Goal: Transaction & Acquisition: Purchase product/service

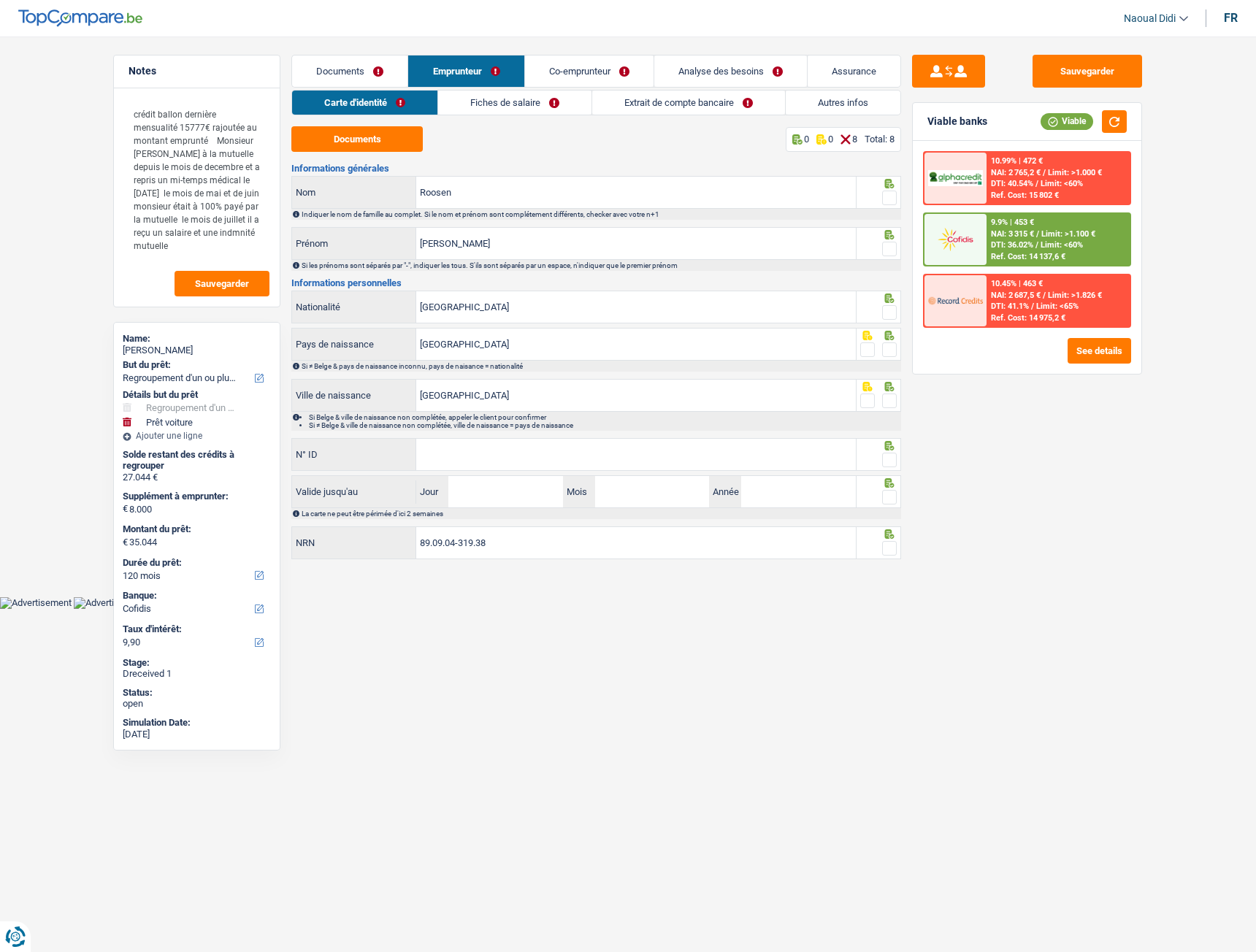
select select "refinancing"
select select "car"
select select "120"
select select "cofidis"
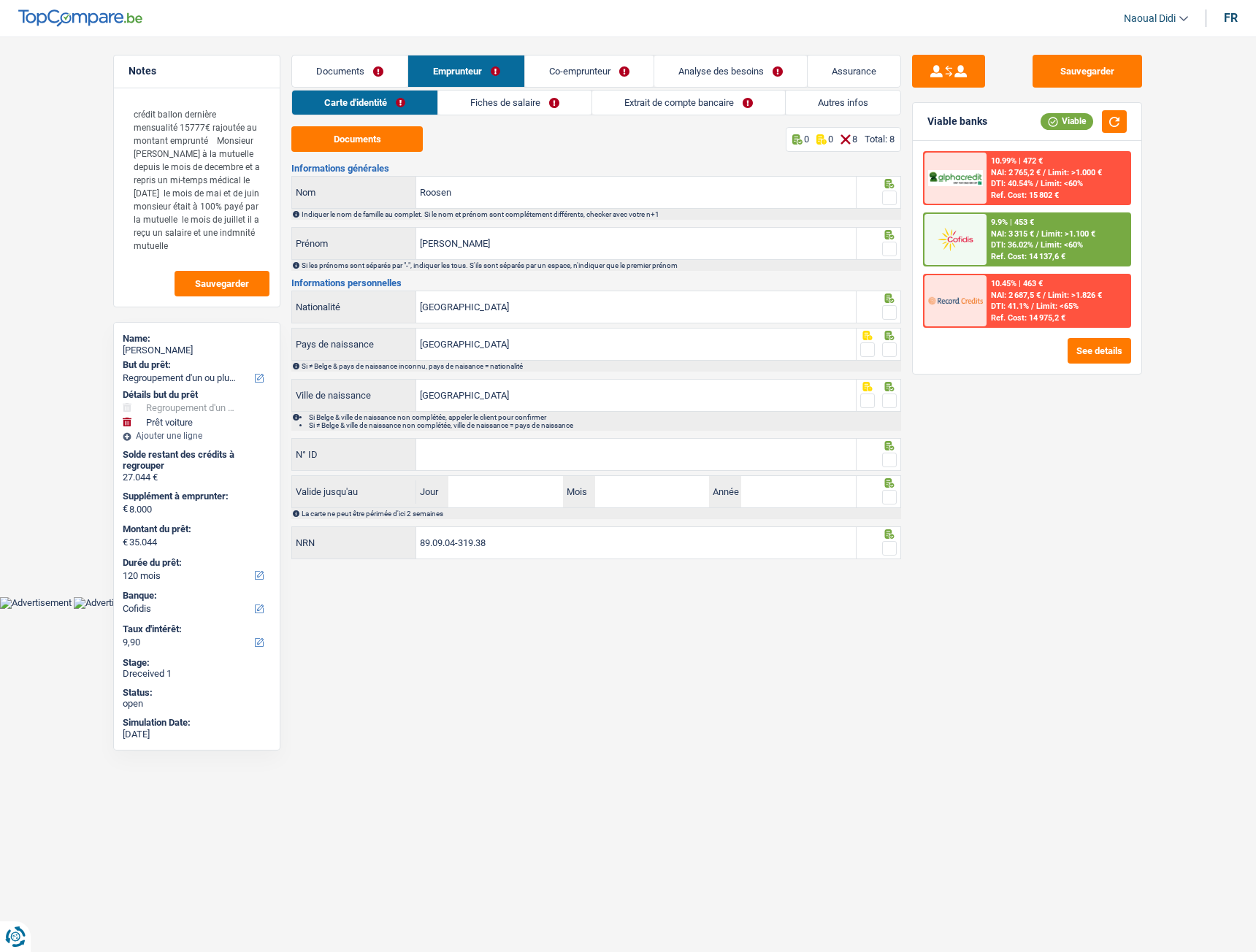
click at [538, 95] on link "Fiches de salaire" at bounding box center [515, 102] width 153 height 24
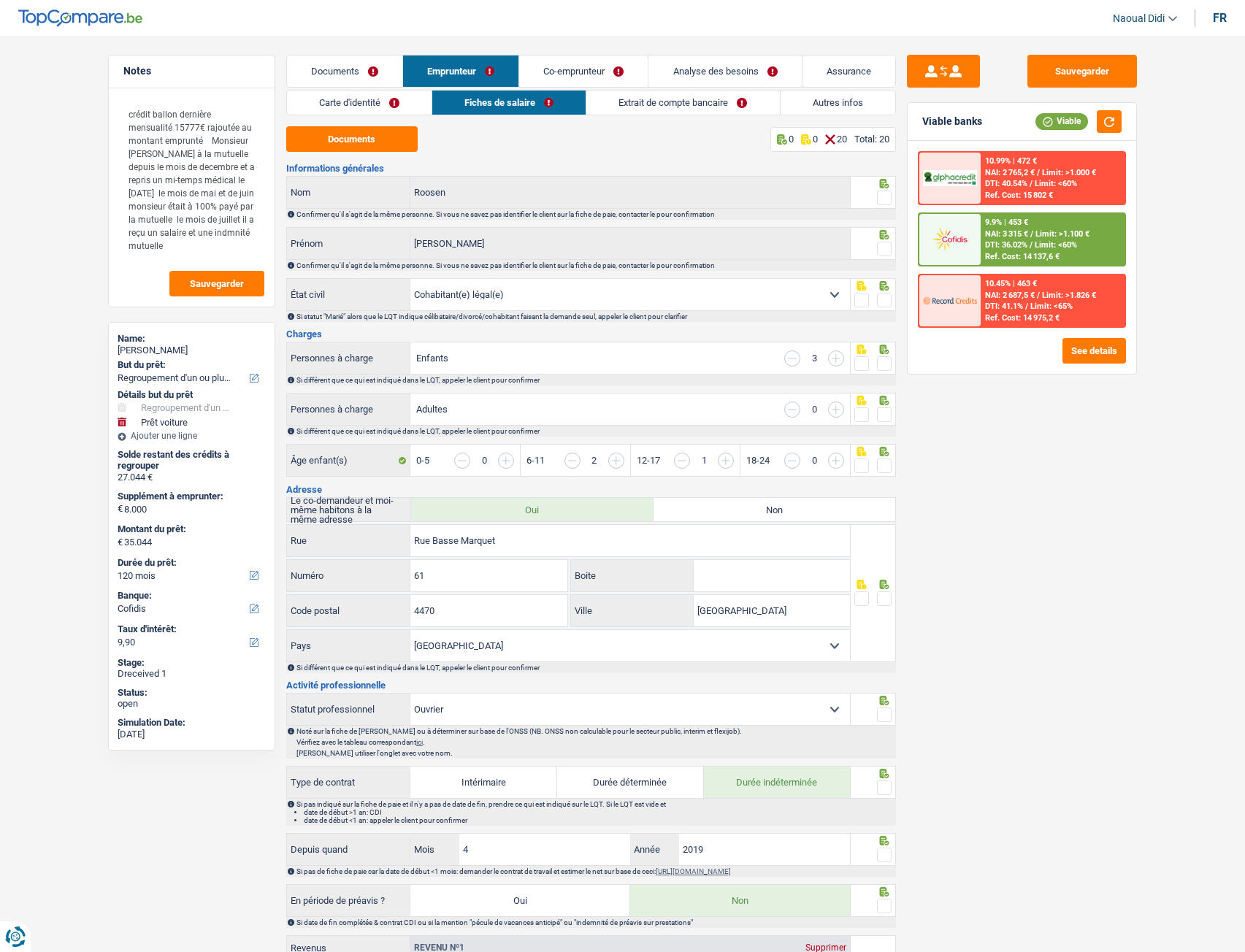
click at [593, 73] on link "Co-emprunteur" at bounding box center [583, 71] width 128 height 32
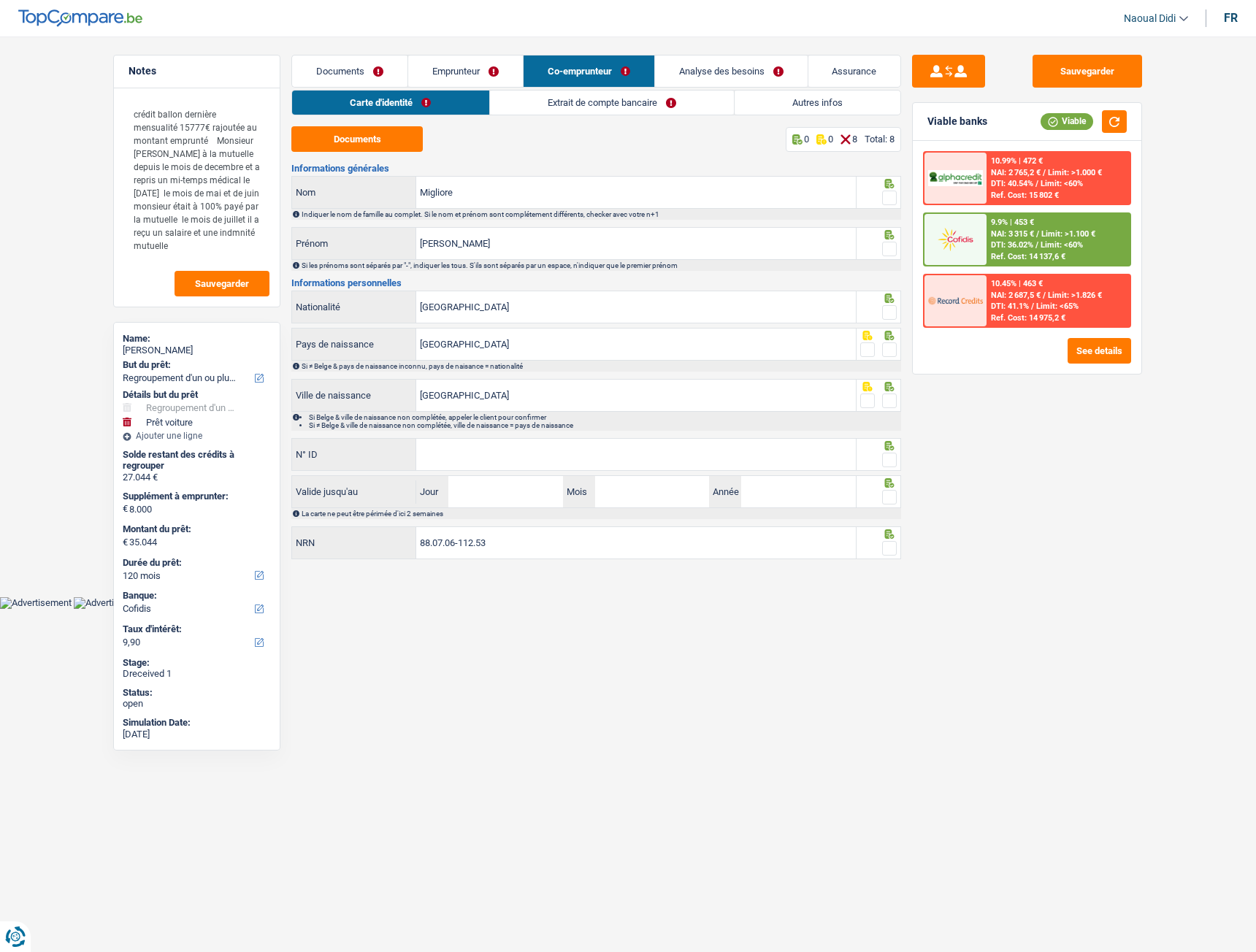
click at [661, 105] on link "Extrait de compte bancaire" at bounding box center [611, 102] width 244 height 24
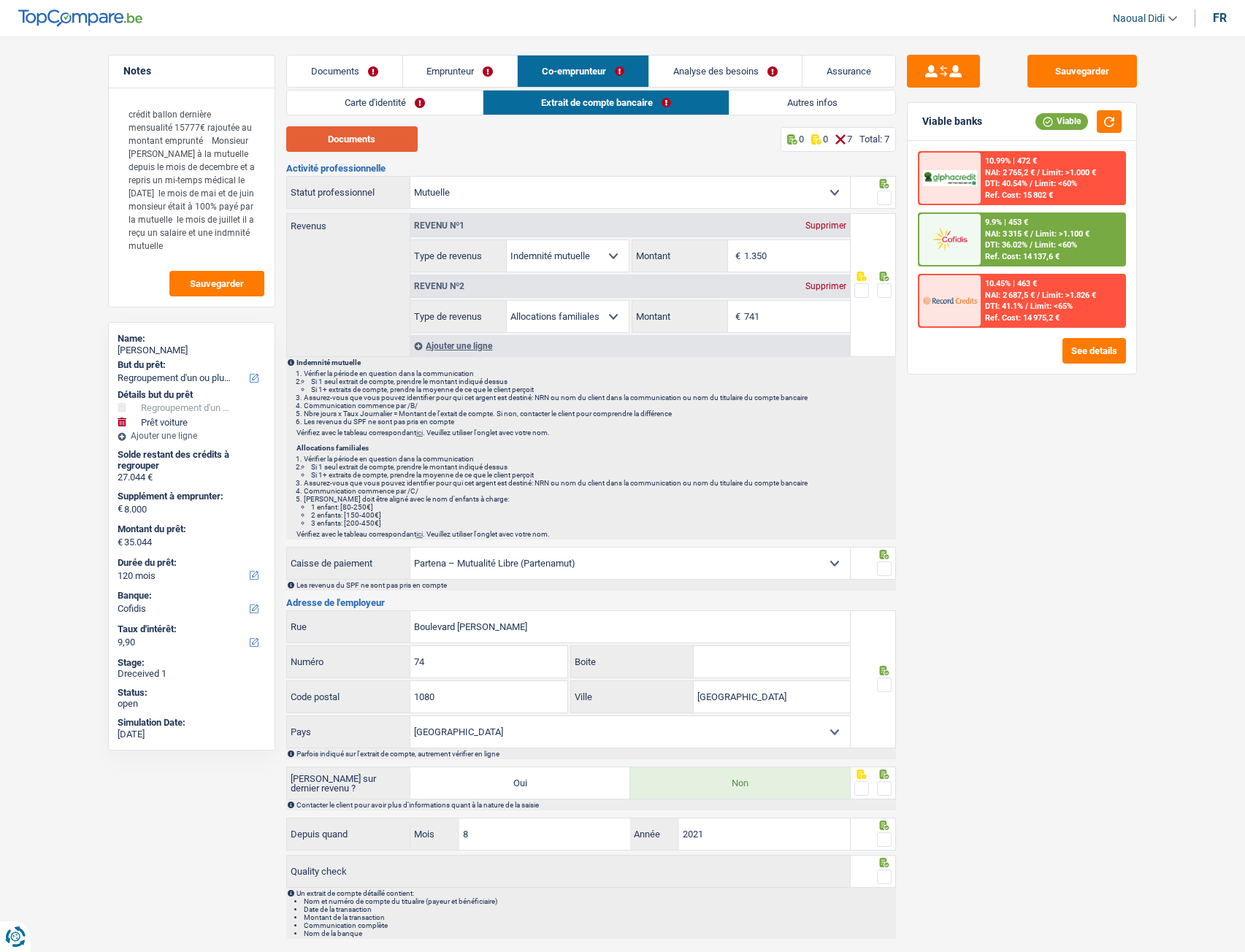
click at [341, 150] on button "Documents" at bounding box center [351, 138] width 131 height 25
click at [459, 76] on link "Emprunteur" at bounding box center [460, 71] width 115 height 32
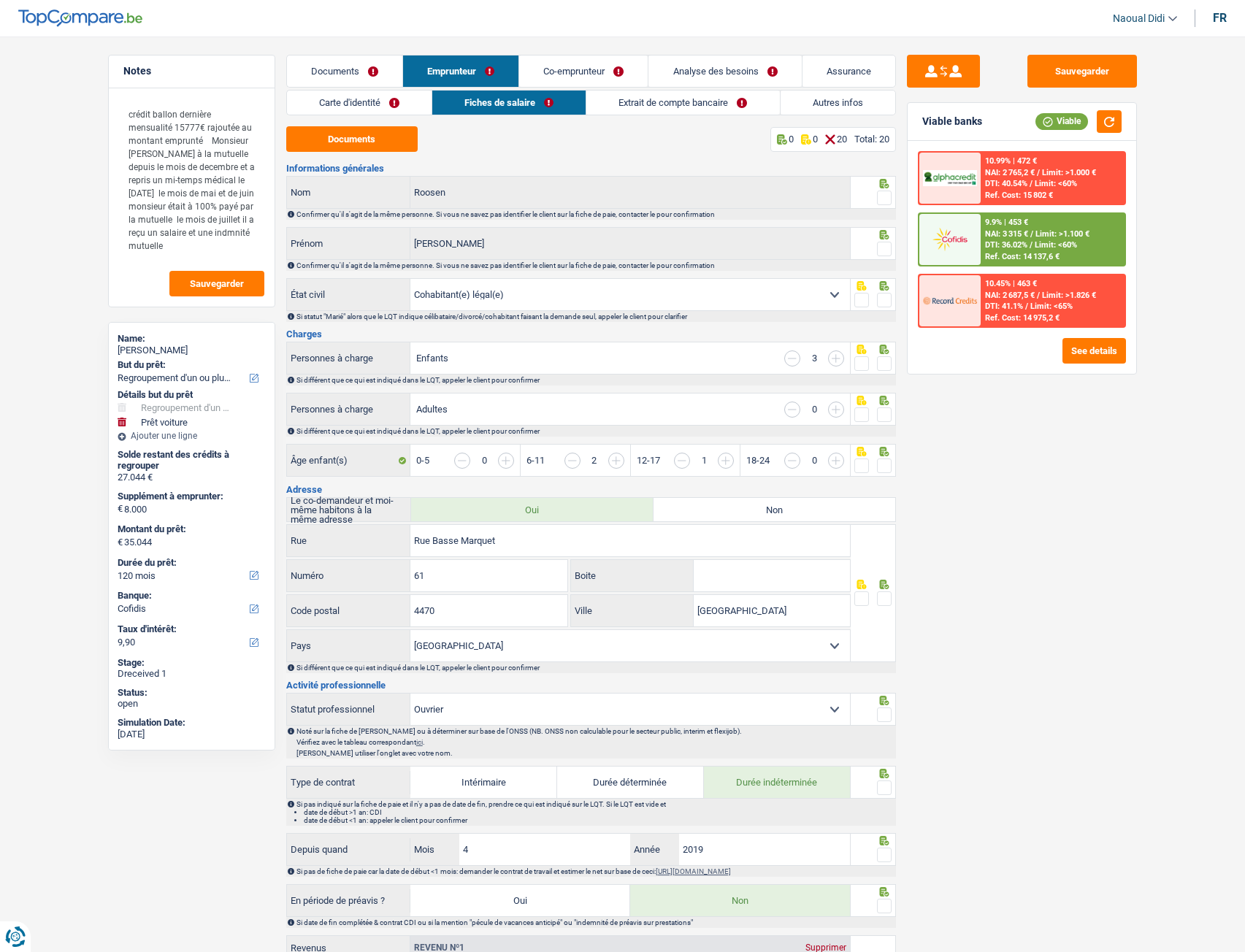
click at [555, 68] on link "Co-emprunteur" at bounding box center [583, 71] width 128 height 32
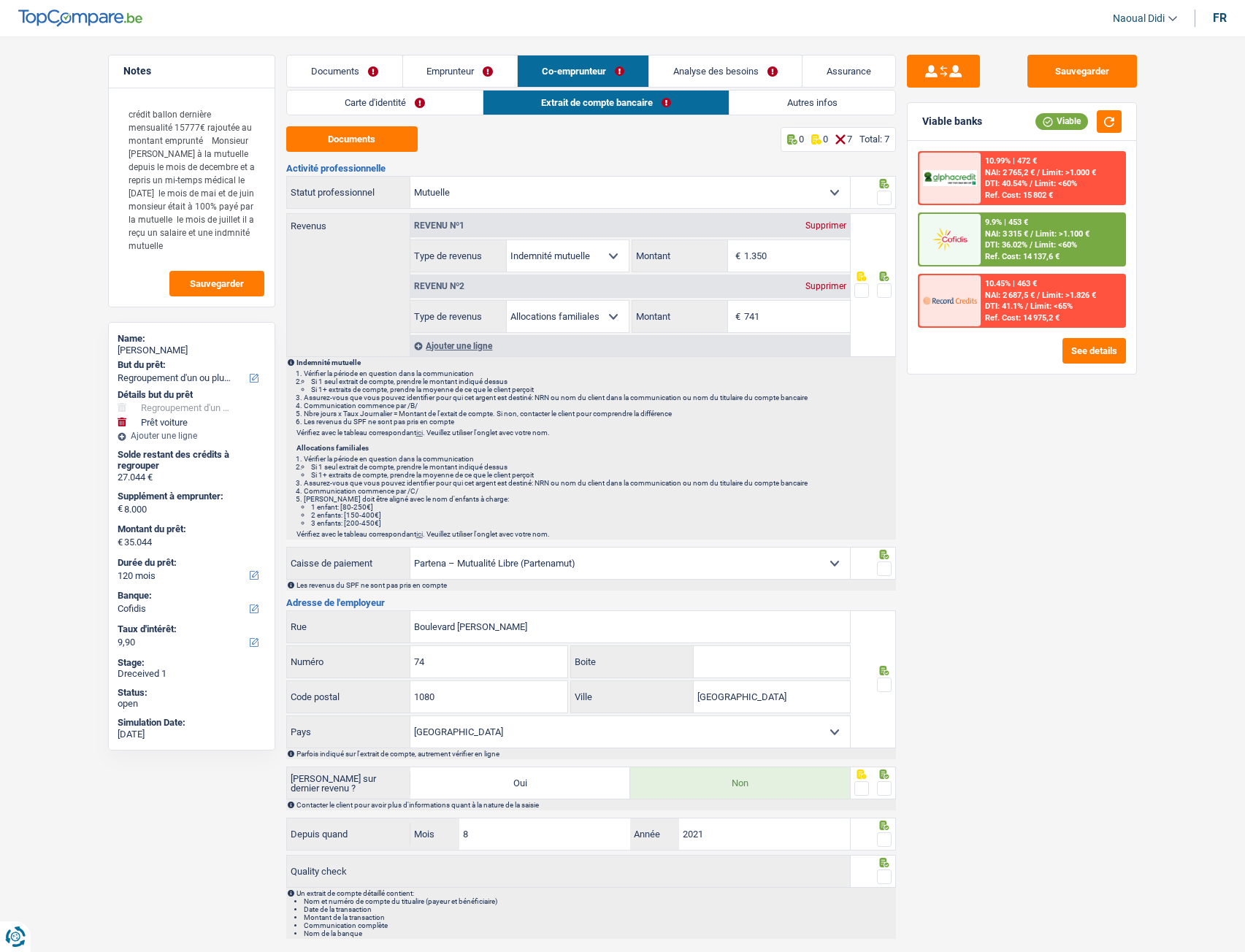
click at [401, 112] on link "Carte d'identité" at bounding box center [384, 102] width 195 height 24
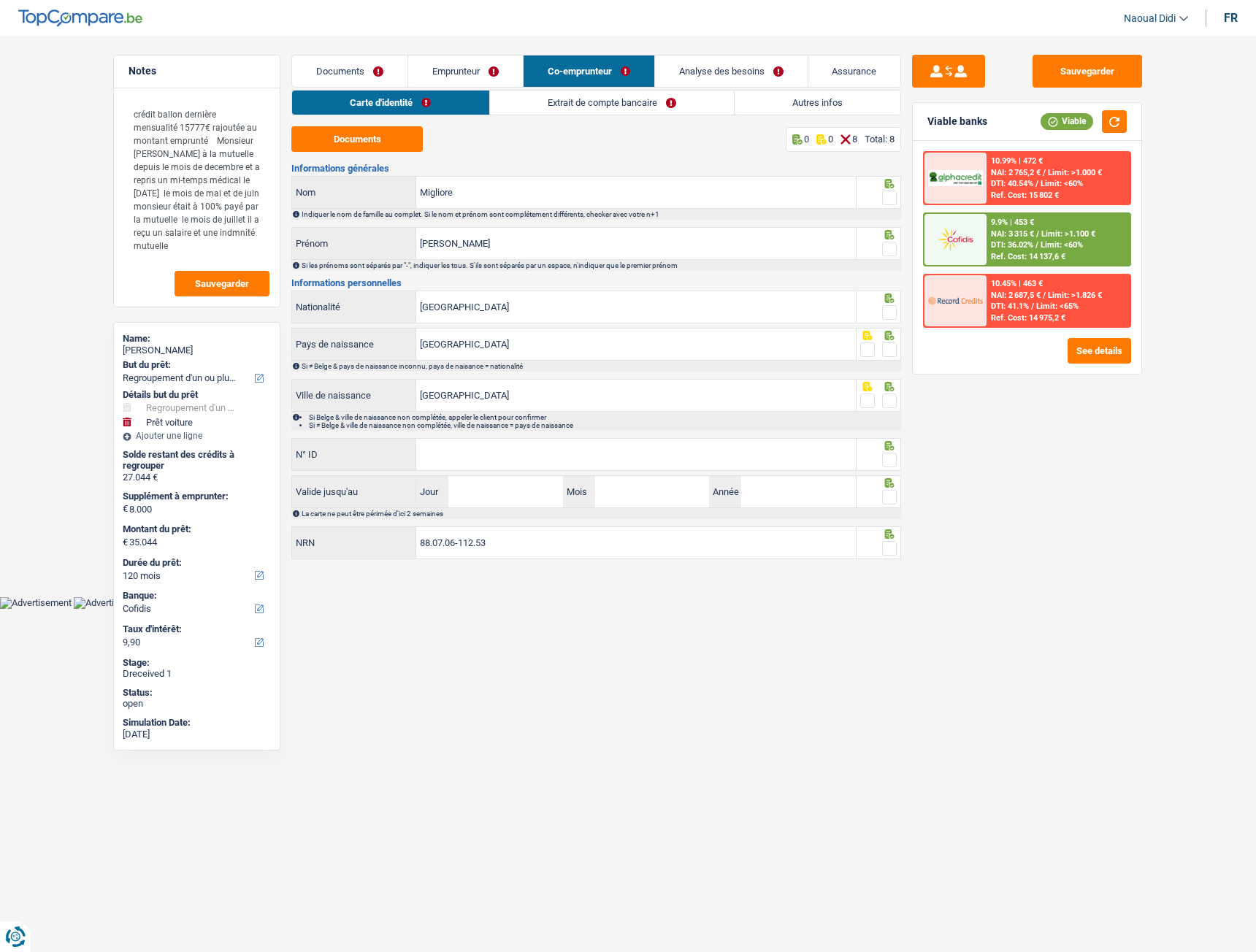
click at [450, 73] on link "Emprunteur" at bounding box center [465, 71] width 115 height 32
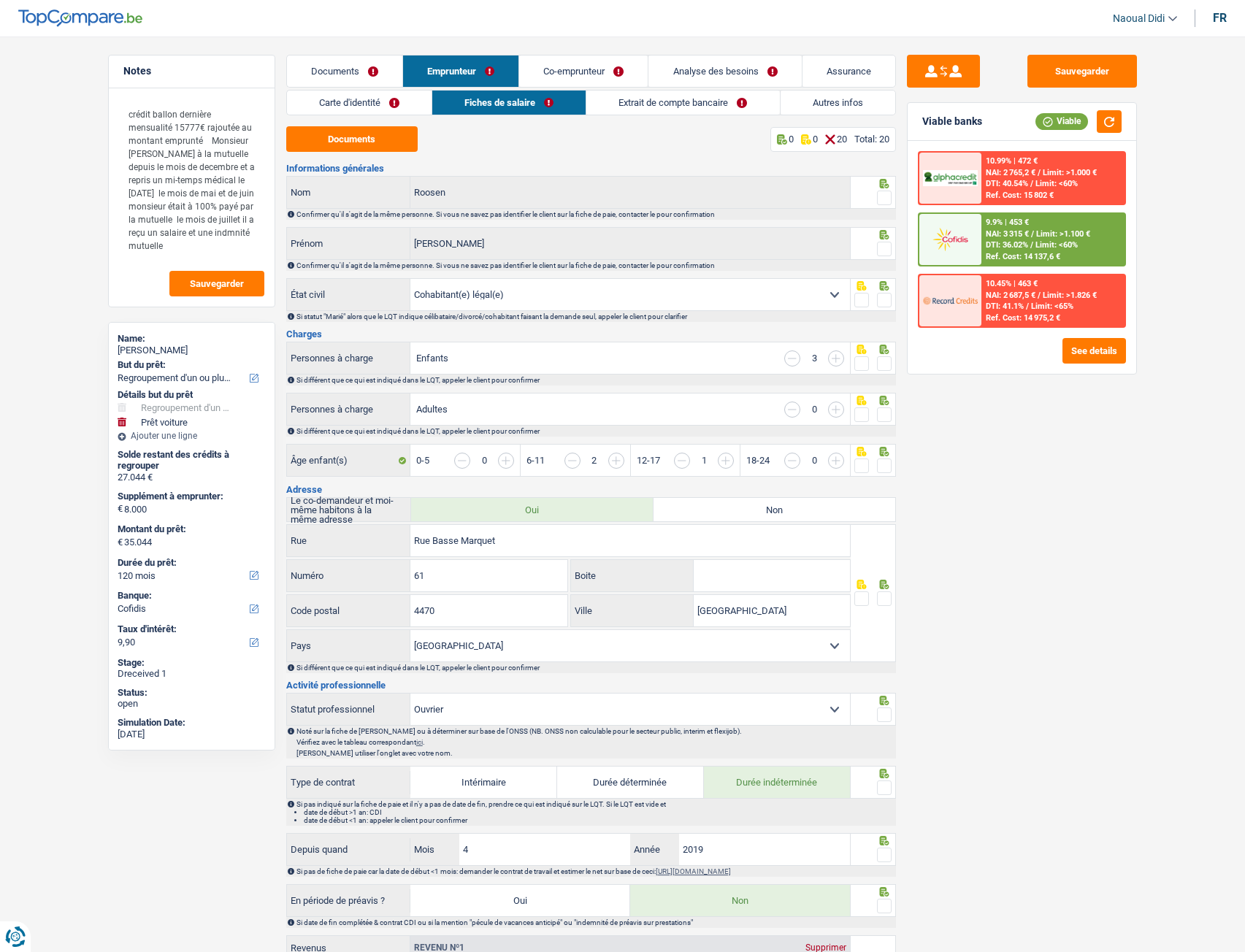
click at [794, 102] on link "Autres infos" at bounding box center [837, 102] width 115 height 24
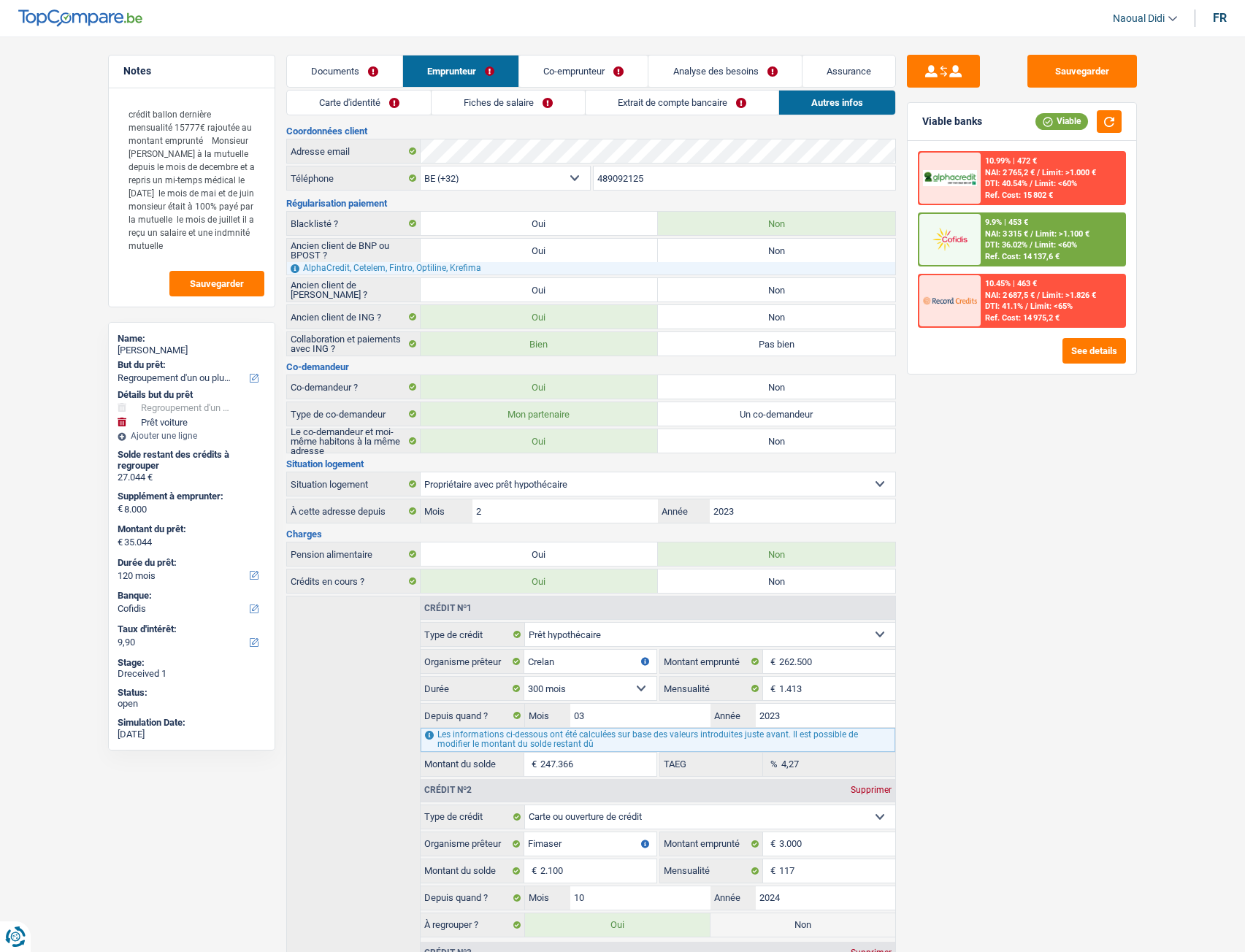
click at [398, 106] on link "Carte d'identité" at bounding box center [359, 102] width 145 height 24
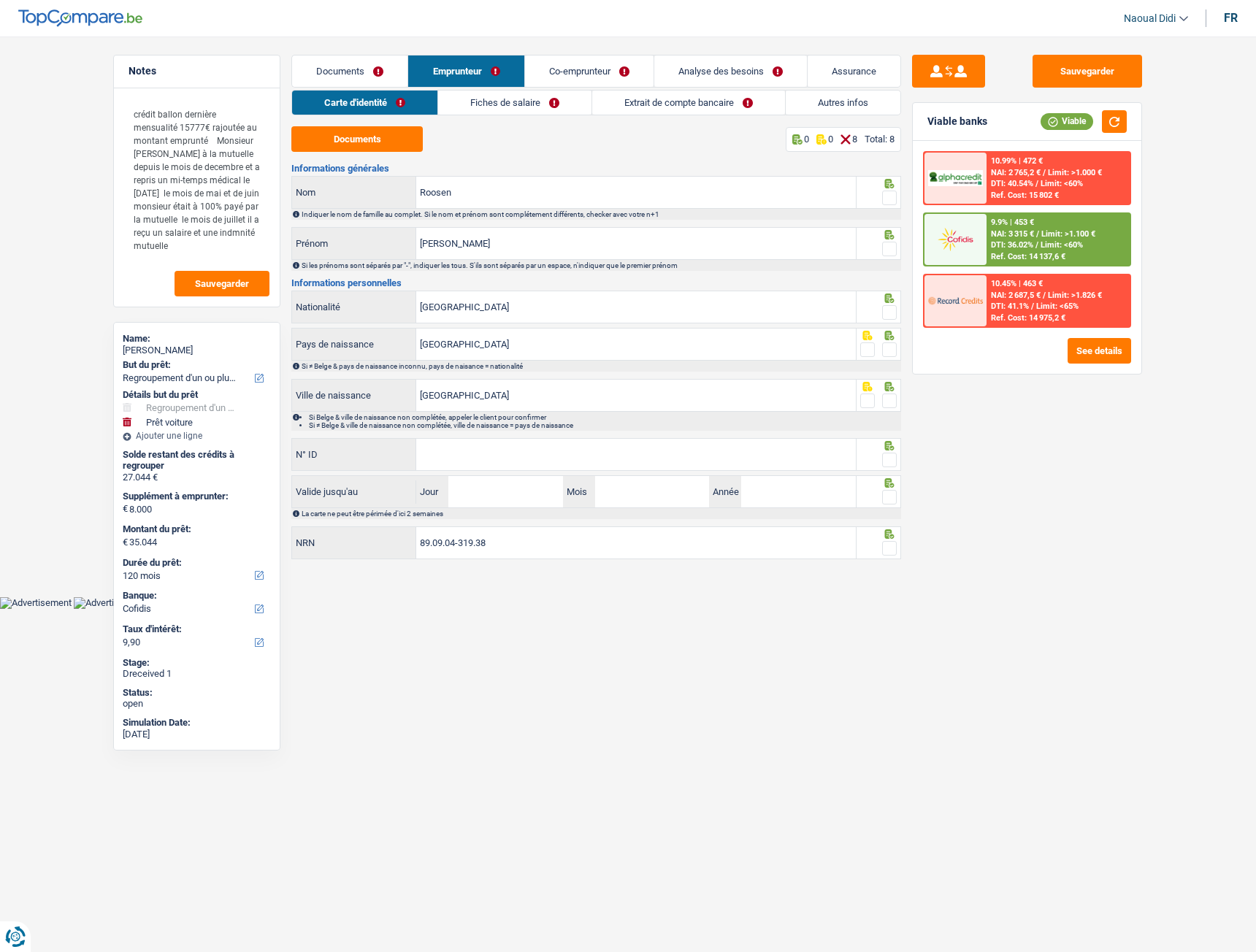
click at [399, 155] on div "Documents 0 0 8 Total: 8 Informations générales Roosen Nom Indiquer le nom de f…" at bounding box center [596, 344] width 610 height 435
drag, startPoint x: 395, startPoint y: 136, endPoint x: 395, endPoint y: 143, distance: 7.0
click at [395, 138] on button "Documents" at bounding box center [357, 138] width 132 height 25
click at [574, 67] on link "Co-emprunteur" at bounding box center [589, 71] width 128 height 32
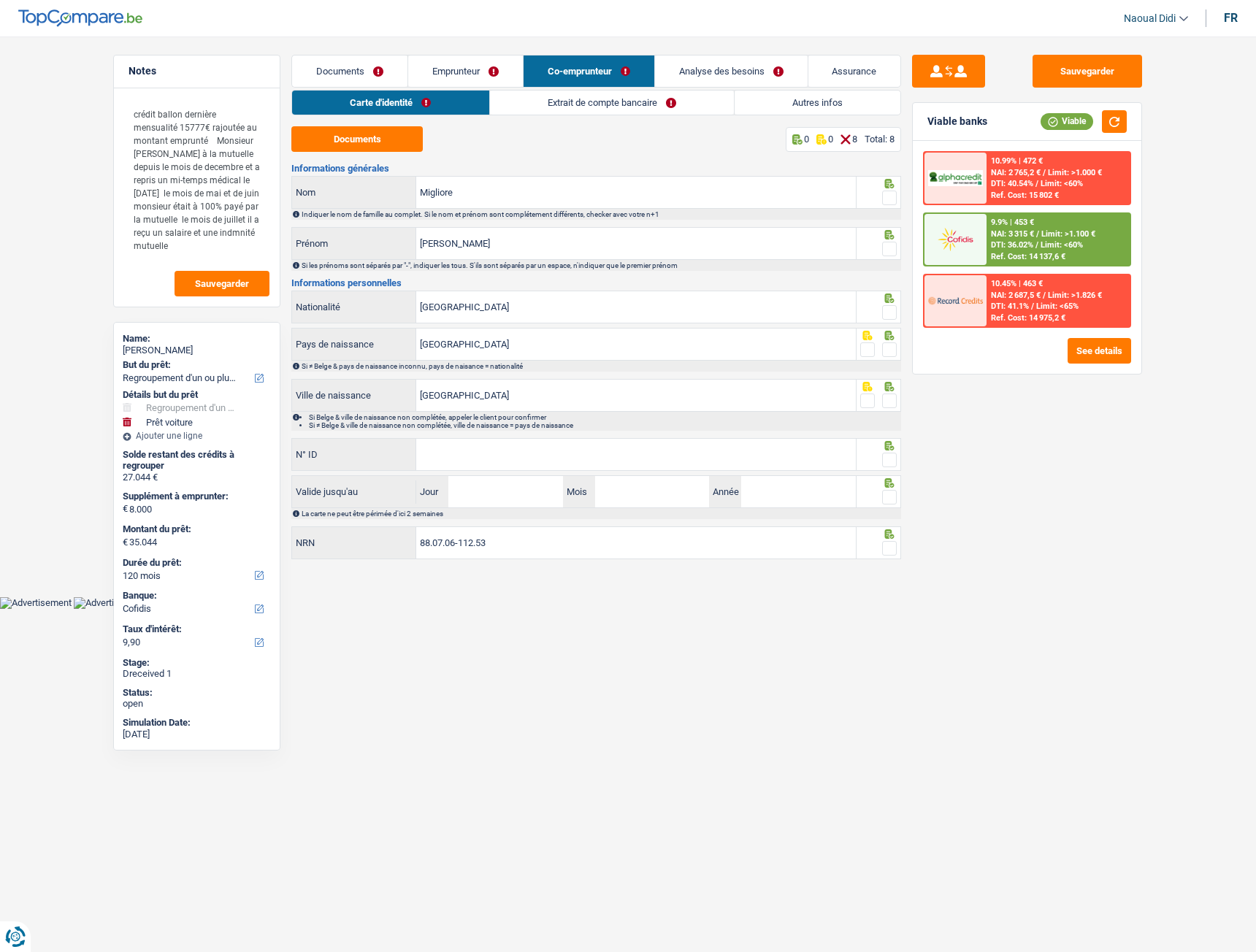
click at [576, 96] on link "Extrait de compte bancaire" at bounding box center [611, 102] width 244 height 24
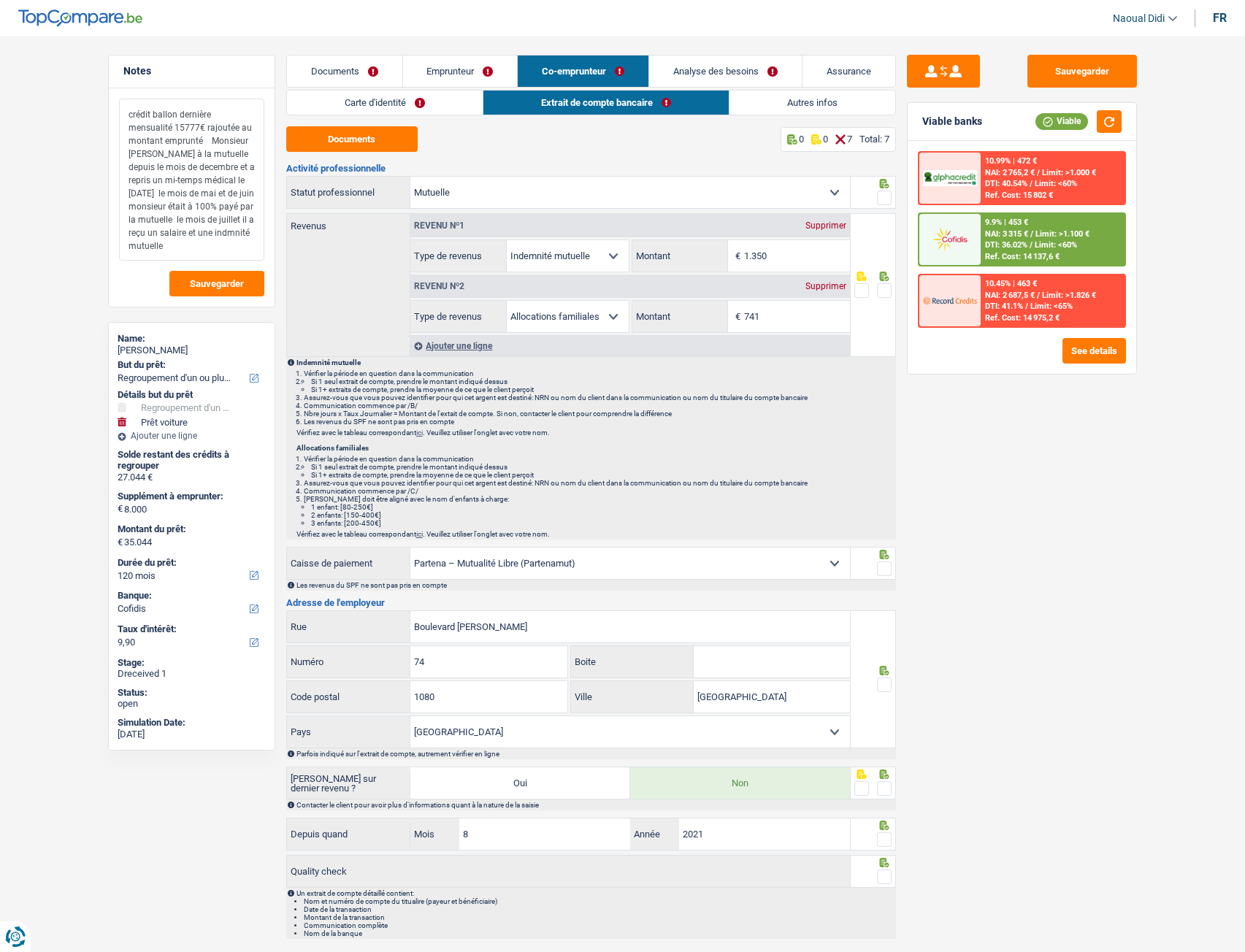
drag, startPoint x: 203, startPoint y: 202, endPoint x: 154, endPoint y: 172, distance: 57.5
click at [85, 172] on main "Notes crédit ballon dernière mensualité 15777€ rajoutée au montant emprunté Mon…" at bounding box center [622, 500] width 1245 height 957
click at [389, 72] on link "Documents" at bounding box center [345, 71] width 115 height 32
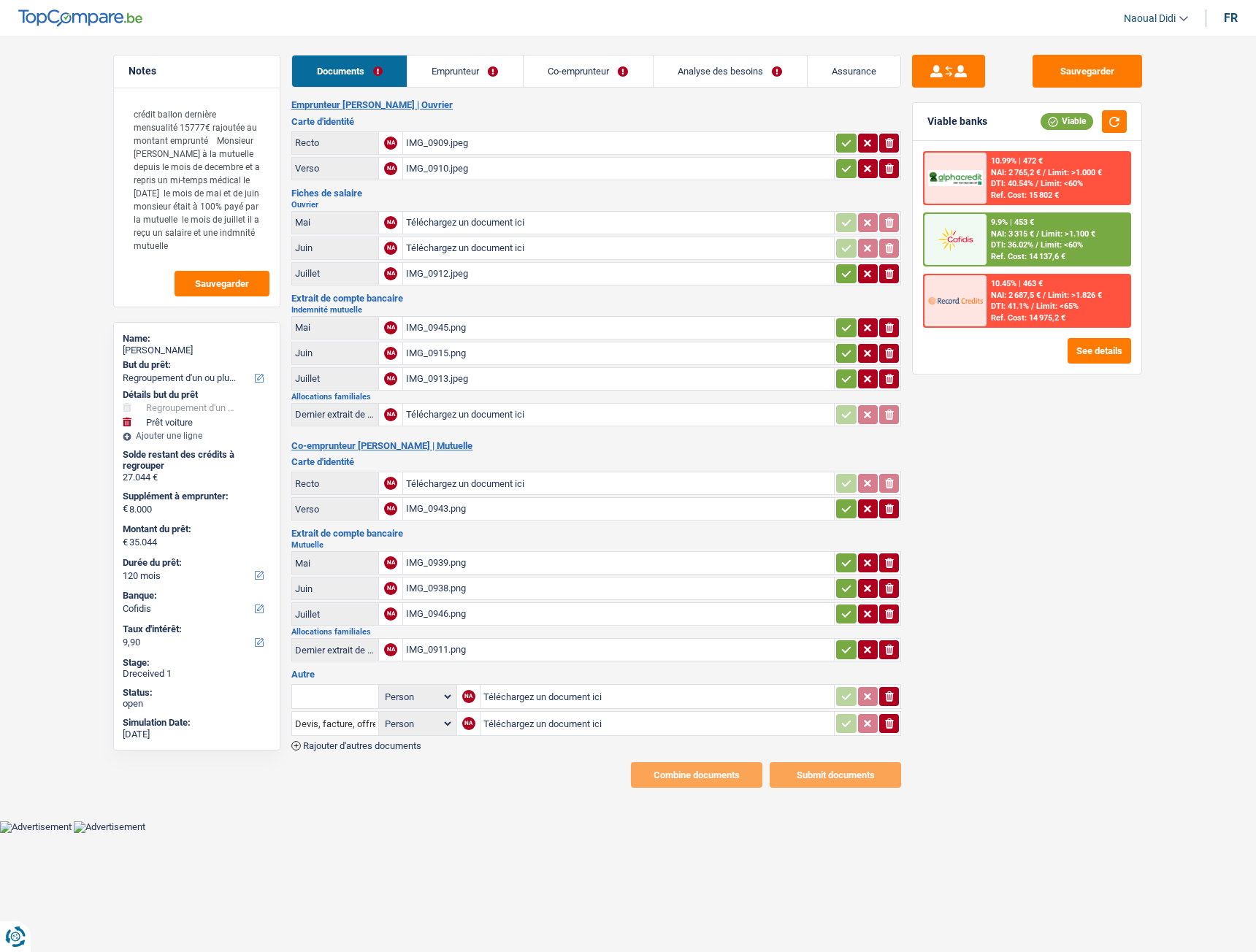
click at [507, 631] on h2 "Allocations familiales" at bounding box center [596, 632] width 610 height 8
click at [506, 623] on div "IMG_0946.png" at bounding box center [618, 614] width 425 height 22
click at [894, 704] on button "ionicons-v5-e" at bounding box center [889, 696] width 20 height 19
click at [888, 716] on icon "ionicons-v5-e" at bounding box center [889, 723] width 12 height 15
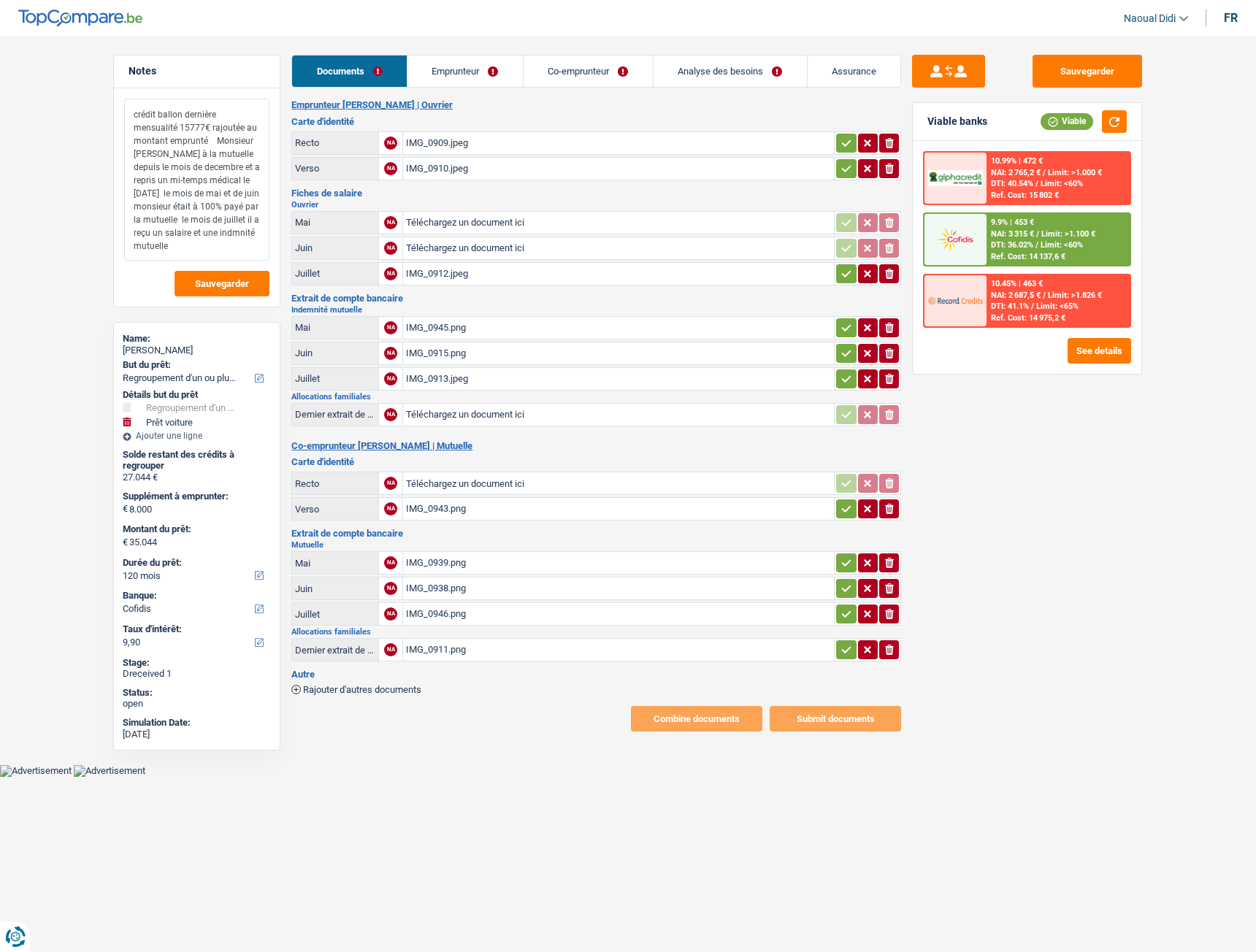
drag, startPoint x: 252, startPoint y: 206, endPoint x: 215, endPoint y: 219, distance: 39.2
click at [215, 219] on textarea "crédit ballon dernière mensualité 15777€ rajoutée au montant emprunté Monsieur …" at bounding box center [196, 179] width 145 height 162
drag, startPoint x: 215, startPoint y: 218, endPoint x: 218, endPoint y: 243, distance: 25.2
click at [218, 243] on textarea "crédit ballon dernière mensualité 15777€ rajoutée au montant emprunté Monsieur …" at bounding box center [196, 179] width 145 height 162
drag, startPoint x: 216, startPoint y: 241, endPoint x: 217, endPoint y: 221, distance: 20.0
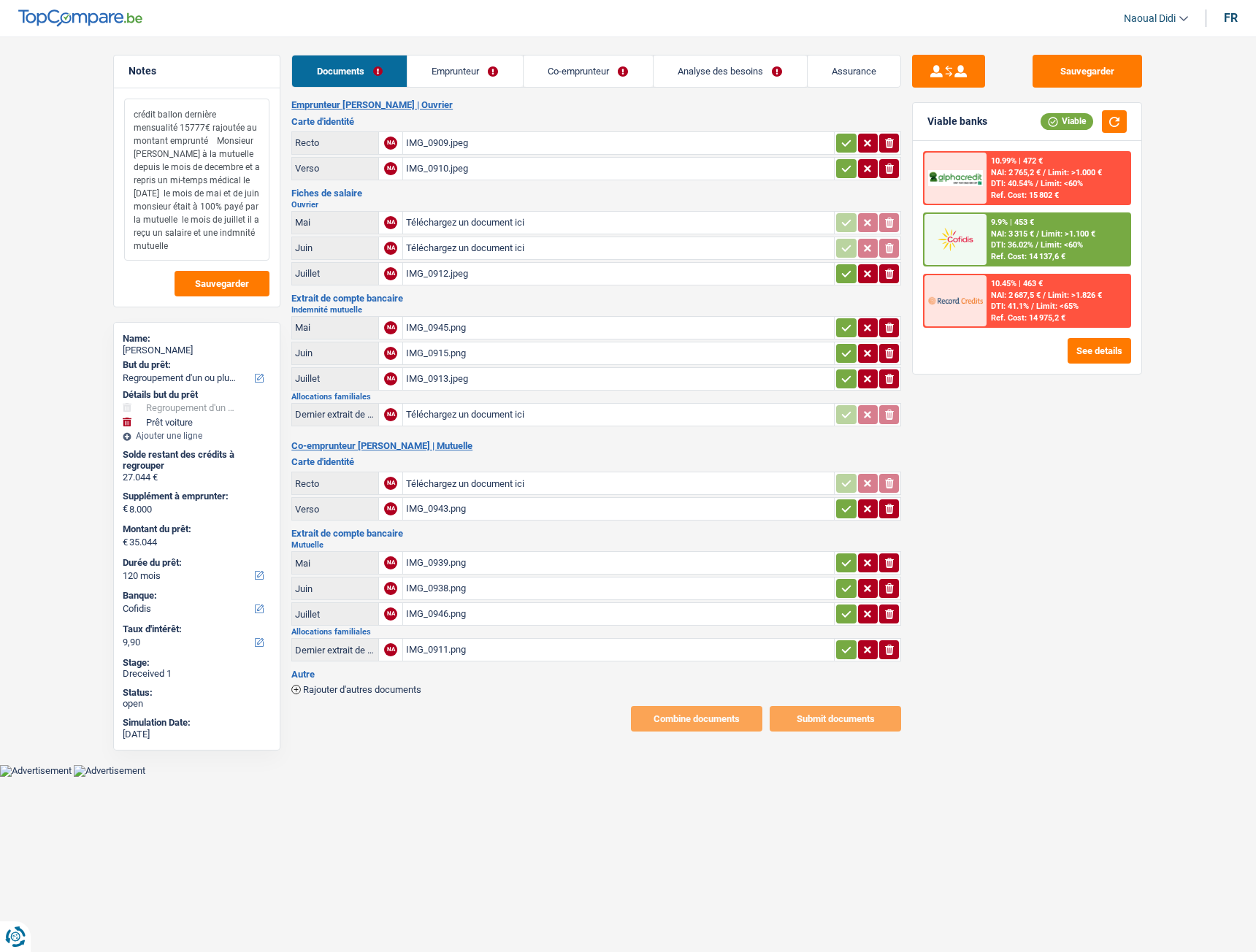
click at [216, 240] on textarea "crédit ballon dernière mensualité 15777€ rajoutée au montant emprunté Monsieur …" at bounding box center [196, 179] width 145 height 162
click at [220, 204] on textarea "crédit ballon dernière mensualité 15777€ rajoutée au montant emprunté Monsieur …" at bounding box center [196, 179] width 145 height 162
drag, startPoint x: 224, startPoint y: 205, endPoint x: 199, endPoint y: 227, distance: 33.3
click at [199, 227] on textarea "crédit ballon dernière mensualité 15777€ rajoutée au montant emprunté Monsieur …" at bounding box center [196, 179] width 145 height 162
click at [224, 238] on textarea "crédit ballon dernière mensualité 15777€ rajoutée au montant emprunté Monsieur …" at bounding box center [196, 179] width 145 height 162
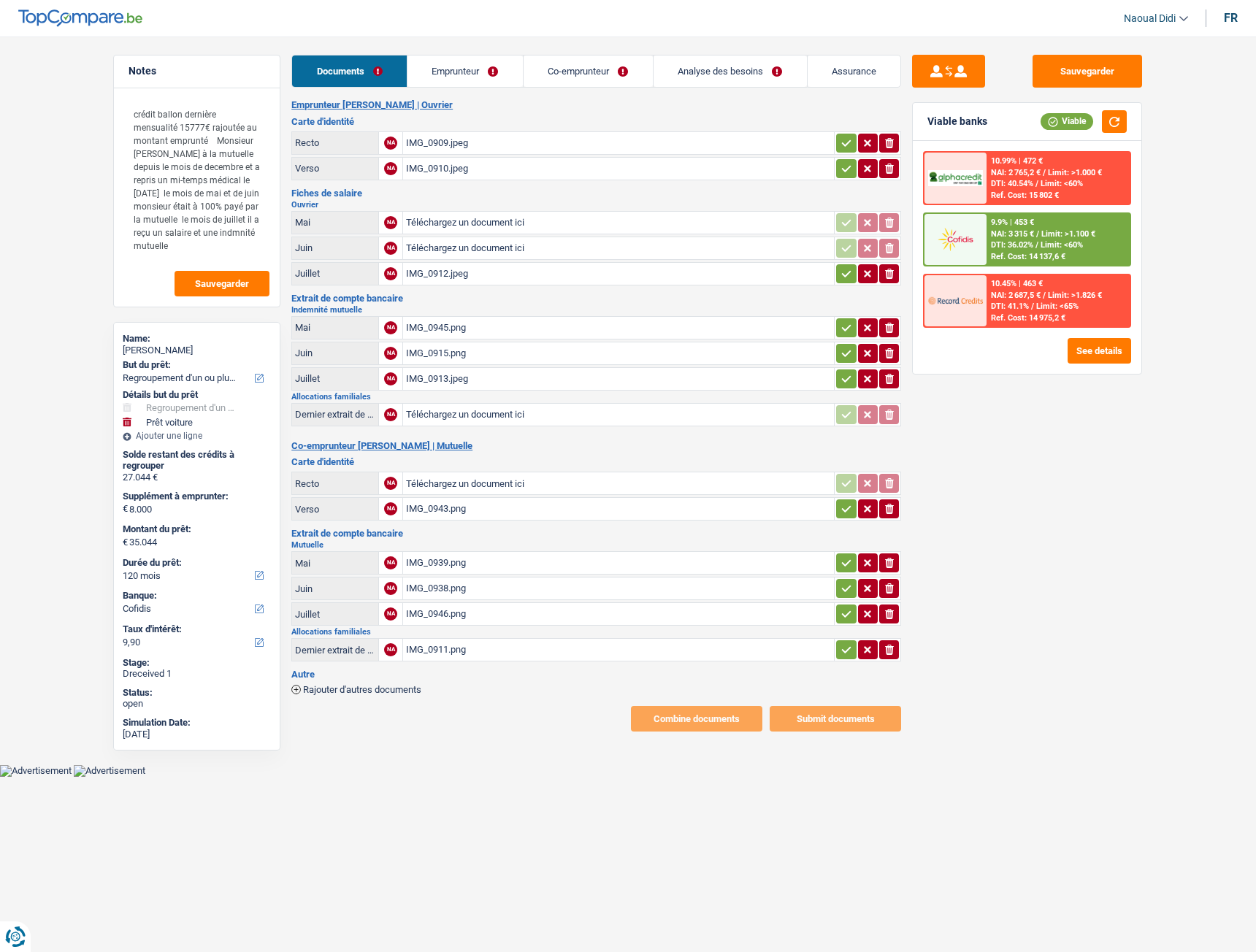
click at [467, 52] on main "Notes crédit ballon dernière mensualité 15777€ rajoutée au montant emprunté Mon…" at bounding box center [628, 393] width 1256 height 743
click at [476, 65] on link "Emprunteur" at bounding box center [465, 71] width 115 height 32
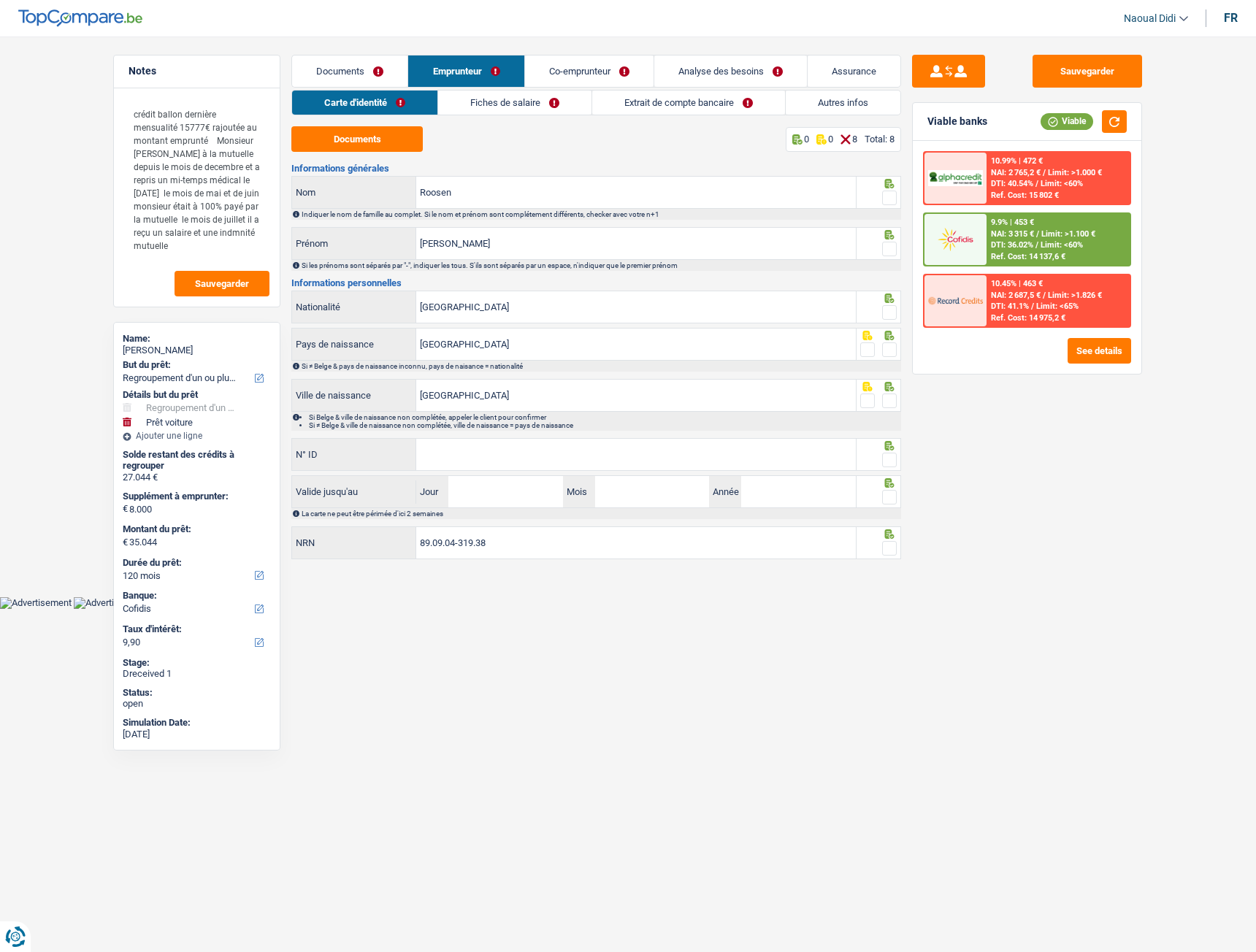
click at [593, 65] on link "Co-emprunteur" at bounding box center [589, 71] width 128 height 32
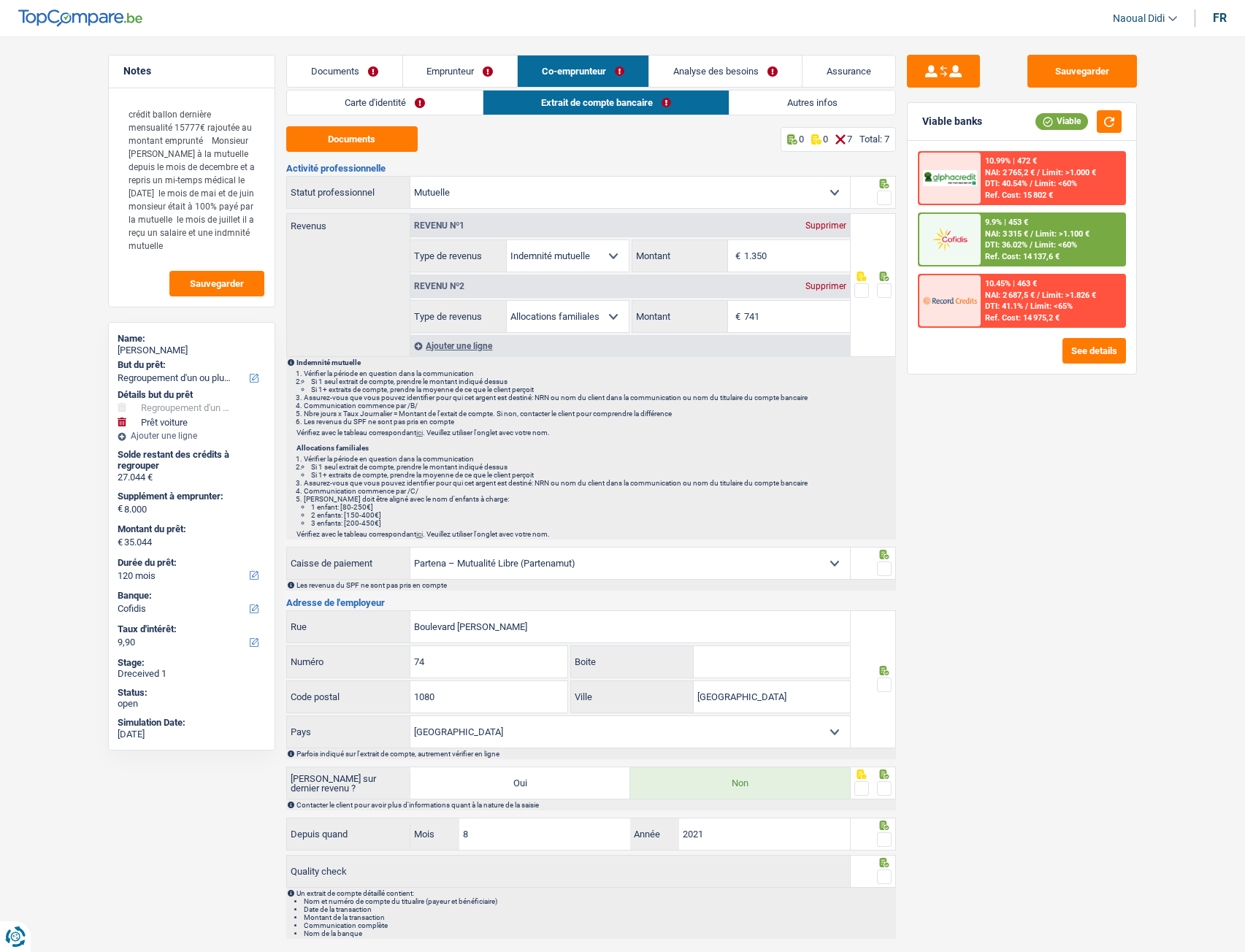
click at [435, 348] on div "Ajouter une ligne" at bounding box center [631, 346] width 440 height 22
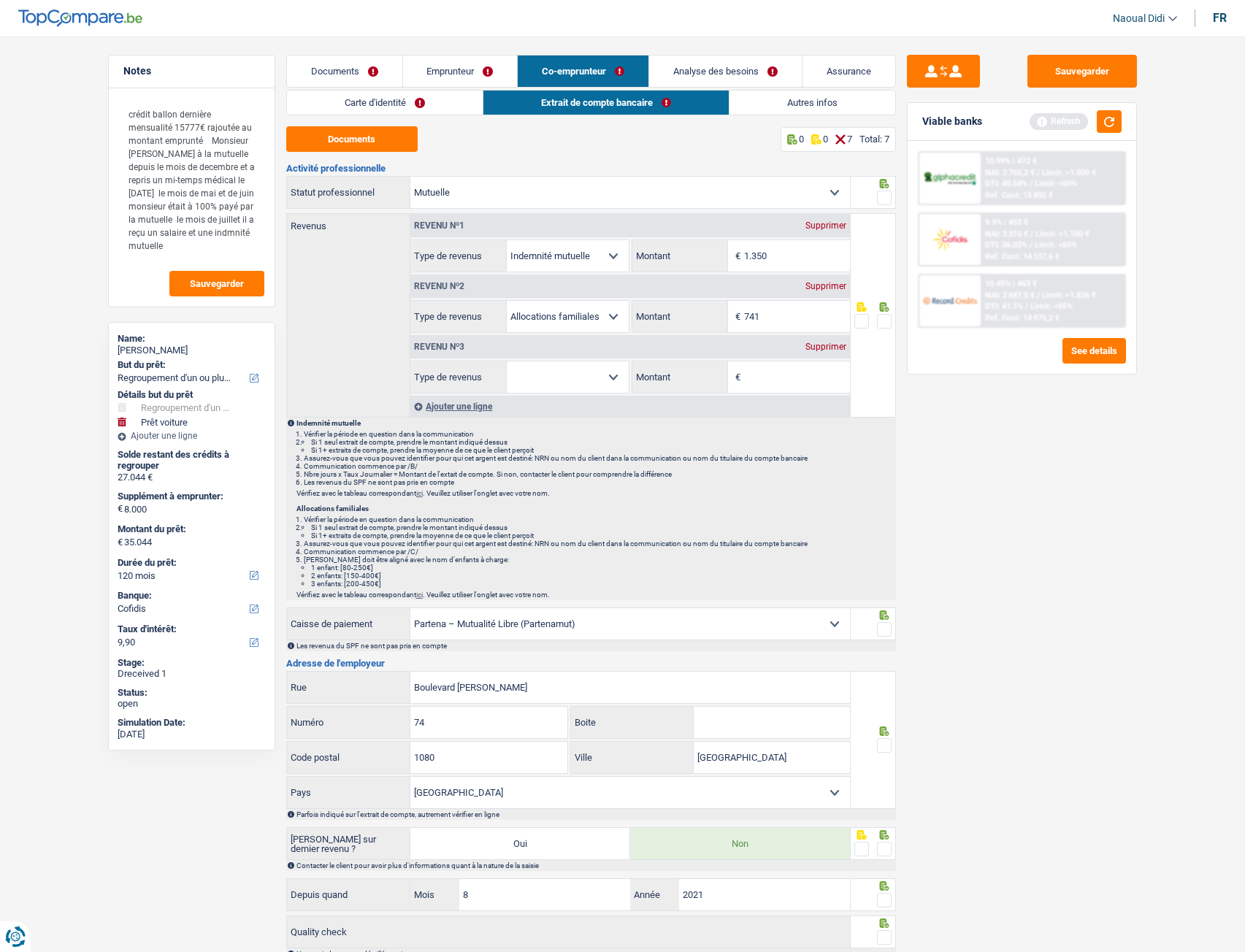
click at [570, 381] on select "Allocation d'handicap Allocations chômage Allocations familiales Chèques repas …" at bounding box center [568, 377] width 122 height 32
select select "other"
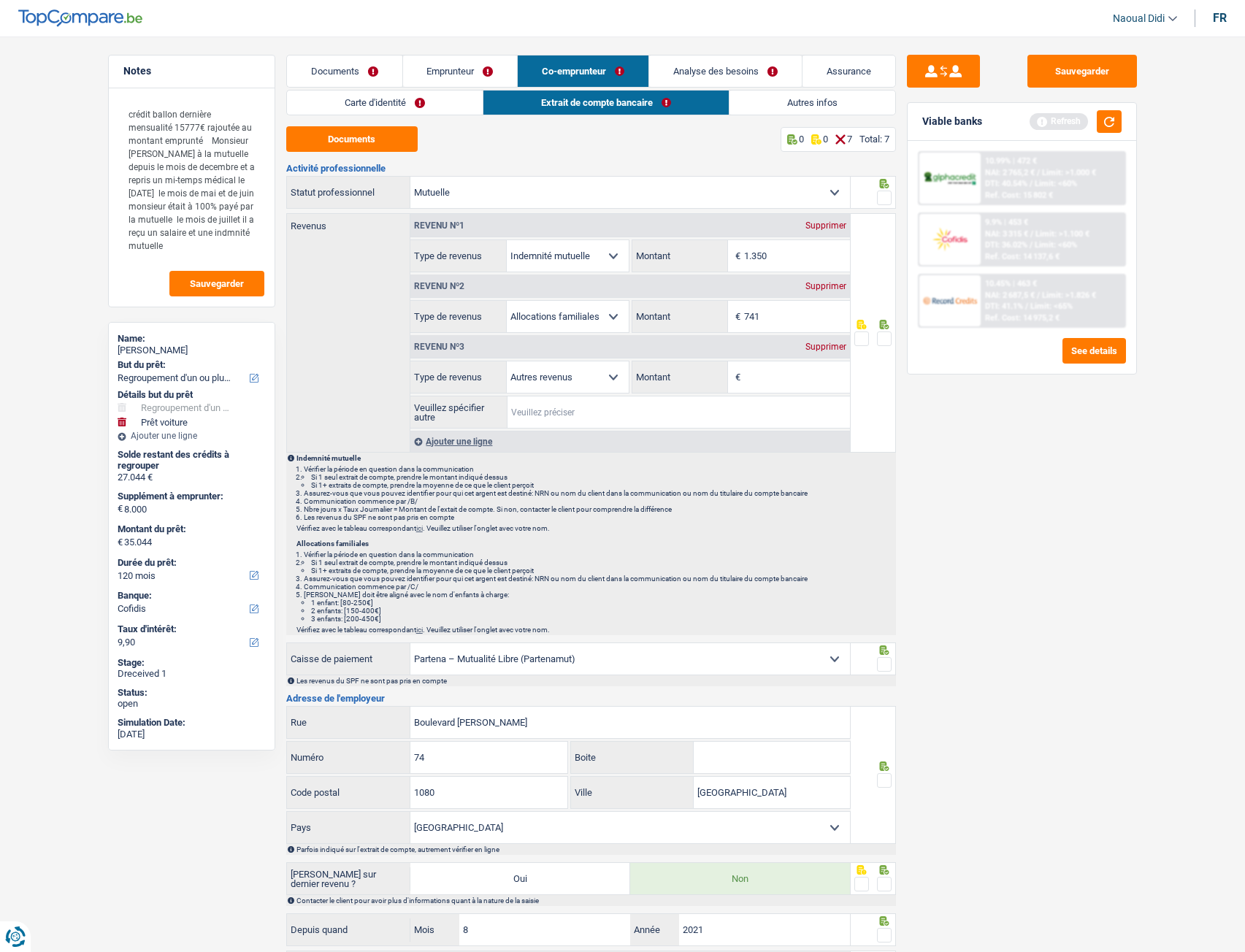
click at [581, 411] on input "Veuillez spécifier autre" at bounding box center [678, 412] width 342 height 32
click at [811, 352] on div "Revenu nº3 Supprimer" at bounding box center [631, 347] width 440 height 23
click at [825, 347] on div "Supprimer" at bounding box center [825, 346] width 48 height 8
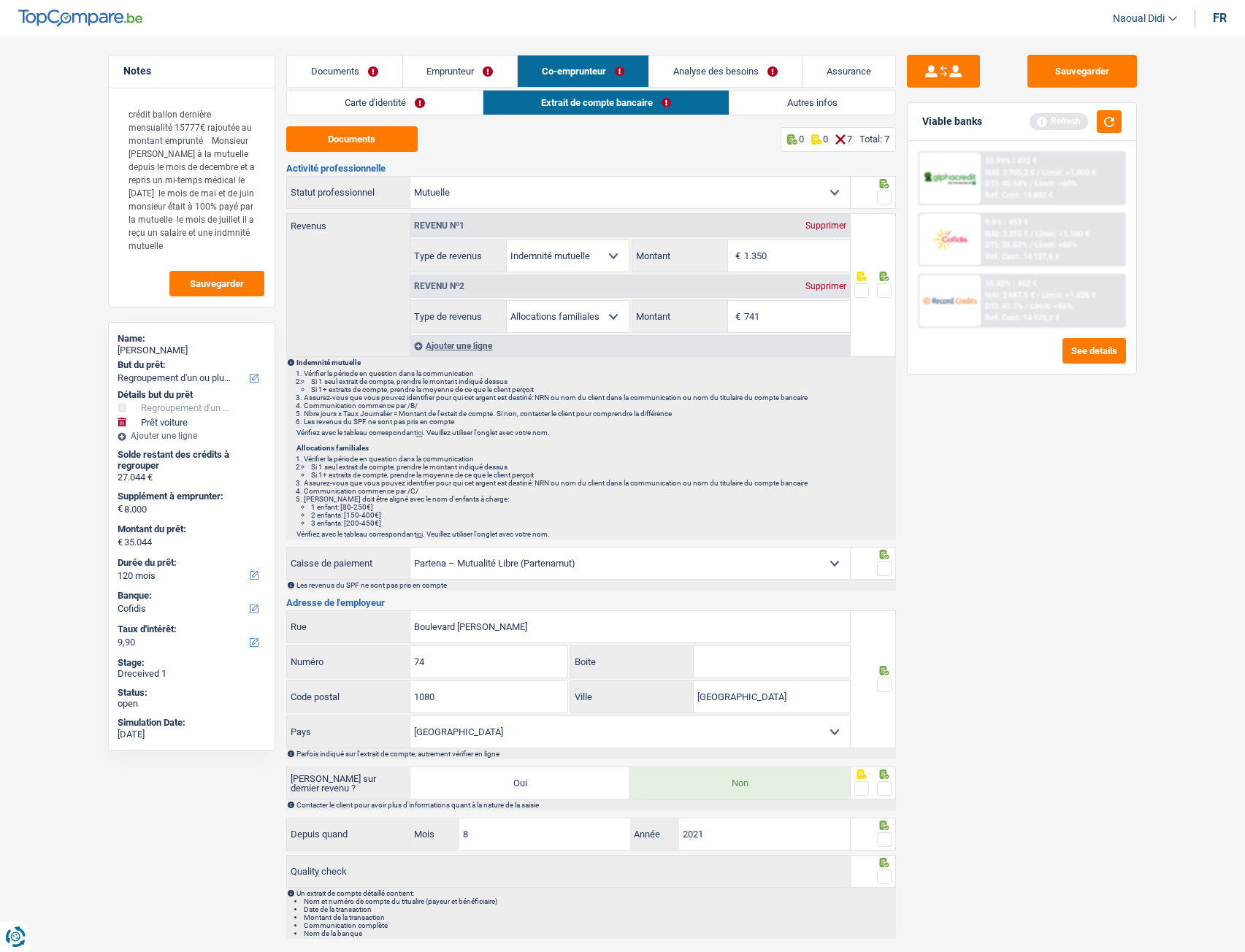
click at [486, 83] on link "Emprunteur" at bounding box center [460, 71] width 115 height 32
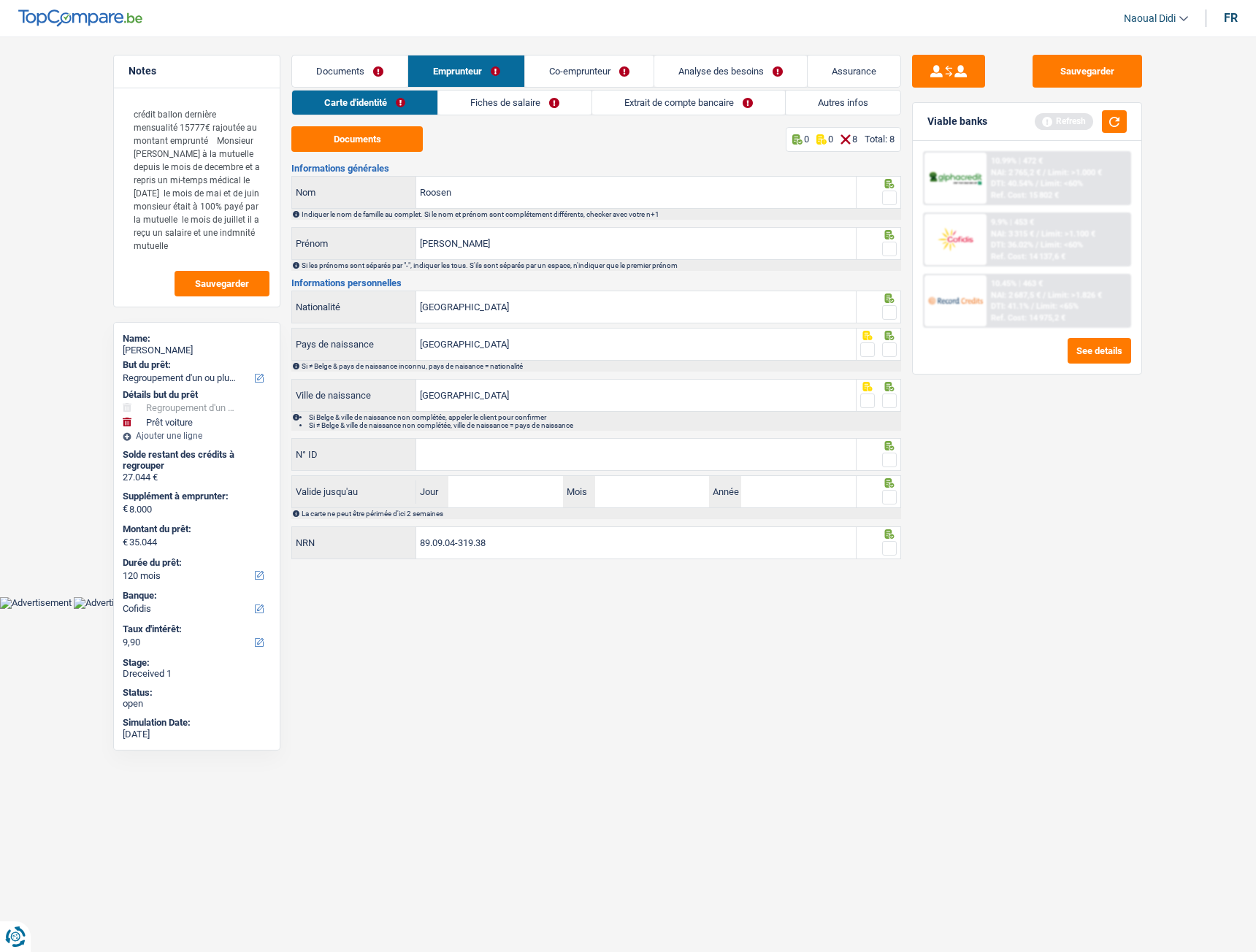
click at [557, 112] on link "Fiches de salaire" at bounding box center [515, 102] width 153 height 24
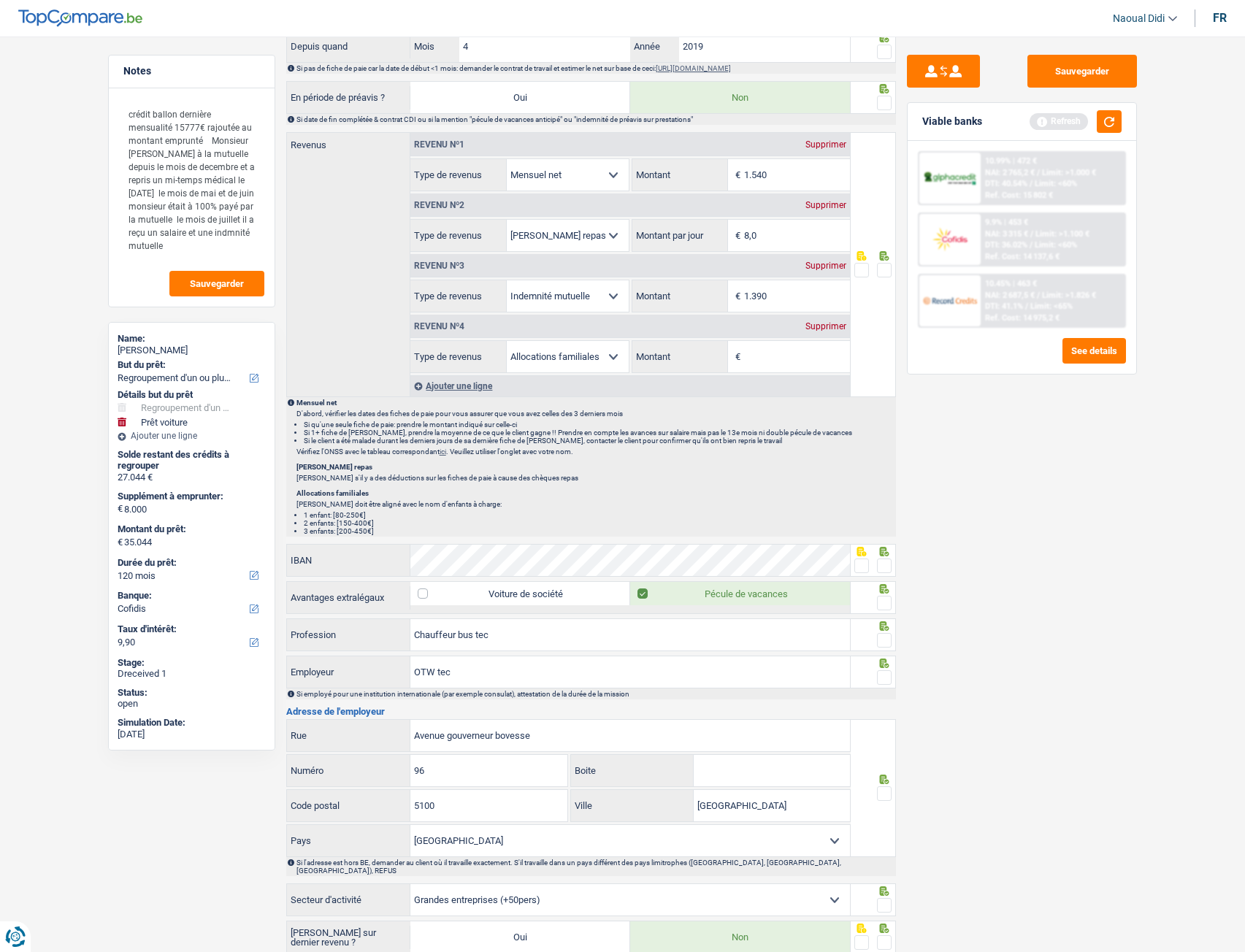
scroll to position [657, 0]
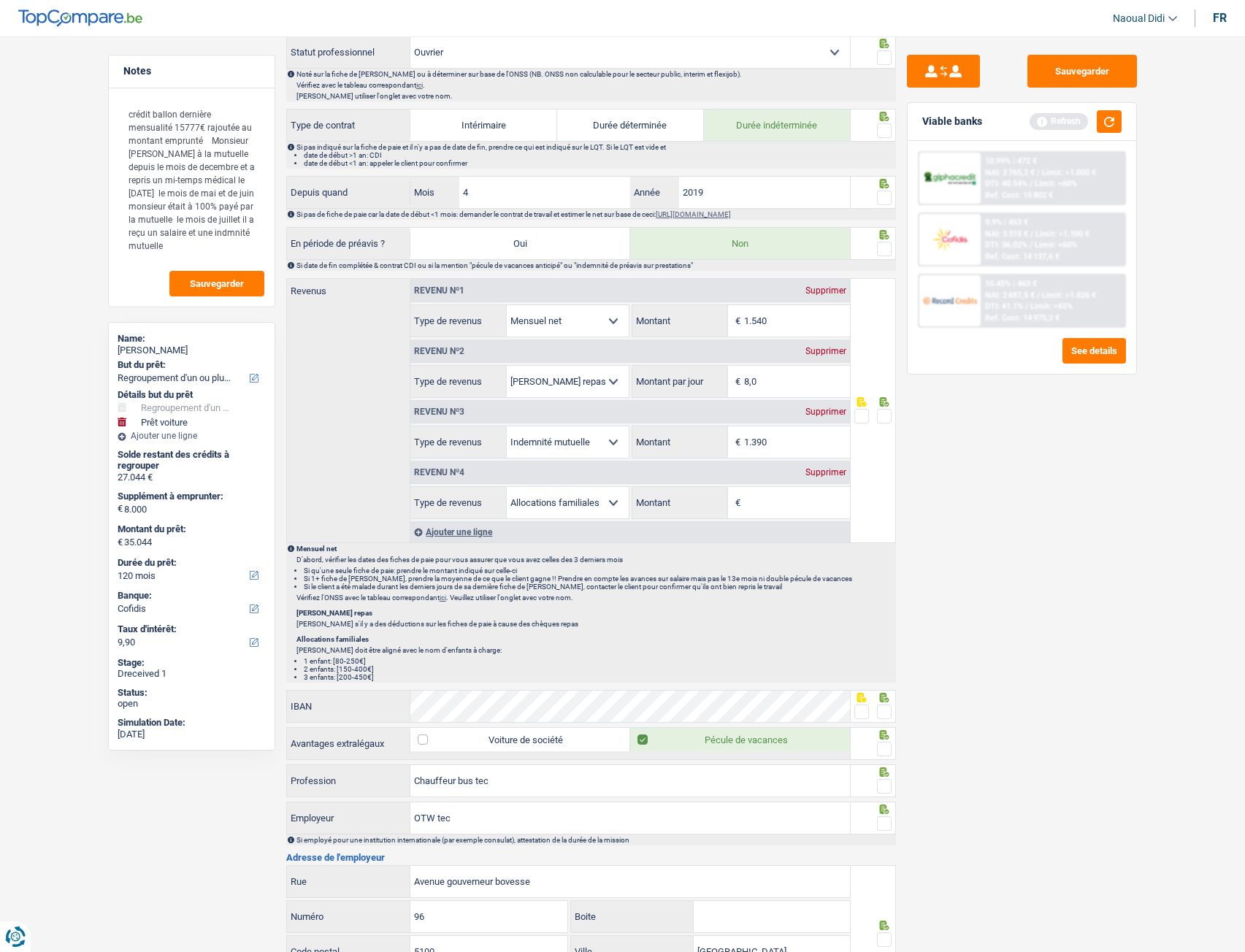
click at [827, 411] on div "Supprimer" at bounding box center [825, 411] width 48 height 8
select select "familyAllowances"
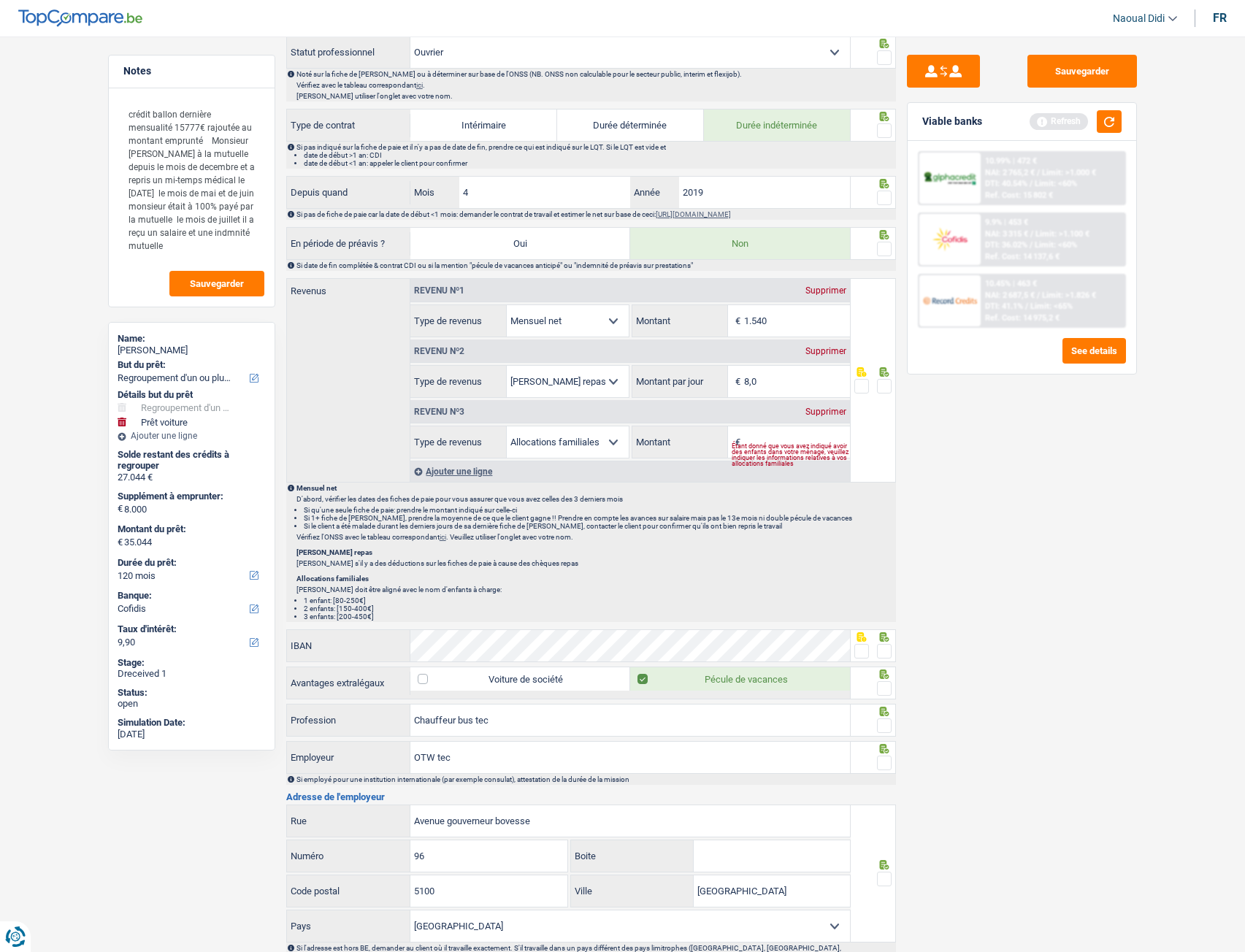
click at [827, 411] on div "Supprimer" at bounding box center [825, 411] width 48 height 8
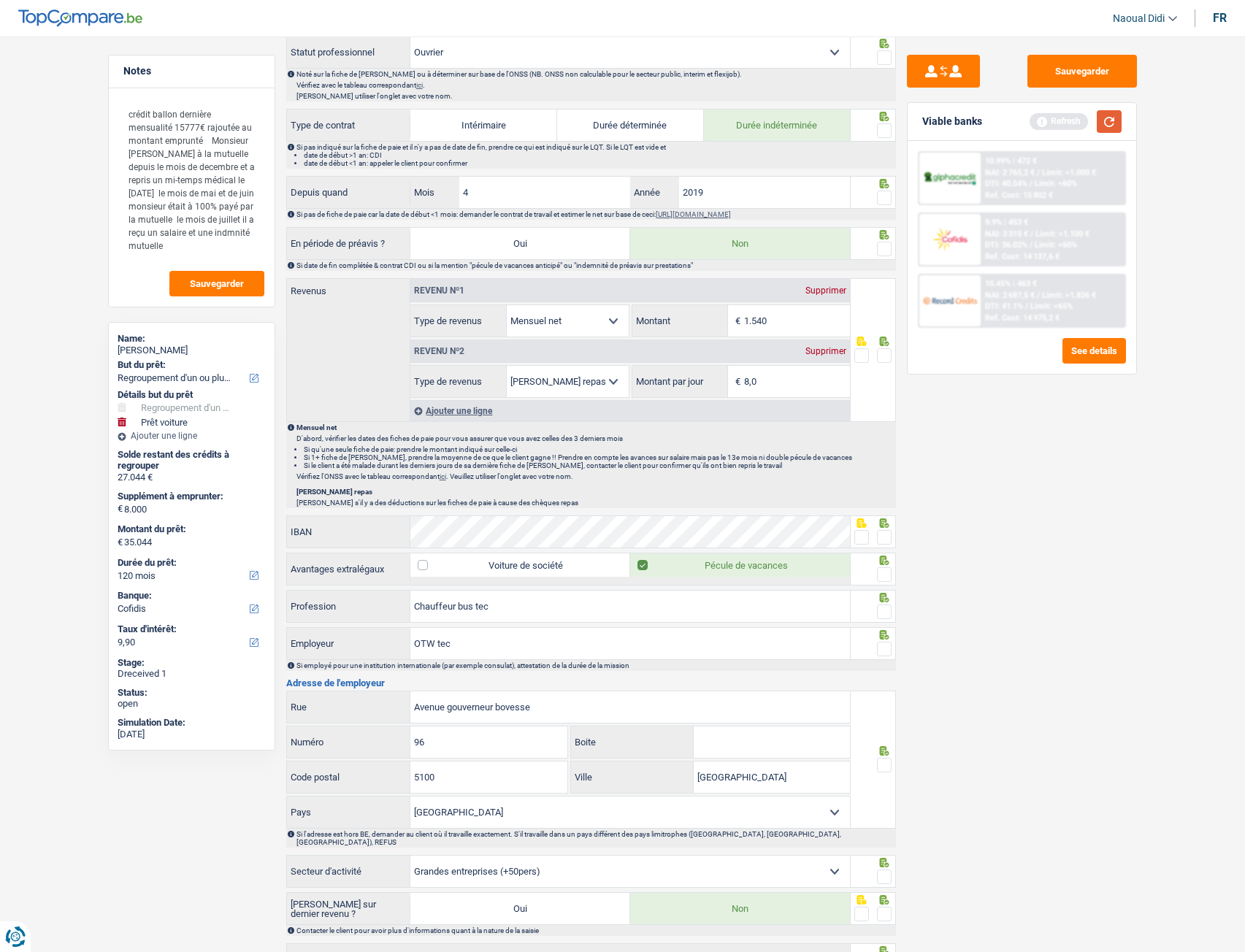
click at [1113, 115] on button "button" at bounding box center [1109, 121] width 25 height 22
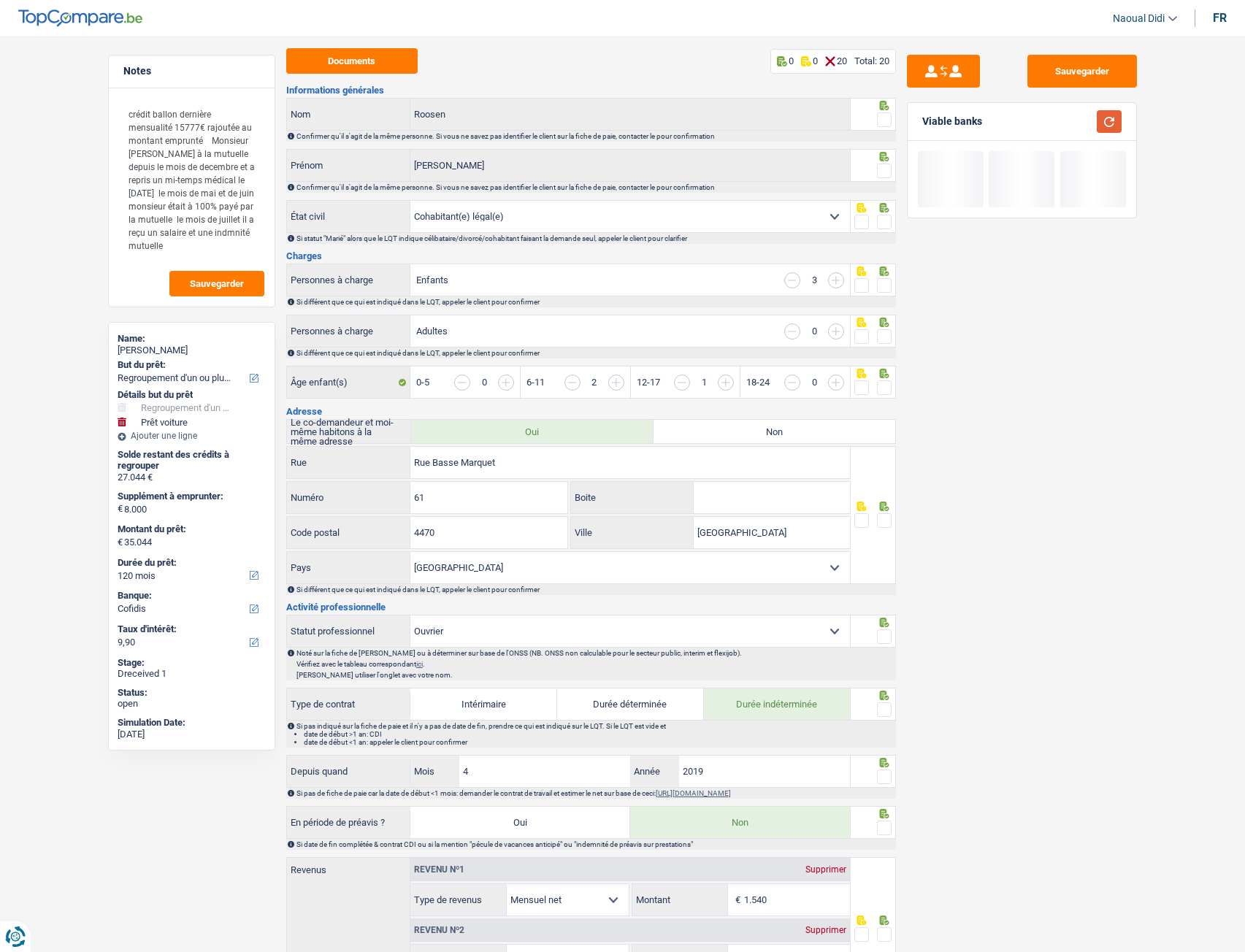
scroll to position [0, 0]
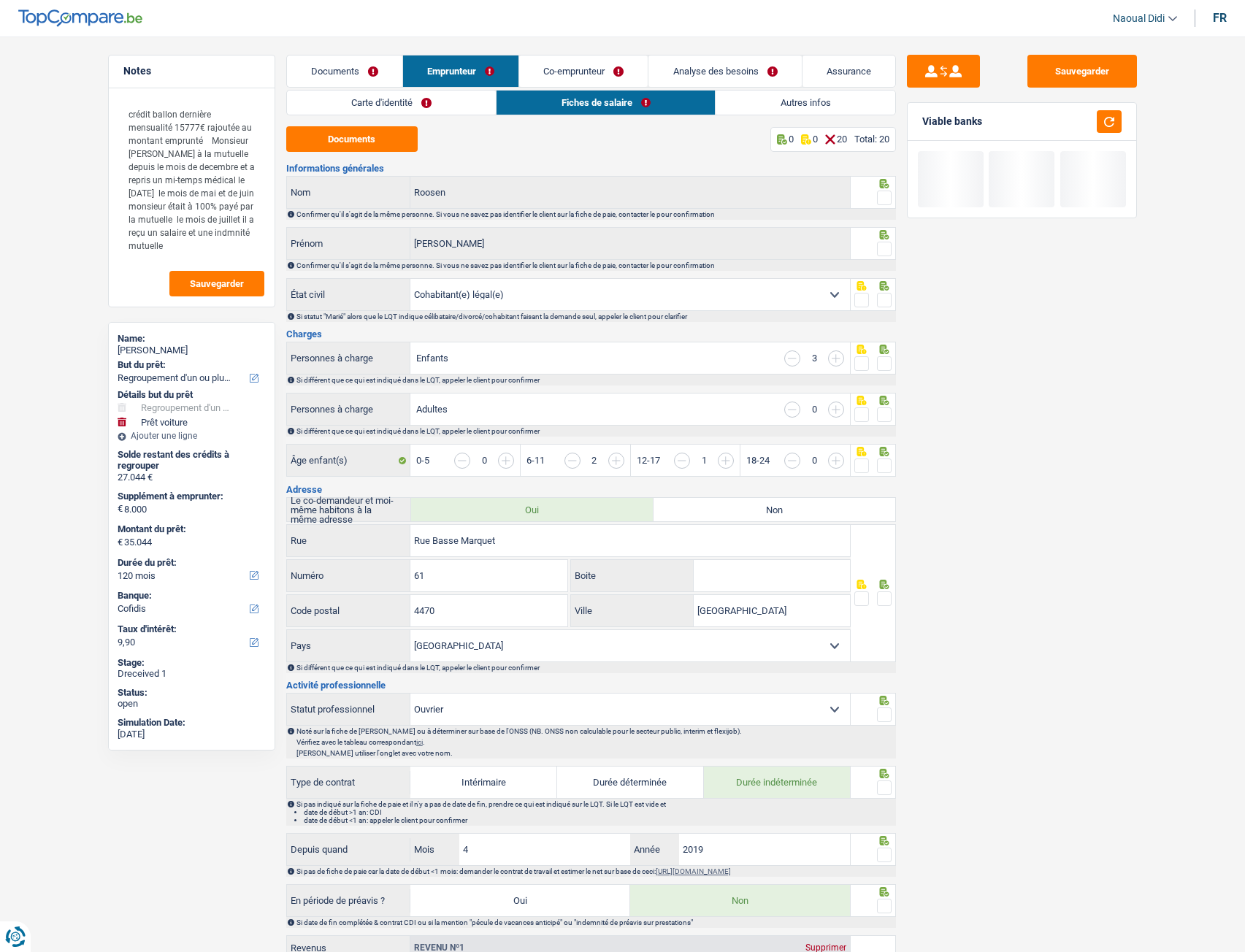
click at [461, 107] on link "Carte d'identité" at bounding box center [391, 102] width 209 height 24
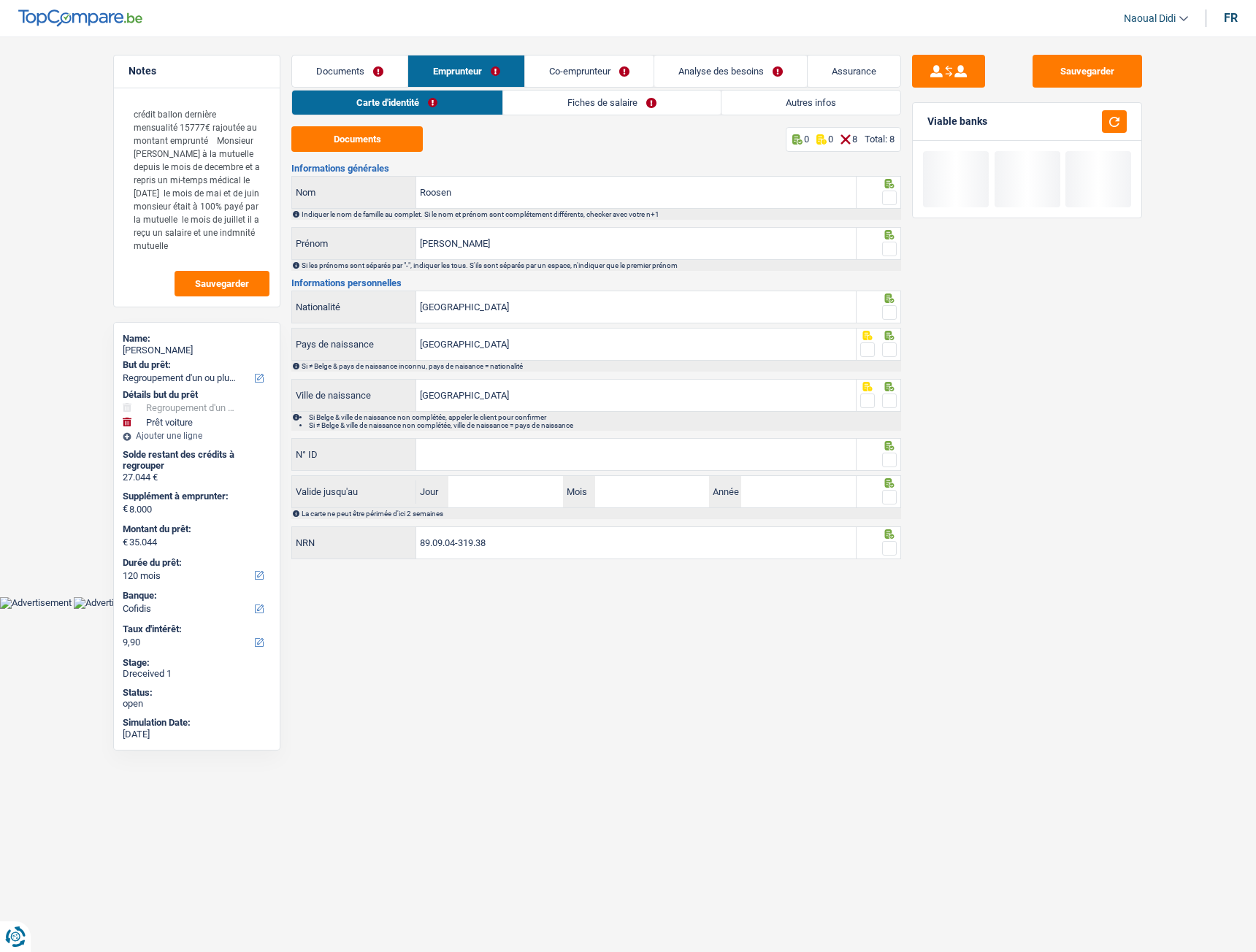
click at [558, 105] on link "Fiches de salaire" at bounding box center [611, 102] width 218 height 24
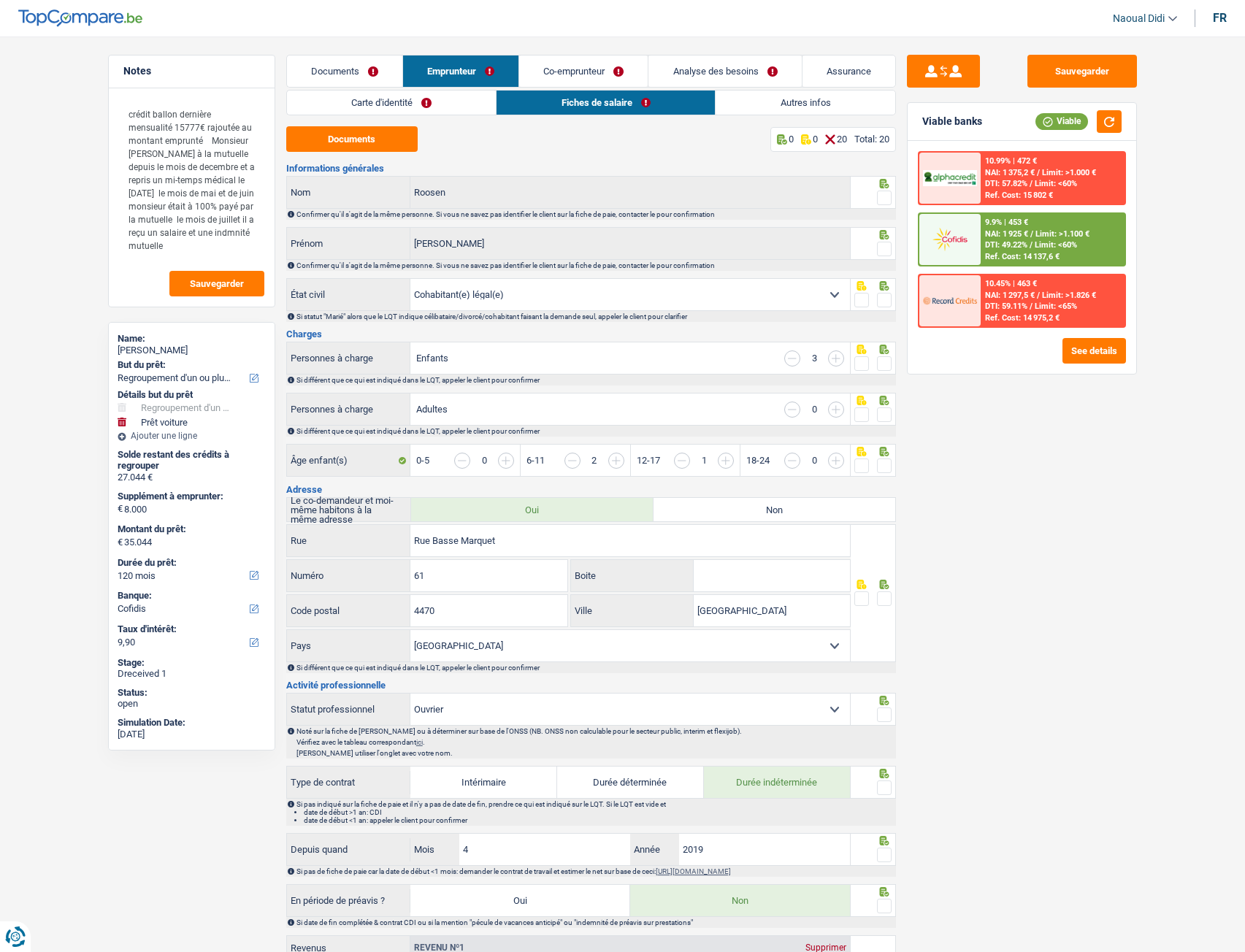
click at [464, 105] on link "Carte d'identité" at bounding box center [391, 102] width 209 height 24
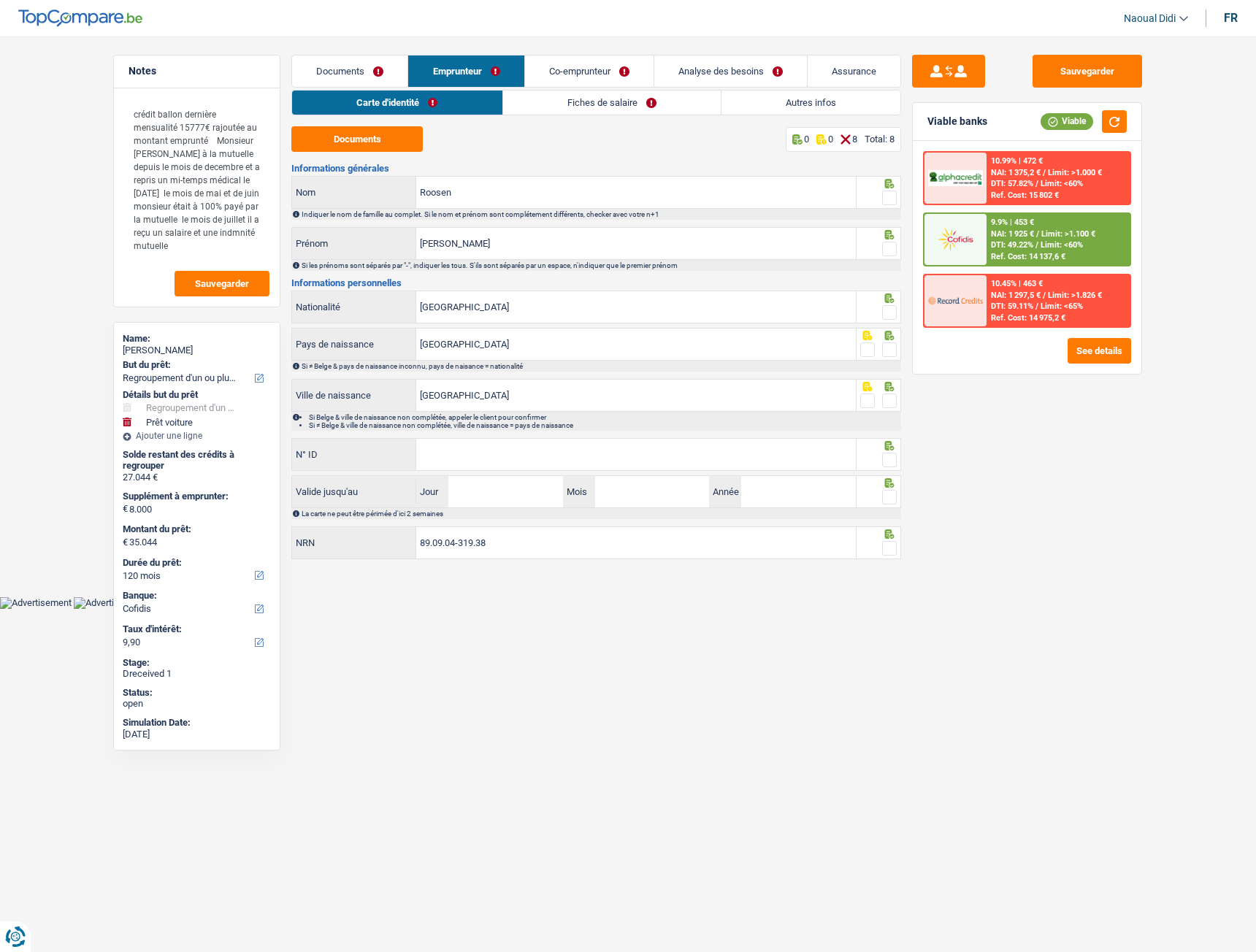
click at [515, 103] on link "Fiches de salaire" at bounding box center [611, 102] width 218 height 24
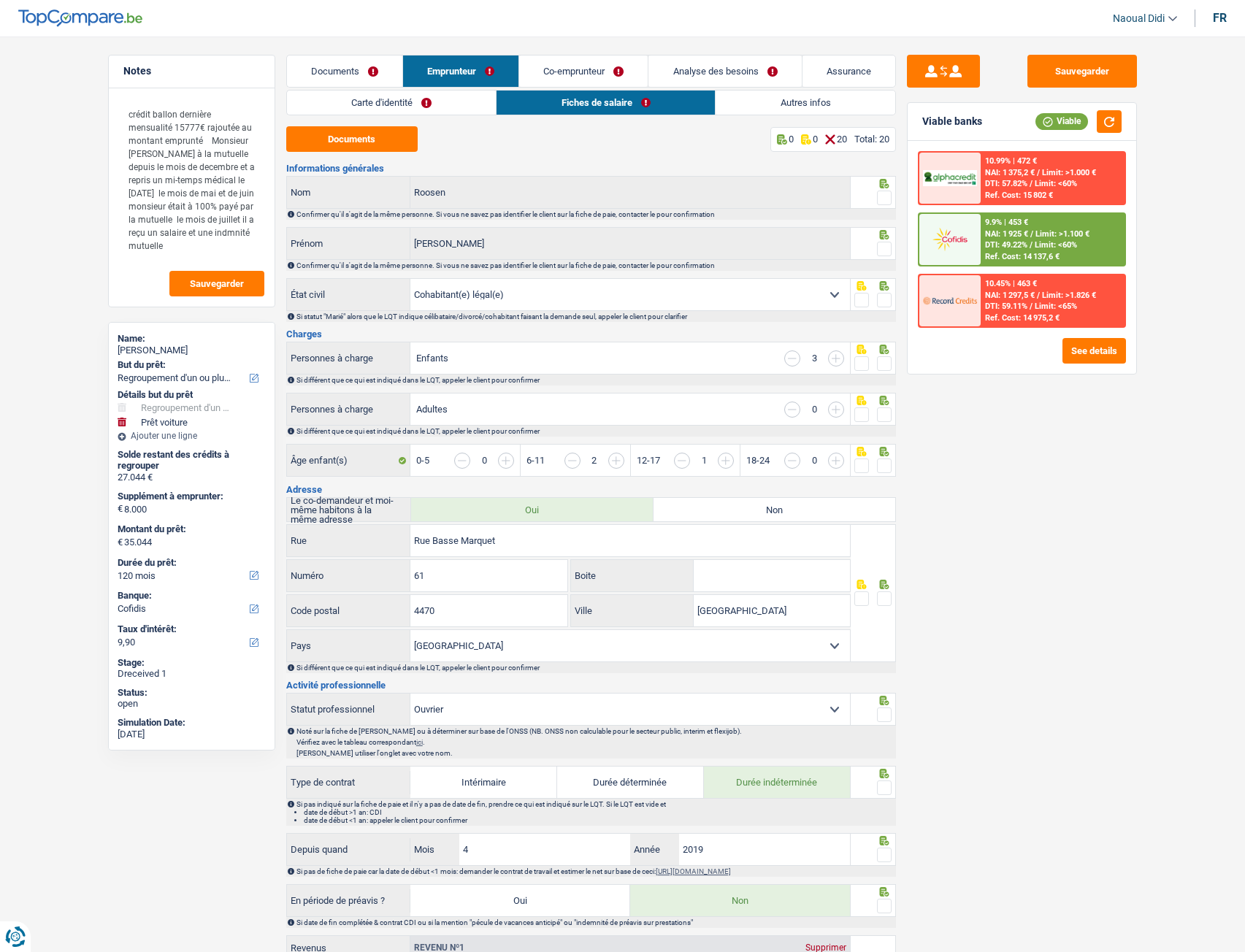
click at [691, 67] on link "Analyse des besoins" at bounding box center [724, 71] width 152 height 32
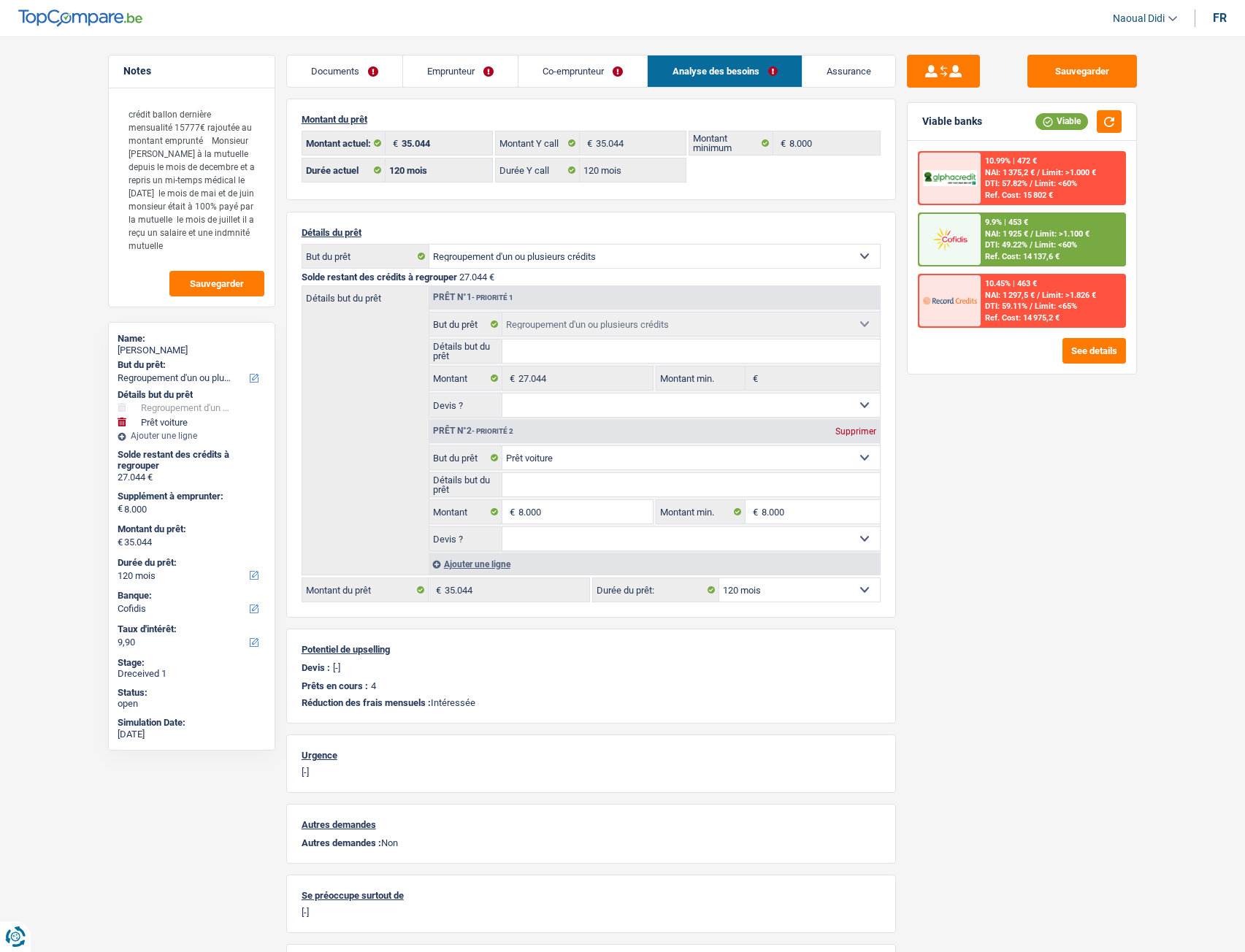
click at [469, 66] on link "Emprunteur" at bounding box center [460, 71] width 115 height 32
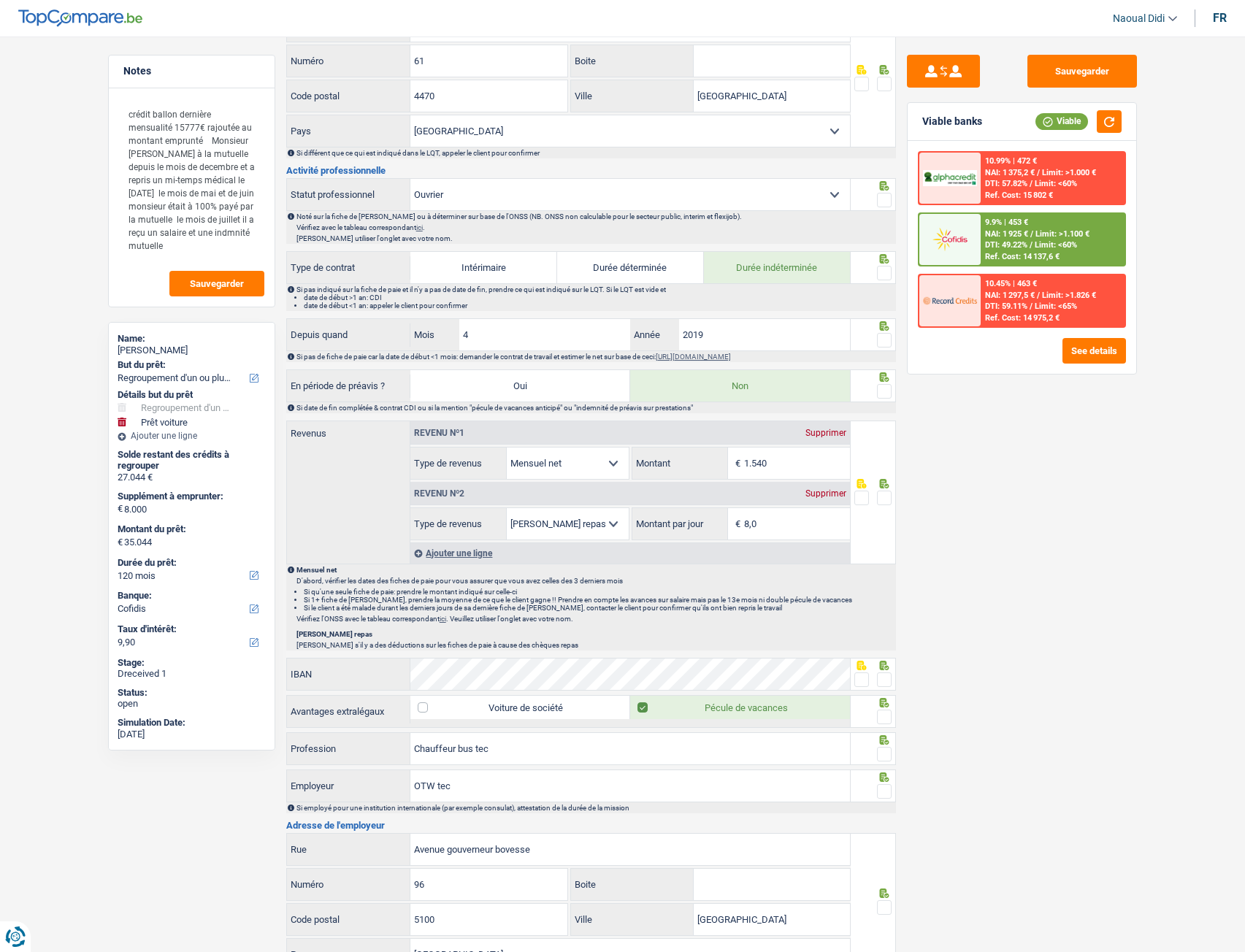
scroll to position [657, 0]
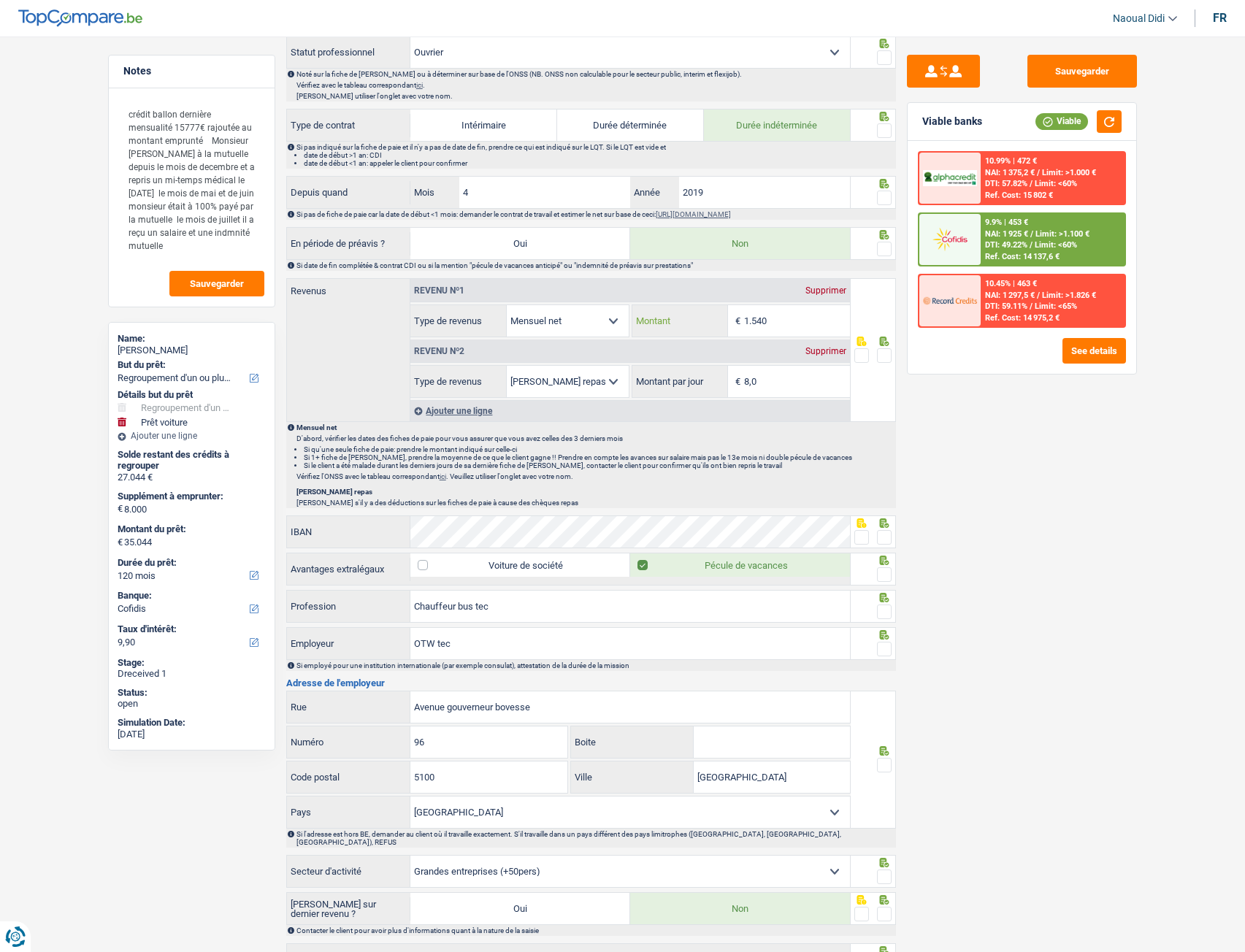
click at [760, 321] on input "1.540" at bounding box center [797, 321] width 106 height 32
click at [792, 315] on input "1.540" at bounding box center [797, 321] width 106 height 32
drag, startPoint x: 787, startPoint y: 321, endPoint x: 694, endPoint y: 346, distance: 96.3
click at [784, 321] on input "1.540" at bounding box center [797, 321] width 106 height 32
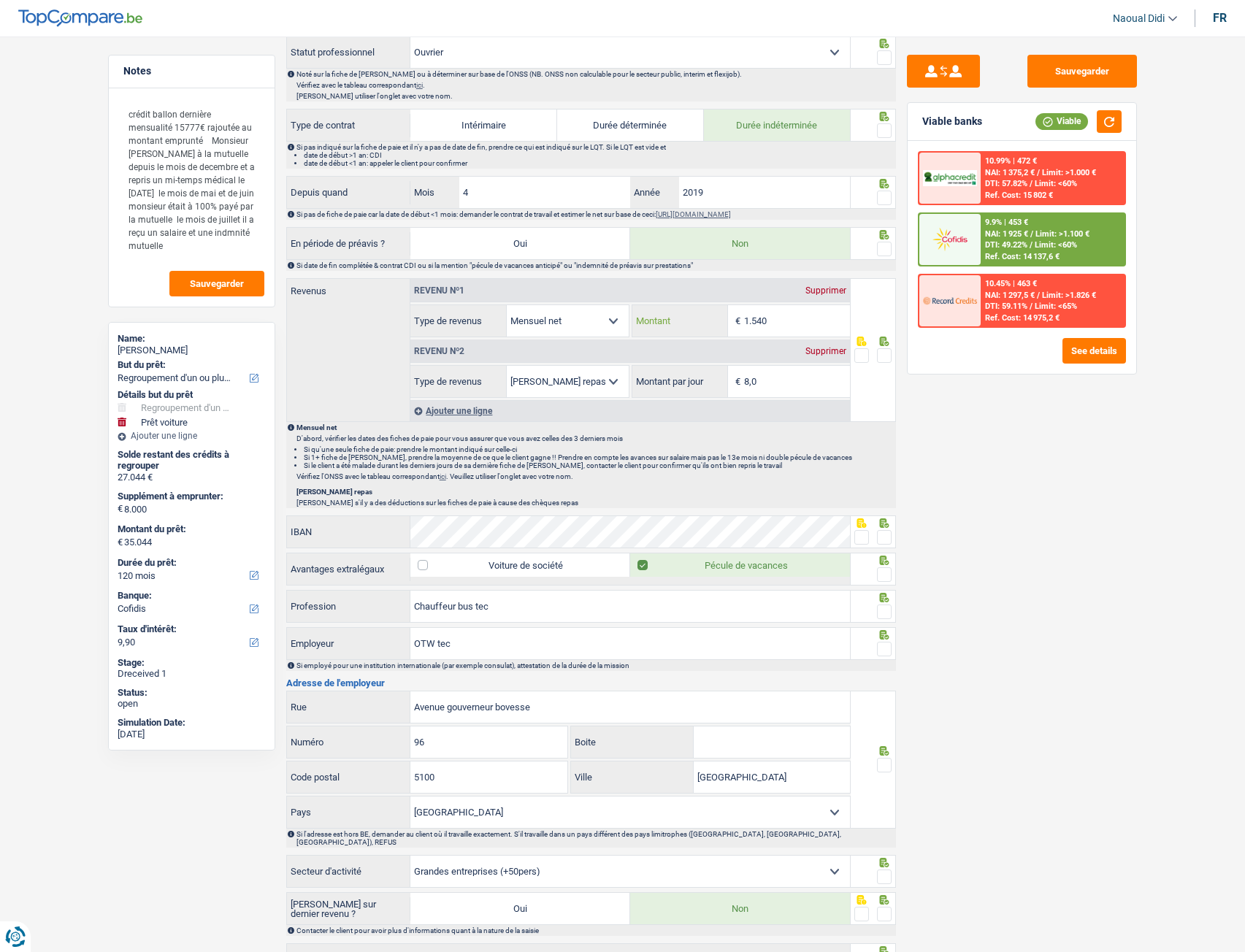
click at [770, 321] on input "1.540" at bounding box center [797, 321] width 106 height 32
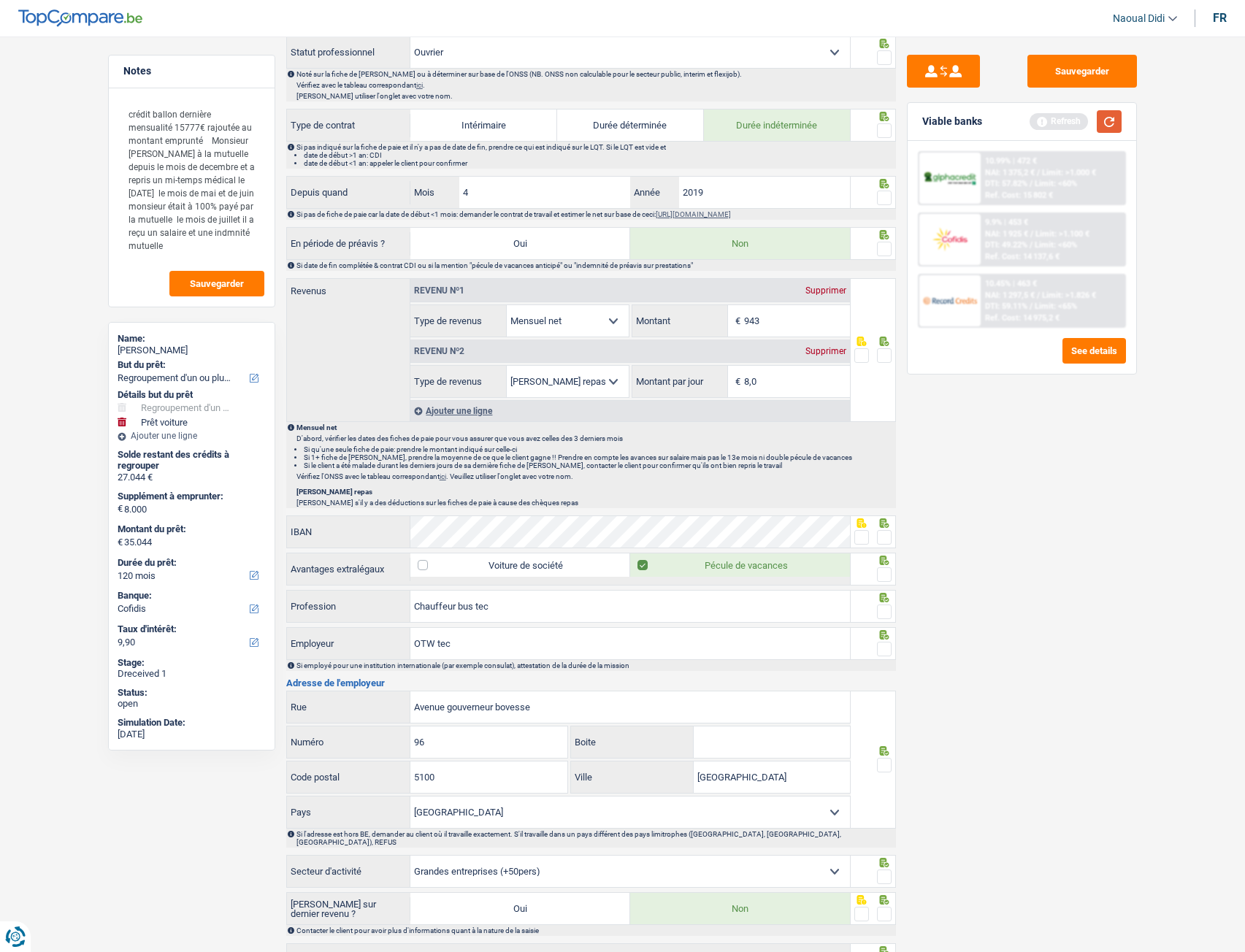
click at [1117, 117] on button "button" at bounding box center [1109, 121] width 25 height 22
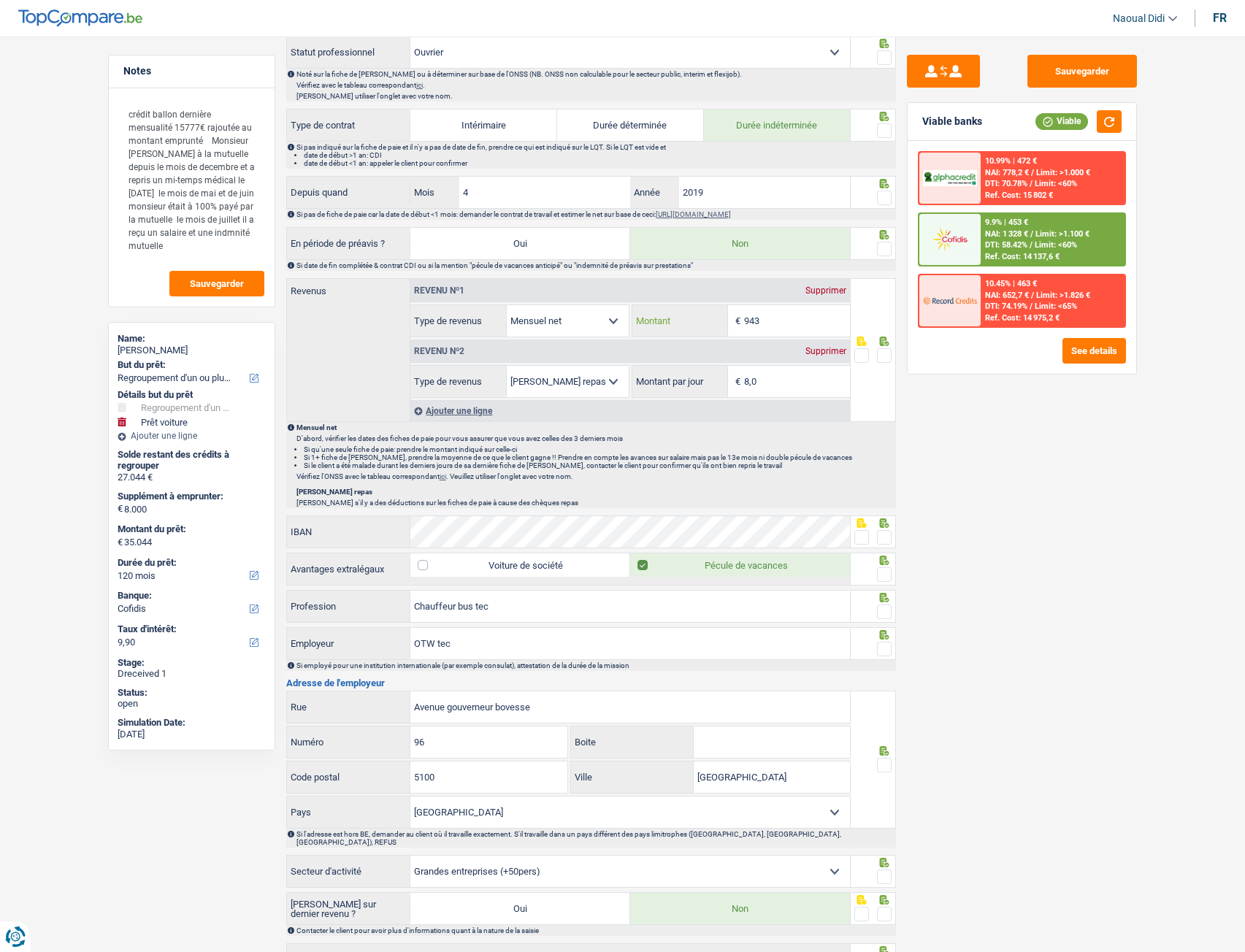
click at [752, 322] on input "943" at bounding box center [797, 321] width 106 height 32
drag, startPoint x: 765, startPoint y: 318, endPoint x: 674, endPoint y: 316, distance: 91.0
click at [674, 316] on div "943 € Montant" at bounding box center [741, 321] width 218 height 32
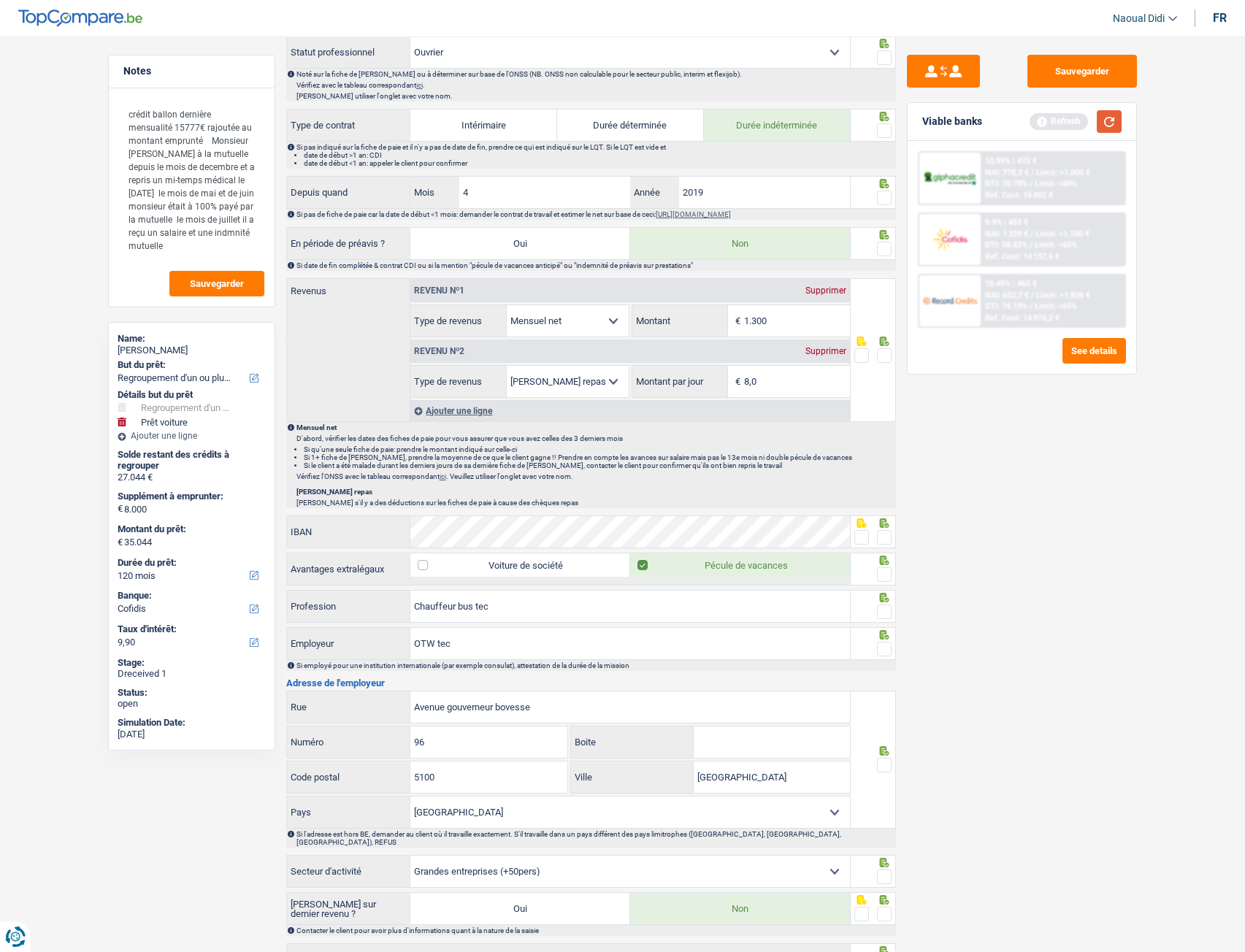
click at [1114, 122] on button "button" at bounding box center [1109, 121] width 25 height 22
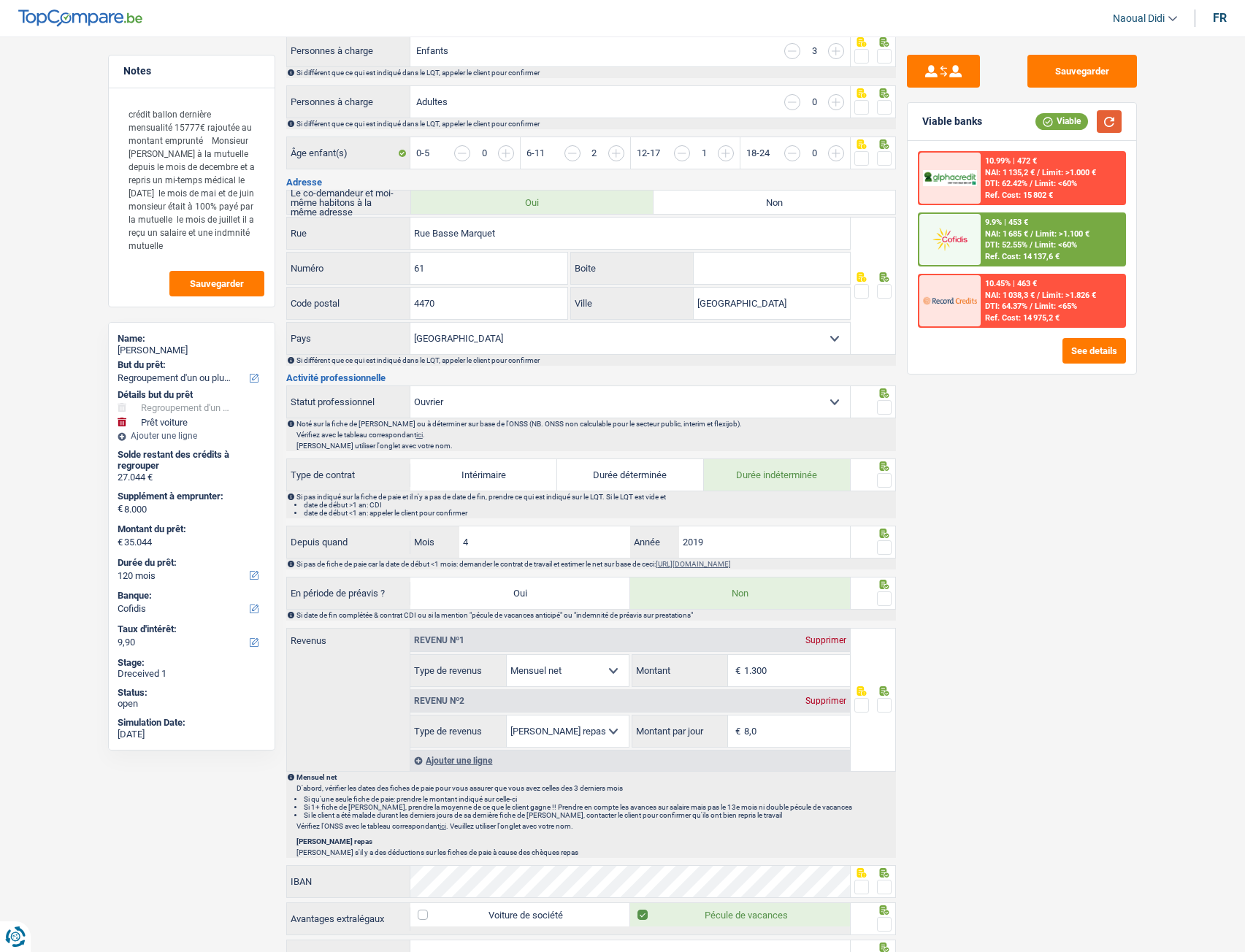
scroll to position [365, 0]
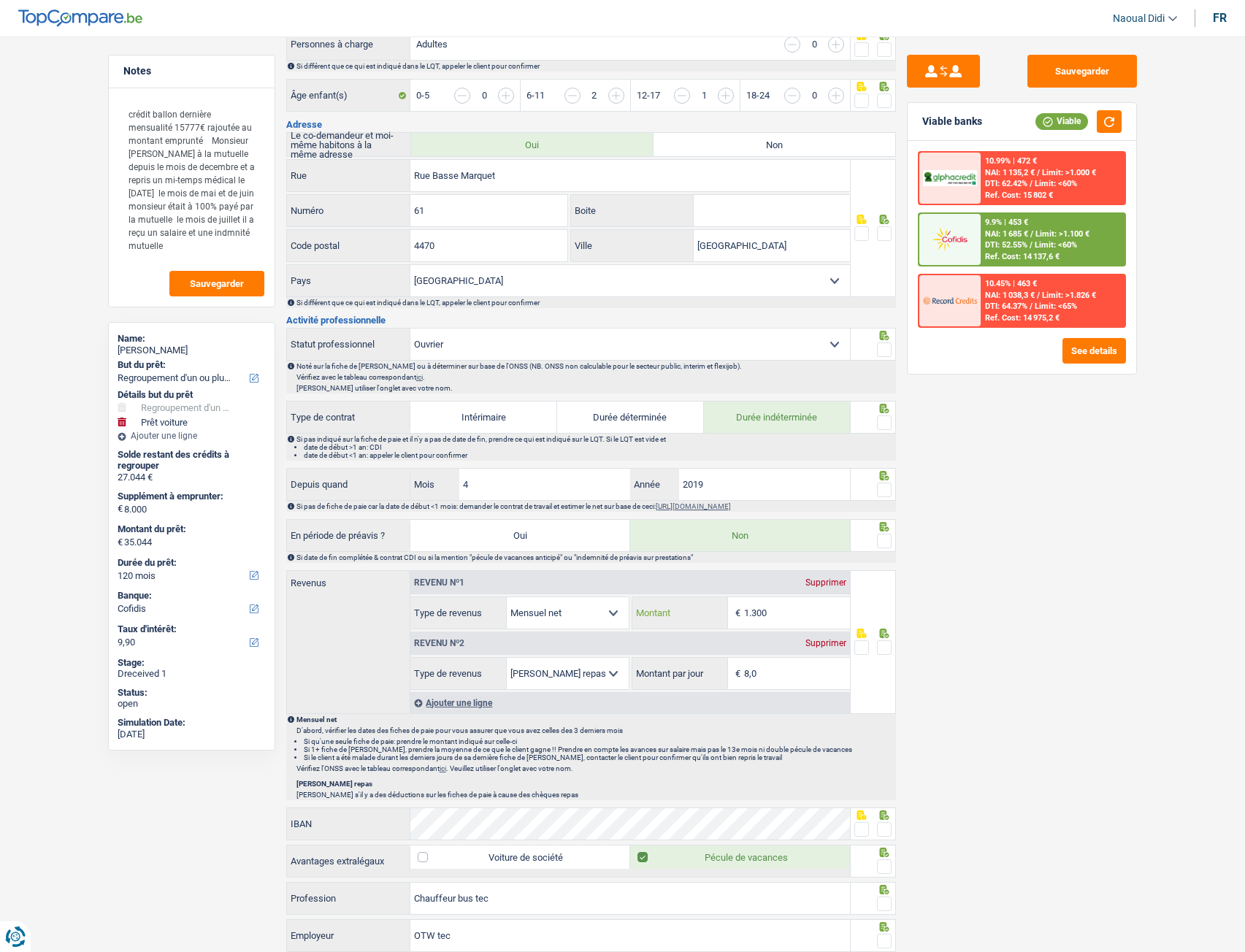
click at [756, 614] on input "1.300" at bounding box center [797, 613] width 106 height 32
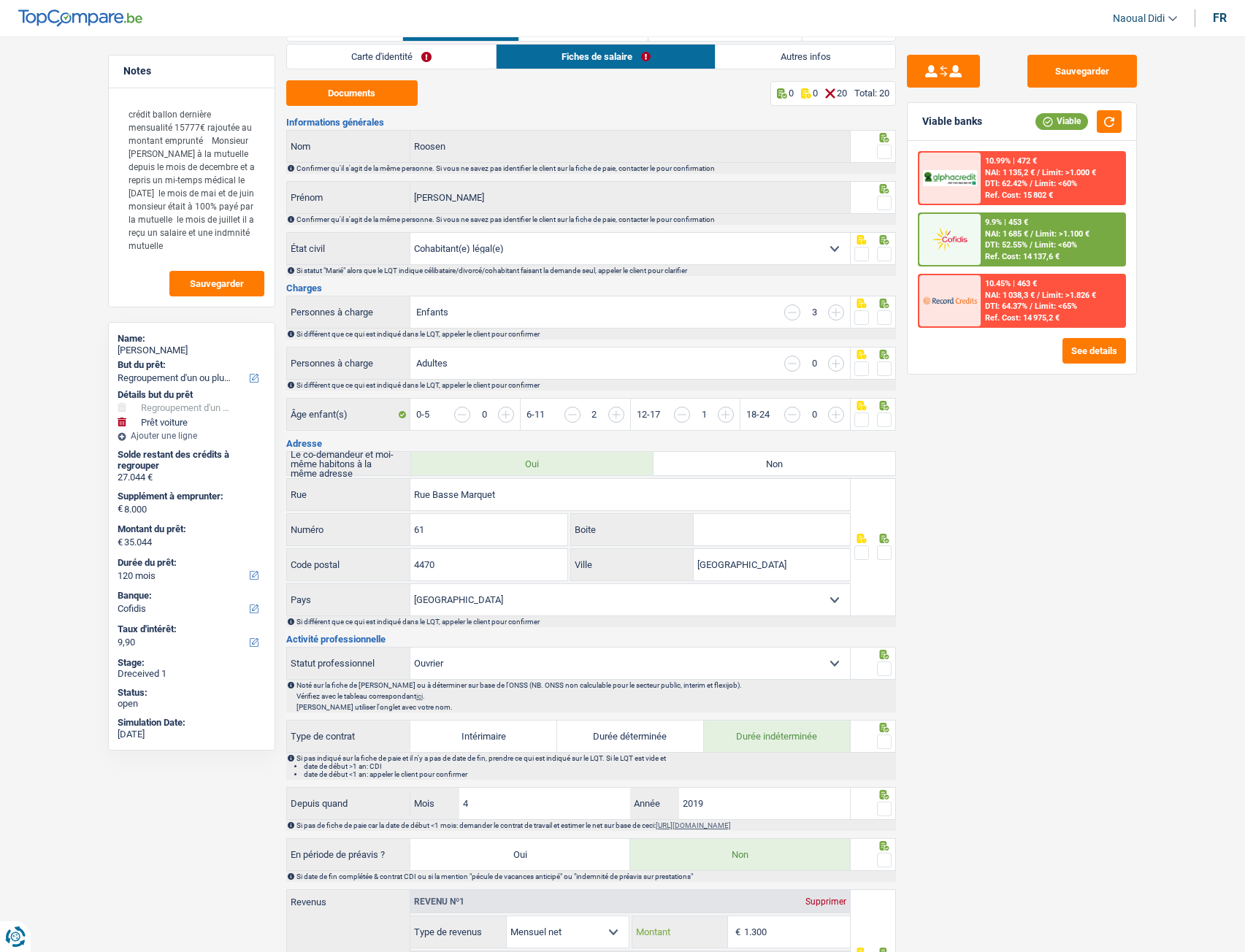
scroll to position [0, 0]
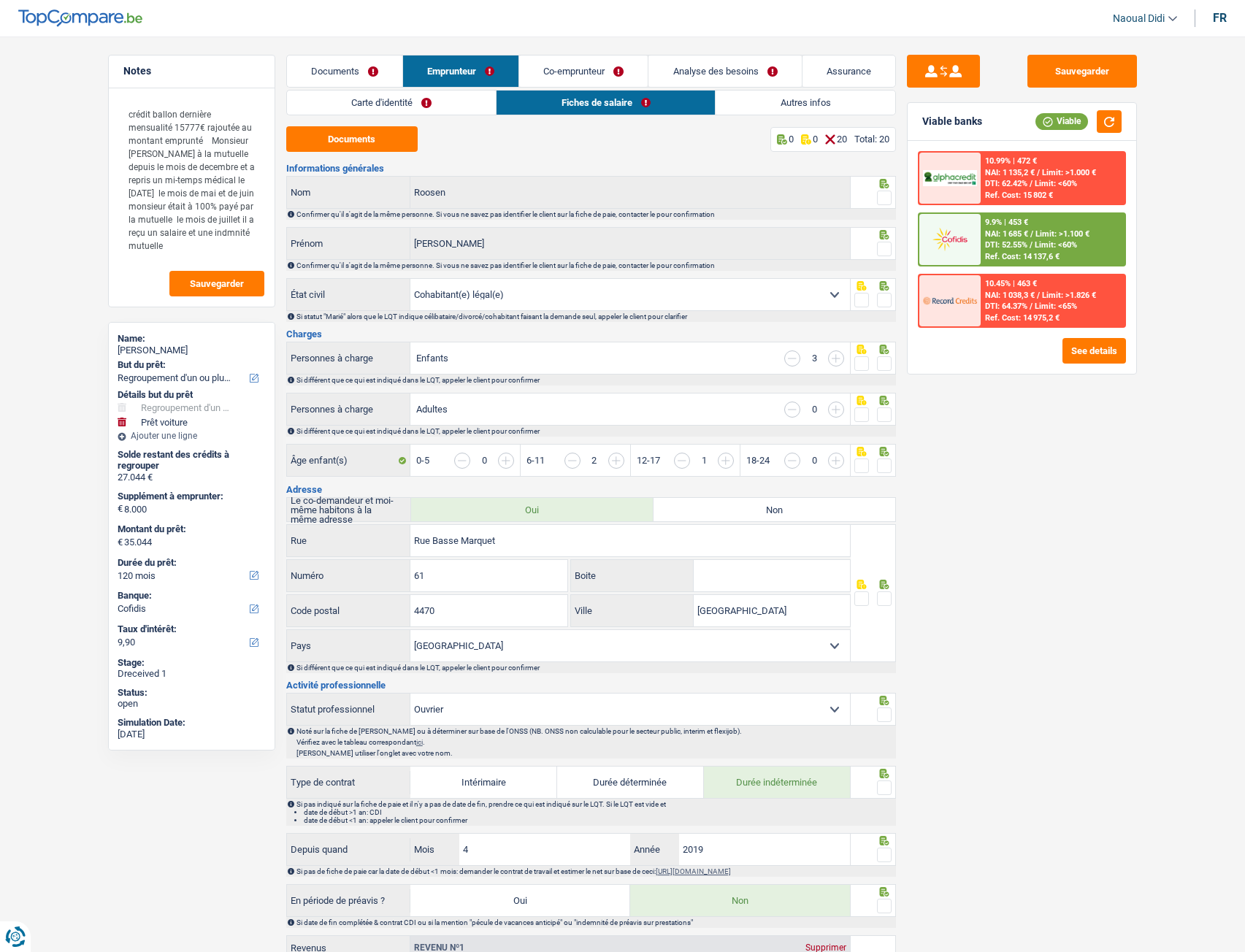
click at [556, 67] on link "Co-emprunteur" at bounding box center [583, 71] width 128 height 32
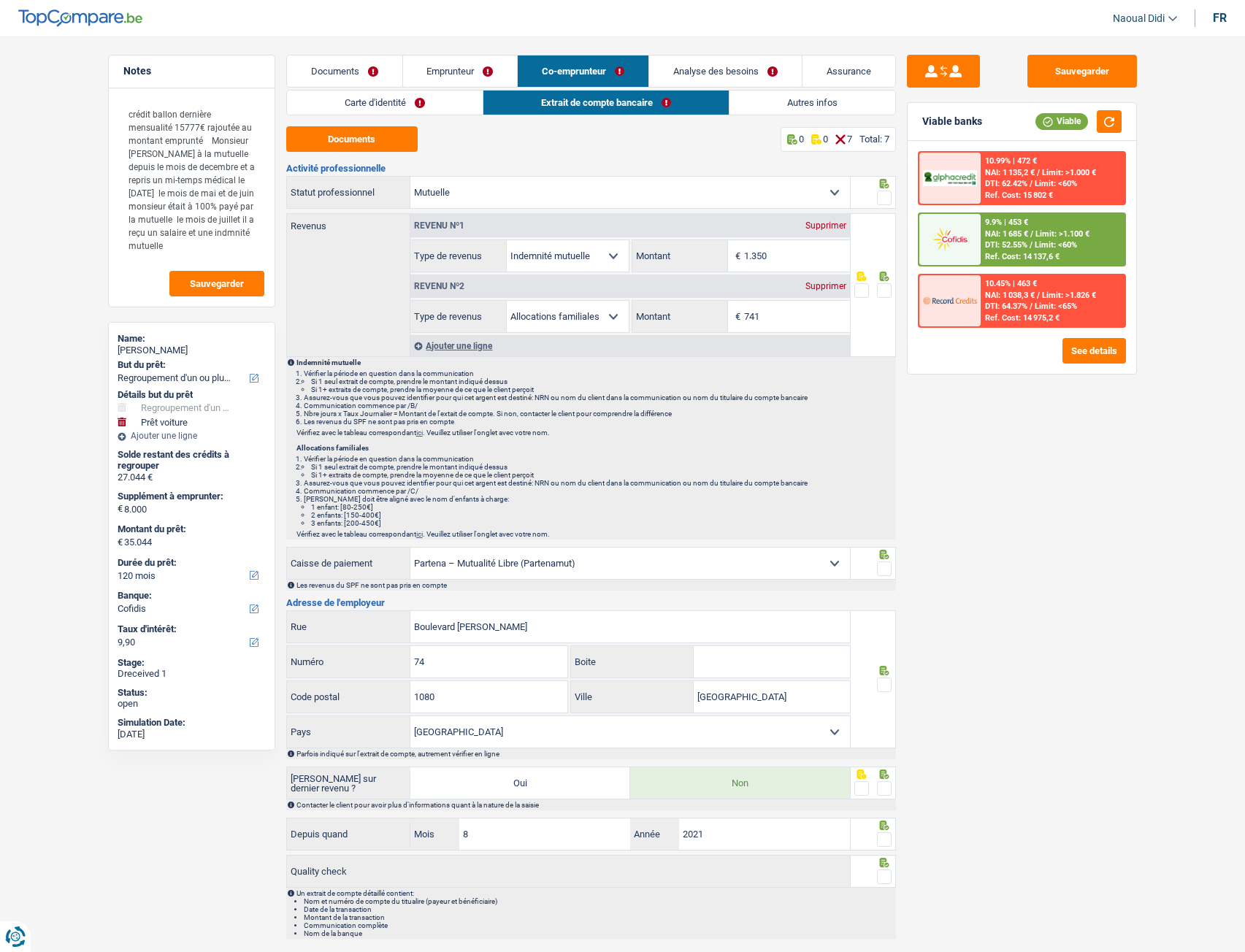
click at [456, 55] on li "Emprunteur" at bounding box center [460, 71] width 115 height 33
click at [434, 71] on link "Emprunteur" at bounding box center [460, 71] width 115 height 32
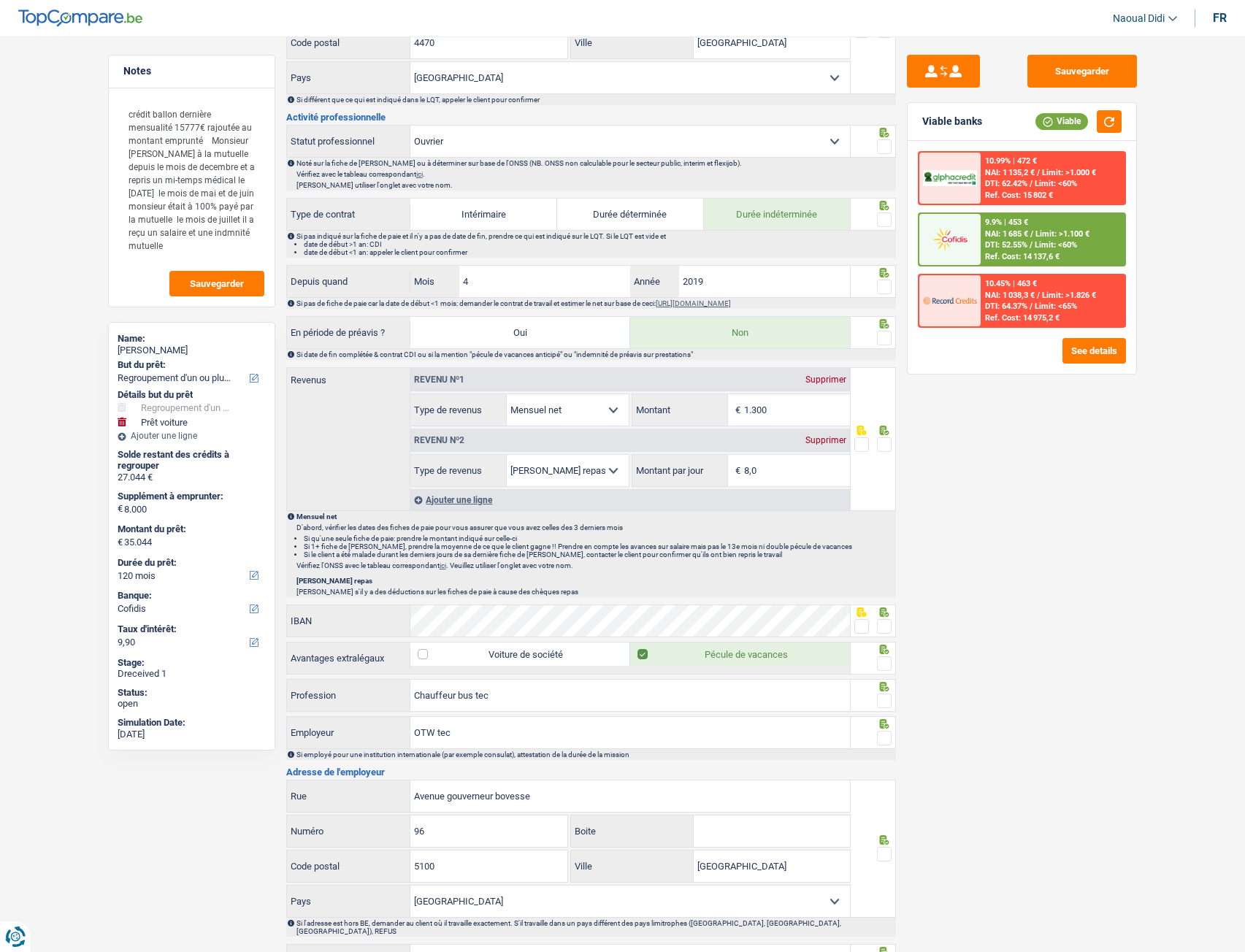
scroll to position [584, 0]
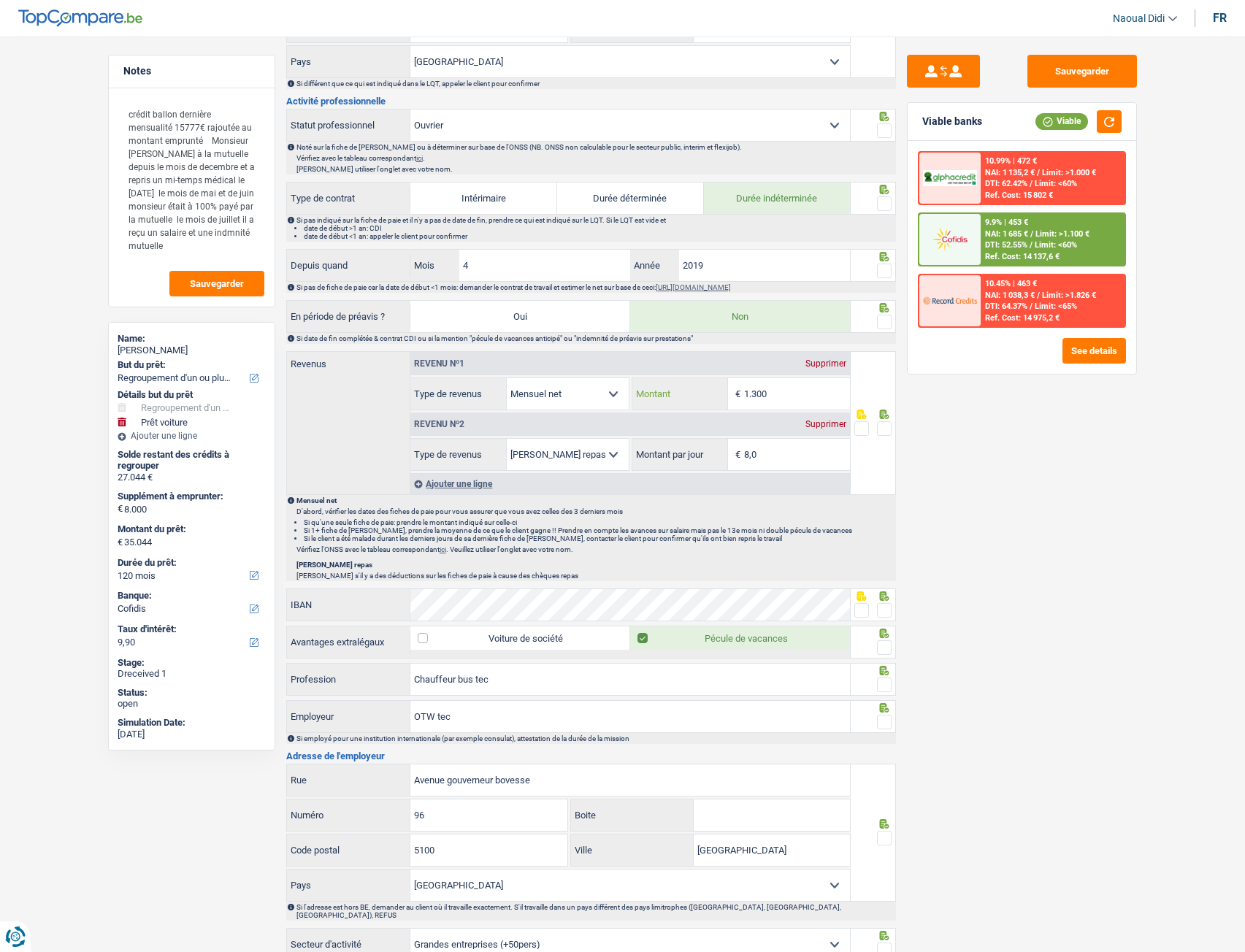
click at [774, 399] on input "1.300" at bounding box center [797, 394] width 106 height 32
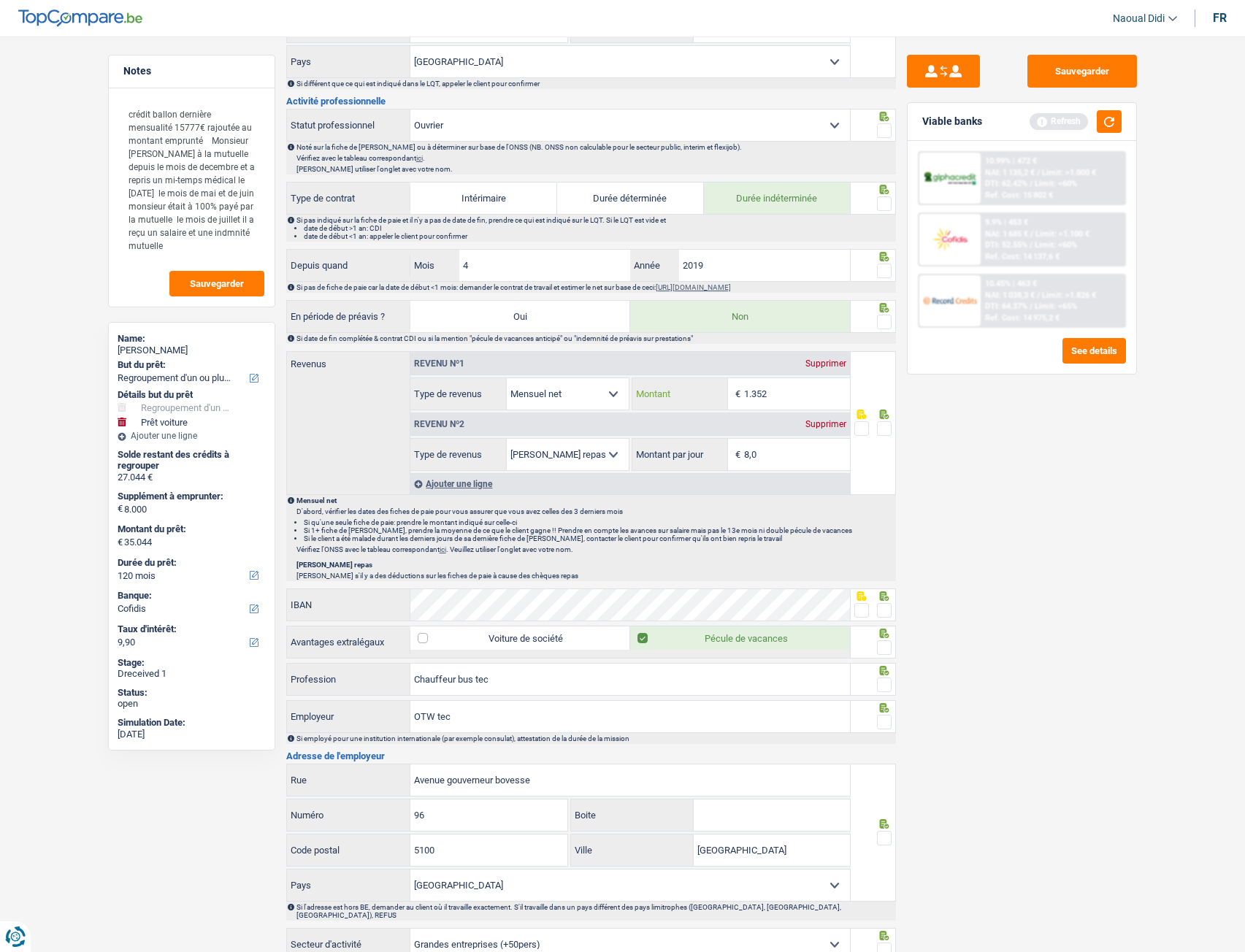
type input "1.352"
click at [818, 422] on div "Supprimer" at bounding box center [825, 424] width 48 height 8
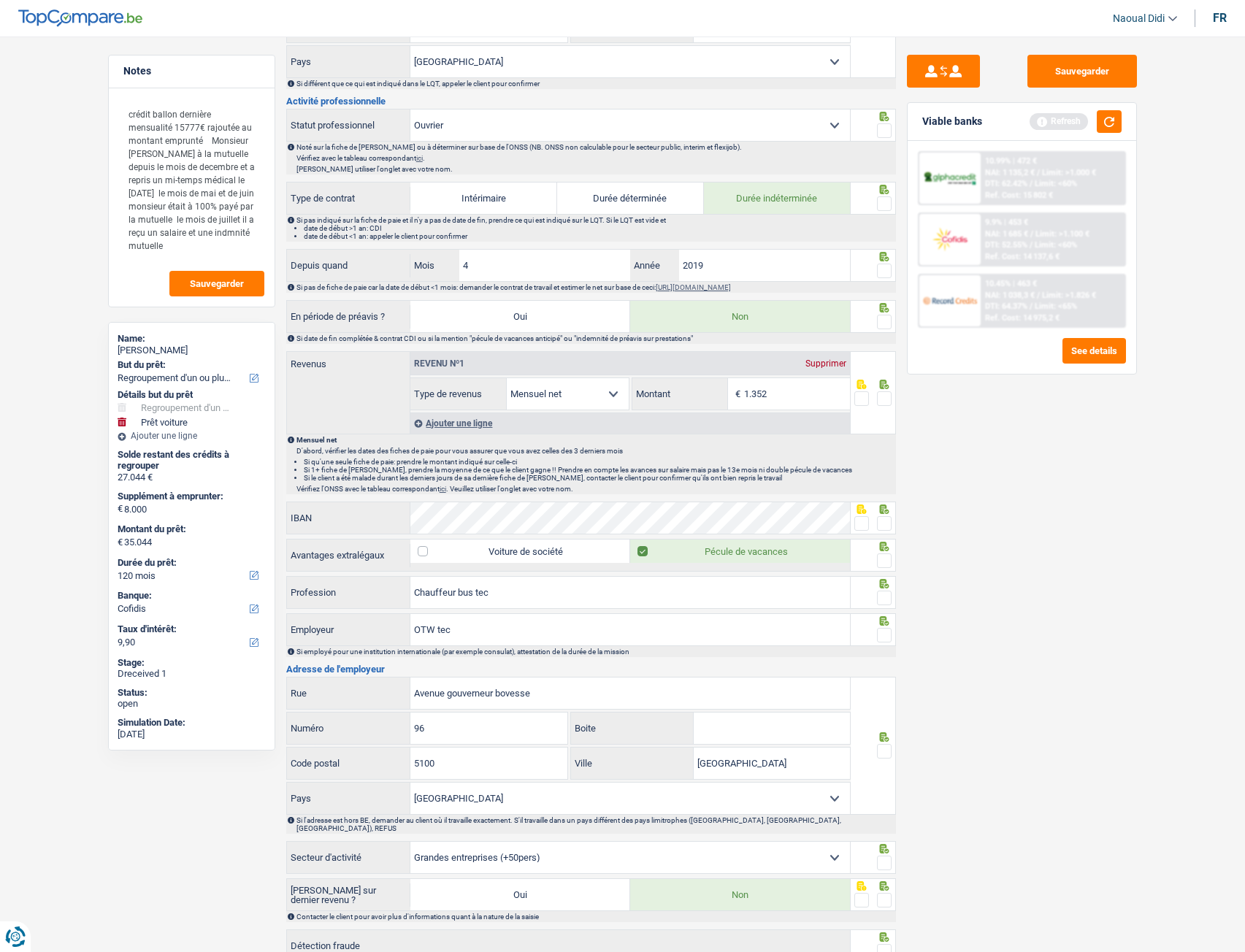
click at [885, 398] on span at bounding box center [884, 398] width 15 height 15
click at [0, 0] on input "radio" at bounding box center [0, 0] width 0 height 0
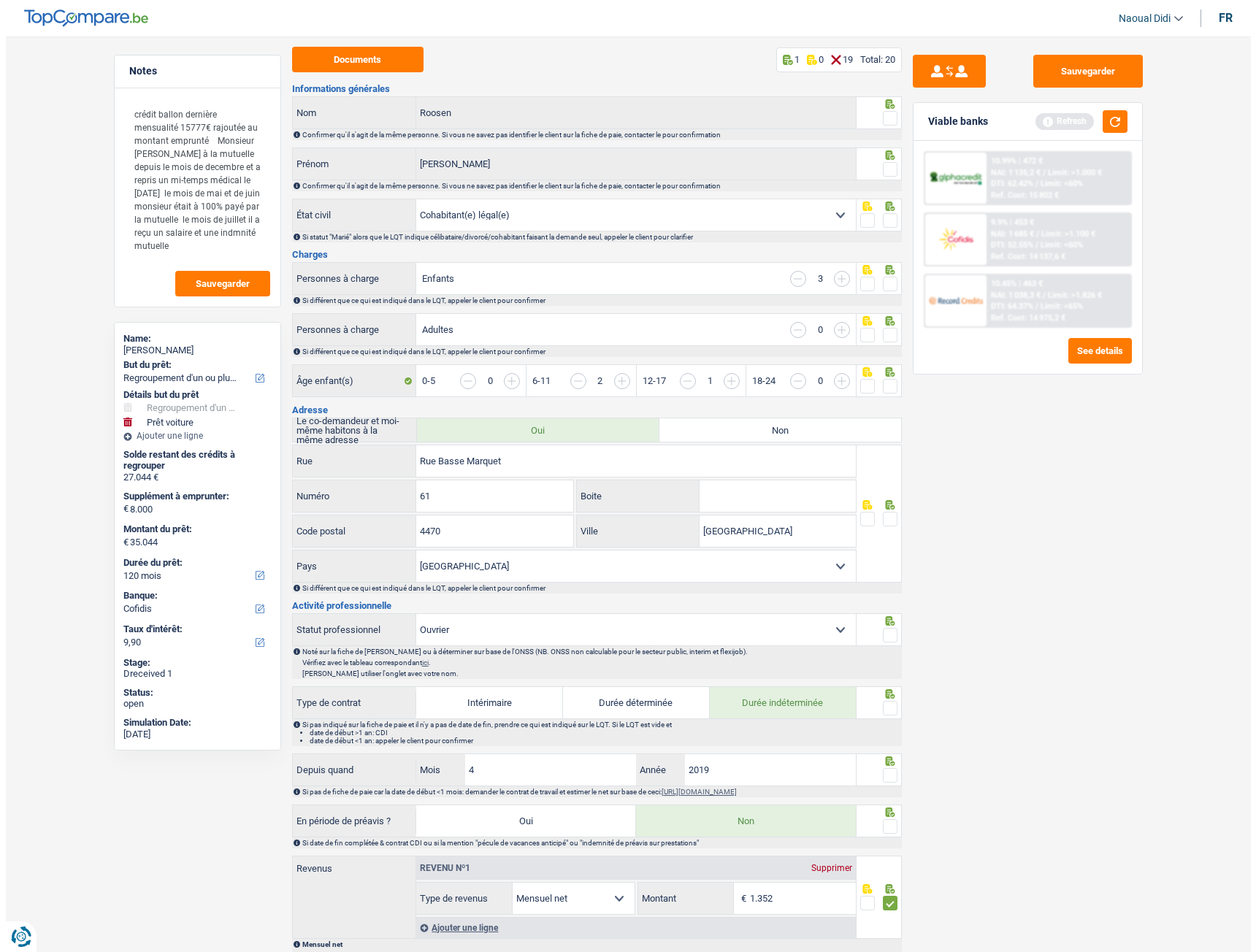
scroll to position [0, 0]
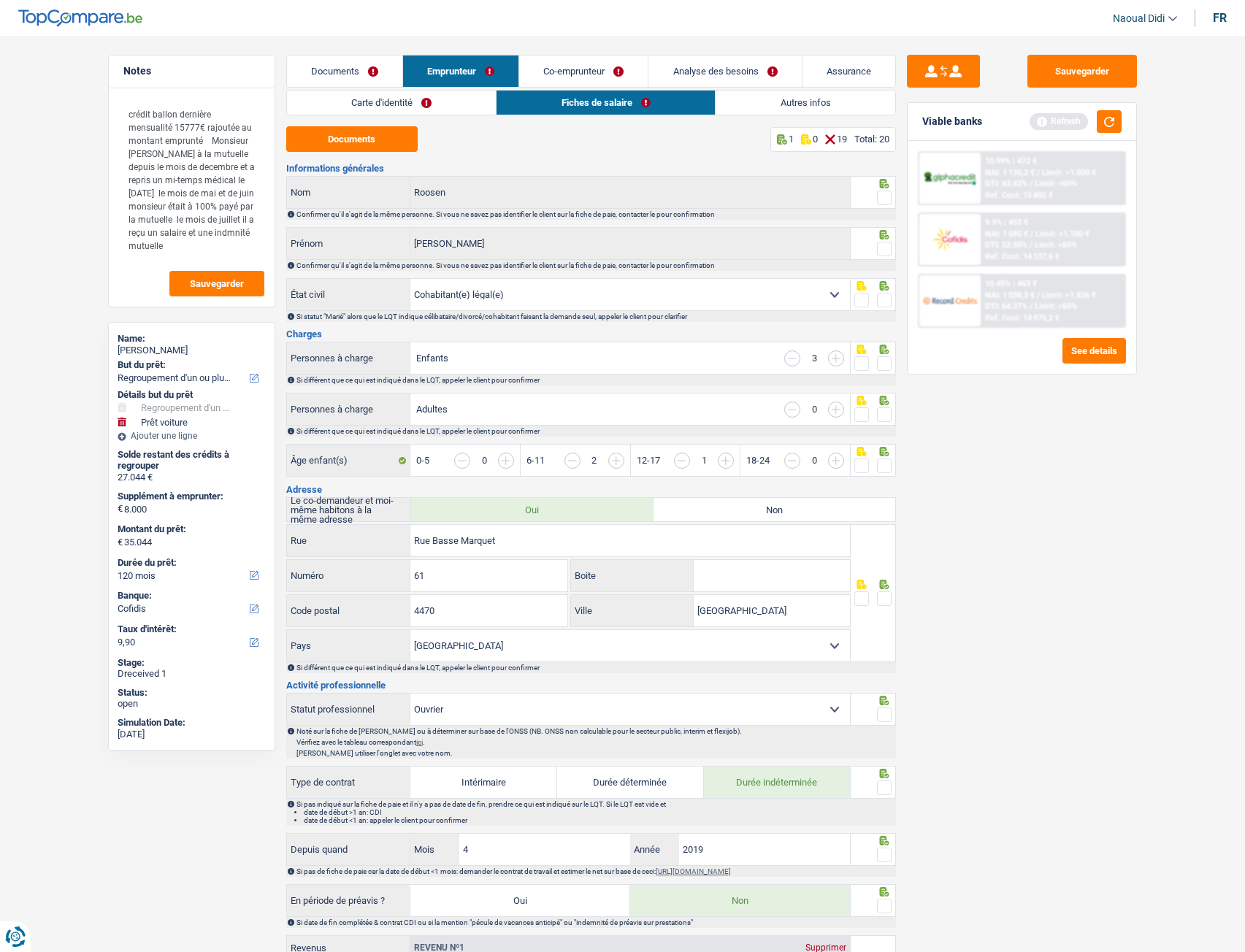
click at [888, 365] on span at bounding box center [884, 363] width 15 height 15
click at [0, 0] on input "radio" at bounding box center [0, 0] width 0 height 0
click at [888, 298] on span at bounding box center [884, 300] width 15 height 15
click at [0, 0] on input "radio" at bounding box center [0, 0] width 0 height 0
click at [889, 251] on span at bounding box center [884, 248] width 15 height 15
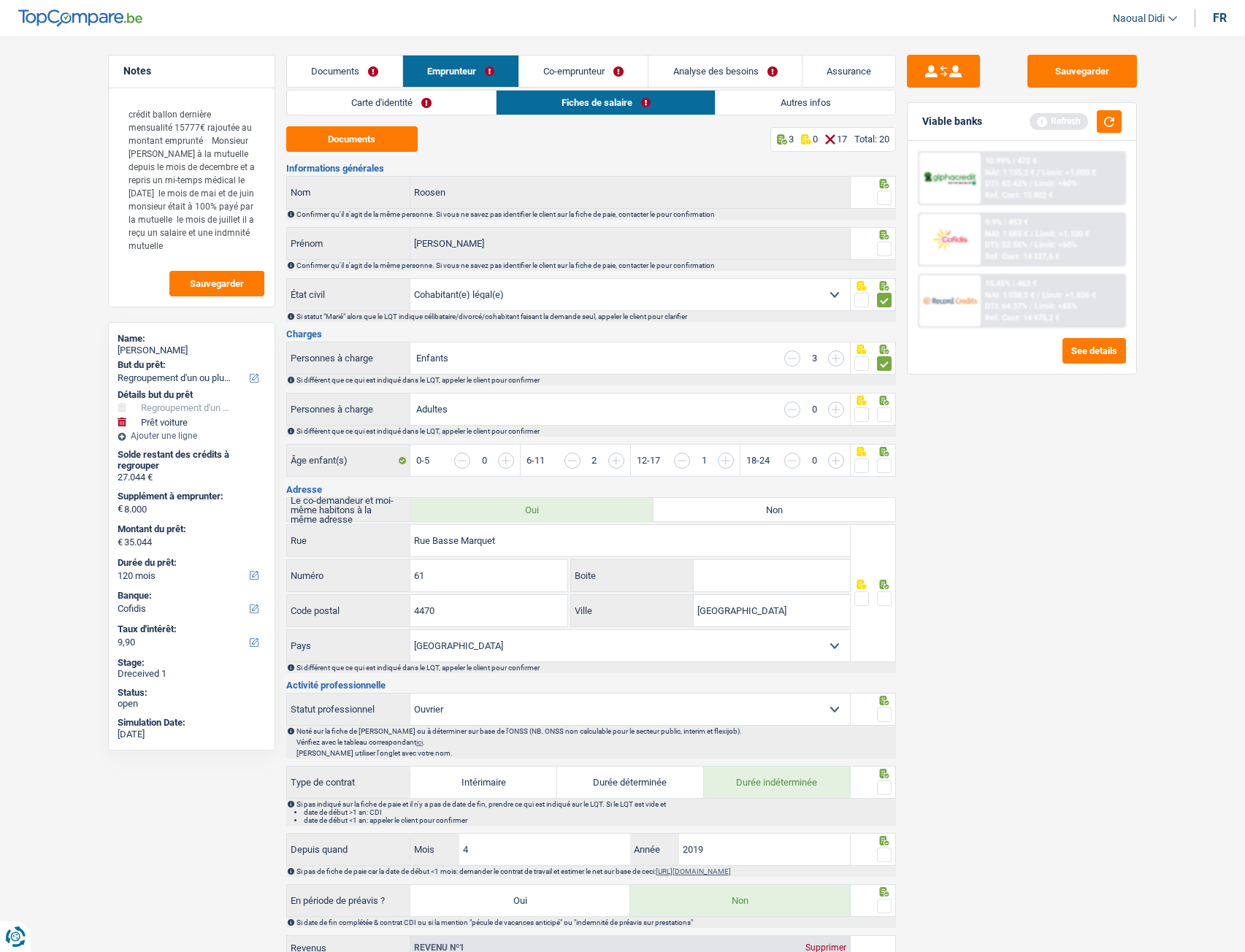
click at [0, 0] on input "radio" at bounding box center [0, 0] width 0 height 0
click at [880, 199] on span at bounding box center [884, 198] width 15 height 15
click at [0, 0] on input "radio" at bounding box center [0, 0] width 0 height 0
click at [451, 63] on link "Emprunteur" at bounding box center [461, 71] width 115 height 32
click at [408, 108] on link "Carte d'identité" at bounding box center [391, 102] width 209 height 24
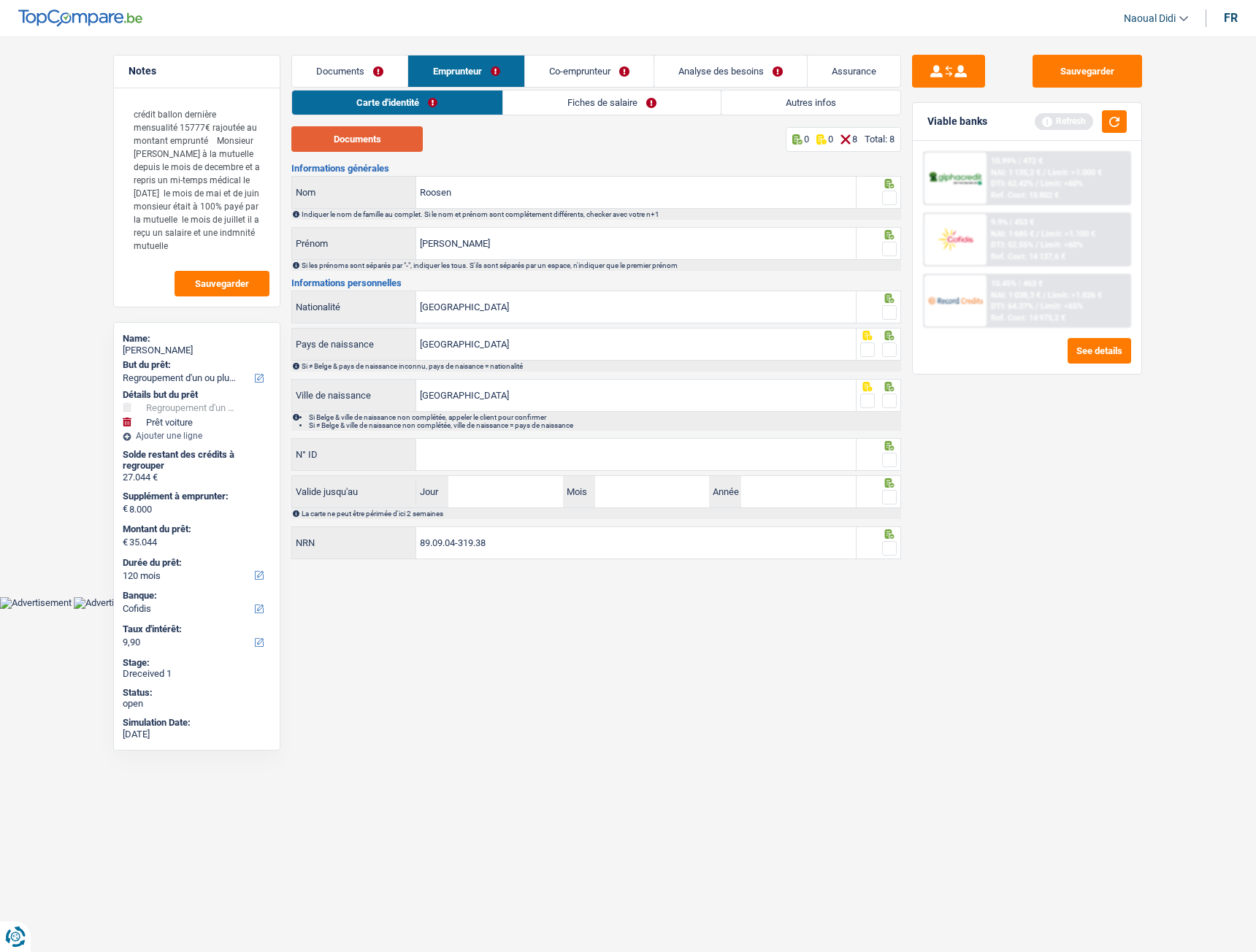
click at [381, 138] on button "Documents" at bounding box center [357, 138] width 132 height 25
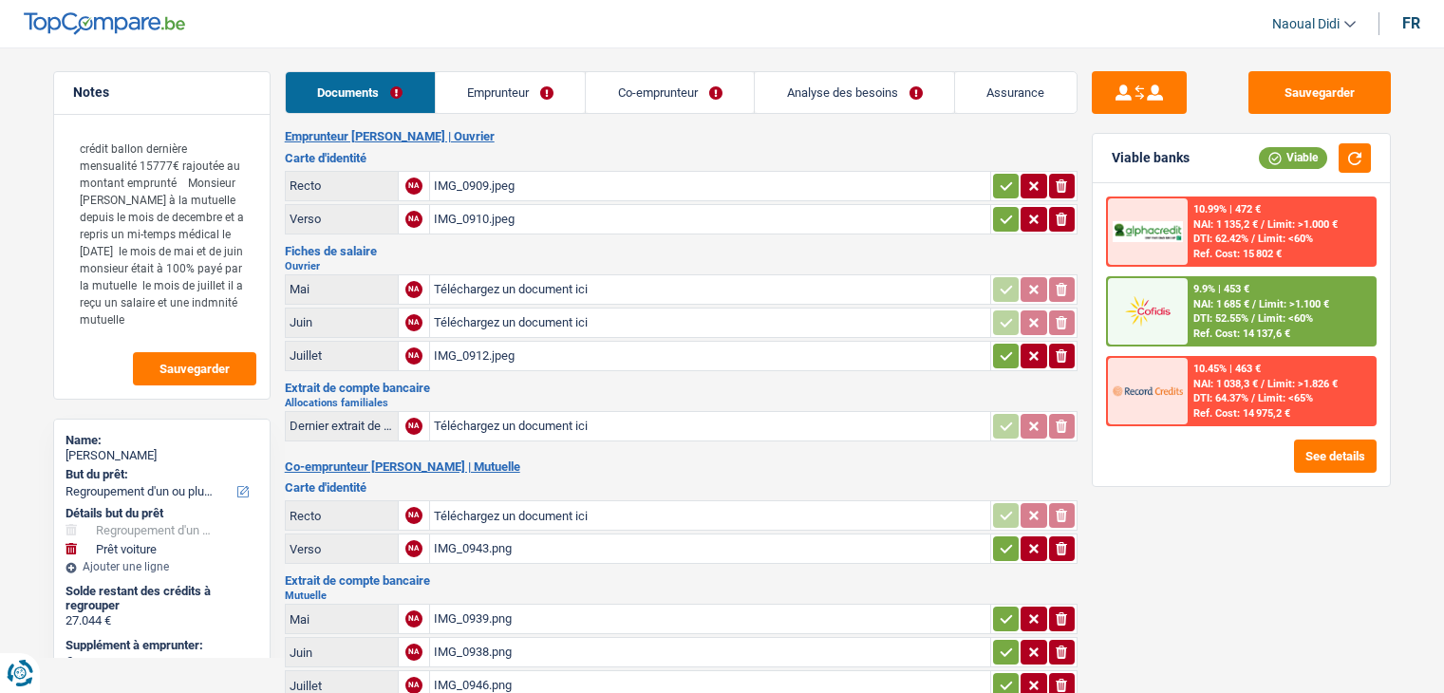
select select "refinancing"
select select "car"
select select "120"
select select "cofidis"
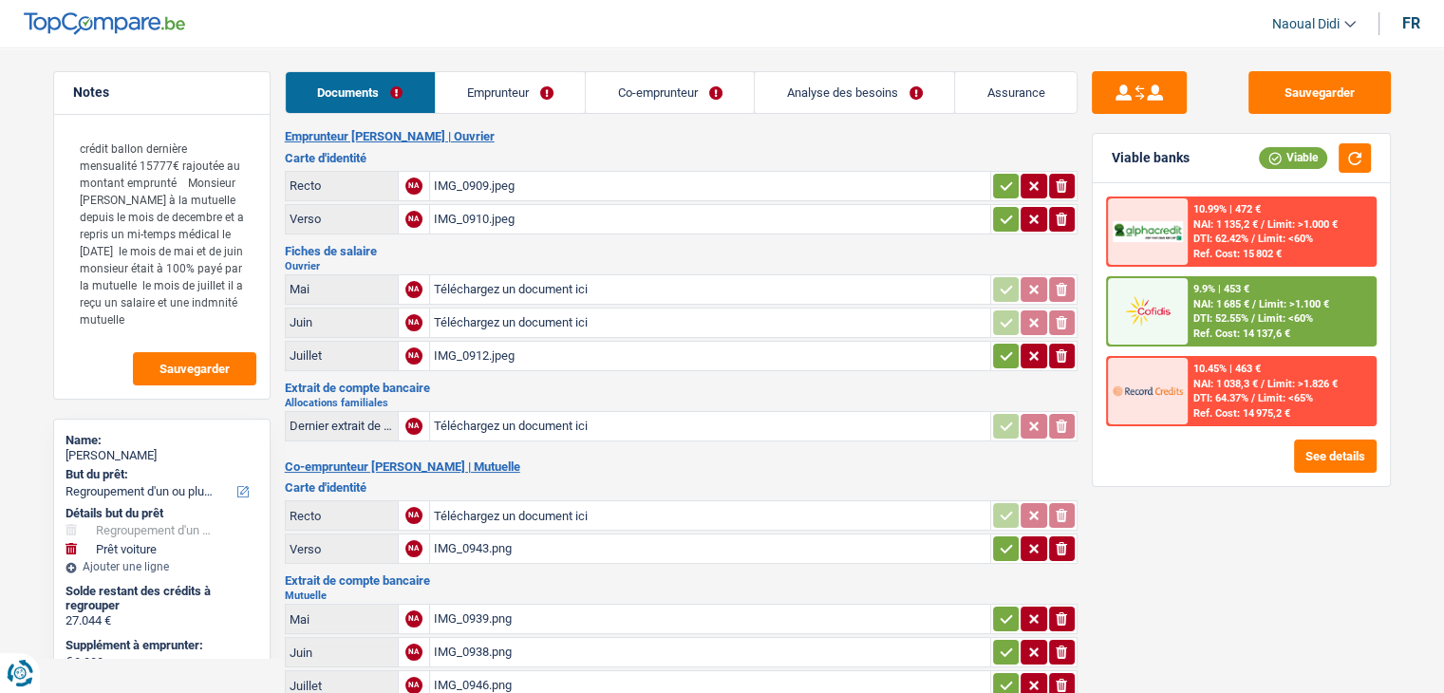
click at [482, 187] on div "IMG_0909.jpeg" at bounding box center [710, 186] width 553 height 28
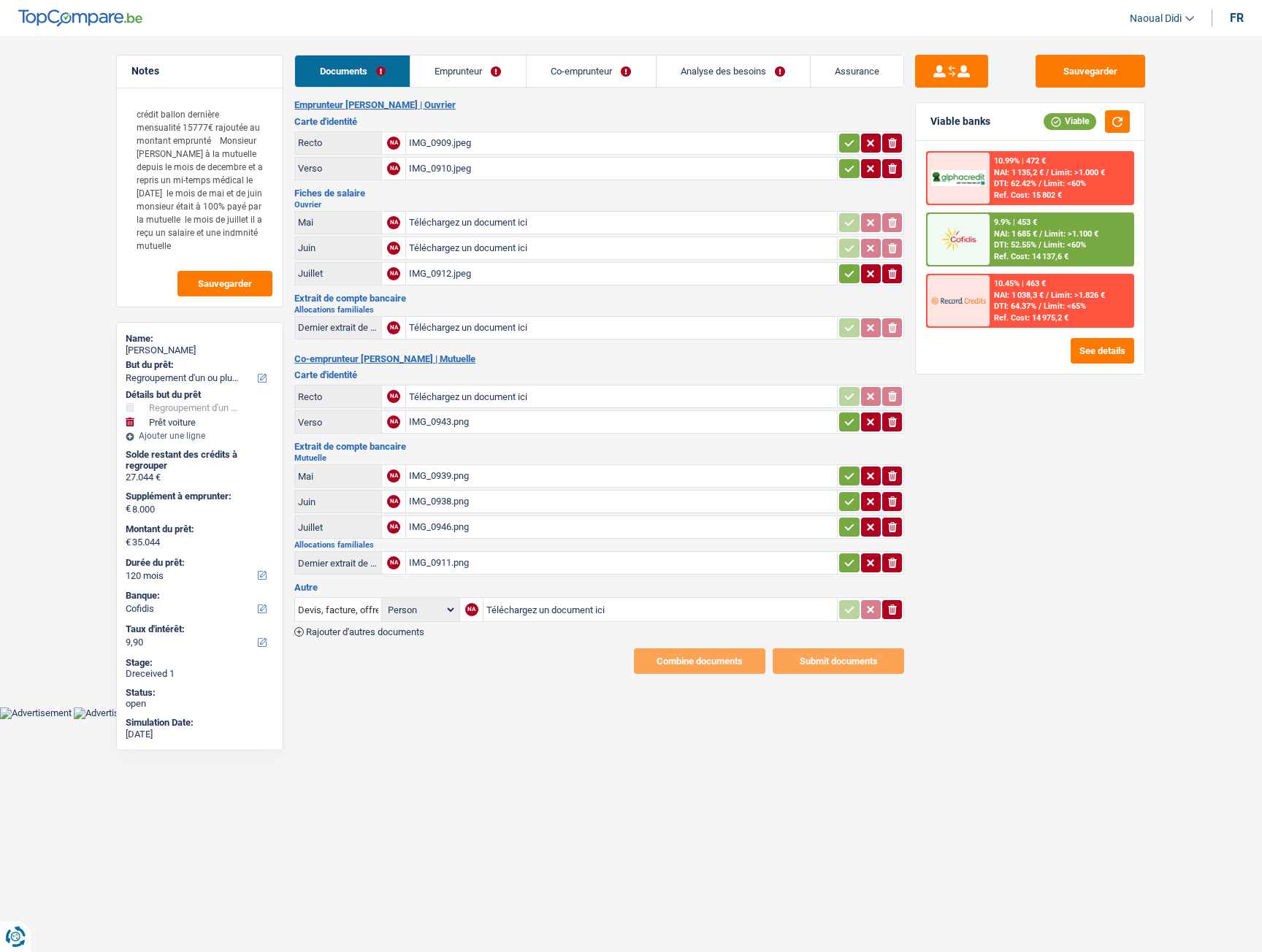
click at [455, 142] on div "IMG_0909.jpeg" at bounding box center [621, 143] width 425 height 22
click at [451, 77] on link "Emprunteur" at bounding box center [468, 71] width 115 height 32
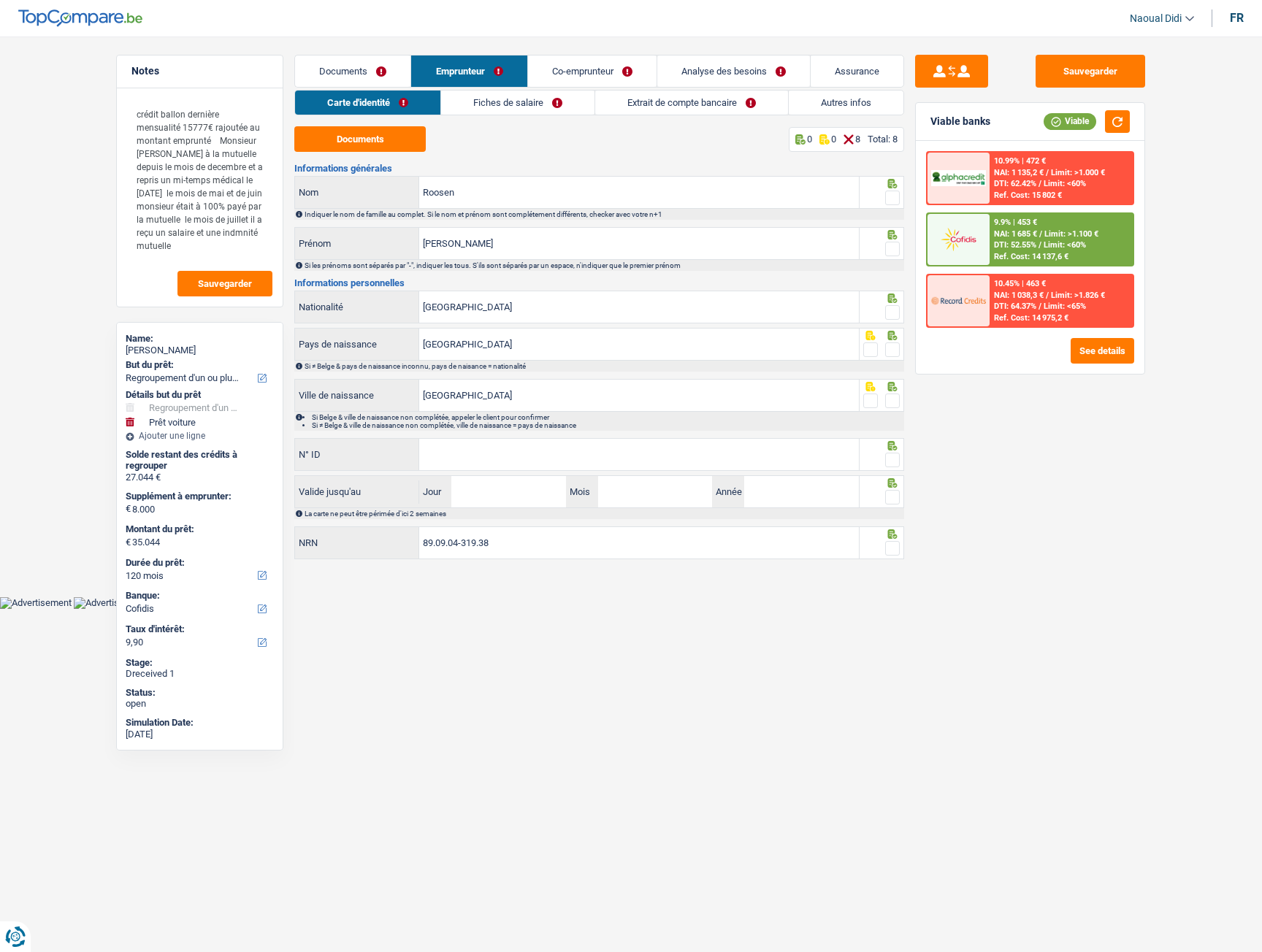
click at [577, 63] on link "Co-emprunteur" at bounding box center [591, 71] width 128 height 32
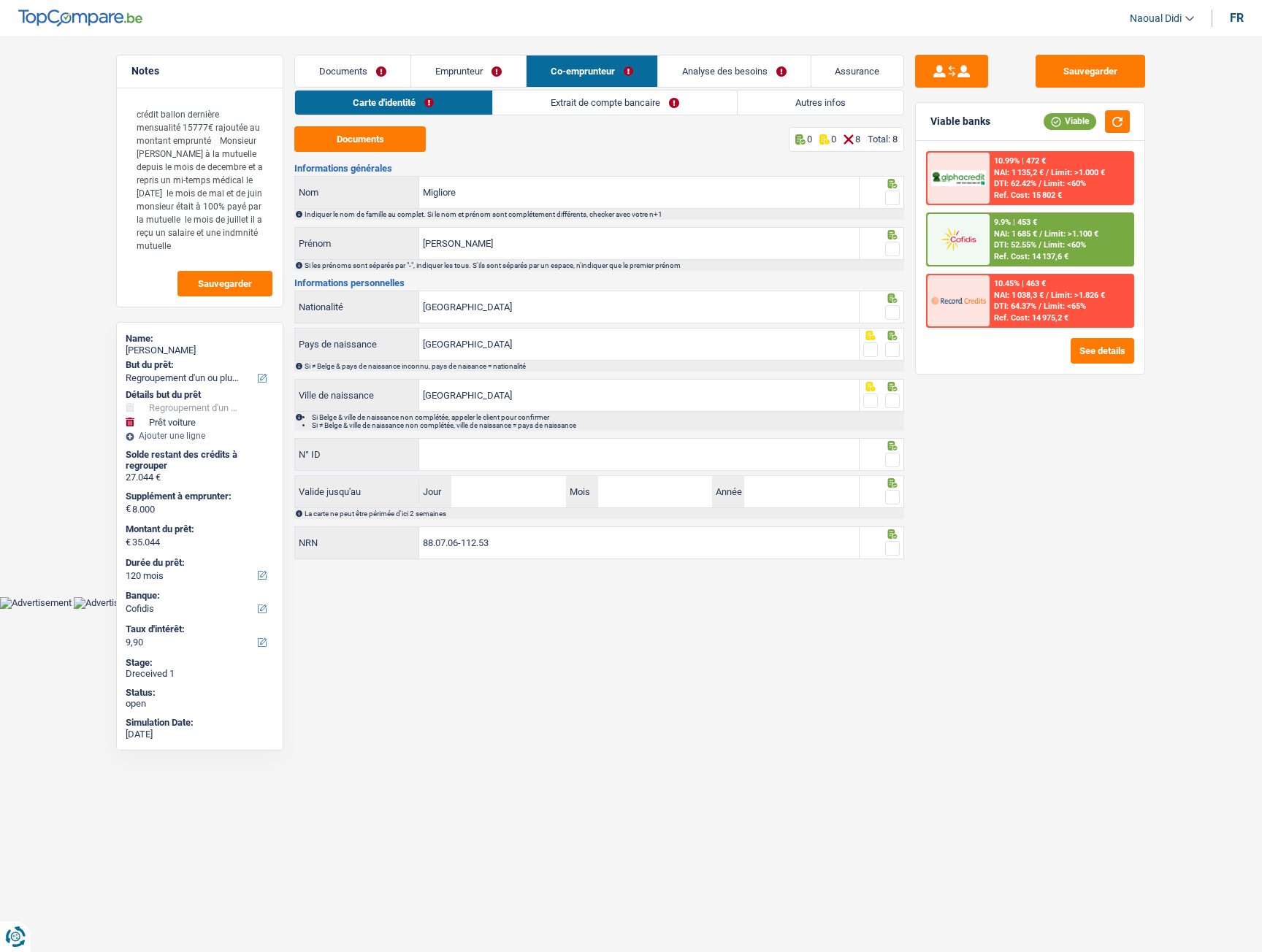
click at [338, 72] on link "Documents" at bounding box center [353, 71] width 115 height 32
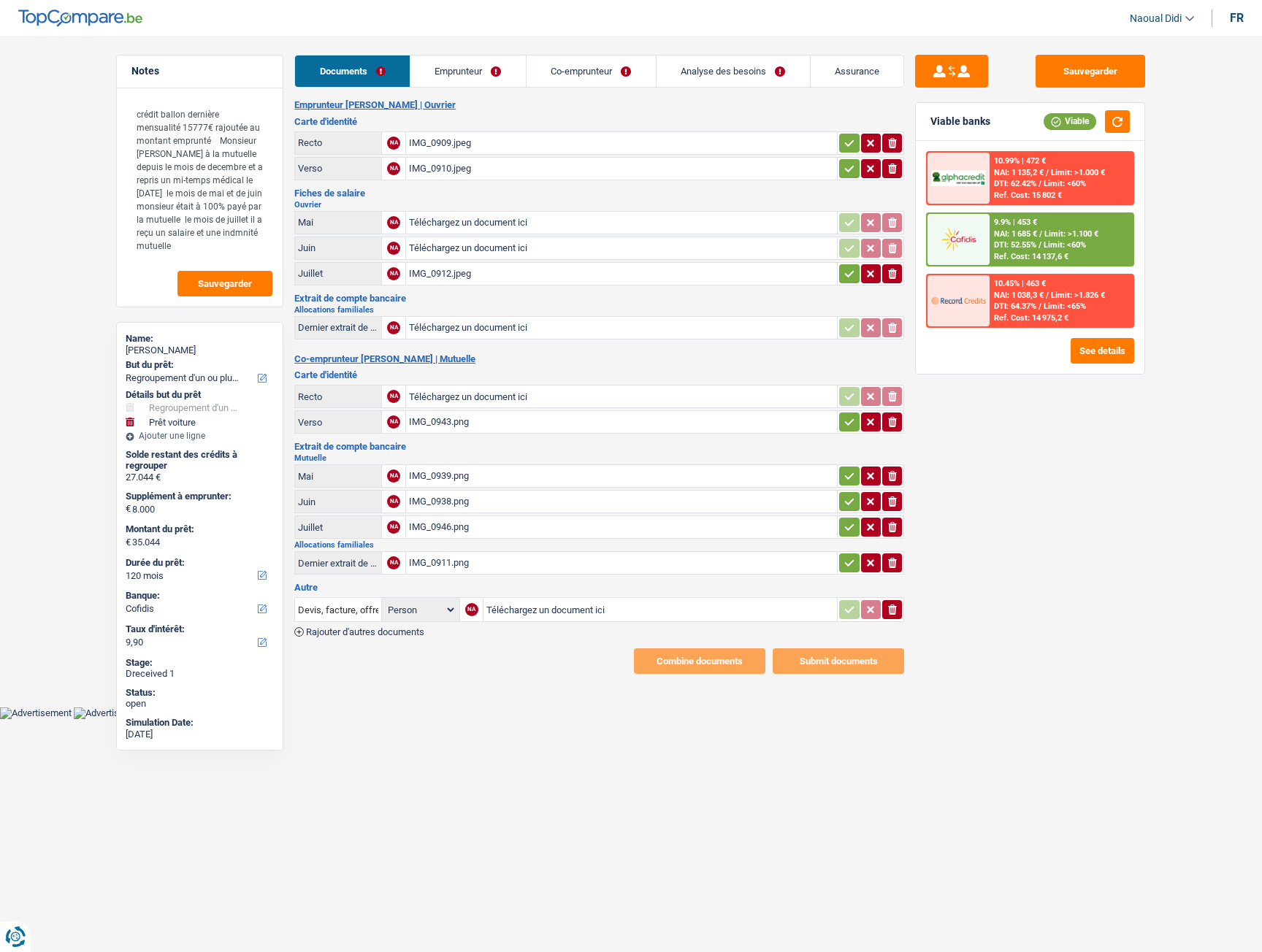
click at [454, 397] on input "Téléchargez un document ici" at bounding box center [621, 396] width 425 height 22
click at [436, 414] on div "IMG_0943.png" at bounding box center [621, 422] width 425 height 22
click at [441, 421] on div "IMG_0943.png" at bounding box center [621, 422] width 425 height 22
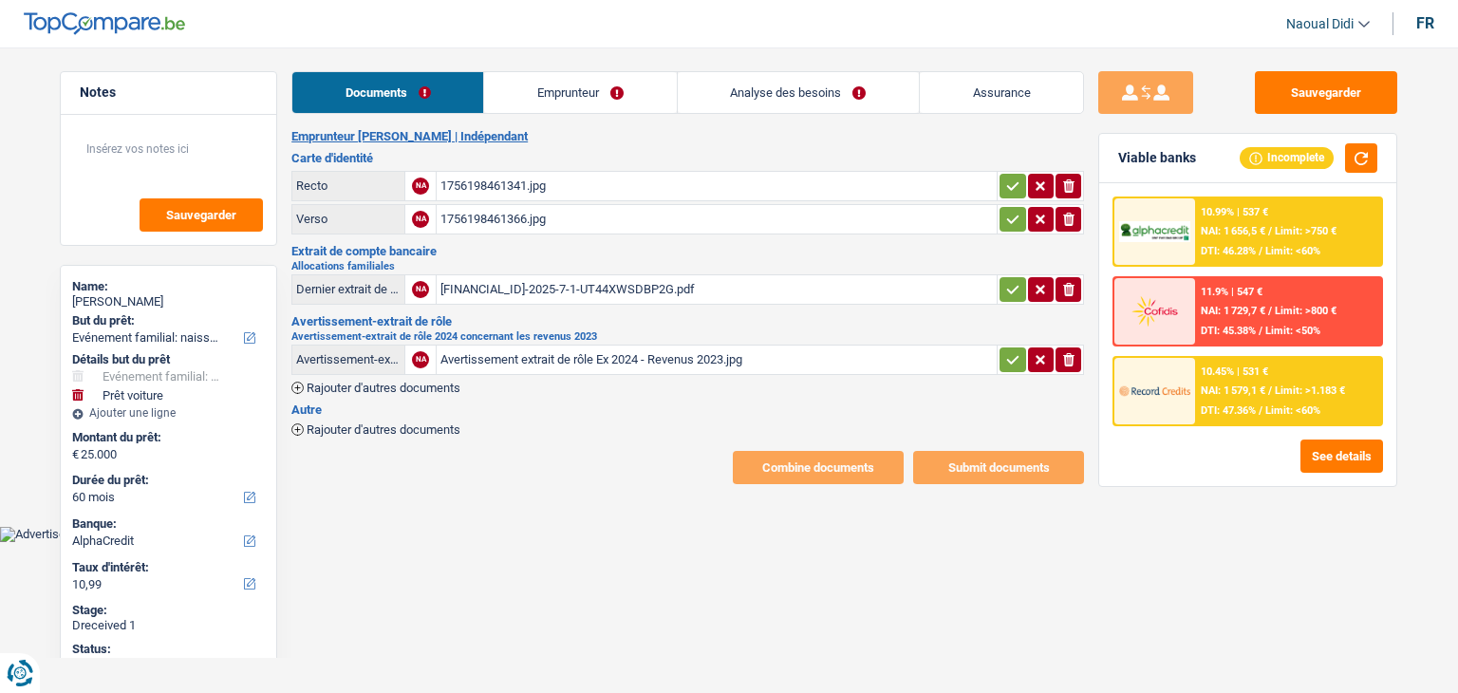
select select "familyEvent"
select select "car"
select select "60"
select select "alphacredit"
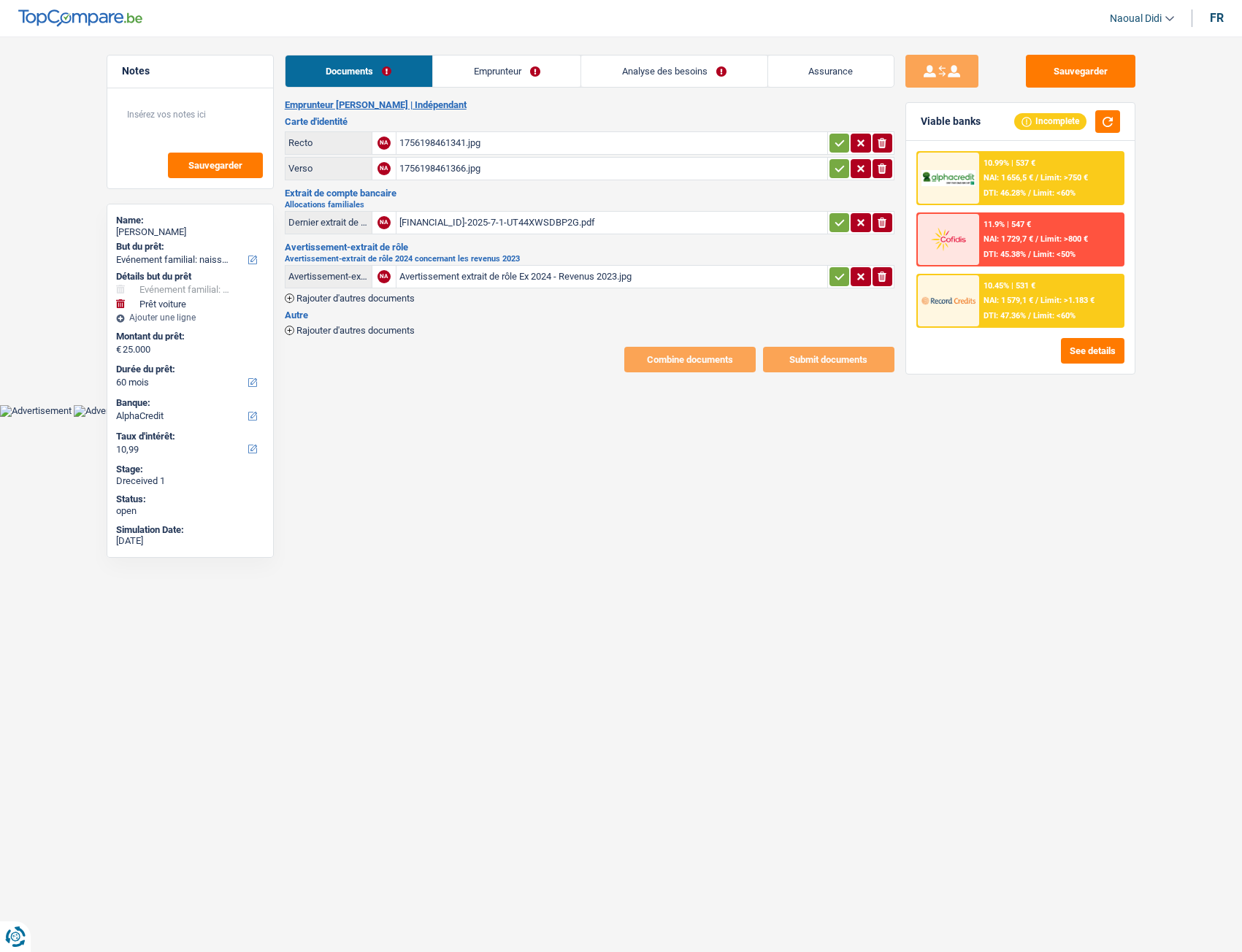
click at [441, 143] on div "1756198461341.jpg" at bounding box center [611, 143] width 425 height 22
click at [417, 166] on div "1756198461366.jpg" at bounding box center [611, 168] width 425 height 22
click at [435, 221] on div "[FINANCIAL_ID]-2025-7-1-UT44XWSDBP2G.pdf" at bounding box center [611, 222] width 425 height 22
click at [478, 277] on div "Avertissement extrait de rôle Ex 2024 - Revenus 2023.jpg" at bounding box center [611, 277] width 425 height 22
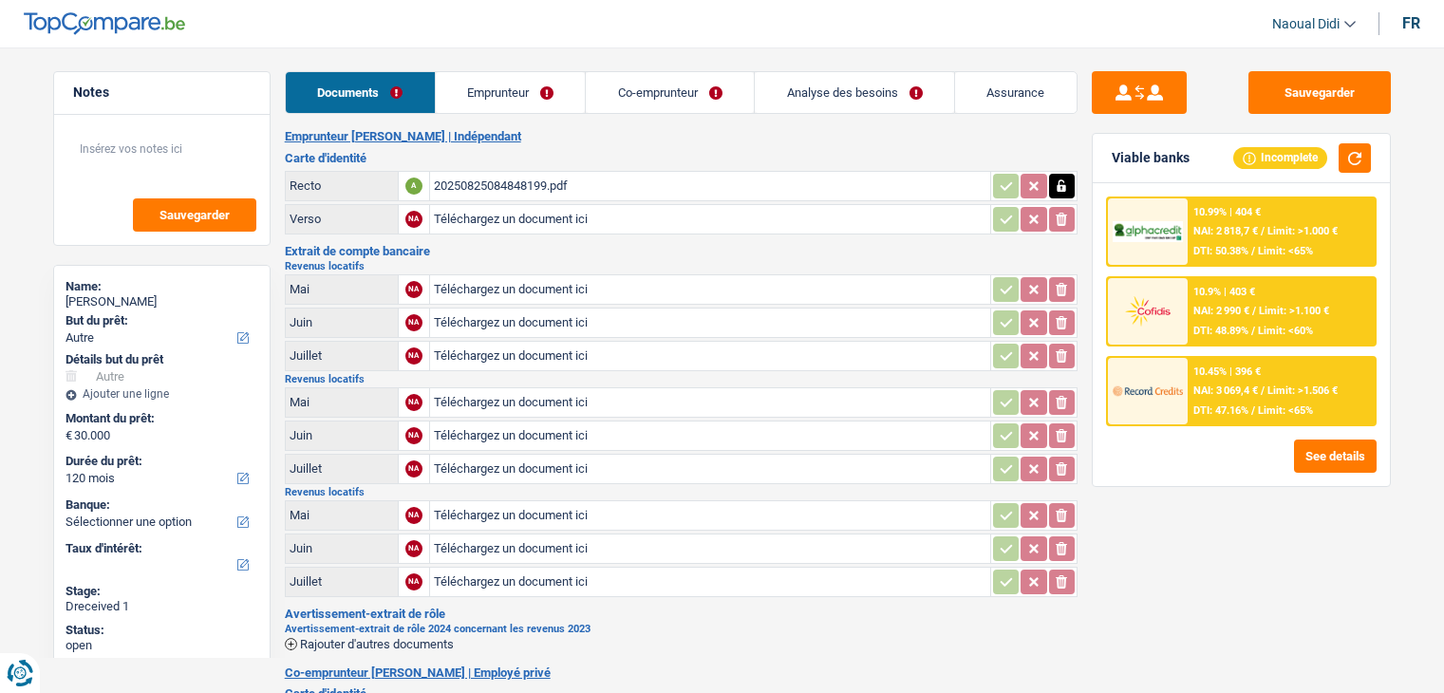
select select "other"
select select "120"
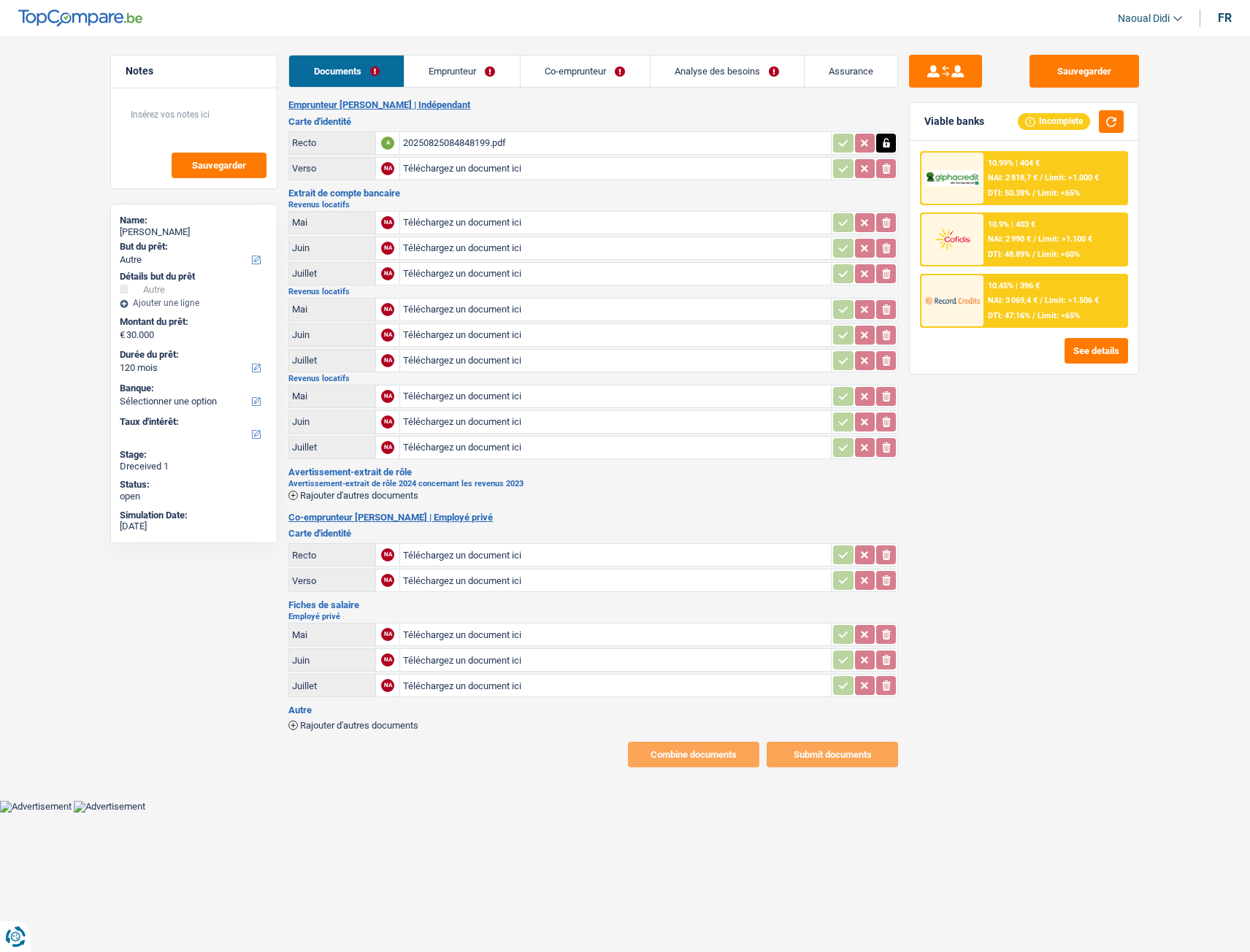
click at [468, 138] on div "20250825084848199.pdf" at bounding box center [615, 143] width 425 height 22
click at [448, 61] on link "Emprunteur" at bounding box center [462, 71] width 115 height 32
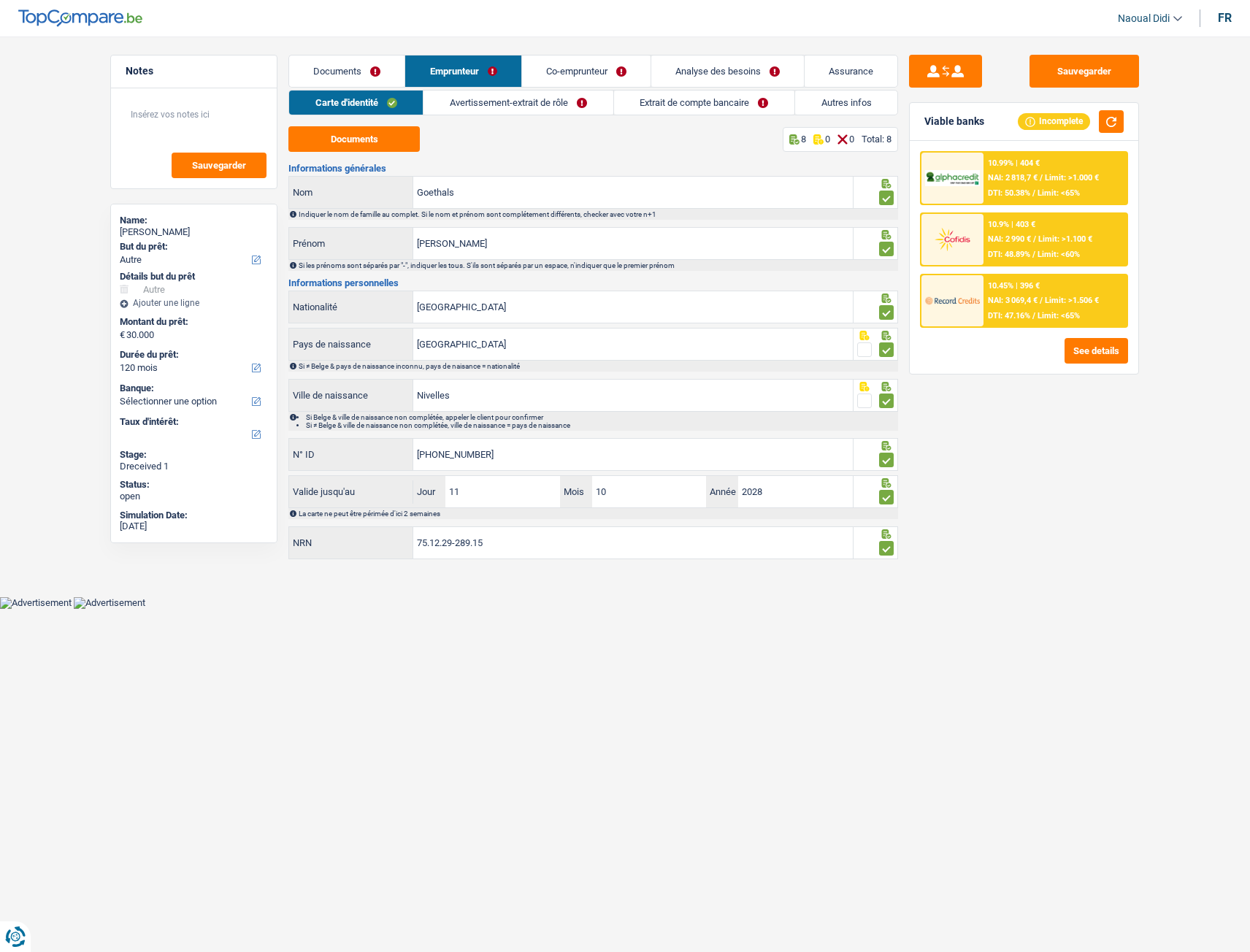
click at [338, 69] on link "Documents" at bounding box center [347, 71] width 115 height 32
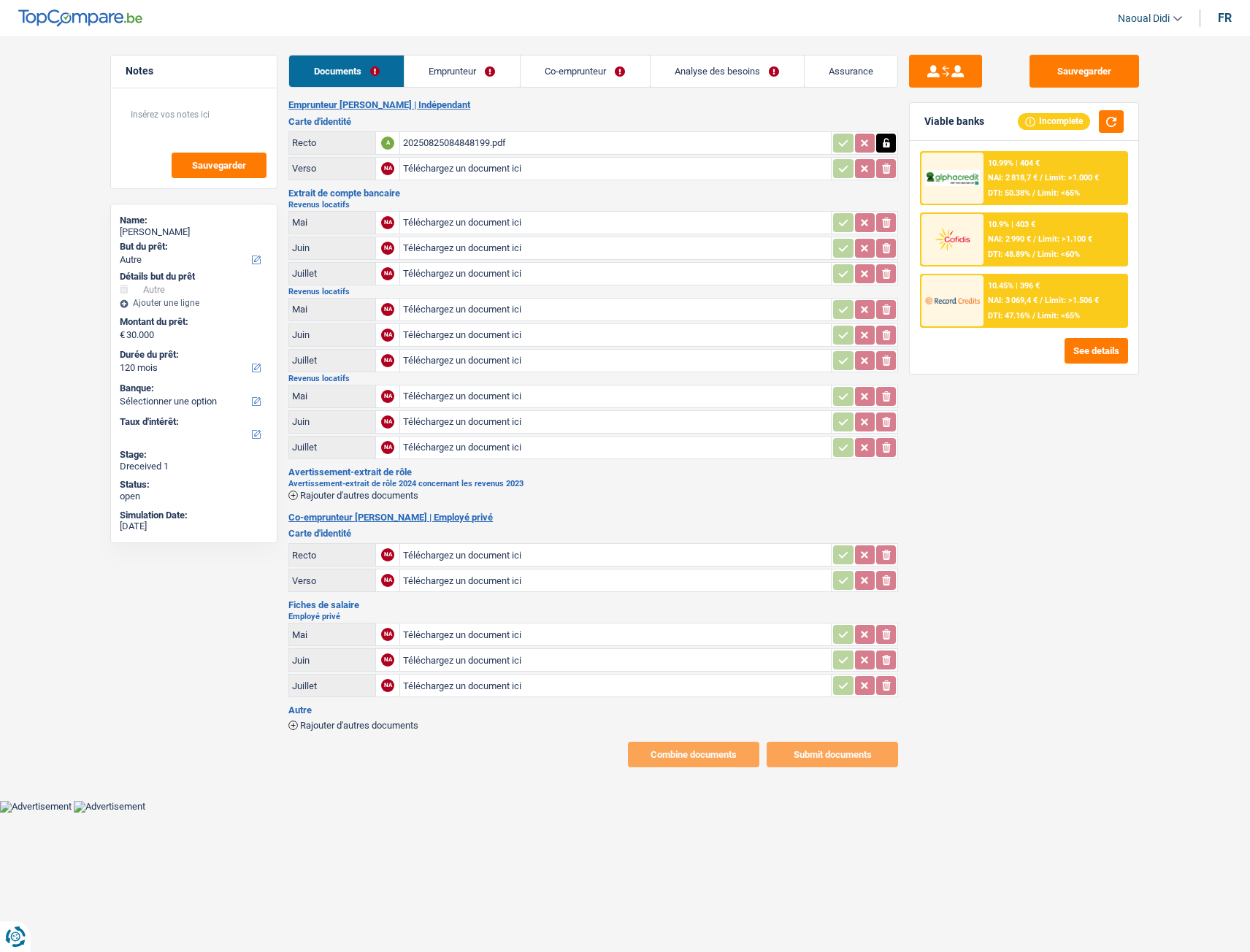
click at [379, 498] on span "Rajouter d'autres documents" at bounding box center [359, 495] width 118 height 9
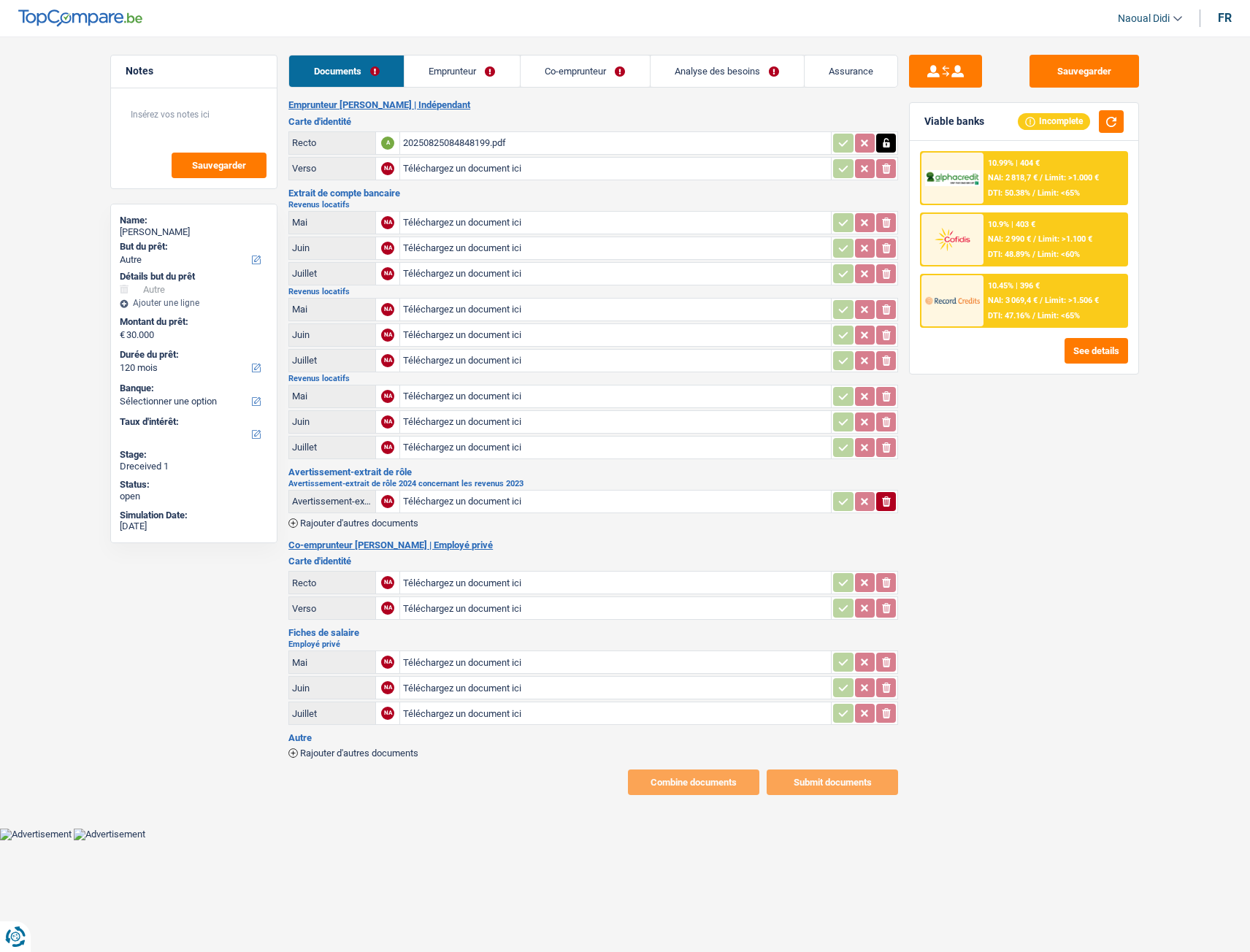
click at [449, 503] on input "Téléchargez un document ici" at bounding box center [615, 501] width 425 height 22
type input "C:\fakepath\AER Page 4.pdf"
click at [450, 532] on input "Téléchargez un document ici" at bounding box center [615, 582] width 425 height 22
type input "C:\fakepath\b528cee6-1756113889225_20250825084848199.pdf"
click at [1073, 70] on button "Sauvegarder" at bounding box center [1085, 71] width 109 height 33
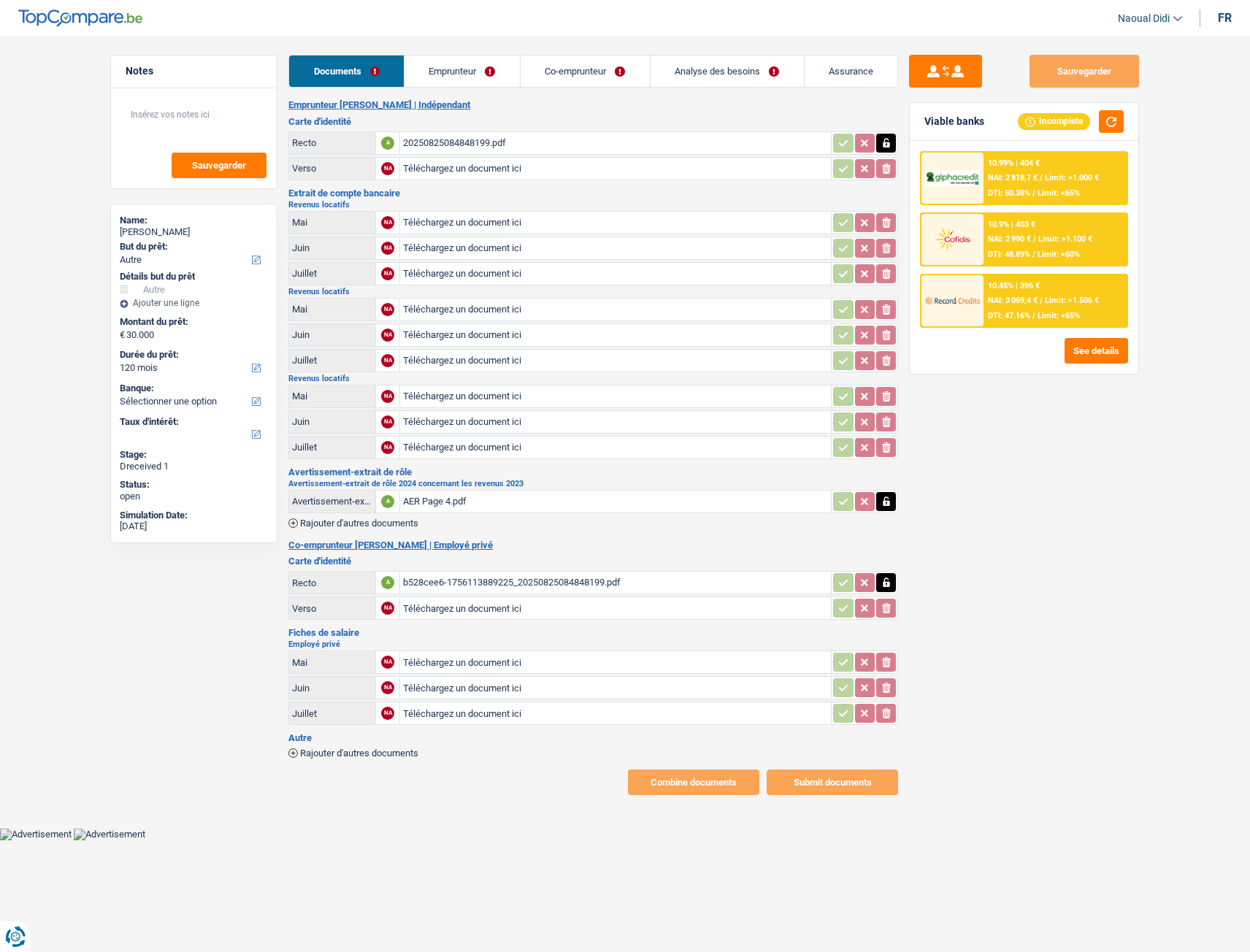
click at [471, 72] on link "Emprunteur" at bounding box center [462, 71] width 115 height 32
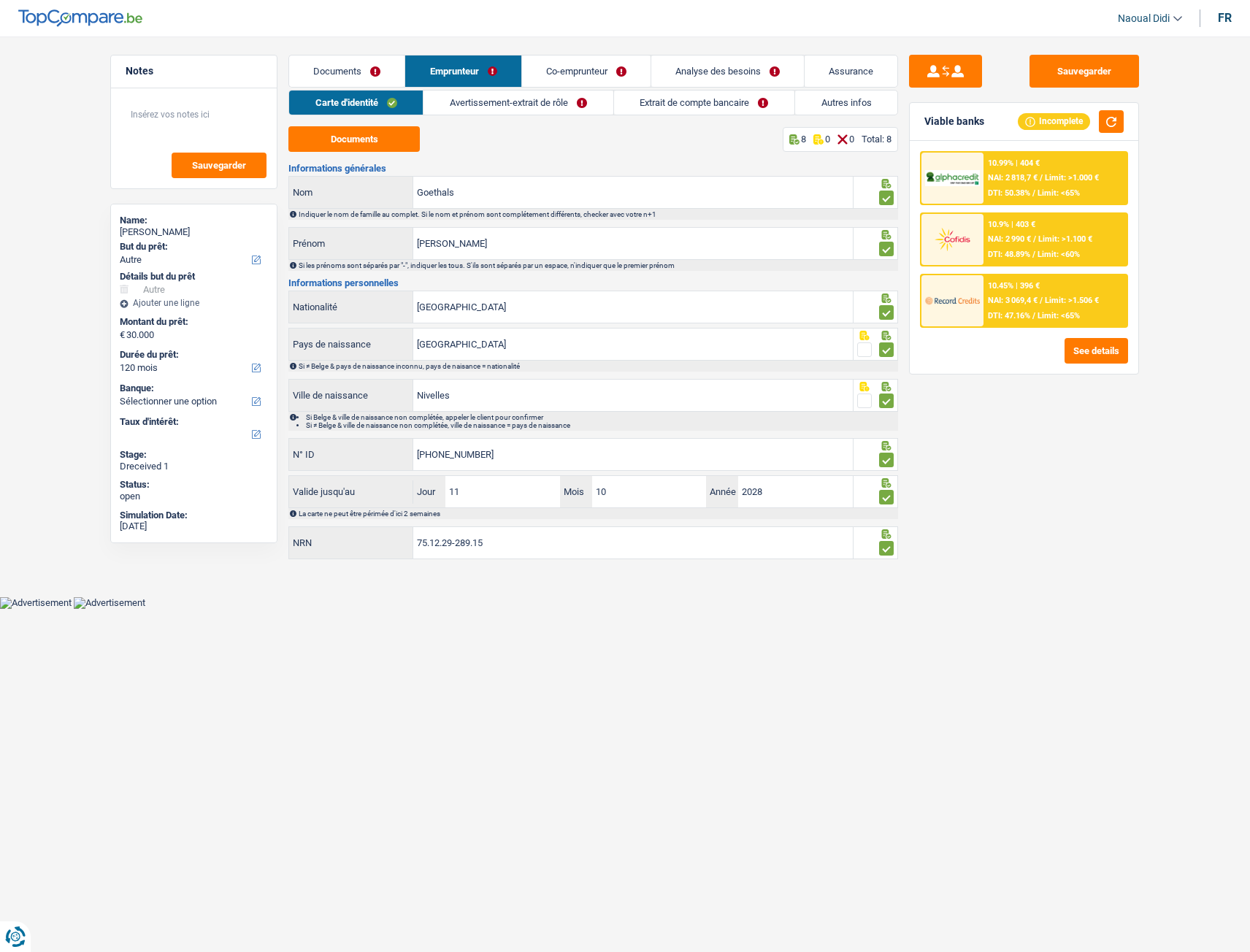
click at [506, 99] on link "Avertissement-extrait de rôle" at bounding box center [518, 102] width 189 height 24
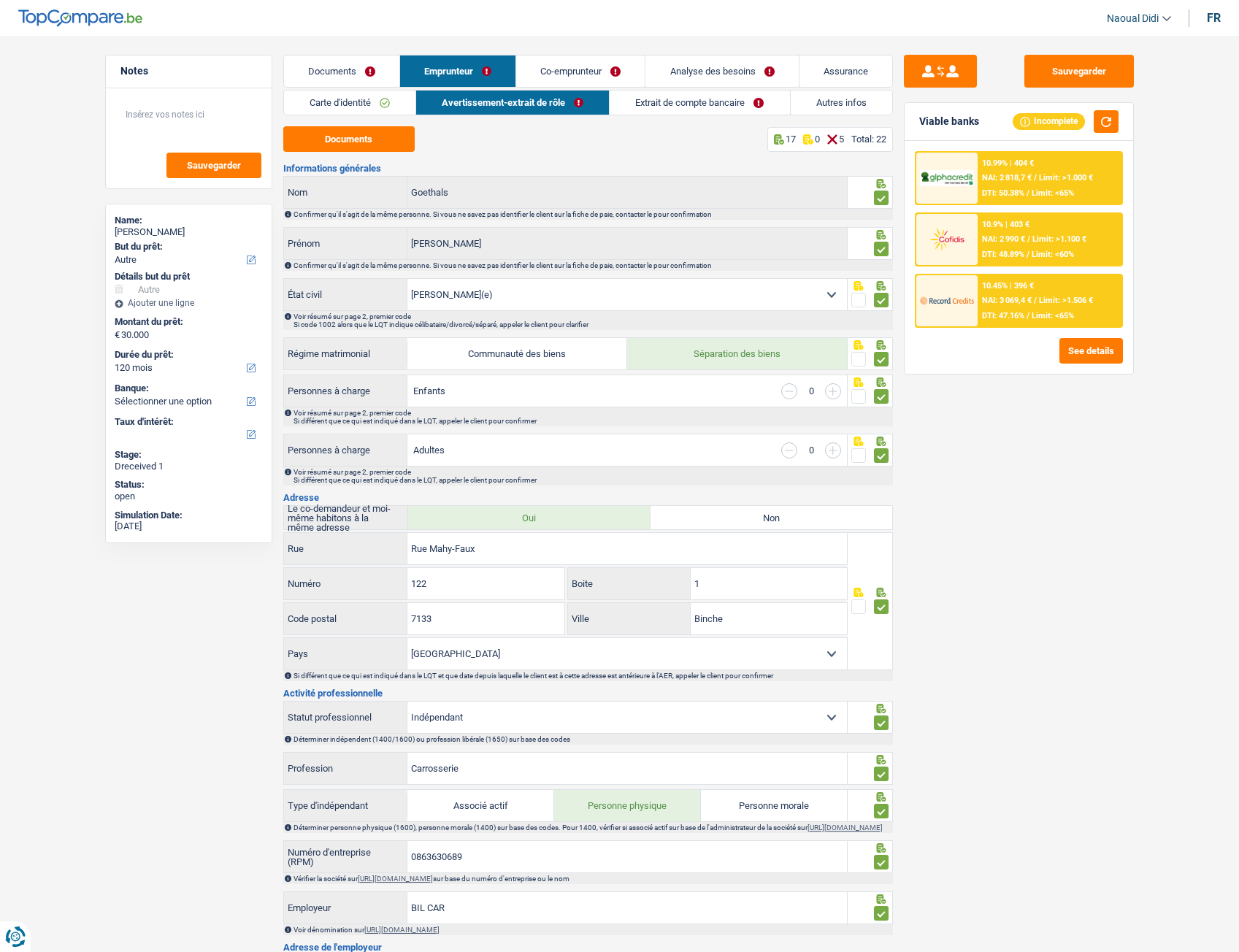
click at [351, 75] on link "Documents" at bounding box center [341, 71] width 115 height 32
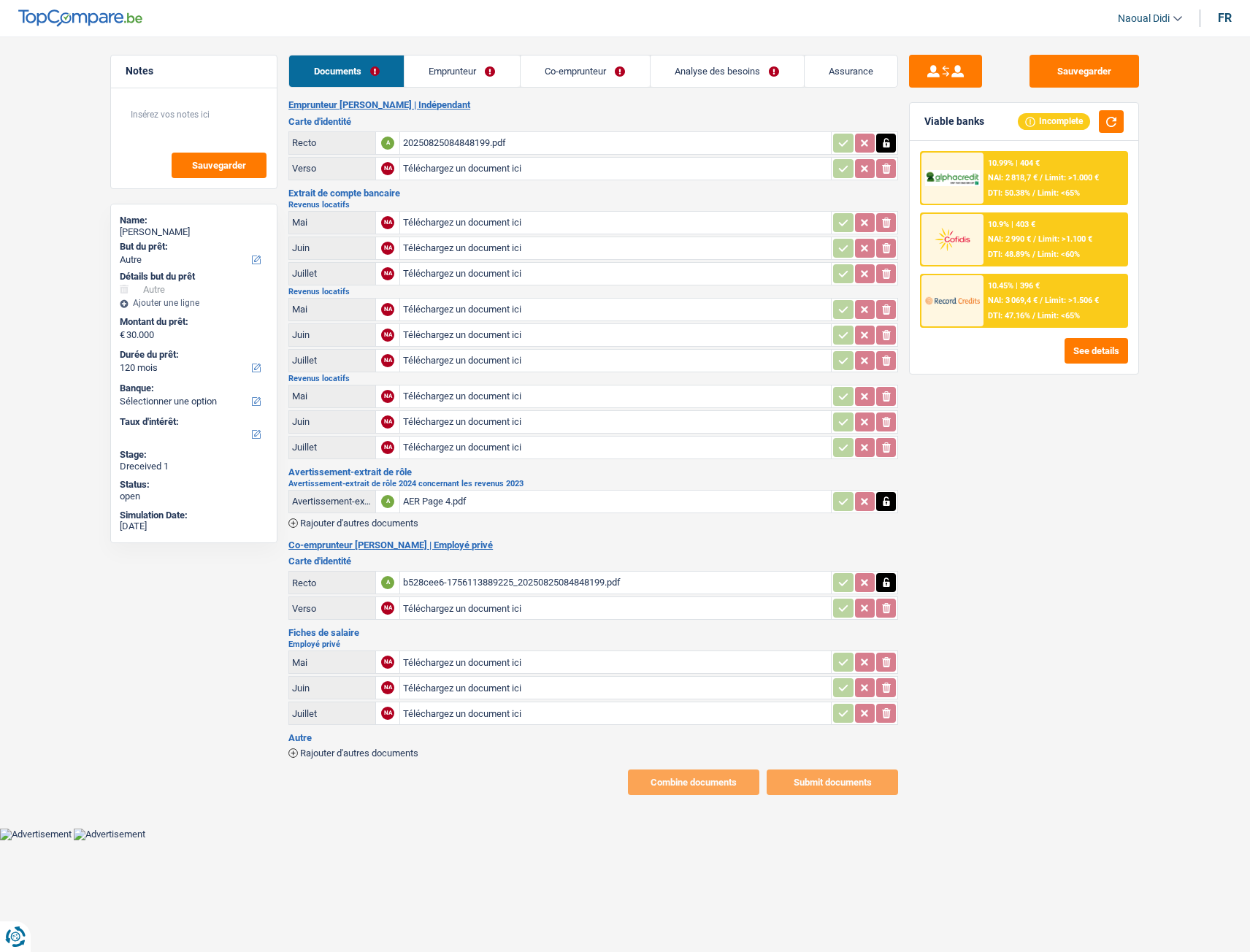
click at [461, 532] on div "b528cee6-1756113889225_20250825084848199.pdf" at bounding box center [615, 582] width 425 height 22
click at [439, 494] on div "AER Page 4.pdf" at bounding box center [615, 501] width 425 height 22
click at [436, 72] on link "Emprunteur" at bounding box center [462, 71] width 115 height 32
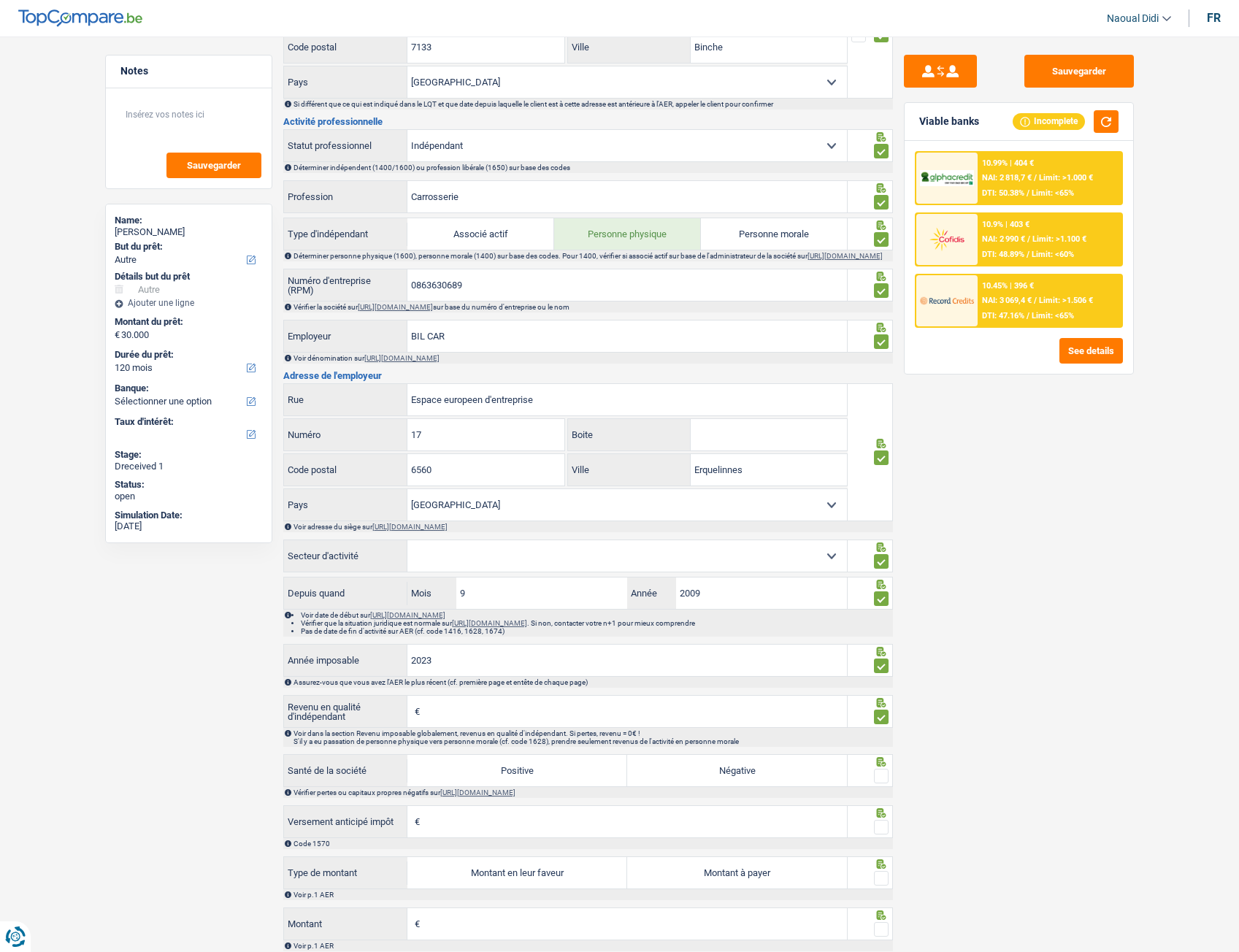
scroll to position [584, 0]
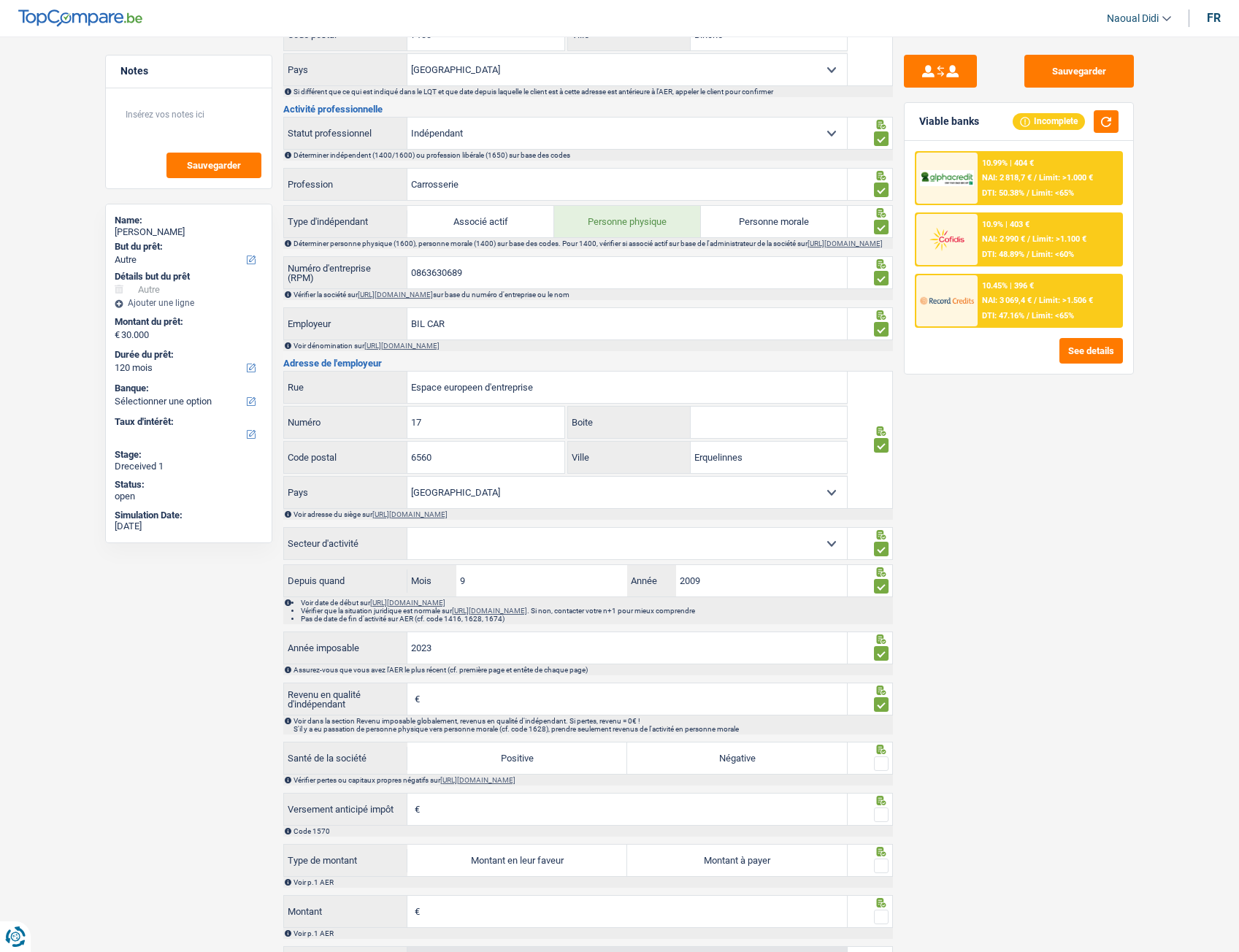
click at [448, 532] on select "Agriculture/Pêche Industrie Horeca Courier/Fitness/Taxi Construction Banques/As…" at bounding box center [628, 543] width 440 height 32
click at [426, 350] on link "https://kbopub.economie.fgov.be/kbopub/zoeknummerform.html" at bounding box center [402, 345] width 75 height 8
drag, startPoint x: 490, startPoint y: 288, endPoint x: 361, endPoint y: 268, distance: 130.5
click at [361, 268] on div "0863630689 Numéro d'entreprise (RPM)" at bounding box center [565, 272] width 564 height 32
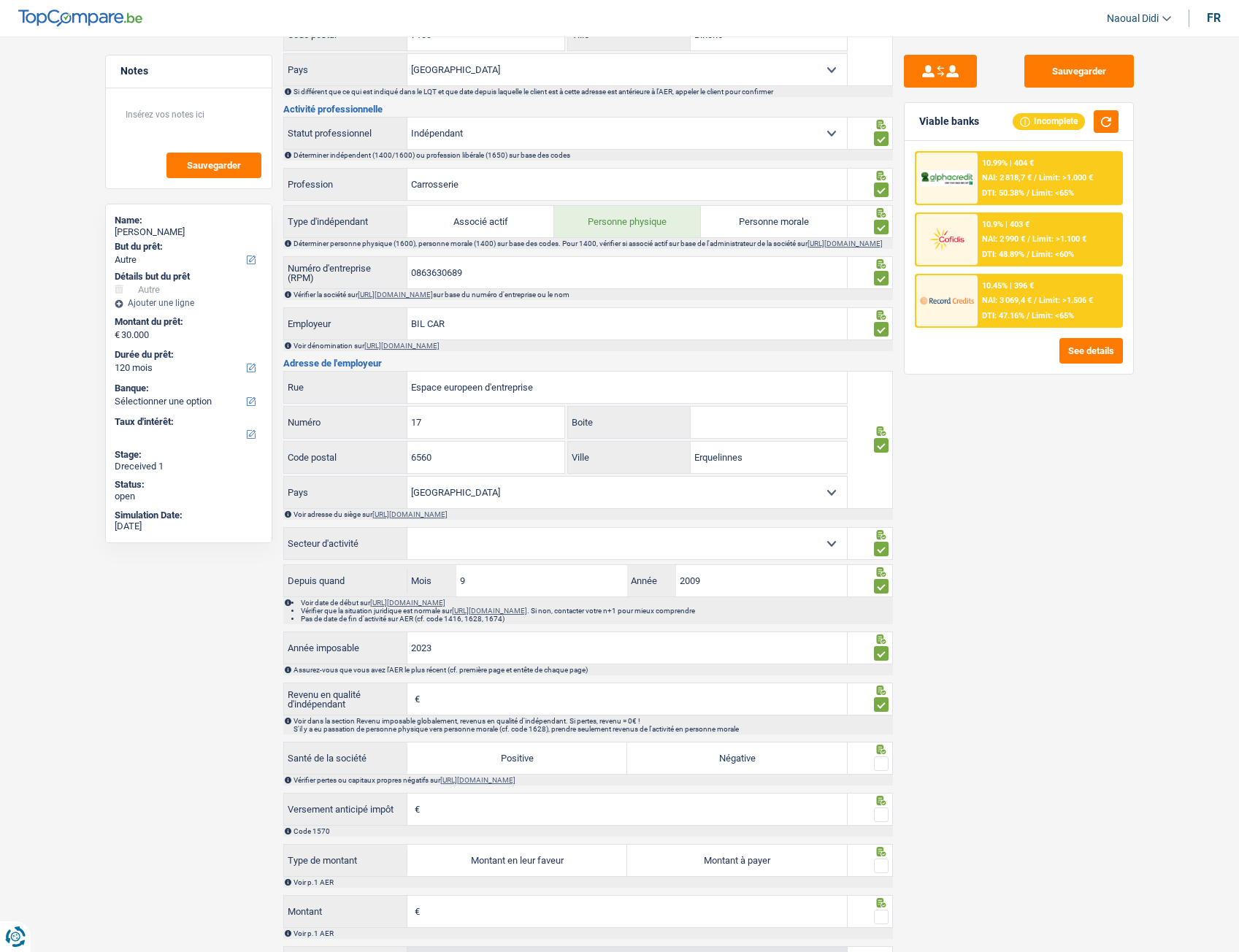
click at [477, 532] on select "Agriculture/Pêche Industrie Horeca Courier/Fitness/Taxi Construction Banques/As…" at bounding box center [628, 543] width 440 height 32
select select "courierFitnessTaxi"
click at [408, 532] on select "Agriculture/Pêche Industrie Horeca Courier/Fitness/Taxi Construction Banques/As…" at bounding box center [628, 543] width 440 height 32
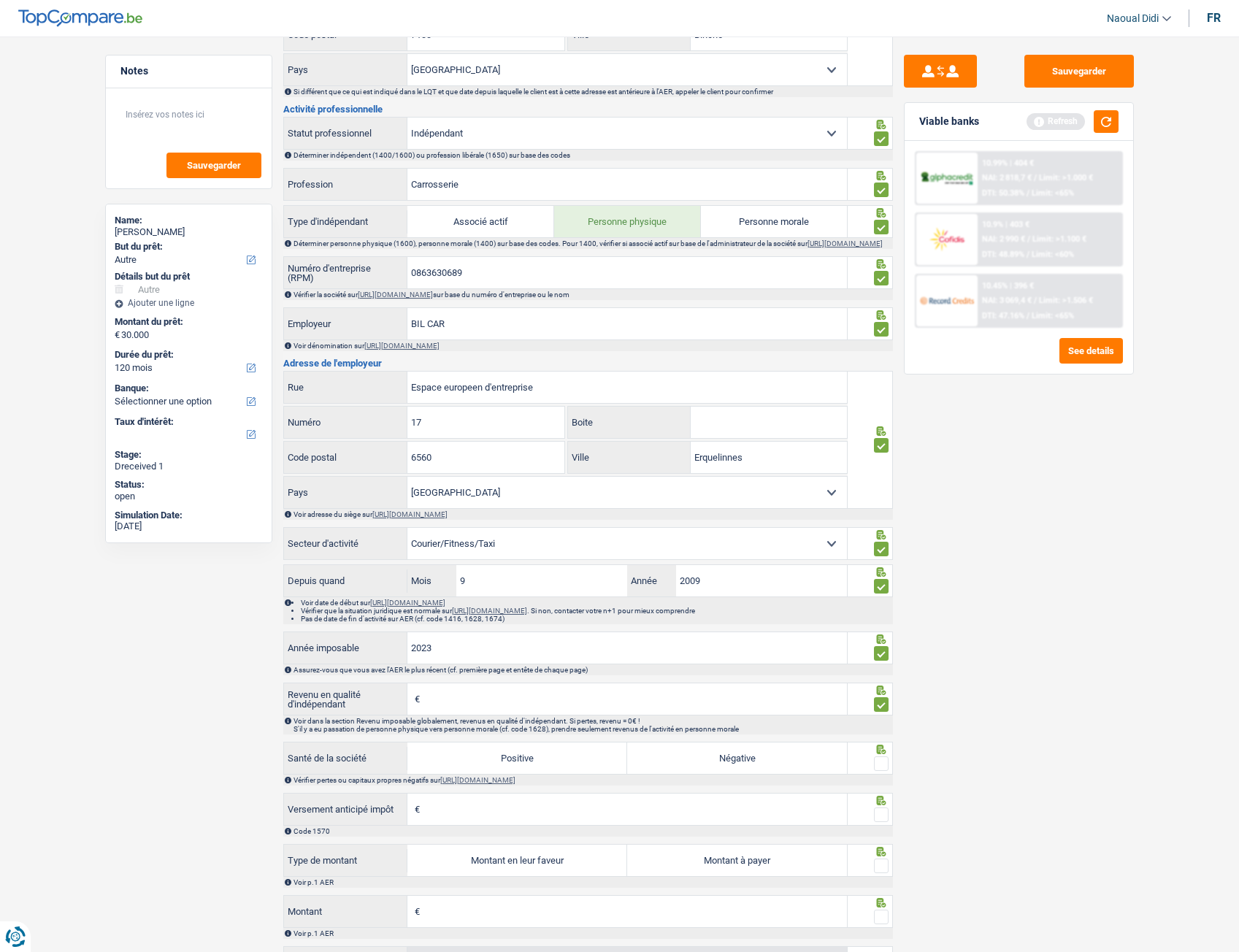
click at [514, 532] on select "Agriculture/Pêche Industrie Horeca Courier/Fitness/Taxi Construction Banques/As…" at bounding box center [628, 543] width 440 height 32
click at [408, 532] on select "Agriculture/Pêche Industrie Horeca Courier/Fitness/Taxi Construction Banques/As…" at bounding box center [628, 543] width 440 height 32
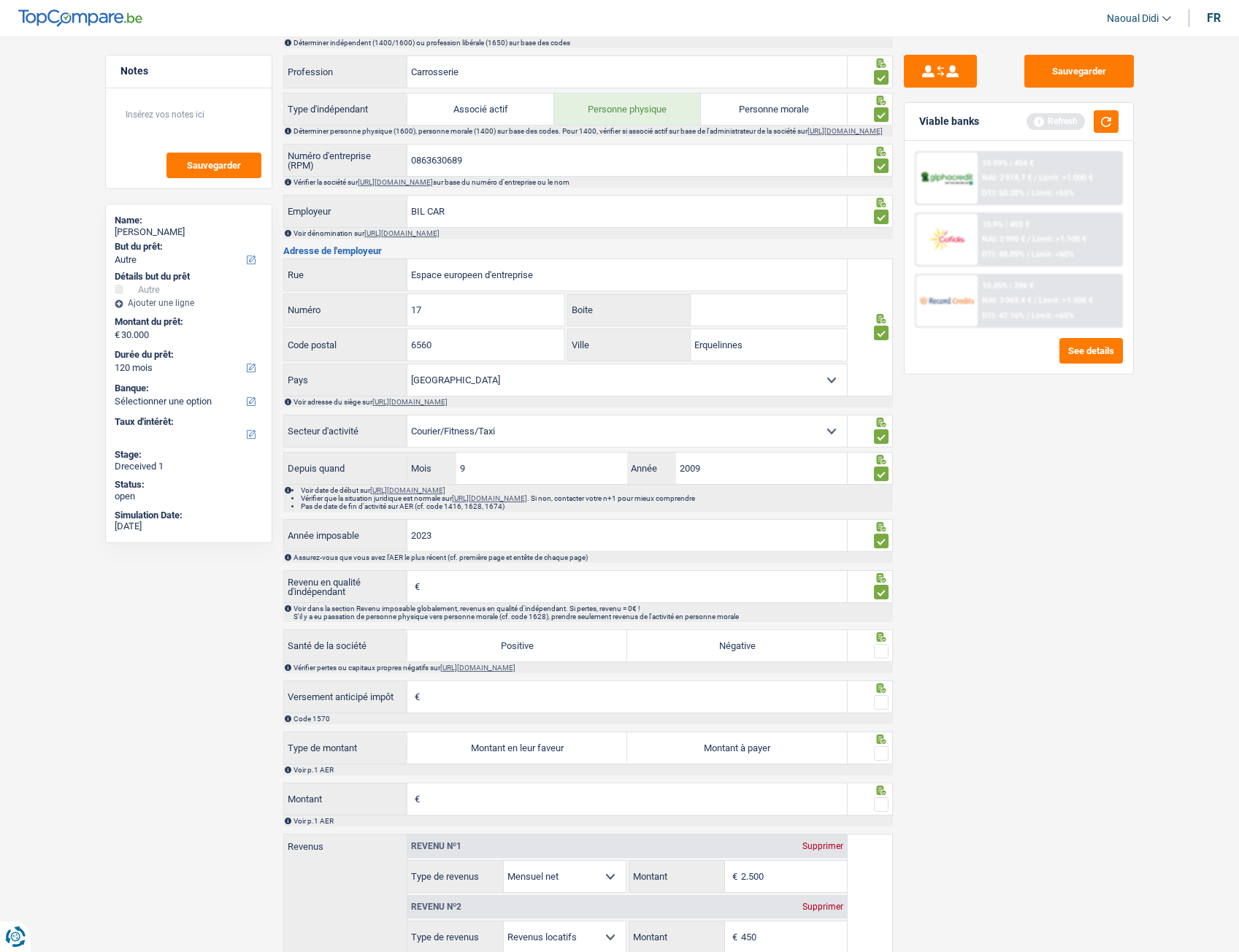
scroll to position [730, 0]
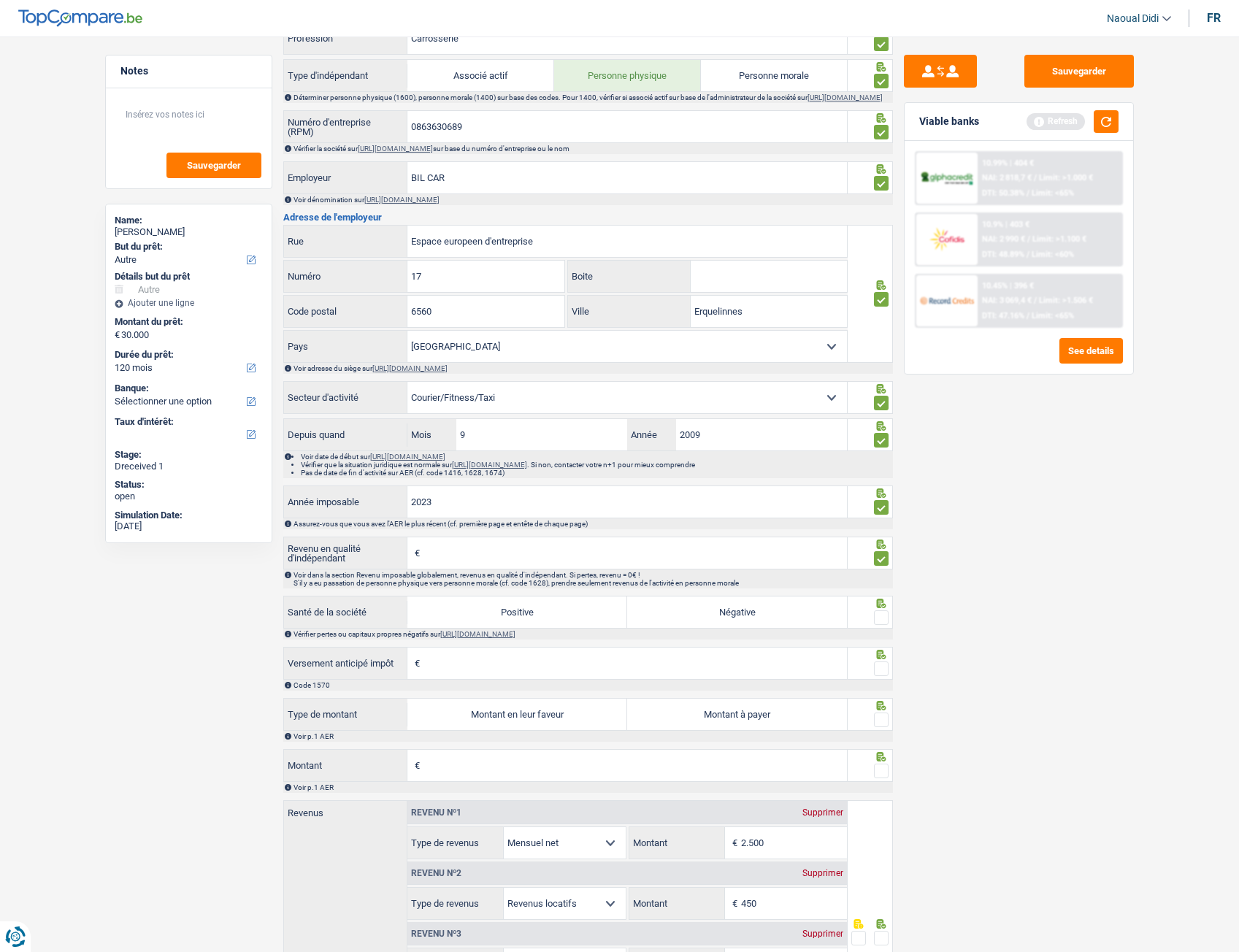
click at [451, 532] on input "Revenu en qualité d'indépendant" at bounding box center [635, 553] width 424 height 32
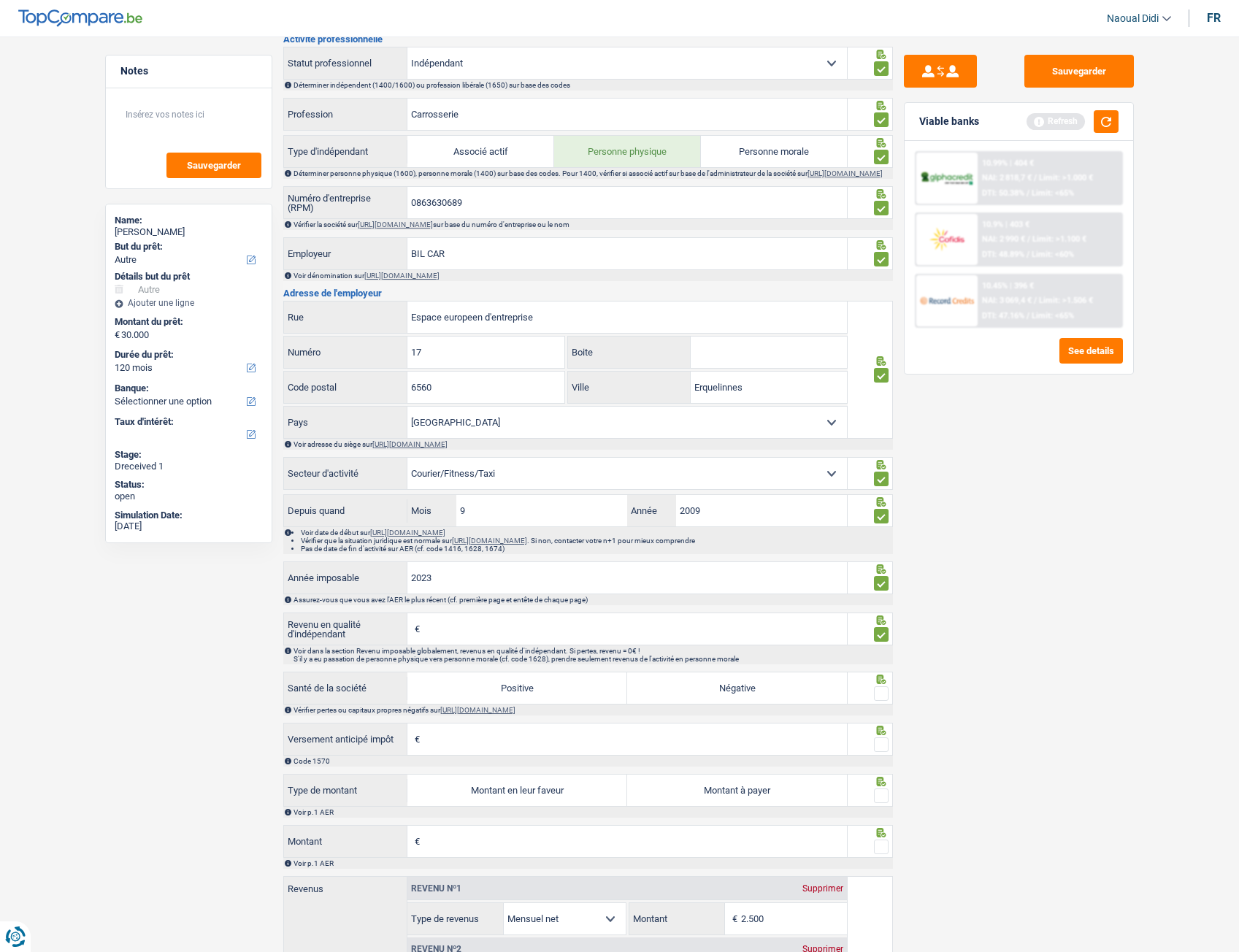
scroll to position [657, 0]
click at [427, 532] on input "Revenu en qualité d'indépendant" at bounding box center [635, 626] width 424 height 32
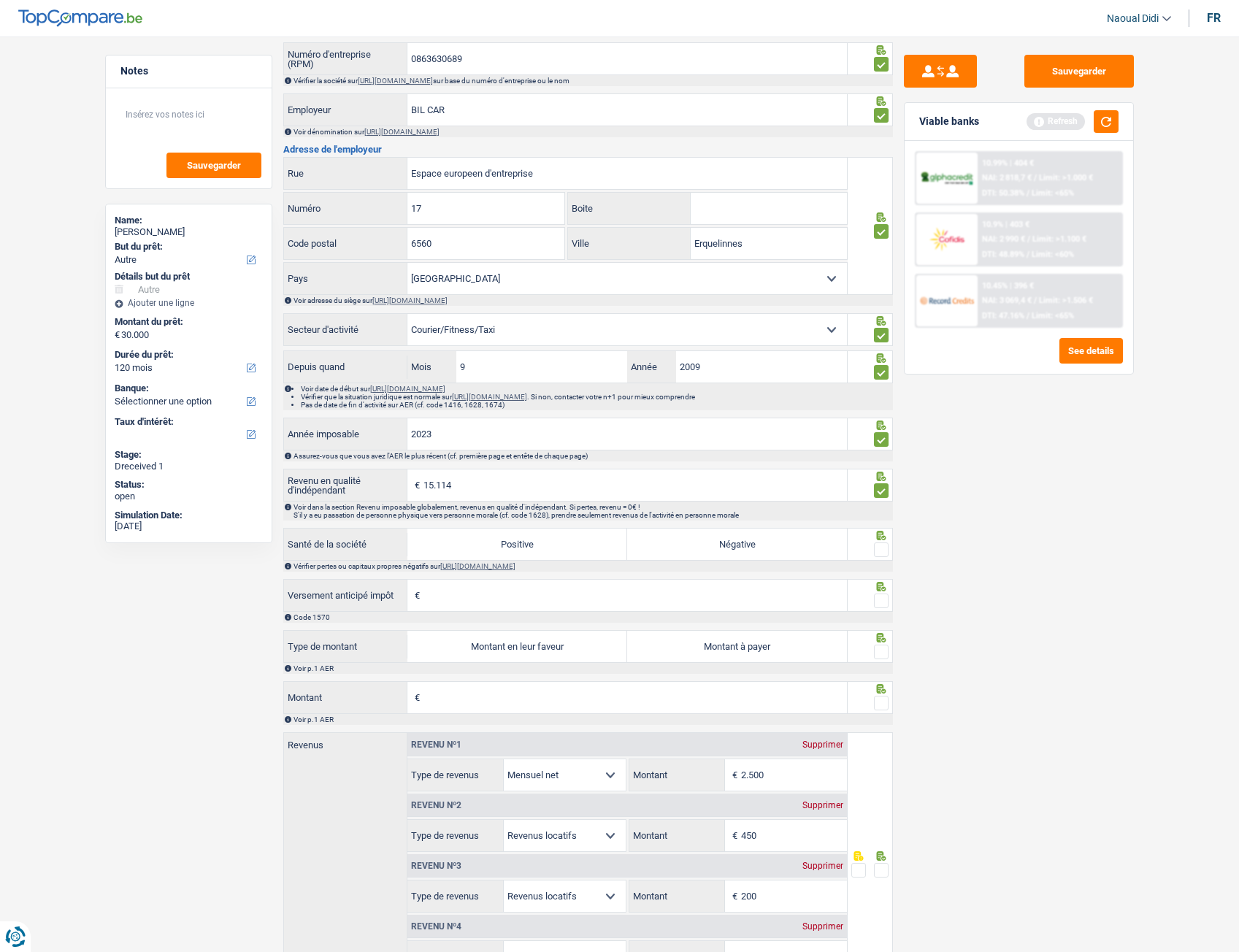
scroll to position [803, 0]
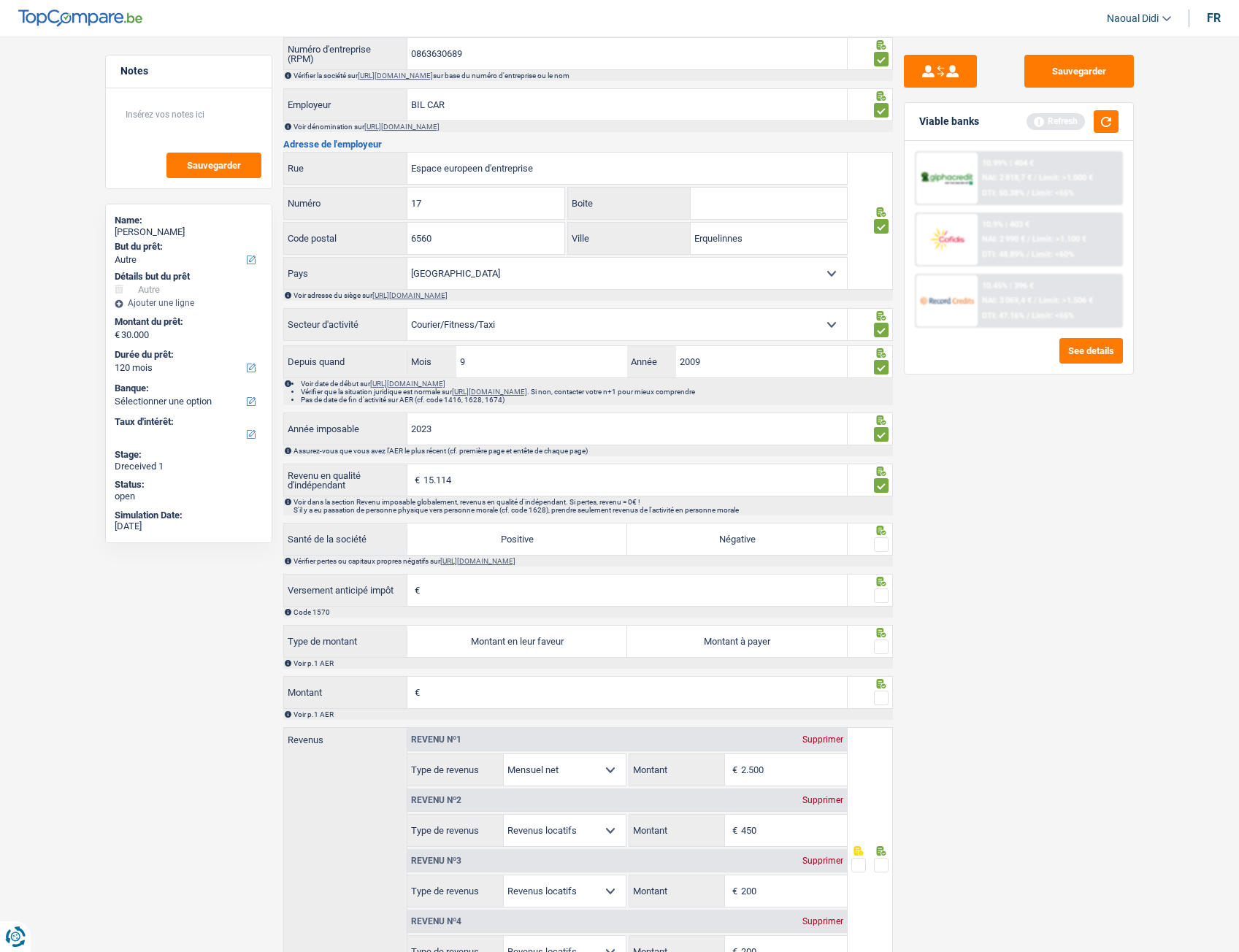
type input "15.114"
click at [595, 532] on label "Positive" at bounding box center [518, 539] width 220 height 32
click at [595, 532] on input "Positive" at bounding box center [518, 539] width 220 height 32
radio input "true"
click at [881, 532] on span at bounding box center [881, 544] width 15 height 15
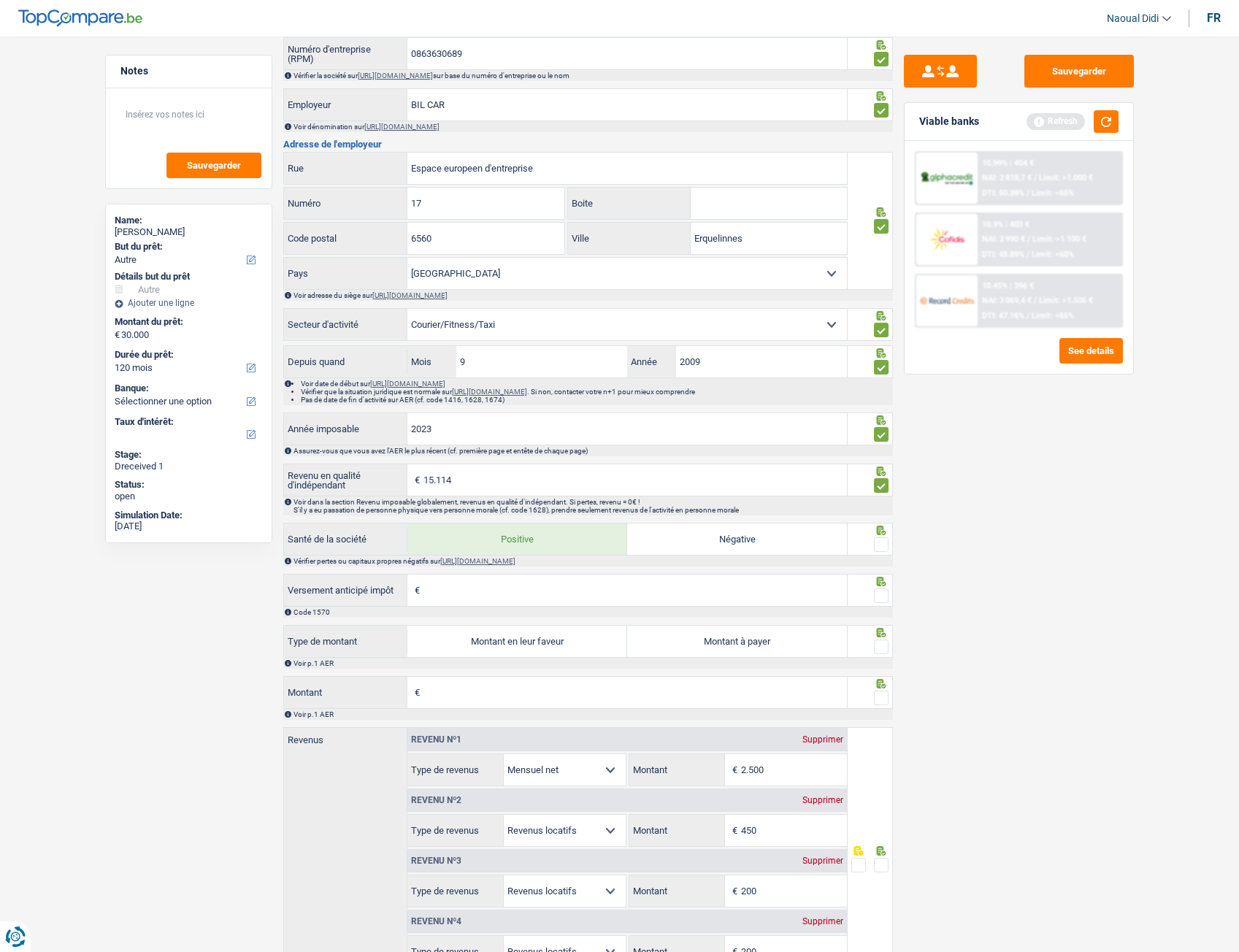
click at [0, 0] on input "radio" at bounding box center [0, 0] width 0 height 0
click at [545, 532] on input "Versement anticipé impôt" at bounding box center [635, 590] width 424 height 32
click at [459, 532] on input "Versement anticipé impôt" at bounding box center [635, 590] width 424 height 32
type input "0"
click at [885, 532] on span at bounding box center [881, 595] width 15 height 15
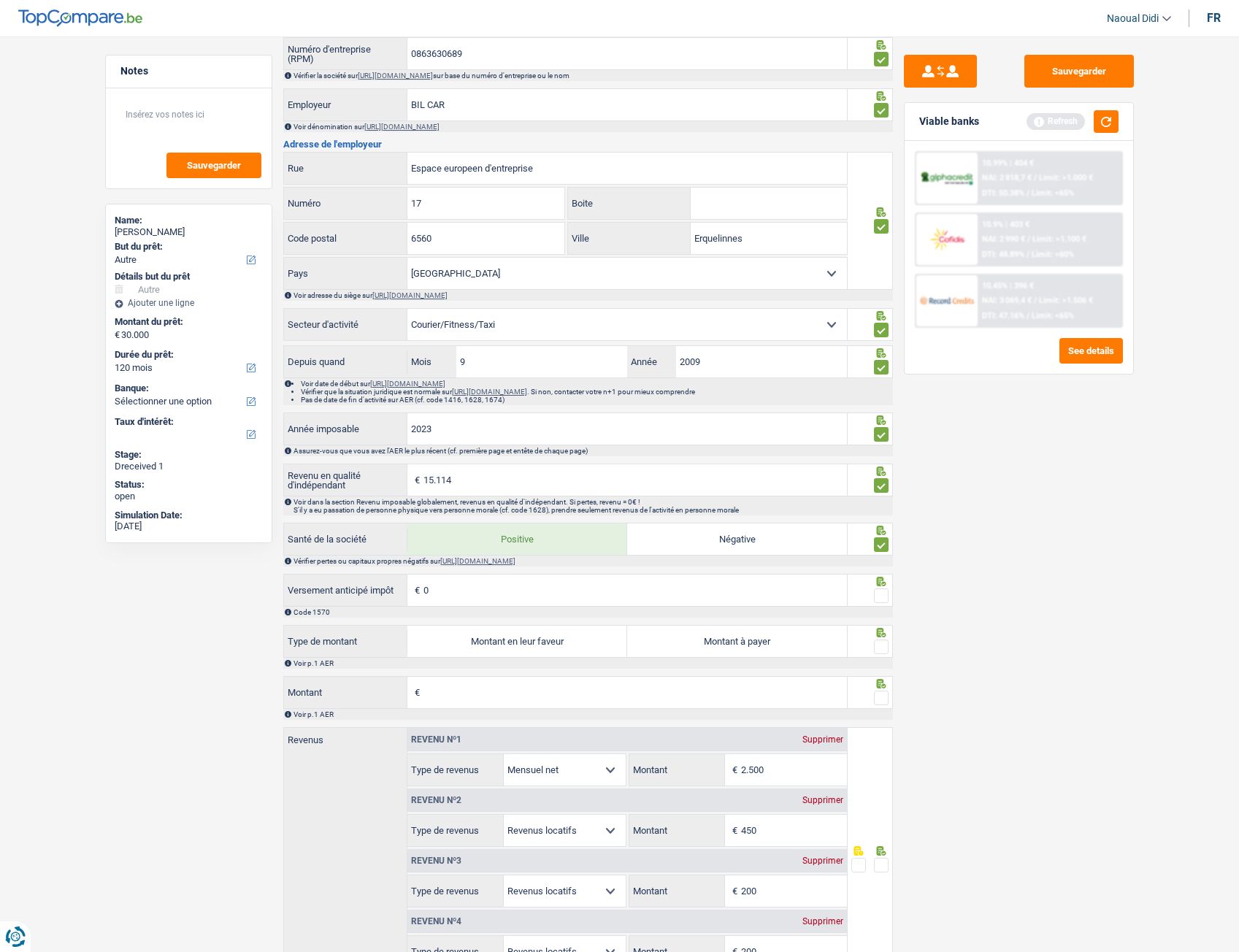
click at [0, 0] on input "radio" at bounding box center [0, 0] width 0 height 0
click at [538, 532] on label "Montant en leur faveur" at bounding box center [518, 641] width 220 height 32
click at [538, 532] on input "Montant en leur faveur" at bounding box center [518, 641] width 220 height 32
radio input "true"
type input "1.260"
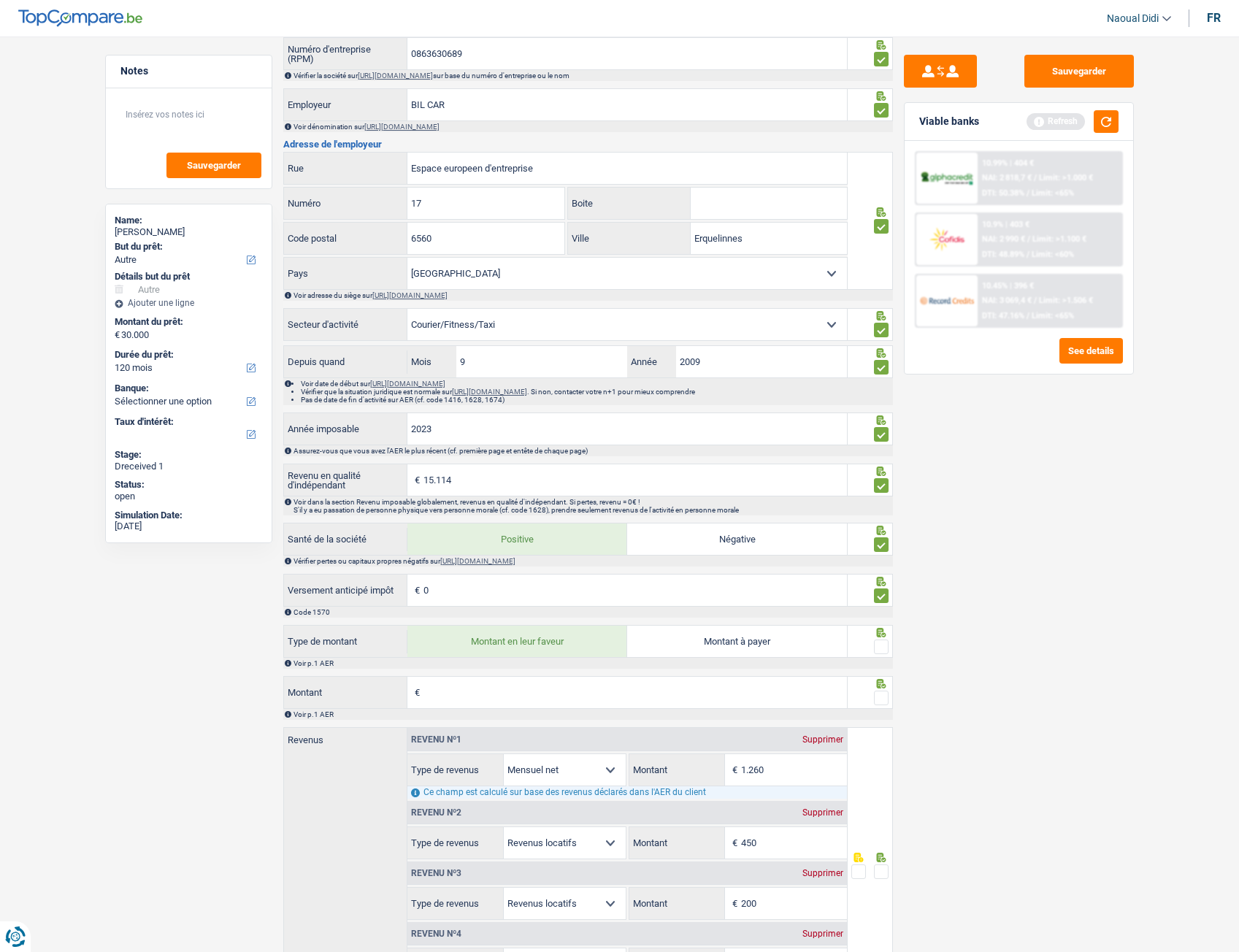
click at [444, 532] on input "Montant" at bounding box center [635, 692] width 424 height 32
type input "3.882"
type input "1.583"
click at [880, 532] on span at bounding box center [881, 697] width 15 height 15
click at [0, 0] on input "radio" at bounding box center [0, 0] width 0 height 0
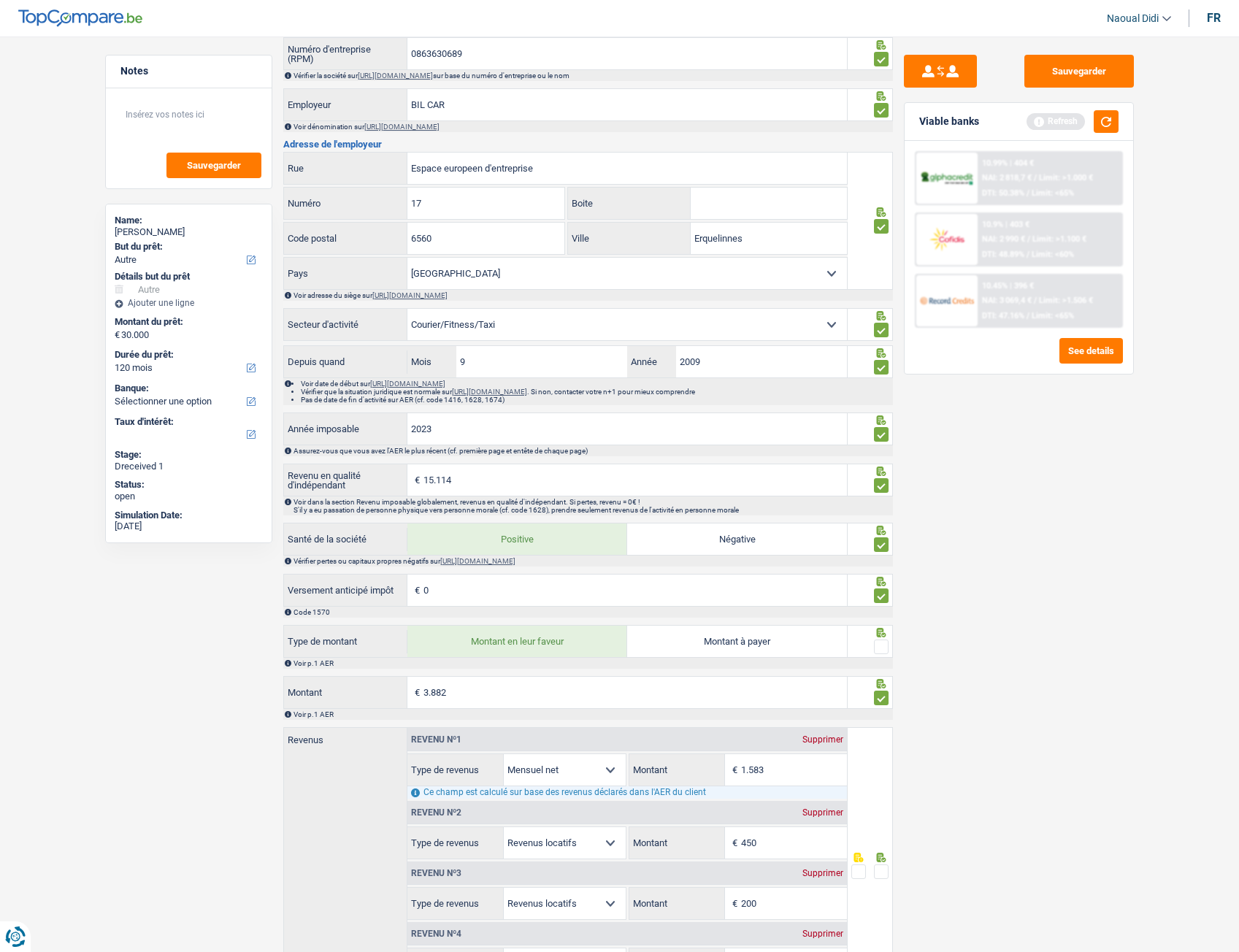
click at [881, 532] on span at bounding box center [881, 647] width 15 height 15
click at [0, 0] on input "radio" at bounding box center [0, 0] width 0 height 0
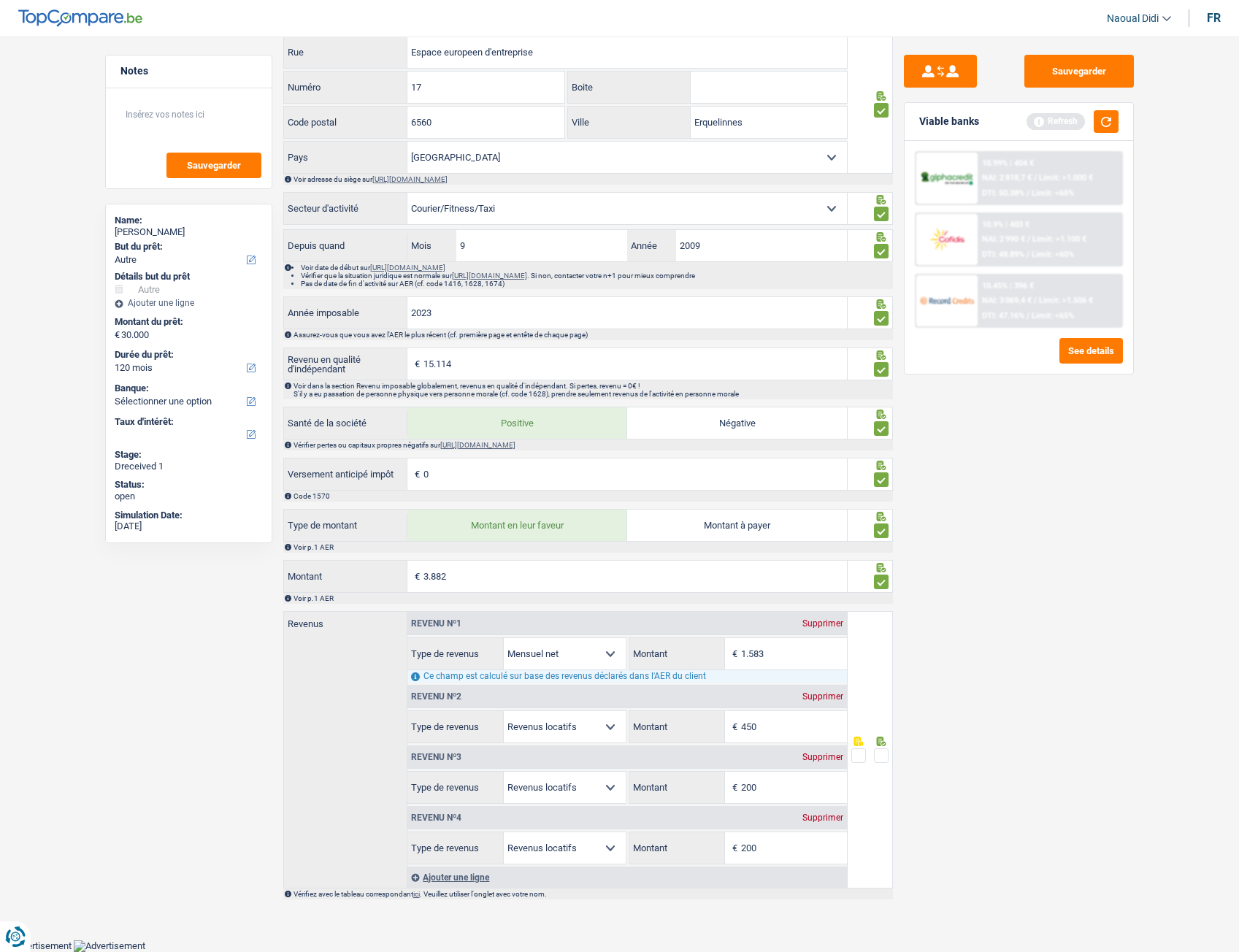
scroll to position [926, 0]
click at [798, 532] on input "1.583" at bounding box center [794, 654] width 106 height 32
click at [1071, 68] on button "Sauvegarder" at bounding box center [1079, 71] width 109 height 33
click at [876, 532] on span at bounding box center [881, 755] width 15 height 15
click at [0, 0] on input "radio" at bounding box center [0, 0] width 0 height 0
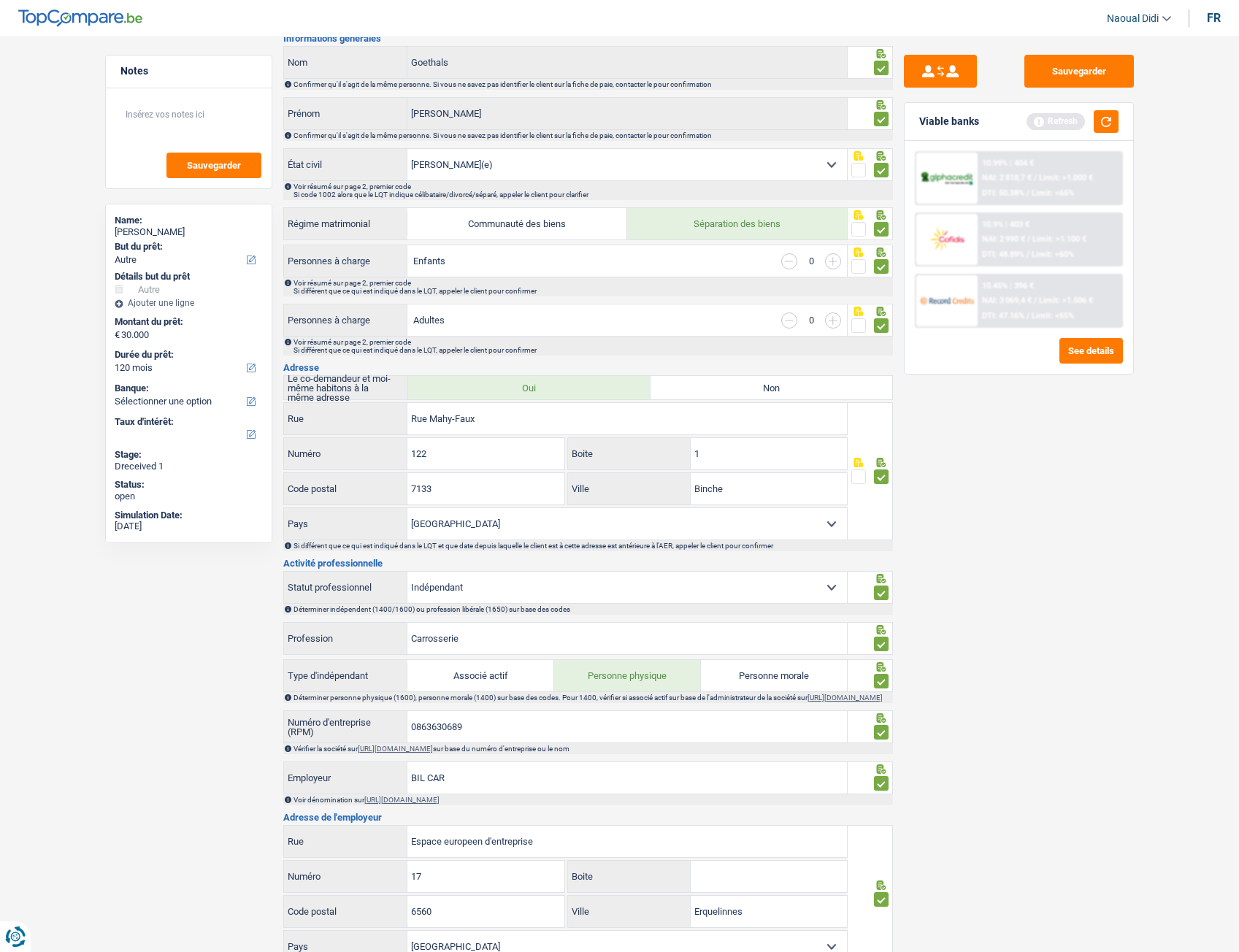
scroll to position [0, 0]
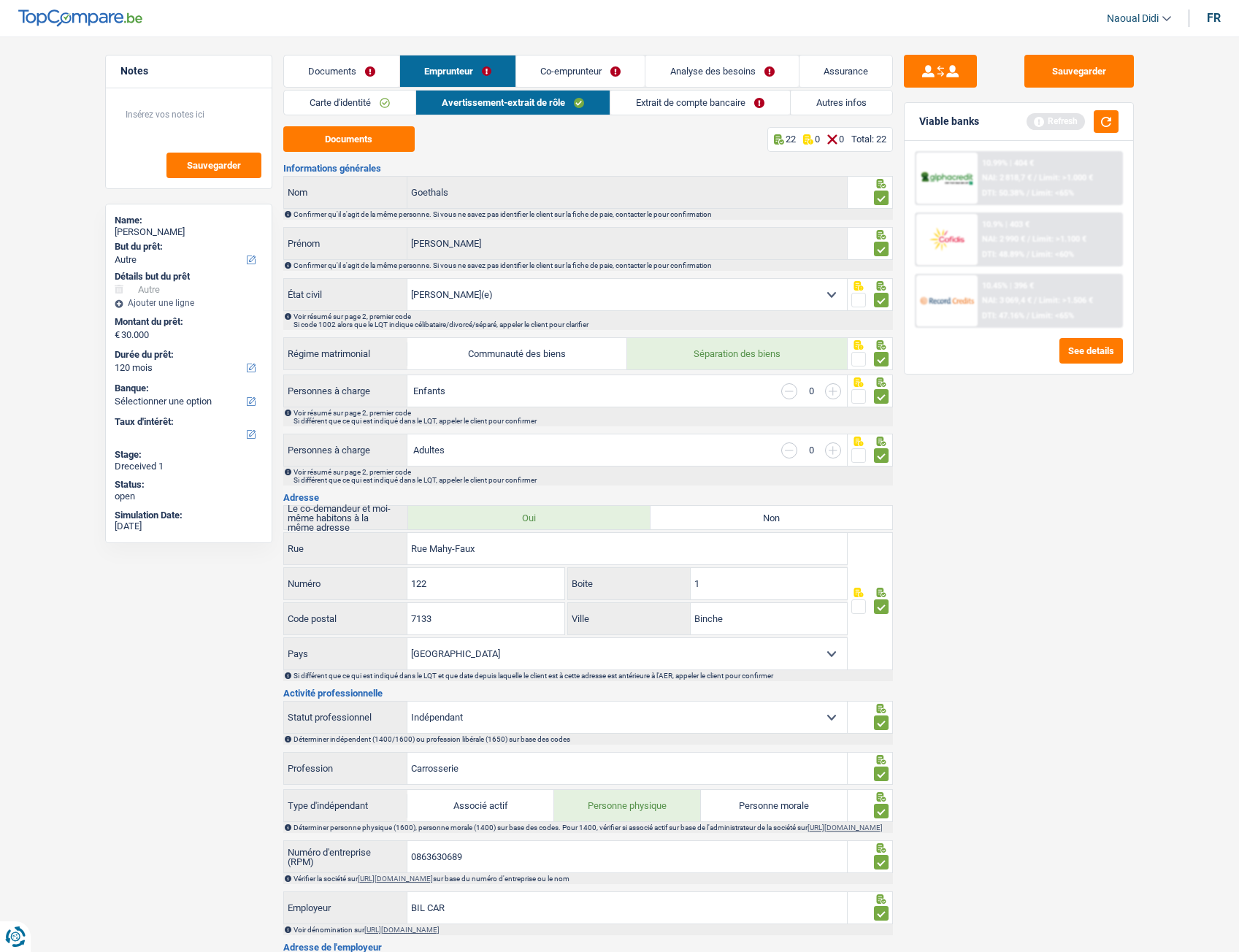
click at [462, 63] on link "Emprunteur" at bounding box center [458, 71] width 115 height 32
click at [485, 106] on link "Avertissement-extrait de rôle" at bounding box center [513, 102] width 194 height 24
click at [708, 100] on link "Extrait de compte bancaire" at bounding box center [701, 102] width 180 height 24
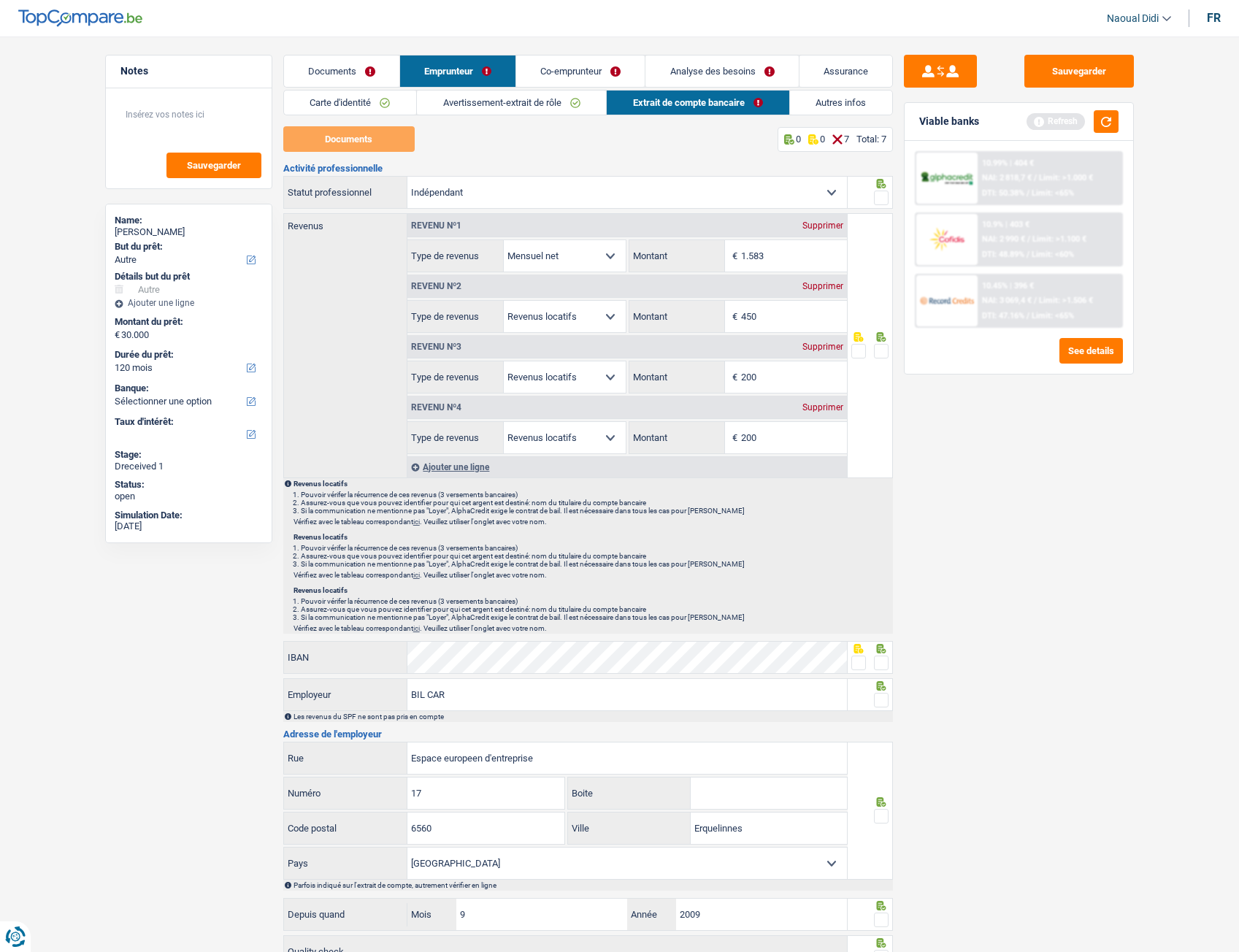
click at [884, 198] on span at bounding box center [881, 198] width 15 height 15
click at [0, 0] on input "radio" at bounding box center [0, 0] width 0 height 0
click at [885, 348] on span at bounding box center [881, 351] width 15 height 15
click at [0, 0] on input "radio" at bounding box center [0, 0] width 0 height 0
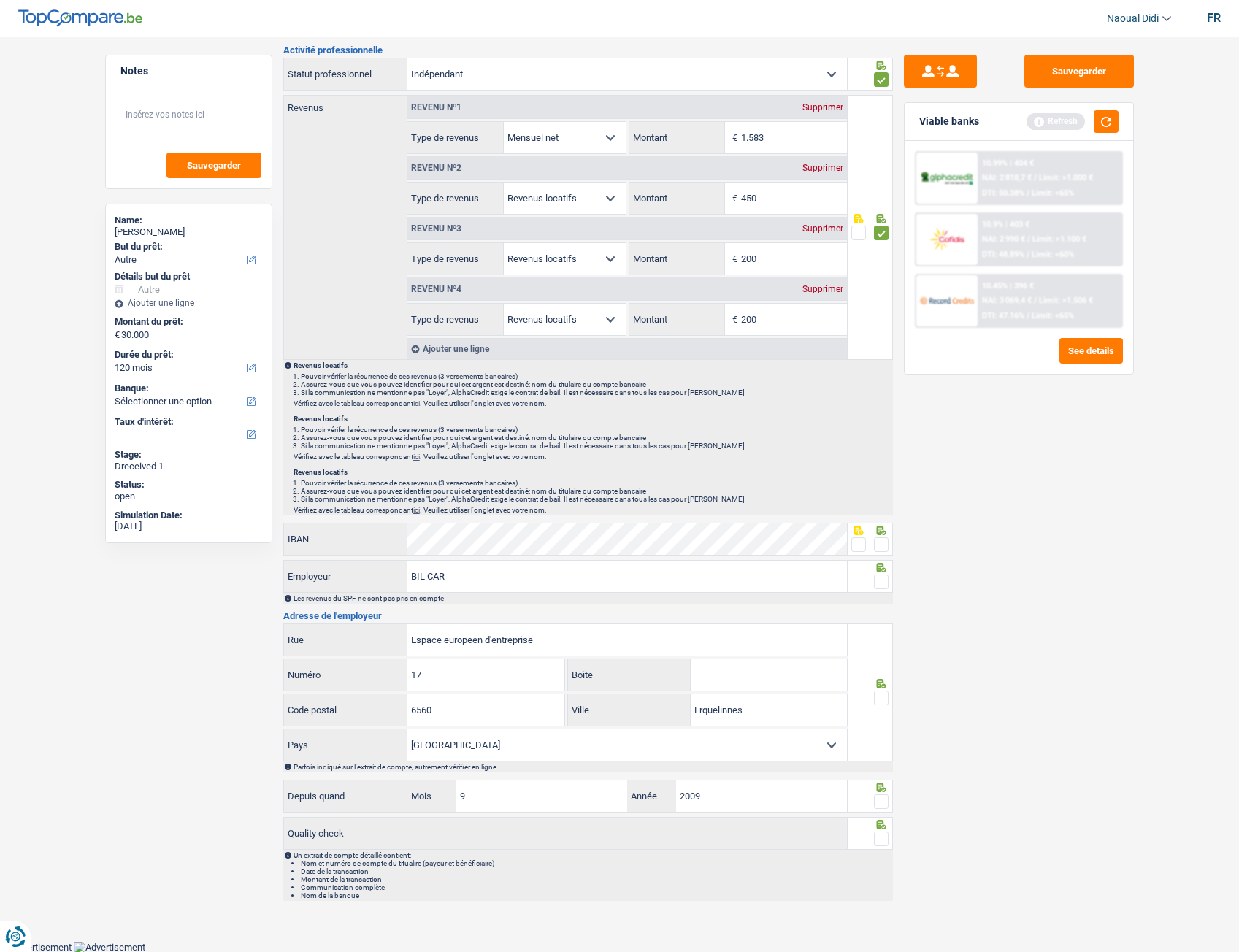
click at [882, 532] on span at bounding box center [881, 544] width 15 height 15
click at [0, 0] on input "radio" at bounding box center [0, 0] width 0 height 0
click at [878, 532] on span at bounding box center [881, 581] width 15 height 15
click at [0, 0] on input "radio" at bounding box center [0, 0] width 0 height 0
click at [883, 532] on span at bounding box center [881, 697] width 15 height 15
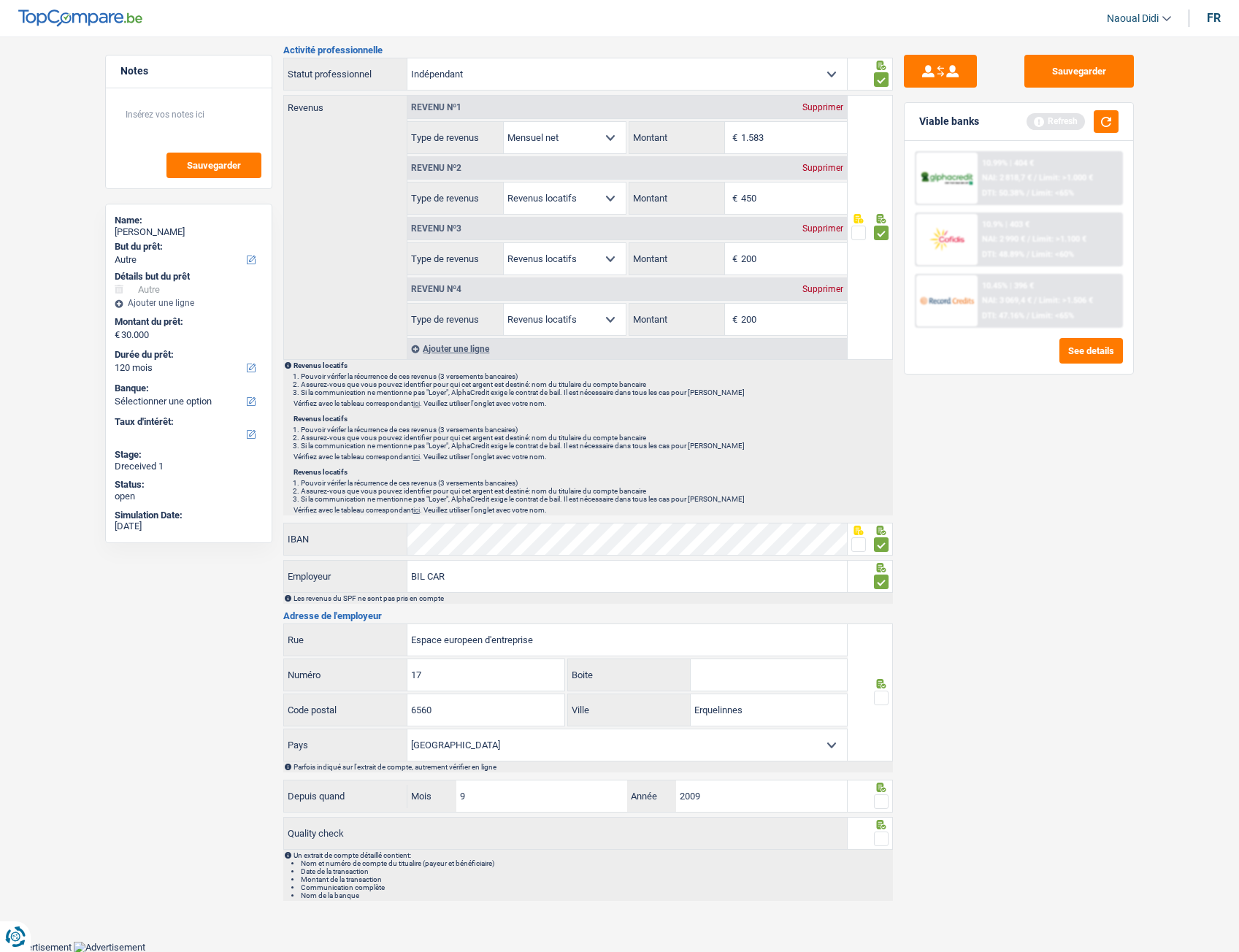
click at [0, 0] on input "radio" at bounding box center [0, 0] width 0 height 0
click at [881, 532] on span at bounding box center [881, 801] width 15 height 15
click at [0, 0] on input "radio" at bounding box center [0, 0] width 0 height 0
click at [884, 532] on span at bounding box center [881, 838] width 15 height 15
click at [0, 0] on input "radio" at bounding box center [0, 0] width 0 height 0
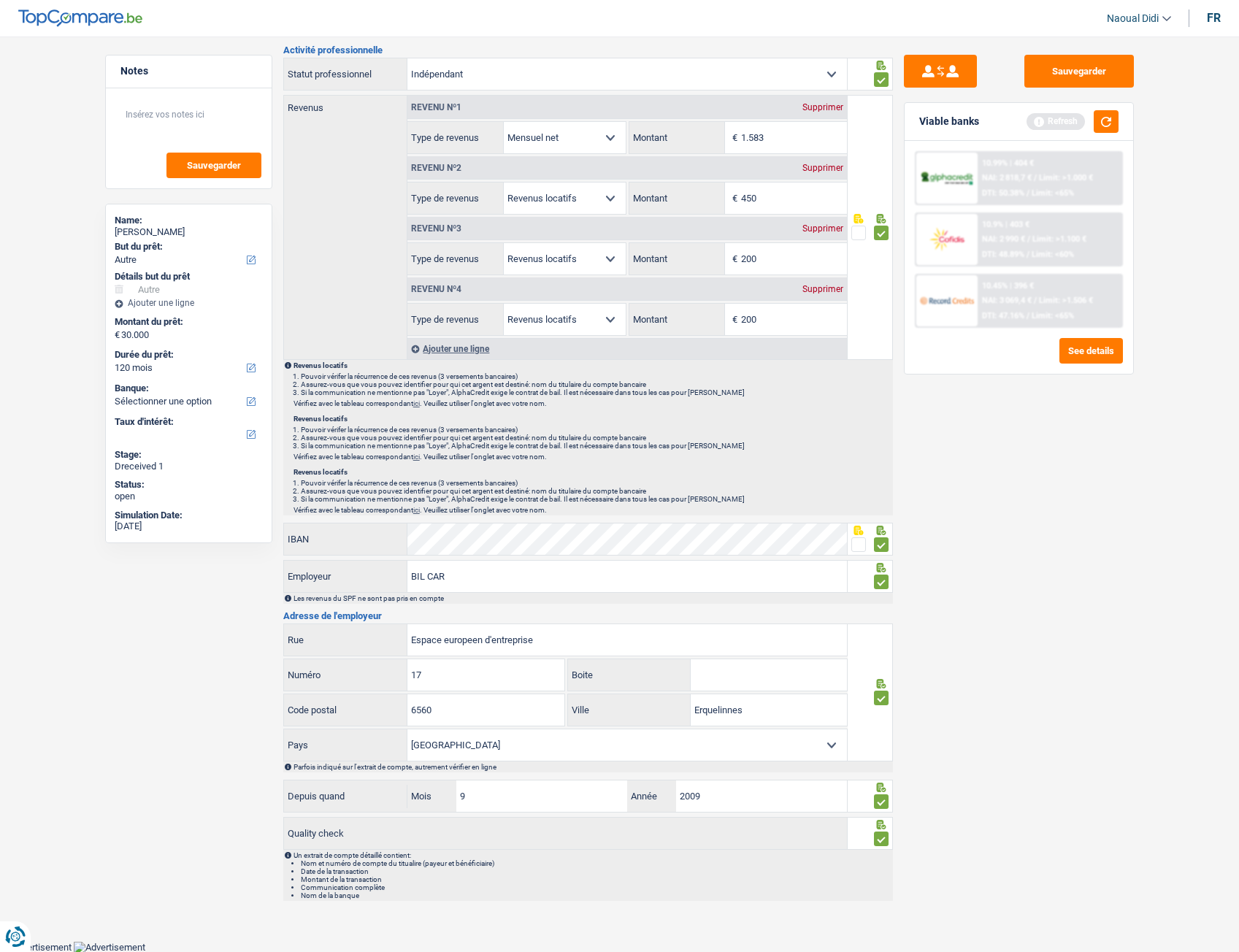
scroll to position [0, 0]
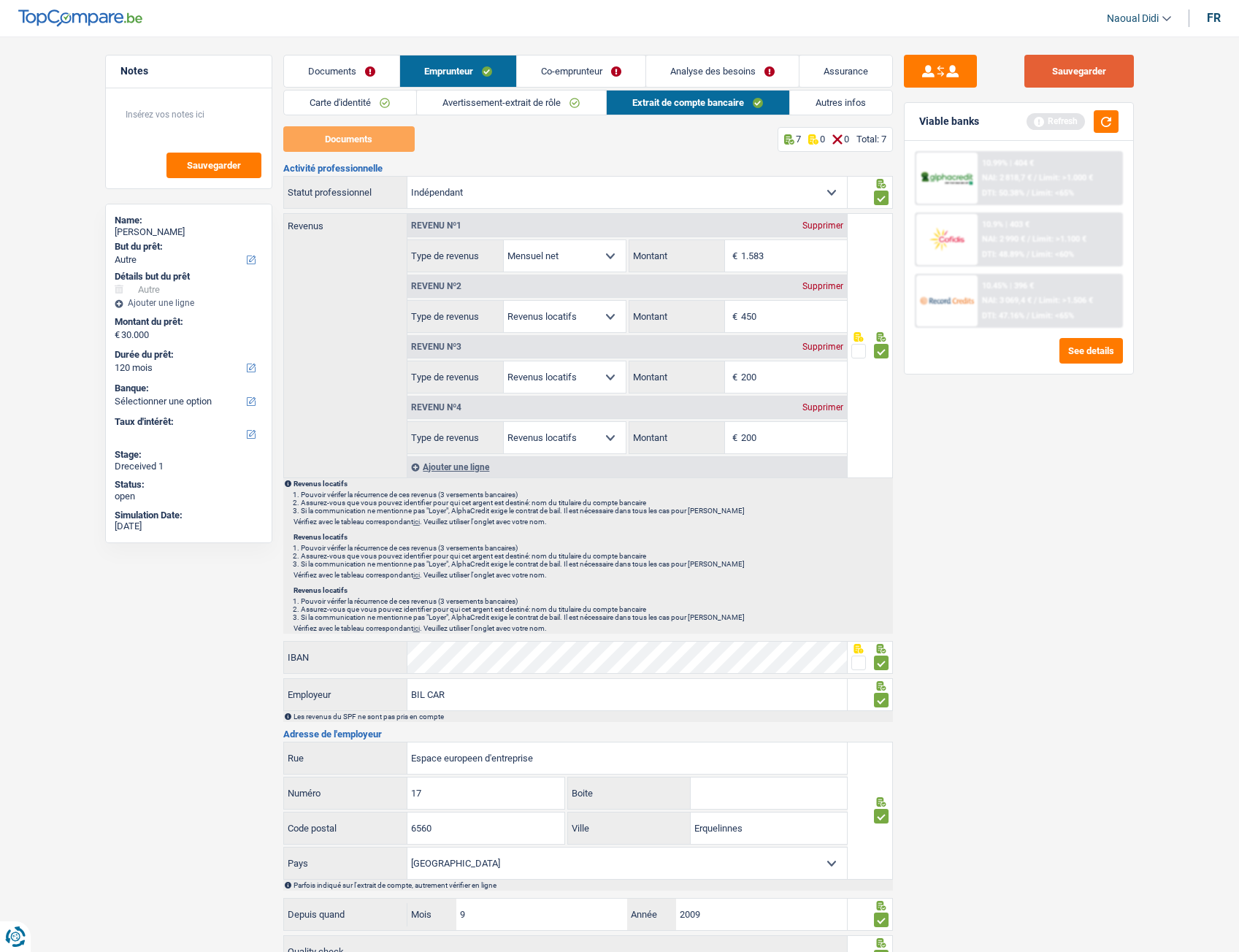
click at [1091, 76] on button "Sauvegarder" at bounding box center [1079, 71] width 109 height 33
click at [561, 64] on link "Co-emprunteur" at bounding box center [581, 71] width 128 height 32
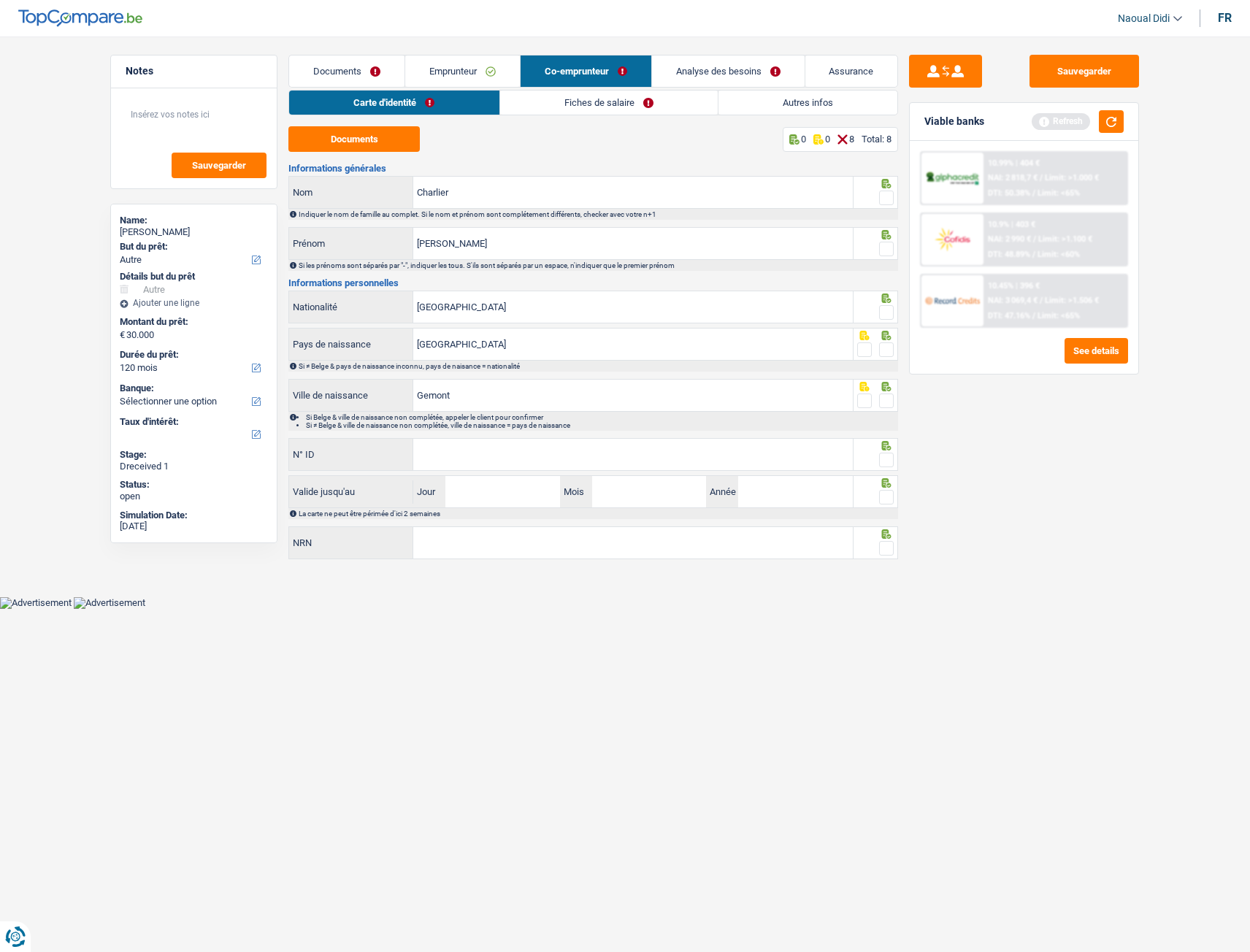
click at [888, 197] on span at bounding box center [886, 198] width 15 height 15
click at [0, 0] on input "radio" at bounding box center [0, 0] width 0 height 0
click at [886, 247] on span at bounding box center [886, 248] width 15 height 15
click at [0, 0] on input "radio" at bounding box center [0, 0] width 0 height 0
click at [891, 313] on span at bounding box center [886, 312] width 15 height 15
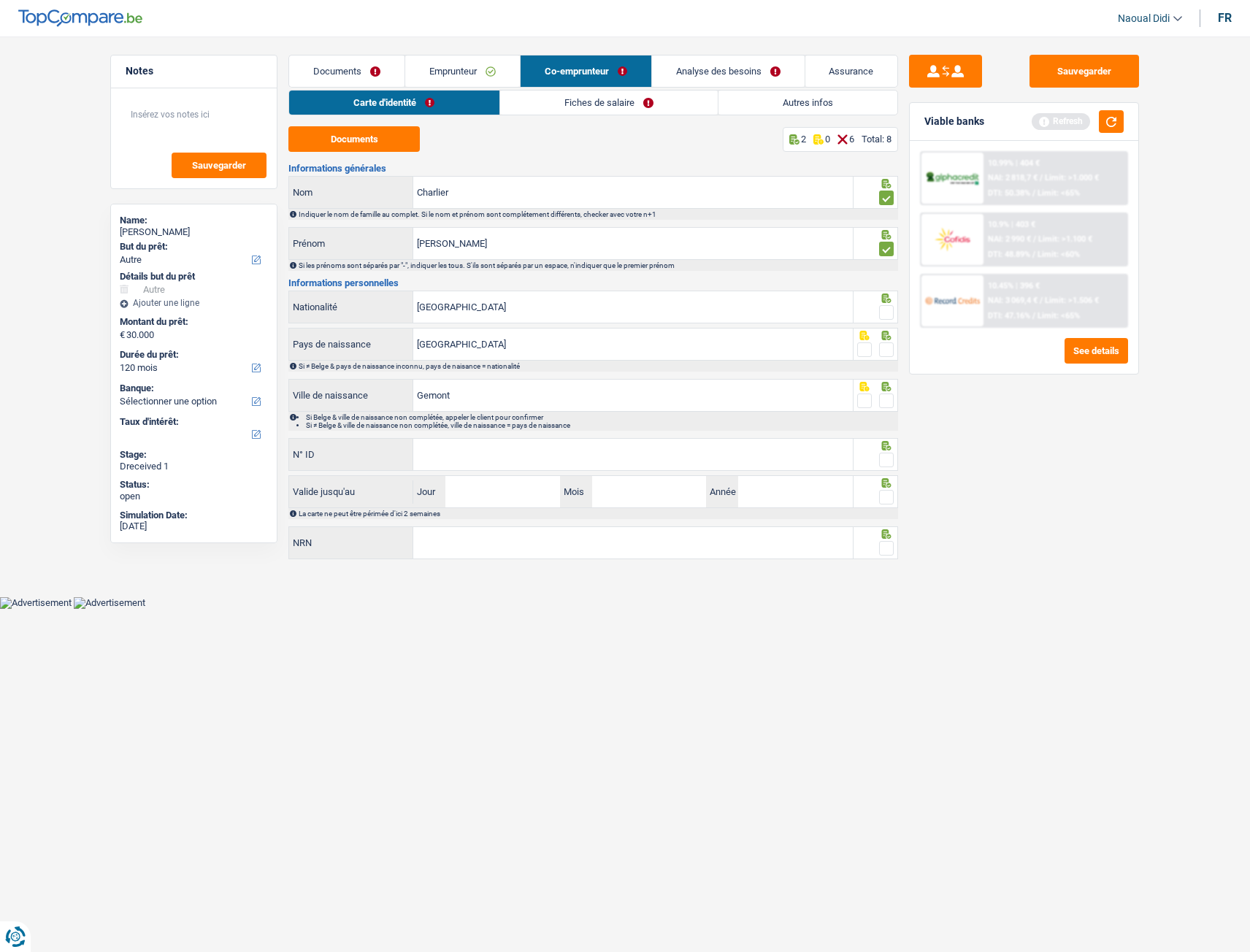
click at [0, 0] on input "radio" at bounding box center [0, 0] width 0 height 0
click at [892, 354] on span at bounding box center [886, 349] width 15 height 15
click at [0, 0] on input "radio" at bounding box center [0, 0] width 0 height 0
click at [482, 388] on input "Gemont" at bounding box center [633, 395] width 440 height 32
type input "G"
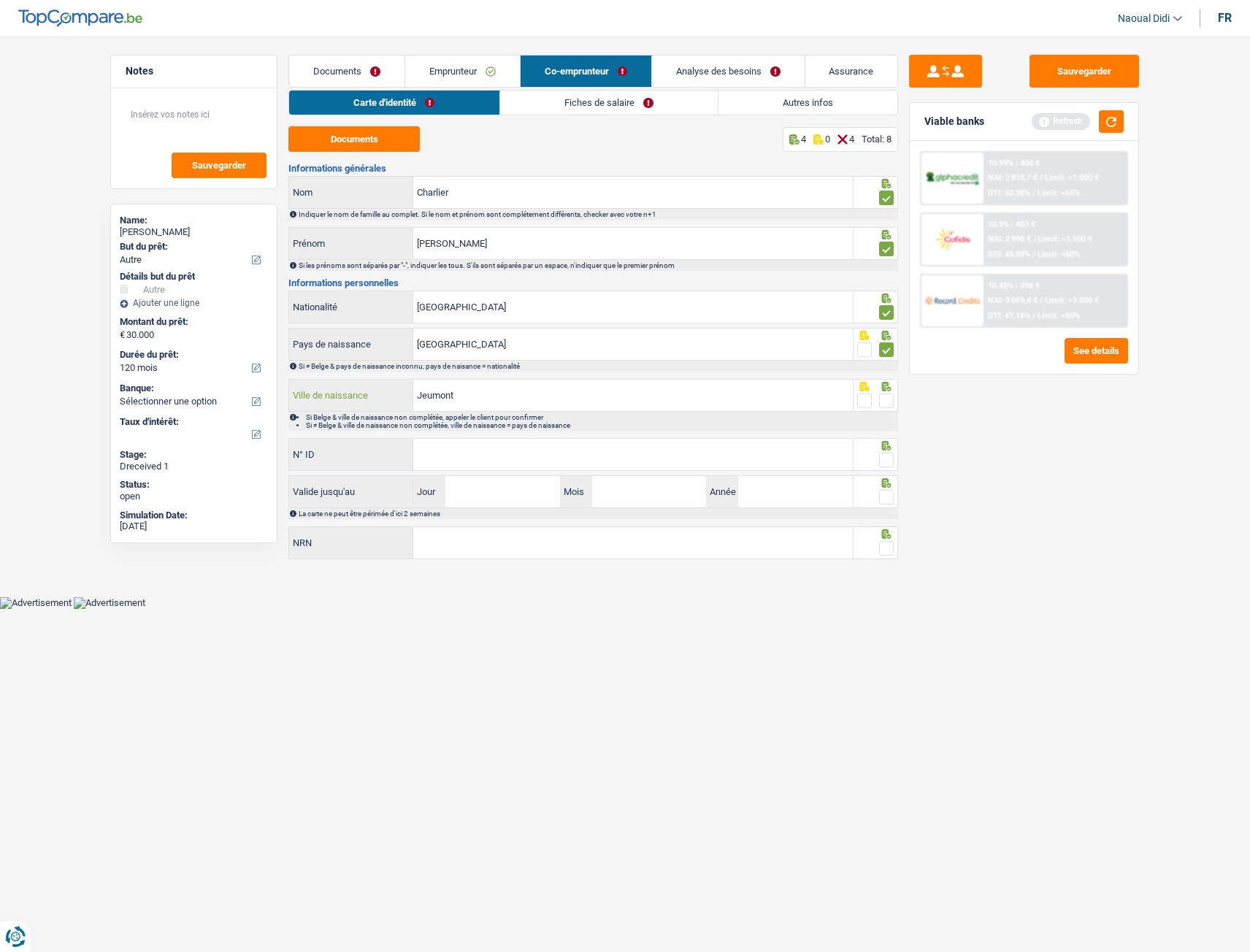
type input "Jeumont"
click at [887, 404] on span at bounding box center [886, 401] width 15 height 15
click at [0, 0] on input "radio" at bounding box center [0, 0] width 0 height 0
click at [517, 457] on input "N° ID" at bounding box center [633, 454] width 440 height 32
type input "592-3648625-51"
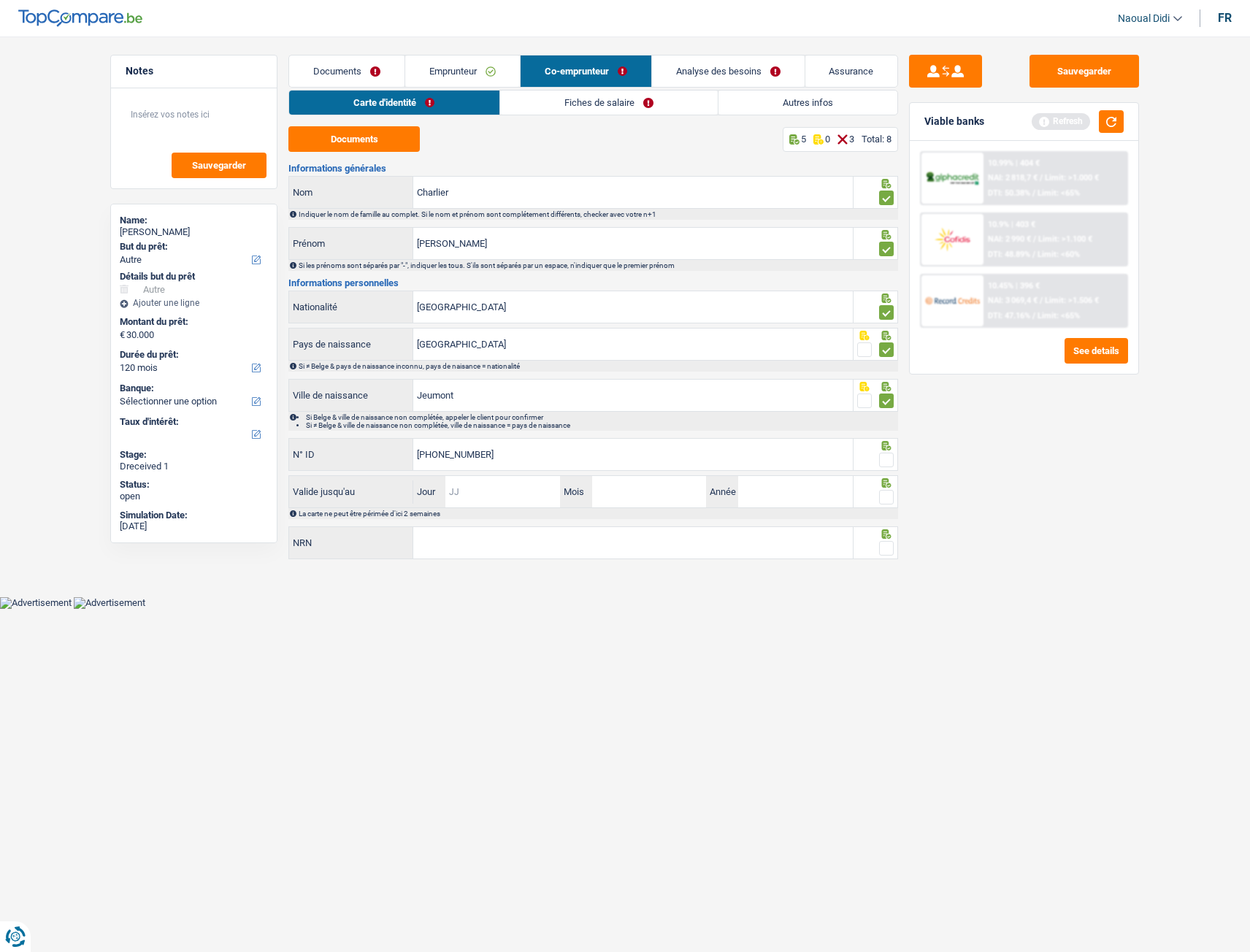
click at [482, 492] on input "Jour" at bounding box center [502, 491] width 114 height 32
type input "09"
type input "05"
type input "2026"
click at [478, 532] on input "NRN" at bounding box center [633, 542] width 440 height 32
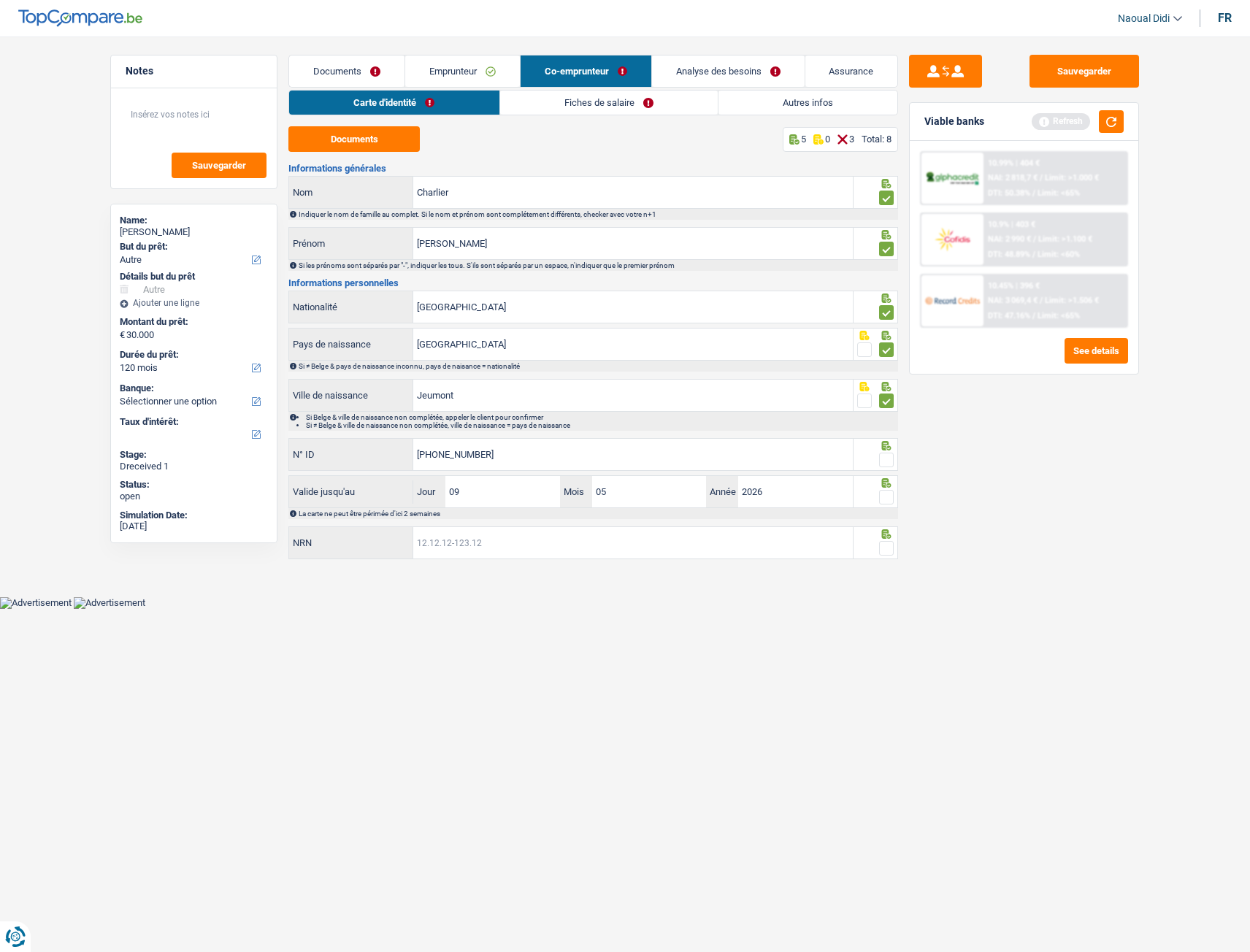
click at [542, 532] on input "NRN" at bounding box center [633, 542] width 440 height 32
type input "75.11.15-190.42"
click at [895, 532] on div at bounding box center [876, 543] width 45 height 33
click at [893, 532] on span at bounding box center [886, 548] width 15 height 15
click at [0, 0] on input "radio" at bounding box center [0, 0] width 0 height 0
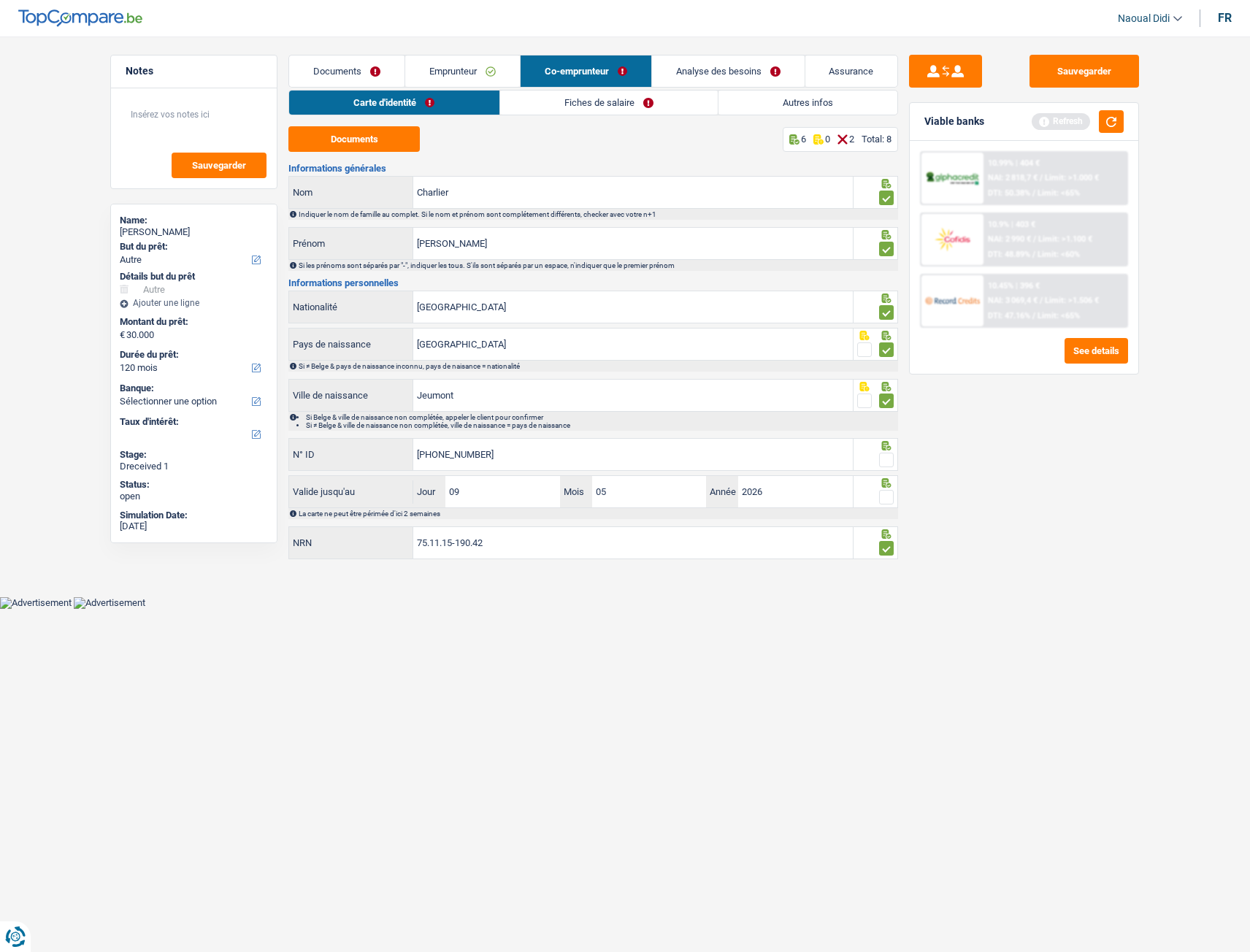
click at [888, 494] on span at bounding box center [886, 497] width 15 height 15
click at [0, 0] on input "radio" at bounding box center [0, 0] width 0 height 0
click at [888, 462] on span at bounding box center [886, 460] width 15 height 15
click at [0, 0] on input "radio" at bounding box center [0, 0] width 0 height 0
click at [1062, 70] on button "Sauvegarder" at bounding box center [1085, 71] width 109 height 33
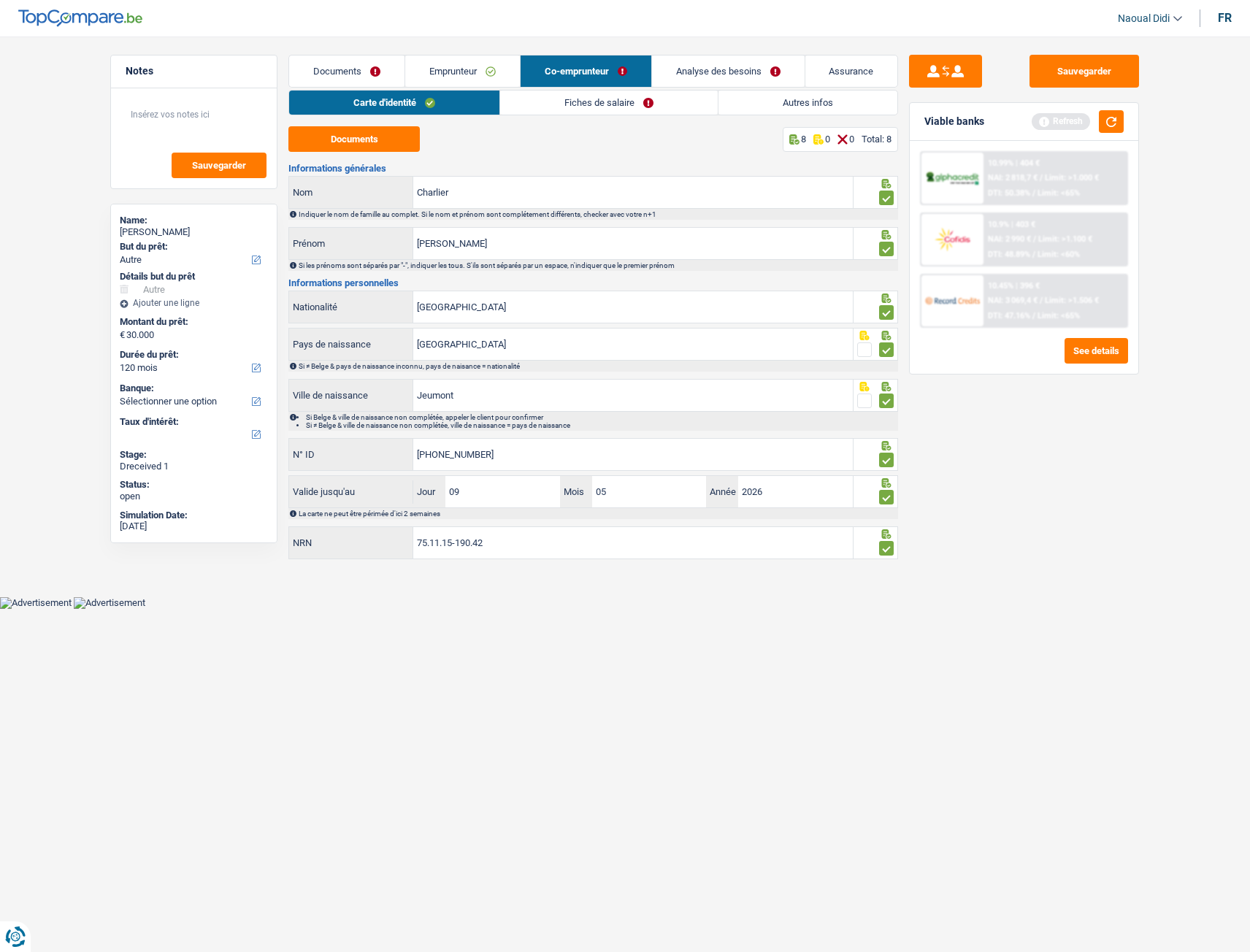
click at [605, 101] on link "Fiches de salaire" at bounding box center [608, 102] width 218 height 24
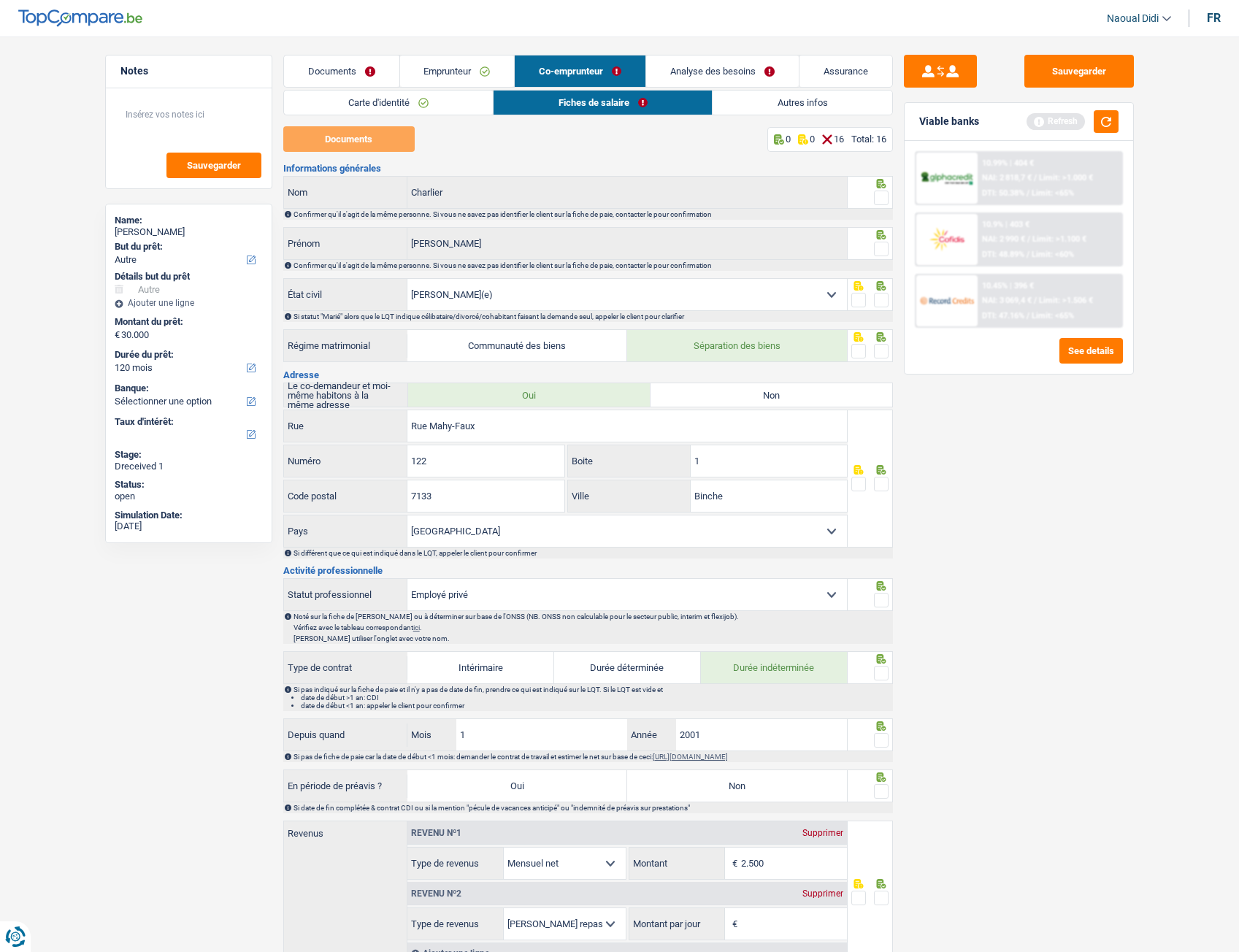
click at [884, 197] on span at bounding box center [881, 198] width 15 height 15
click at [0, 0] on input "radio" at bounding box center [0, 0] width 0 height 0
click at [881, 242] on span at bounding box center [881, 248] width 15 height 15
click at [0, 0] on input "radio" at bounding box center [0, 0] width 0 height 0
click at [884, 298] on span at bounding box center [881, 300] width 15 height 15
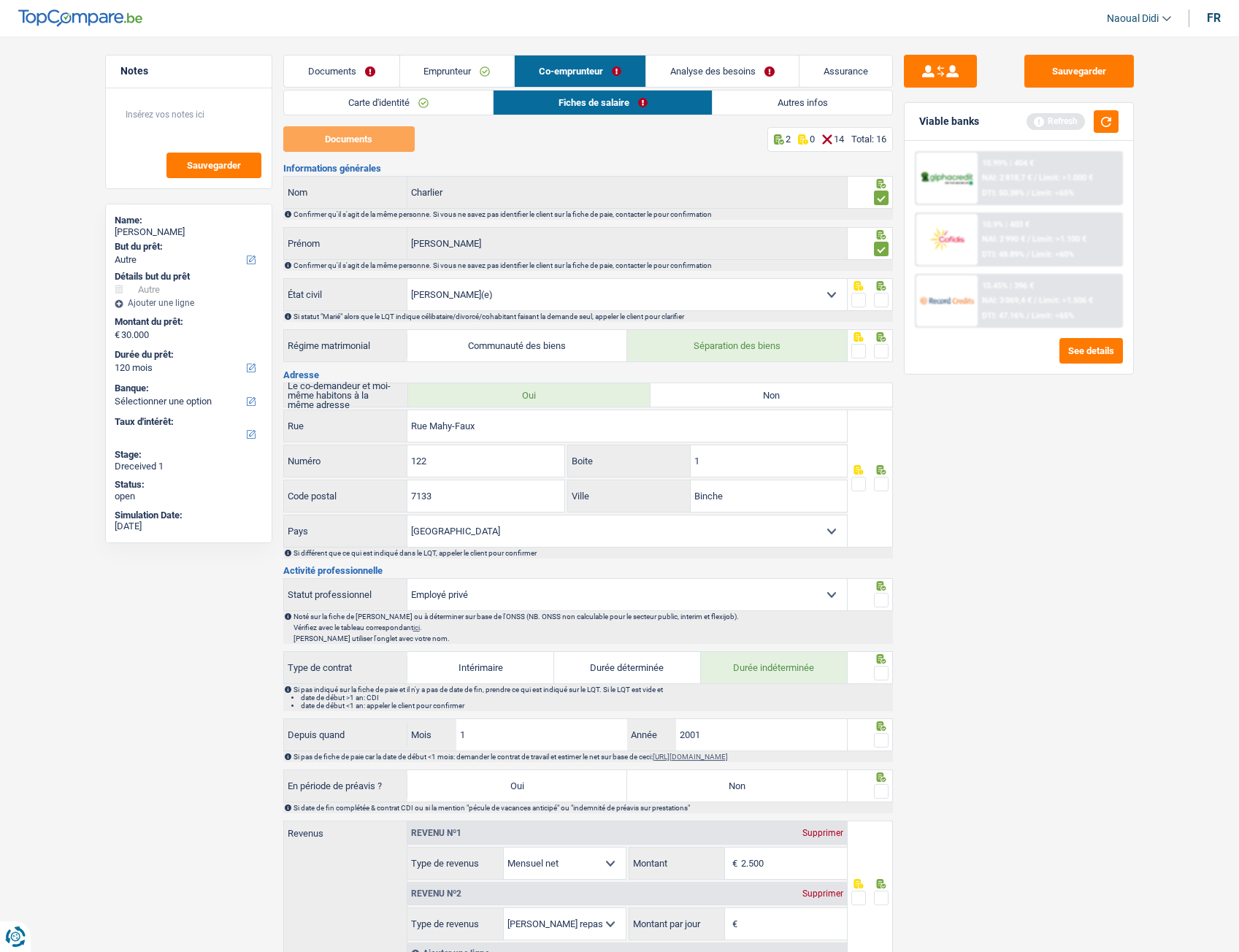
click at [0, 0] on input "radio" at bounding box center [0, 0] width 0 height 0
click at [881, 358] on span at bounding box center [881, 351] width 15 height 15
click at [0, 0] on input "radio" at bounding box center [0, 0] width 0 height 0
click at [508, 429] on input "Rue Mahy-Faux" at bounding box center [628, 426] width 440 height 32
click at [879, 484] on span at bounding box center [881, 484] width 15 height 15
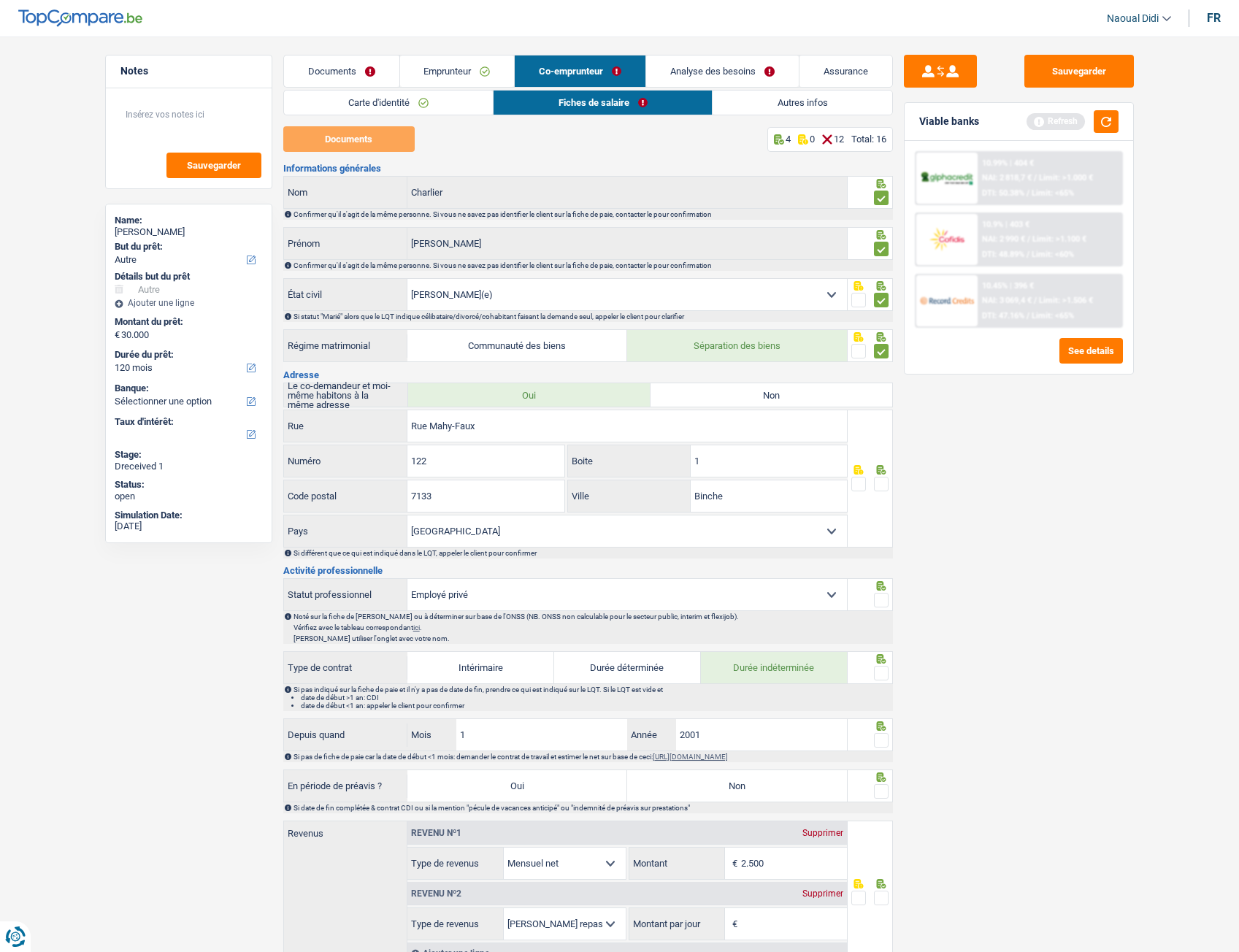
click at [0, 0] on input "radio" at bounding box center [0, 0] width 0 height 0
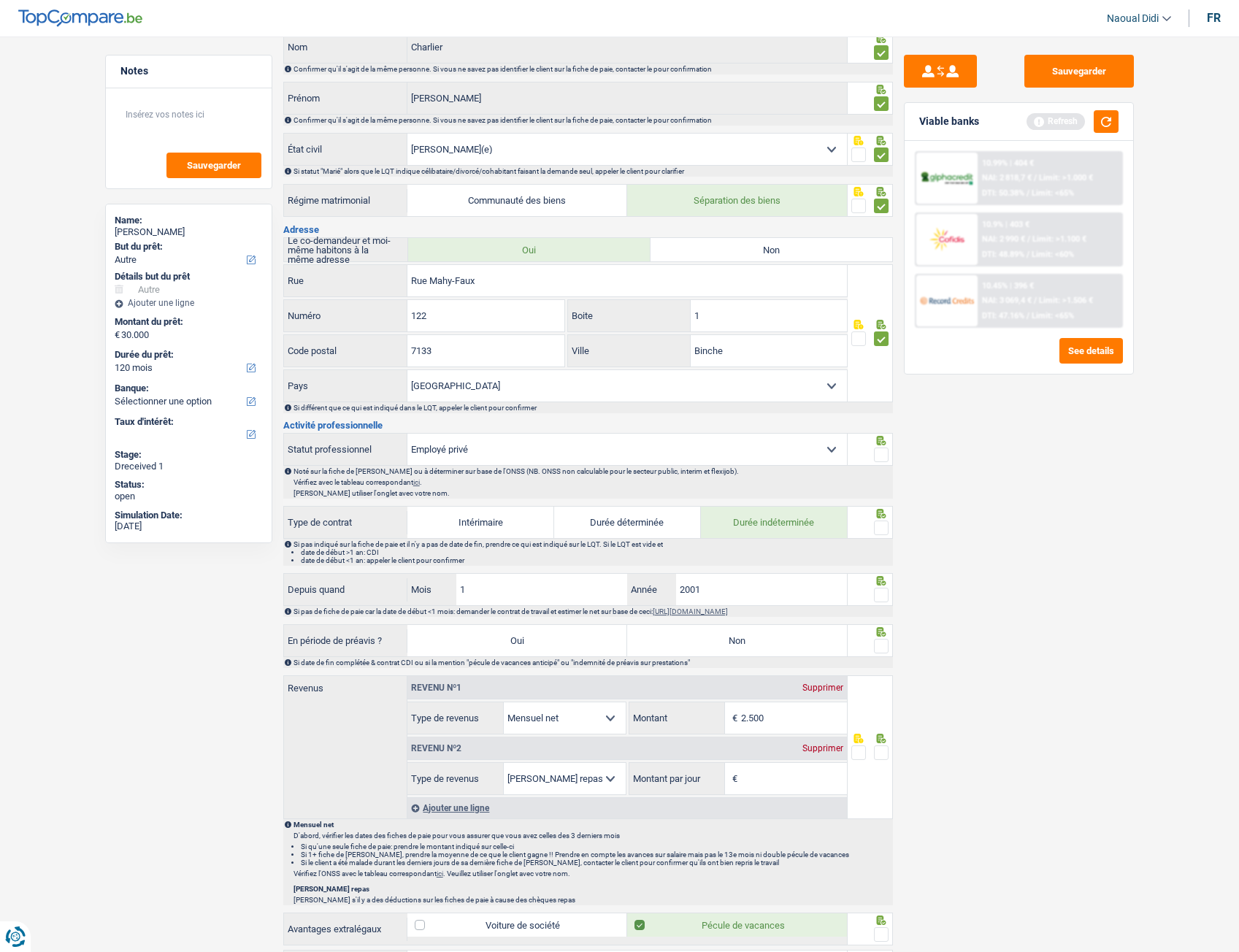
scroll to position [146, 0]
click at [885, 448] on span at bounding box center [881, 454] width 15 height 15
click at [0, 0] on input "radio" at bounding box center [0, 0] width 0 height 0
click at [881, 528] on span at bounding box center [881, 527] width 15 height 15
click at [0, 0] on input "radio" at bounding box center [0, 0] width 0 height 0
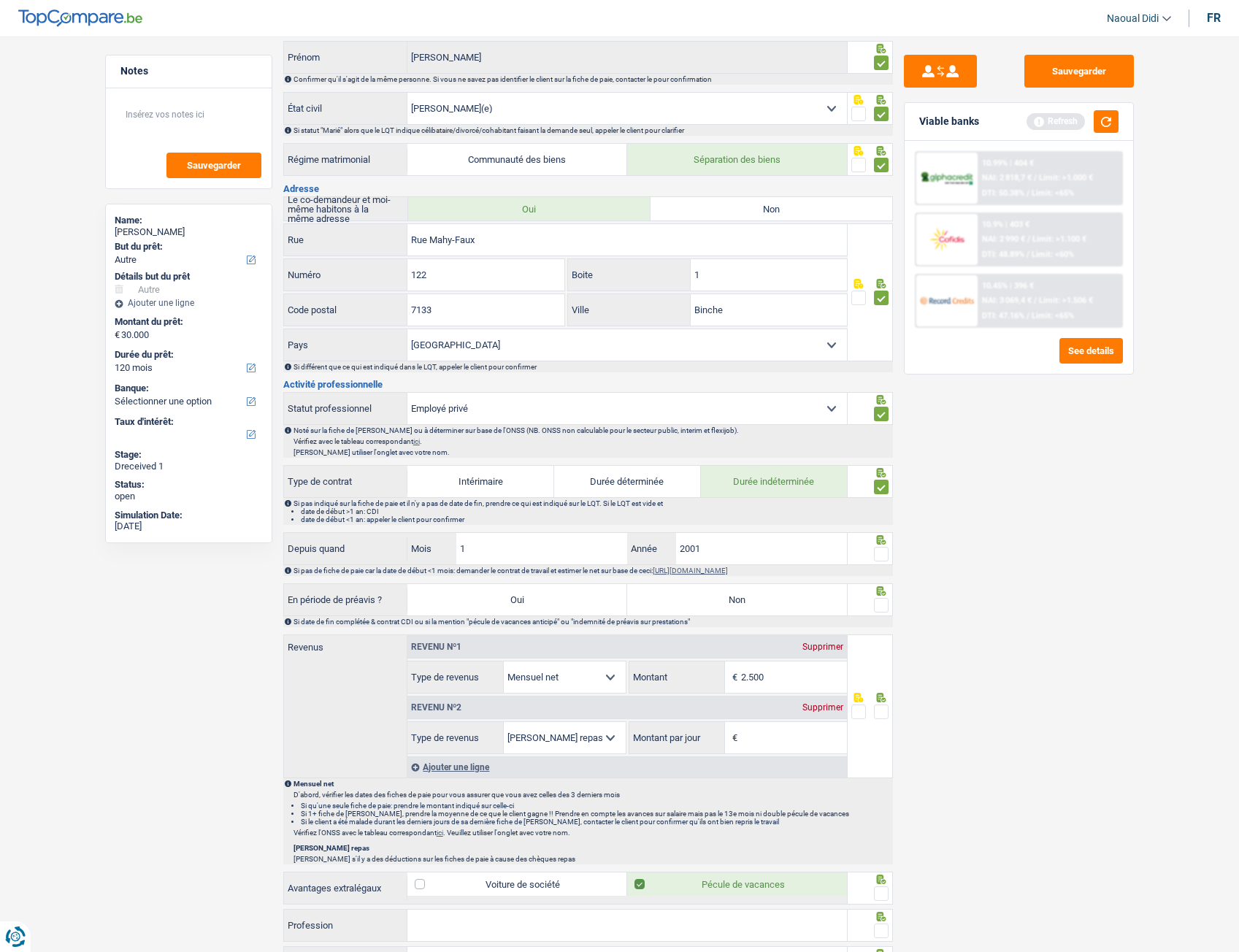
scroll to position [219, 0]
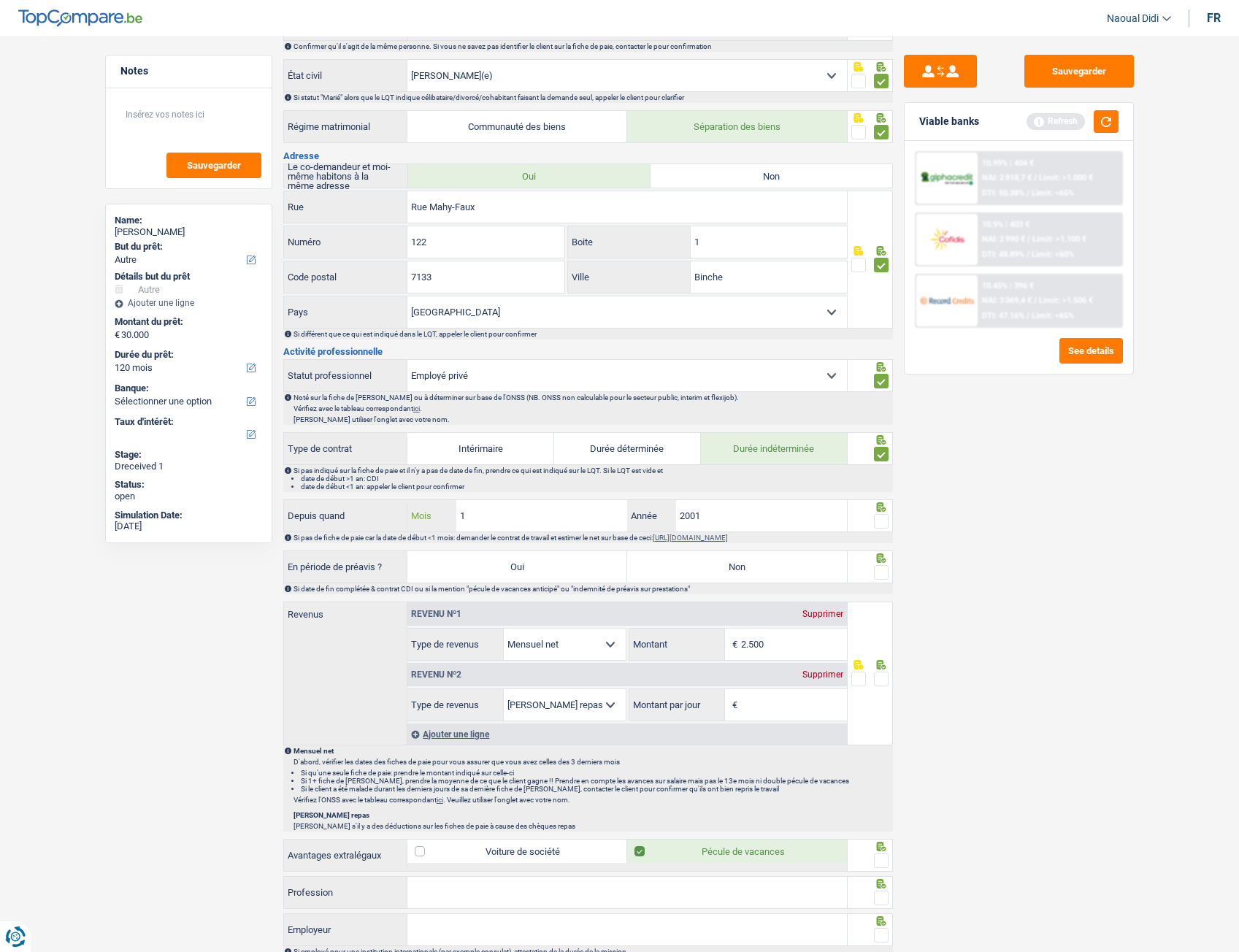
click at [537, 512] on input "1" at bounding box center [541, 515] width 172 height 32
click at [747, 521] on input "2001" at bounding box center [761, 515] width 172 height 32
type input "2002"
click at [502, 526] on input "1" at bounding box center [541, 515] width 172 height 32
type input "7"
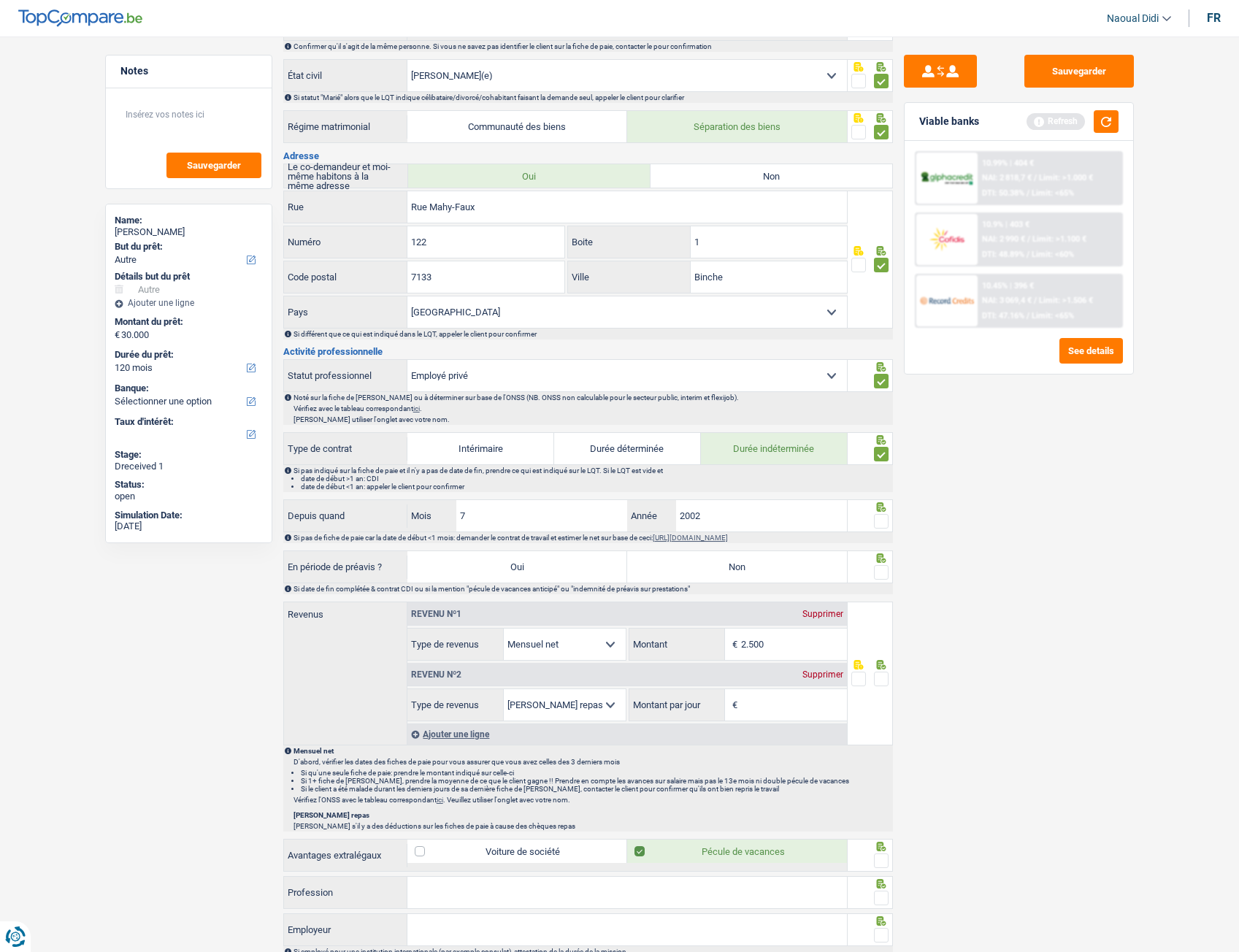
click at [882, 518] on span at bounding box center [881, 521] width 15 height 15
click at [0, 0] on input "radio" at bounding box center [0, 0] width 0 height 0
click at [729, 532] on label "Non" at bounding box center [738, 567] width 220 height 32
click at [729, 532] on input "Non" at bounding box center [738, 567] width 220 height 32
radio input "true"
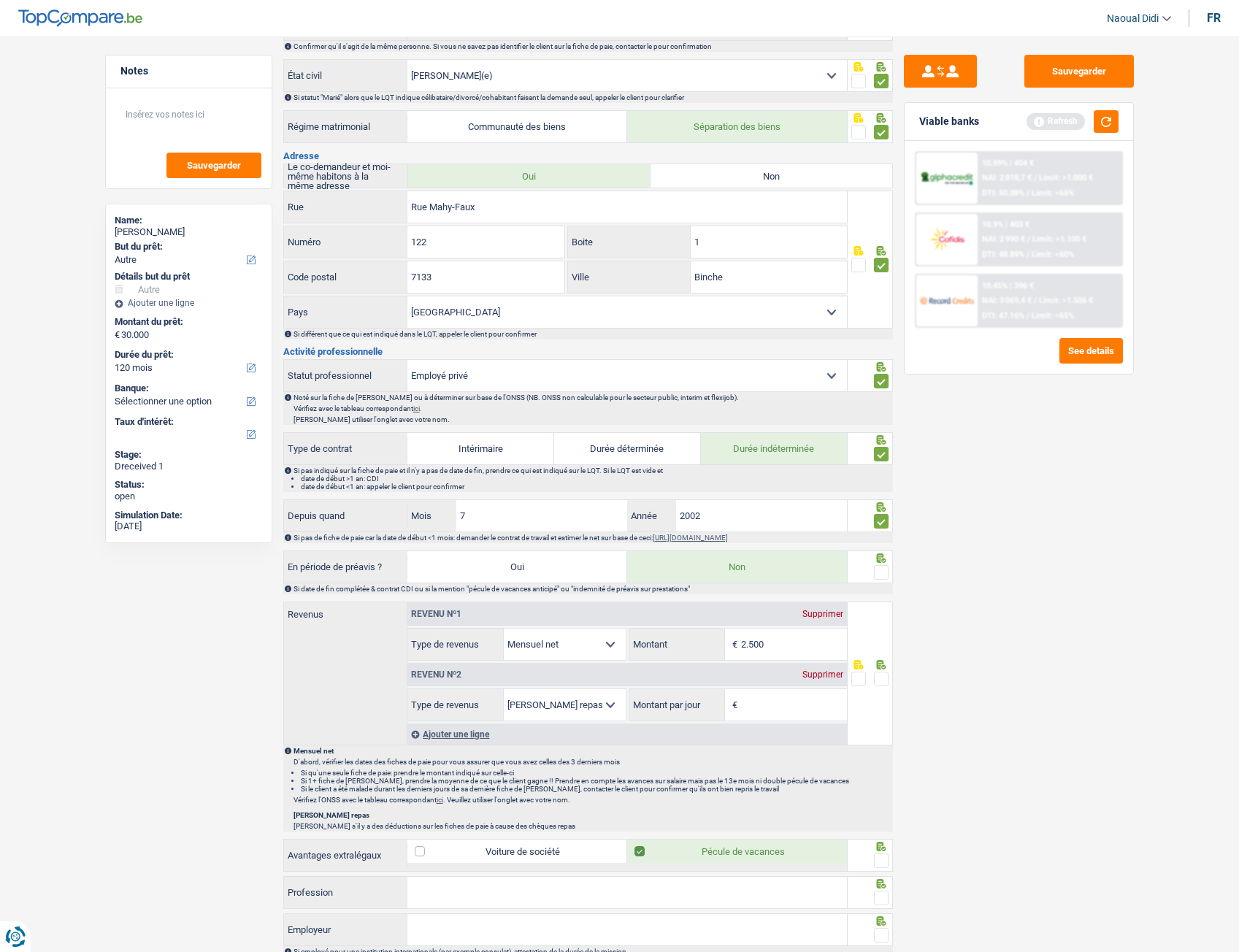
click at [814, 532] on div "Supprimer" at bounding box center [823, 674] width 48 height 8
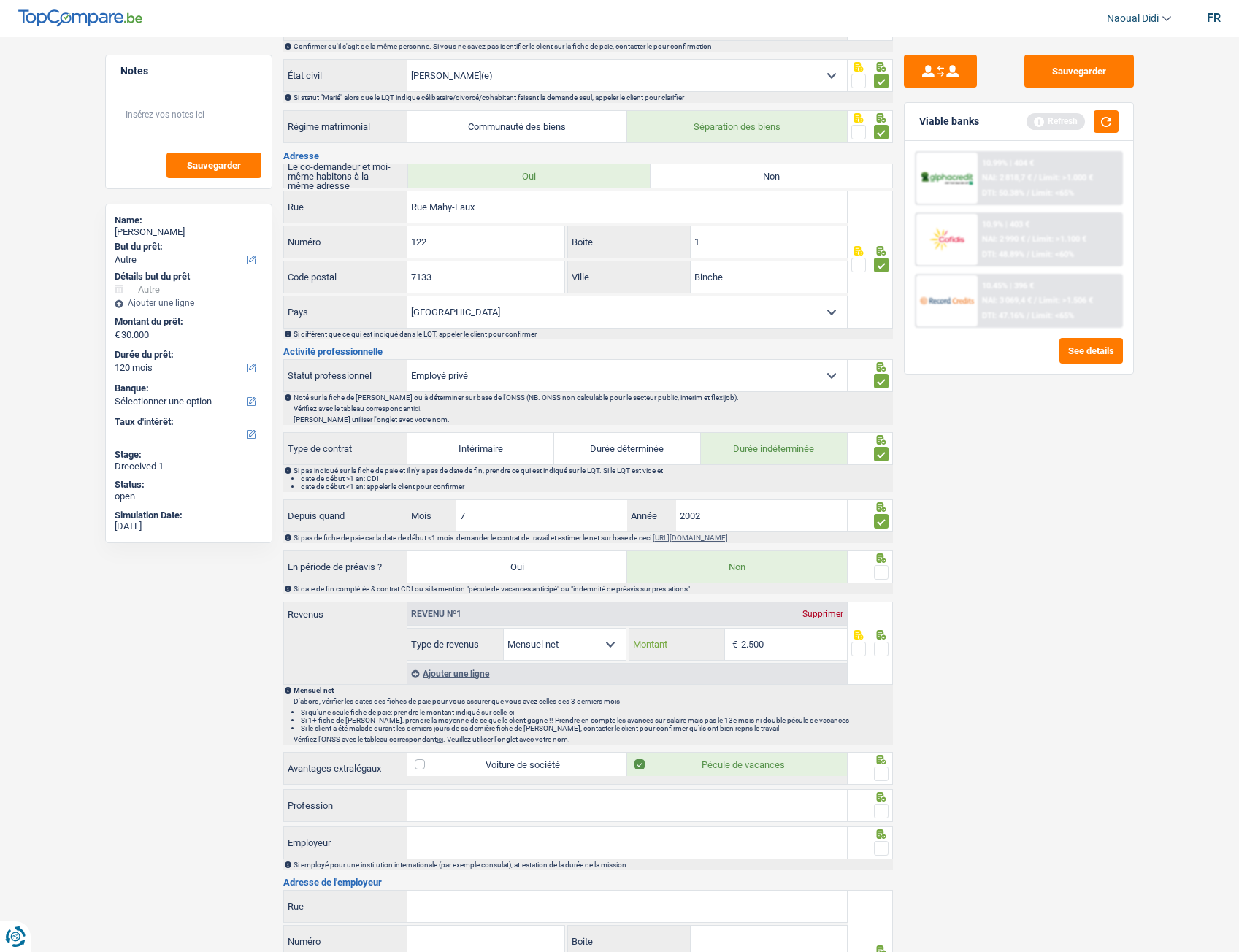
click at [780, 532] on input "2.500" at bounding box center [794, 644] width 106 height 32
type input "2"
type input "1.378"
click at [874, 532] on span at bounding box center [881, 649] width 15 height 15
click at [0, 0] on input "radio" at bounding box center [0, 0] width 0 height 0
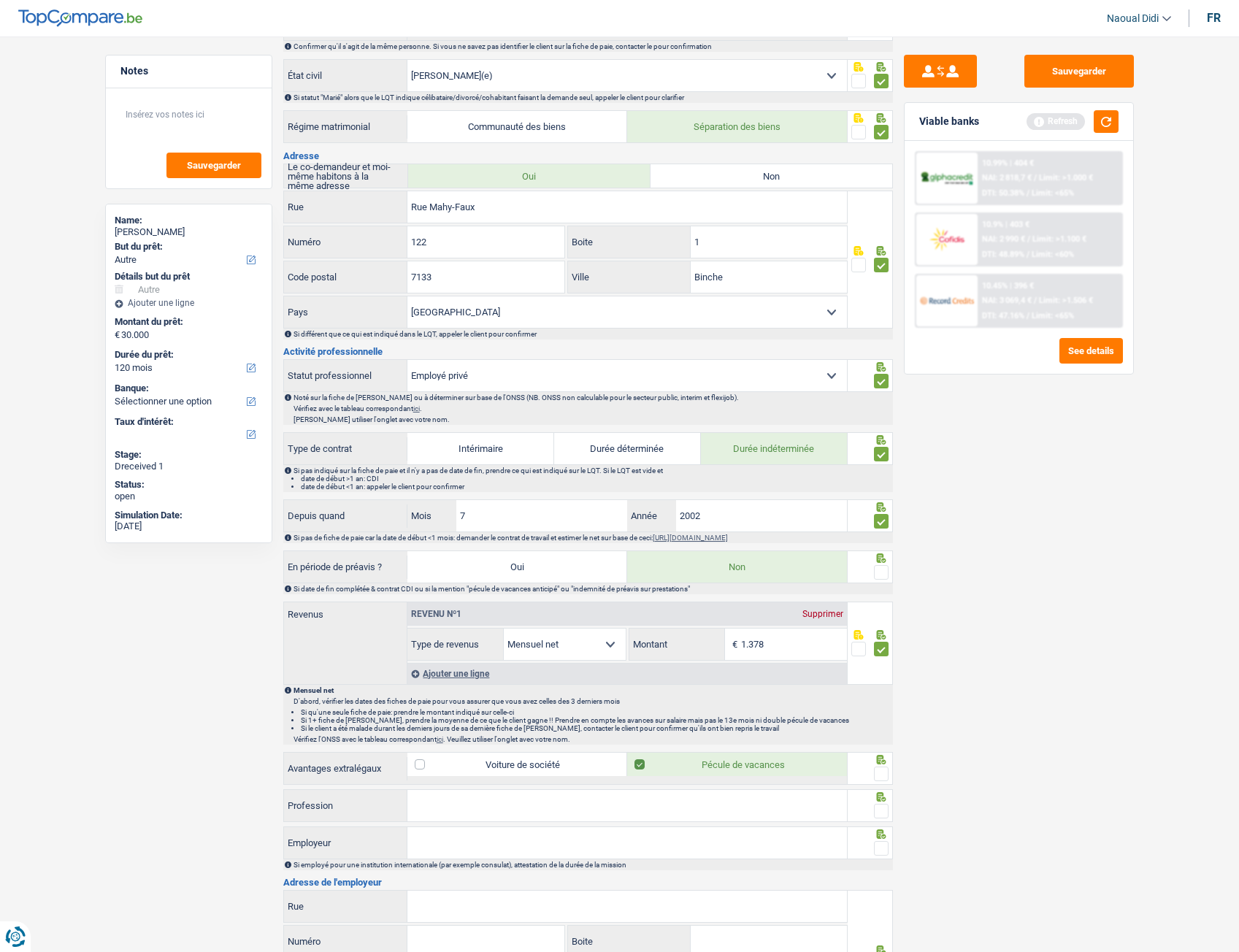
click at [880, 532] on span at bounding box center [881, 572] width 15 height 15
click at [0, 0] on input "radio" at bounding box center [0, 0] width 0 height 0
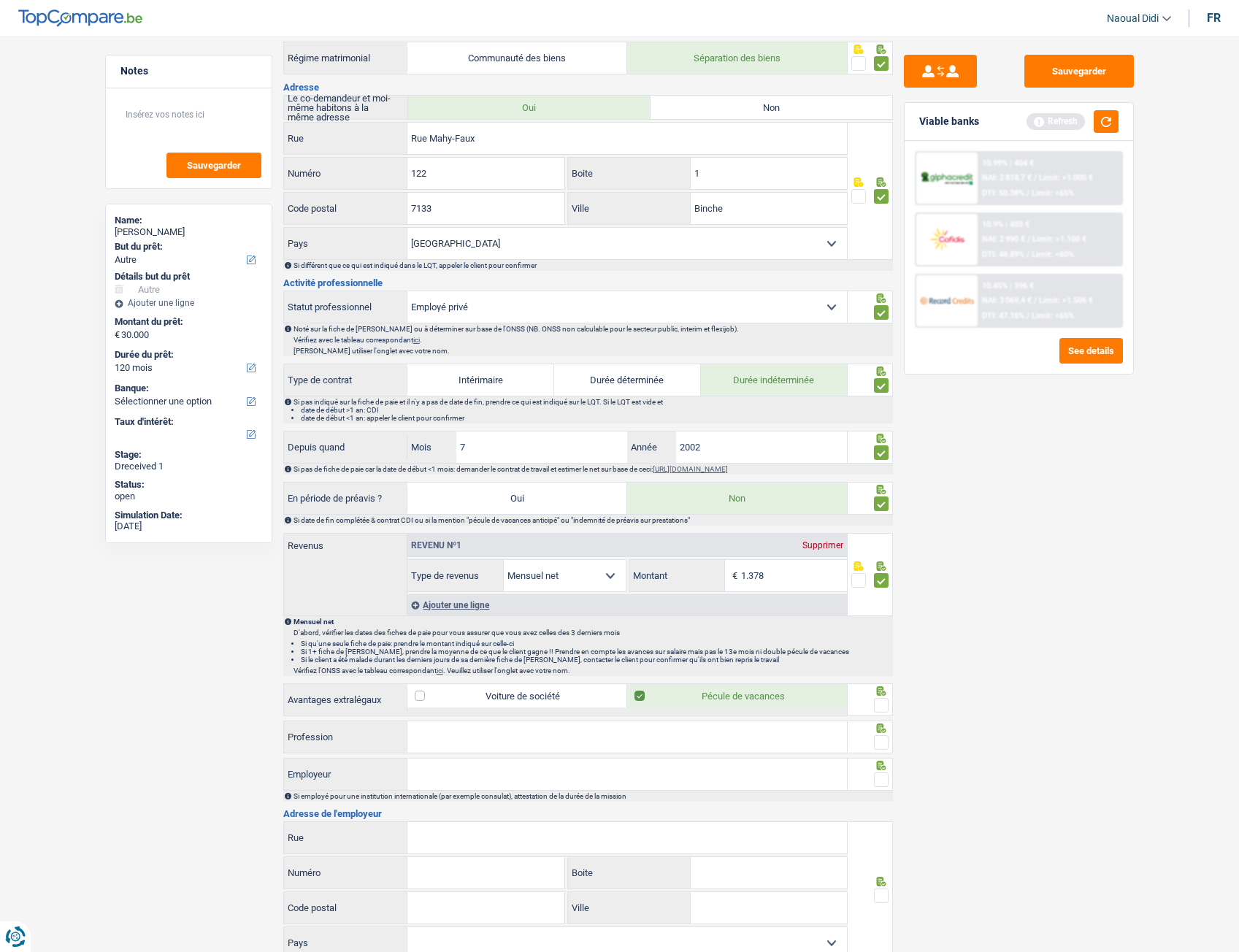
scroll to position [365, 0]
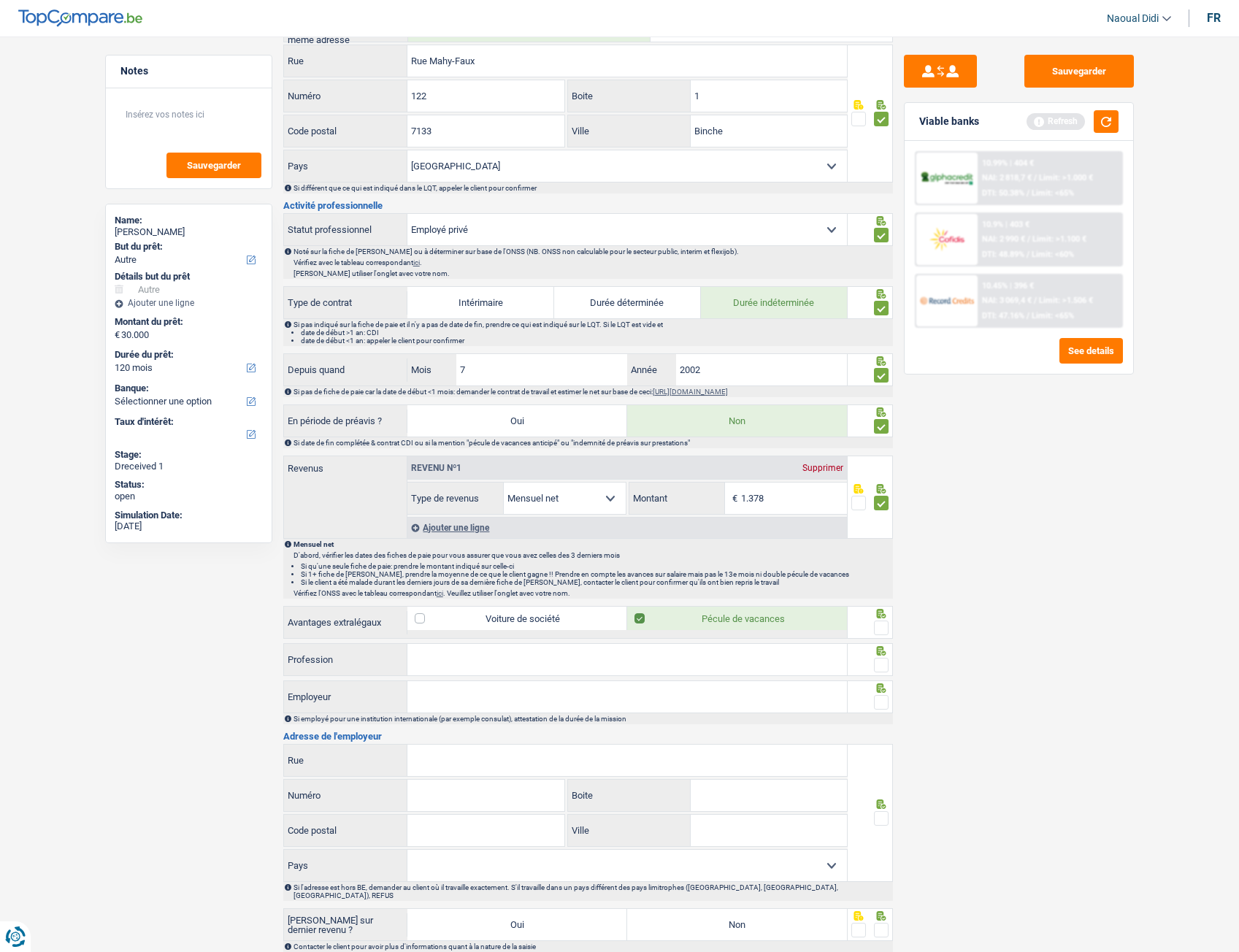
click at [881, 532] on span at bounding box center [881, 627] width 15 height 15
click at [0, 0] on input "radio" at bounding box center [0, 0] width 0 height 0
click at [554, 532] on input "Profession" at bounding box center [628, 659] width 440 height 32
type input "Employé"
click at [491, 532] on input "Employeur" at bounding box center [628, 697] width 440 height 32
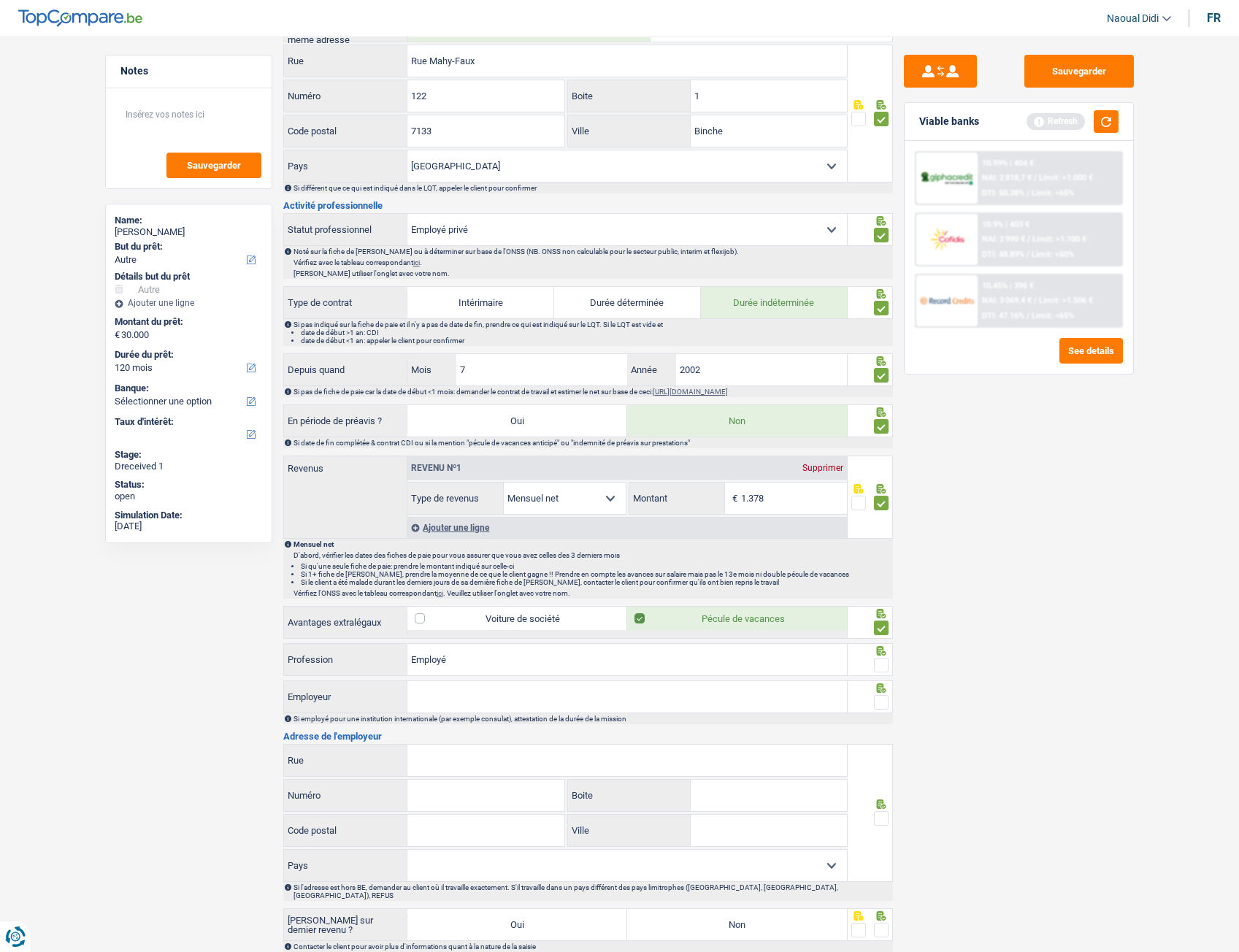
click at [470, 532] on input "Employeur" at bounding box center [628, 697] width 440 height 32
type input "Entraide Fraternelle Jolimont"
click at [439, 532] on input "Rue" at bounding box center [628, 760] width 440 height 32
drag, startPoint x: 557, startPoint y: 701, endPoint x: 352, endPoint y: 682, distance: 205.9
click at [352, 532] on div "Entraide Fraternelle Jolimont Employeur" at bounding box center [565, 697] width 564 height 32
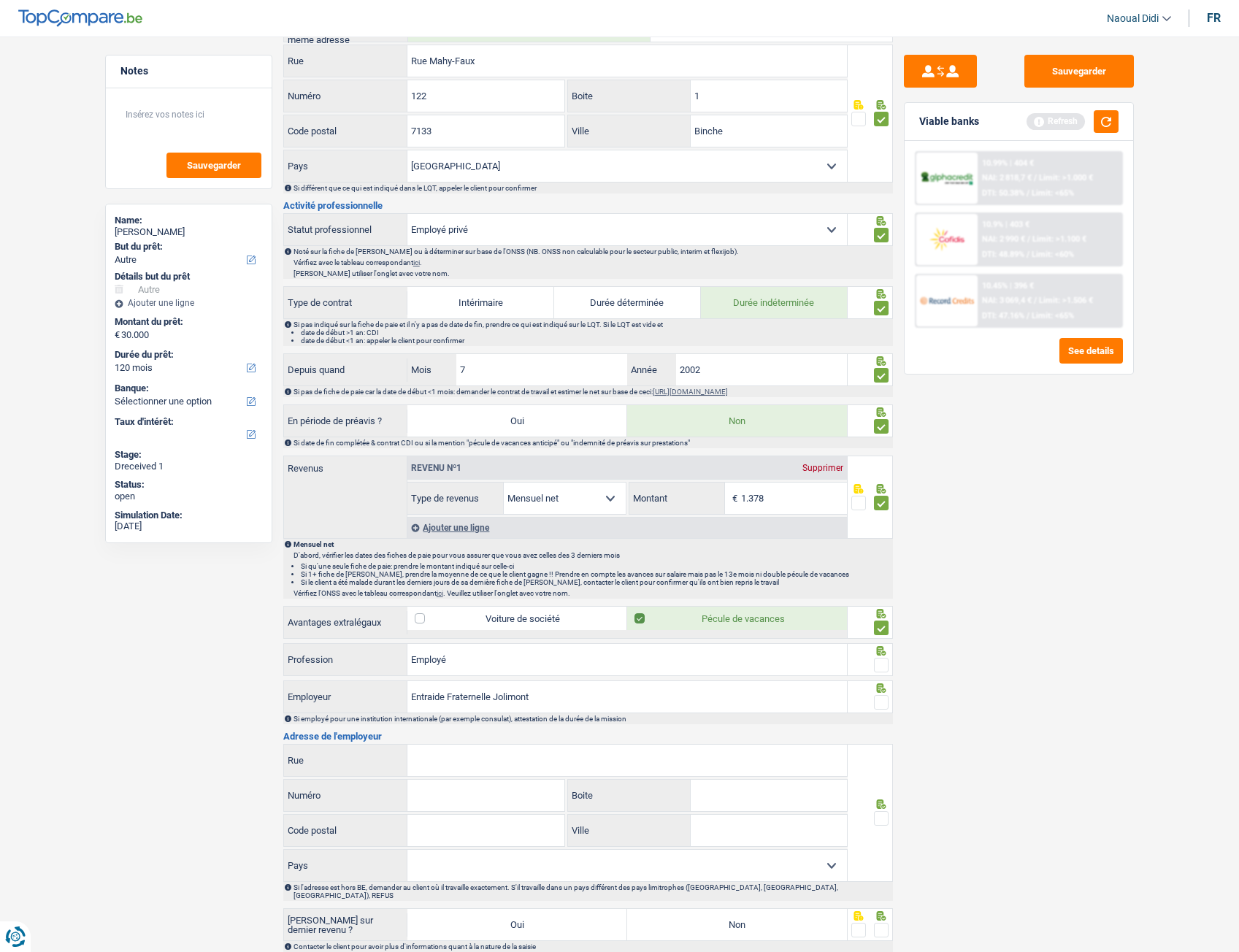
click at [465, 532] on input "Rue" at bounding box center [628, 760] width 440 height 32
type input "Rue des rentiers"
click at [505, 532] on input "Numéro" at bounding box center [486, 795] width 157 height 32
type input "86"
click at [720, 532] on input "Ville" at bounding box center [768, 831] width 156 height 32
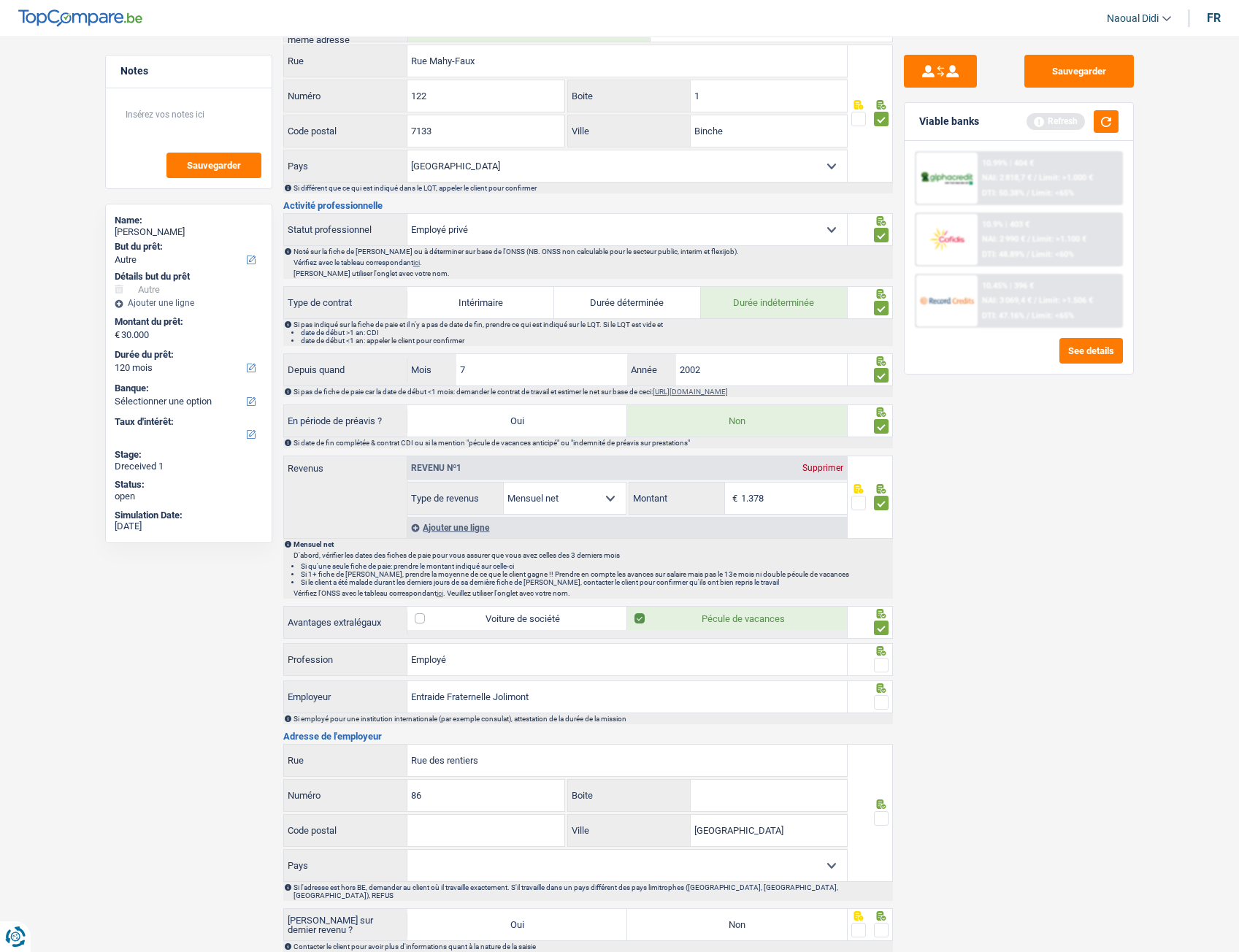
type input "La Louvière"
click at [461, 532] on input "Code postal" at bounding box center [486, 831] width 157 height 32
type input "7100"
click at [822, 532] on select "Belgique France Allemagne Italie Luxembourg Pays-Bas Espagne Suisse Sélectionne…" at bounding box center [628, 865] width 440 height 32
select select "BE"
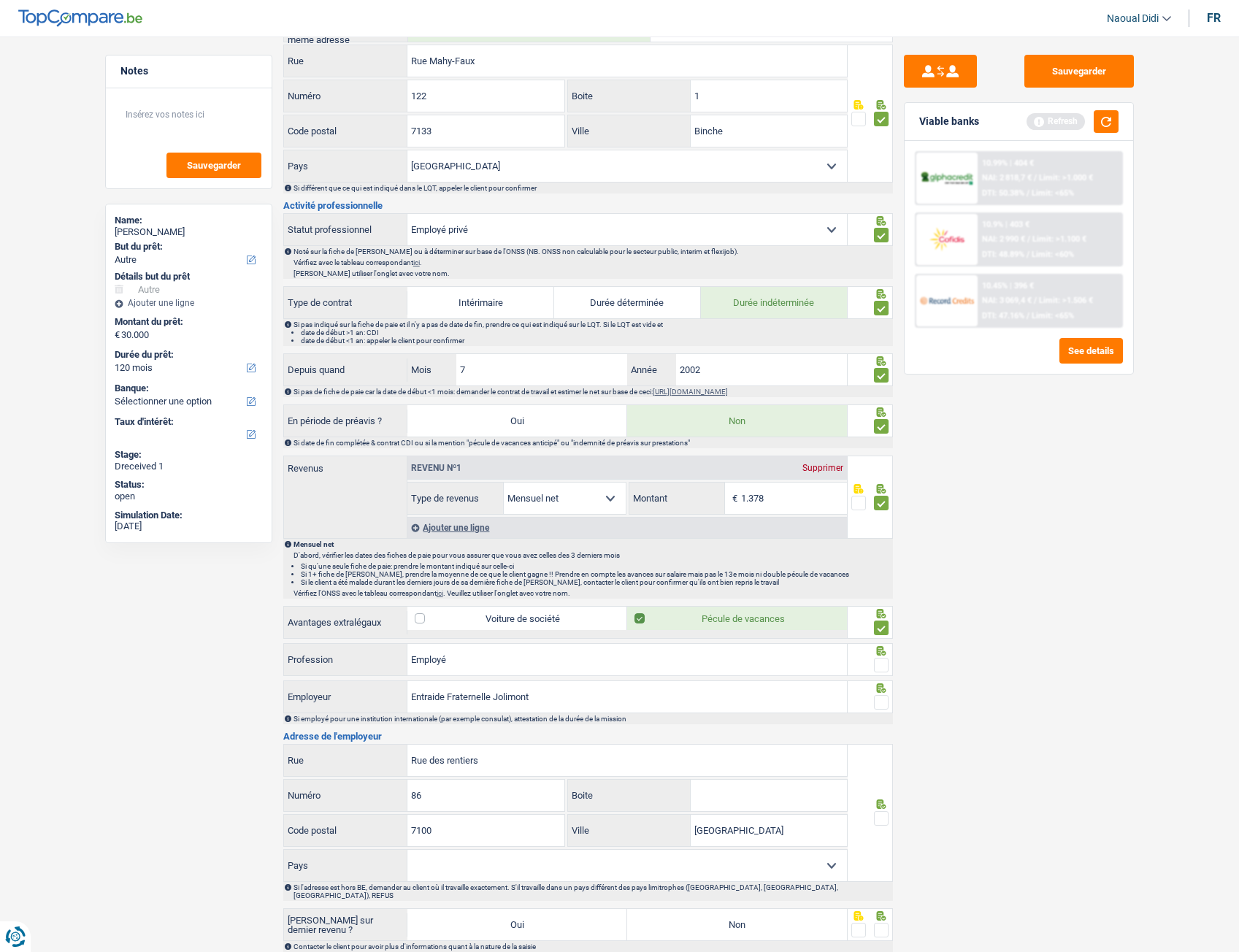
click at [408, 532] on select "Belgique France Allemagne Italie Luxembourg Pays-Bas Espagne Suisse Sélectionne…" at bounding box center [628, 865] width 440 height 32
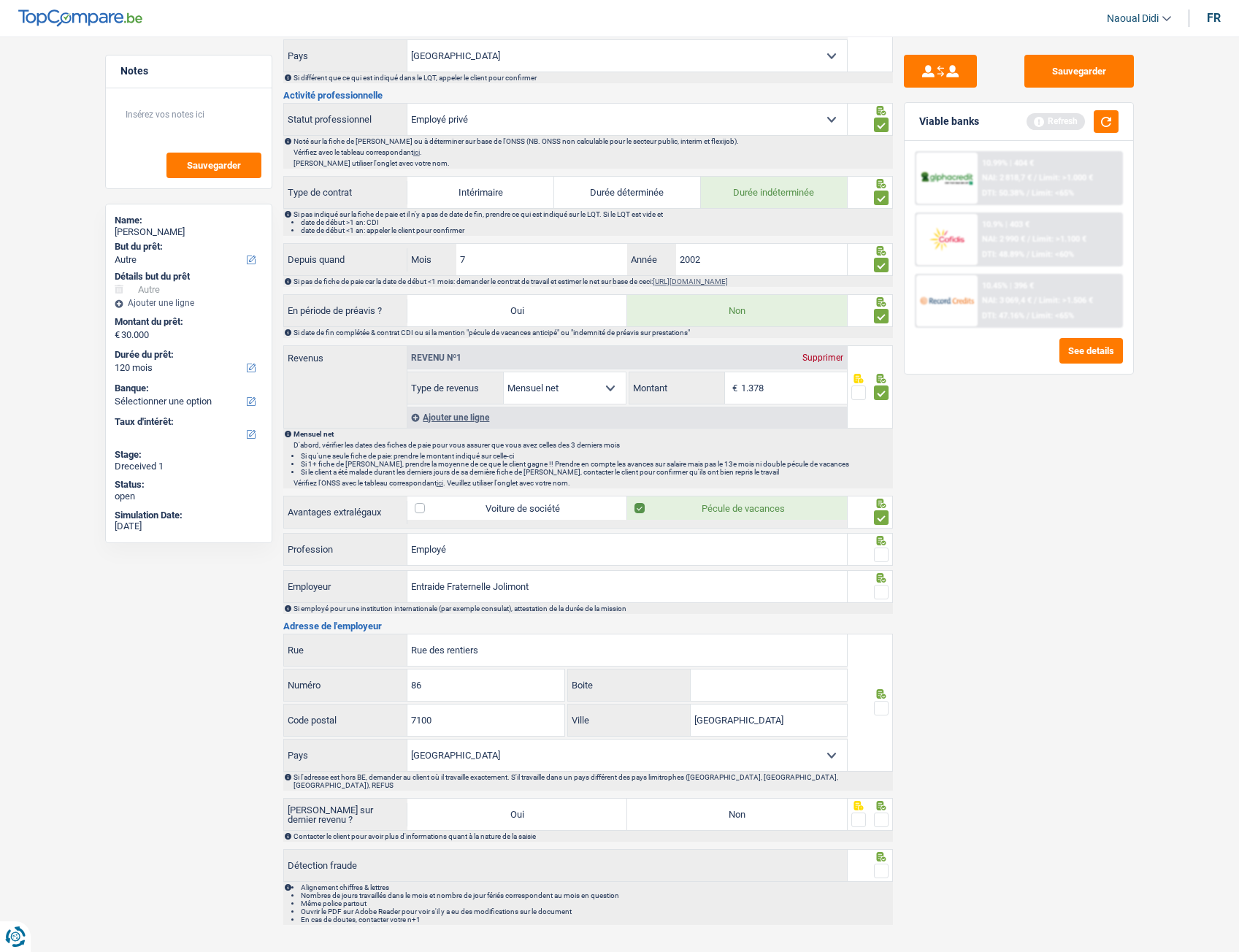
scroll to position [491, 0]
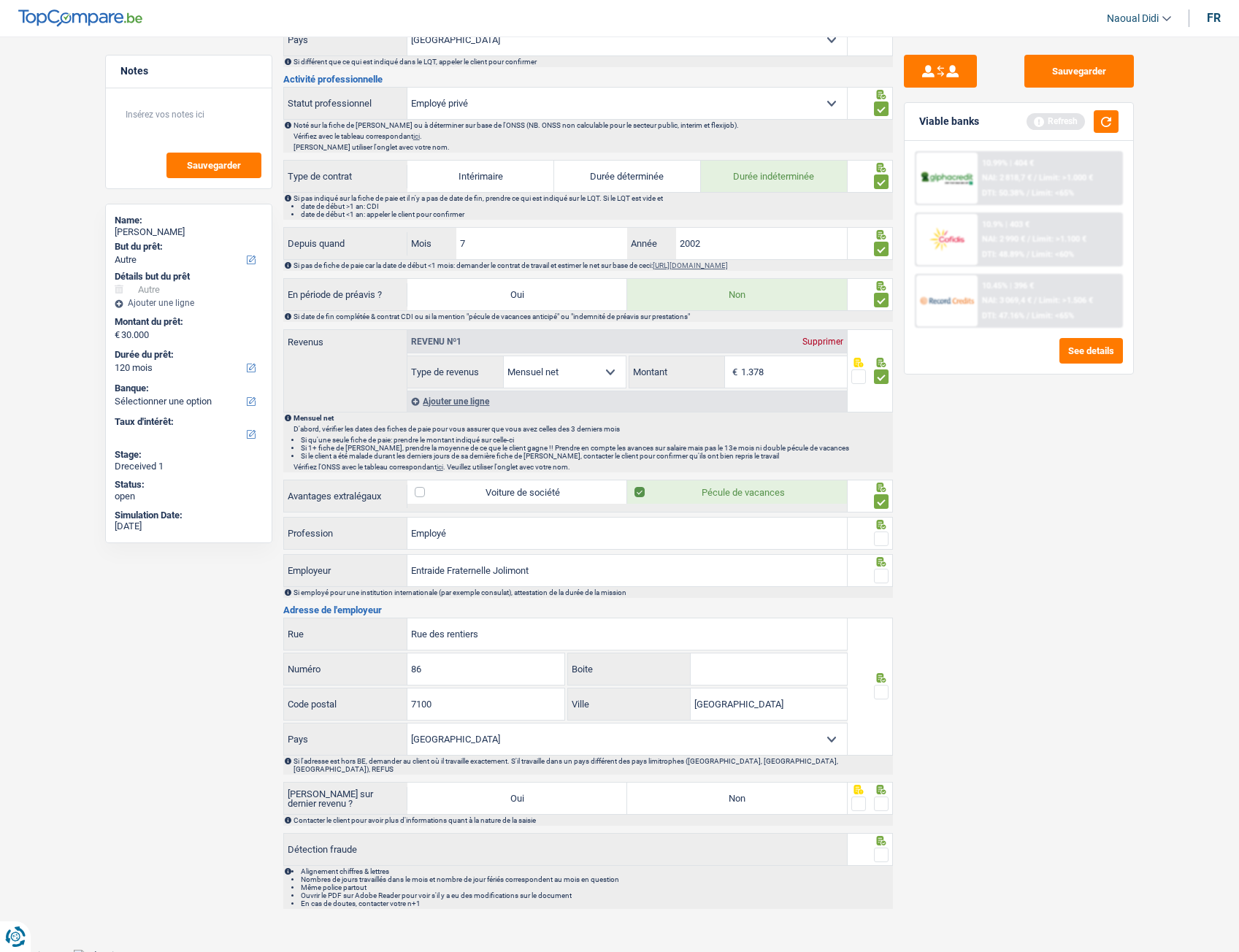
click at [881, 532] on span at bounding box center [881, 692] width 15 height 15
click at [0, 0] on input "radio" at bounding box center [0, 0] width 0 height 0
click at [883, 532] on span at bounding box center [881, 576] width 15 height 15
click at [0, 0] on input "radio" at bounding box center [0, 0] width 0 height 0
click at [877, 532] on span at bounding box center [881, 538] width 15 height 15
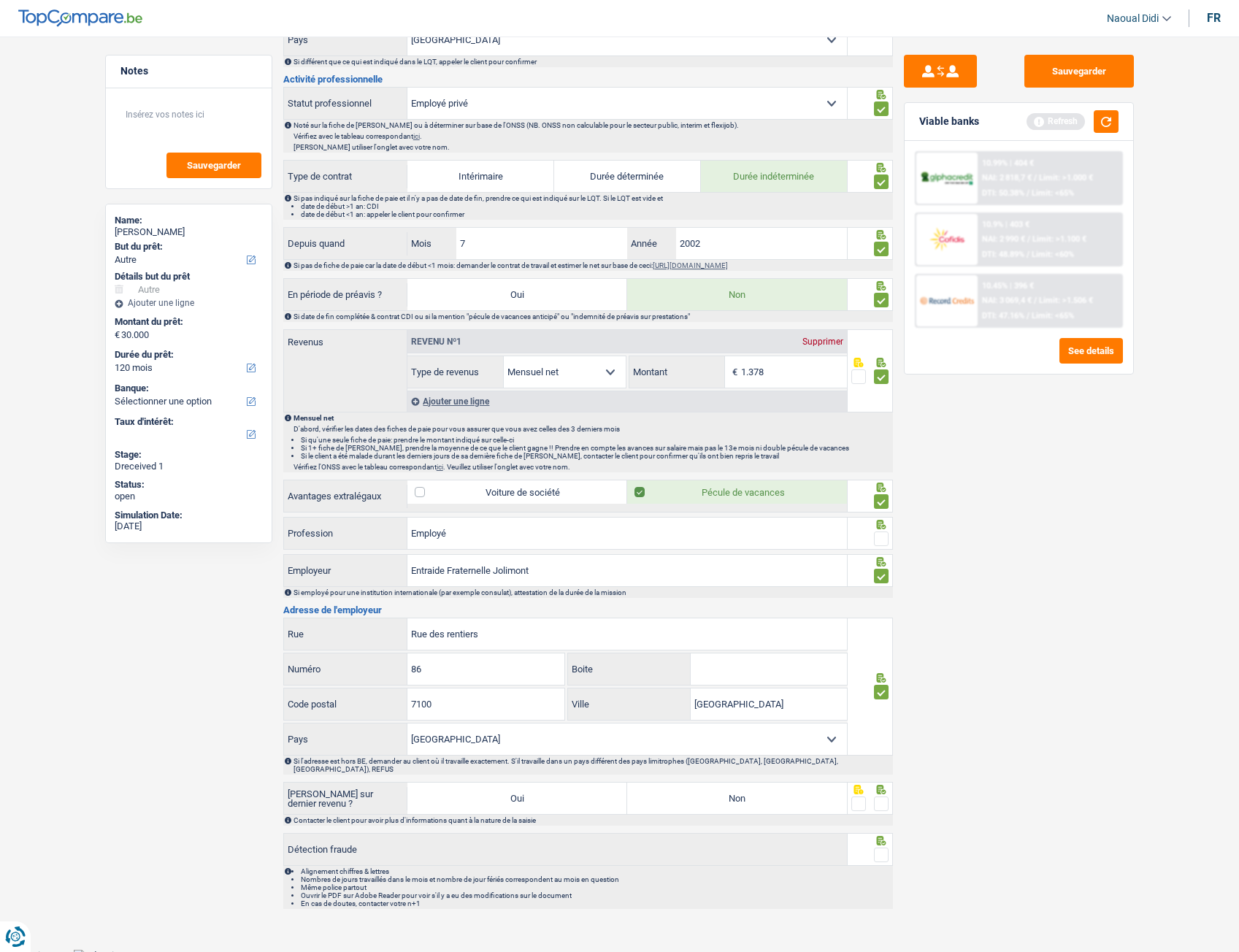
click at [0, 0] on input "radio" at bounding box center [0, 0] width 0 height 0
click at [787, 532] on label "Non" at bounding box center [738, 798] width 220 height 32
click at [787, 532] on input "Non" at bounding box center [738, 798] width 220 height 32
radio input "true"
click at [884, 532] on span at bounding box center [881, 804] width 15 height 15
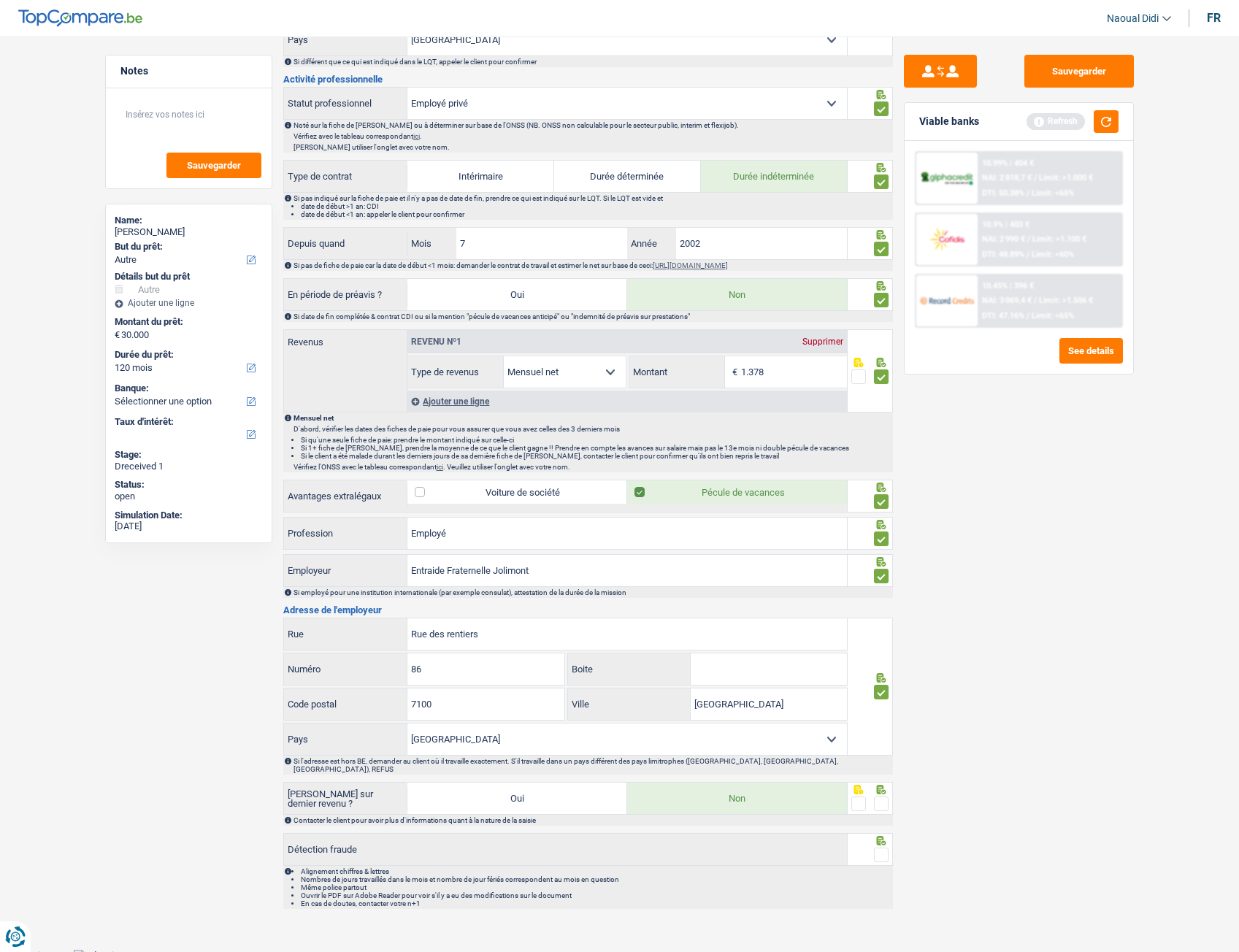
click at [0, 0] on input "radio" at bounding box center [0, 0] width 0 height 0
click at [881, 532] on span at bounding box center [881, 854] width 15 height 15
click at [0, 0] on input "radio" at bounding box center [0, 0] width 0 height 0
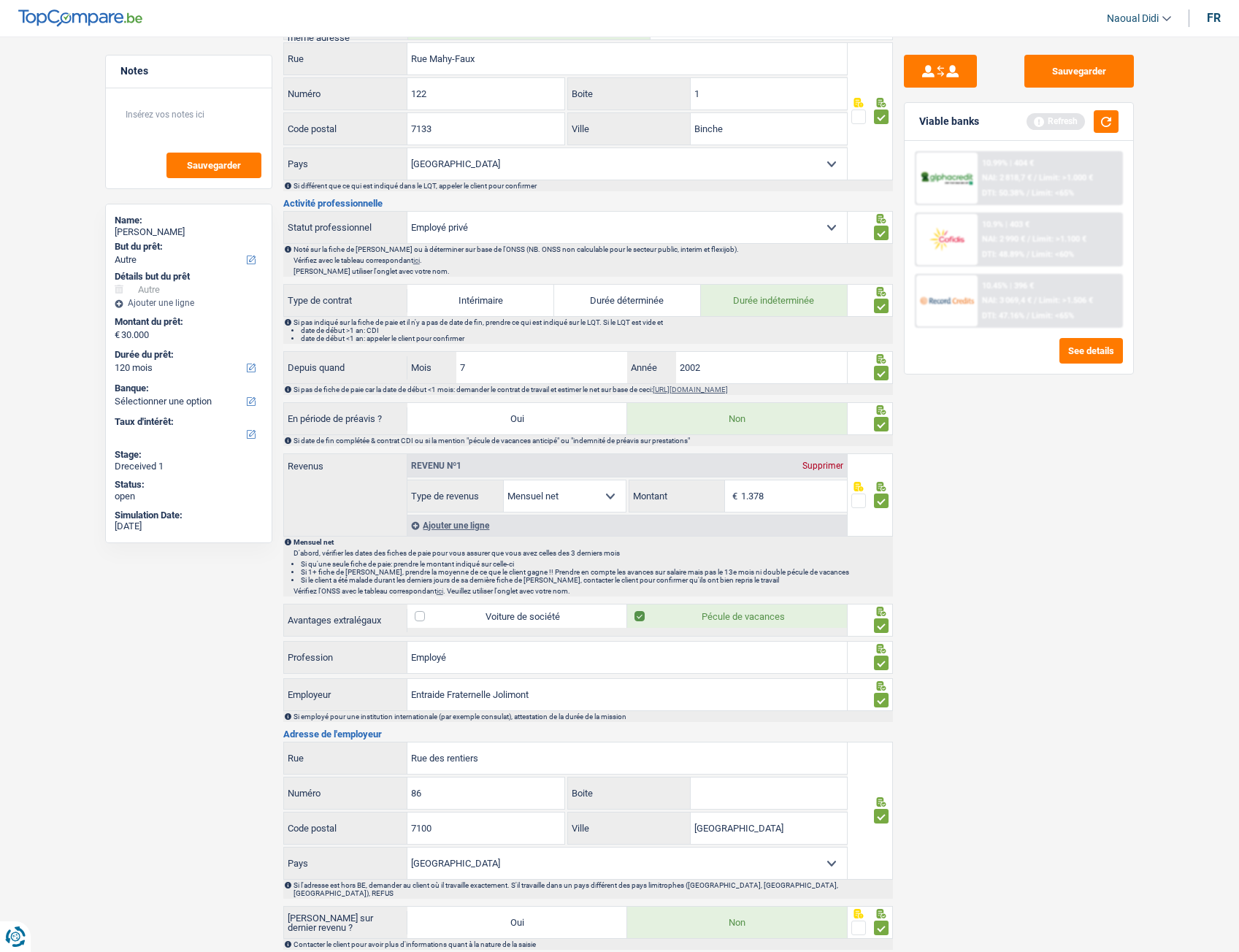
scroll to position [438, 0]
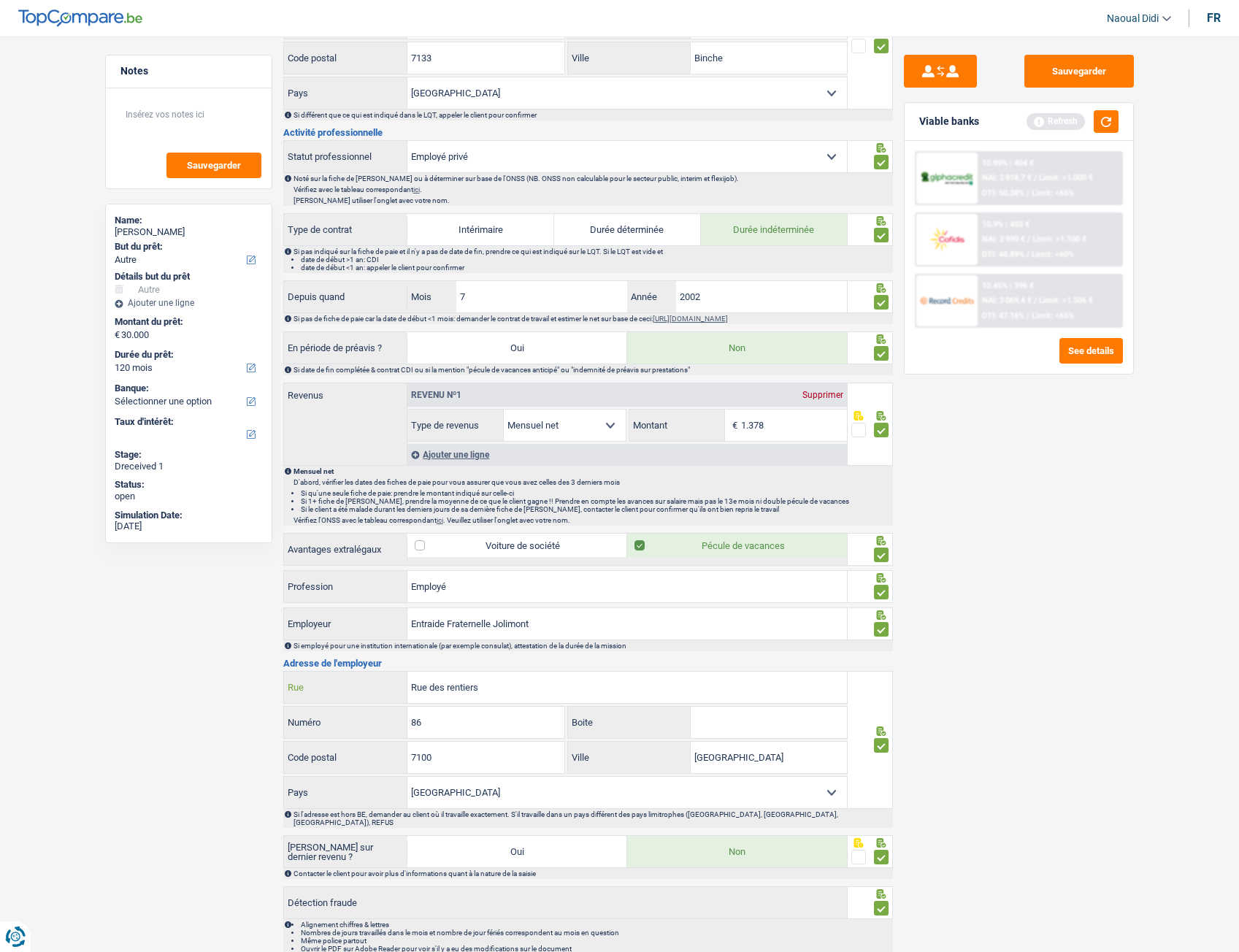
click at [501, 532] on input "Rue des rentiers" at bounding box center [628, 687] width 440 height 32
click at [444, 532] on input "Rue desFerrer" at bounding box center [628, 687] width 440 height 32
type input "Rue des Ferrer"
click at [486, 532] on input "86" at bounding box center [486, 722] width 157 height 32
drag, startPoint x: 469, startPoint y: 727, endPoint x: 392, endPoint y: 721, distance: 77.2
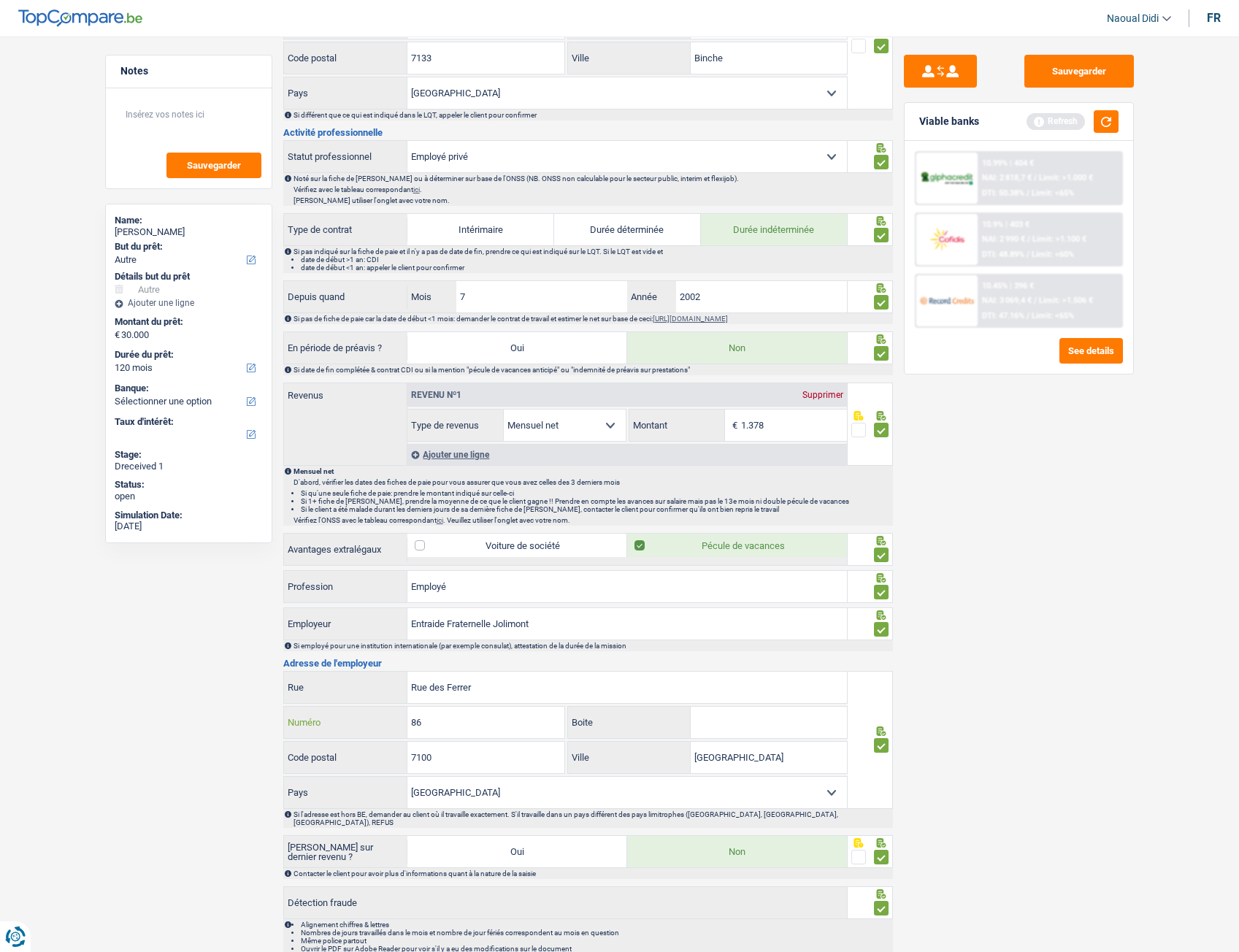
click at [392, 532] on div "86 Numéro" at bounding box center [425, 722] width 281 height 32
type input "159"
click at [1067, 81] on button "Sauvegarder" at bounding box center [1079, 71] width 109 height 33
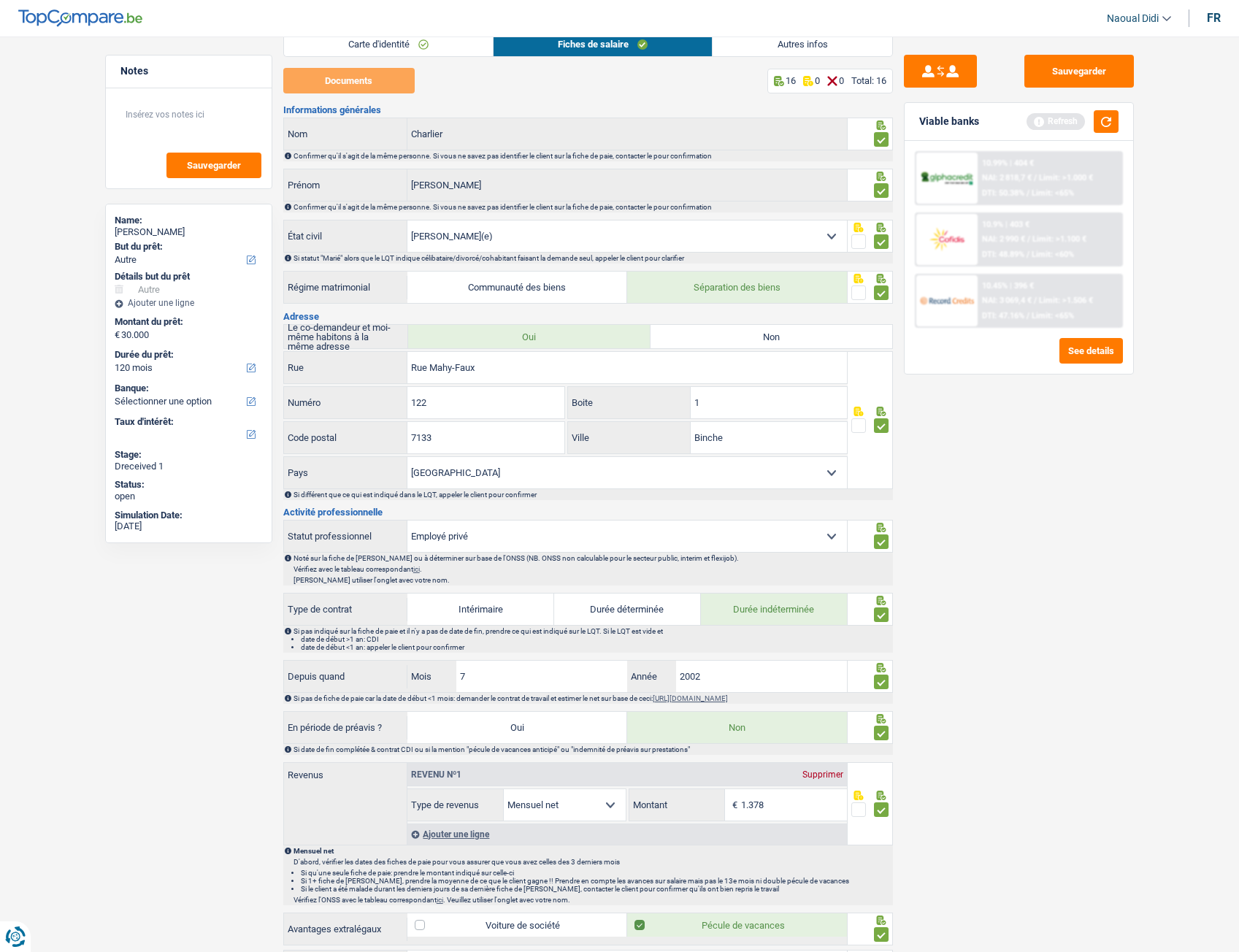
scroll to position [0, 0]
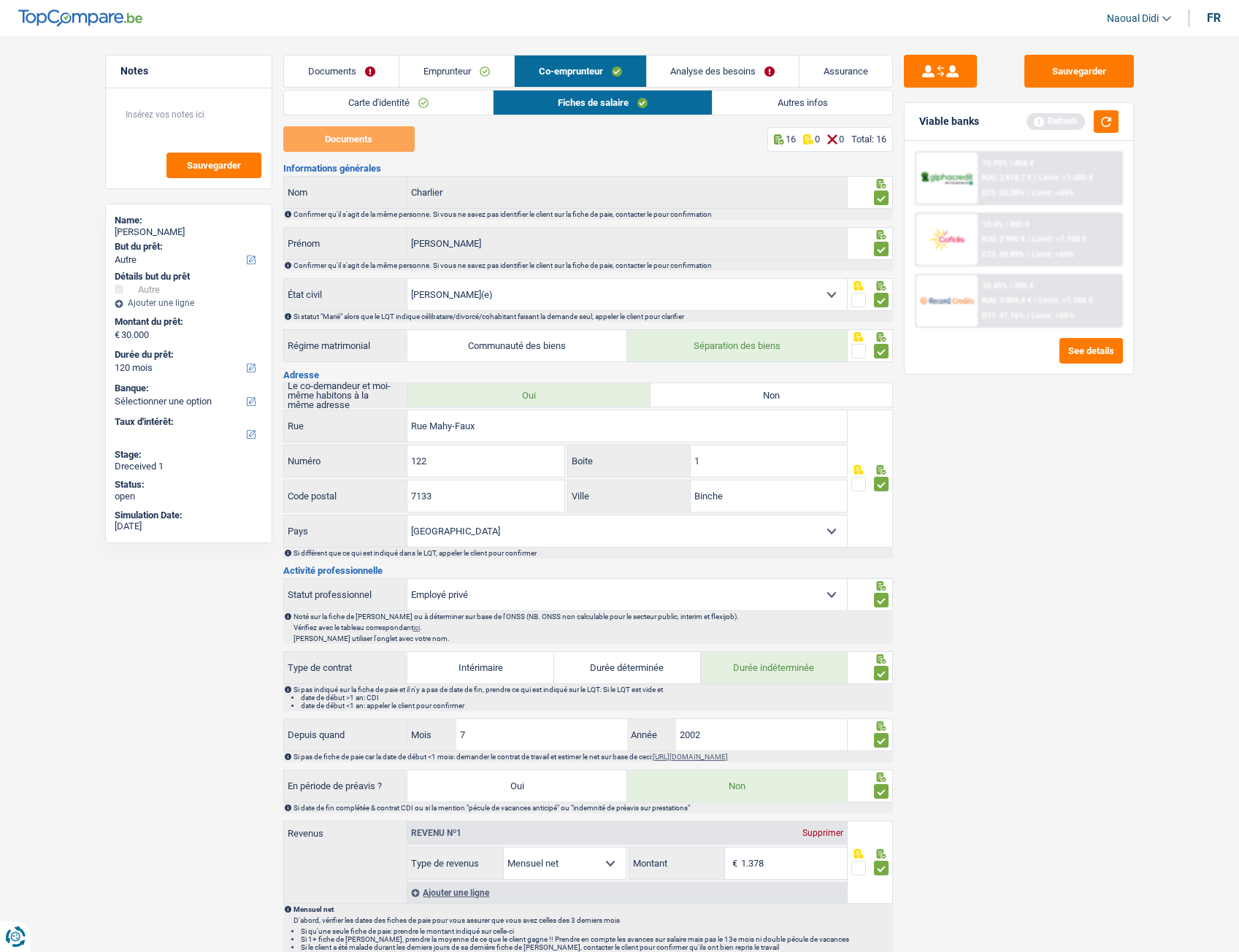
click at [800, 111] on link "Autres infos" at bounding box center [802, 102] width 179 height 24
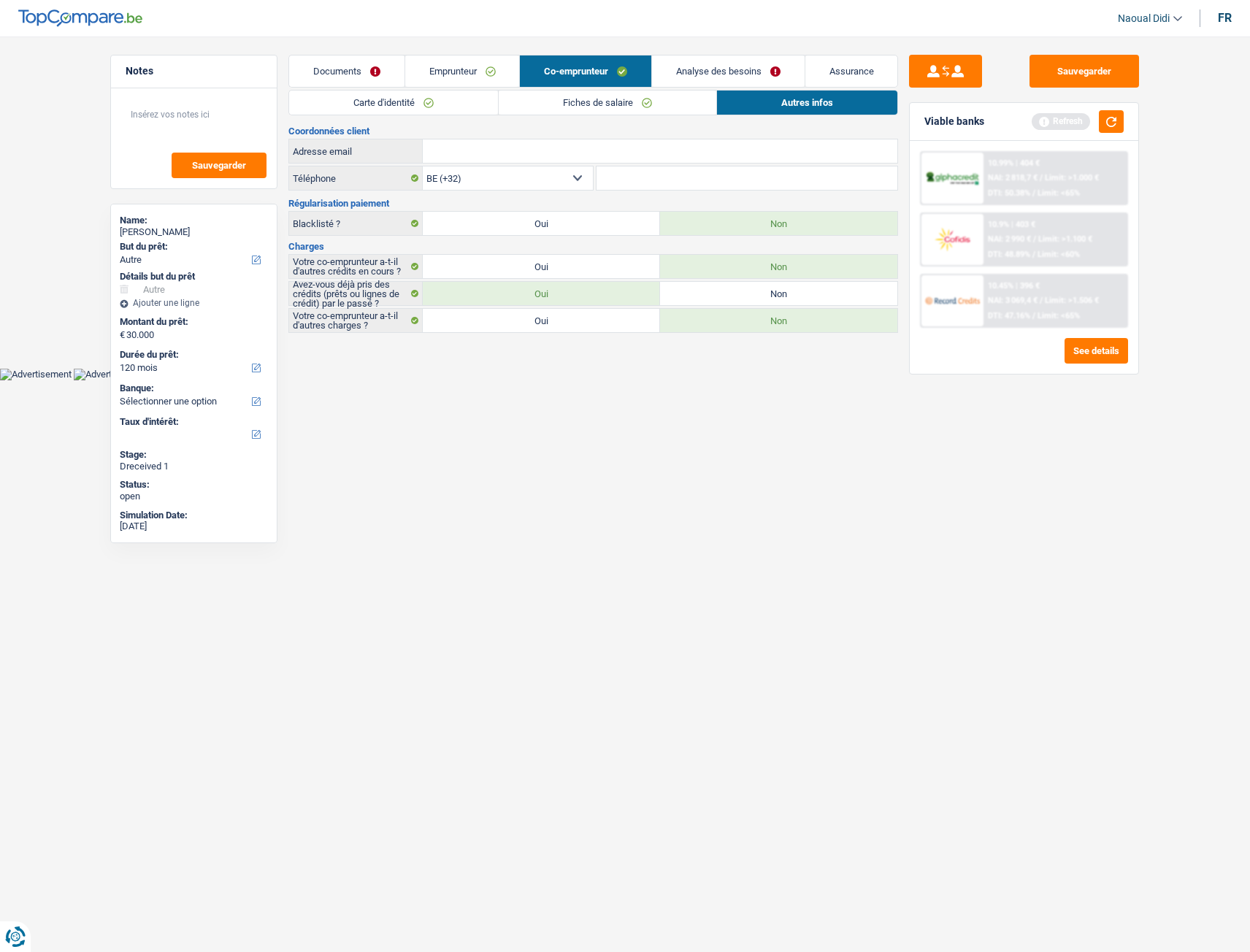
click at [595, 102] on link "Fiches de salaire" at bounding box center [607, 102] width 218 height 24
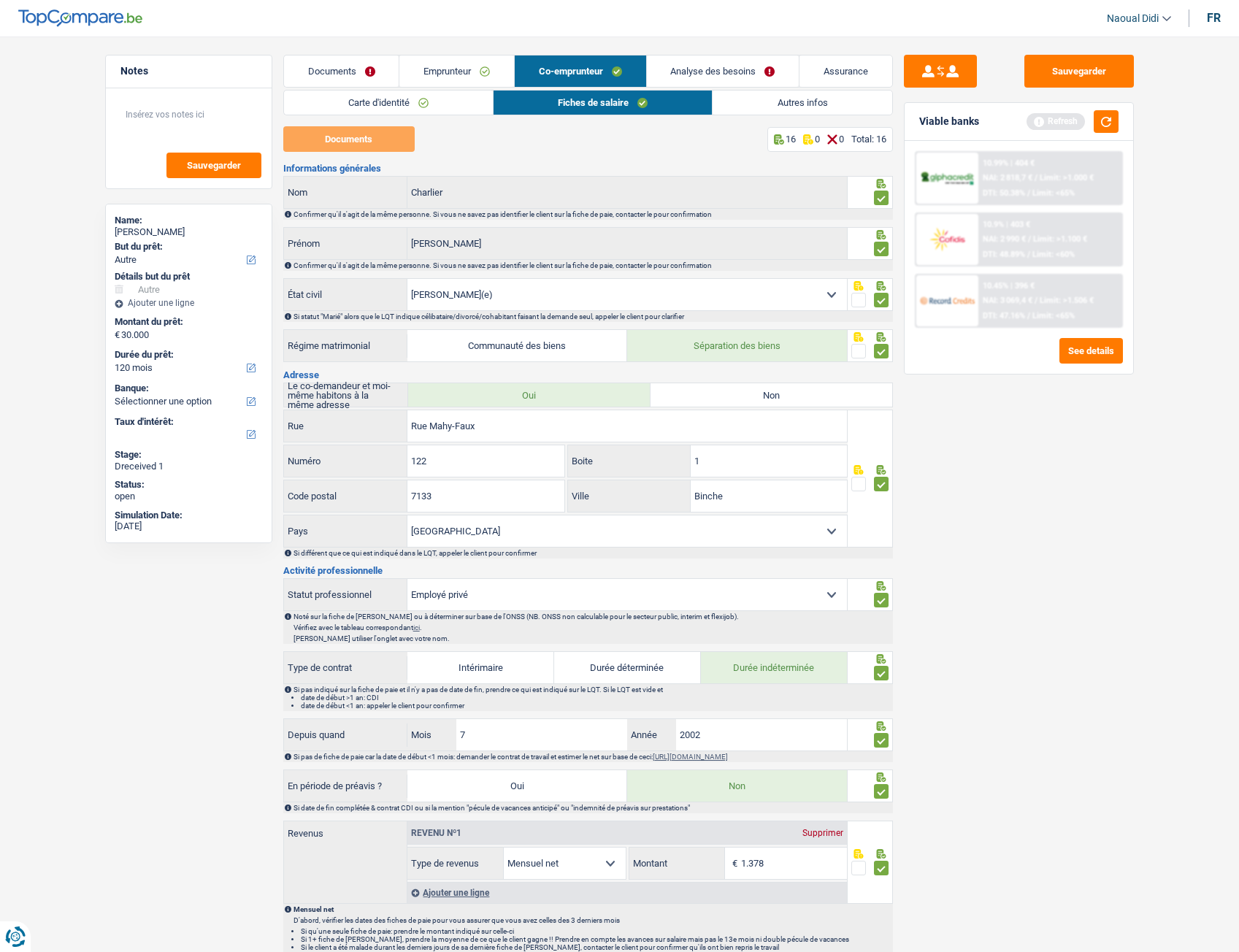
click at [452, 68] on link "Emprunteur" at bounding box center [456, 71] width 115 height 32
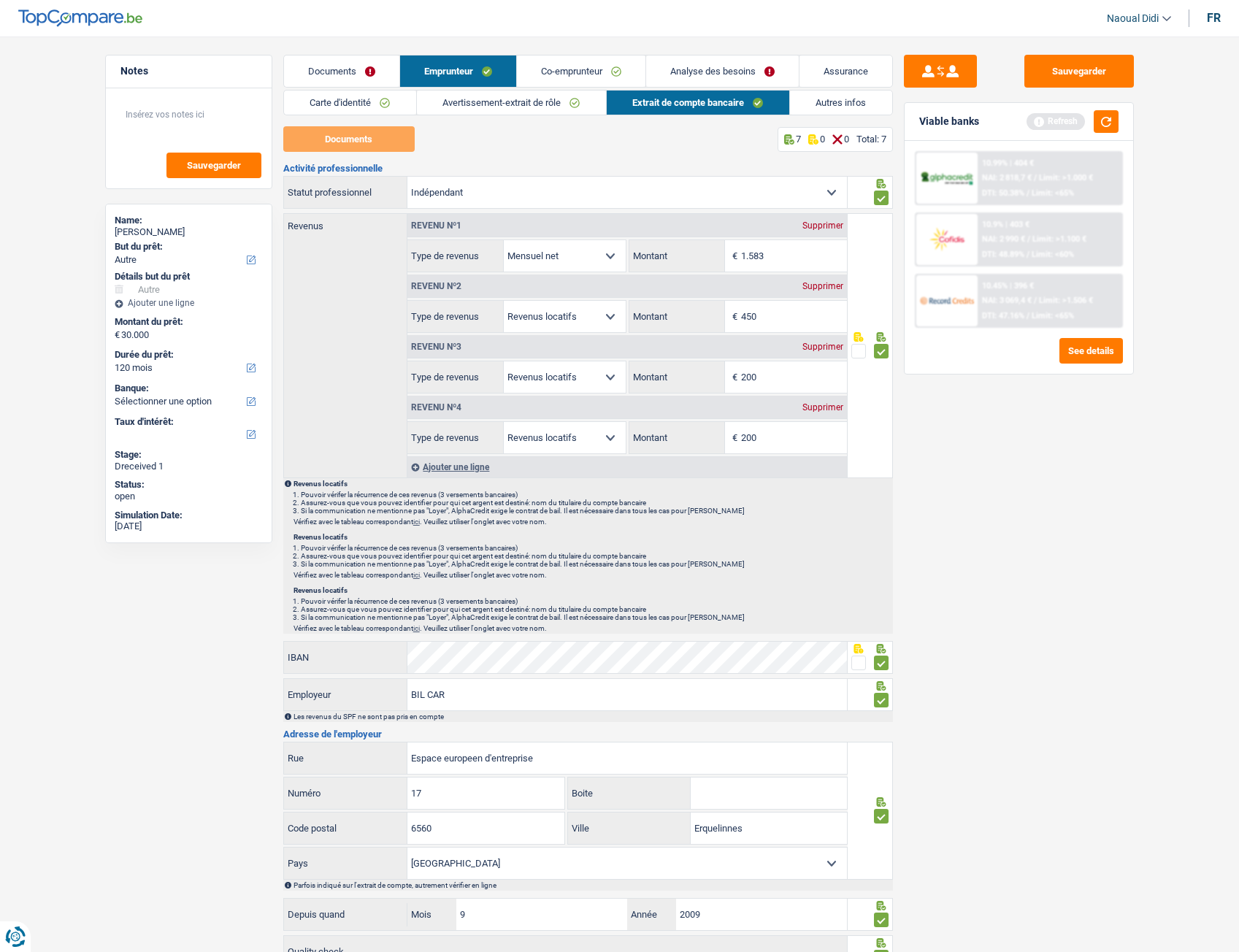
click at [580, 65] on link "Co-emprunteur" at bounding box center [581, 71] width 128 height 32
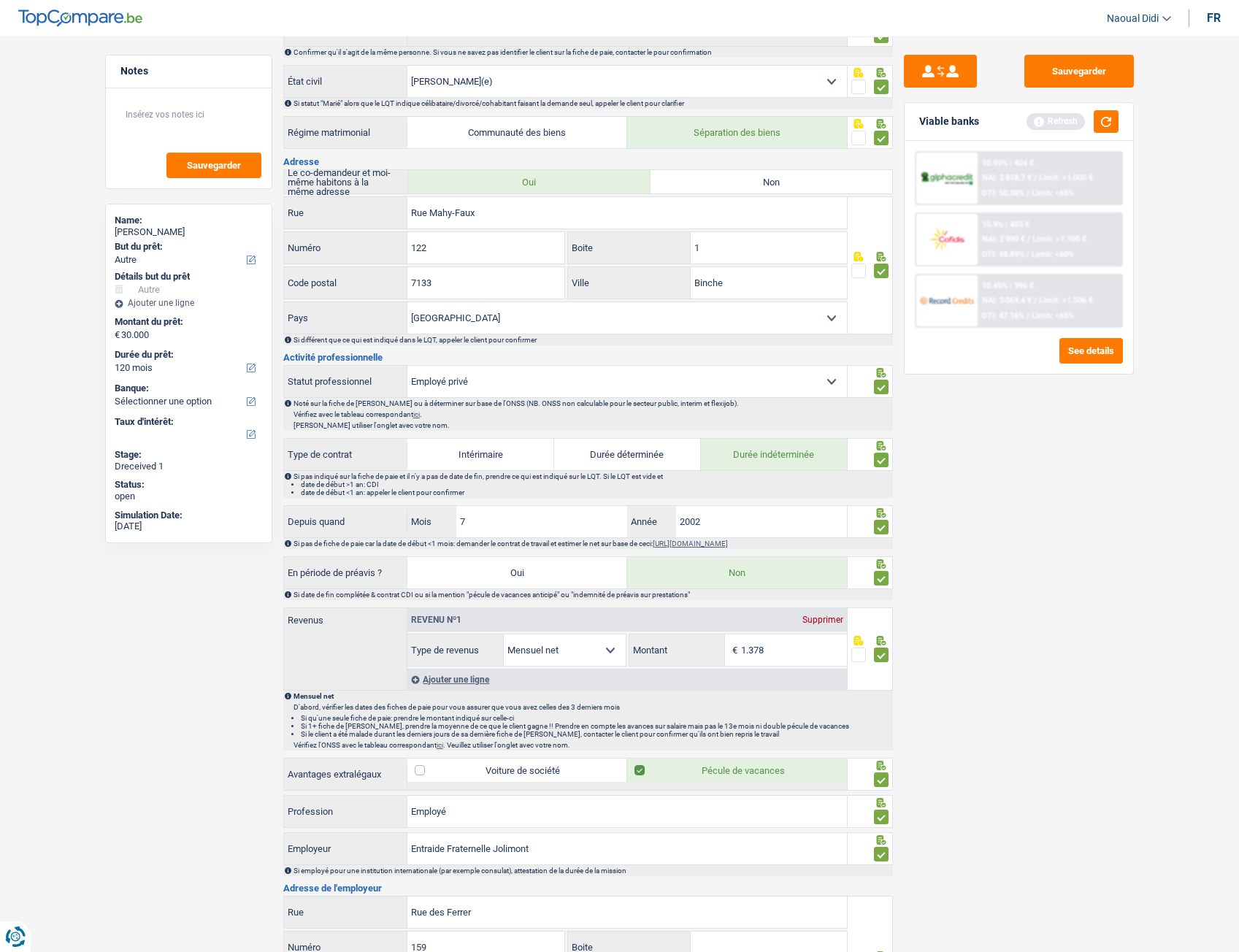
scroll to position [219, 0]
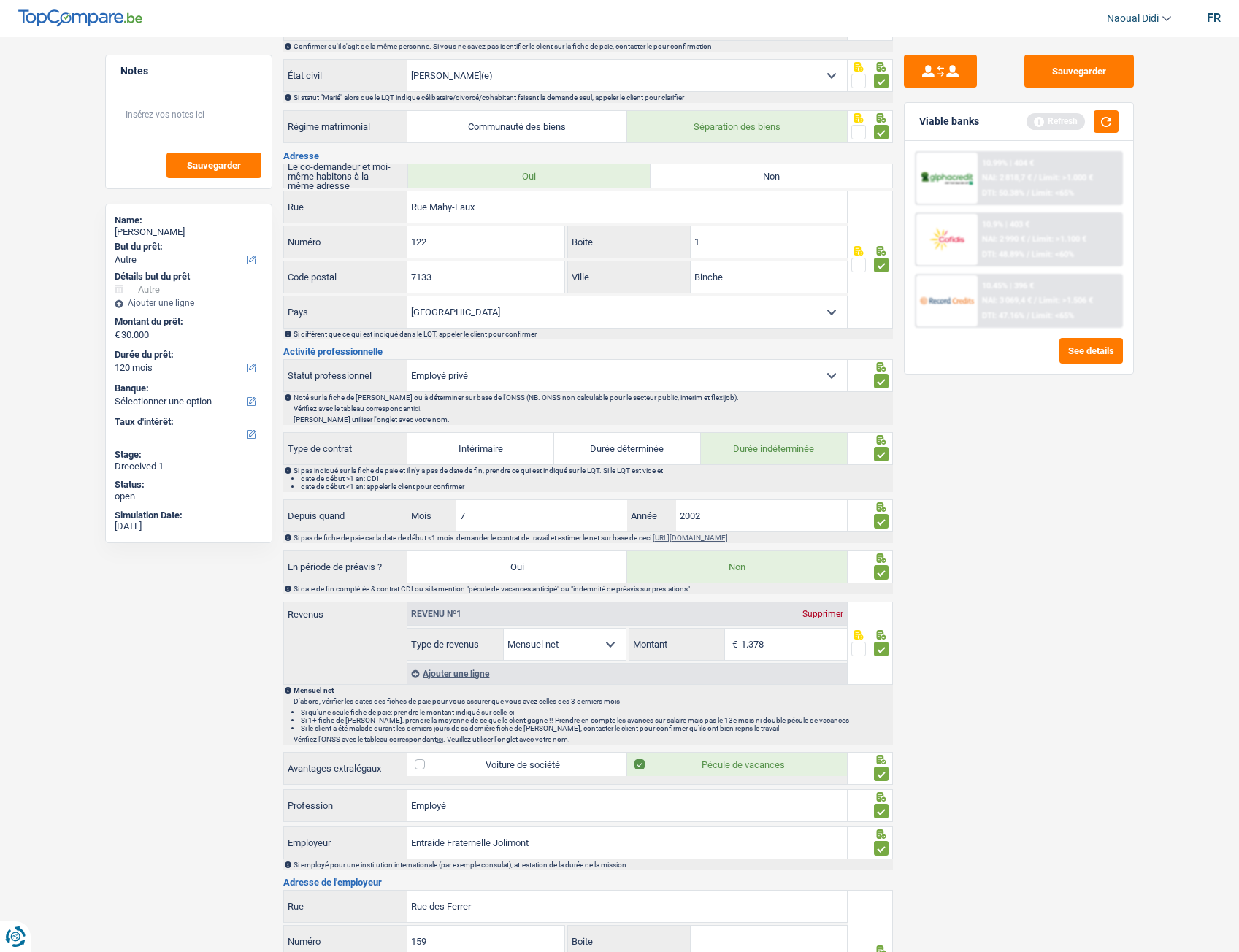
click at [448, 532] on div "Ajouter une ligne" at bounding box center [628, 674] width 440 height 22
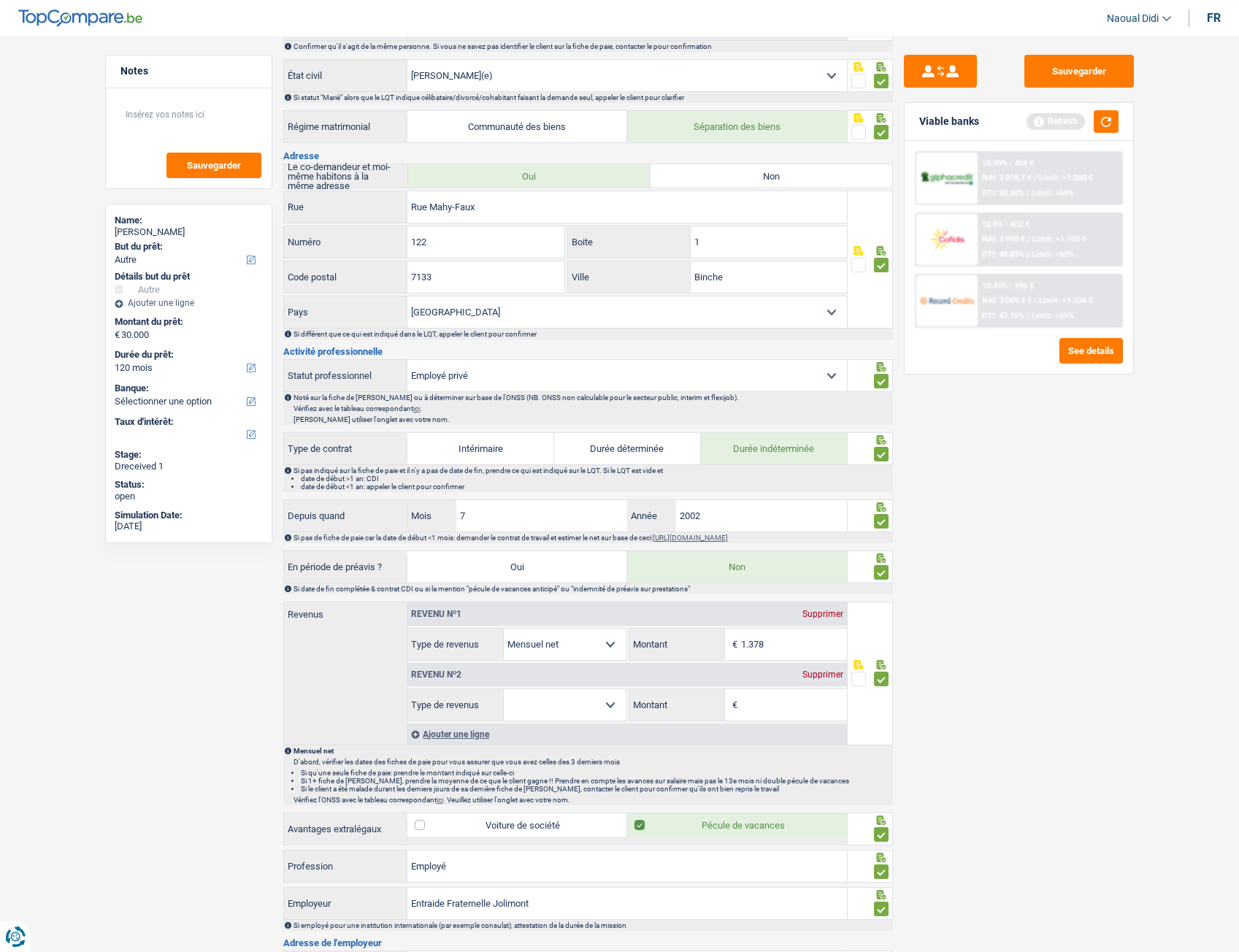
click at [563, 532] on select "Allocation d'handicap Allocations chômage Allocations familiales Chèques repas …" at bounding box center [565, 704] width 122 height 32
select select "other"
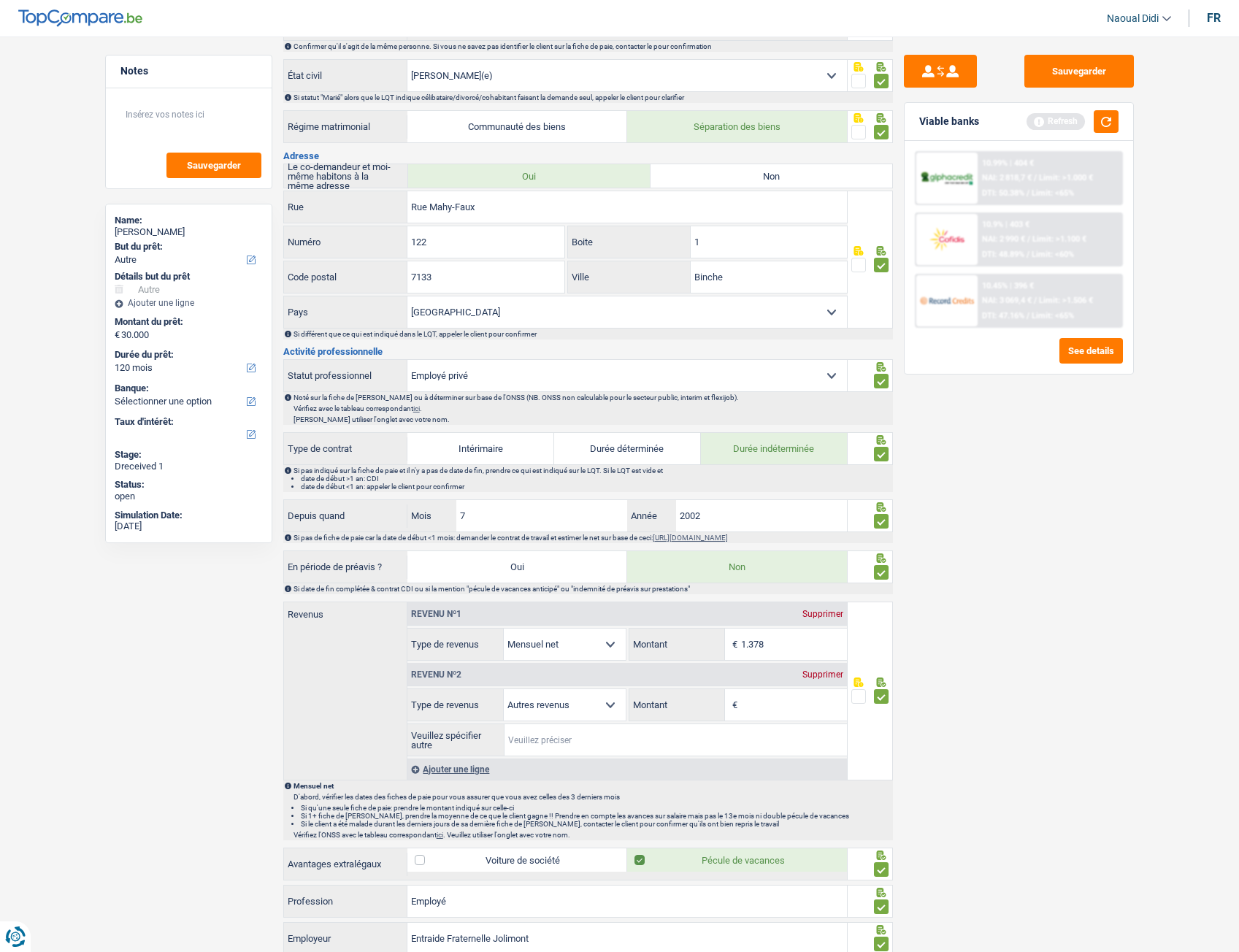
click at [580, 532] on input "Veuillez spécifier autre" at bounding box center [675, 740] width 342 height 32
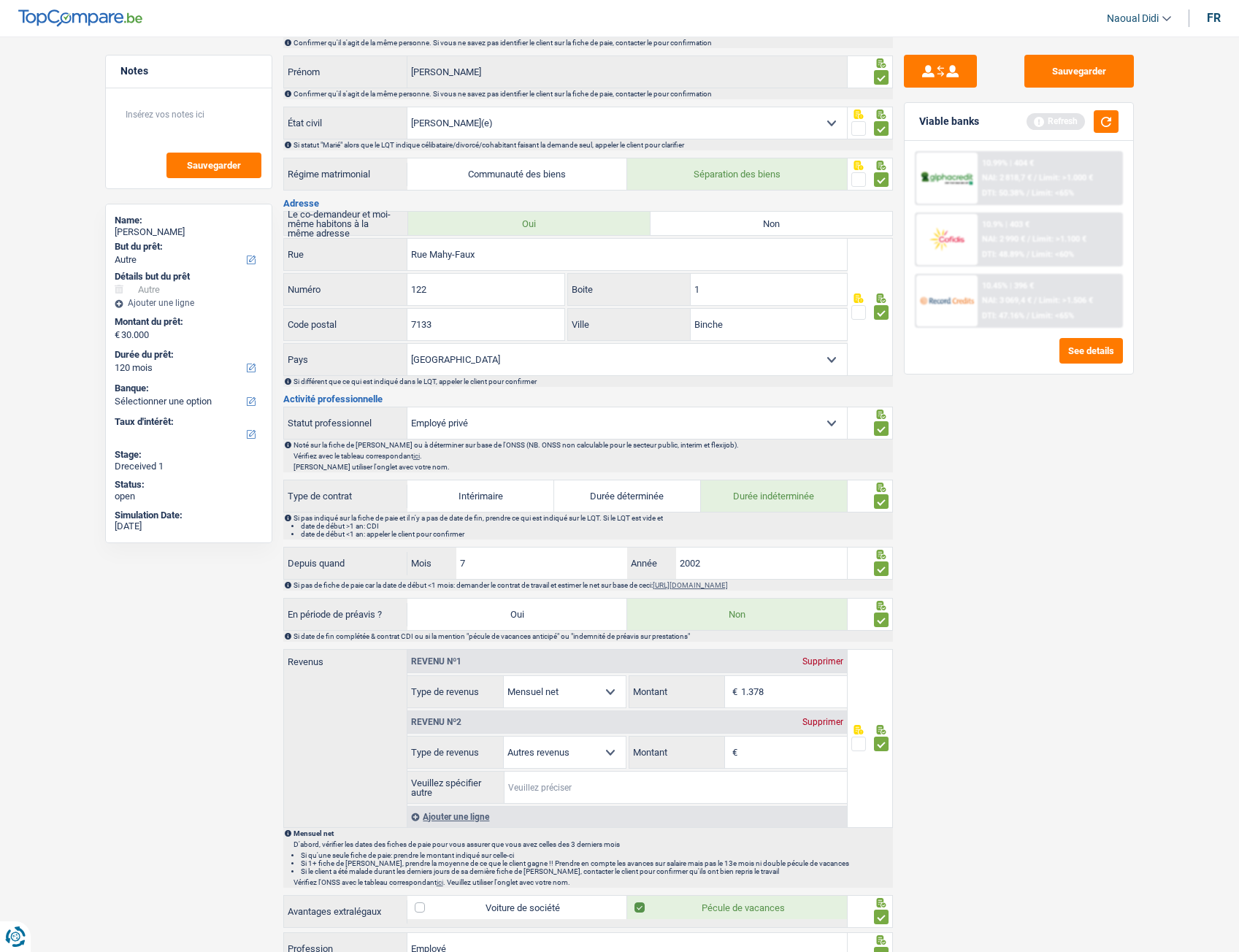
scroll to position [146, 0]
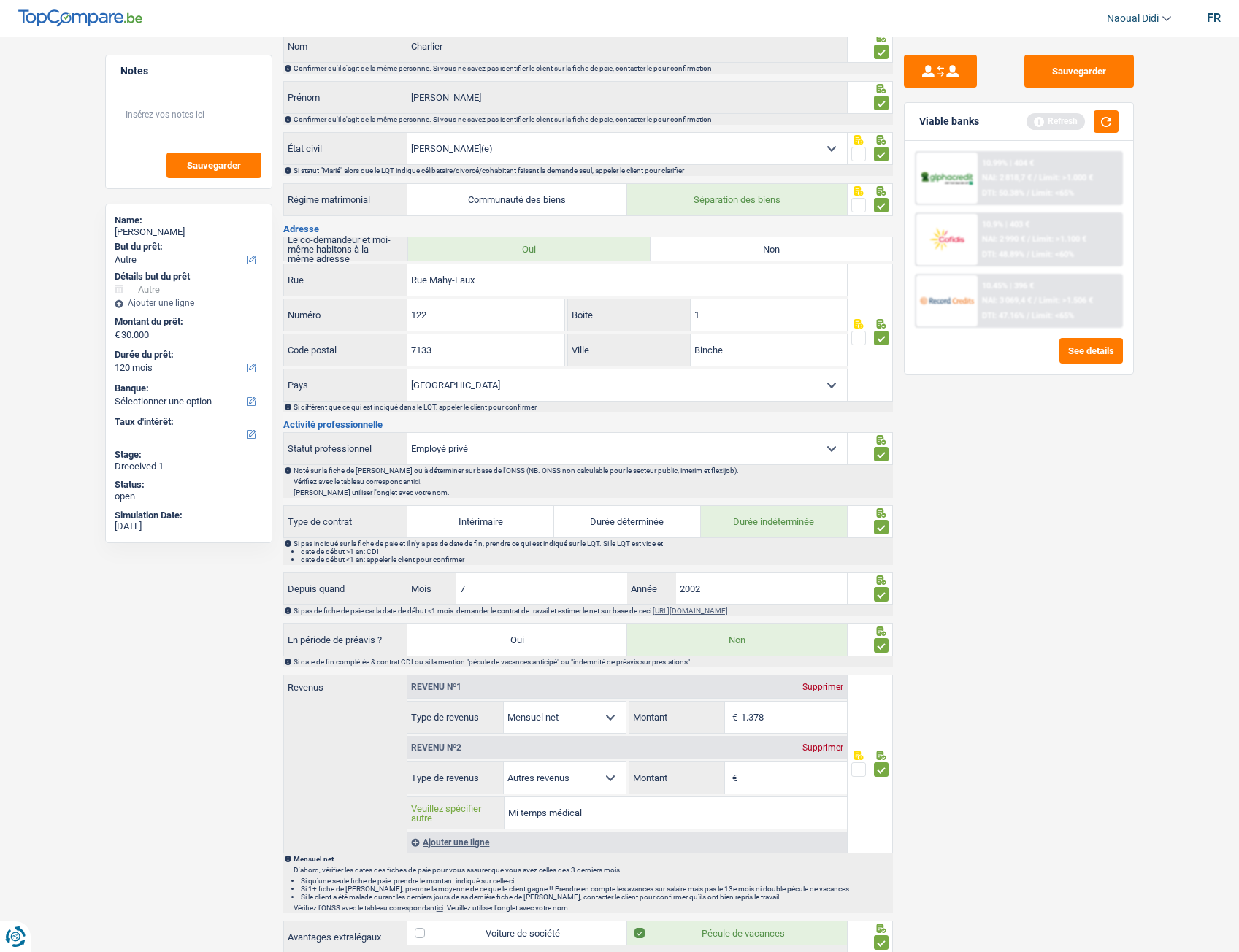
type input "Mi temps médical"
click at [762, 532] on input "Montant" at bounding box center [794, 777] width 106 height 32
type input "1.166"
click at [938, 532] on div "Sauvegarder Viable banks Refresh 10.99% | 404 € NAI: 2 818,7 € / Limit: >1.000 …" at bounding box center [1019, 490] width 252 height 870
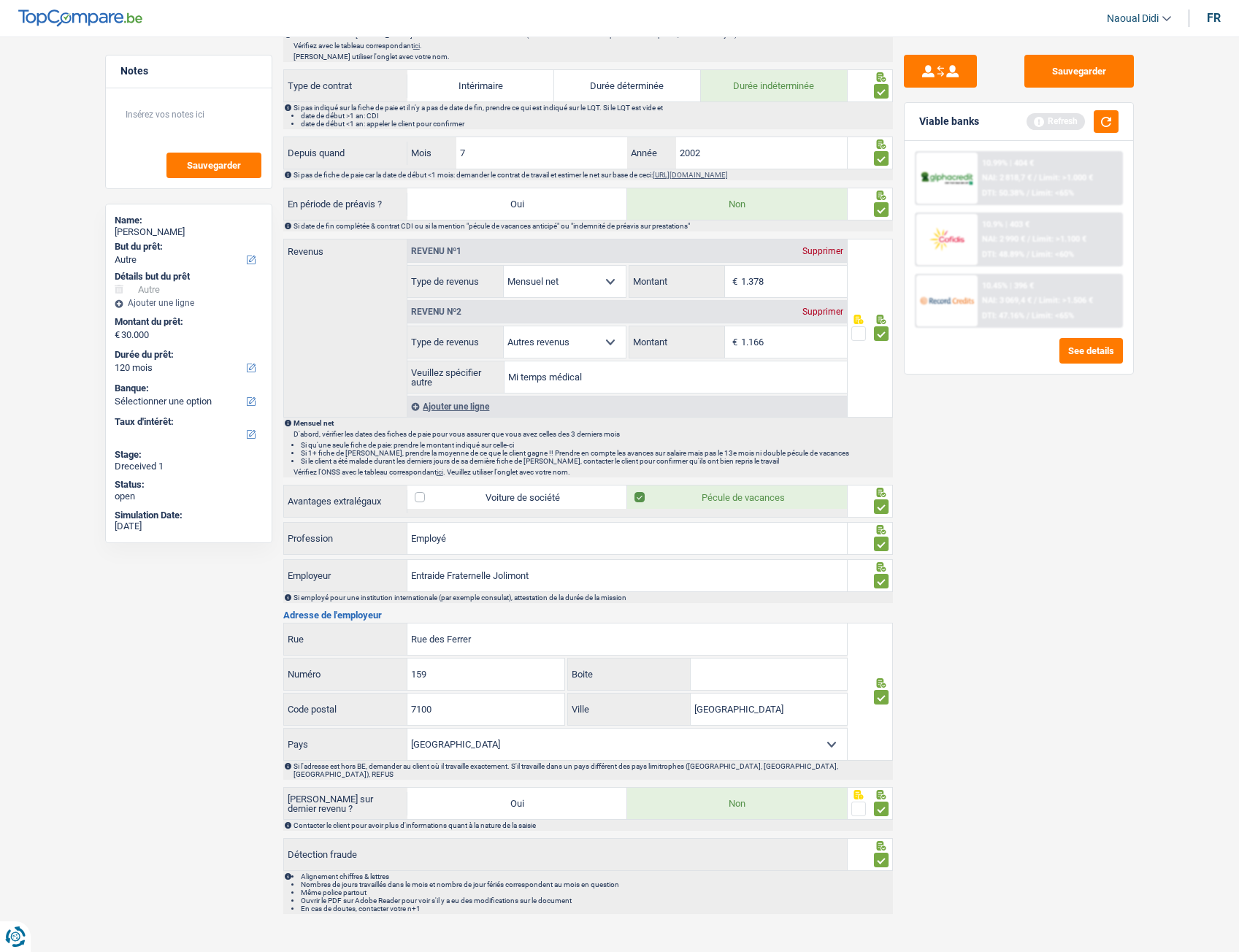
scroll to position [587, 0]
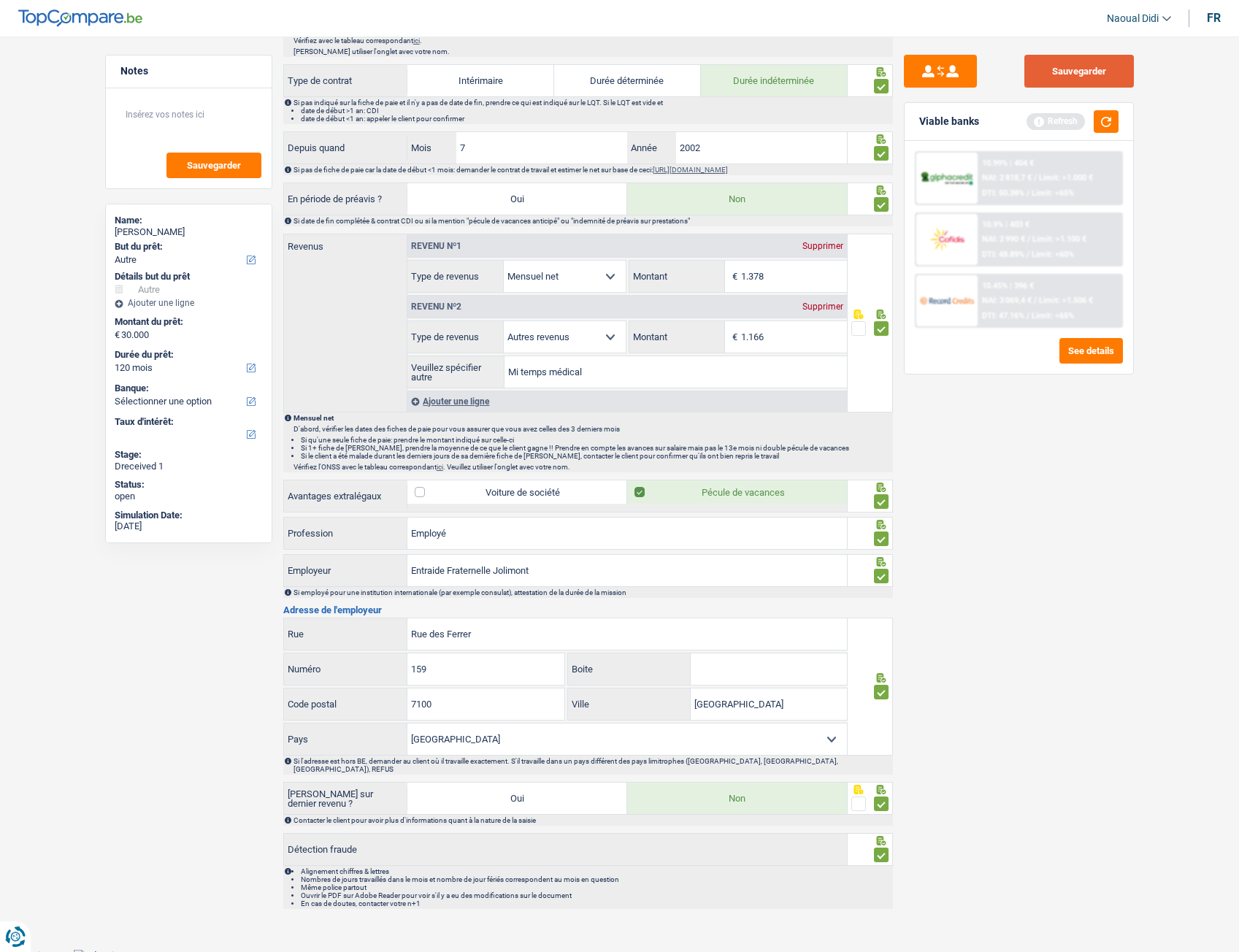
click at [1076, 72] on button "Sauvegarder" at bounding box center [1079, 71] width 109 height 33
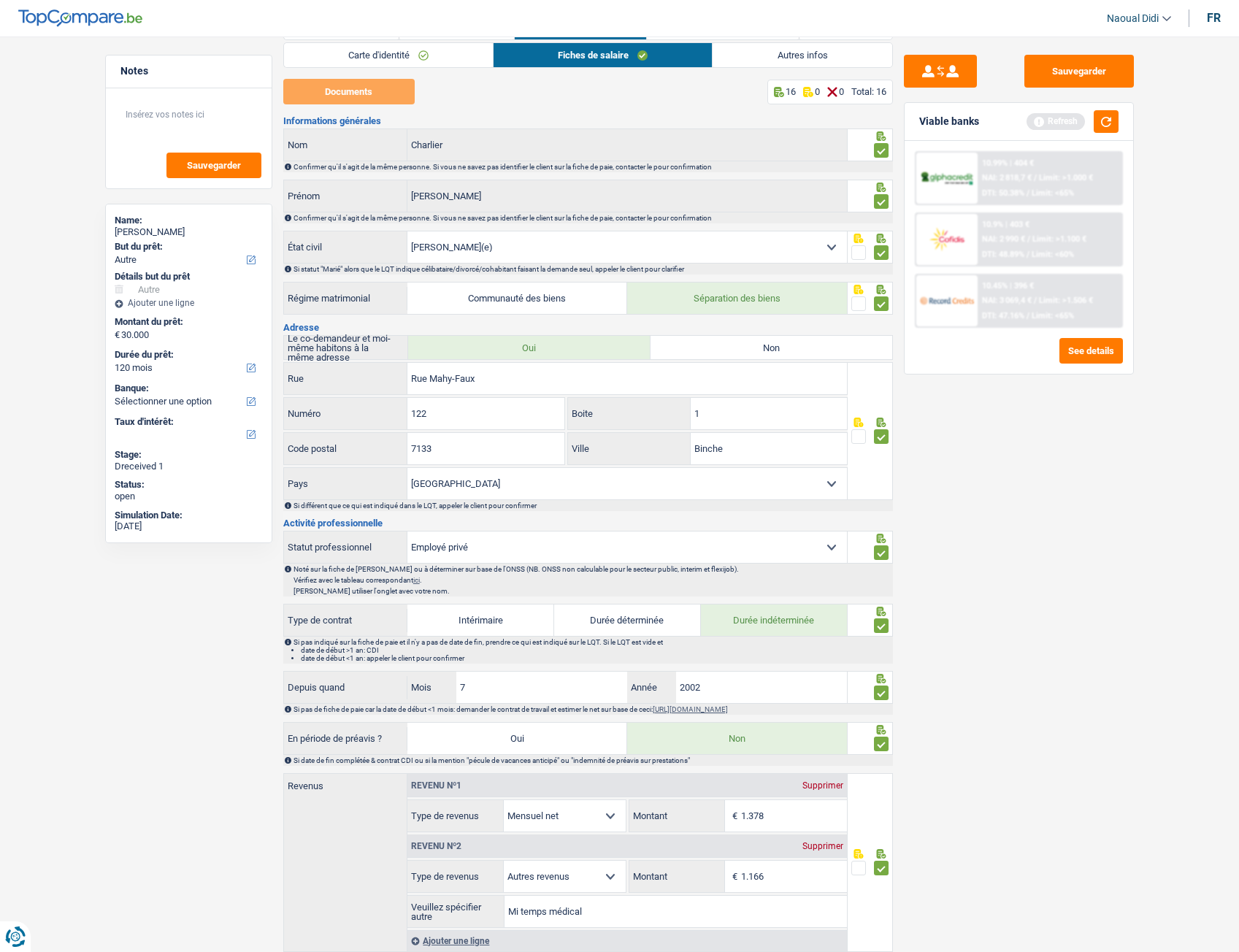
scroll to position [0, 0]
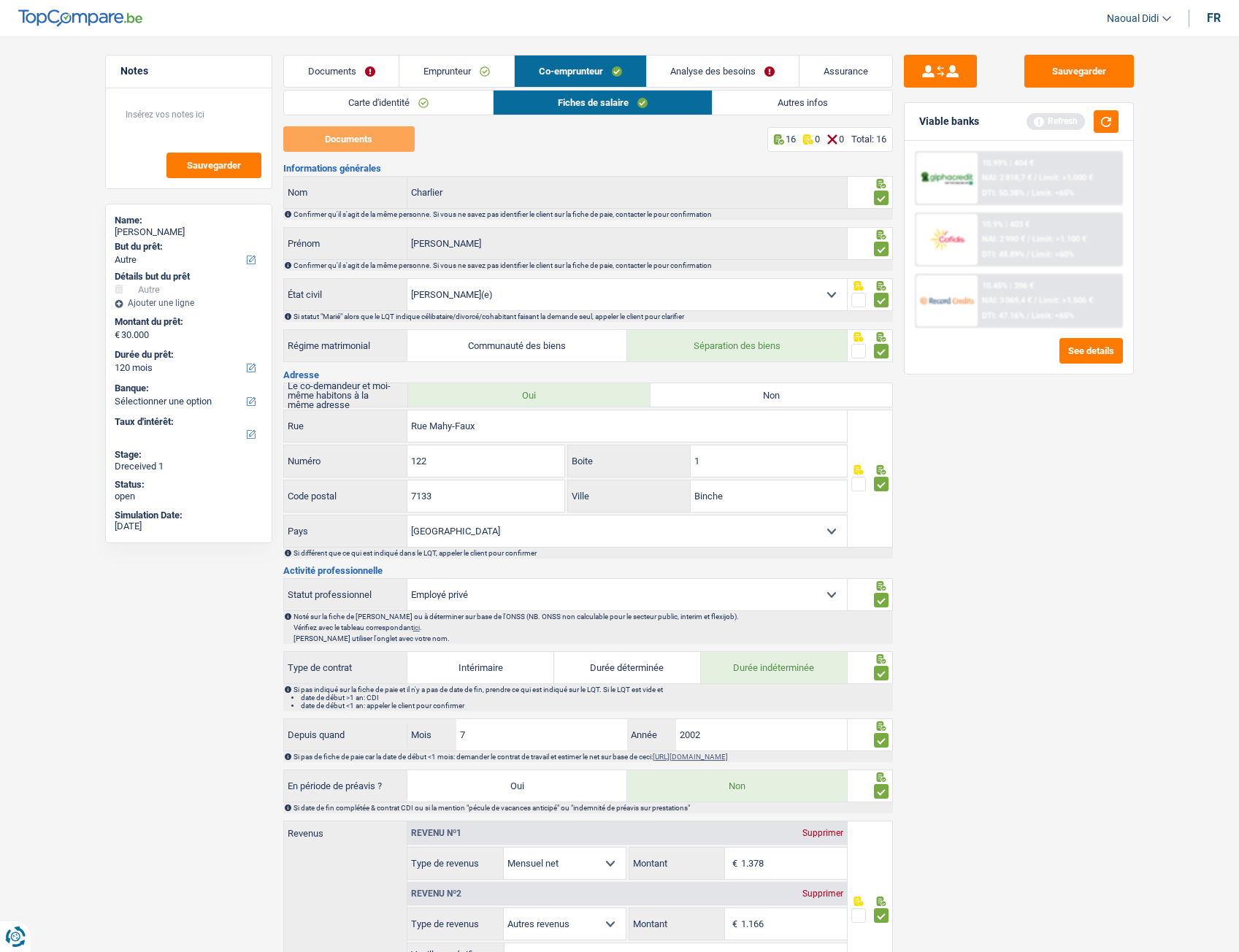
click at [713, 65] on link "Analyse des besoins" at bounding box center [723, 71] width 152 height 32
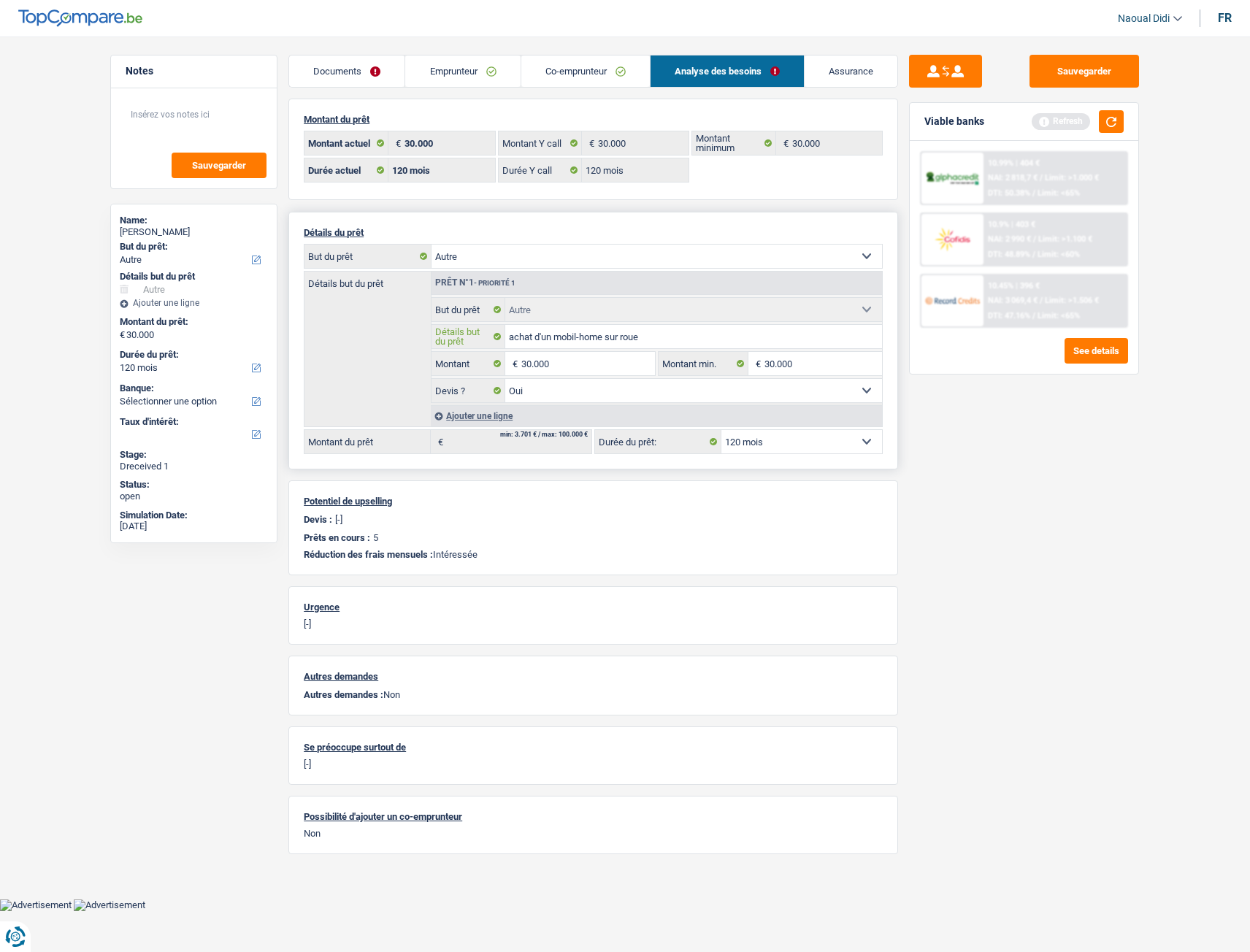
click at [649, 339] on input "achat d'un mobil-home sur roue" at bounding box center [694, 336] width 378 height 23
click at [1110, 127] on button "button" at bounding box center [1112, 121] width 25 height 22
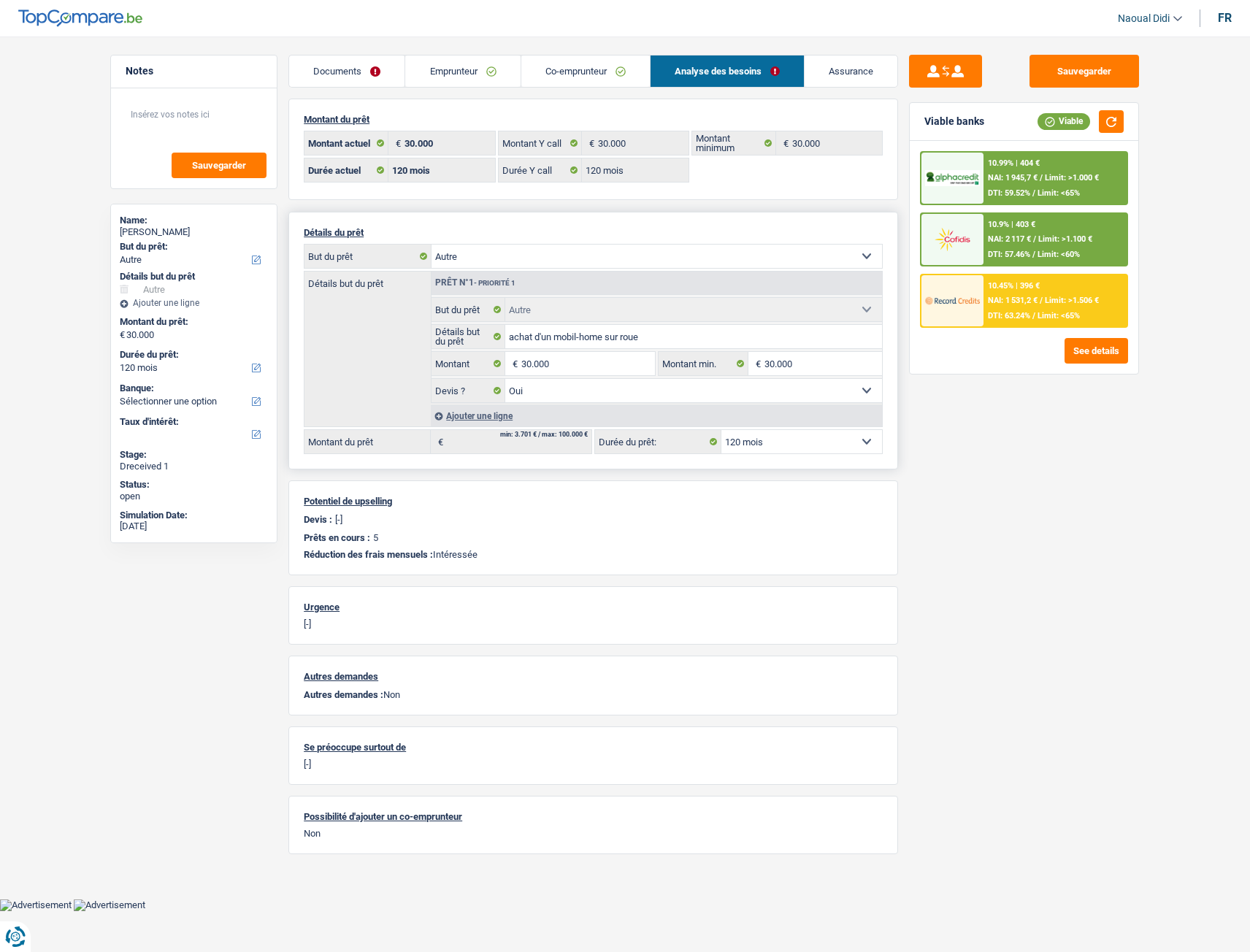
click at [555, 392] on select "Oui Non Non répondu Sélectionner une option" at bounding box center [694, 391] width 378 height 23
click at [544, 253] on select "Confort maison: meubles, textile, peinture, électroménager, outillage non-profe…" at bounding box center [657, 256] width 451 height 23
click at [981, 458] on div "Sauvegarder Viable banks Viable 10.99% | 404 € NAI: 1 945,7 € / Limit: >1.000 €…" at bounding box center [1025, 490] width 252 height 870
click at [498, 260] on select "Confort maison: meubles, textile, peinture, électroménager, outillage non-profe…" at bounding box center [657, 256] width 451 height 23
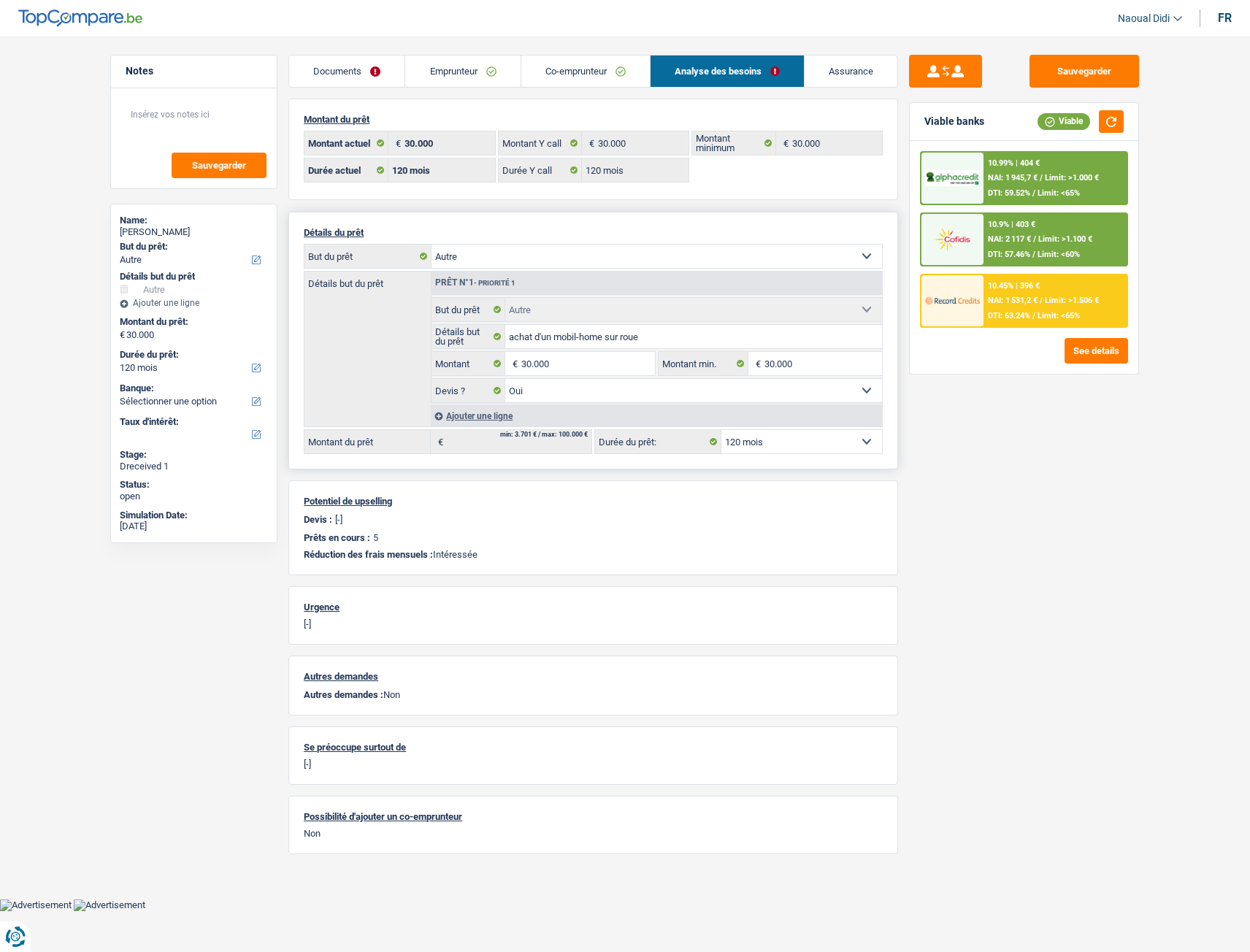
click at [498, 260] on select "Confort maison: meubles, textile, peinture, électroménager, outillage non-profe…" at bounding box center [657, 256] width 451 height 23
click at [470, 72] on link "Emprunteur" at bounding box center [462, 71] width 115 height 32
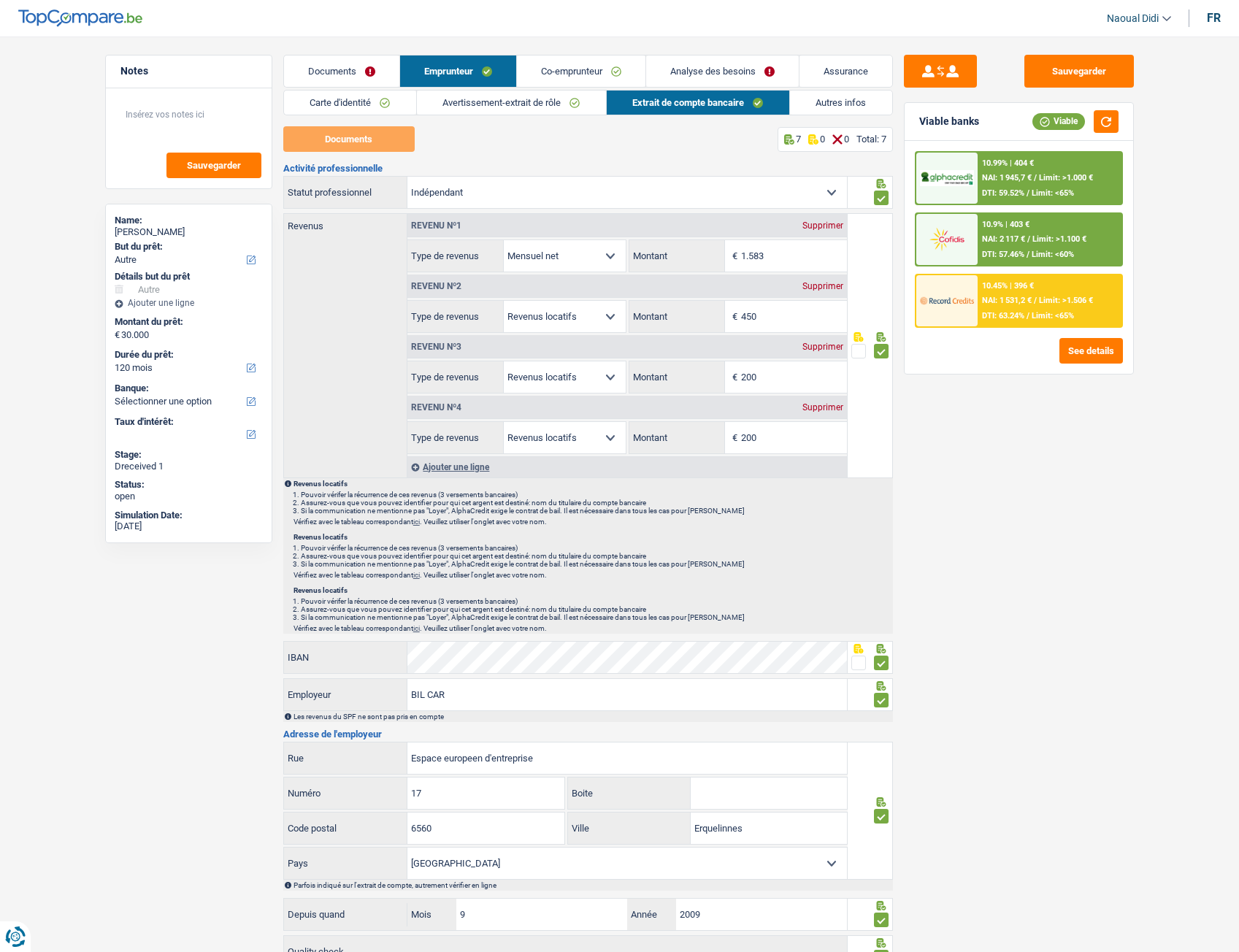
click at [850, 102] on link "Autres infos" at bounding box center [841, 102] width 102 height 24
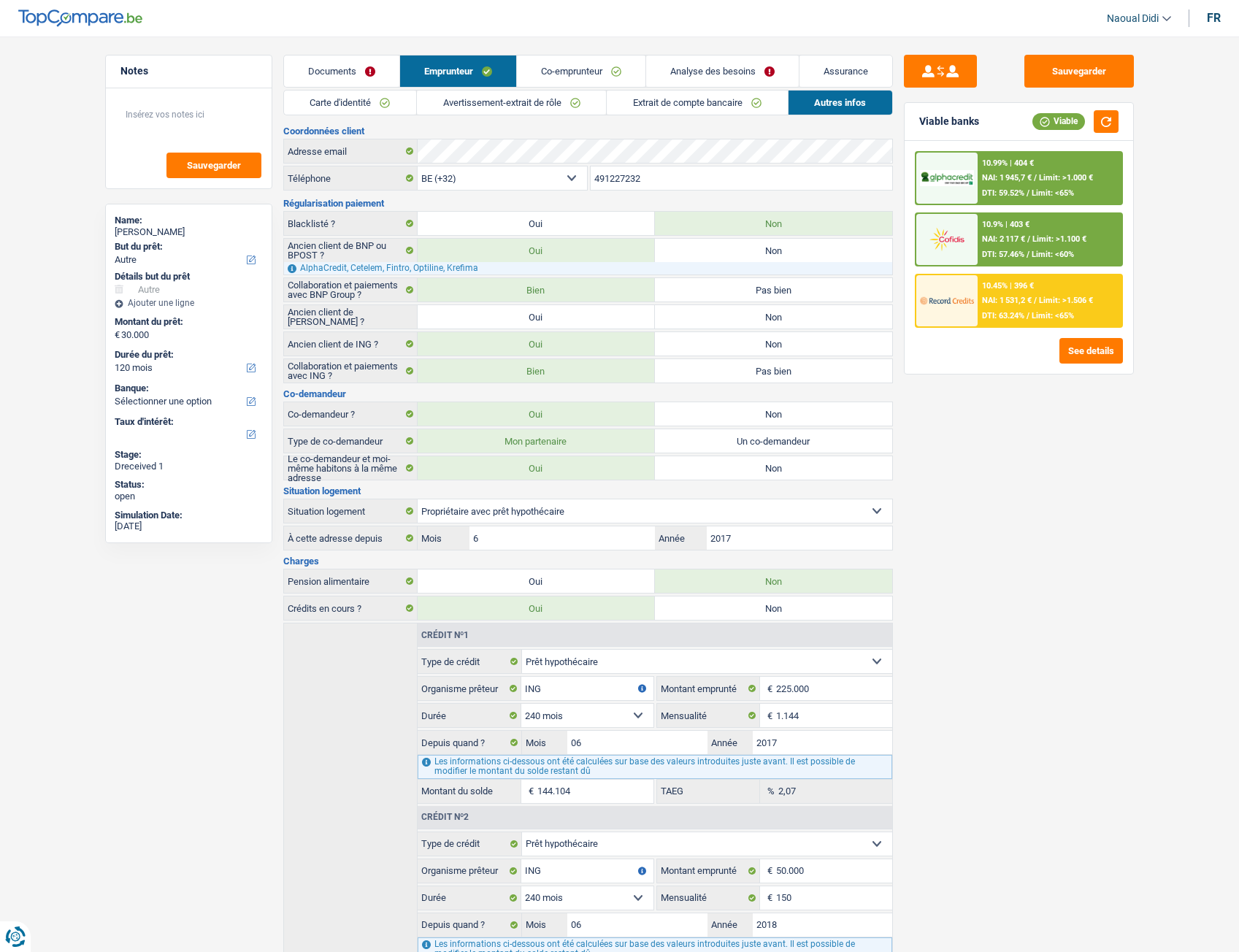
click at [577, 65] on link "Co-emprunteur" at bounding box center [581, 71] width 128 height 32
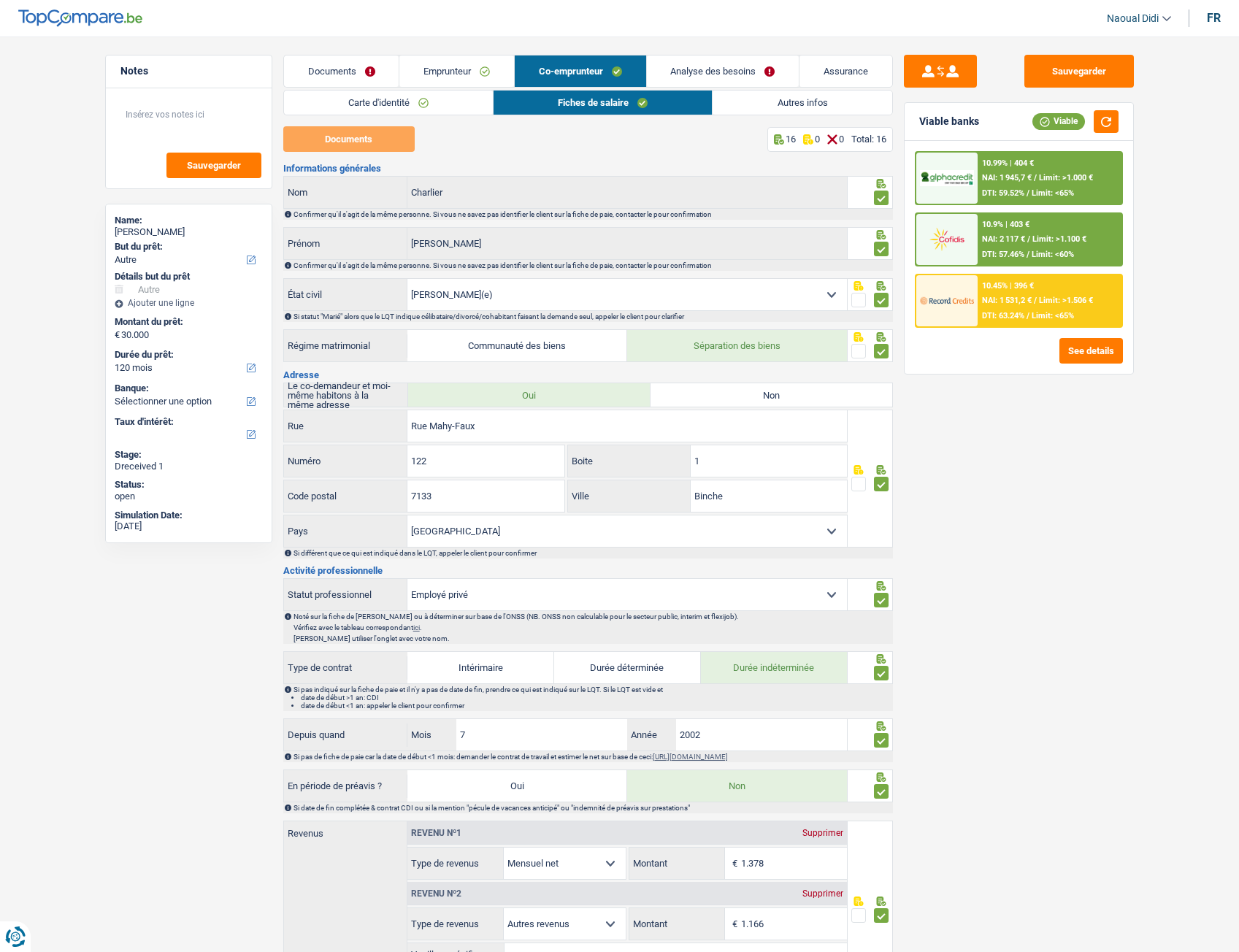
click at [734, 78] on link "Analyse des besoins" at bounding box center [723, 71] width 152 height 32
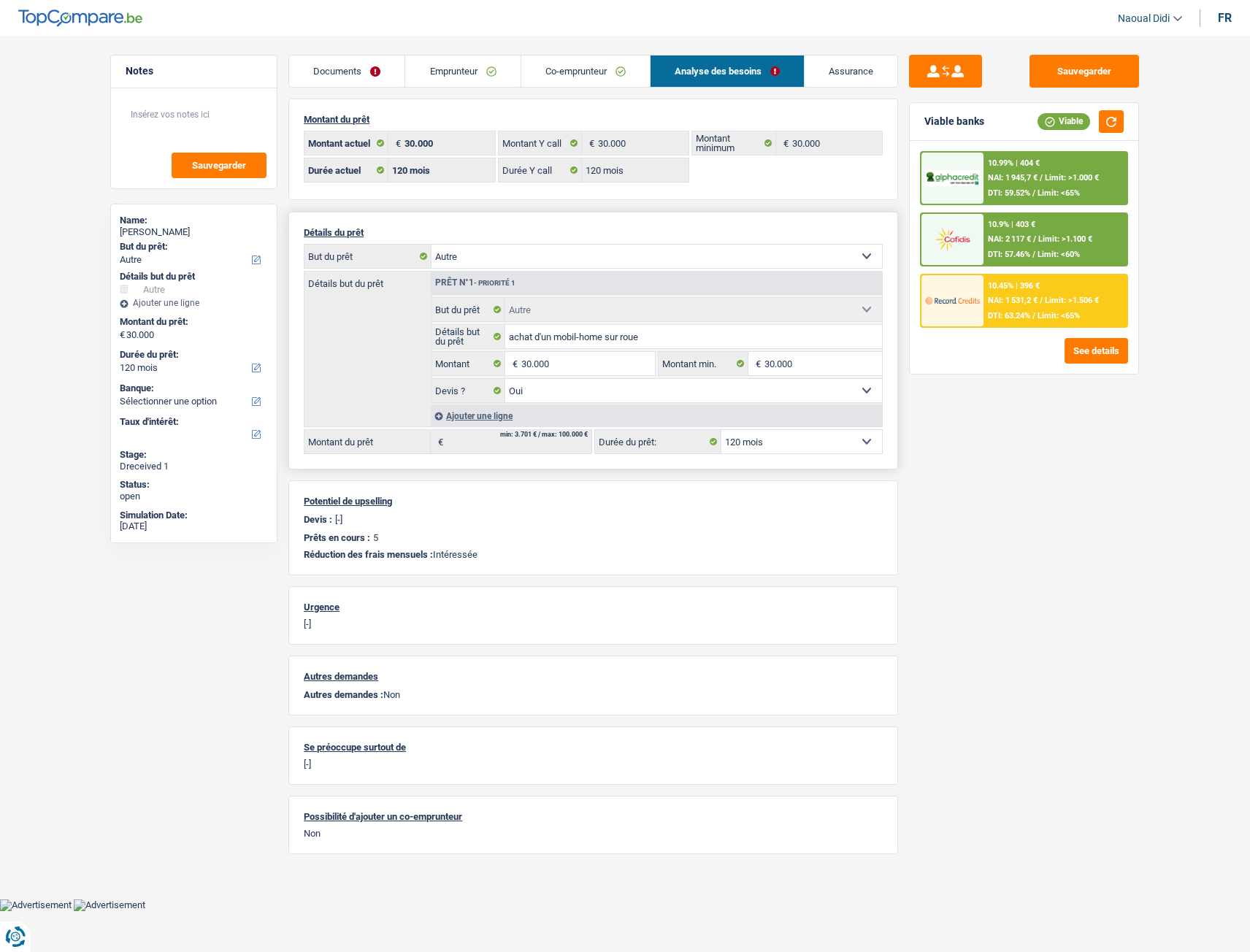
click at [531, 250] on select "Confort maison: meubles, textile, peinture, électroménager, outillage non-profe…" at bounding box center [657, 256] width 451 height 23
select select "household"
click at [432, 245] on select "Confort maison: meubles, textile, peinture, électroménager, outillage non-profe…" at bounding box center [657, 256] width 451 height 23
select select "household"
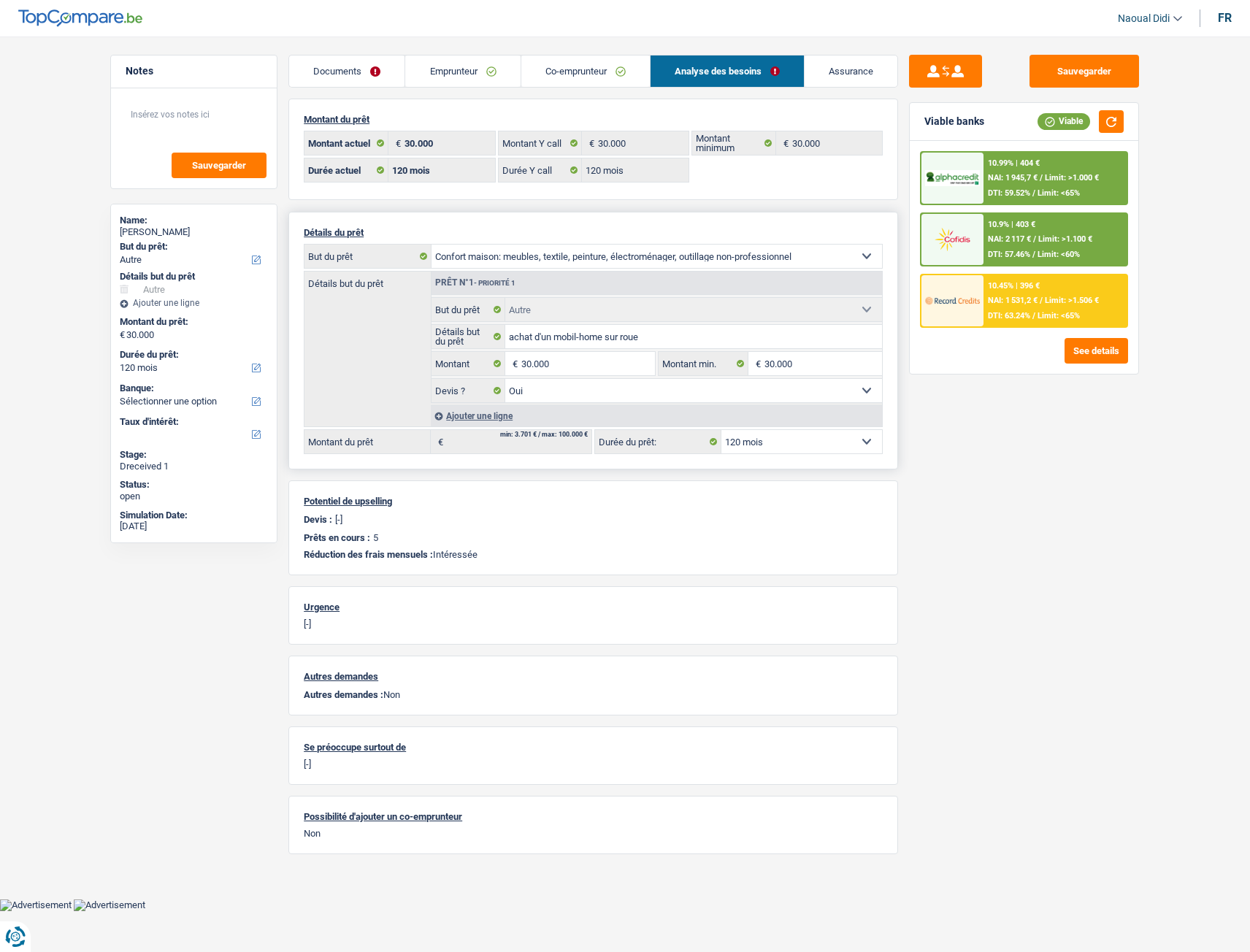
select select "household"
select select
select select "other"
select select "yes"
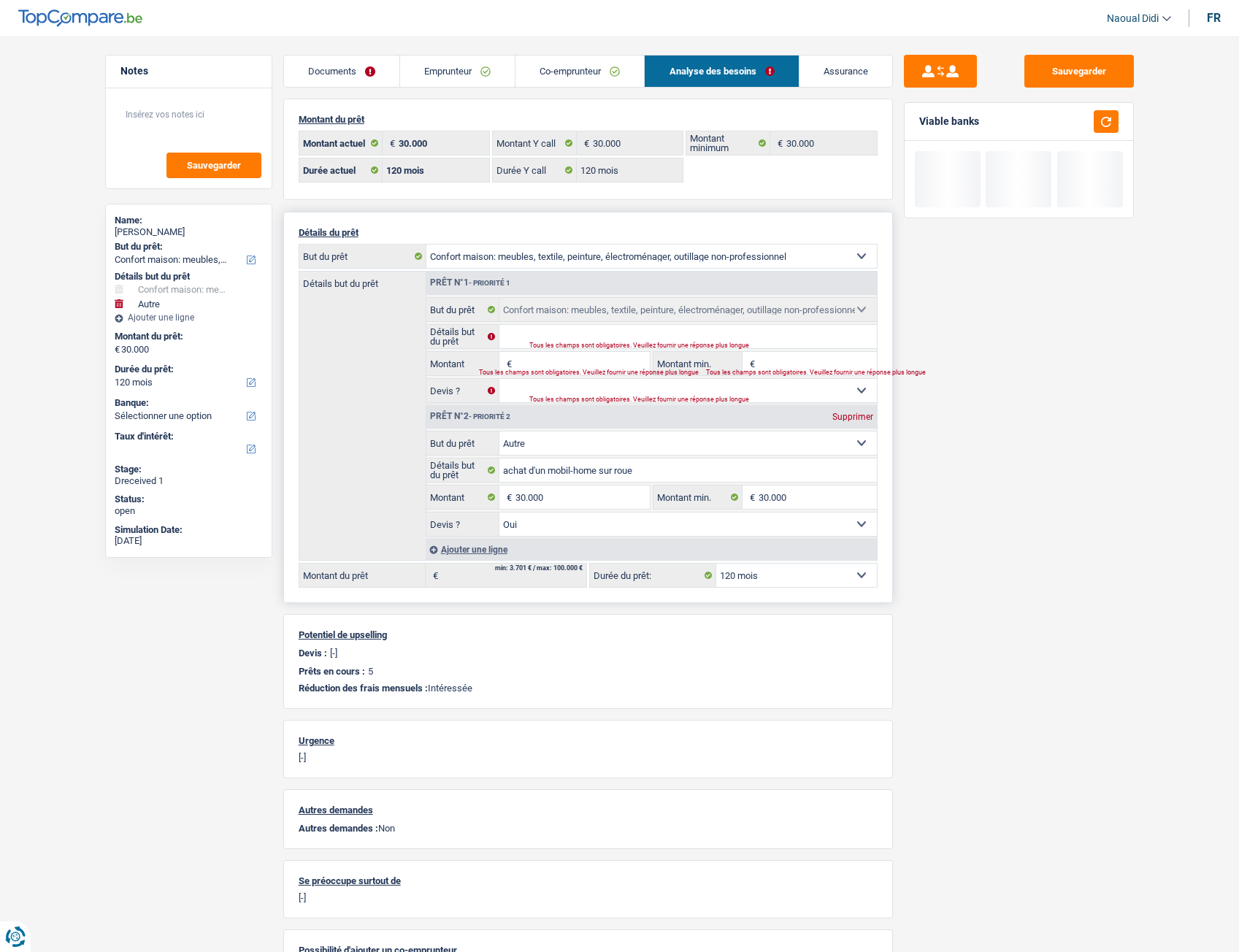
click at [544, 354] on input "Montant" at bounding box center [582, 364] width 134 height 23
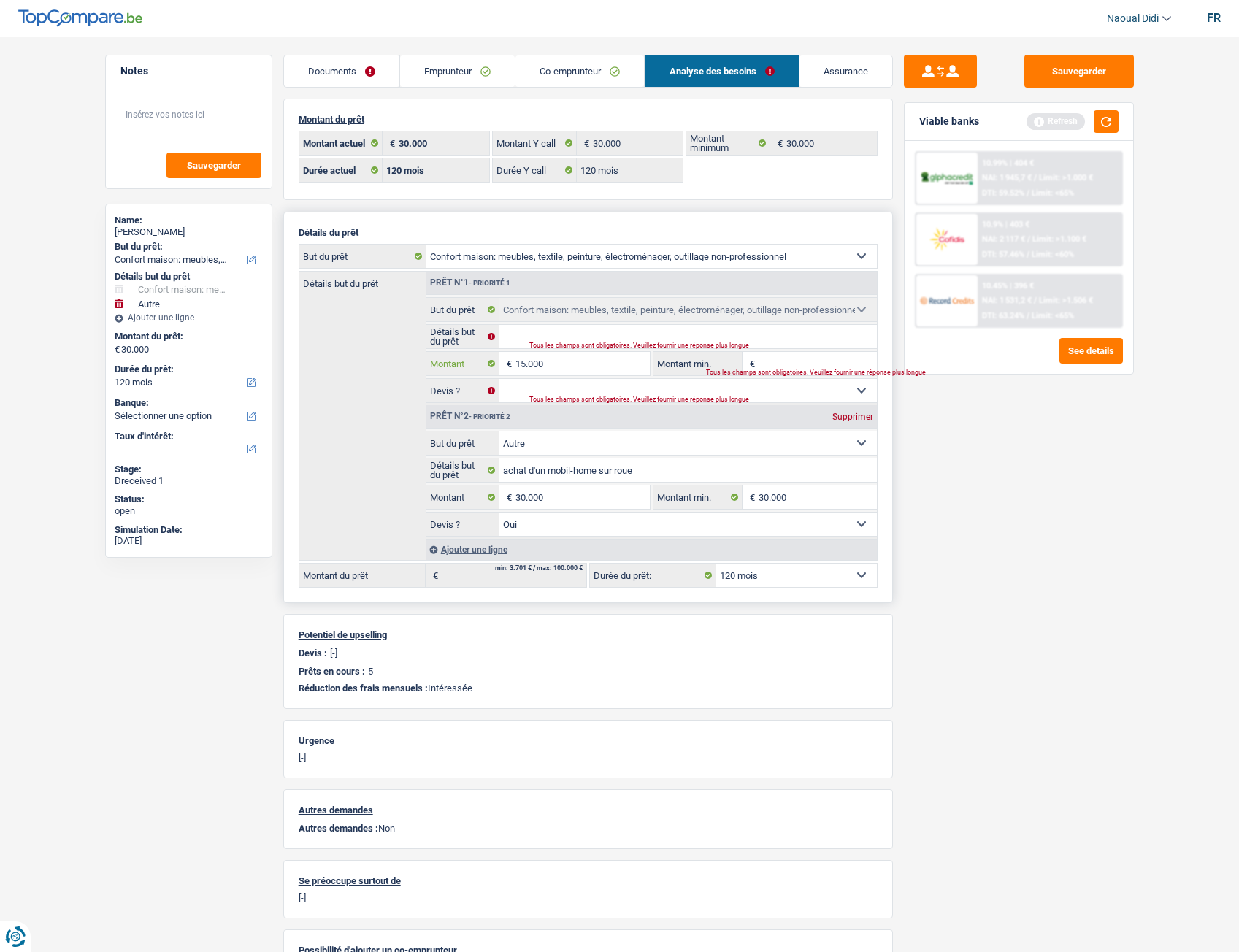
type input "15.000"
type input "45.000"
select select "144"
type input "45.000"
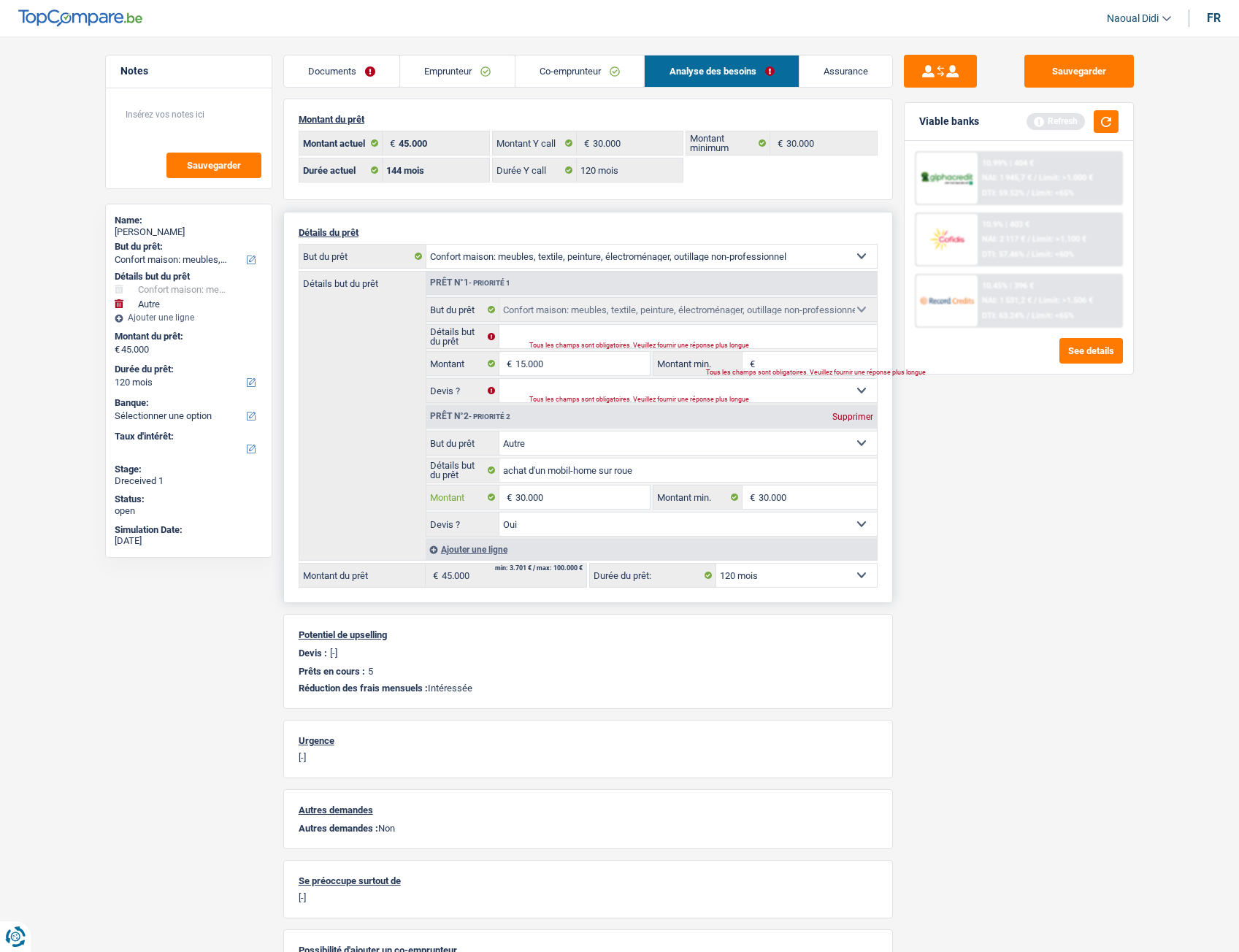
click at [560, 490] on input "30.000" at bounding box center [582, 497] width 134 height 23
select select "144"
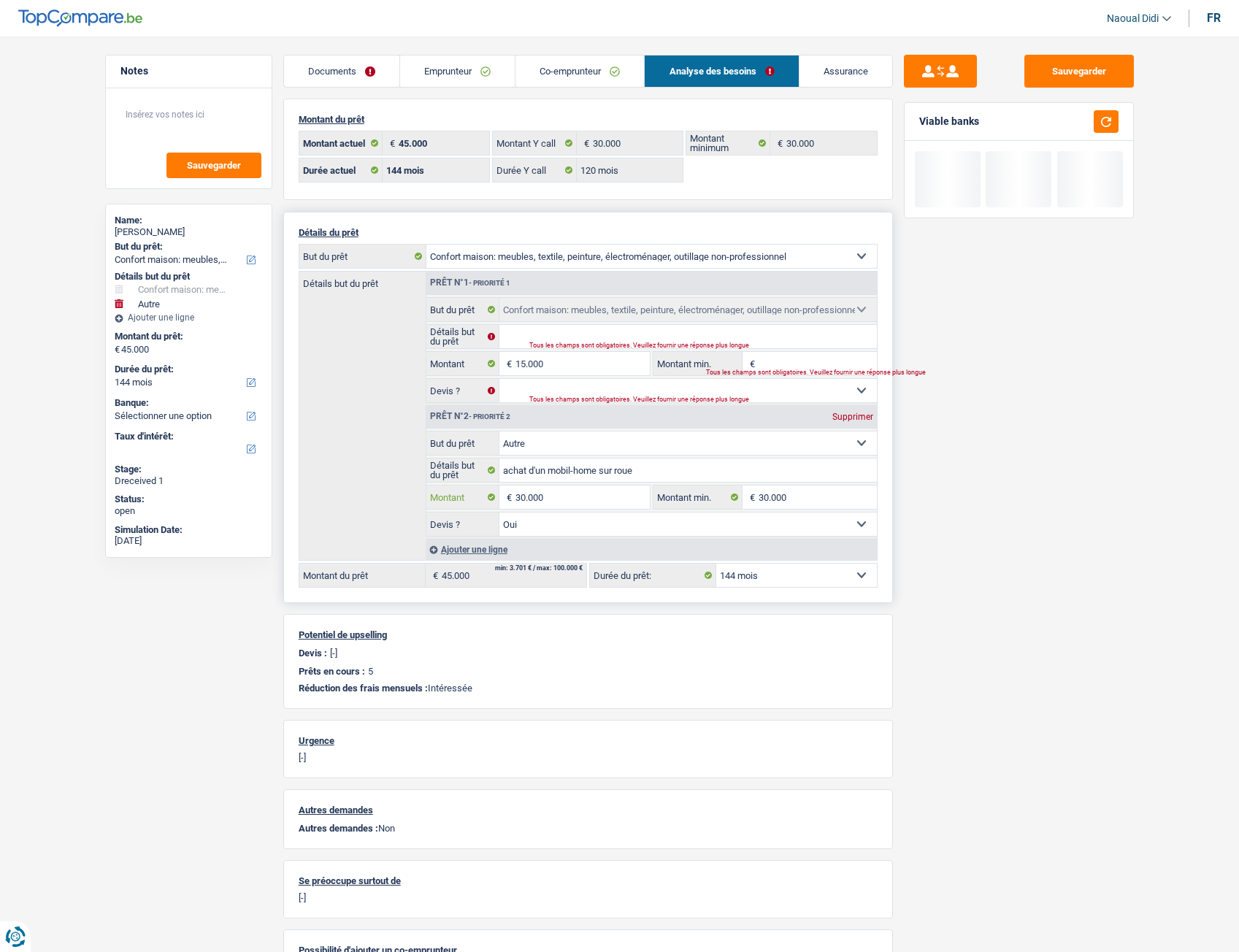
drag, startPoint x: 560, startPoint y: 490, endPoint x: 442, endPoint y: 484, distance: 118.2
click at [442, 484] on fieldset "Confort maison: meubles, textile, peinture, électroménager, outillage non-profe…" at bounding box center [651, 484] width 451 height 106
type input "15.000"
type input "30.000"
select select "120"
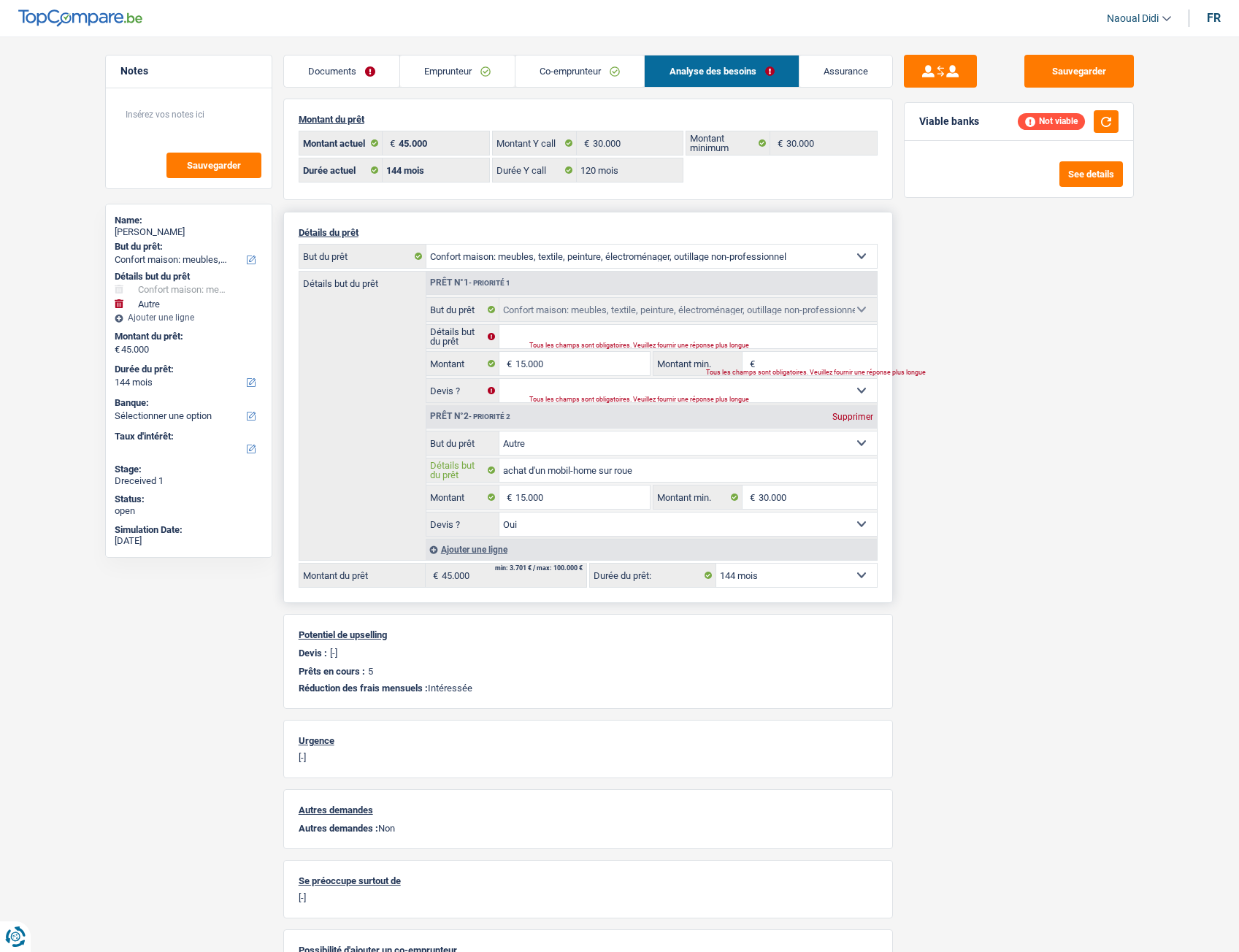
type input "30.000"
select select "120"
type input "30.000"
select select "120"
click at [579, 471] on input "achat d'un mobil-home sur roue" at bounding box center [688, 470] width 378 height 23
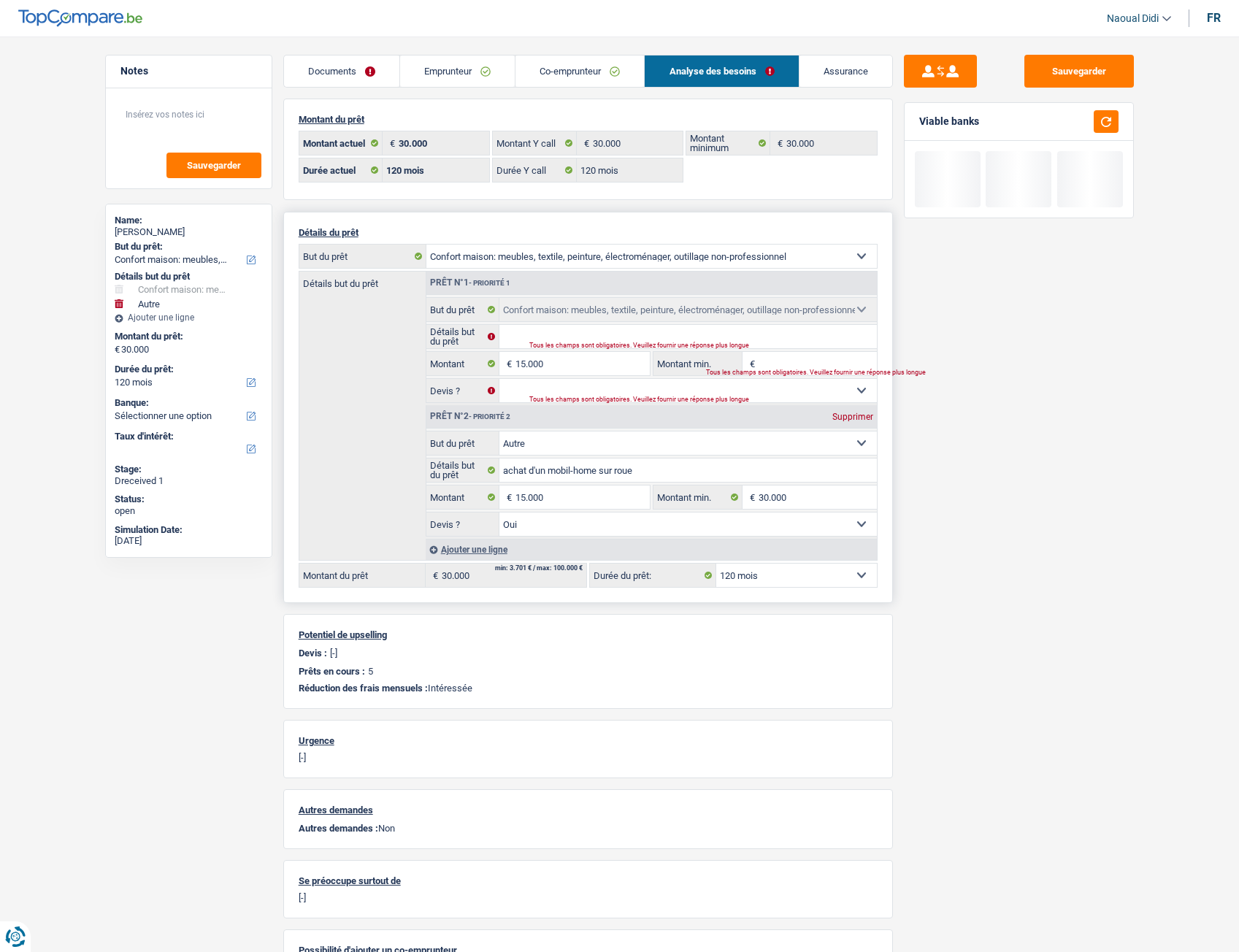
click at [558, 435] on select "Confort maison: meubles, textile, peinture, électroménager, outillage non-profe…" at bounding box center [688, 443] width 378 height 23
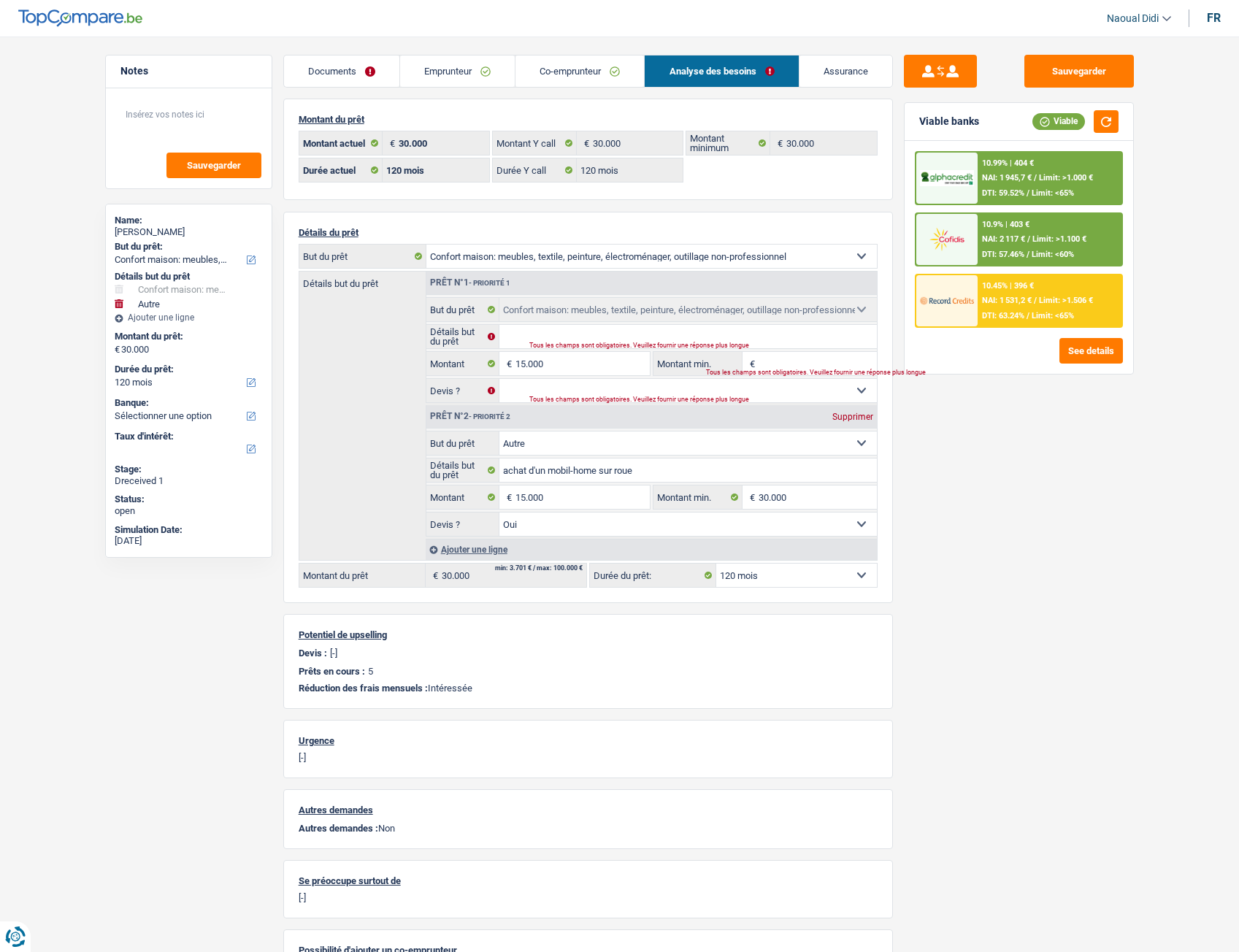
click at [1057, 512] on div "Sauvegarder Viable banks Viable 10.99% | 404 € NAI: 1 945,7 € / Limit: >1.000 €…" at bounding box center [1019, 490] width 252 height 870
click at [859, 416] on div "Supprimer" at bounding box center [853, 416] width 48 height 8
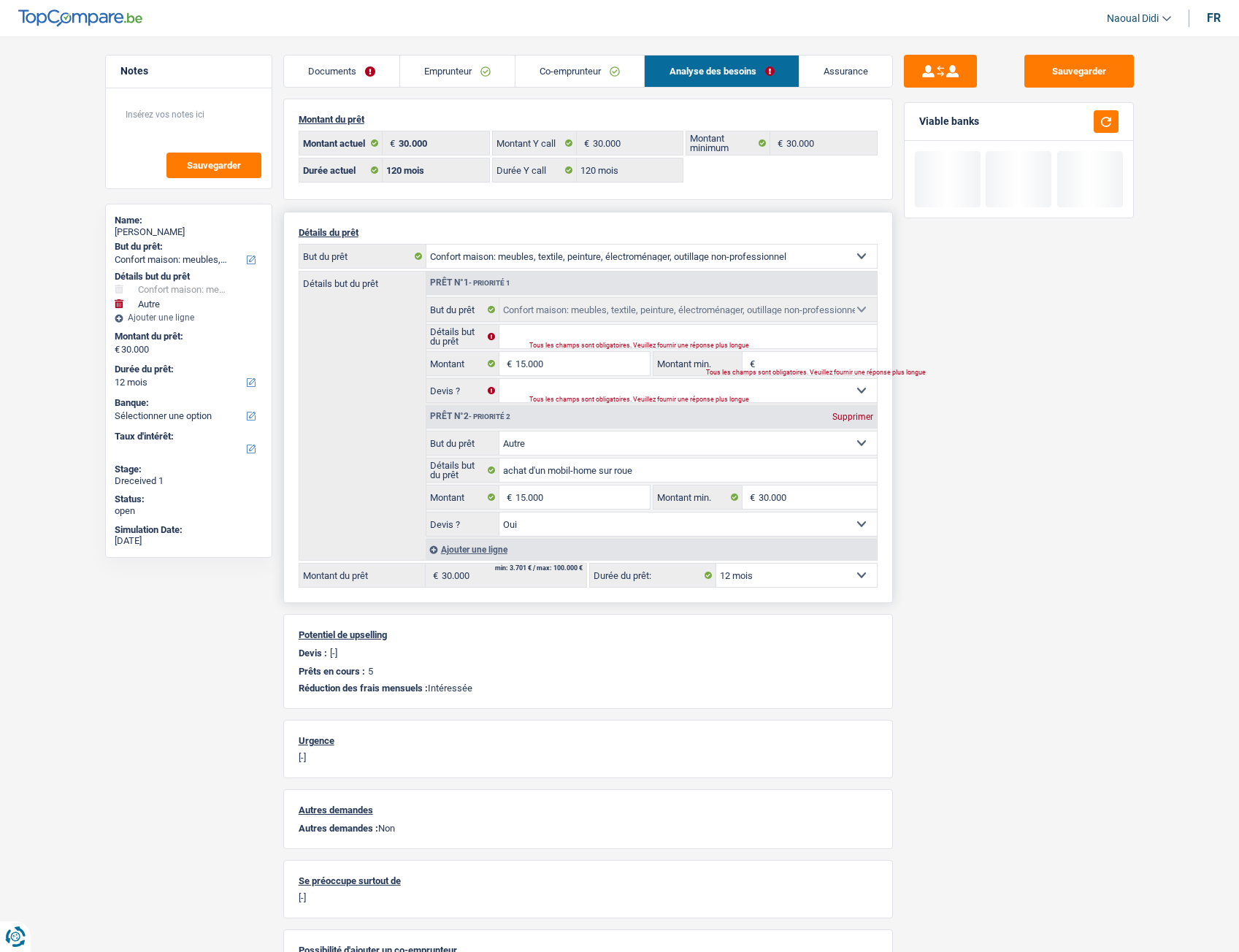
type input "15.000"
select select "60"
type input "15.000"
select select "60"
type input "15.000"
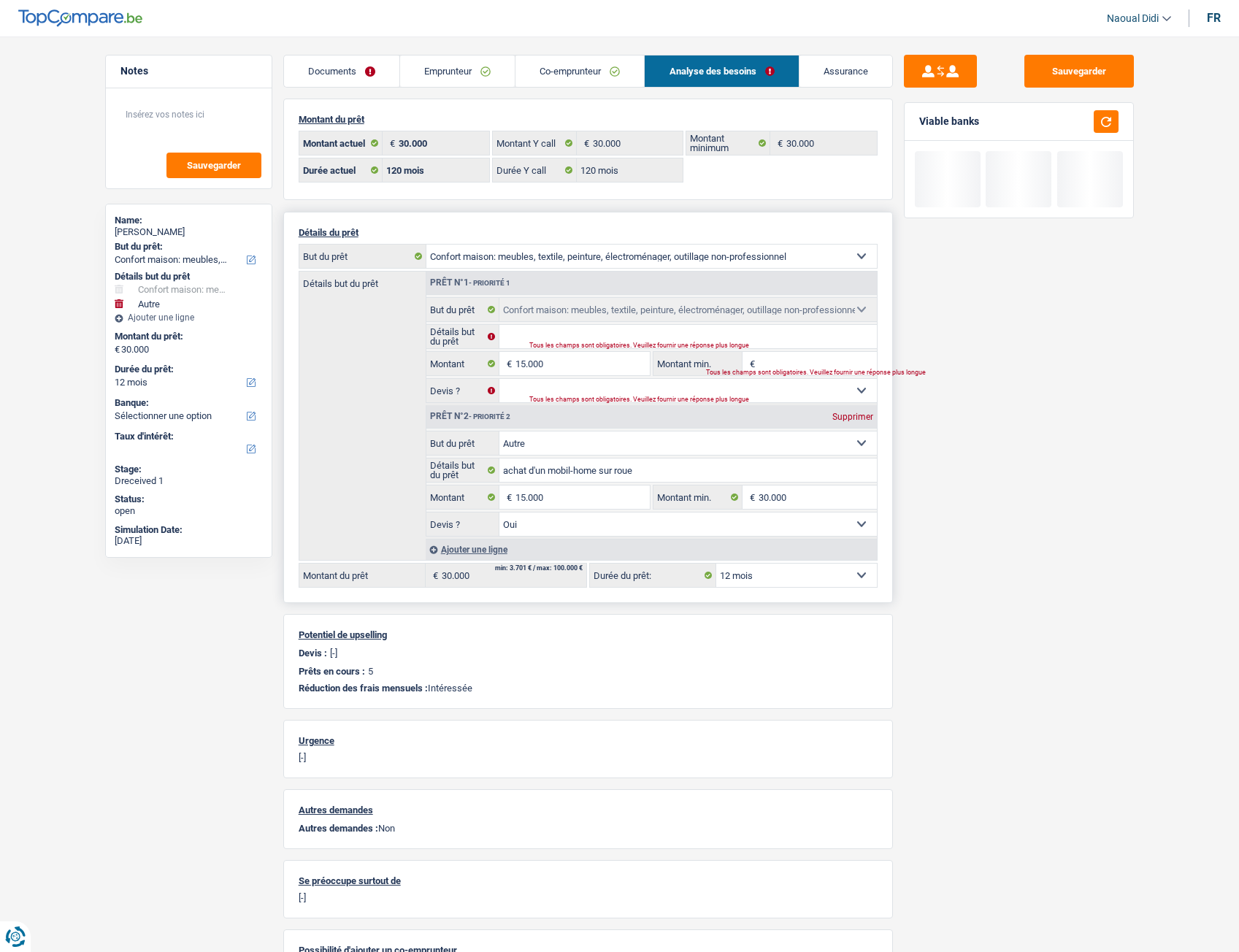
select select "60"
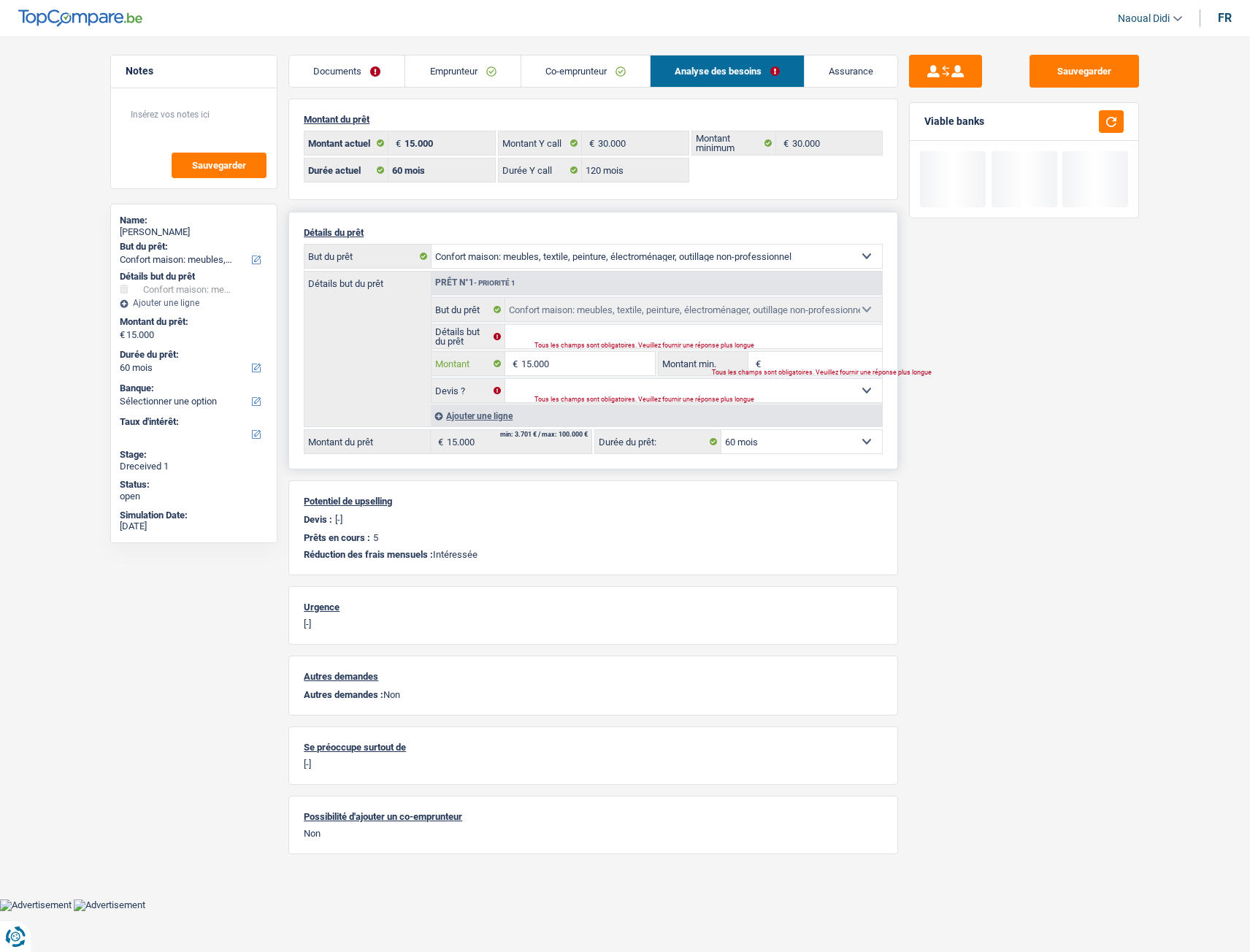
click at [585, 358] on input "15.000" at bounding box center [588, 364] width 134 height 23
drag, startPoint x: 564, startPoint y: 357, endPoint x: 482, endPoint y: 350, distance: 82.3
click at [482, 350] on fieldset "Confort maison: meubles, textile, peinture, électroménager, outillage non-profe…" at bounding box center [657, 350] width 451 height 106
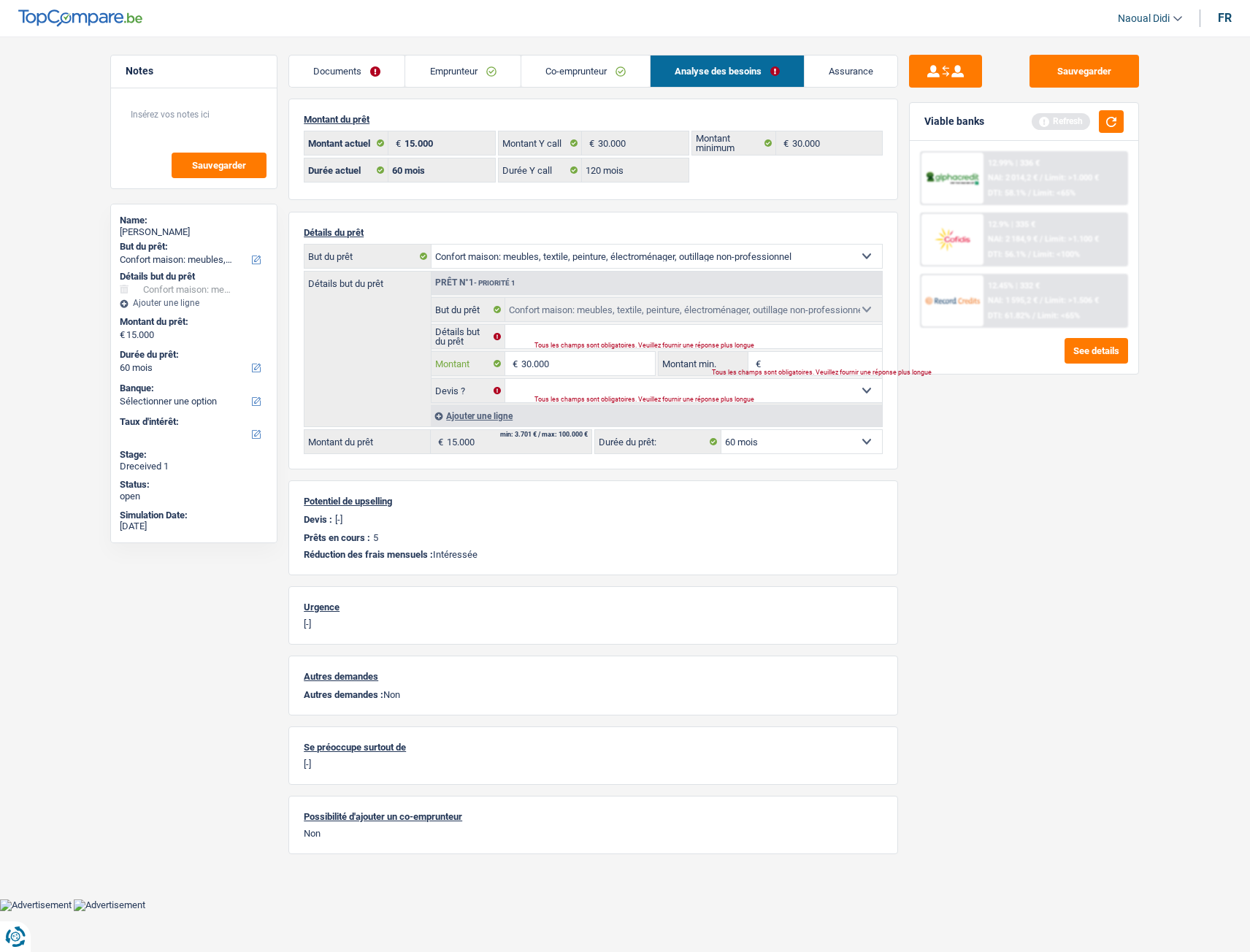
type input "30.000"
select select "120"
type input "30.000"
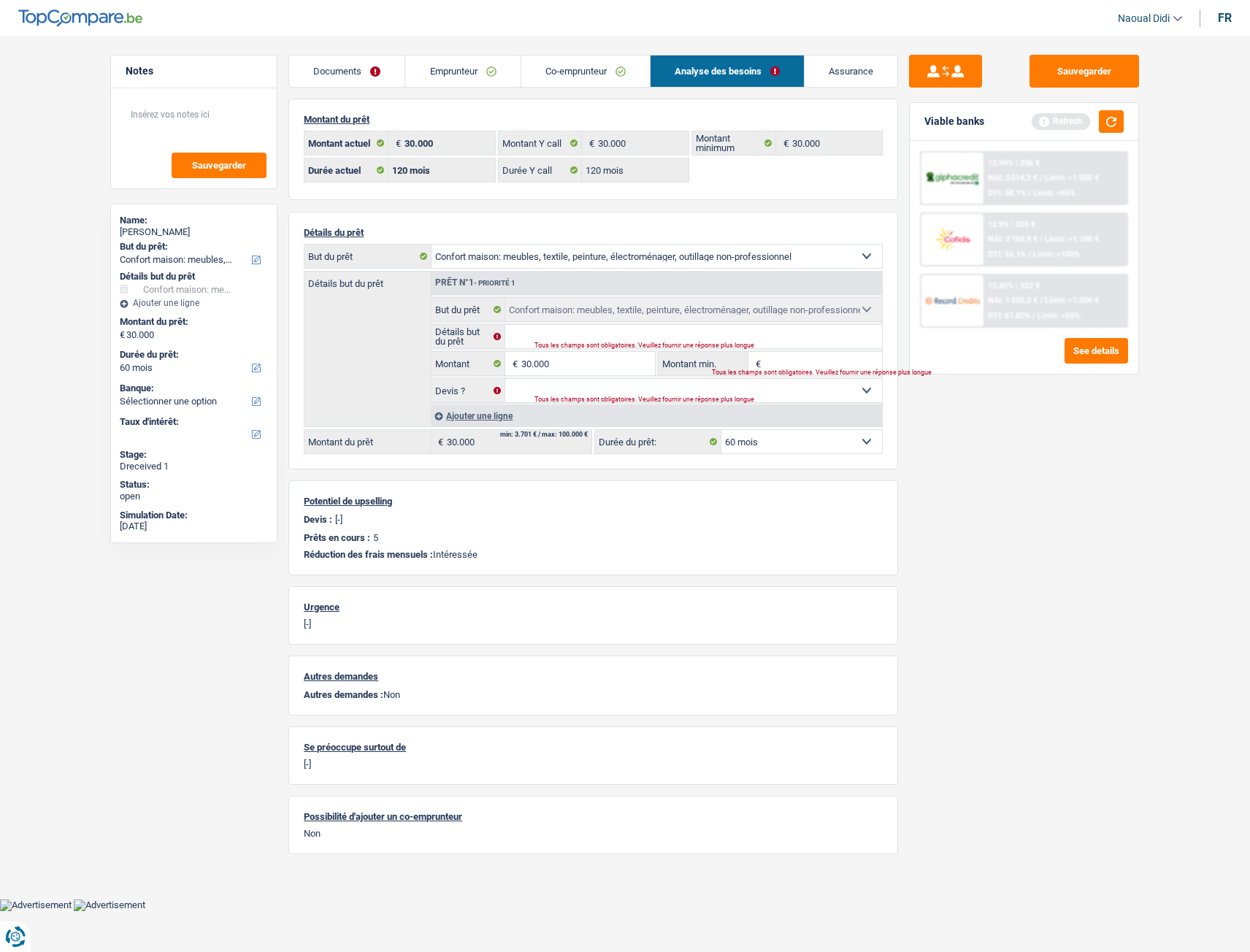
click at [932, 479] on div "Sauvegarder Viable banks Refresh 12.99% | 336 € NAI: 2 014,2 € / Limit: >1.000 …" at bounding box center [1025, 490] width 252 height 870
select select "120"
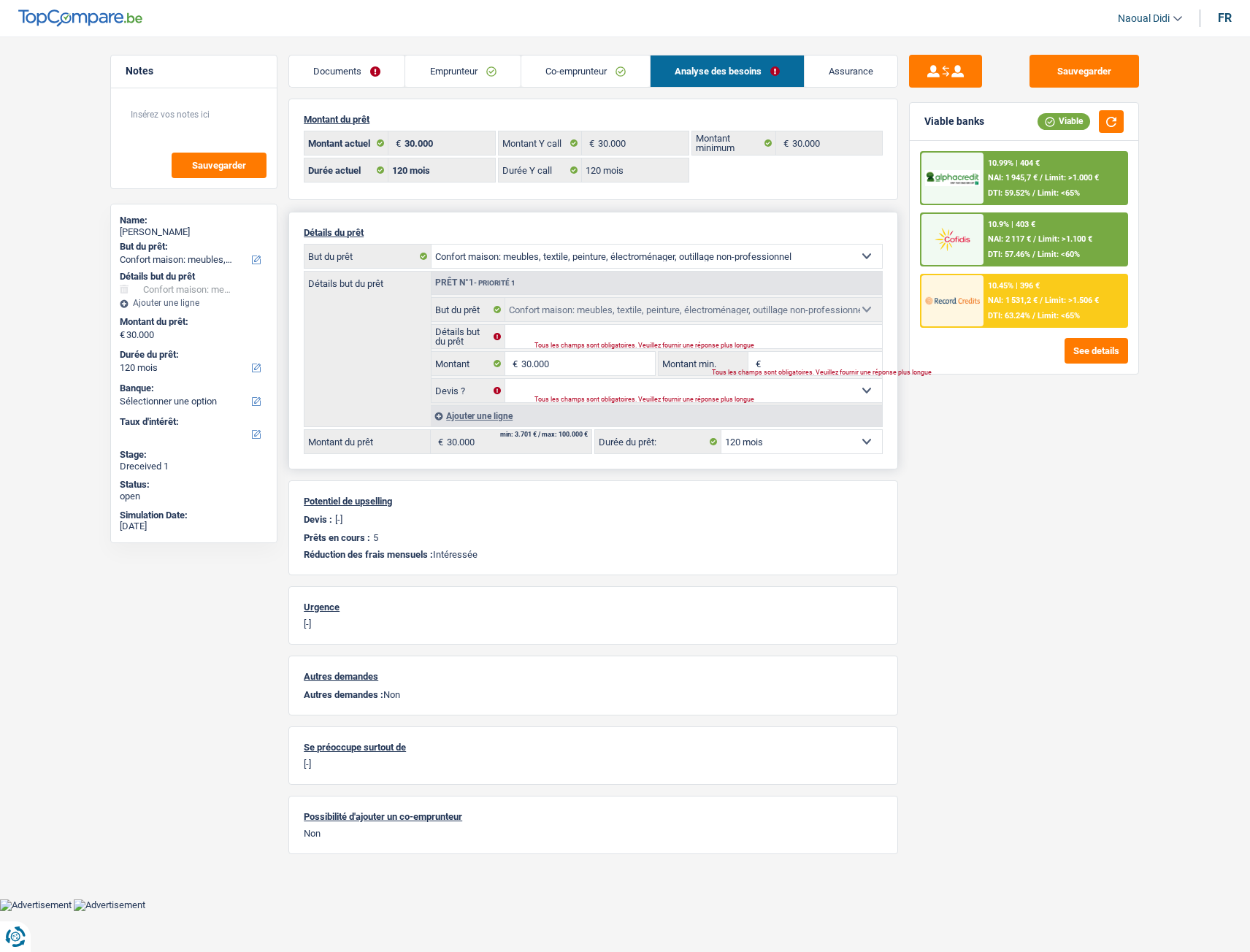
click at [614, 257] on select "Confort maison: meubles, textile, peinture, électroménager, outillage non-profe…" at bounding box center [657, 256] width 451 height 23
click at [982, 532] on div "Sauvegarder Viable banks Viable 10.99% | 404 € NAI: 1 945,7 € / Limit: >1.000 €…" at bounding box center [1025, 490] width 252 height 870
click at [617, 261] on select "Confort maison: meubles, textile, peinture, électroménager, outillage non-profe…" at bounding box center [657, 256] width 451 height 23
select select "other"
click at [432, 245] on select "Confort maison: meubles, textile, peinture, électroménager, outillage non-profe…" at bounding box center [657, 256] width 451 height 23
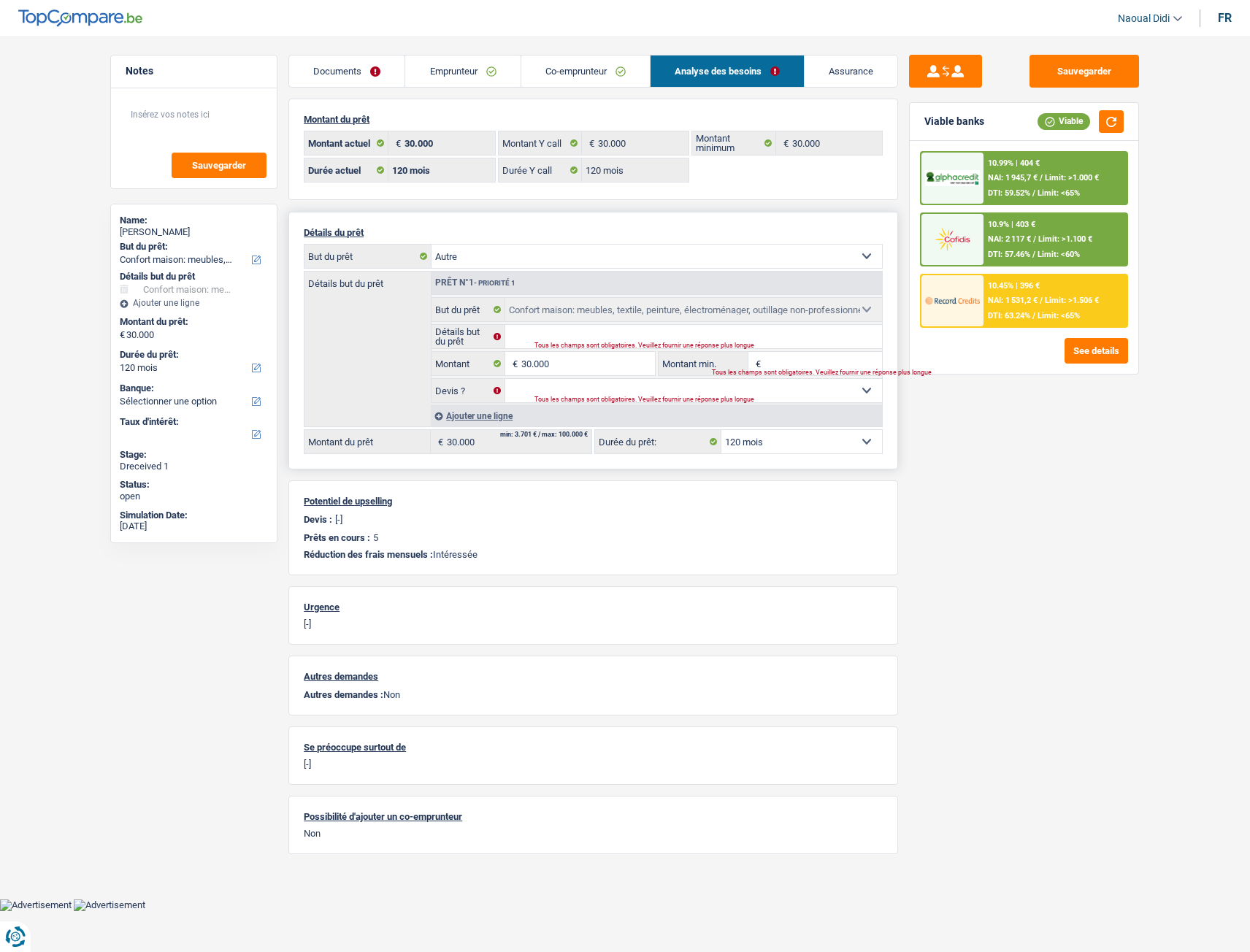
select select "other"
select select "household"
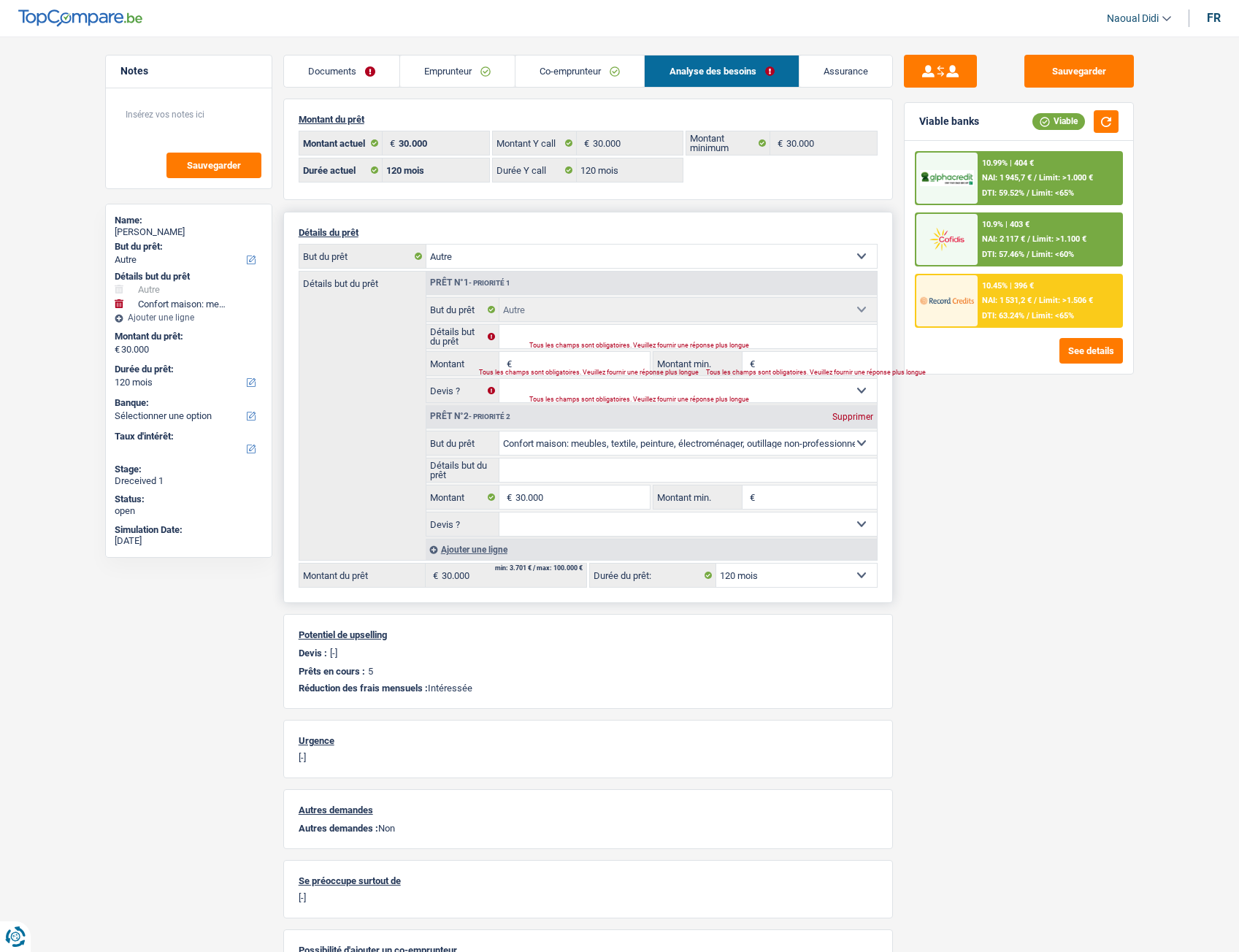
click at [489, 260] on select "Confort maison: meubles, textile, peinture, électroménager, outillage non-profe…" at bounding box center [651, 256] width 451 height 23
select select "houseOrGarden"
click at [426, 245] on select "Confort maison: meubles, textile, peinture, électroménager, outillage non-profe…" at bounding box center [651, 256] width 451 height 23
select select "houseOrGarden"
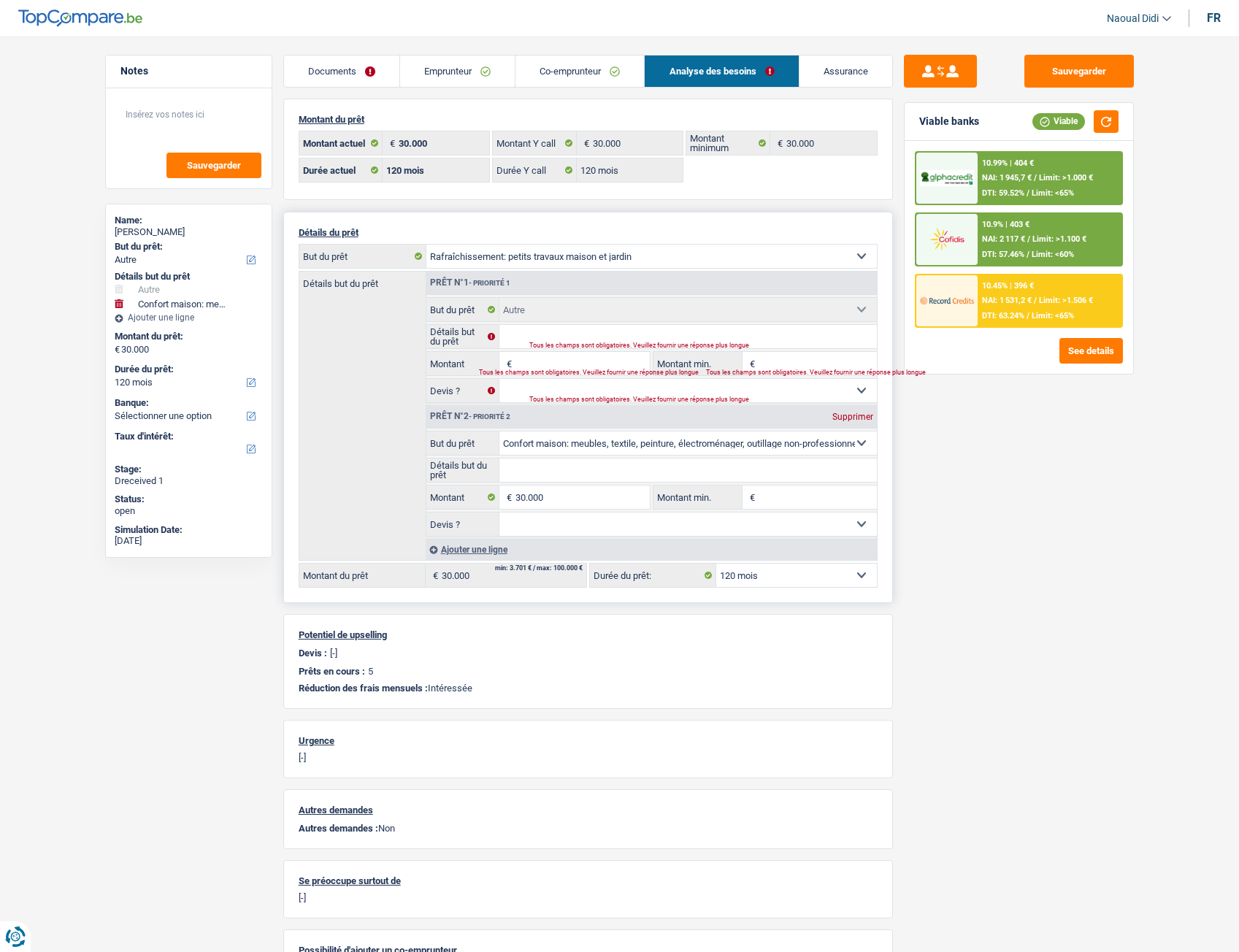
select select "houseOrGarden"
select select "other"
select select "household"
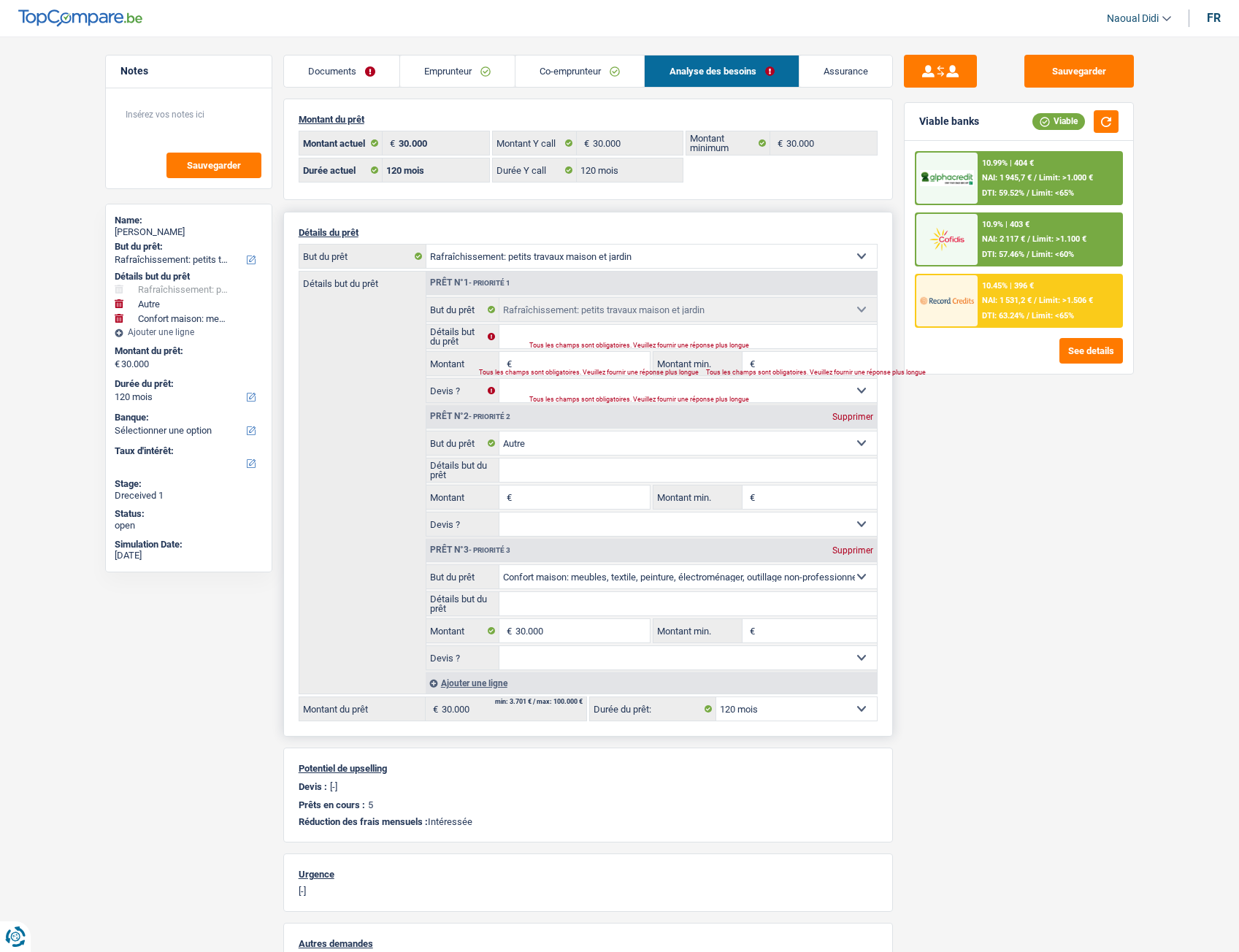
click at [555, 361] on input "Montant" at bounding box center [582, 364] width 134 height 23
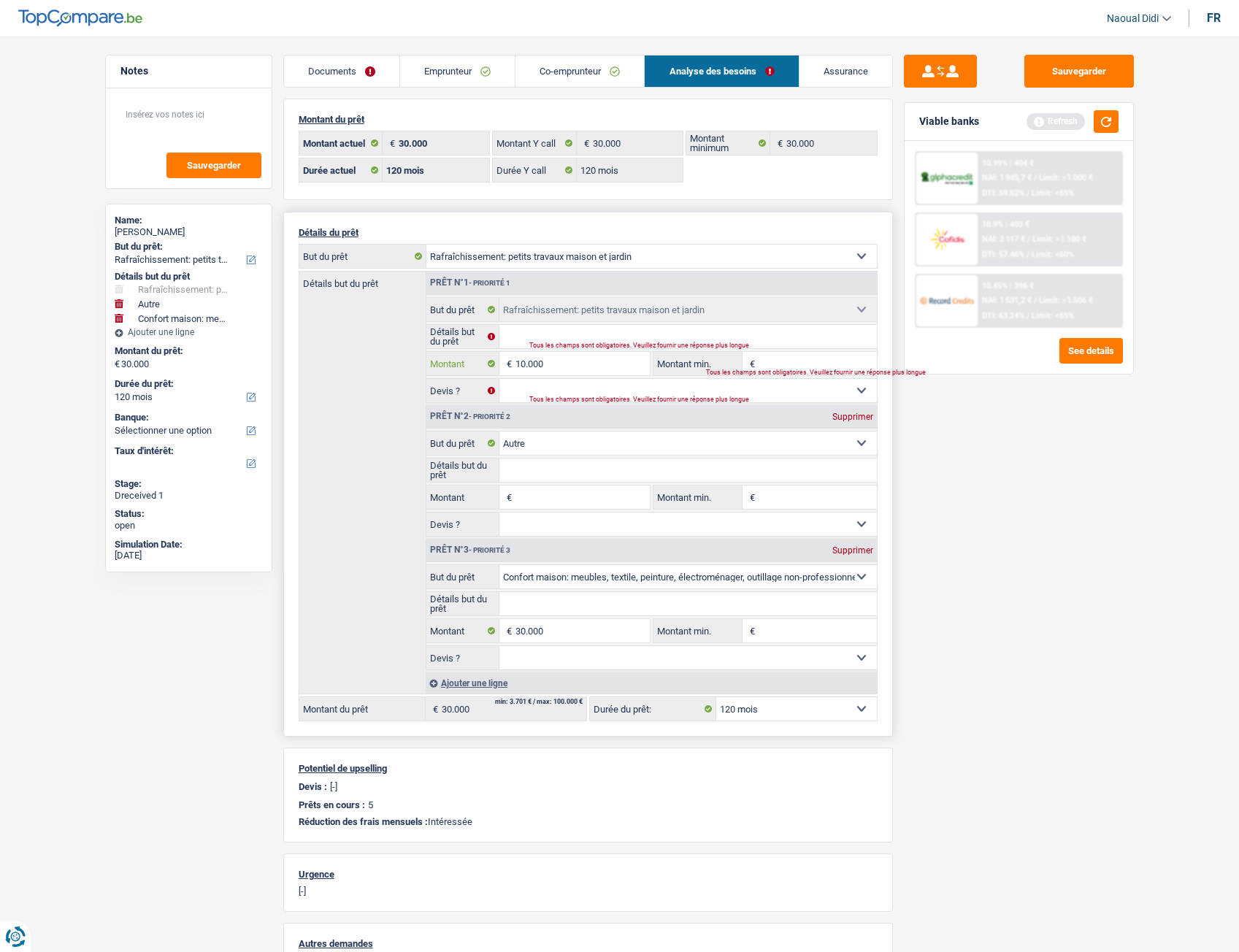
type input "10.000"
type input "40.000"
select select "144"
type input "40.000"
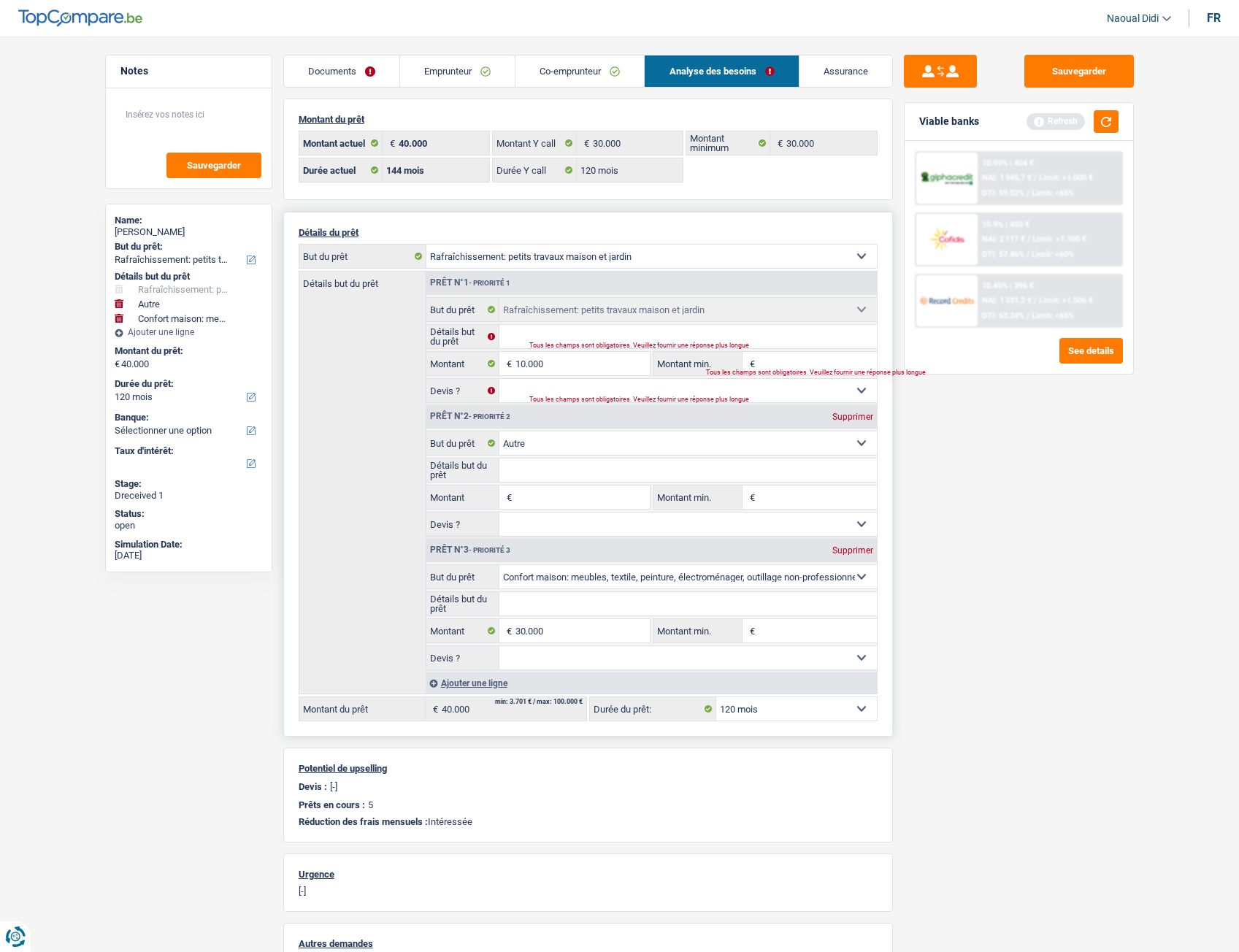
select select "144"
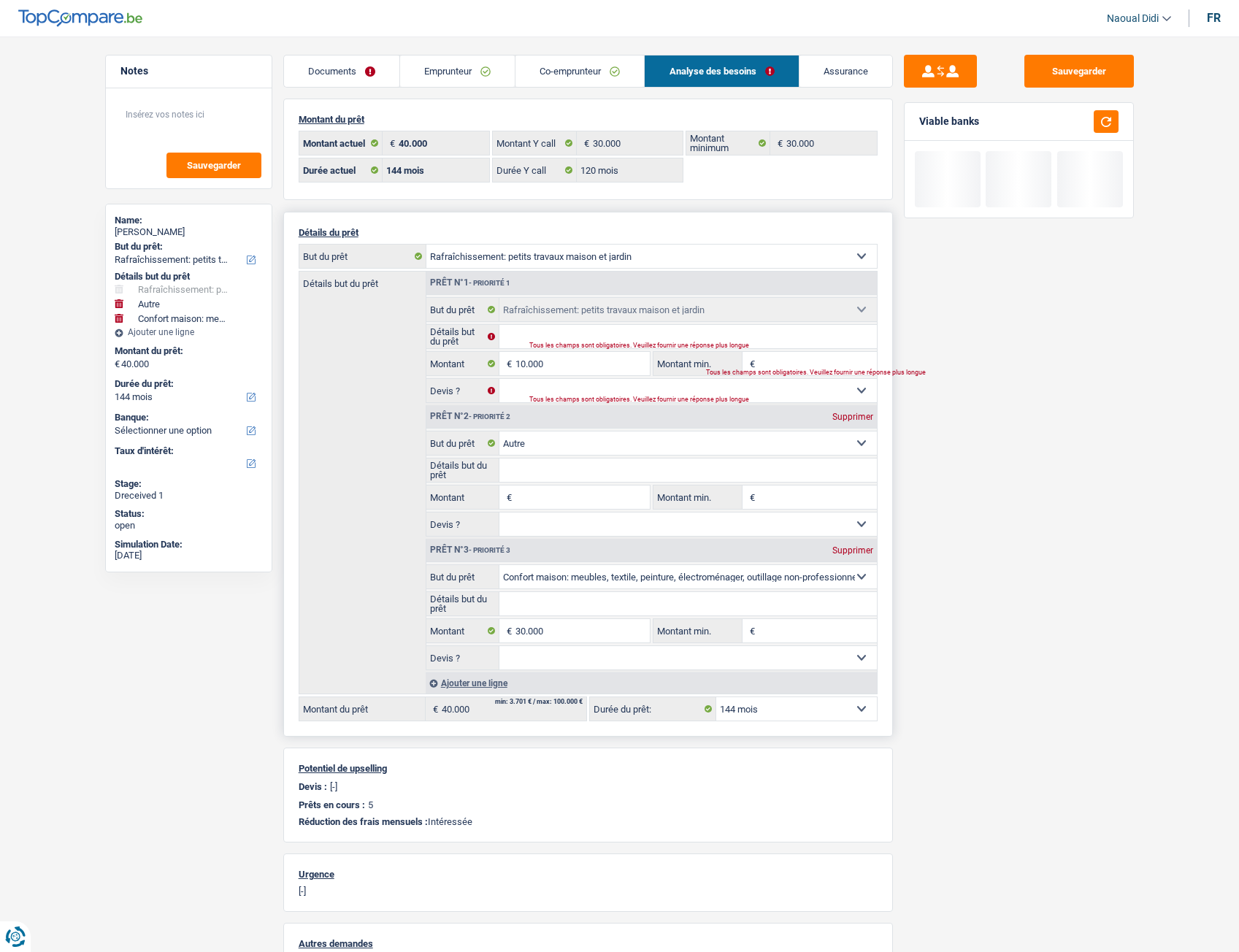
click at [551, 492] on input "Montant" at bounding box center [582, 497] width 134 height 23
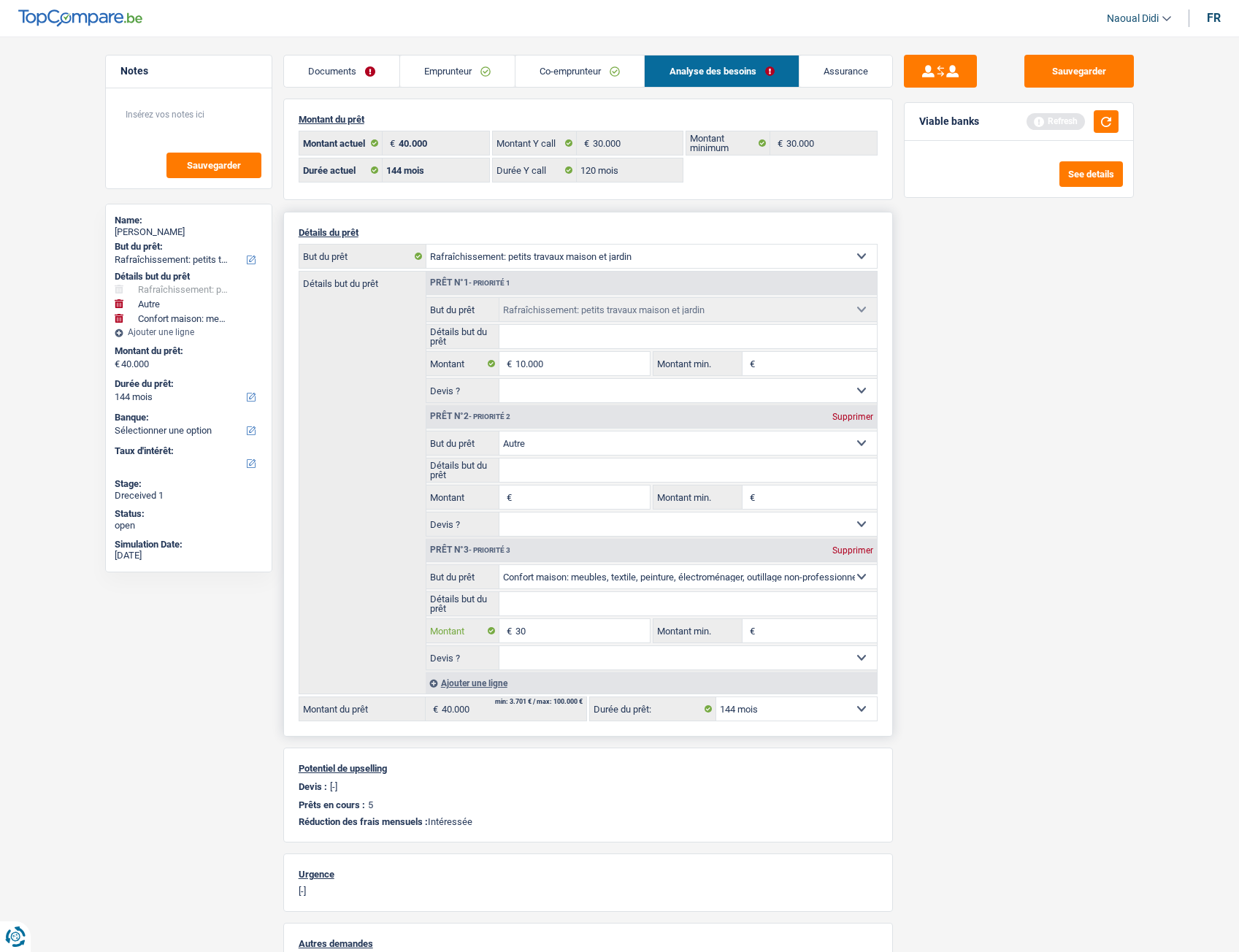
type input "3"
type input "15.000"
type input "25.000"
select select "120"
type input "25.000"
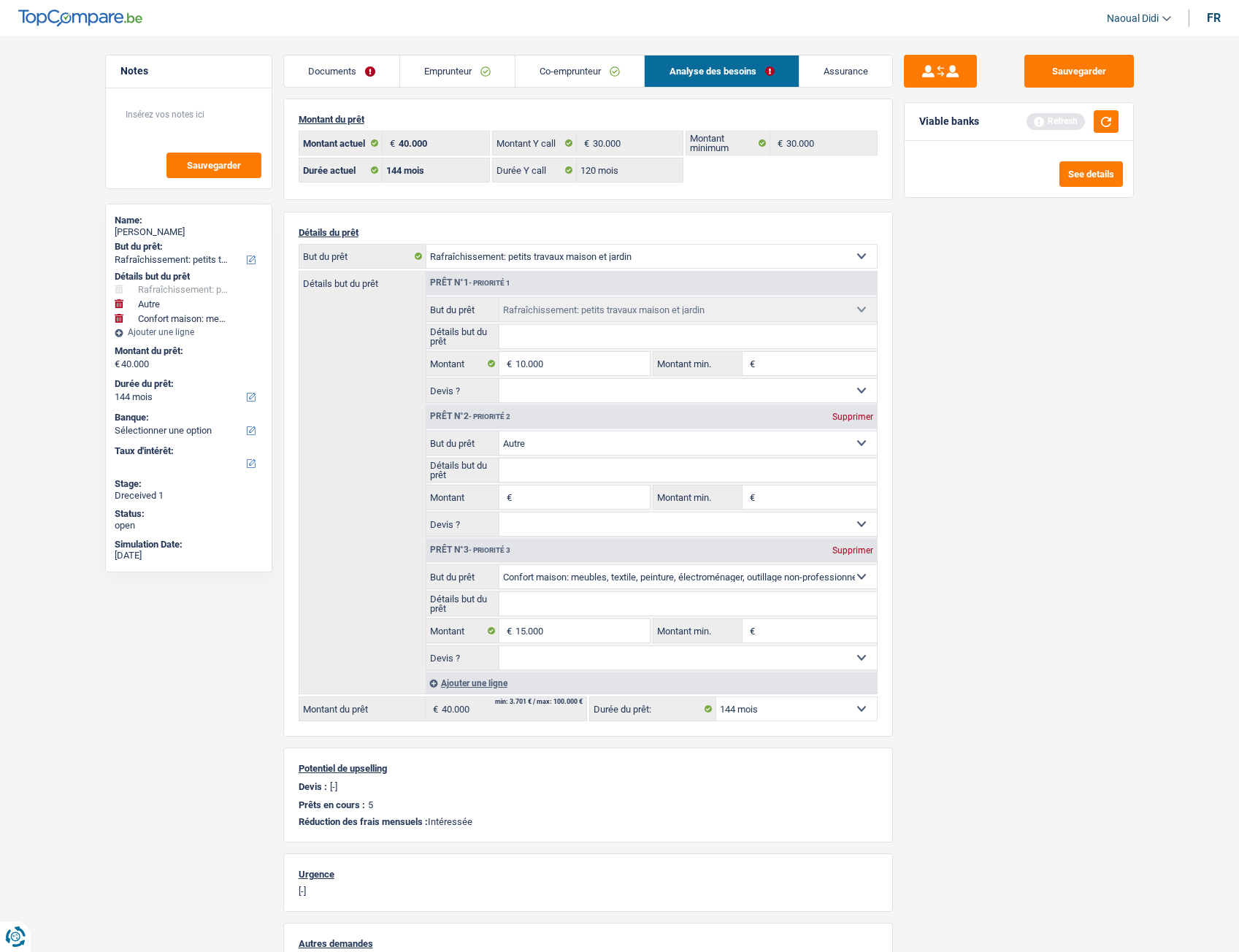
select select "120"
type input "25.000"
select select "120"
click at [964, 532] on div "Sauvegarder Viable banks Refresh See details" at bounding box center [1019, 490] width 252 height 870
click at [559, 442] on select "Confort maison: meubles, textile, peinture, électroménager, outillage non-profe…" at bounding box center [688, 443] width 378 height 23
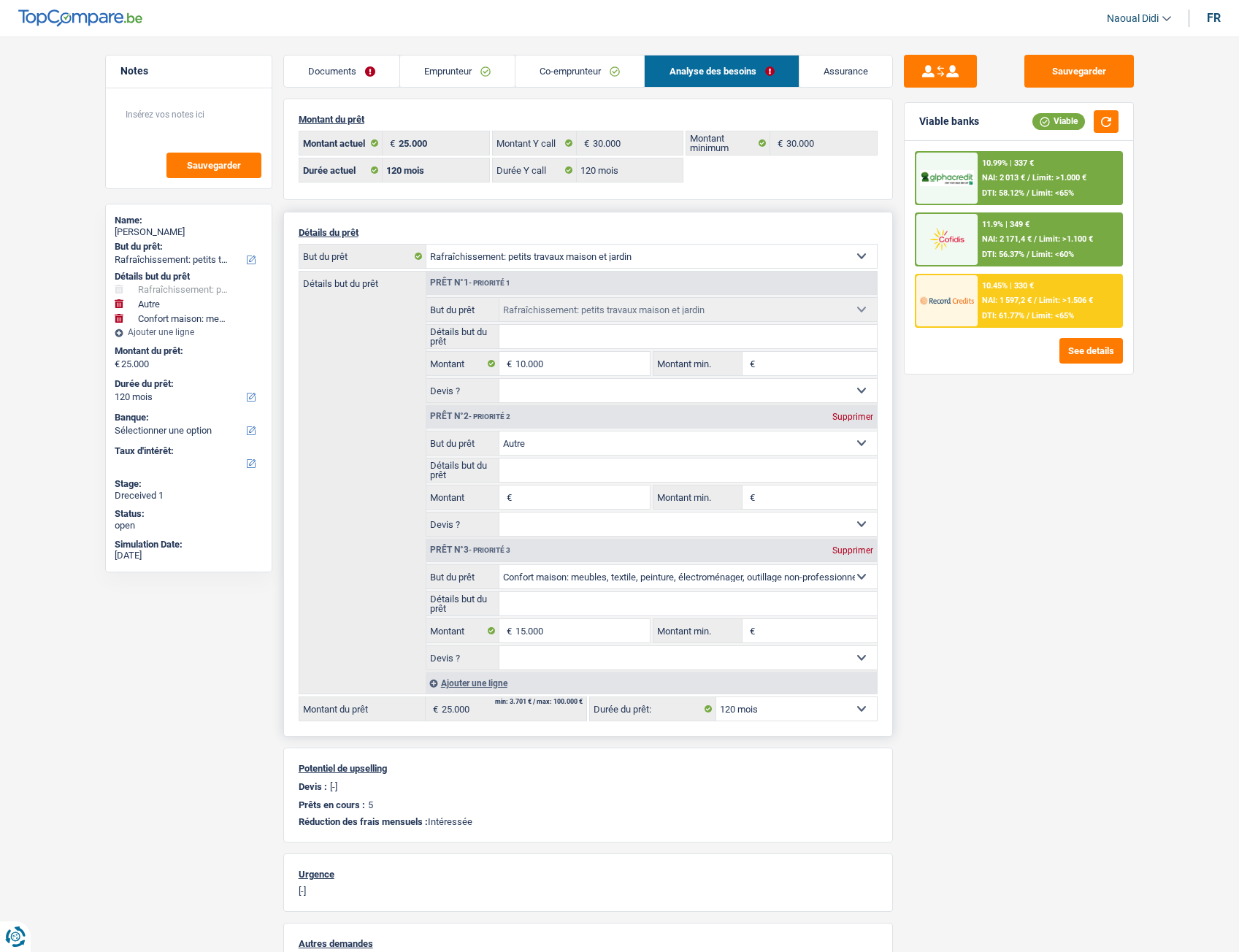
select select "tech"
click at [499, 431] on select "Confort maison: meubles, textile, peinture, électroménager, outillage non-profe…" at bounding box center [688, 443] width 378 height 23
type input "0"
select select "tech"
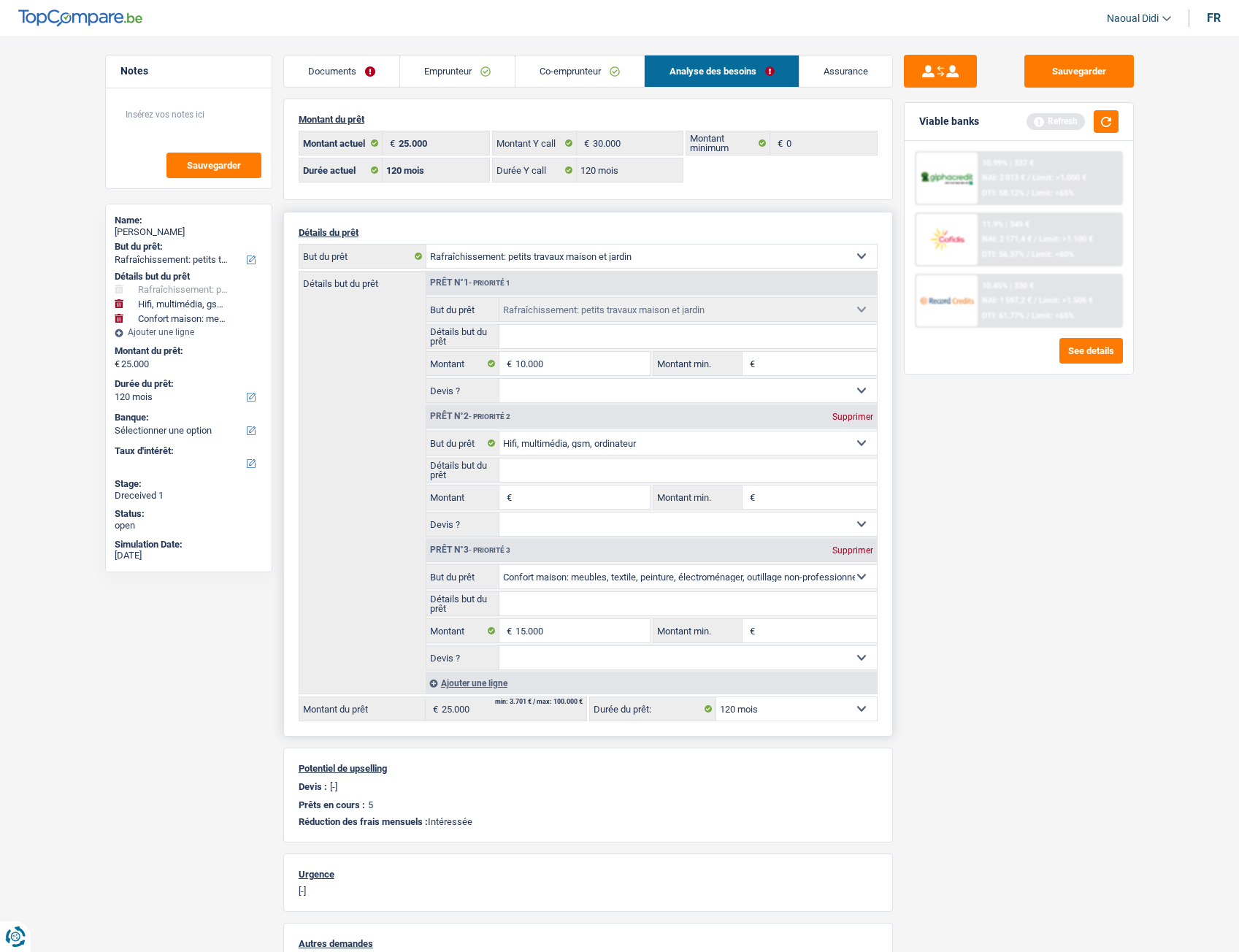
click at [562, 501] on input "Montant" at bounding box center [582, 497] width 134 height 23
type input "5.000"
type input "30.000"
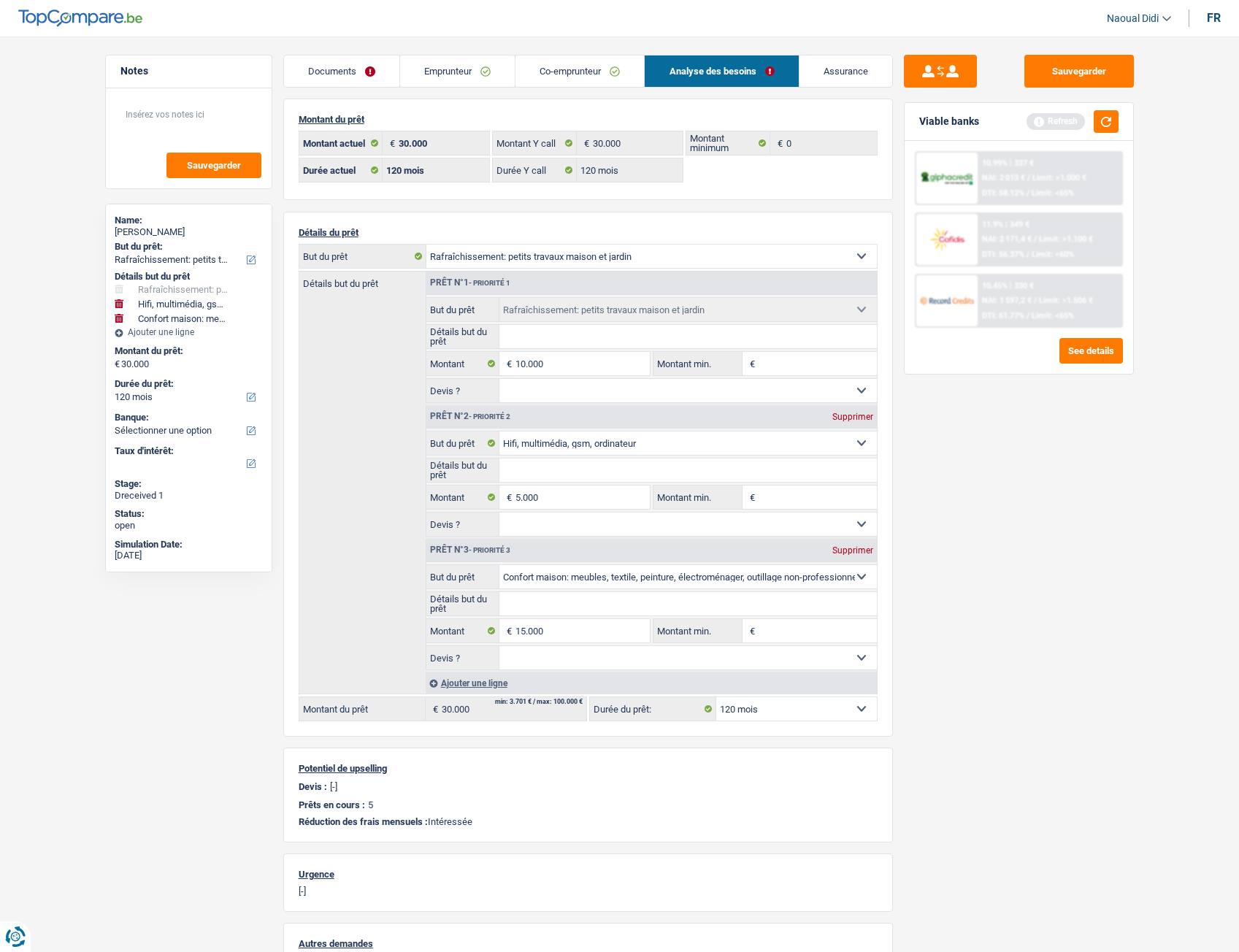
click at [945, 532] on div "Sauvegarder Viable banks Refresh 10.99% | 337 € NAI: 2 013 € / Limit: >1.000 € …" at bounding box center [1019, 490] width 252 height 870
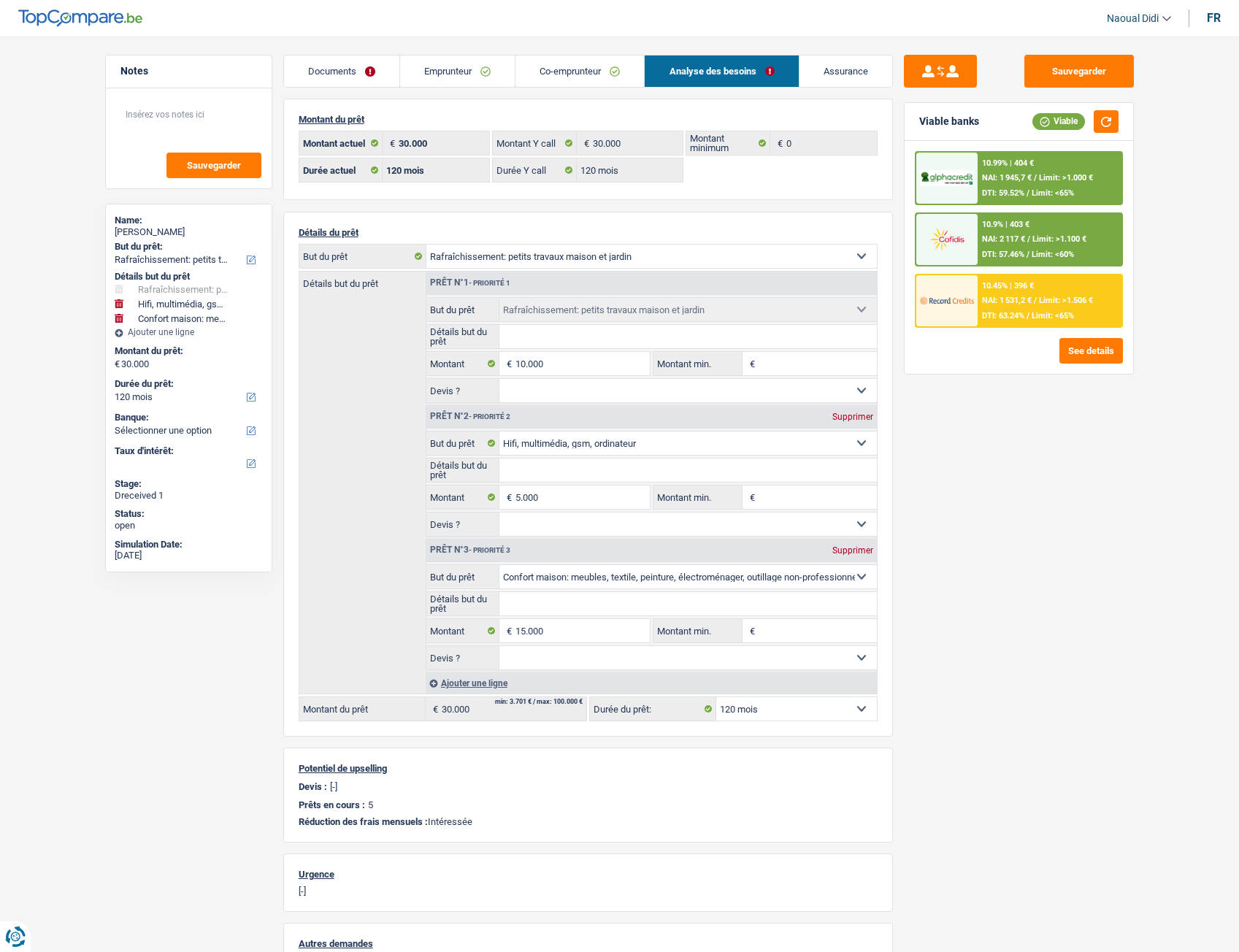
click at [1046, 170] on div "10.99% | 404 € NAI: 1 945,7 € / Limit: >1.000 € DTI: 59.52% / Limit: <65%" at bounding box center [1049, 178] width 144 height 51
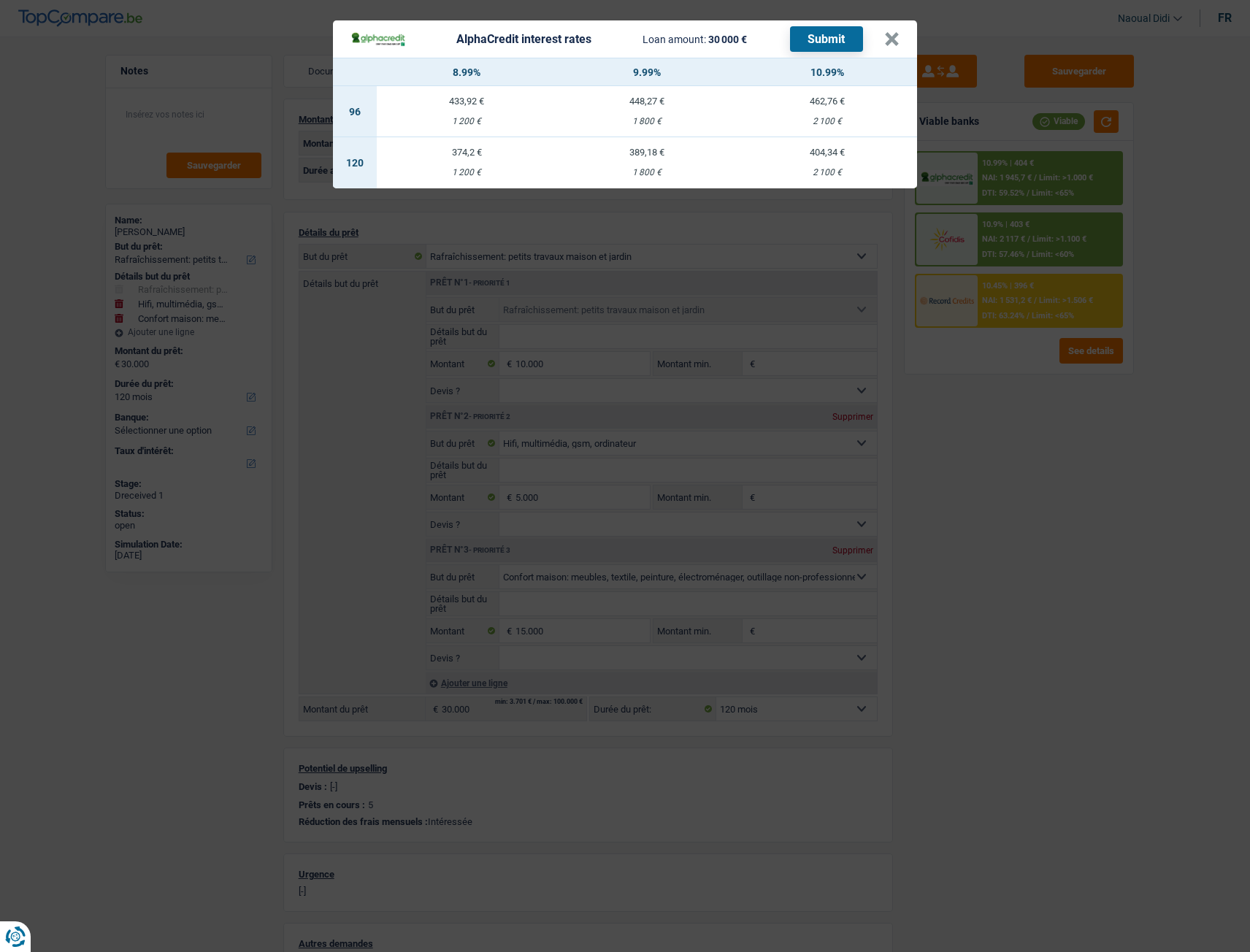
click at [830, 156] on div "404,34 €" at bounding box center [827, 152] width 181 height 9
select select "alphacredit"
type input "10,99"
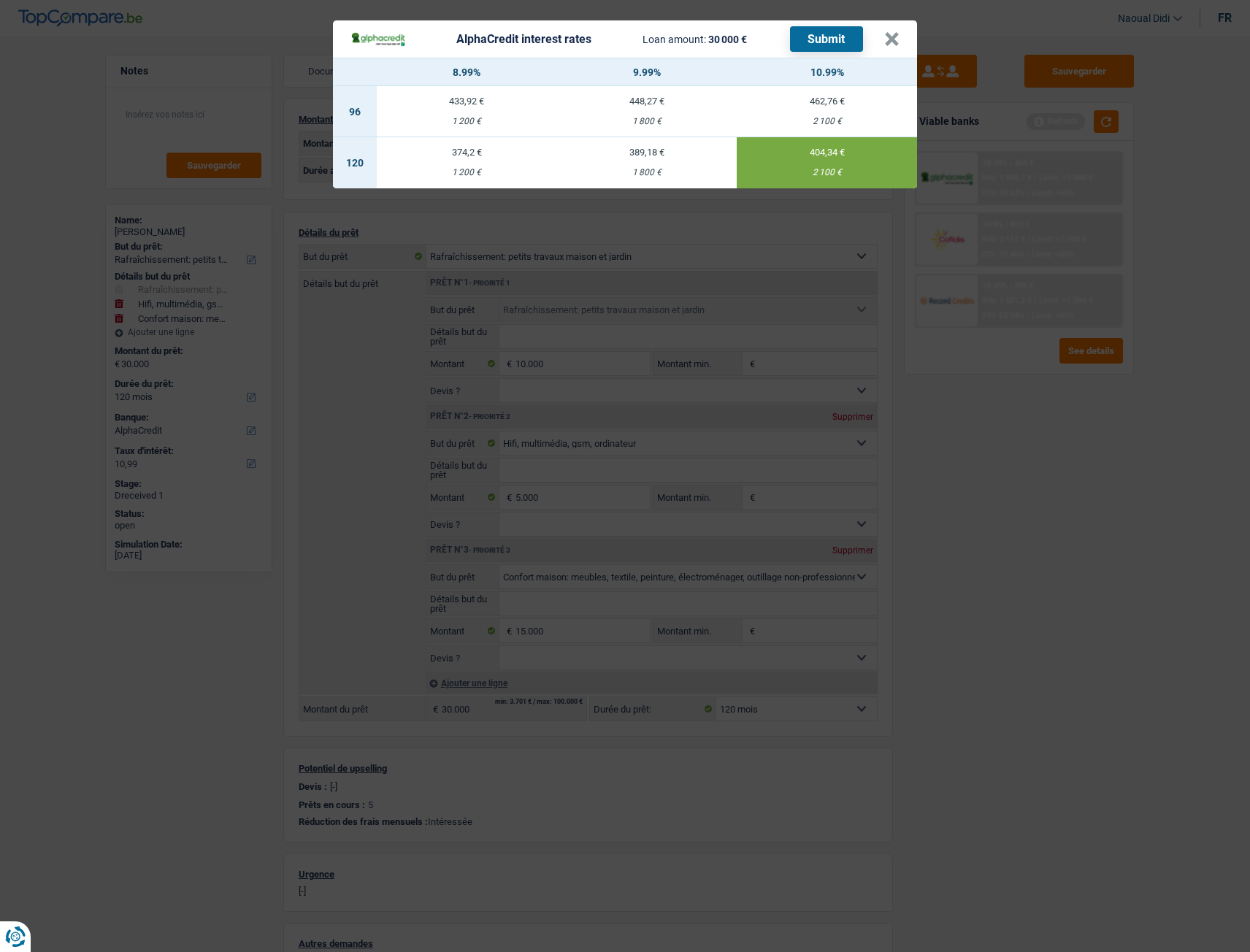
click at [836, 37] on button "Submit" at bounding box center [826, 38] width 73 height 25
click at [894, 39] on button "×" at bounding box center [892, 39] width 15 height 15
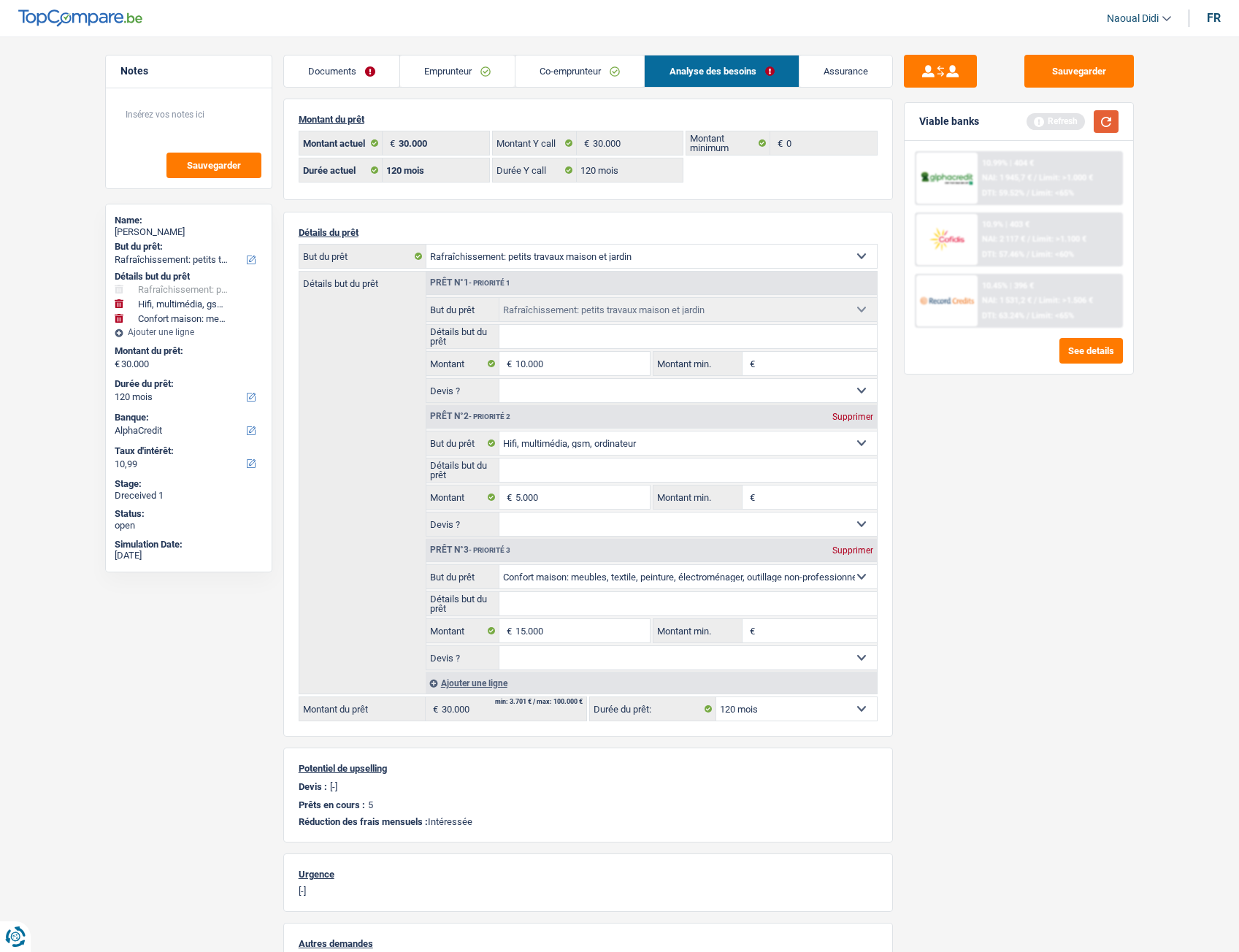
click at [1107, 116] on button "button" at bounding box center [1106, 121] width 25 height 22
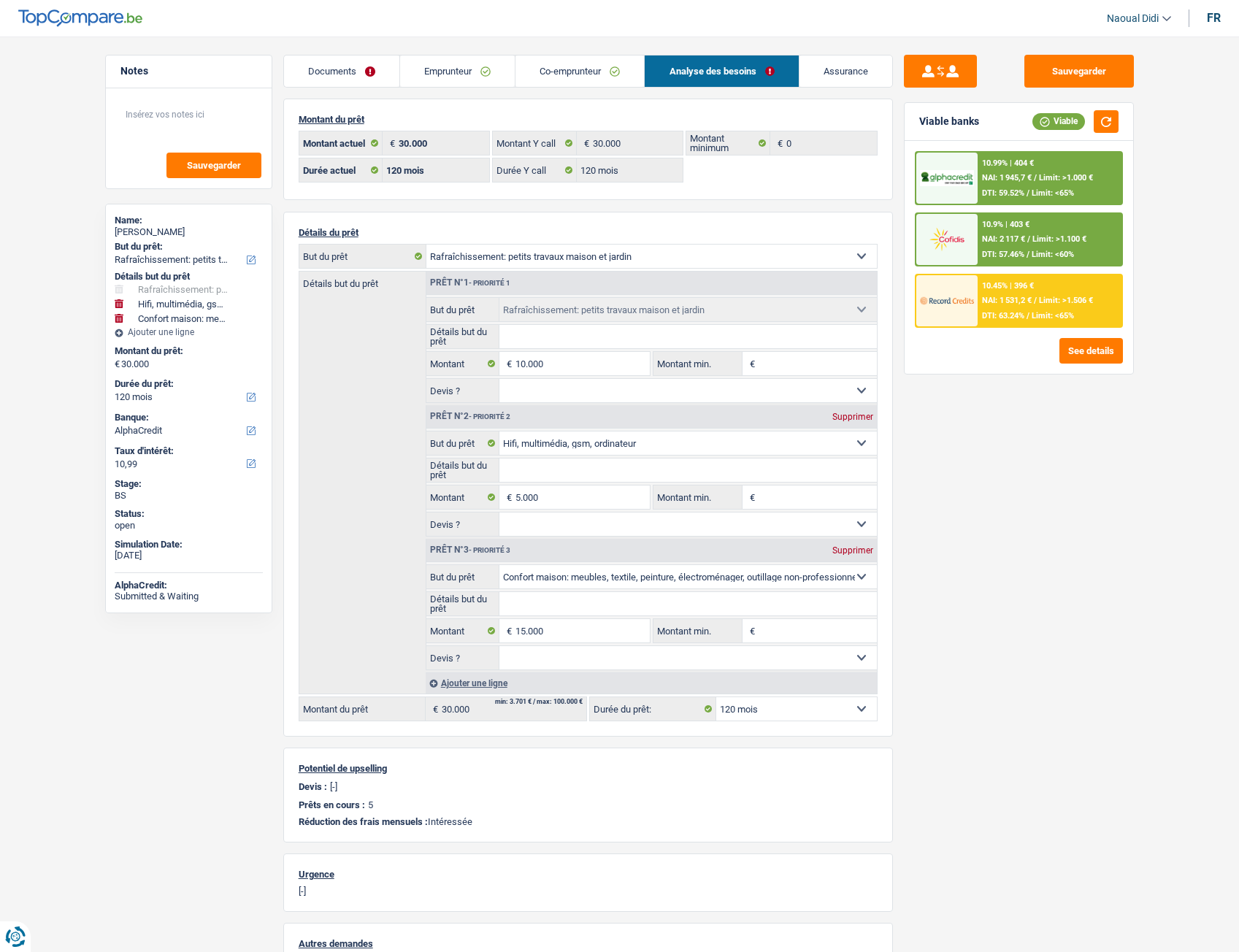
click at [1028, 302] on span "NAI: 1 531,2 €" at bounding box center [1007, 301] width 50 height 9
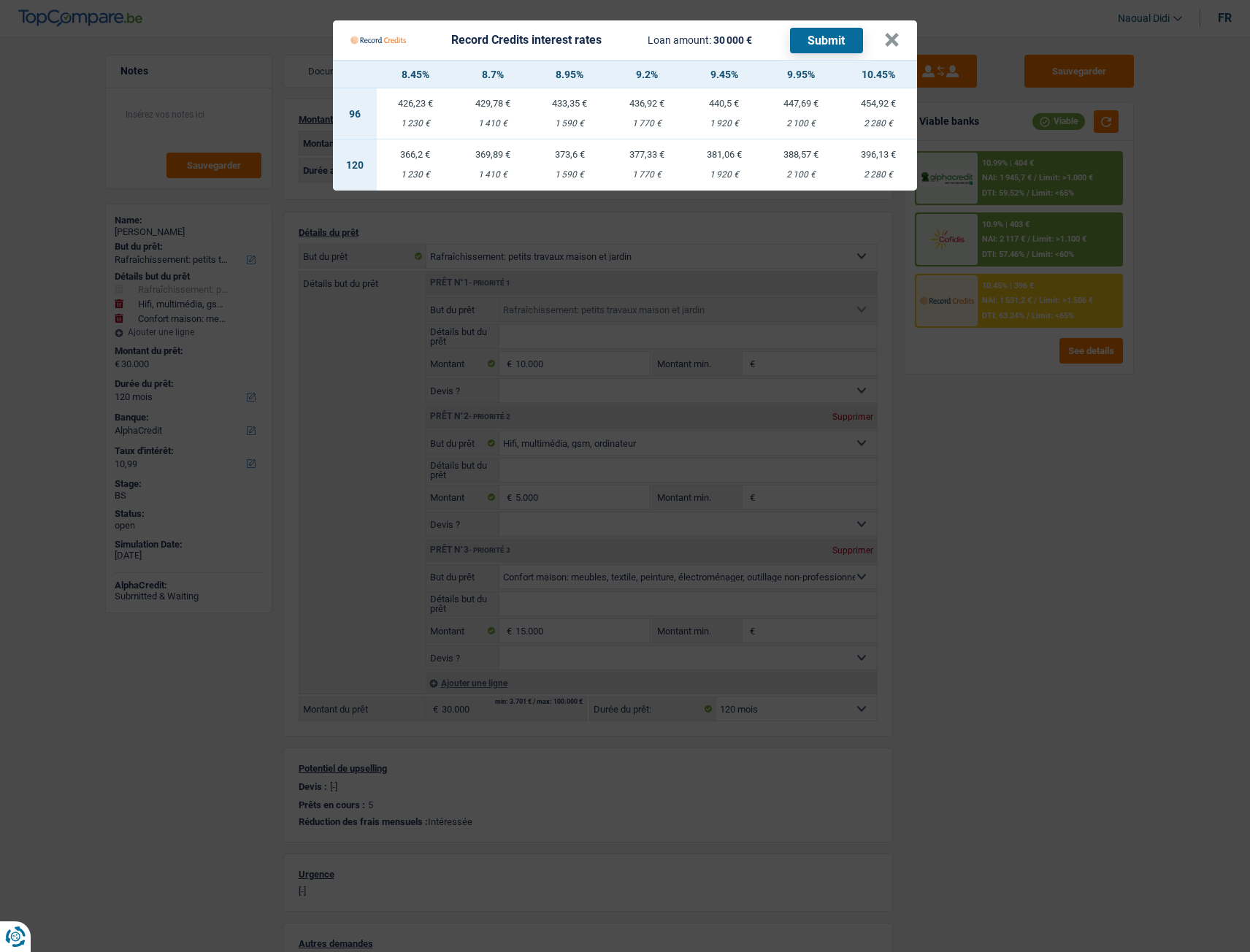
click at [882, 172] on div "2 280 €" at bounding box center [878, 175] width 78 height 9
select select "record credits"
type input "10,45"
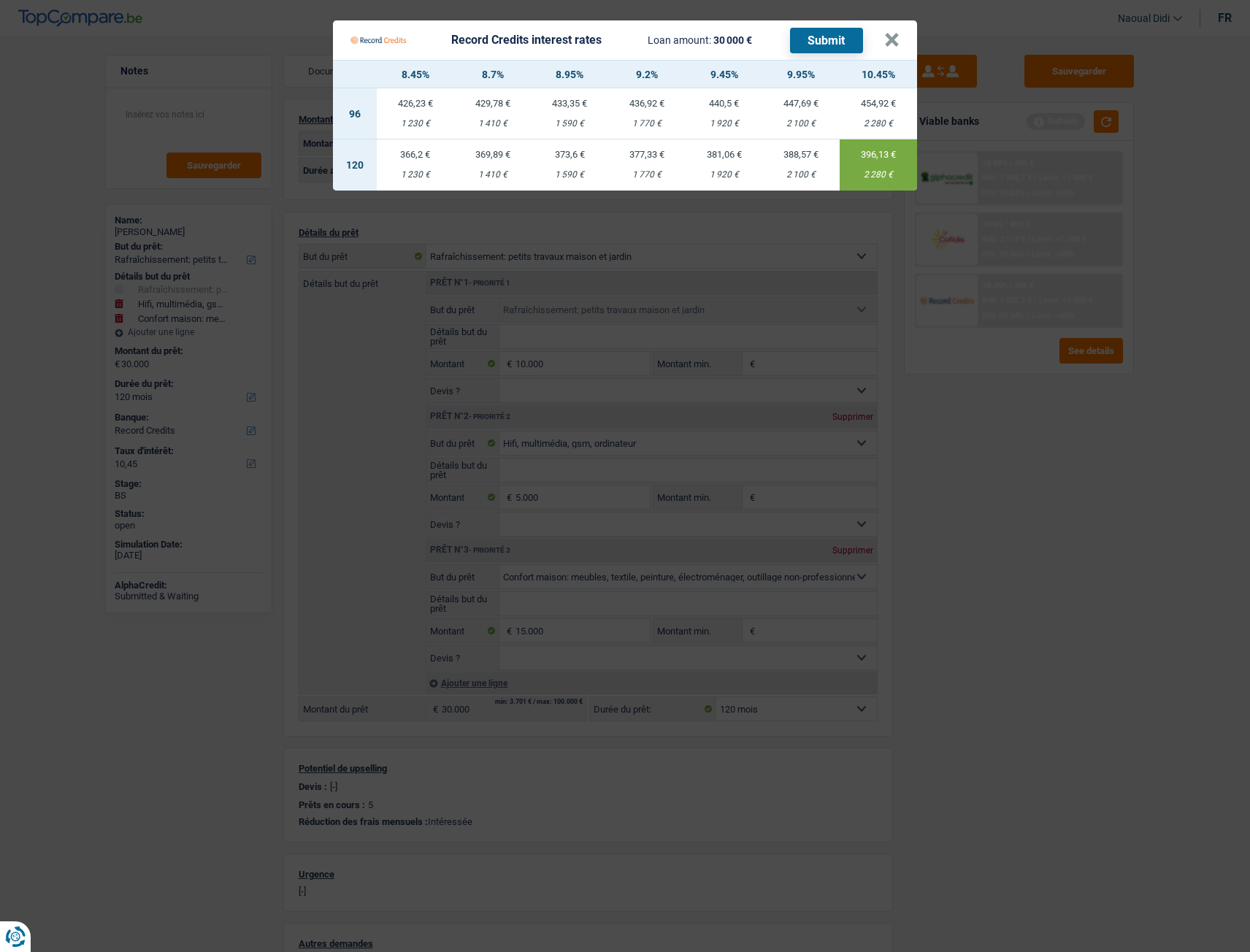
click at [832, 43] on button "Submit" at bounding box center [826, 40] width 73 height 25
click at [890, 42] on button "×" at bounding box center [892, 40] width 15 height 15
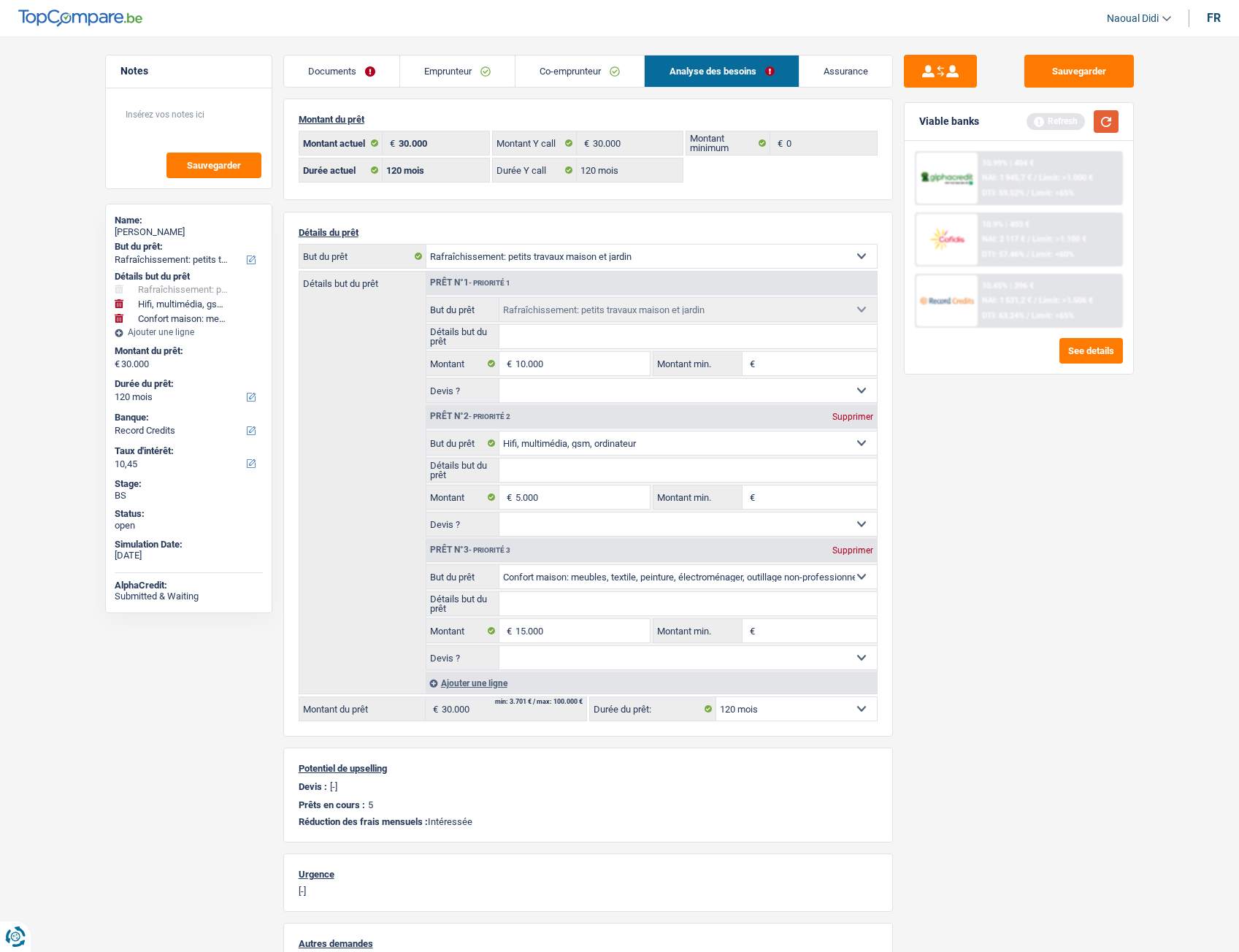
click at [1101, 116] on button "button" at bounding box center [1106, 121] width 25 height 22
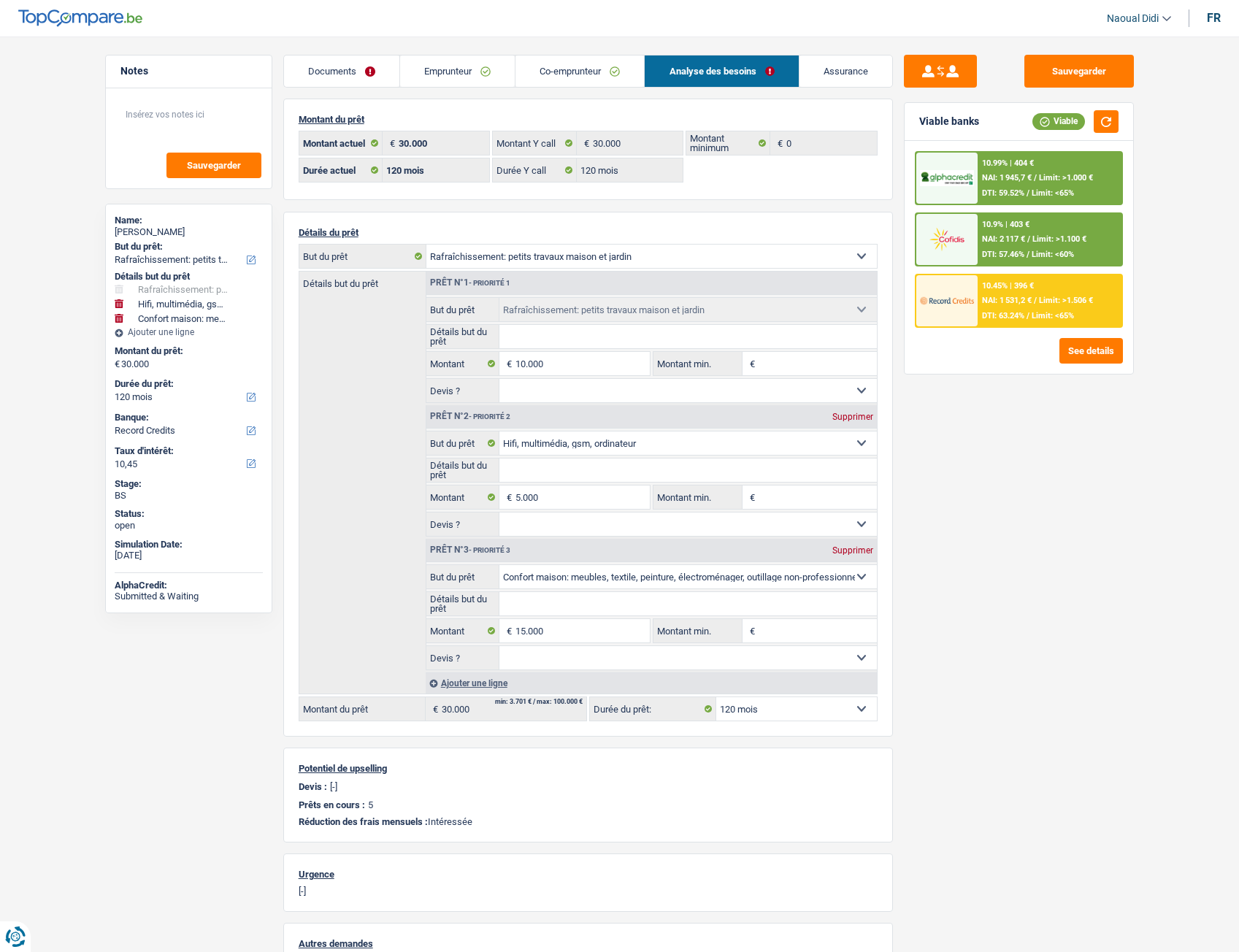
click at [1020, 232] on div "10.9% | 403 € NAI: 2 117 € / Limit: >1.100 € DTI: 57.46% / Limit: <60%" at bounding box center [1049, 239] width 144 height 51
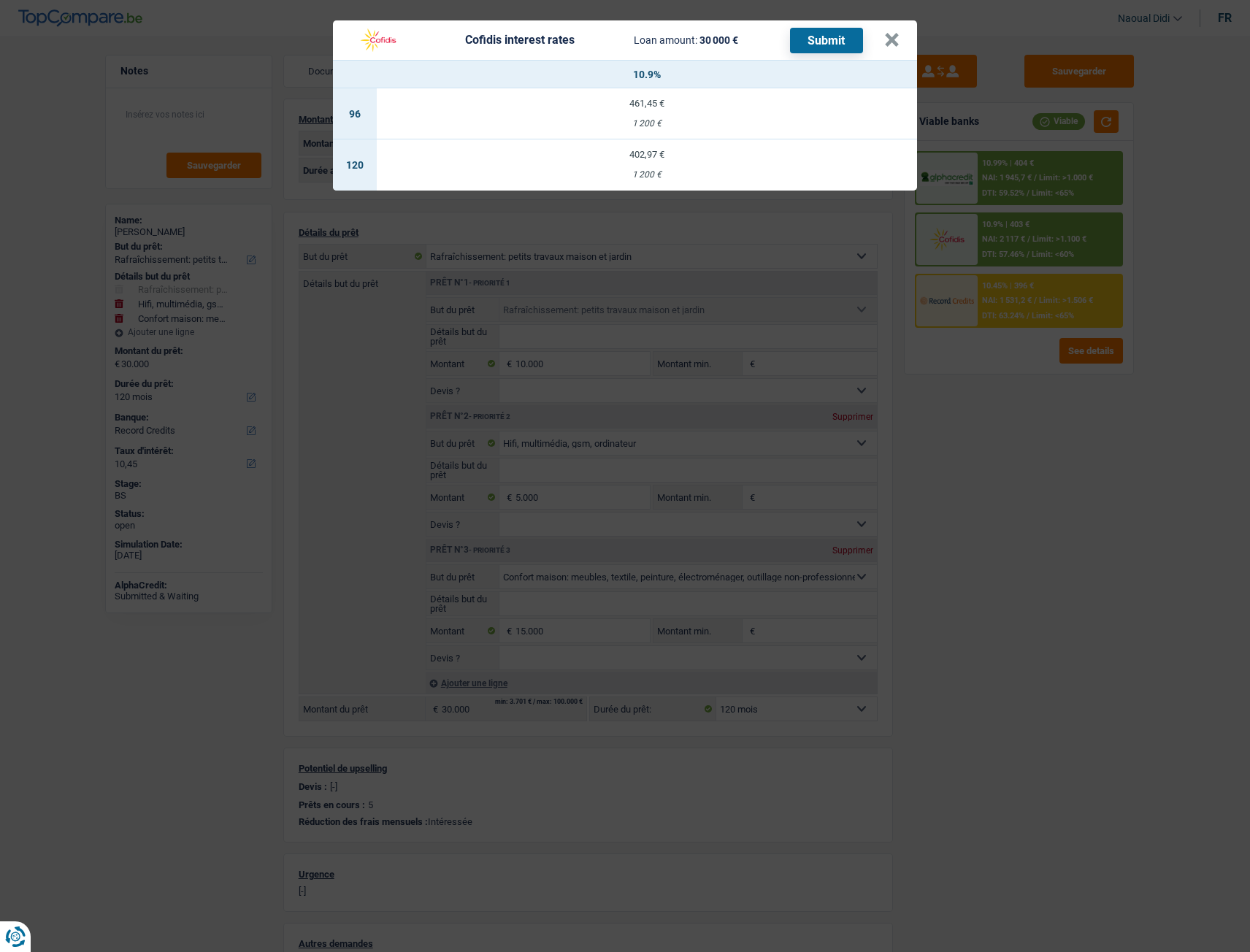
click at [642, 165] on td "402,97 € 1 200 €" at bounding box center [647, 165] width 541 height 51
select select "cofidis"
type input "10,90"
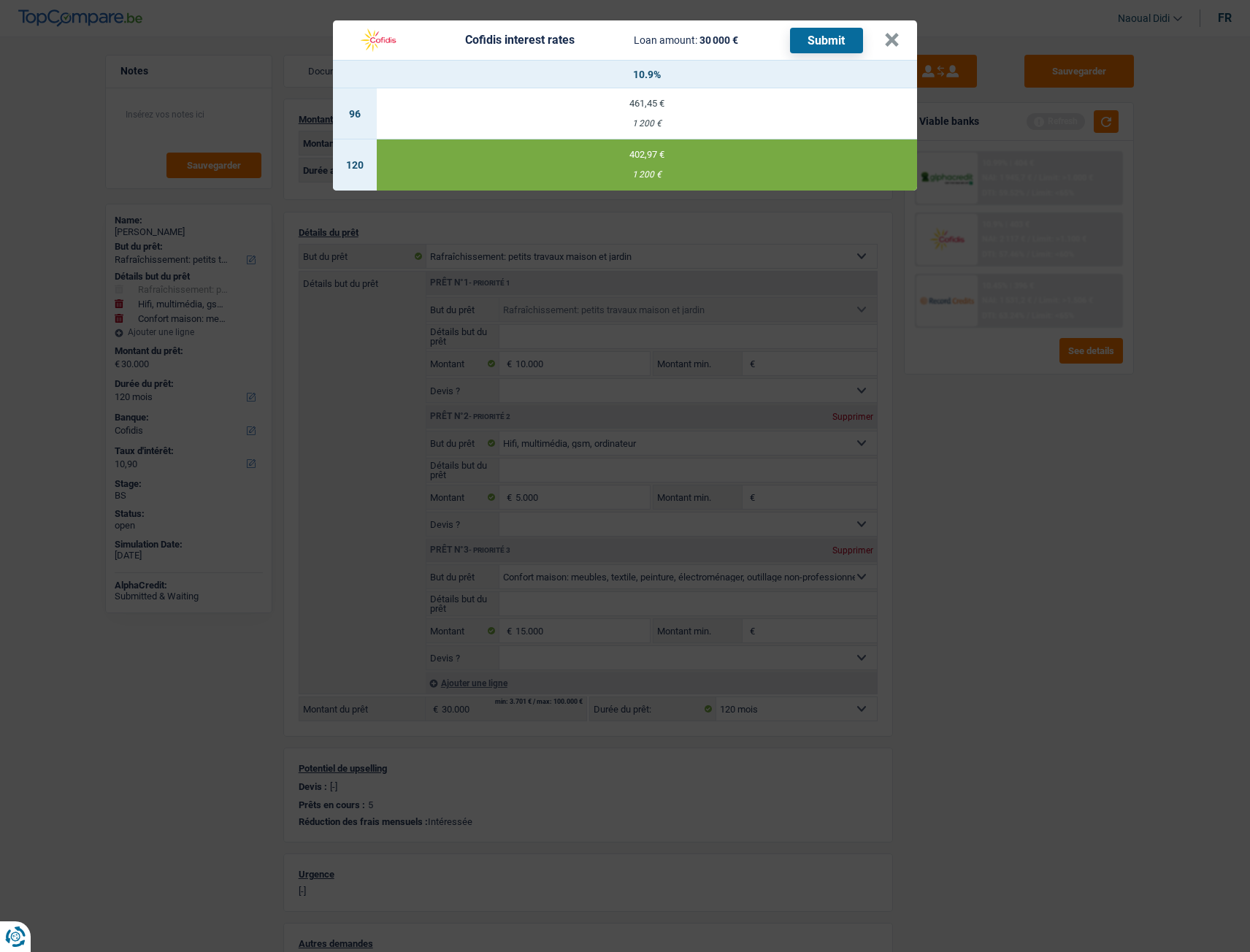
click at [830, 45] on button "Submit" at bounding box center [826, 40] width 73 height 25
click at [892, 38] on button "×" at bounding box center [892, 40] width 15 height 15
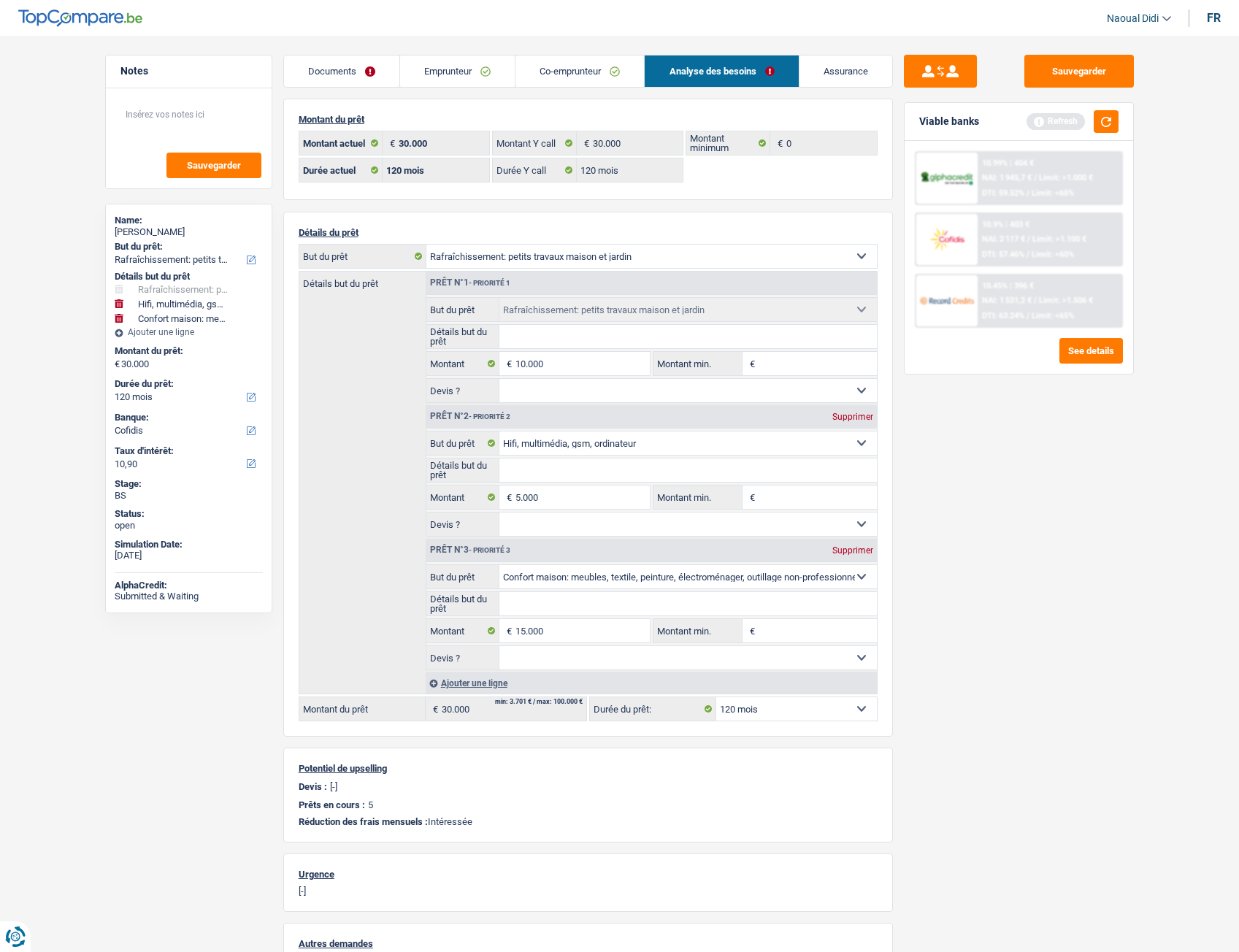
click at [316, 65] on link "Documents" at bounding box center [341, 71] width 115 height 32
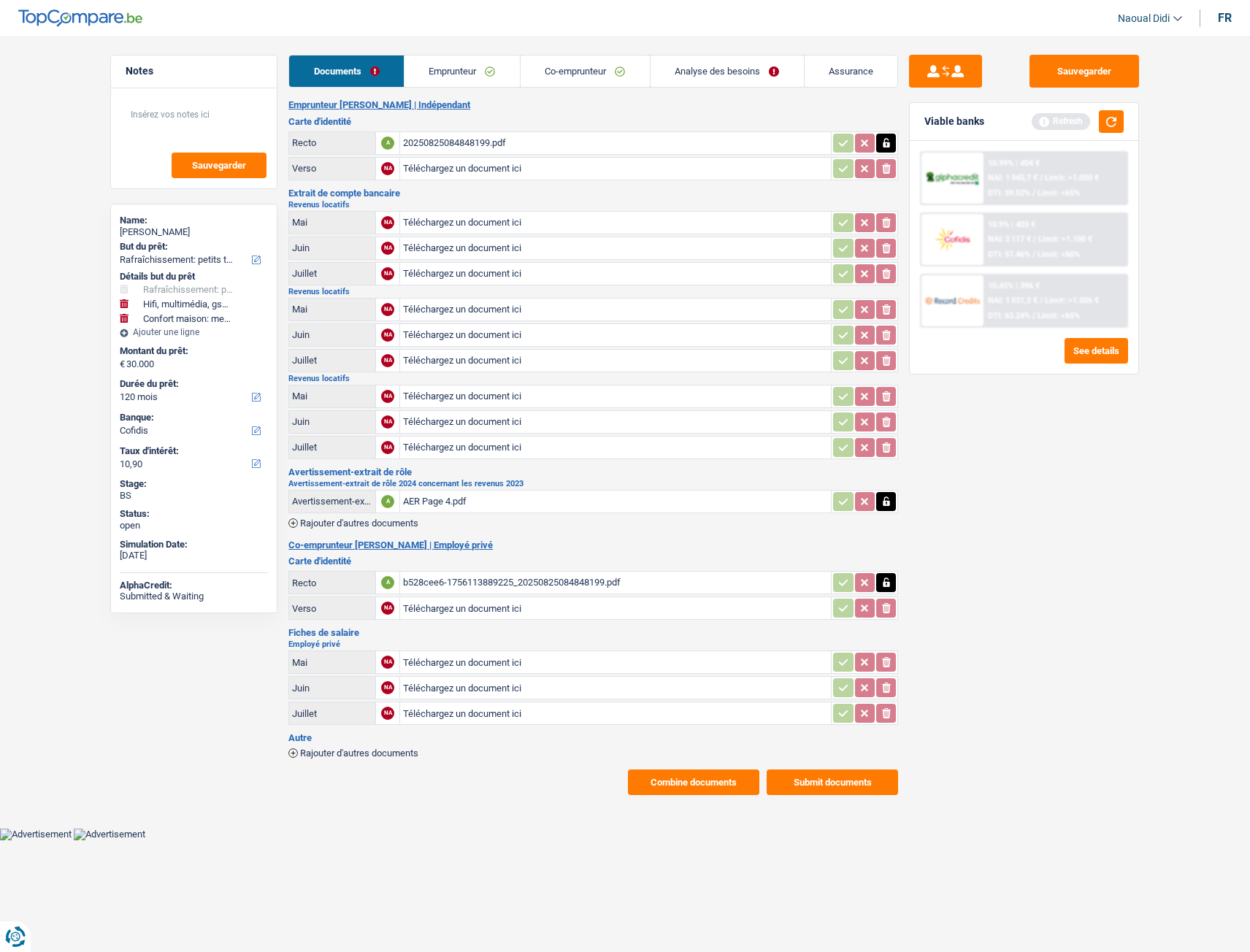
click at [825, 532] on button "Submit documents" at bounding box center [832, 782] width 132 height 25
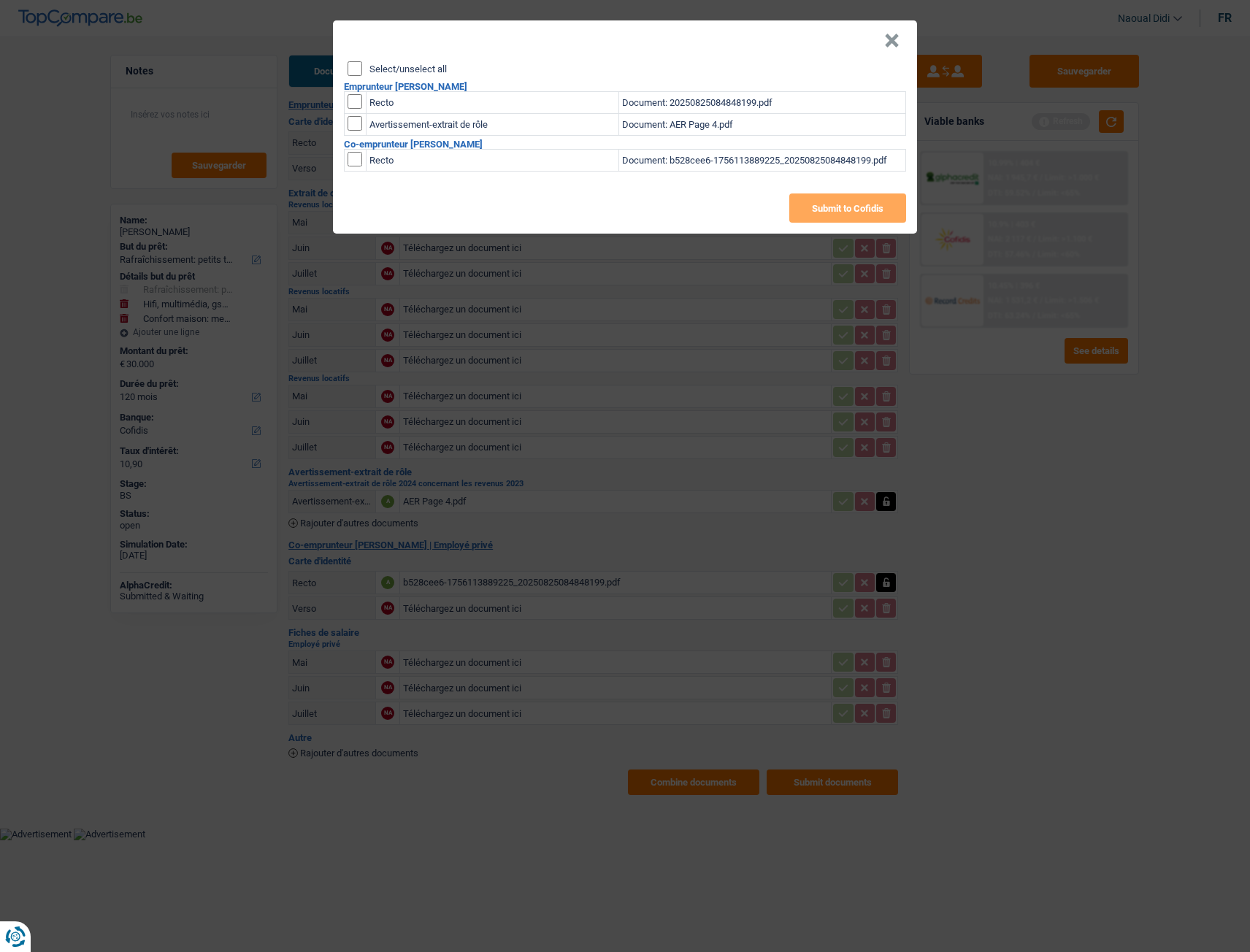
click at [355, 75] on input "Select/unselect all" at bounding box center [355, 68] width 15 height 15
checkbox input "true"
click at [358, 161] on input "checkbox" at bounding box center [355, 158] width 15 height 15
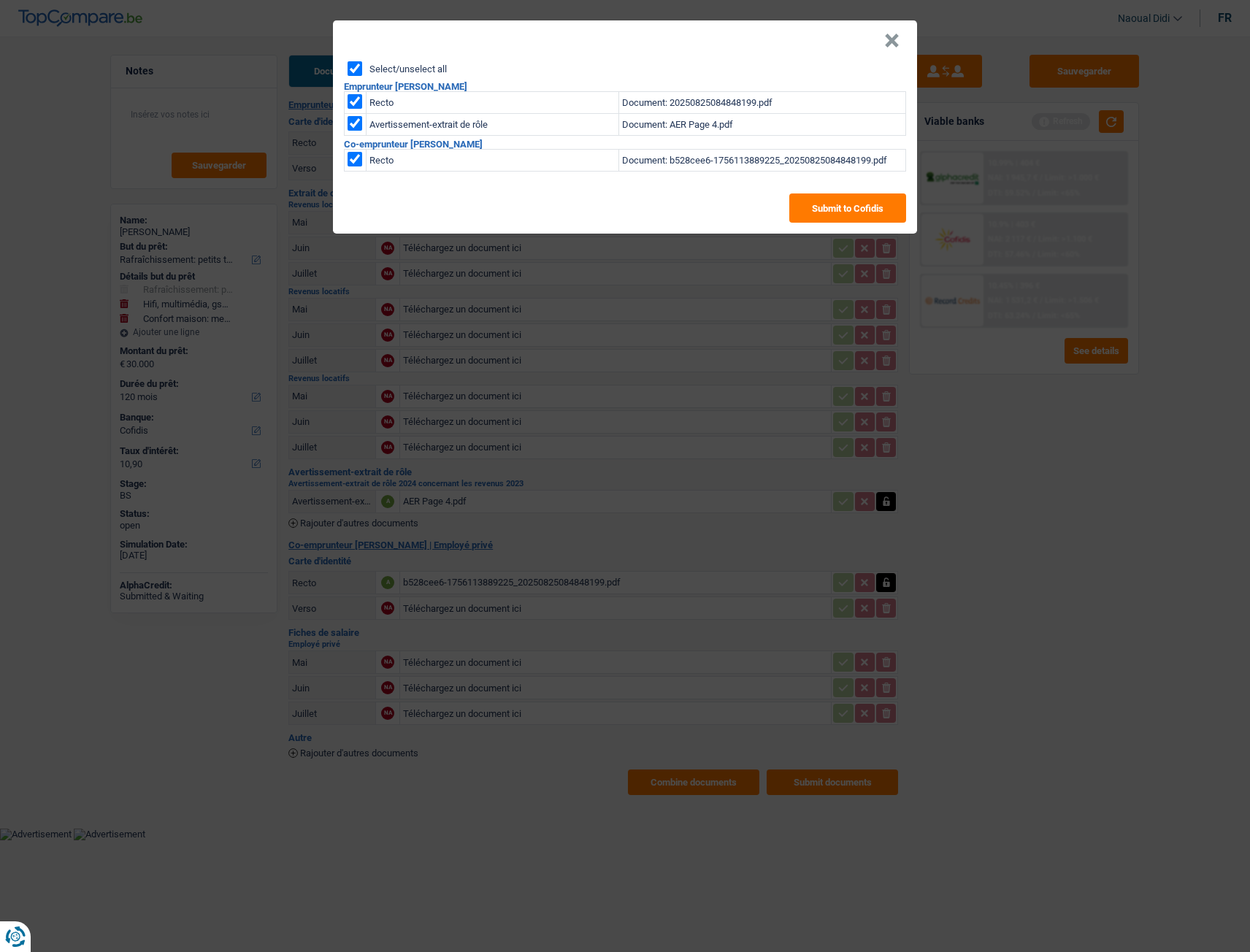
checkbox input "false"
click at [855, 212] on button "Submit to Cofidis" at bounding box center [848, 208] width 117 height 29
click at [878, 223] on div "Select/unselect all Emprunteur Dominique Goethals Recto Document: 2025082508484…" at bounding box center [625, 148] width 585 height 172
click at [895, 46] on button "×" at bounding box center [892, 41] width 15 height 15
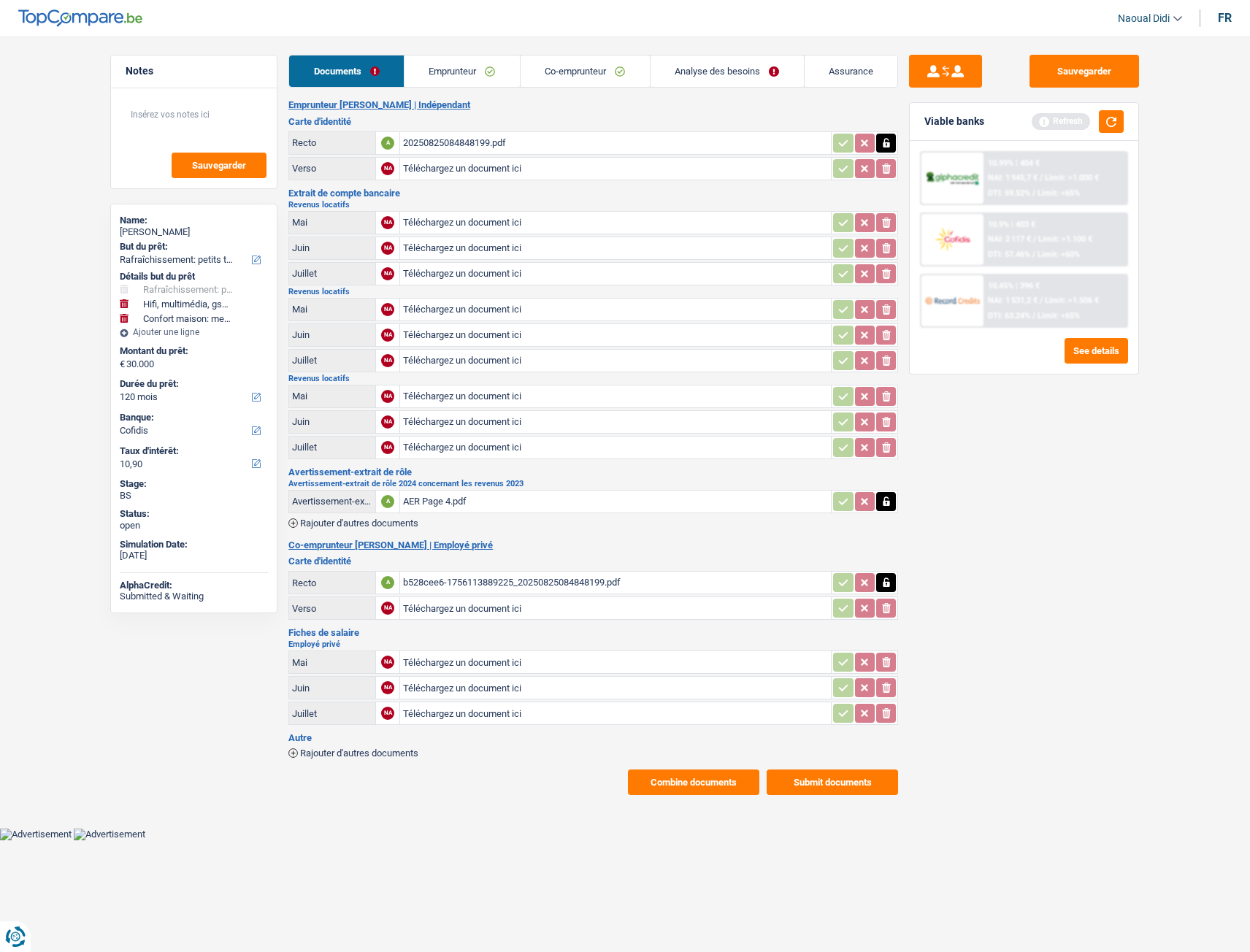
click at [710, 532] on button "Combine documents" at bounding box center [694, 782] width 132 height 25
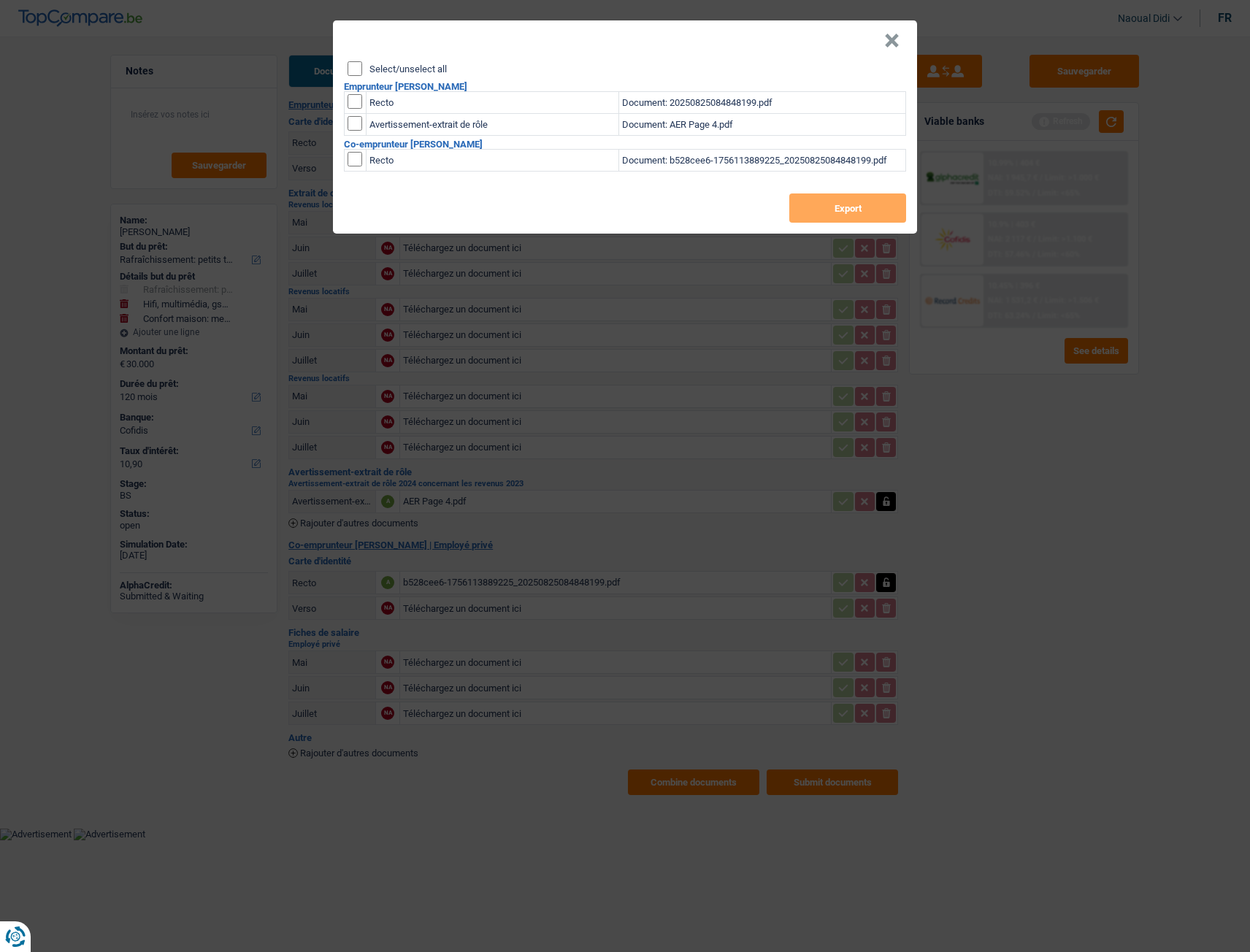
click at [357, 68] on input "Select/unselect all" at bounding box center [355, 68] width 15 height 15
checkbox input "true"
click at [359, 158] on input "checkbox" at bounding box center [355, 158] width 15 height 15
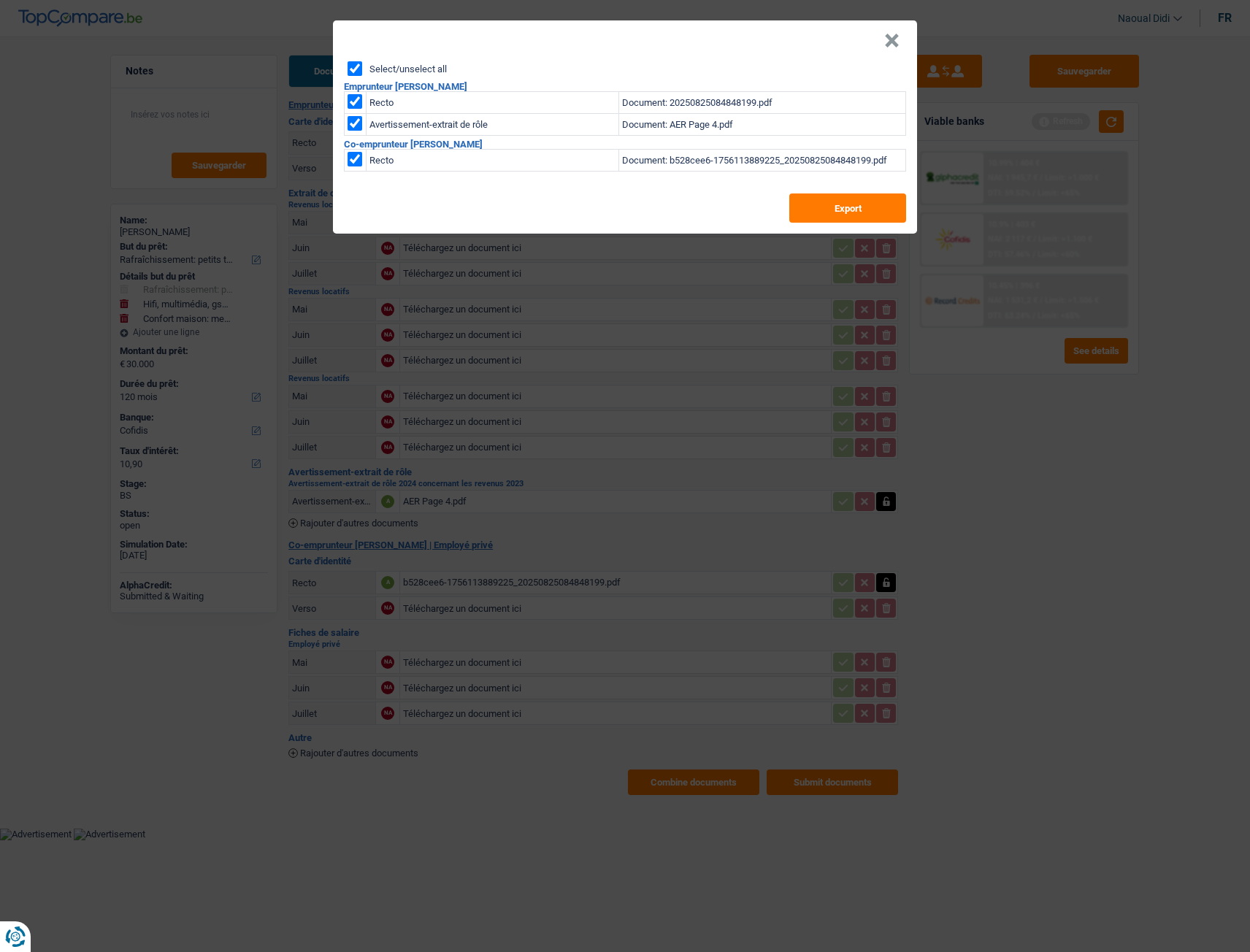
checkbox input "false"
click at [821, 192] on div "Select/unselect all Emprunteur Dominique Goethals Recto Document: 2025082508484…" at bounding box center [625, 148] width 585 height 172
click at [827, 198] on button "Export" at bounding box center [848, 208] width 117 height 29
click at [888, 43] on button "×" at bounding box center [892, 41] width 15 height 15
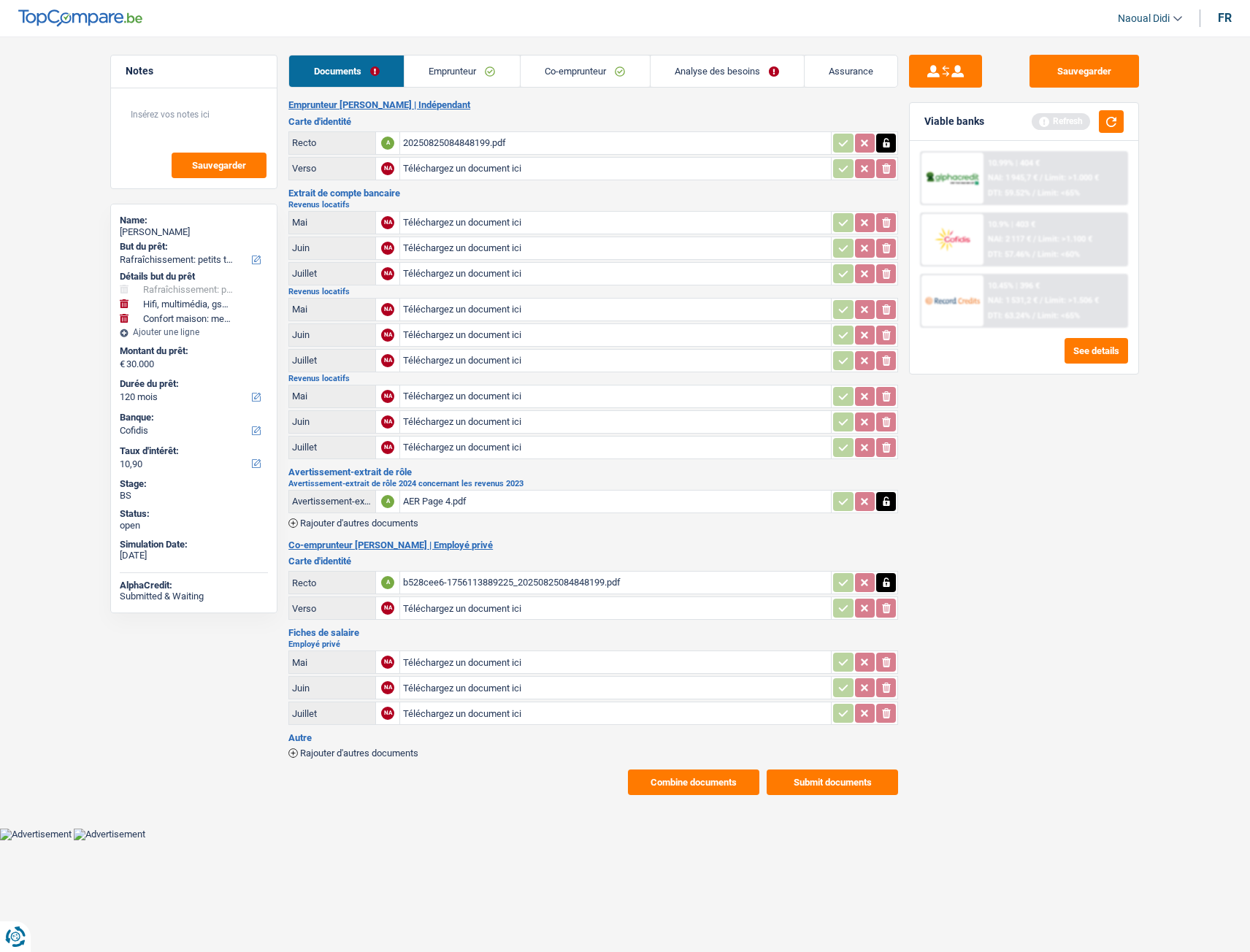
click at [441, 78] on link "Emprunteur" at bounding box center [462, 71] width 115 height 32
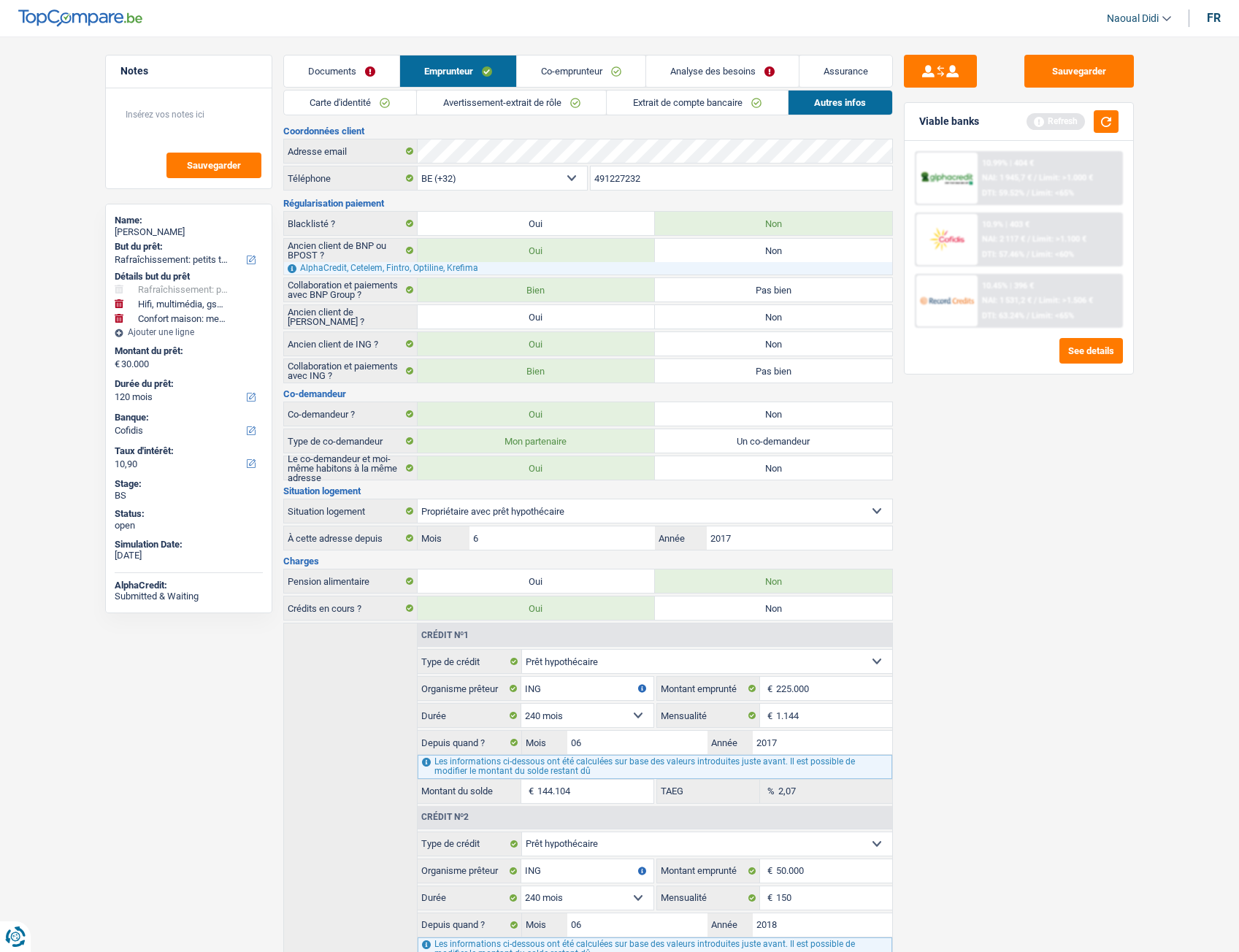
click at [357, 105] on link "Carte d'identité" at bounding box center [350, 102] width 132 height 24
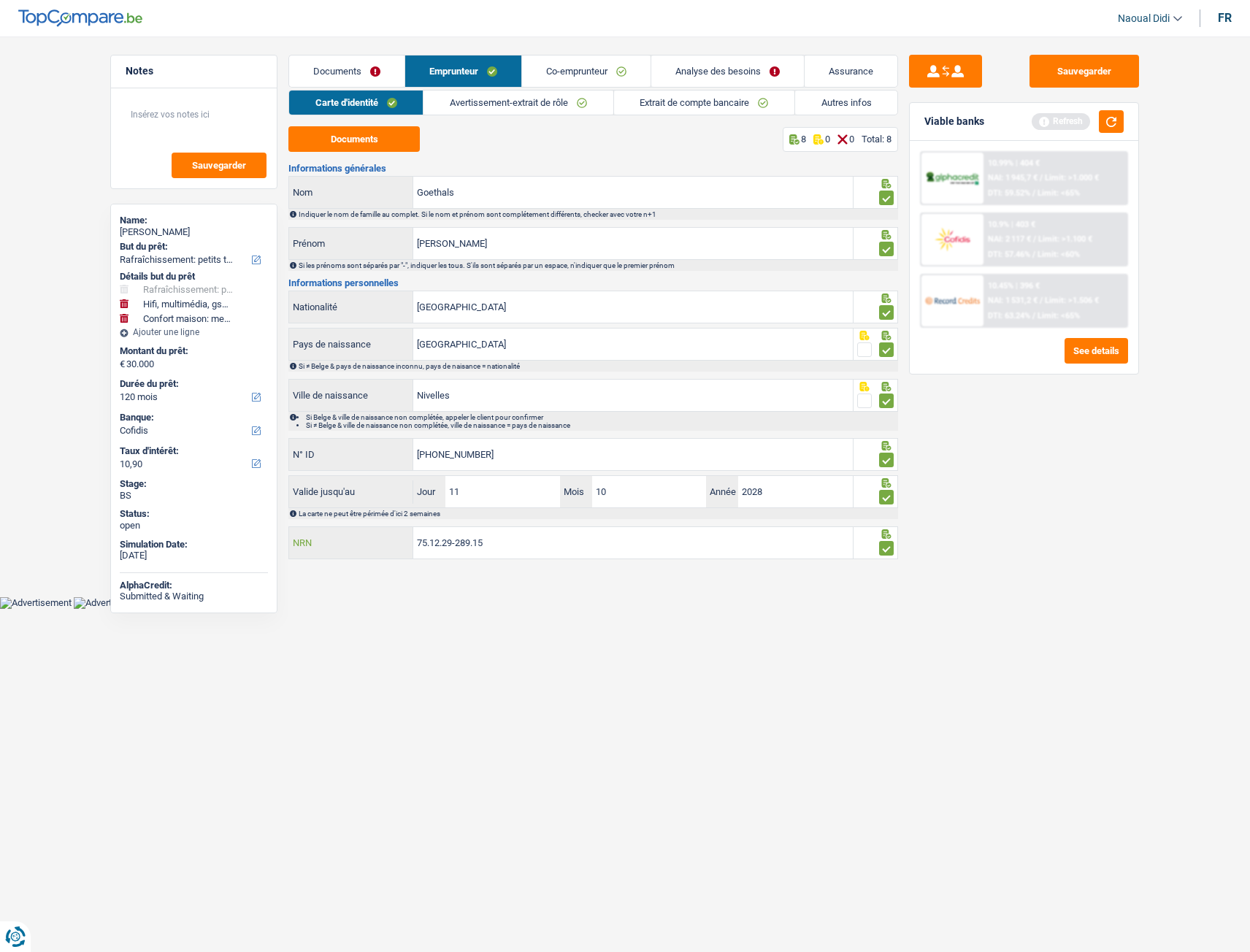
drag, startPoint x: 512, startPoint y: 553, endPoint x: 378, endPoint y: 537, distance: 135.0
click at [378, 532] on div "75.12.29-289.15 NRN" at bounding box center [571, 542] width 564 height 32
click at [1110, 115] on button "button" at bounding box center [1112, 121] width 25 height 22
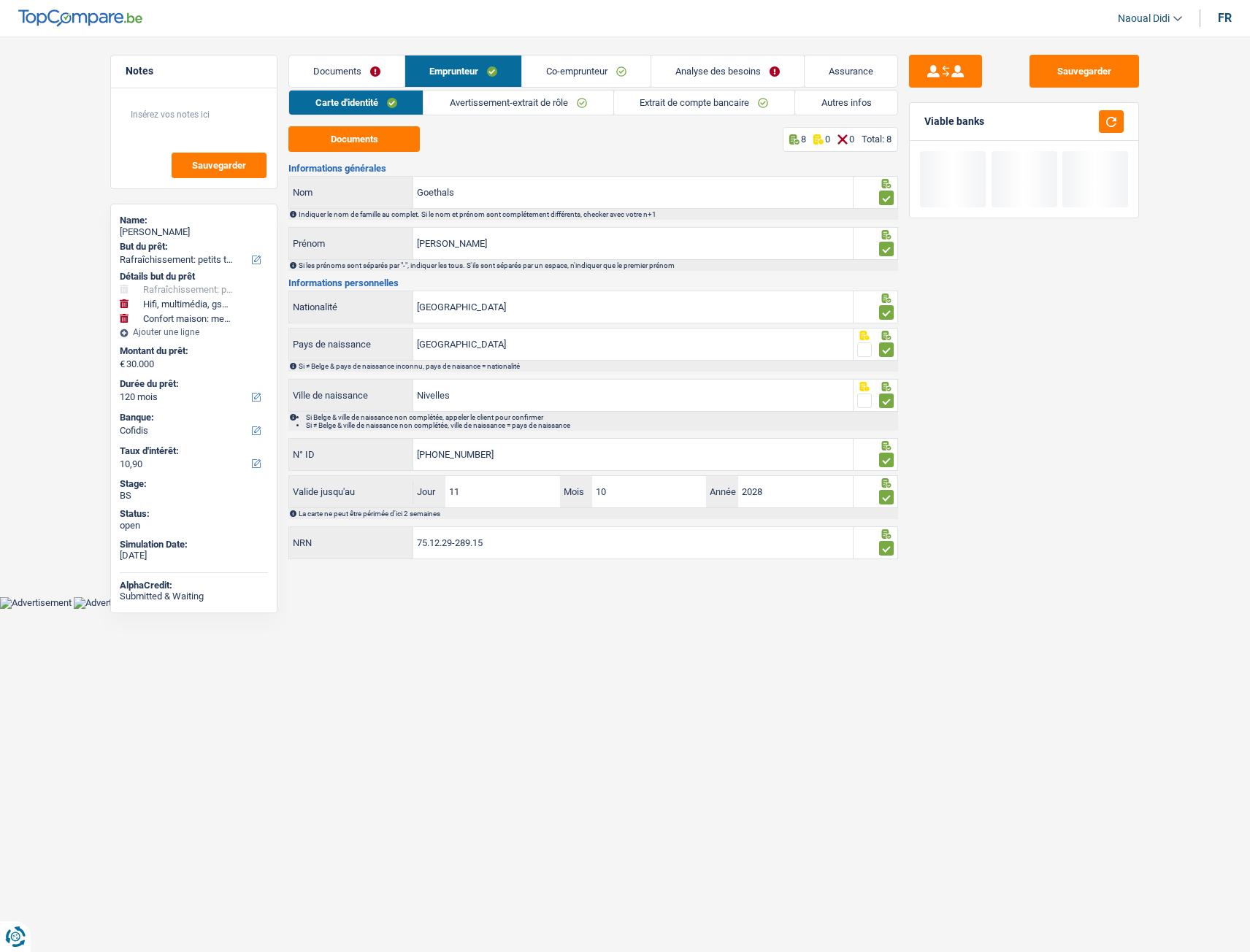
click at [737, 72] on link "Analyse des besoins" at bounding box center [728, 71] width 152 height 32
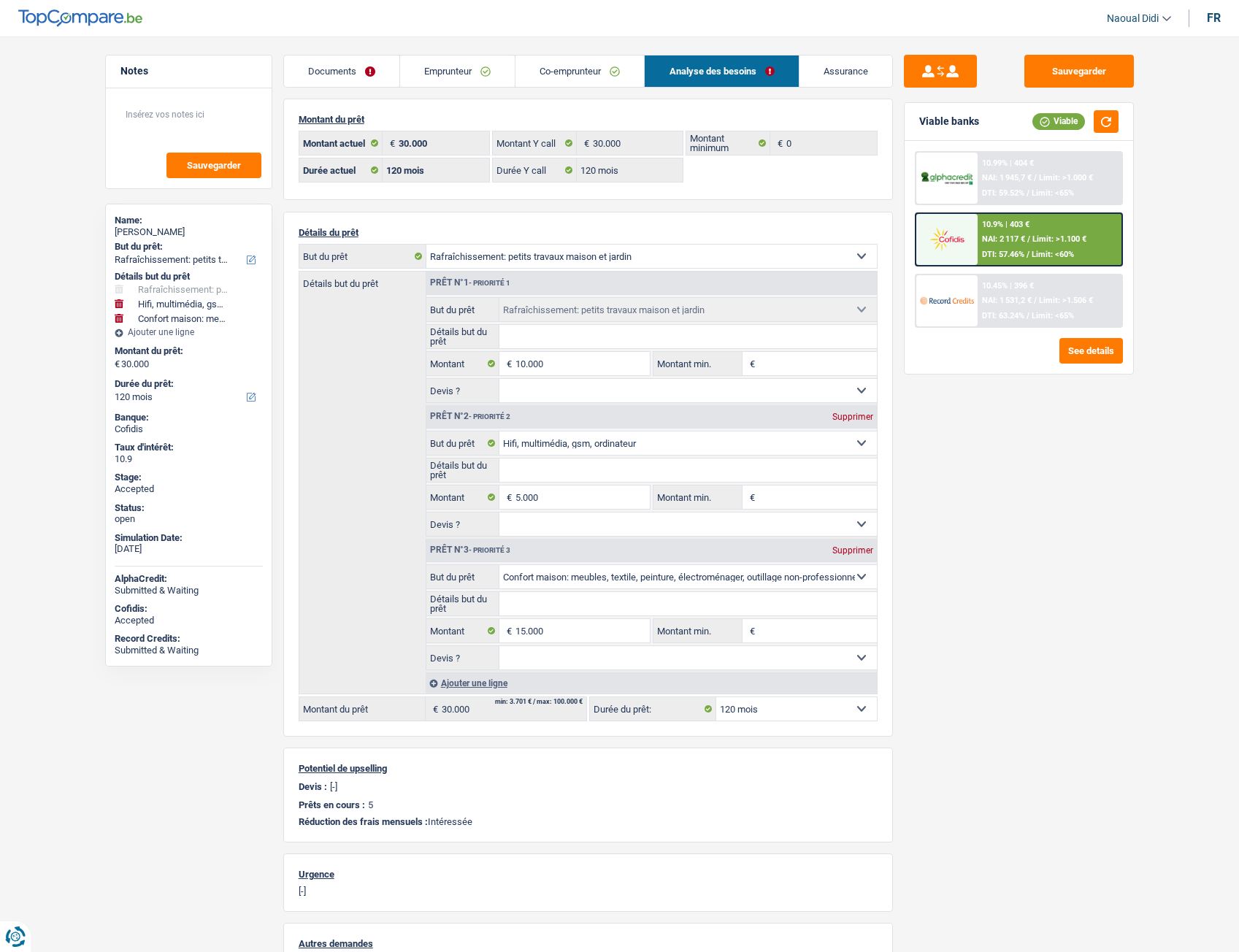
click at [442, 75] on link "Emprunteur" at bounding box center [457, 71] width 115 height 32
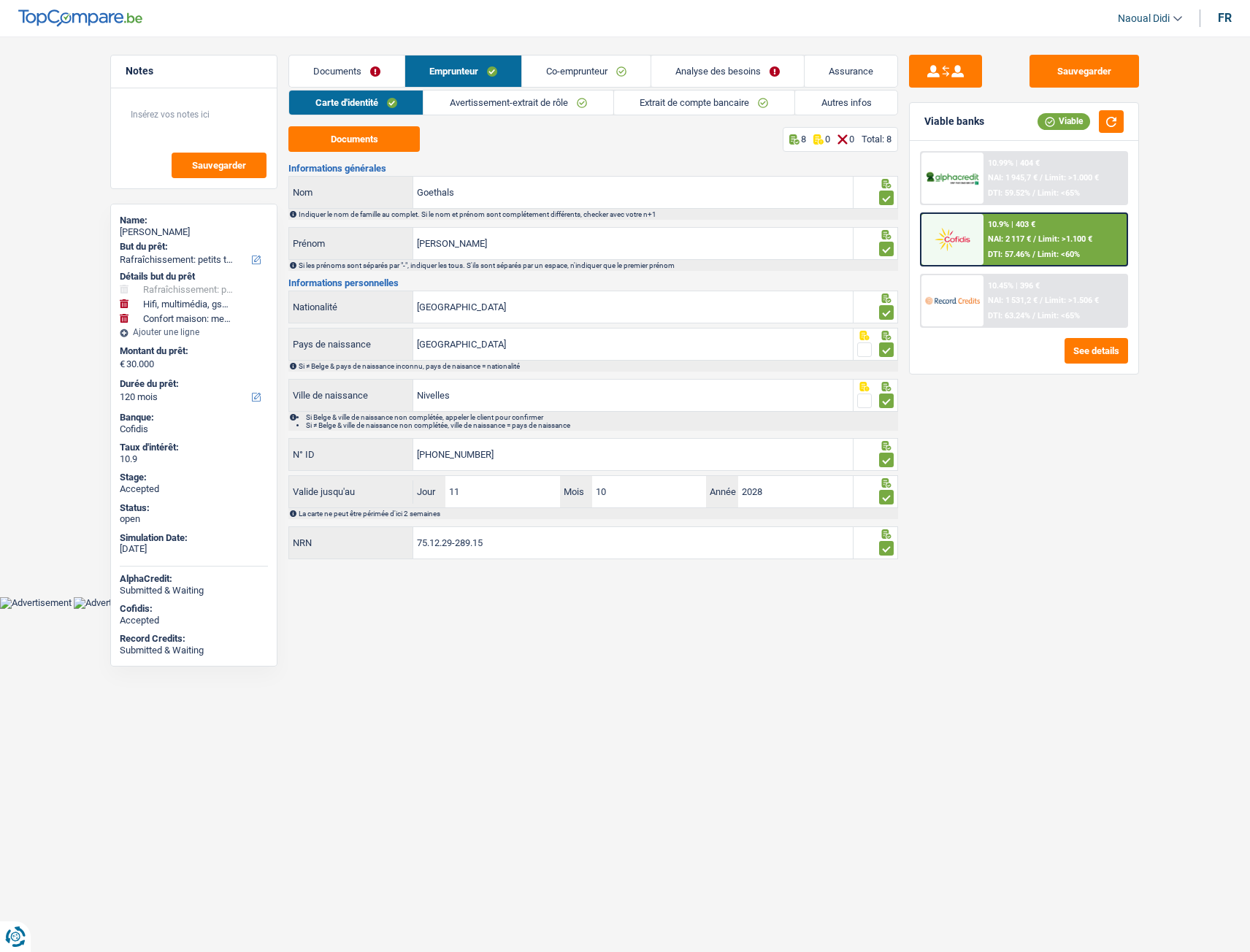
click at [517, 106] on link "Avertissement-extrait de rôle" at bounding box center [518, 102] width 189 height 24
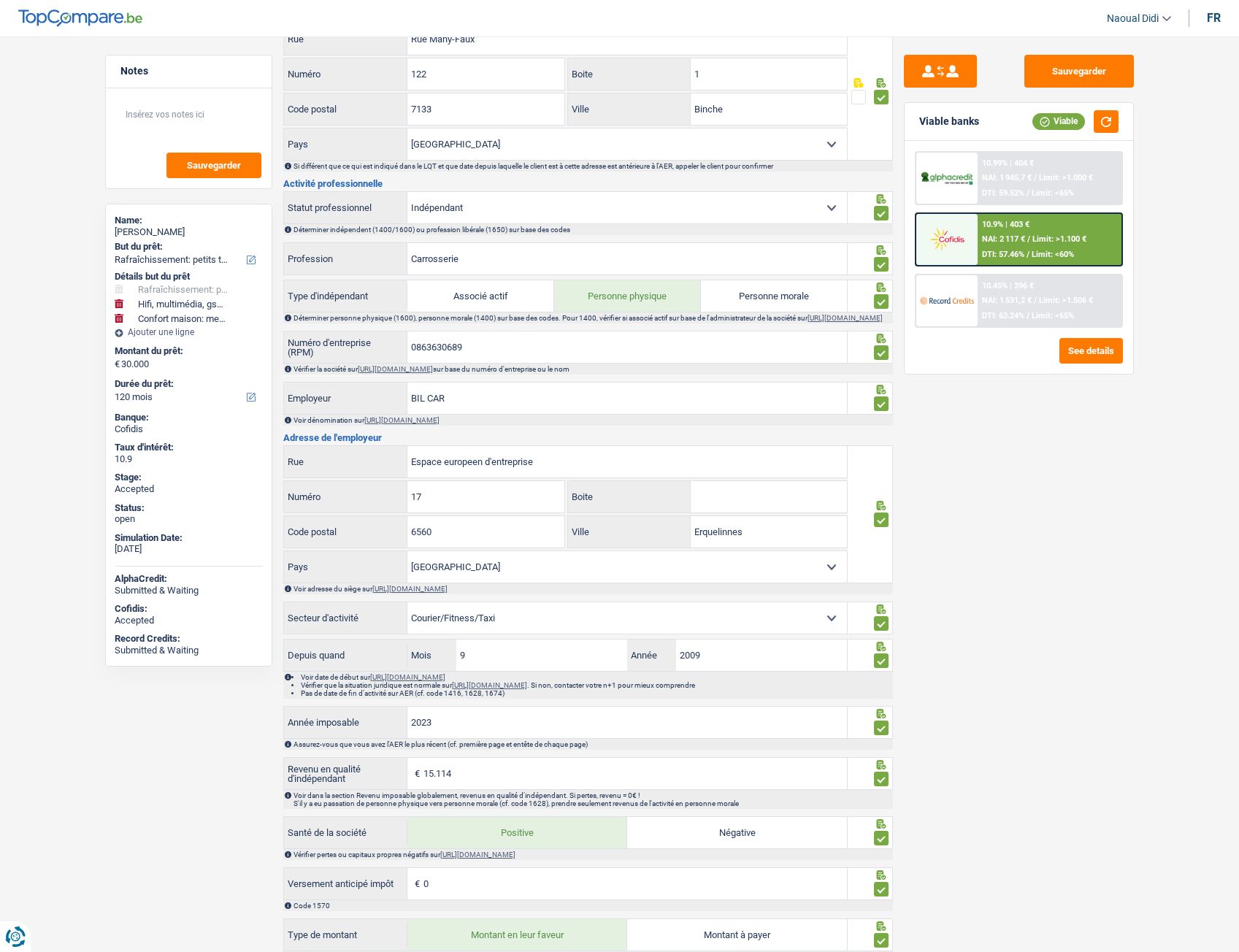
scroll to position [511, 0]
click at [431, 532] on link "https://kbopub.economie.fgov.be/kbopub/zoeknummerform.html" at bounding box center [408, 675] width 75 height 8
drag, startPoint x: 501, startPoint y: 355, endPoint x: 348, endPoint y: 328, distance: 155.4
click at [348, 328] on div "Informations générales Goethals Nom Confirmer qu'il s'agit de la même personne.…" at bounding box center [588, 480] width 610 height 1655
click at [498, 532] on input "9" at bounding box center [541, 654] width 172 height 32
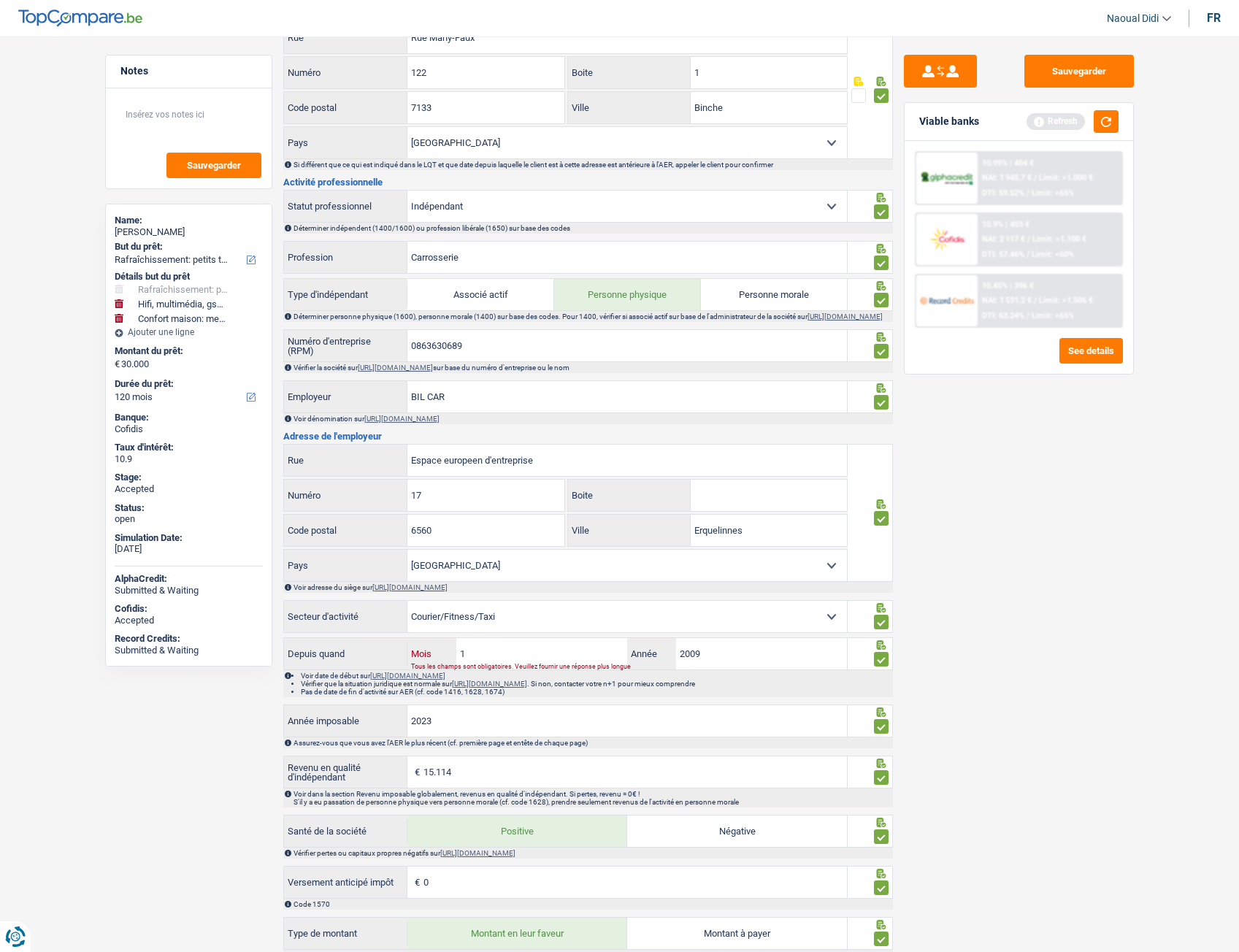
type input "11"
click at [962, 532] on div "Sauvegarder Viable banks Refresh 10.99% | 404 € NAI: 1 945,7 € / Limit: >1.000 …" at bounding box center [1019, 490] width 252 height 870
click at [1072, 57] on button "Sauvegarder" at bounding box center [1079, 71] width 109 height 33
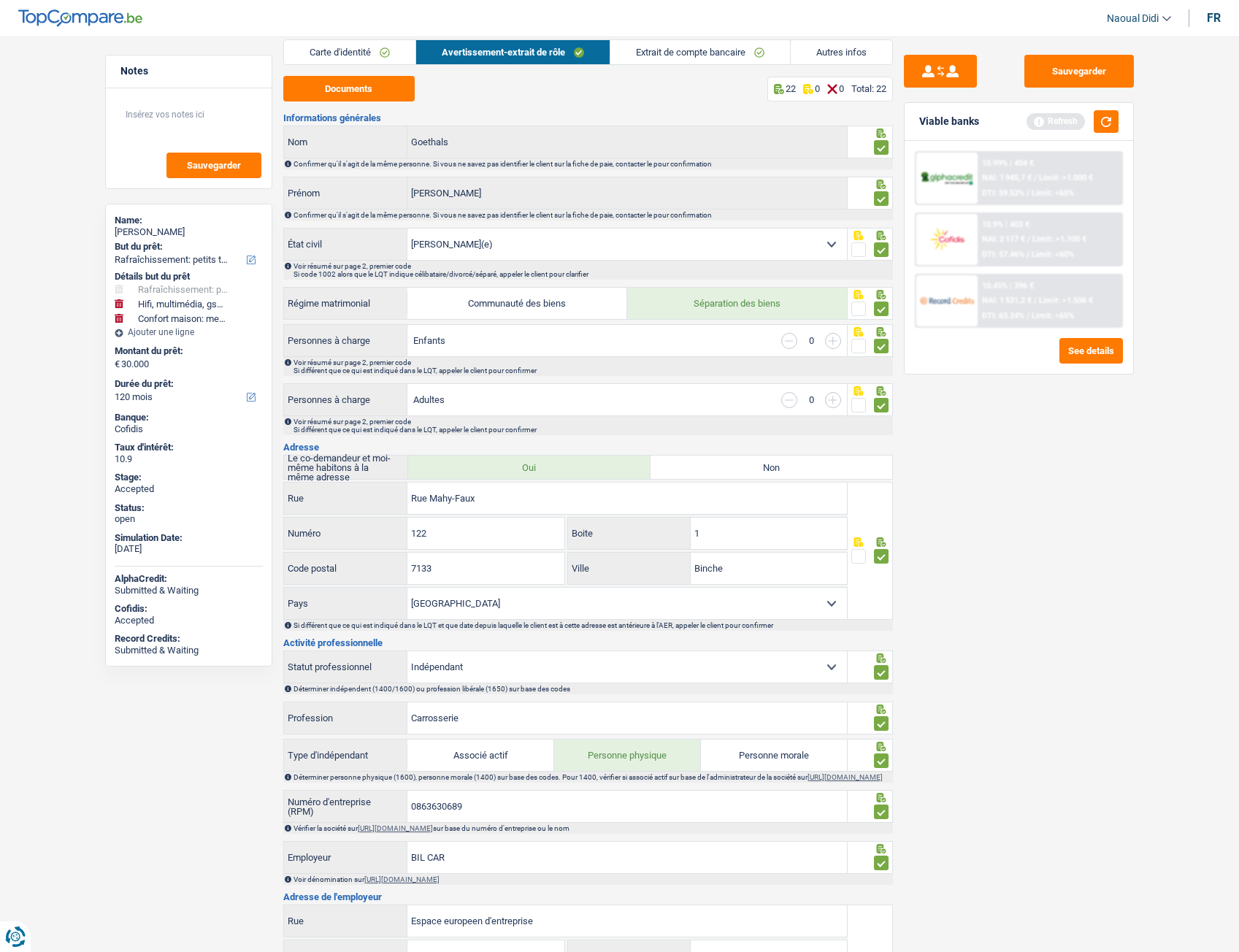
scroll to position [0, 0]
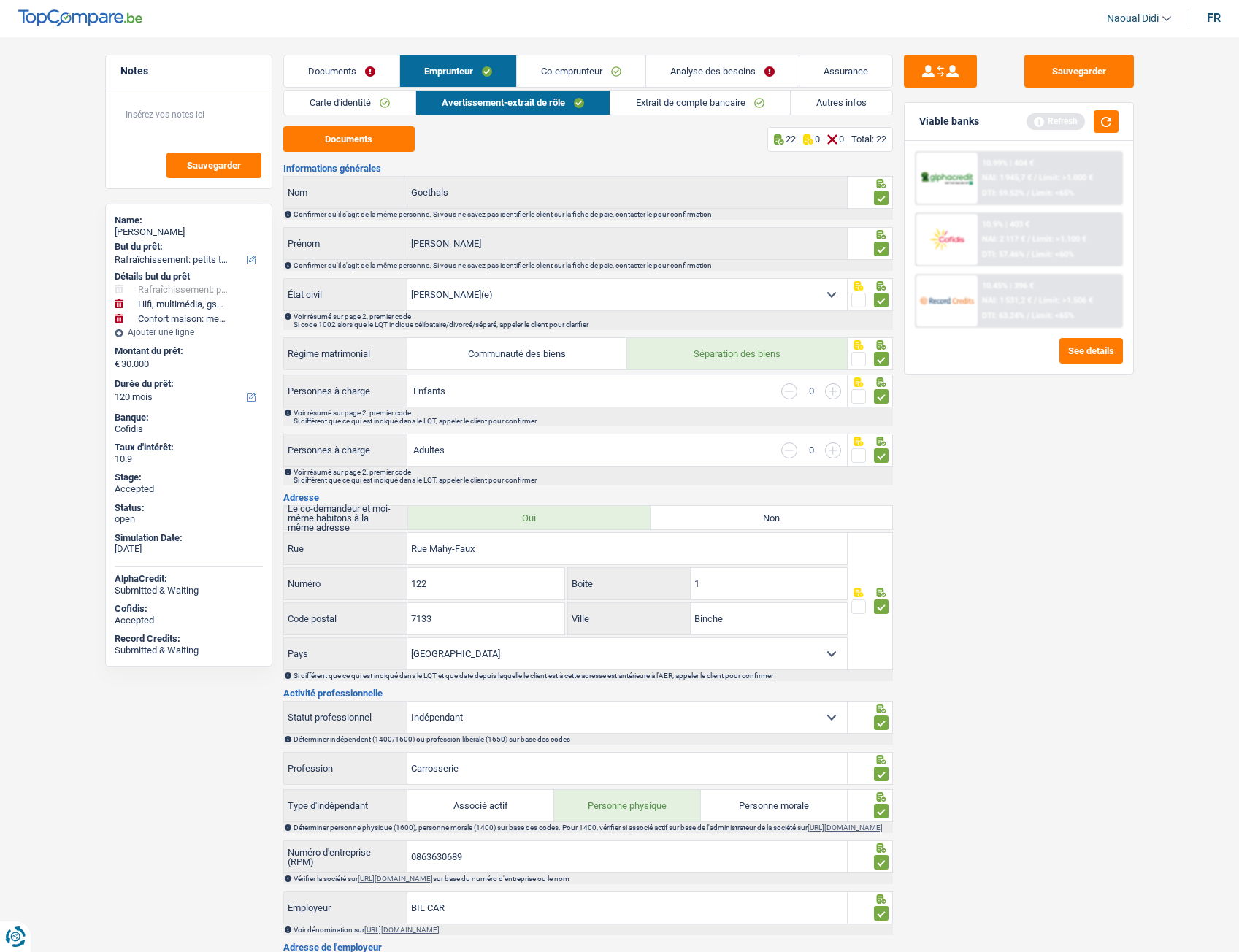
click at [366, 108] on link "Carte d'identité" at bounding box center [349, 102] width 132 height 24
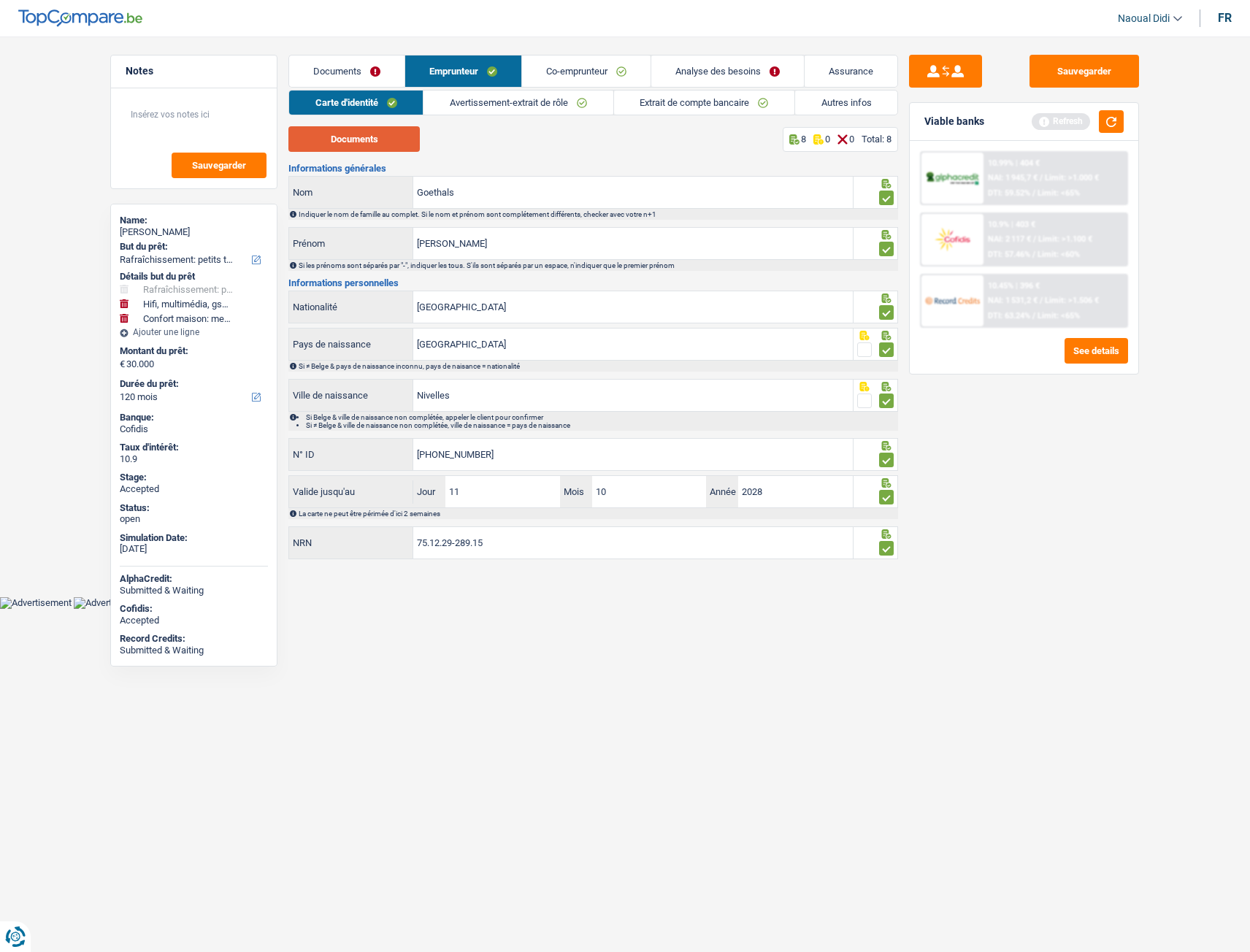
click at [379, 145] on button "Documents" at bounding box center [354, 138] width 132 height 25
click at [478, 102] on link "Avertissement-extrait de rôle" at bounding box center [518, 102] width 189 height 24
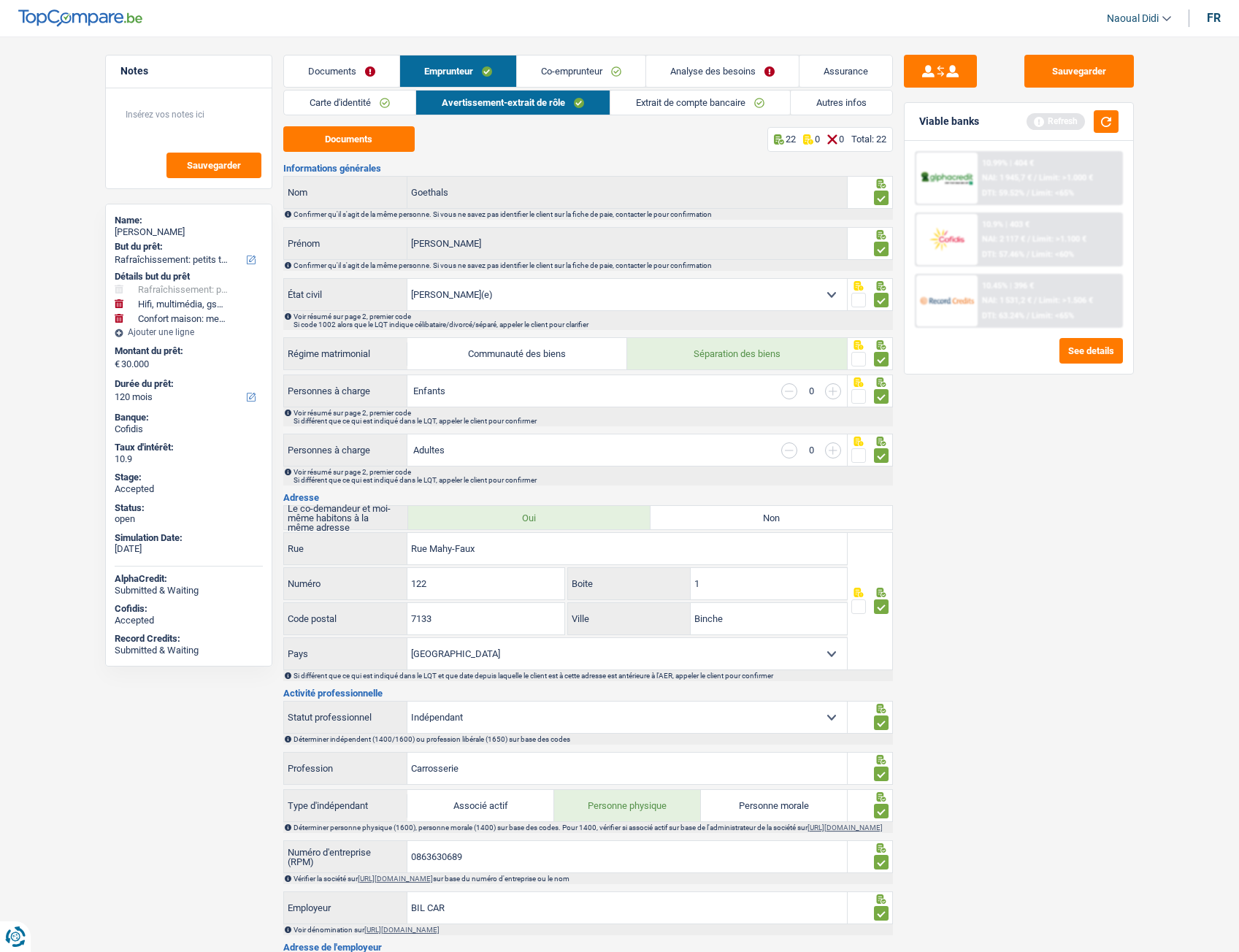
click at [340, 72] on link "Documents" at bounding box center [341, 71] width 115 height 32
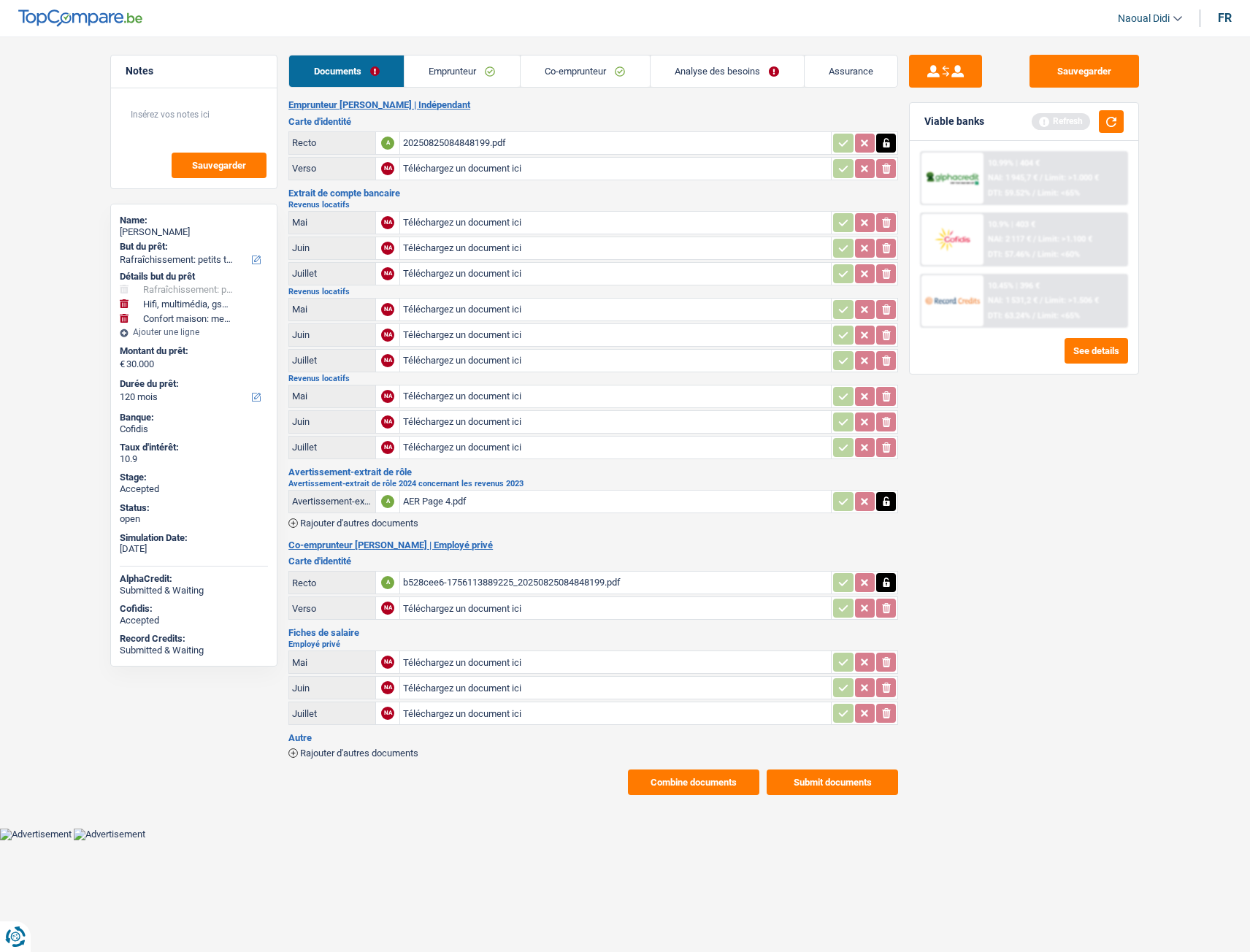
click at [428, 72] on link "Emprunteur" at bounding box center [462, 71] width 115 height 32
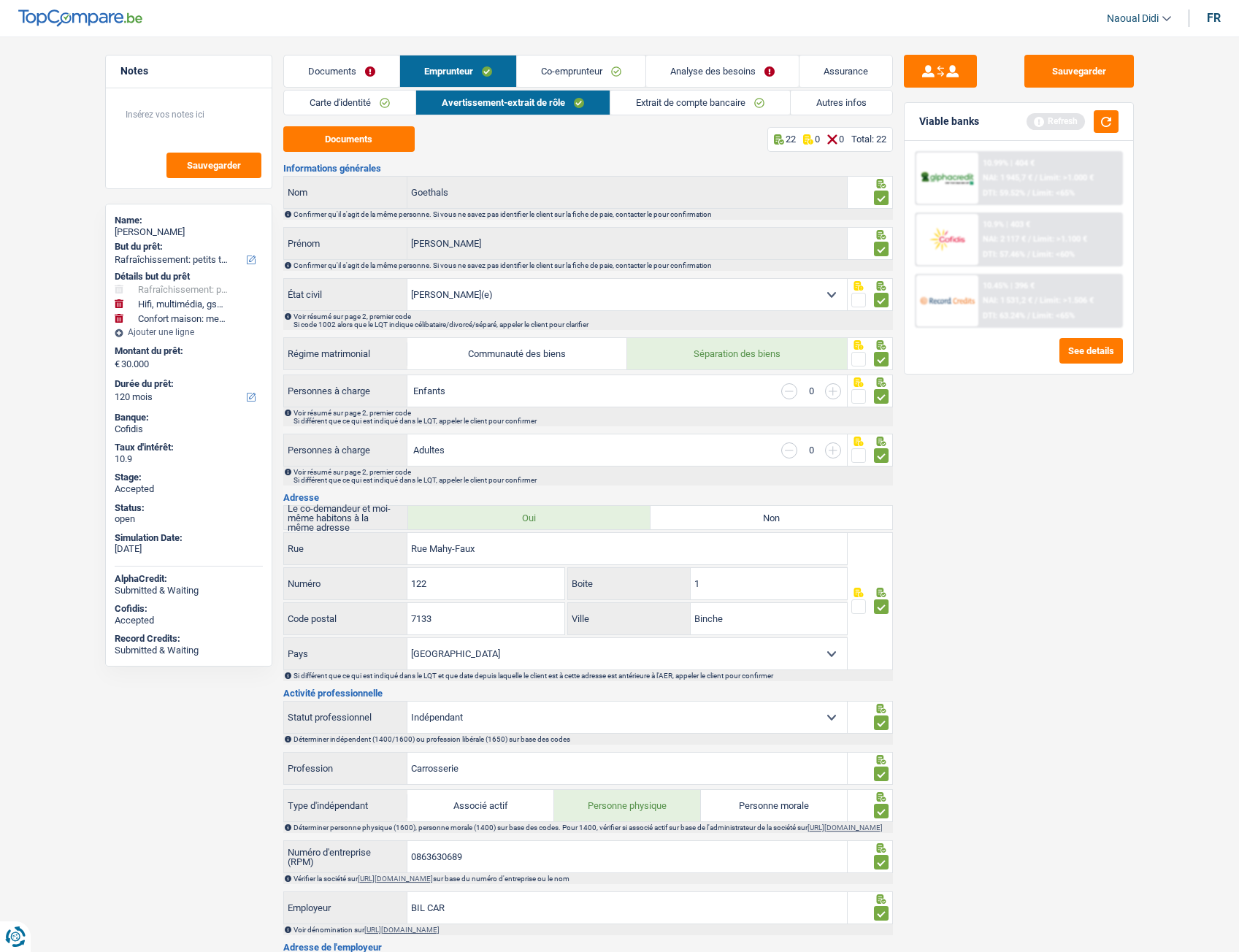
click at [854, 108] on link "Autres infos" at bounding box center [841, 102] width 102 height 24
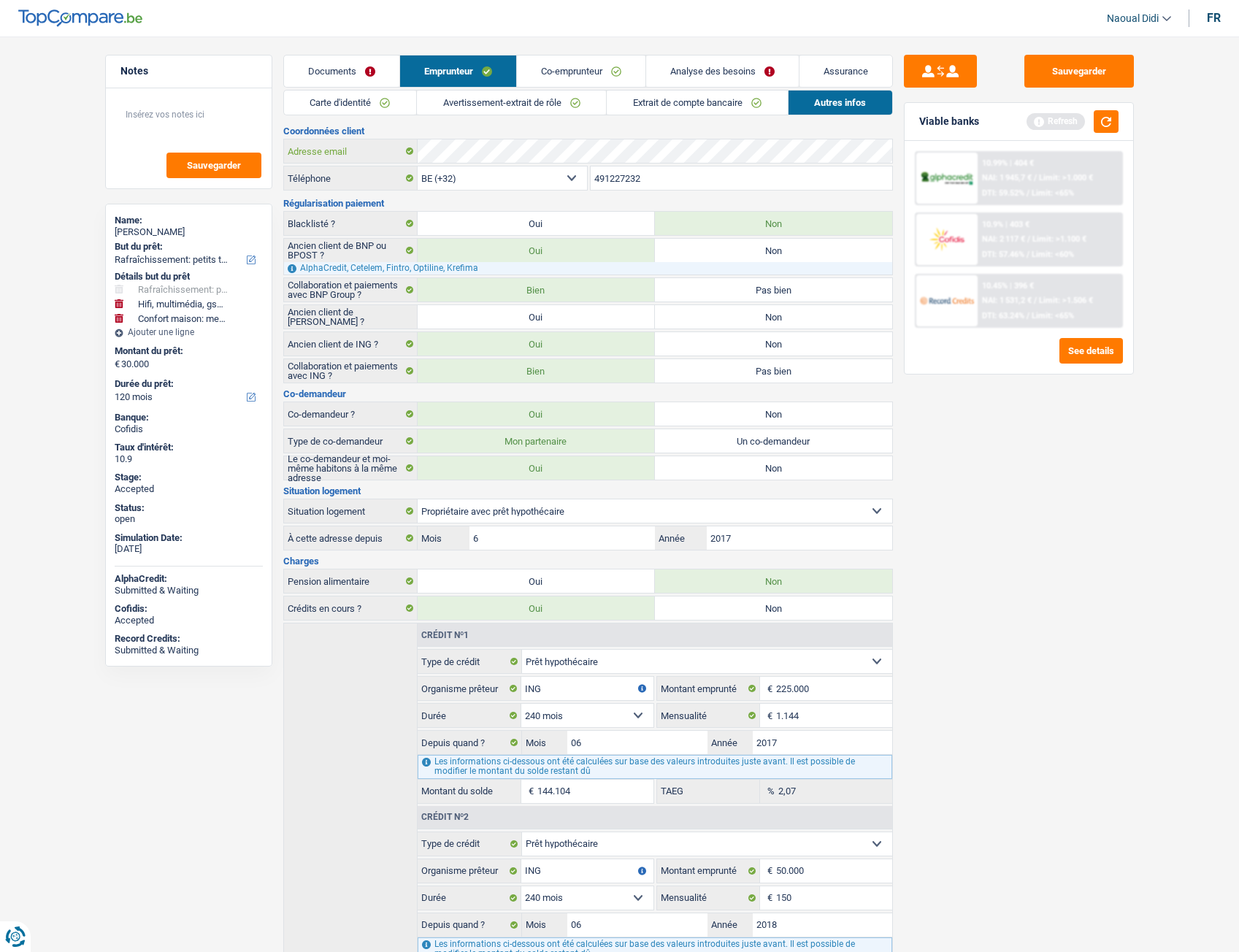
click at [373, 151] on div "Adresse email" at bounding box center [588, 151] width 608 height 23
click at [1082, 76] on button "Sauvegarder" at bounding box center [1079, 71] width 109 height 33
click at [1047, 62] on button "Sauvegarder" at bounding box center [1079, 71] width 109 height 33
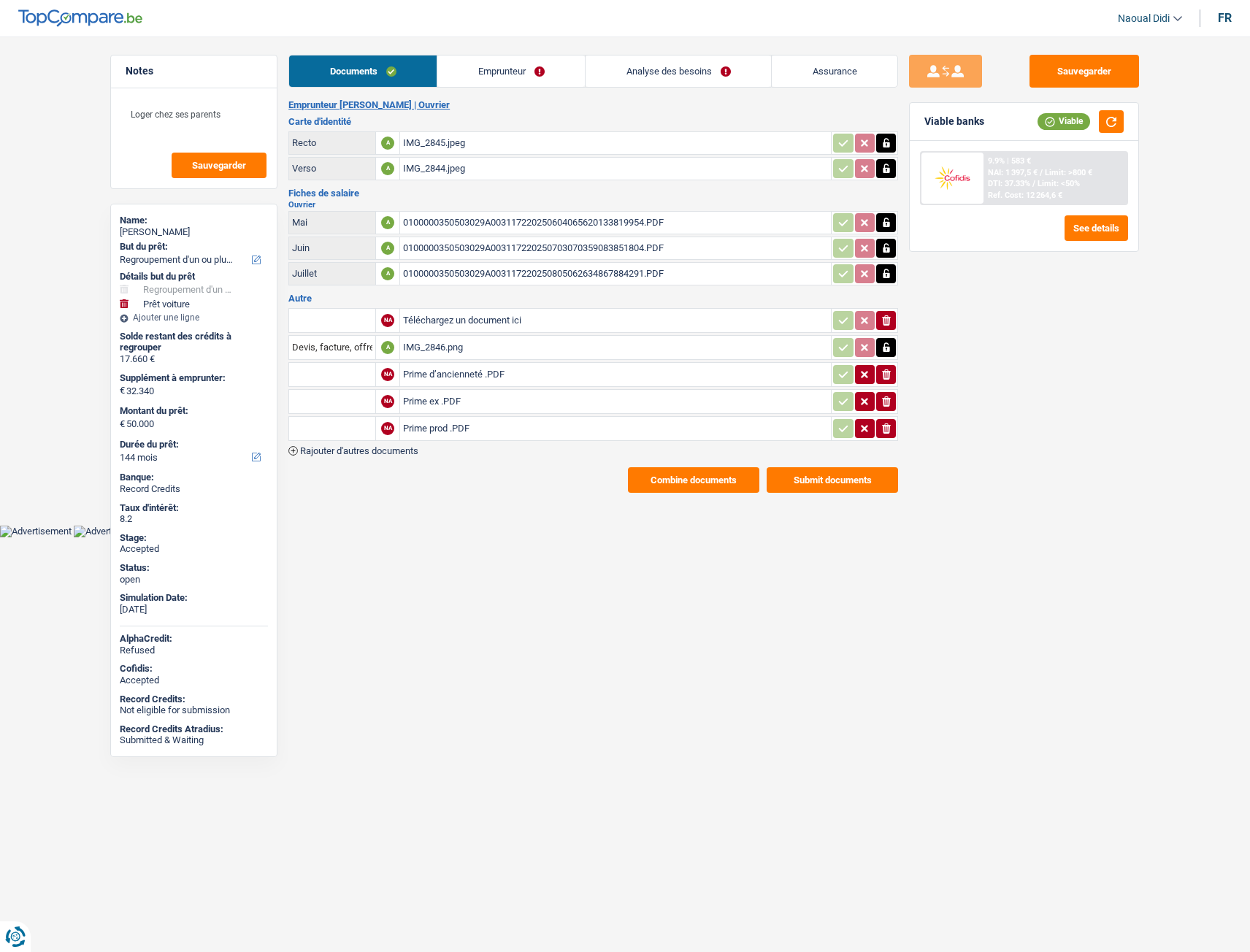
select select "refinancing"
select select "car"
select select "144"
select select "refinancing"
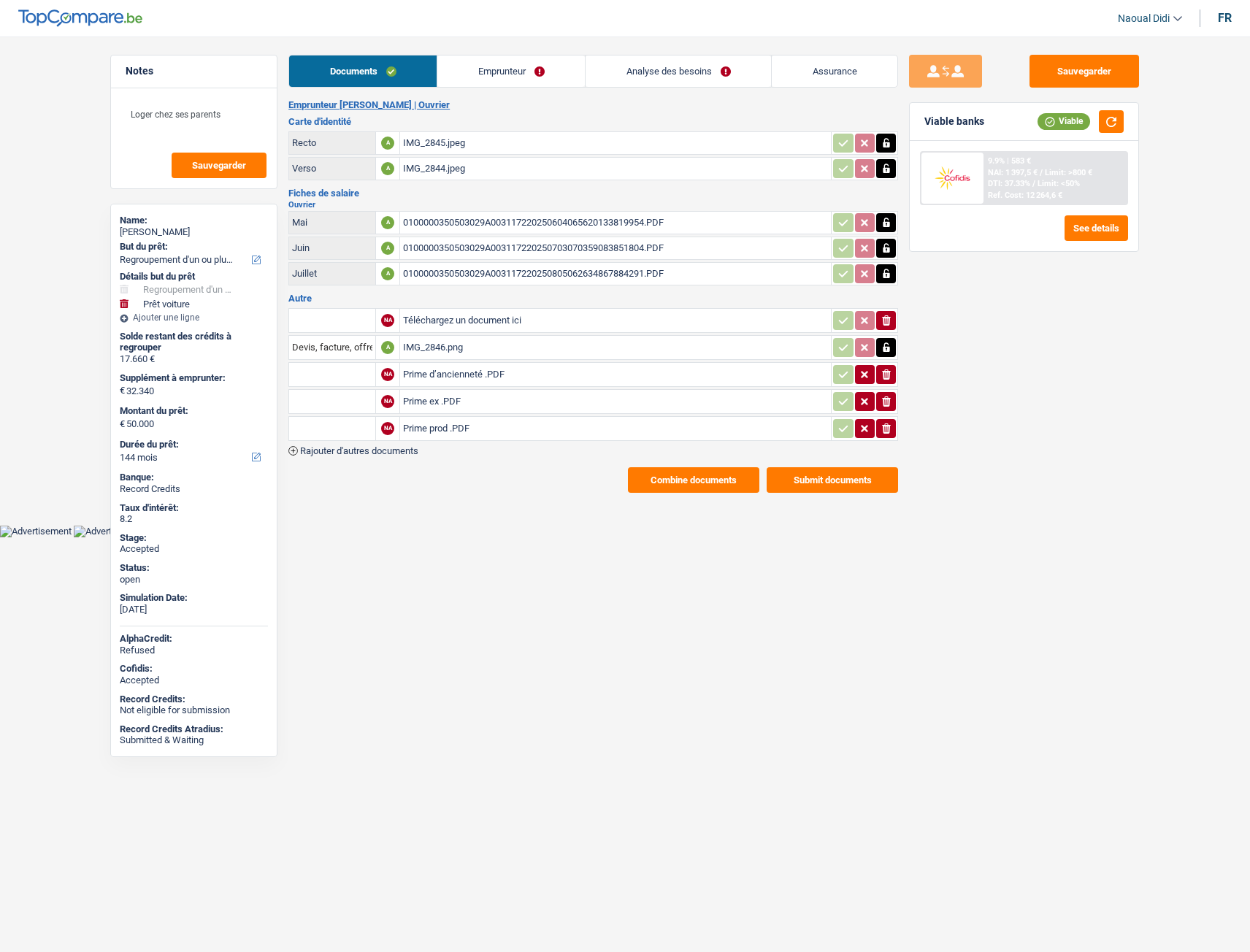
select select "refinancing"
select select "car"
select select "144"
select select "single"
select select "BE"
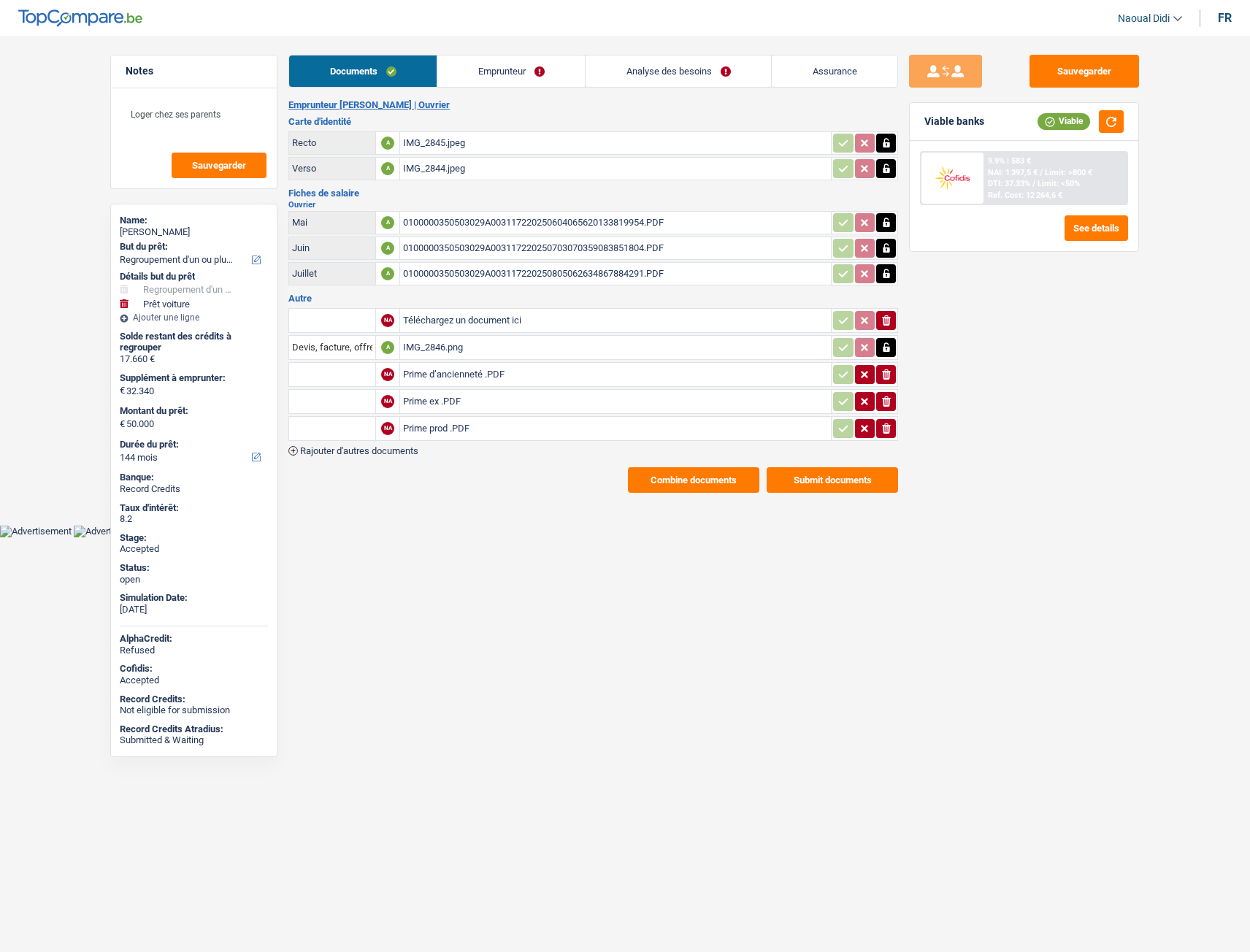
select select "worker"
select select "netSalary"
select select "BE"
select select "industry"
click at [521, 69] on link "Emprunteur" at bounding box center [512, 71] width 148 height 32
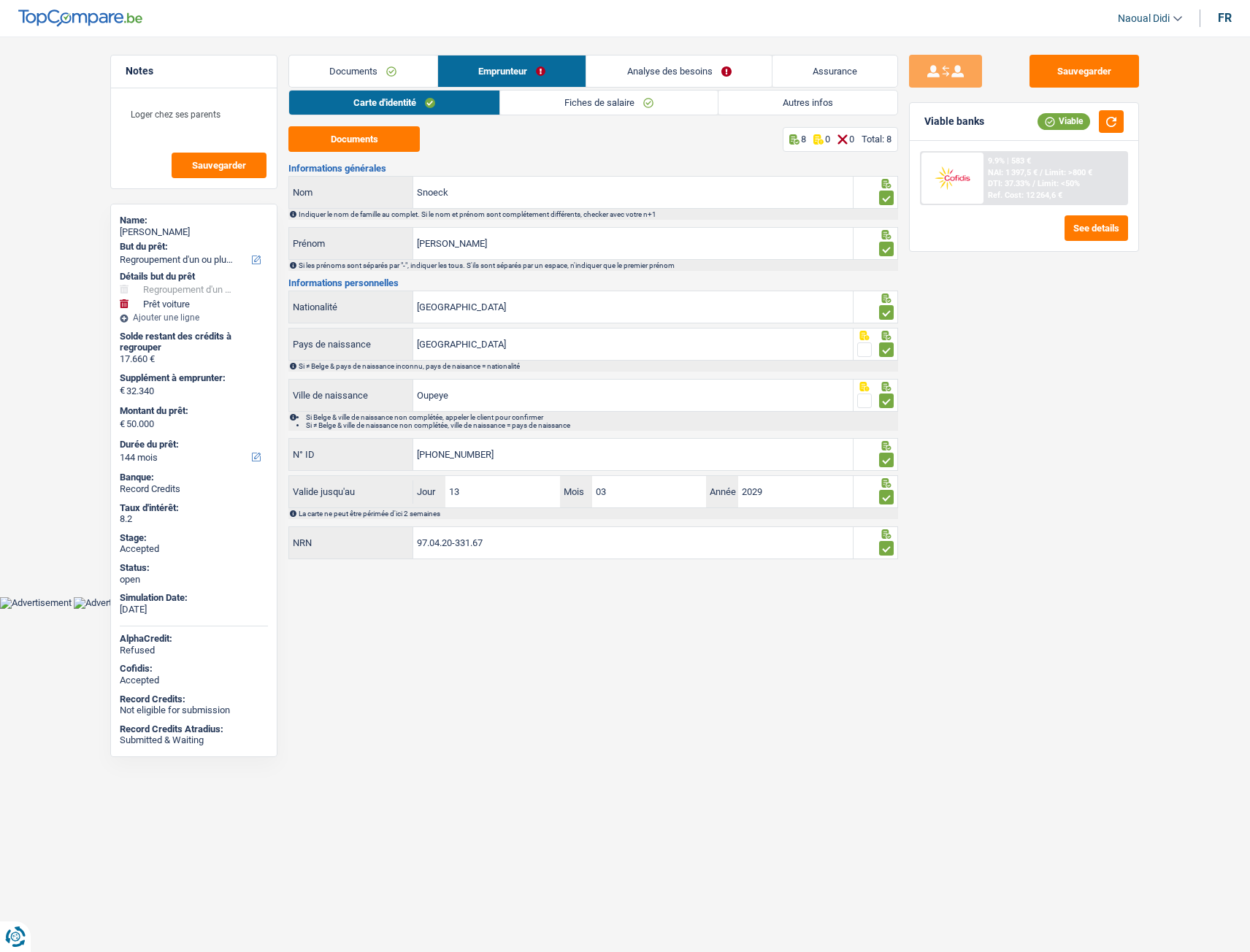
click at [612, 100] on link "Fiches de salaire" at bounding box center [608, 102] width 218 height 24
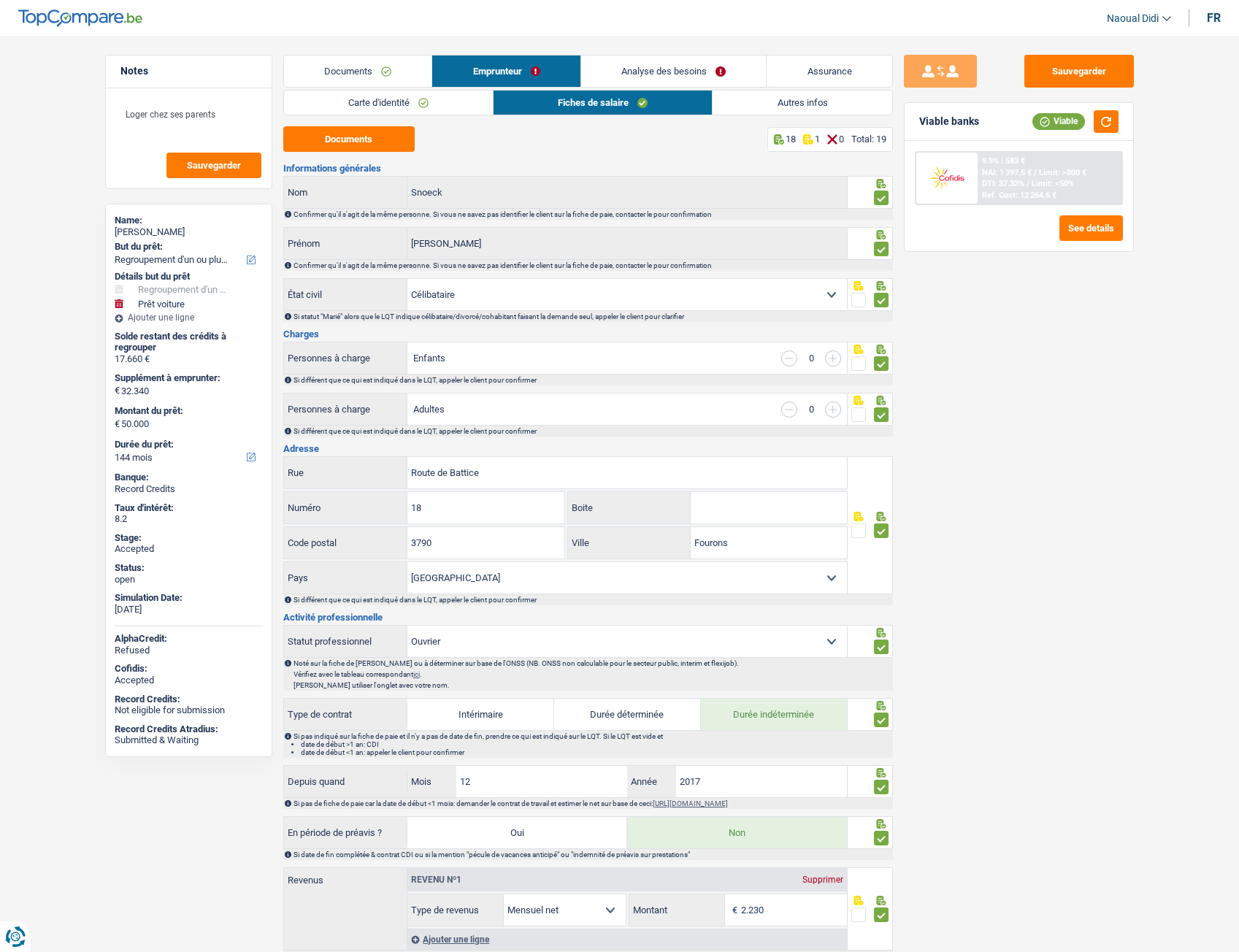
click at [798, 105] on link "Autres infos" at bounding box center [802, 102] width 179 height 24
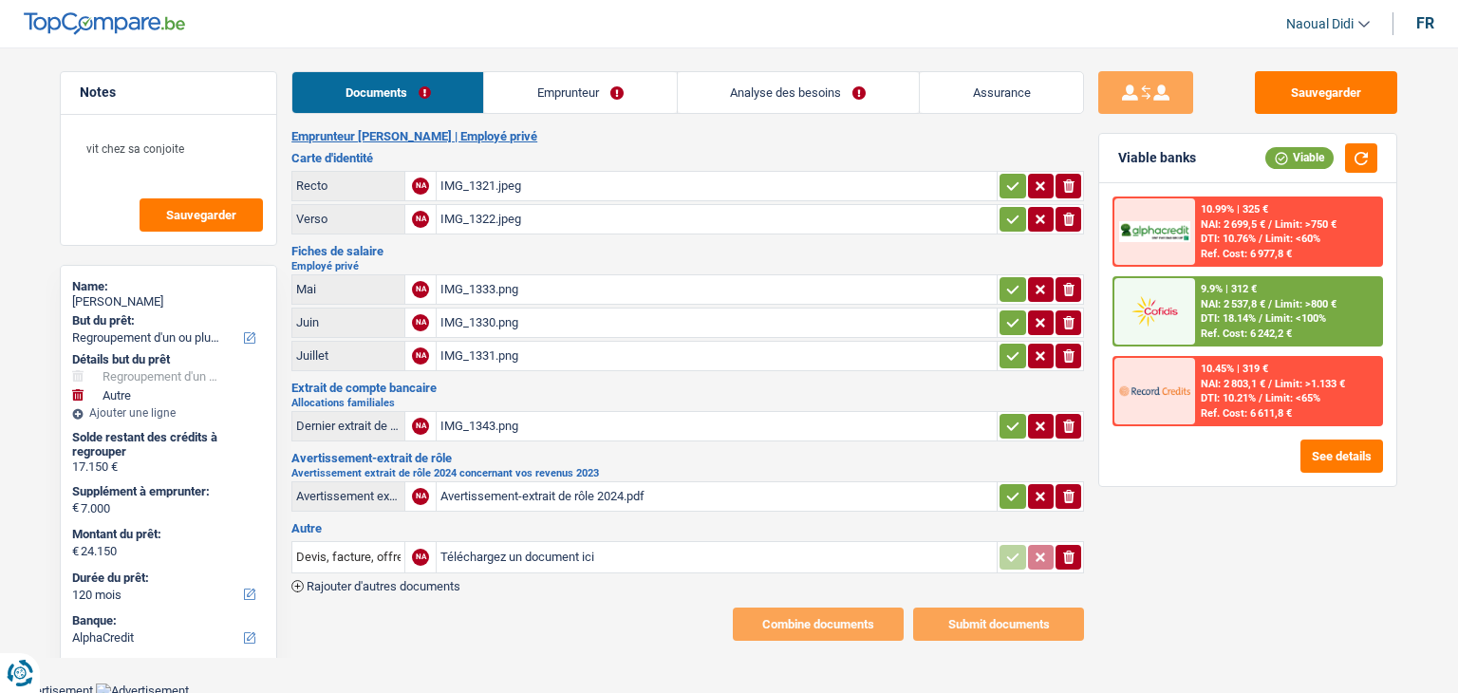
select select "refinancing"
select select "other"
select select "120"
select select "alphacredit"
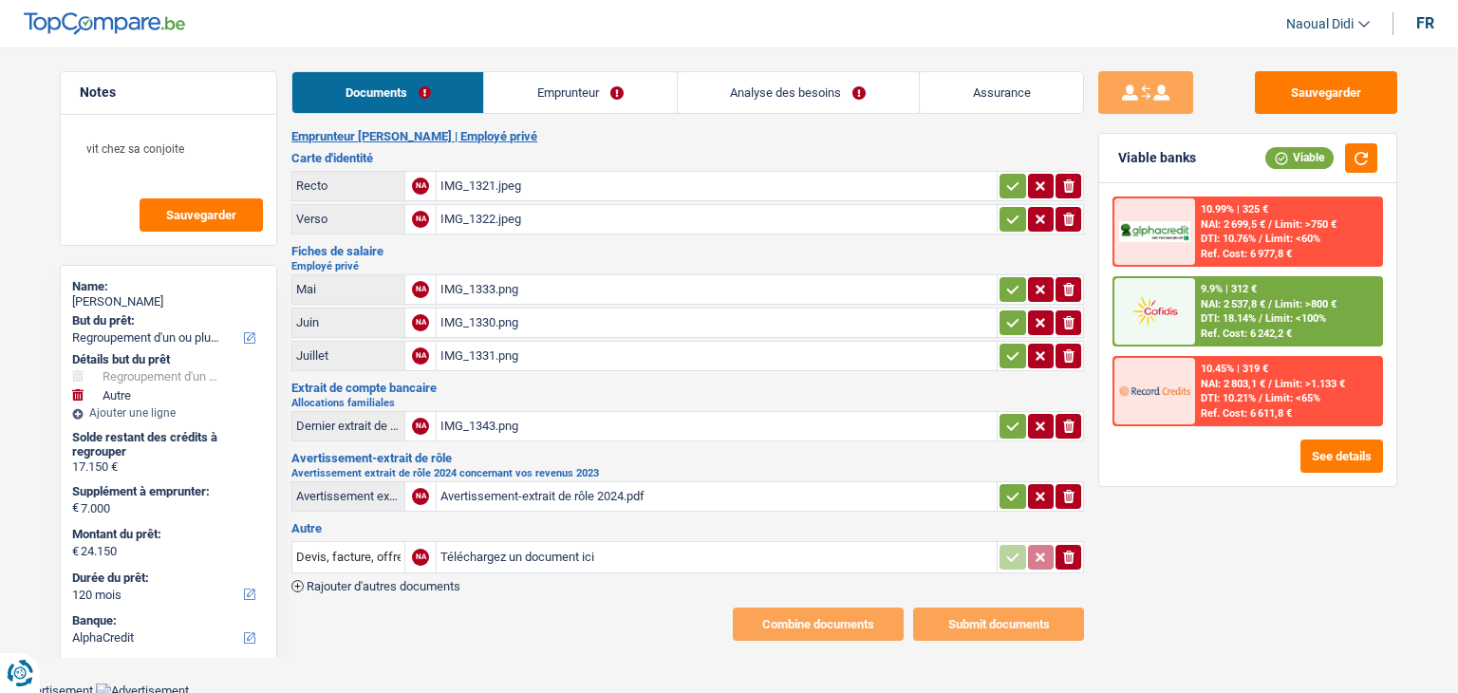
click at [560, 103] on link "Emprunteur" at bounding box center [580, 92] width 192 height 41
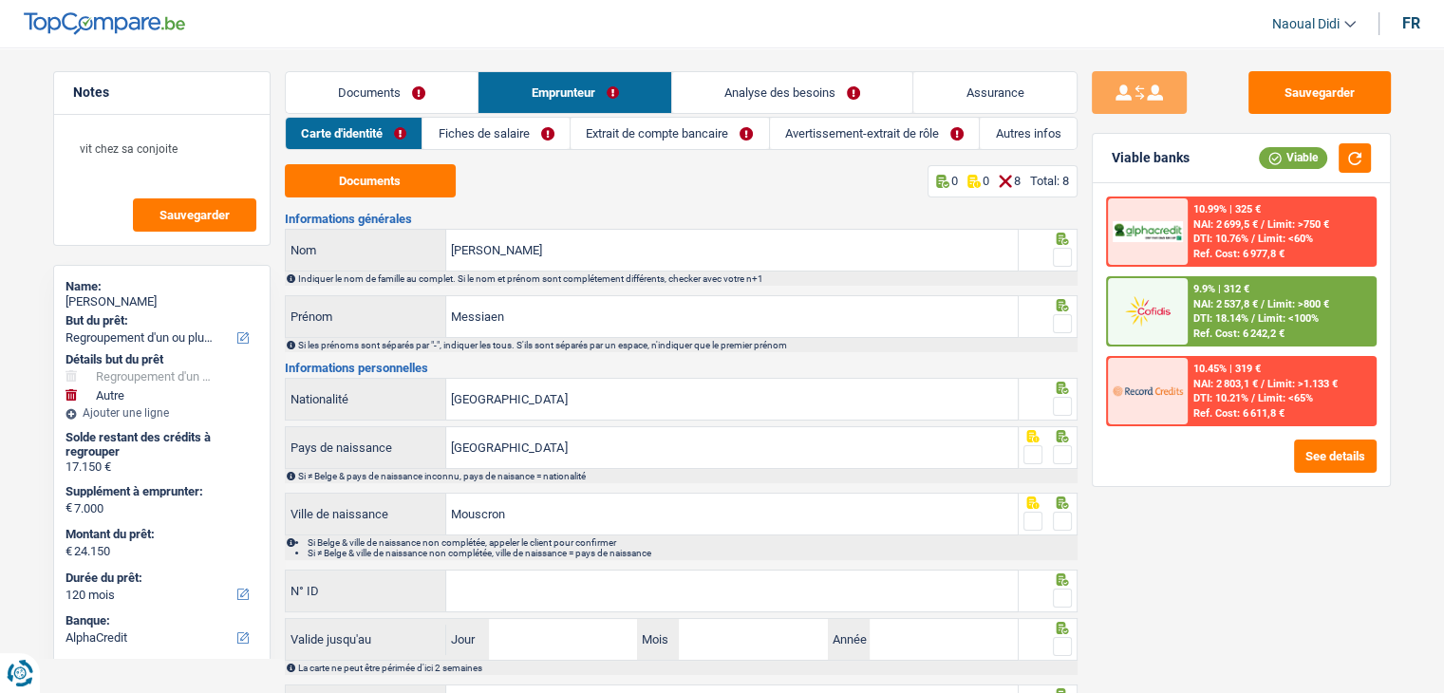
click at [471, 134] on link "Fiches de salaire" at bounding box center [495, 133] width 147 height 31
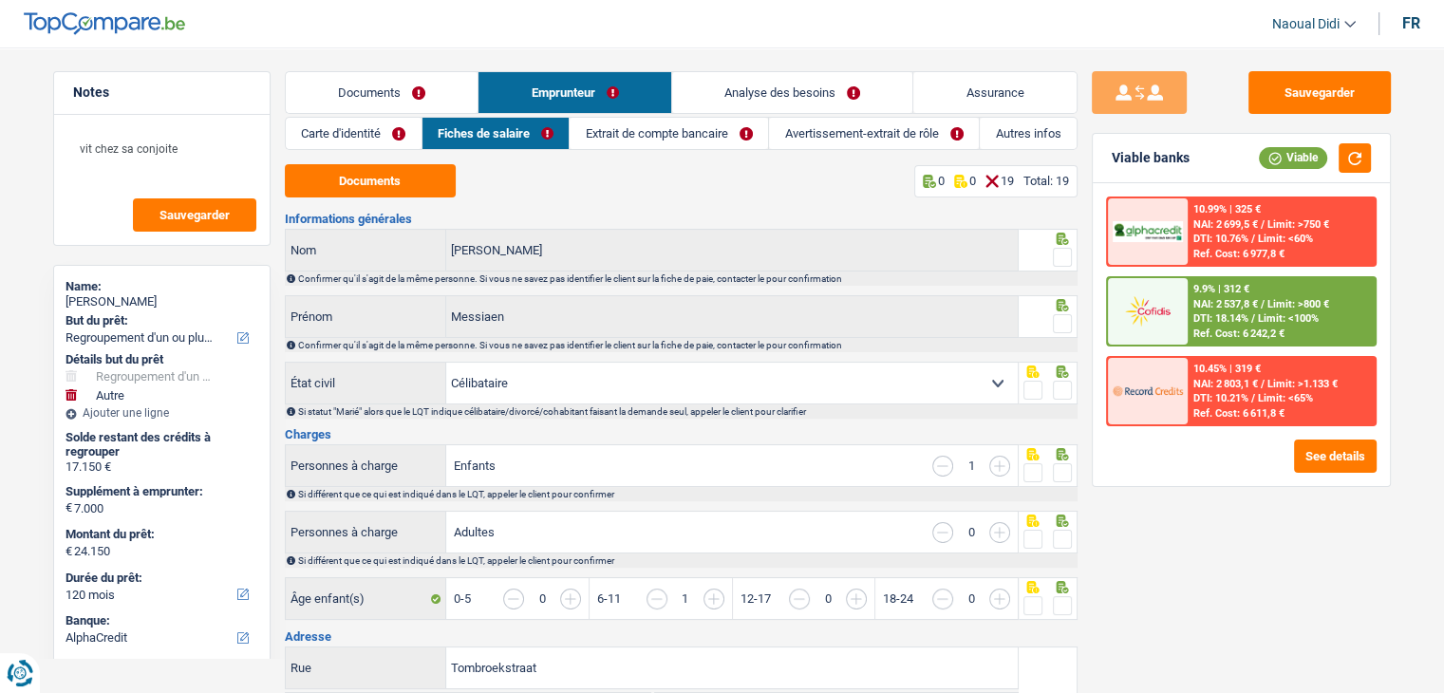
click at [372, 101] on link "Documents" at bounding box center [382, 92] width 193 height 41
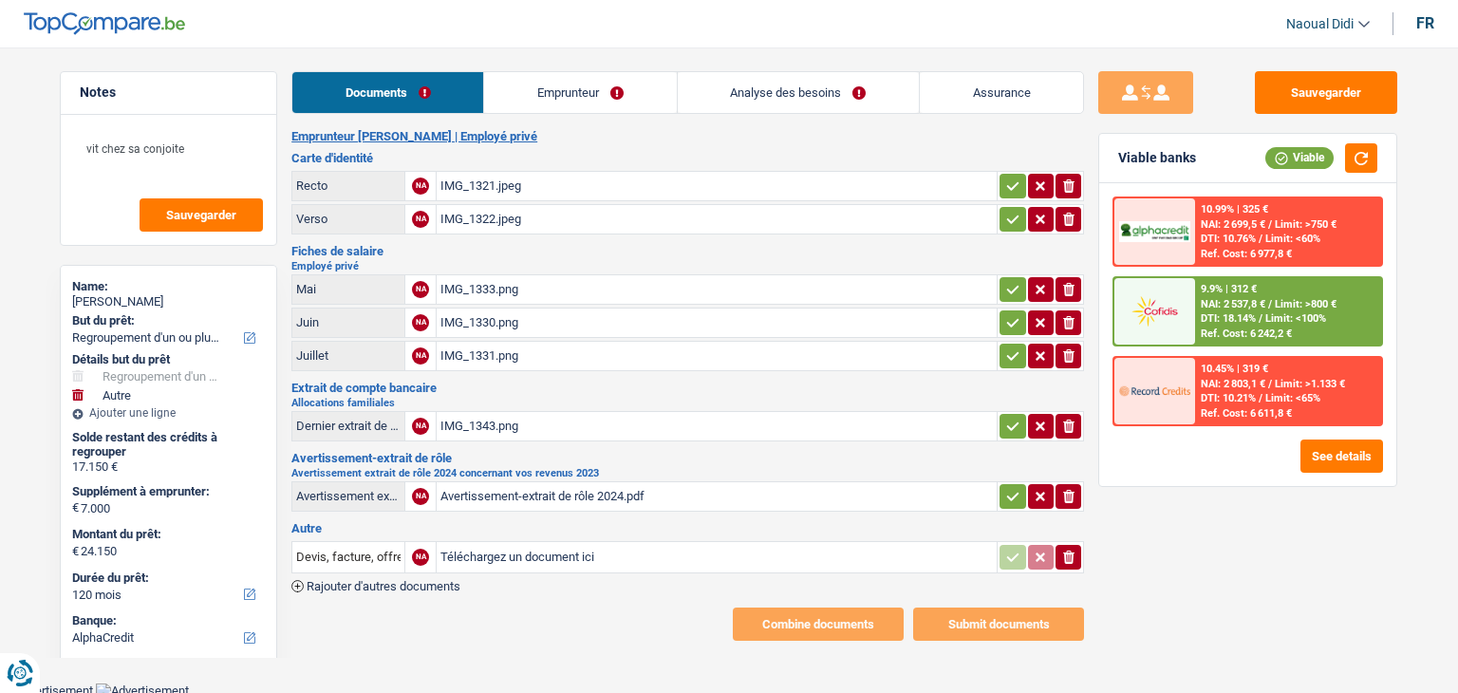
click at [469, 284] on div "IMG_1333.png" at bounding box center [717, 289] width 553 height 28
click at [493, 487] on div "Avertissement-extrait de rôle 2024.pdf" at bounding box center [717, 496] width 553 height 28
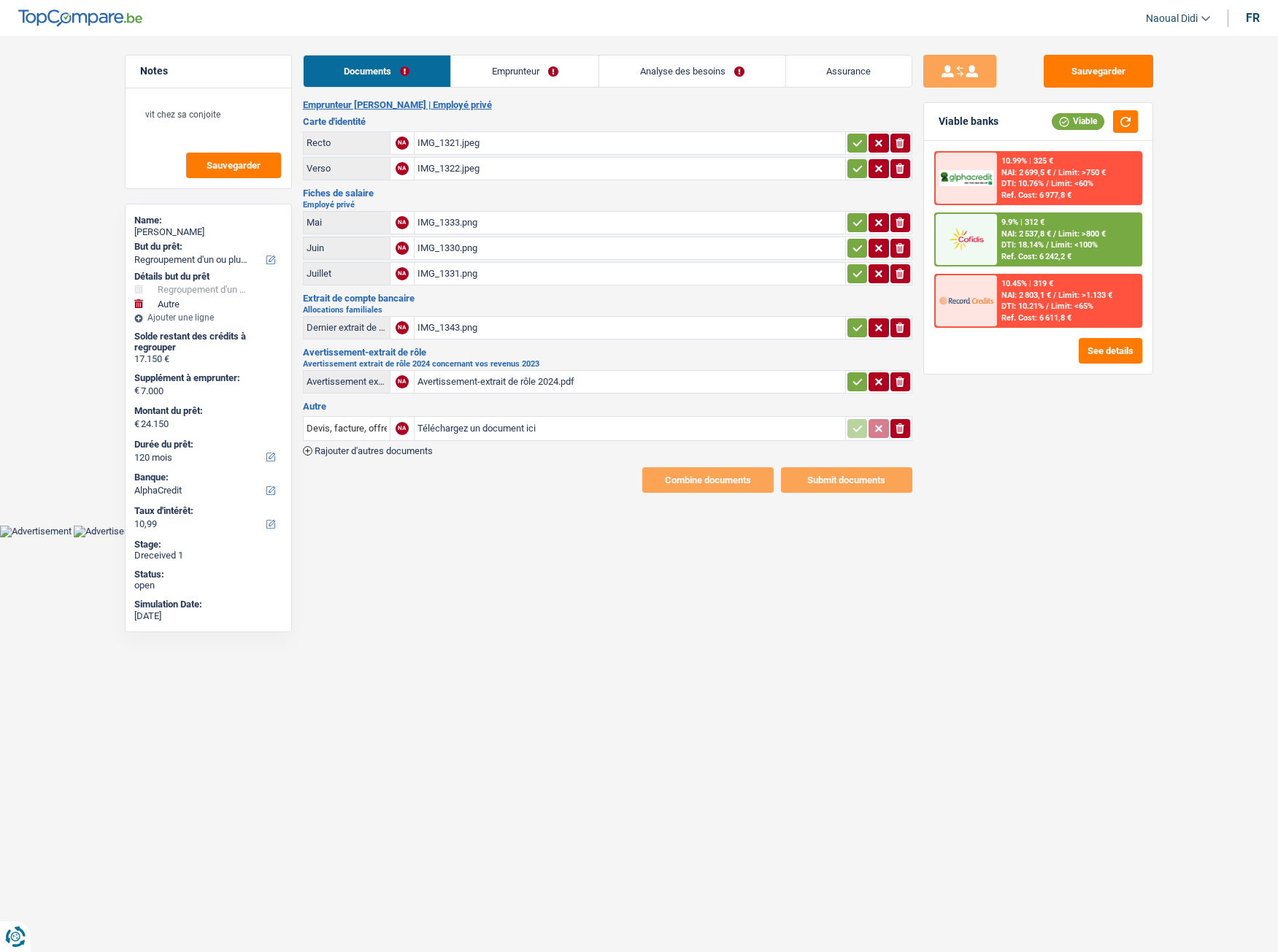
click at [518, 74] on link "Emprunteur" at bounding box center [525, 71] width 148 height 32
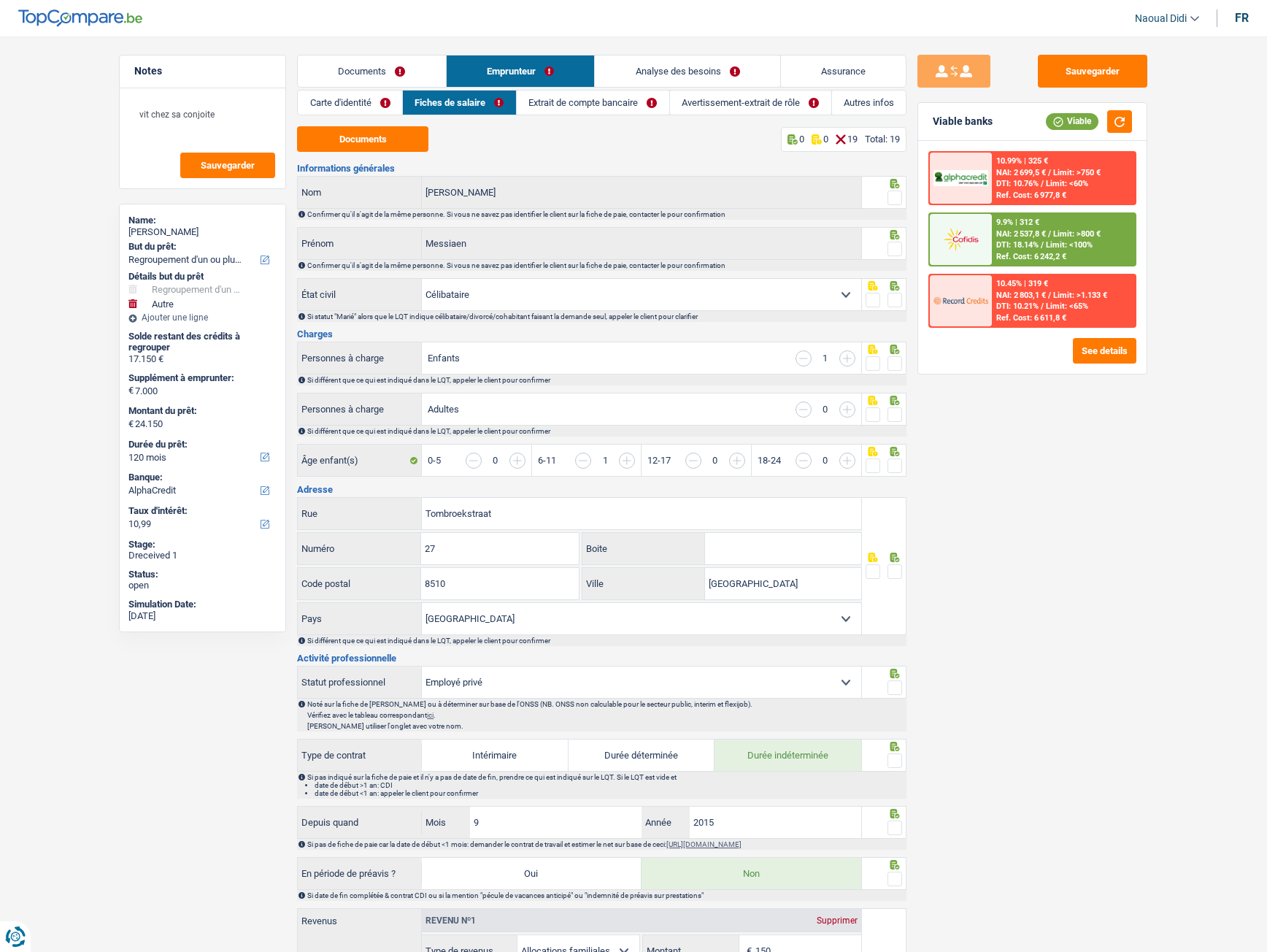
click at [344, 108] on link "Carte d'identité" at bounding box center [350, 102] width 105 height 24
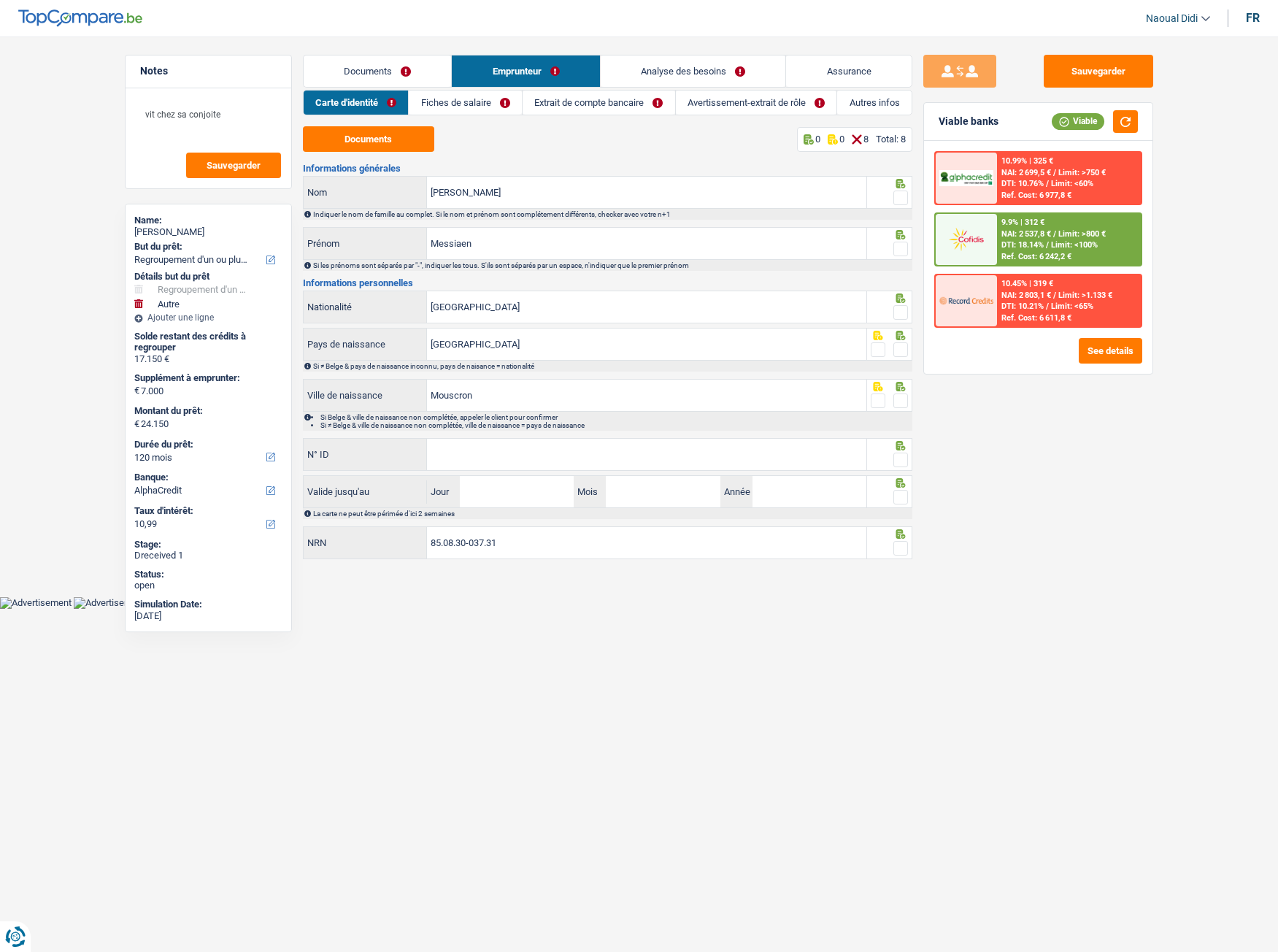
click at [368, 152] on div "Documents 0 0 8 Total: 8 Informations générales Maxime Nom Indiquer le nom de f…" at bounding box center [607, 344] width 610 height 435
click at [369, 142] on button "Documents" at bounding box center [368, 138] width 131 height 25
click at [467, 104] on link "Fiches de salaire" at bounding box center [465, 102] width 113 height 24
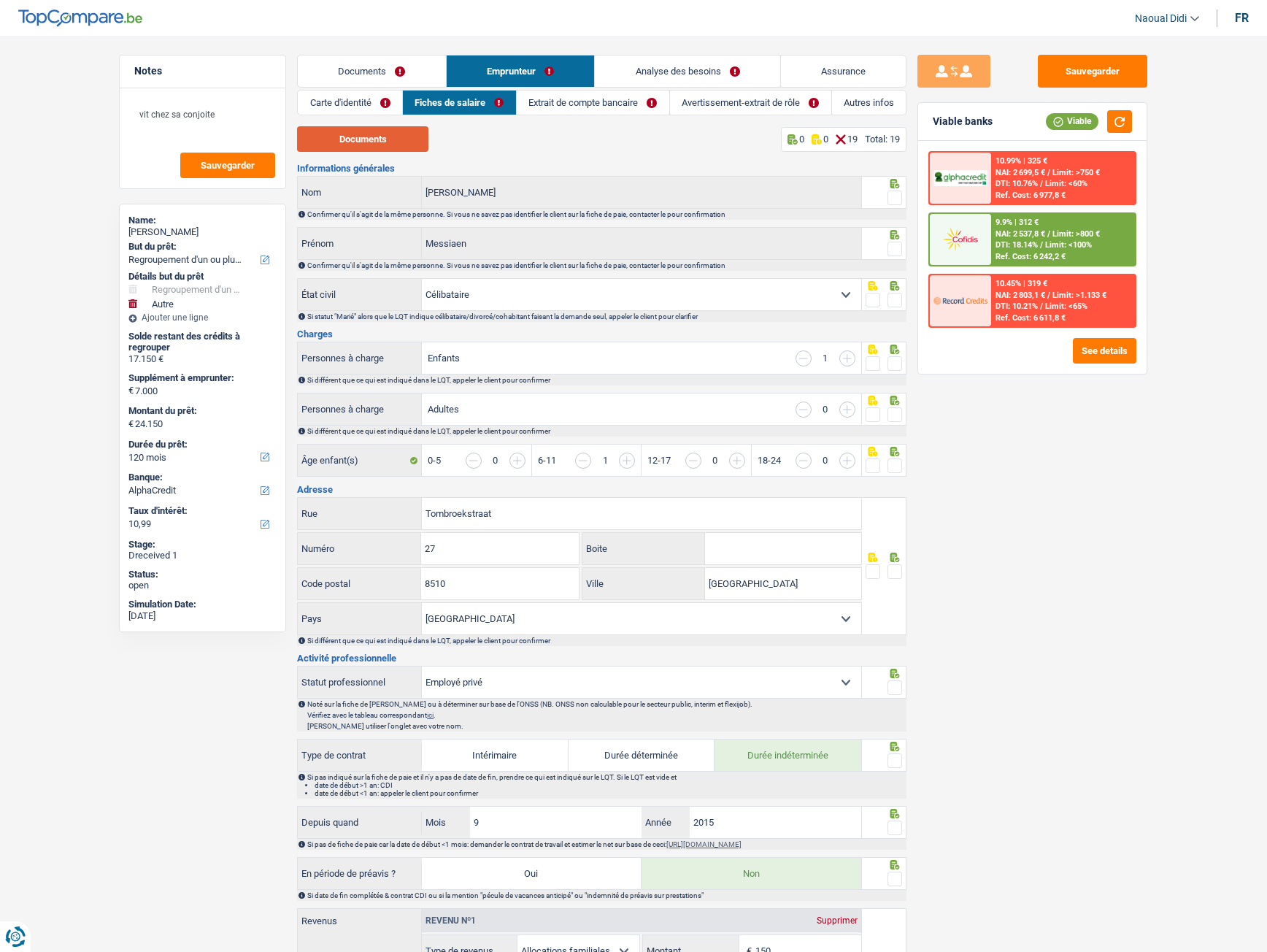
click at [384, 137] on button "Documents" at bounding box center [362, 138] width 131 height 25
click at [611, 103] on link "Extrait de compte bancaire" at bounding box center [593, 102] width 152 height 24
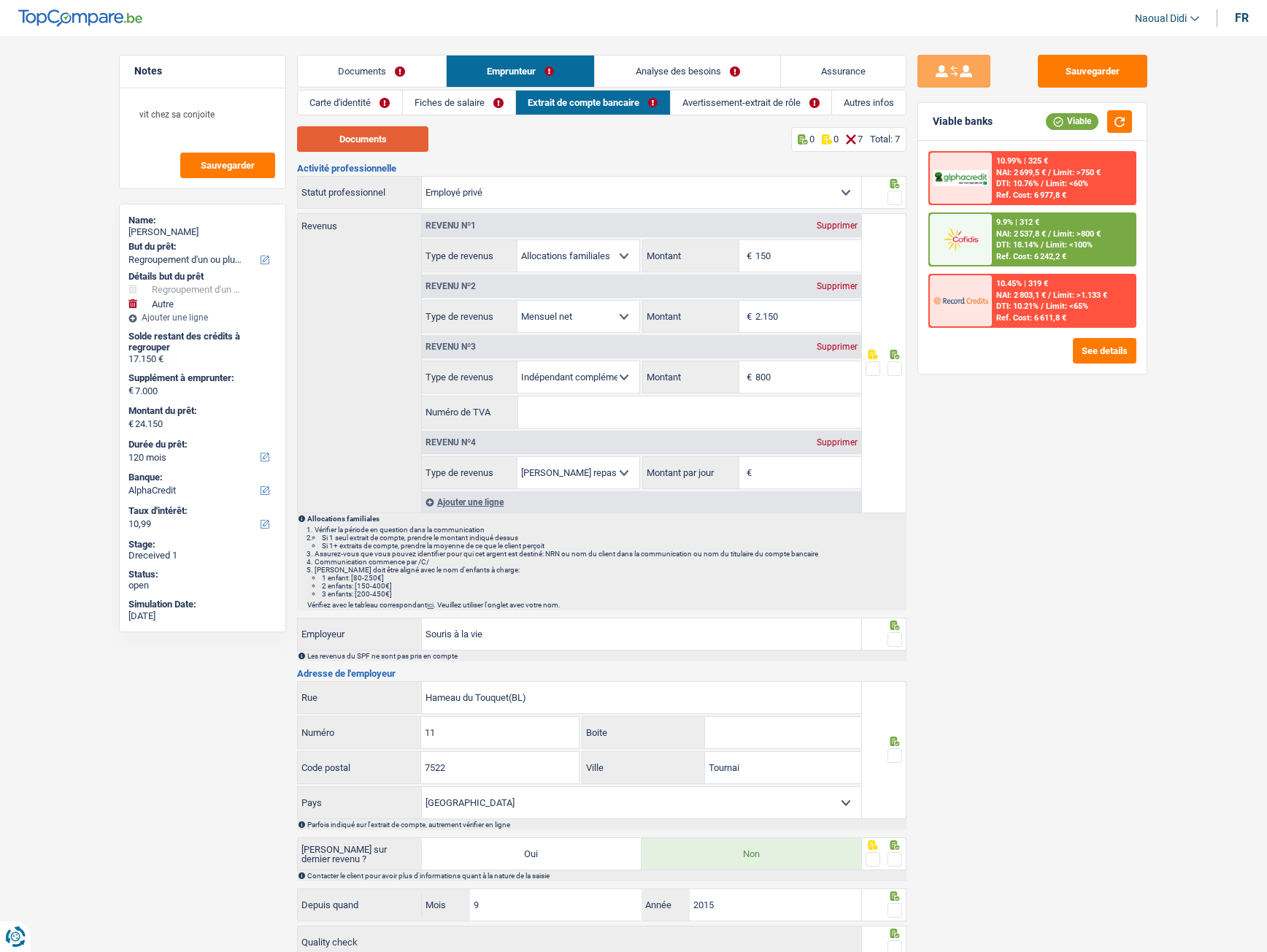
click at [382, 135] on button "Documents" at bounding box center [362, 138] width 131 height 25
click at [747, 105] on link "Avertissement-extrait de rôle" at bounding box center [751, 102] width 161 height 24
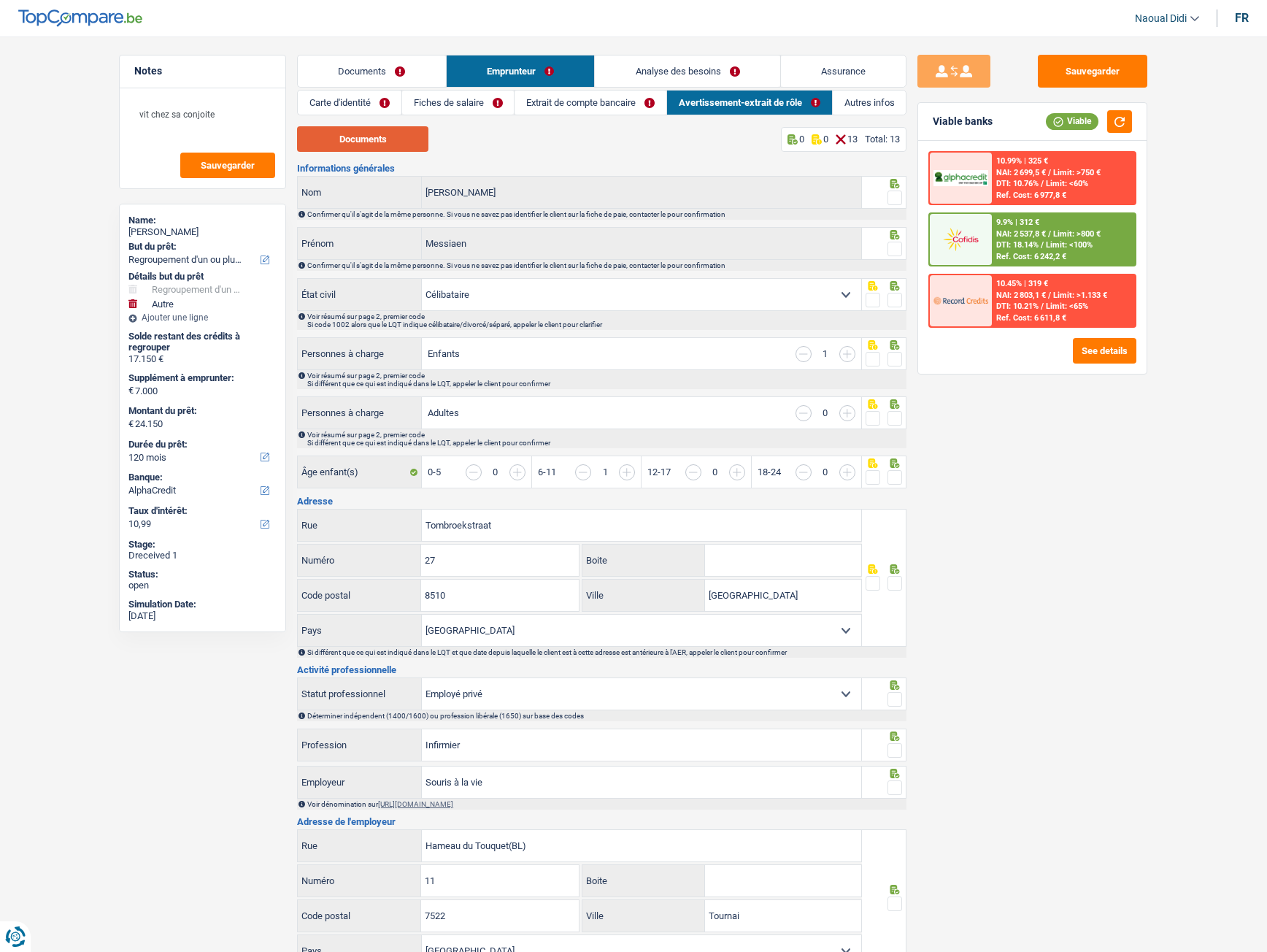
click at [390, 134] on button "Documents" at bounding box center [362, 138] width 131 height 25
click at [345, 71] on link "Documents" at bounding box center [371, 71] width 148 height 32
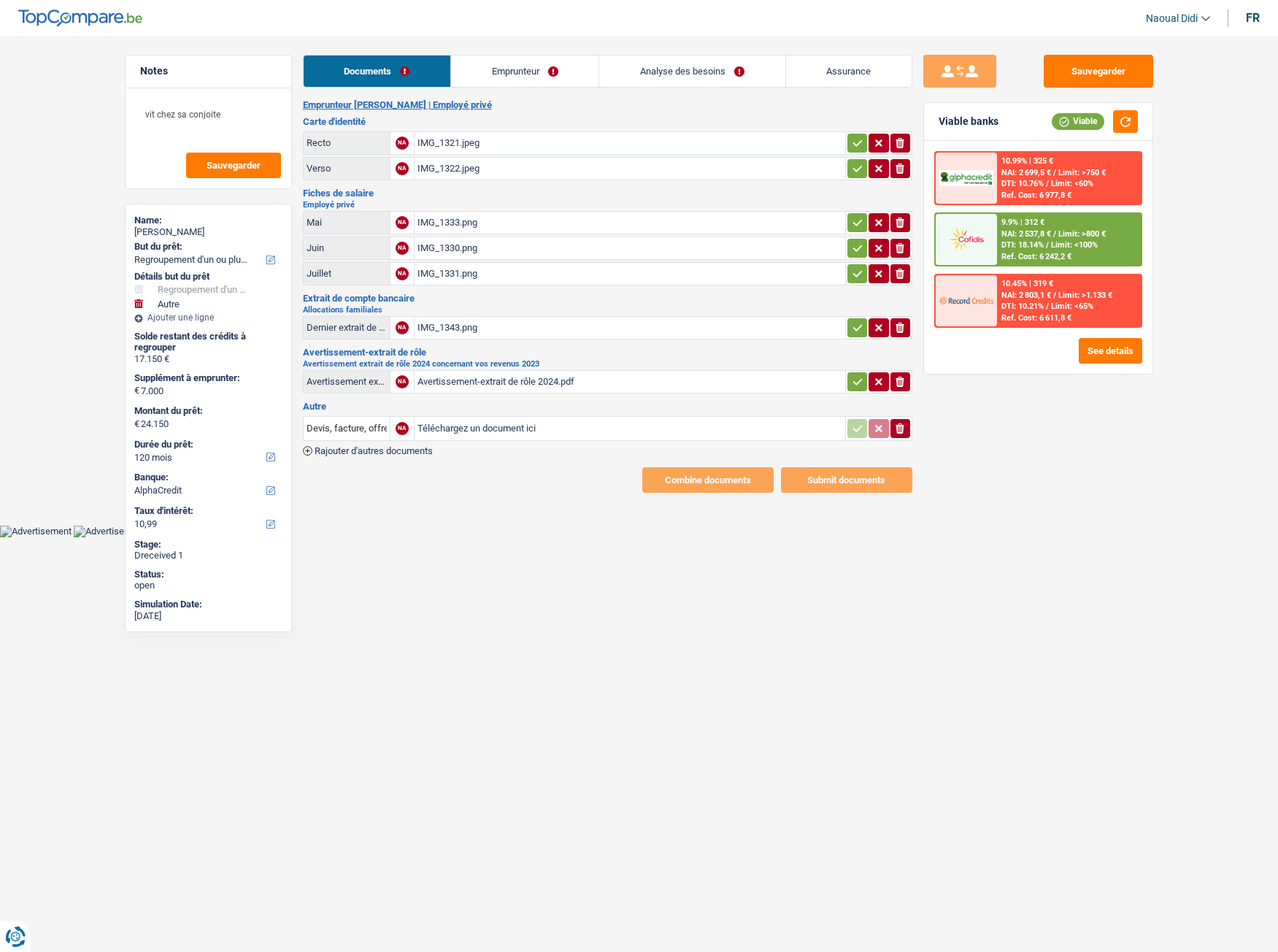
click at [858, 145] on icon "button" at bounding box center [857, 143] width 12 height 15
click at [864, 163] on button "button" at bounding box center [857, 168] width 20 height 19
click at [855, 225] on icon "button" at bounding box center [857, 222] width 9 height 7
click at [852, 251] on icon "button" at bounding box center [857, 248] width 12 height 15
click at [857, 269] on icon "button" at bounding box center [857, 274] width 12 height 15
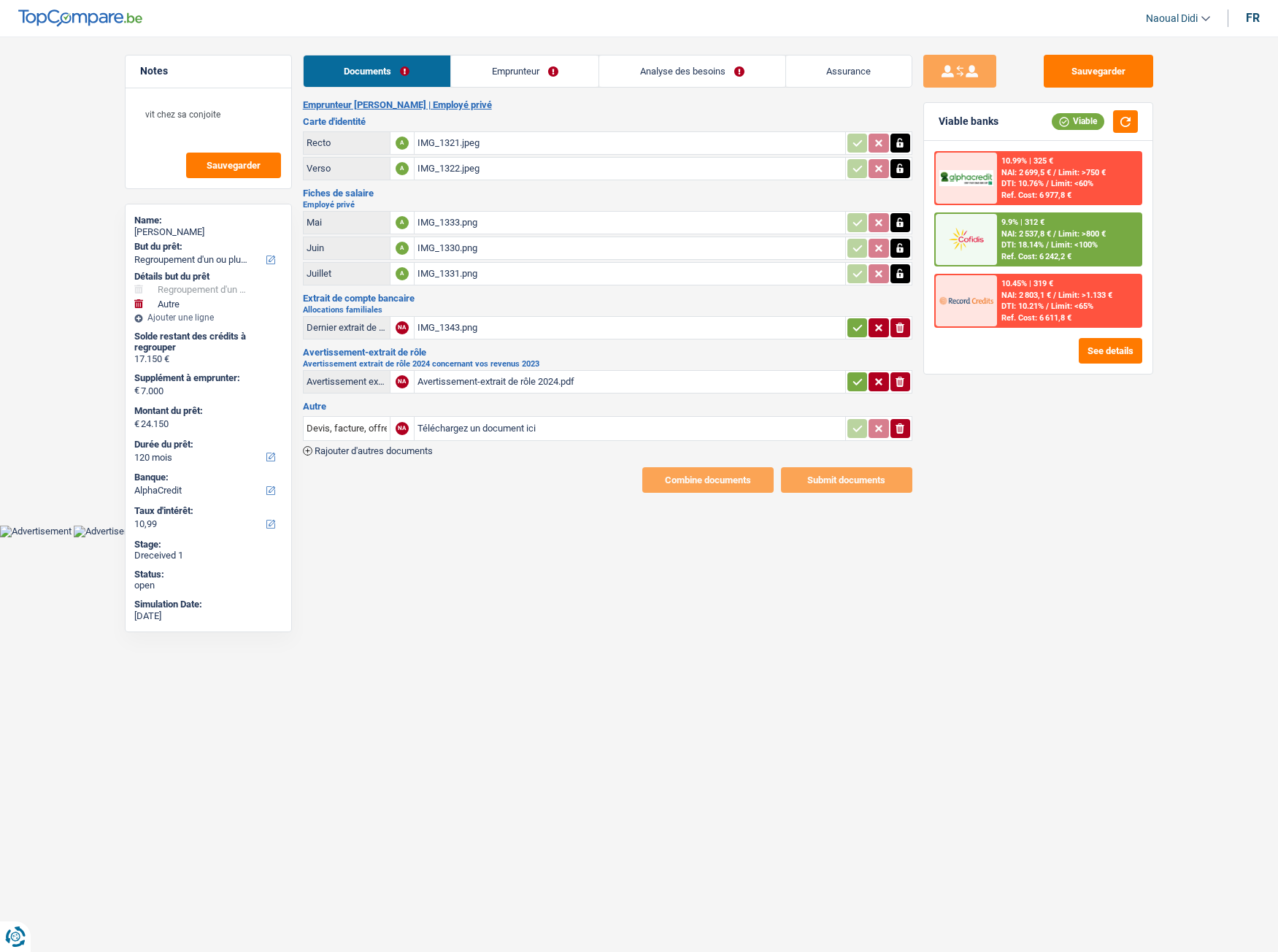
click at [854, 324] on icon "button" at bounding box center [857, 328] width 12 height 15
click at [858, 384] on icon "button" at bounding box center [857, 381] width 12 height 15
click at [1110, 75] on button "Sauvegarder" at bounding box center [1099, 71] width 109 height 33
click at [511, 70] on link "Emprunteur" at bounding box center [526, 71] width 148 height 32
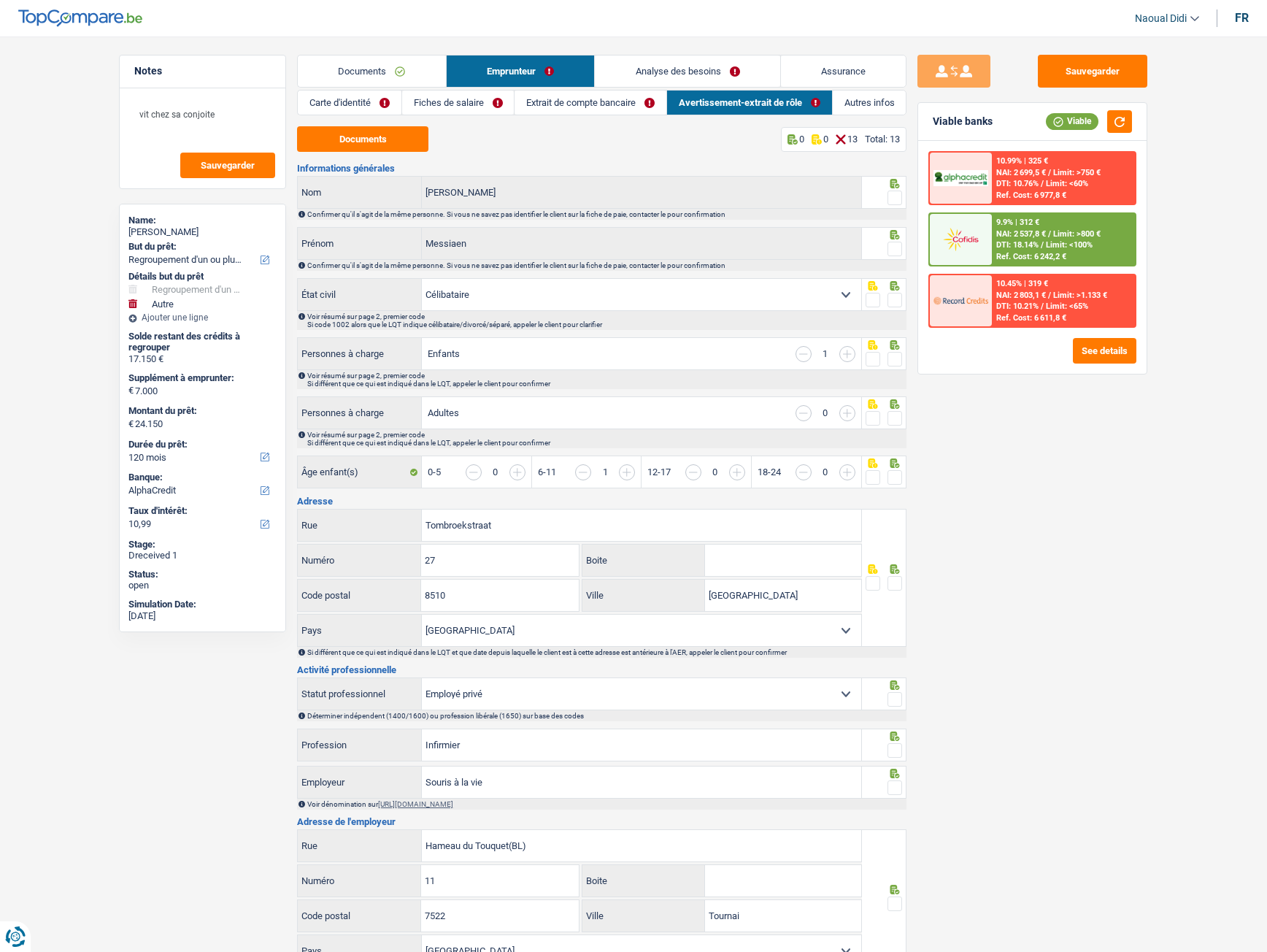
click at [348, 105] on link "Carte d'identité" at bounding box center [349, 102] width 104 height 24
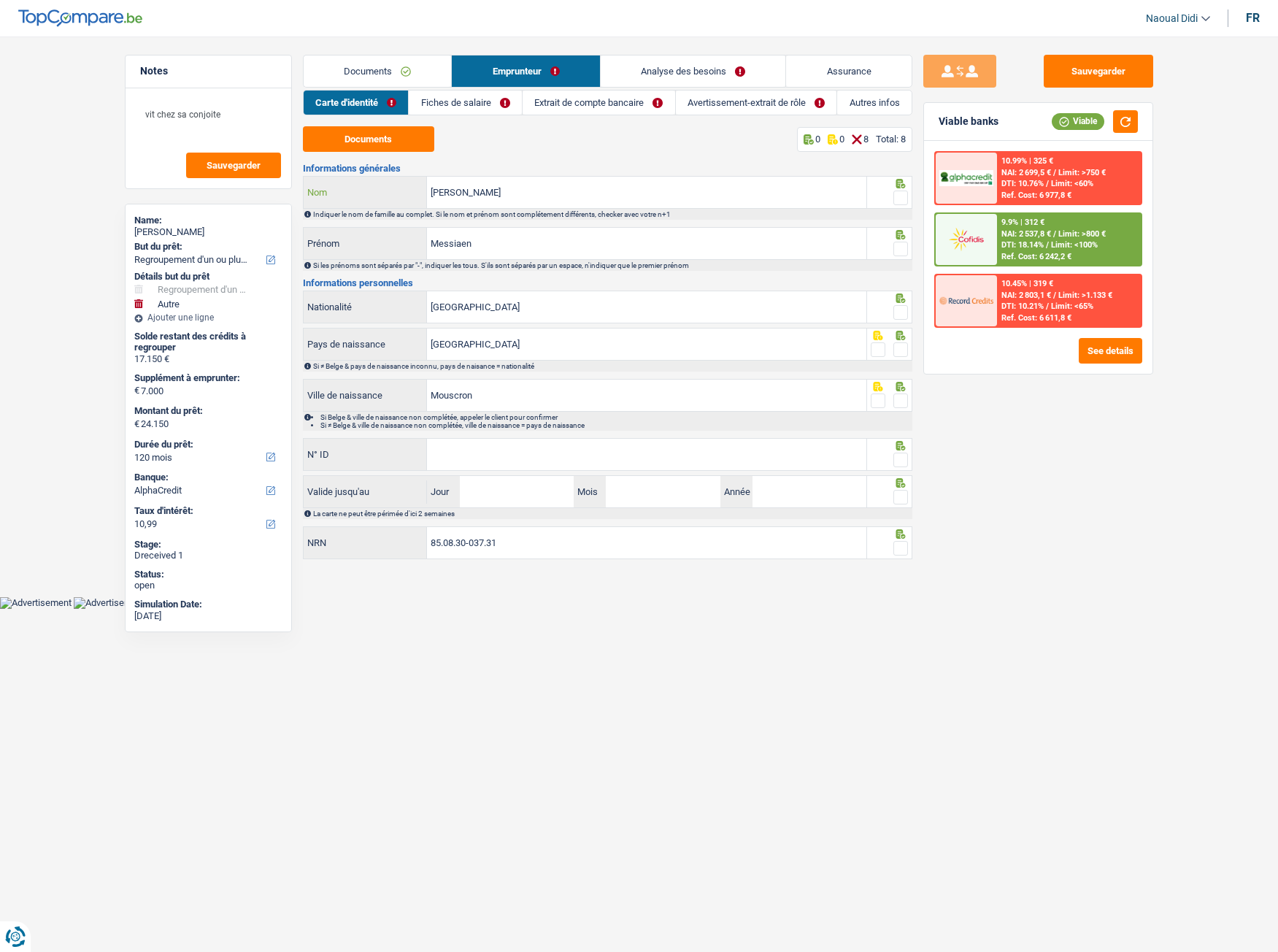
click at [484, 195] on input "Maxime" at bounding box center [647, 192] width 440 height 32
click at [901, 201] on span at bounding box center [900, 198] width 15 height 15
click at [0, 0] on input "radio" at bounding box center [0, 0] width 0 height 0
drag, startPoint x: 485, startPoint y: 242, endPoint x: 386, endPoint y: 226, distance: 100.3
click at [386, 226] on div "Informations générales Maxime Nom Indiquer le nom de famille au complet. Si le …" at bounding box center [607, 362] width 610 height 398
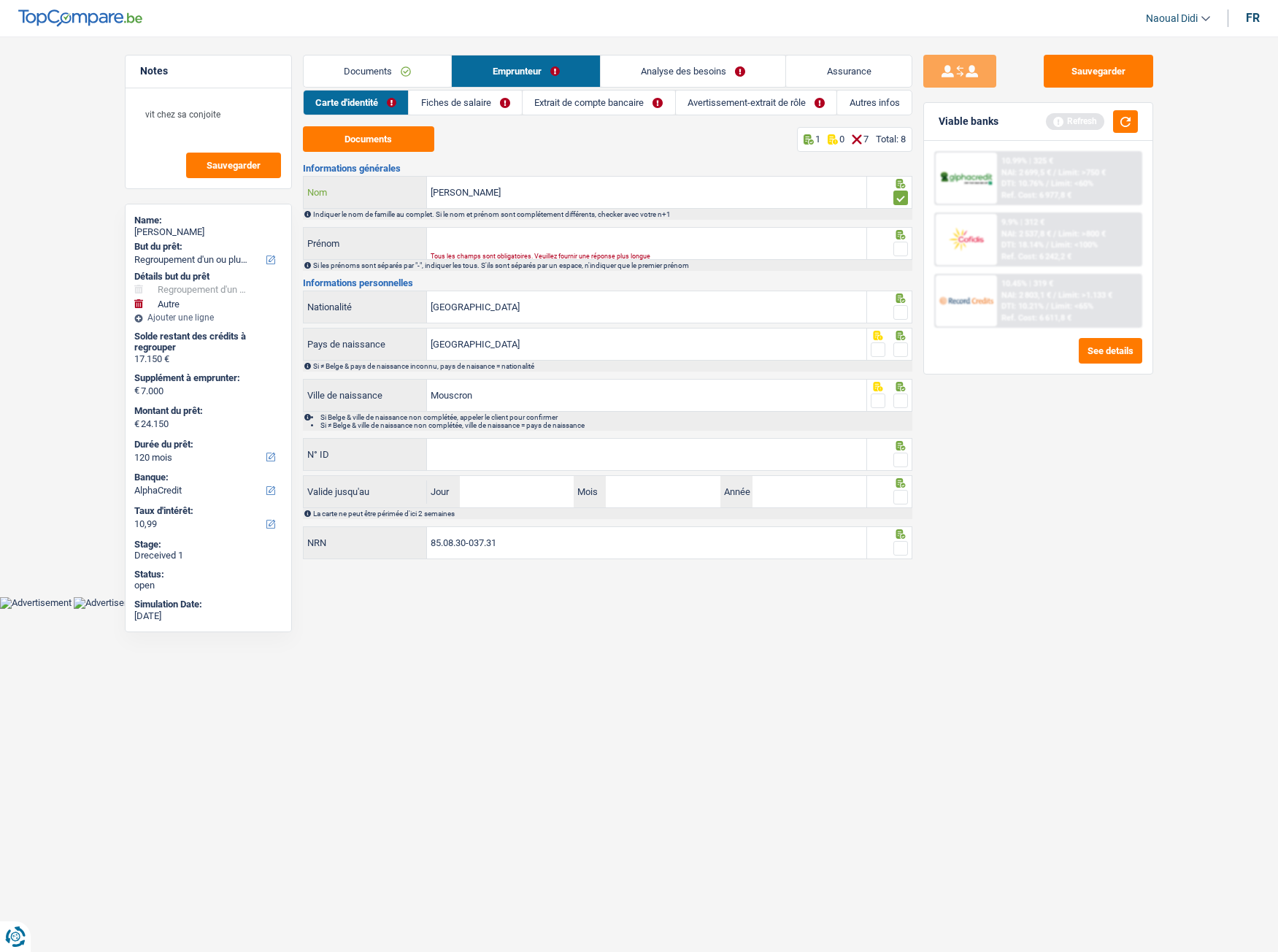
click at [471, 202] on input "Maxime" at bounding box center [647, 192] width 440 height 32
drag, startPoint x: 471, startPoint y: 201, endPoint x: 394, endPoint y: 188, distance: 78.1
click at [394, 188] on div "Maxime Nom" at bounding box center [585, 192] width 564 height 32
paste input "essiaen"
type input "Messiaen"
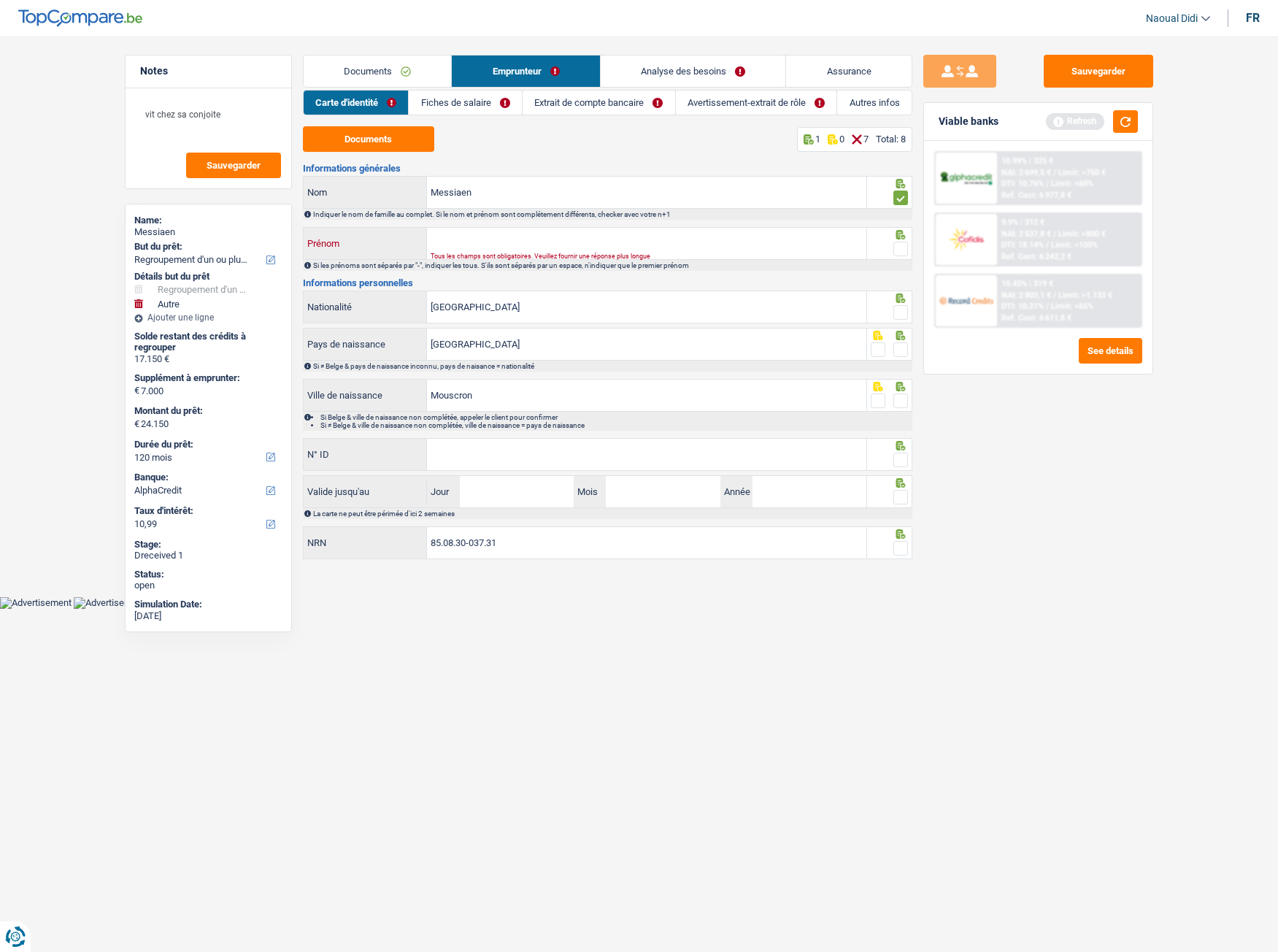
click at [479, 235] on input "Prénom" at bounding box center [647, 243] width 440 height 32
type input "Maxime"
click at [528, 194] on input "Messiaen" at bounding box center [647, 192] width 440 height 32
click at [904, 253] on span at bounding box center [900, 248] width 15 height 15
click at [0, 0] on input "radio" at bounding box center [0, 0] width 0 height 0
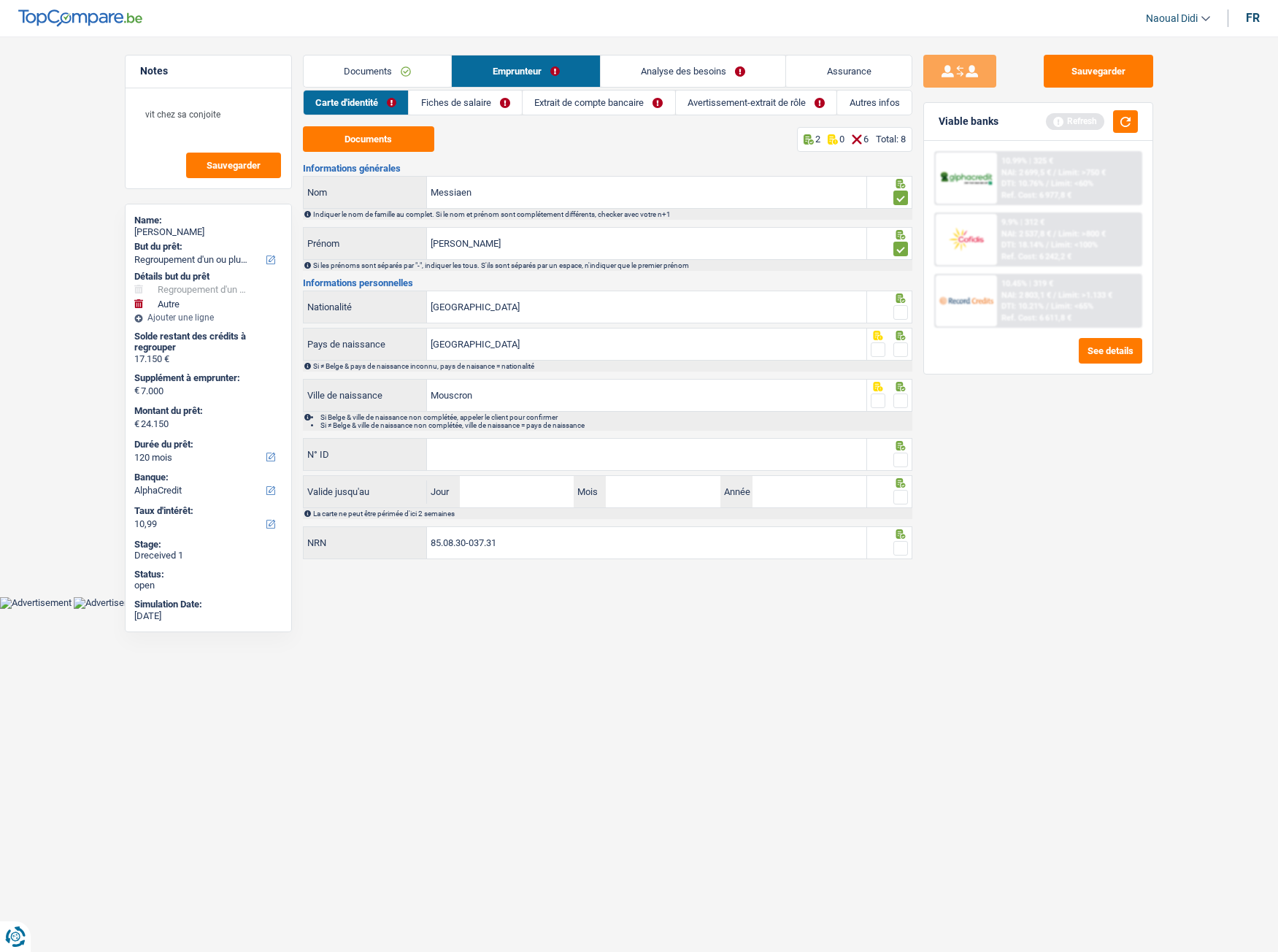
click at [899, 317] on span at bounding box center [900, 312] width 15 height 15
click at [0, 0] on input "radio" at bounding box center [0, 0] width 0 height 0
click at [902, 347] on span at bounding box center [900, 349] width 15 height 15
click at [0, 0] on input "radio" at bounding box center [0, 0] width 0 height 0
click at [903, 397] on span at bounding box center [900, 401] width 15 height 15
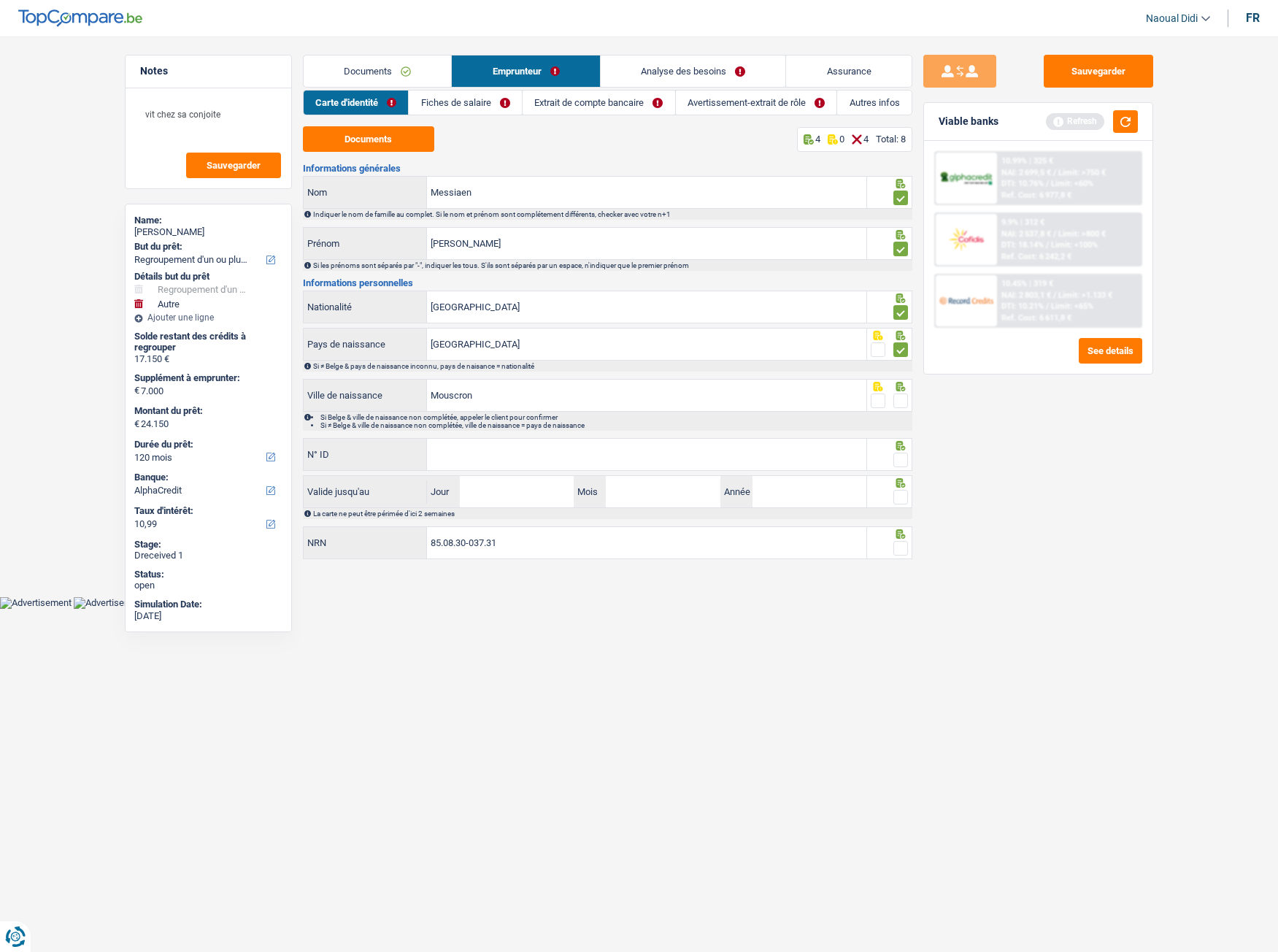
click at [0, 0] on input "radio" at bounding box center [0, 0] width 0 height 0
click at [740, 458] on input "N° ID" at bounding box center [647, 454] width 440 height 32
type input "592-9951786-55"
click at [521, 498] on input "Jour" at bounding box center [517, 491] width 114 height 32
type input "26"
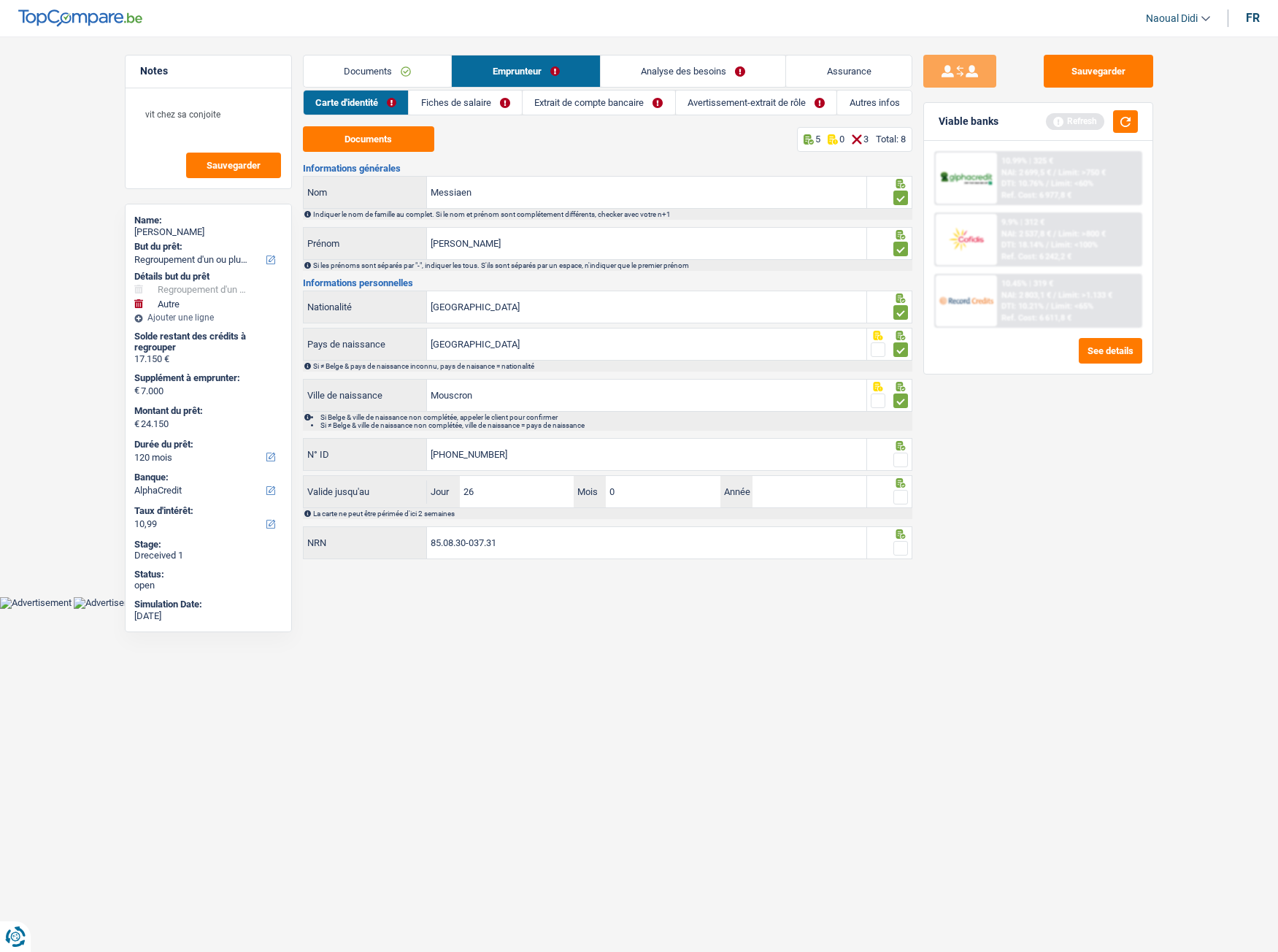
type input "06"
type input "2030"
click at [534, 532] on input "85.08.30-037.31" at bounding box center [647, 542] width 440 height 32
click at [904, 532] on span at bounding box center [900, 548] width 15 height 15
click at [0, 0] on input "radio" at bounding box center [0, 0] width 0 height 0
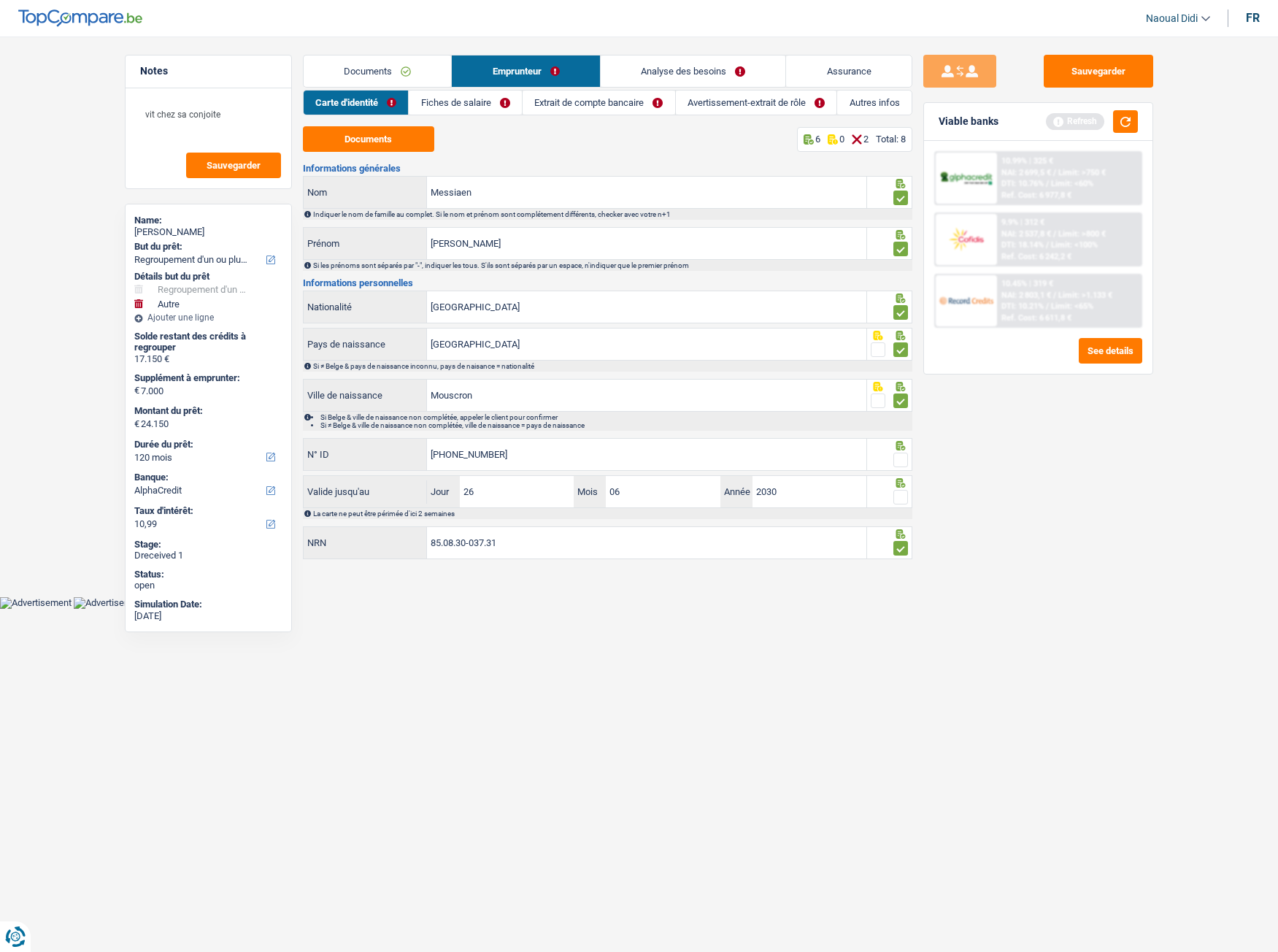
click at [900, 499] on span at bounding box center [900, 497] width 15 height 15
click at [0, 0] on input "radio" at bounding box center [0, 0] width 0 height 0
click at [900, 464] on span at bounding box center [900, 460] width 15 height 15
click at [0, 0] on input "radio" at bounding box center [0, 0] width 0 height 0
click at [1106, 72] on button "Sauvegarder" at bounding box center [1099, 71] width 109 height 33
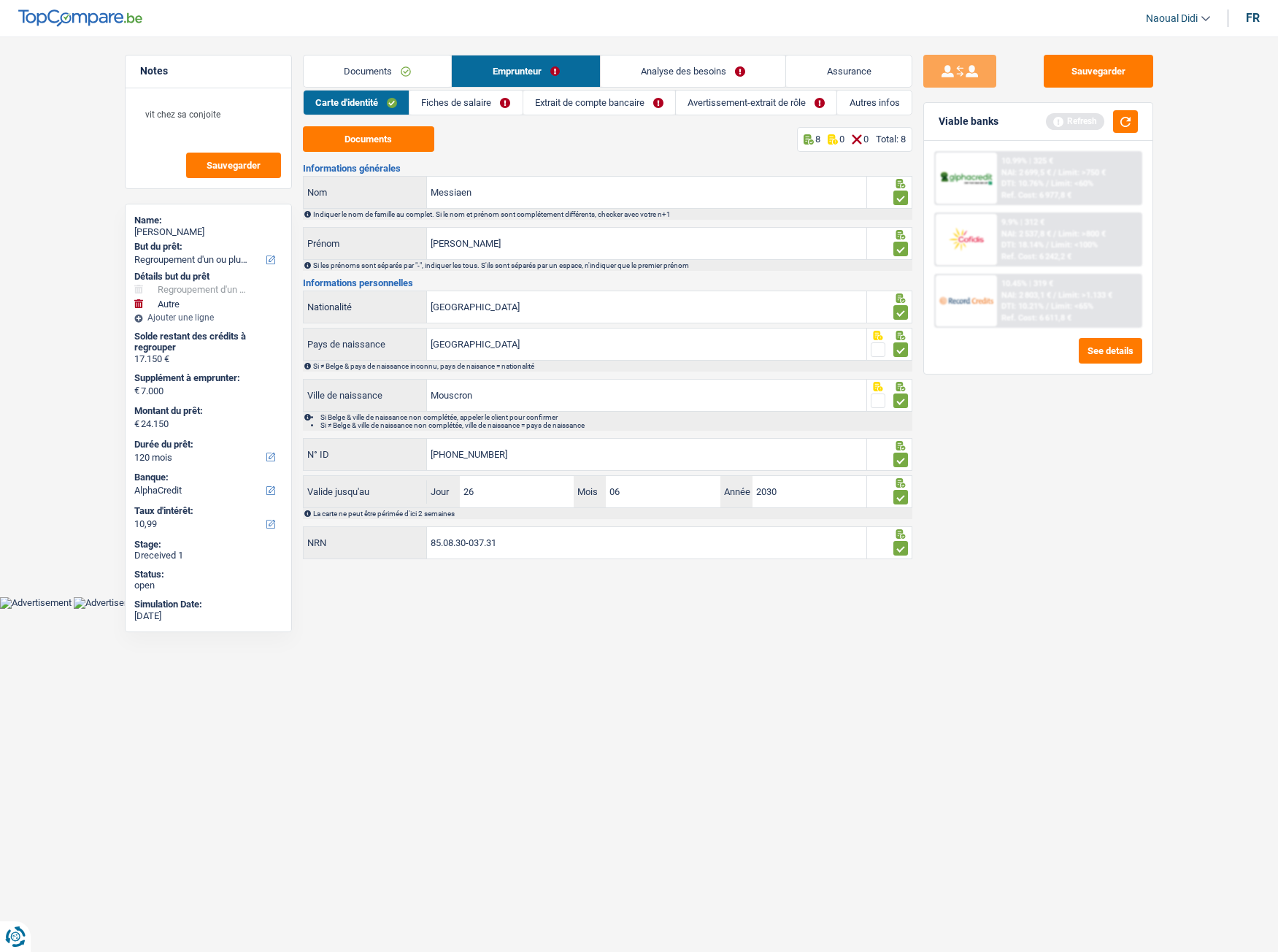
click at [475, 103] on link "Fiches de salaire" at bounding box center [466, 102] width 112 height 24
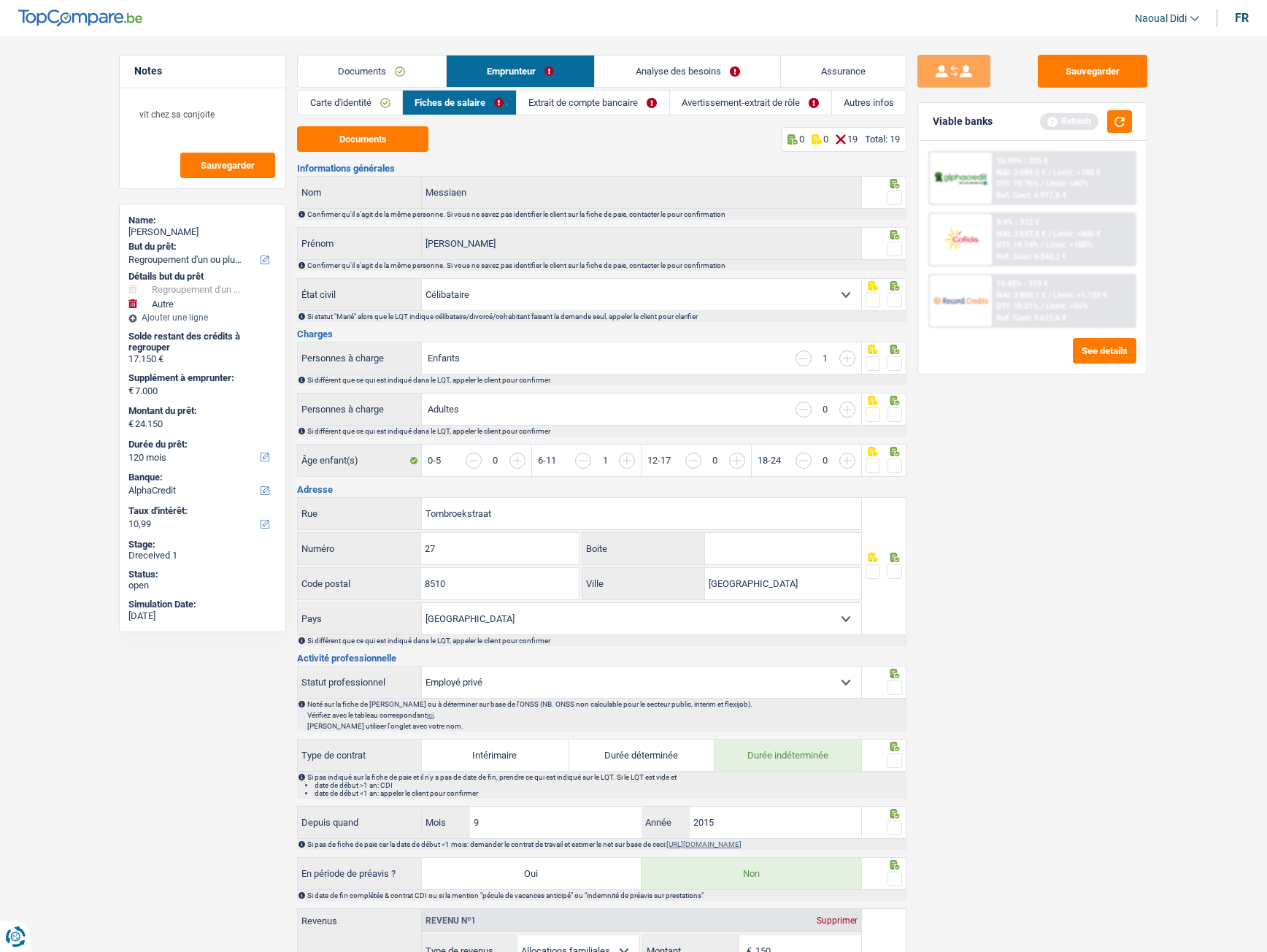
click at [904, 532] on div at bounding box center [884, 566] width 45 height 138
click at [899, 359] on span at bounding box center [895, 363] width 15 height 15
click at [0, 0] on input "radio" at bounding box center [0, 0] width 0 height 0
click at [900, 295] on span at bounding box center [895, 300] width 15 height 15
click at [0, 0] on input "radio" at bounding box center [0, 0] width 0 height 0
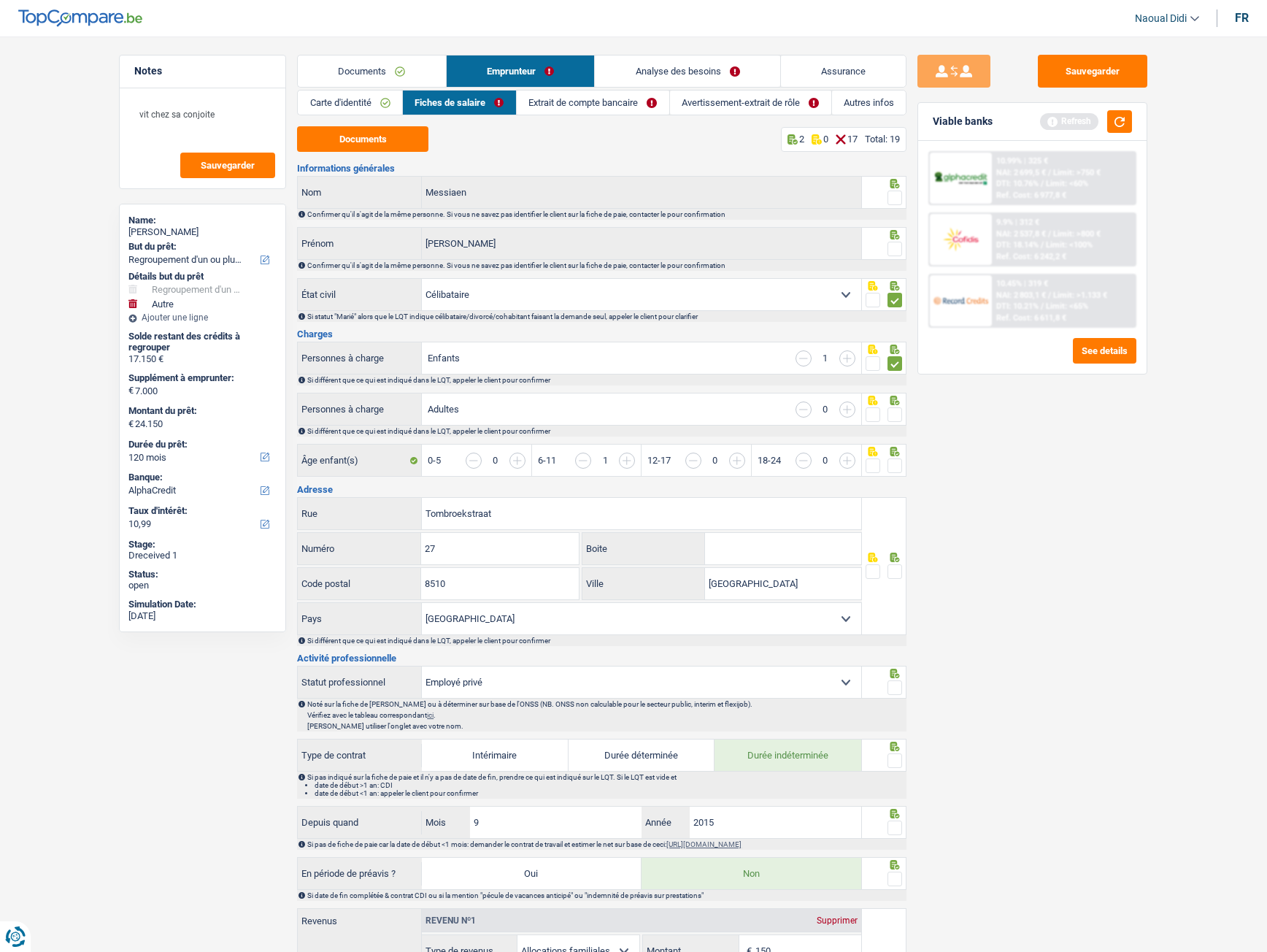
drag, startPoint x: 899, startPoint y: 241, endPoint x: 899, endPoint y: 203, distance: 38.0
click at [899, 241] on div at bounding box center [895, 249] width 15 height 18
click at [899, 198] on span at bounding box center [895, 198] width 15 height 15
click at [0, 0] on input "radio" at bounding box center [0, 0] width 0 height 0
click at [895, 251] on span at bounding box center [895, 248] width 15 height 15
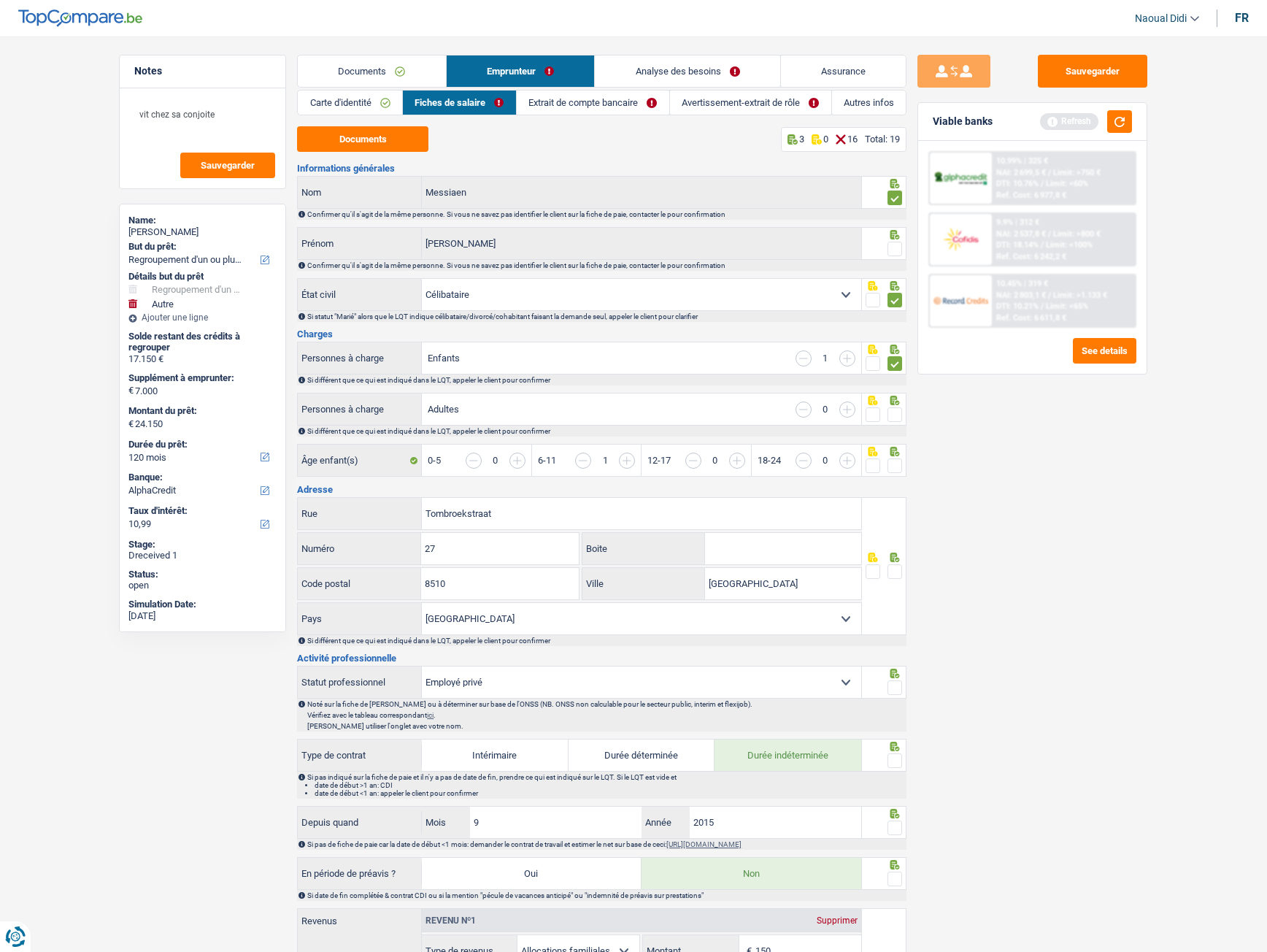
click at [0, 0] on input "radio" at bounding box center [0, 0] width 0 height 0
click at [899, 412] on span at bounding box center [895, 414] width 15 height 15
click at [0, 0] on input "radio" at bounding box center [0, 0] width 0 height 0
click at [898, 469] on span at bounding box center [895, 465] width 15 height 15
click at [0, 0] on input "radio" at bounding box center [0, 0] width 0 height 0
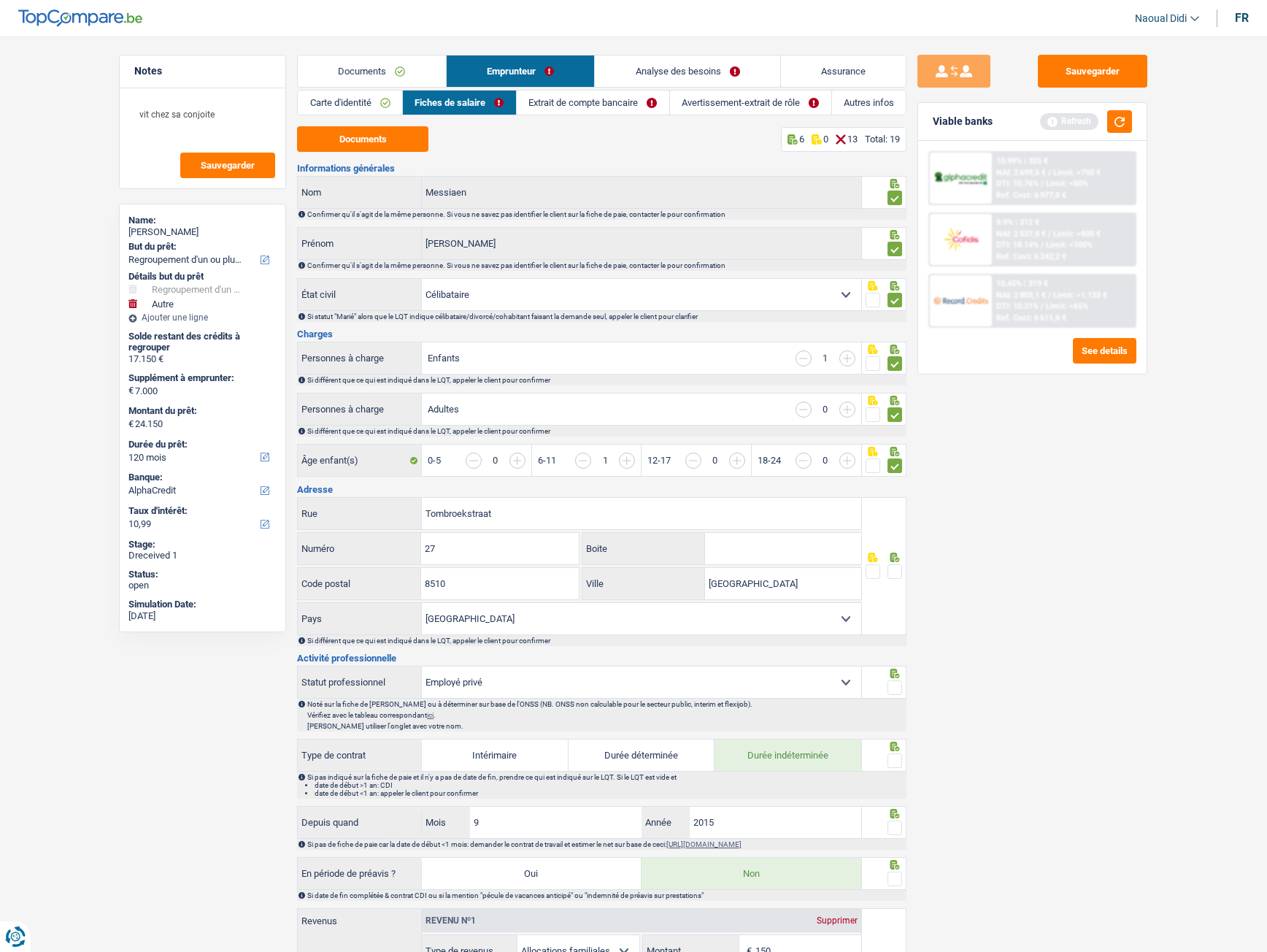
click at [893, 532] on span at bounding box center [895, 571] width 15 height 15
click at [0, 0] on input "radio" at bounding box center [0, 0] width 0 height 0
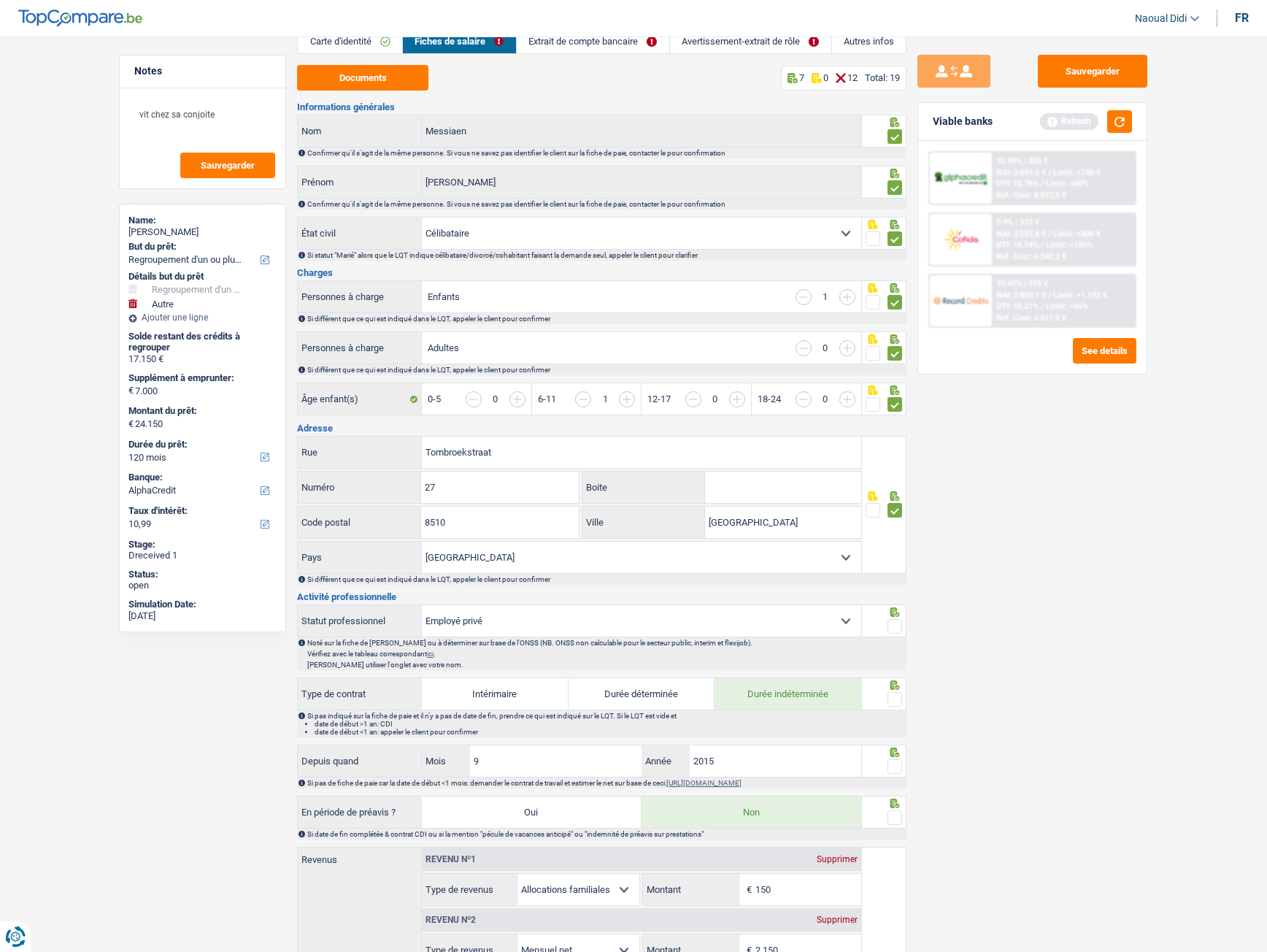
scroll to position [146, 0]
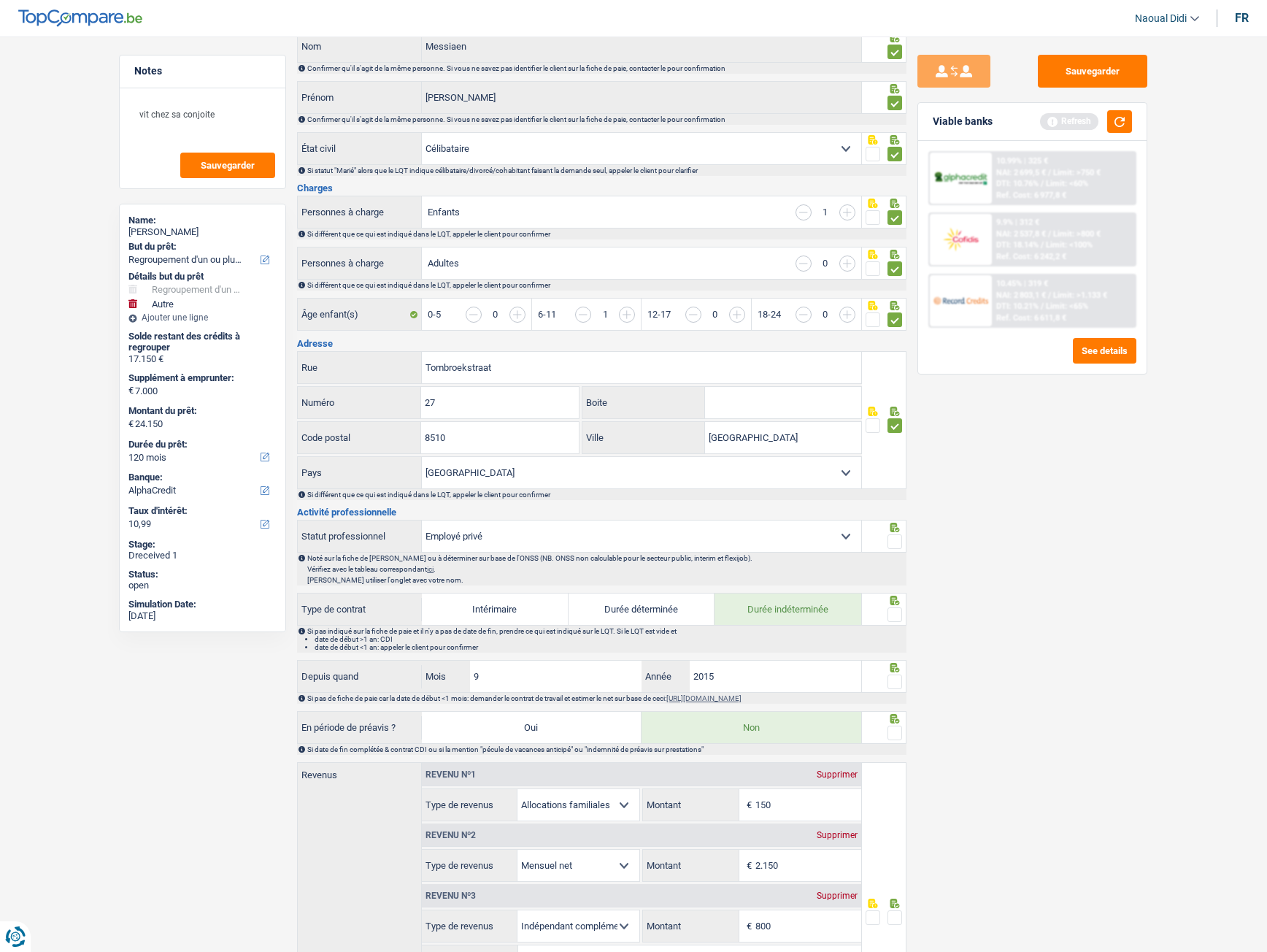
click at [898, 532] on span at bounding box center [895, 541] width 15 height 15
click at [0, 0] on input "radio" at bounding box center [0, 0] width 0 height 0
click at [895, 532] on span at bounding box center [895, 614] width 15 height 15
click at [0, 0] on input "radio" at bounding box center [0, 0] width 0 height 0
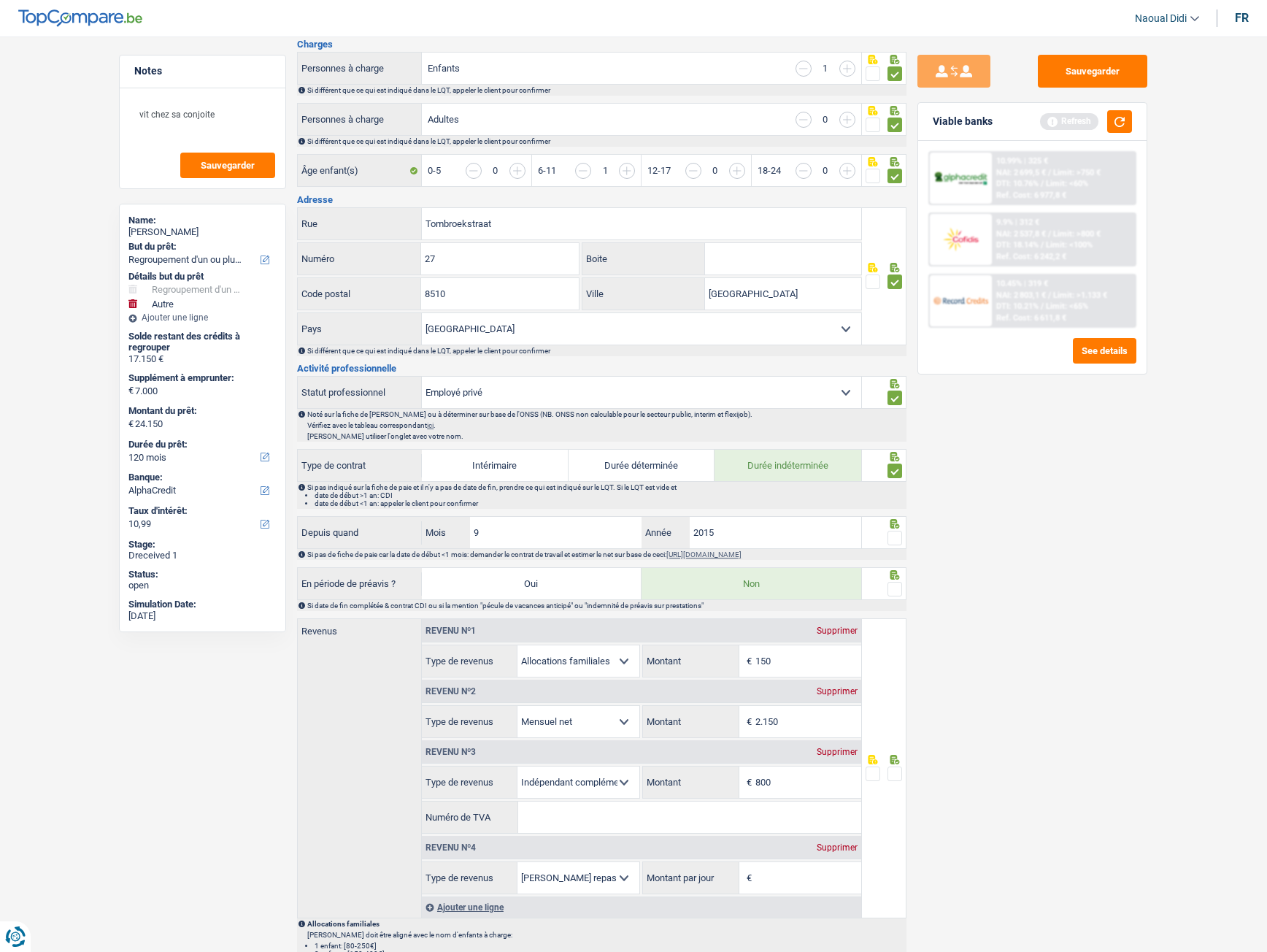
scroll to position [292, 0]
click at [894, 532] on span at bounding box center [895, 535] width 15 height 15
click at [0, 0] on input "radio" at bounding box center [0, 0] width 0 height 0
click at [893, 532] on span at bounding box center [895, 587] width 15 height 15
click at [0, 0] on input "radio" at bounding box center [0, 0] width 0 height 0
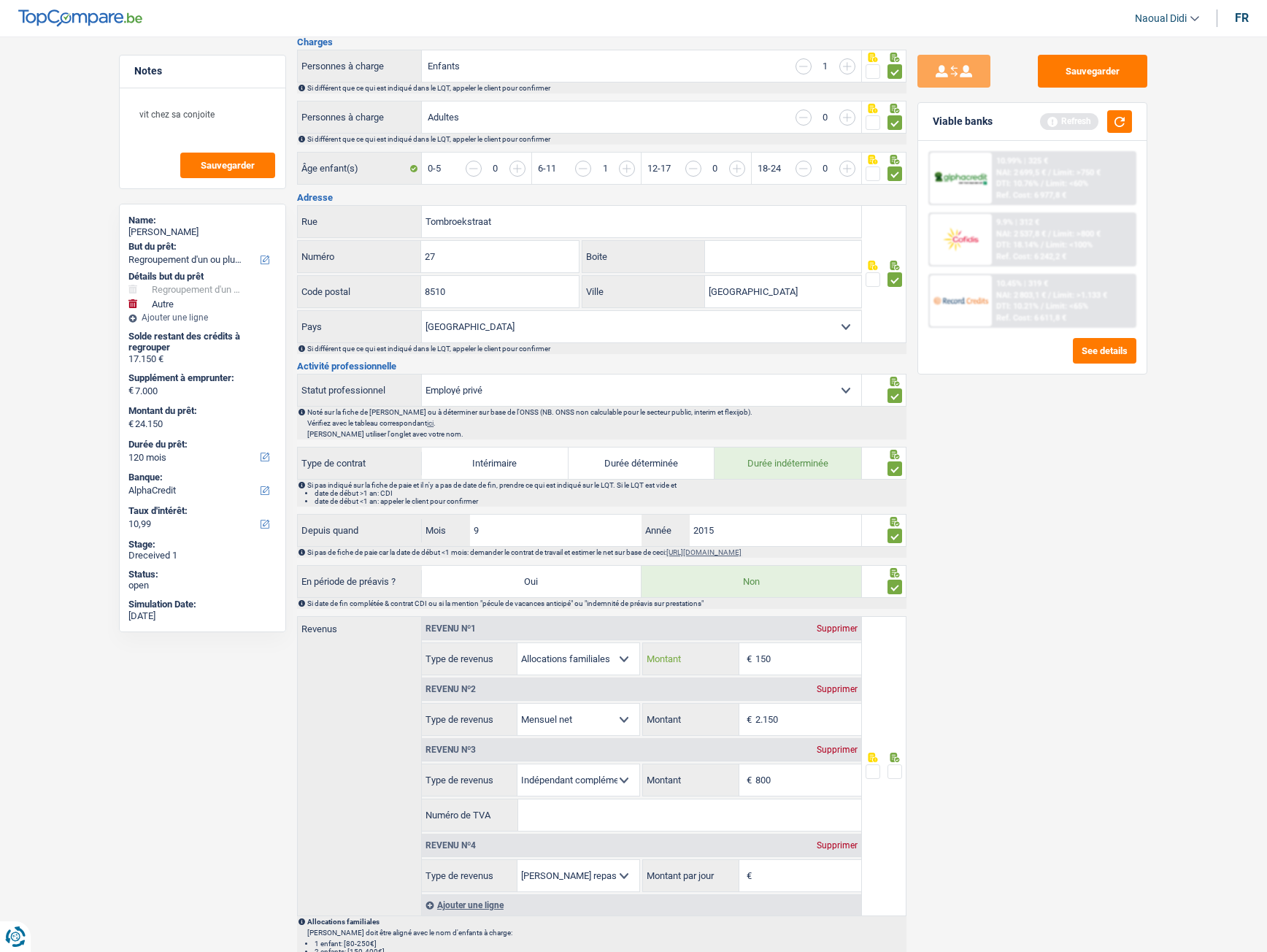
click at [795, 532] on input "150" at bounding box center [809, 658] width 106 height 32
click at [788, 532] on input "150" at bounding box center [809, 658] width 106 height 32
type input "1"
drag, startPoint x: 181, startPoint y: 204, endPoint x: 1808, endPoint y: -64, distance: 1648.9
click at [1120, 0] on html "Vous avez le contrôle de vos données Nous utilisons des cookies, tout comme nos…" at bounding box center [634, 644] width 1267 height 1874
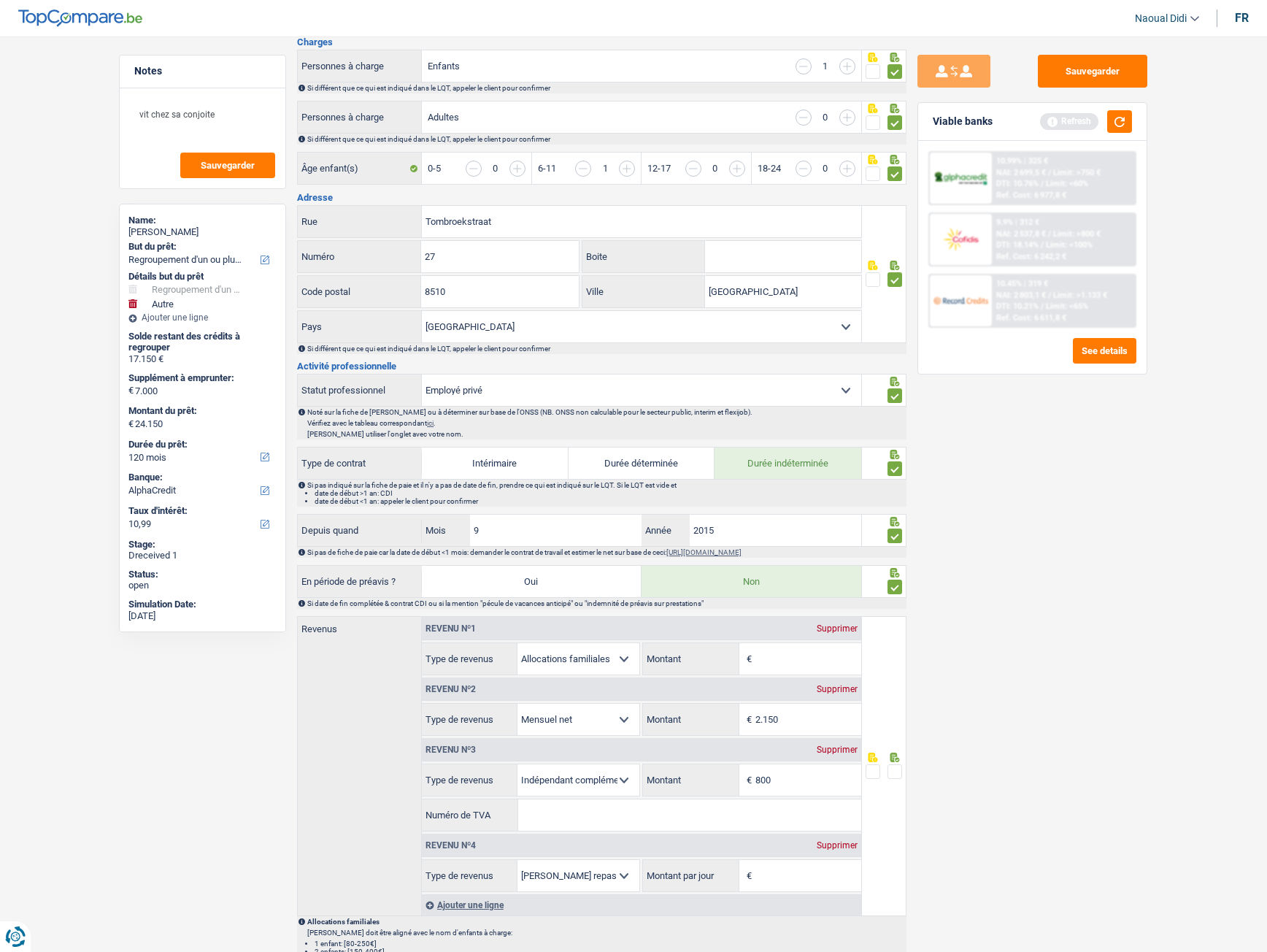
scroll to position [102, 0]
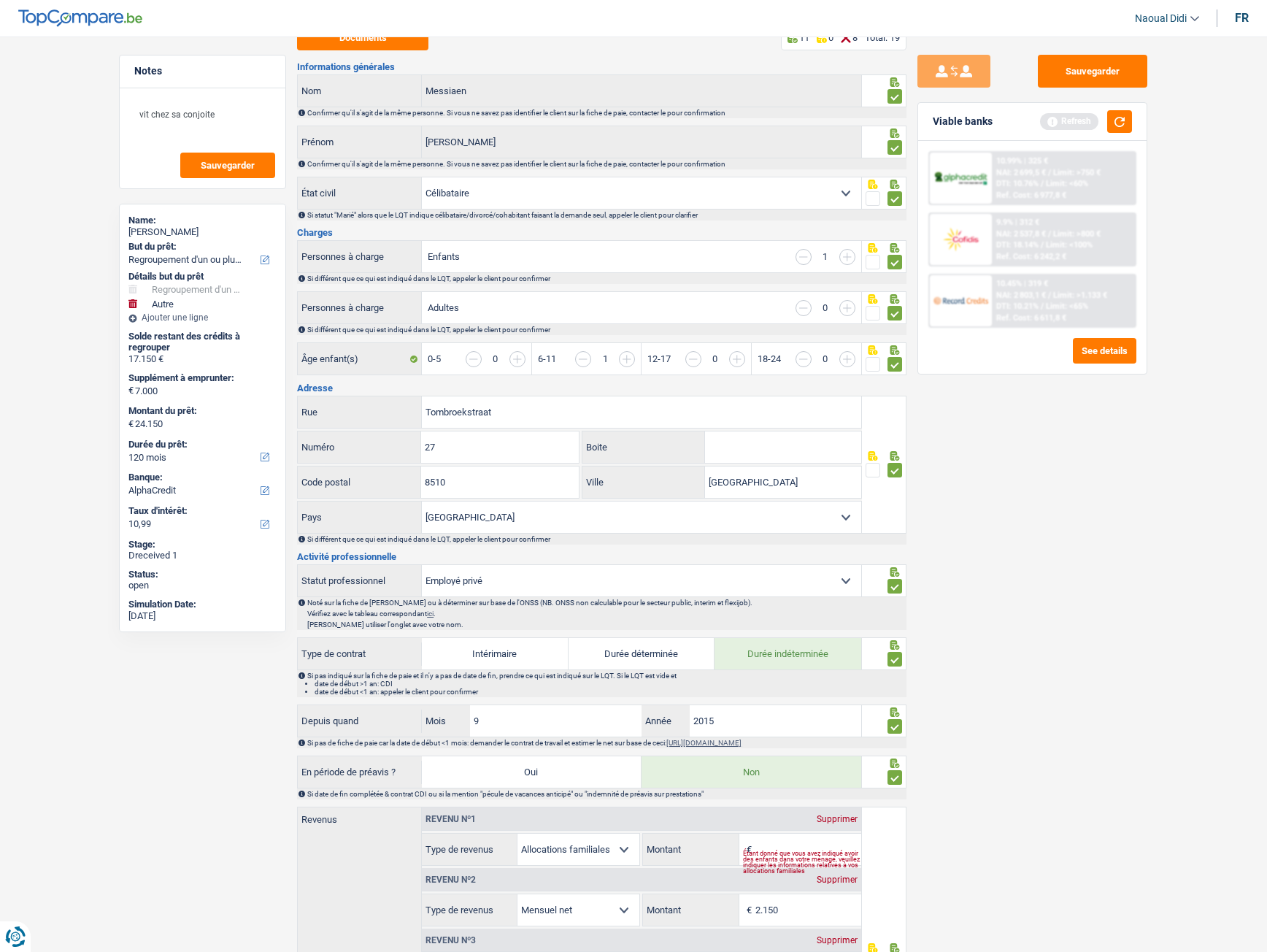
click at [1120, 474] on div "Sauvegarder Viable banks Refresh 10.99% | 325 € NAI: 2 699,5 € / Limit: >750 € …" at bounding box center [1033, 490] width 252 height 870
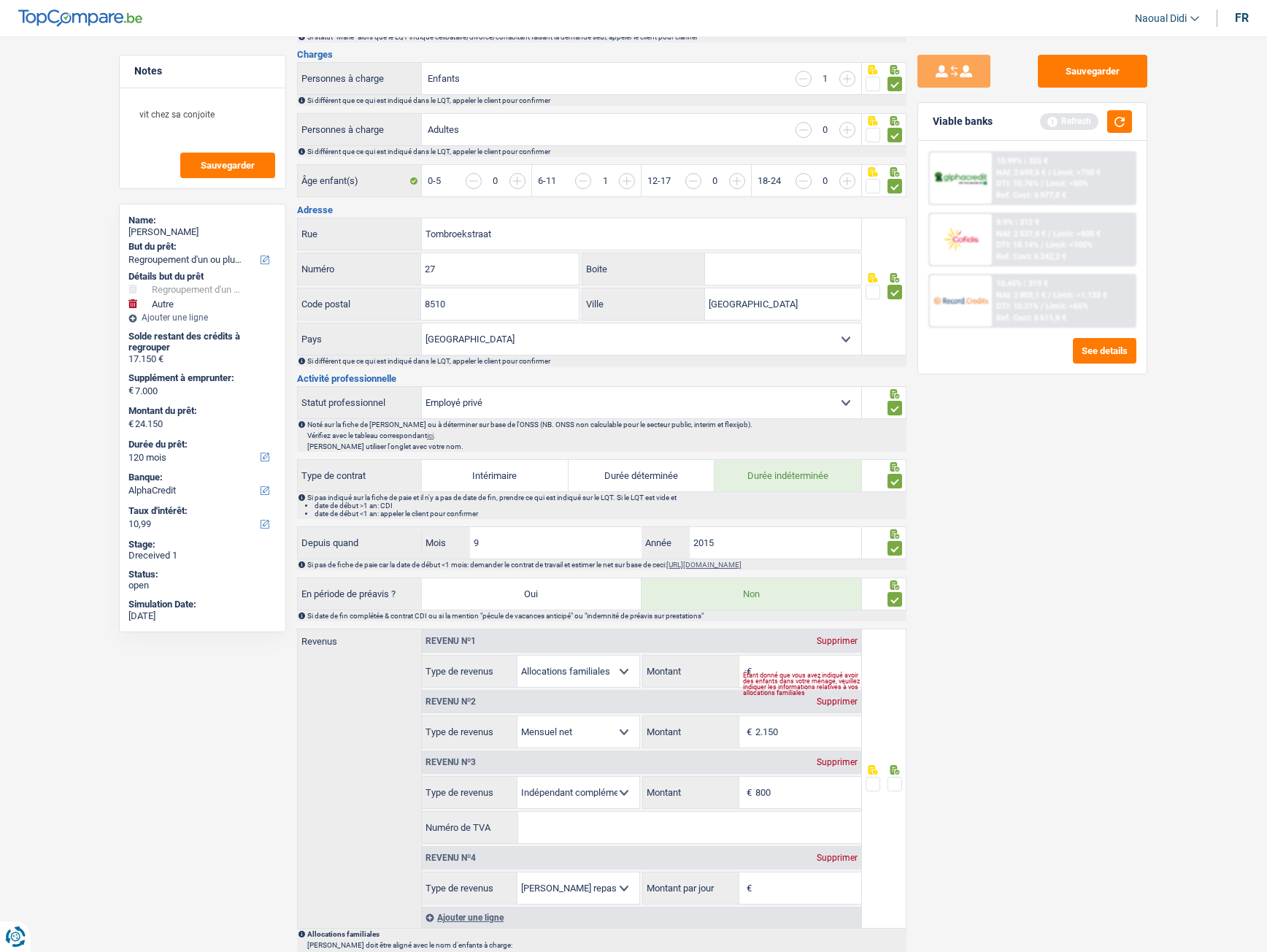
scroll to position [321, 0]
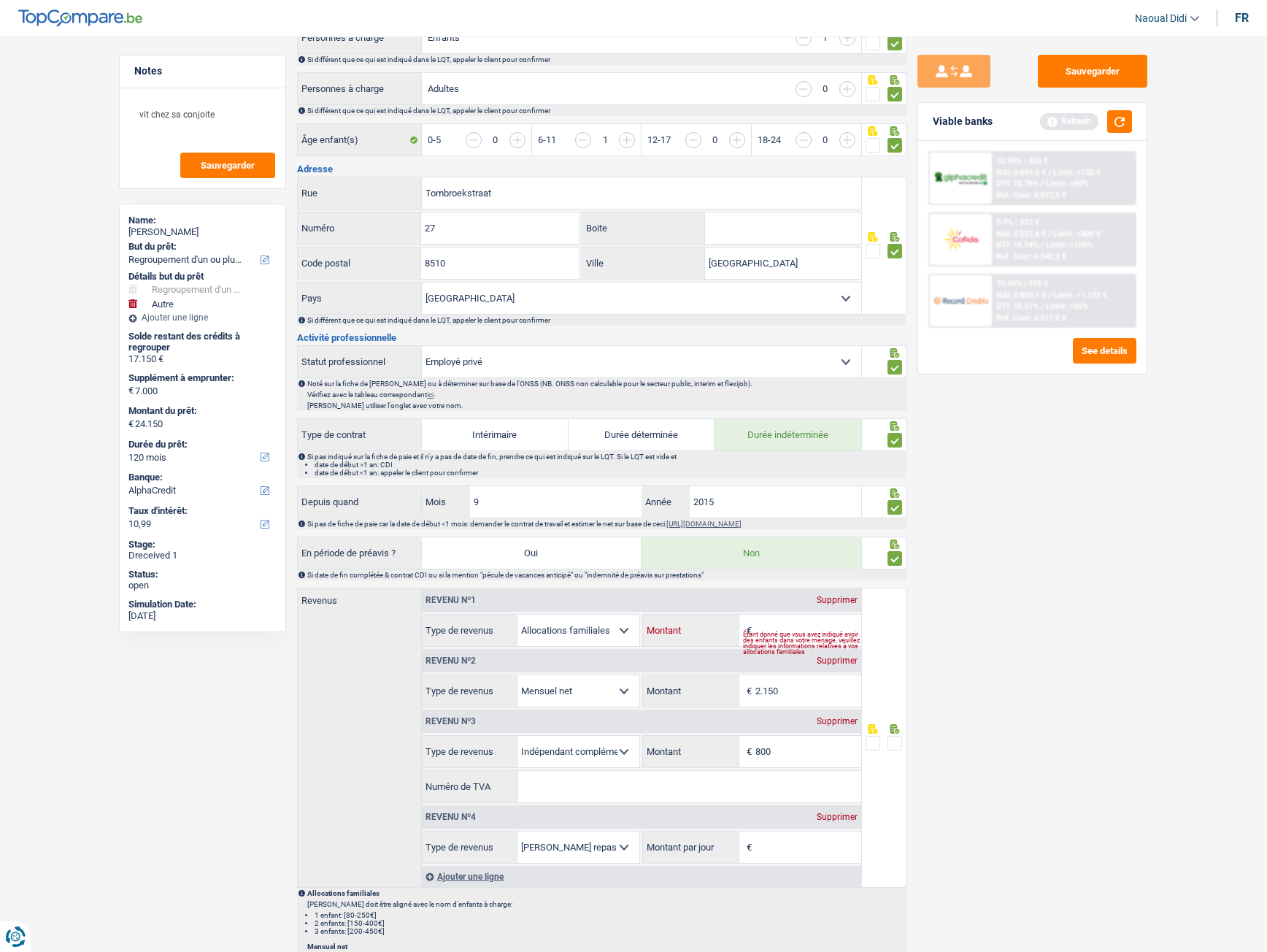
click at [770, 532] on input "Montant" at bounding box center [809, 630] width 106 height 32
type input "360"
click at [800, 532] on input "2.150" at bounding box center [809, 691] width 106 height 32
click at [820, 532] on input "2.150" at bounding box center [809, 691] width 106 height 32
type input "2.105"
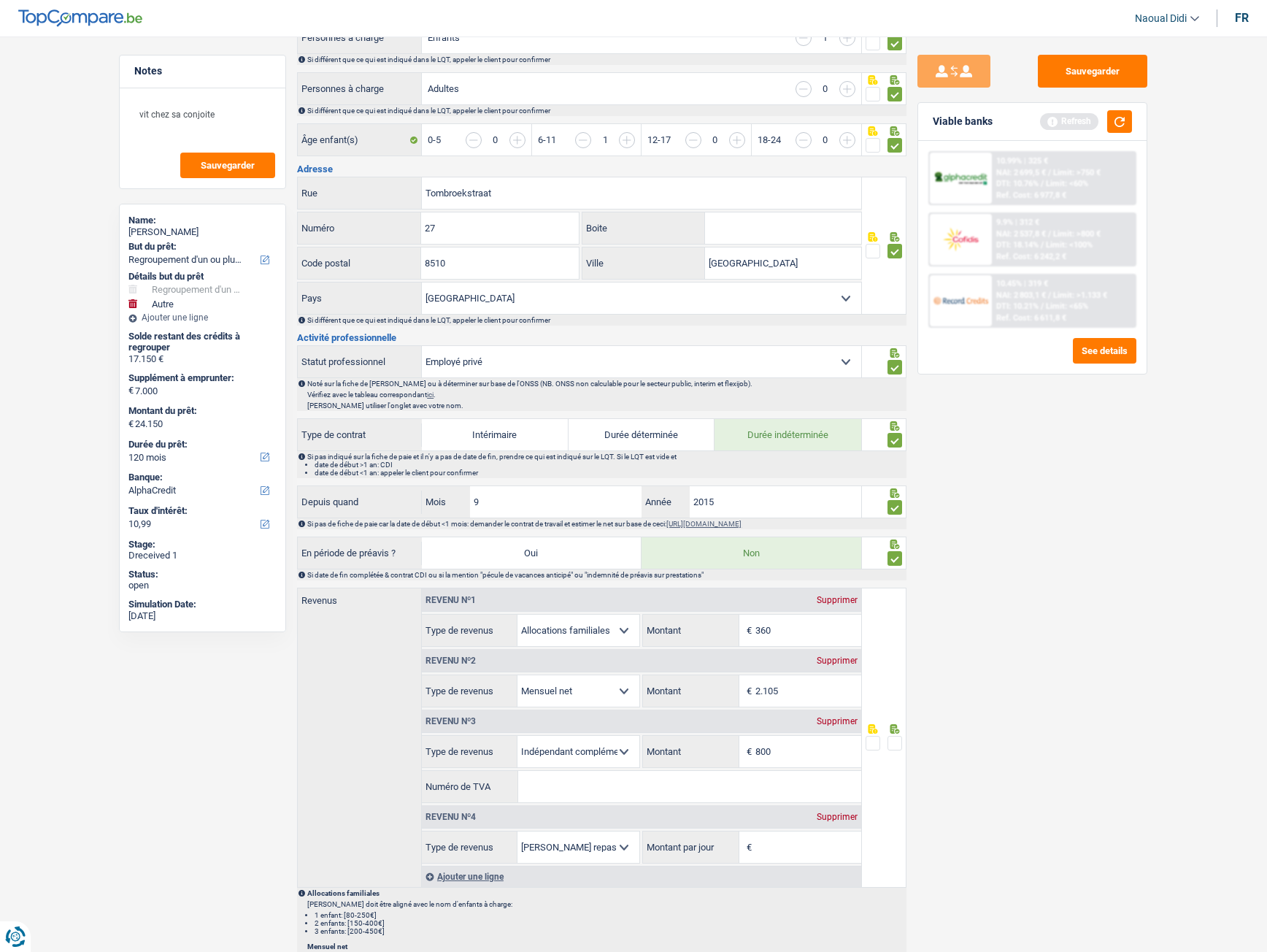
click at [988, 532] on div "Sauvegarder Viable banks Refresh 10.99% | 325 € NAI: 2 699,5 € / Limit: >750 € …" at bounding box center [1033, 490] width 252 height 870
click at [794, 532] on input "360" at bounding box center [809, 630] width 106 height 32
click at [799, 532] on input "800" at bounding box center [809, 751] width 106 height 32
click at [786, 532] on input "800" at bounding box center [809, 751] width 106 height 32
click at [1120, 125] on button "button" at bounding box center [1119, 121] width 25 height 22
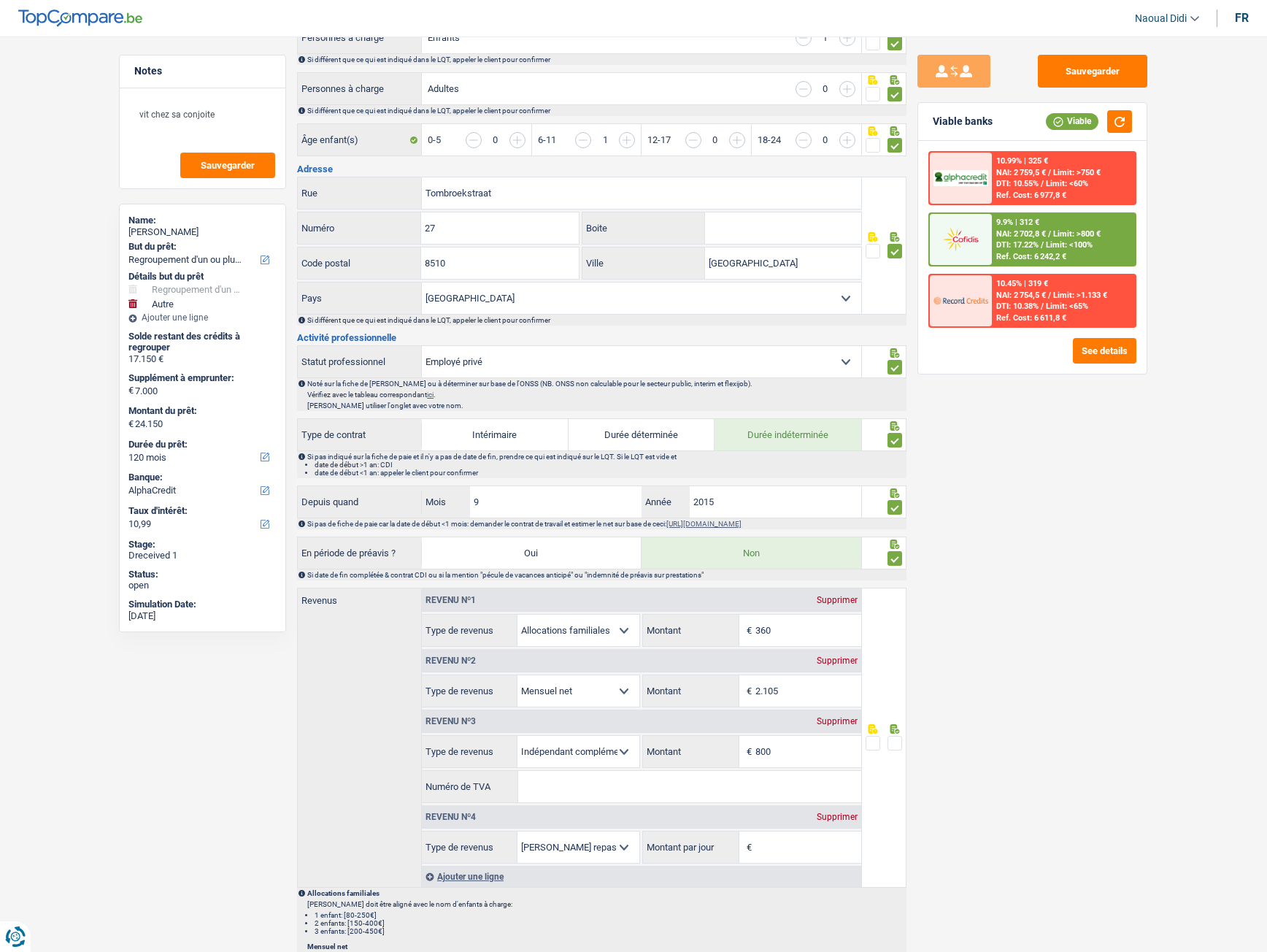
click at [845, 532] on div "Supprimer" at bounding box center [837, 721] width 48 height 8
select select "mealVouchers"
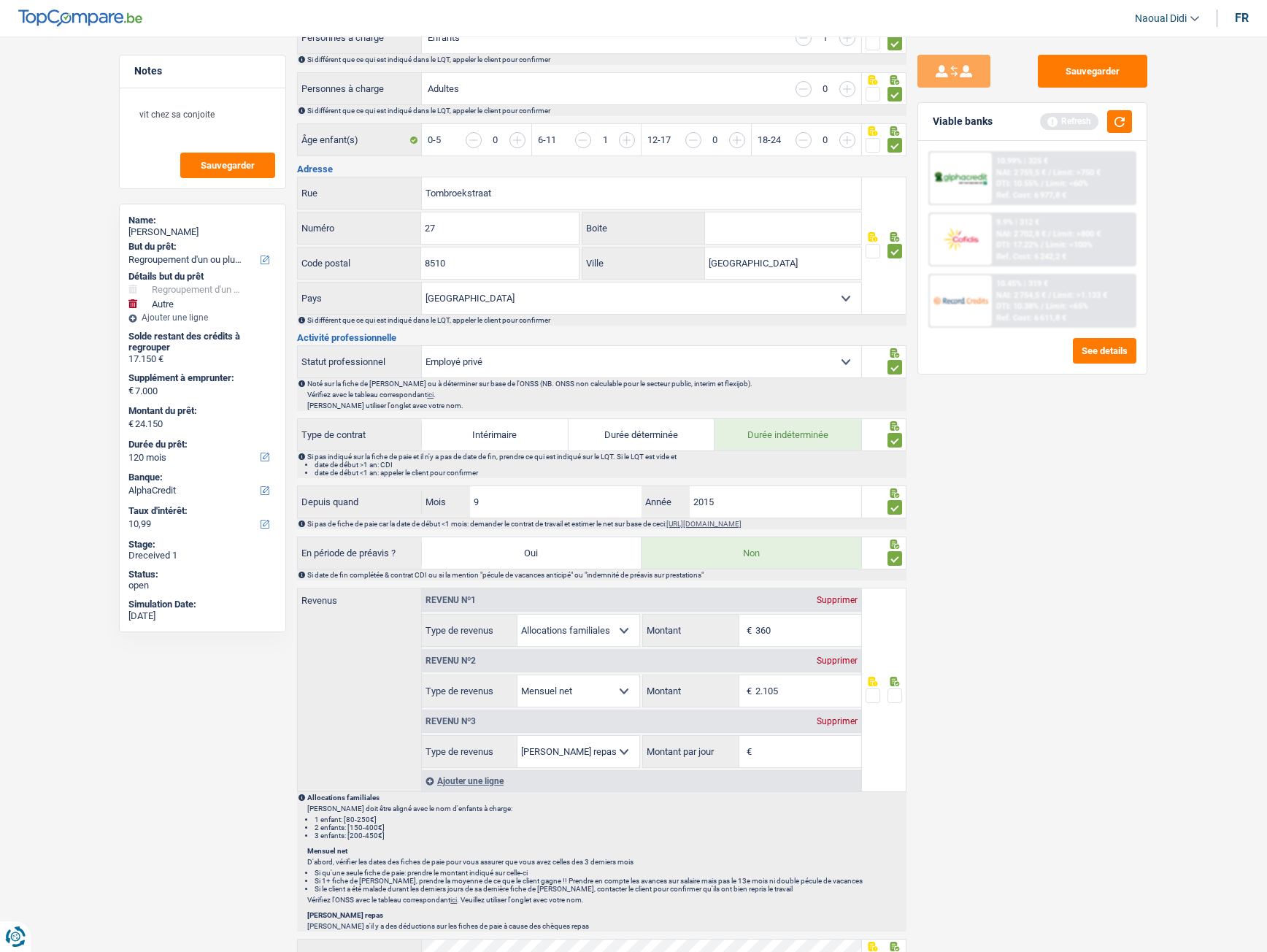
click at [844, 532] on div "Revenu nº3 Supprimer" at bounding box center [642, 721] width 440 height 23
click at [843, 532] on div "Supprimer" at bounding box center [837, 721] width 48 height 8
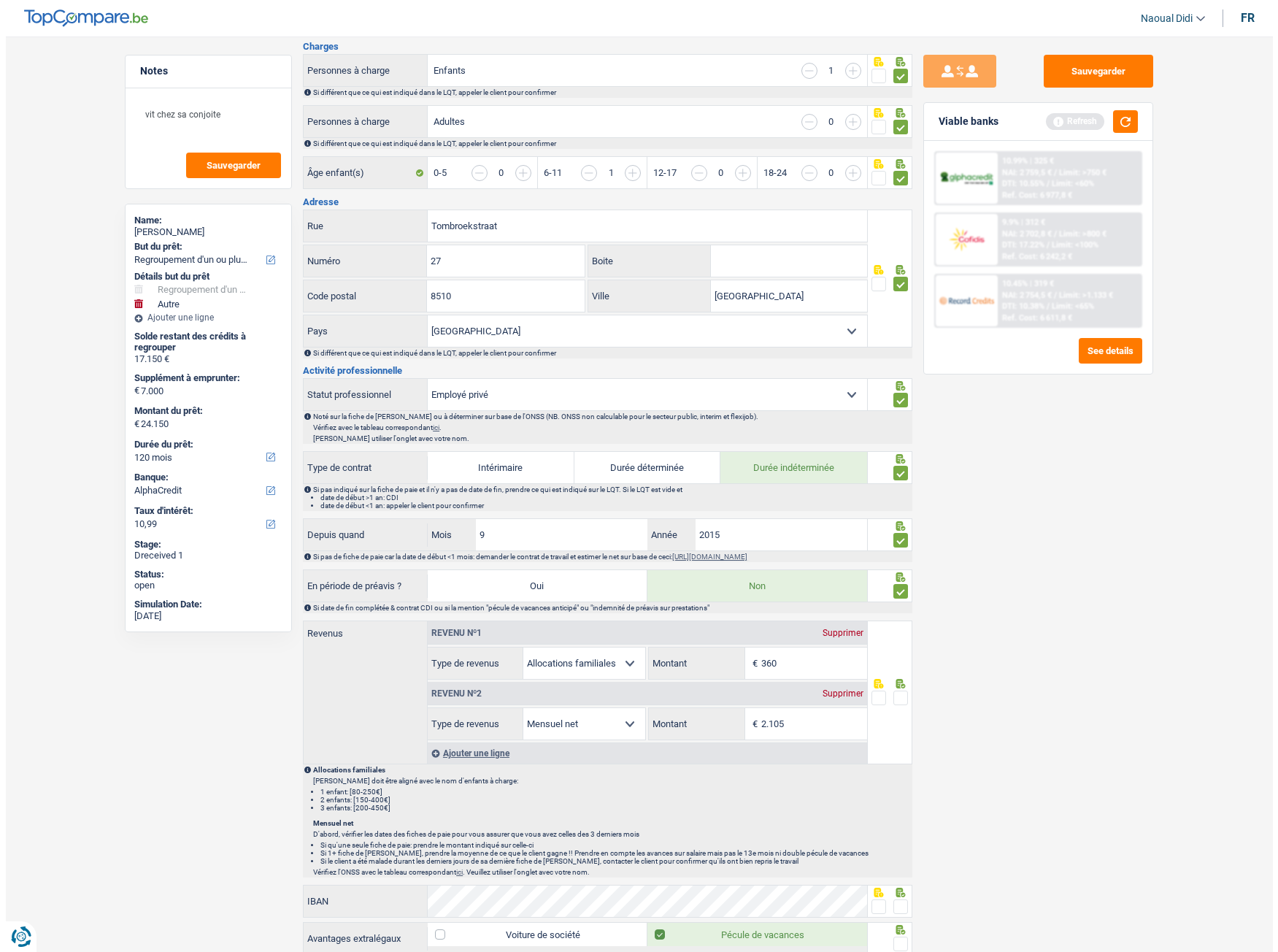
scroll to position [288, 0]
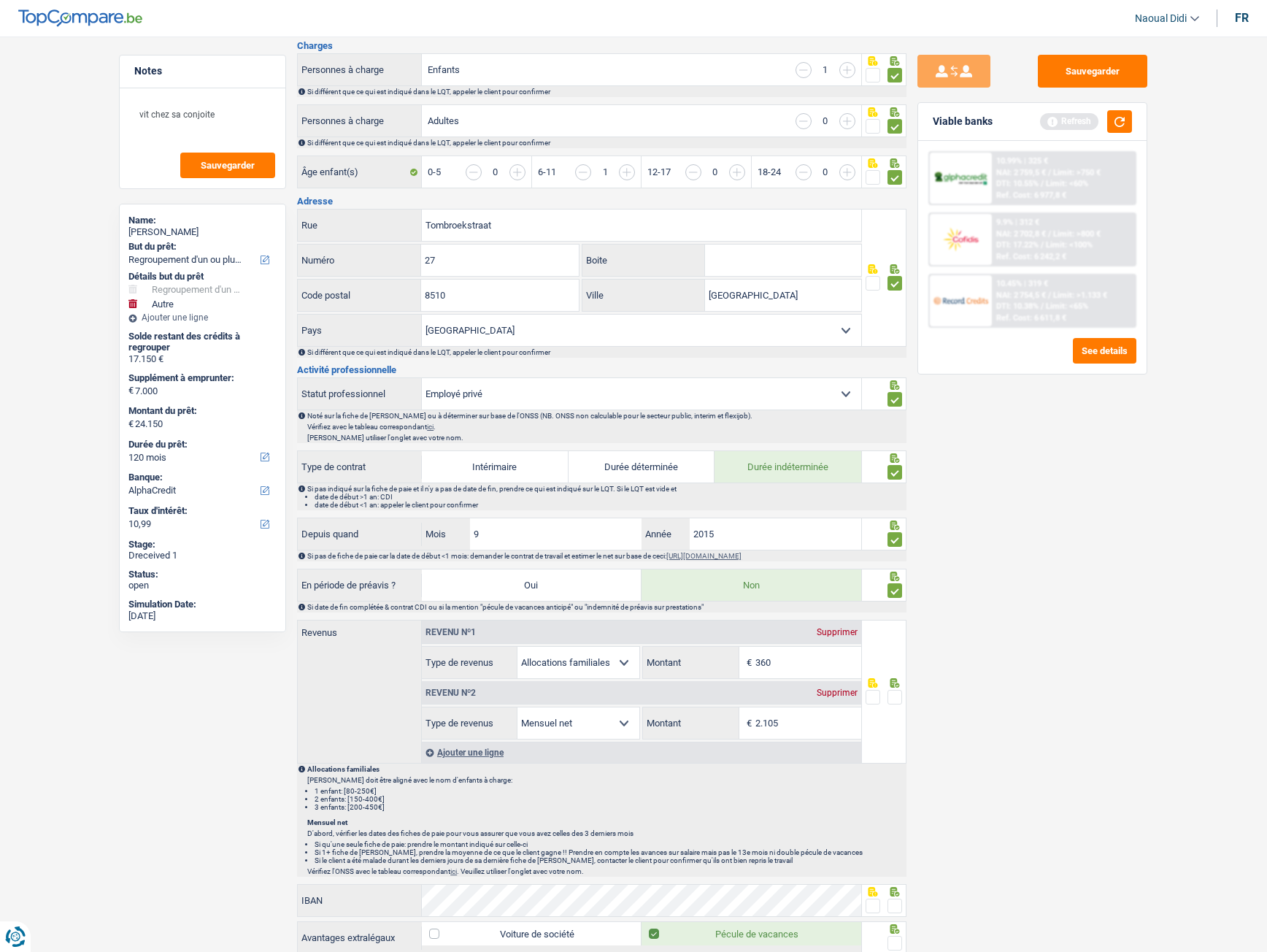
click at [896, 532] on span at bounding box center [895, 697] width 15 height 15
click at [0, 0] on input "radio" at bounding box center [0, 0] width 0 height 0
click at [1096, 78] on button "Sauvegarder" at bounding box center [1092, 71] width 109 height 33
click at [1116, 121] on button "button" at bounding box center [1119, 121] width 25 height 22
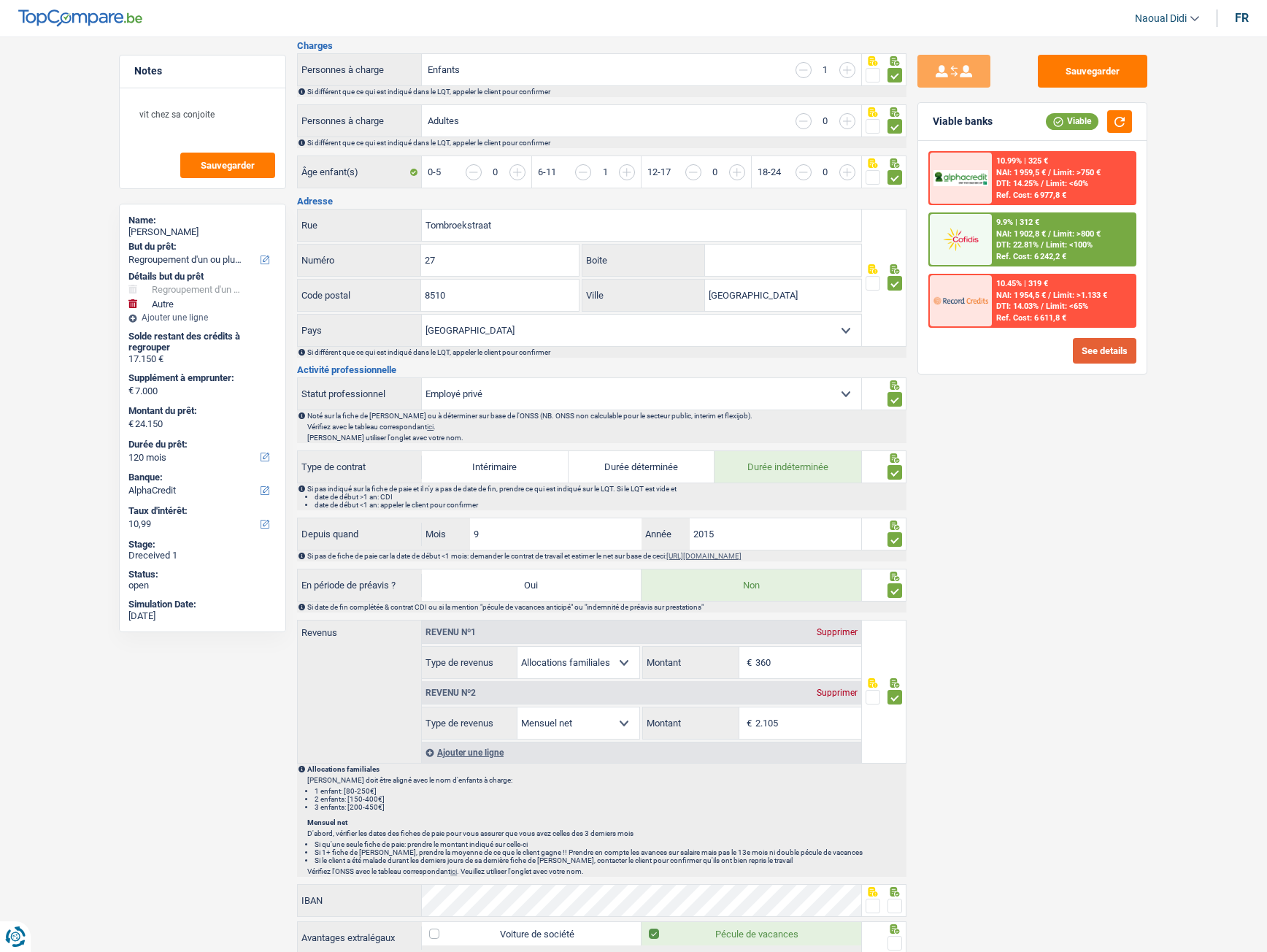
click at [1095, 344] on button "See details" at bounding box center [1105, 351] width 64 height 25
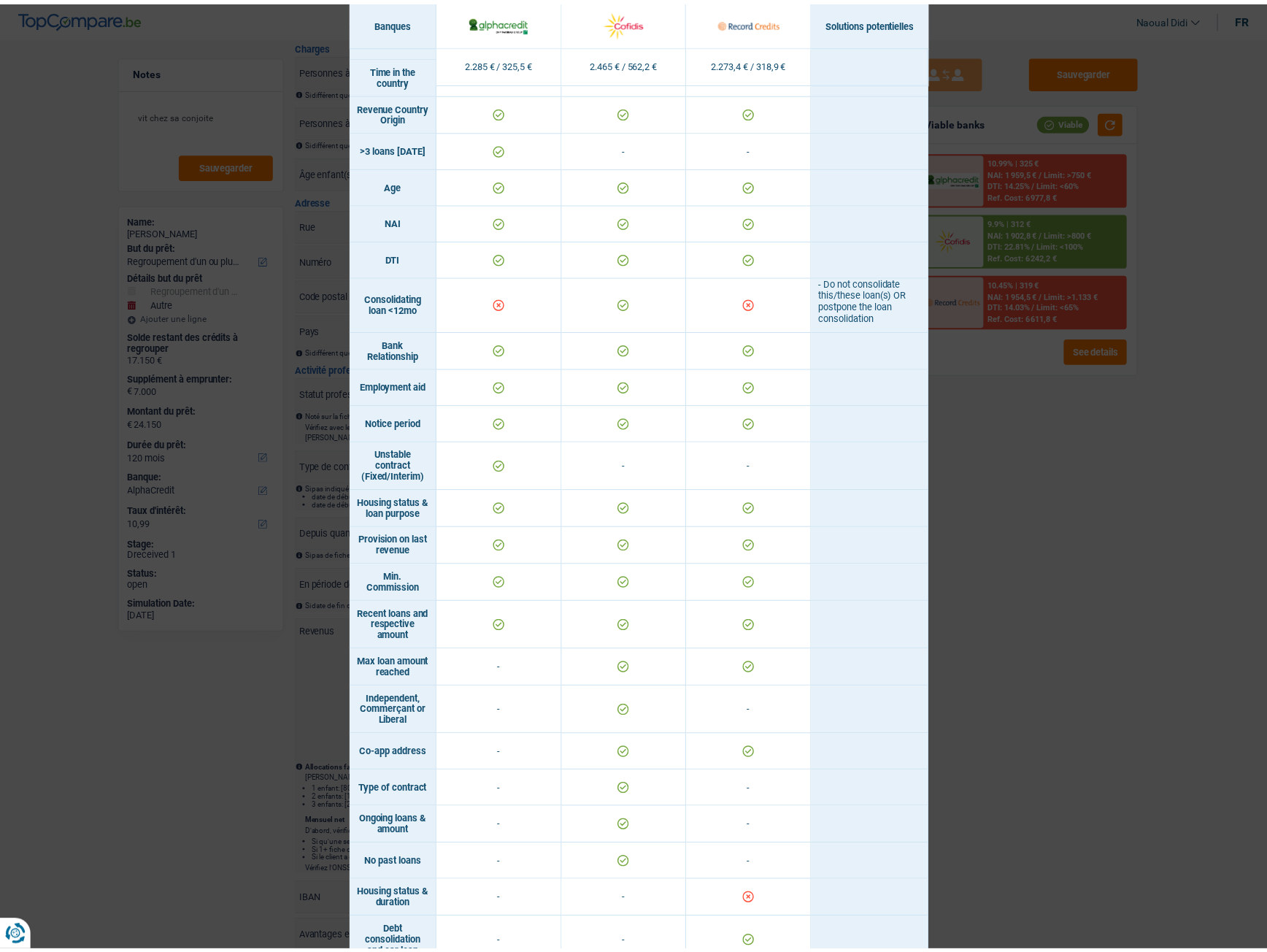
scroll to position [498, 0]
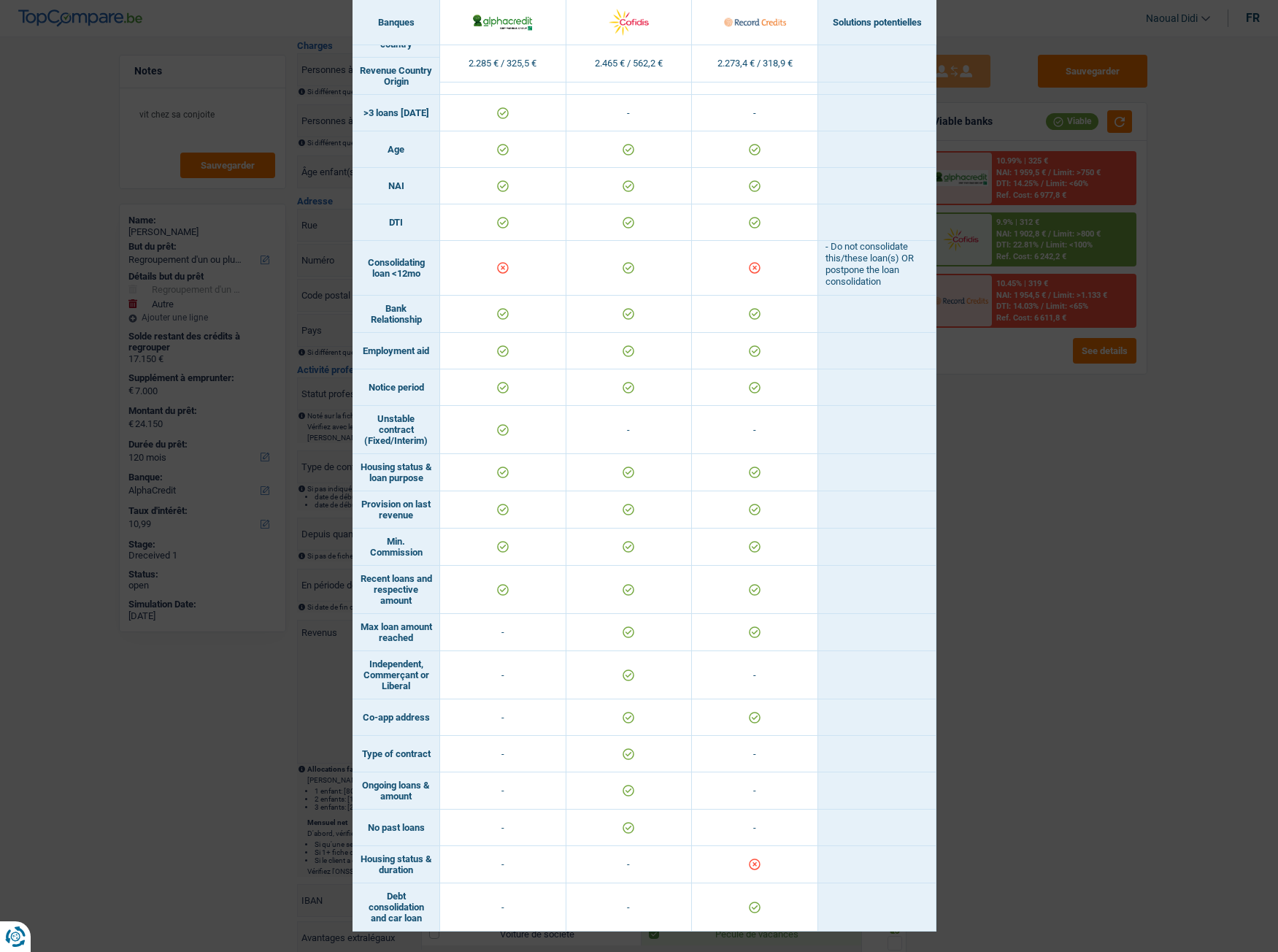
click at [1003, 532] on div "Banks conditions × Banques Solutions potentielles Revenus / Charges 2.285 € / 3…" at bounding box center [639, 476] width 1278 height 952
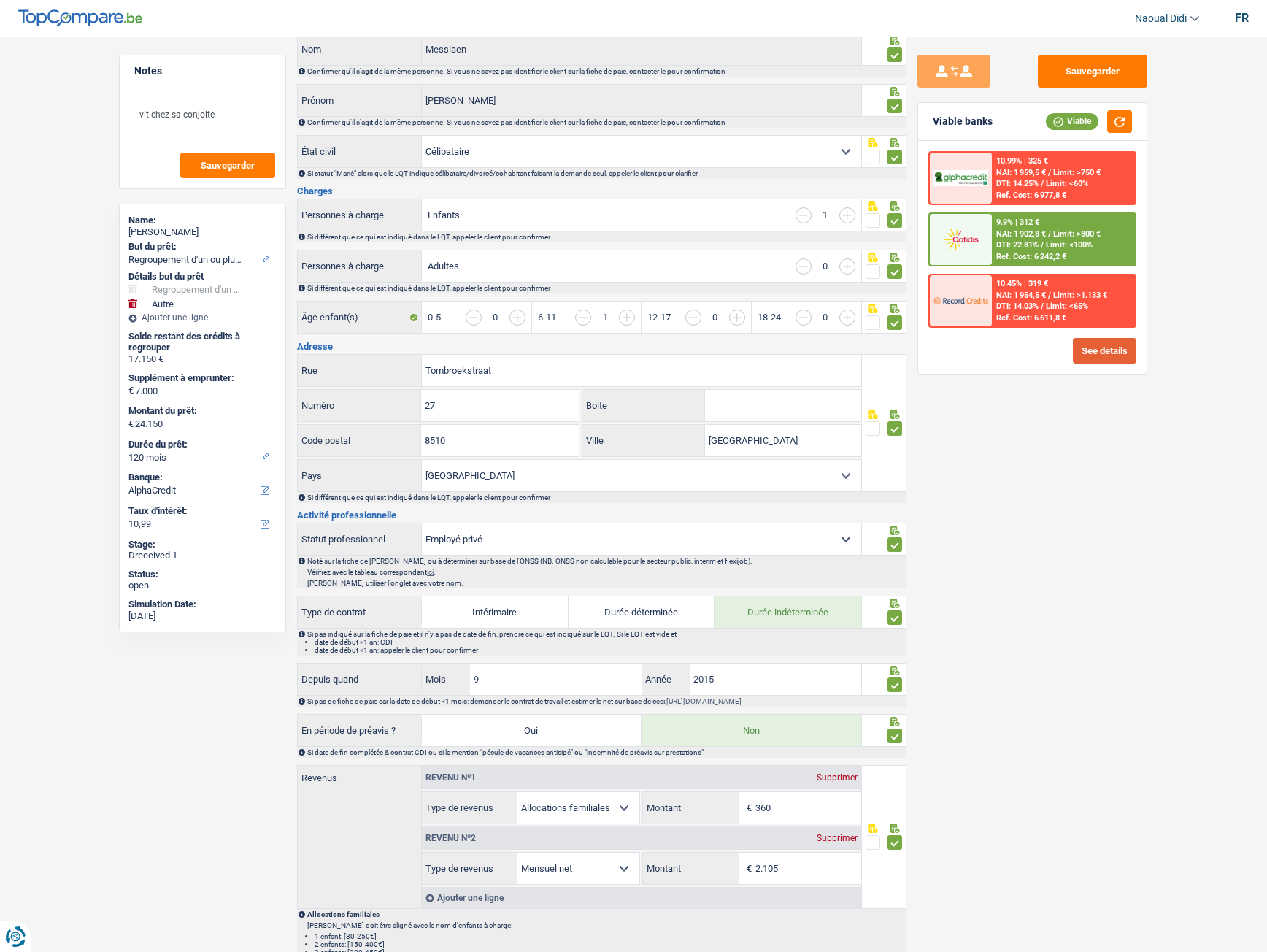
scroll to position [0, 0]
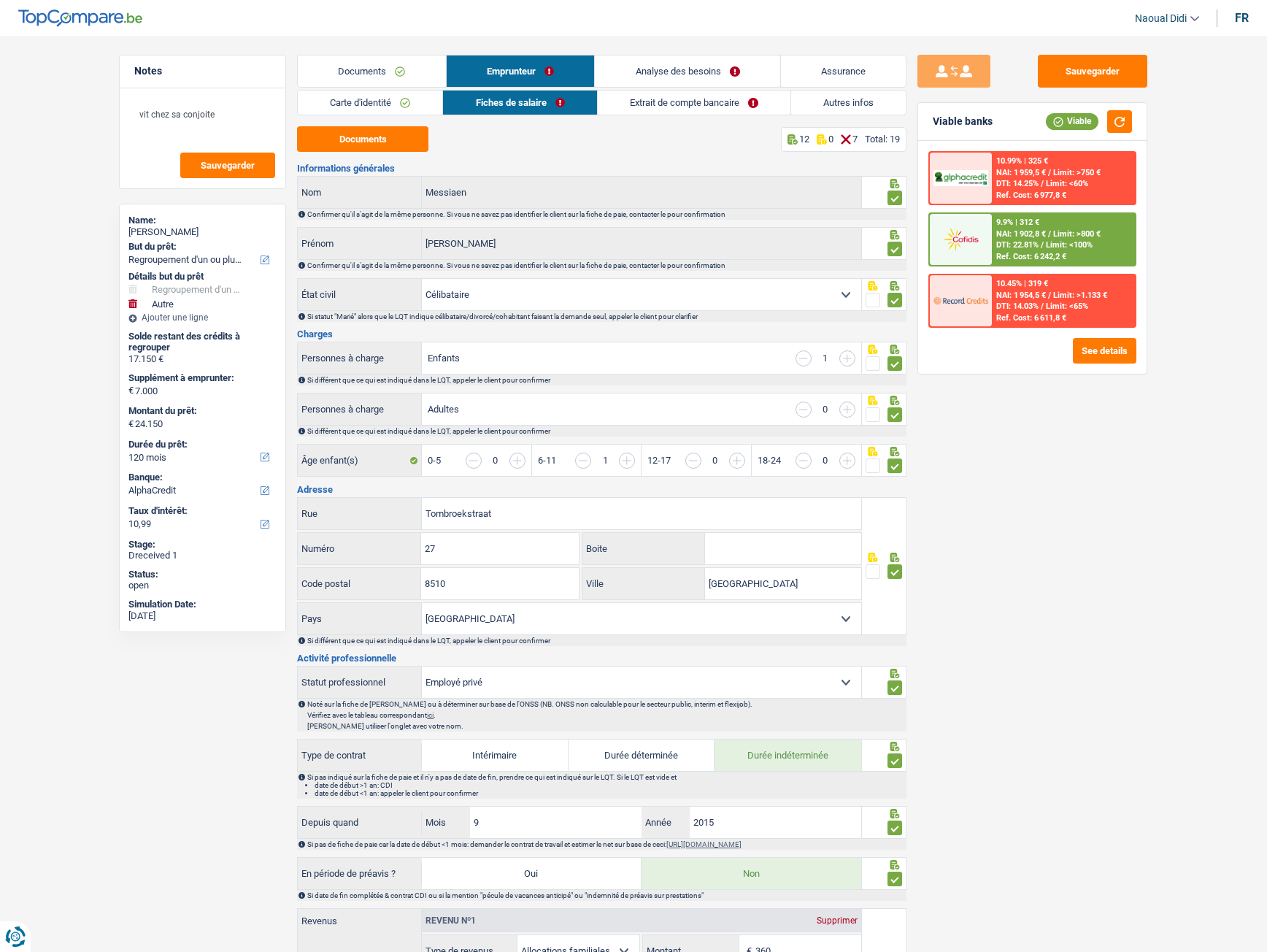
click at [702, 72] on link "Analyse des besoins" at bounding box center [687, 71] width 185 height 32
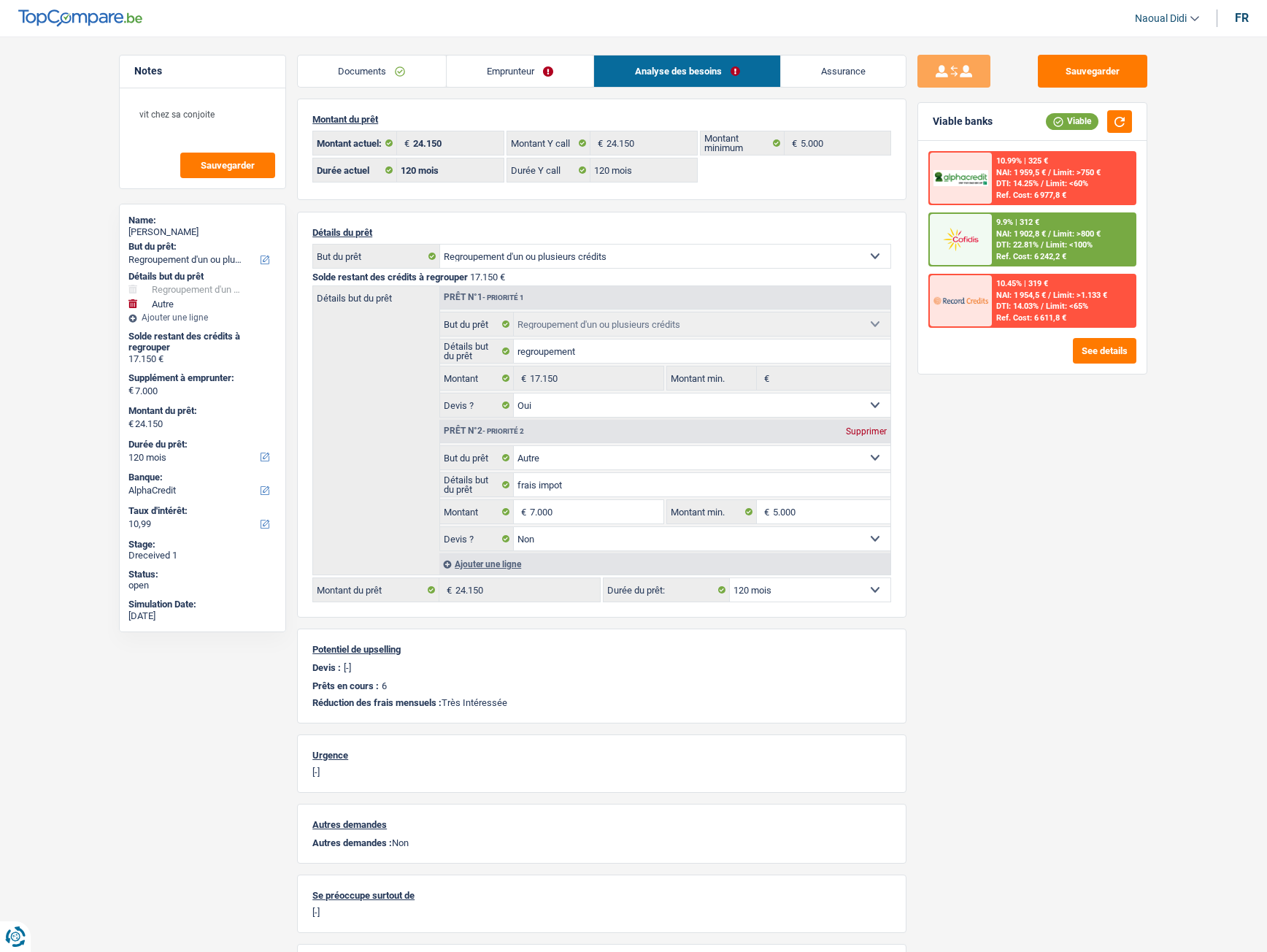
click at [397, 65] on link "Documents" at bounding box center [371, 71] width 148 height 32
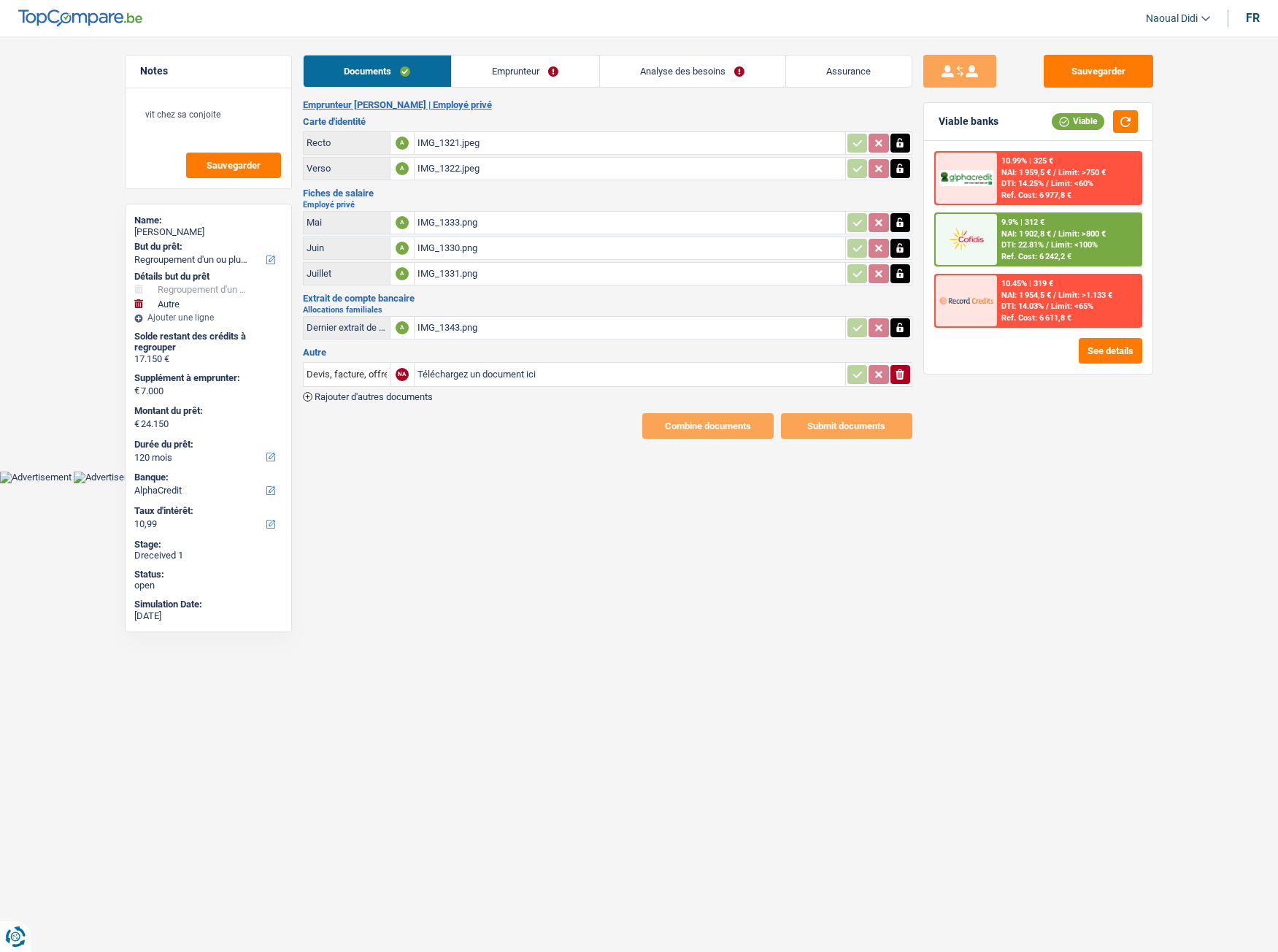
click at [526, 64] on link "Emprunteur" at bounding box center [526, 71] width 148 height 32
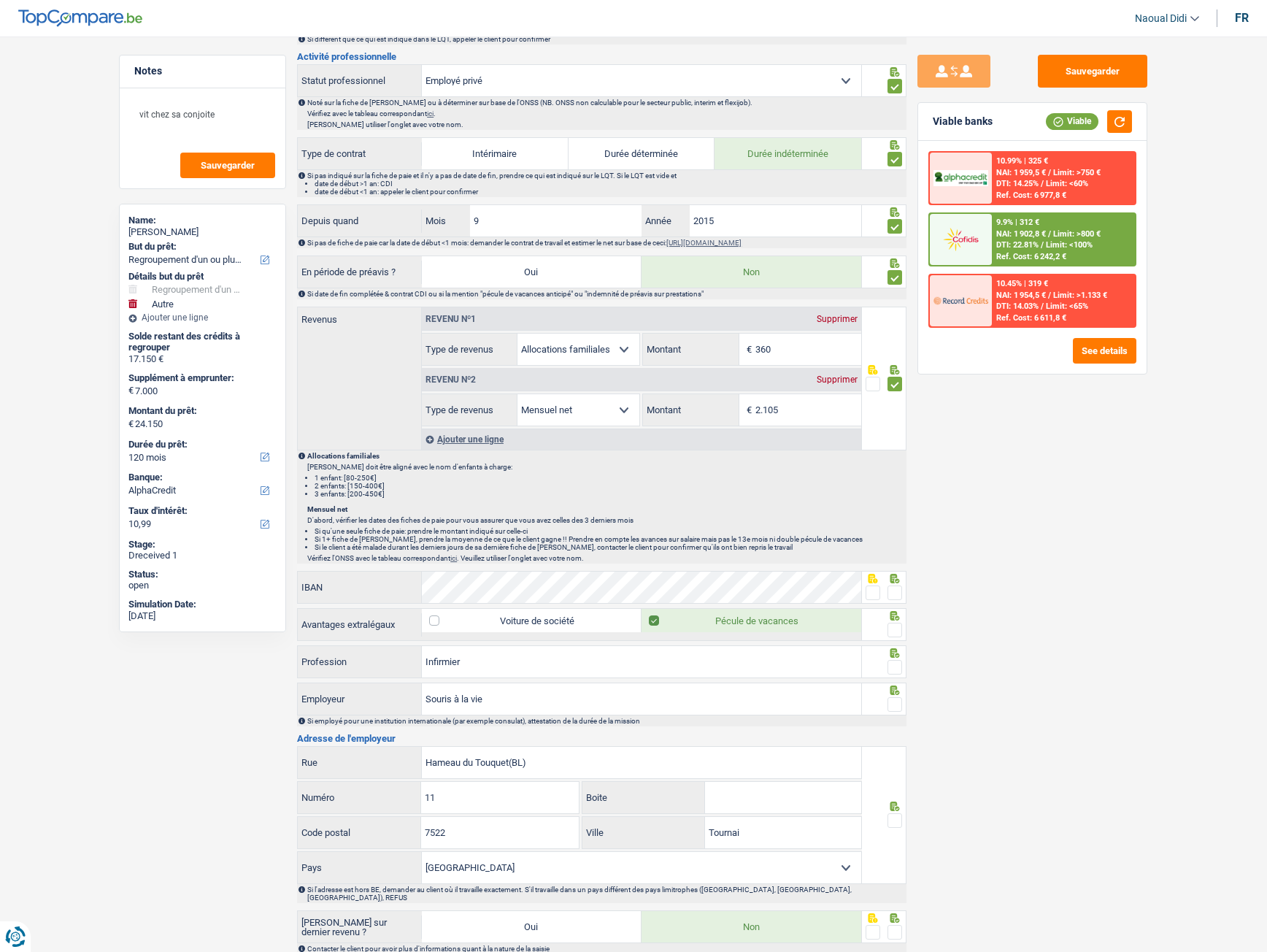
scroll to position [730, 0]
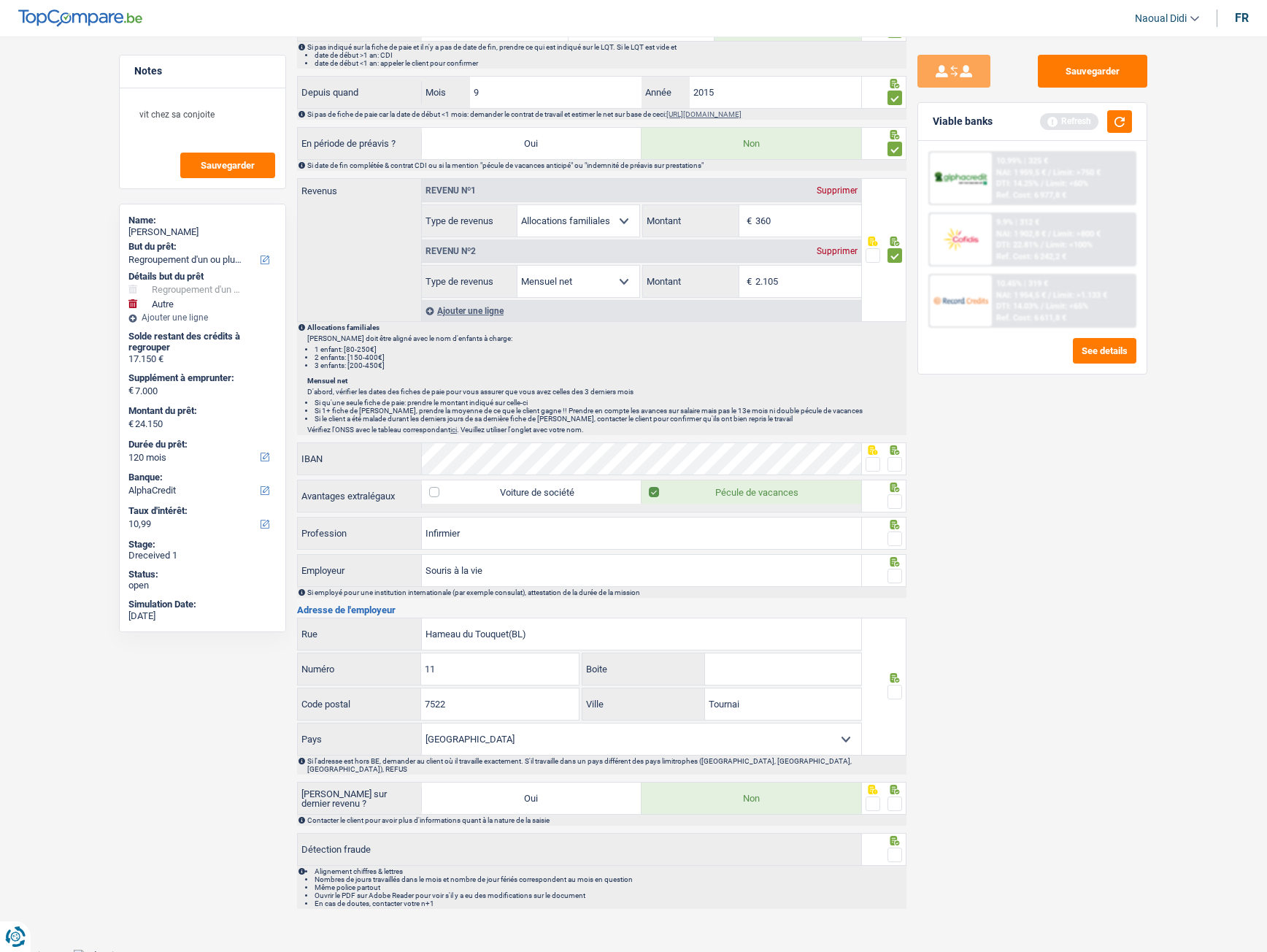
click at [894, 460] on span at bounding box center [895, 464] width 15 height 15
click at [0, 0] on input "radio" at bounding box center [0, 0] width 0 height 0
click at [896, 507] on span at bounding box center [895, 501] width 15 height 15
click at [0, 0] on input "radio" at bounding box center [0, 0] width 0 height 0
click at [893, 532] on span at bounding box center [895, 538] width 15 height 15
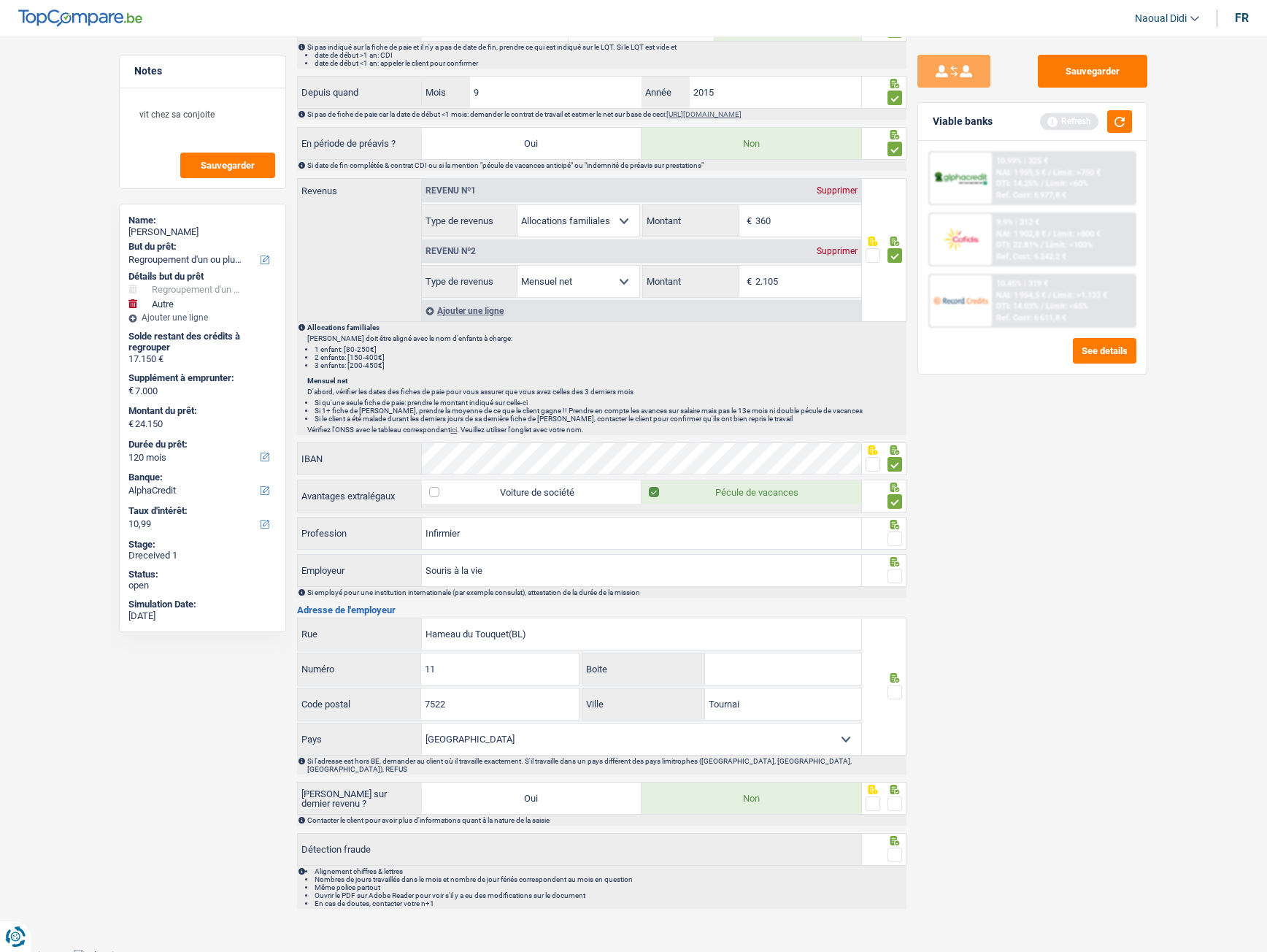
click at [0, 0] on input "radio" at bounding box center [0, 0] width 0 height 0
click at [895, 532] on span at bounding box center [895, 576] width 15 height 15
click at [0, 0] on input "radio" at bounding box center [0, 0] width 0 height 0
click at [892, 532] on span at bounding box center [895, 692] width 15 height 15
click at [0, 0] on input "radio" at bounding box center [0, 0] width 0 height 0
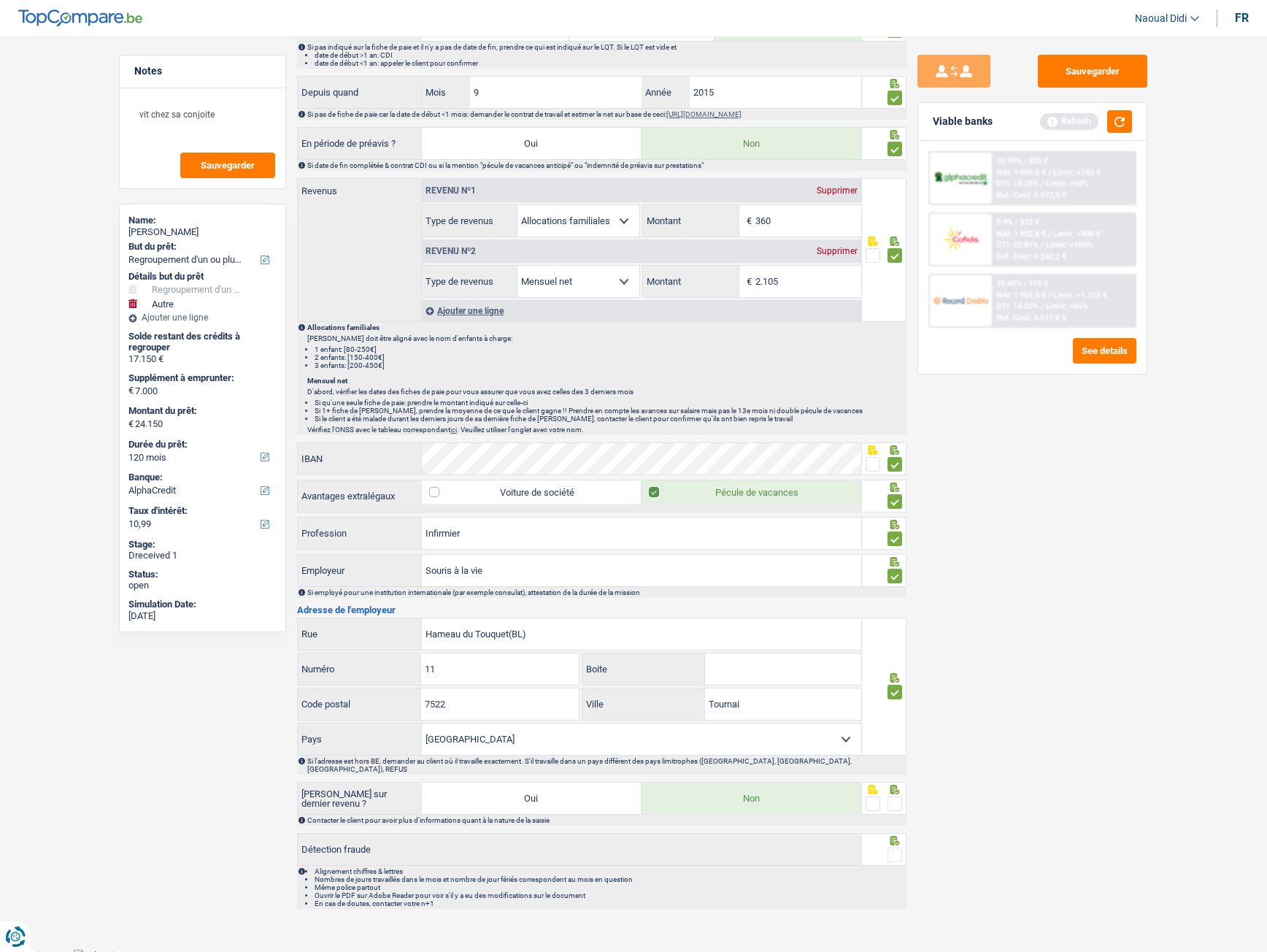
click at [891, 532] on span at bounding box center [895, 804] width 15 height 15
click at [0, 0] on input "radio" at bounding box center [0, 0] width 0 height 0
click at [894, 532] on span at bounding box center [895, 854] width 15 height 15
click at [0, 0] on input "radio" at bounding box center [0, 0] width 0 height 0
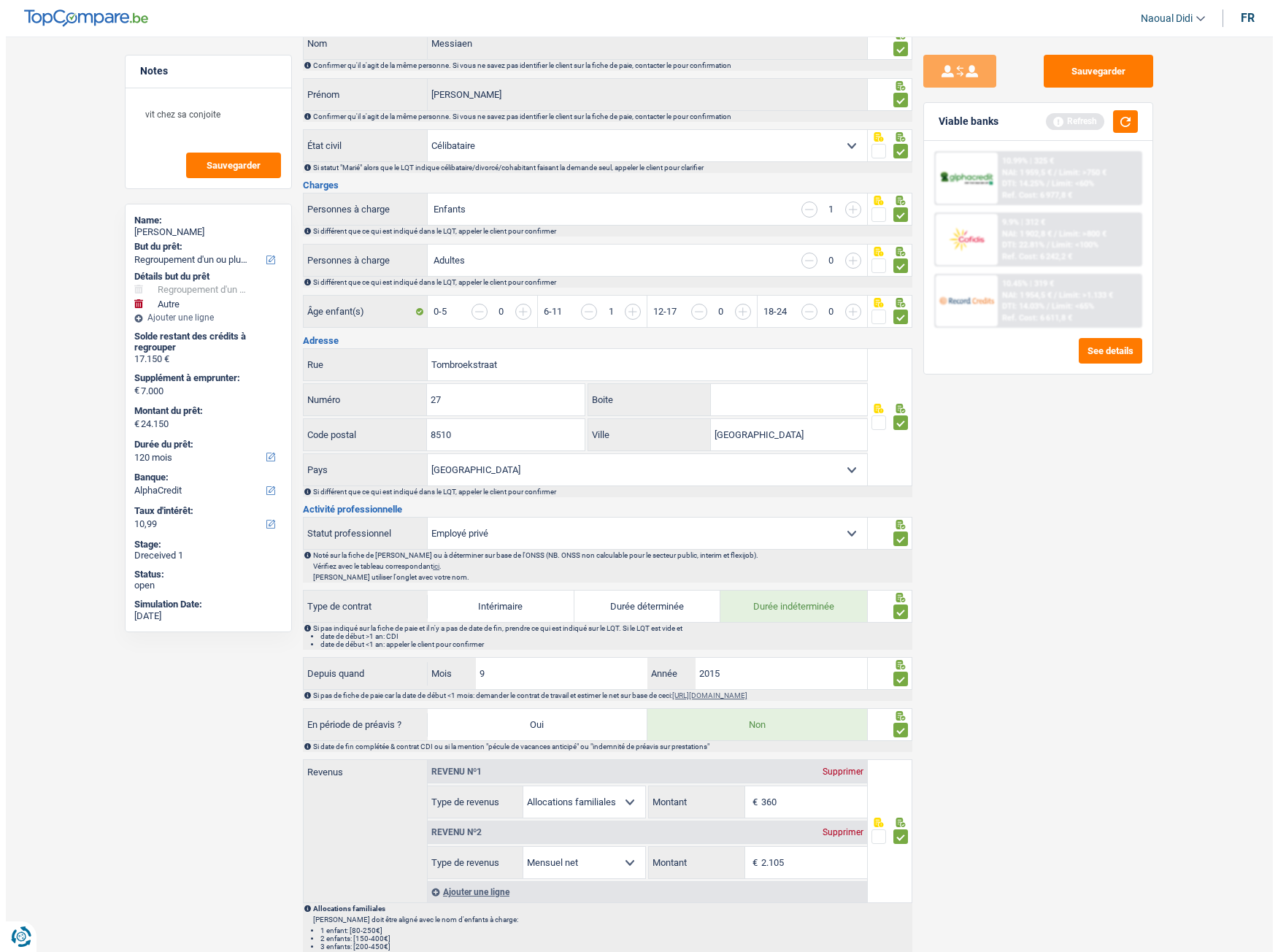
scroll to position [0, 0]
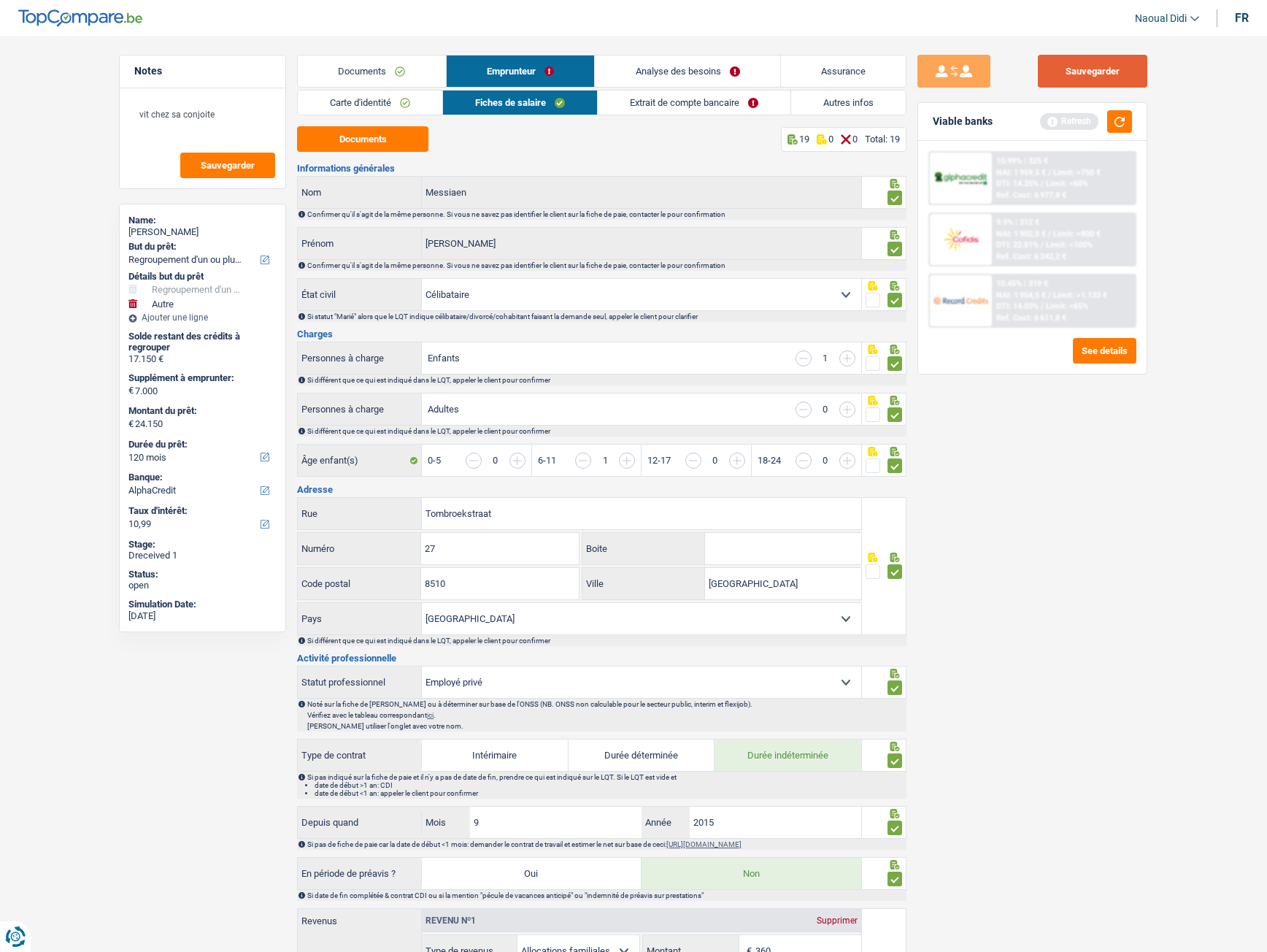
click at [1095, 69] on button "Sauvegarder" at bounding box center [1092, 71] width 109 height 33
click at [685, 65] on link "Analyse des besoins" at bounding box center [687, 71] width 185 height 32
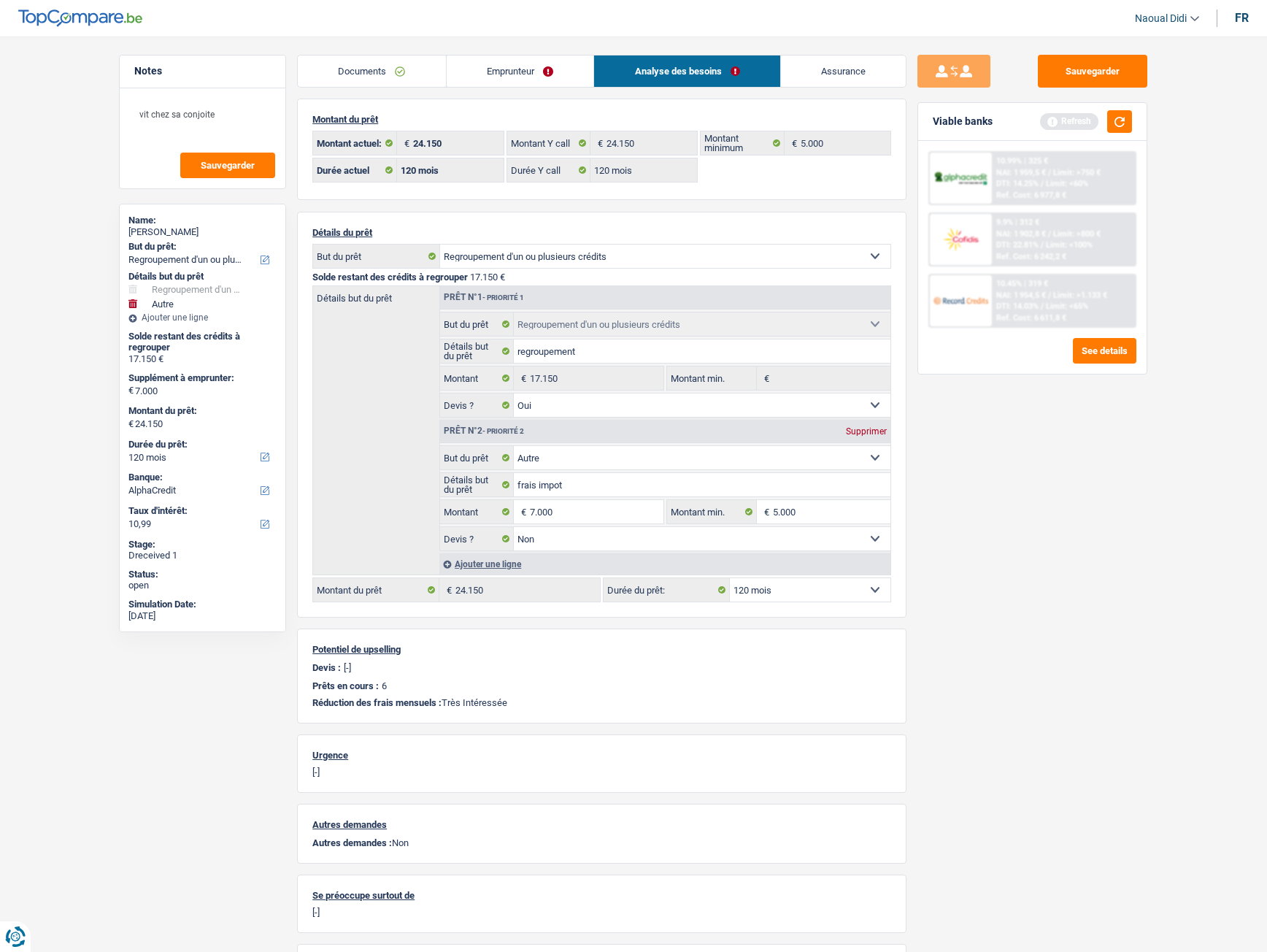
click at [522, 58] on link "Emprunteur" at bounding box center [520, 71] width 148 height 32
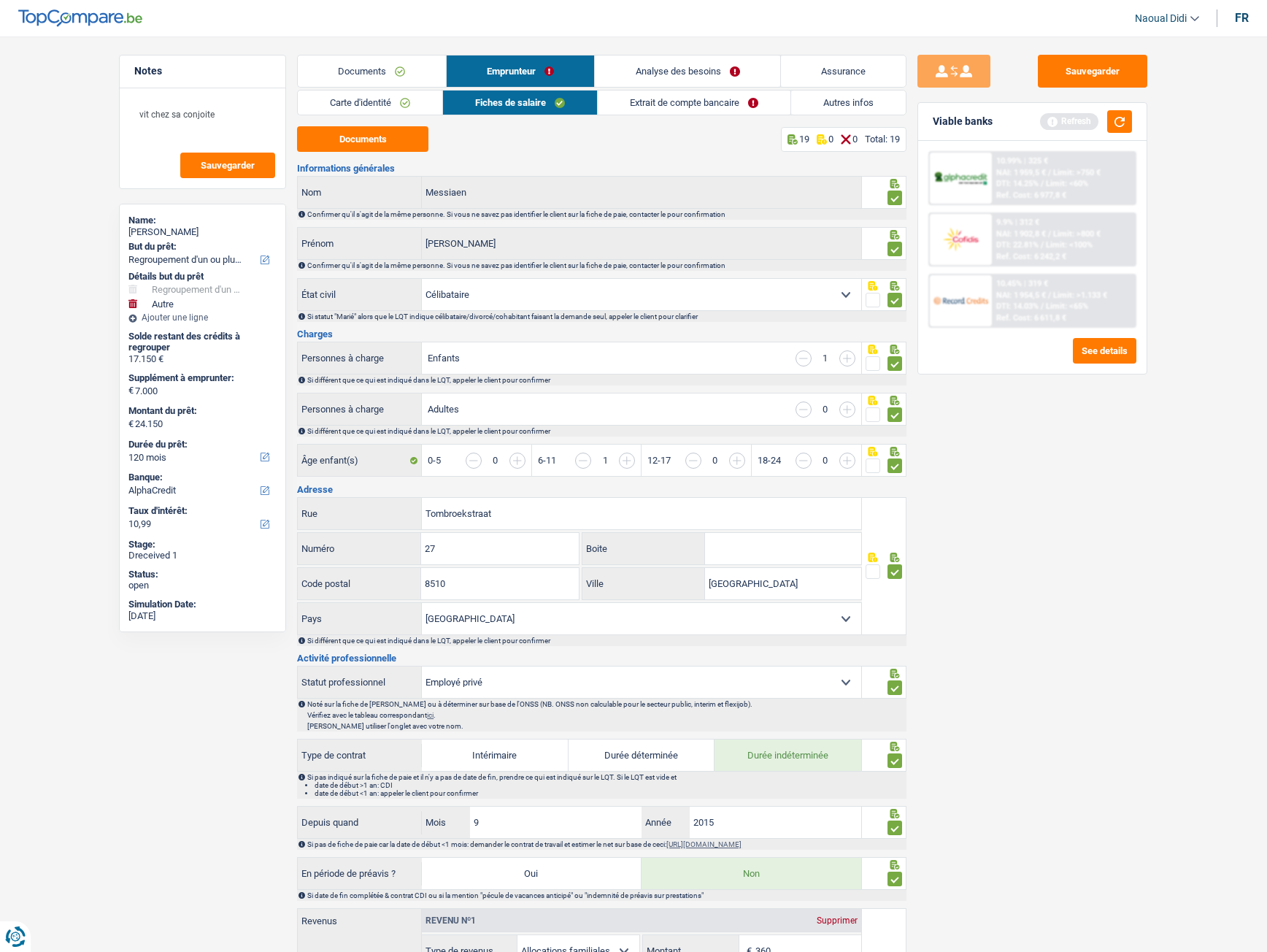
click at [673, 98] on link "Extrait de compte bancaire" at bounding box center [694, 102] width 193 height 24
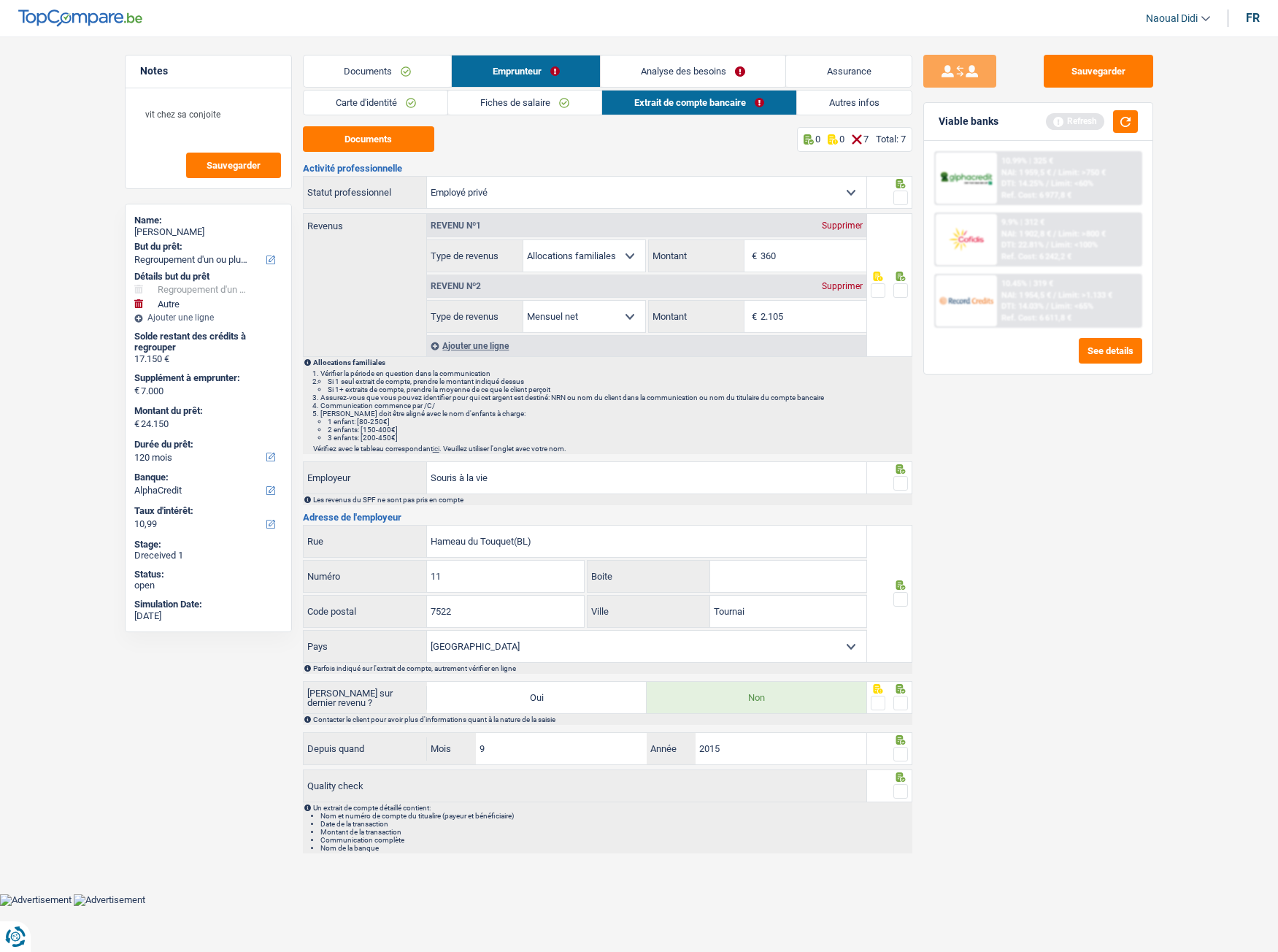
click at [900, 195] on span at bounding box center [900, 198] width 15 height 15
click at [0, 0] on input "radio" at bounding box center [0, 0] width 0 height 0
click at [907, 284] on span at bounding box center [900, 290] width 15 height 15
click at [0, 0] on input "radio" at bounding box center [0, 0] width 0 height 0
click at [901, 483] on span at bounding box center [900, 483] width 15 height 15
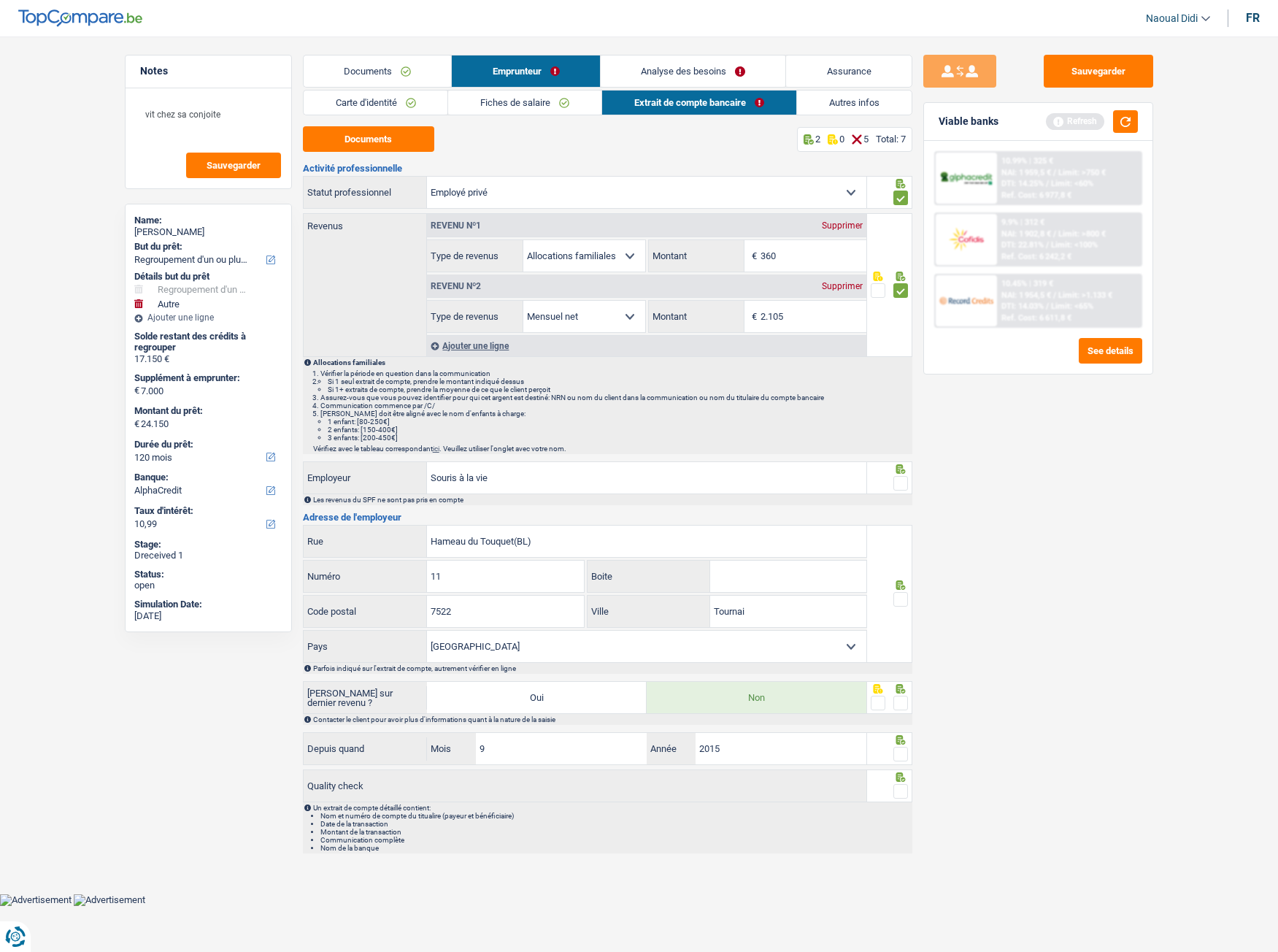
click at [0, 0] on input "radio" at bounding box center [0, 0] width 0 height 0
click at [898, 532] on span at bounding box center [900, 599] width 15 height 15
click at [0, 0] on input "radio" at bounding box center [0, 0] width 0 height 0
click at [905, 532] on span at bounding box center [900, 703] width 15 height 15
click at [0, 0] on input "radio" at bounding box center [0, 0] width 0 height 0
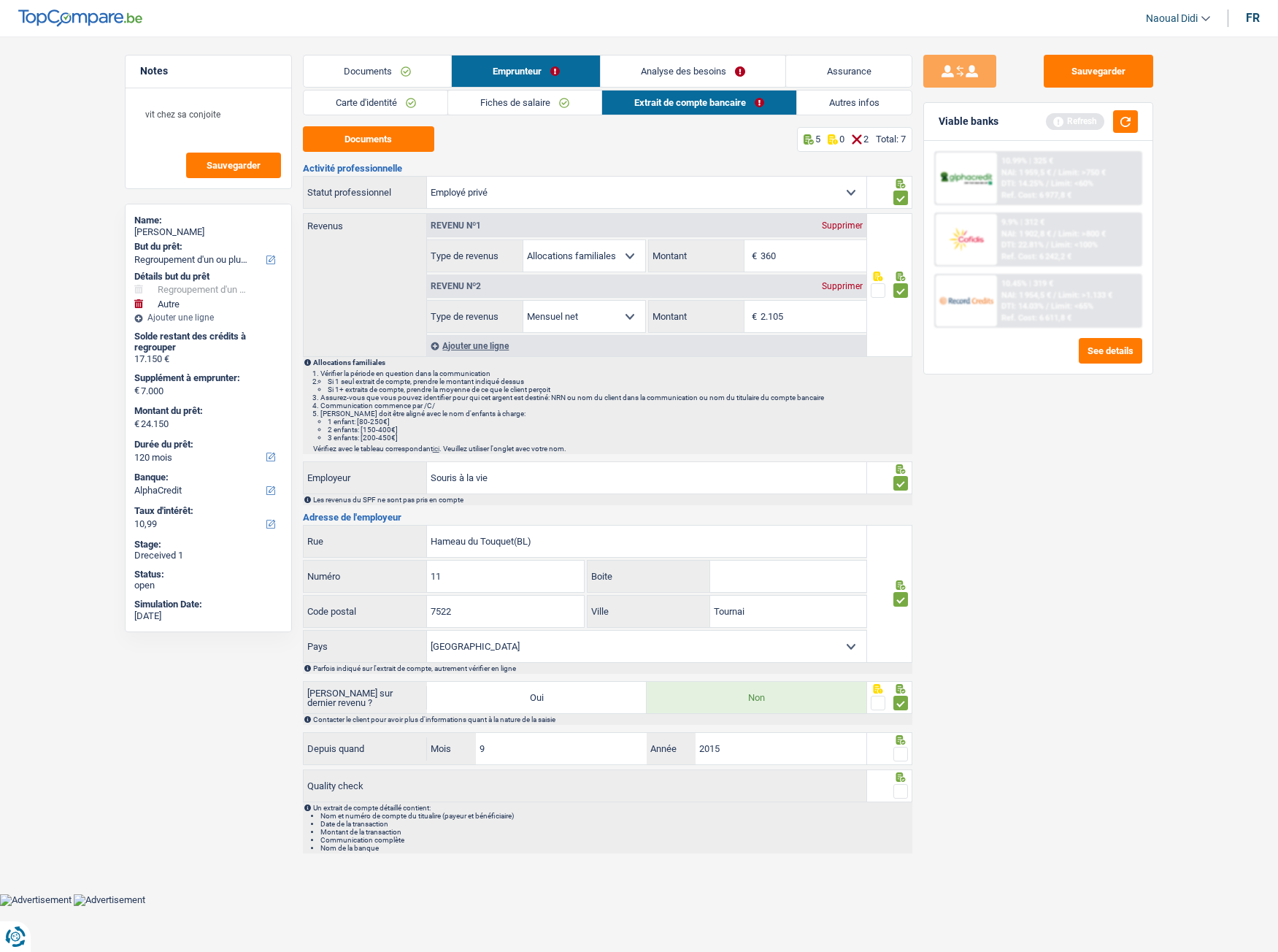
click at [902, 532] on span at bounding box center [900, 754] width 15 height 15
click at [0, 0] on input "radio" at bounding box center [0, 0] width 0 height 0
click at [904, 532] on span at bounding box center [900, 791] width 15 height 15
click at [0, 0] on input "radio" at bounding box center [0, 0] width 0 height 0
click at [1112, 82] on button "Sauvegarder" at bounding box center [1099, 71] width 109 height 33
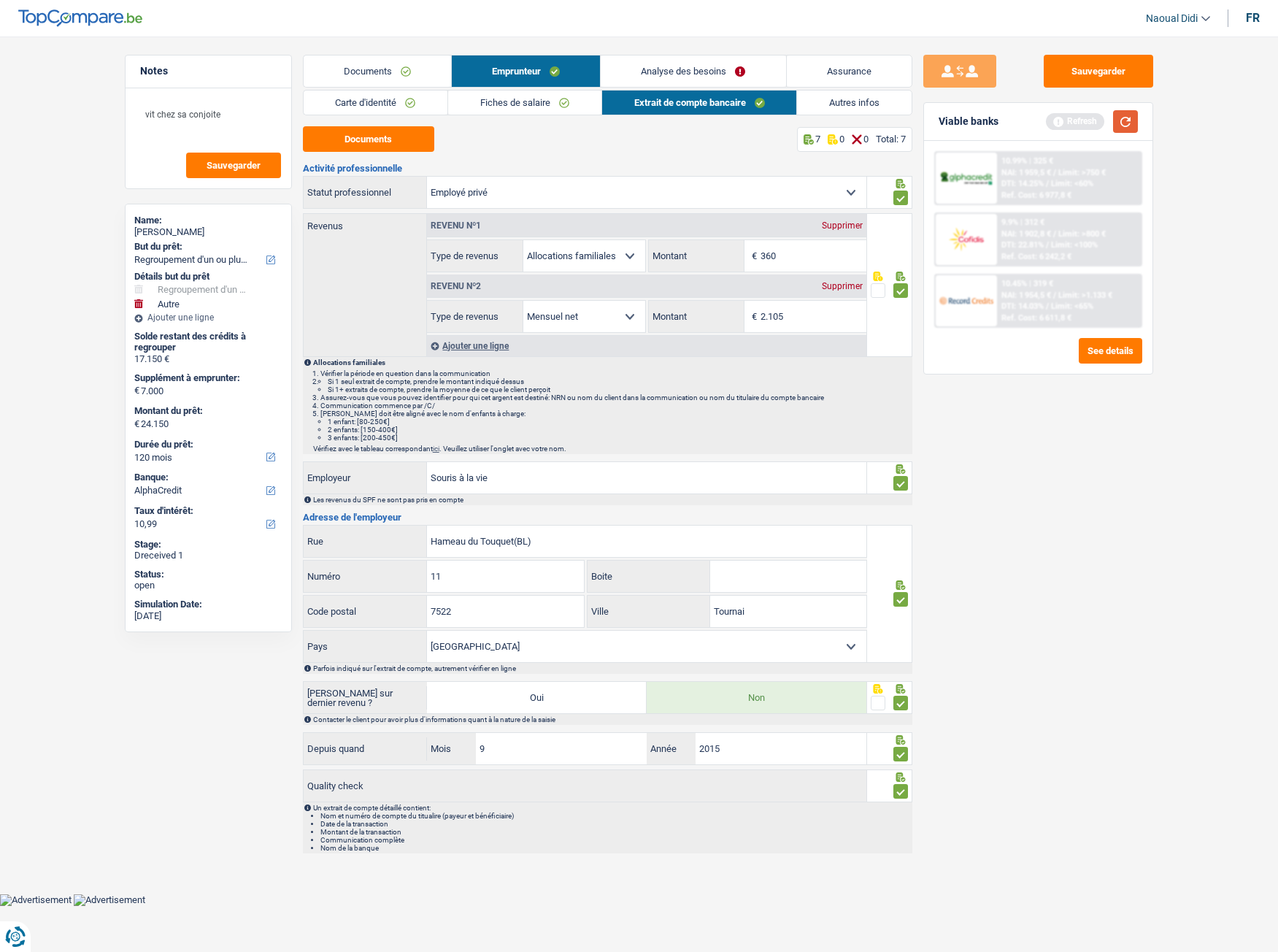
click at [1120, 124] on button "button" at bounding box center [1126, 121] width 25 height 22
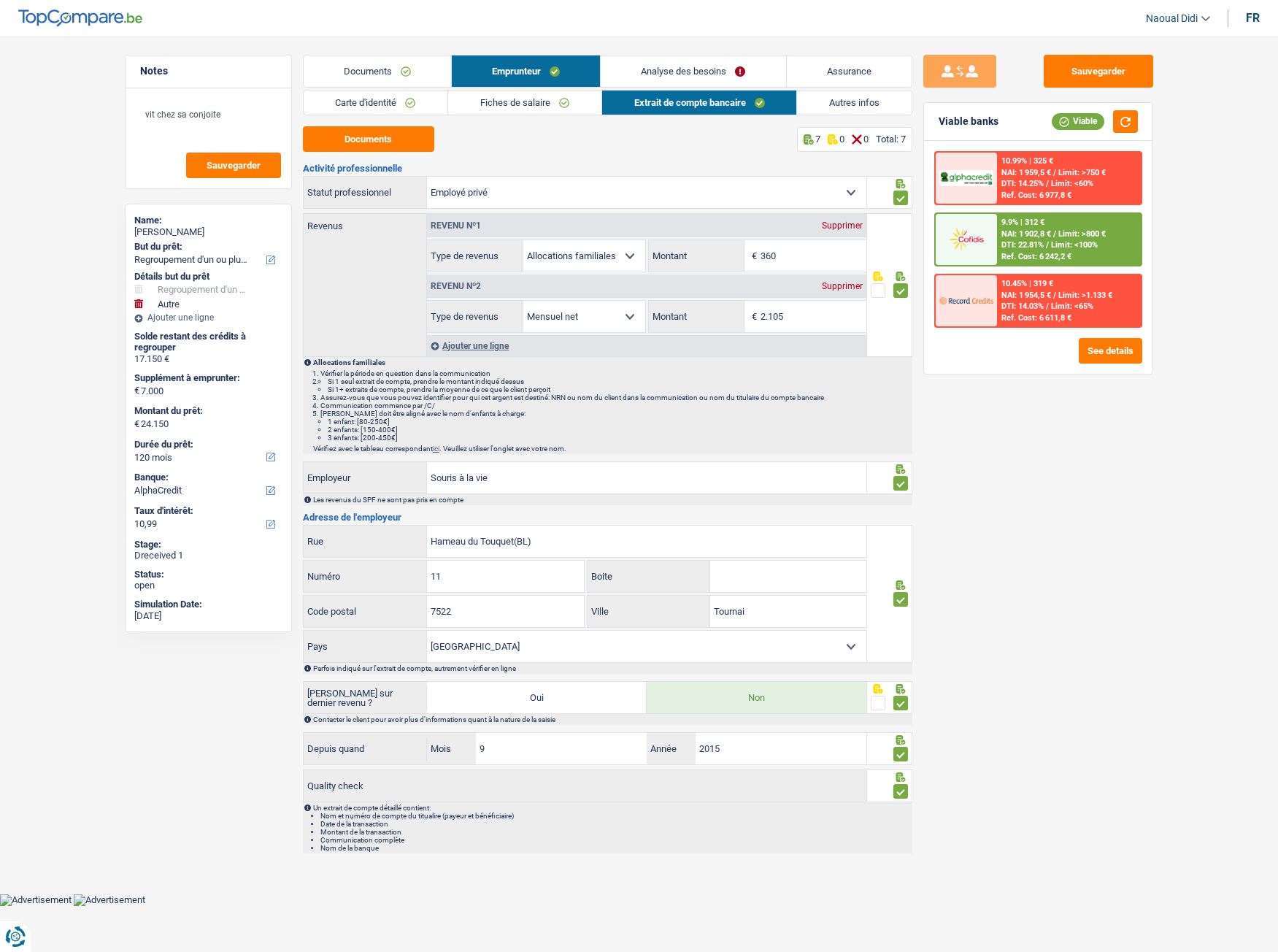
click at [1036, 238] on span "NAI: 1 902,8 €" at bounding box center [1027, 234] width 50 height 9
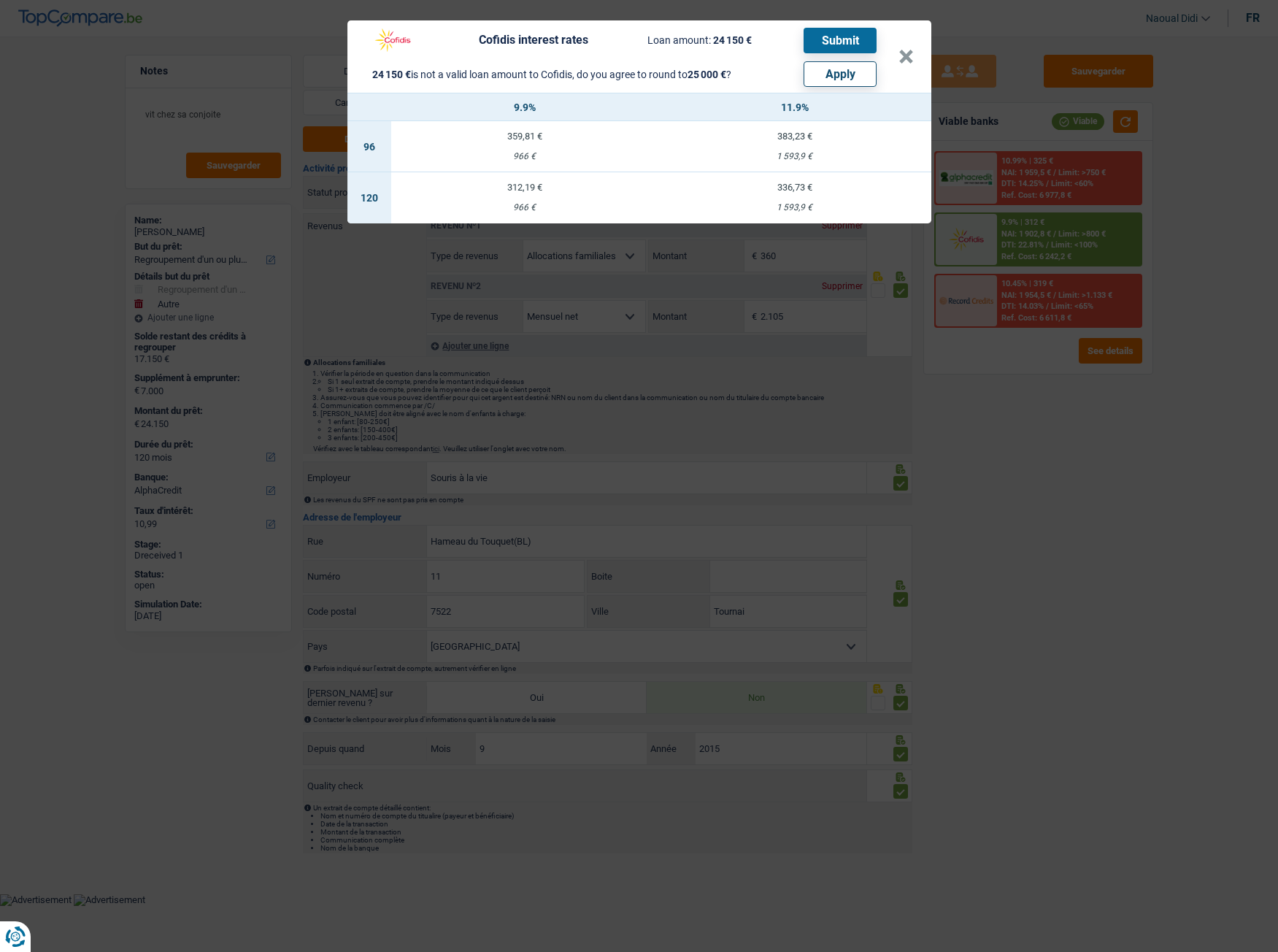
click at [842, 73] on button "Apply" at bounding box center [840, 74] width 73 height 25
type input "7.850"
type input "25.000"
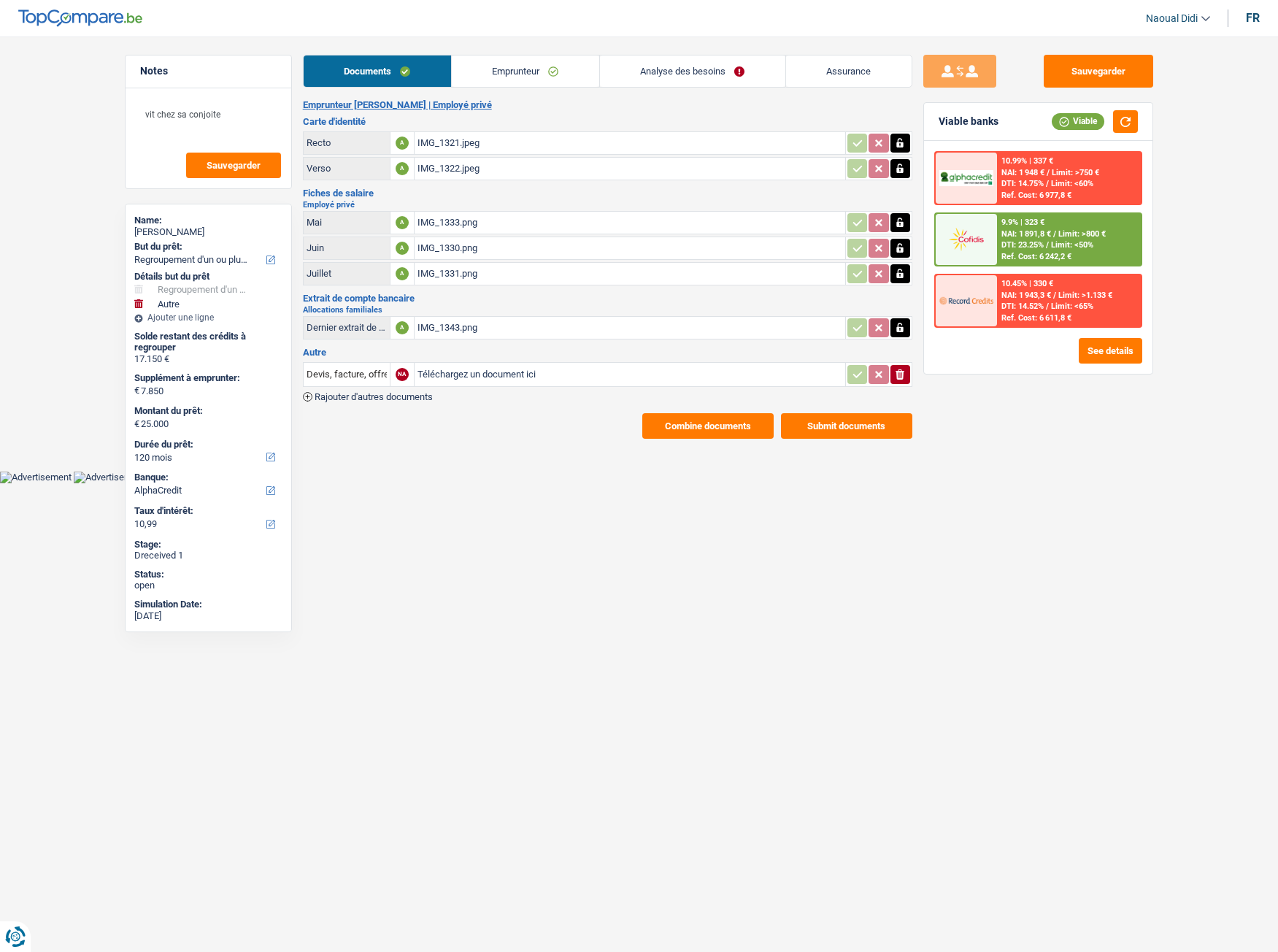
select select "refinancing"
select select "other"
select select "120"
click at [1019, 235] on span "NAI: 1 891,8 €" at bounding box center [1027, 234] width 50 height 9
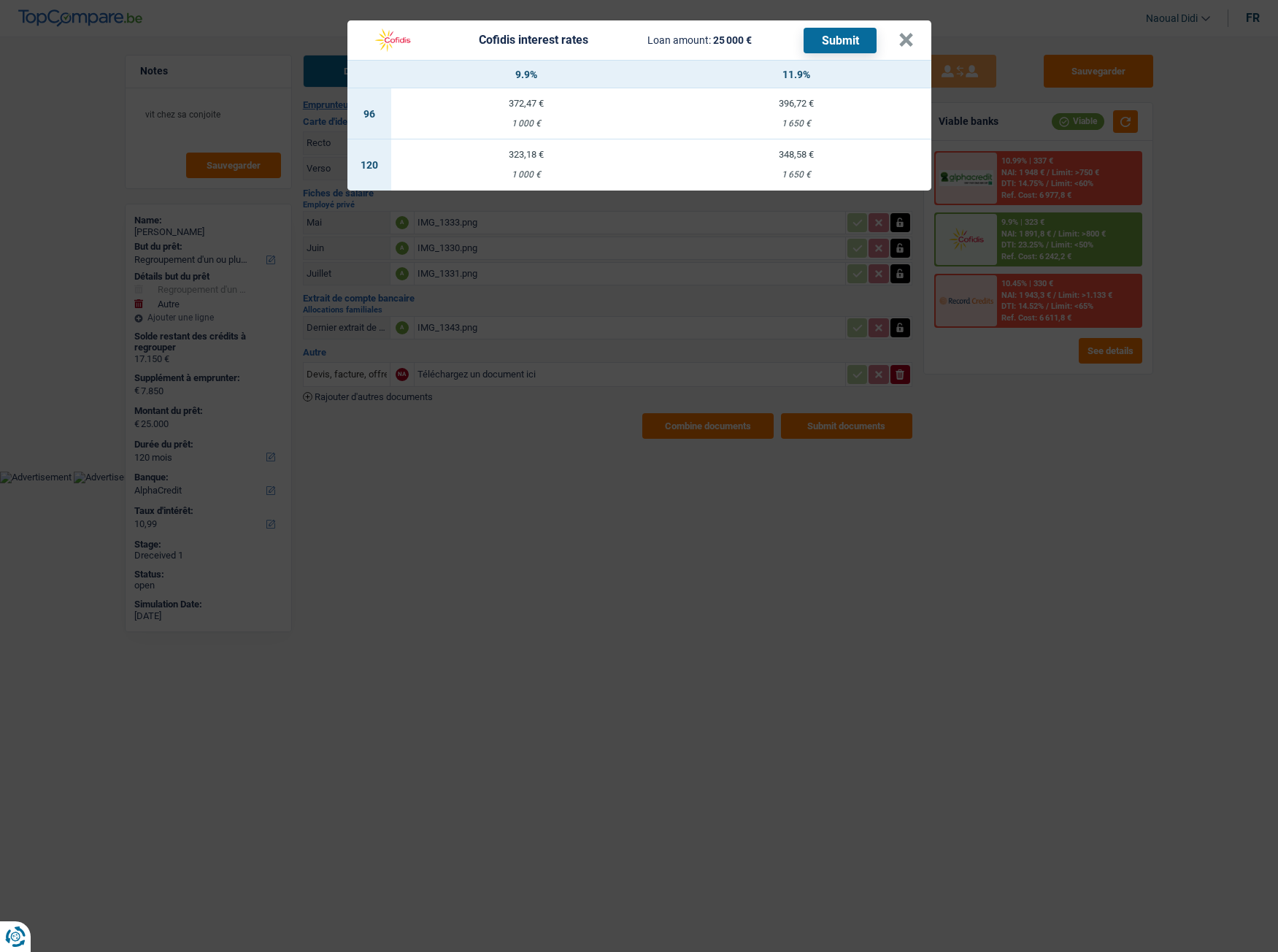
click at [521, 170] on div "1 000 €" at bounding box center [526, 175] width 270 height 9
select select "cofidis"
type input "9,90"
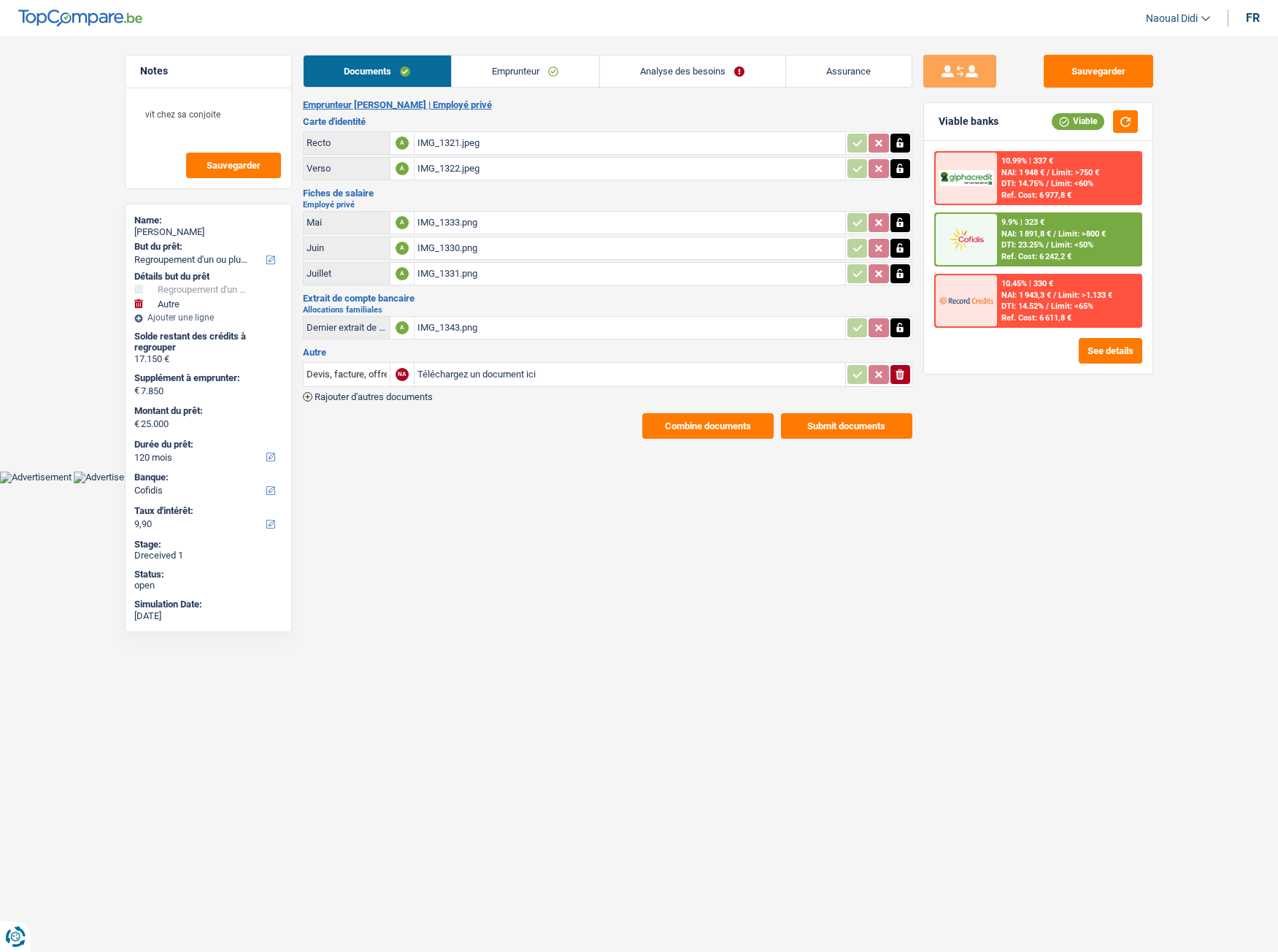
click at [1061, 247] on span "Limit: <50%" at bounding box center [1072, 245] width 42 height 9
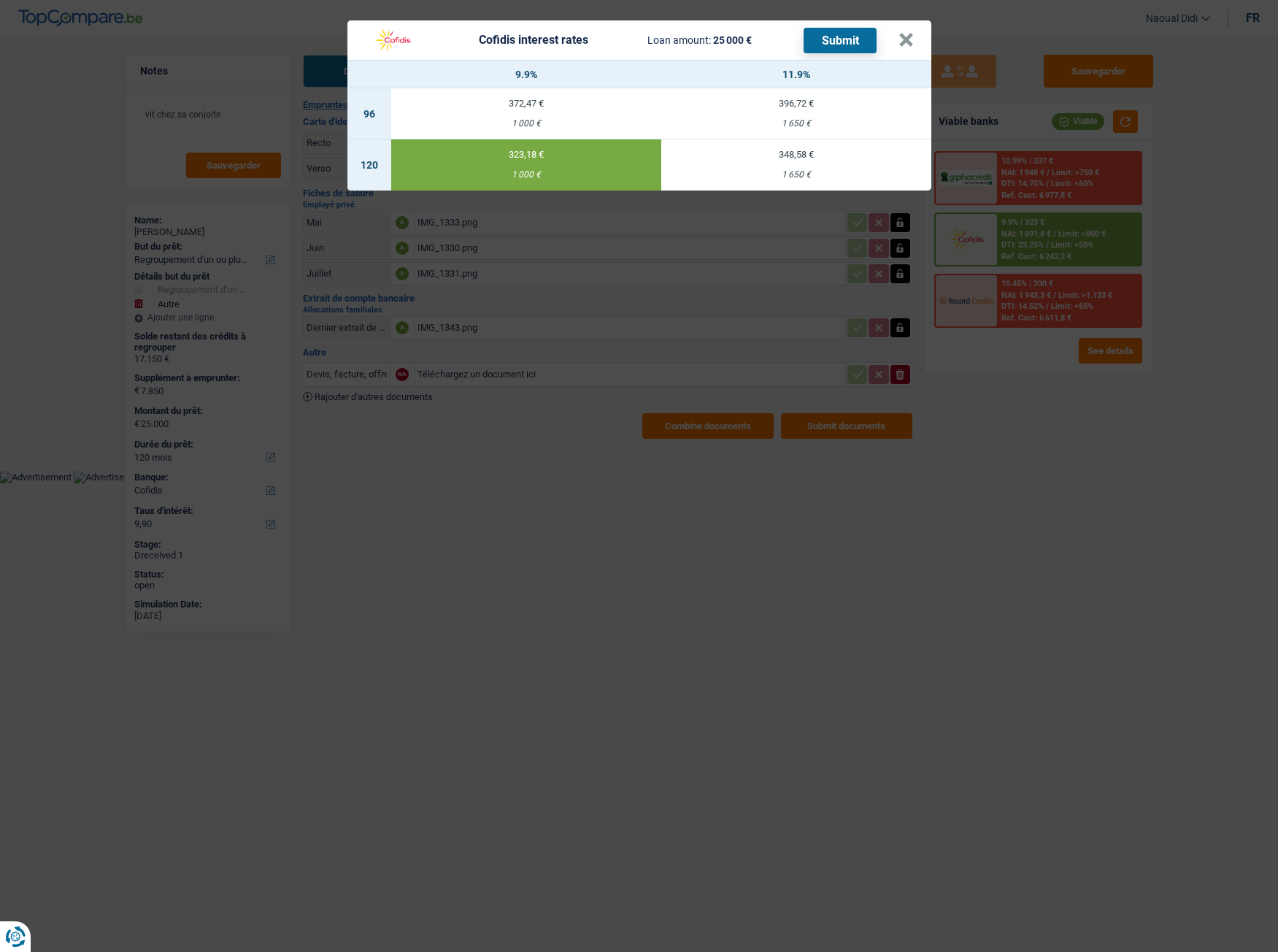
click at [844, 47] on button "Submit" at bounding box center [840, 40] width 73 height 25
click at [905, 41] on button "×" at bounding box center [907, 40] width 15 height 15
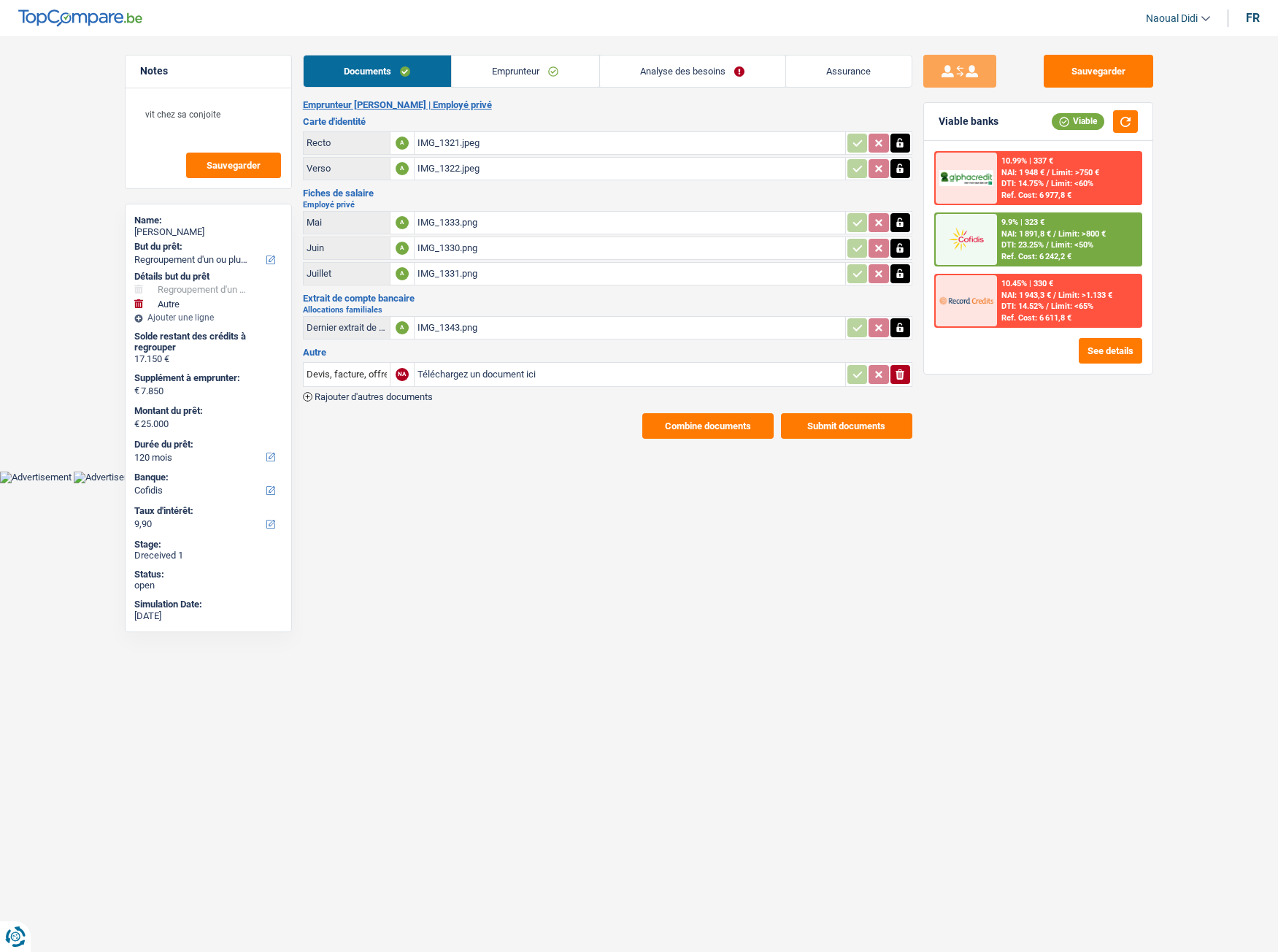
click at [527, 71] on link "Emprunteur" at bounding box center [526, 71] width 148 height 32
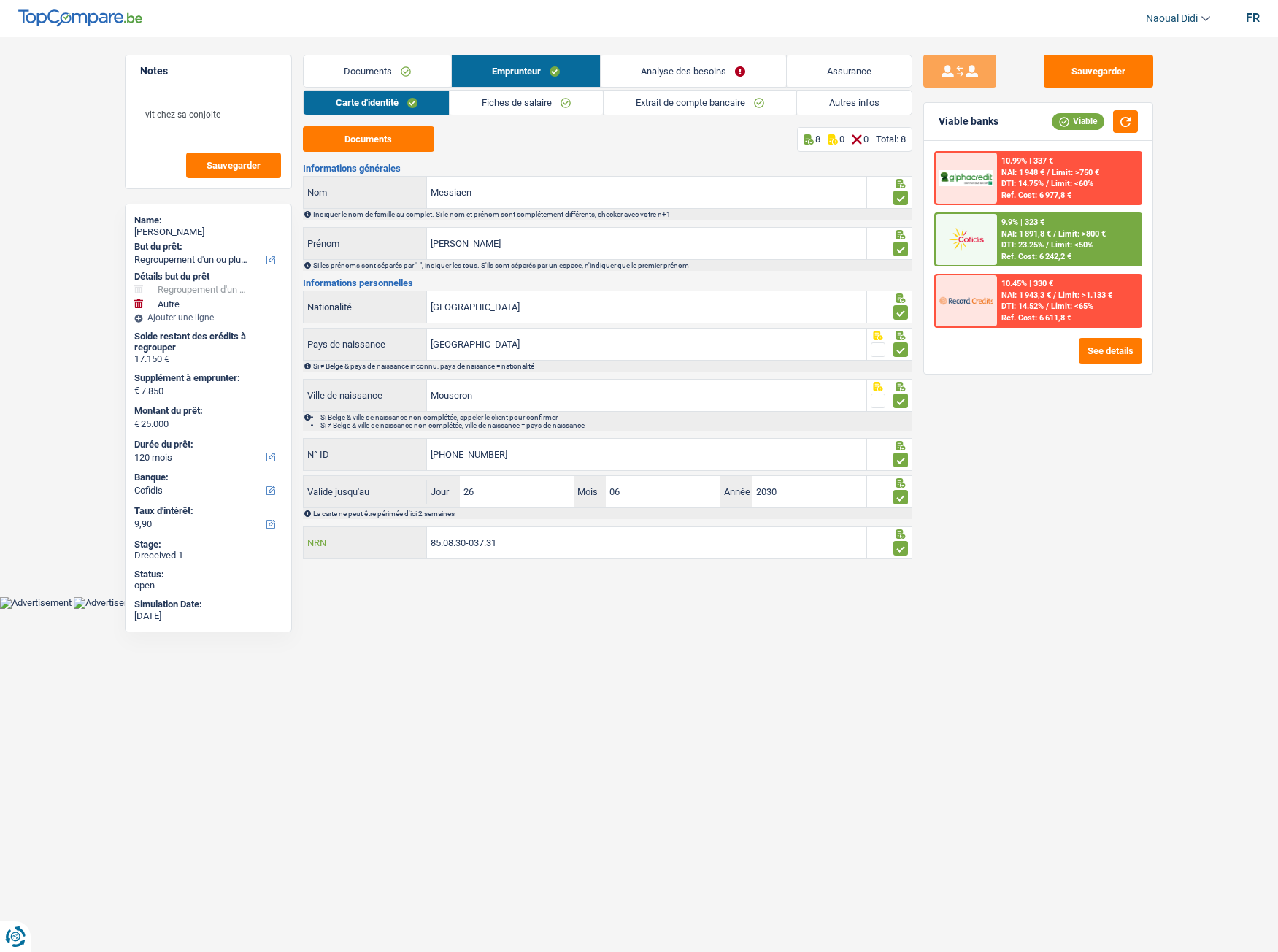
drag, startPoint x: 519, startPoint y: 538, endPoint x: 287, endPoint y: 496, distance: 235.8
click at [287, 496] on div "Notes vit chez sa conjoite Sauvegarder Name: [PERSON_NAME] But du prêt: Confort…" at bounding box center [639, 309] width 1051 height 509
click at [1076, 66] on button "Sauvegarder" at bounding box center [1099, 71] width 109 height 33
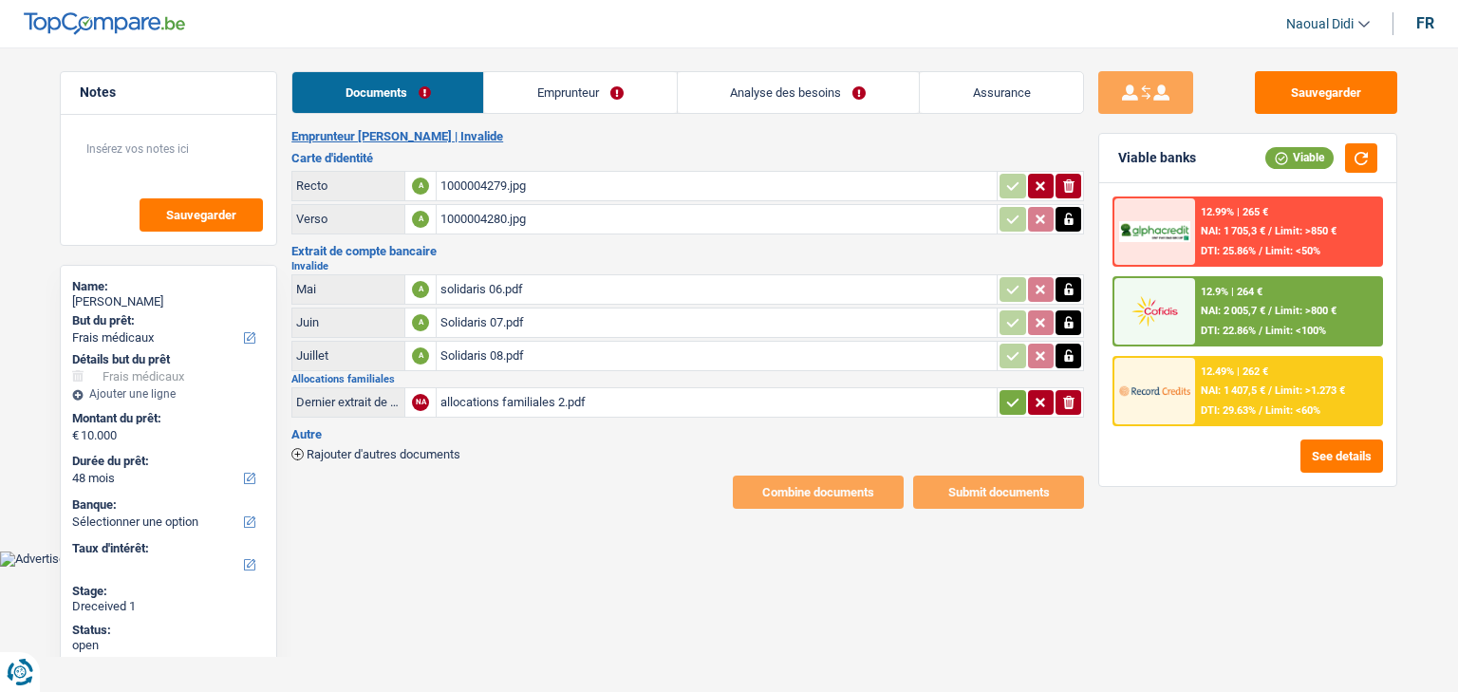
select select "medical"
select select "48"
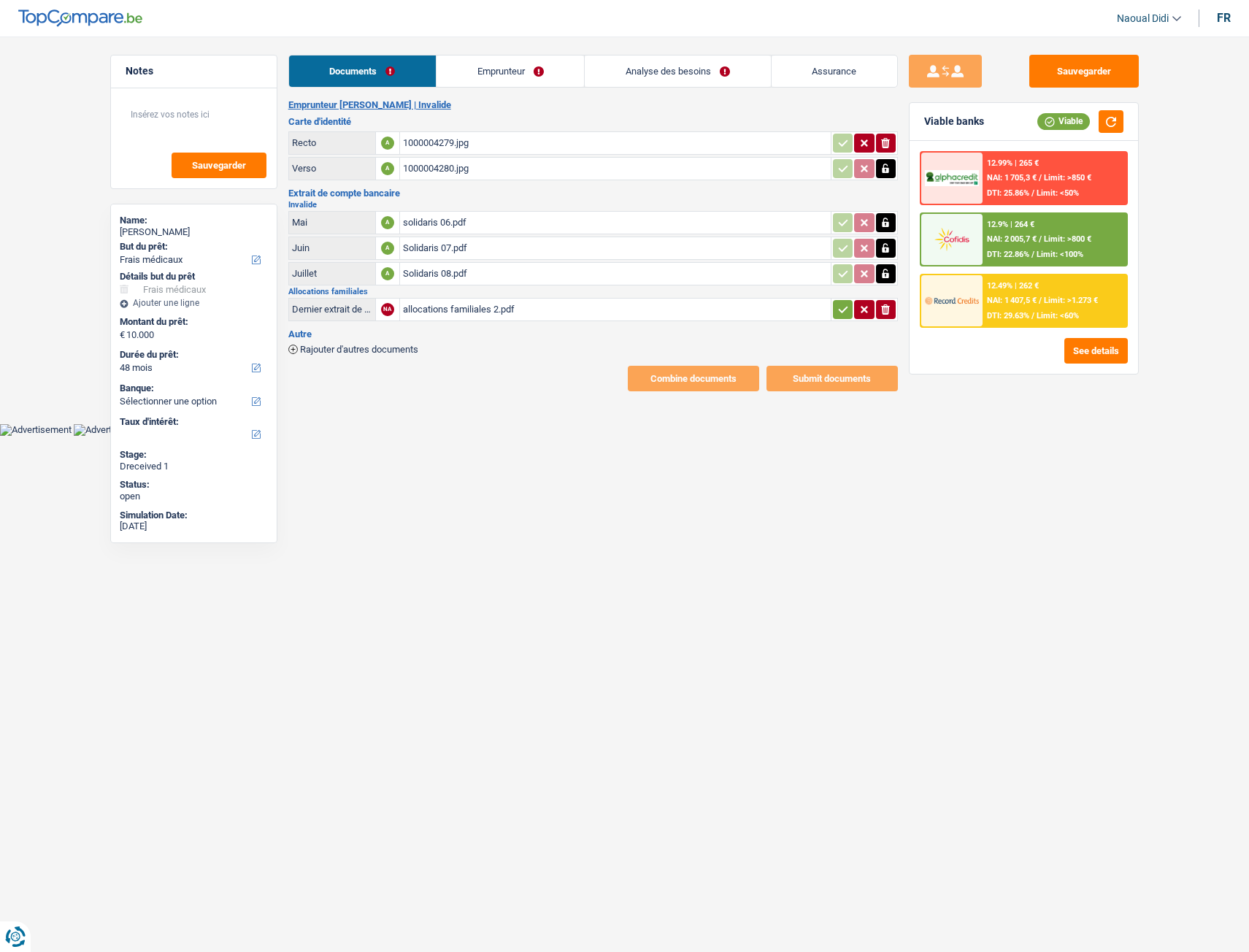
click at [431, 144] on div "1000004279.jpg" at bounding box center [615, 143] width 425 height 22
click at [439, 311] on div "allocations familiales 2.pdf" at bounding box center [615, 309] width 425 height 22
click at [838, 309] on icon "button" at bounding box center [843, 309] width 9 height 7
click at [525, 68] on link "Emprunteur" at bounding box center [511, 71] width 148 height 32
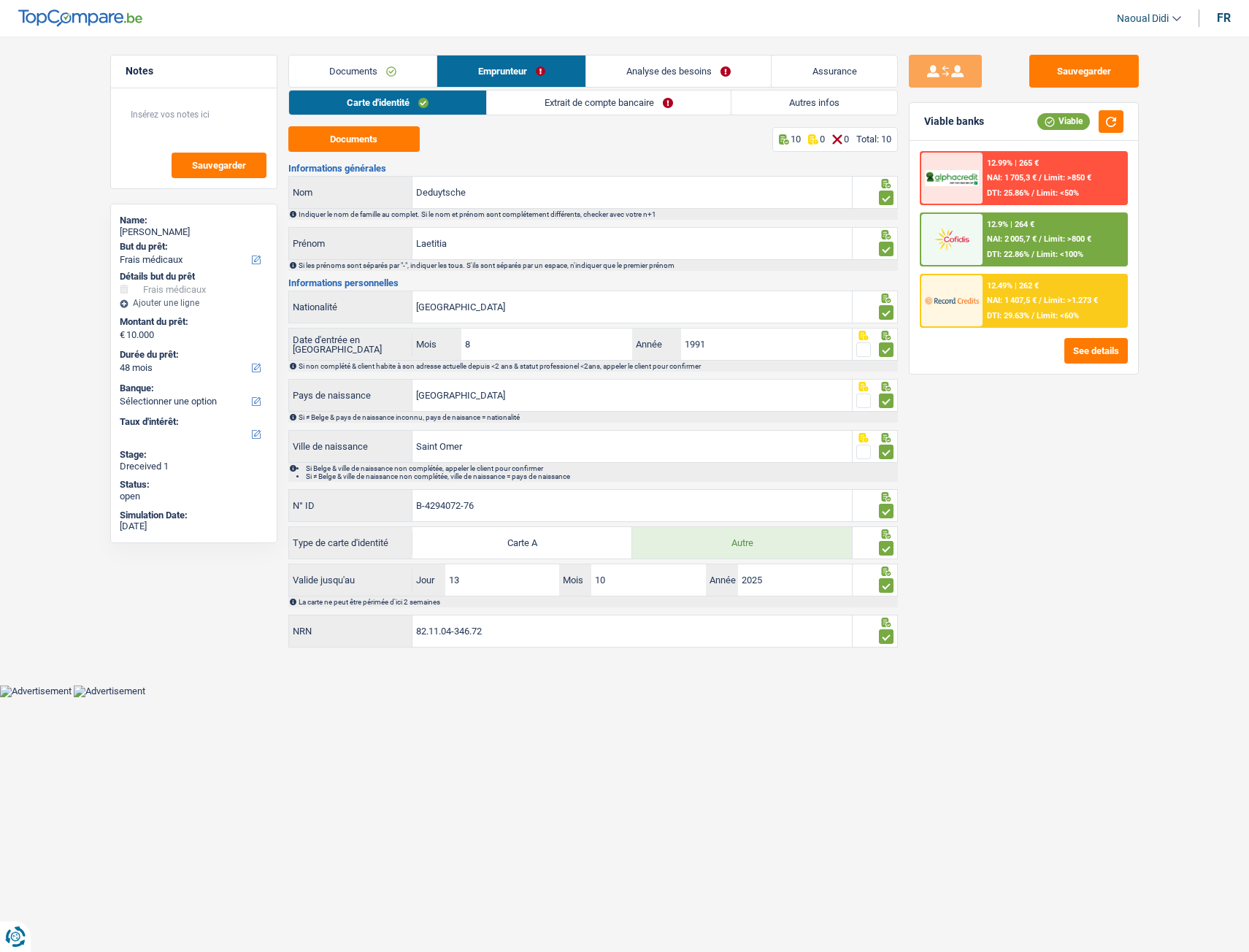
click at [373, 108] on link "Carte d'identité" at bounding box center [388, 102] width 197 height 24
click at [345, 98] on link "Carte d'identité" at bounding box center [388, 102] width 197 height 24
click at [383, 139] on button "Documents" at bounding box center [354, 138] width 132 height 25
click at [520, 202] on input "Deduytsche" at bounding box center [632, 192] width 440 height 32
click at [501, 246] on input "Laetitia" at bounding box center [632, 243] width 440 height 32
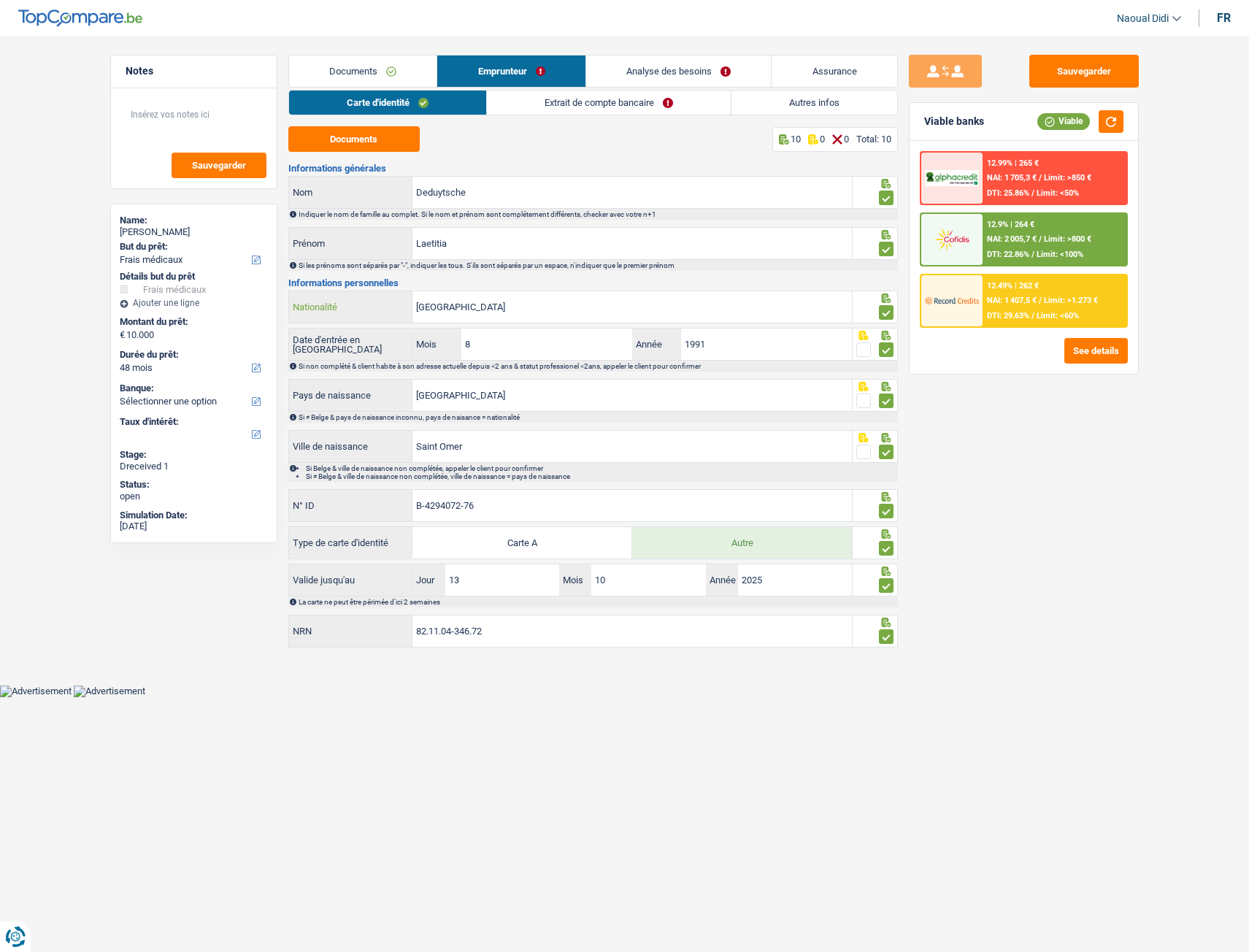
click at [479, 308] on input "[GEOGRAPHIC_DATA]" at bounding box center [632, 307] width 440 height 32
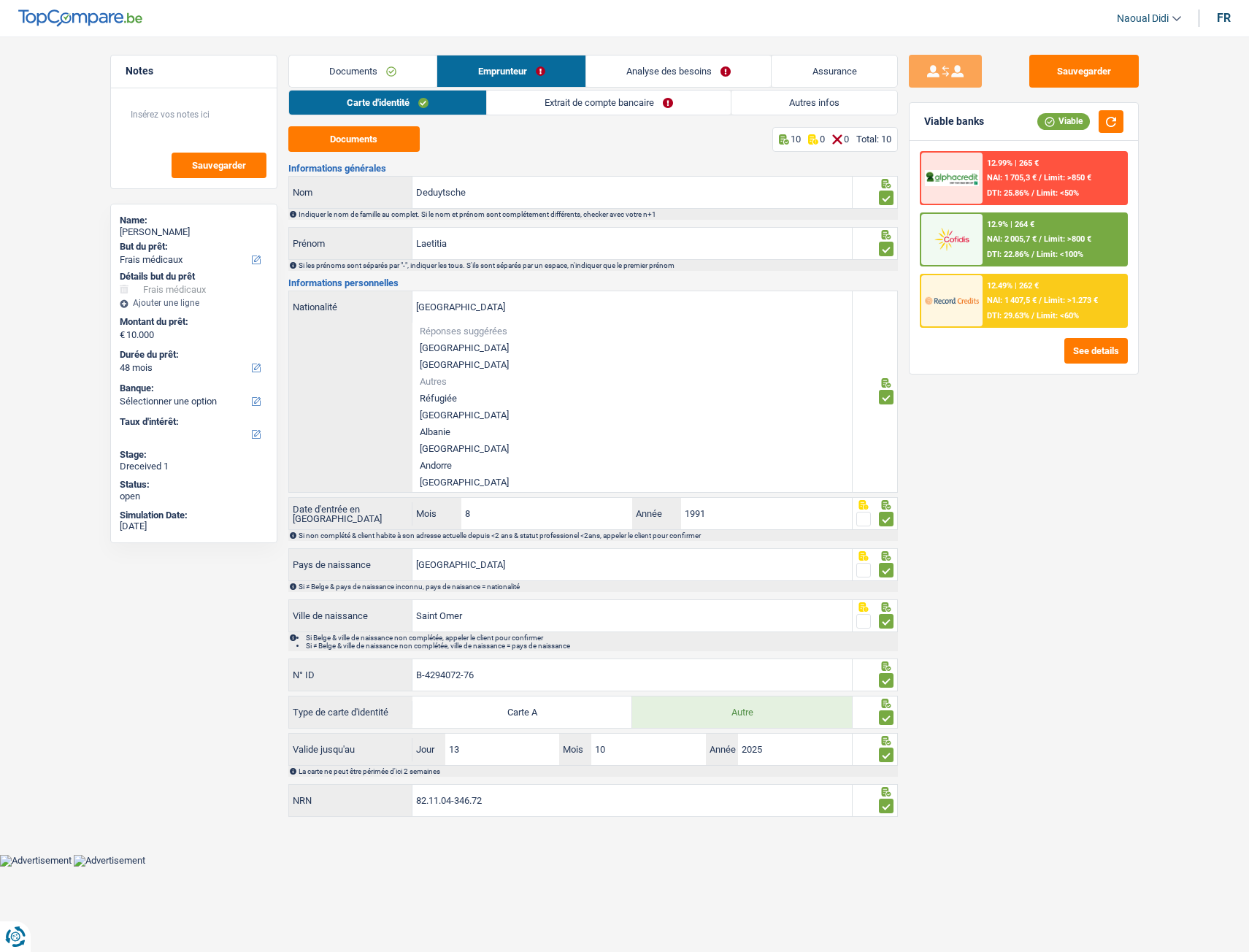
click at [978, 428] on div "Sauvegarder Viable banks Viable 12.99% | 265 € NAI: 1 705,3 € / Limit: >850 € D…" at bounding box center [1024, 490] width 252 height 870
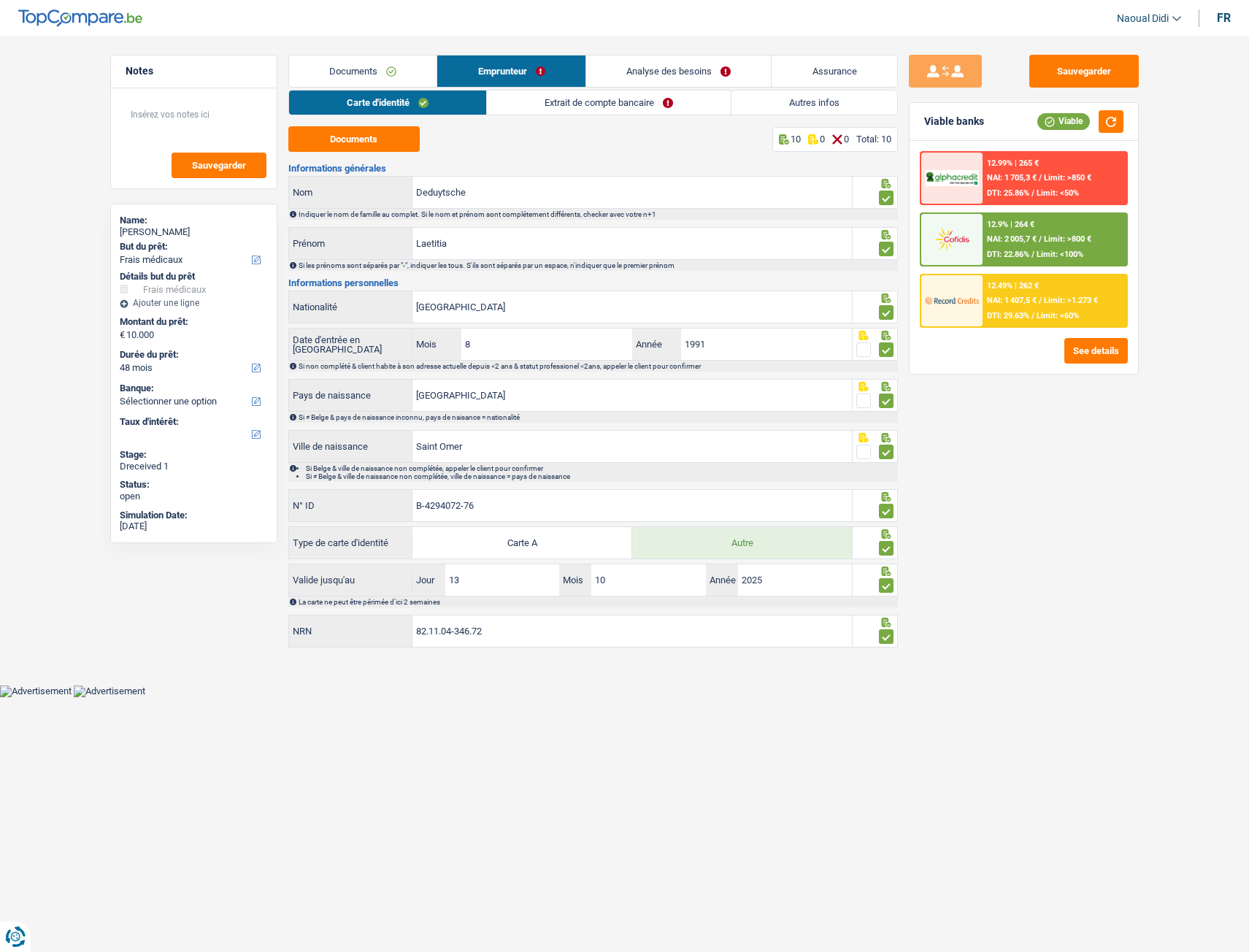
click at [564, 98] on link "Extrait de compte bancaire" at bounding box center [608, 102] width 244 height 24
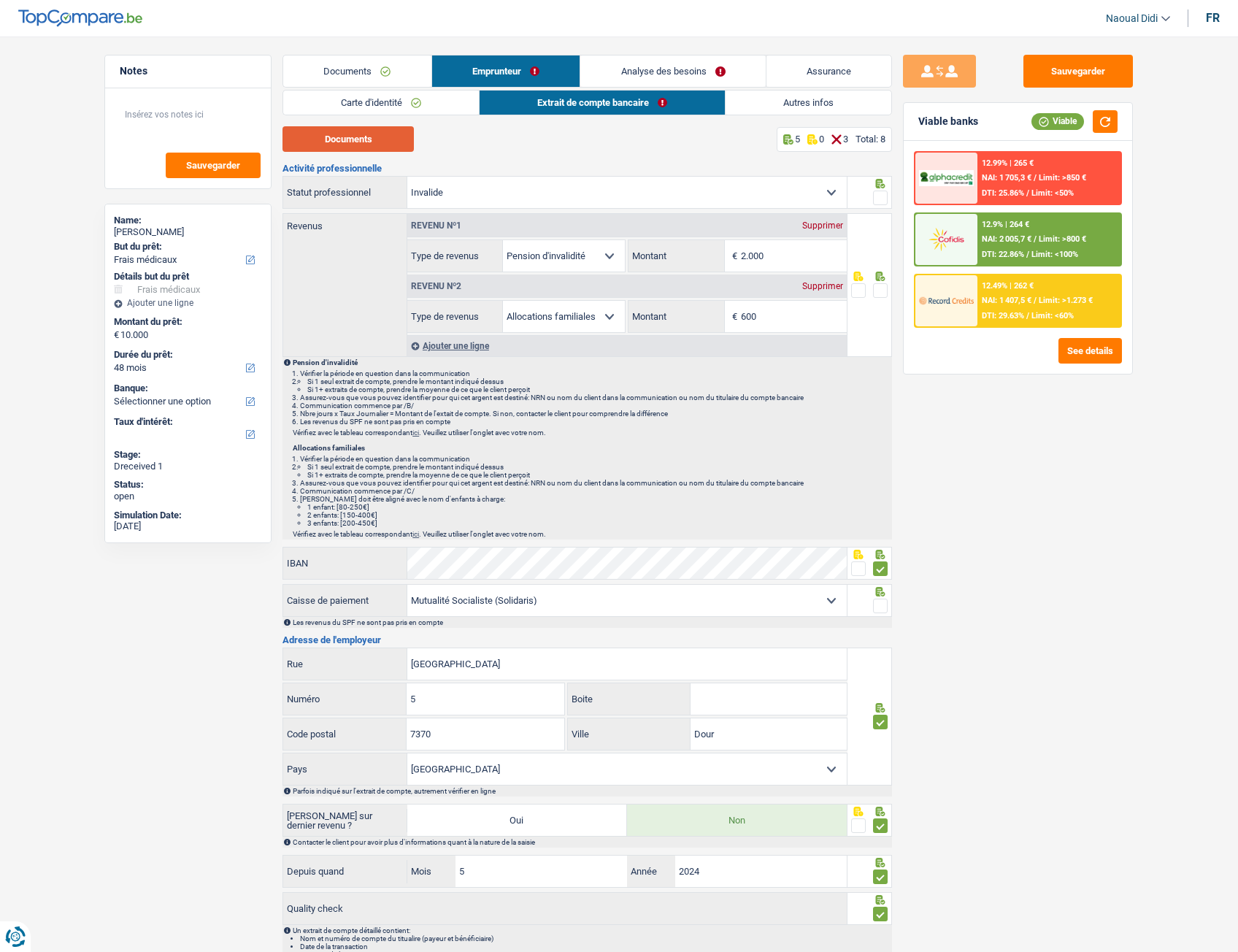
click at [364, 143] on button "Documents" at bounding box center [348, 138] width 131 height 25
drag, startPoint x: 792, startPoint y: 265, endPoint x: 718, endPoint y: 255, distance: 74.7
click at [718, 255] on div "2.000 € Montant" at bounding box center [737, 255] width 218 height 32
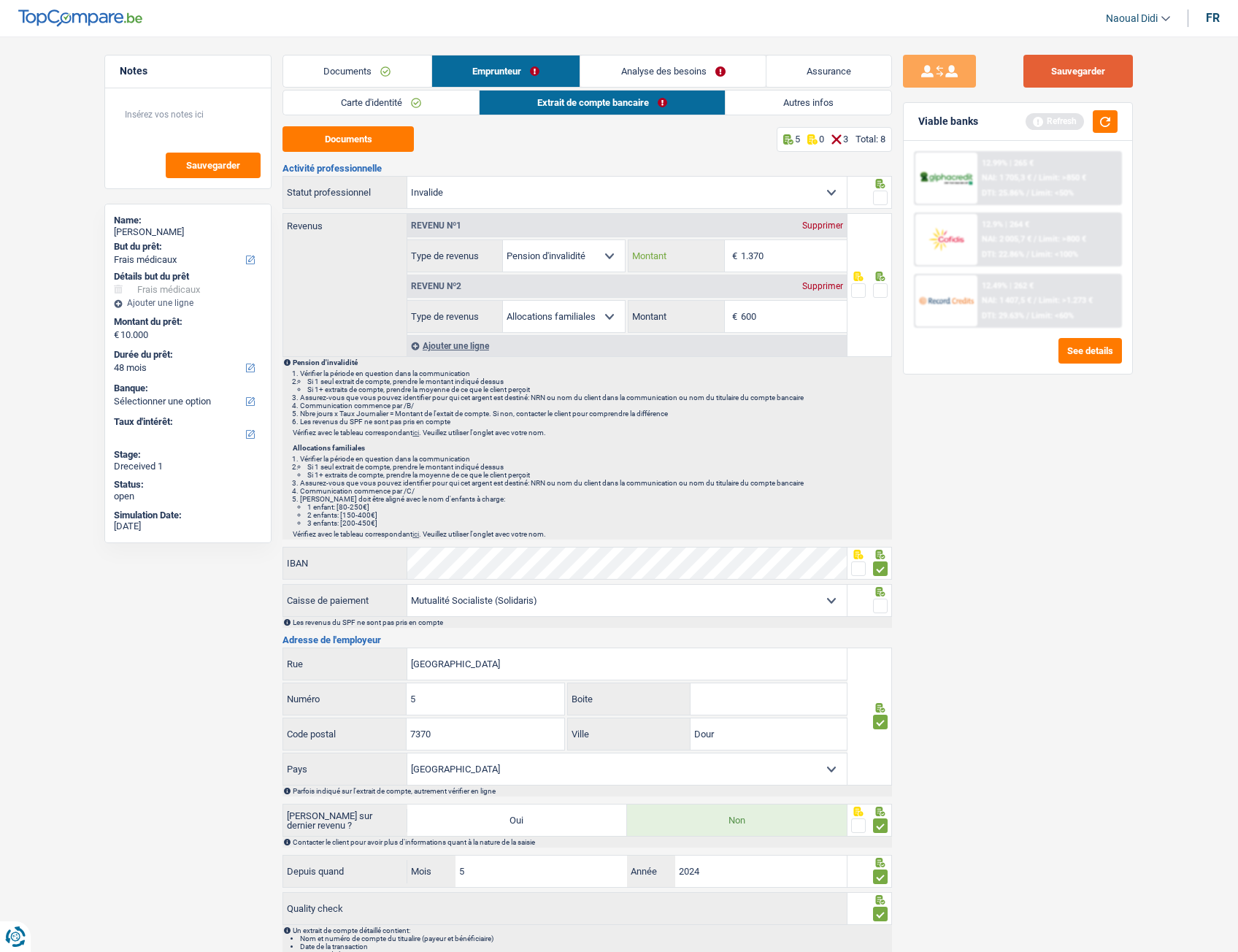
type input "1.370"
click at [1104, 78] on button "Sauvegarder" at bounding box center [1078, 71] width 109 height 33
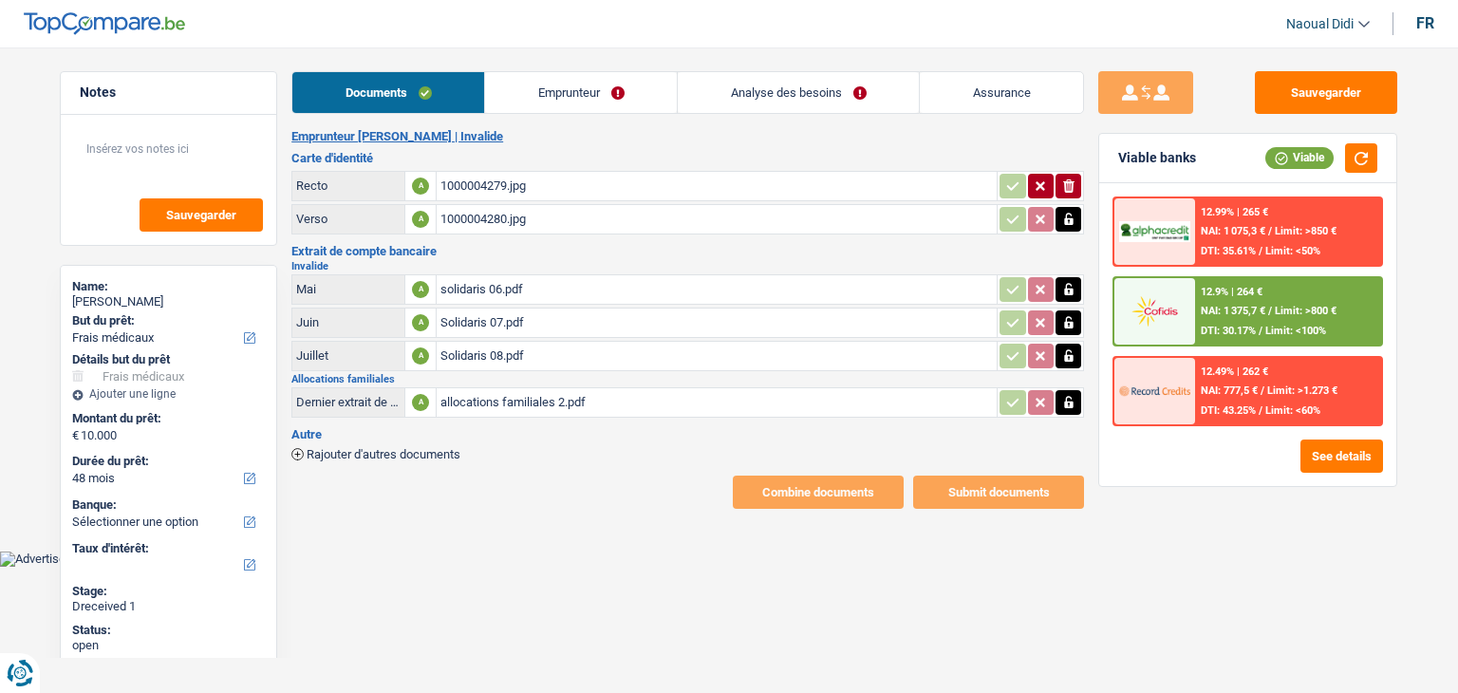
select select "medical"
select select "48"
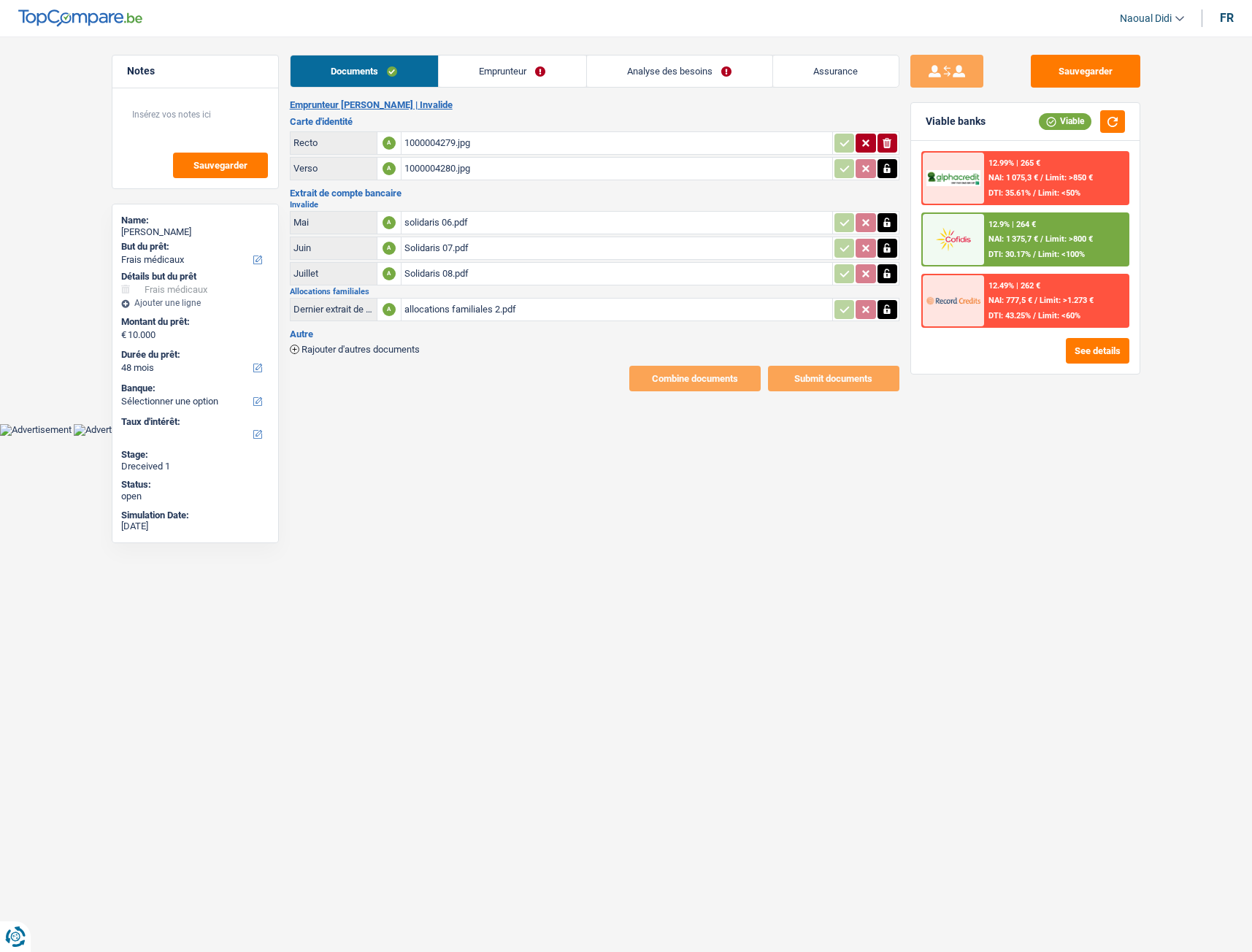
click at [502, 68] on link "Emprunteur" at bounding box center [513, 71] width 148 height 32
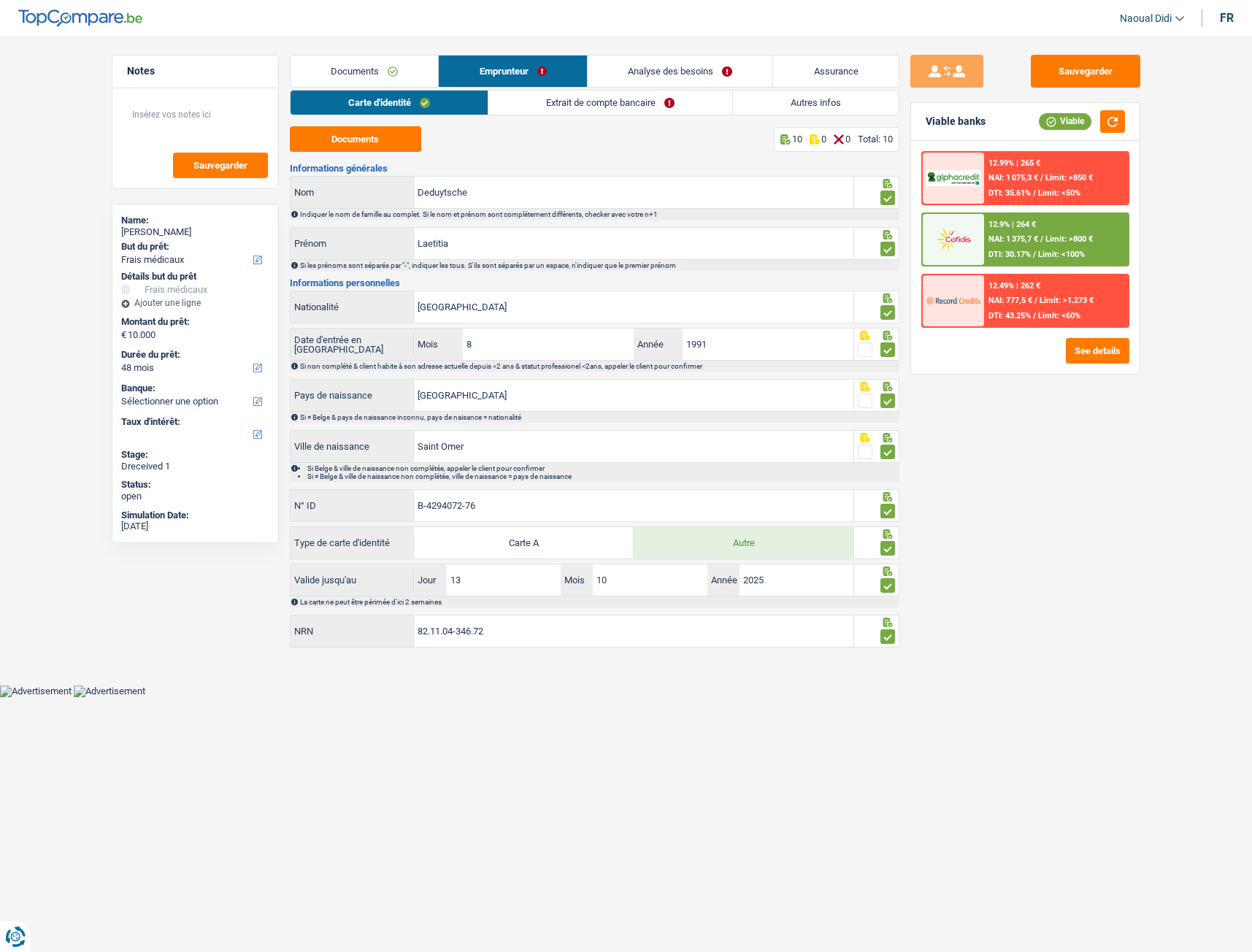
click at [593, 112] on link "Extrait de compte bancaire" at bounding box center [610, 102] width 244 height 24
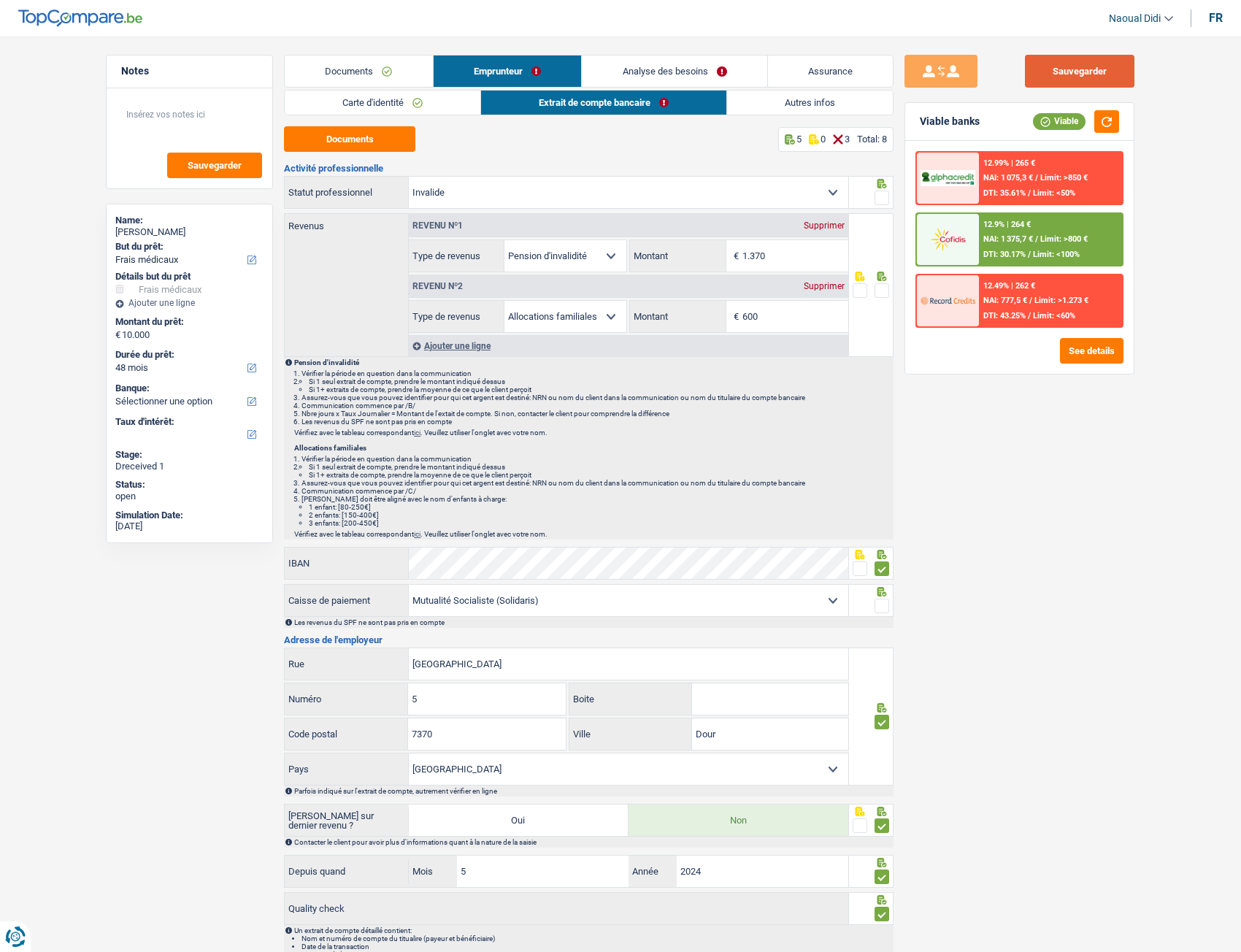
click at [1096, 72] on button "Sauvegarder" at bounding box center [1080, 71] width 109 height 33
click at [882, 286] on span at bounding box center [881, 290] width 15 height 15
click at [0, 0] on input "radio" at bounding box center [0, 0] width 0 height 0
click at [761, 322] on input "600" at bounding box center [796, 316] width 106 height 32
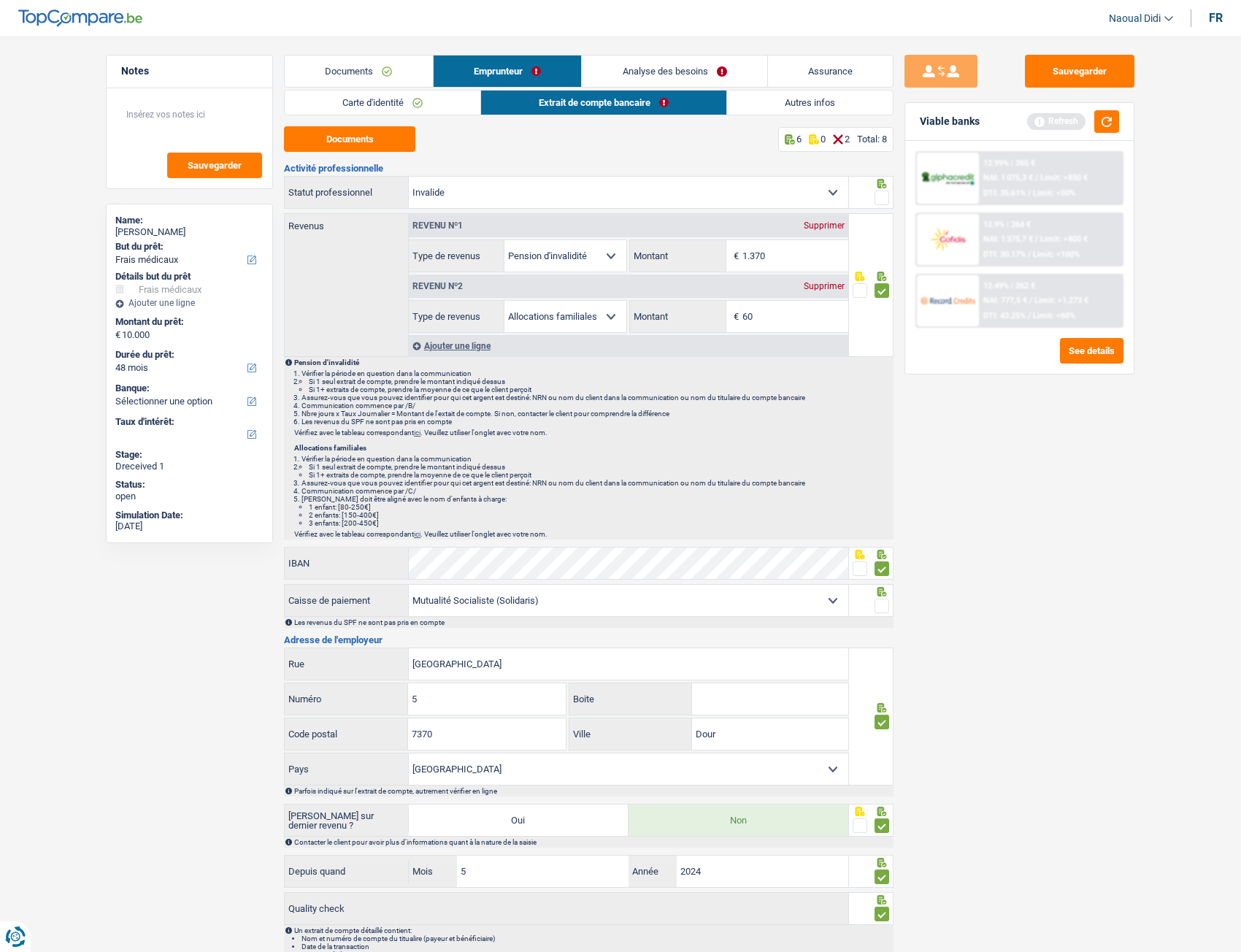
type input "6"
type input "800"
click at [953, 447] on div "Sauvegarder Viable banks Refresh 12.99% | 265 € NAI: 1 075,3 € / Limit: >850 € …" at bounding box center [1020, 490] width 252 height 870
click at [512, 65] on link "Emprunteur" at bounding box center [507, 71] width 148 height 32
click at [886, 194] on span at bounding box center [881, 198] width 15 height 15
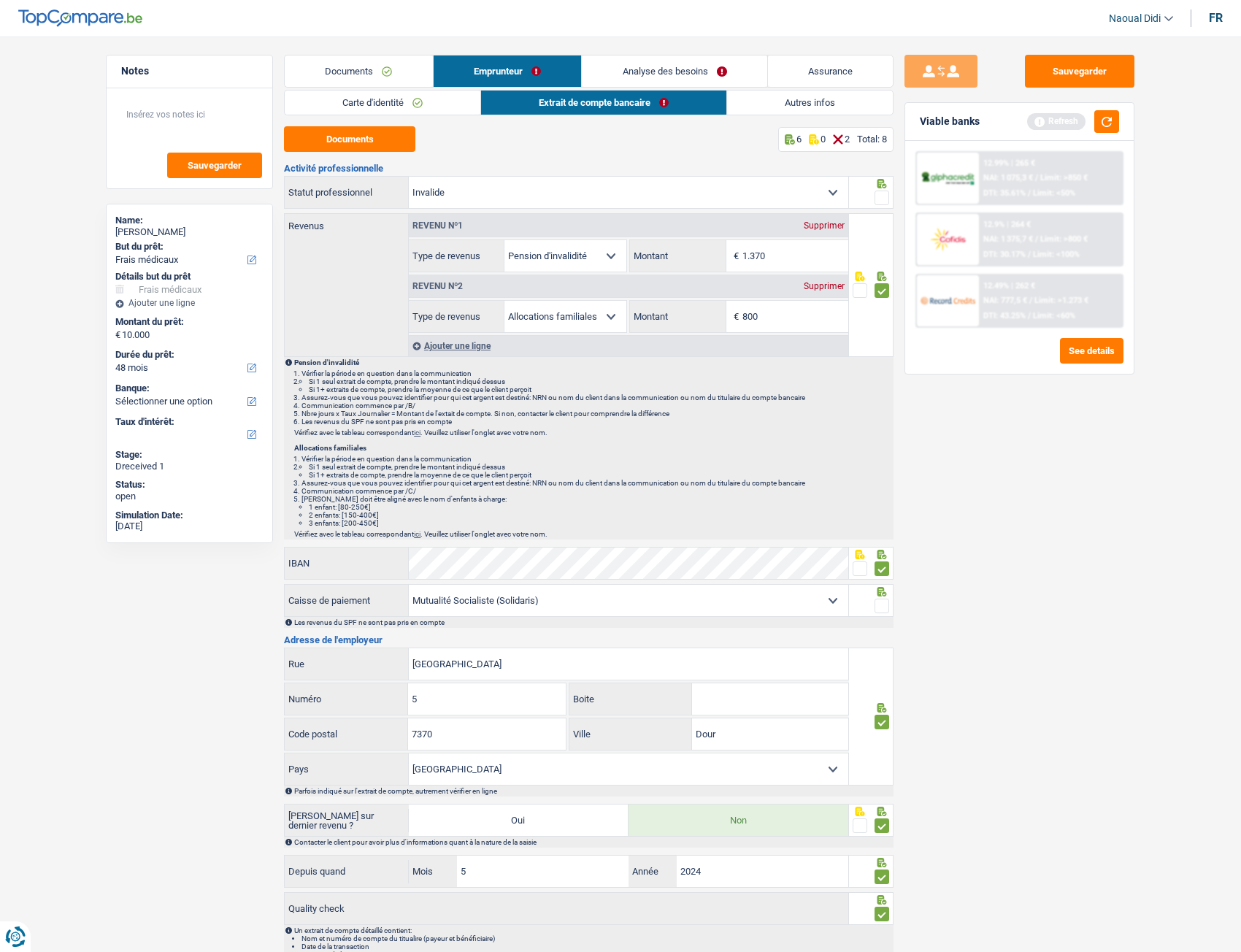
click at [0, 0] on input "radio" at bounding box center [0, 0] width 0 height 0
click at [1066, 63] on button "Sauvegarder" at bounding box center [1080, 71] width 109 height 33
click at [887, 532] on span at bounding box center [881, 606] width 15 height 15
click at [0, 0] on input "radio" at bounding box center [0, 0] width 0 height 0
click at [1093, 76] on button "Sauvegarder" at bounding box center [1080, 71] width 109 height 33
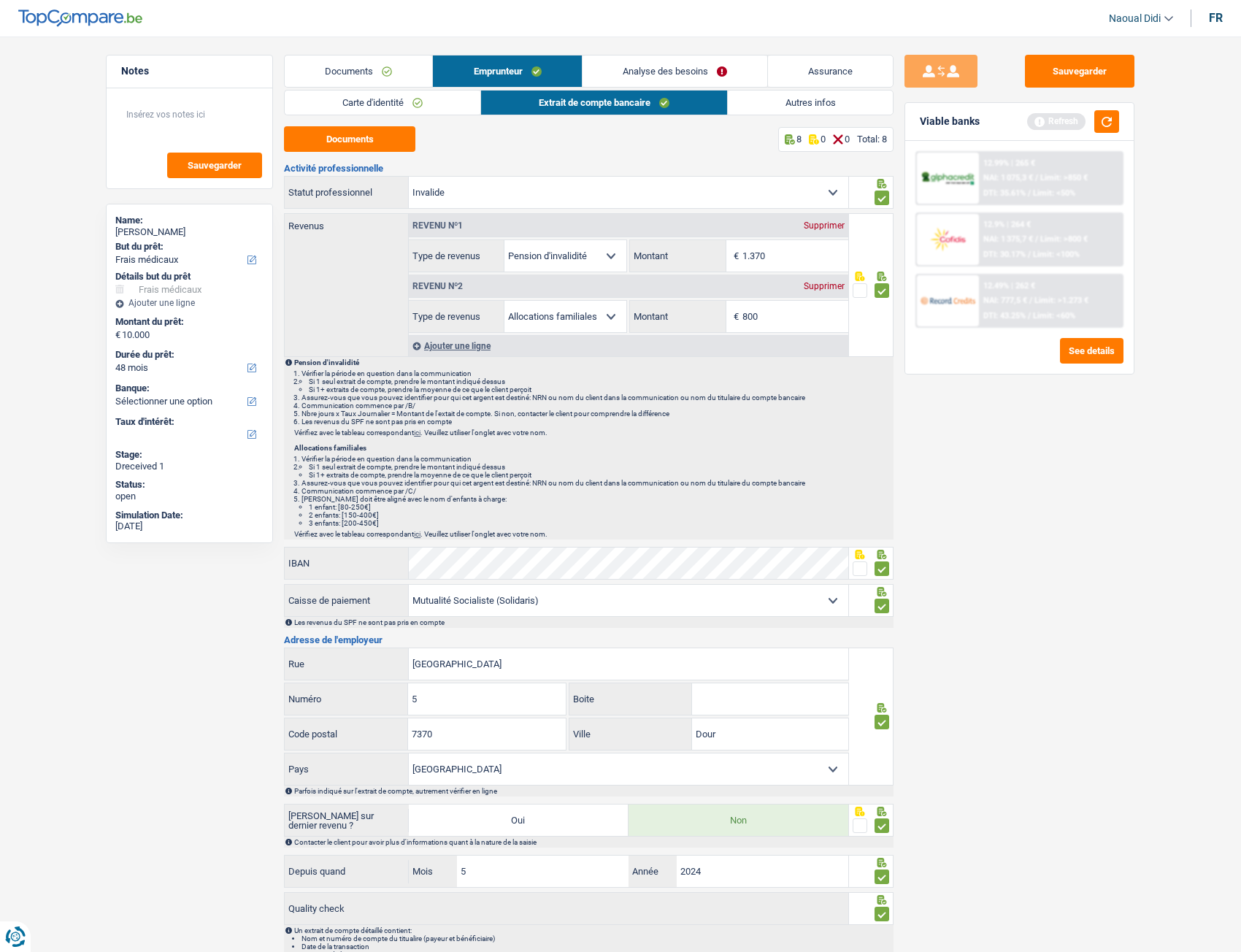
click at [782, 103] on link "Autres infos" at bounding box center [811, 102] width 166 height 24
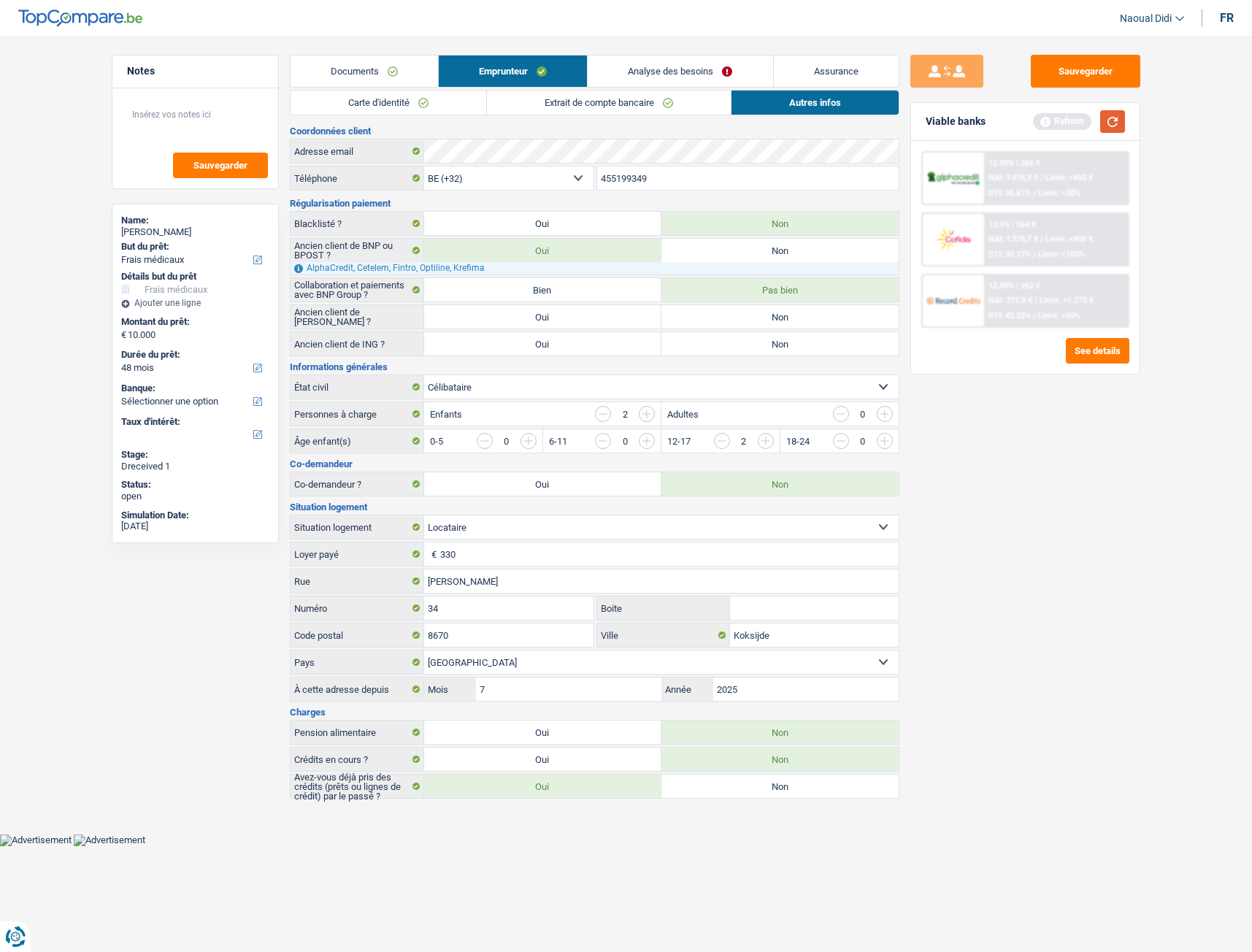
click at [1111, 121] on button "button" at bounding box center [1113, 121] width 25 height 22
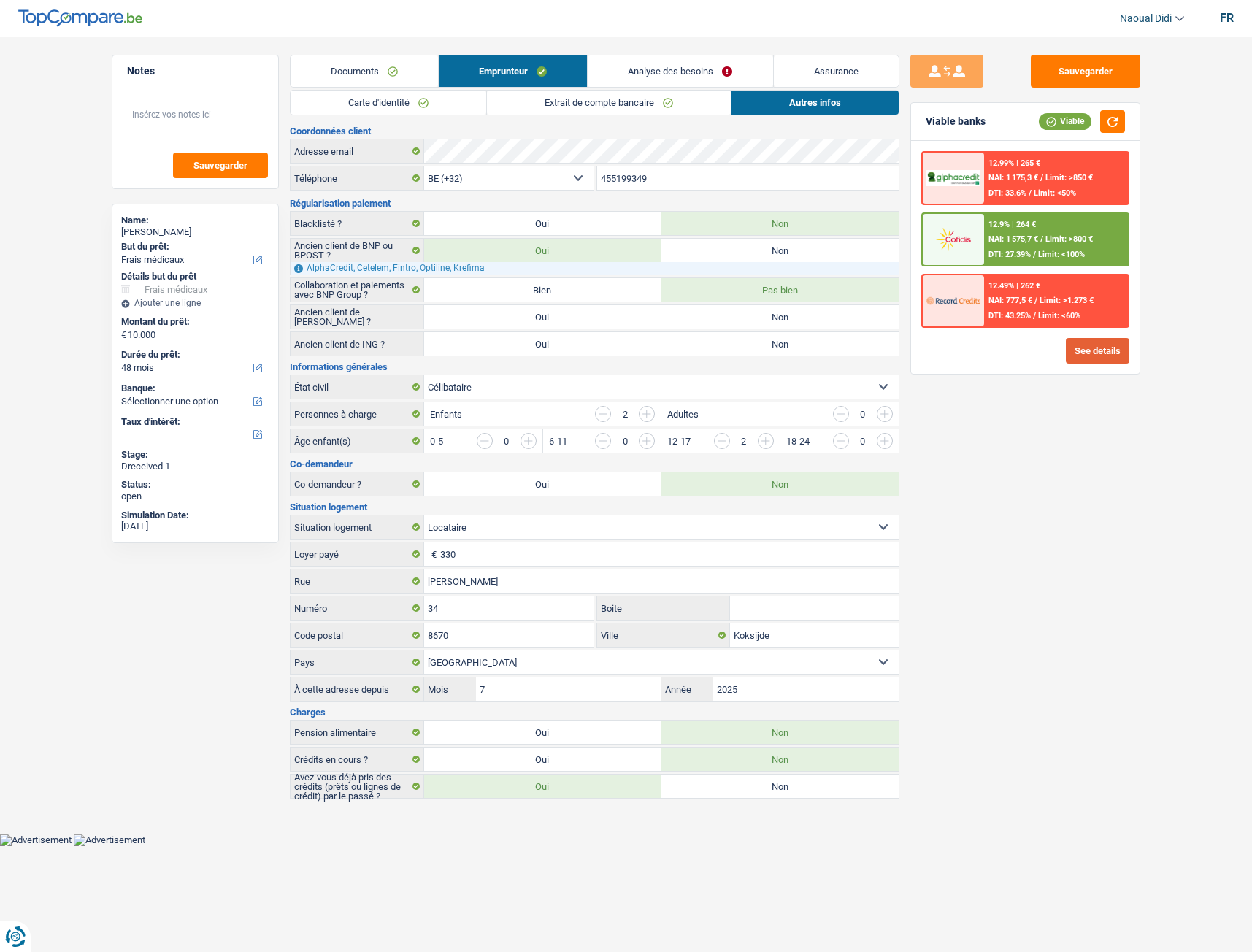
click at [1103, 341] on button "See details" at bounding box center [1097, 351] width 64 height 25
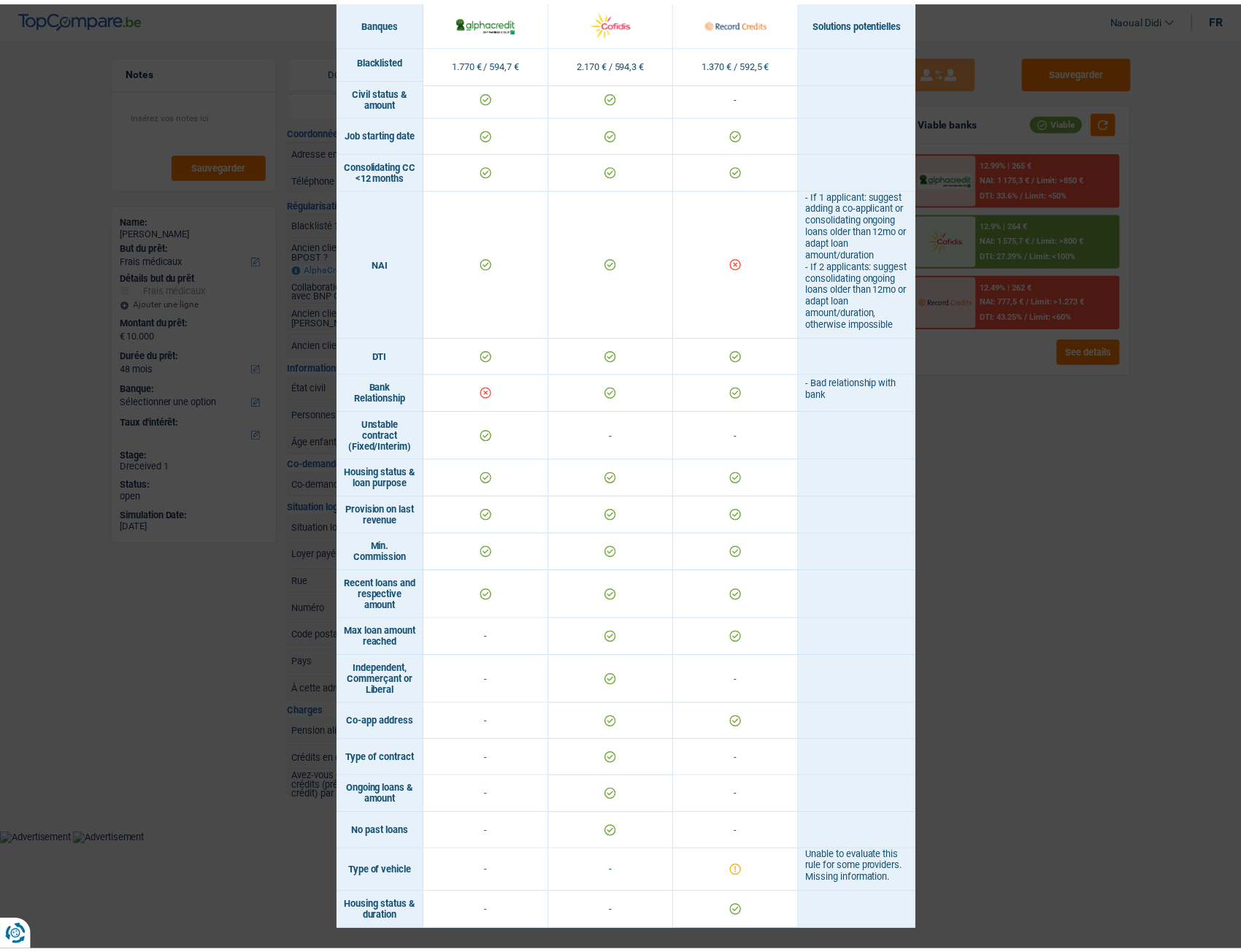
scroll to position [540, 0]
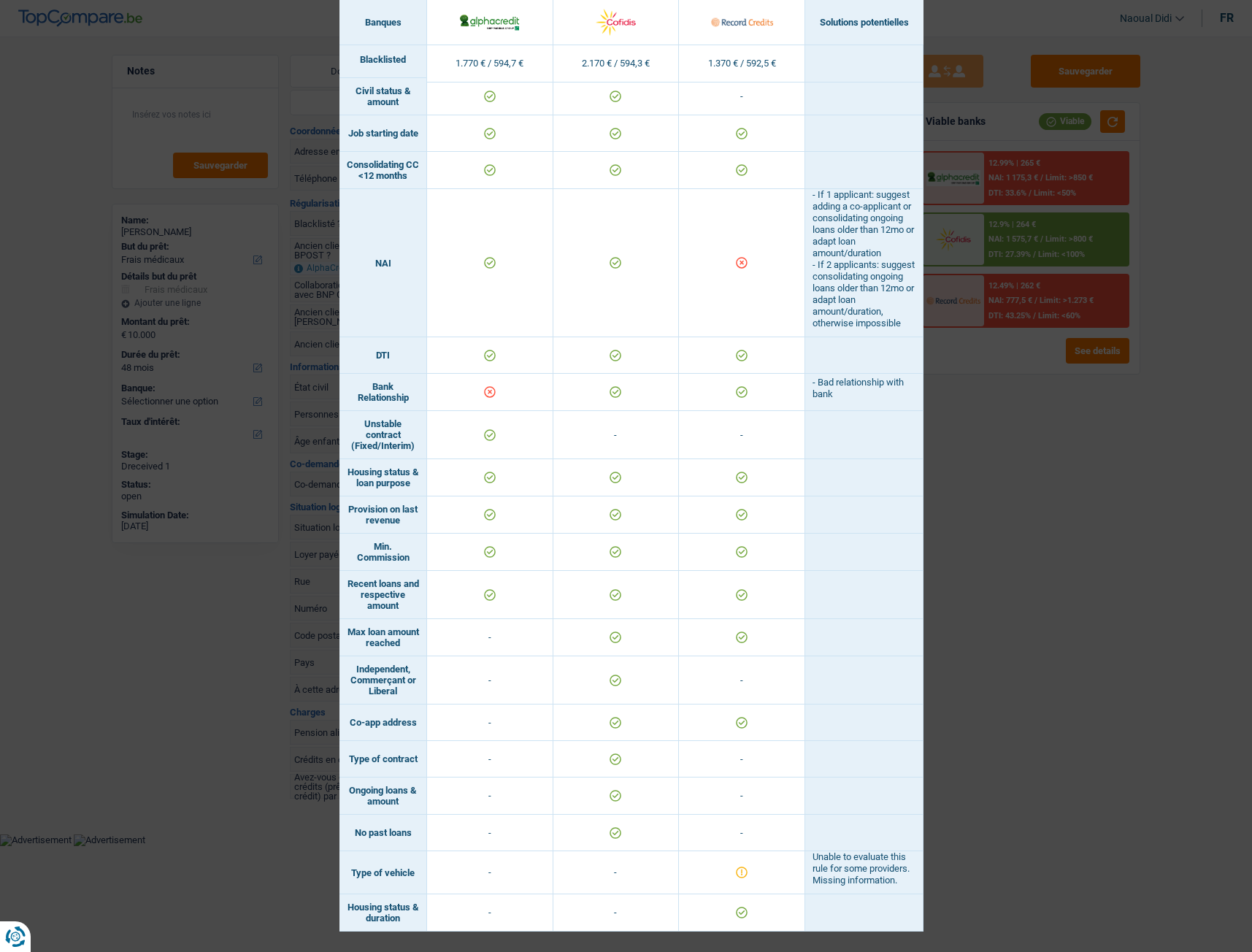
click at [1020, 529] on div "Banks conditions × Banques Solutions potentielles Revenus / Charges 1.770 € / 5…" at bounding box center [626, 476] width 1252 height 952
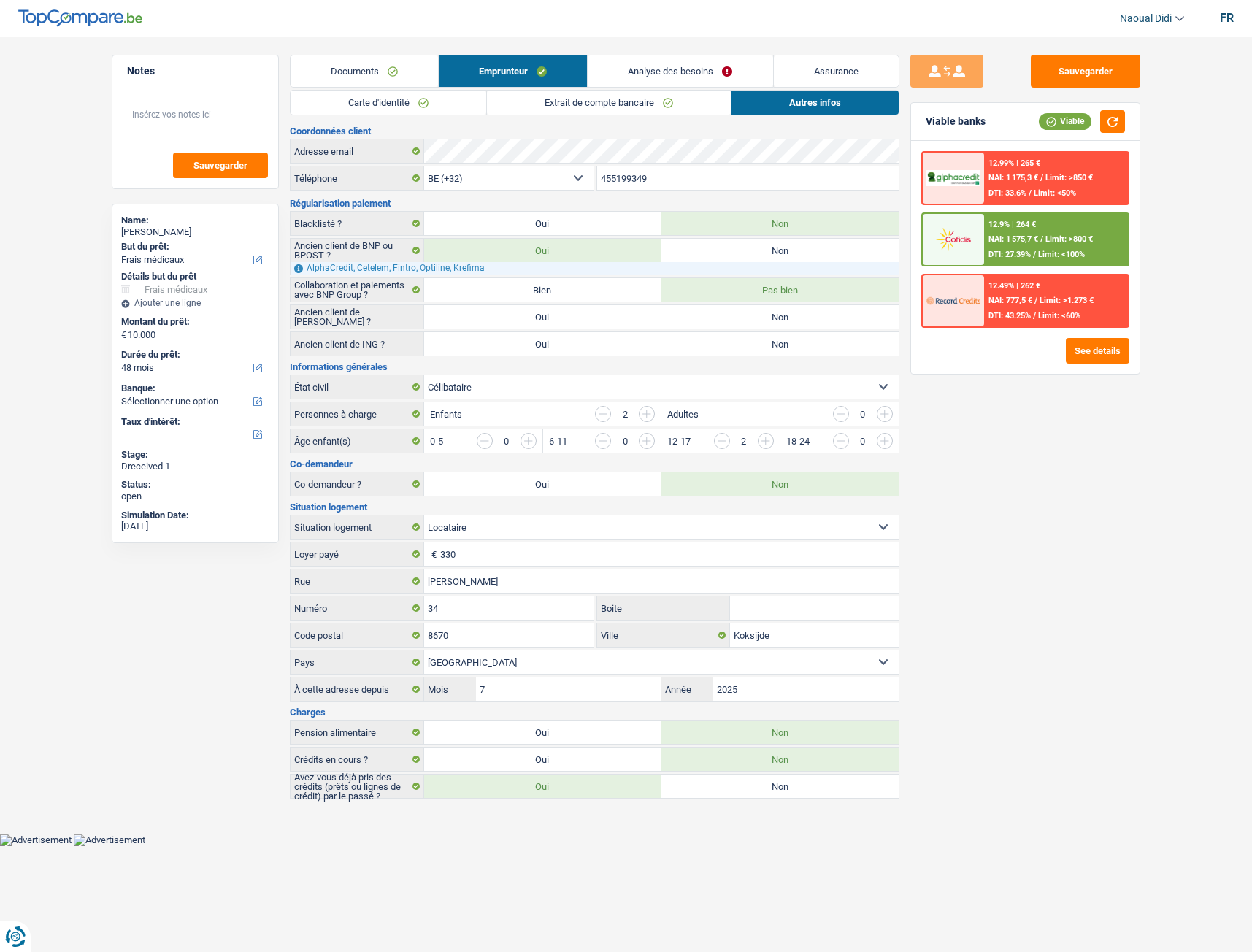
click at [1036, 241] on span "NAI: 1 575,7 €" at bounding box center [1014, 239] width 50 height 9
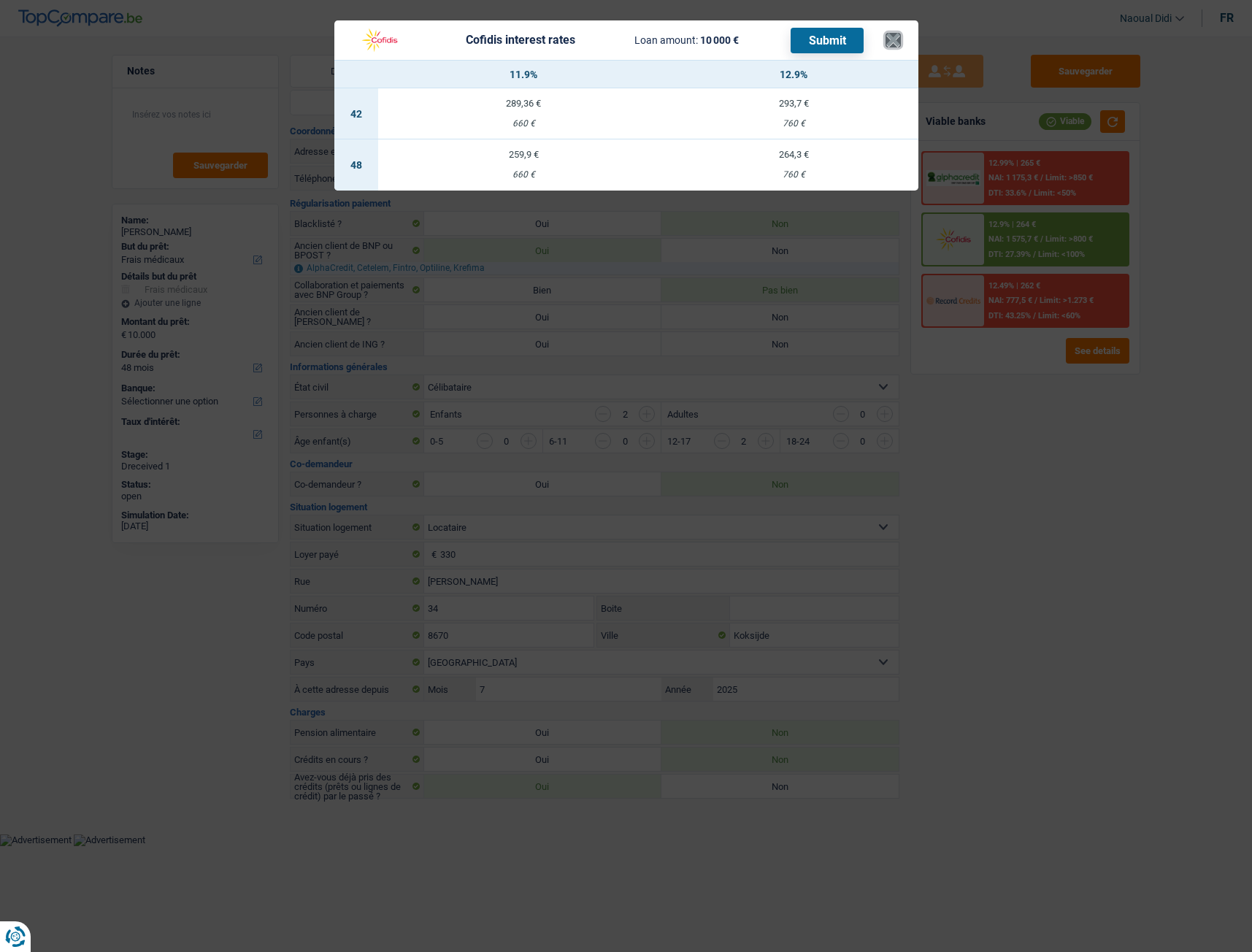
click at [893, 44] on button "×" at bounding box center [894, 40] width 15 height 15
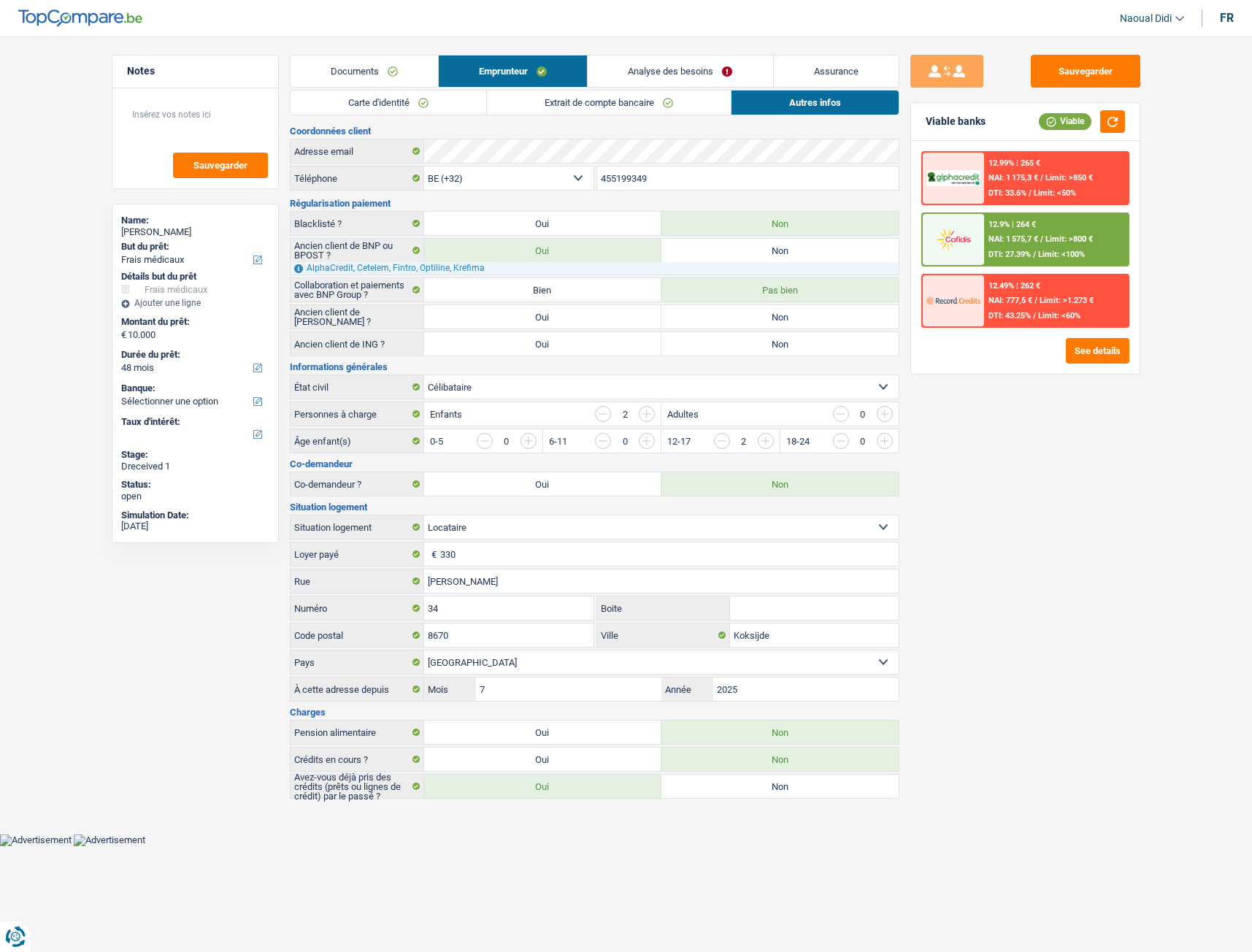
click at [690, 71] on link "Analyse des besoins" at bounding box center [680, 71] width 185 height 32
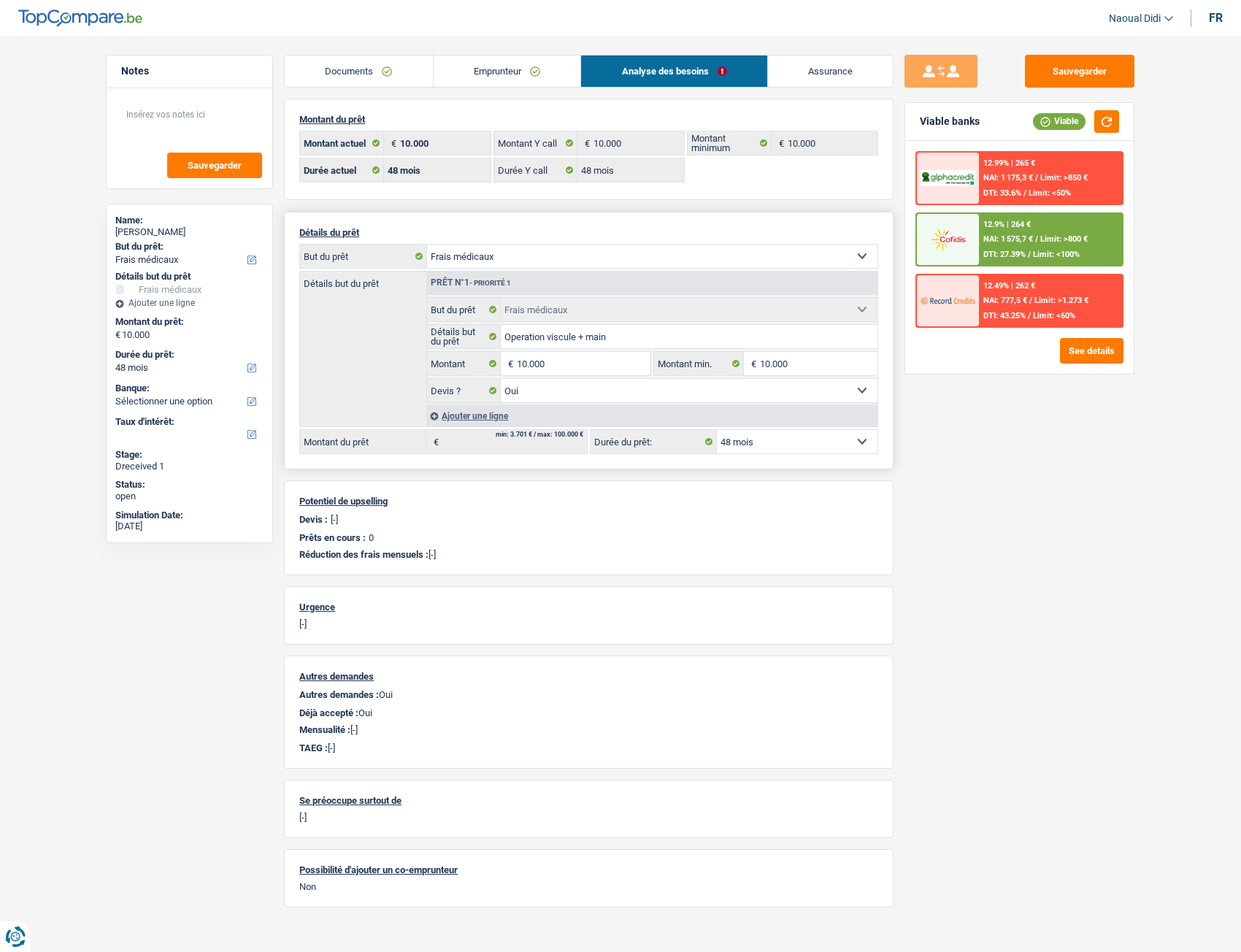
click at [757, 446] on select "12 mois 18 mois 24 mois 30 mois 36 mois 42 mois 48 mois Sélectionner une option" at bounding box center [797, 441] width 161 height 23
click at [1023, 243] on span "NAI: 1 575,7 €" at bounding box center [1008, 239] width 50 height 9
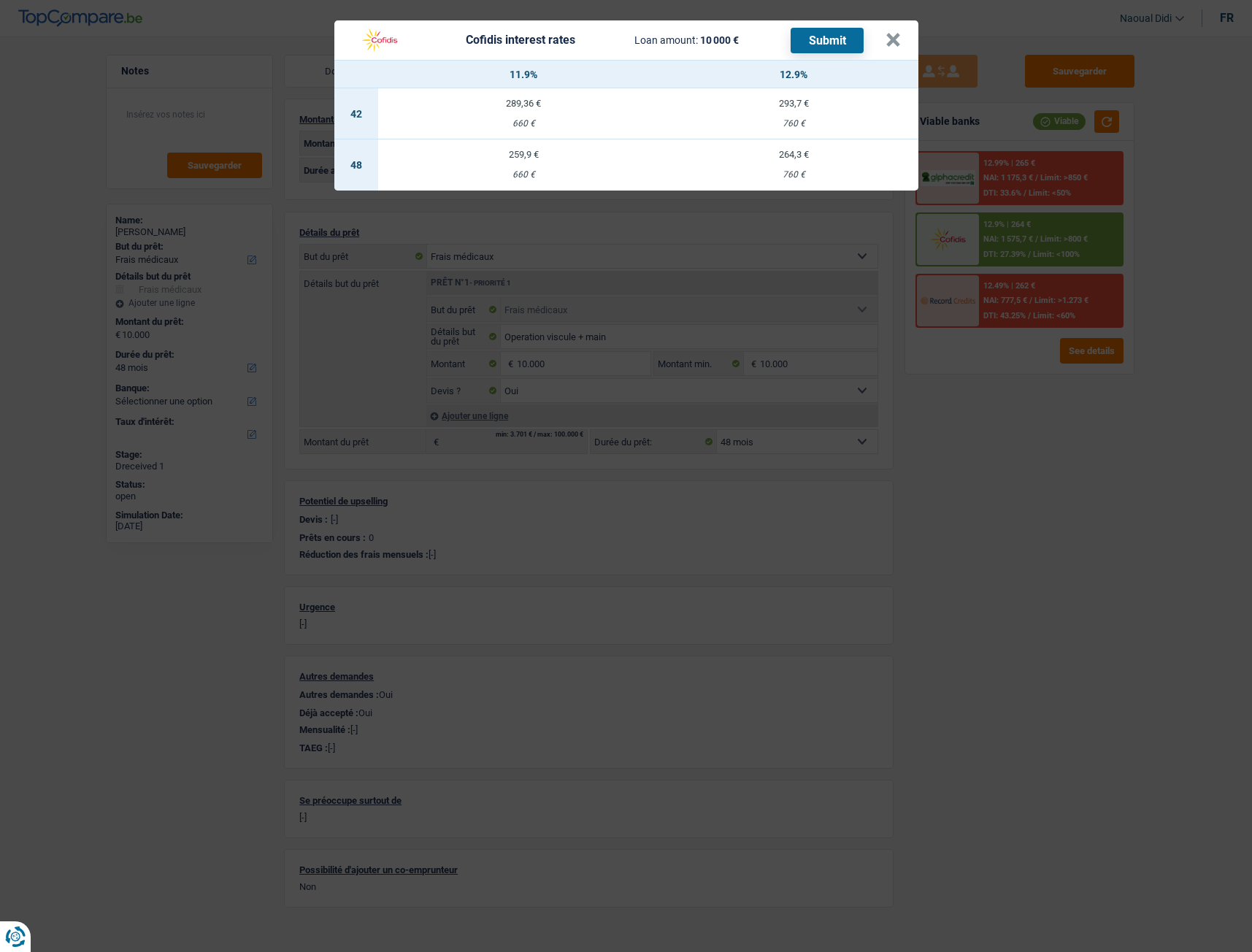
click at [511, 164] on td "259,9 € 660 €" at bounding box center [524, 165] width 291 height 51
select select "cofidis"
type input "11,90"
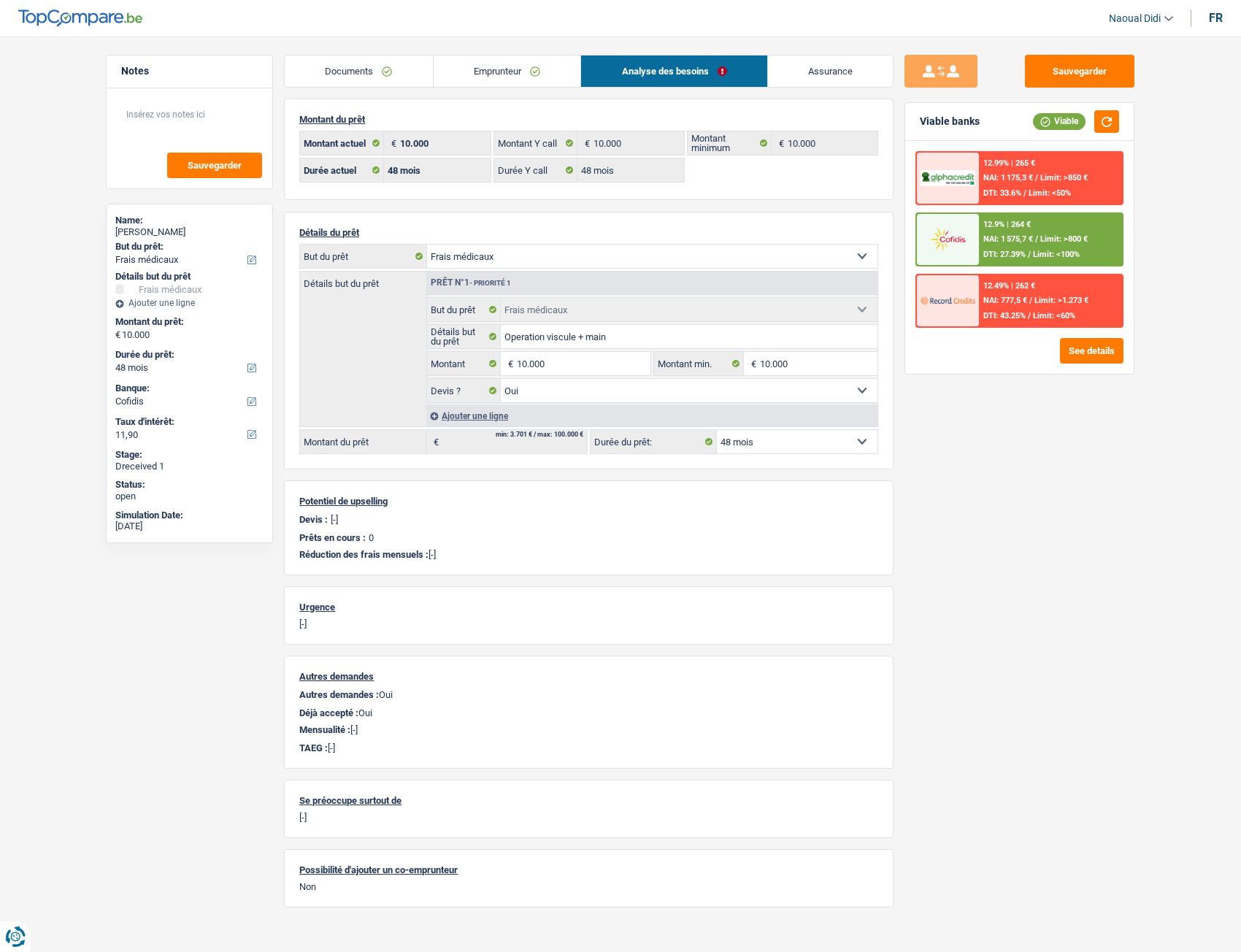
click at [1010, 242] on span "NAI: 1 575,7 €" at bounding box center [1008, 239] width 50 height 9
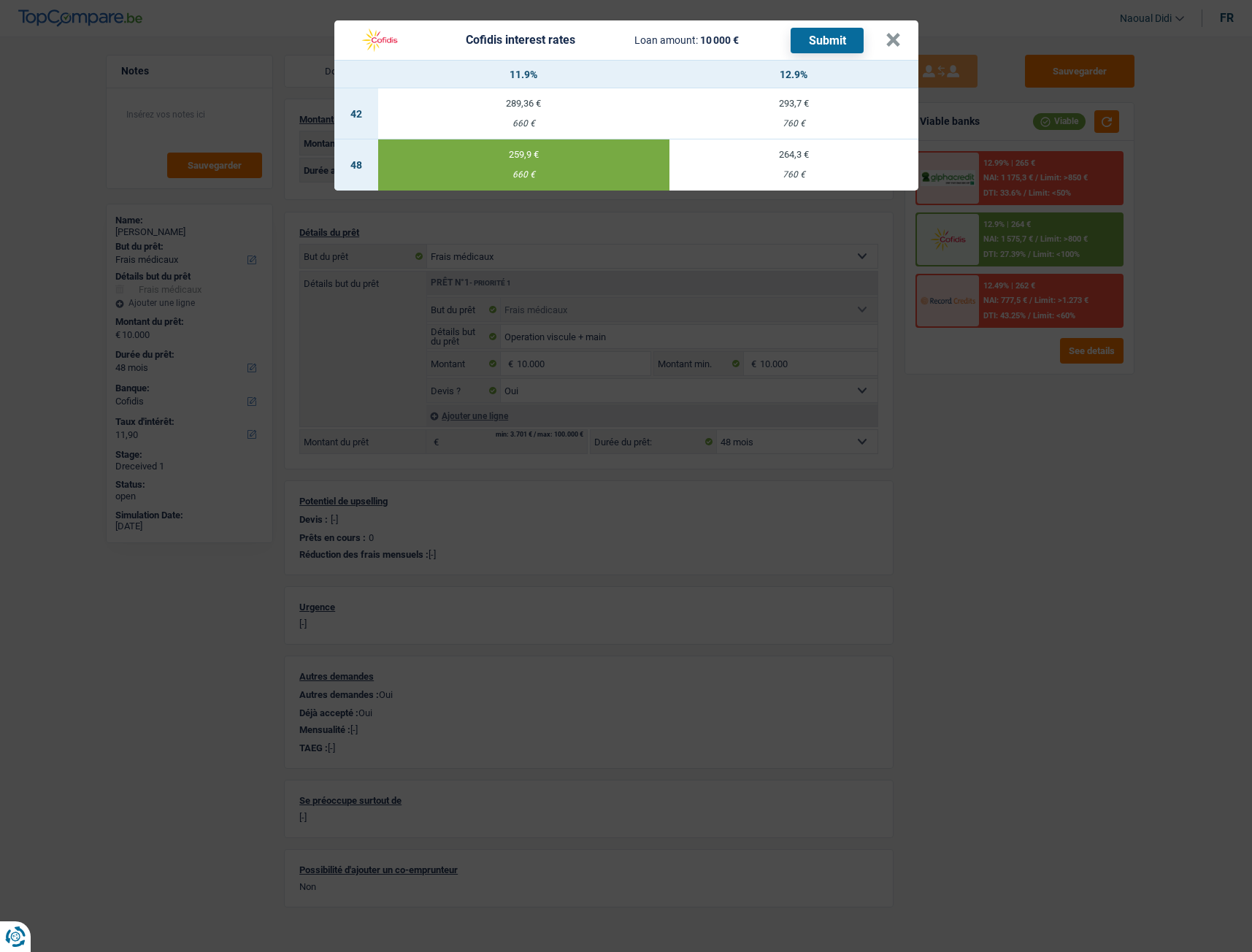
click at [831, 39] on button "Submit" at bounding box center [827, 40] width 73 height 25
click at [887, 46] on button "×" at bounding box center [894, 40] width 15 height 15
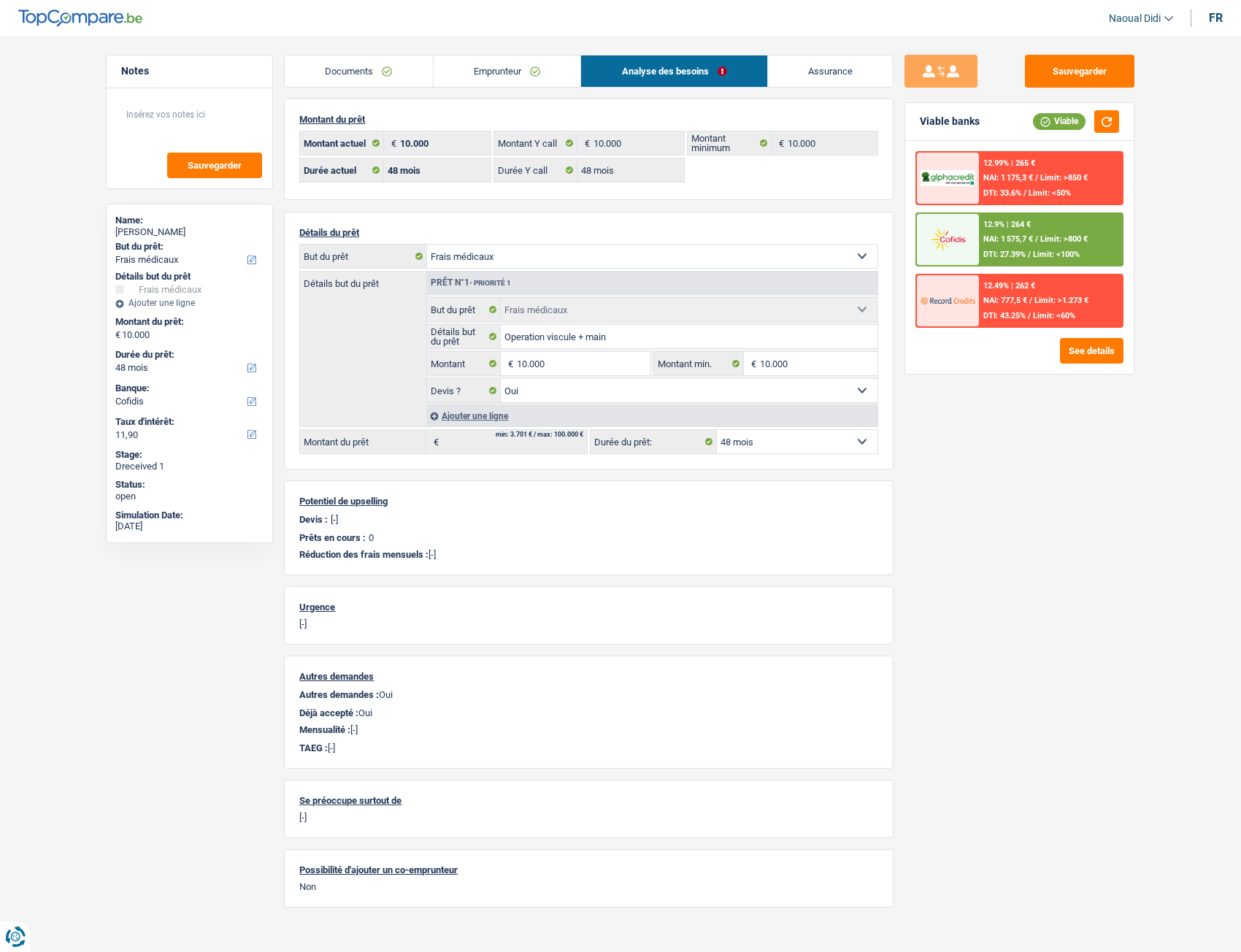
click at [378, 70] on link "Documents" at bounding box center [358, 71] width 148 height 32
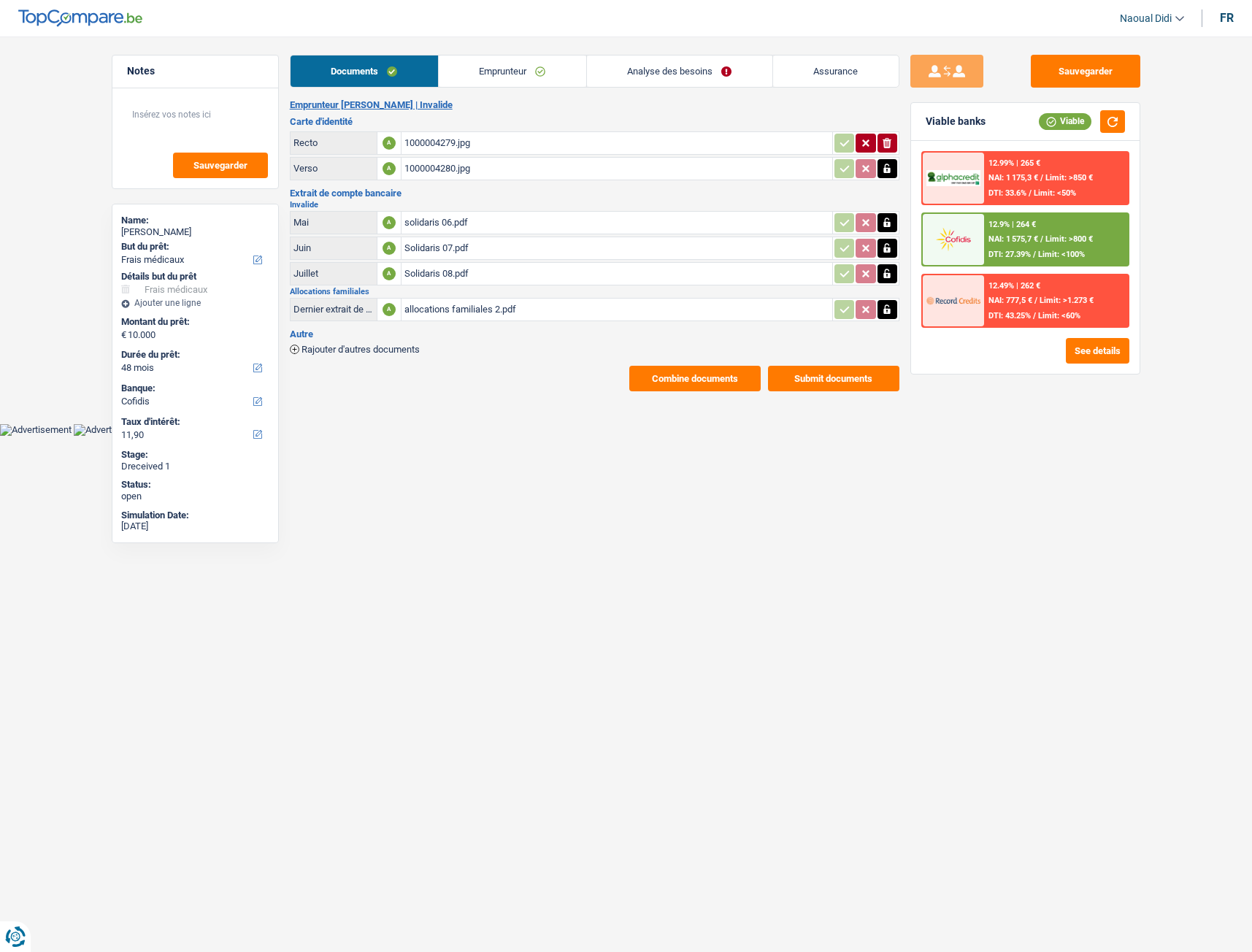
click at [473, 65] on link "Emprunteur" at bounding box center [513, 71] width 148 height 32
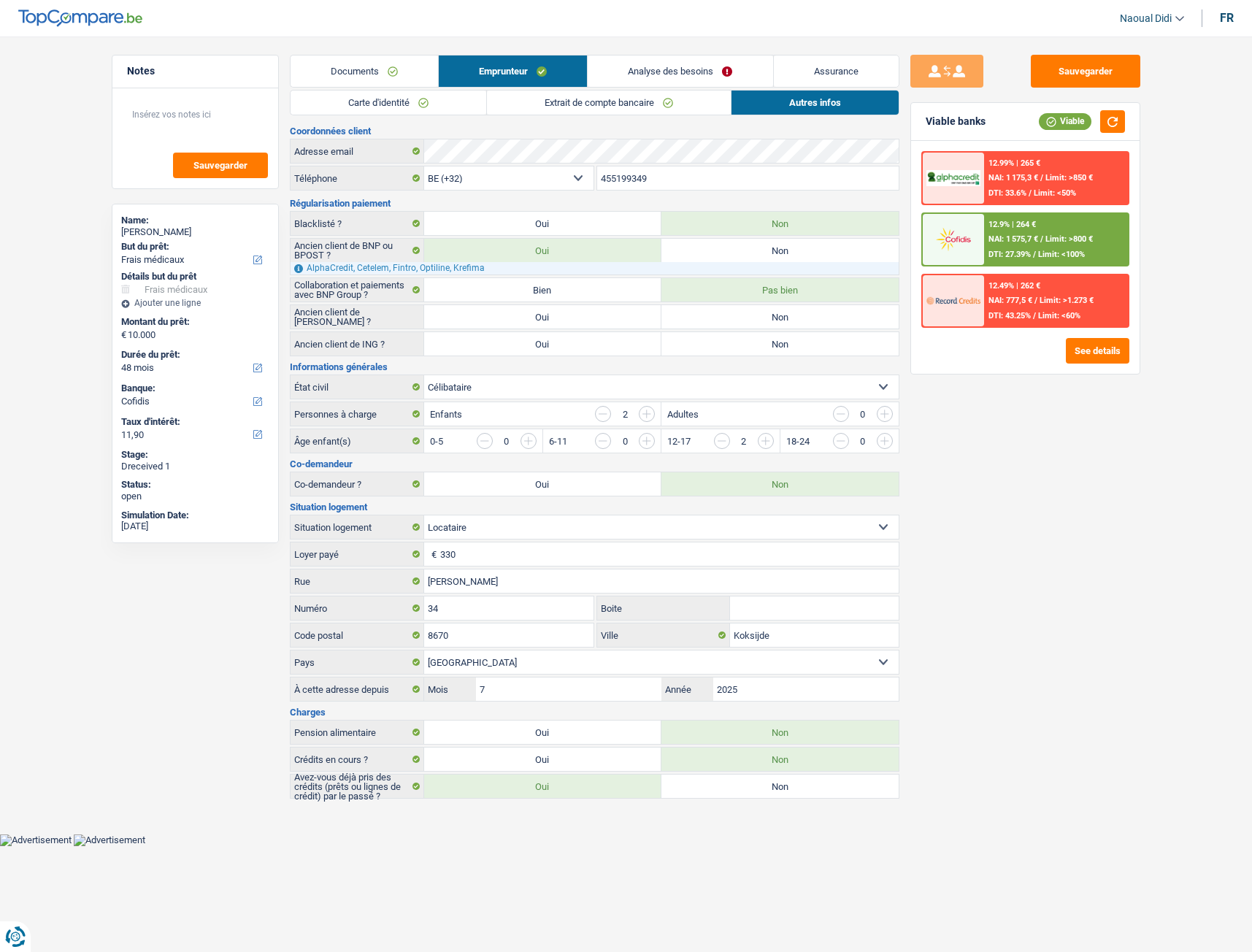
click at [405, 110] on link "Carte d'identité" at bounding box center [388, 102] width 195 height 24
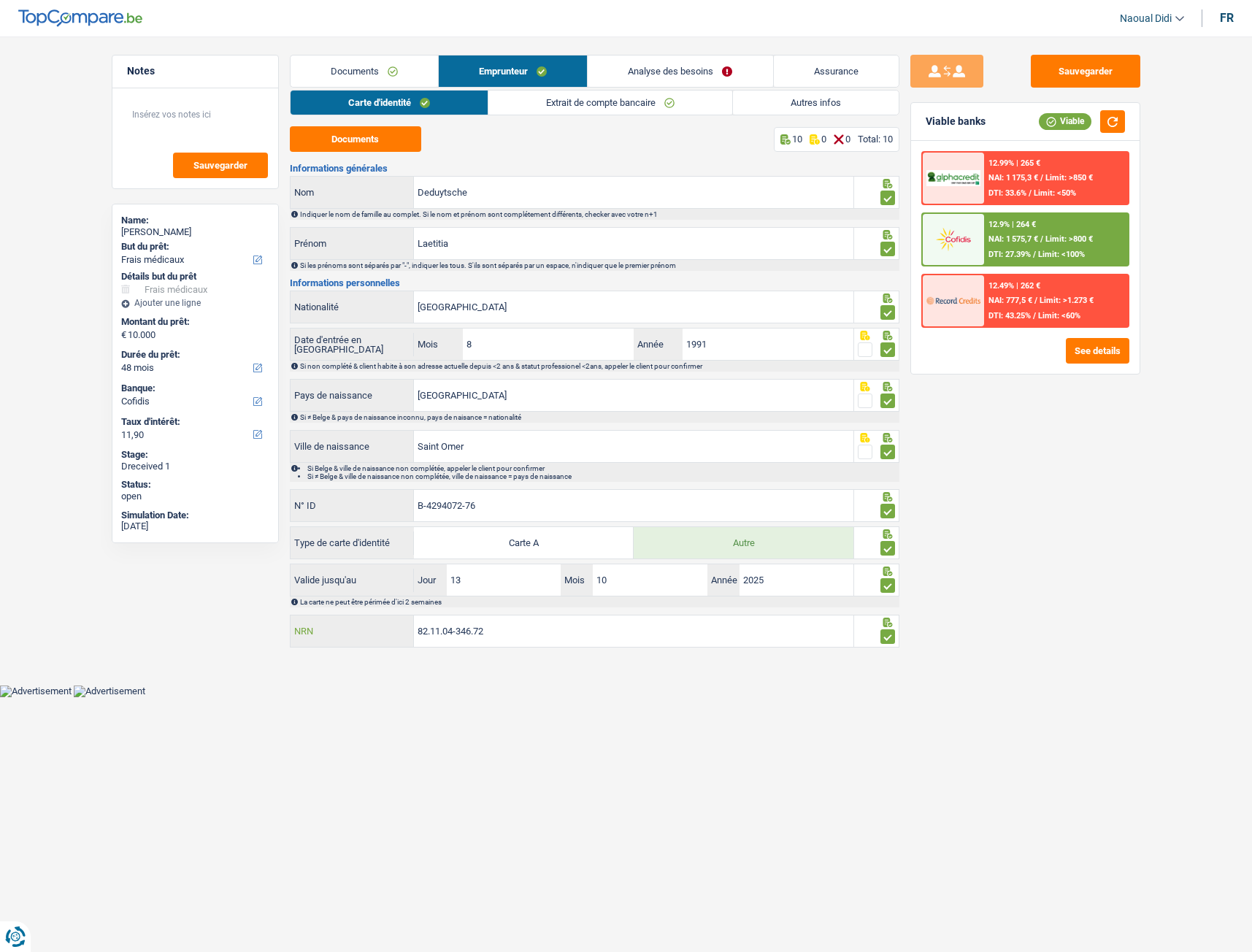
drag, startPoint x: 529, startPoint y: 639, endPoint x: 345, endPoint y: 597, distance: 188.7
click at [345, 532] on div "Informations générales Deduytsche Nom Indiquer le nom de famille au complet. Si…" at bounding box center [594, 407] width 610 height 486
click at [666, 65] on link "Analyse des besoins" at bounding box center [680, 71] width 185 height 32
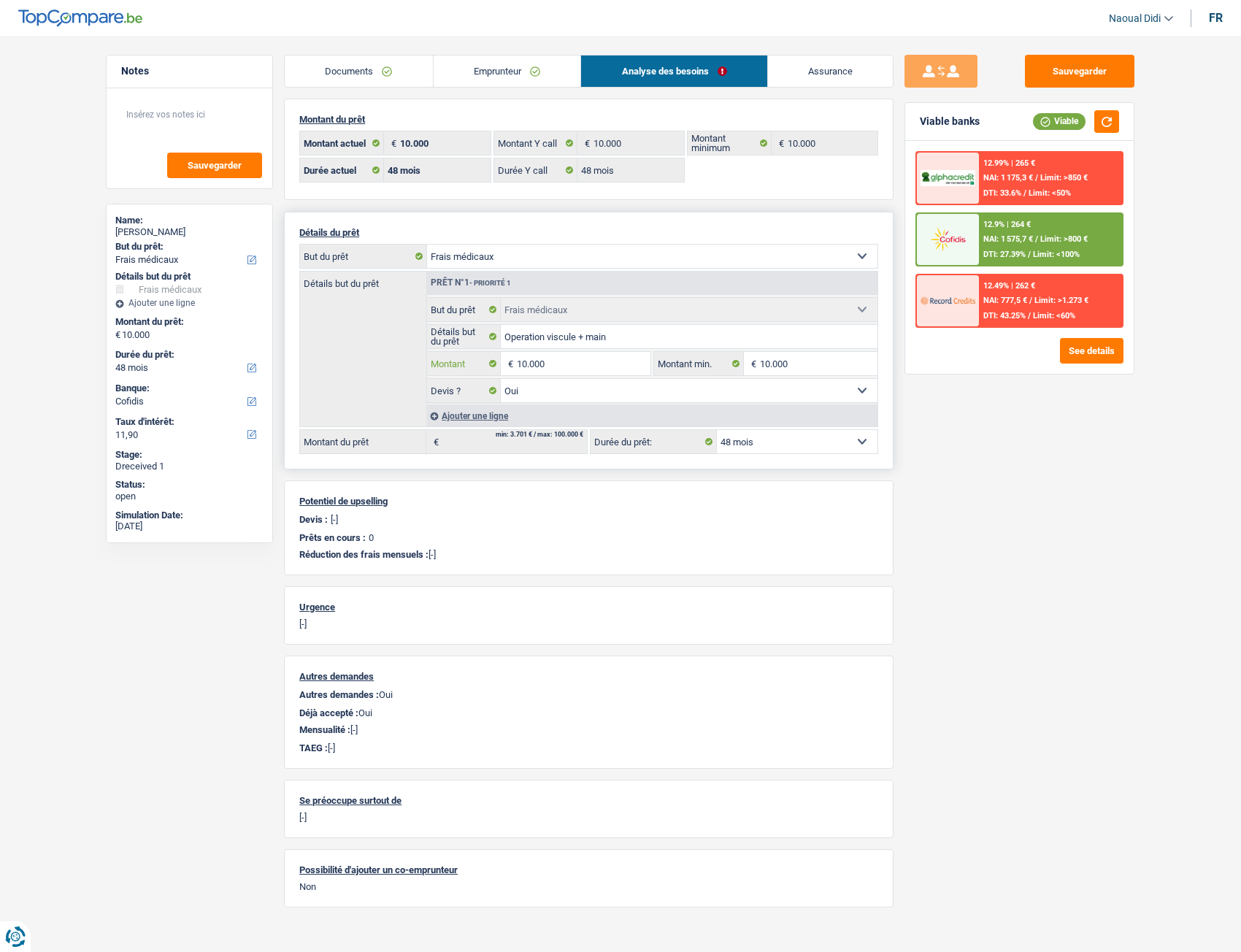
click at [565, 368] on input "10.000" at bounding box center [584, 364] width 134 height 23
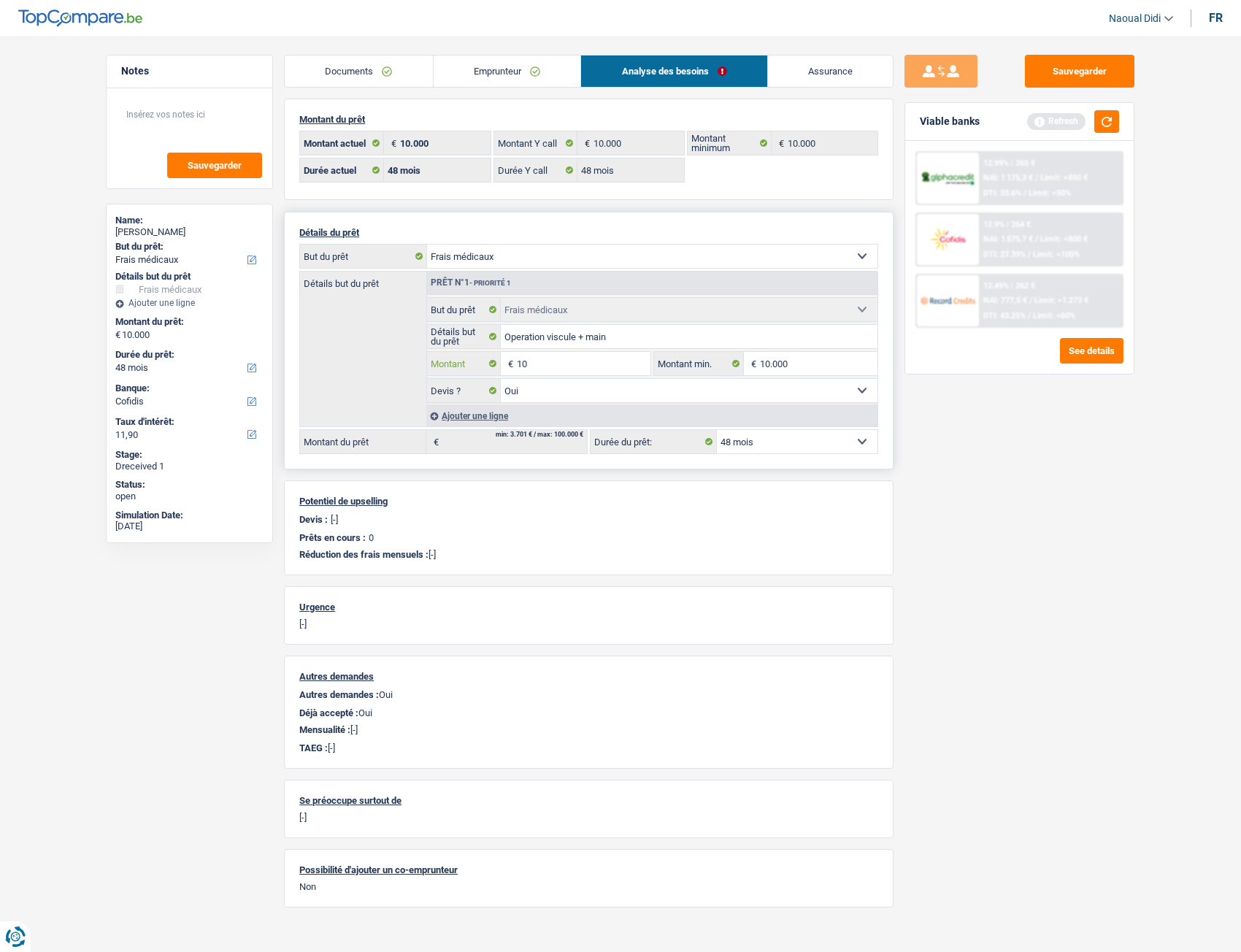
type input "1"
type input "8.000"
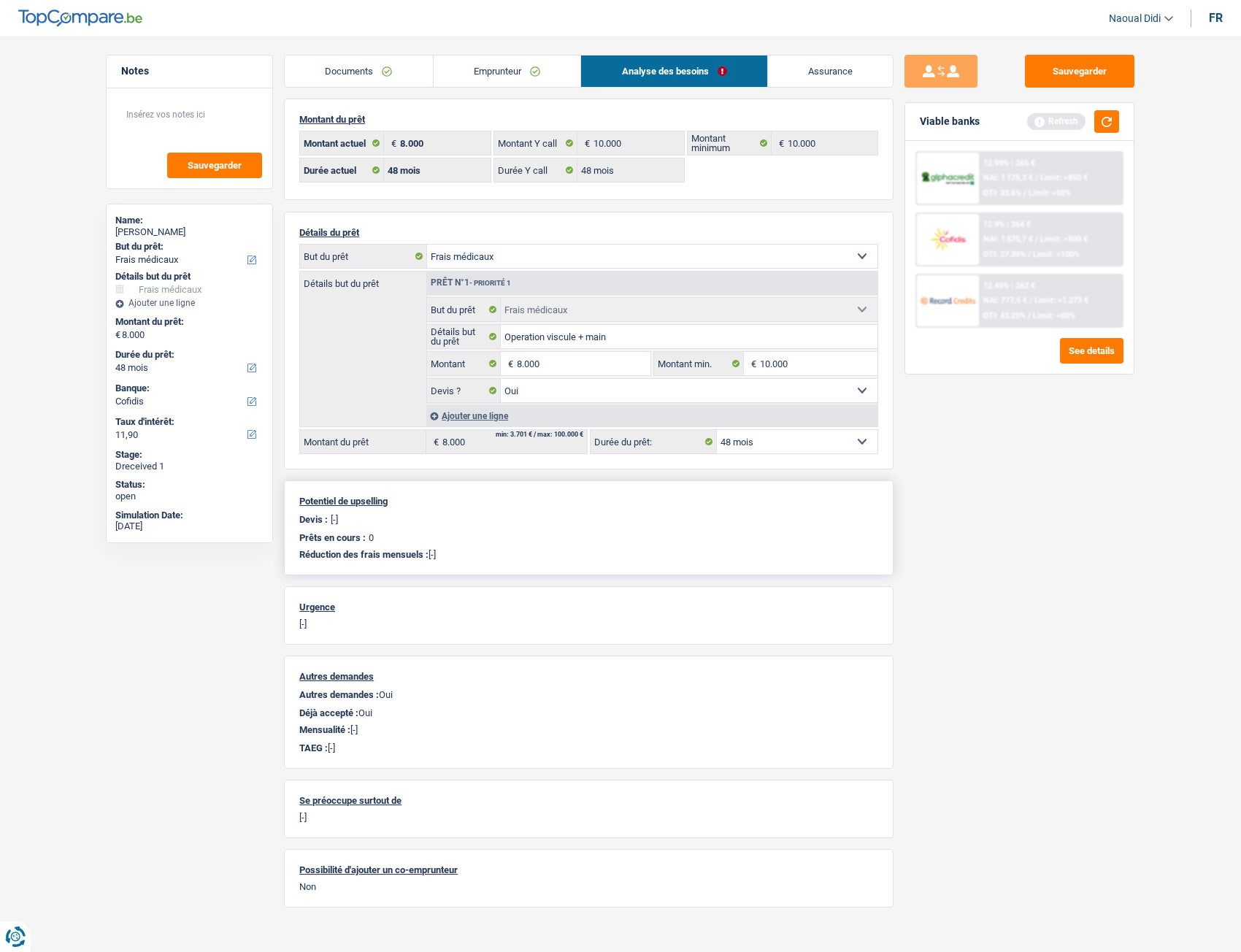
click at [863, 522] on div "Devis : [-]" at bounding box center [588, 519] width 579 height 11
click at [764, 455] on div "Détails du prêt Confort maison: meubles, textile, peinture, électroménager, out…" at bounding box center [588, 340] width 610 height 258
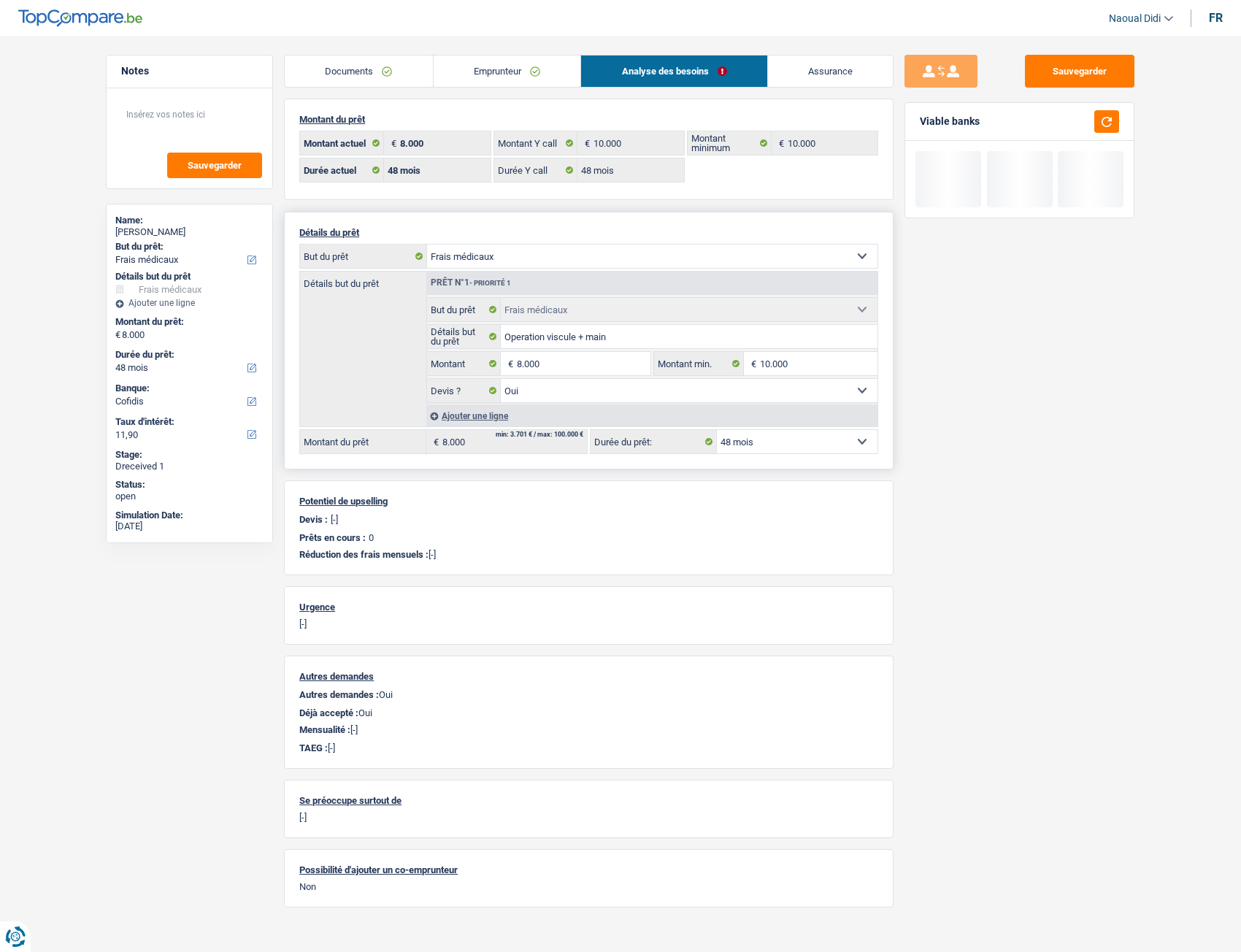
click at [767, 449] on select "12 mois 18 mois 24 mois 30 mois 36 mois 42 mois 48 mois Sélectionner une option" at bounding box center [797, 441] width 161 height 23
click at [986, 432] on div "Sauvegarder Viable banks" at bounding box center [1020, 490] width 252 height 870
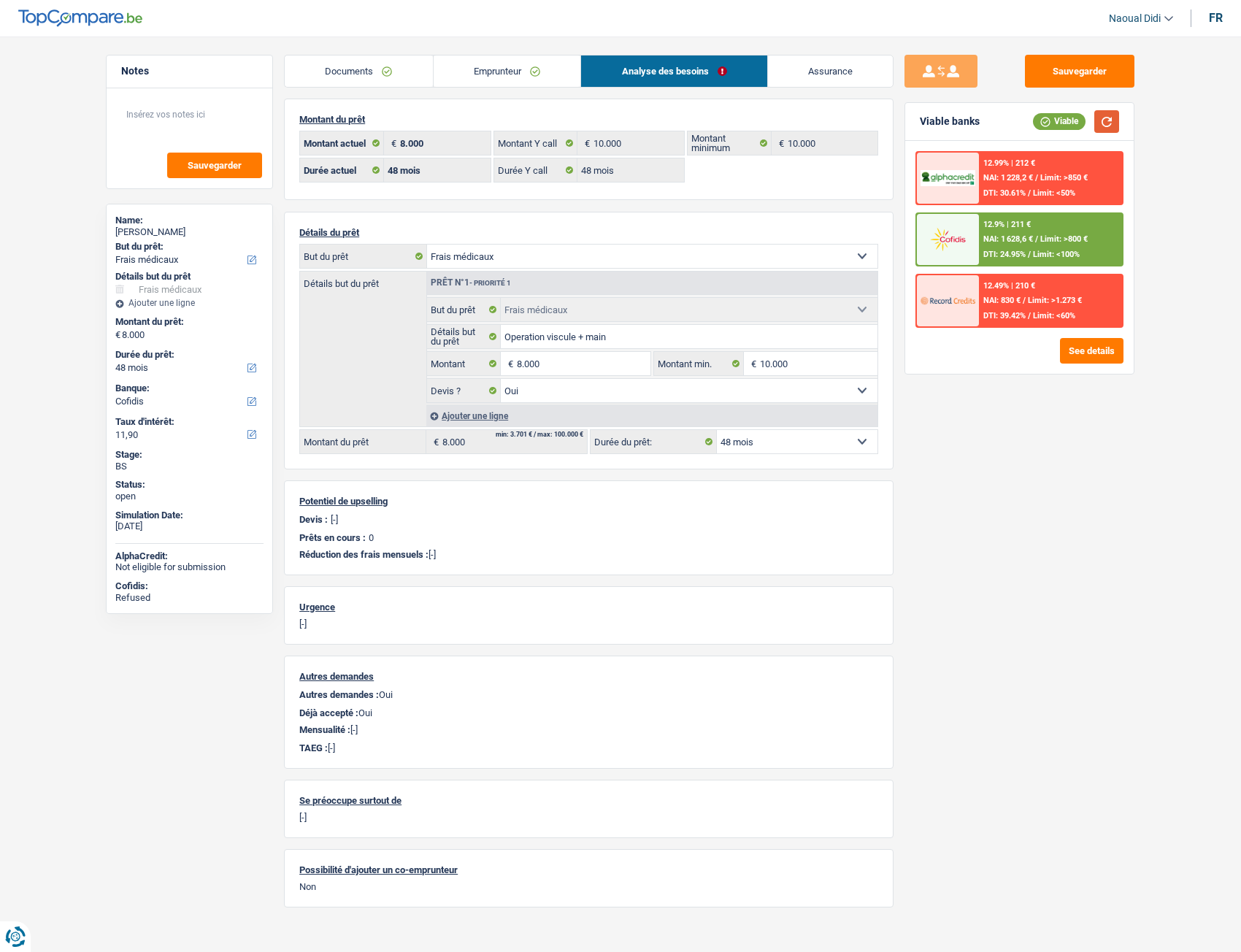
click at [1111, 111] on button "button" at bounding box center [1106, 121] width 25 height 22
click at [489, 77] on link "Emprunteur" at bounding box center [507, 71] width 148 height 32
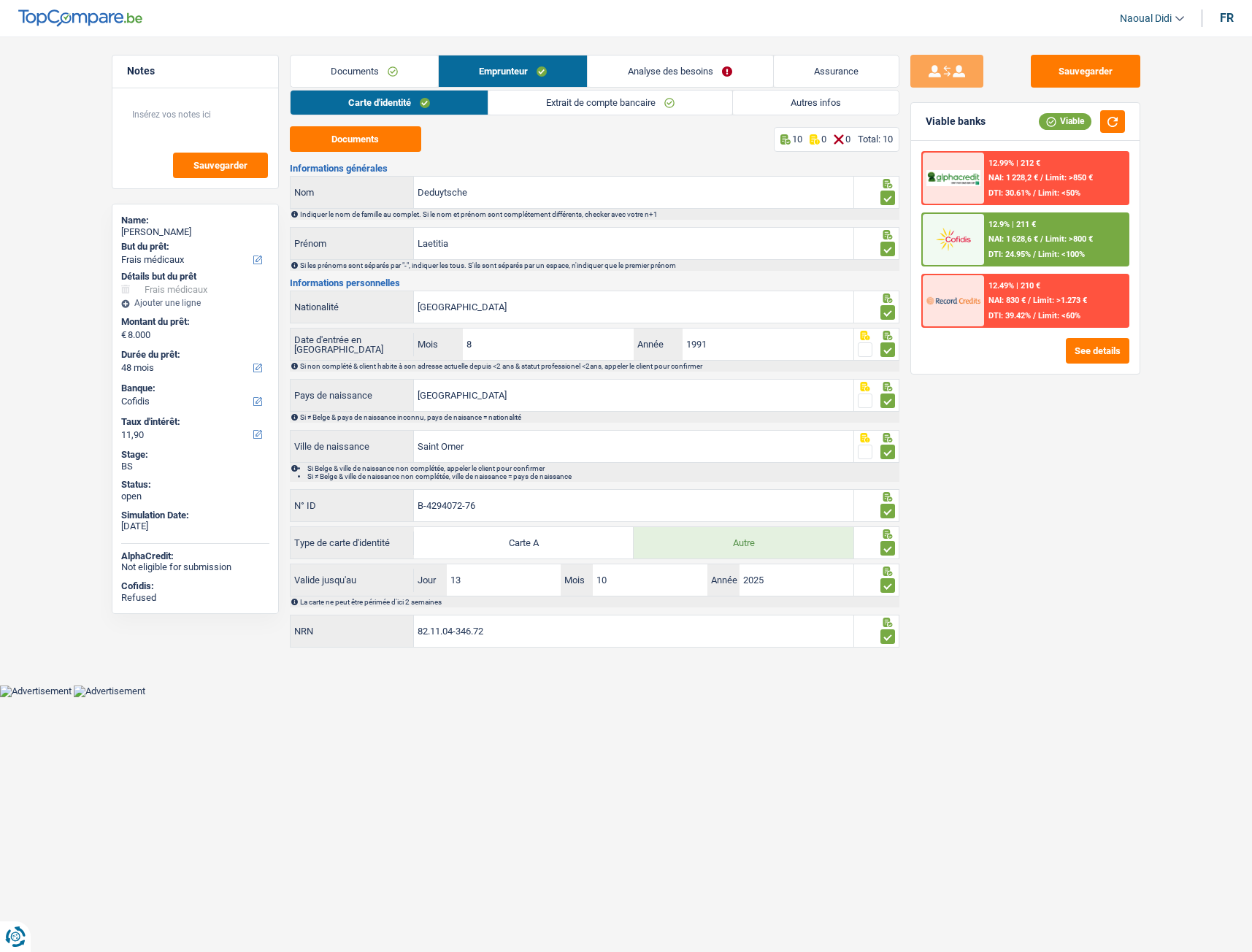
click at [548, 108] on link "Extrait de compte bancaire" at bounding box center [610, 102] width 244 height 24
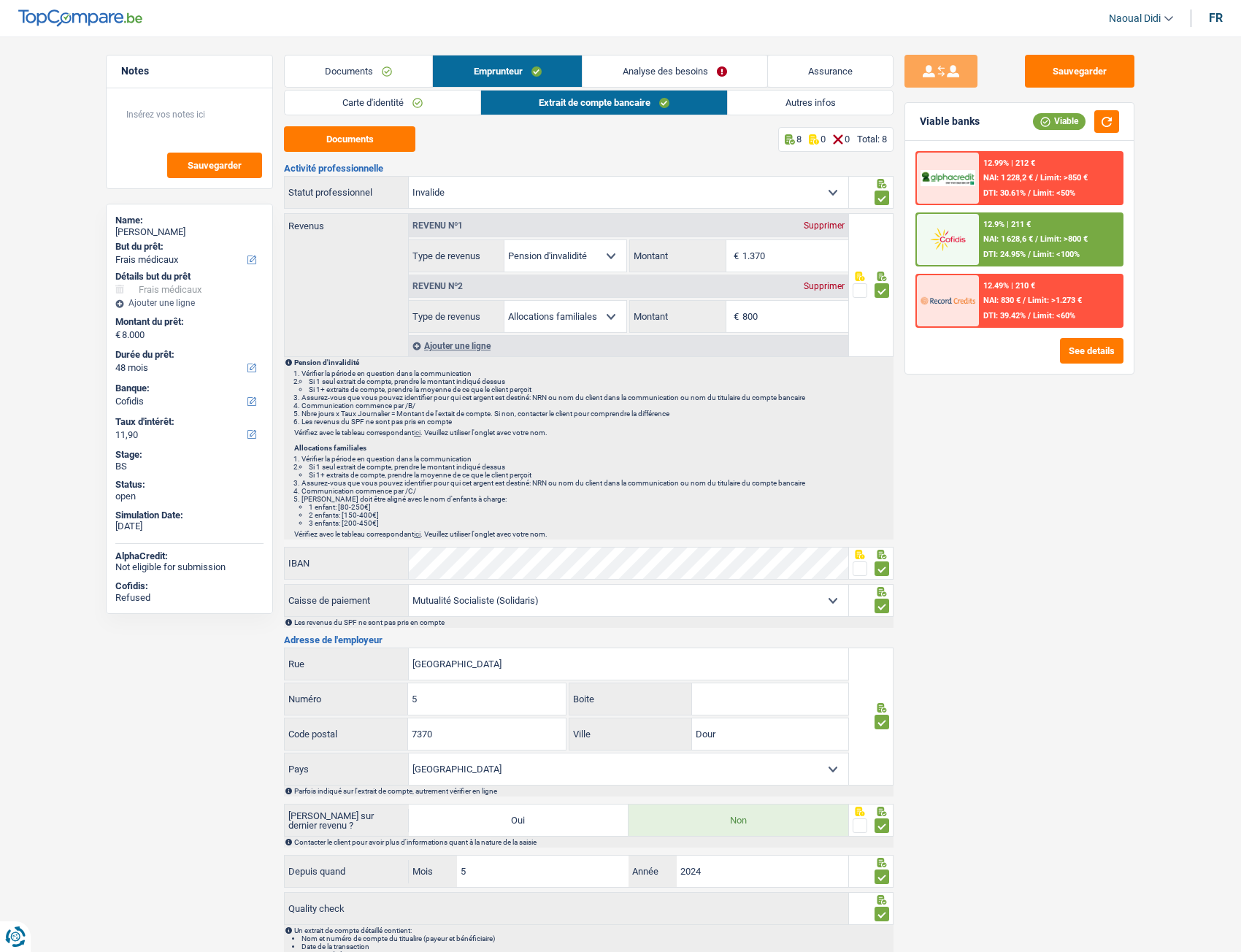
click at [810, 102] on link "Autres infos" at bounding box center [811, 102] width 166 height 24
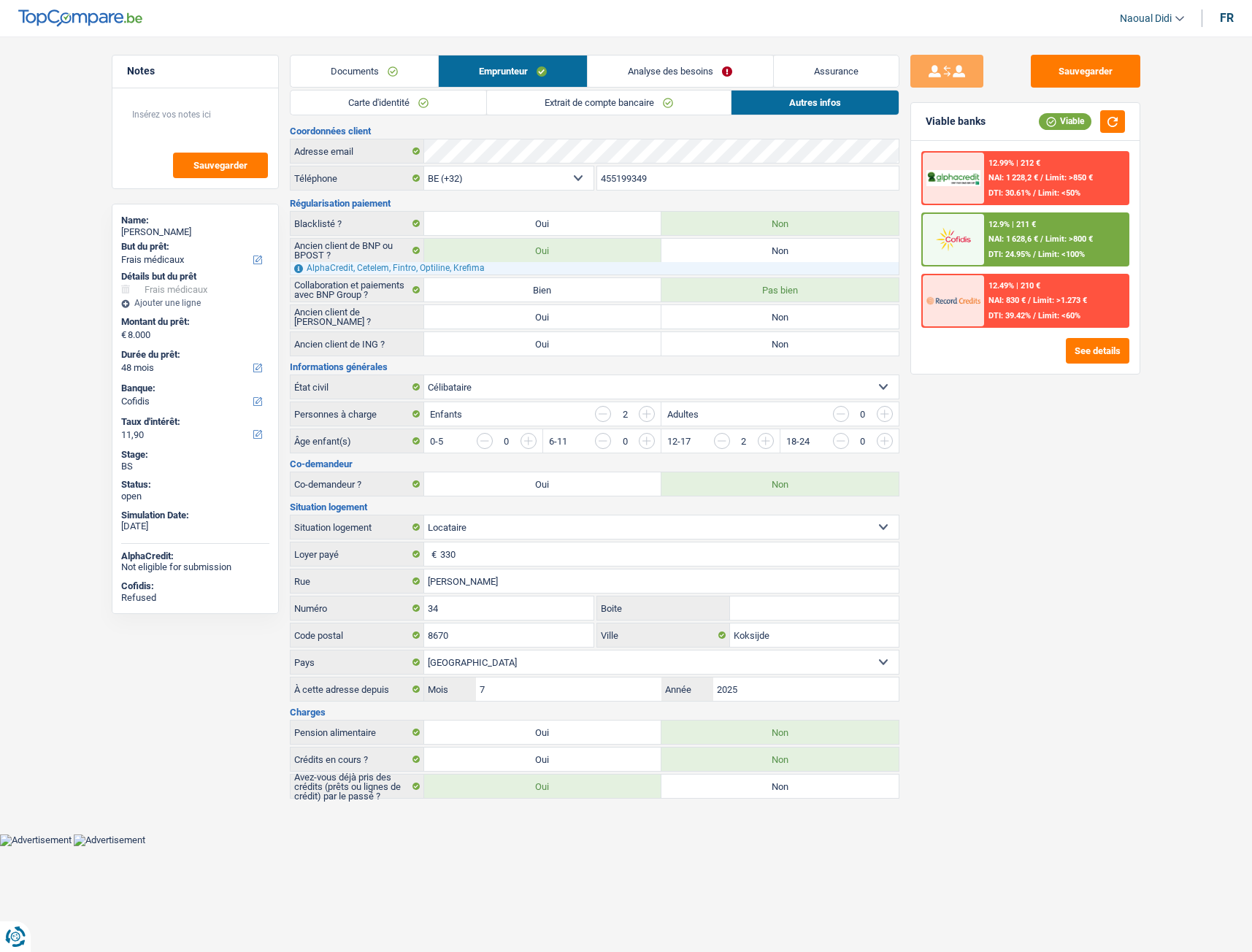
click at [379, 98] on link "Carte d'identité" at bounding box center [388, 102] width 195 height 24
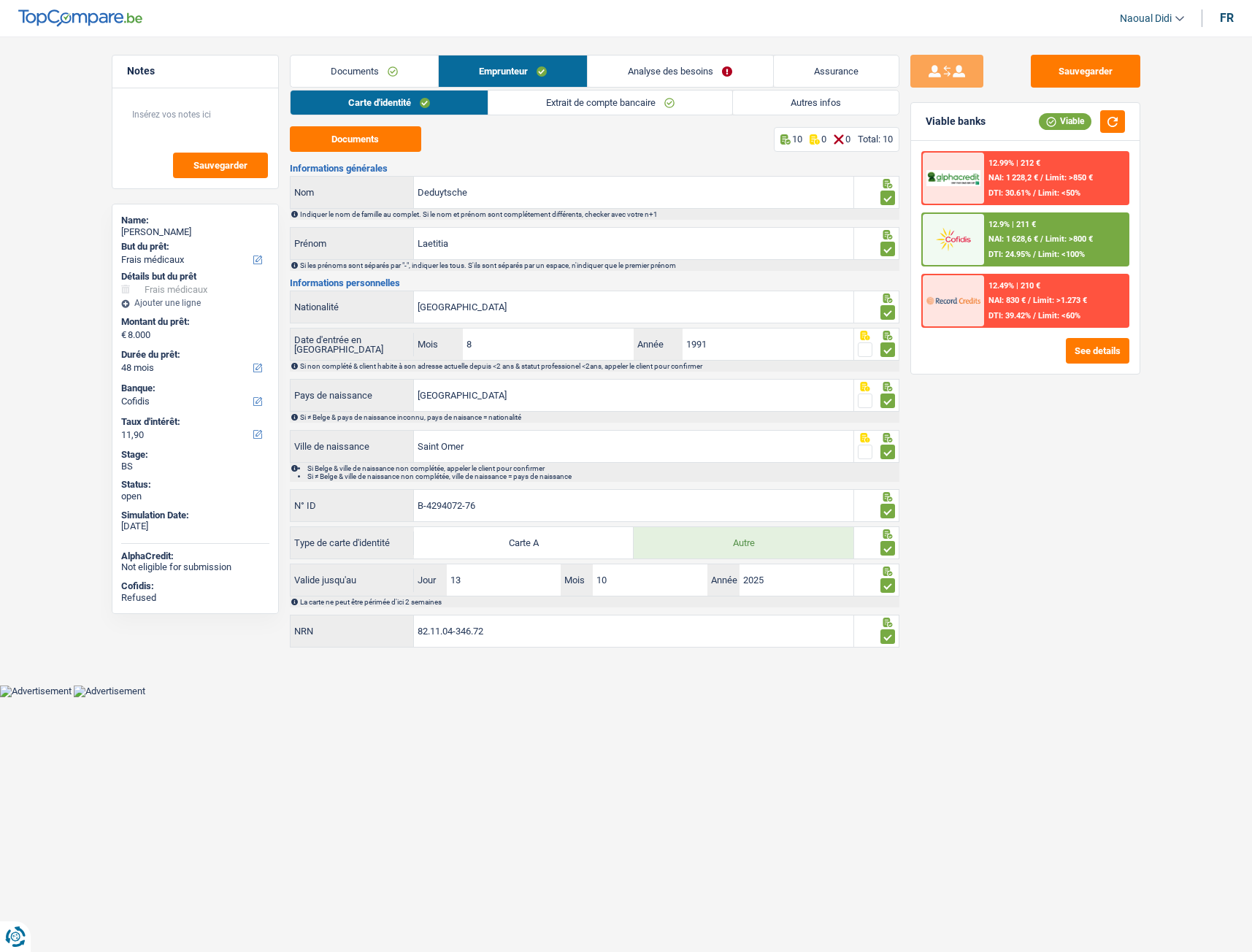
click at [598, 95] on link "Extrait de compte bancaire" at bounding box center [610, 102] width 244 height 24
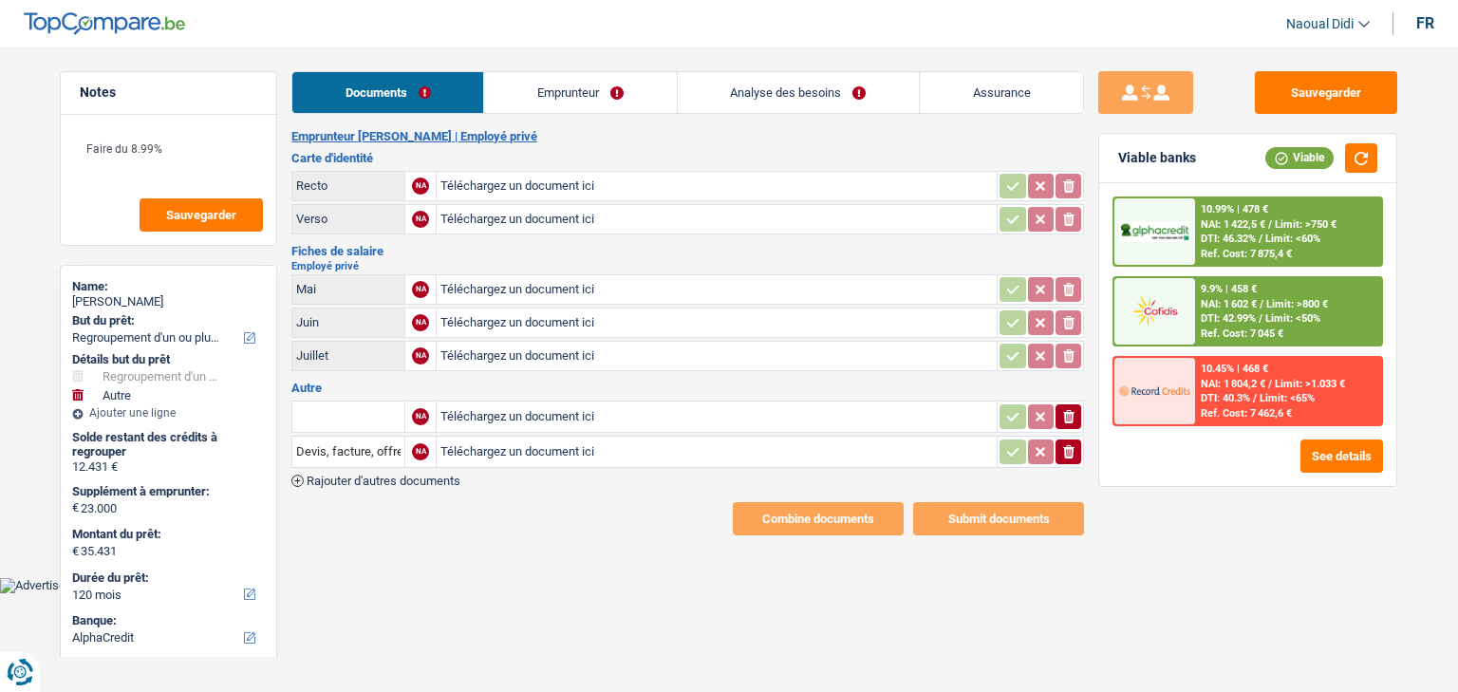
select select "refinancing"
select select "other"
select select "120"
select select "alphacredit"
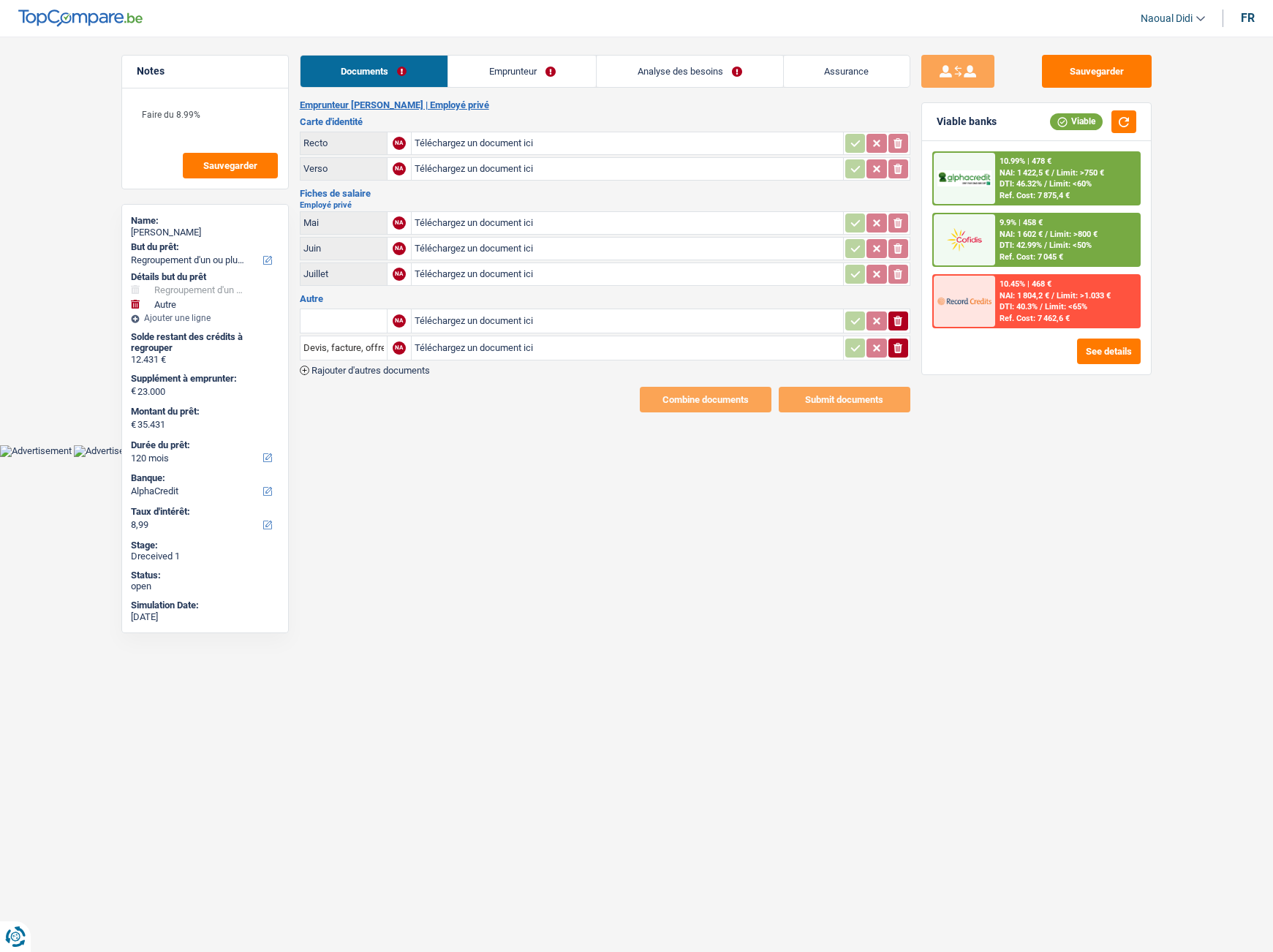
click at [507, 144] on input "Téléchargez un document ici" at bounding box center [627, 143] width 426 height 22
type input "C:\fakepath\pièce jointe 1.pdf"
click at [463, 220] on input "Téléchargez un document ici" at bounding box center [627, 223] width 426 height 22
type input "C:\fakepath\FP 06.jpeg"
click at [464, 241] on input "Téléchargez un document ici" at bounding box center [627, 249] width 426 height 22
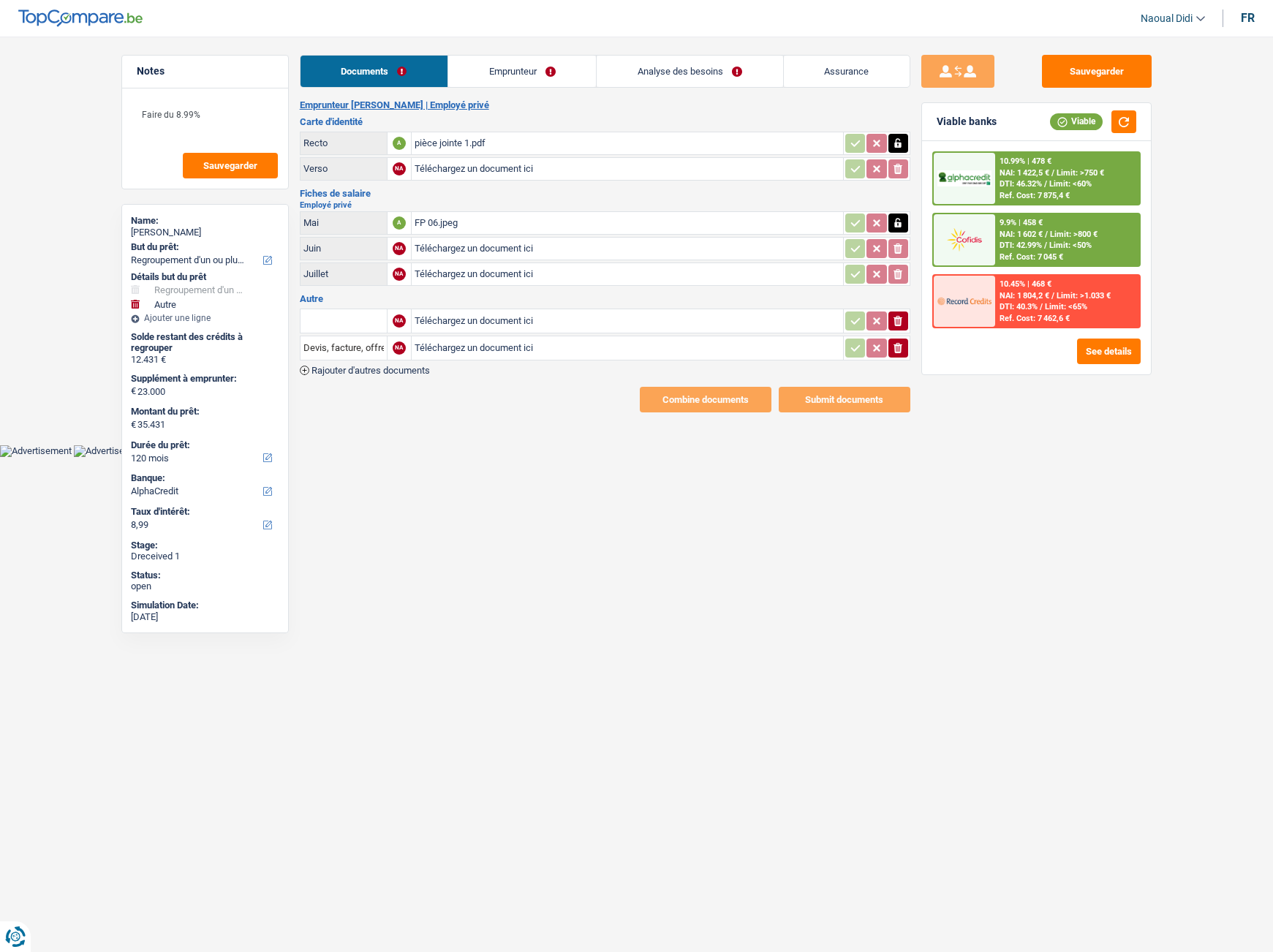
type input "C:\fakepath\FP 07.jpeg"
click at [440, 270] on input "Téléchargez un document ici" at bounding box center [627, 274] width 426 height 22
type input "C:\fakepath\FP 08.jpeg"
click at [431, 317] on input "Téléchargez un document ici" at bounding box center [627, 321] width 426 height 22
type input "C:\fakepath\FP 07 2.jpeg"
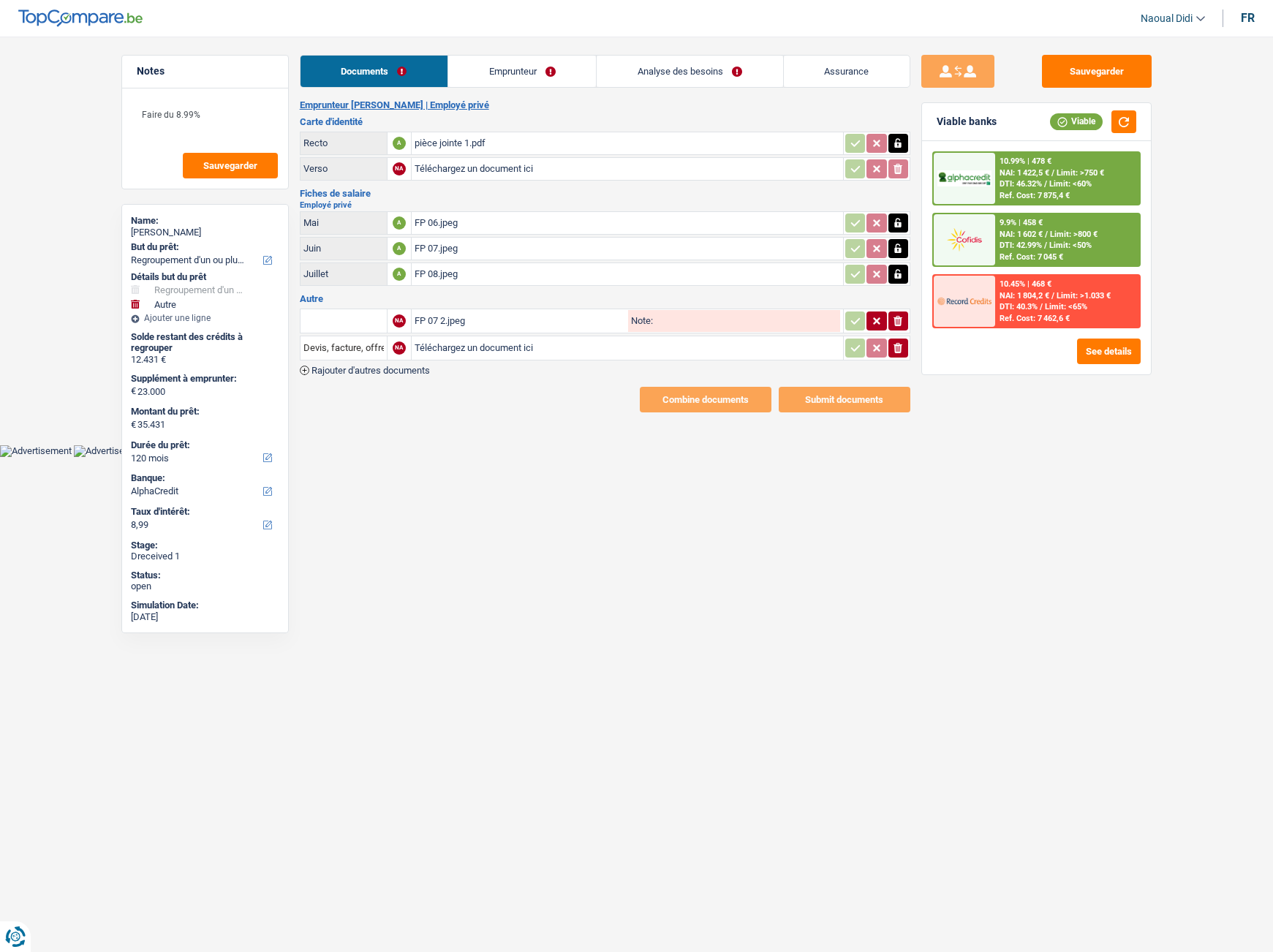
click at [444, 344] on input "Téléchargez un document ici" at bounding box center [627, 348] width 426 height 22
type input "C:\fakepath\image1.jpeg"
click at [442, 325] on div "FP 07 2.jpeg" at bounding box center [519, 321] width 210 height 22
click at [896, 327] on icon "ionicons-v5-e" at bounding box center [897, 320] width 12 height 15
click at [441, 316] on input "Téléchargez un document ici" at bounding box center [627, 321] width 426 height 22
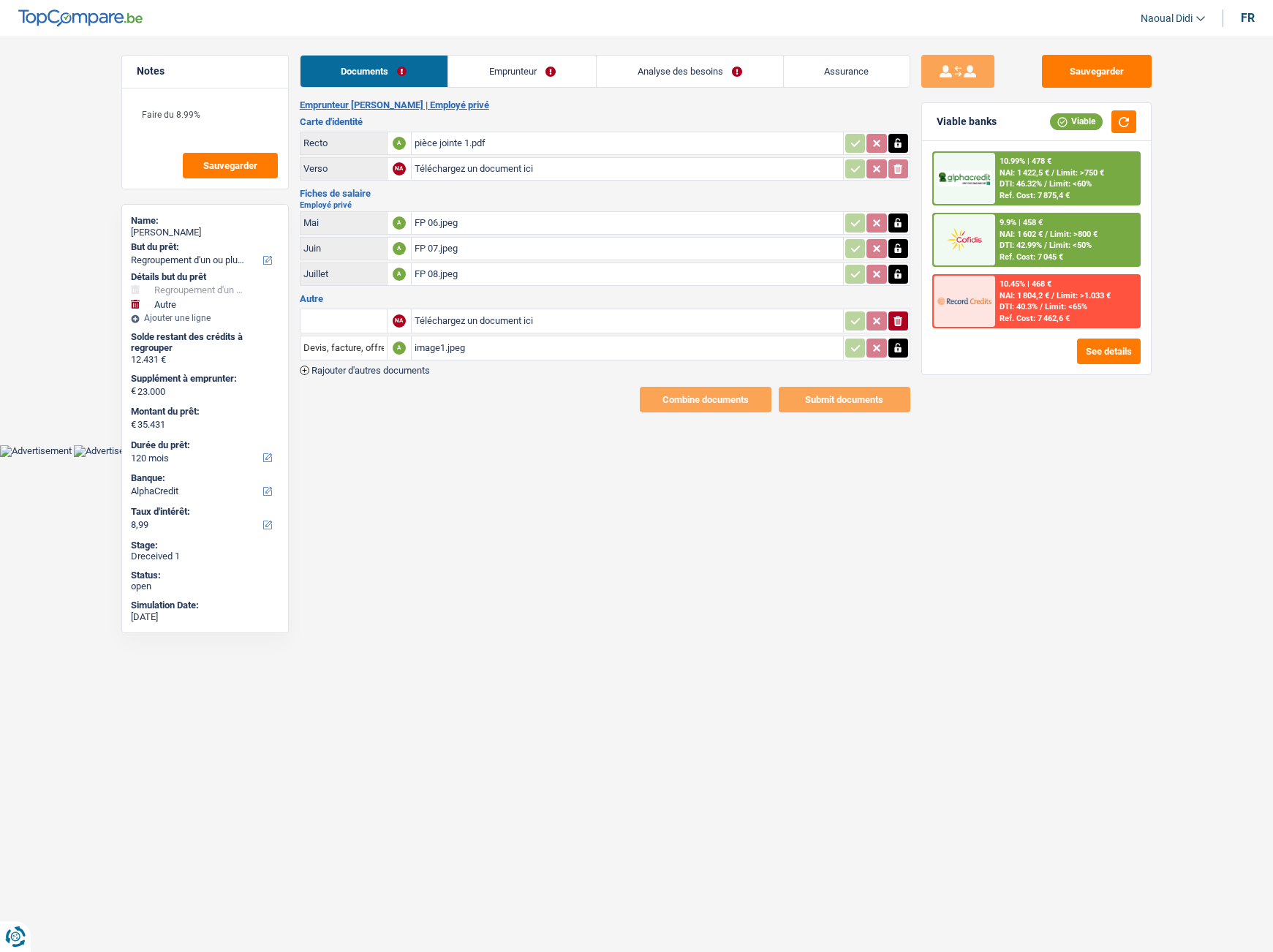
click at [478, 372] on div "NA Téléchargez un document ici ionicons-v5-e Devis, facture, offre, bon de comm…" at bounding box center [605, 340] width 611 height 69
select select "refinancing"
select select "other"
select select "120"
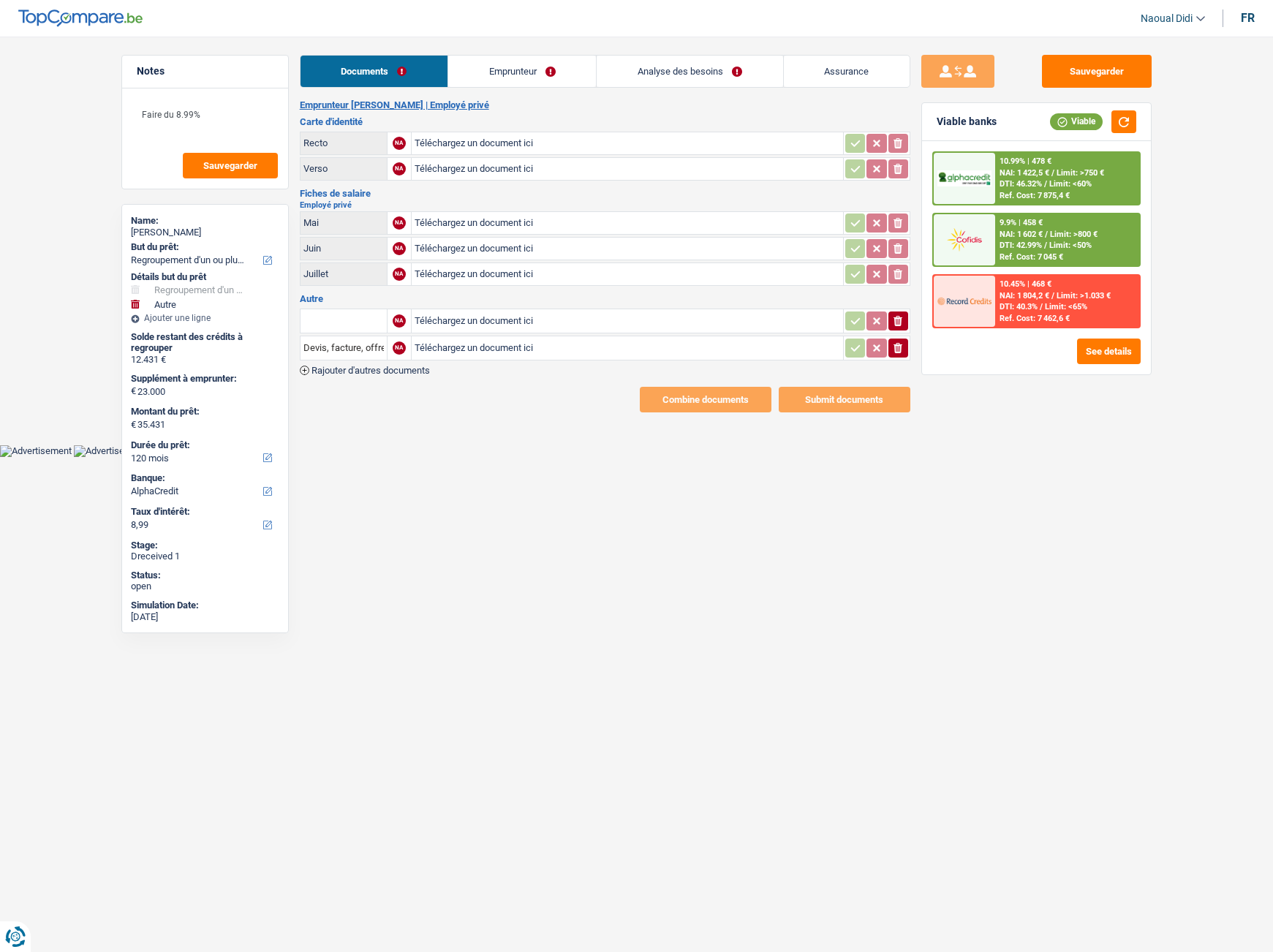
select select "alphacredit"
click at [457, 141] on input "Téléchargez un document ici" at bounding box center [627, 143] width 426 height 22
type input "C:\fakepath\pièce jointe 1.pdf"
click at [483, 166] on input "Téléchargez un document ici" at bounding box center [627, 169] width 426 height 22
click at [450, 221] on input "Téléchargez un document ici" at bounding box center [627, 223] width 426 height 22
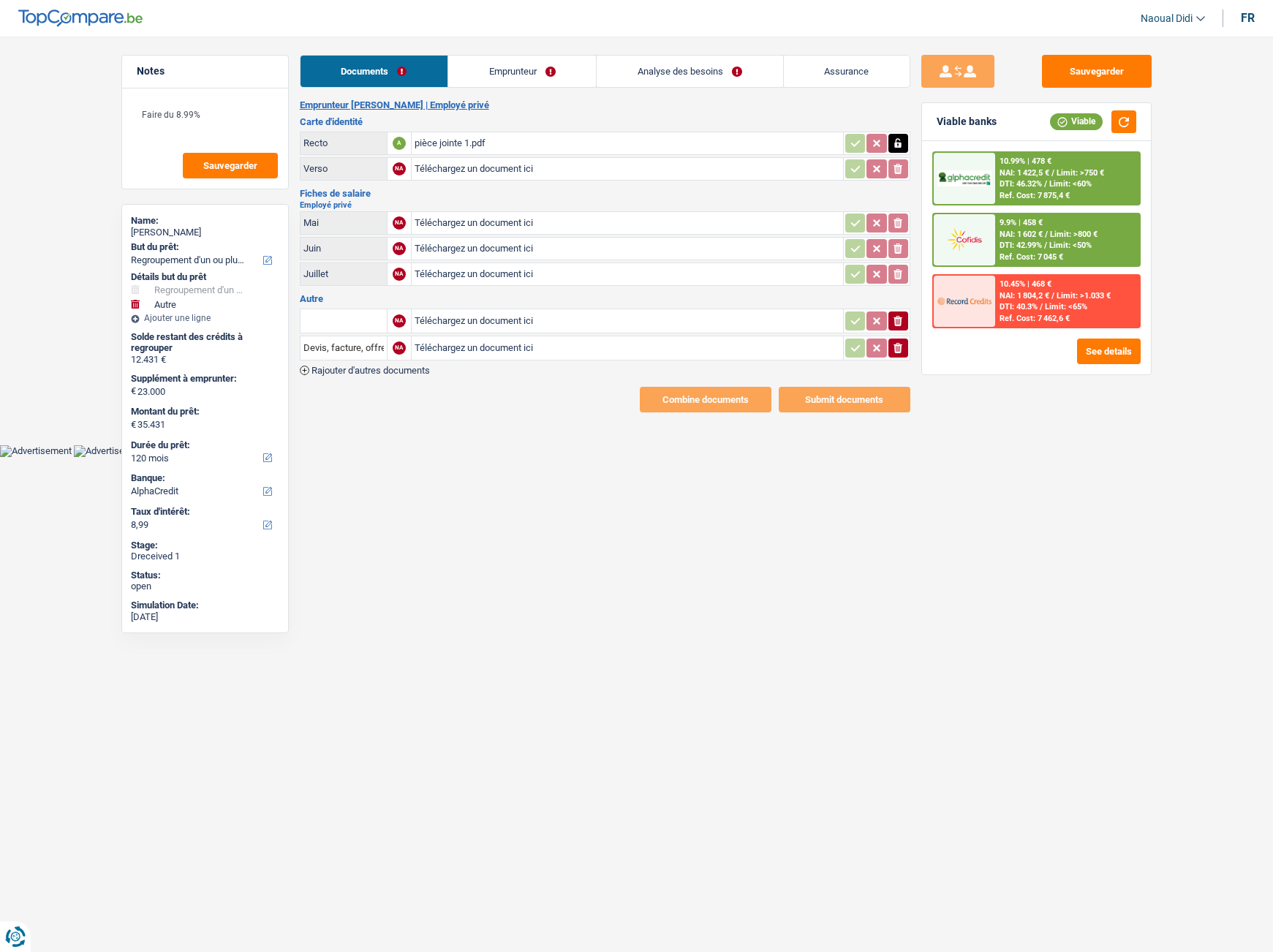
type input "C:\fakepath\FP 06.jpeg"
click at [440, 246] on input "Téléchargez un document ici" at bounding box center [627, 249] width 426 height 22
type input "C:\fakepath\FP 07.jpeg"
click at [461, 275] on input "Téléchargez un document ici" at bounding box center [627, 274] width 426 height 22
type input "C:\fakepath\FP 08.jpeg"
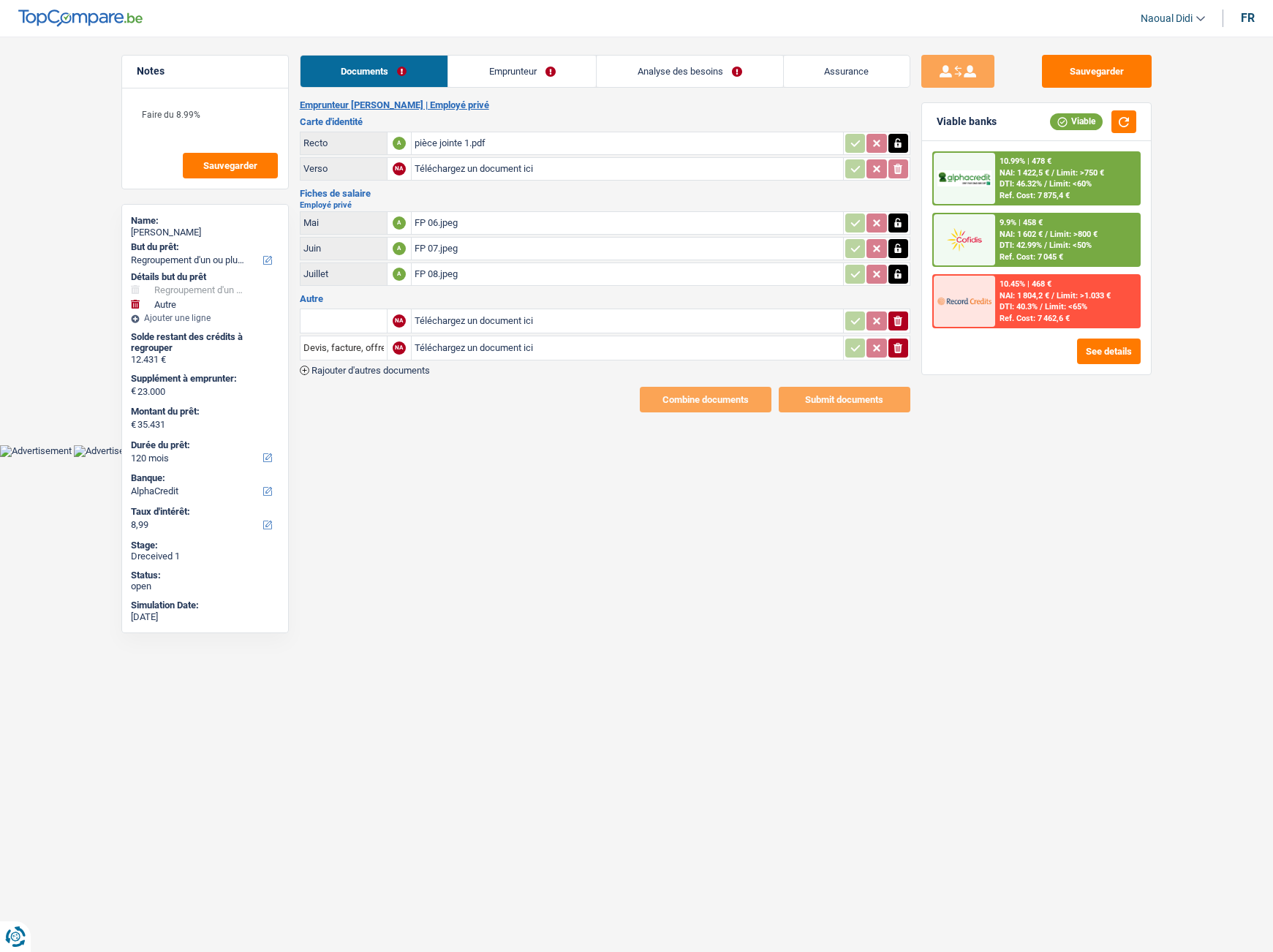
click at [462, 324] on input "Téléchargez un document ici" at bounding box center [627, 321] width 426 height 22
type input "C:\fakepath\image1.jpeg"
click at [445, 350] on input "Téléchargez un document ici" at bounding box center [627, 348] width 426 height 22
type input "C:\fakepath\FP 07 2.jpeg"
click at [370, 368] on span "Rajouter d'autres documents" at bounding box center [370, 370] width 119 height 9
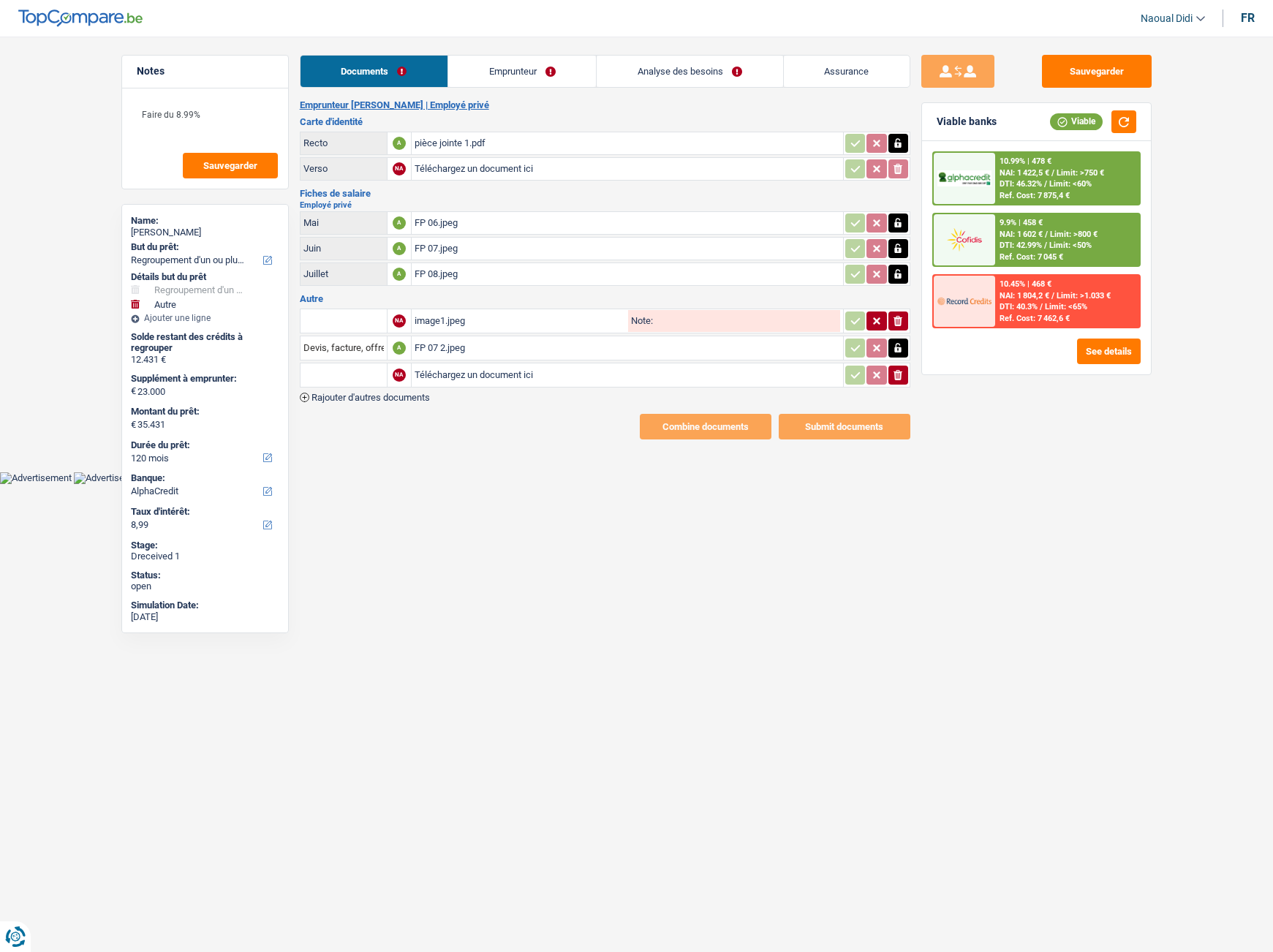
click at [430, 376] on input "Téléchargez un document ici" at bounding box center [627, 375] width 426 height 22
type input "C:\fakepath\image5.jpeg"
click at [360, 327] on input "text" at bounding box center [343, 321] width 80 height 23
drag, startPoint x: 360, startPoint y: 327, endPoint x: 288, endPoint y: 317, distance: 72.7
click at [288, 317] on div "Notes Faire du 8.99% Sauvegarder Name: osman ekim But du prêt: Confort maison: …" at bounding box center [636, 246] width 1053 height 384
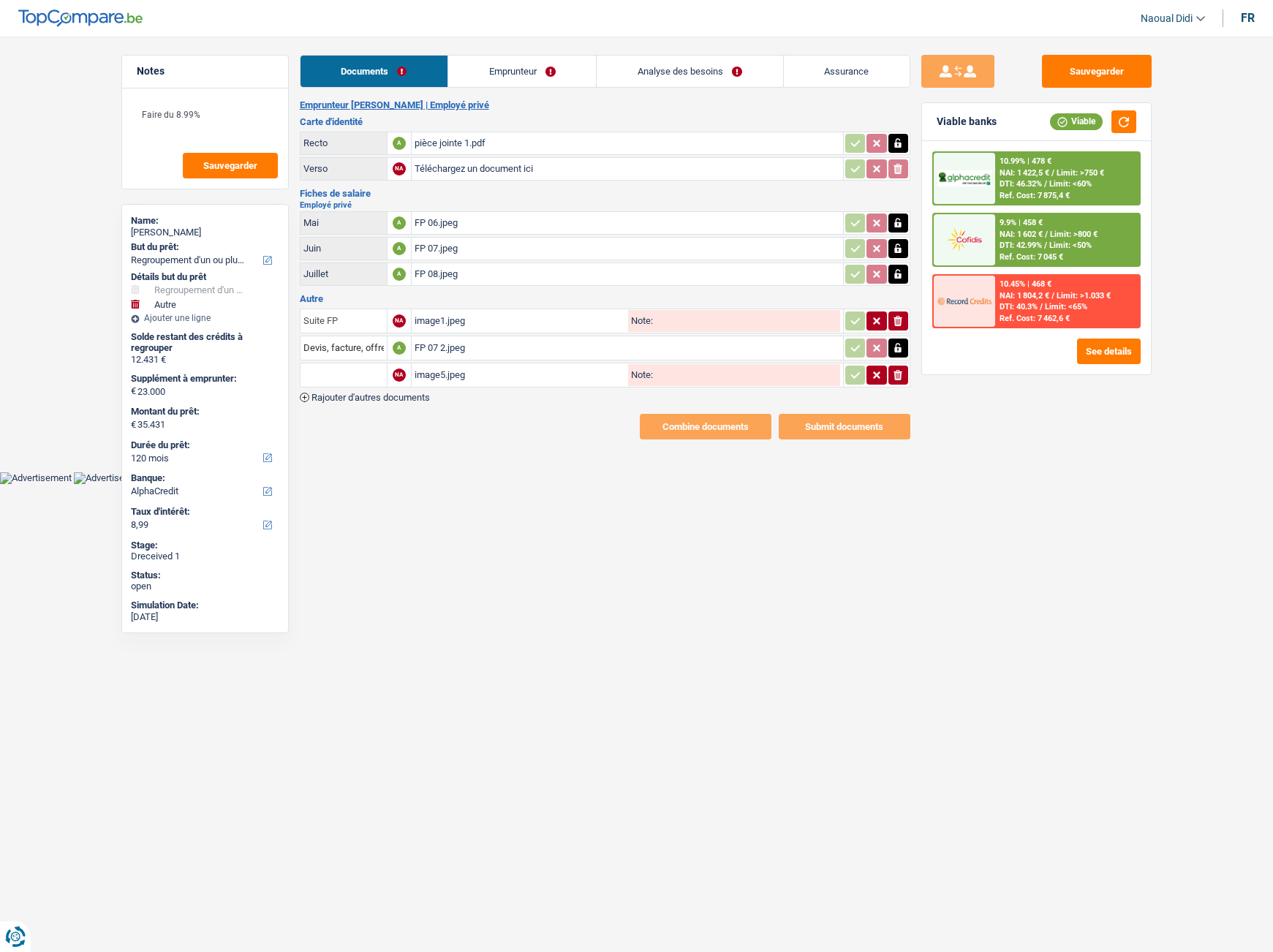
type input "Suite FP"
click at [310, 345] on input "Devis, facture, offre, bon de commande" at bounding box center [343, 348] width 80 height 23
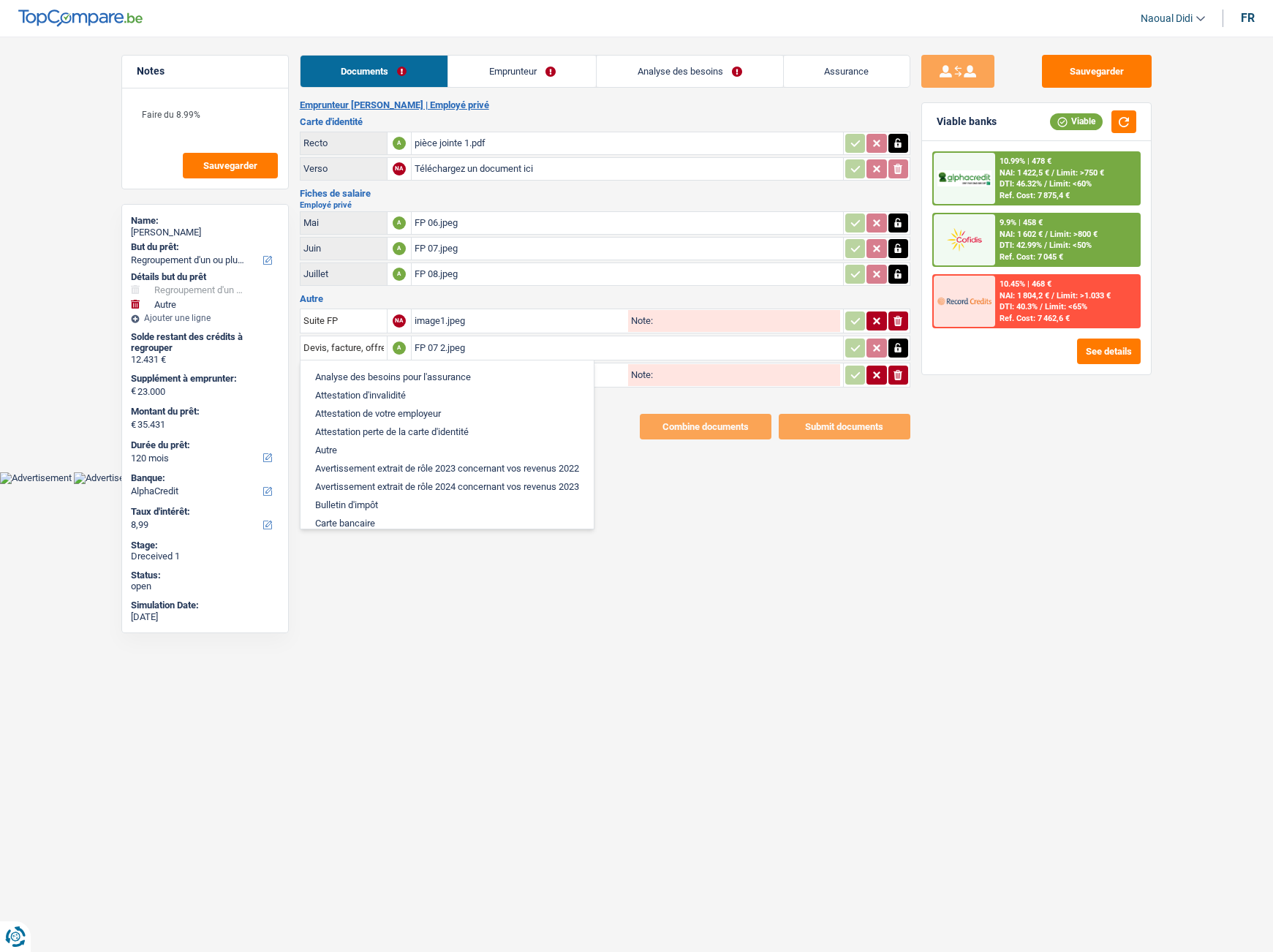
drag, startPoint x: 301, startPoint y: 344, endPoint x: 426, endPoint y: 366, distance: 126.9
click at [447, 352] on tr "Devis, facture, offre, bon de commande Analyse des besoins pour l'assurance Att…" at bounding box center [605, 348] width 611 height 25
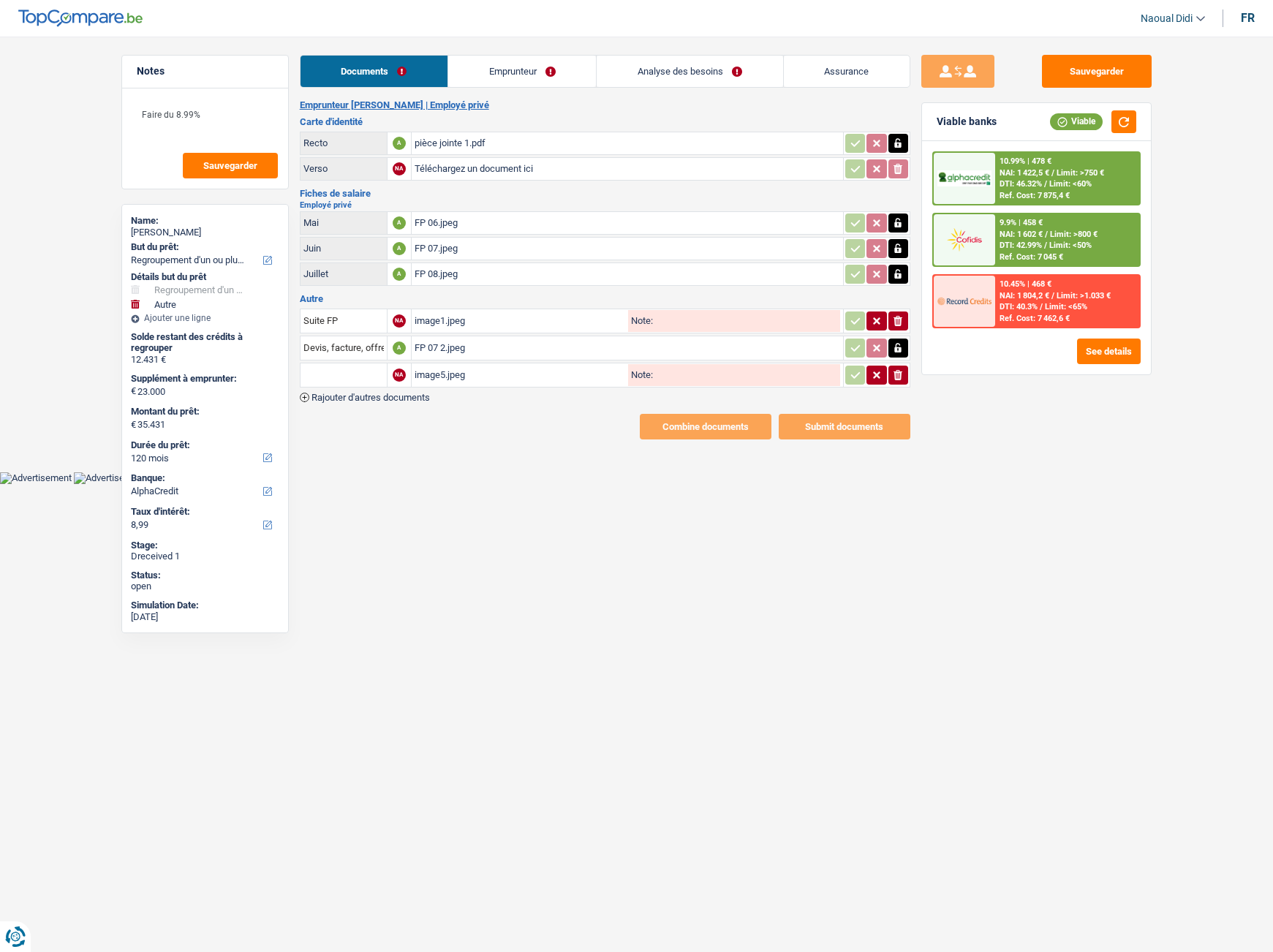
click at [417, 484] on html "Vous avez le contrôle de vos données Nous utilisons des cookies, tout comme nos…" at bounding box center [636, 242] width 1273 height 484
click at [381, 355] on input "Devis, facture, offre, bon de commande" at bounding box center [343, 348] width 80 height 23
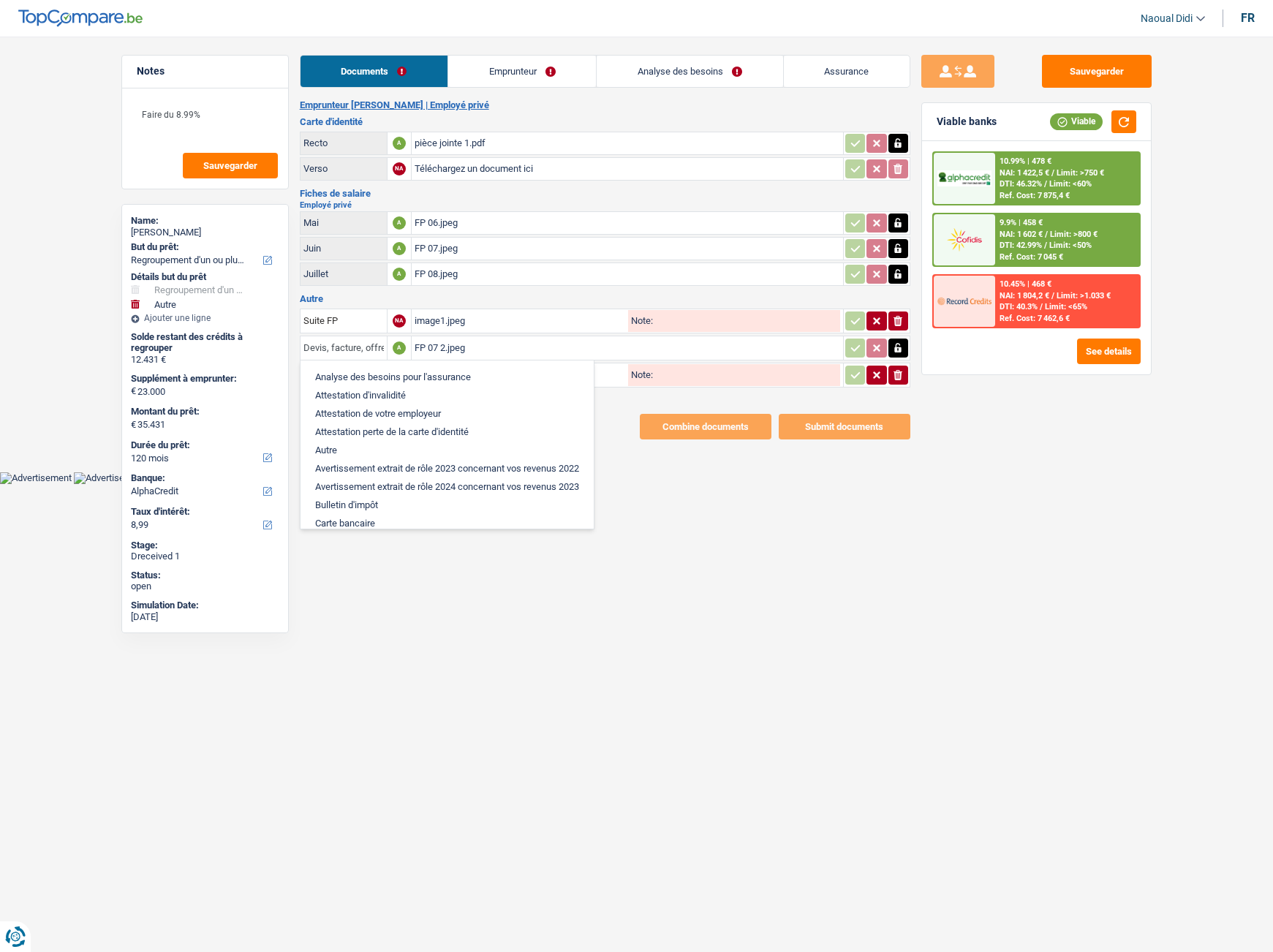
click at [303, 350] on input "Devis, facture, offre, bon de commande" at bounding box center [343, 348] width 80 height 23
click at [333, 454] on li "Autre" at bounding box center [447, 451] width 279 height 18
type input "Autre"
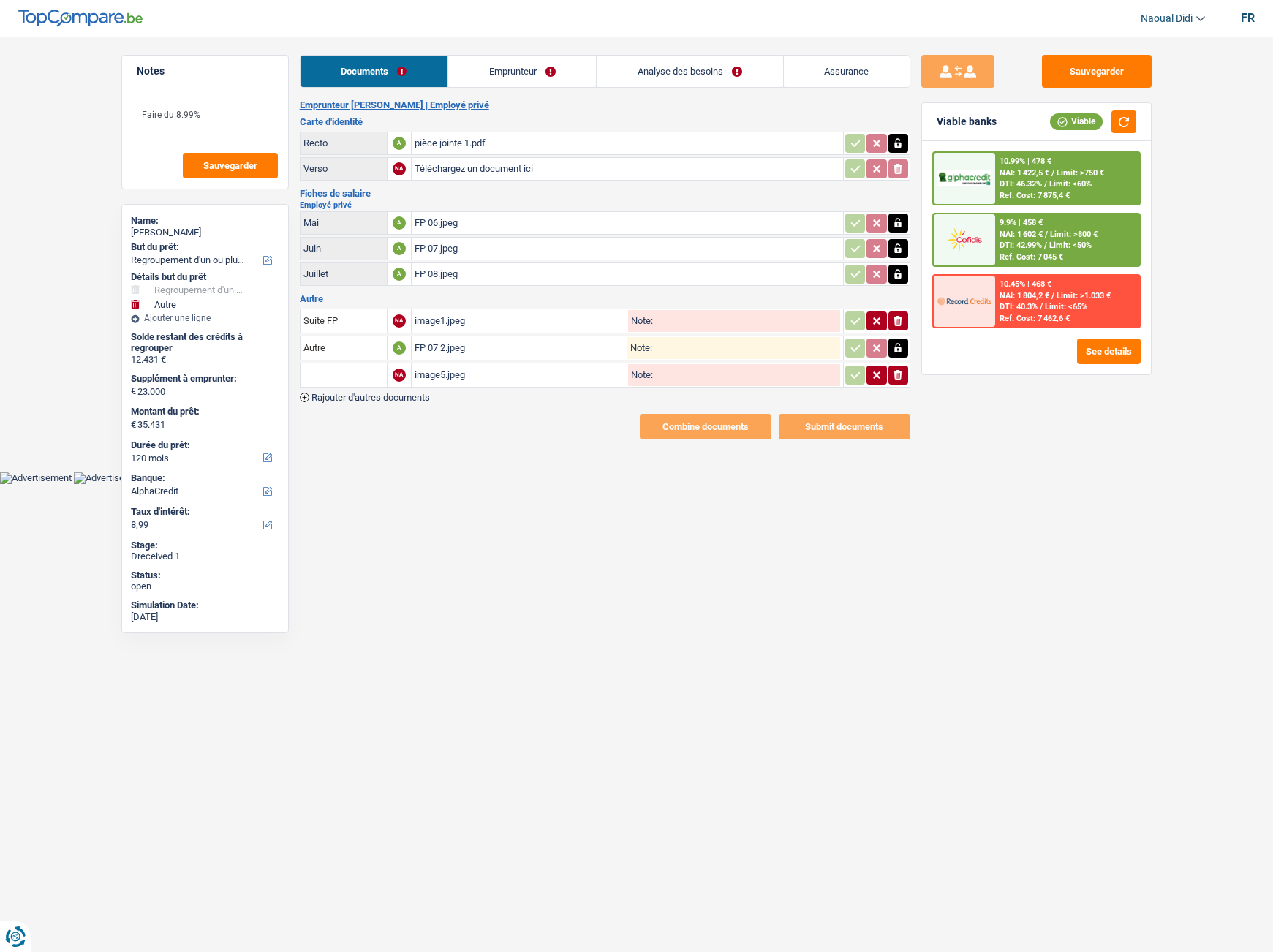
click at [340, 374] on input "text" at bounding box center [343, 375] width 80 height 23
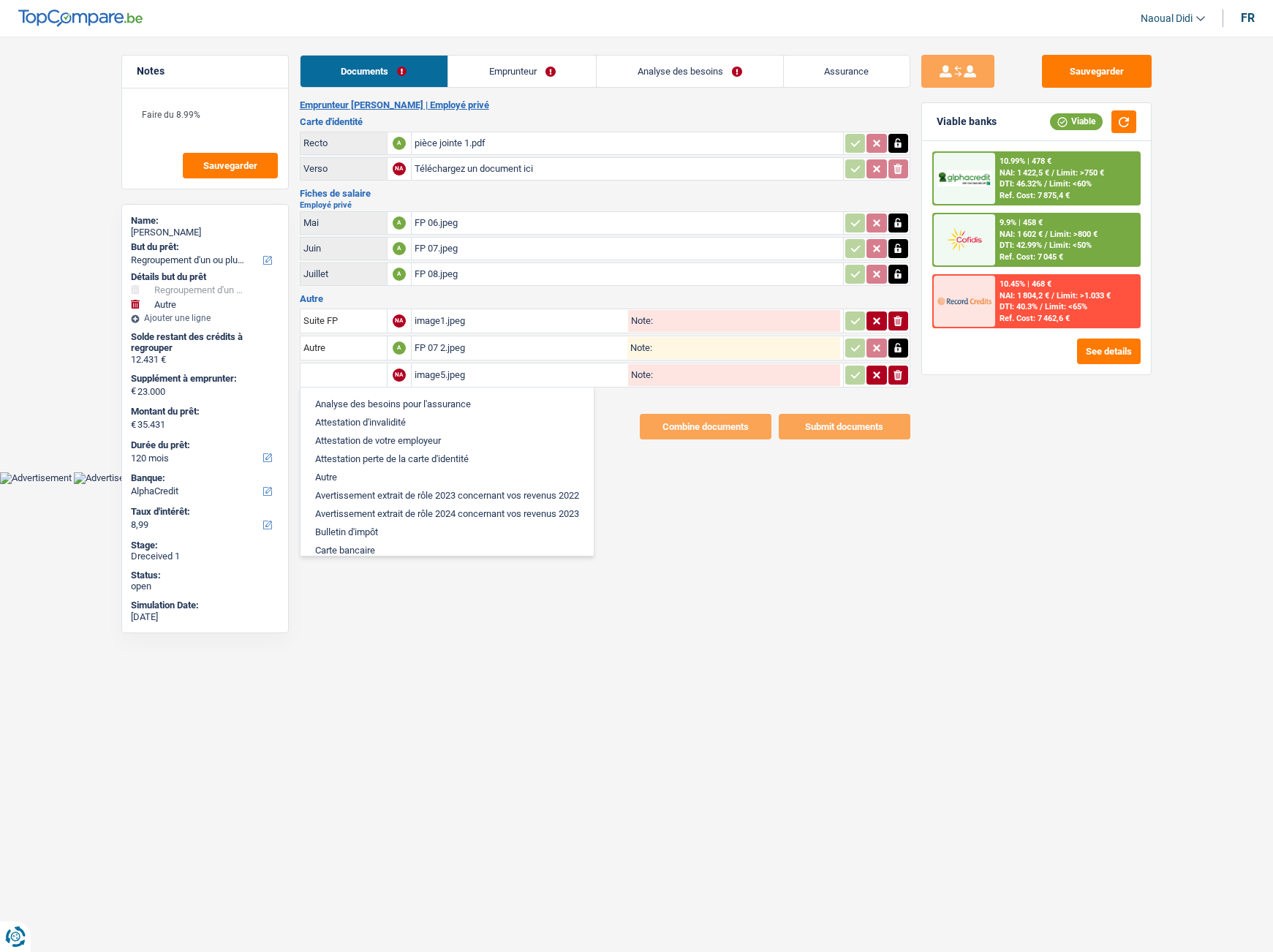
paste input "Suite FP"
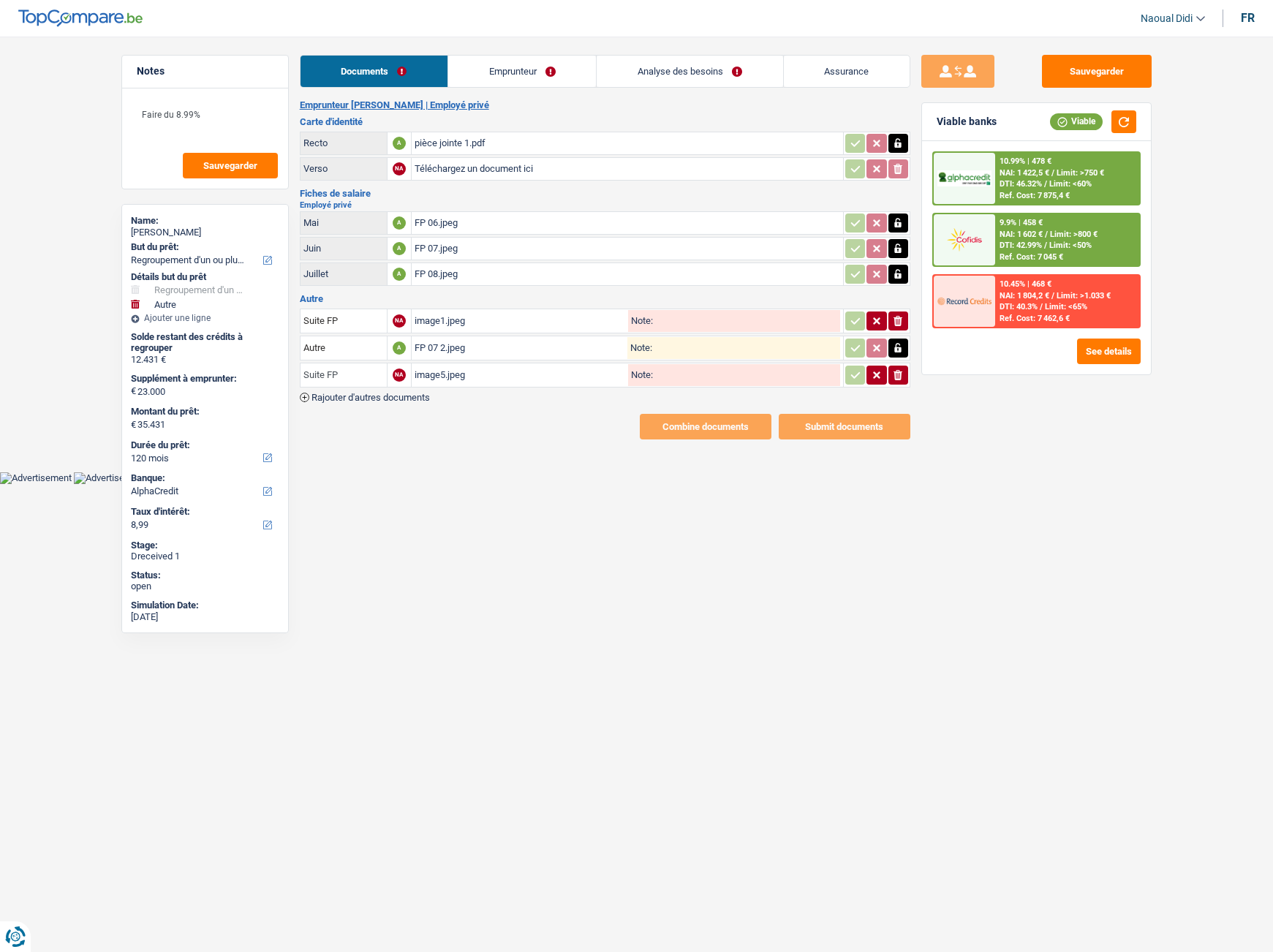
type input "Suite FP"
drag, startPoint x: 434, startPoint y: 504, endPoint x: 476, endPoint y: 471, distance: 53.4
click at [436, 484] on html "Vous avez le contrôle de vos données Nous utilisons des cookies, tout comme nos…" at bounding box center [636, 242] width 1273 height 484
click at [675, 326] on input "Note:" at bounding box center [746, 321] width 187 height 22
paste input "Suite FP"
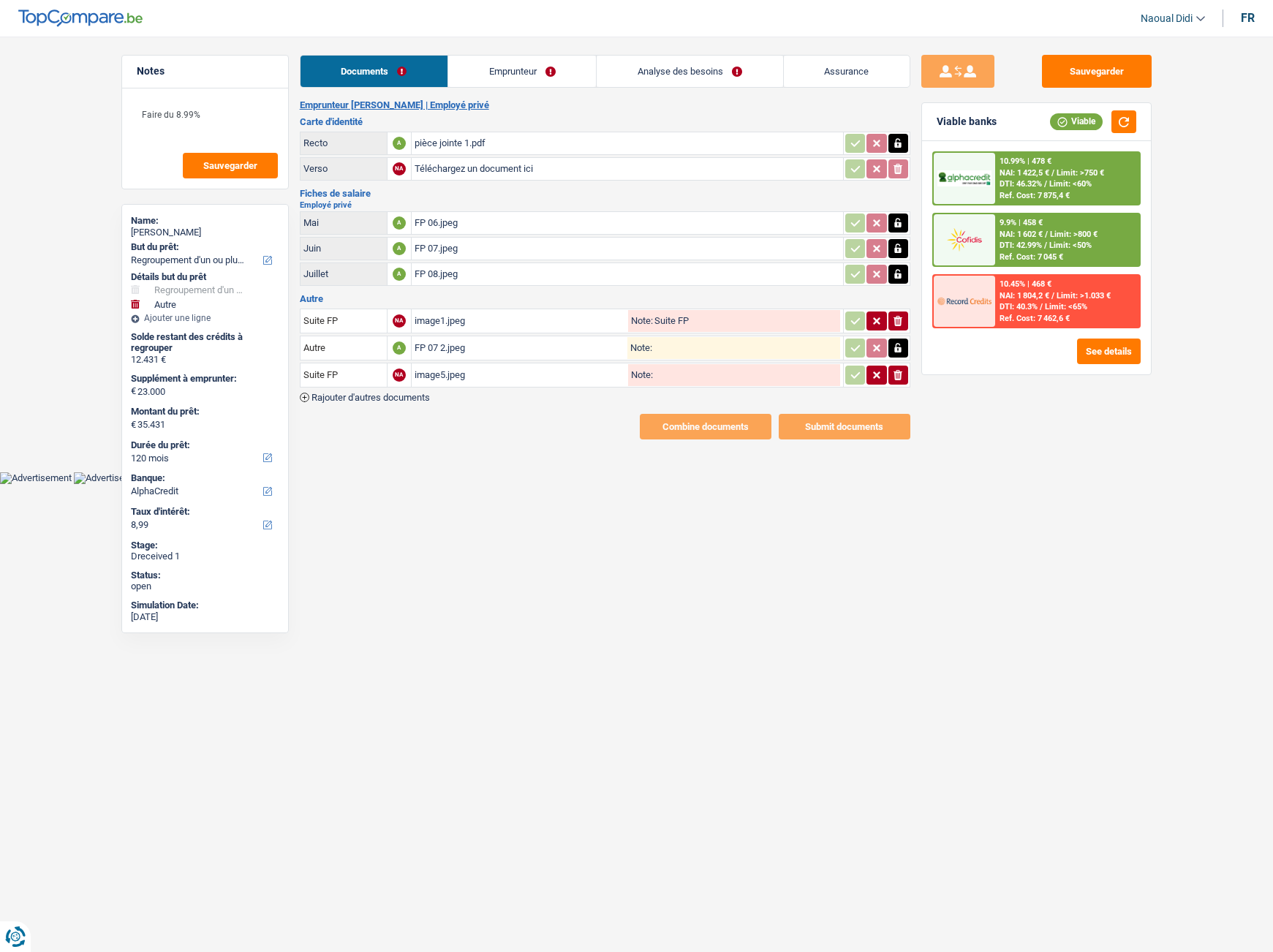
type input "Suite FP"
click at [670, 346] on input "Note:" at bounding box center [746, 348] width 188 height 22
paste input "Suite FP"
type input "Suite FP"
click at [669, 374] on input "Note:" at bounding box center [746, 375] width 187 height 22
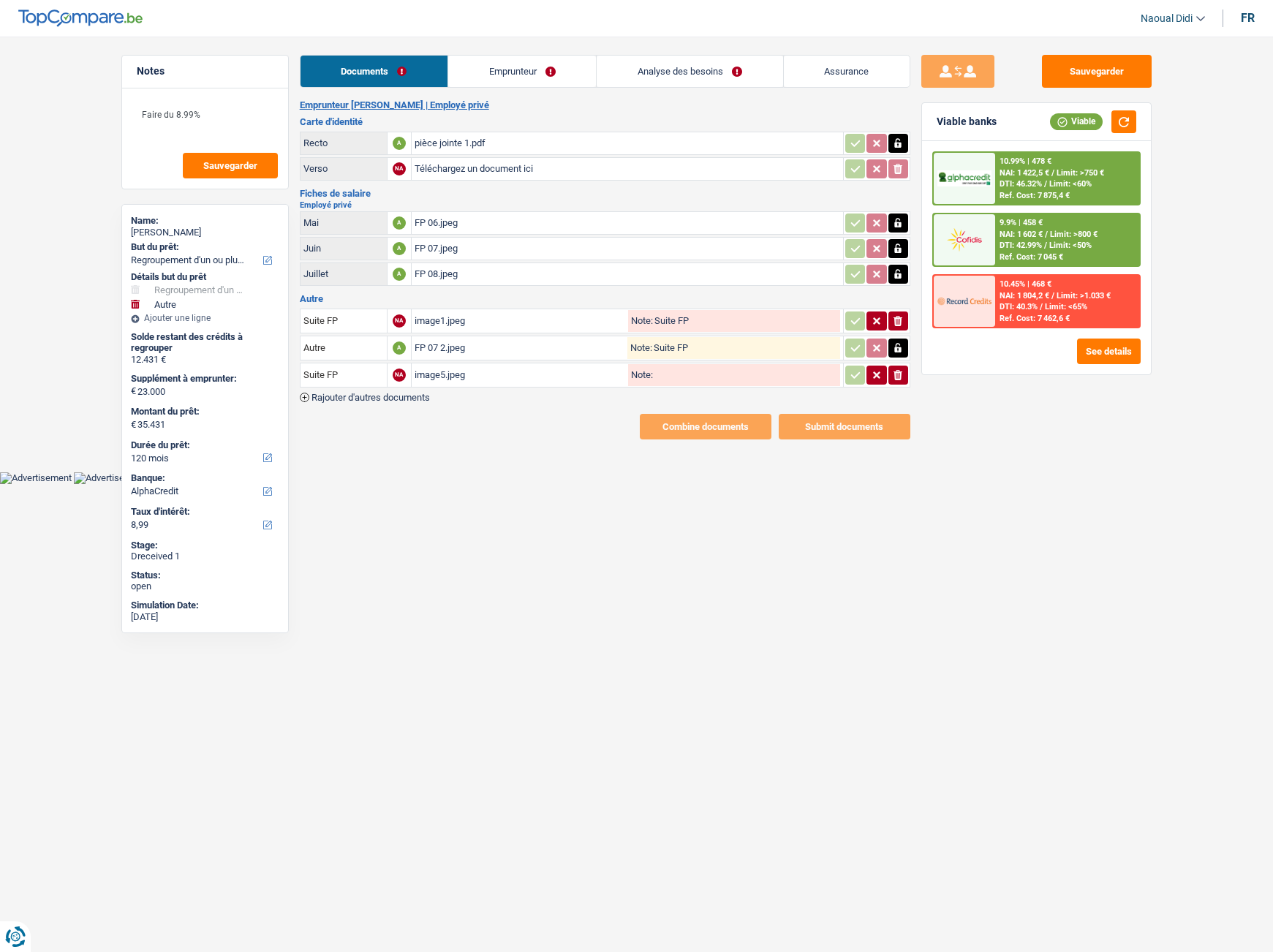
paste input "Suite FP"
type input "Suite FP"
click at [1094, 79] on button "Sauvegarder" at bounding box center [1097, 71] width 109 height 33
click at [518, 65] on link "Emprunteur" at bounding box center [522, 71] width 148 height 32
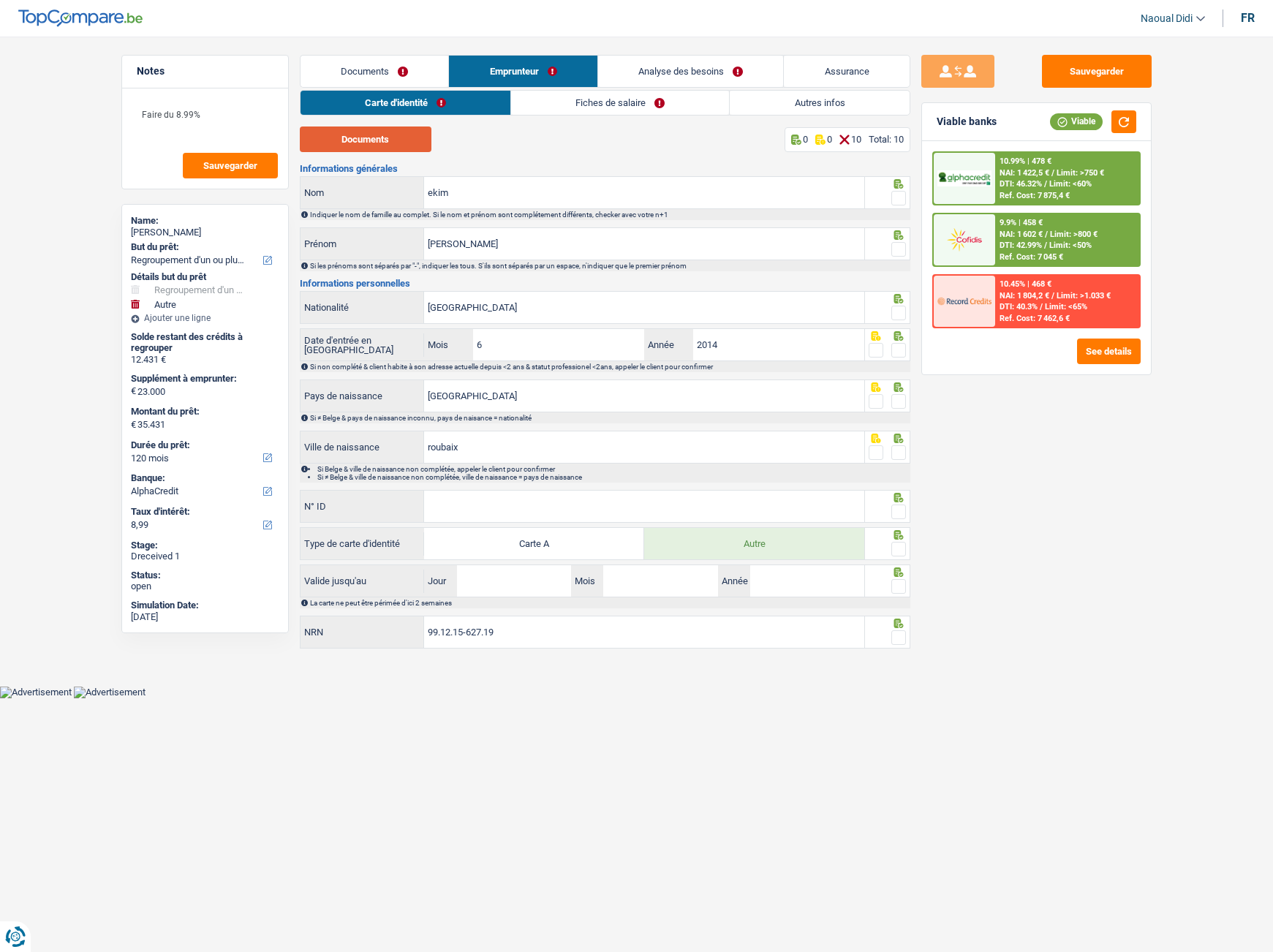
click at [386, 136] on button "Documents" at bounding box center [365, 139] width 132 height 25
click at [511, 193] on input "ekim" at bounding box center [645, 193] width 441 height 32
click at [430, 193] on input "ekim" at bounding box center [645, 193] width 441 height 32
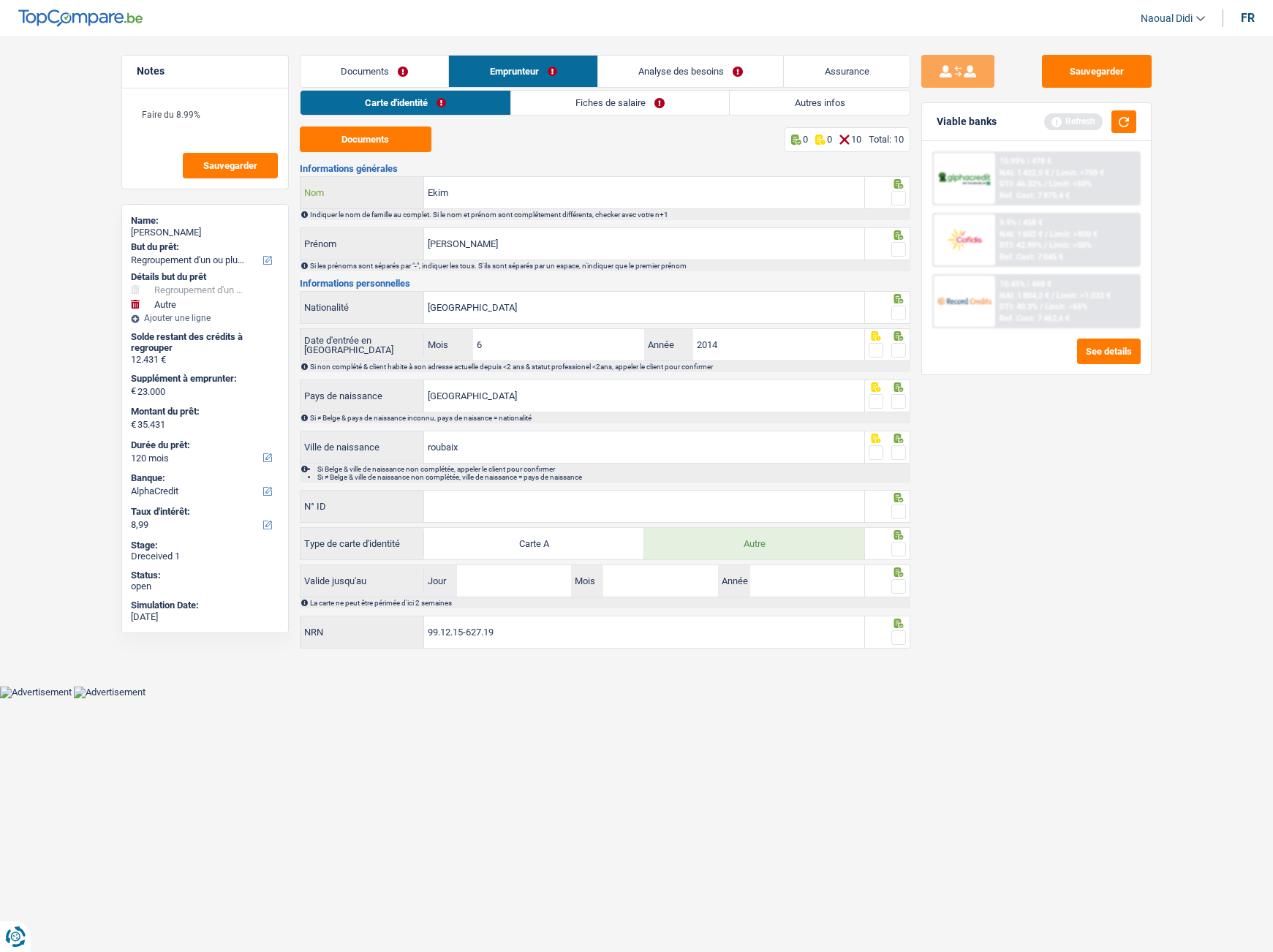
click at [470, 193] on input "Ekim" at bounding box center [645, 193] width 441 height 32
type input "Ekim"
click at [434, 247] on input "osman" at bounding box center [645, 243] width 441 height 32
type input "Osman"
click at [903, 200] on span at bounding box center [898, 198] width 15 height 15
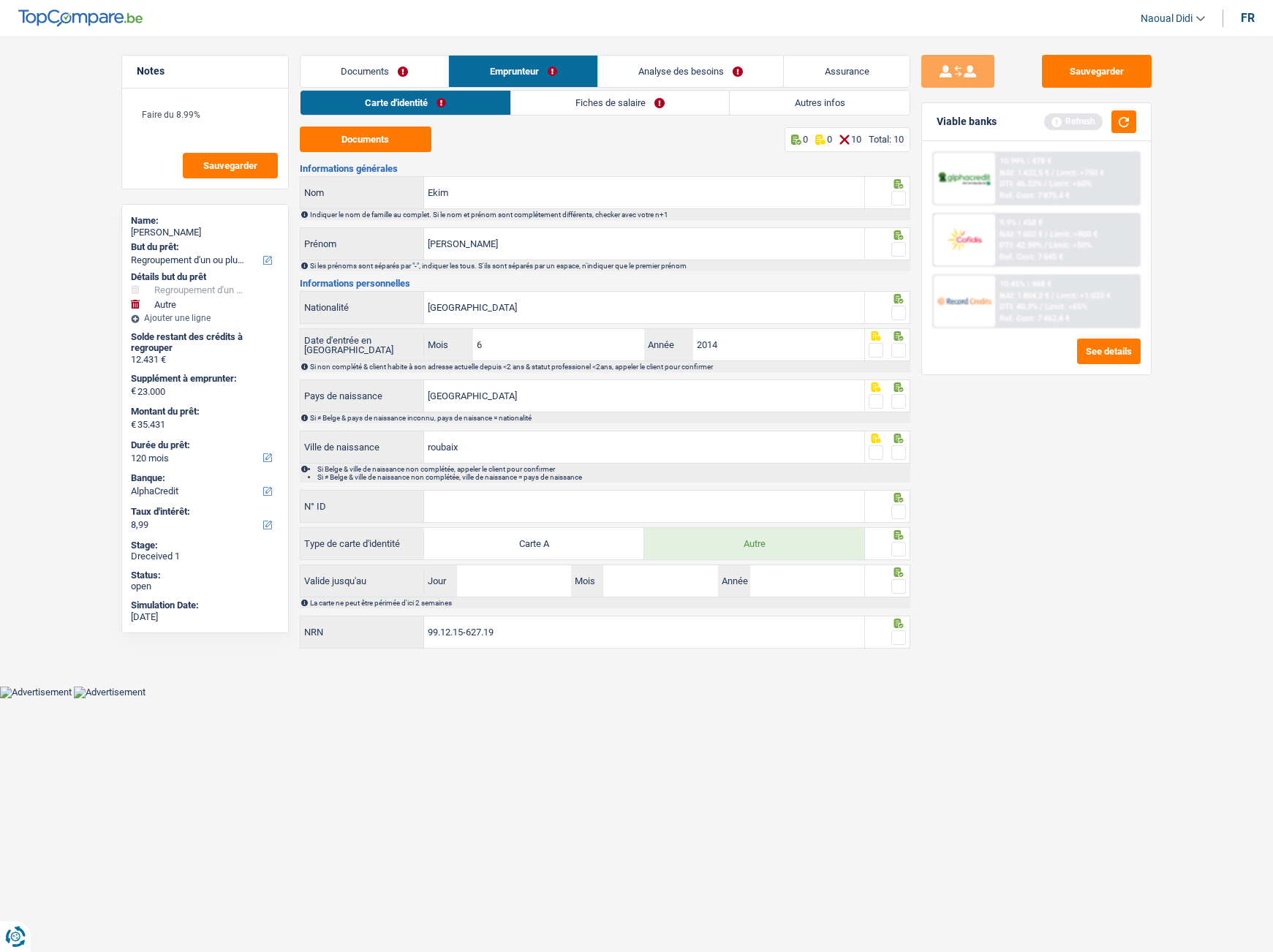
click at [0, 0] on input "radio" at bounding box center [0, 0] width 0 height 0
click at [902, 242] on span at bounding box center [898, 249] width 15 height 15
click at [0, 0] on input "radio" at bounding box center [0, 0] width 0 height 0
click at [901, 310] on span at bounding box center [898, 313] width 15 height 15
click at [0, 0] on input "radio" at bounding box center [0, 0] width 0 height 0
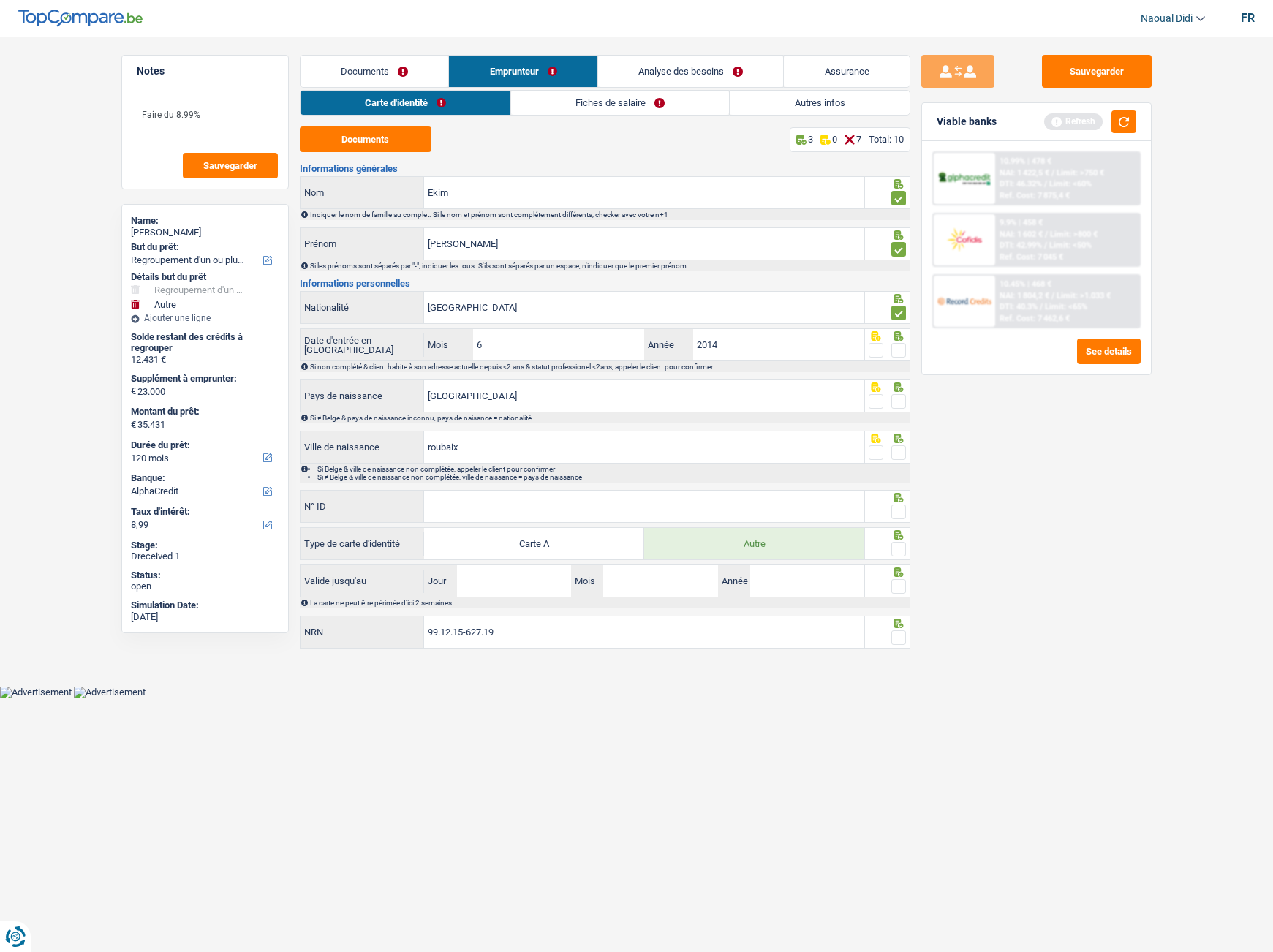
click at [900, 351] on span at bounding box center [898, 350] width 15 height 15
click at [0, 0] on input "radio" at bounding box center [0, 0] width 0 height 0
click at [898, 400] on span at bounding box center [898, 401] width 15 height 15
click at [0, 0] on input "radio" at bounding box center [0, 0] width 0 height 0
click at [529, 506] on input "N° ID" at bounding box center [645, 506] width 441 height 32
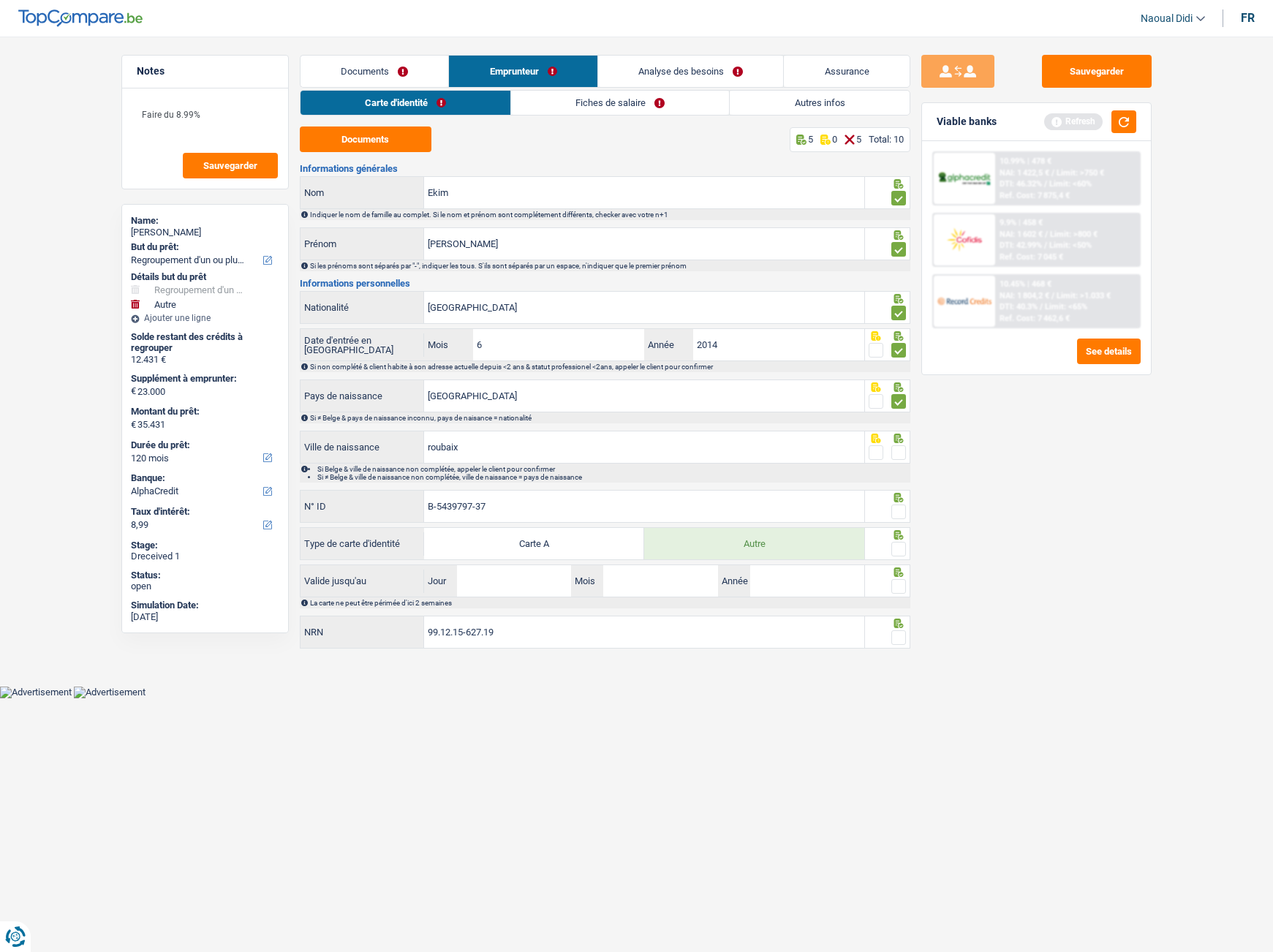
type input "B-5439797-37"
drag, startPoint x: 896, startPoint y: 511, endPoint x: 885, endPoint y: 557, distance: 47.3
click at [895, 511] on span at bounding box center [898, 511] width 15 height 15
click at [0, 0] on input "radio" at bounding box center [0, 0] width 0 height 0
click at [903, 550] on span at bounding box center [898, 549] width 15 height 15
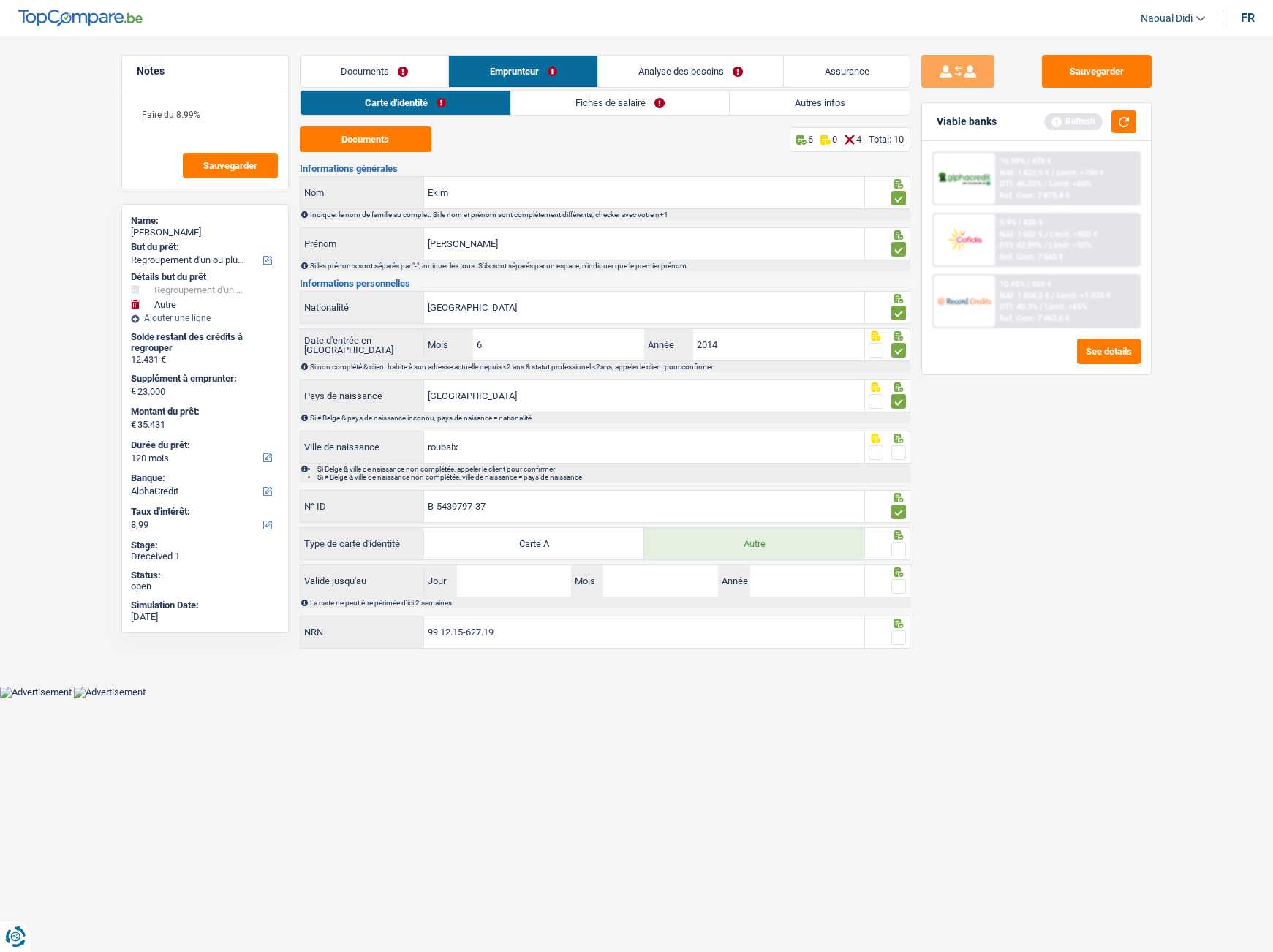
click at [0, 0] on input "radio" at bounding box center [0, 0] width 0 height 0
click at [511, 578] on input "Jour" at bounding box center [514, 581] width 114 height 32
type input "01"
type input "06"
type input "2028"
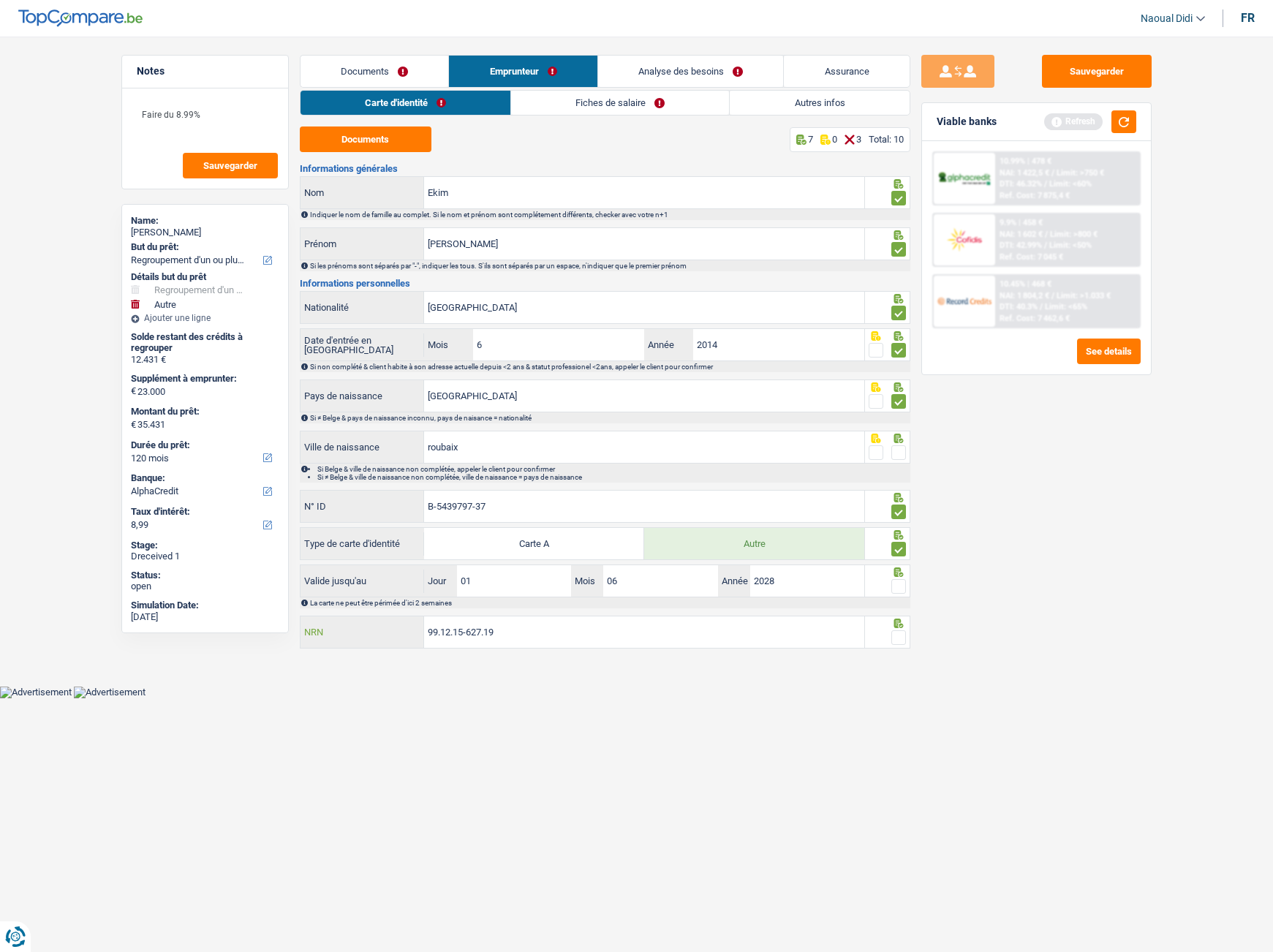
click at [514, 635] on input "99.12.15-627.19" at bounding box center [645, 632] width 441 height 32
click at [897, 631] on span at bounding box center [898, 637] width 15 height 15
click at [0, 0] on input "radio" at bounding box center [0, 0] width 0 height 0
click at [900, 585] on span at bounding box center [898, 586] width 15 height 15
click at [0, 0] on input "radio" at bounding box center [0, 0] width 0 height 0
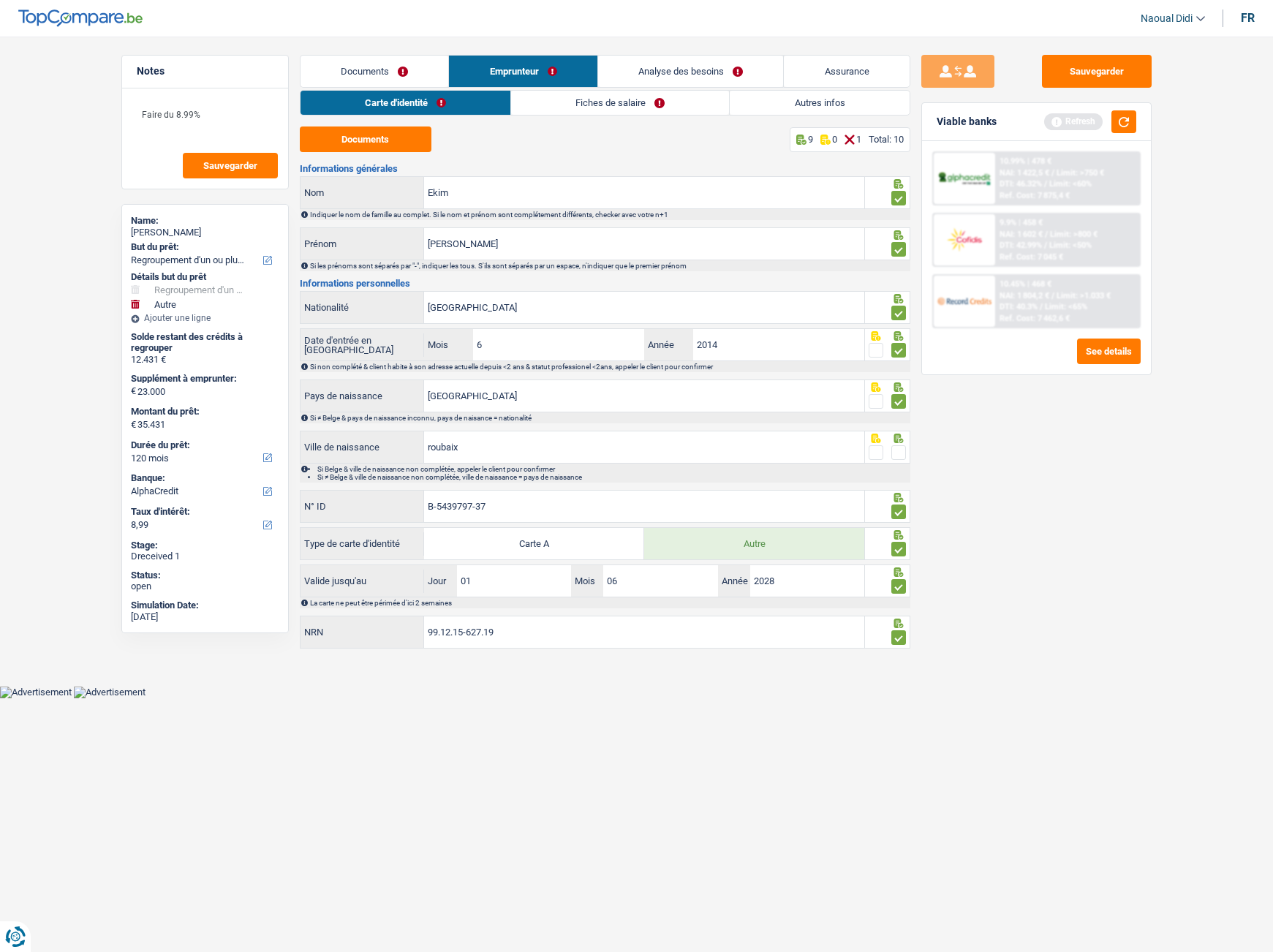
click at [903, 455] on span at bounding box center [898, 452] width 15 height 15
click at [0, 0] on input "radio" at bounding box center [0, 0] width 0 height 0
click at [1089, 68] on button "Sauvegarder" at bounding box center [1097, 71] width 109 height 33
click at [613, 91] on link "Fiches de salaire" at bounding box center [621, 102] width 218 height 24
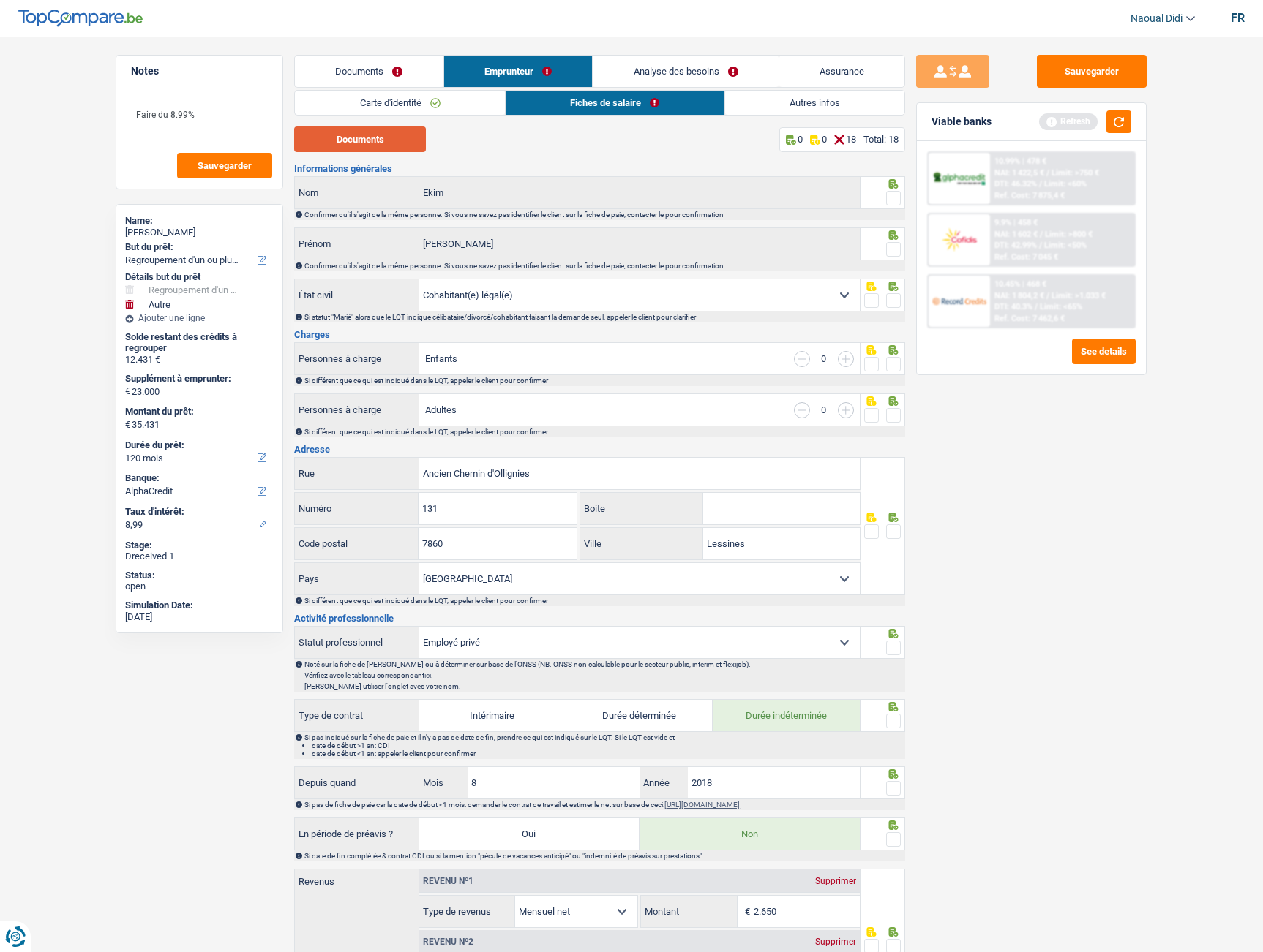
click at [384, 129] on button "Documents" at bounding box center [360, 139] width 132 height 25
drag, startPoint x: 896, startPoint y: 196, endPoint x: 894, endPoint y: 213, distance: 17.1
click at [896, 196] on span at bounding box center [893, 198] width 15 height 15
click at [0, 0] on input "radio" at bounding box center [0, 0] width 0 height 0
click at [891, 240] on div at bounding box center [893, 250] width 15 height 18
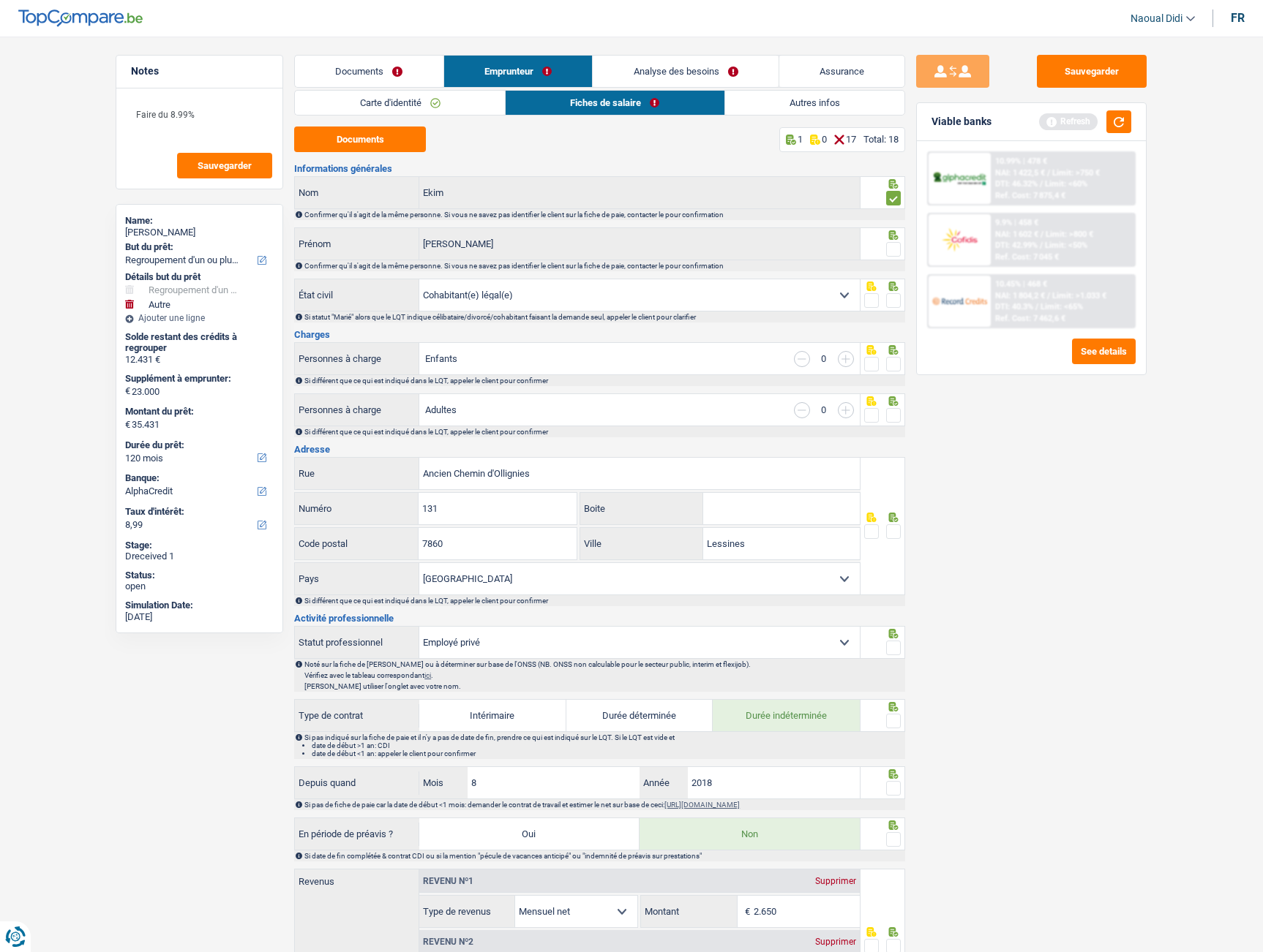
click at [894, 297] on span at bounding box center [893, 300] width 15 height 15
click at [0, 0] on input "radio" at bounding box center [0, 0] width 0 height 0
click at [897, 363] on span at bounding box center [893, 364] width 15 height 15
click at [0, 0] on input "radio" at bounding box center [0, 0] width 0 height 0
click at [891, 414] on span at bounding box center [893, 415] width 15 height 15
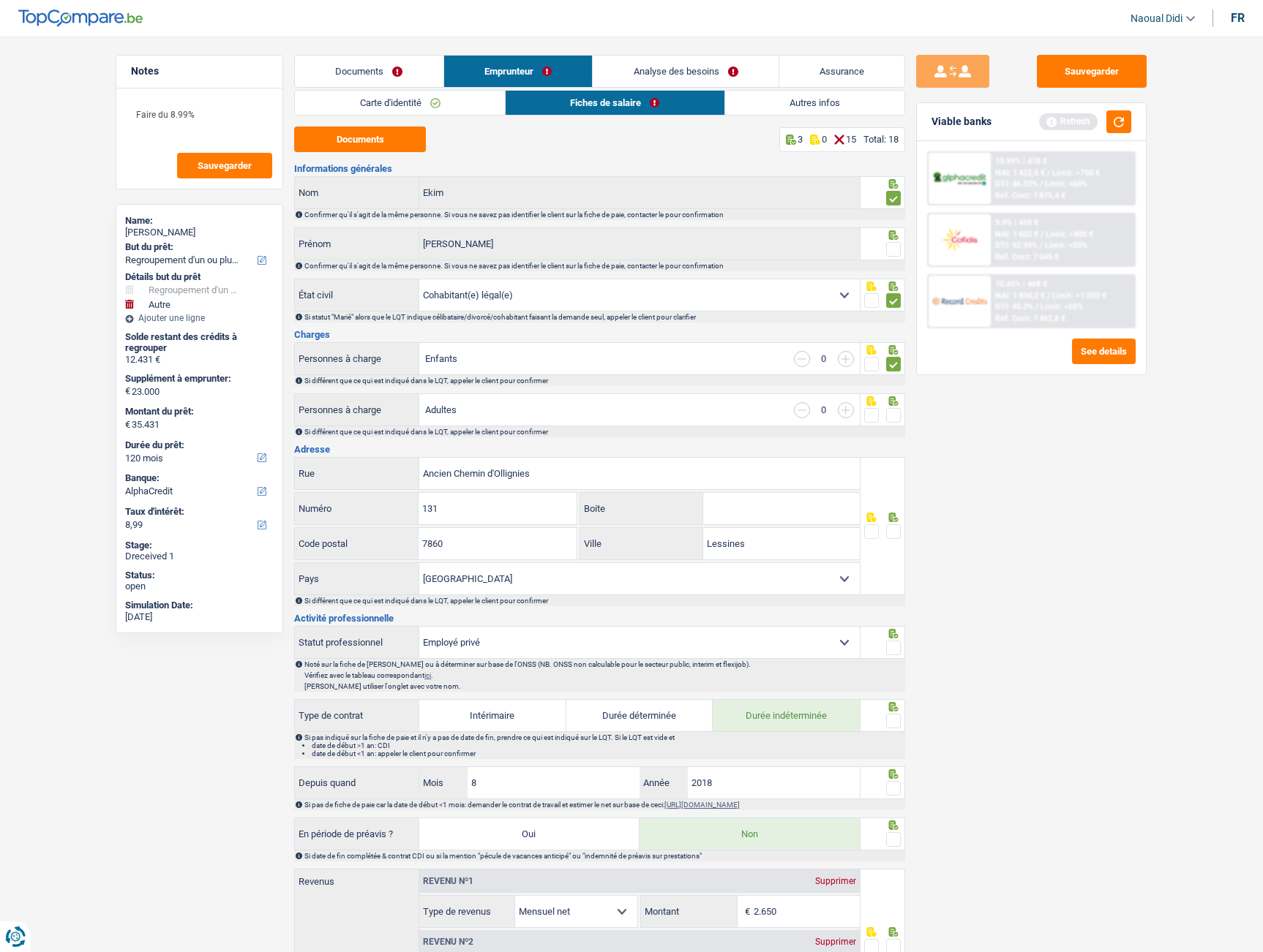
click at [0, 0] on input "radio" at bounding box center [0, 0] width 0 height 0
click at [895, 534] on span at bounding box center [893, 531] width 15 height 15
click at [0, 0] on input "radio" at bounding box center [0, 0] width 0 height 0
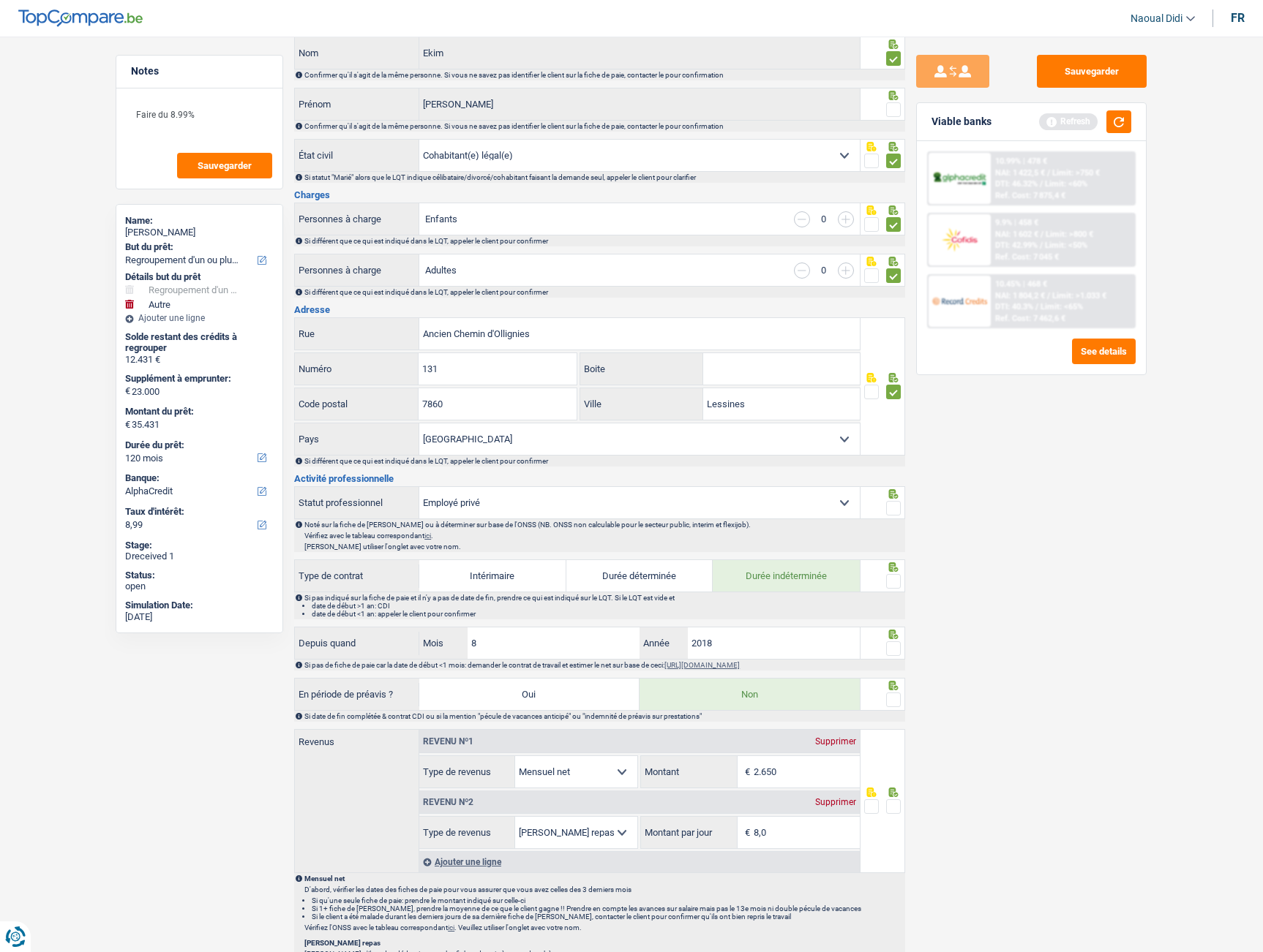
scroll to position [146, 0]
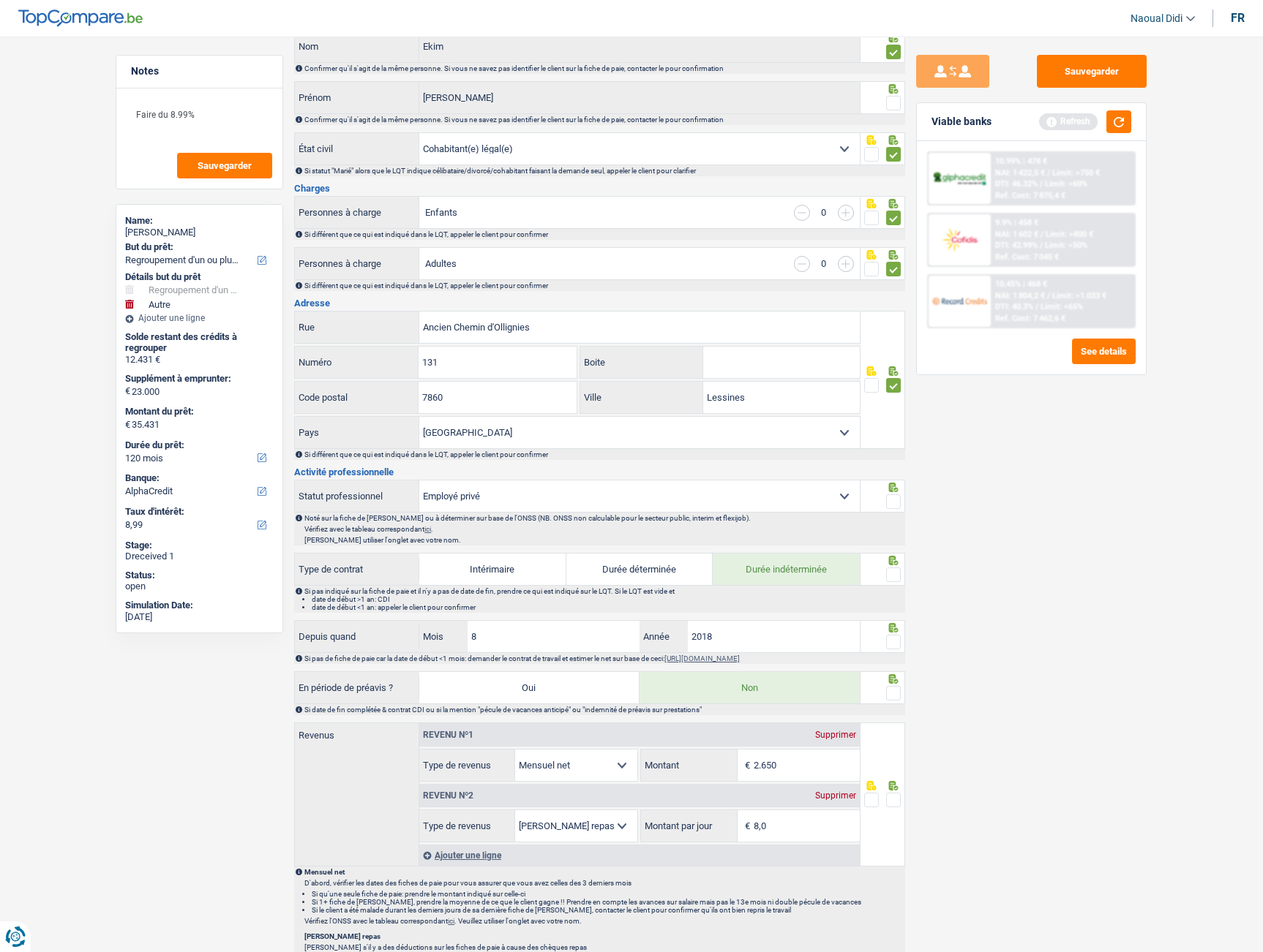
click at [892, 501] on span at bounding box center [893, 501] width 15 height 15
click at [0, 0] on input "radio" at bounding box center [0, 0] width 0 height 0
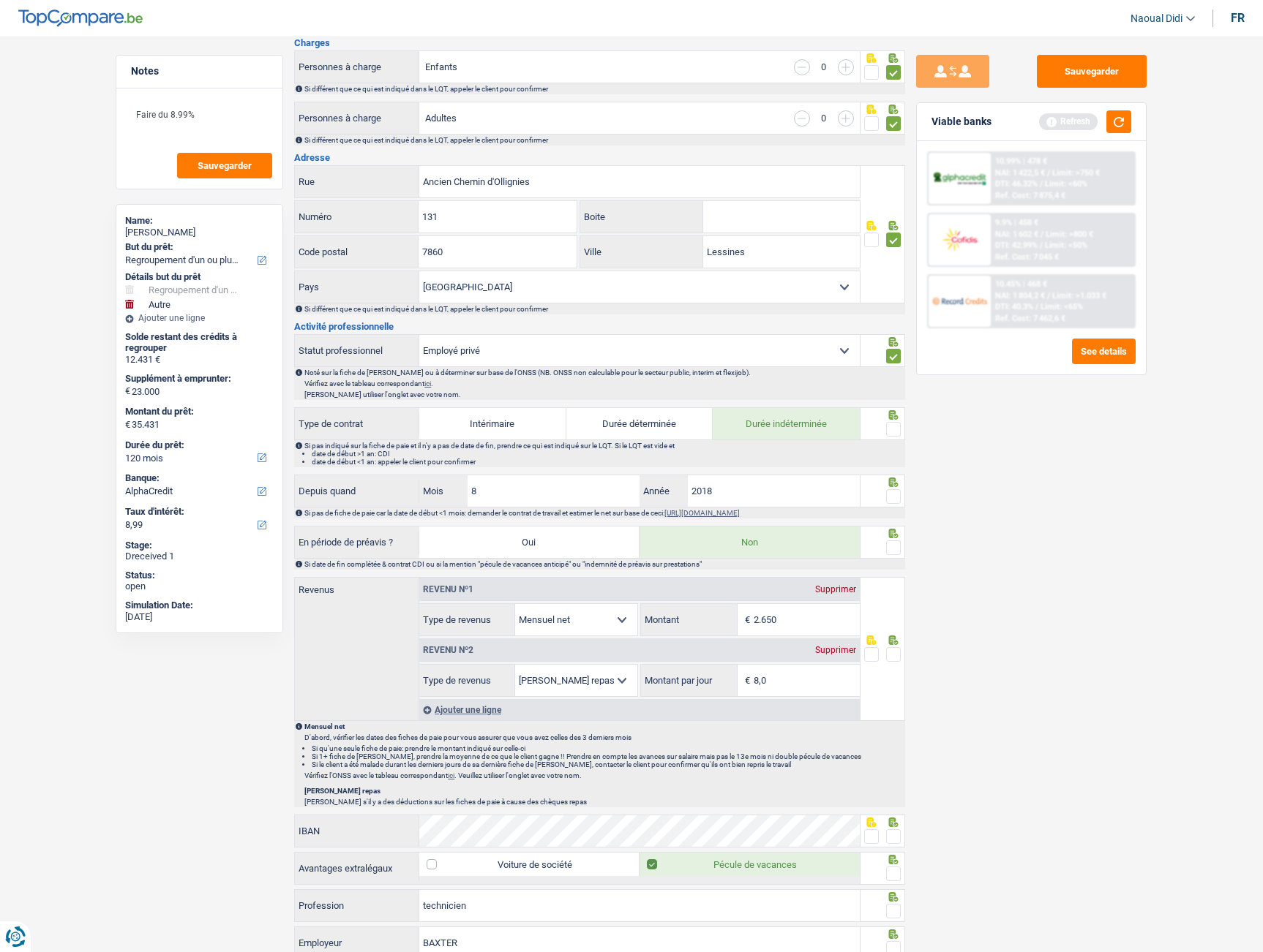
scroll to position [293, 0]
click at [895, 432] on span at bounding box center [893, 428] width 15 height 15
click at [0, 0] on input "radio" at bounding box center [0, 0] width 0 height 0
click at [896, 498] on span at bounding box center [893, 495] width 15 height 15
click at [0, 0] on input "radio" at bounding box center [0, 0] width 0 height 0
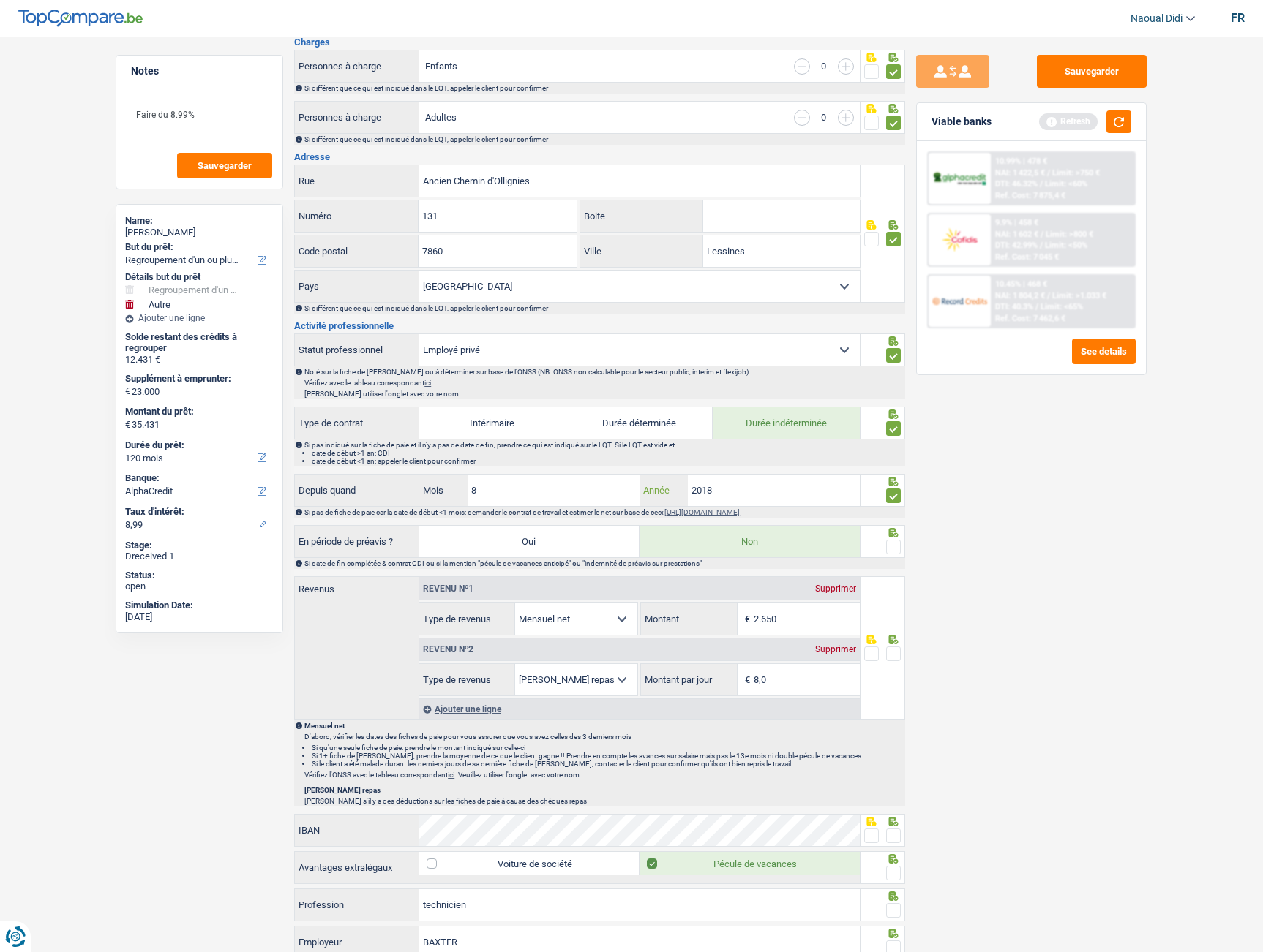
click at [773, 494] on input "2018" at bounding box center [773, 490] width 172 height 32
type input "2019"
click at [513, 488] on input "8" at bounding box center [553, 490] width 172 height 32
type input "7"
click at [894, 551] on span at bounding box center [893, 547] width 15 height 15
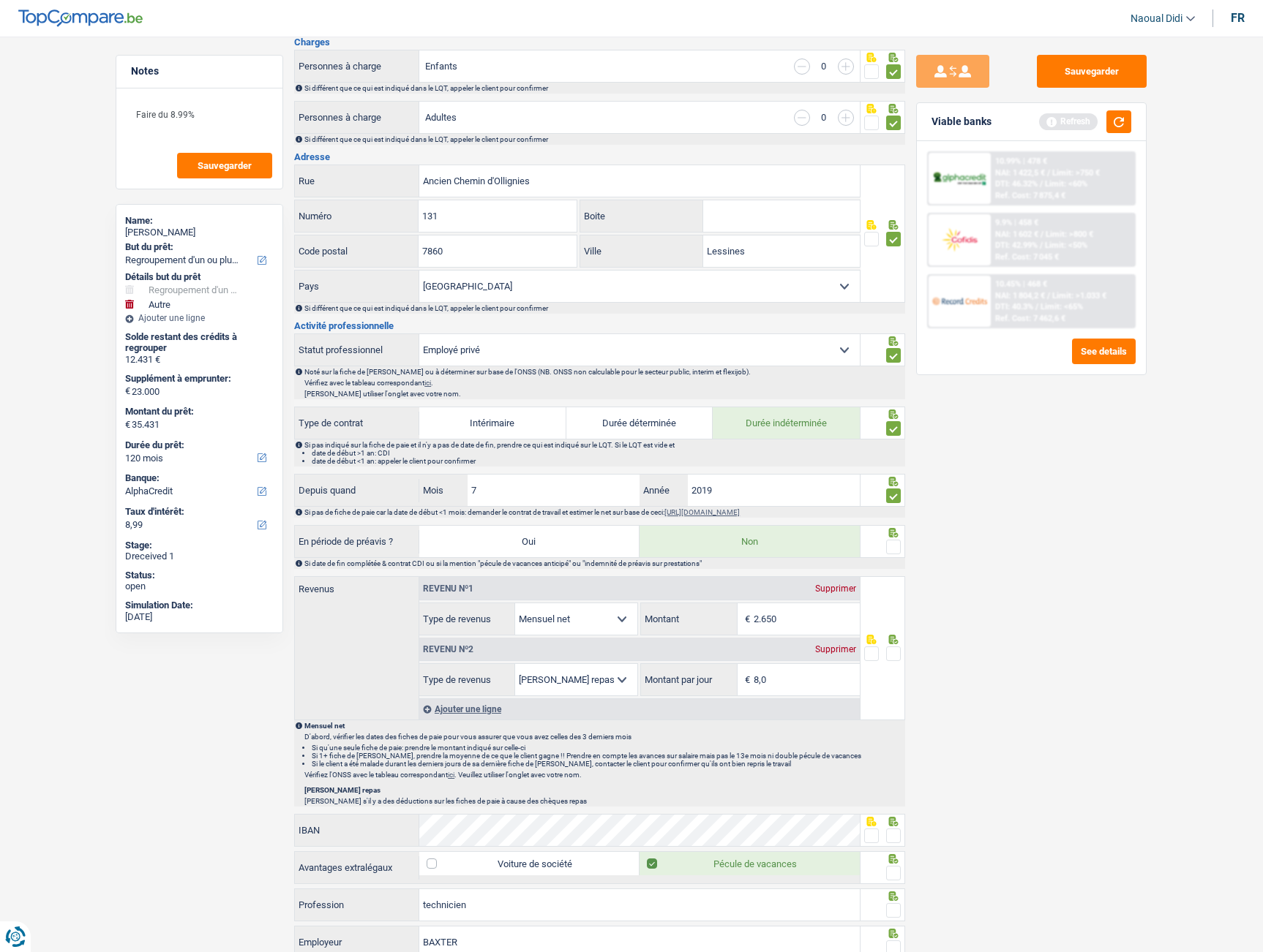
click at [0, 0] on input "radio" at bounding box center [0, 0] width 0 height 0
click at [788, 616] on input "2.650" at bounding box center [807, 618] width 106 height 32
type input "2.668"
click at [775, 675] on input "8,0" at bounding box center [807, 679] width 106 height 32
click at [895, 655] on span at bounding box center [893, 653] width 15 height 15
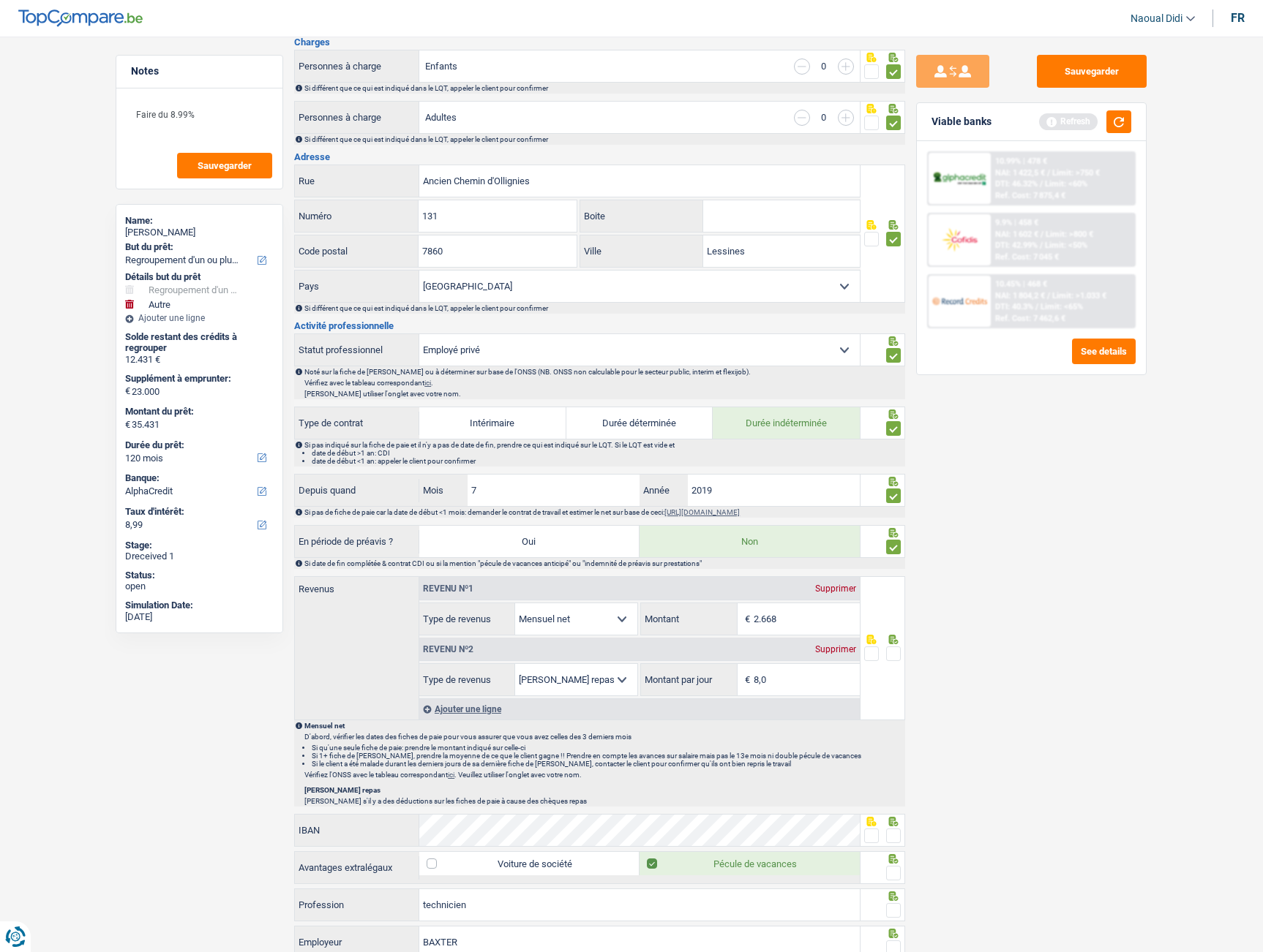
click at [0, 0] on input "radio" at bounding box center [0, 0] width 0 height 0
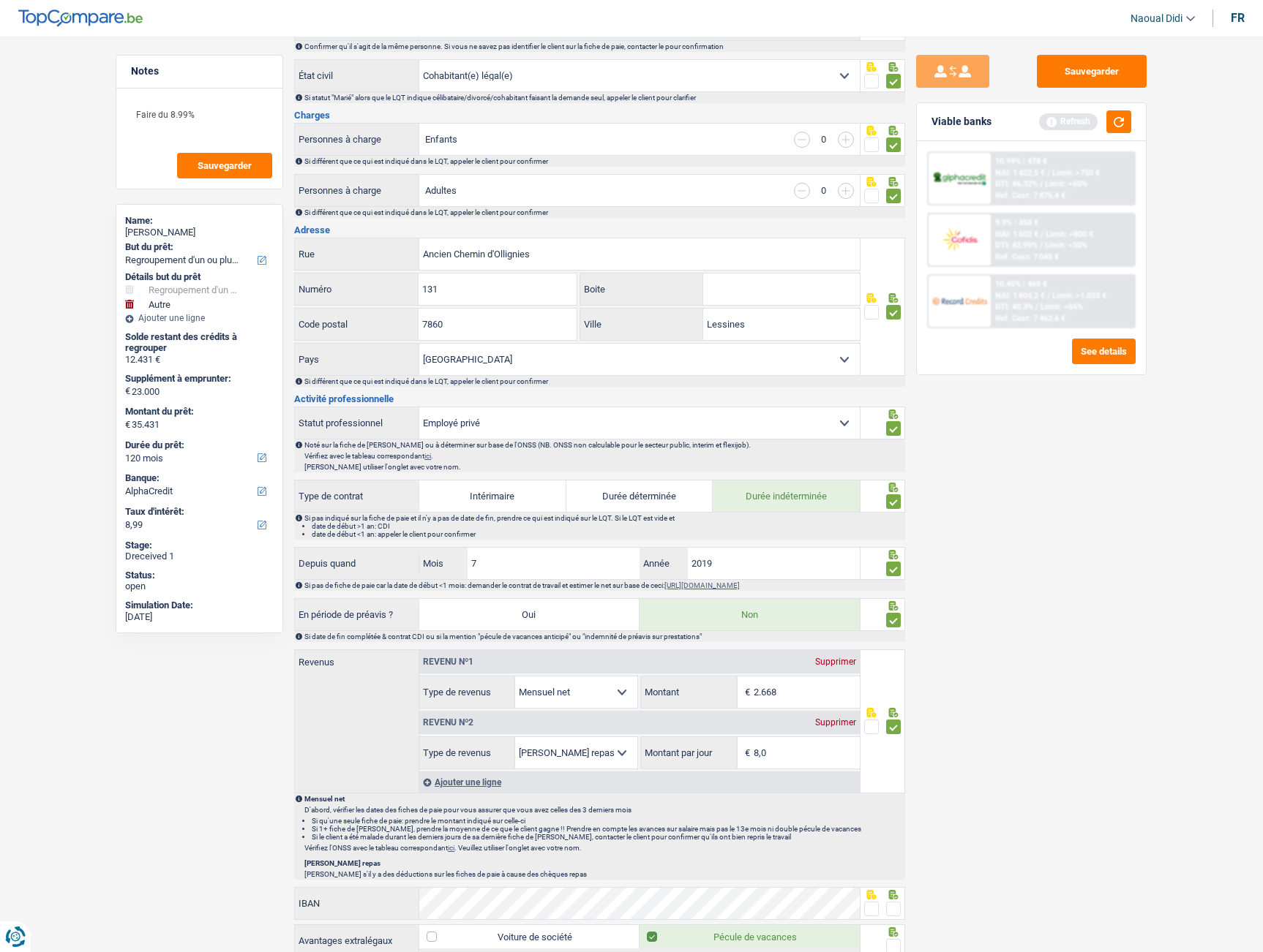
scroll to position [0, 0]
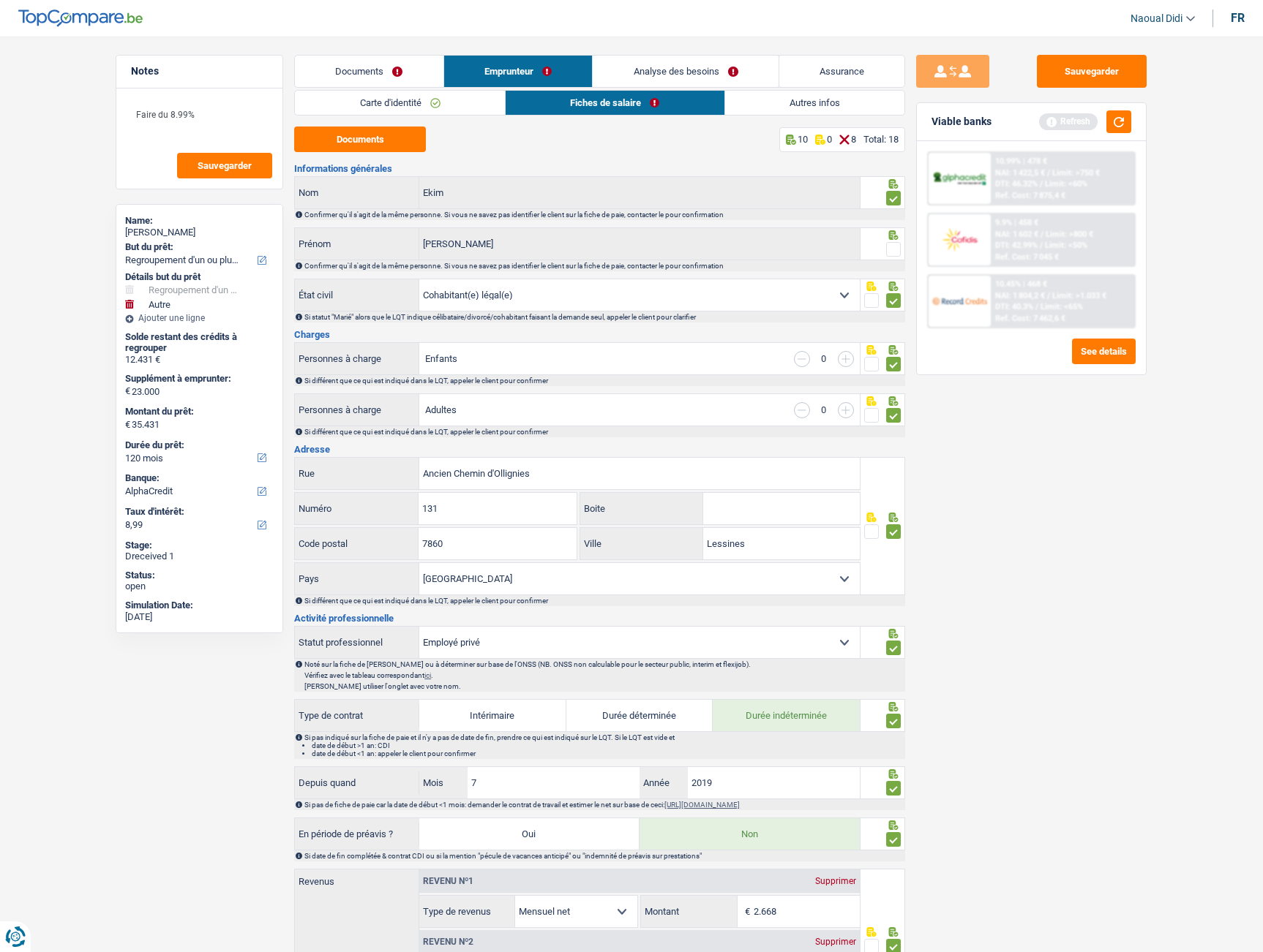
click at [623, 99] on link "Fiches de salaire" at bounding box center [615, 102] width 219 height 24
click at [387, 139] on button "Documents" at bounding box center [360, 139] width 132 height 25
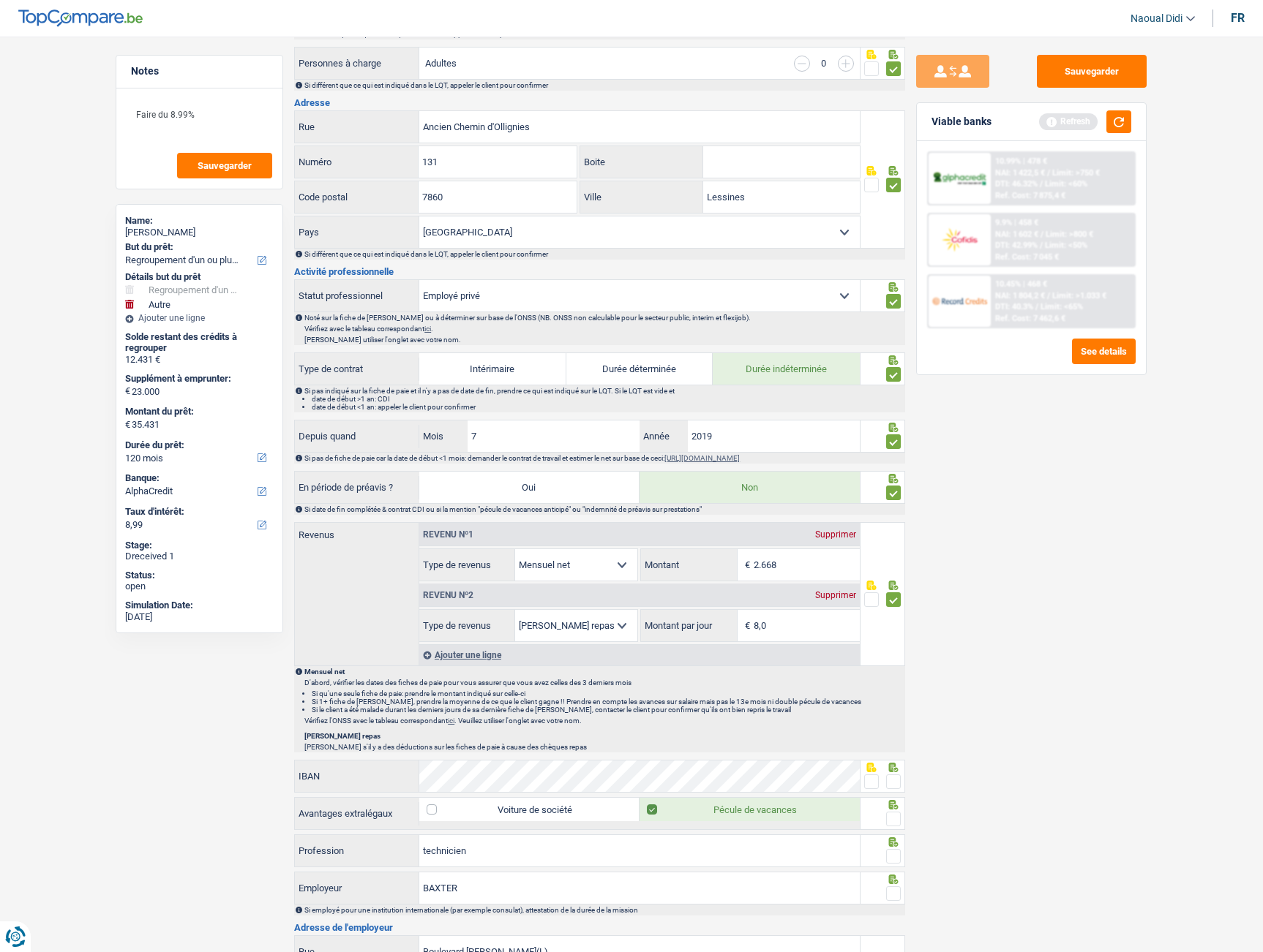
scroll to position [512, 0]
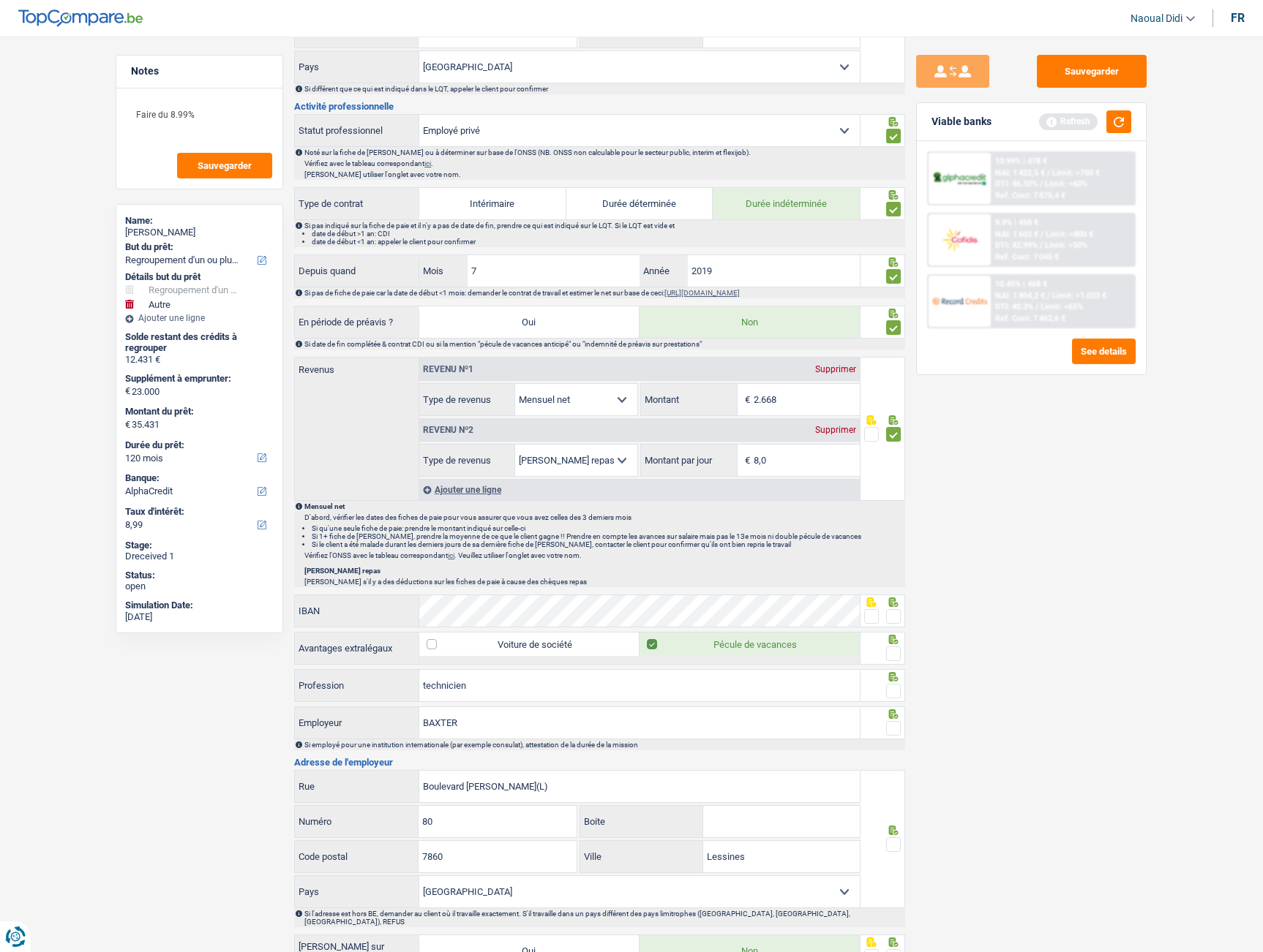
click at [892, 618] on span at bounding box center [893, 616] width 15 height 15
click at [0, 0] on input "radio" at bounding box center [0, 0] width 0 height 0
click at [895, 654] on span at bounding box center [893, 653] width 15 height 15
click at [0, 0] on input "radio" at bounding box center [0, 0] width 0 height 0
click at [892, 692] on span at bounding box center [893, 691] width 15 height 15
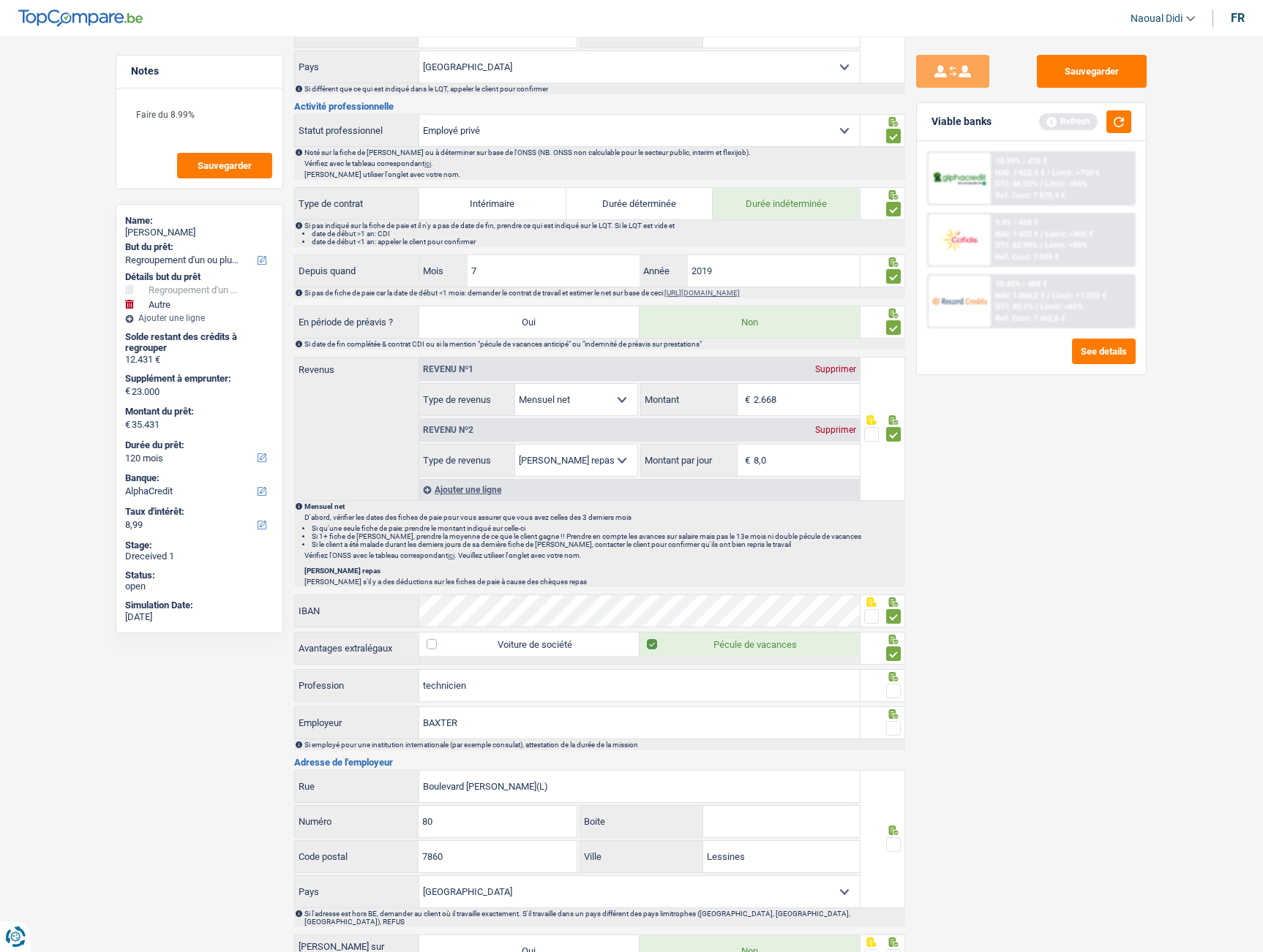
click at [0, 0] on input "radio" at bounding box center [0, 0] width 0 height 0
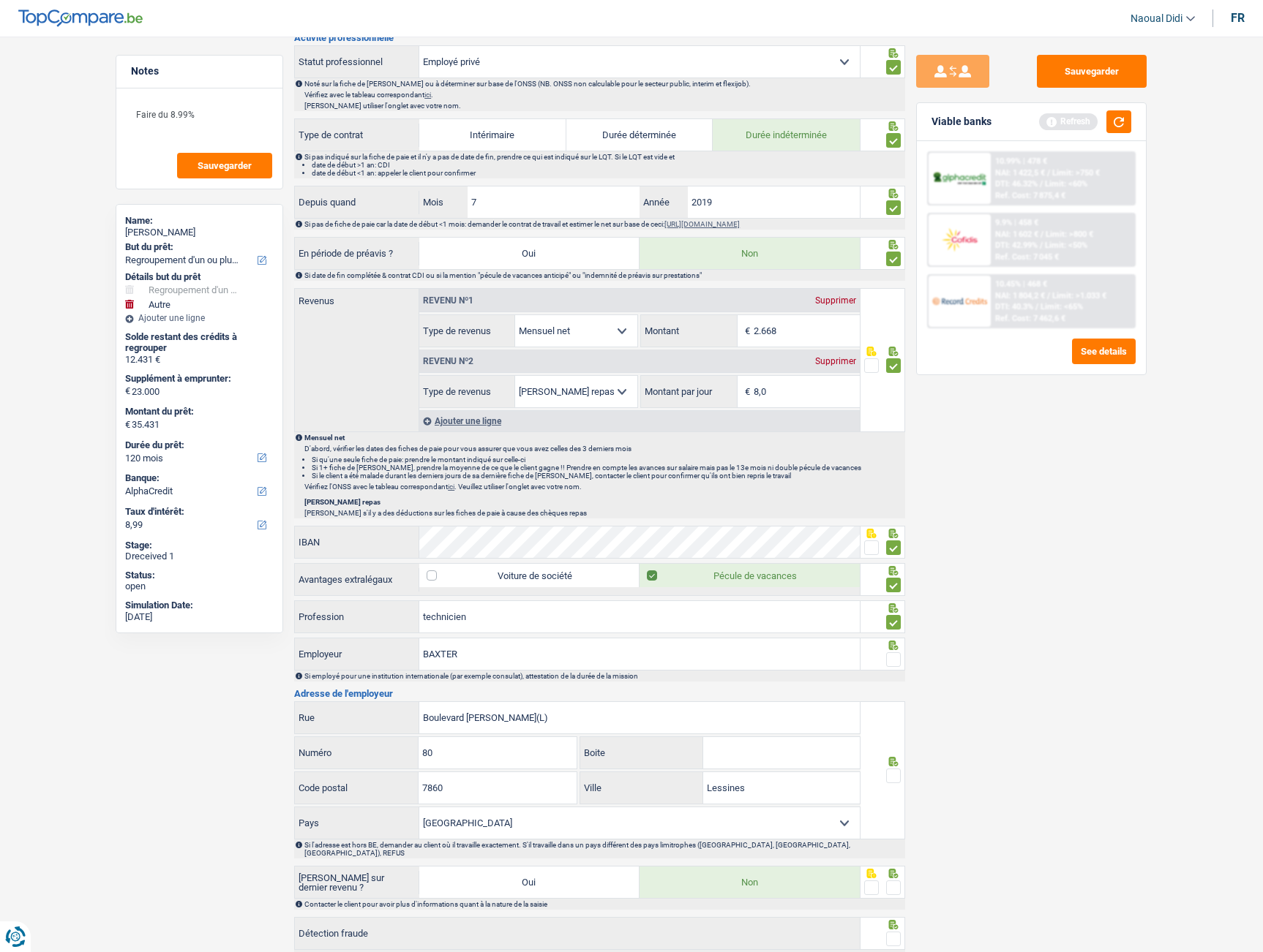
scroll to position [658, 0]
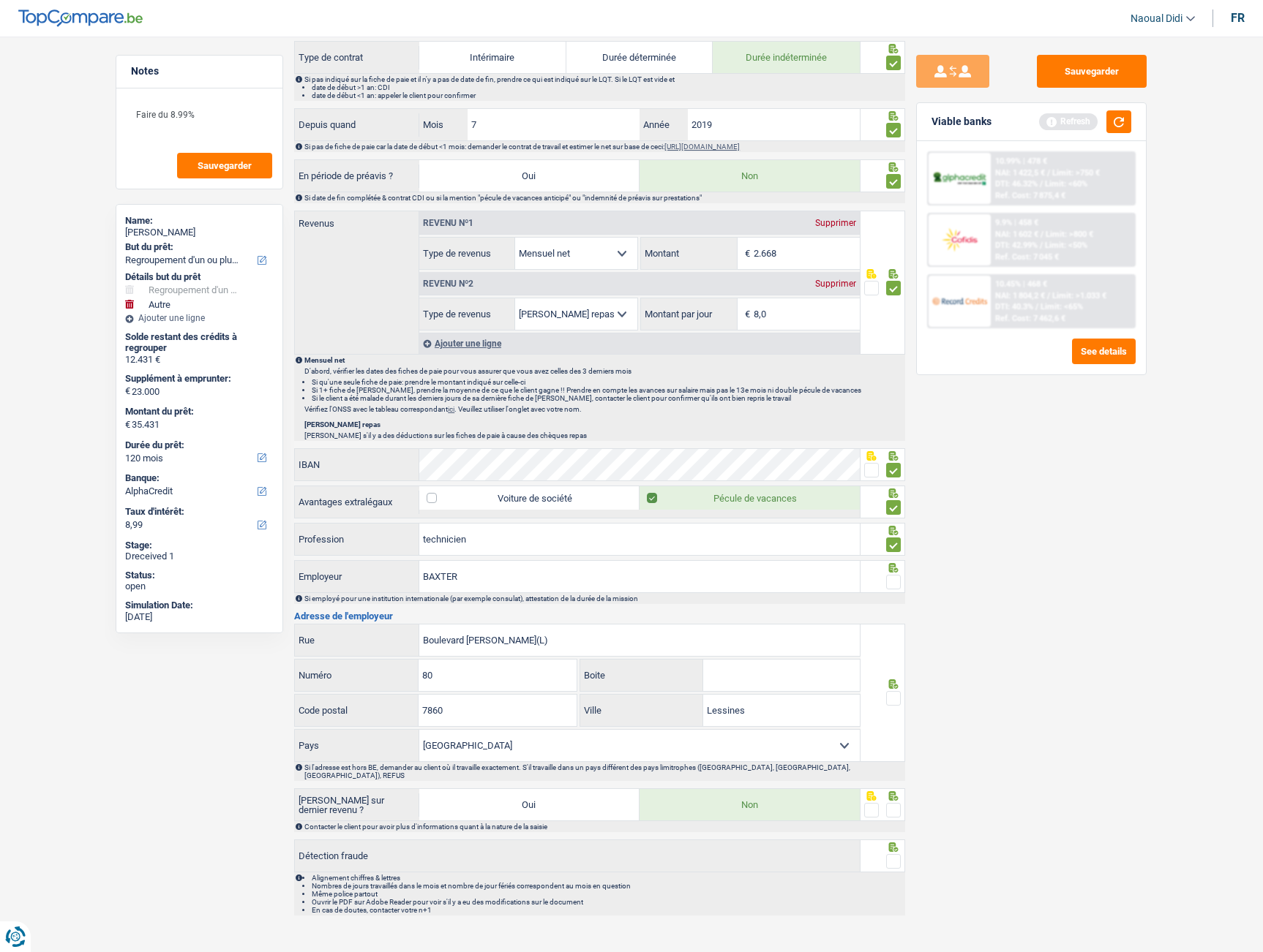
click at [893, 585] on span at bounding box center [893, 582] width 15 height 15
click at [0, 0] on input "radio" at bounding box center [0, 0] width 0 height 0
click at [891, 699] on span at bounding box center [893, 698] width 15 height 15
click at [0, 0] on input "radio" at bounding box center [0, 0] width 0 height 0
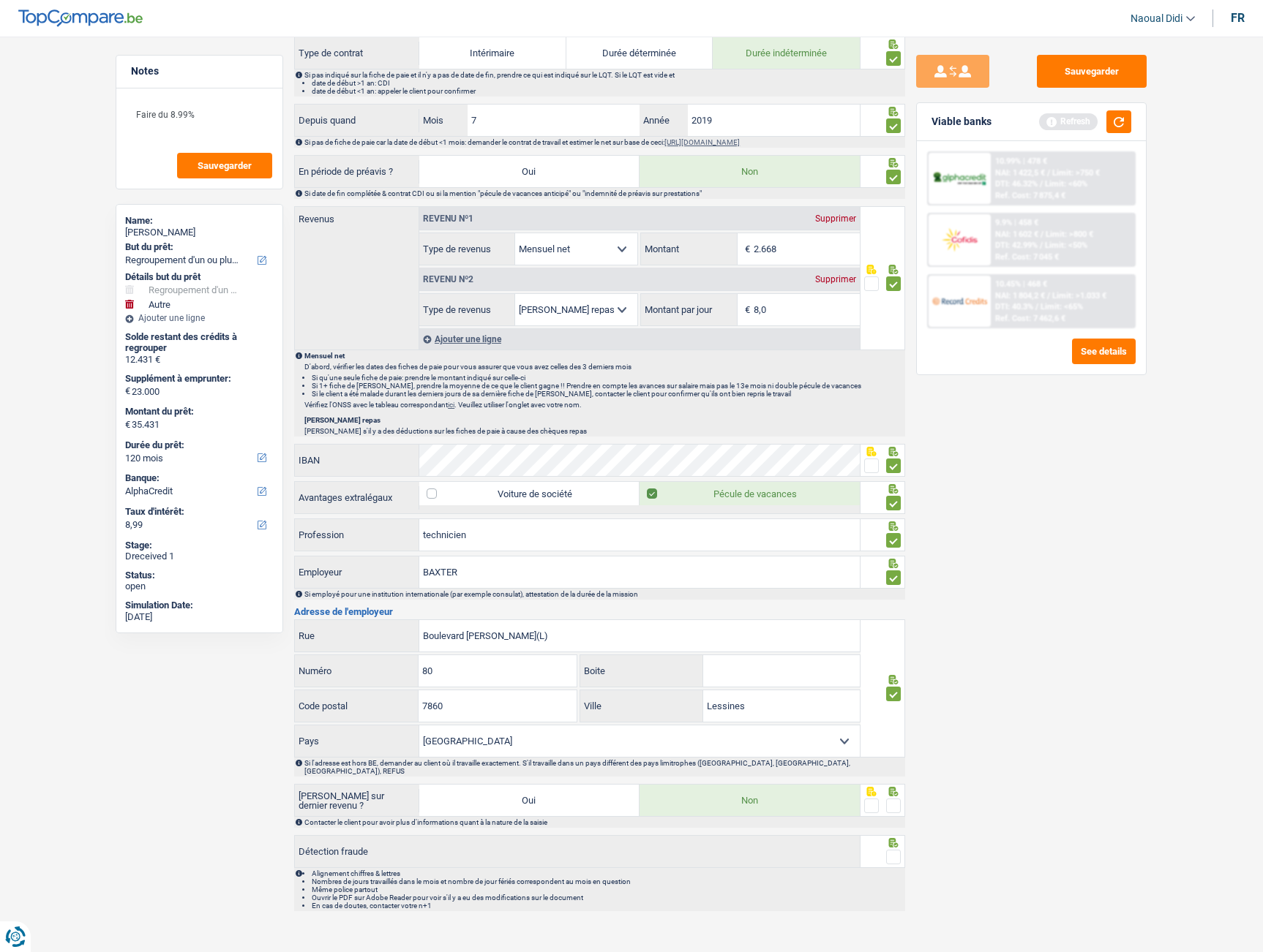
scroll to position [665, 0]
click at [892, 796] on span at bounding box center [893, 803] width 15 height 15
click at [0, 0] on input "radio" at bounding box center [0, 0] width 0 height 0
click at [895, 847] on span at bounding box center [893, 854] width 15 height 15
click at [0, 0] on input "radio" at bounding box center [0, 0] width 0 height 0
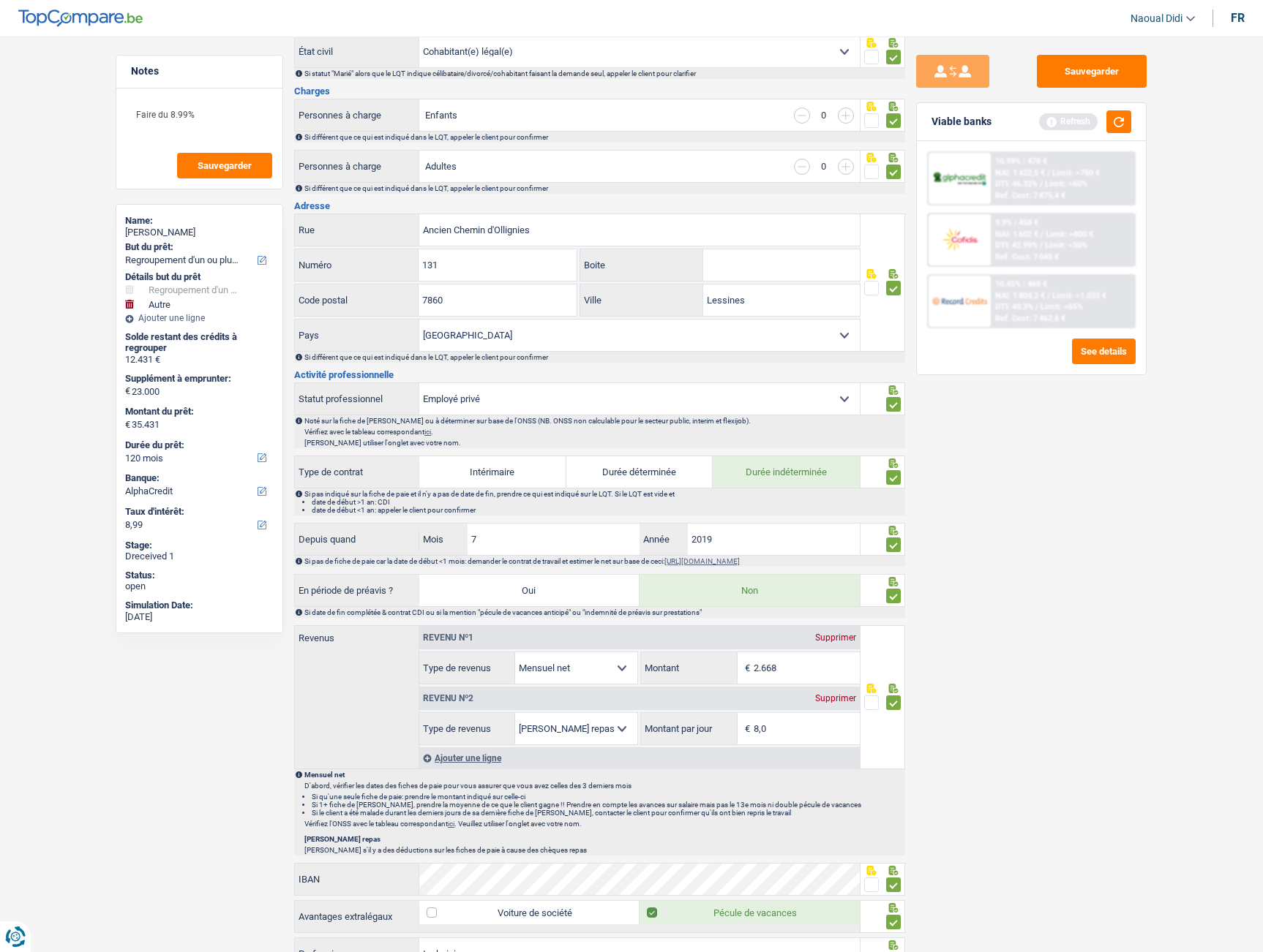
scroll to position [7, 0]
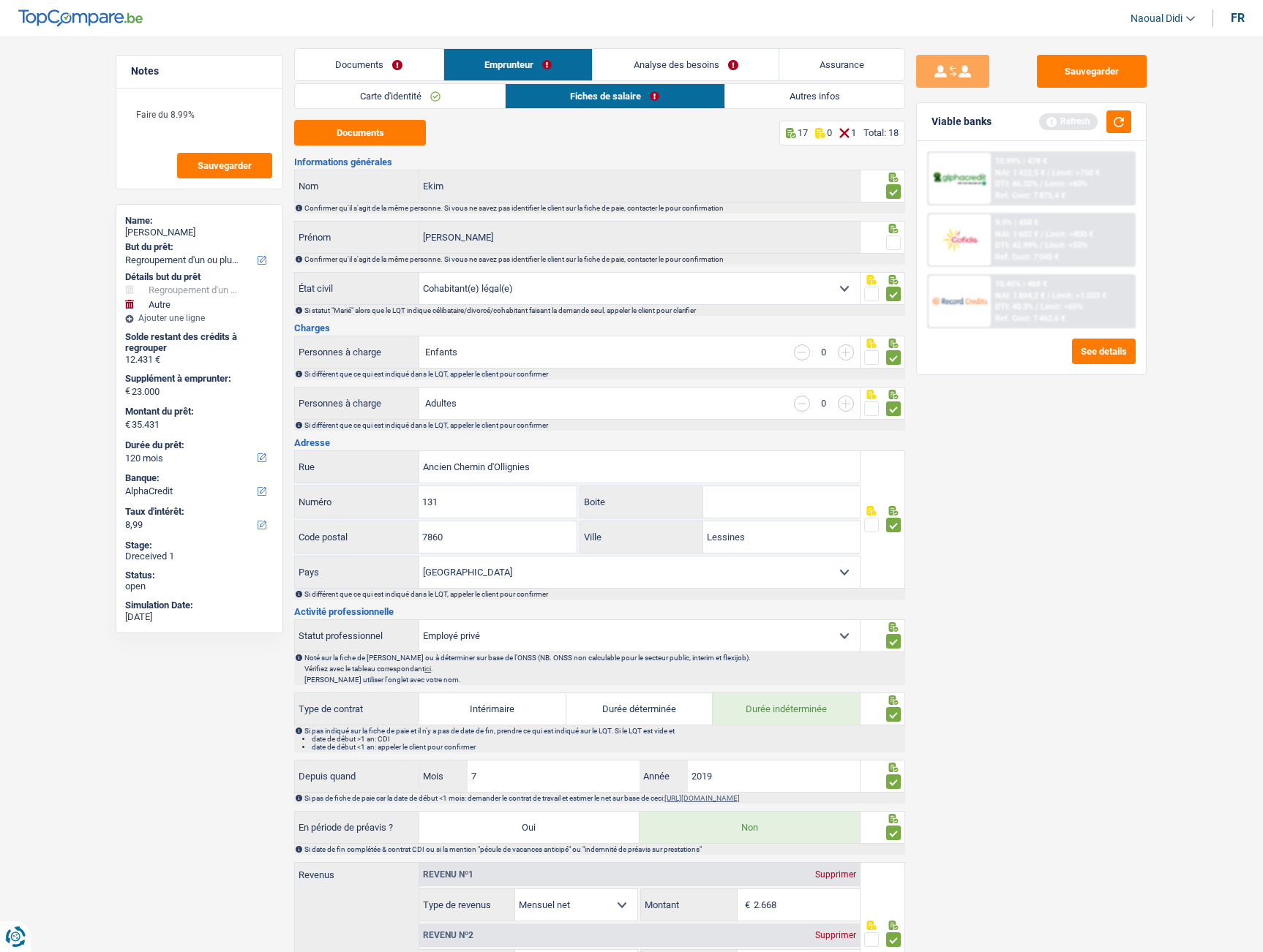
click at [895, 240] on span at bounding box center [893, 243] width 15 height 15
click at [0, 0] on input "radio" at bounding box center [0, 0] width 0 height 0
click at [1090, 69] on button "Sauvegarder" at bounding box center [1091, 71] width 109 height 33
click at [694, 66] on link "Analyse des besoins" at bounding box center [686, 65] width 185 height 32
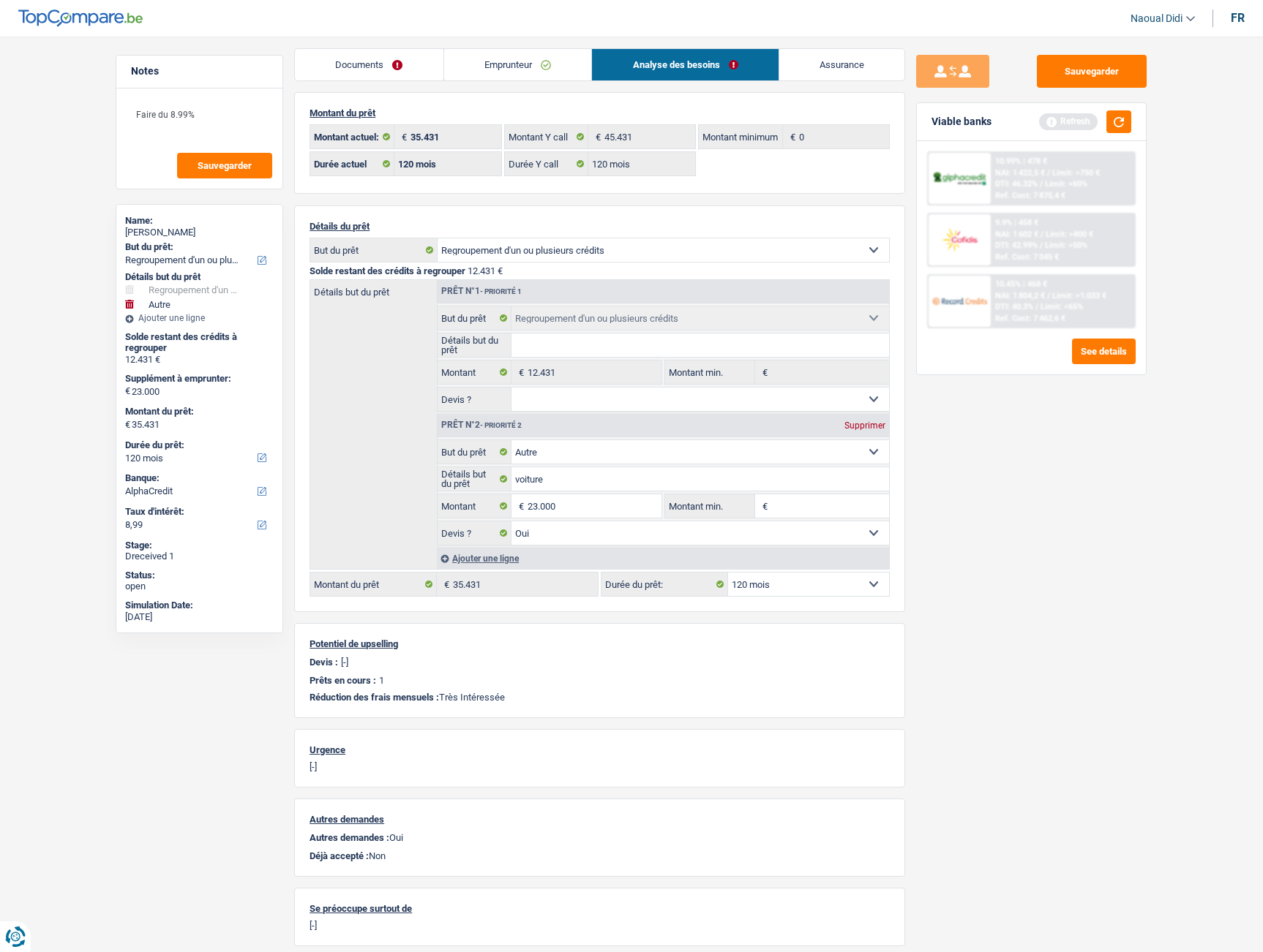
click at [506, 62] on link "Emprunteur" at bounding box center [518, 65] width 148 height 32
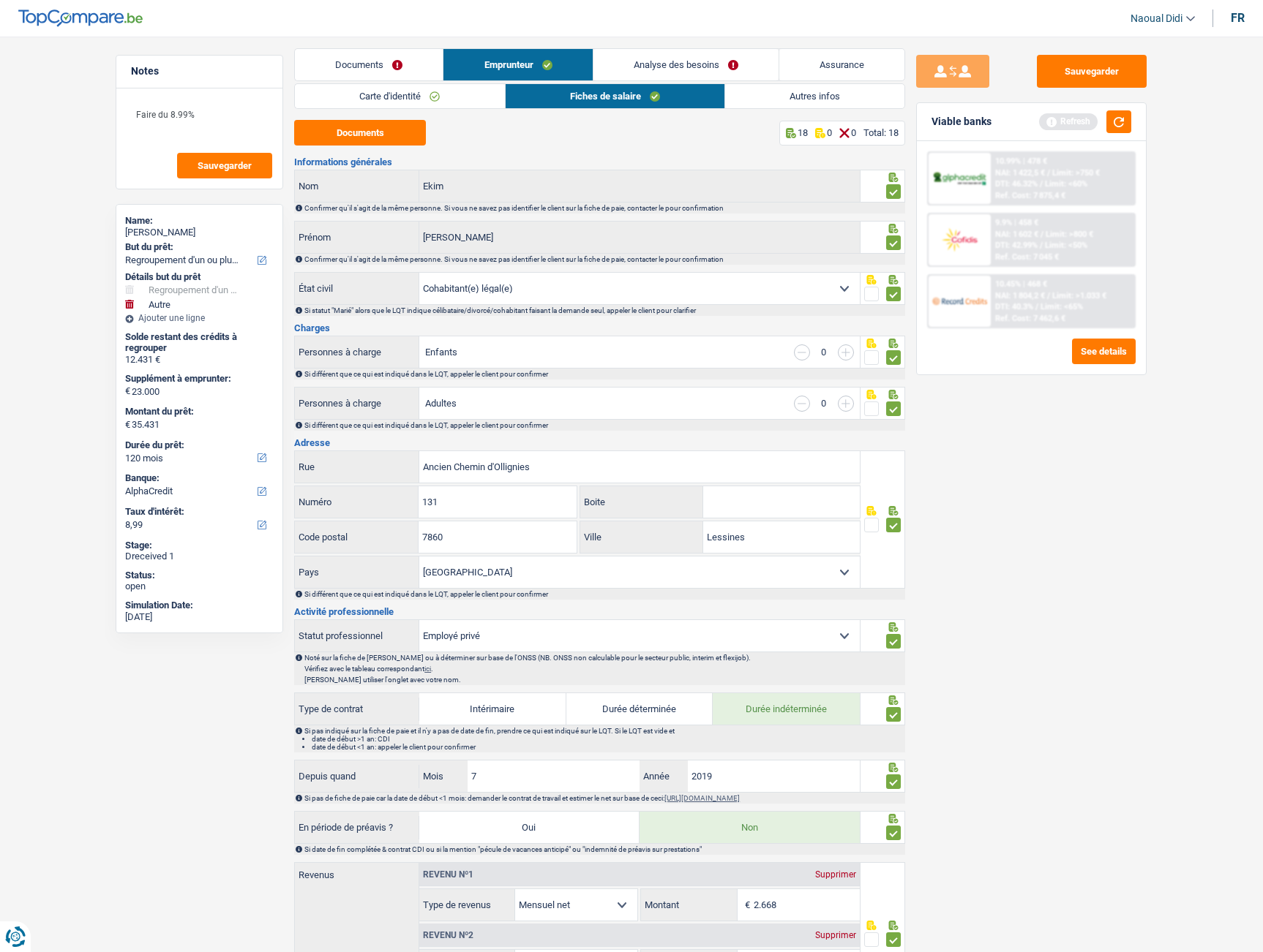
click at [828, 98] on link "Autres infos" at bounding box center [815, 96] width 180 height 24
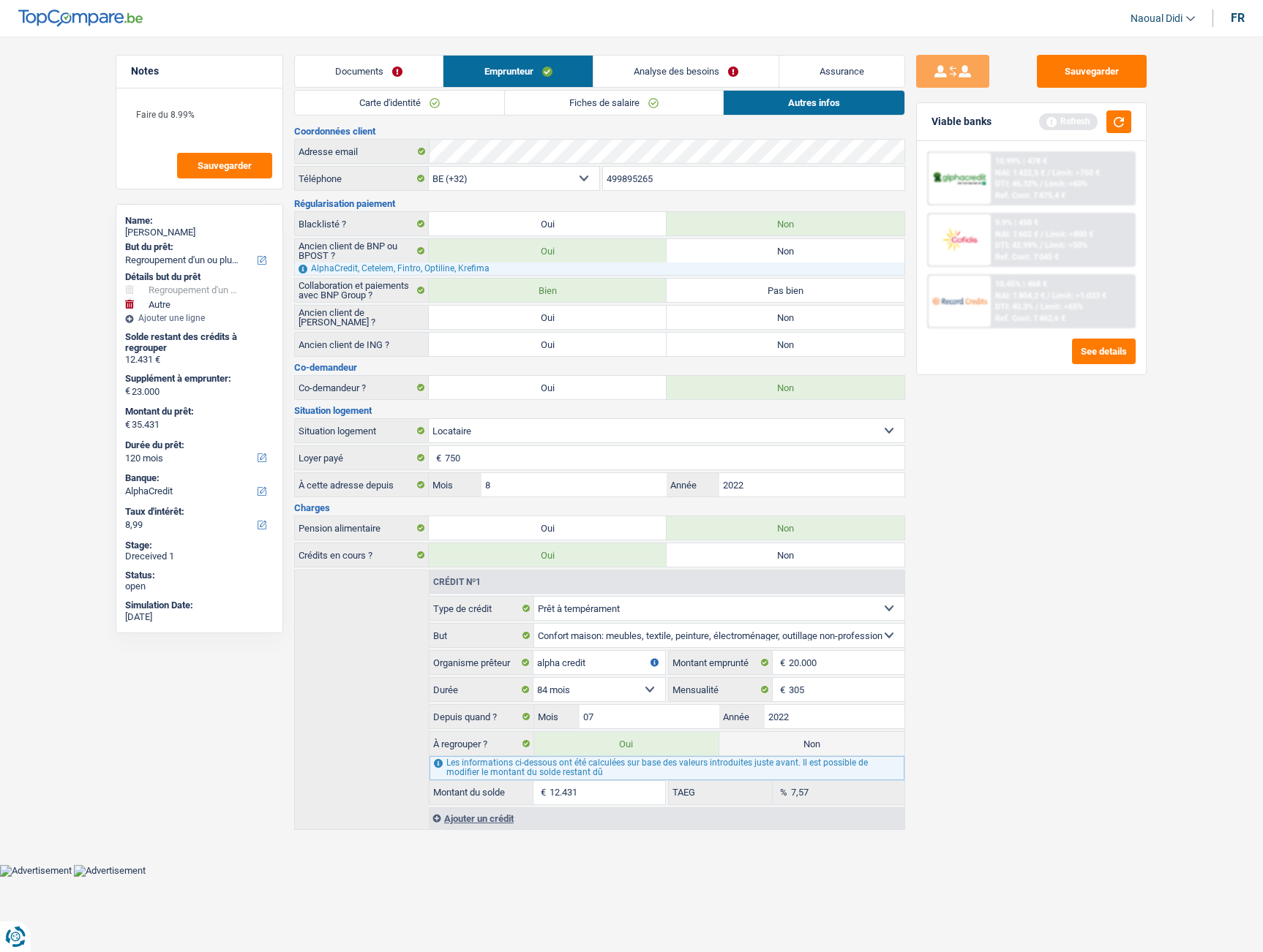
scroll to position [0, 0]
click at [669, 78] on link "Analyse des besoins" at bounding box center [691, 71] width 185 height 32
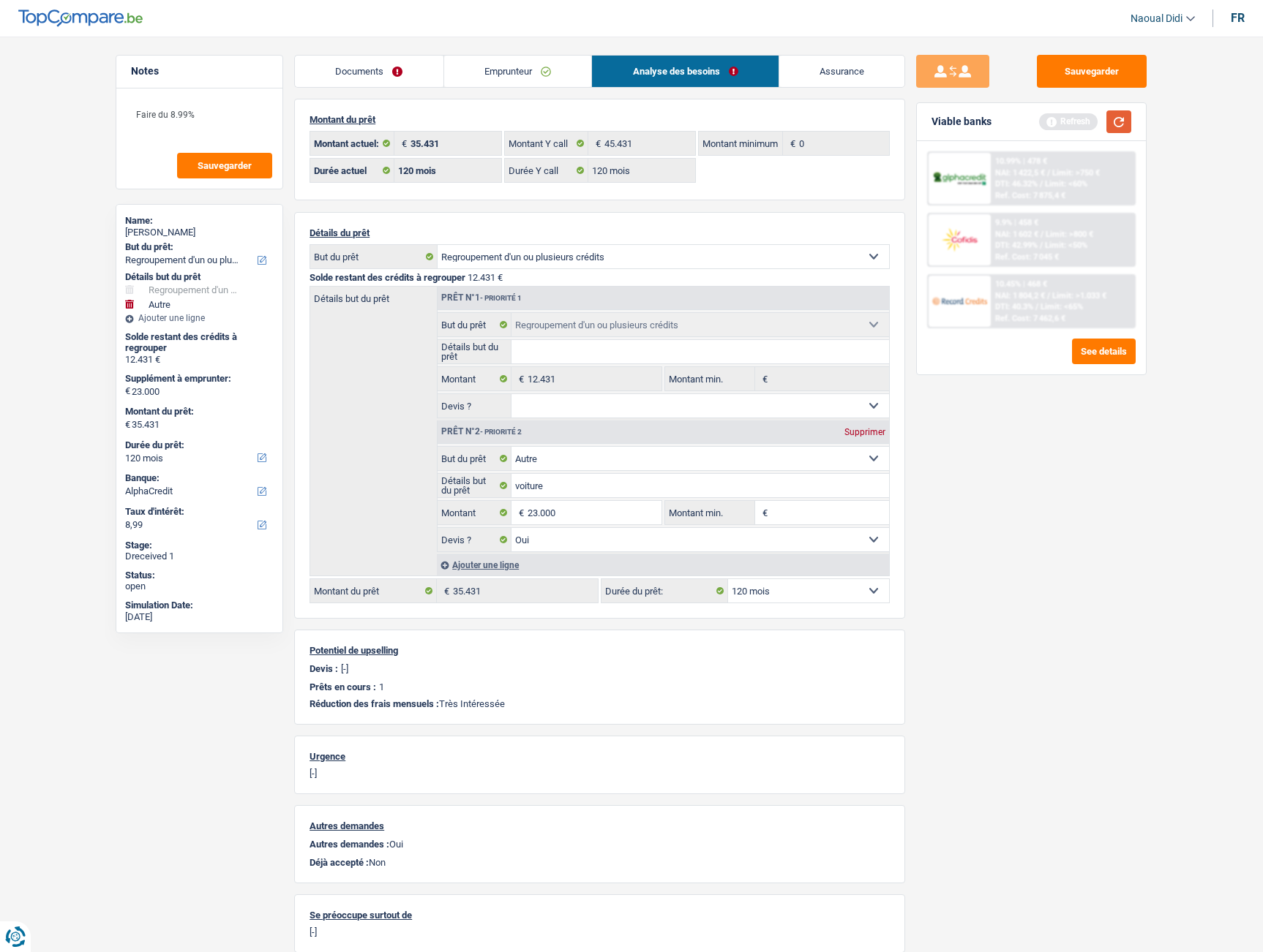
click at [1127, 121] on button "button" at bounding box center [1119, 121] width 25 height 22
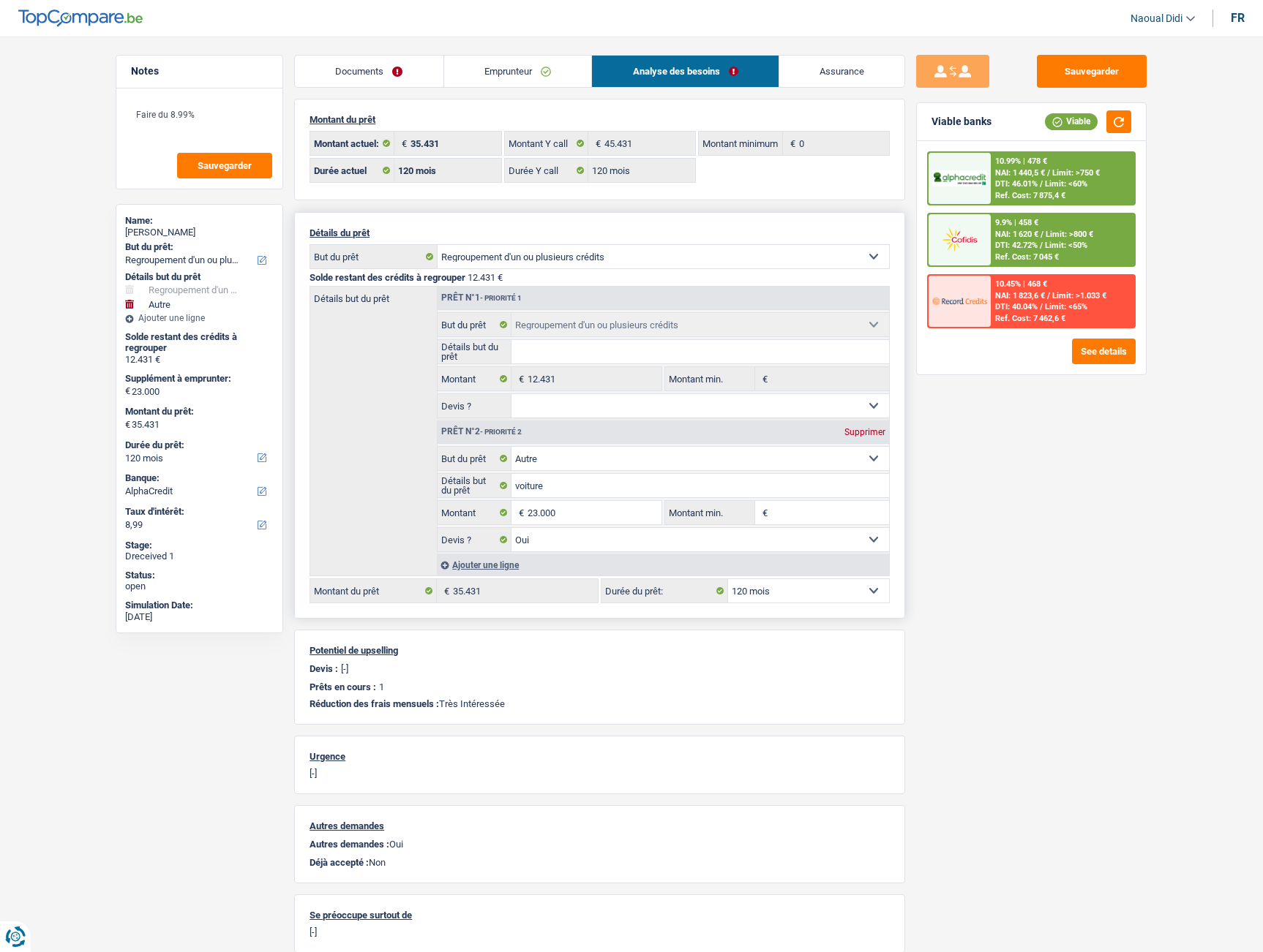
click at [794, 588] on select "12 mois 18 mois 24 mois 30 mois 36 mois 42 mois 48 mois 60 mois 72 mois 84 mois…" at bounding box center [808, 591] width 161 height 23
select select "84"
click at [728, 579] on select "12 mois 18 mois 24 mois 30 mois 36 mois 42 mois 48 mois 60 mois 72 mois 84 mois…" at bounding box center [808, 591] width 161 height 23
select select "84"
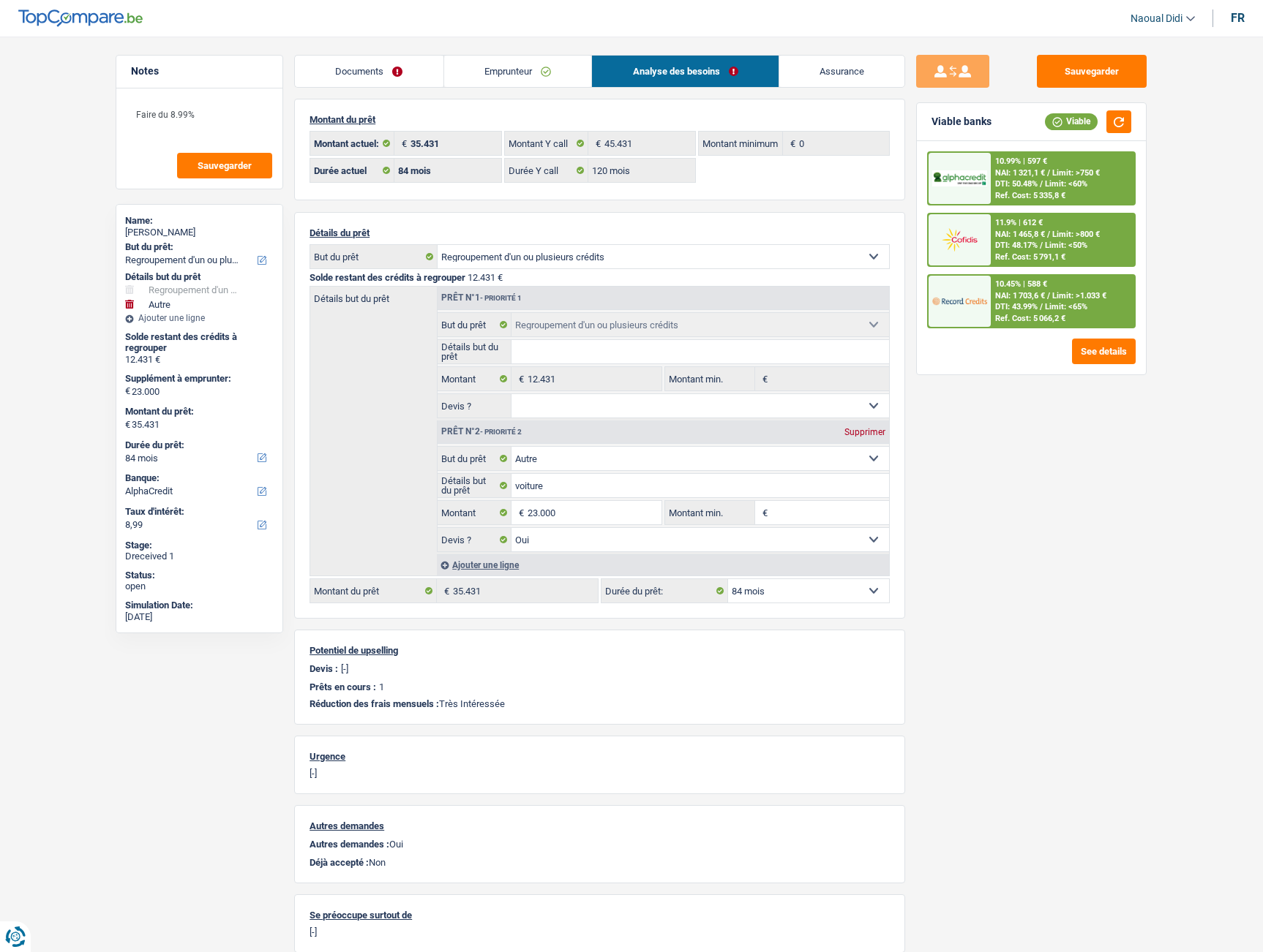
click at [1030, 180] on span "DTI: 50.48%" at bounding box center [1016, 184] width 42 height 9
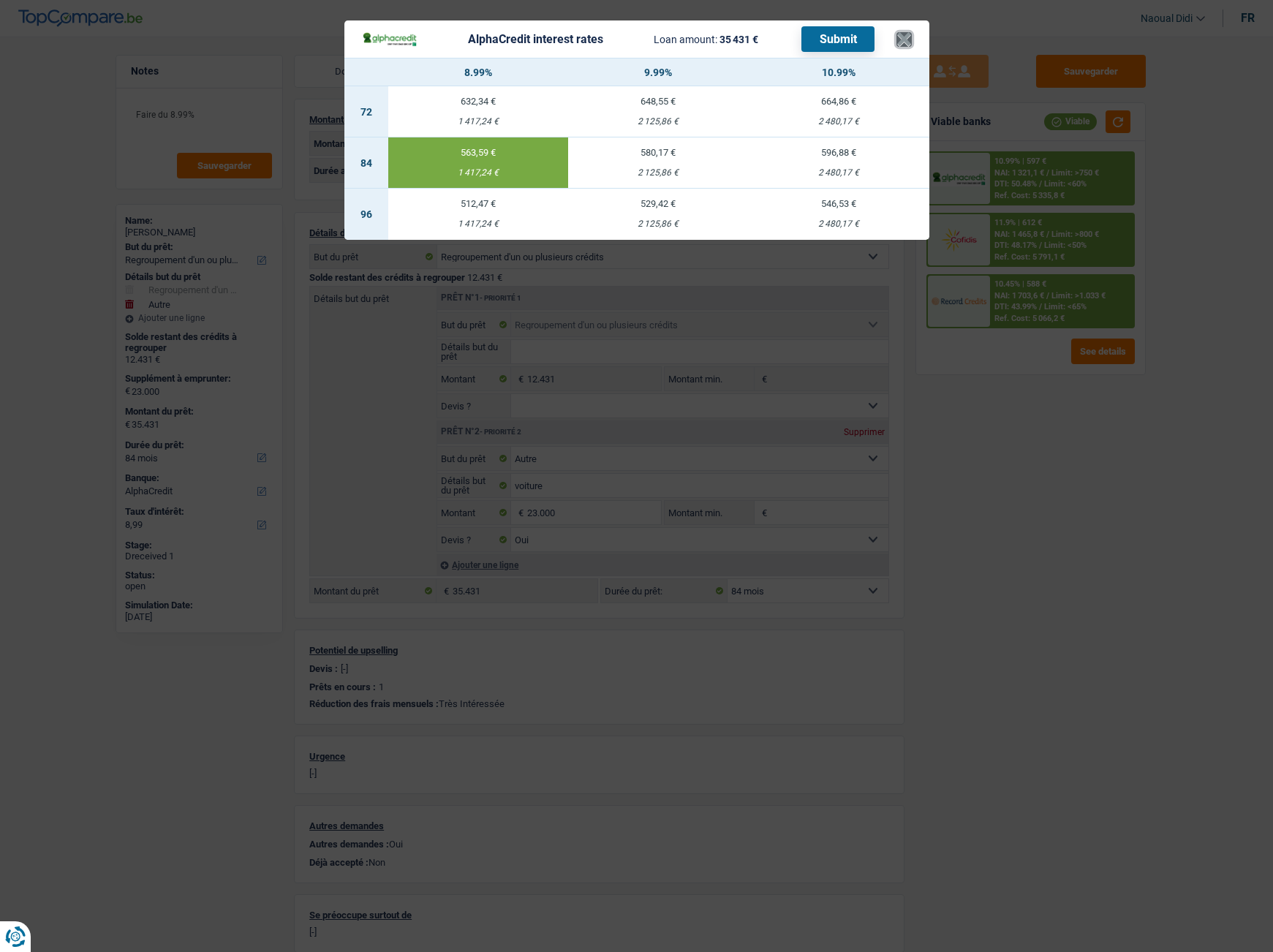
click at [901, 33] on button "×" at bounding box center [904, 39] width 15 height 15
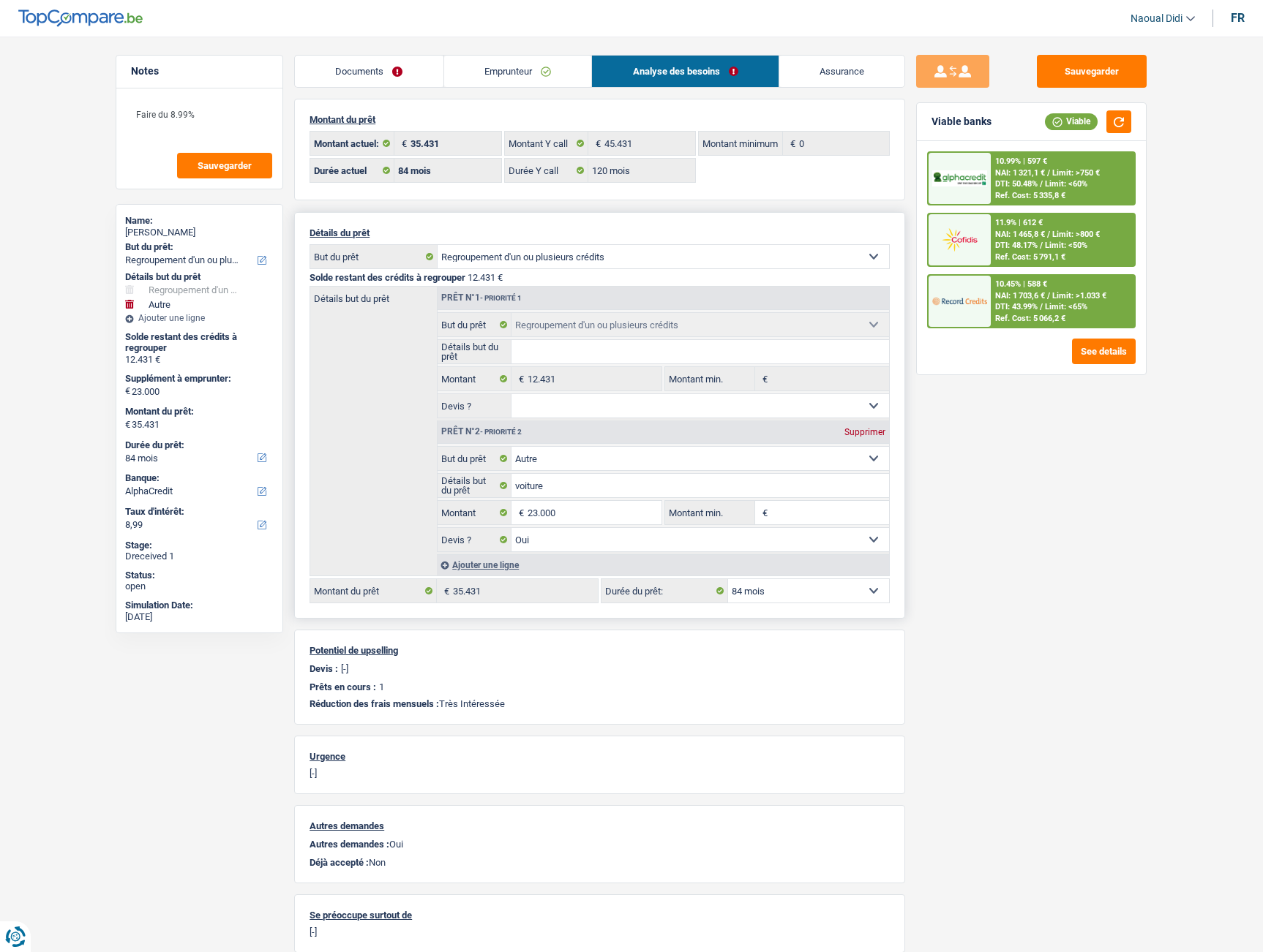
click at [791, 595] on select "12 mois 18 mois 24 mois 30 mois 36 mois 42 mois 48 mois 60 mois 72 mois 84 mois…" at bounding box center [808, 591] width 161 height 23
select select "120"
click at [728, 579] on select "12 mois 18 mois 24 mois 30 mois 36 mois 42 mois 48 mois 60 mois 72 mois 84 mois…" at bounding box center [808, 591] width 161 height 23
select select "120"
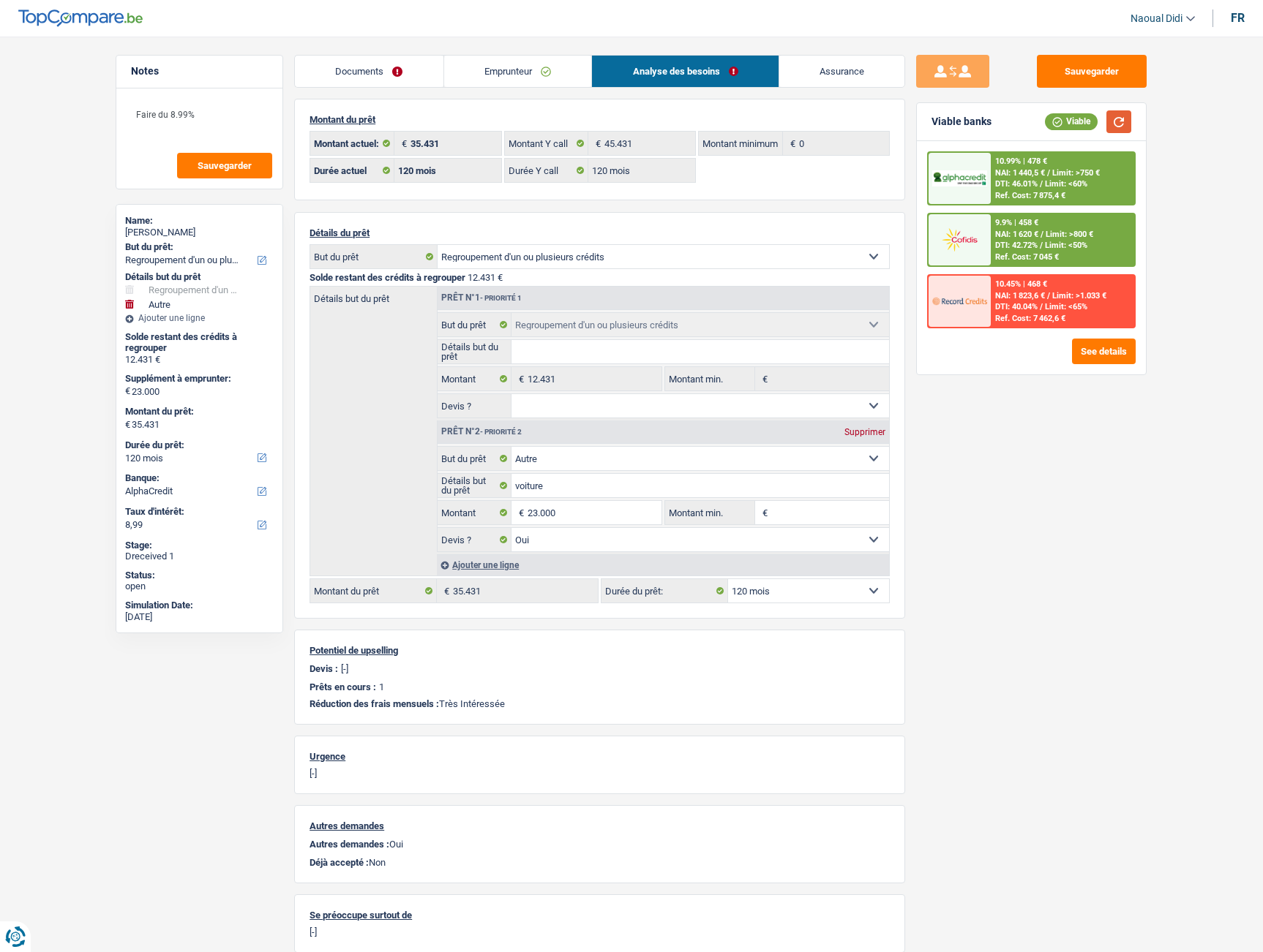
click at [1120, 119] on button "button" at bounding box center [1119, 121] width 25 height 22
click at [572, 461] on select "Confort maison: meubles, textile, peinture, électroménager, outillage non-profe…" at bounding box center [700, 458] width 378 height 23
click at [572, 462] on select "Confort maison: meubles, textile, peinture, électroménager, outillage non-profe…" at bounding box center [700, 458] width 378 height 23
click at [1034, 179] on span "DTI: 46.01%" at bounding box center [1016, 184] width 42 height 9
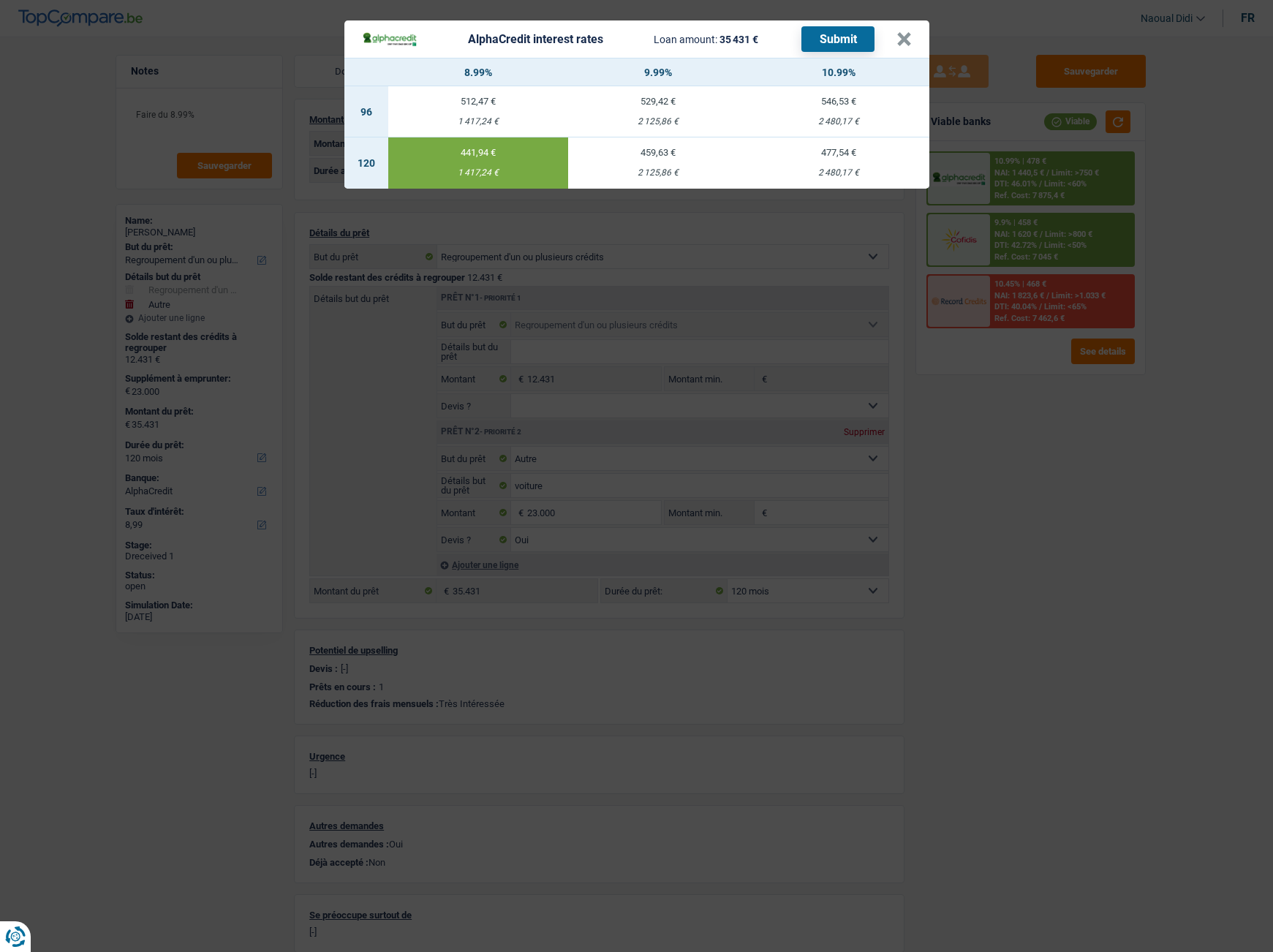
click at [829, 42] on button "Submit" at bounding box center [838, 39] width 73 height 25
click at [907, 39] on button "×" at bounding box center [904, 39] width 15 height 15
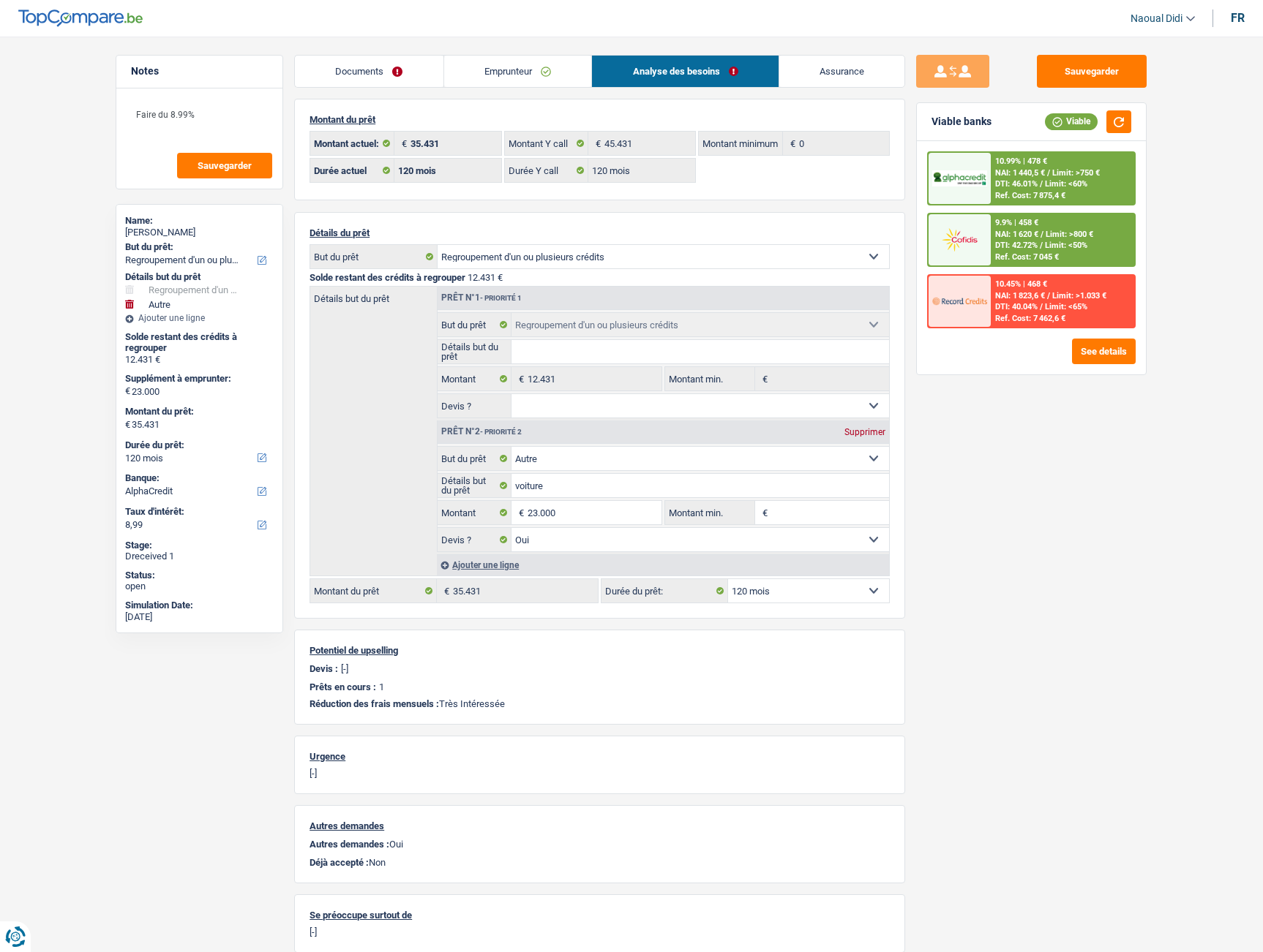
click at [1018, 237] on span "NAI: 1 620 €" at bounding box center [1016, 234] width 43 height 9
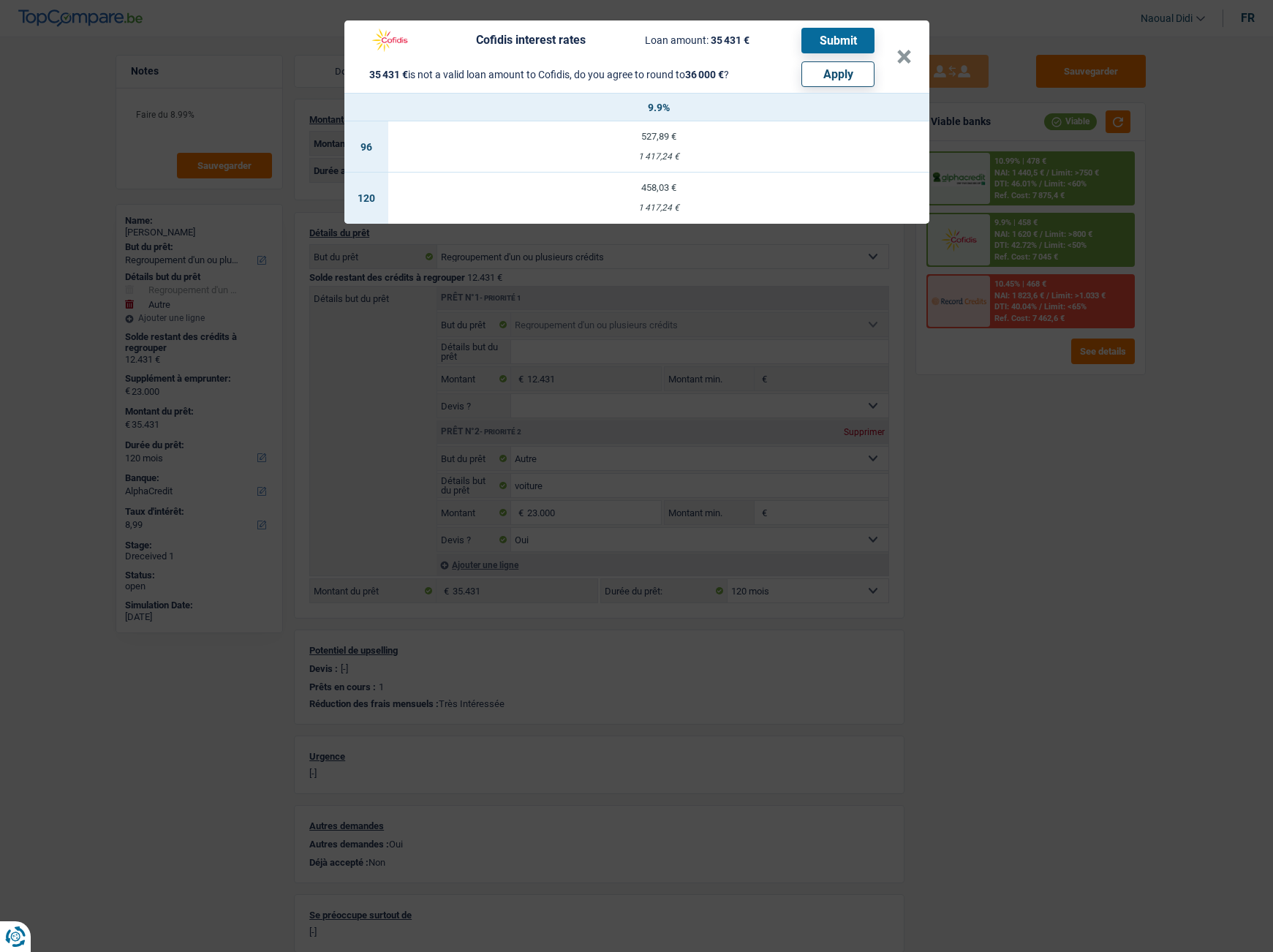
click at [818, 72] on button "Apply" at bounding box center [838, 74] width 73 height 25
type input "23.569"
type input "36.000"
type input "23.569"
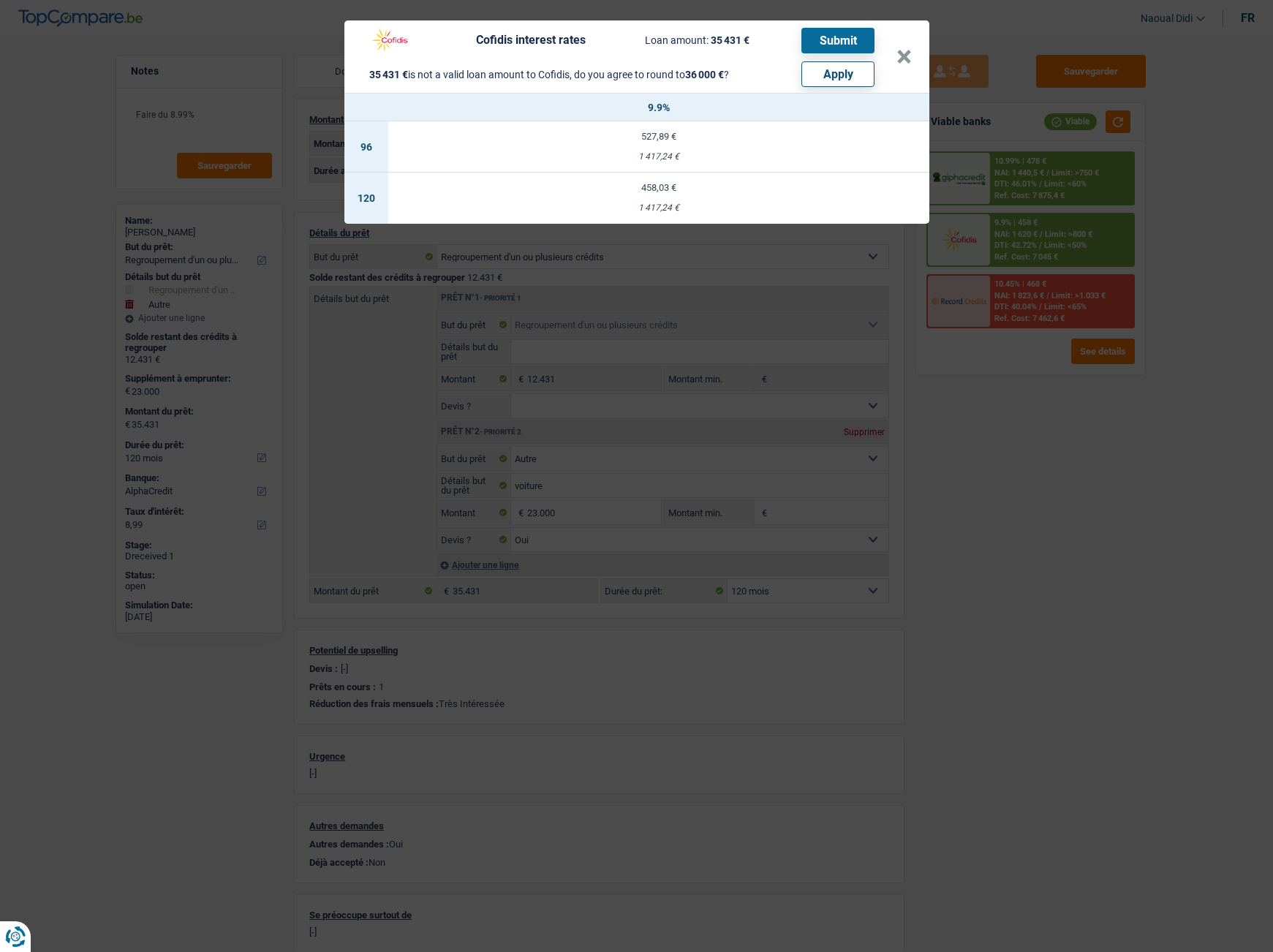
type input "36.000"
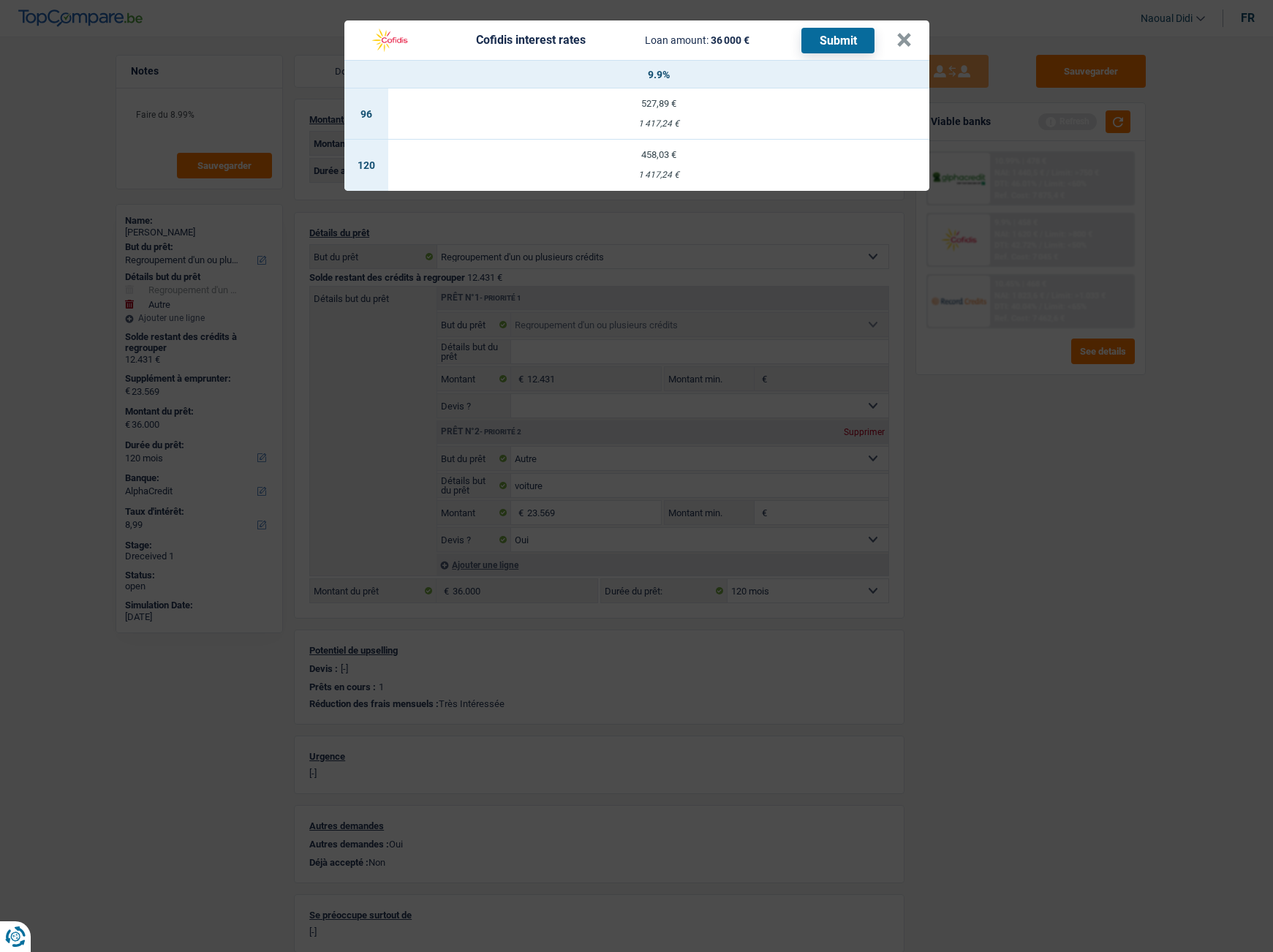
click at [666, 162] on td "458,03 € 1 417,24 €" at bounding box center [658, 165] width 541 height 51
select select "cofidis"
type input "9,90"
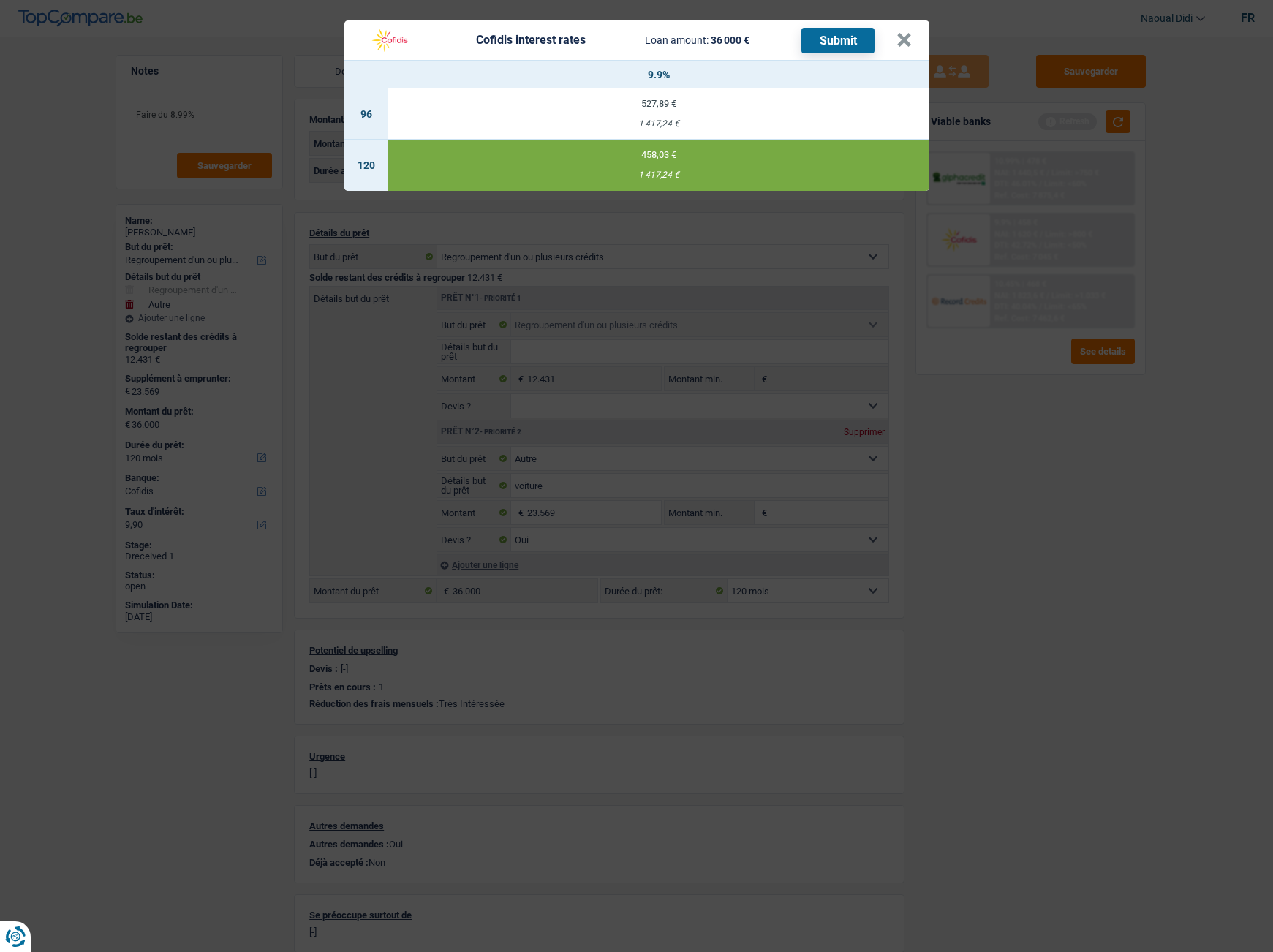
click at [835, 43] on button "Submit" at bounding box center [838, 40] width 73 height 25
click at [903, 41] on button "×" at bounding box center [904, 40] width 15 height 15
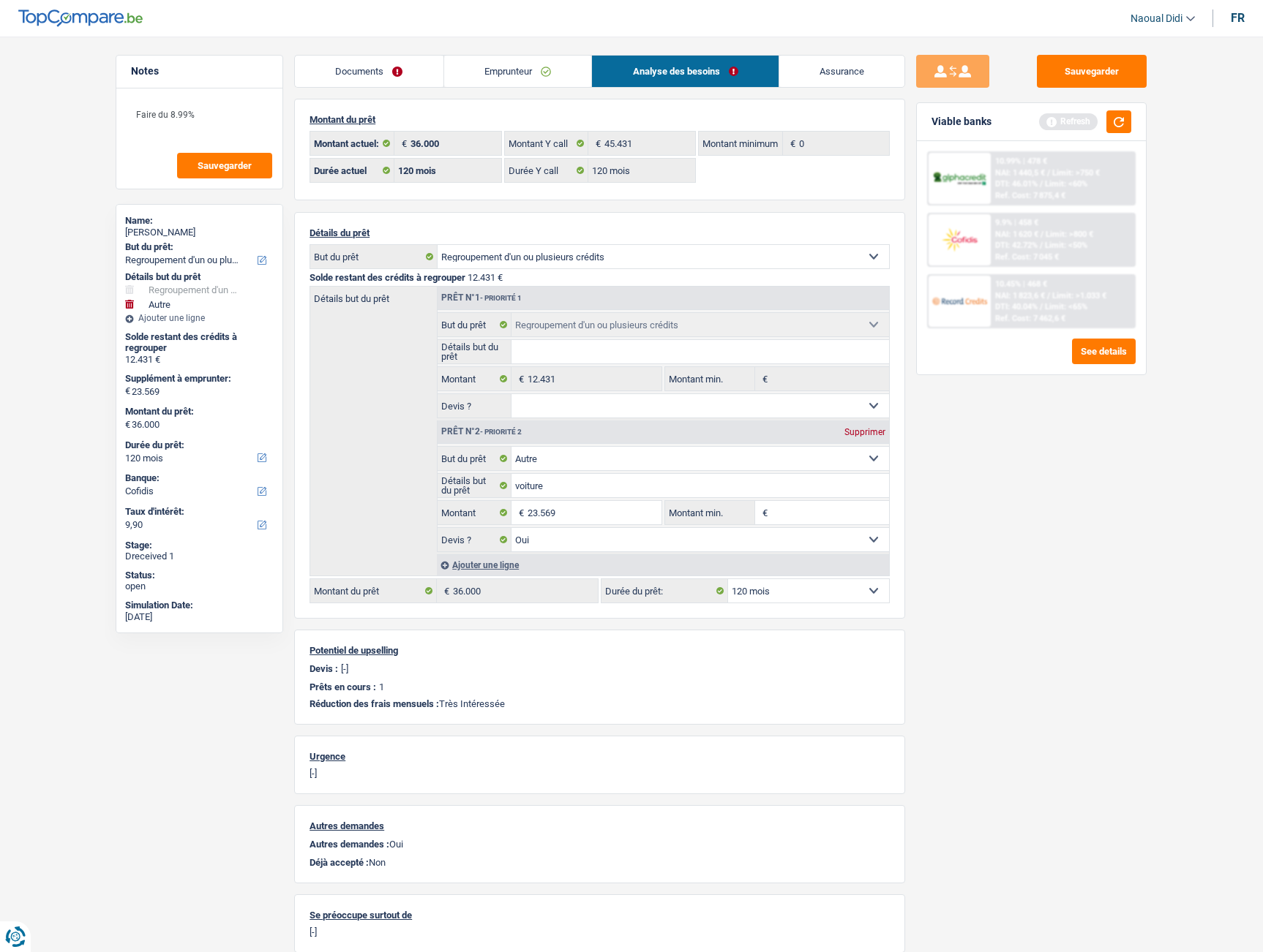
click at [477, 70] on link "Emprunteur" at bounding box center [518, 71] width 148 height 32
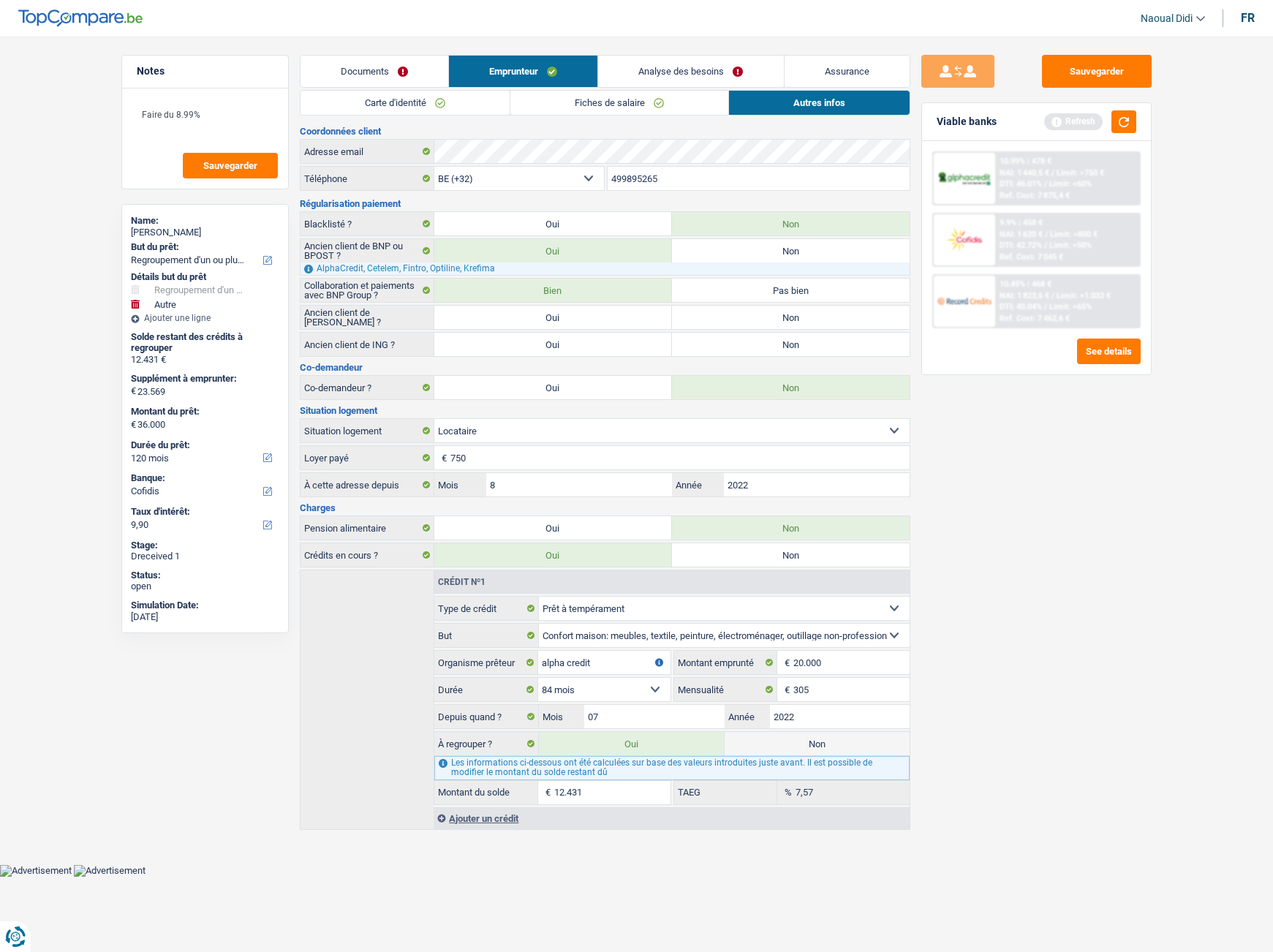
click at [420, 104] on link "Carte d'identité" at bounding box center [405, 102] width 209 height 24
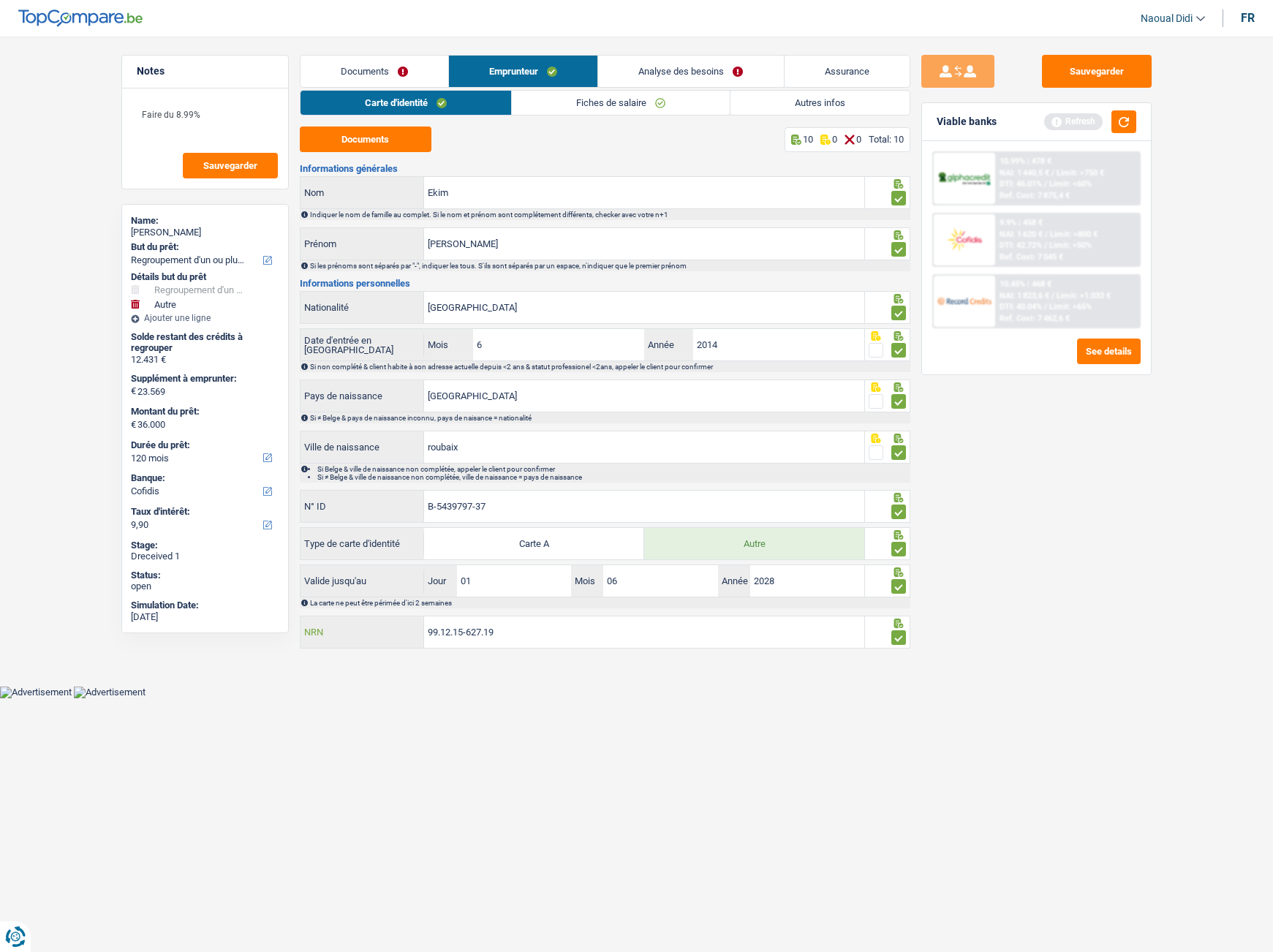
drag, startPoint x: 359, startPoint y: 619, endPoint x: 323, endPoint y: 618, distance: 36.0
click at [323, 618] on div "99.12.15-627.19 NRN" at bounding box center [582, 632] width 564 height 32
click at [641, 66] on link "Analyse des besoins" at bounding box center [691, 71] width 185 height 32
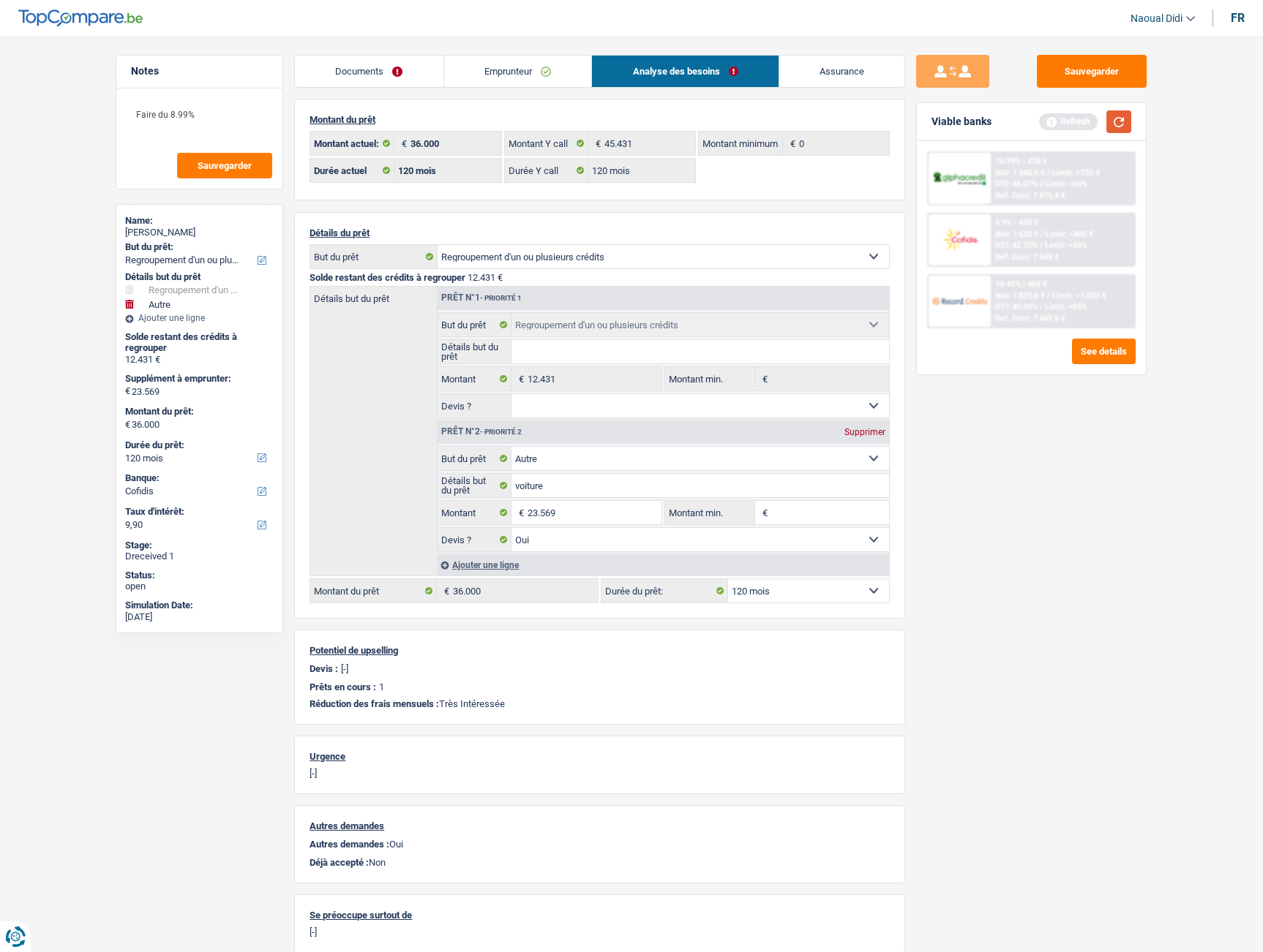
click at [1117, 120] on button "button" at bounding box center [1119, 121] width 25 height 22
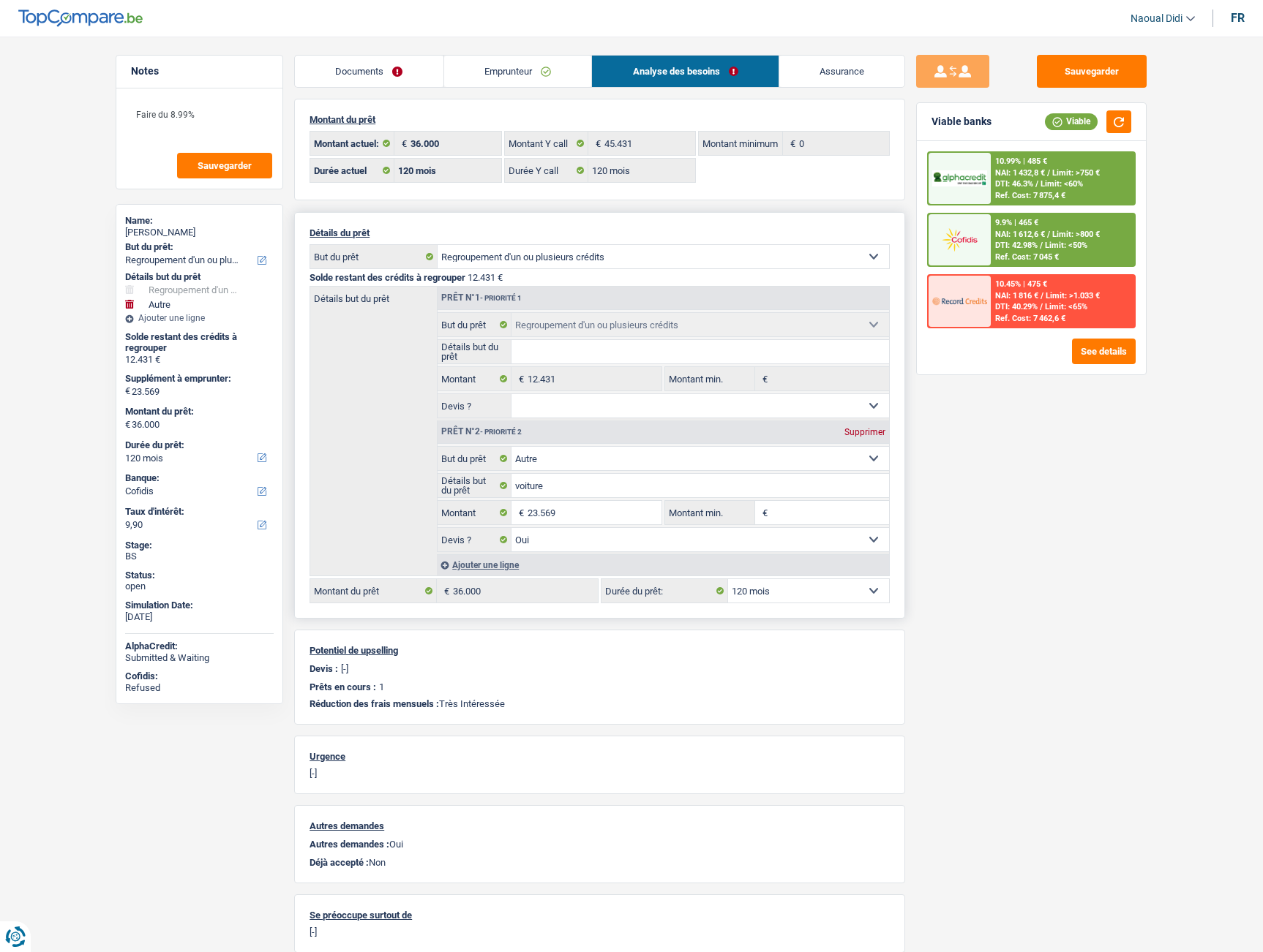
click at [783, 595] on select "12 mois 18 mois 24 mois 30 mois 36 mois 42 mois 48 mois 60 mois 72 mois 84 mois…" at bounding box center [808, 591] width 161 height 23
select select "84"
click at [728, 579] on select "12 mois 18 mois 24 mois 30 mois 36 mois 42 mois 48 mois 60 mois 72 mois 84 mois…" at bounding box center [808, 591] width 161 height 23
select select "84"
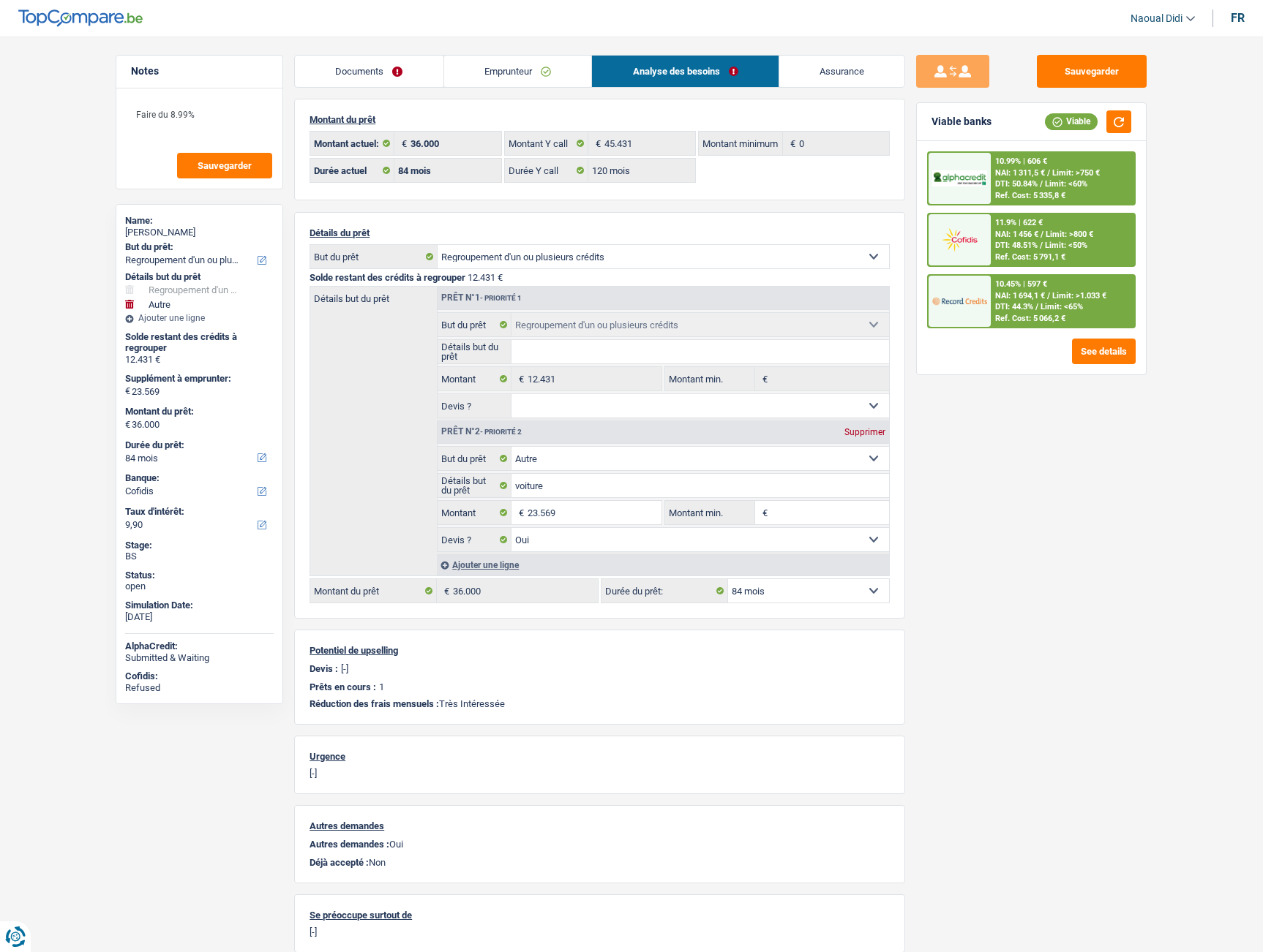
click at [1042, 297] on span "NAI: 1 694,1 €" at bounding box center [1019, 296] width 50 height 9
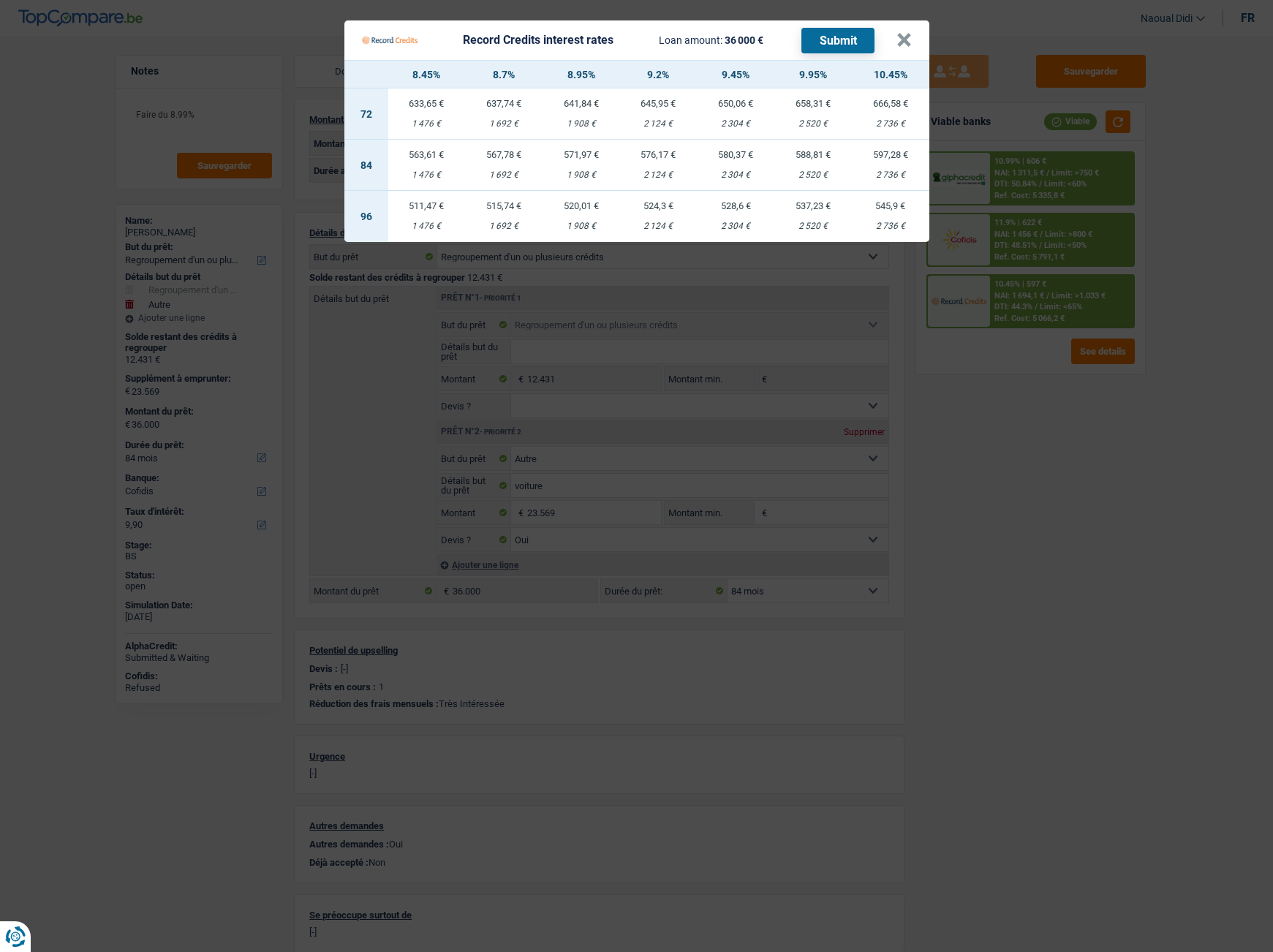
click at [581, 166] on td "571,97 € 1 908 €" at bounding box center [581, 165] width 78 height 51
select select "record credits"
type input "8,95"
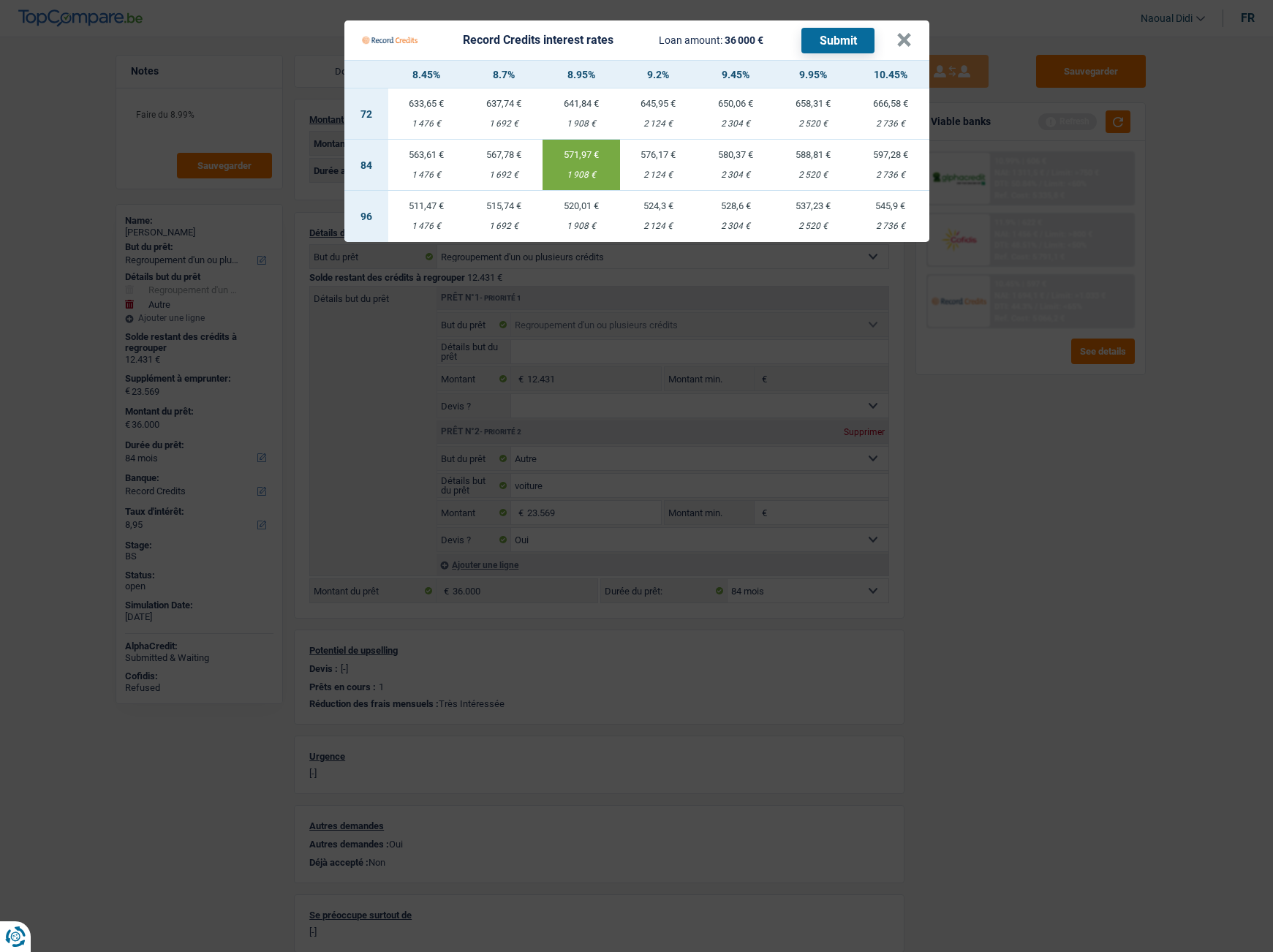
click at [849, 39] on button "Submit" at bounding box center [838, 40] width 73 height 25
click at [901, 46] on button "×" at bounding box center [904, 40] width 15 height 15
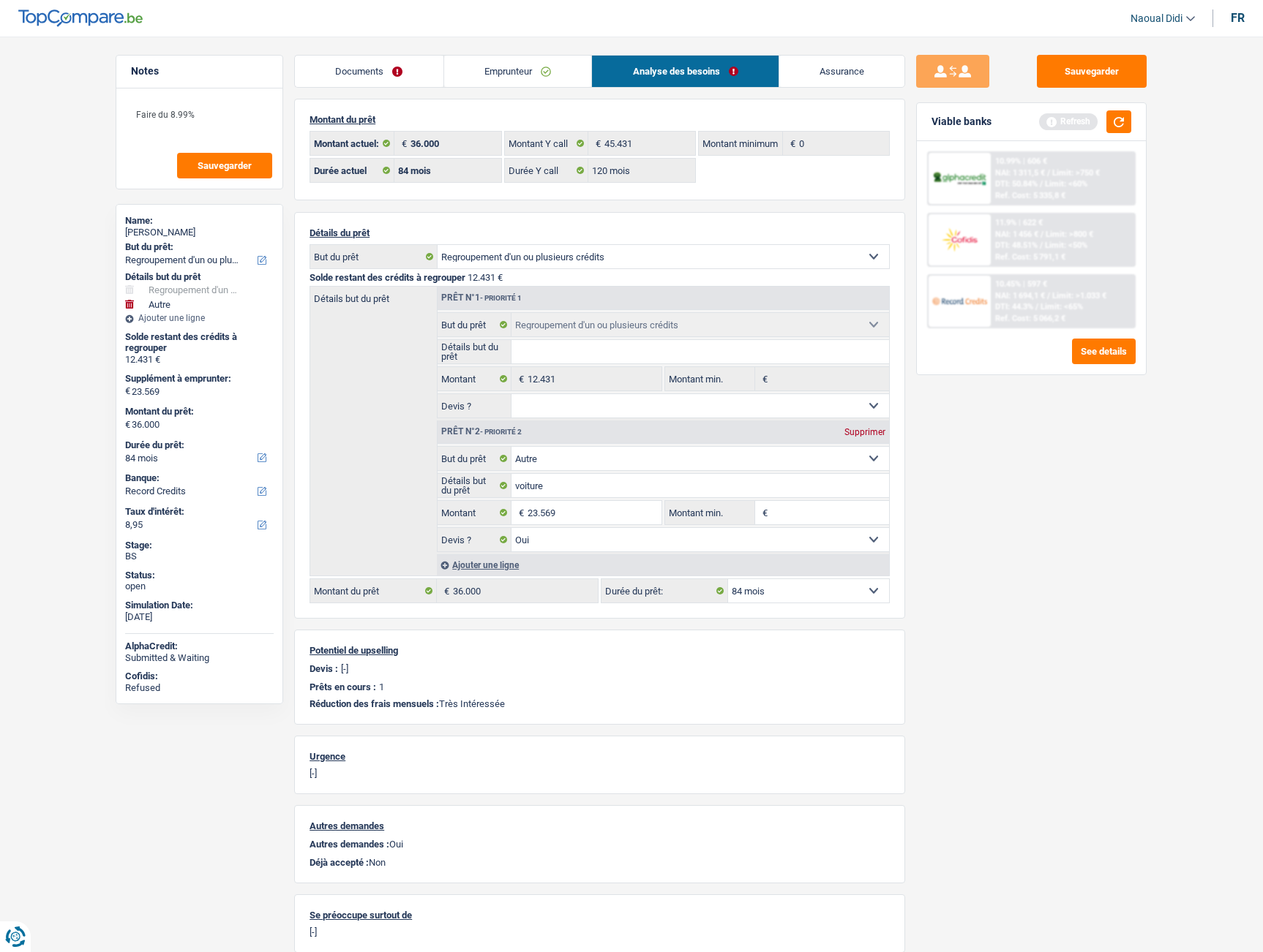
click at [511, 59] on link "Emprunteur" at bounding box center [518, 71] width 148 height 32
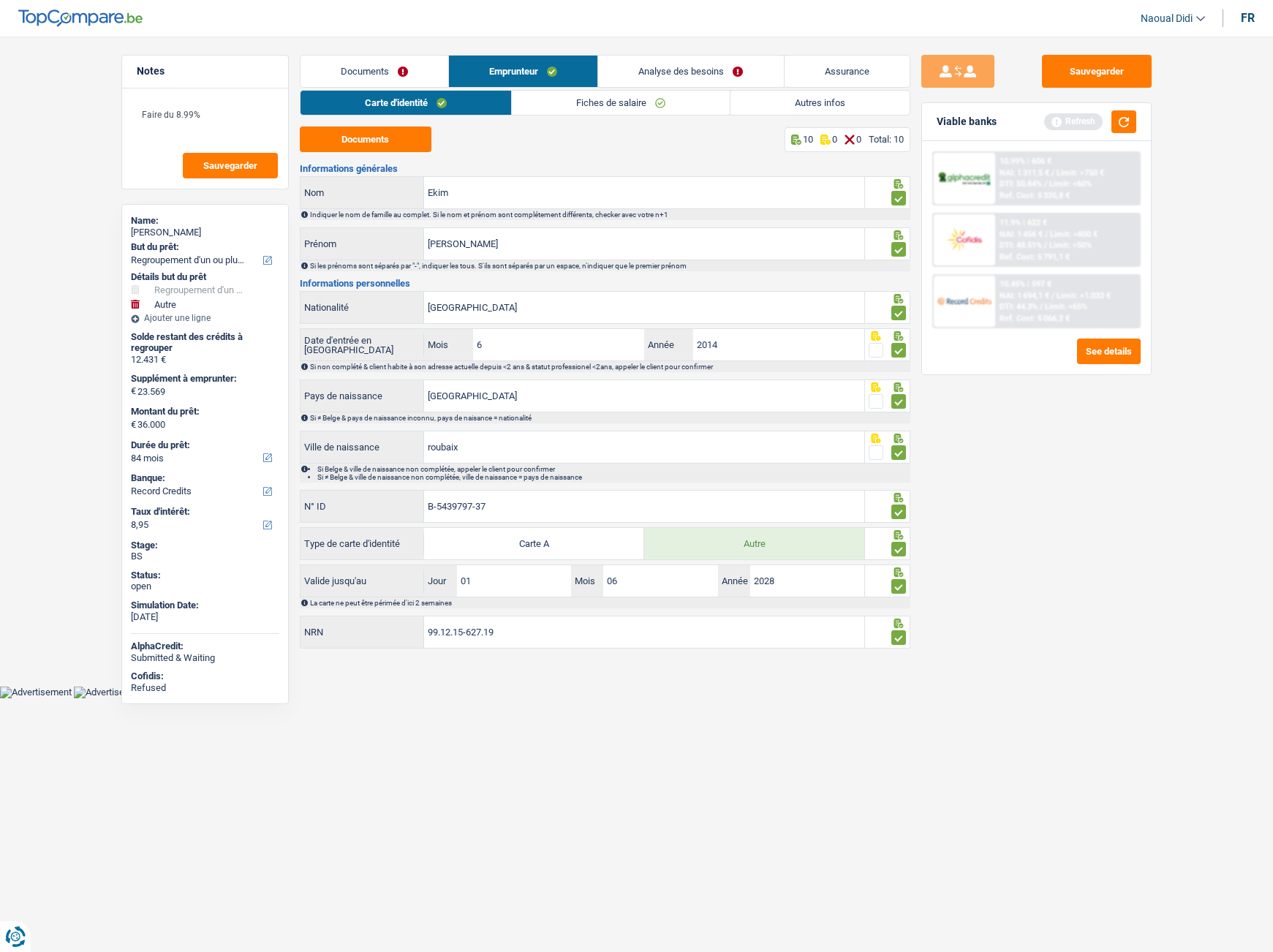
click at [585, 104] on link "Fiches de salaire" at bounding box center [621, 102] width 218 height 24
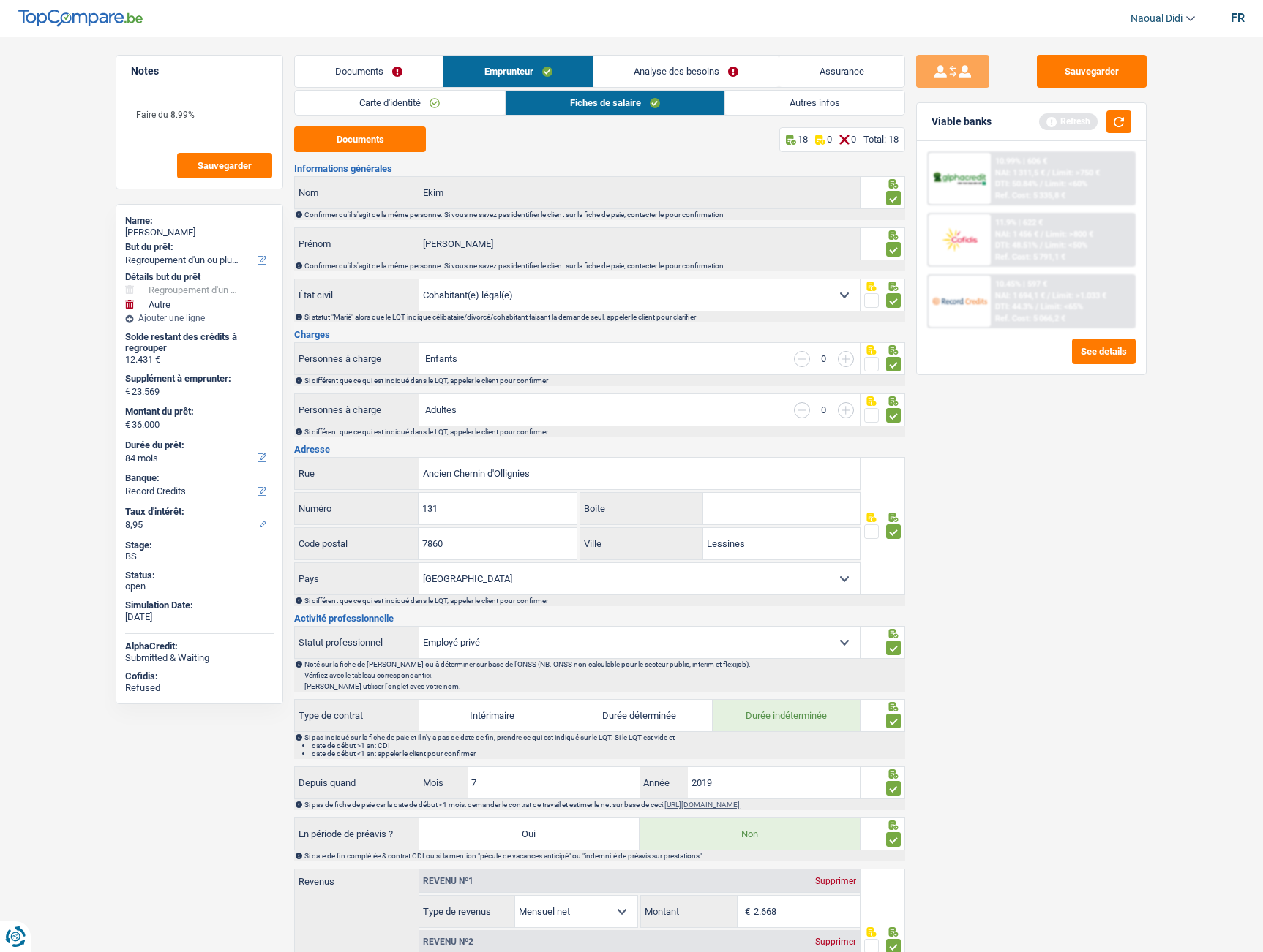
click at [773, 109] on link "Autres infos" at bounding box center [815, 102] width 180 height 24
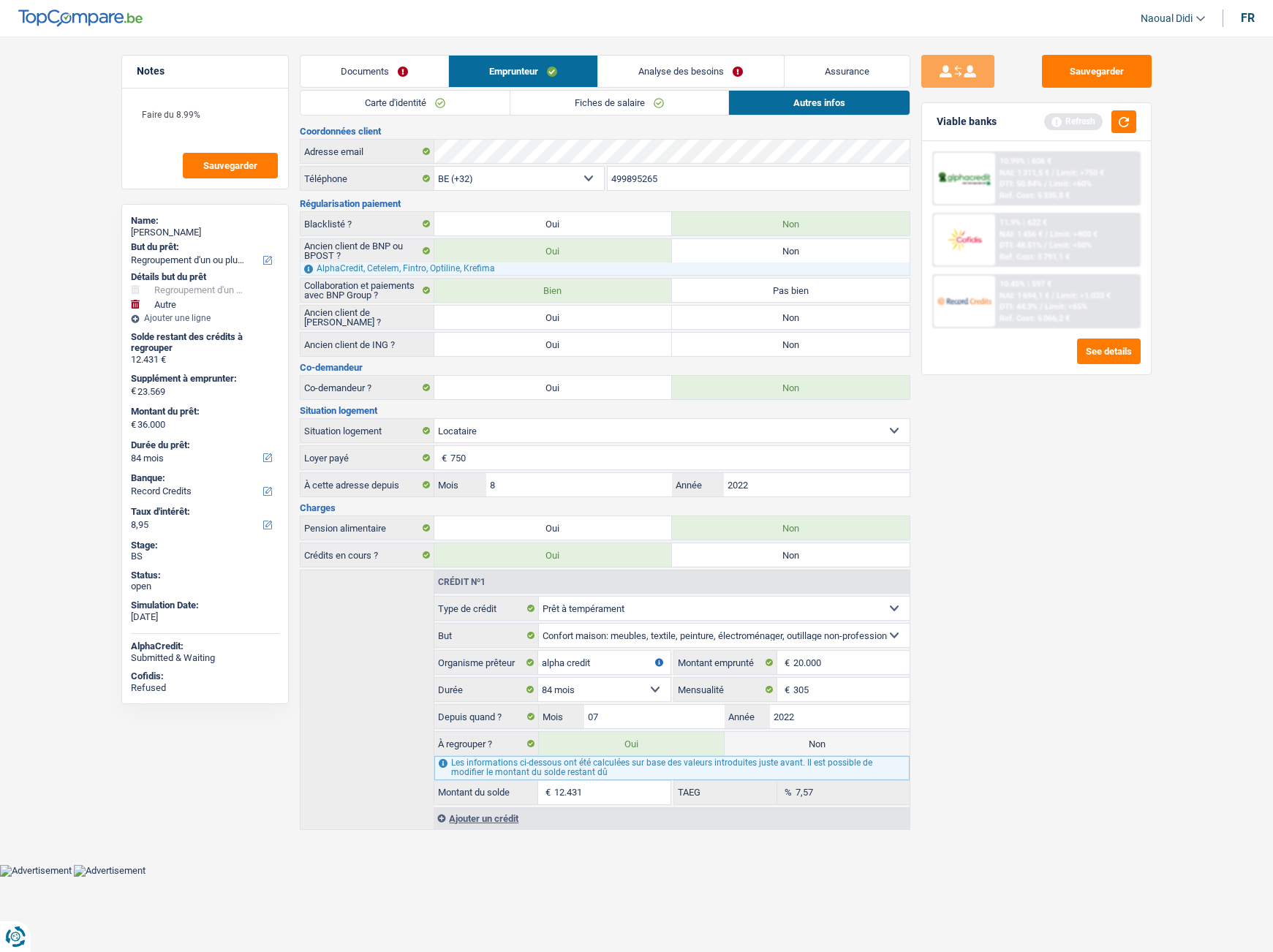
click at [411, 99] on link "Carte d'identité" at bounding box center [405, 102] width 209 height 24
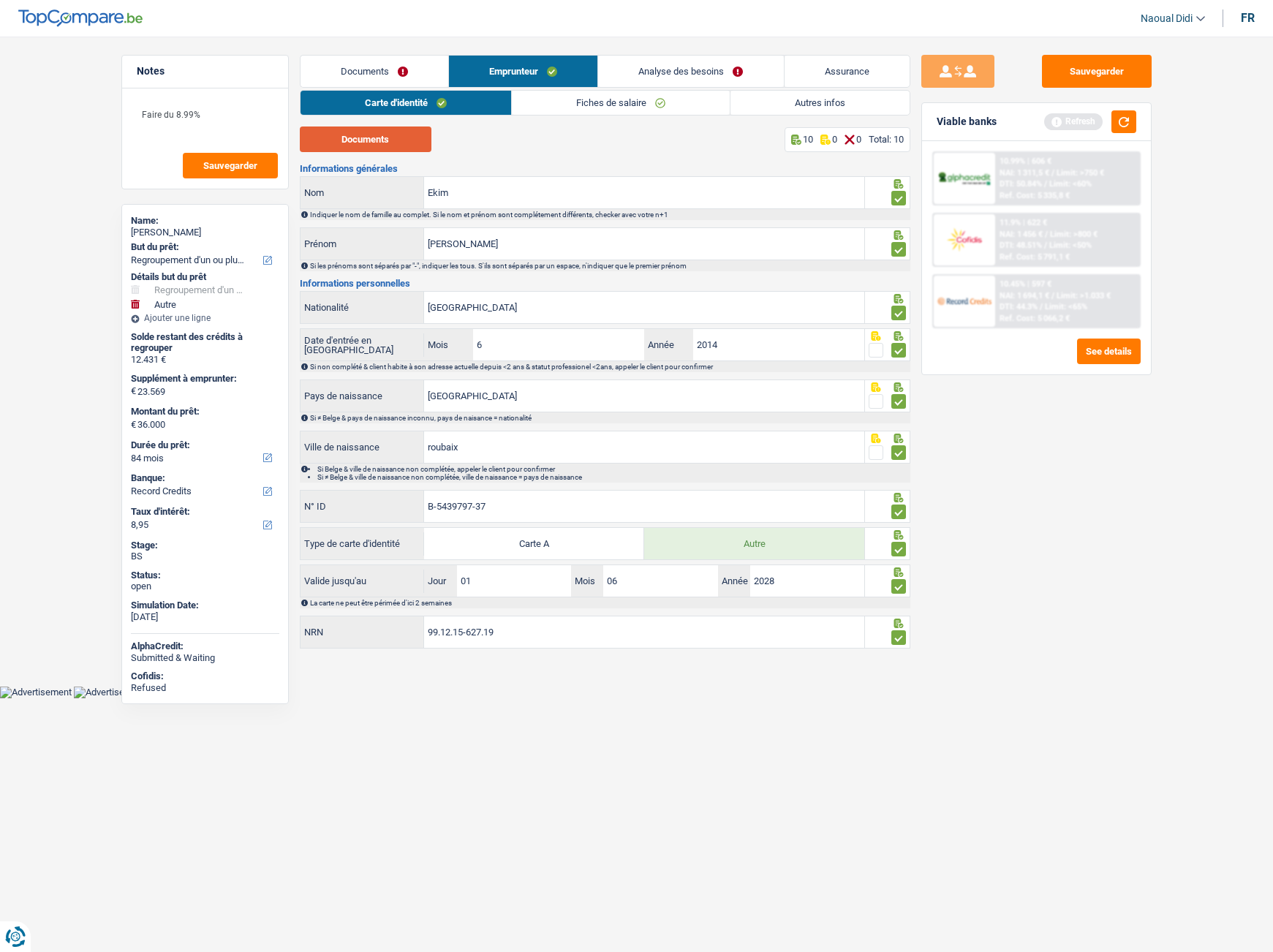
click at [383, 137] on button "Documents" at bounding box center [365, 139] width 132 height 25
click at [1122, 69] on button "Sauvegarder" at bounding box center [1097, 71] width 109 height 33
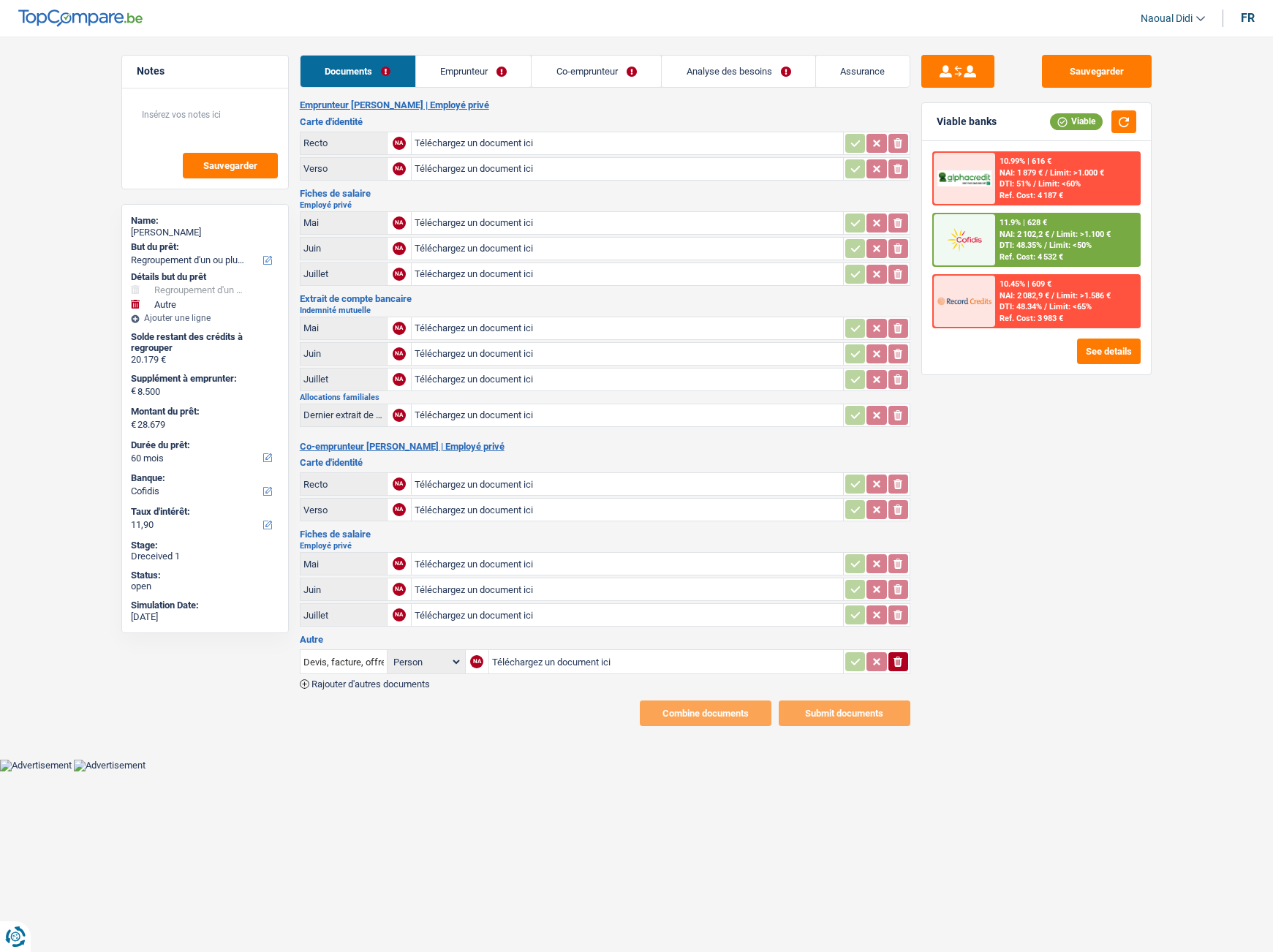
select select "refinancing"
select select "other"
select select "60"
select select "cofidis"
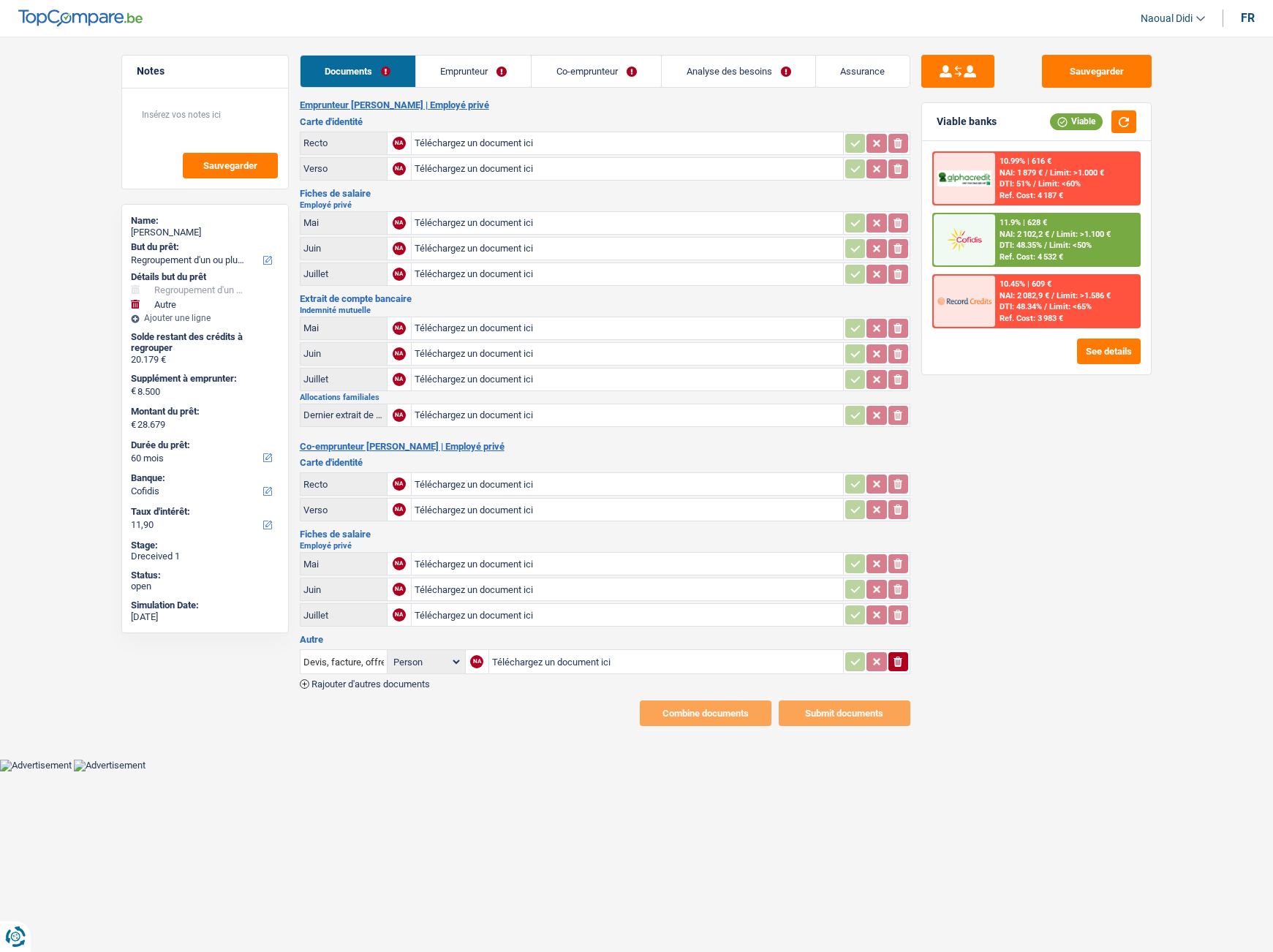
click at [508, 141] on input "Téléchargez un document ici" at bounding box center [627, 143] width 426 height 22
click at [480, 137] on input "Téléchargez un document ici" at bounding box center [627, 143] width 426 height 22
type input "C:\fakepath\ID R DEB.jpeg"
click at [461, 166] on input "Téléchargez un document ici" at bounding box center [627, 169] width 426 height 22
type input "C:\fakepath\ID V DEB.jpeg"
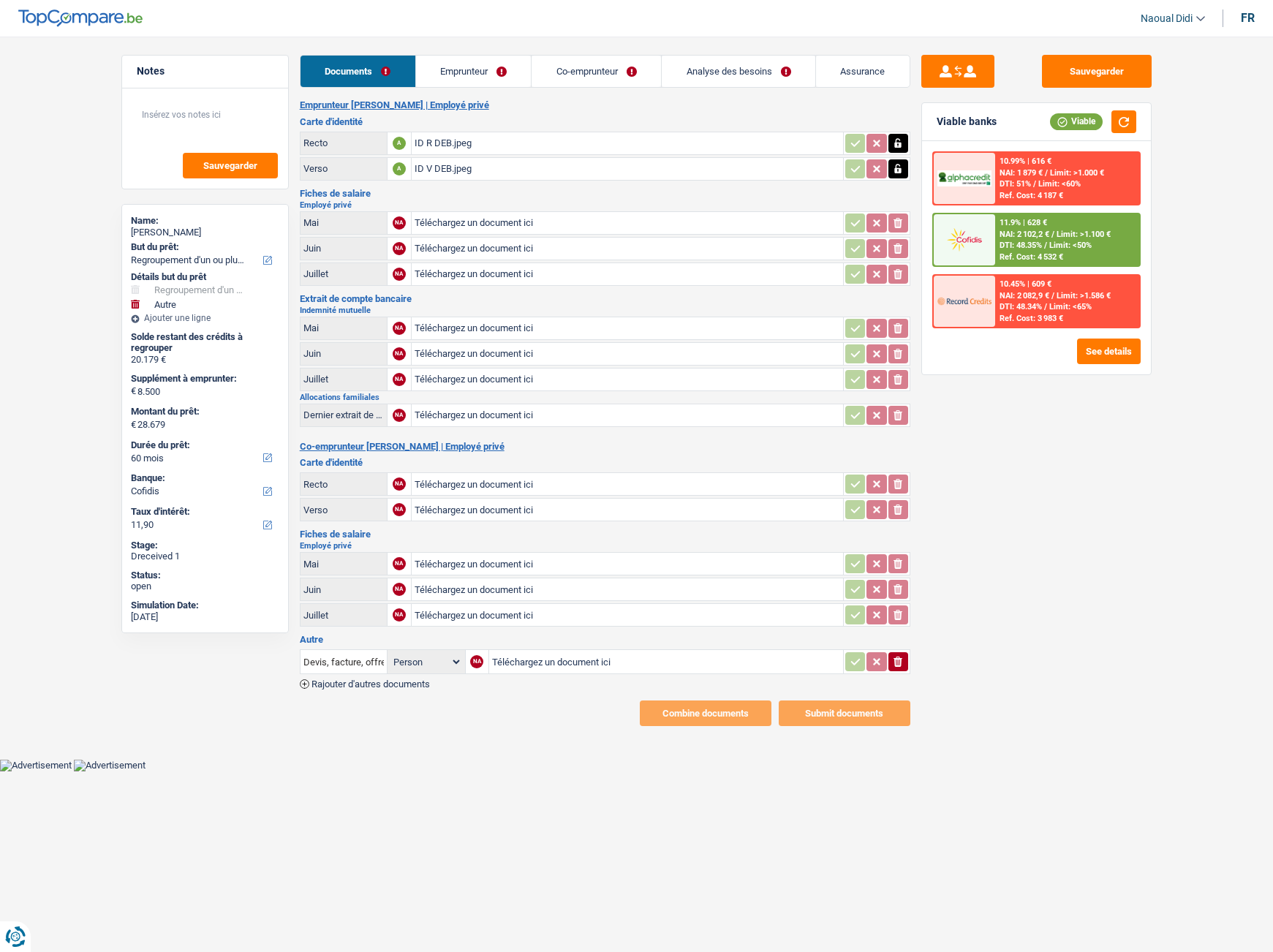
click at [436, 224] on input "Téléchargez un document ici" at bounding box center [627, 223] width 426 height 22
click at [494, 247] on input "Téléchargez un document ici" at bounding box center [627, 249] width 426 height 22
click at [896, 226] on icon "button" at bounding box center [898, 223] width 7 height 9
click at [896, 226] on icon "button" at bounding box center [897, 223] width 8 height 10
click at [464, 221] on input "Téléchargez un document ici" at bounding box center [627, 223] width 426 height 22
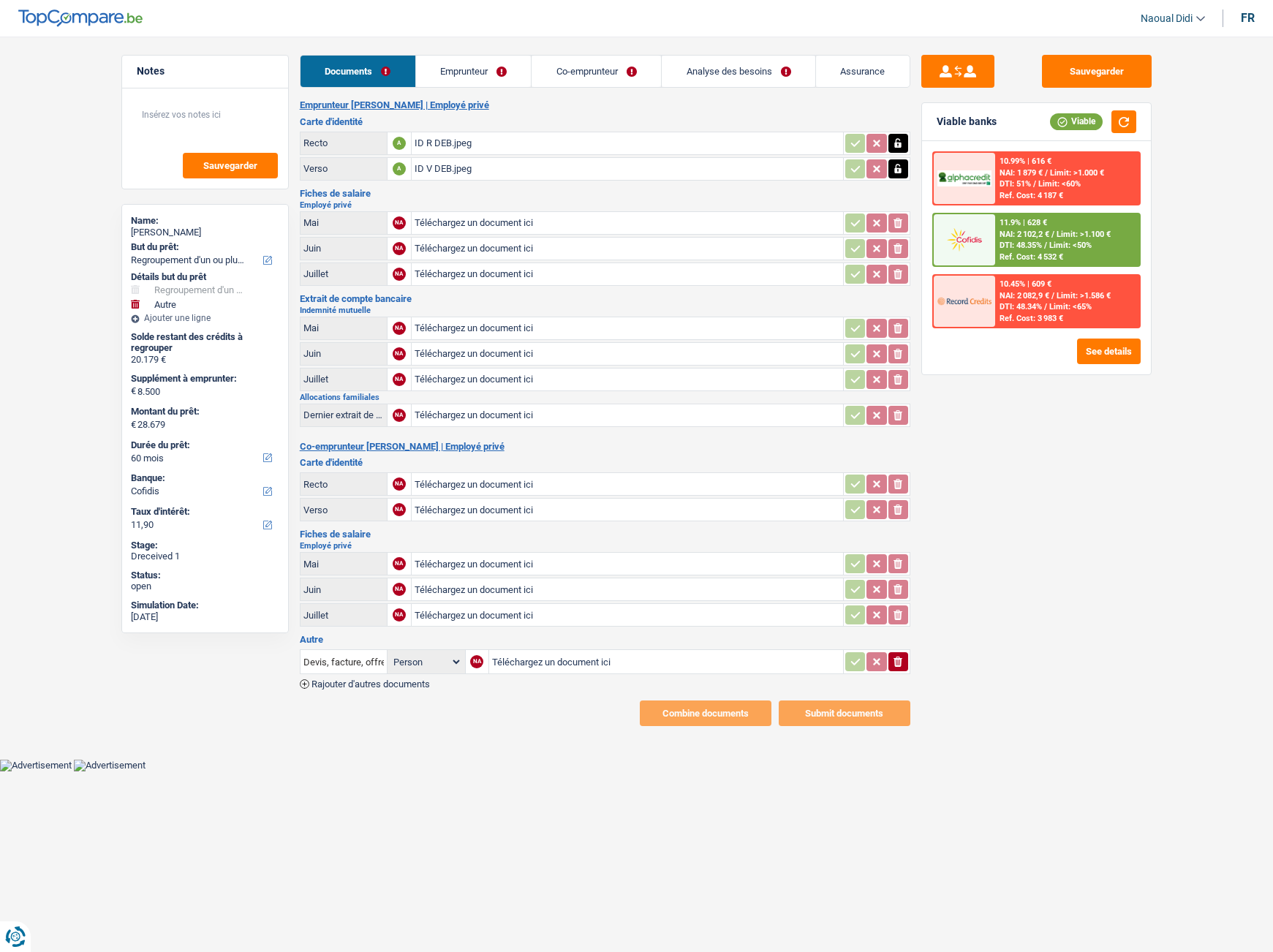
type input "C:\fakepath\FP 05 DEB.png"
click at [441, 253] on input "Téléchargez un document ici" at bounding box center [627, 249] width 426 height 22
type input "C:\fakepath\FP 06 DEB.png"
click at [471, 275] on input "Téléchargez un document ici" at bounding box center [627, 274] width 426 height 22
type input "C:\fakepath\FP 07 DEB.png"
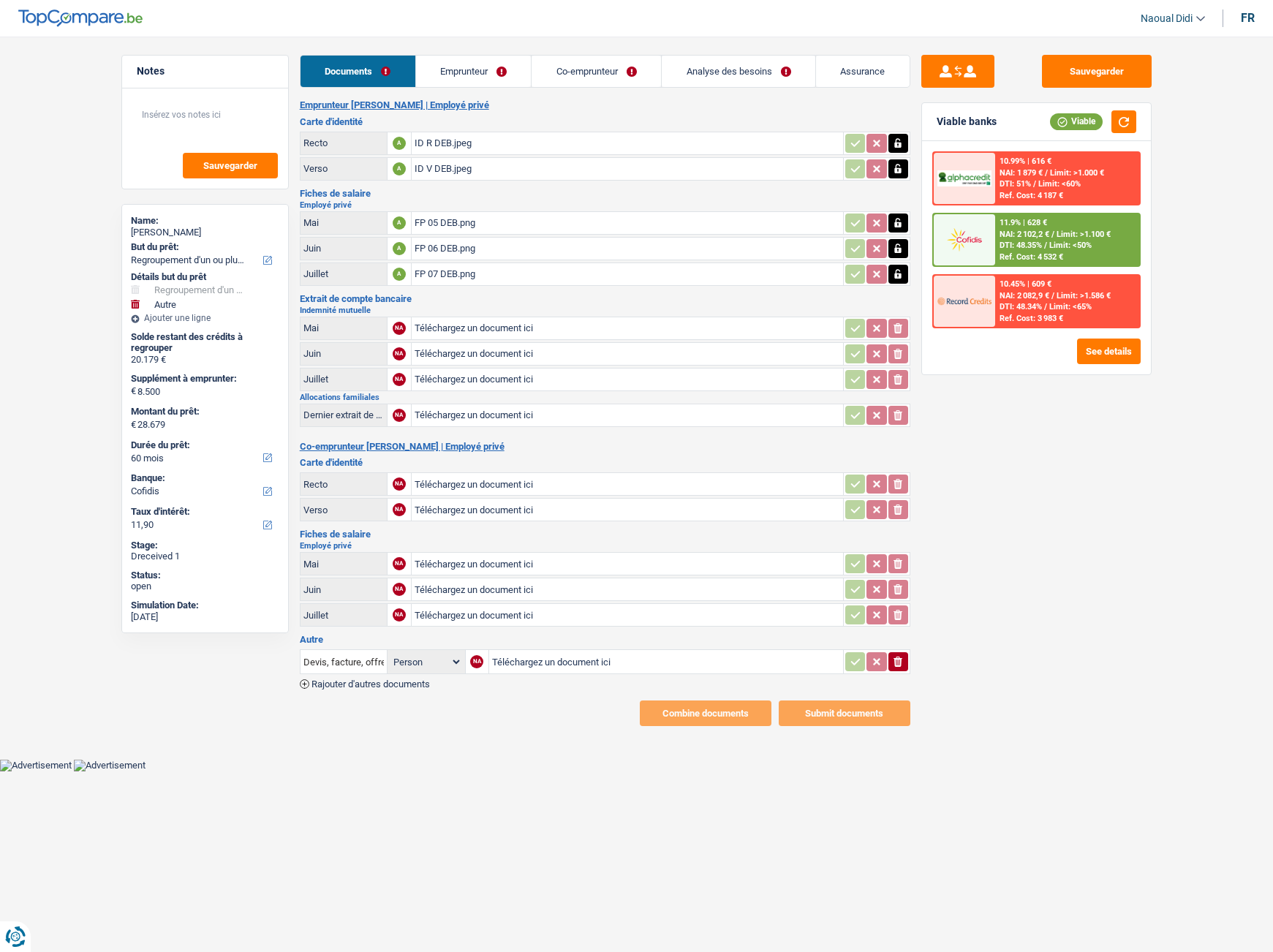
click at [499, 327] on input "Téléchargez un document ici" at bounding box center [627, 328] width 426 height 22
type input "C:\fakepath\MUT 05 DEB.png"
click at [459, 353] on input "Téléchargez un document ici" at bounding box center [627, 354] width 426 height 22
type input "C:\fakepath\MUT DEB 06.png"
click at [471, 377] on input "Téléchargez un document ici" at bounding box center [627, 380] width 426 height 22
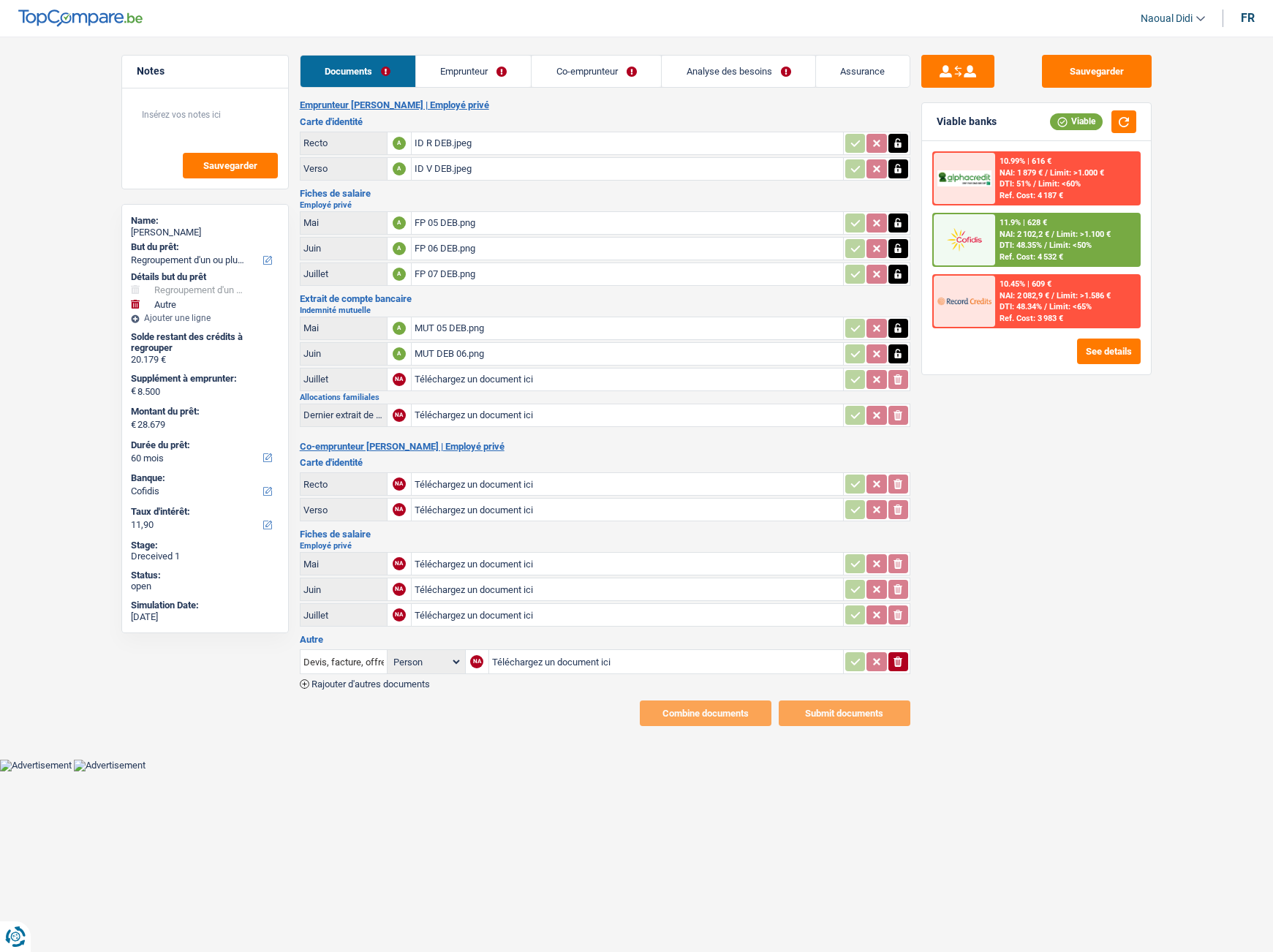
type input "C:\fakepath\MUT DEB 07.png"
click at [461, 420] on input "Téléchargez un document ici" at bounding box center [627, 415] width 426 height 22
type input "C:\fakepath\ALLOCS 07.png"
click at [459, 481] on input "Téléchargez un document ici" at bounding box center [627, 484] width 426 height 22
type input "C:\fakepath\ID R CAS.png"
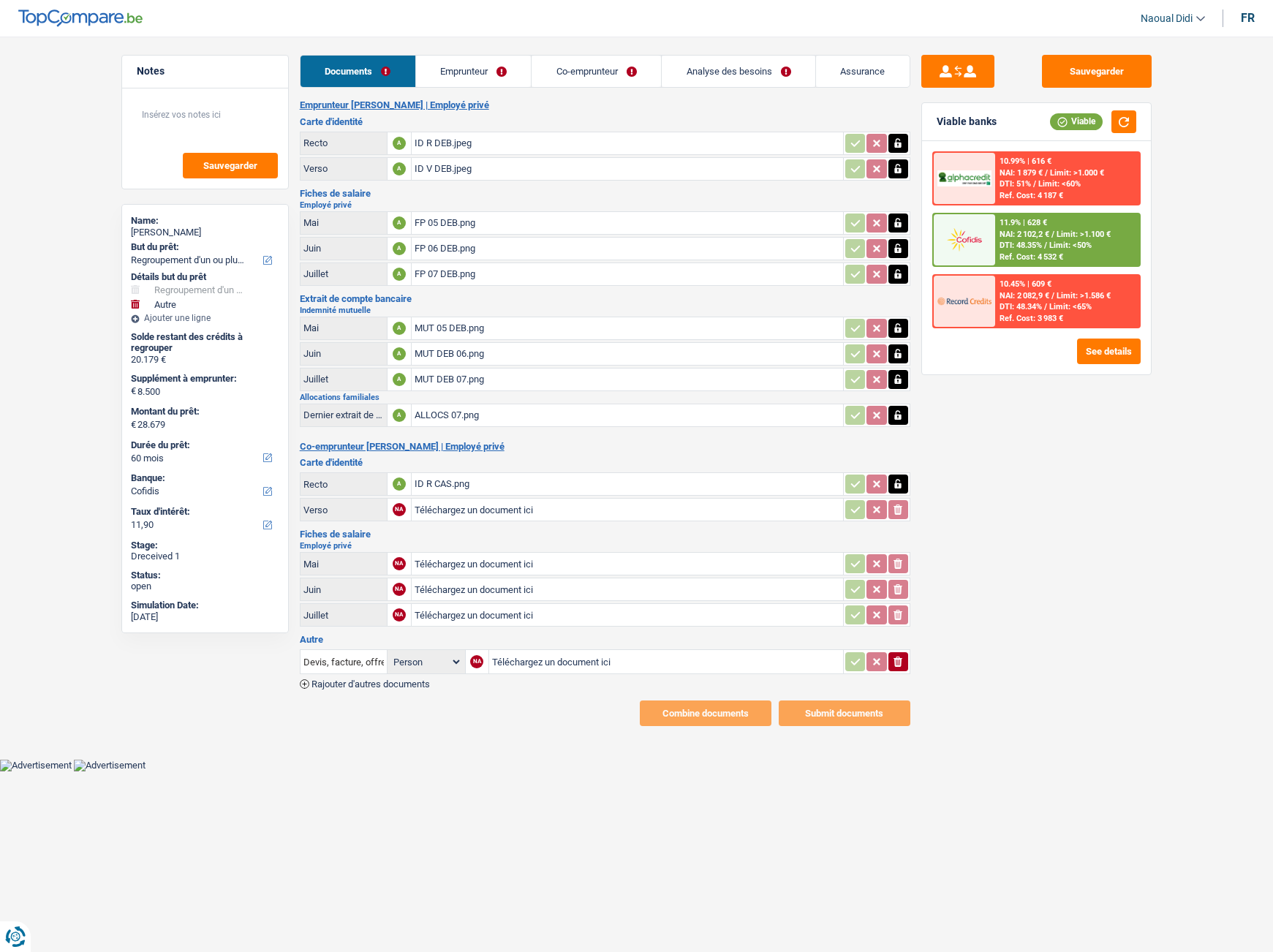
click at [442, 503] on input "Téléchargez un document ici" at bounding box center [627, 510] width 426 height 22
type input "C:\fakepath\ID V CAS.png"
click at [467, 563] on input "Téléchargez un document ici" at bounding box center [627, 564] width 426 height 22
type input "C:\fakepath\FP 05 CAS.png"
click at [424, 592] on input "Téléchargez un document ici" at bounding box center [627, 589] width 426 height 22
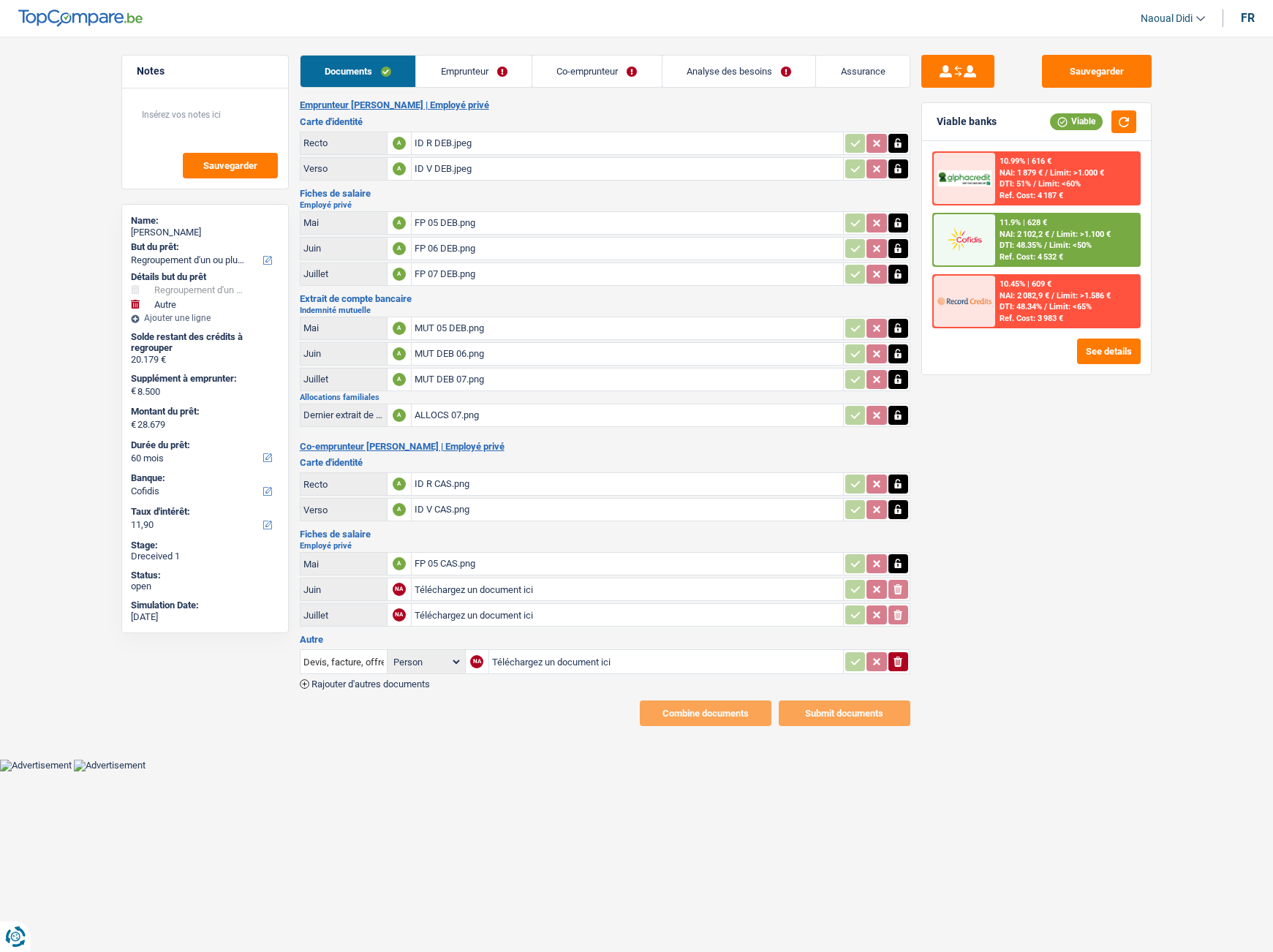
type input "C:\fakepath\FP 06 CAS.png"
click at [459, 613] on input "Téléchargez un document ici" at bounding box center [627, 615] width 426 height 22
type input "C:\fakepath\FP 07 CAS.png"
click at [356, 652] on input "Devis, facture, offre, bon de commande" at bounding box center [343, 662] width 80 height 23
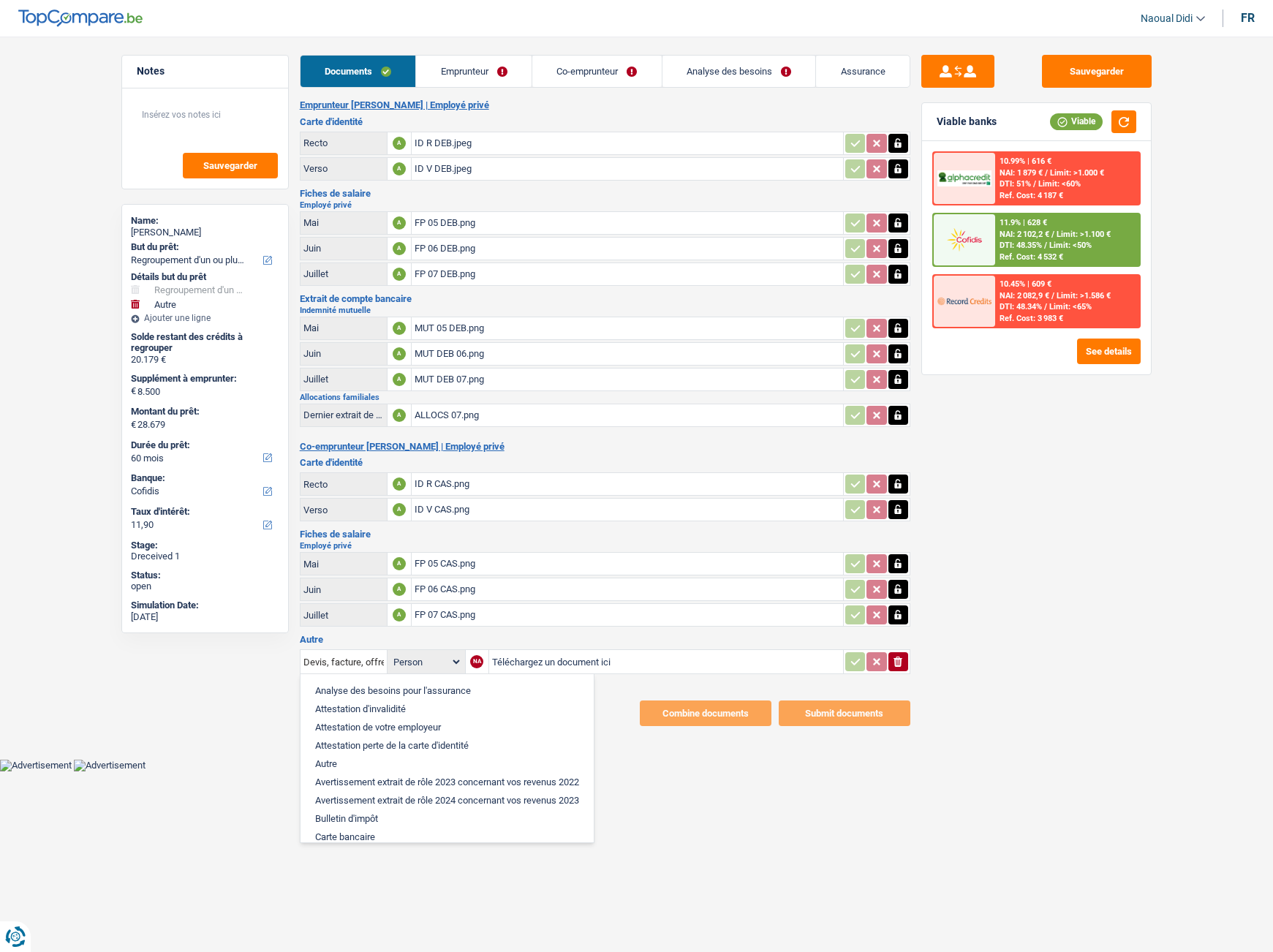
click at [350, 769] on li "Autre" at bounding box center [447, 764] width 279 height 18
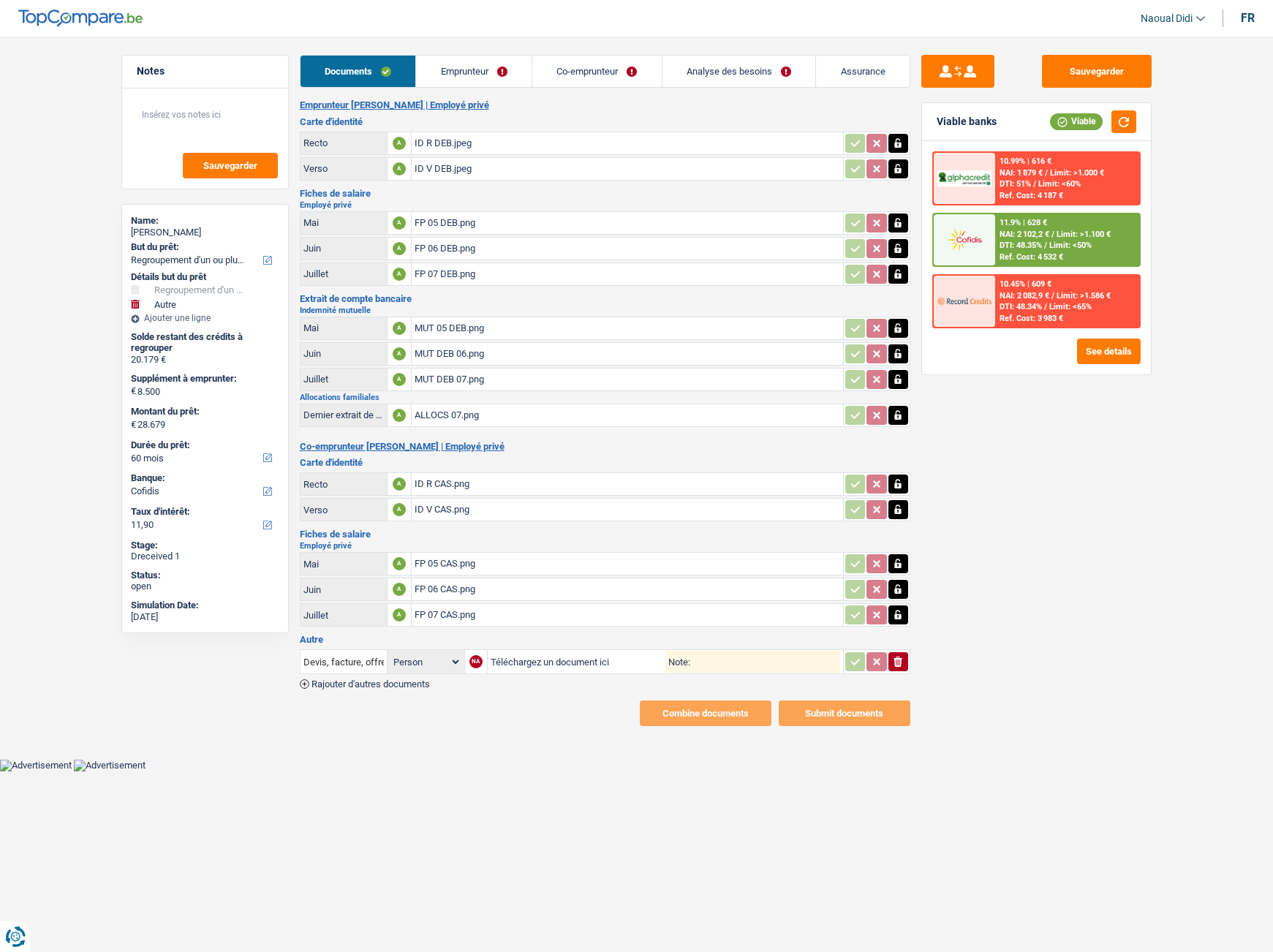
type input "Autre"
click at [518, 671] on input "Téléchargez un document ici" at bounding box center [578, 662] width 175 height 22
type input "C:\fakepath\FP 06 2 DEB.png"
click at [386, 686] on span "Rajouter d'autres documents" at bounding box center [370, 684] width 119 height 9
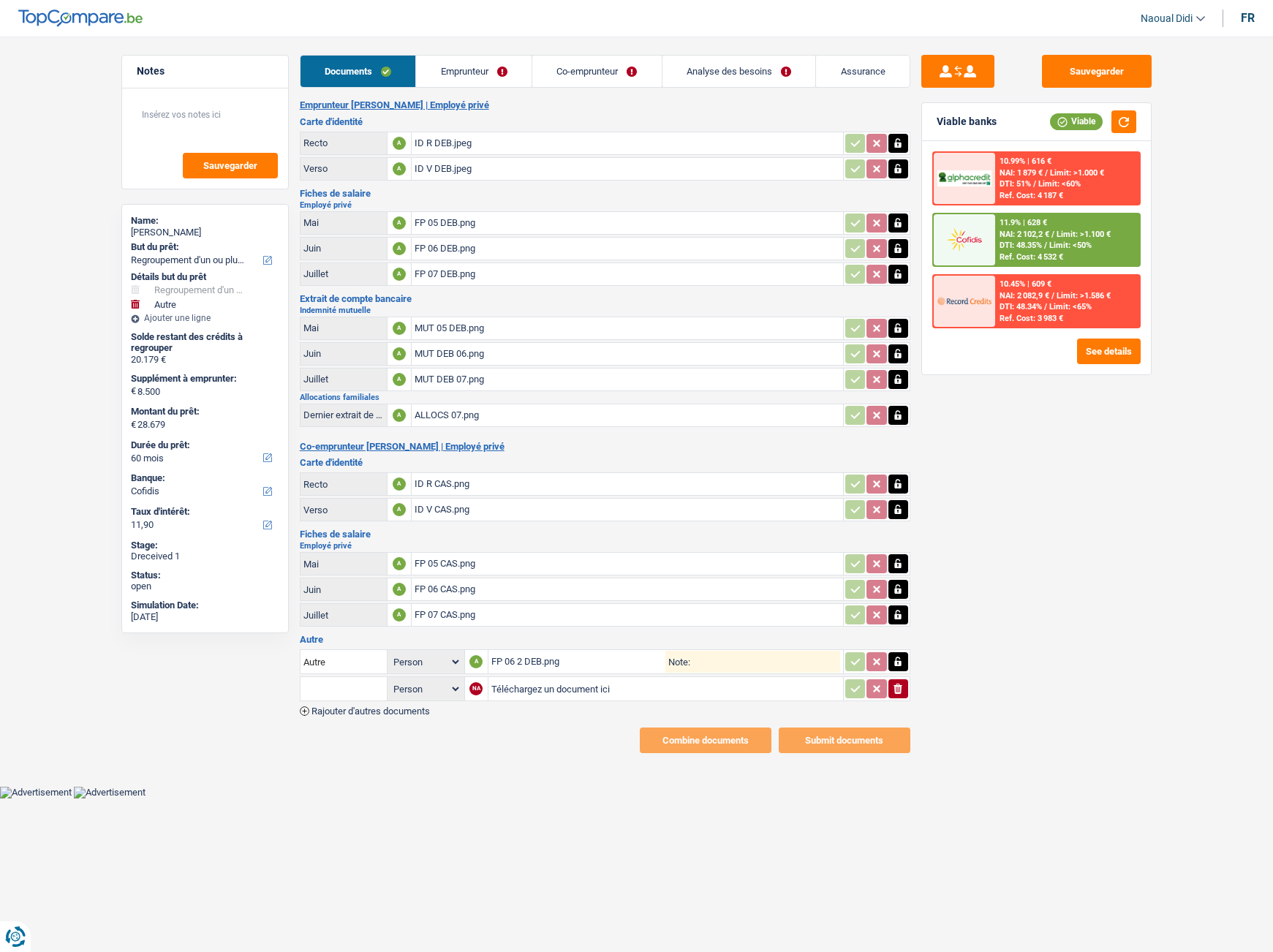
click at [512, 692] on input "Téléchargez un document ici" at bounding box center [665, 689] width 349 height 22
type input "C:\fakepath\FP 06 3 DEB.png"
click at [735, 666] on input "Note:" at bounding box center [765, 662] width 150 height 22
type input "Suite fp 06"
click at [726, 692] on input "Note:" at bounding box center [765, 689] width 149 height 22
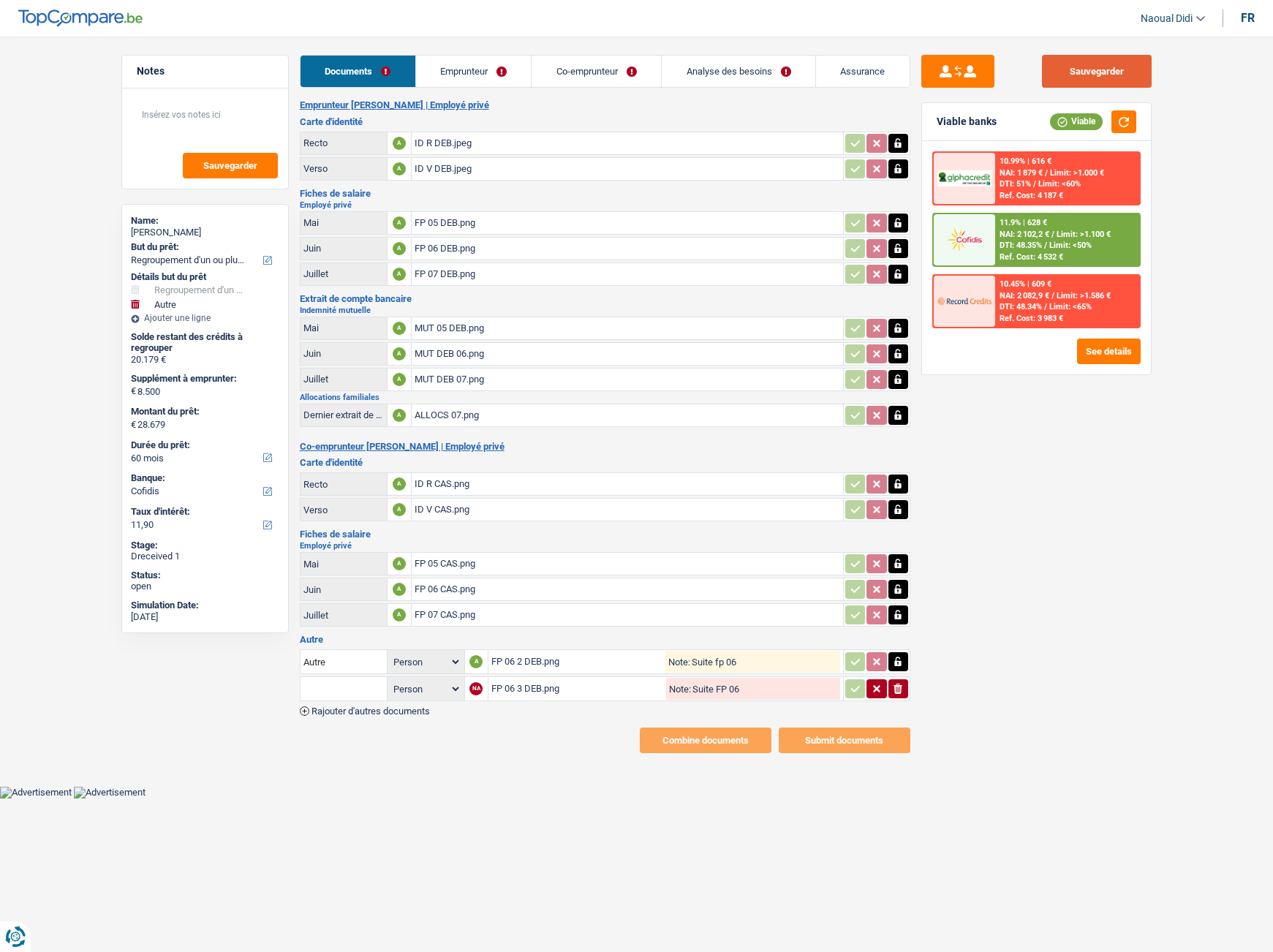
type input "Suite FP 06"
click at [1100, 68] on button "Sauvegarder" at bounding box center [1097, 71] width 109 height 33
click at [476, 71] on link "Emprunteur" at bounding box center [474, 71] width 116 height 32
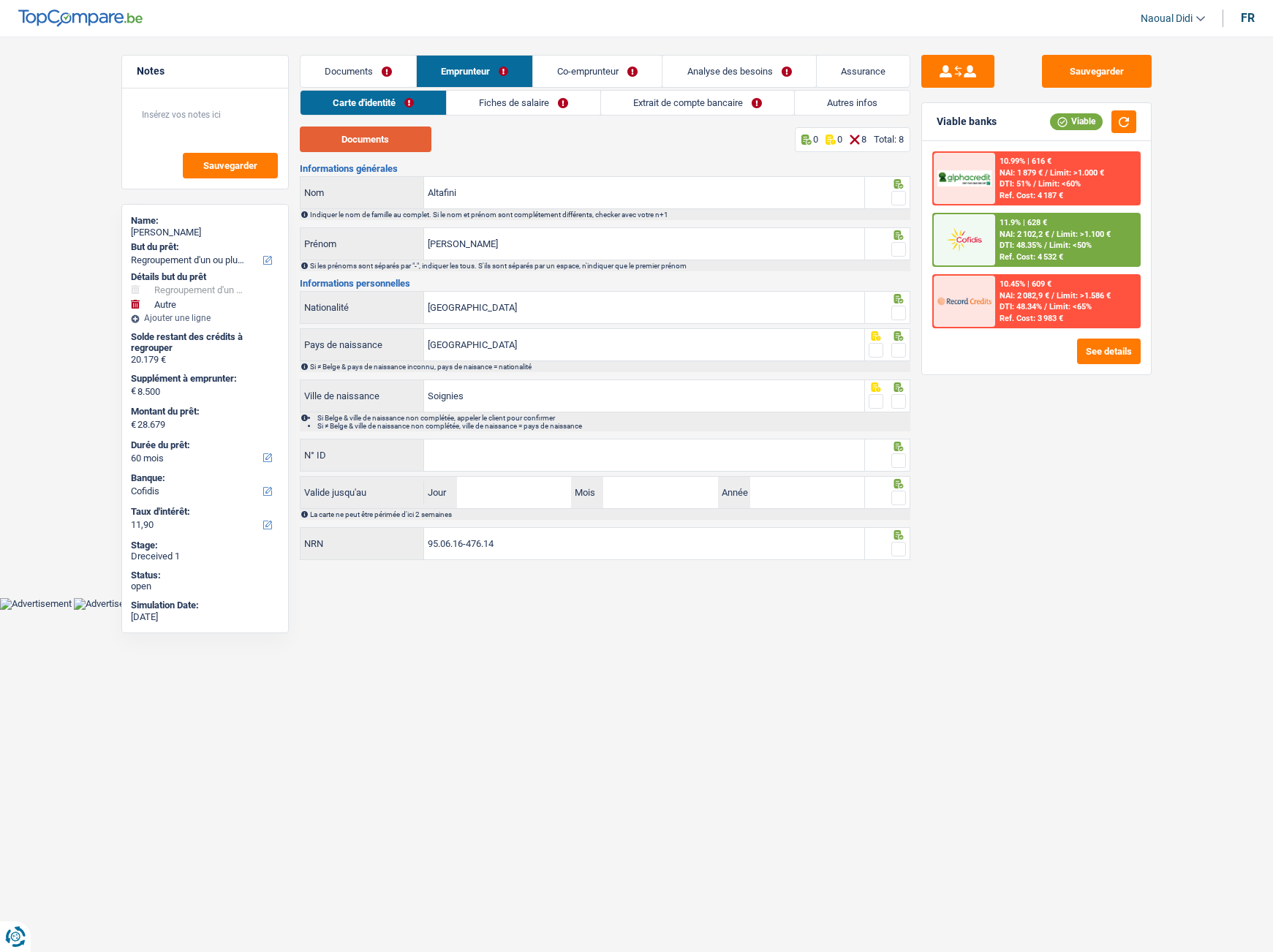
click at [380, 137] on button "Documents" at bounding box center [365, 139] width 132 height 25
click at [513, 100] on link "Fiches de salaire" at bounding box center [523, 102] width 153 height 24
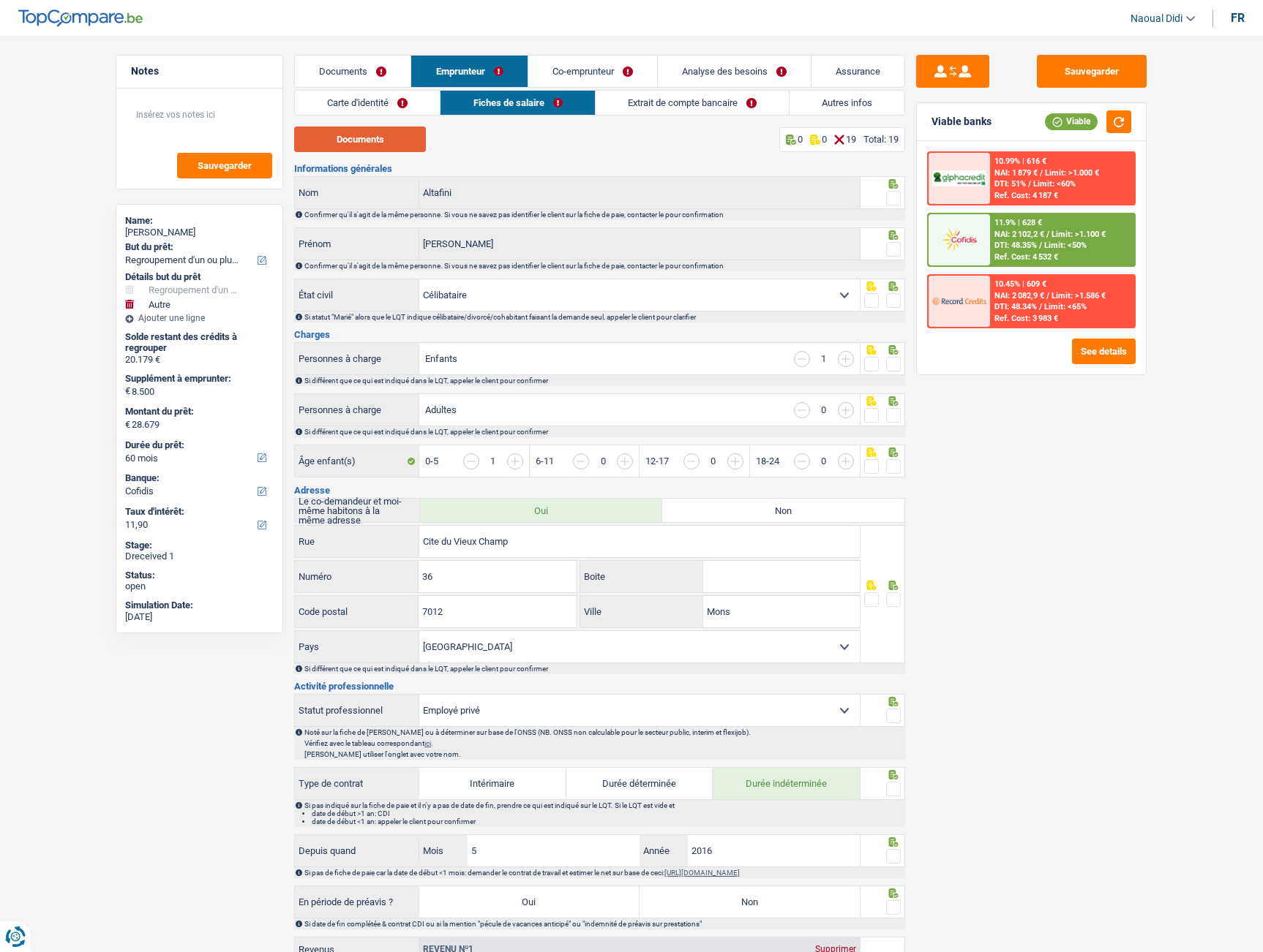
click at [373, 133] on button "Documents" at bounding box center [360, 139] width 132 height 25
click at [361, 76] on link "Documents" at bounding box center [353, 71] width 116 height 32
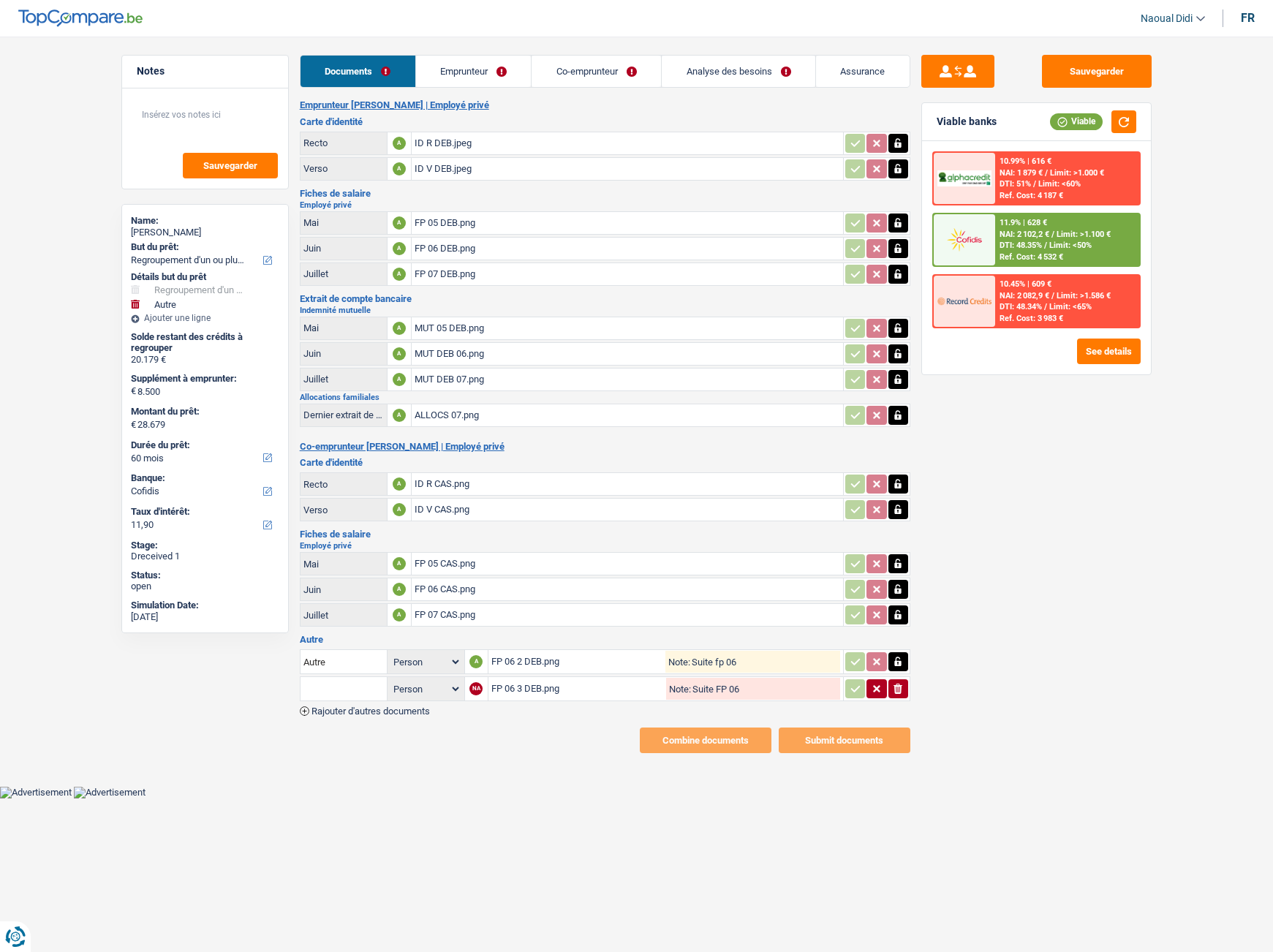
click at [504, 658] on div "FP 06 2 DEB.png" at bounding box center [578, 662] width 175 height 22
click at [499, 685] on div "FP 06 3 DEB.png" at bounding box center [578, 689] width 173 height 22
click at [461, 51] on main "Notes Sauvegarder Name: [PERSON_NAME] But du prêt: Confort maison: meubles, tex…" at bounding box center [636, 404] width 1273 height 764
click at [464, 59] on link "Emprunteur" at bounding box center [474, 71] width 116 height 32
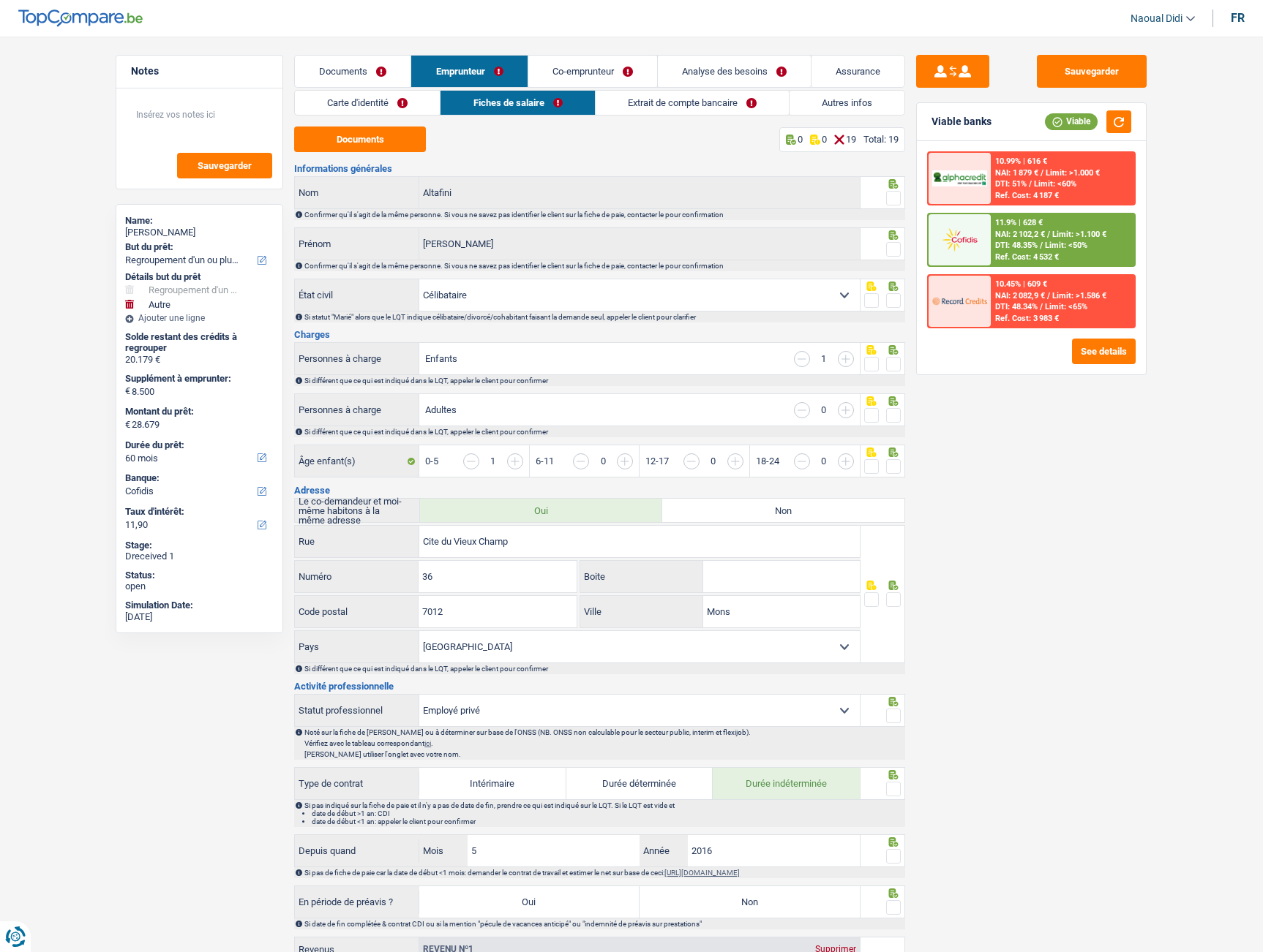
click at [380, 108] on link "Carte d'identité" at bounding box center [368, 102] width 145 height 24
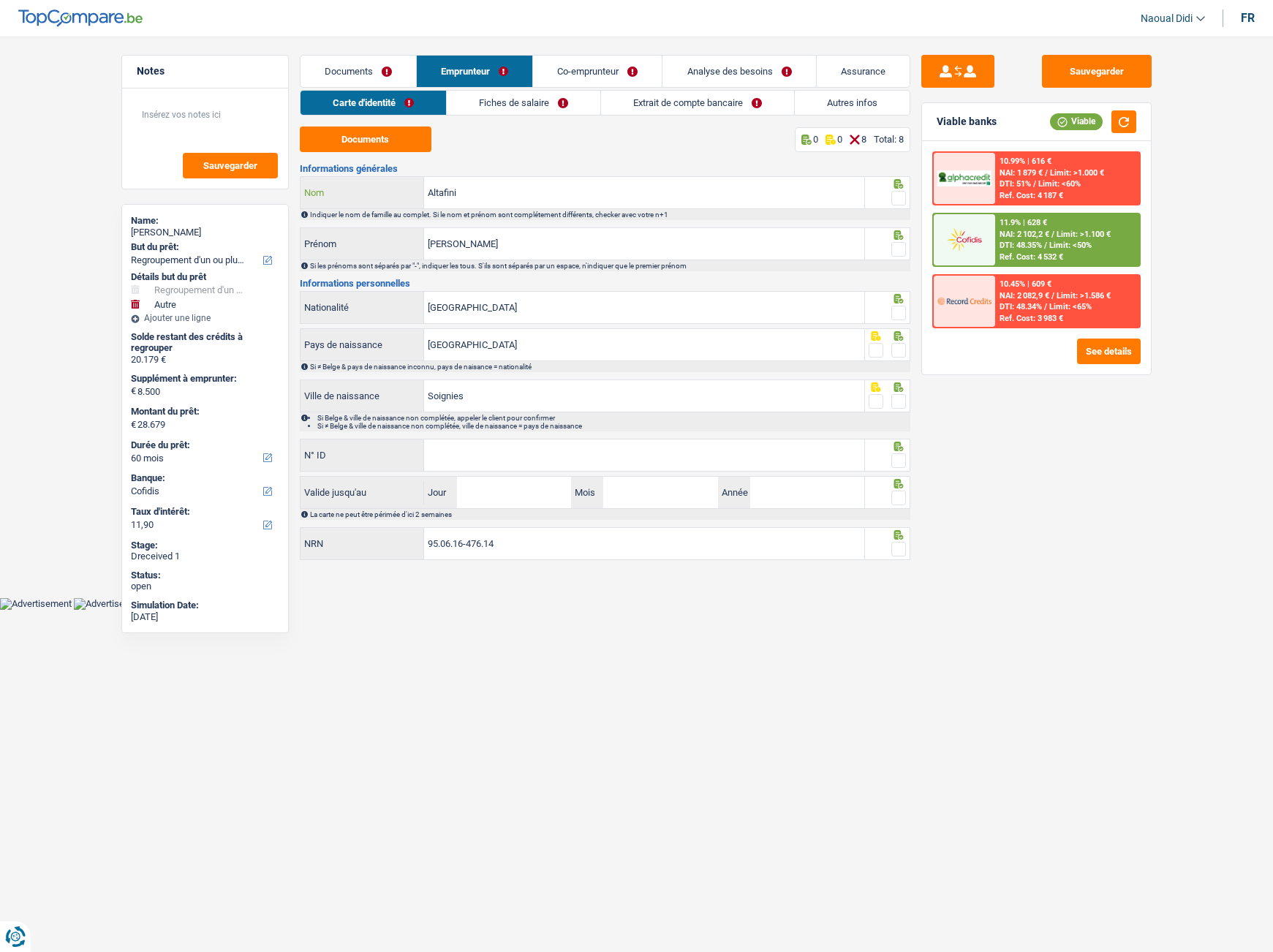
click at [495, 196] on input "Altafini" at bounding box center [645, 193] width 441 height 32
click at [902, 199] on span at bounding box center [898, 198] width 15 height 15
click at [0, 0] on input "radio" at bounding box center [0, 0] width 0 height 0
click at [896, 248] on span at bounding box center [898, 249] width 15 height 15
click at [0, 0] on input "radio" at bounding box center [0, 0] width 0 height 0
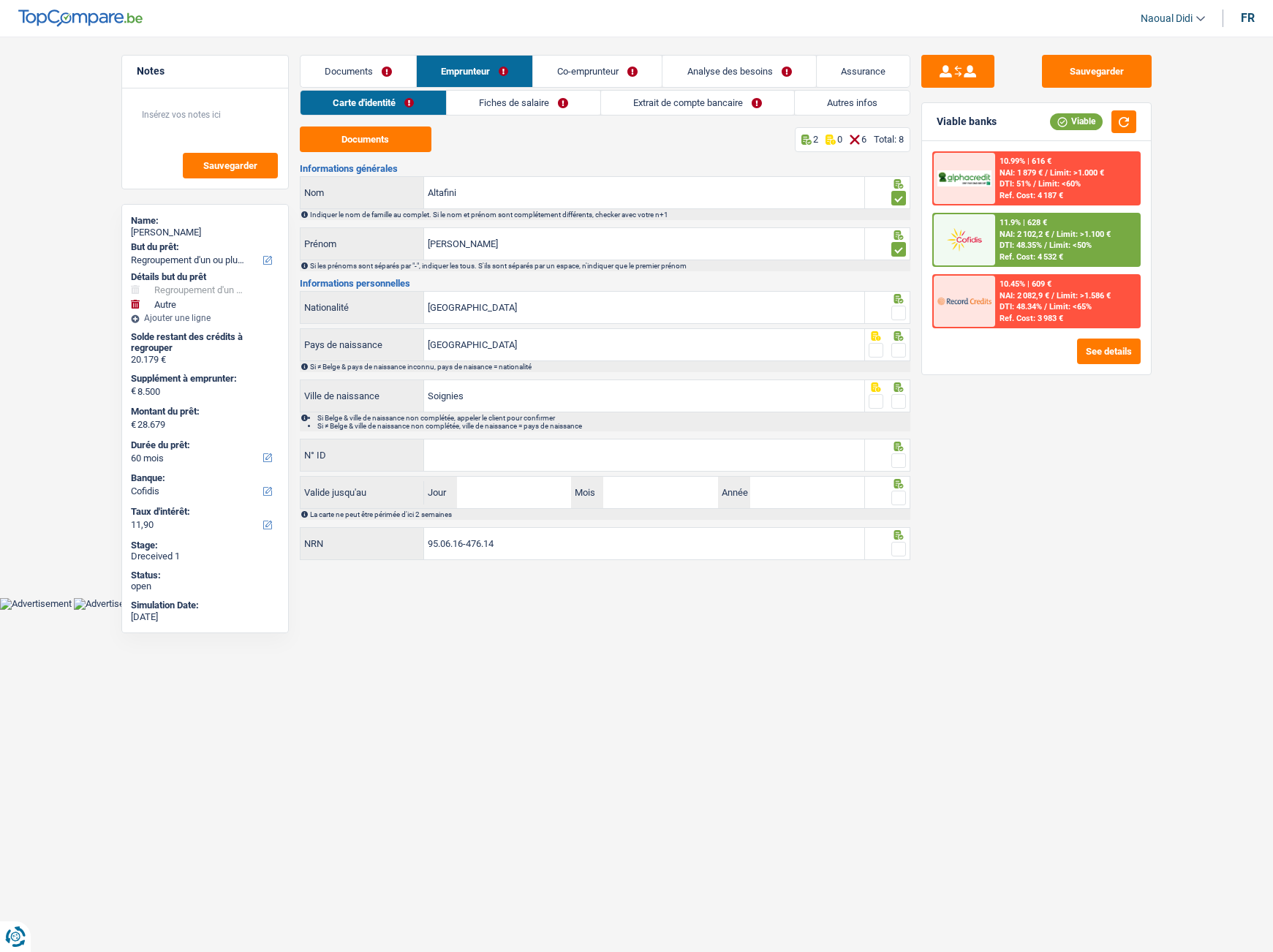
click at [903, 315] on span at bounding box center [898, 313] width 15 height 15
click at [0, 0] on input "radio" at bounding box center [0, 0] width 0 height 0
click at [899, 353] on span at bounding box center [898, 350] width 15 height 15
click at [0, 0] on input "radio" at bounding box center [0, 0] width 0 height 0
click at [896, 399] on span at bounding box center [898, 401] width 15 height 15
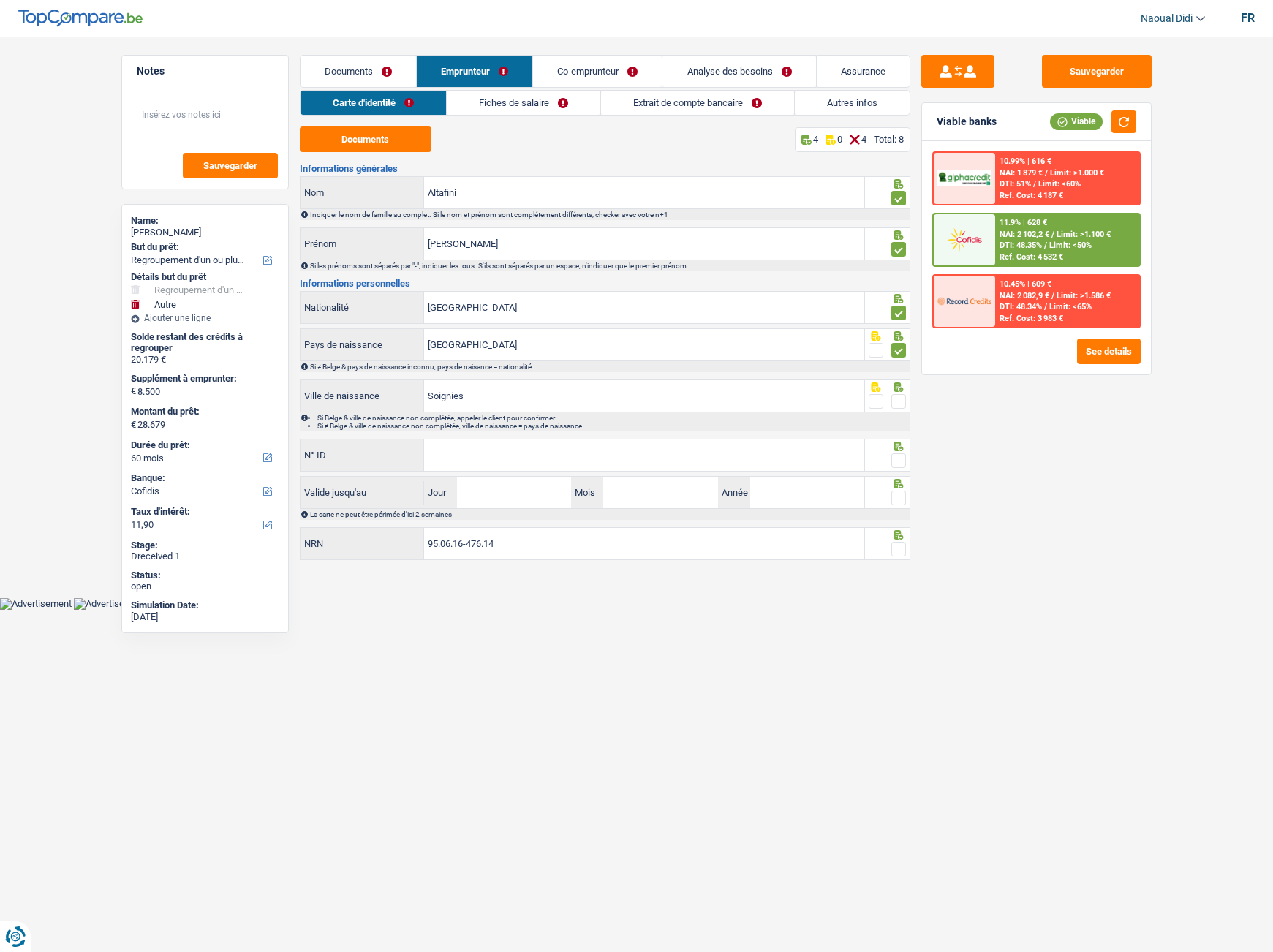
click at [0, 0] on input "radio" at bounding box center [0, 0] width 0 height 0
click at [484, 451] on input "N° ID" at bounding box center [645, 455] width 441 height 32
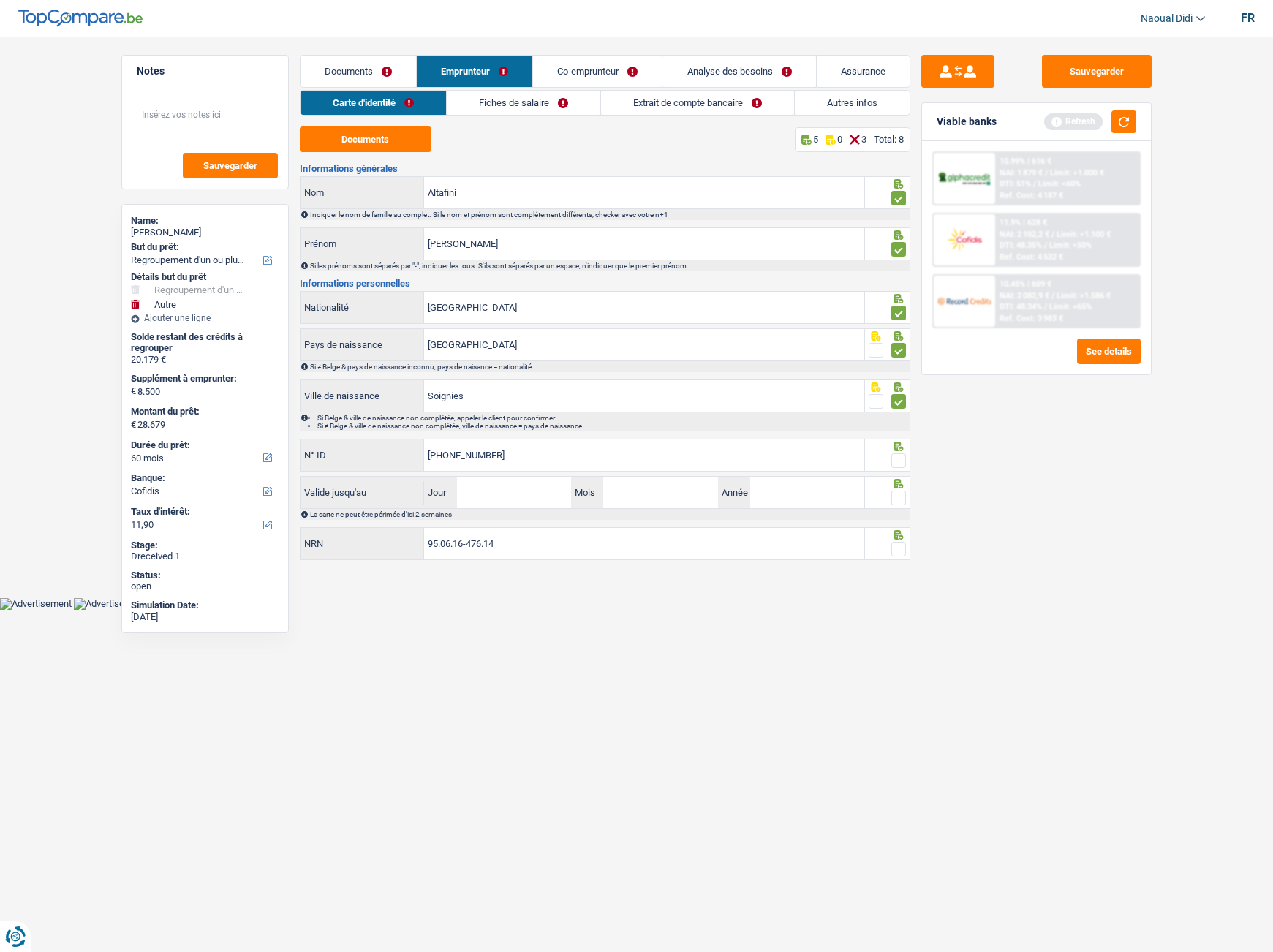
type input "[PHONE_NUMBER]"
click at [508, 499] on input "Jour" at bounding box center [514, 492] width 114 height 32
type input "22"
type input "03"
type input "2032"
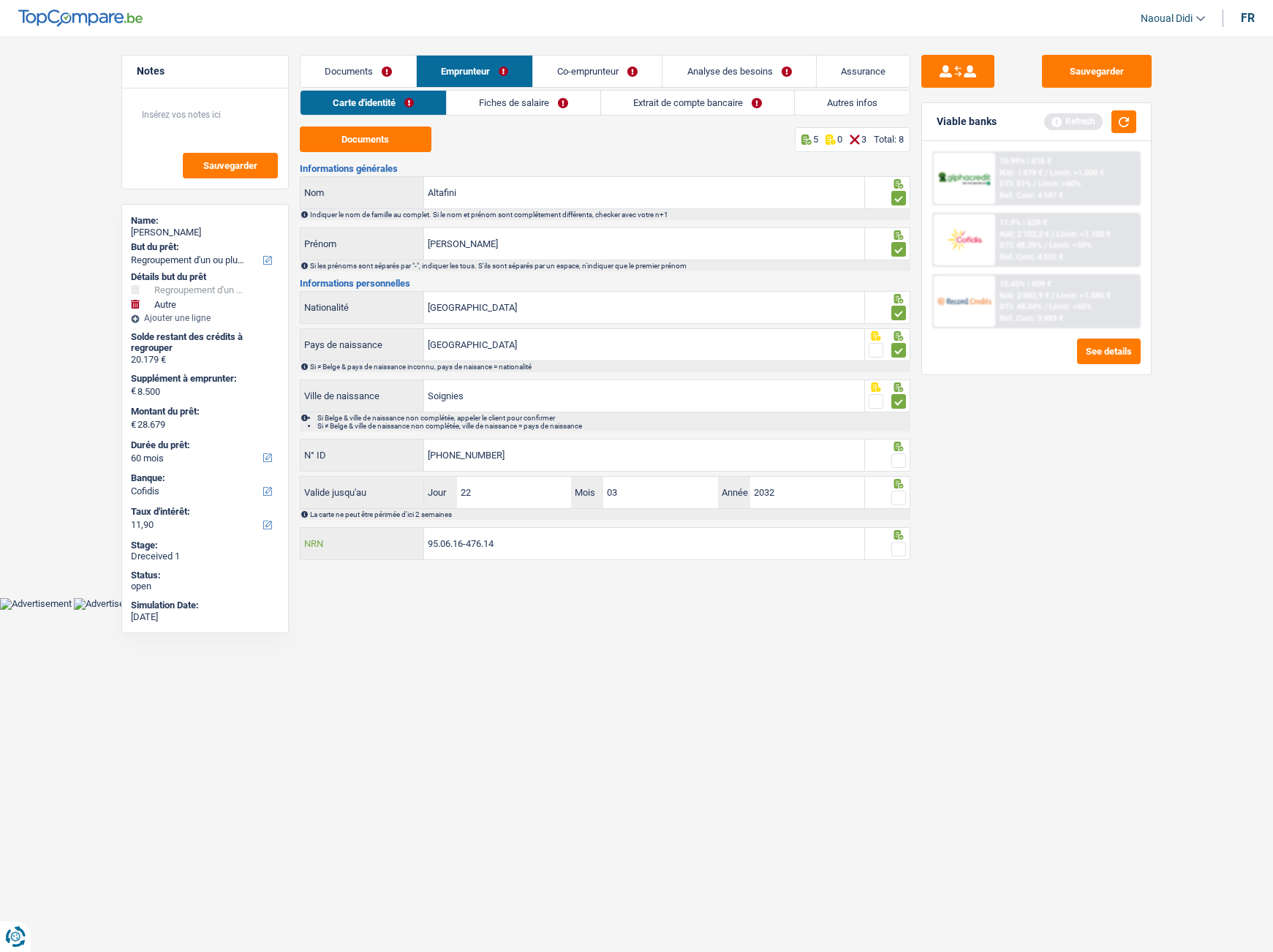
click at [554, 539] on input "95.06.16-476.14" at bounding box center [645, 543] width 441 height 32
drag, startPoint x: 899, startPoint y: 464, endPoint x: 900, endPoint y: 498, distance: 34.0
click at [899, 464] on span at bounding box center [898, 461] width 15 height 15
click at [0, 0] on input "radio" at bounding box center [0, 0] width 0 height 0
click at [900, 503] on span at bounding box center [898, 498] width 15 height 15
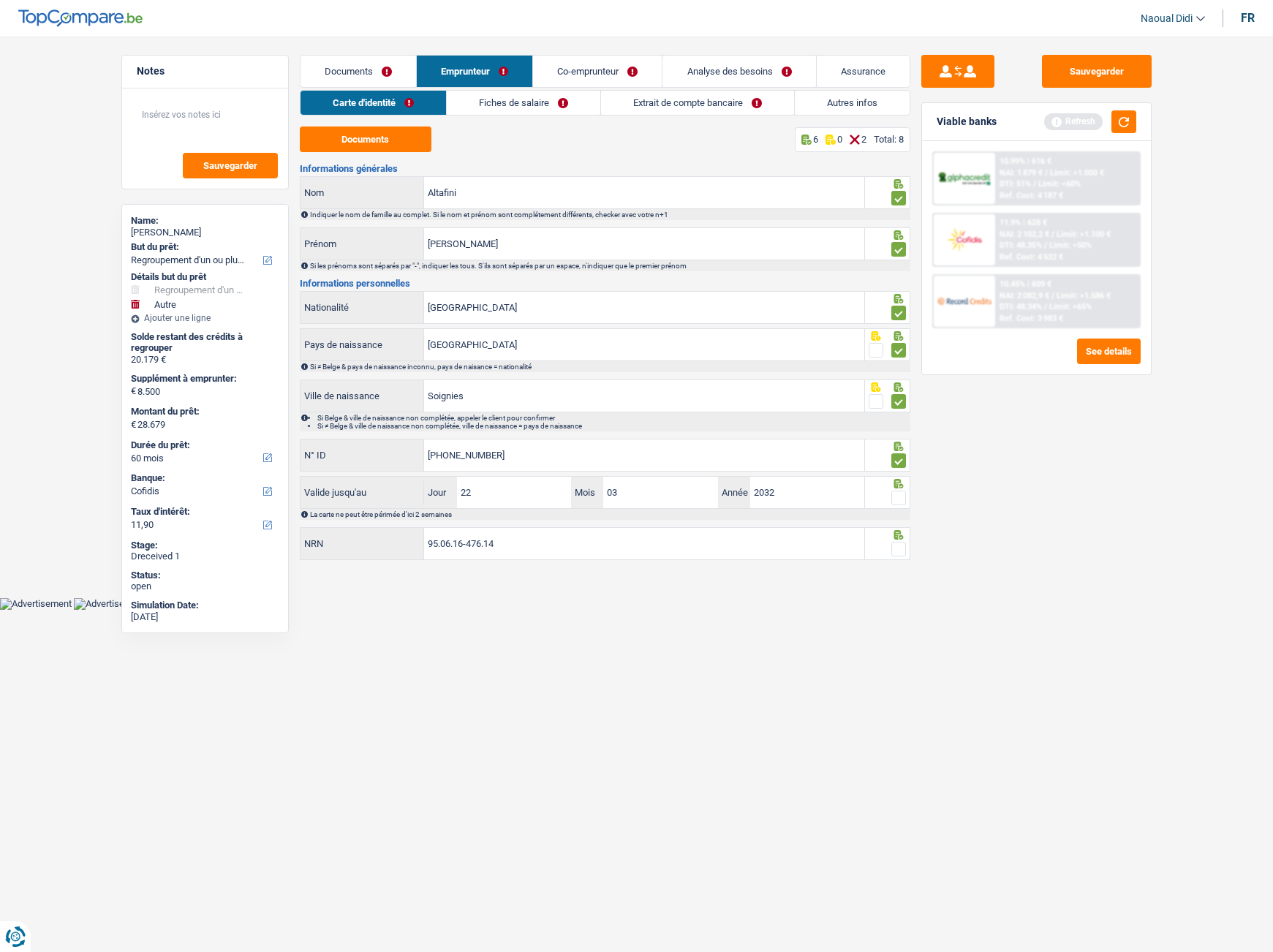
click at [0, 0] on input "radio" at bounding box center [0, 0] width 0 height 0
click at [901, 548] on span at bounding box center [898, 549] width 15 height 15
click at [0, 0] on input "radio" at bounding box center [0, 0] width 0 height 0
click at [511, 541] on input "95.06.16-476.14" at bounding box center [645, 543] width 441 height 32
click at [496, 102] on link "Fiches de salaire" at bounding box center [523, 102] width 153 height 24
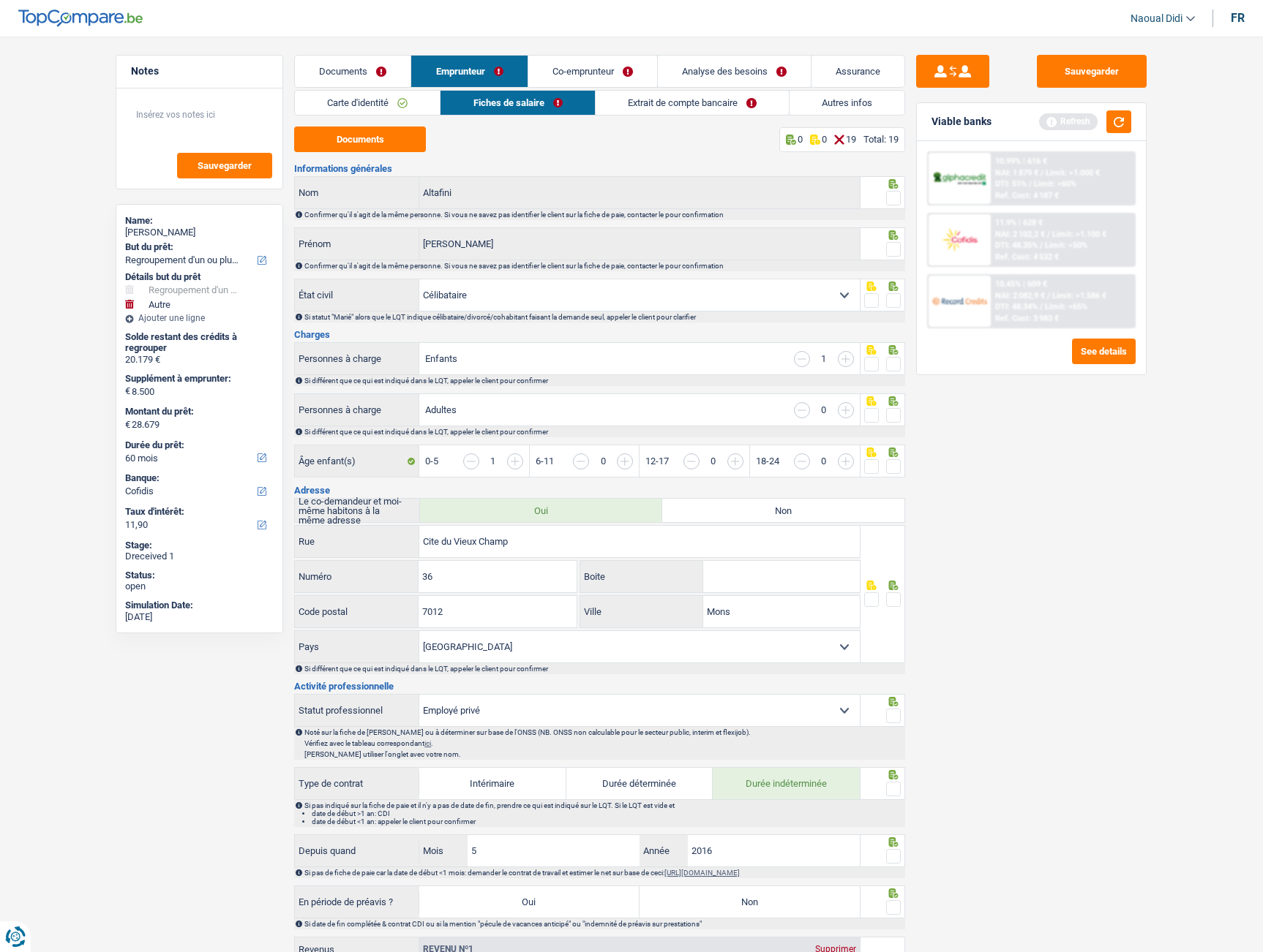
click at [904, 196] on div at bounding box center [883, 193] width 45 height 33
click at [894, 250] on span at bounding box center [893, 249] width 15 height 15
click at [0, 0] on input "radio" at bounding box center [0, 0] width 0 height 0
click at [892, 190] on div at bounding box center [893, 199] width 15 height 18
click at [898, 210] on div "Confirmer qu'il s'agit de la même personne. Si vous ne savez pas identifier le …" at bounding box center [604, 214] width 600 height 8
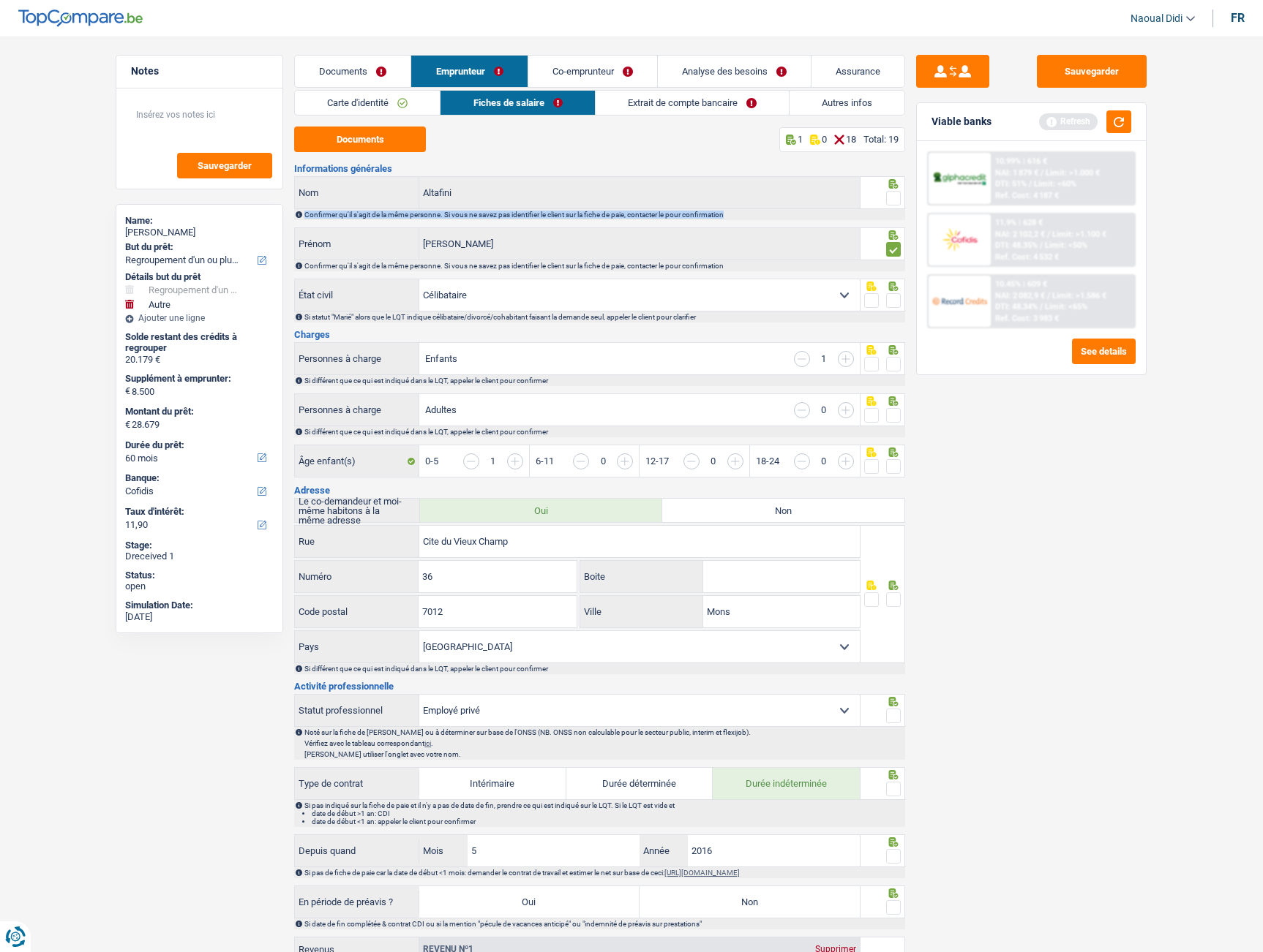
click at [895, 207] on div "Altafini Nom Confirmer qu'il s'agit de la même personne. Si vous ne savez pas i…" at bounding box center [600, 198] width 611 height 44
click at [901, 196] on span at bounding box center [893, 198] width 15 height 15
click at [0, 0] on input "radio" at bounding box center [0, 0] width 0 height 0
click at [1095, 68] on button "Sauvegarder" at bounding box center [1091, 71] width 109 height 33
click at [894, 304] on span at bounding box center [893, 300] width 15 height 15
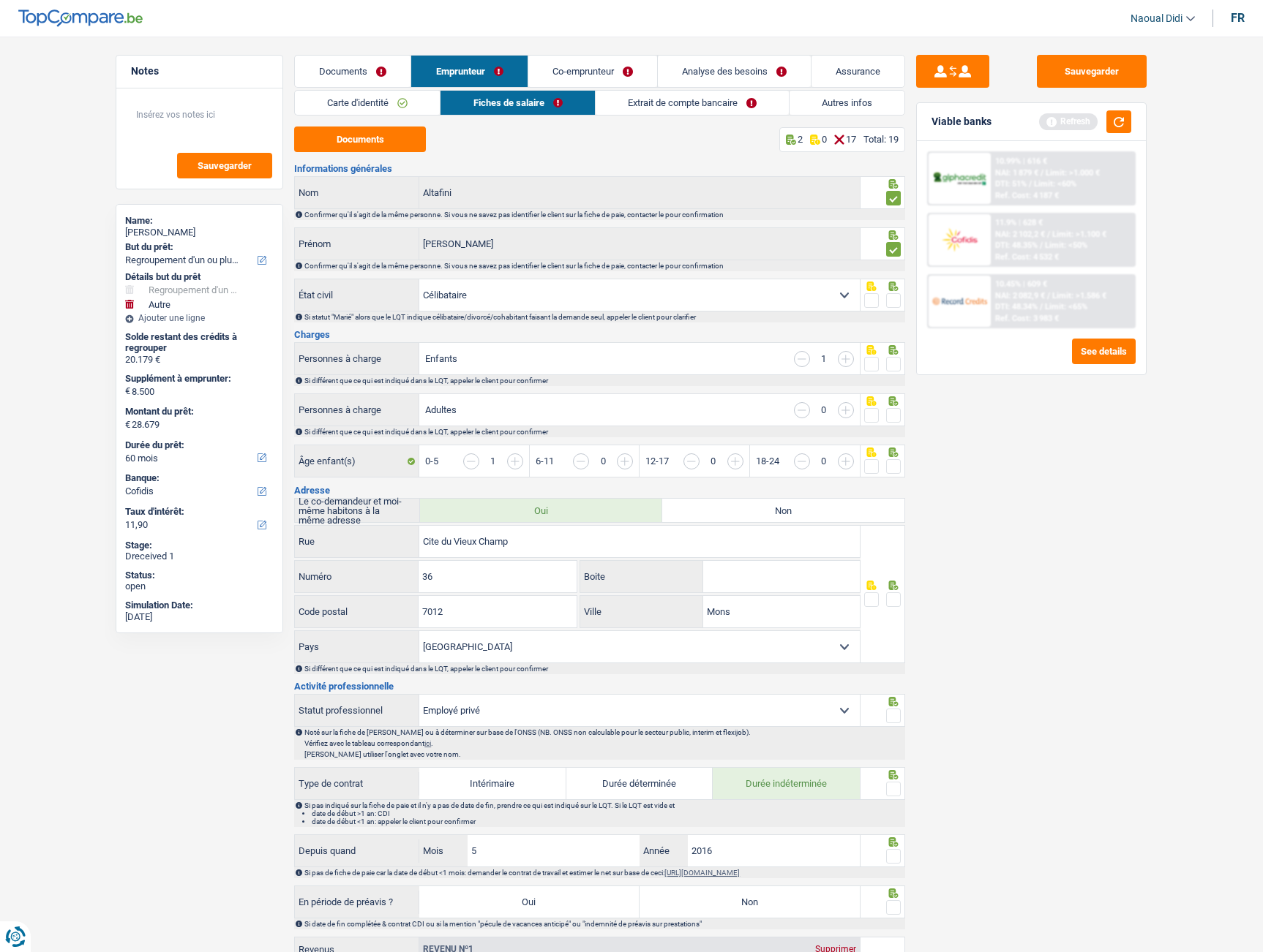
click at [0, 0] on input "radio" at bounding box center [0, 0] width 0 height 0
click at [894, 365] on span at bounding box center [893, 364] width 15 height 15
click at [0, 0] on input "radio" at bounding box center [0, 0] width 0 height 0
click at [898, 414] on span at bounding box center [893, 415] width 15 height 15
click at [0, 0] on input "radio" at bounding box center [0, 0] width 0 height 0
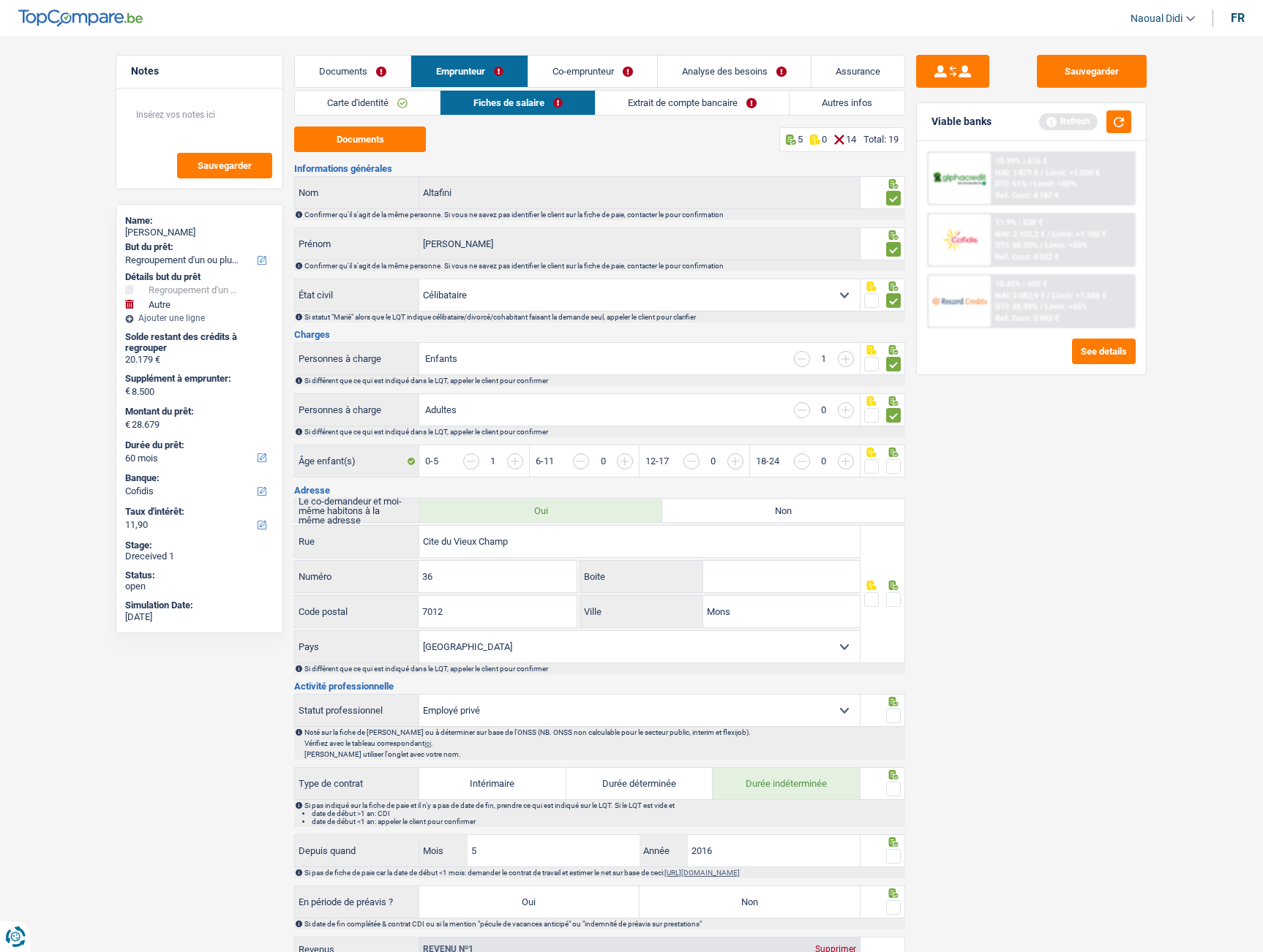
click at [890, 465] on span at bounding box center [893, 466] width 15 height 15
click at [0, 0] on input "radio" at bounding box center [0, 0] width 0 height 0
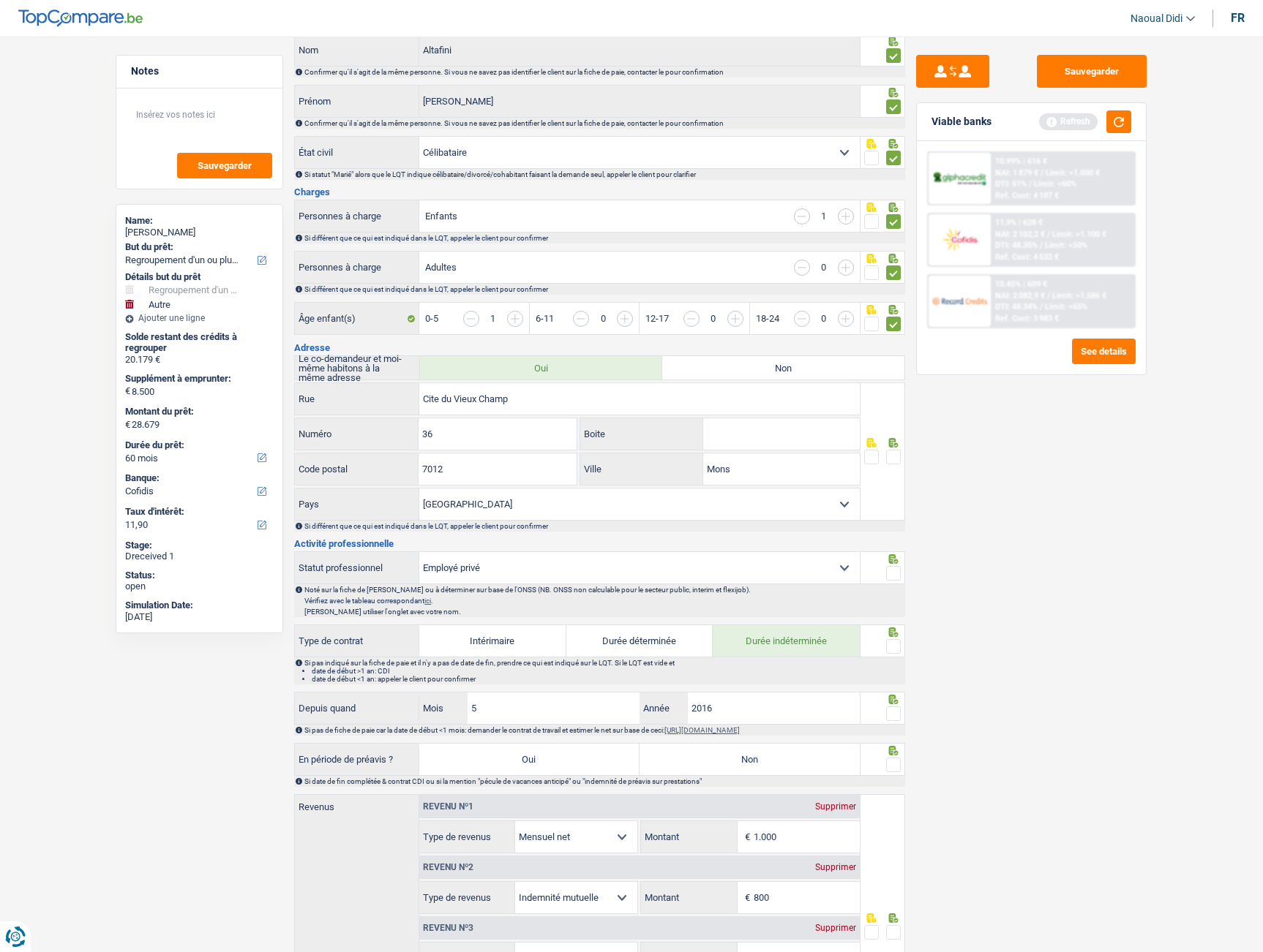
scroll to position [146, 0]
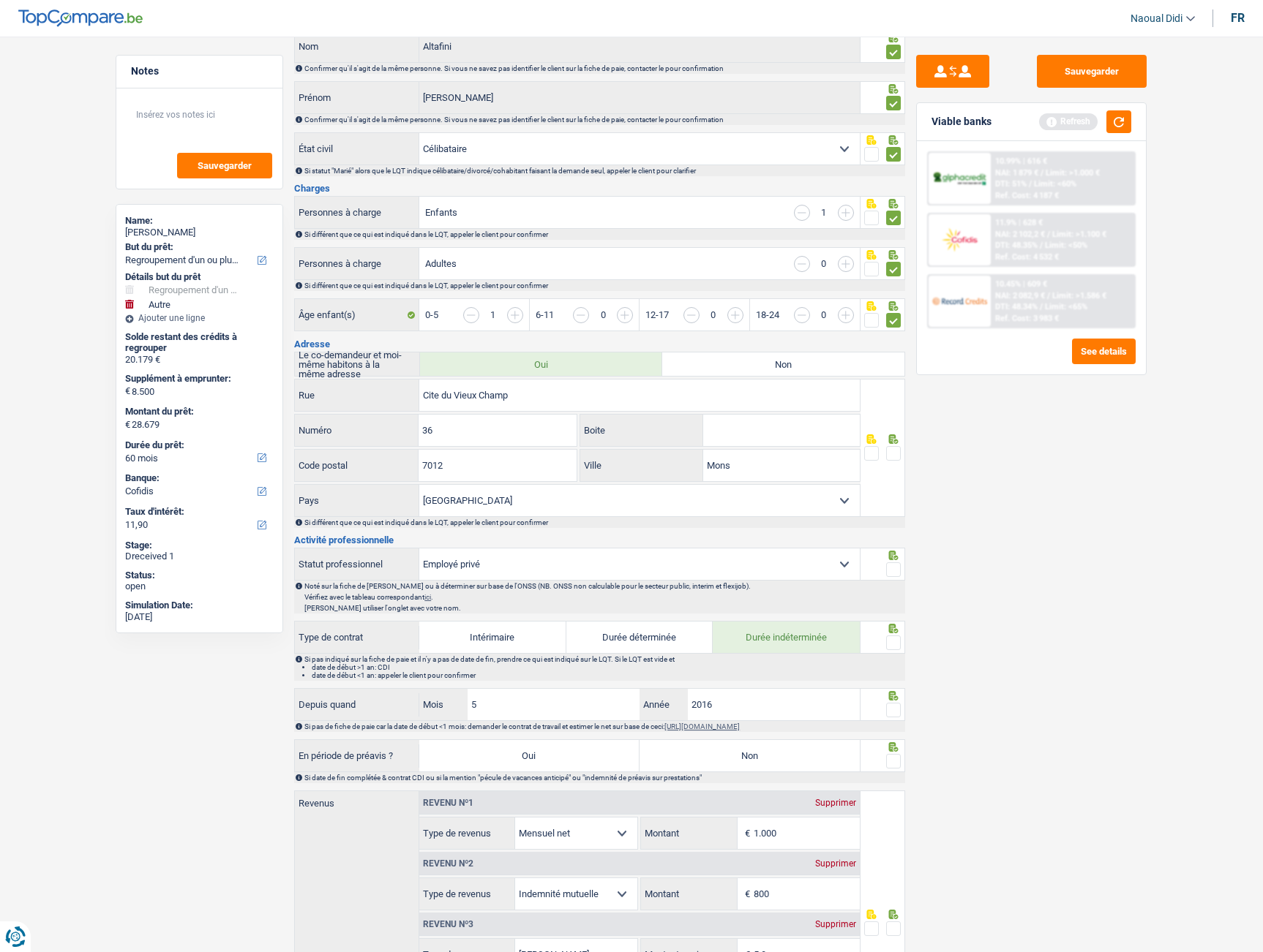
click at [888, 448] on span at bounding box center [893, 453] width 15 height 15
click at [0, 0] on input "radio" at bounding box center [0, 0] width 0 height 0
click at [499, 561] on select "Ouvrier Employé privé Employé public Invalide Indépendant Pensionné Chômeur Mut…" at bounding box center [640, 564] width 441 height 32
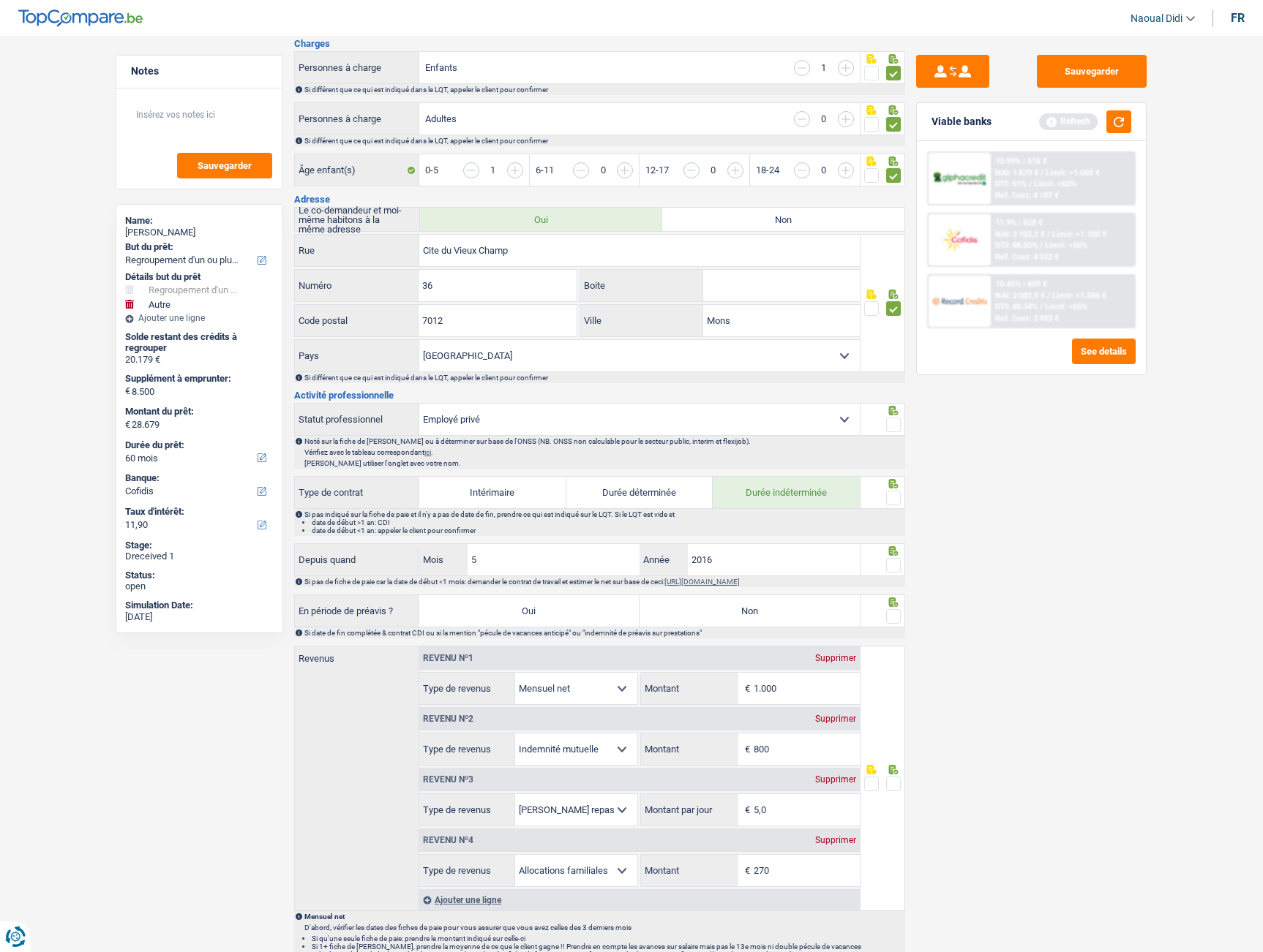
scroll to position [293, 0]
click at [890, 498] on span at bounding box center [893, 496] width 15 height 15
click at [0, 0] on input "radio" at bounding box center [0, 0] width 0 height 0
click at [892, 421] on span at bounding box center [893, 423] width 15 height 15
click at [0, 0] on input "radio" at bounding box center [0, 0] width 0 height 0
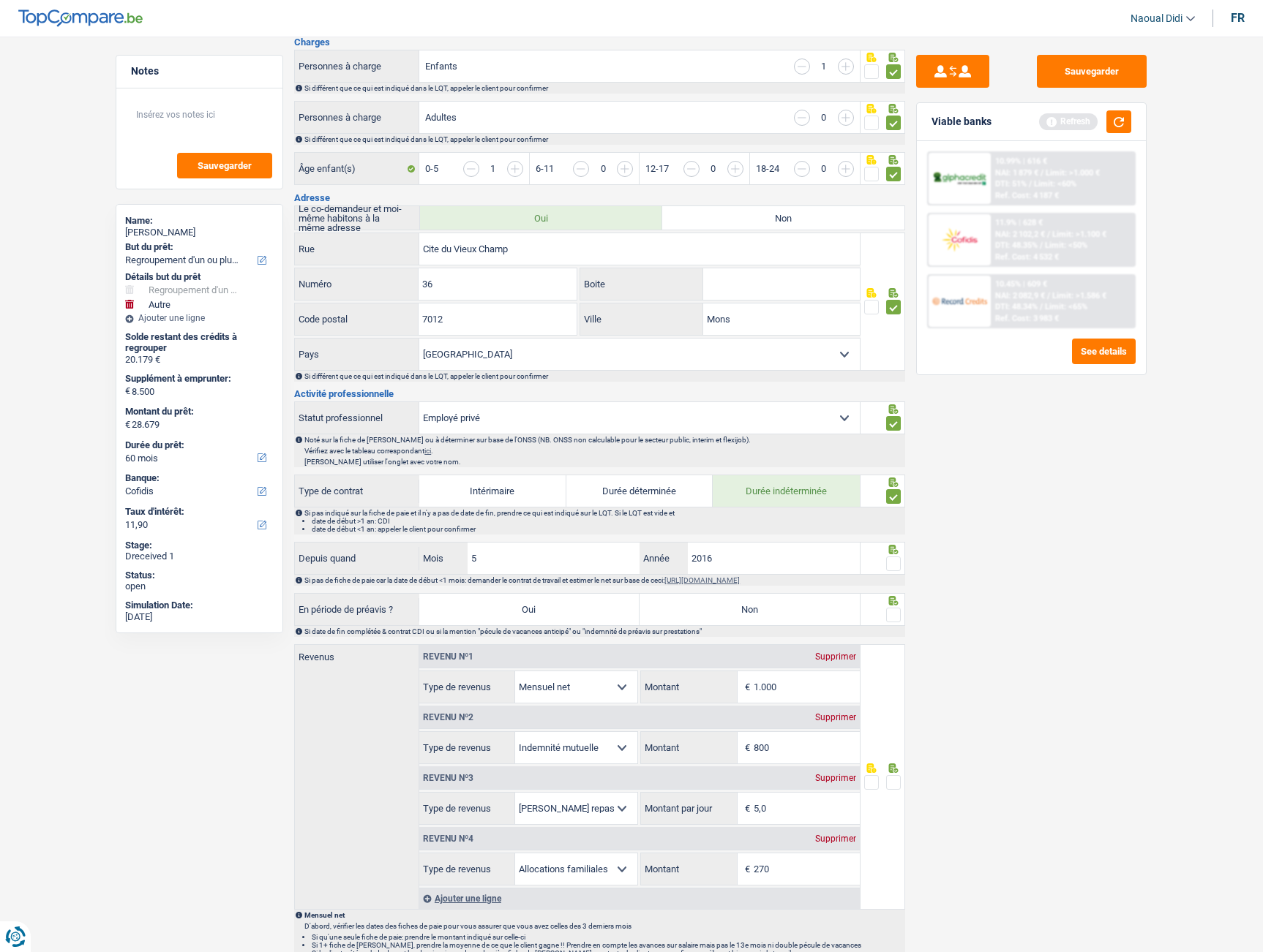
click at [893, 560] on span at bounding box center [893, 564] width 15 height 15
click at [0, 0] on input "radio" at bounding box center [0, 0] width 0 height 0
click at [733, 610] on label "Non" at bounding box center [750, 609] width 220 height 32
click at [733, 610] on input "Non" at bounding box center [750, 609] width 220 height 32
radio input "true"
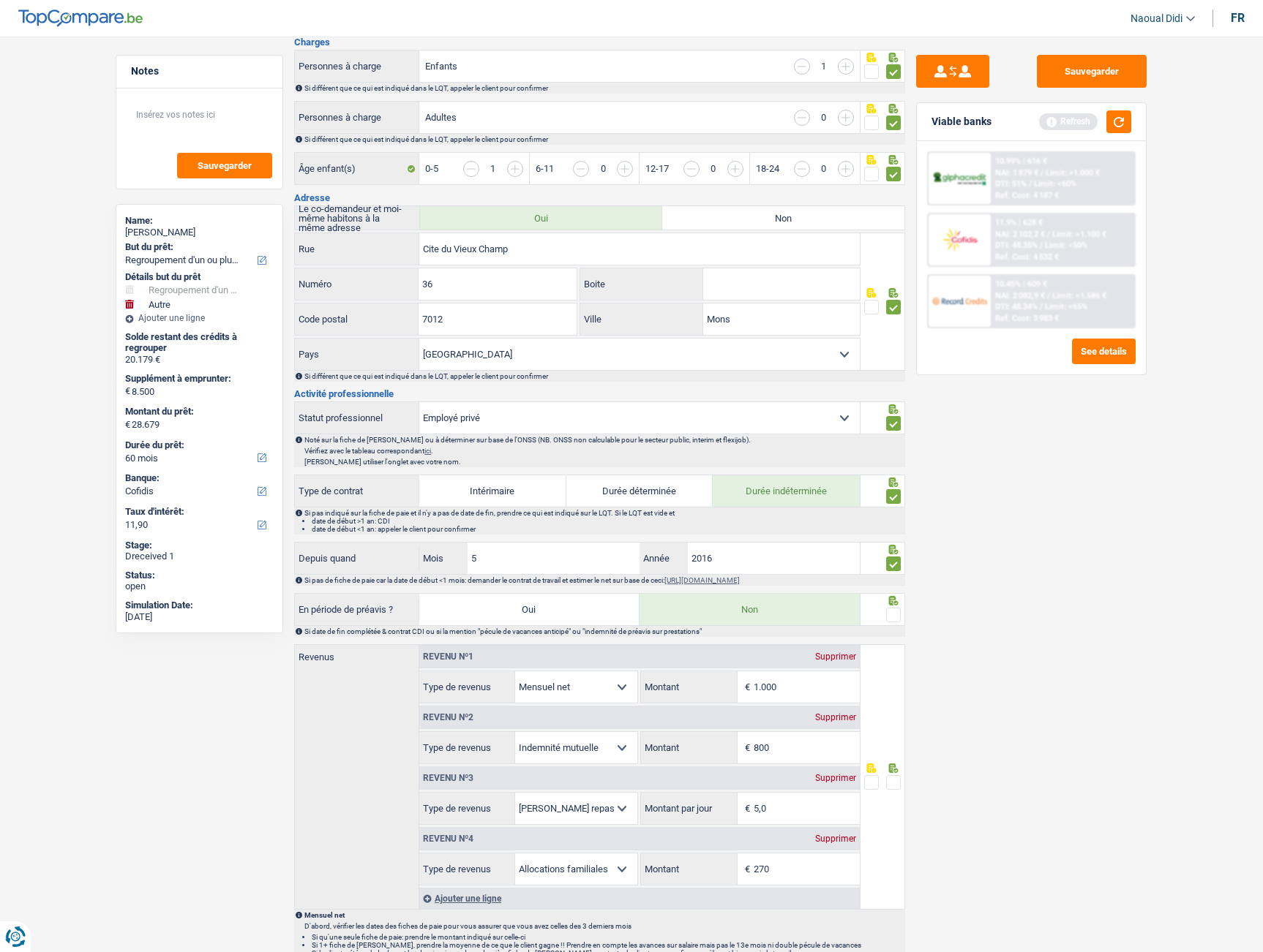
click at [889, 614] on span at bounding box center [893, 615] width 15 height 15
click at [0, 0] on input "radio" at bounding box center [0, 0] width 0 height 0
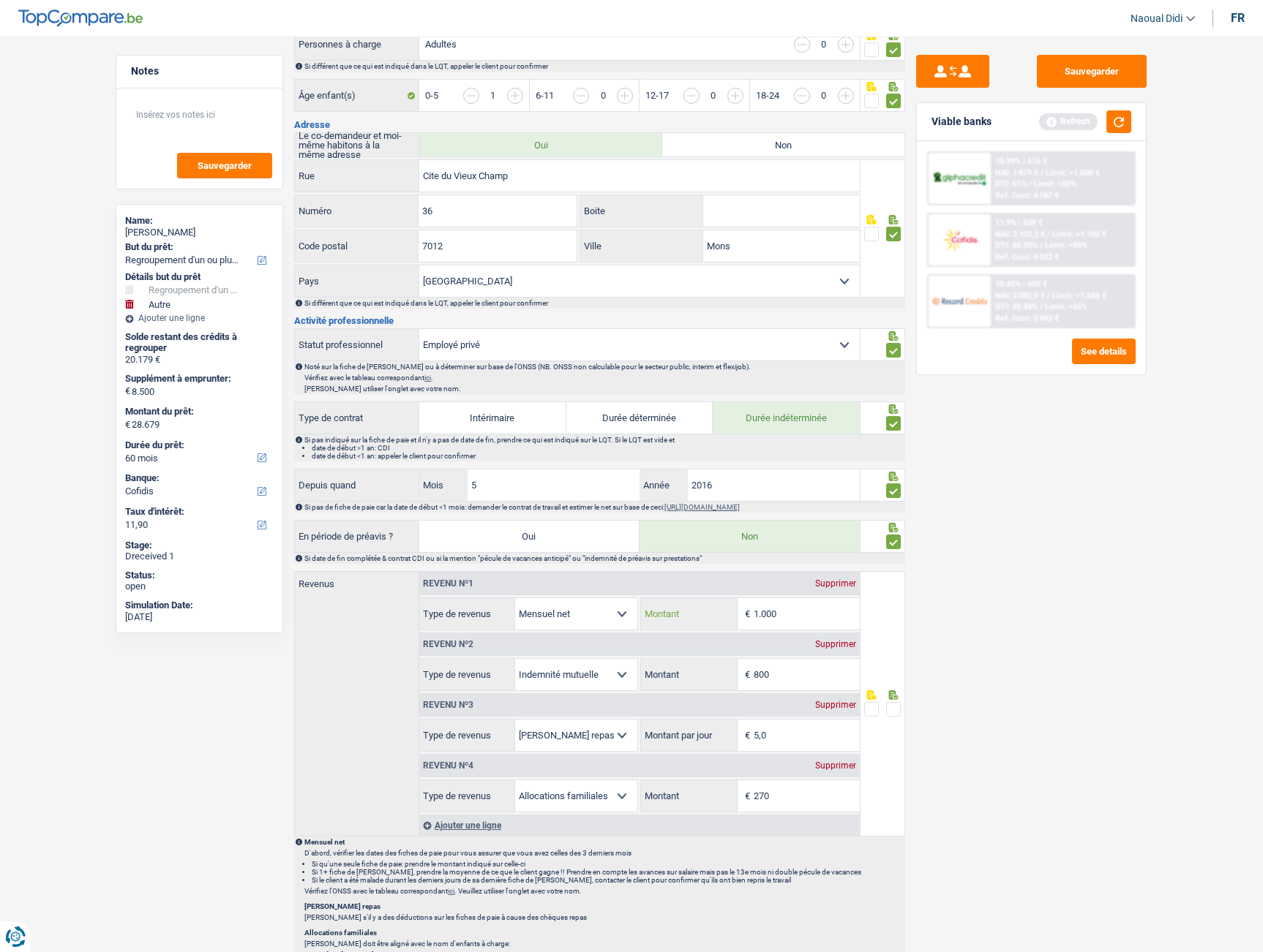
click at [807, 618] on input "1.000" at bounding box center [807, 614] width 106 height 32
type input "1.097"
click at [814, 678] on input "800" at bounding box center [807, 674] width 106 height 32
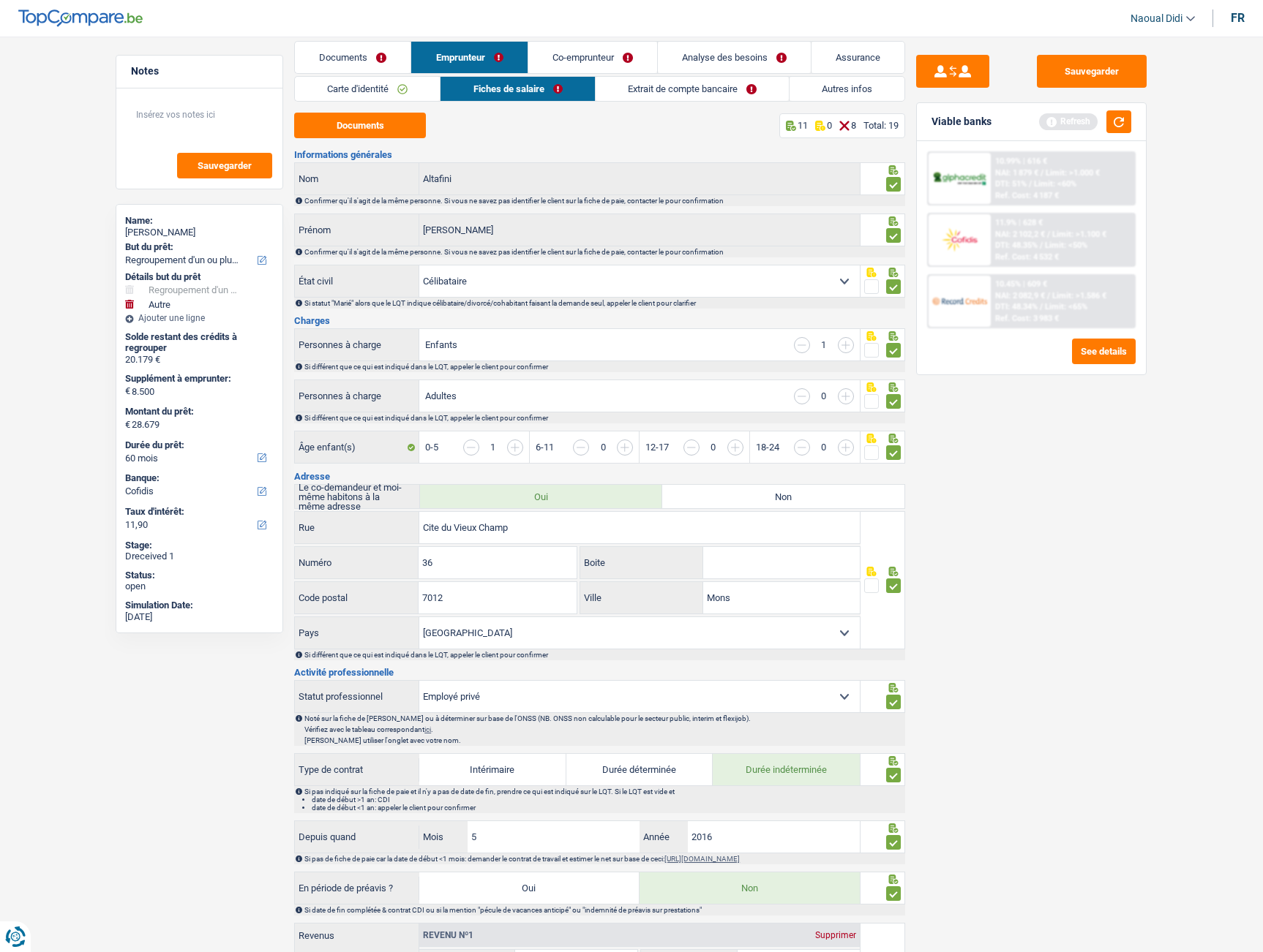
scroll to position [0, 0]
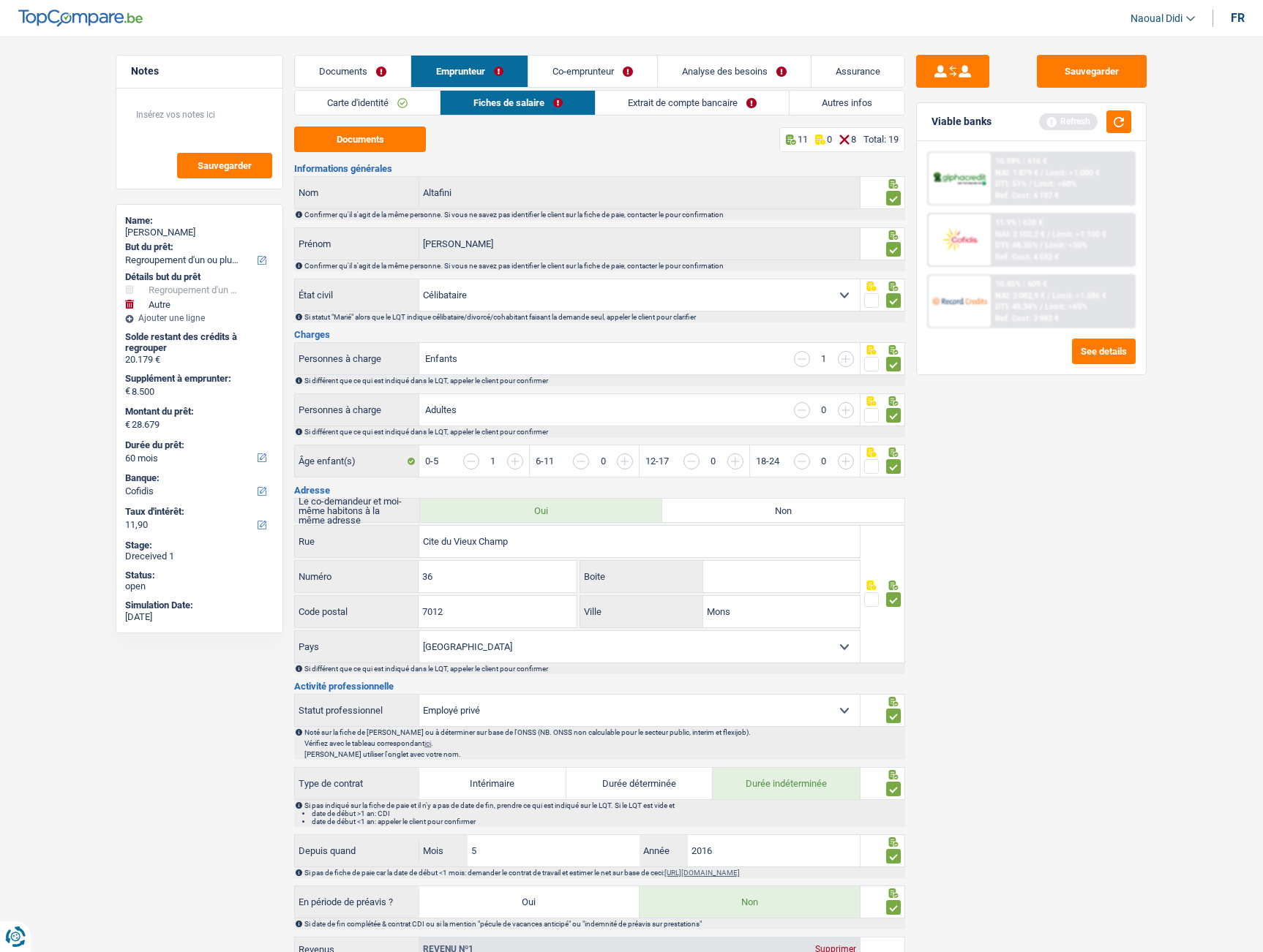
click at [684, 99] on link "Extrait de compte bancaire" at bounding box center [692, 102] width 193 height 24
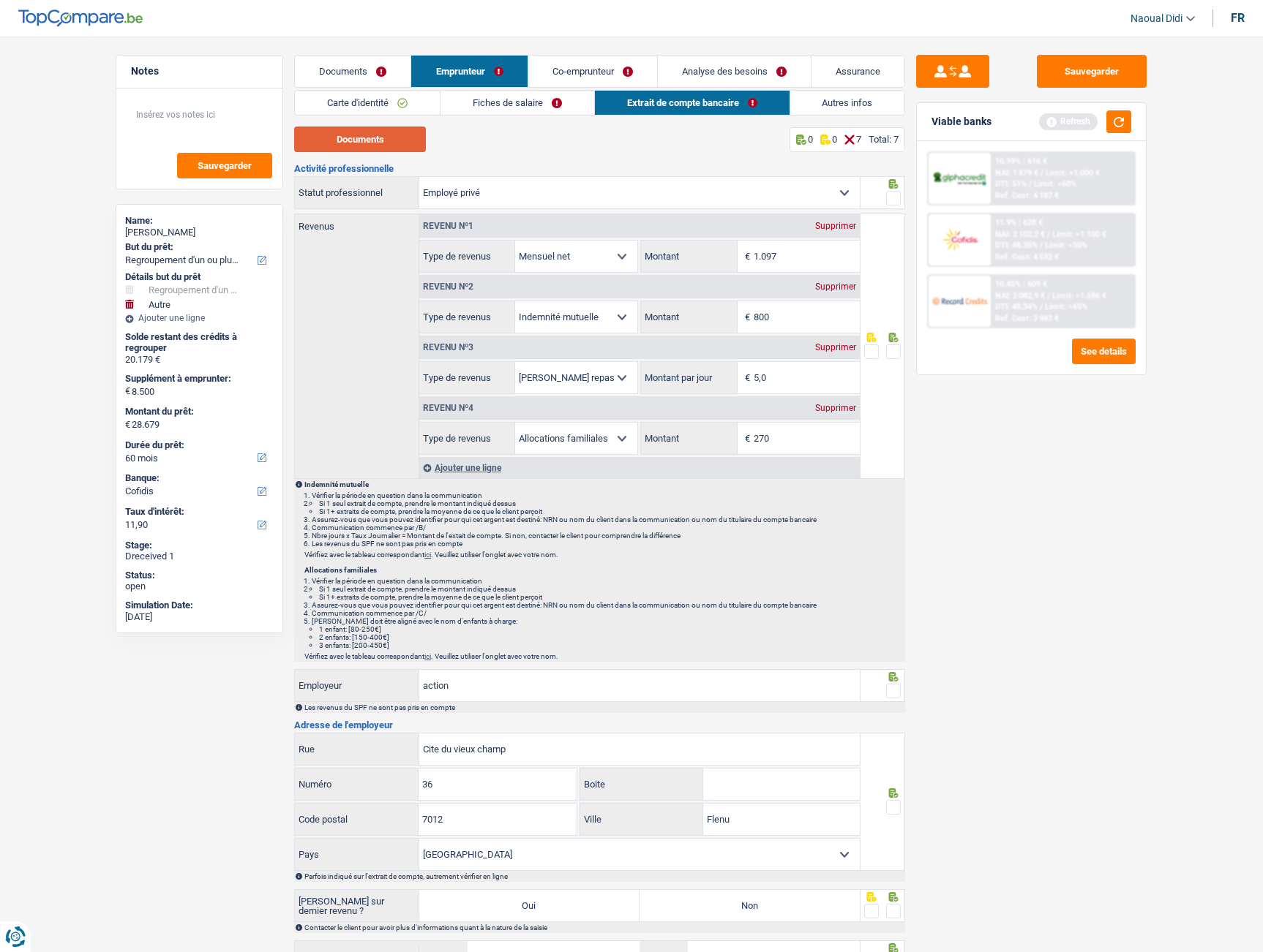
click at [399, 150] on button "Documents" at bounding box center [360, 139] width 132 height 25
click at [519, 106] on link "Fiches de salaire" at bounding box center [517, 102] width 153 height 24
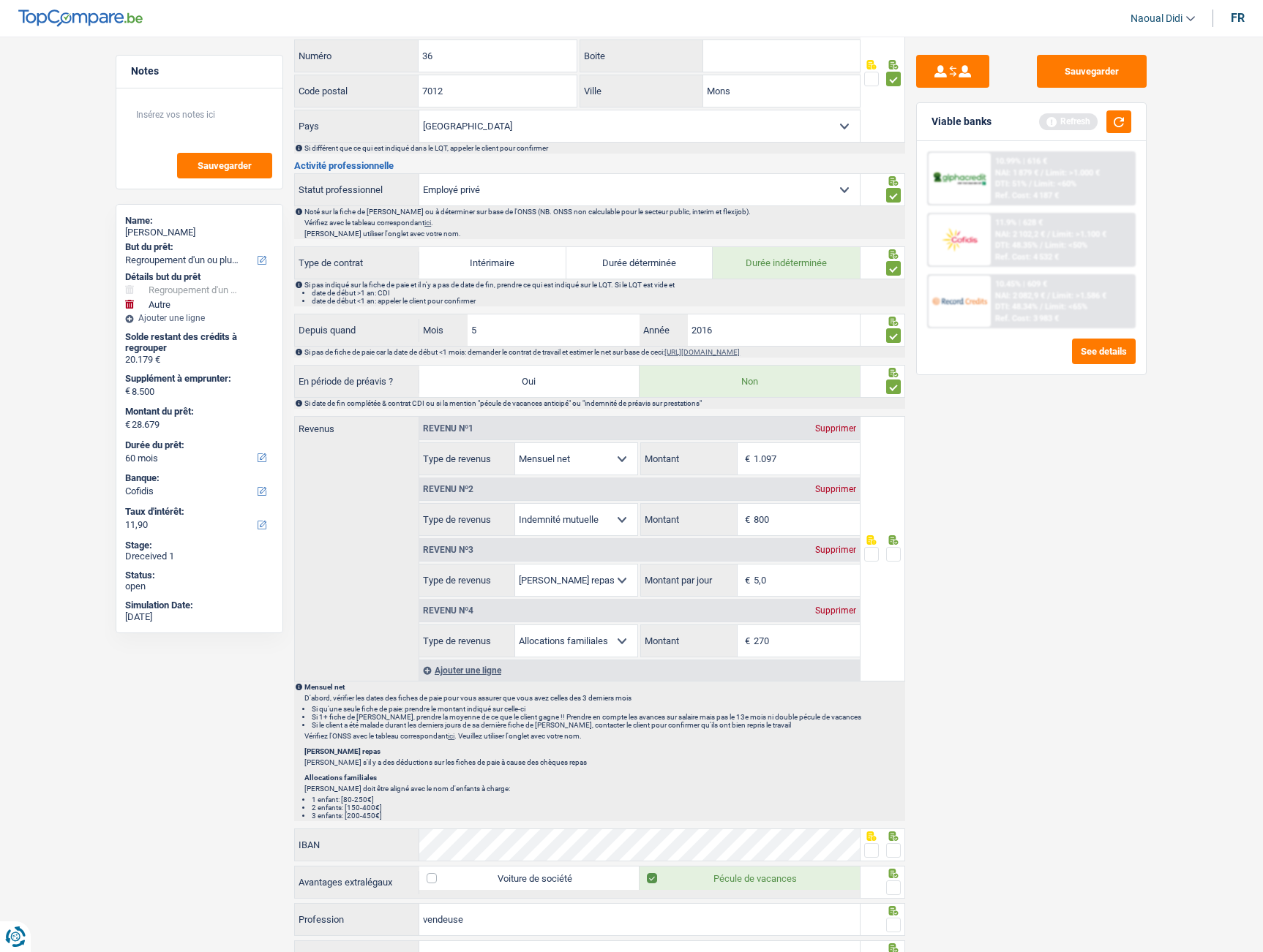
scroll to position [585, 0]
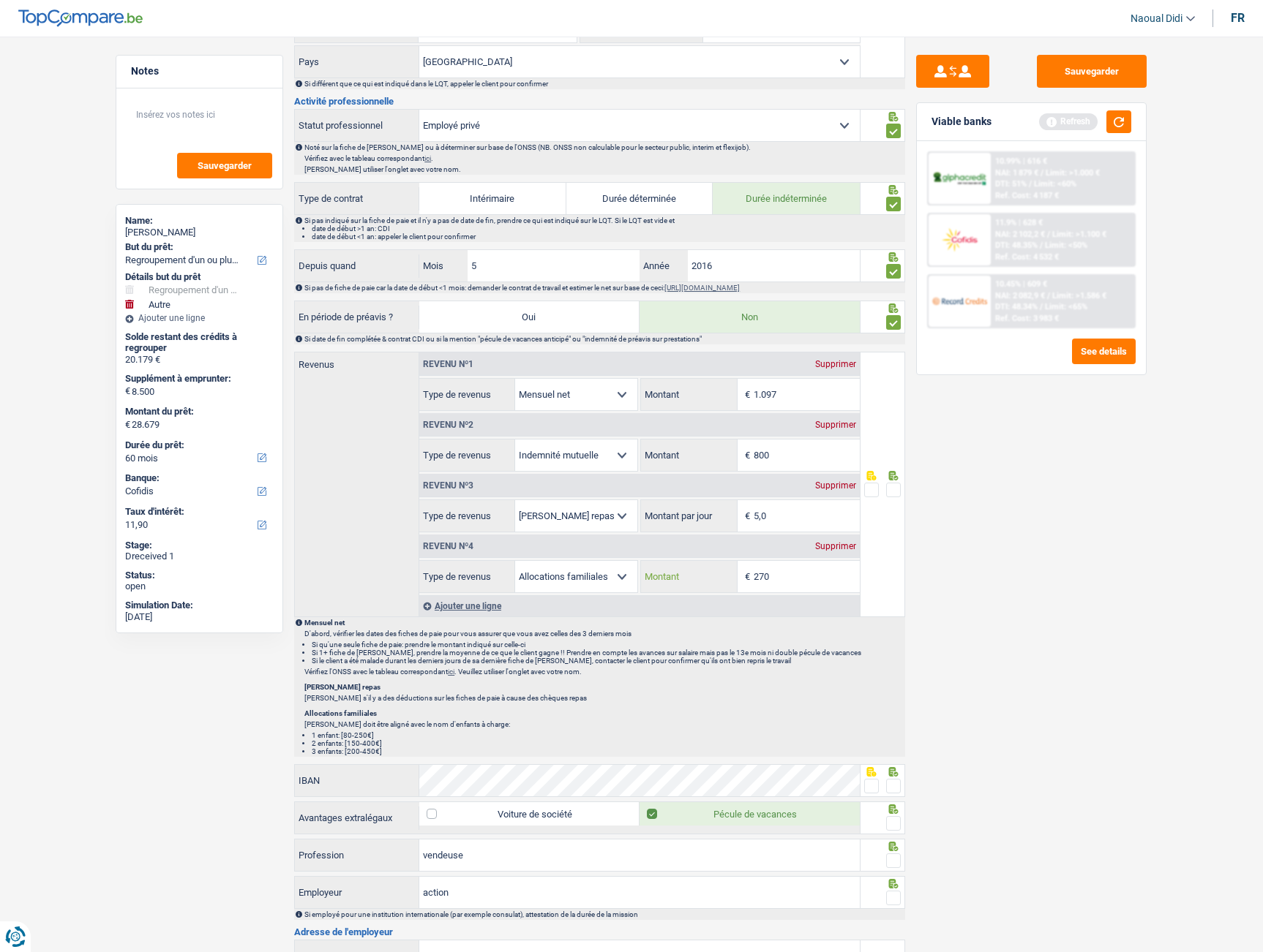
click at [779, 575] on input "270" at bounding box center [807, 576] width 106 height 32
click at [788, 578] on input "270" at bounding box center [807, 576] width 106 height 32
type input "273"
click at [899, 485] on span at bounding box center [893, 490] width 15 height 15
click at [0, 0] on input "radio" at bounding box center [0, 0] width 0 height 0
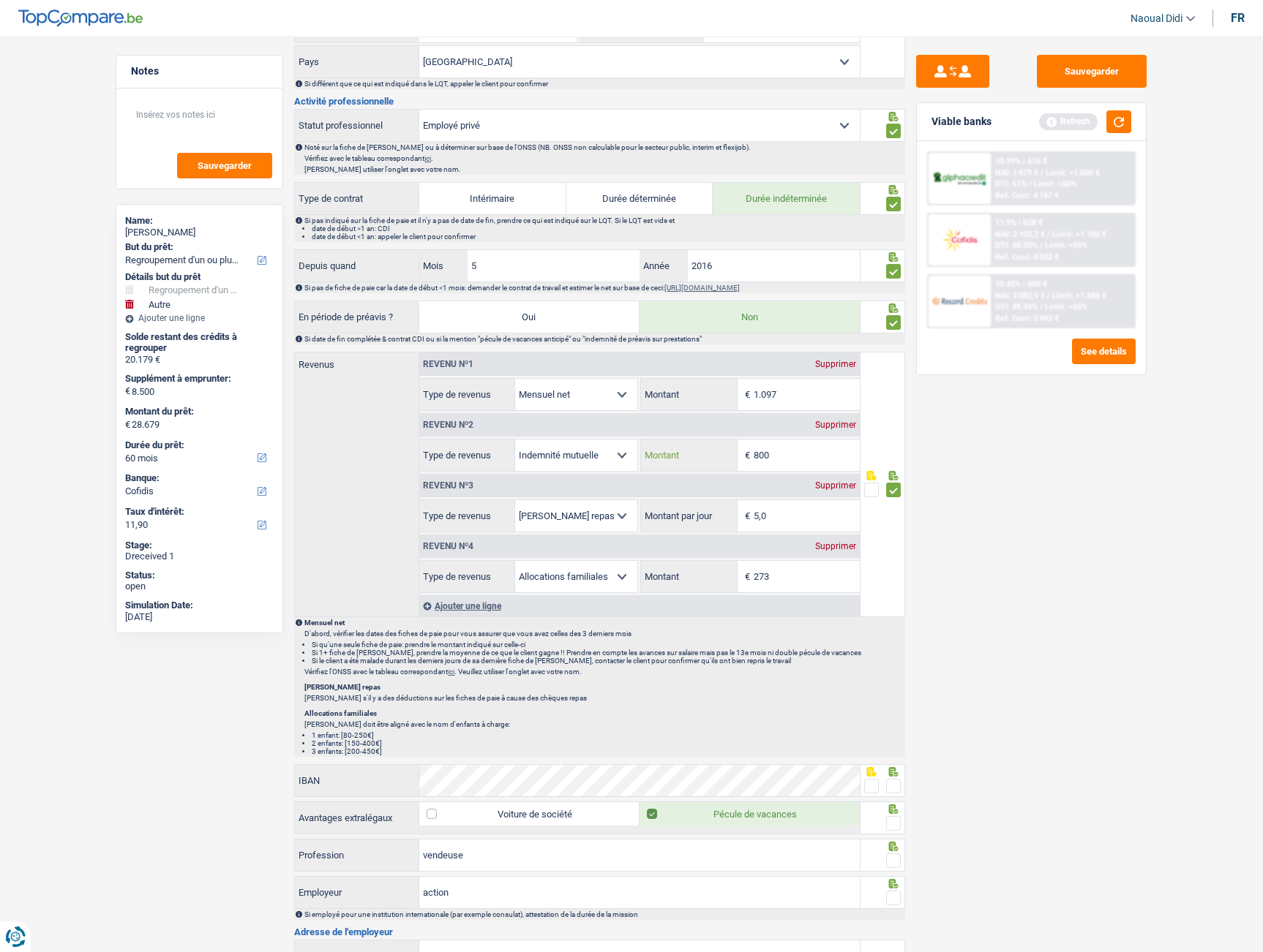
click at [794, 462] on input "800" at bounding box center [807, 455] width 106 height 32
type input "8"
type input "1.030"
click at [972, 554] on div "Sauvegarder Viable banks Refresh 10.99% | 616 € NAI: 1 879 € / Limit: >1.000 € …" at bounding box center [1031, 490] width 253 height 870
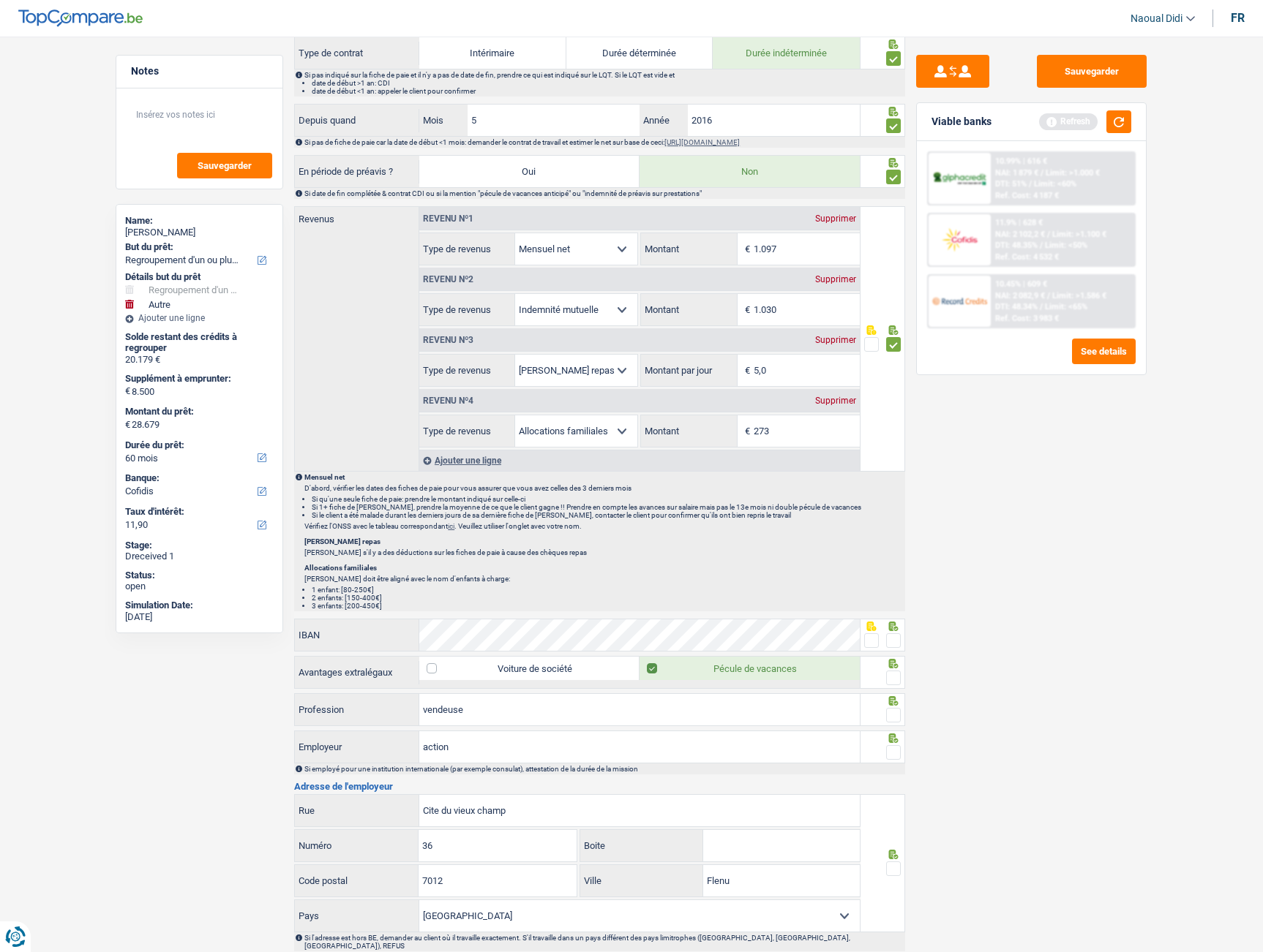
scroll to position [731, 0]
click at [894, 644] on span at bounding box center [893, 639] width 15 height 15
click at [0, 0] on input "radio" at bounding box center [0, 0] width 0 height 0
click at [896, 676] on span at bounding box center [893, 677] width 15 height 15
click at [0, 0] on input "radio" at bounding box center [0, 0] width 0 height 0
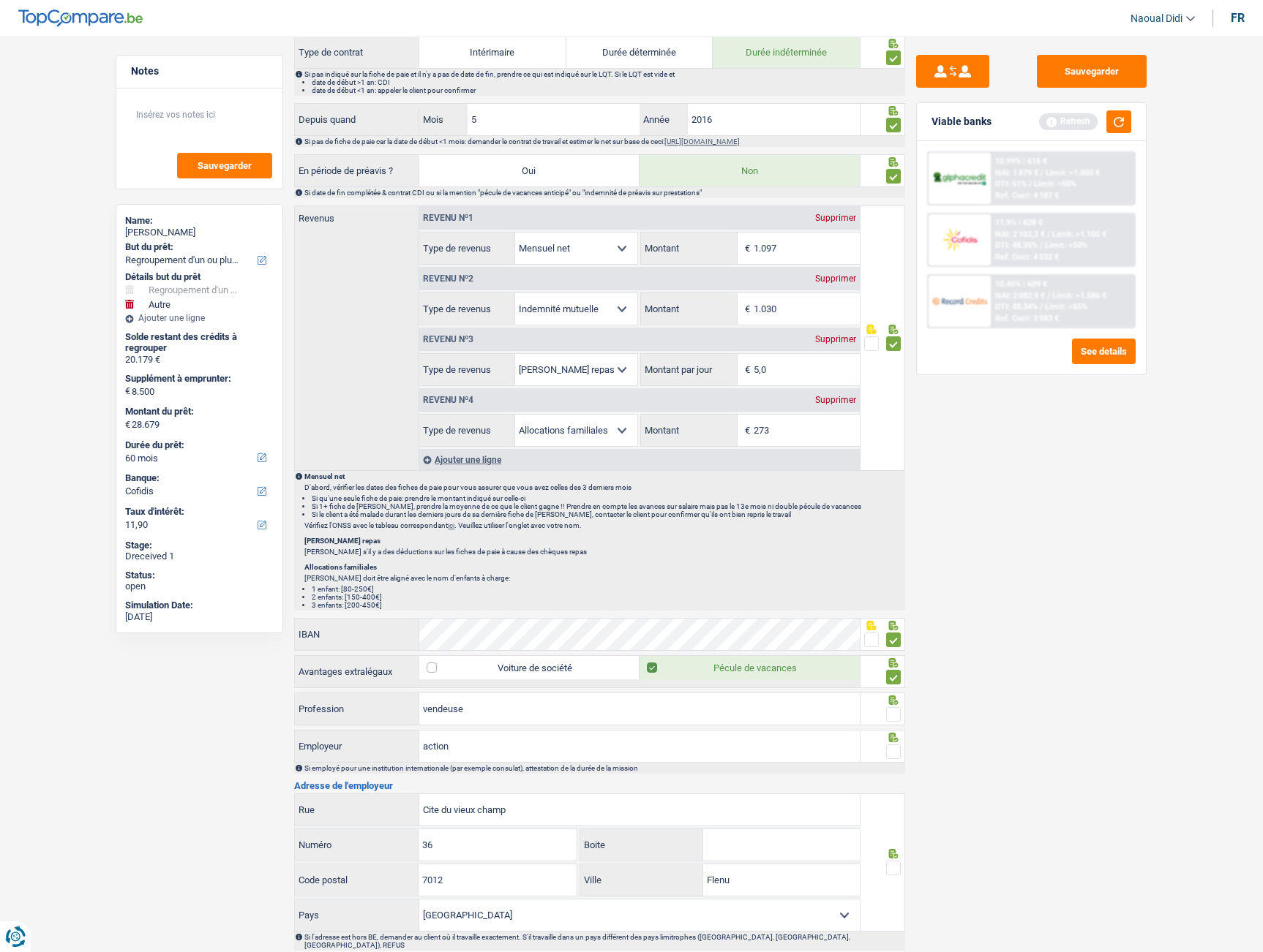
click at [898, 719] on span at bounding box center [893, 714] width 15 height 15
click at [0, 0] on input "radio" at bounding box center [0, 0] width 0 height 0
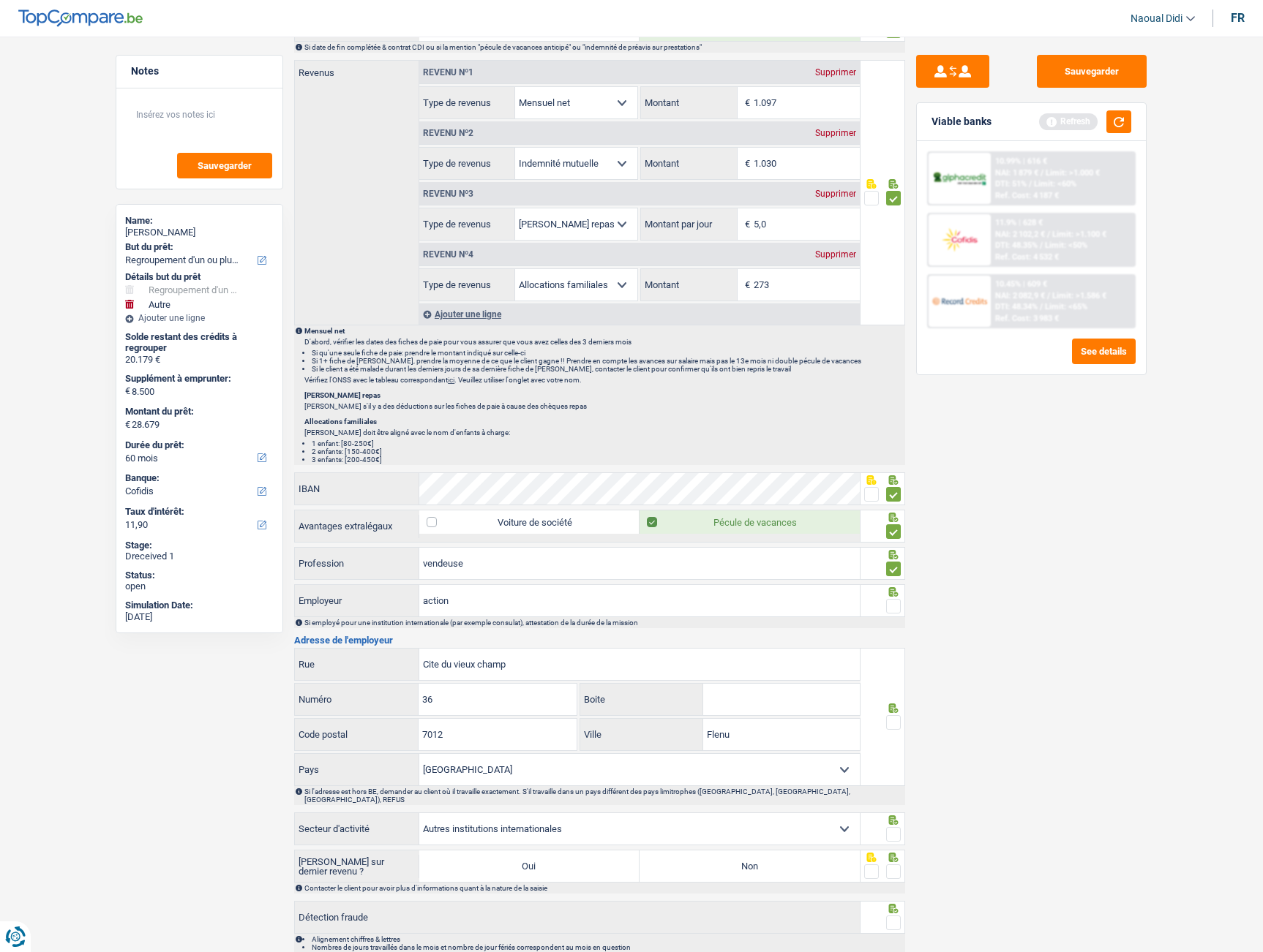
scroll to position [877, 0]
click at [892, 606] on span at bounding box center [893, 605] width 15 height 15
click at [0, 0] on input "radio" at bounding box center [0, 0] width 0 height 0
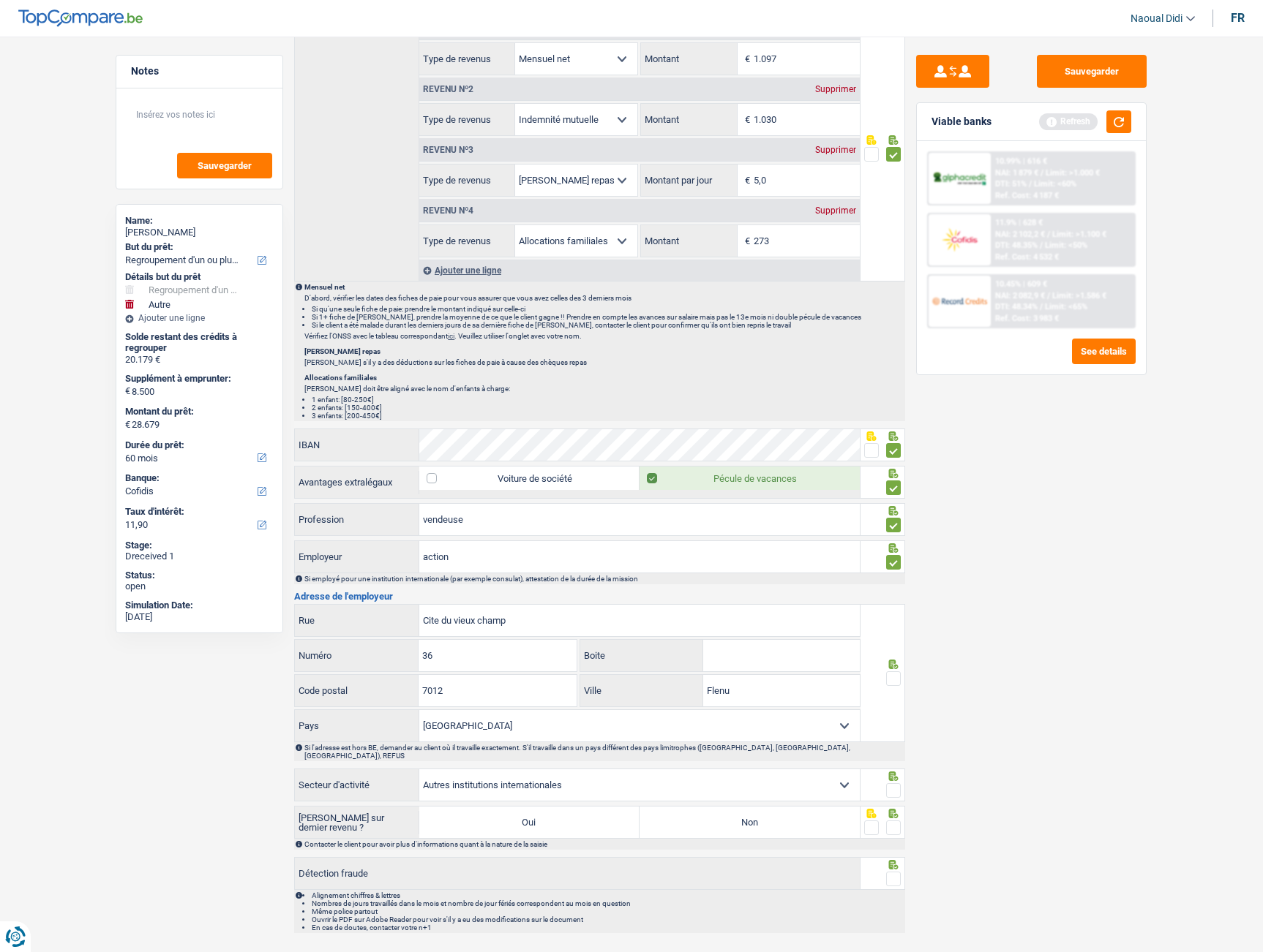
scroll to position [945, 0]
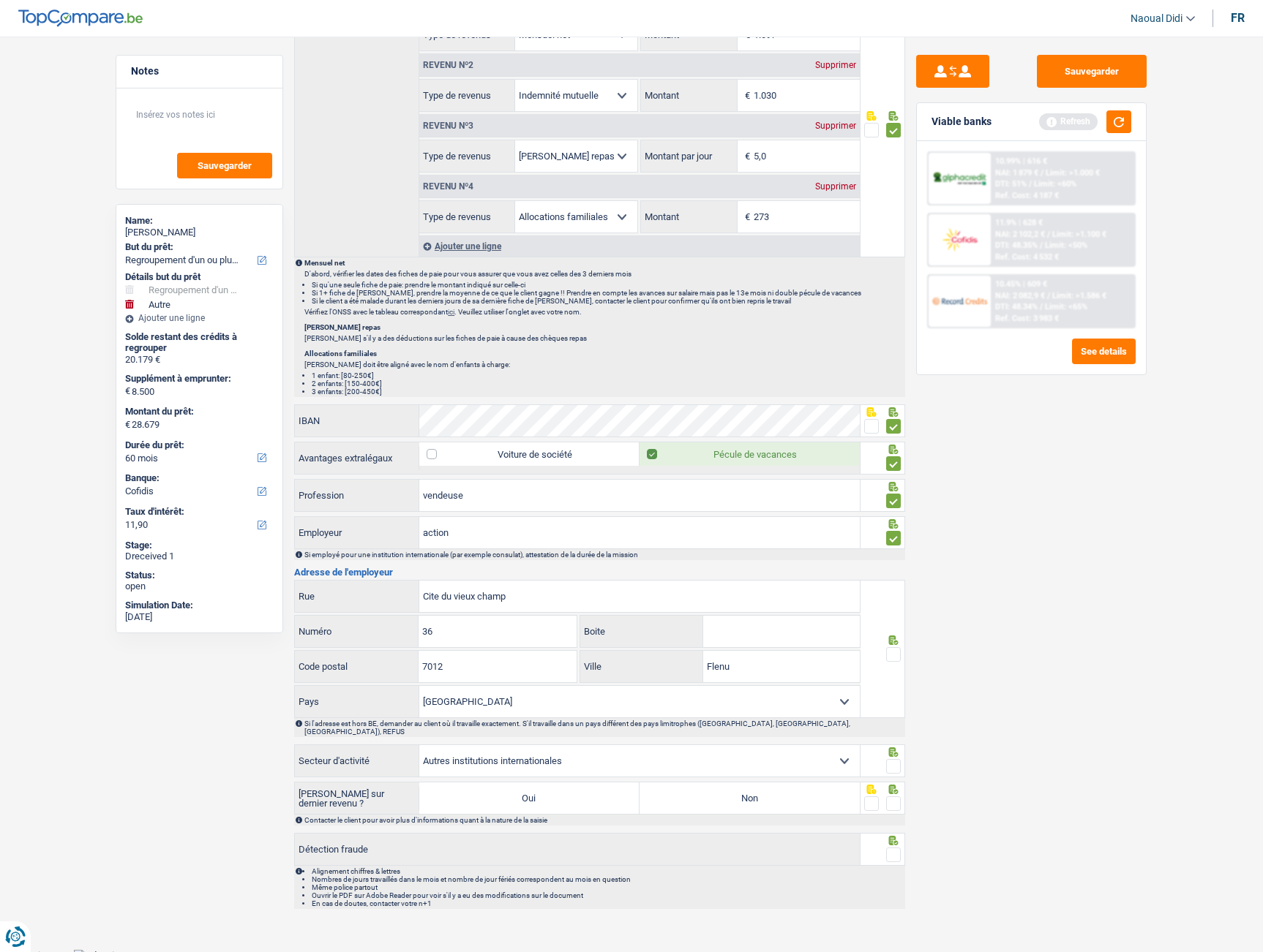
click at [897, 654] on span at bounding box center [893, 654] width 15 height 15
click at [0, 0] on input "radio" at bounding box center [0, 0] width 0 height 0
click at [895, 759] on span at bounding box center [893, 766] width 15 height 15
click at [0, 0] on input "radio" at bounding box center [0, 0] width 0 height 0
click at [609, 759] on select "Agriculture/Pêche Industrie Horeca Courier/Fitness/Taxi Construction Banques/As…" at bounding box center [640, 760] width 441 height 32
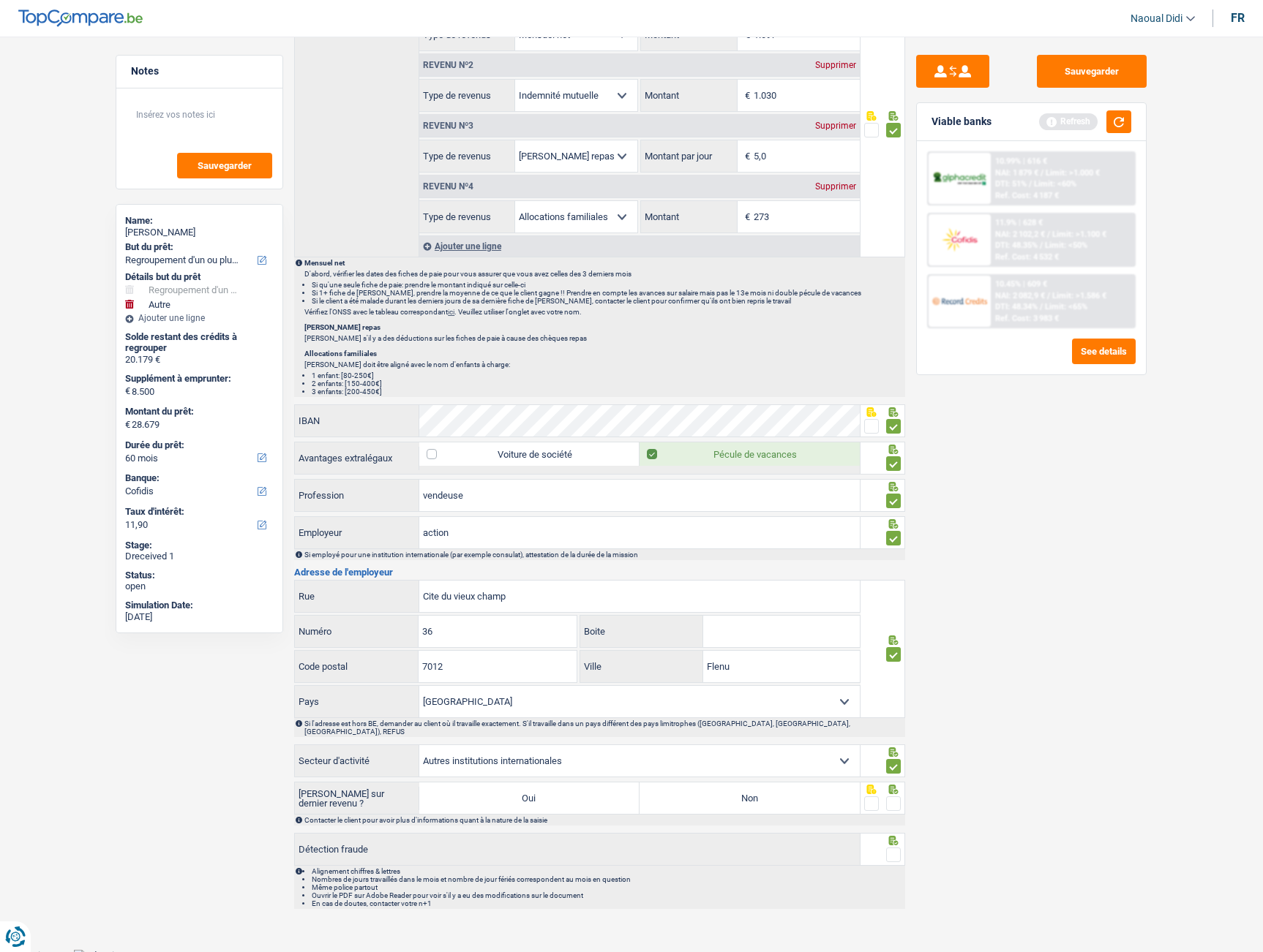
select select "bigCompanies"
click at [419, 745] on select "Agriculture/Pêche Industrie Horeca Courier/Fitness/Taxi Construction Banques/As…" at bounding box center [640, 760] width 441 height 32
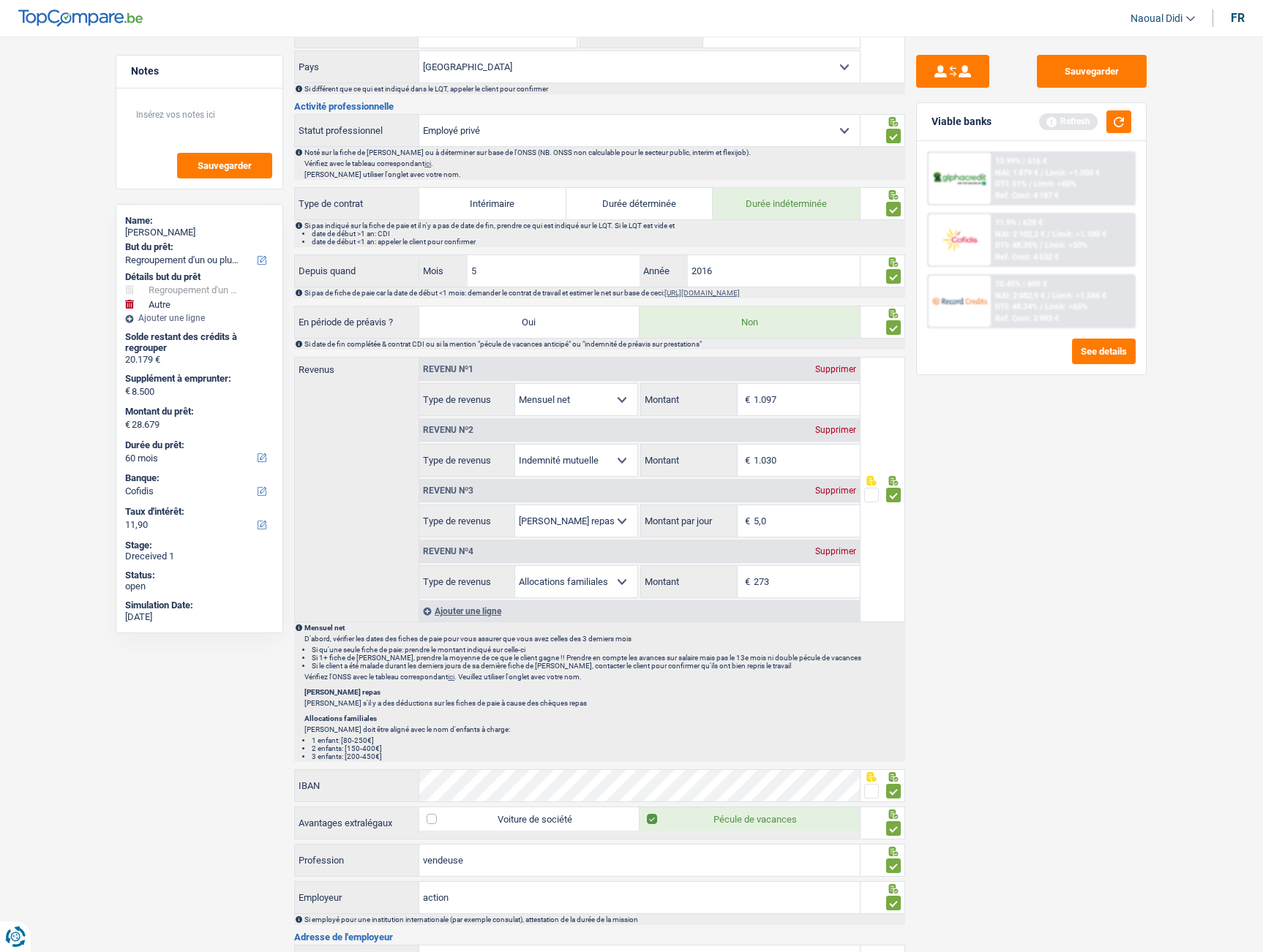
scroll to position [579, 0]
click at [542, 494] on div "Revenu nº3 Supprimer" at bounding box center [640, 491] width 441 height 23
click at [534, 487] on div "Revenu nº3 Supprimer" at bounding box center [640, 491] width 441 height 23
click at [529, 615] on div "Ajouter une ligne" at bounding box center [640, 612] width 441 height 22
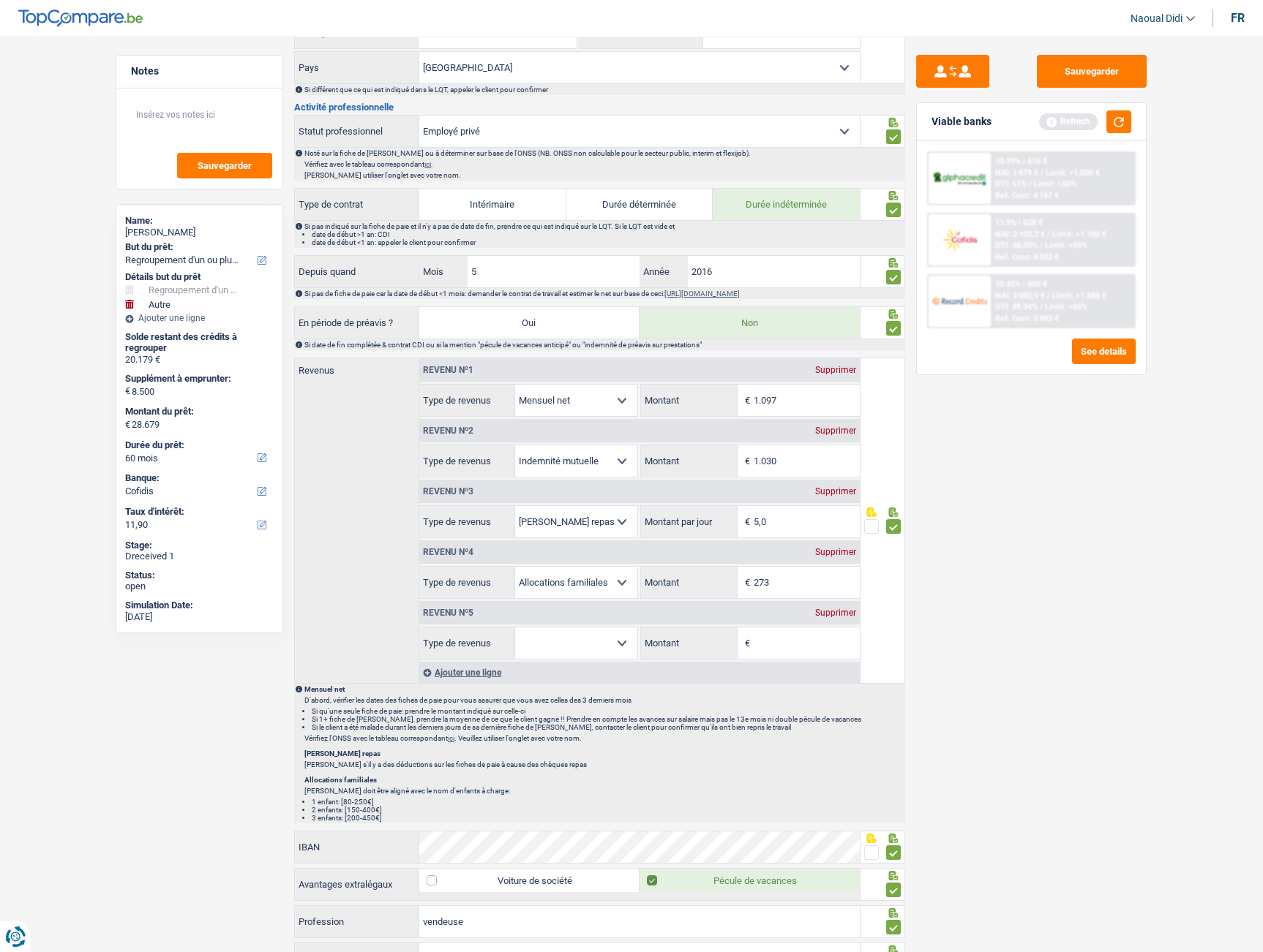
click at [829, 618] on div "Revenu nº5 Supprimer" at bounding box center [640, 612] width 441 height 23
click at [829, 611] on div "Supprimer" at bounding box center [835, 612] width 49 height 8
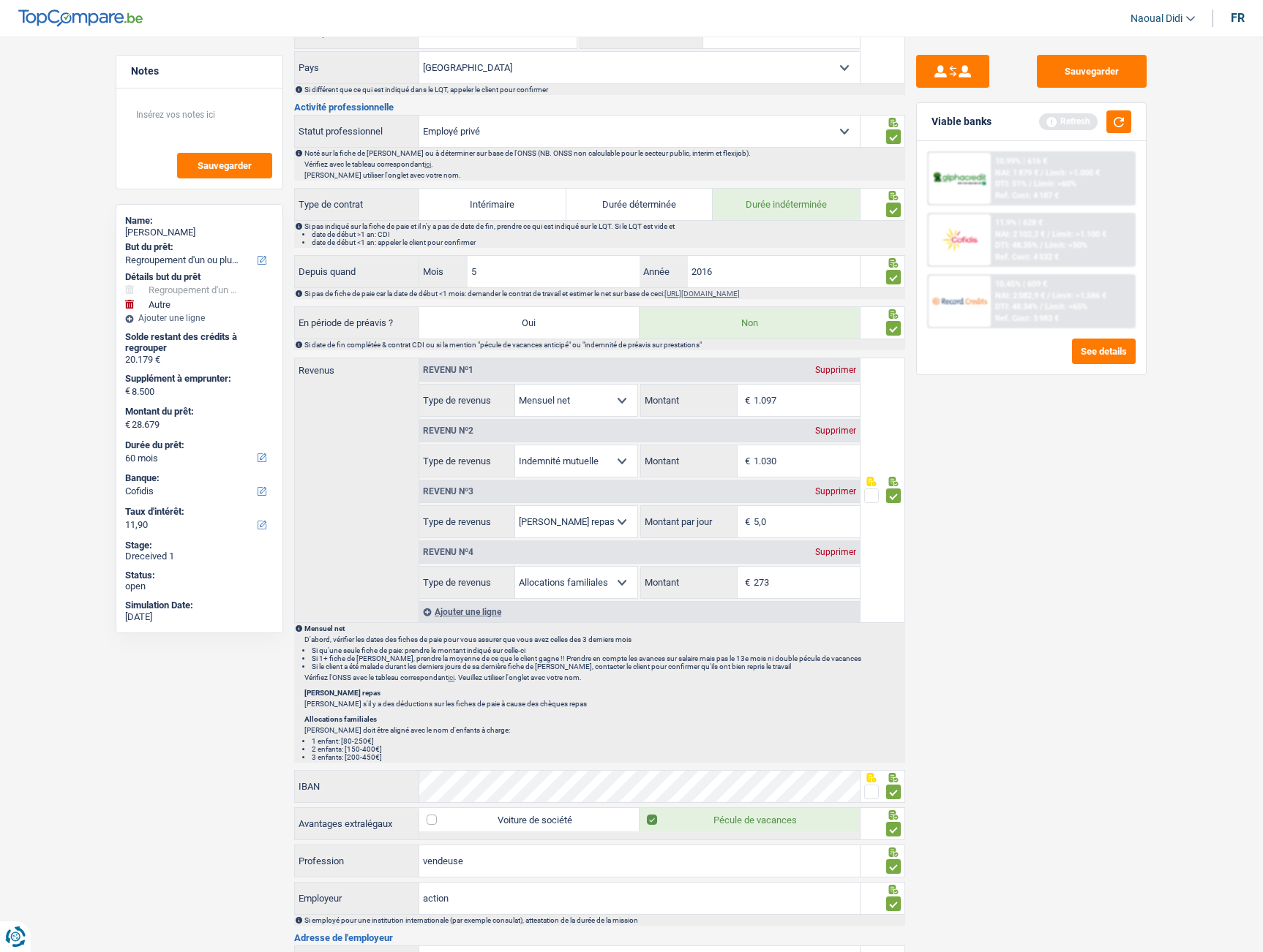
click at [610, 467] on select "Allocation d'handicap Allocations chômage Allocations familiales Chèques repas …" at bounding box center [576, 461] width 123 height 32
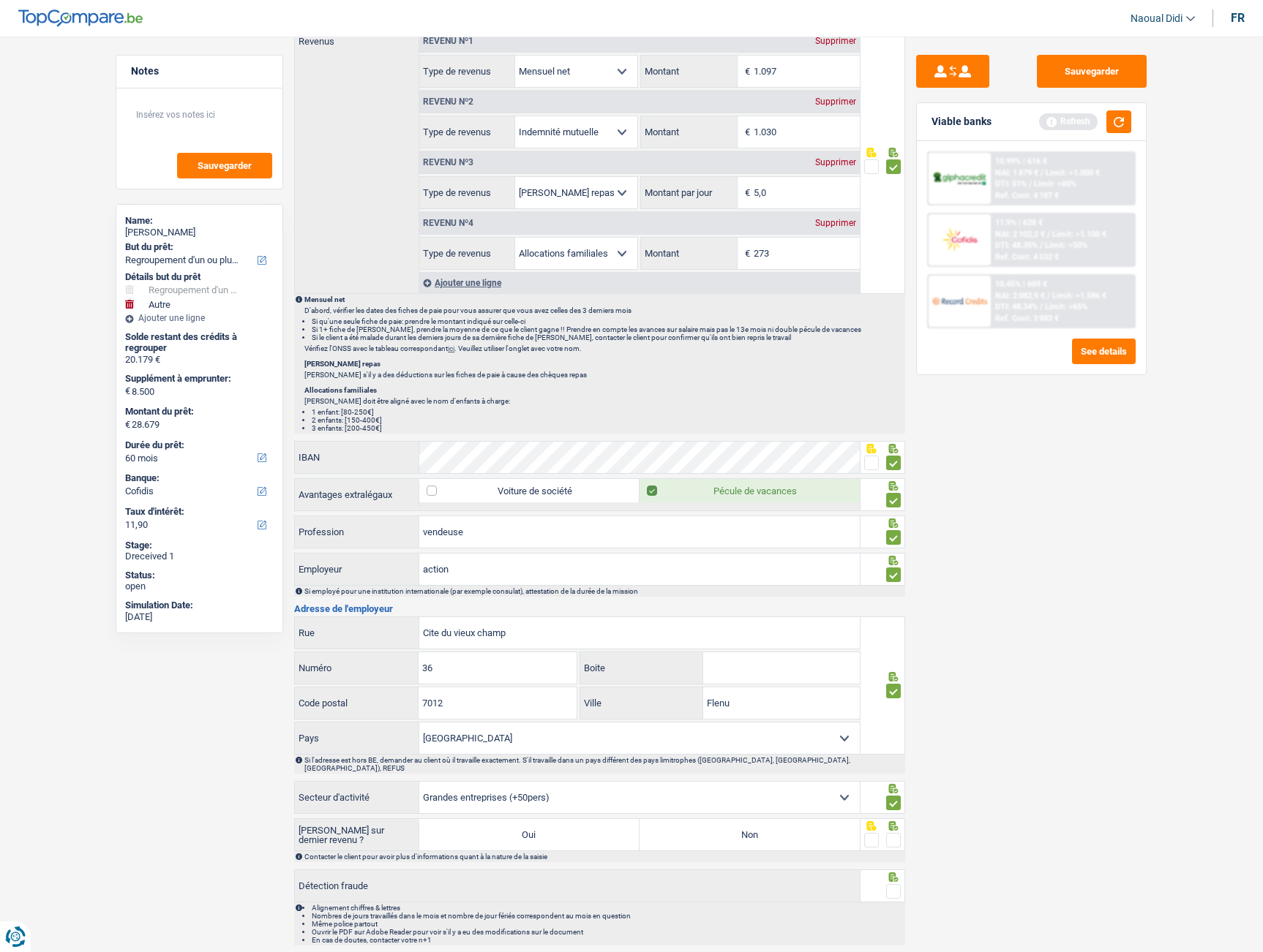
scroll to position [945, 0]
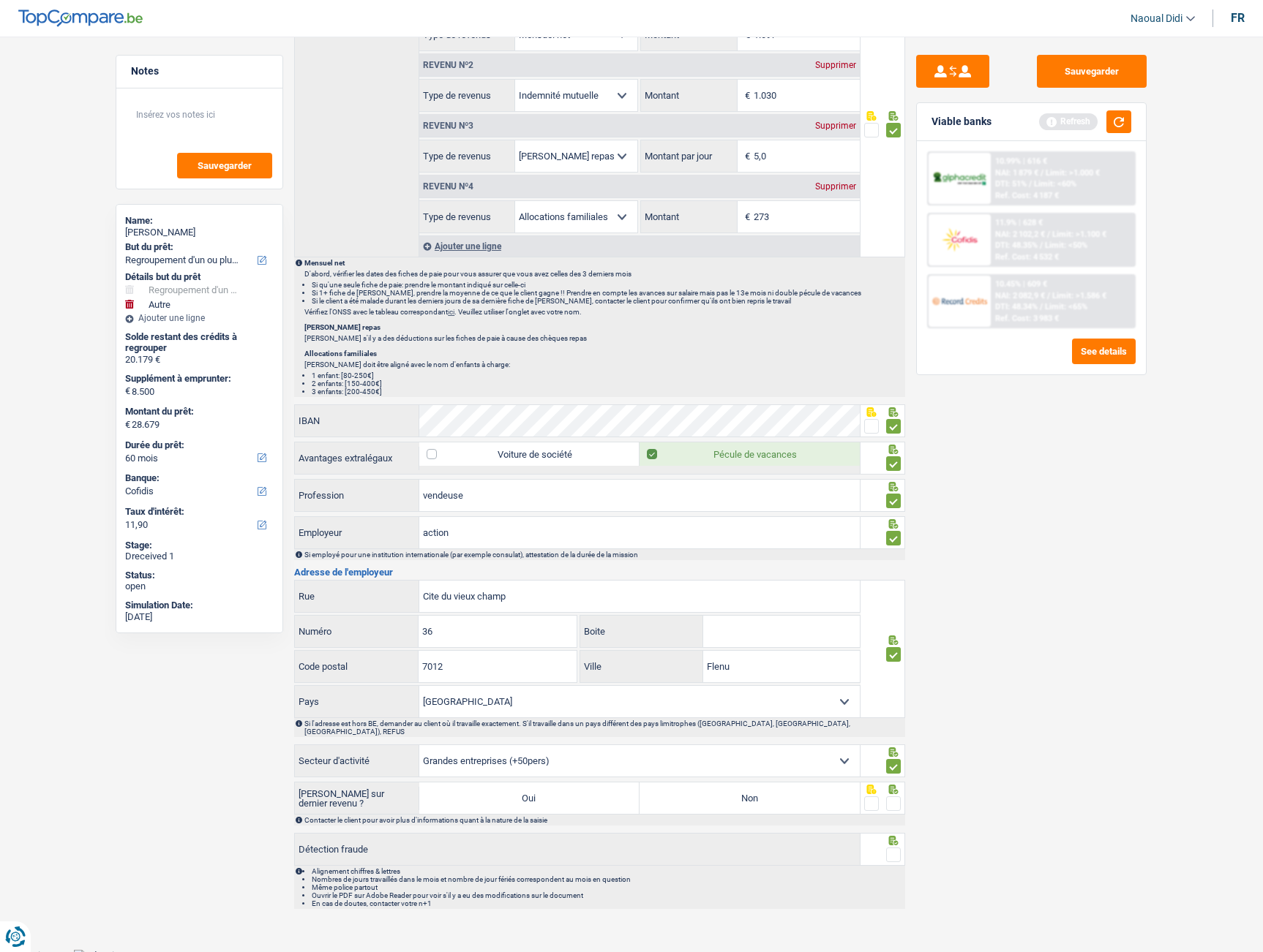
click at [764, 791] on label "Non" at bounding box center [750, 798] width 220 height 32
click at [764, 791] on input "Non" at bounding box center [750, 798] width 220 height 32
radio input "true"
click at [892, 801] on span at bounding box center [893, 803] width 15 height 15
click at [0, 0] on input "radio" at bounding box center [0, 0] width 0 height 0
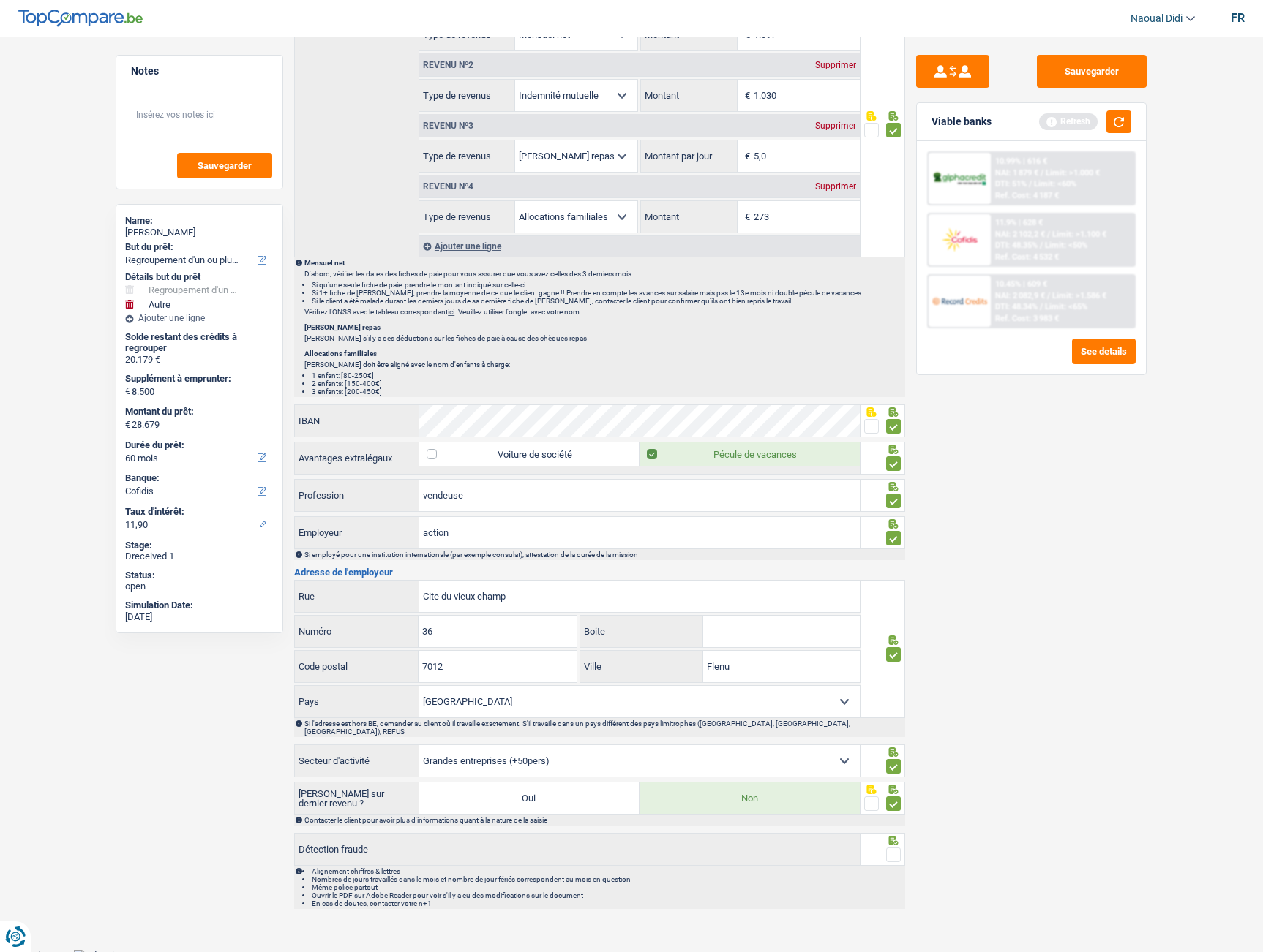
click at [891, 853] on span at bounding box center [893, 854] width 15 height 15
click at [0, 0] on input "radio" at bounding box center [0, 0] width 0 height 0
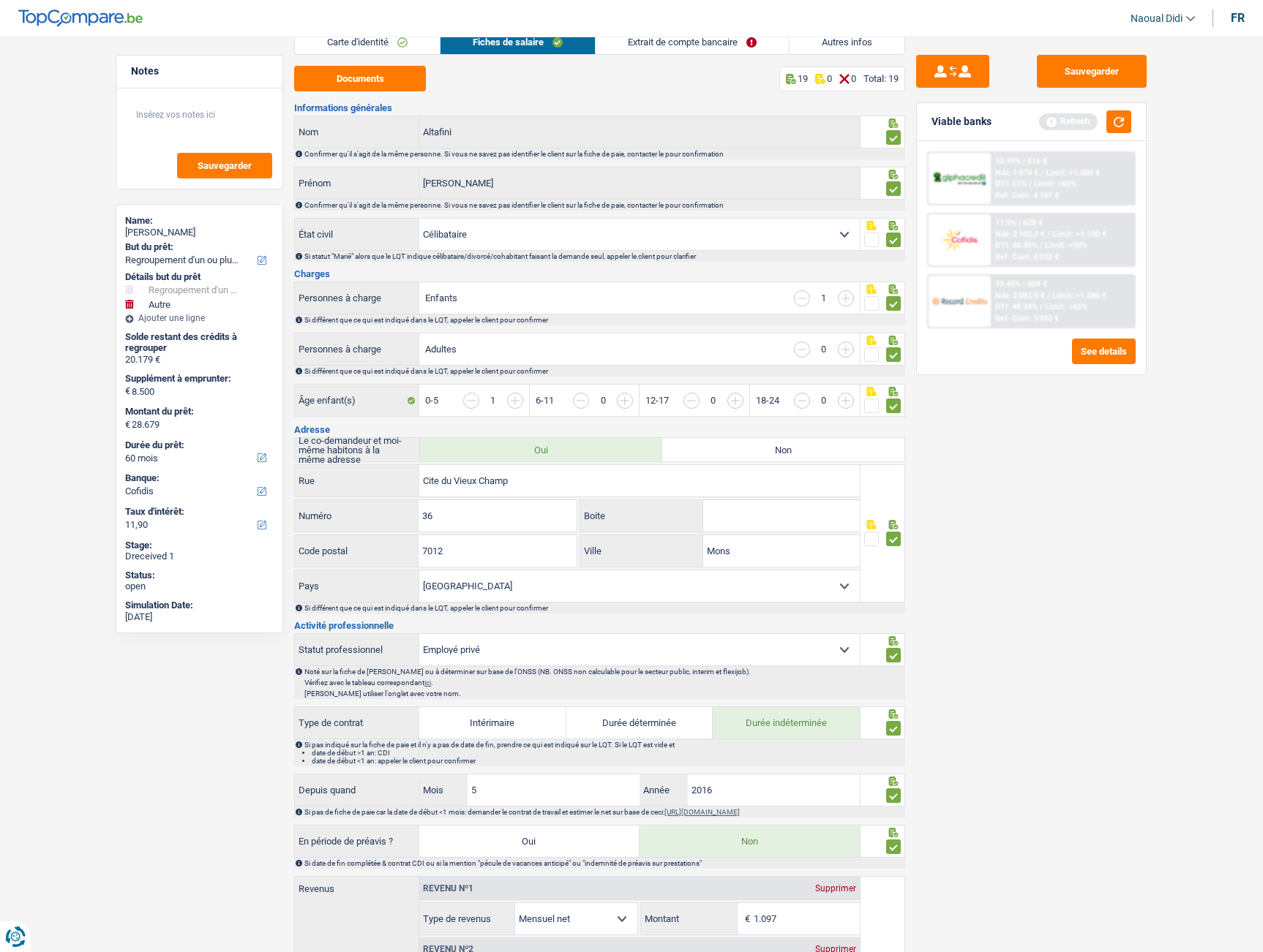
scroll to position [0, 0]
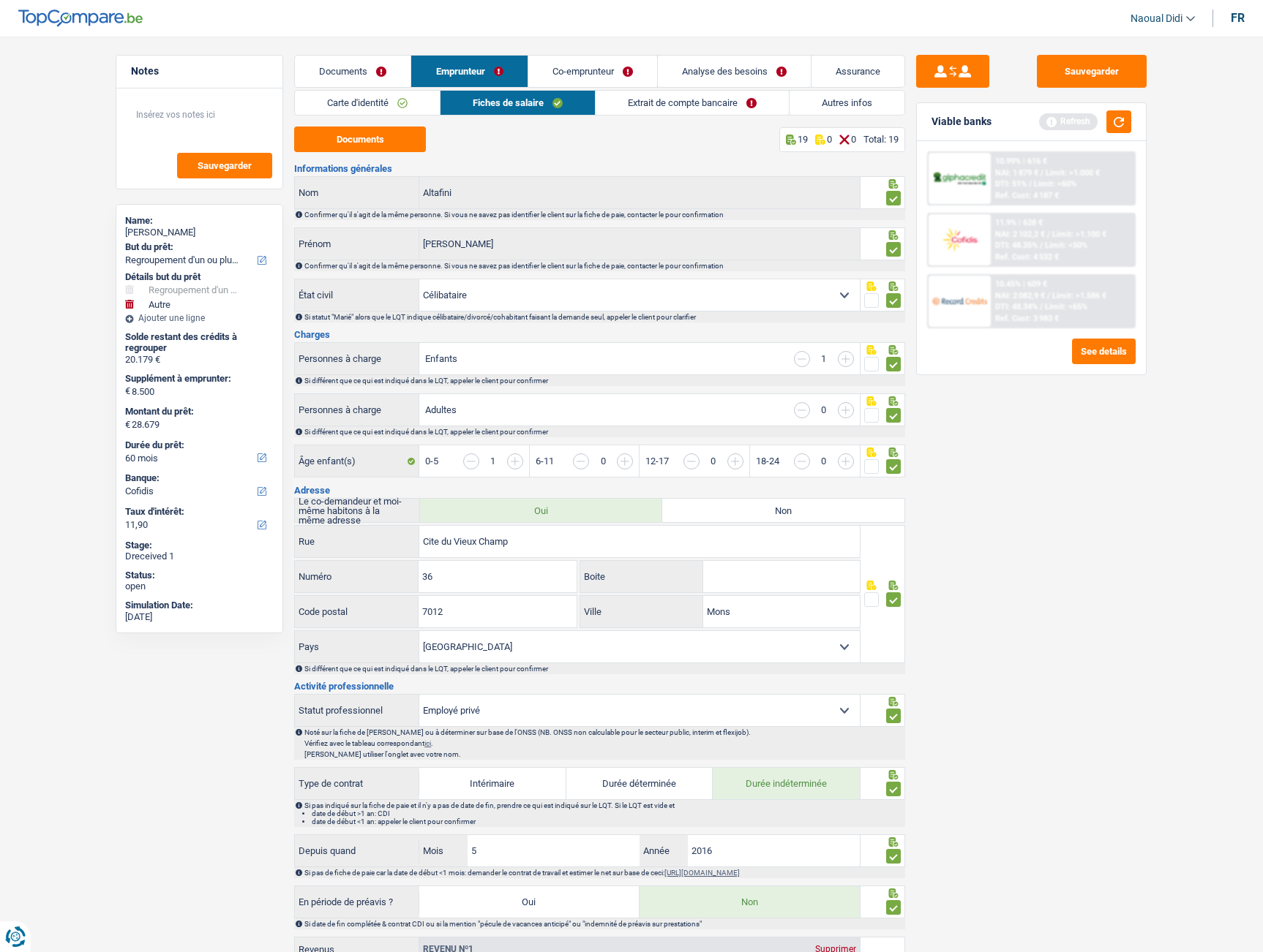
click at [660, 109] on link "Extrait de compte bancaire" at bounding box center [692, 102] width 193 height 24
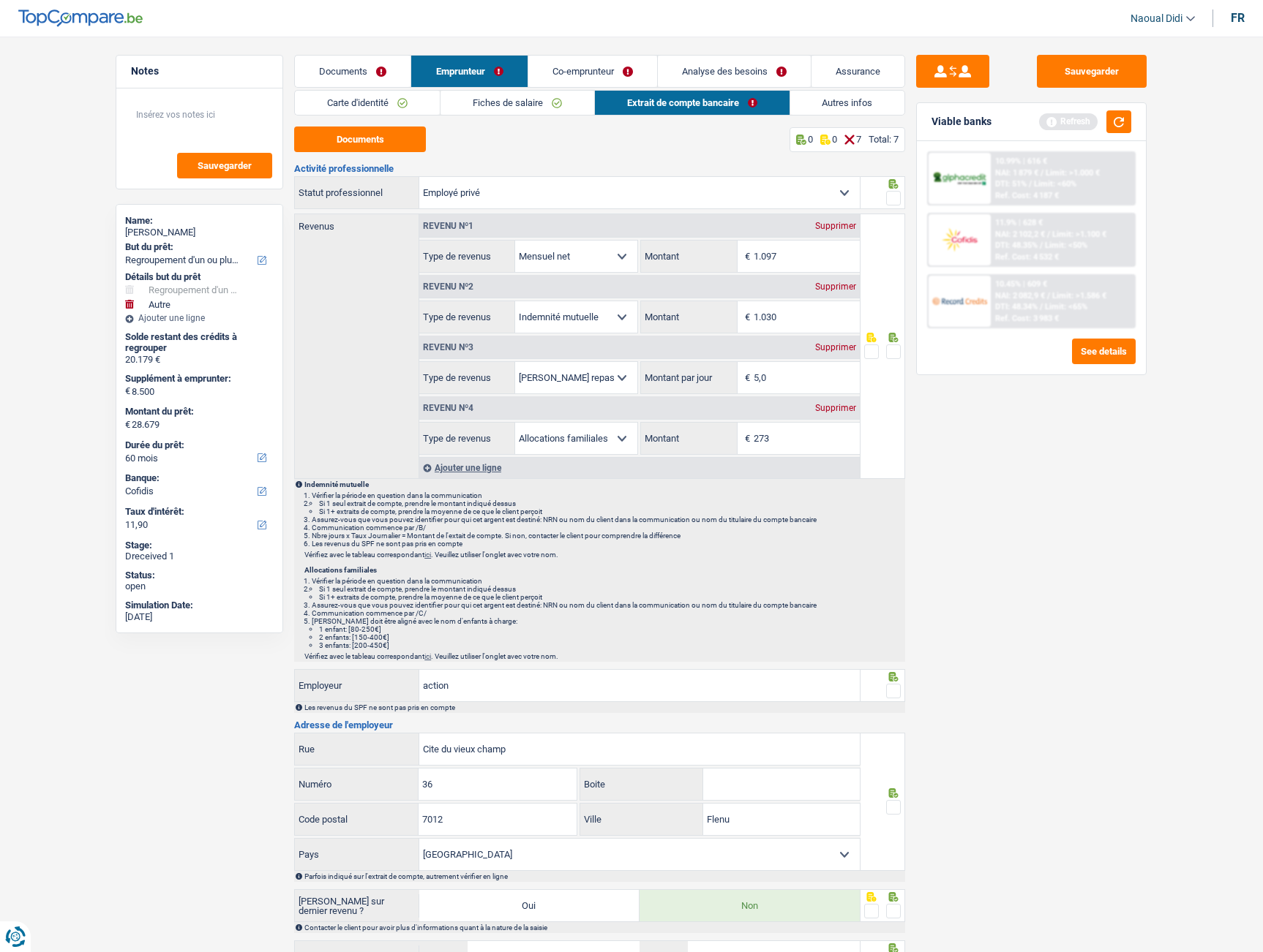
click at [894, 203] on span at bounding box center [893, 198] width 15 height 15
click at [0, 0] on input "radio" at bounding box center [0, 0] width 0 height 0
click at [892, 350] on span at bounding box center [893, 351] width 15 height 15
click at [0, 0] on input "radio" at bounding box center [0, 0] width 0 height 0
click at [896, 692] on span at bounding box center [893, 691] width 15 height 15
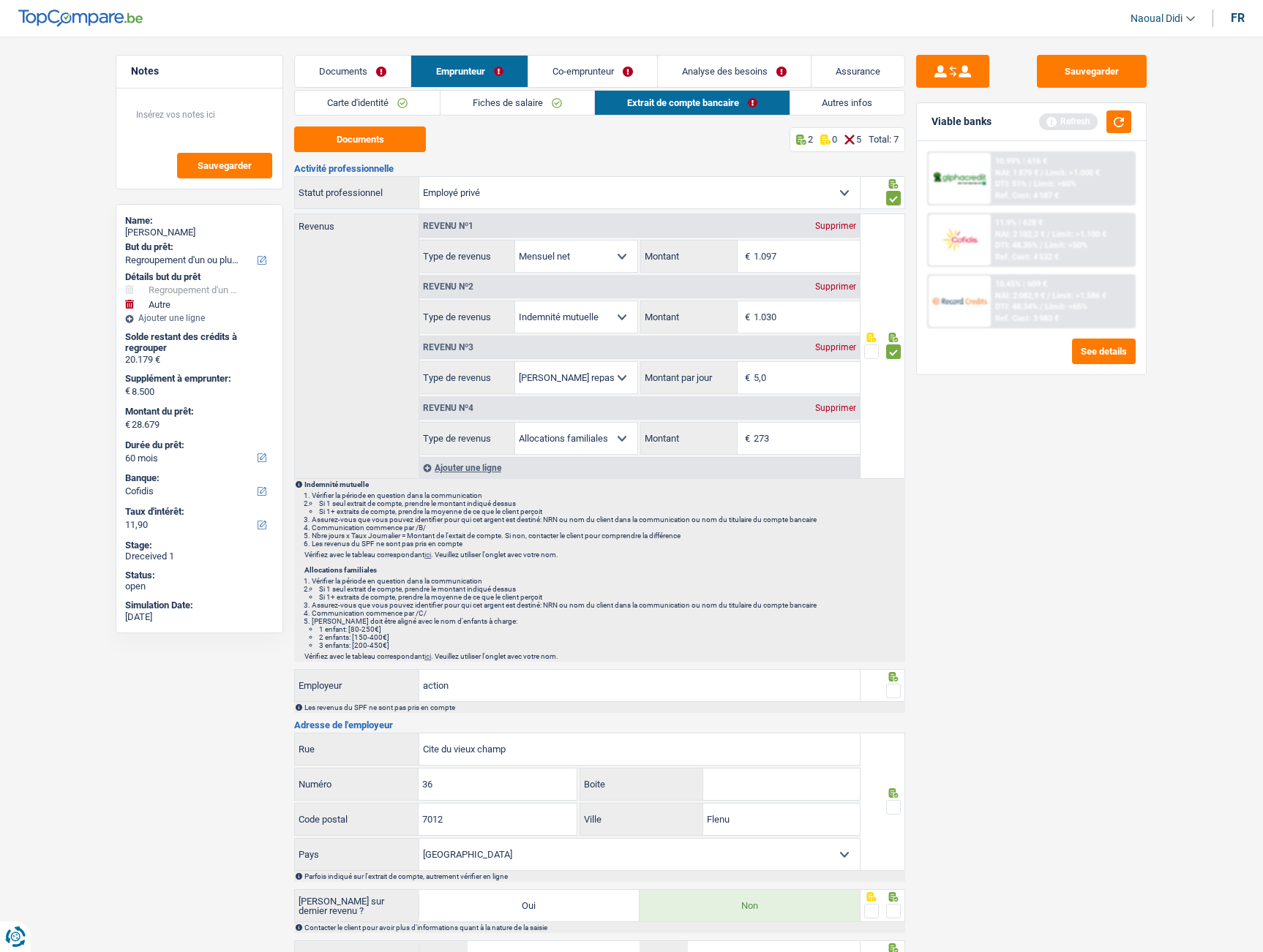
click at [0, 0] on input "radio" at bounding box center [0, 0] width 0 height 0
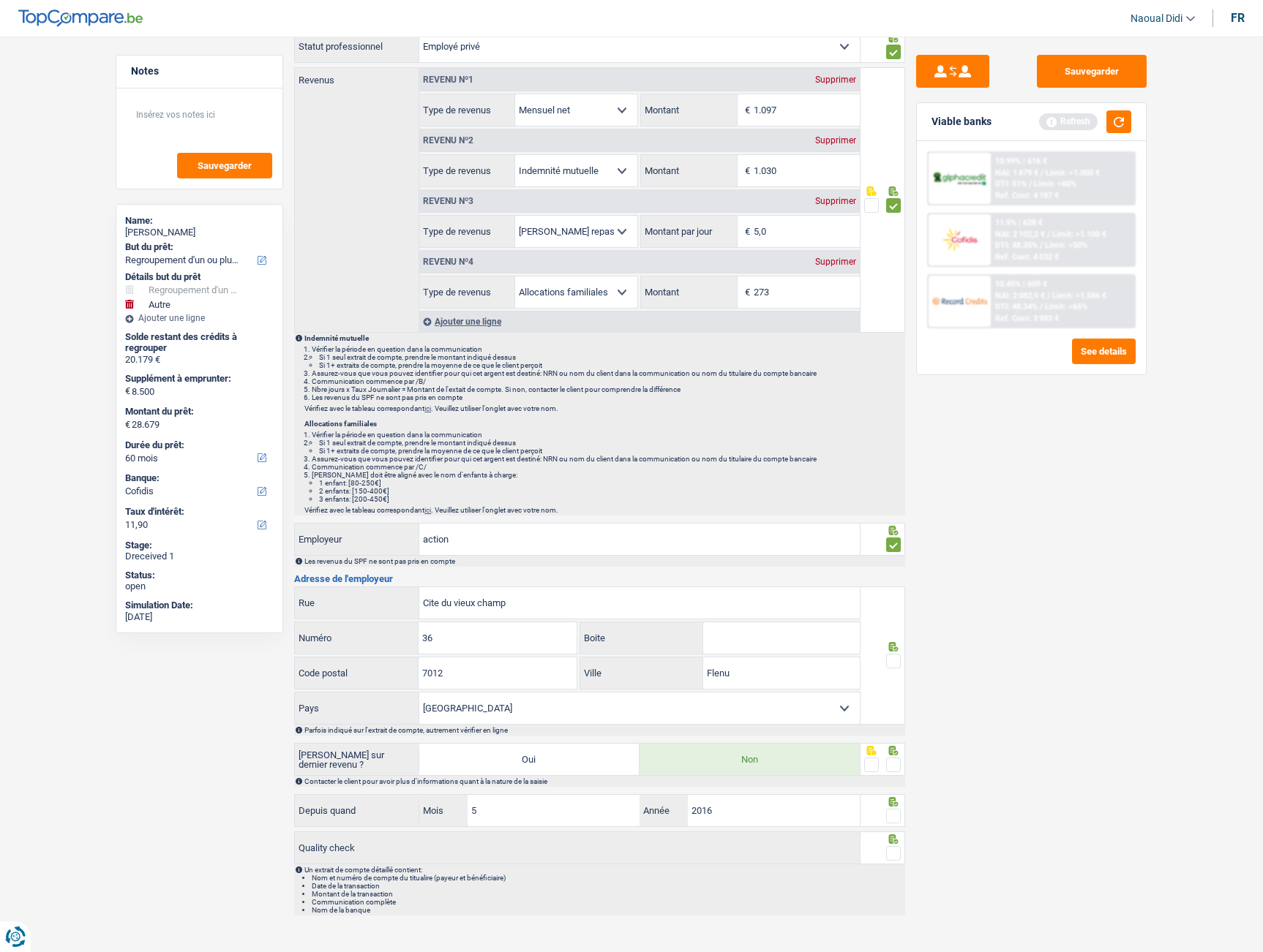
click at [897, 659] on span at bounding box center [893, 661] width 15 height 15
click at [0, 0] on input "radio" at bounding box center [0, 0] width 0 height 0
click at [892, 759] on span at bounding box center [893, 765] width 15 height 15
click at [0, 0] on input "radio" at bounding box center [0, 0] width 0 height 0
click at [890, 820] on span at bounding box center [893, 816] width 15 height 15
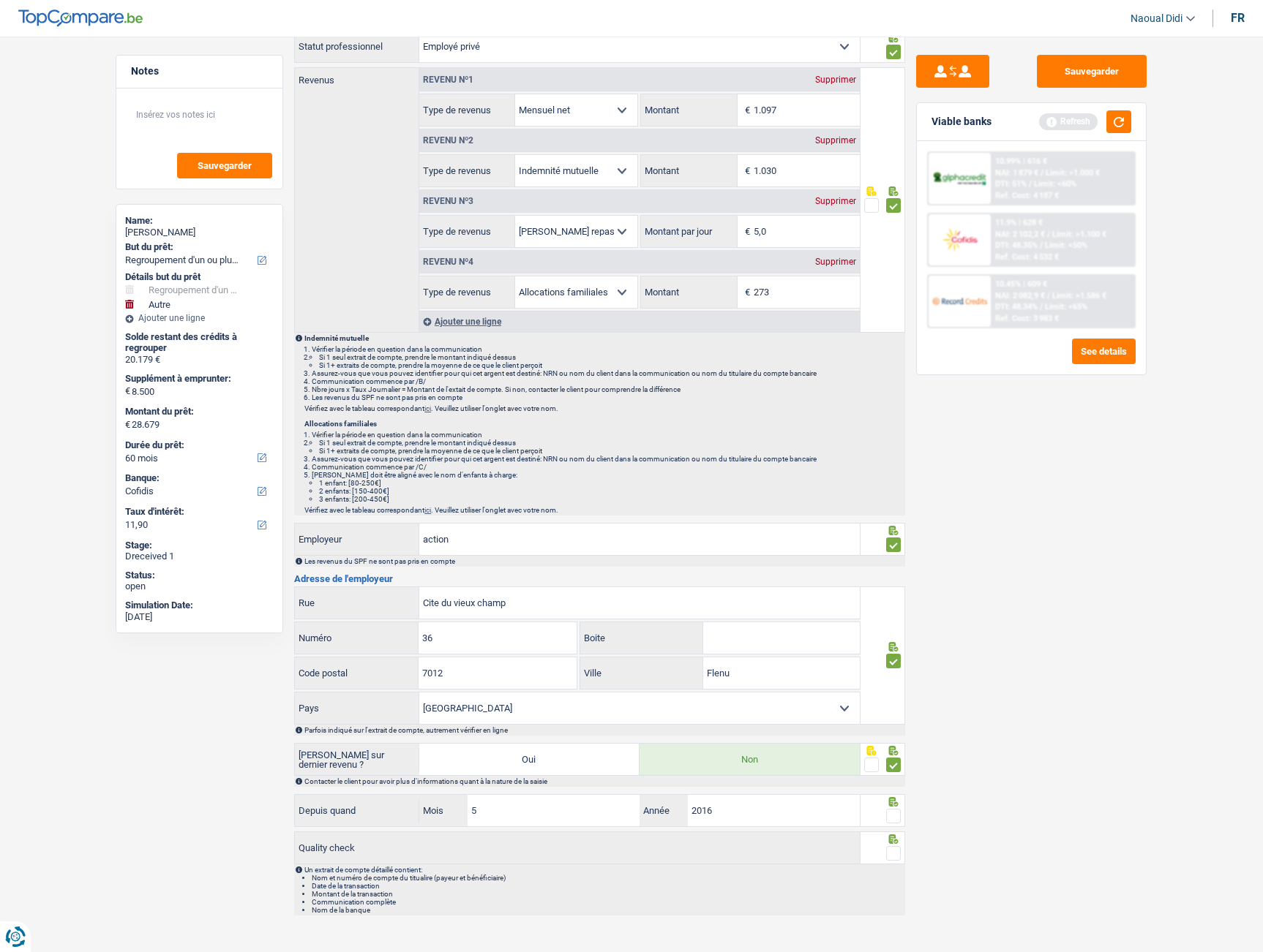
click at [0, 0] on input "radio" at bounding box center [0, 0] width 0 height 0
click at [894, 856] on span at bounding box center [893, 853] width 15 height 15
click at [0, 0] on input "radio" at bounding box center [0, 0] width 0 height 0
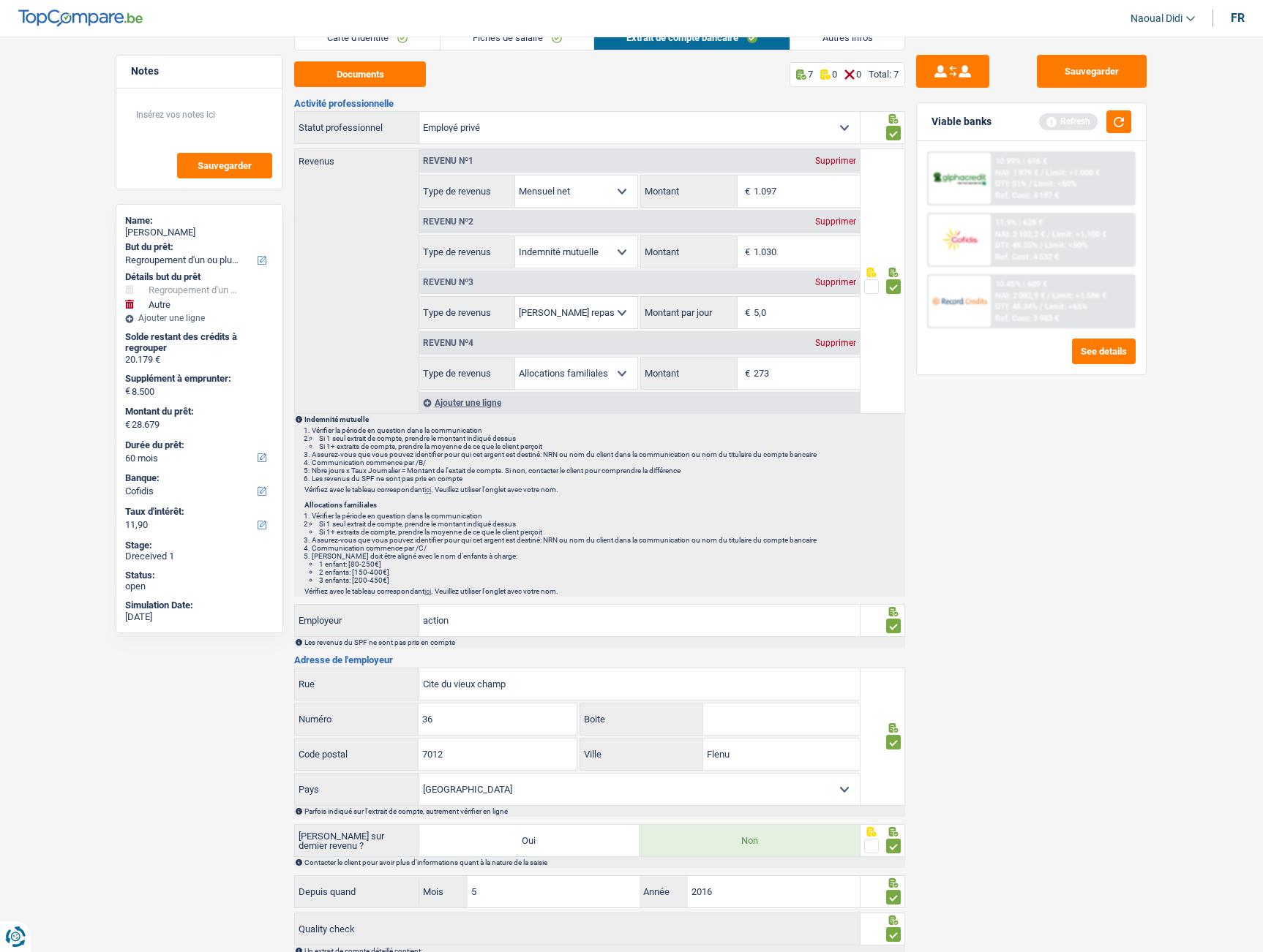
scroll to position [0, 0]
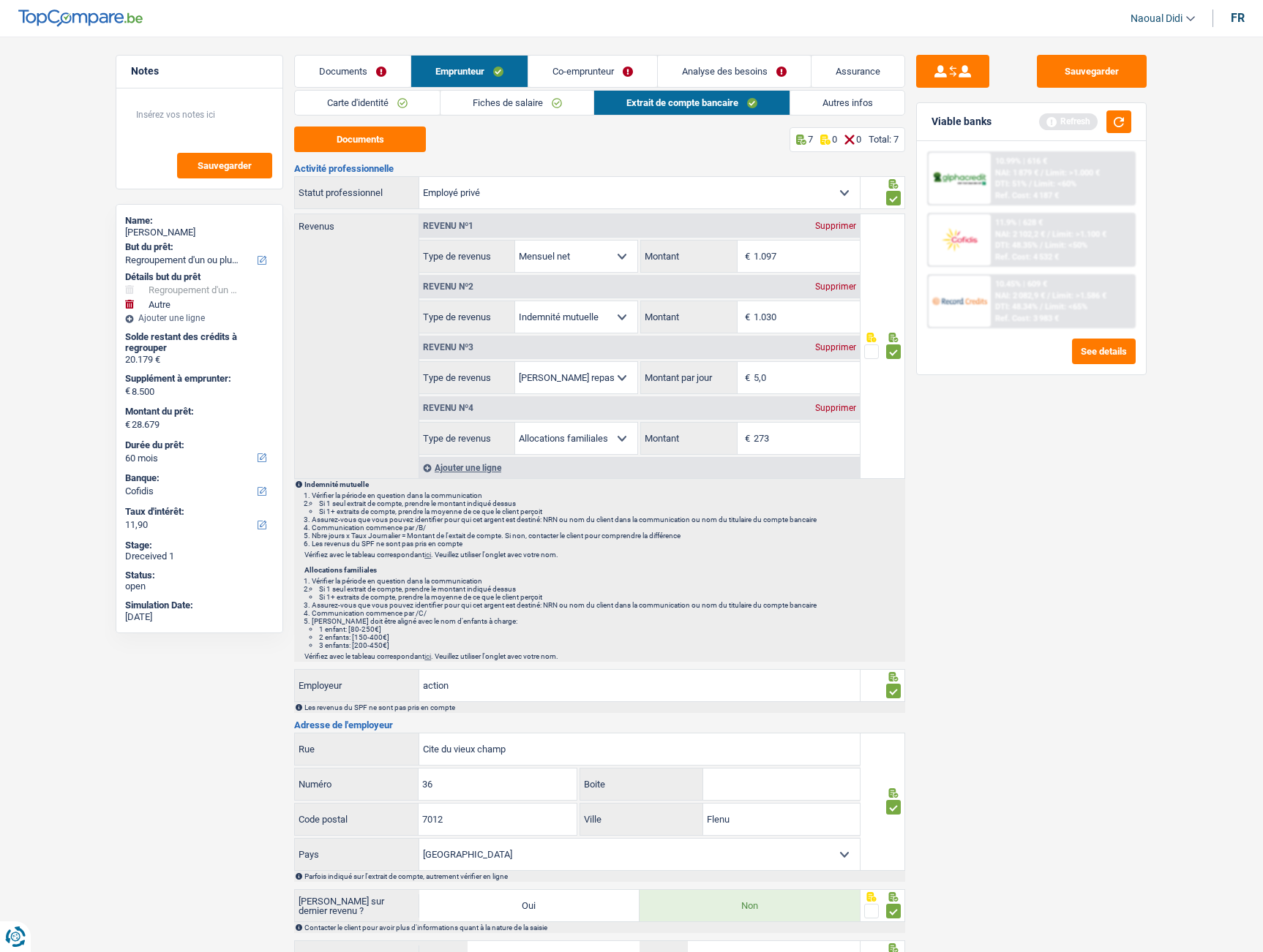
click at [861, 106] on link "Autres infos" at bounding box center [847, 102] width 115 height 24
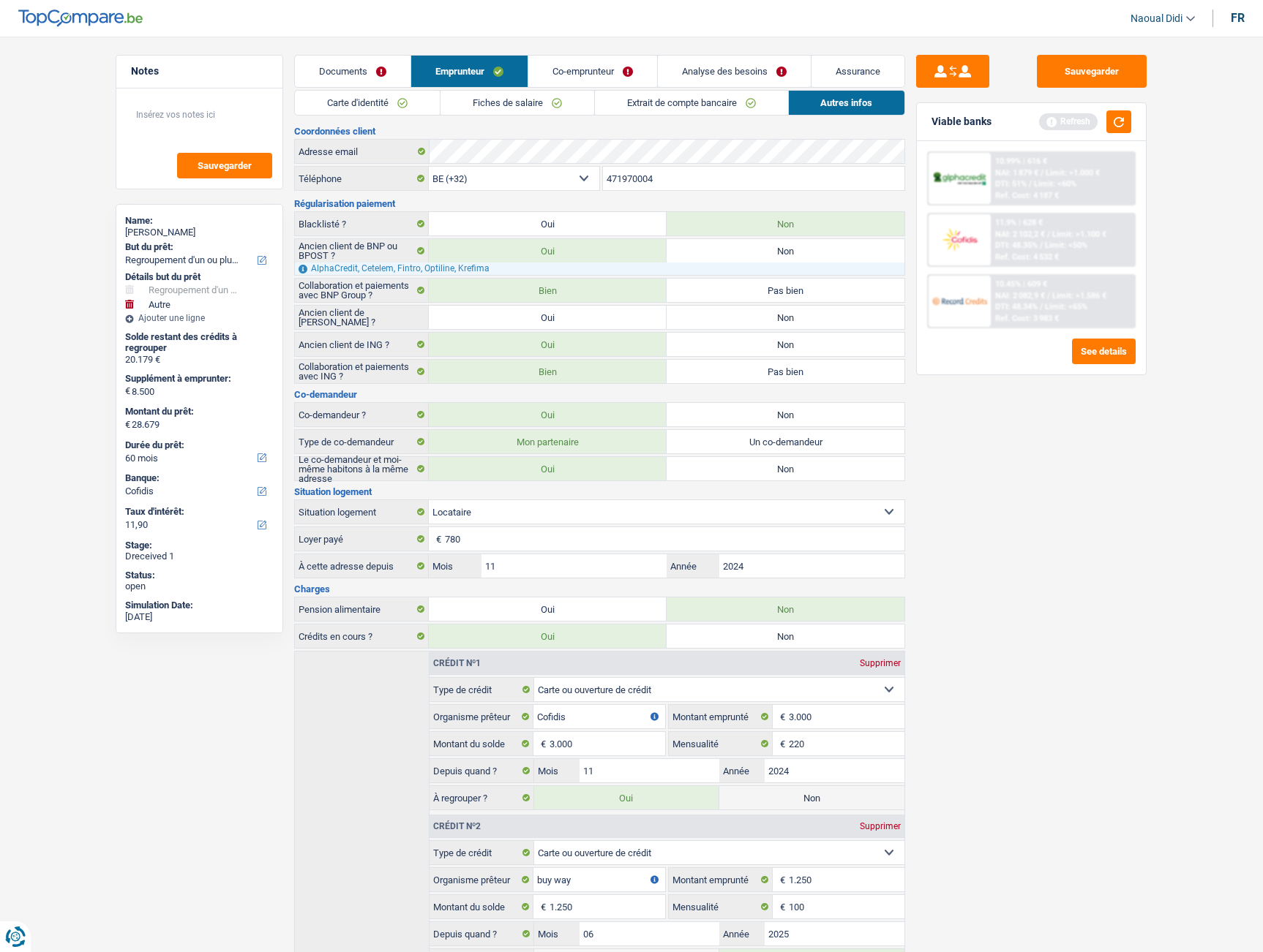
click at [586, 65] on link "Co-emprunteur" at bounding box center [592, 71] width 129 height 32
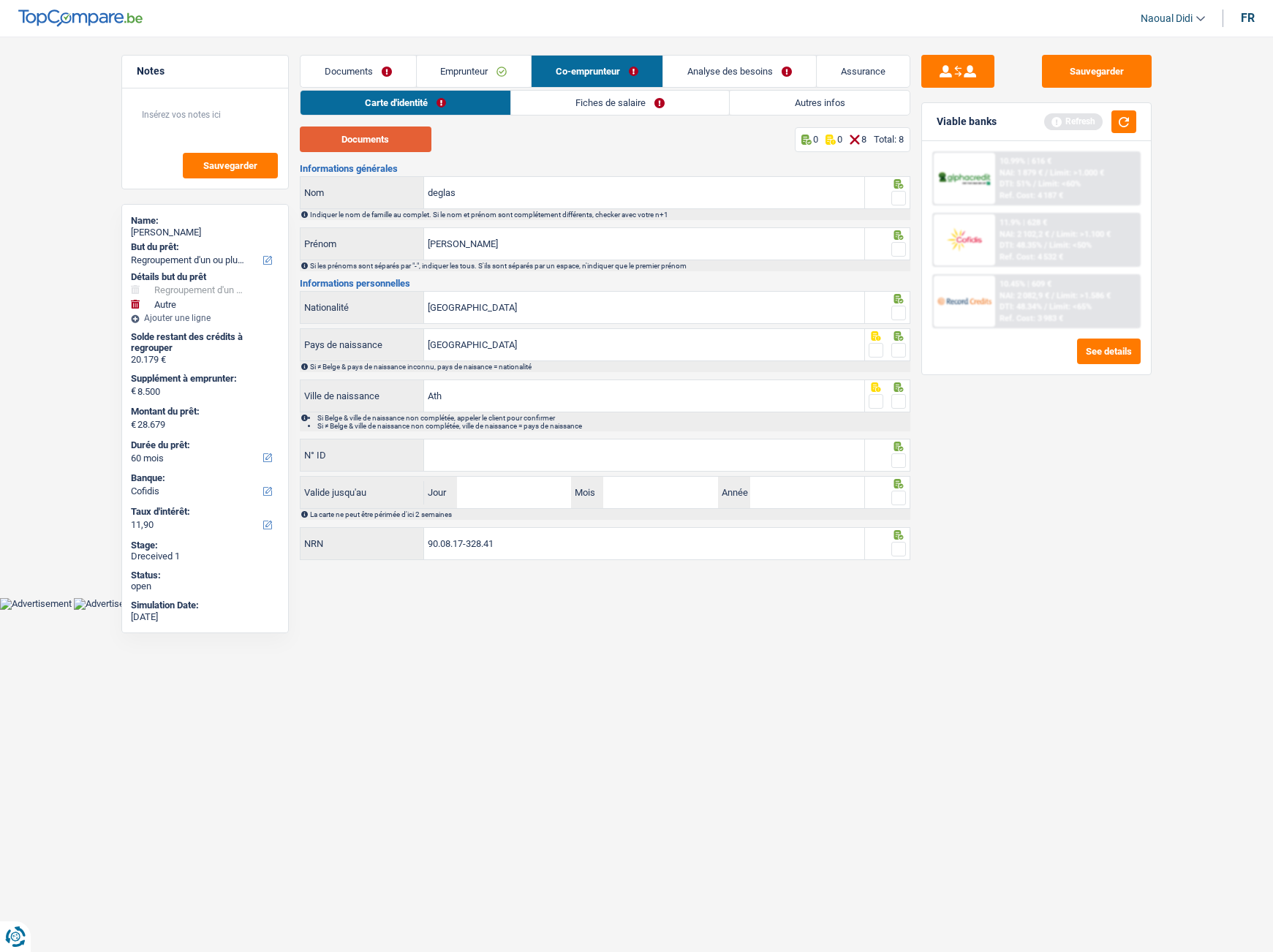
click at [357, 142] on button "Documents" at bounding box center [365, 139] width 132 height 25
click at [809, 110] on link "Autres infos" at bounding box center [819, 102] width 179 height 24
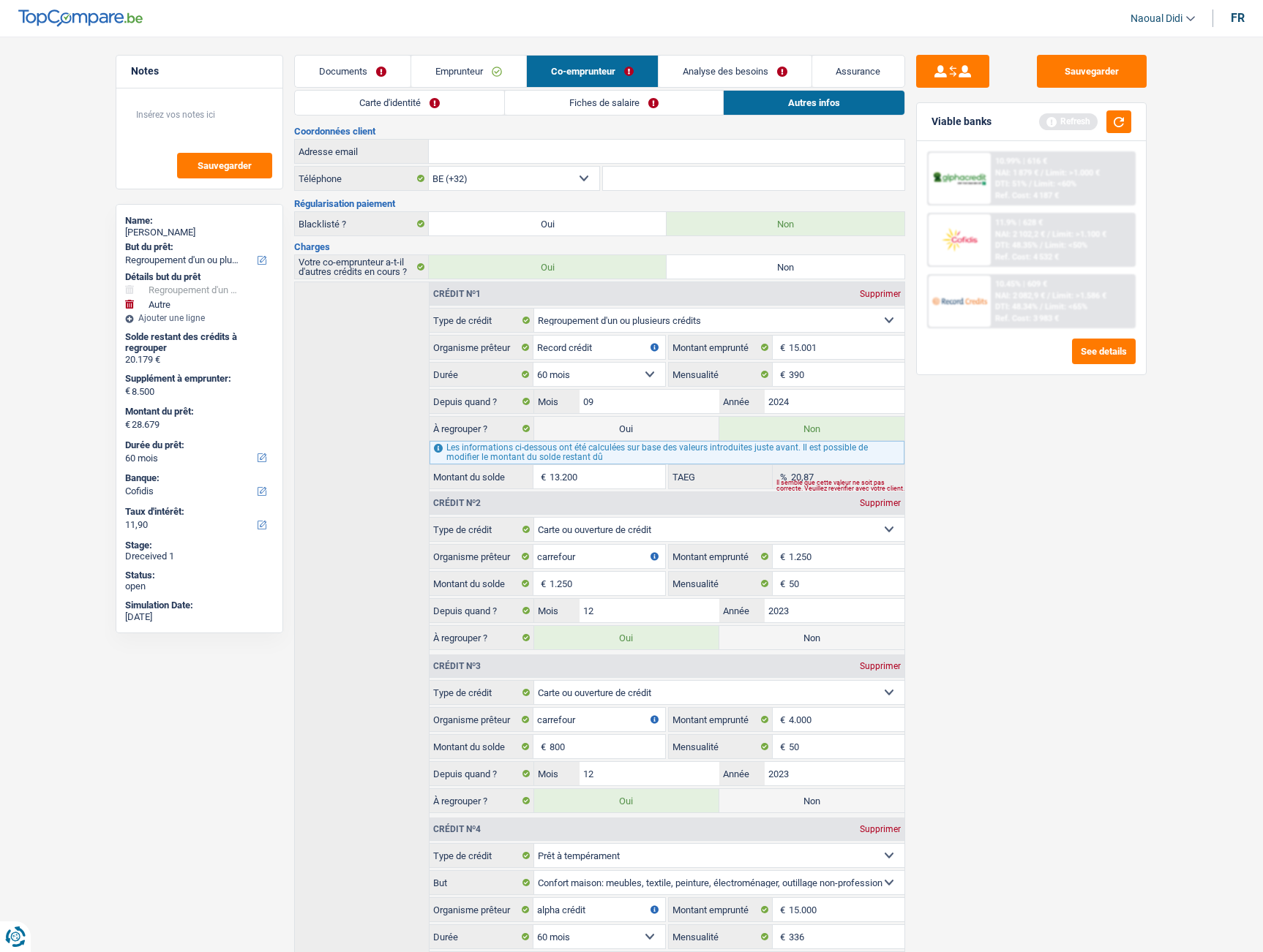
click at [477, 72] on link "Emprunteur" at bounding box center [469, 71] width 115 height 32
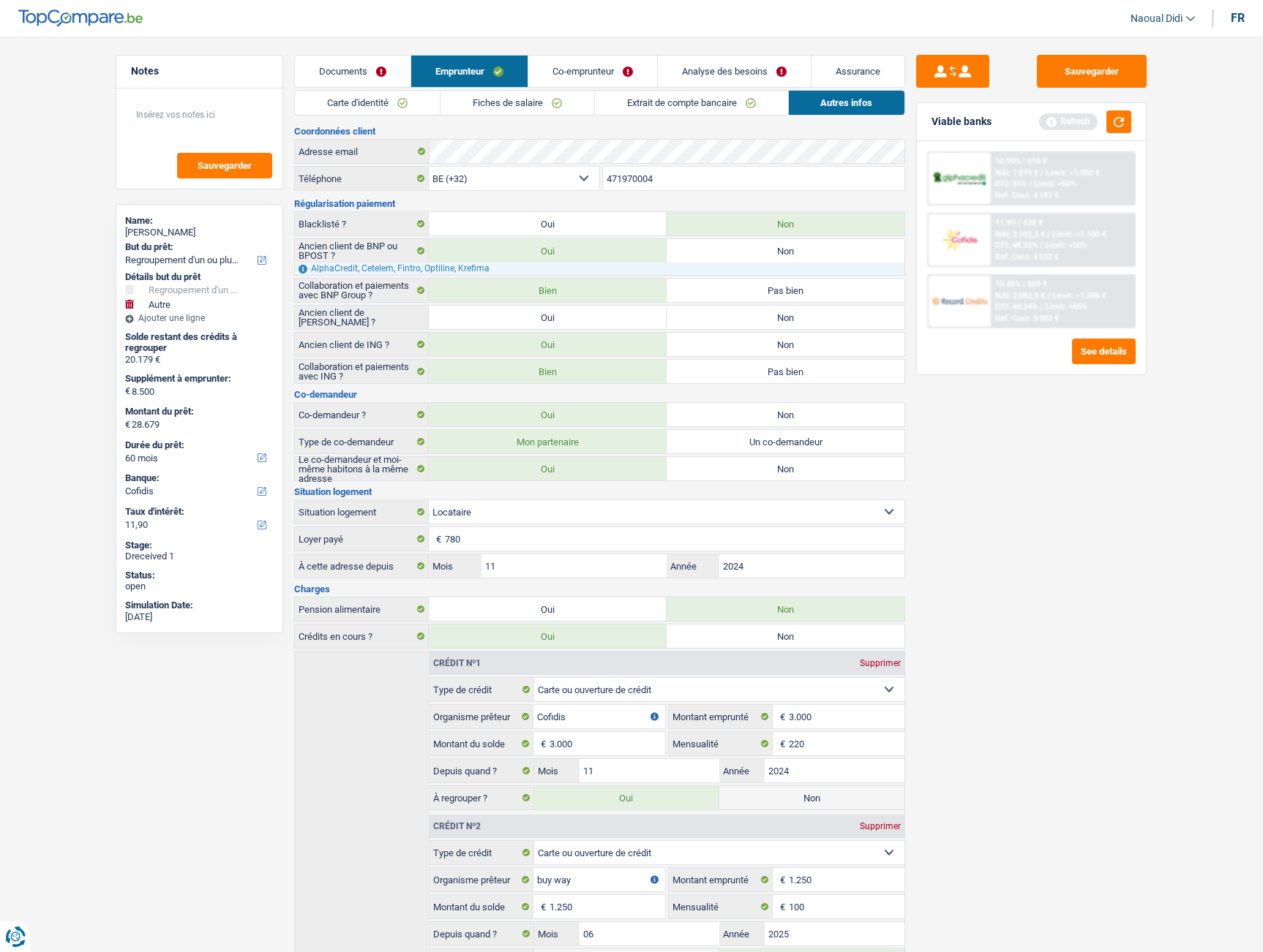
click at [529, 99] on link "Fiches de salaire" at bounding box center [517, 102] width 153 height 24
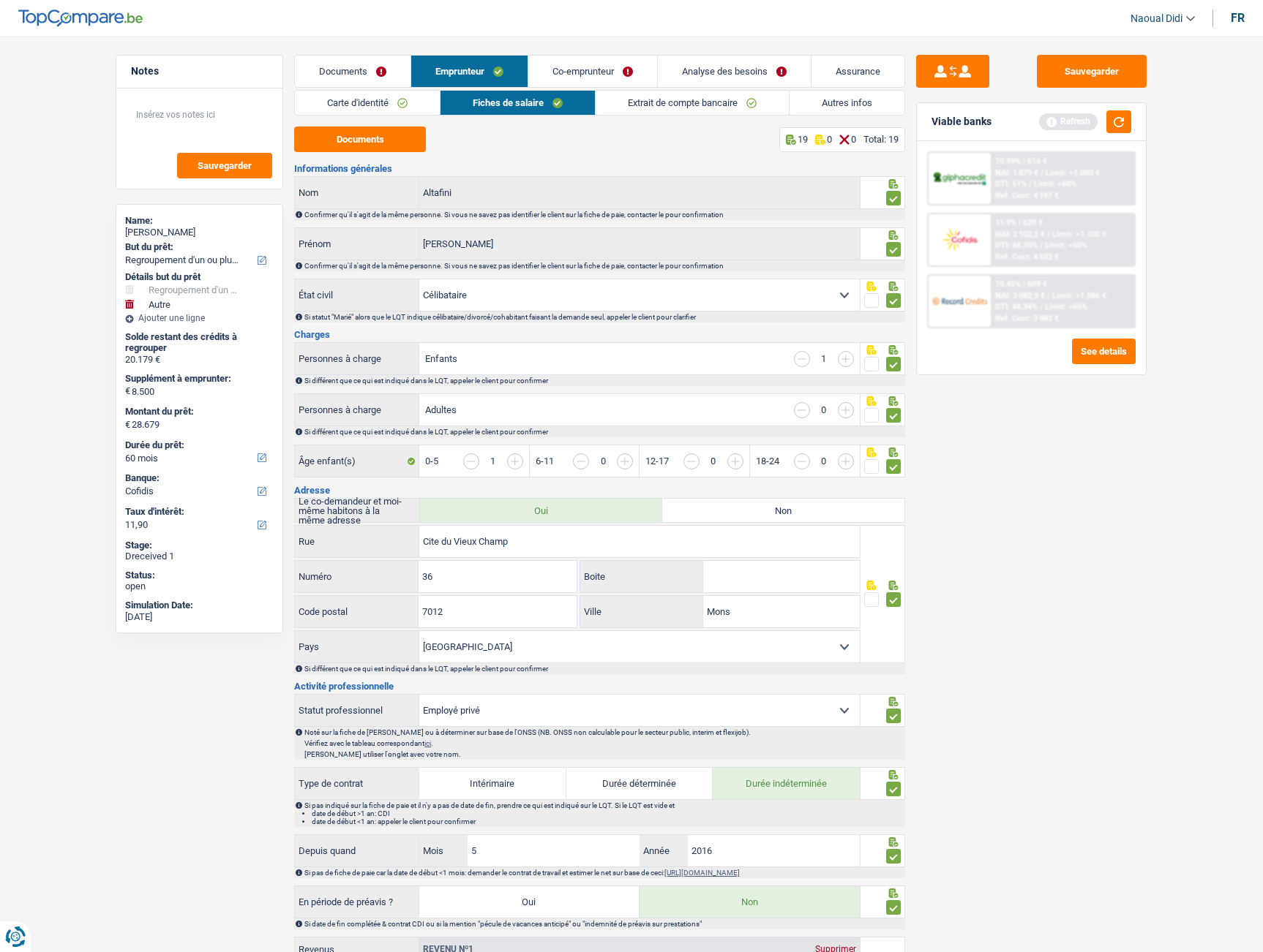
click at [574, 70] on link "Co-emprunteur" at bounding box center [592, 71] width 129 height 32
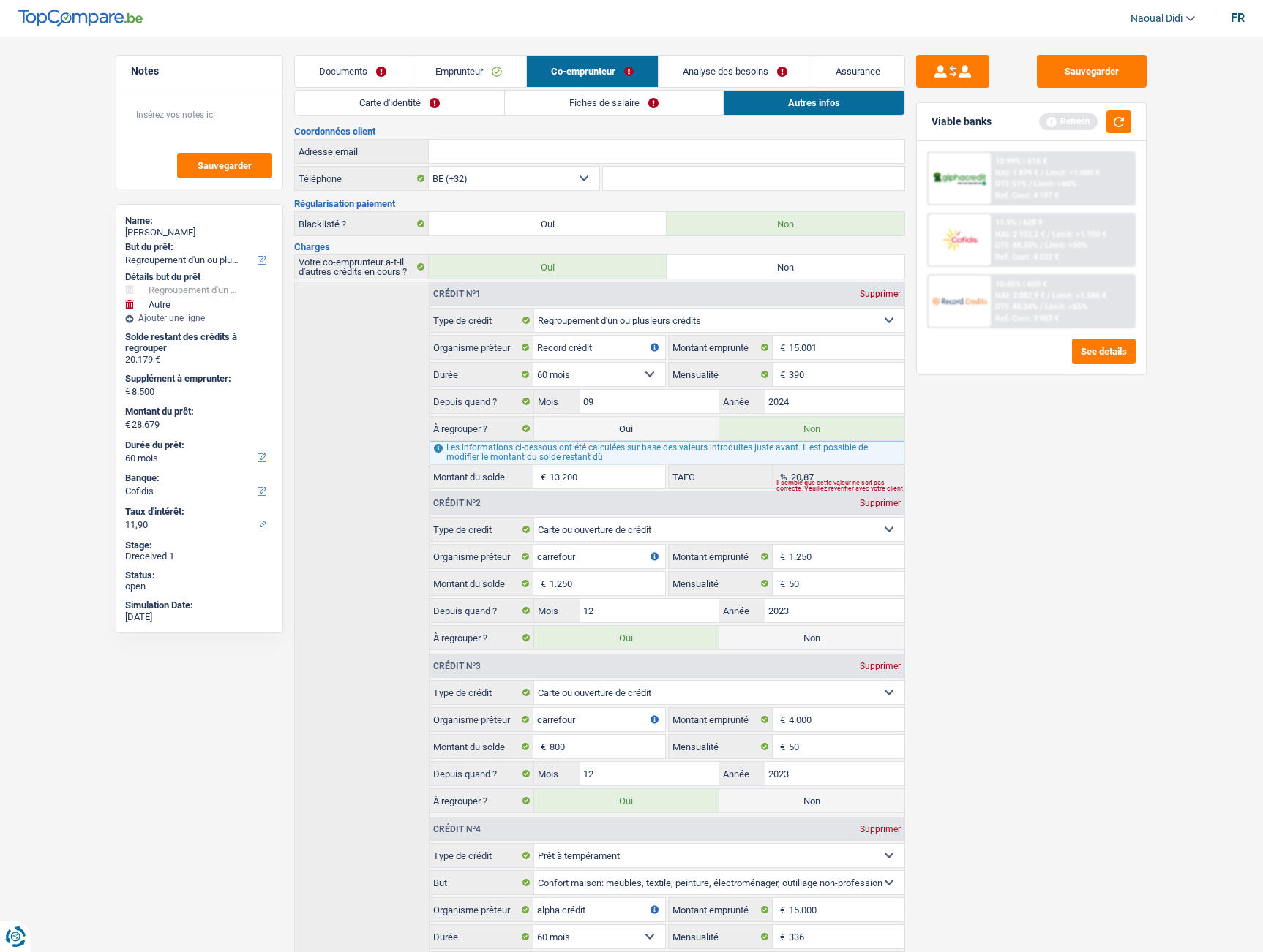
click at [427, 103] on link "Carte d'identité" at bounding box center [400, 102] width 210 height 24
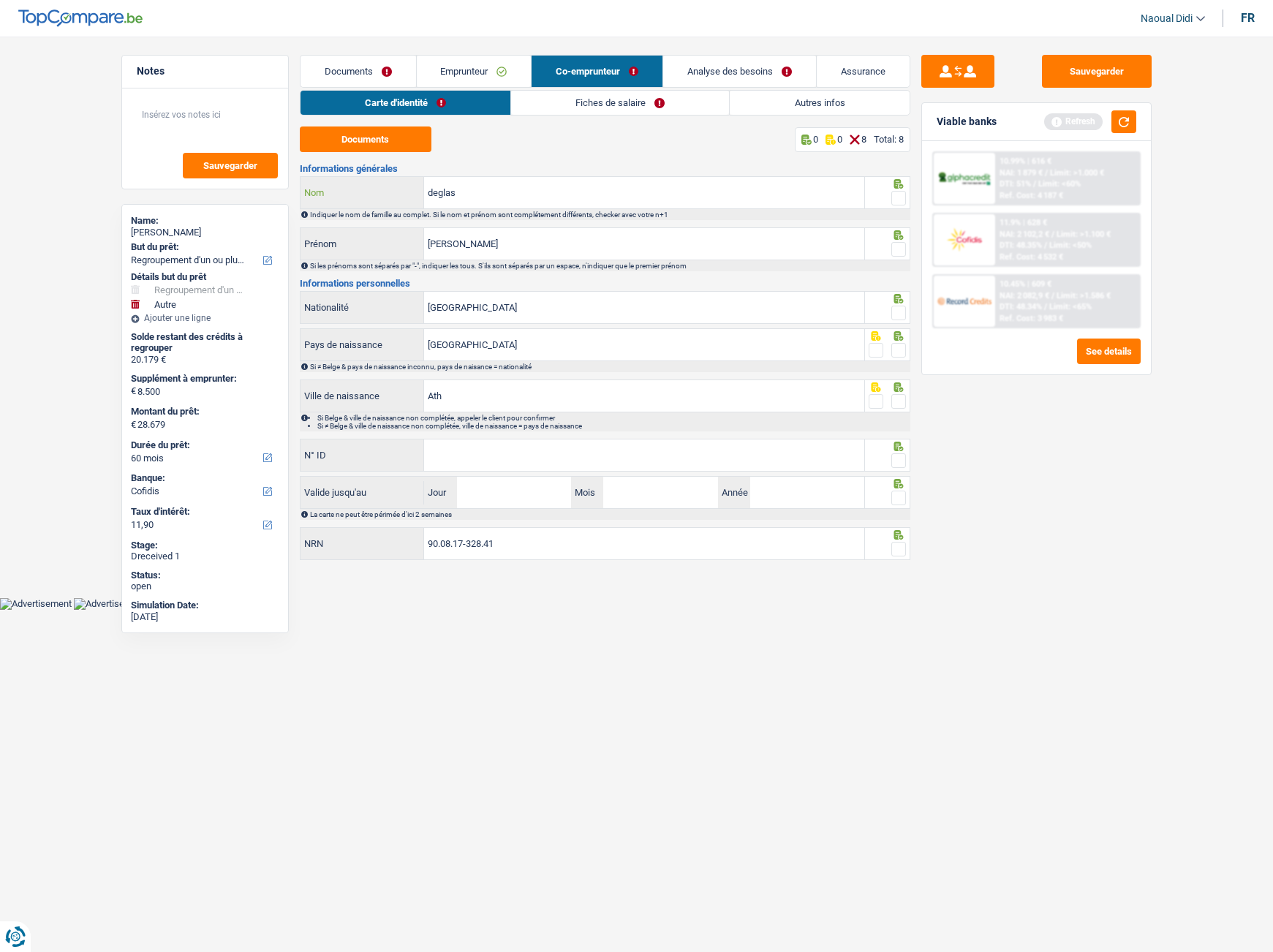
click at [531, 195] on input "deglas" at bounding box center [645, 193] width 441 height 32
click at [899, 201] on span at bounding box center [898, 198] width 15 height 15
click at [0, 0] on input "radio" at bounding box center [0, 0] width 0 height 0
click at [903, 250] on span at bounding box center [898, 249] width 15 height 15
click at [0, 0] on input "radio" at bounding box center [0, 0] width 0 height 0
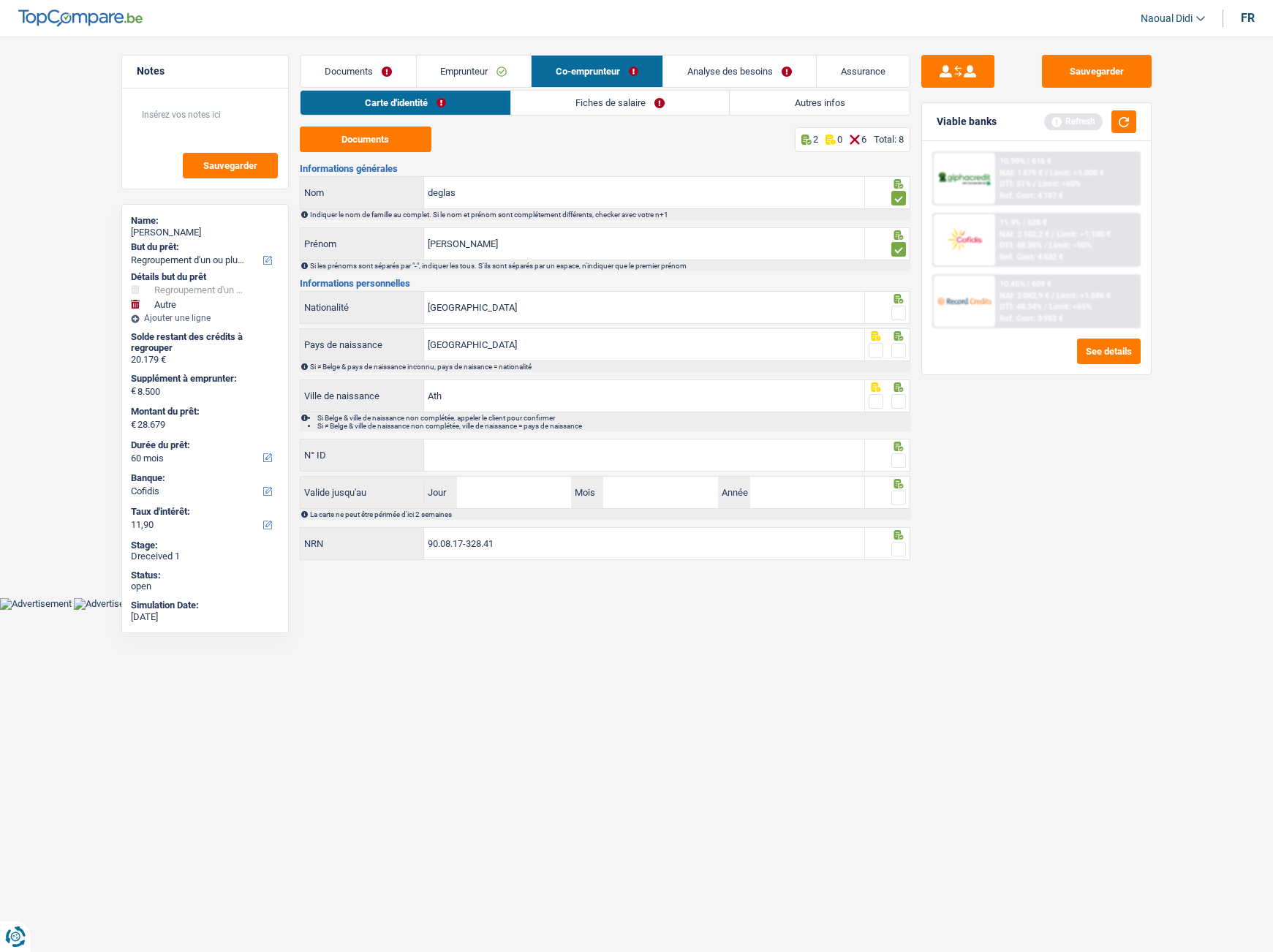
click at [898, 314] on span at bounding box center [898, 313] width 15 height 15
click at [0, 0] on input "radio" at bounding box center [0, 0] width 0 height 0
click at [899, 354] on span at bounding box center [898, 350] width 15 height 15
click at [0, 0] on input "radio" at bounding box center [0, 0] width 0 height 0
click at [900, 404] on span at bounding box center [898, 401] width 15 height 15
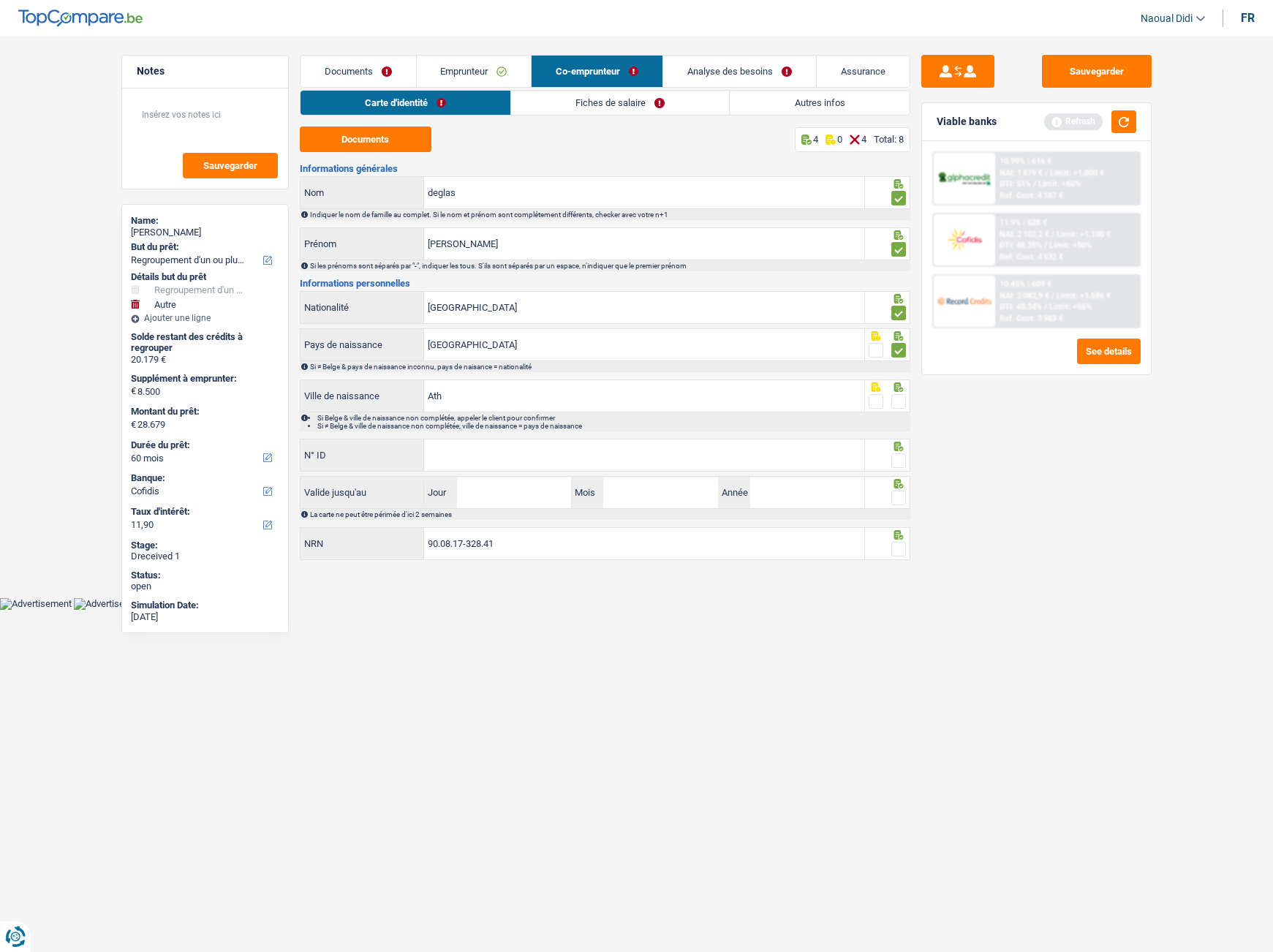
click at [0, 0] on input "radio" at bounding box center [0, 0] width 0 height 0
click at [742, 459] on input "N° ID" at bounding box center [645, 455] width 441 height 32
type input "[PHONE_NUMBER]"
click at [531, 496] on input "Jour" at bounding box center [514, 492] width 114 height 32
type input "17"
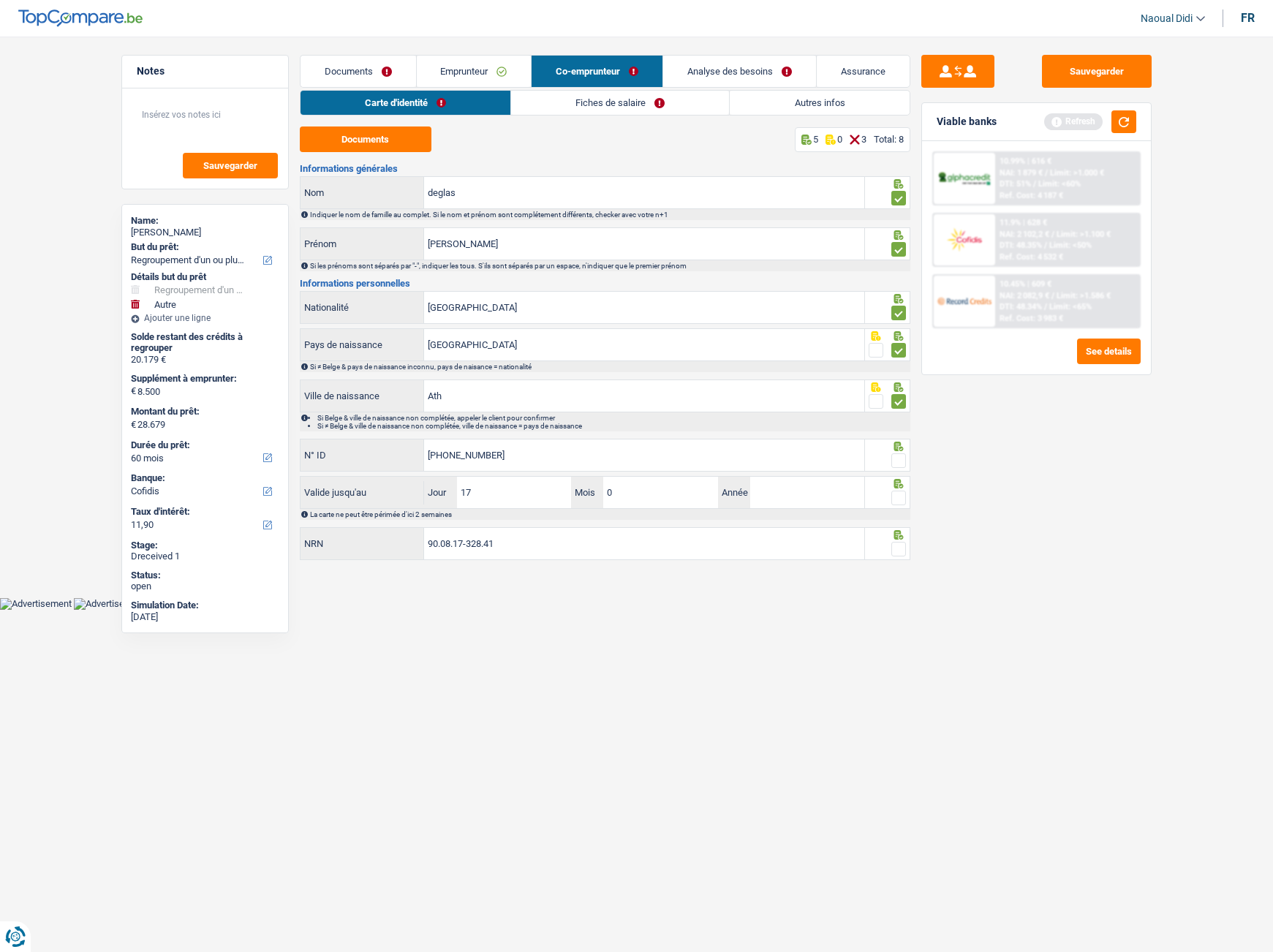
type input "02"
type input "2027"
click at [899, 504] on span at bounding box center [898, 498] width 15 height 15
click at [0, 0] on input "radio" at bounding box center [0, 0] width 0 height 0
click at [899, 458] on span at bounding box center [898, 461] width 15 height 15
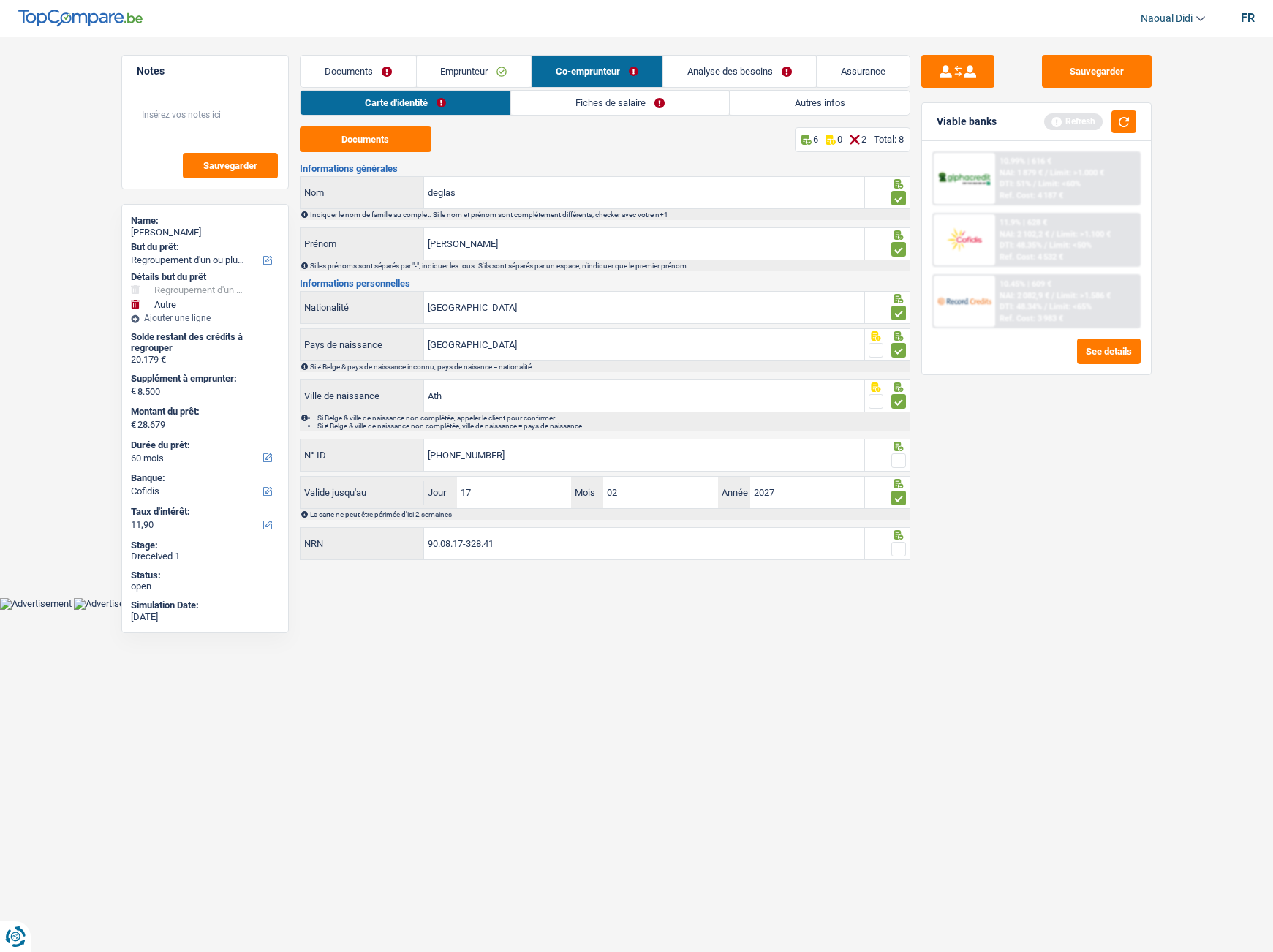
click at [0, 0] on input "radio" at bounding box center [0, 0] width 0 height 0
click at [899, 545] on span at bounding box center [898, 549] width 15 height 15
click at [0, 0] on input "radio" at bounding box center [0, 0] width 0 height 0
click at [613, 548] on input "90.08.17-328.41" at bounding box center [645, 543] width 441 height 32
click at [573, 99] on link "Fiches de salaire" at bounding box center [621, 102] width 218 height 24
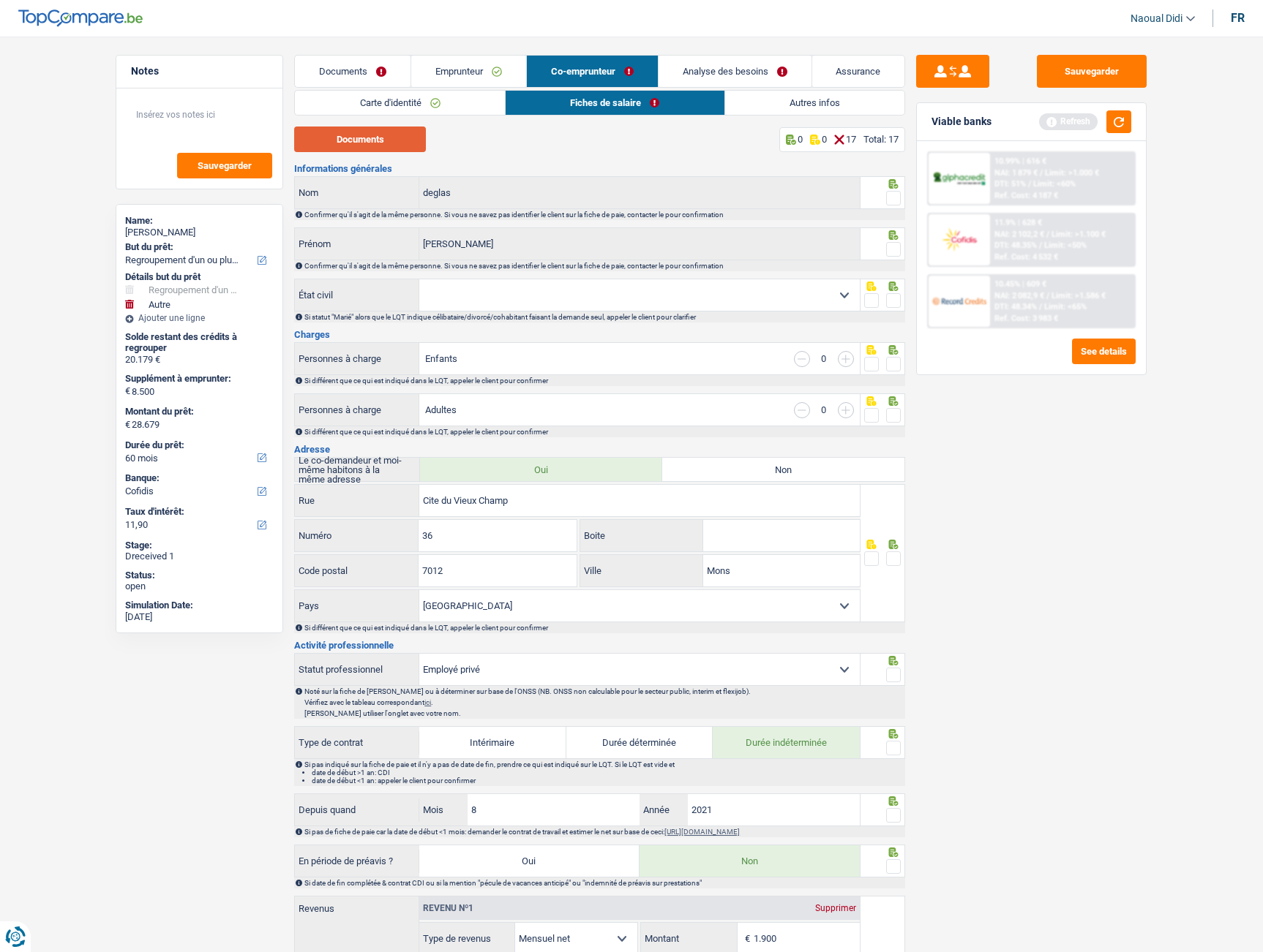
click at [387, 136] on button "Documents" at bounding box center [360, 139] width 132 height 25
click at [896, 202] on span at bounding box center [893, 198] width 15 height 15
click at [0, 0] on input "radio" at bounding box center [0, 0] width 0 height 0
click at [894, 246] on span at bounding box center [893, 249] width 15 height 15
click at [0, 0] on input "radio" at bounding box center [0, 0] width 0 height 0
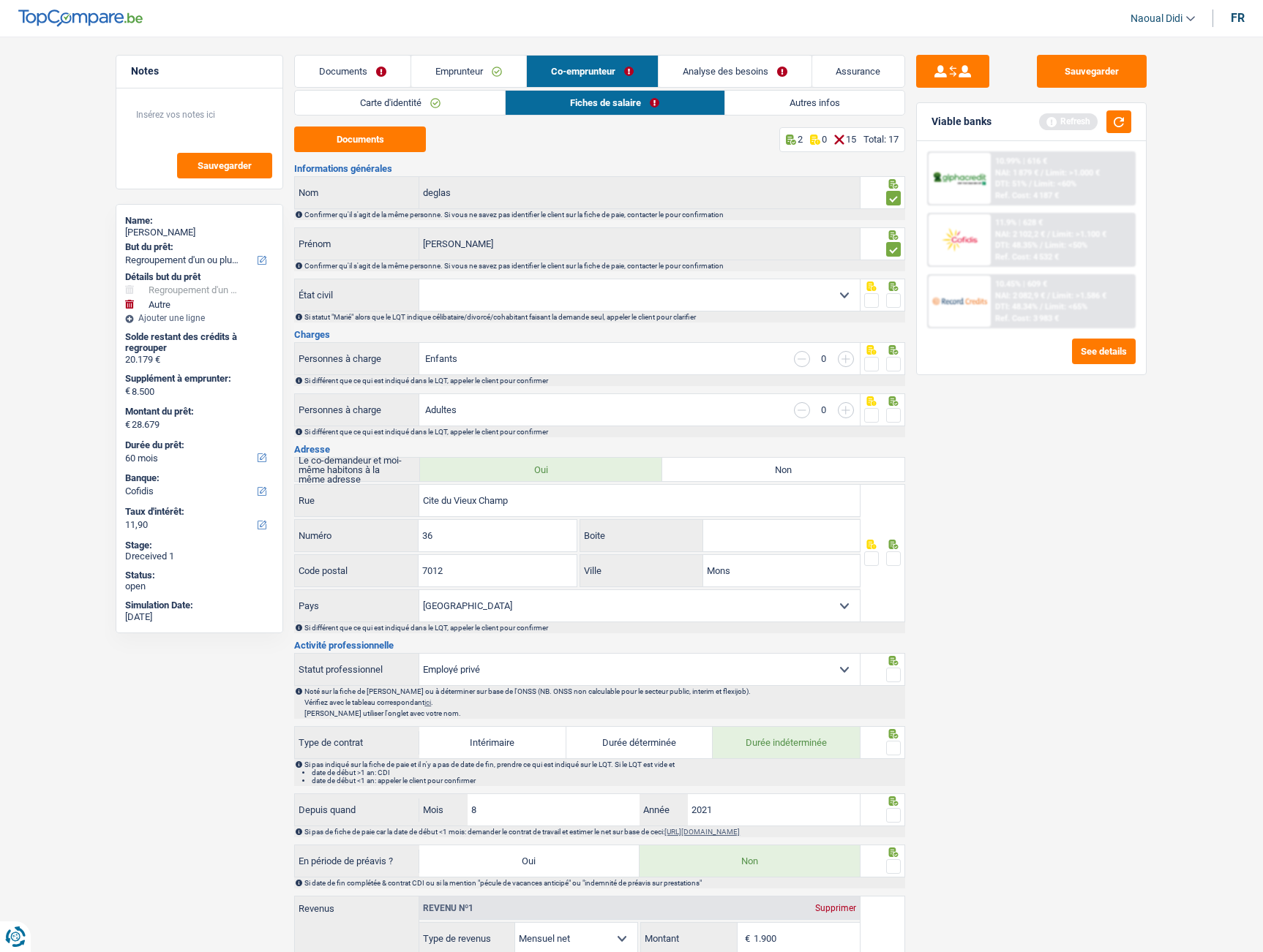
click at [727, 291] on select "Célibataire Marié(e) Cohabitant(e) légal(e) Divorcé(e) Veuf(ve) Séparé (de fait…" at bounding box center [640, 295] width 441 height 32
select select "single"
click at [419, 280] on select "Célibataire Marié(e) Cohabitant(e) légal(e) Divorcé(e) Veuf(ve) Séparé (de fait…" at bounding box center [640, 295] width 441 height 32
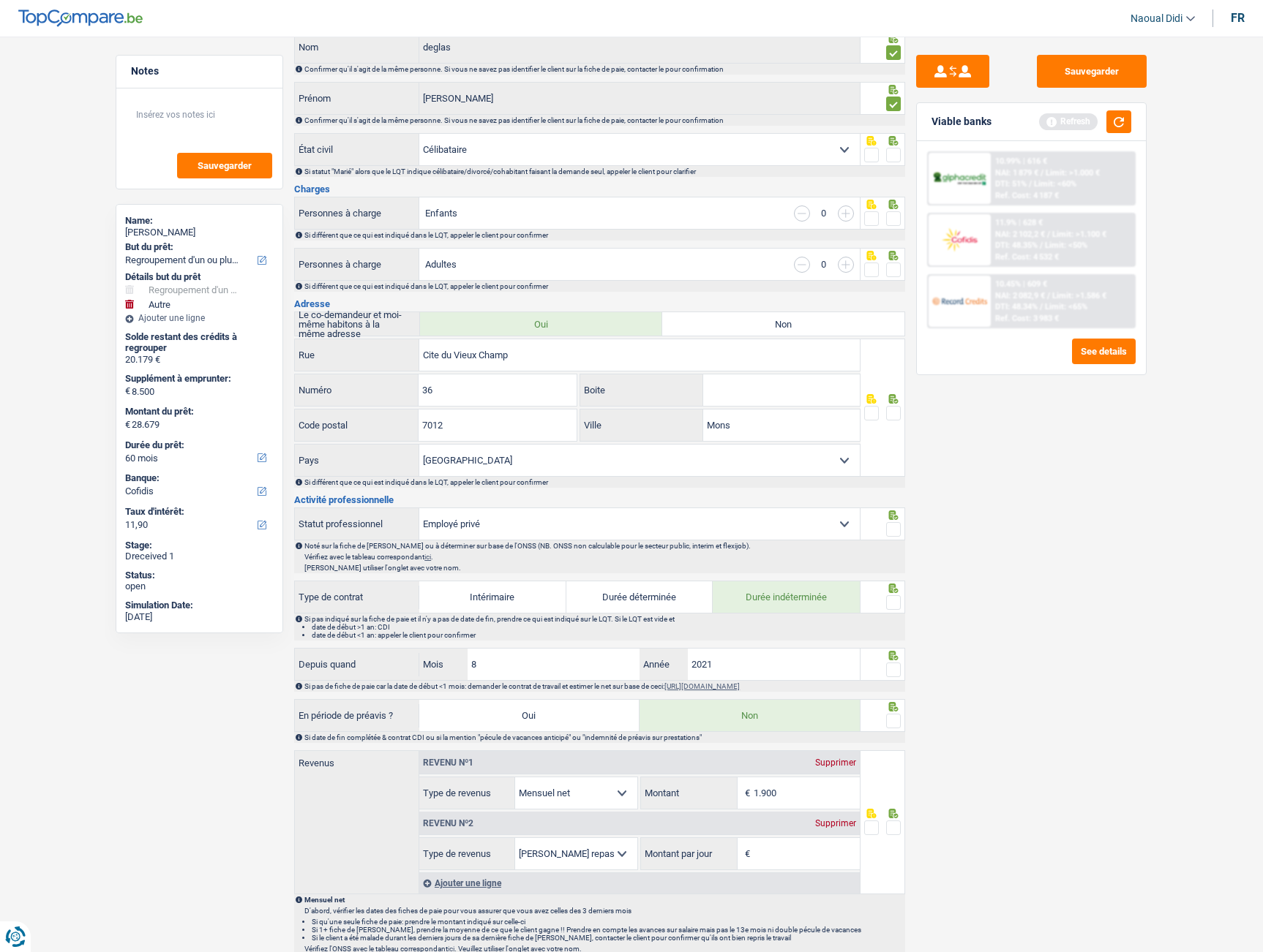
scroll to position [146, 0]
click at [1063, 77] on button "Sauvegarder" at bounding box center [1091, 71] width 109 height 33
click at [893, 410] on span at bounding box center [893, 412] width 15 height 15
click at [0, 0] on input "radio" at bounding box center [0, 0] width 0 height 0
click at [895, 263] on span at bounding box center [893, 269] width 15 height 15
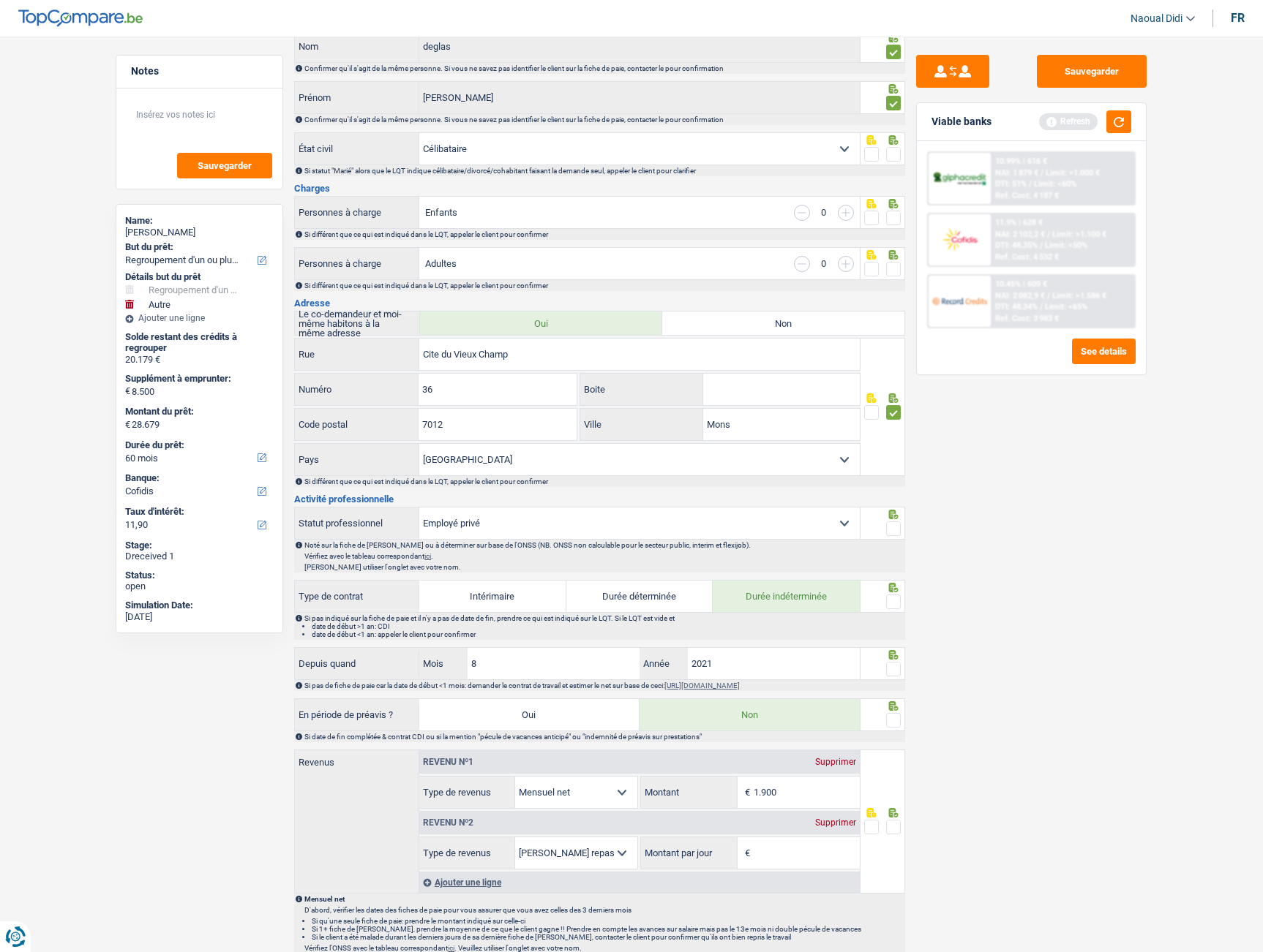
click at [0, 0] on input "radio" at bounding box center [0, 0] width 0 height 0
click at [896, 208] on icon at bounding box center [894, 203] width 9 height 9
click at [896, 210] on span at bounding box center [893, 217] width 15 height 15
click at [0, 0] on input "radio" at bounding box center [0, 0] width 0 height 0
click at [890, 150] on span at bounding box center [893, 154] width 15 height 15
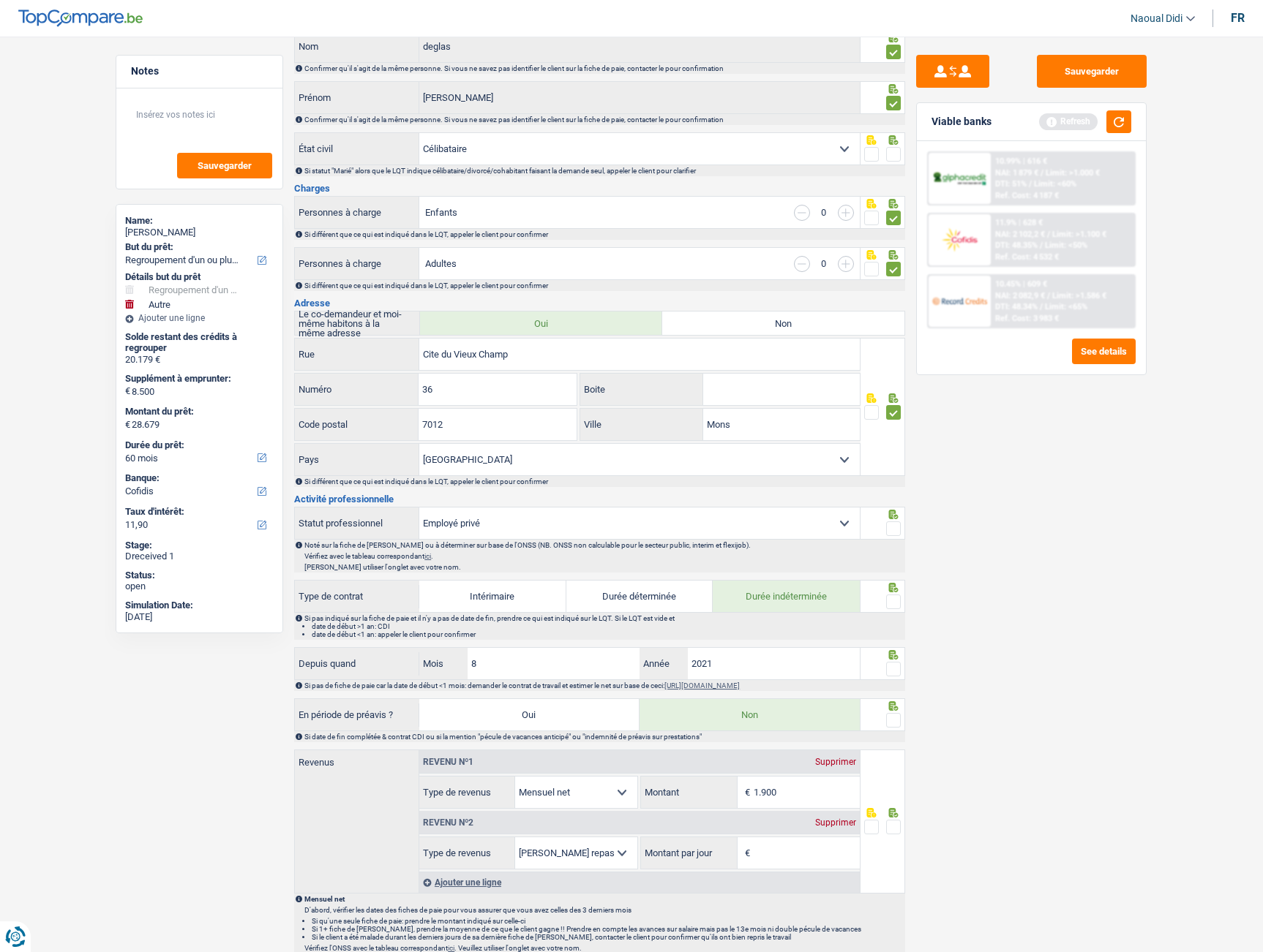
click at [0, 0] on input "radio" at bounding box center [0, 0] width 0 height 0
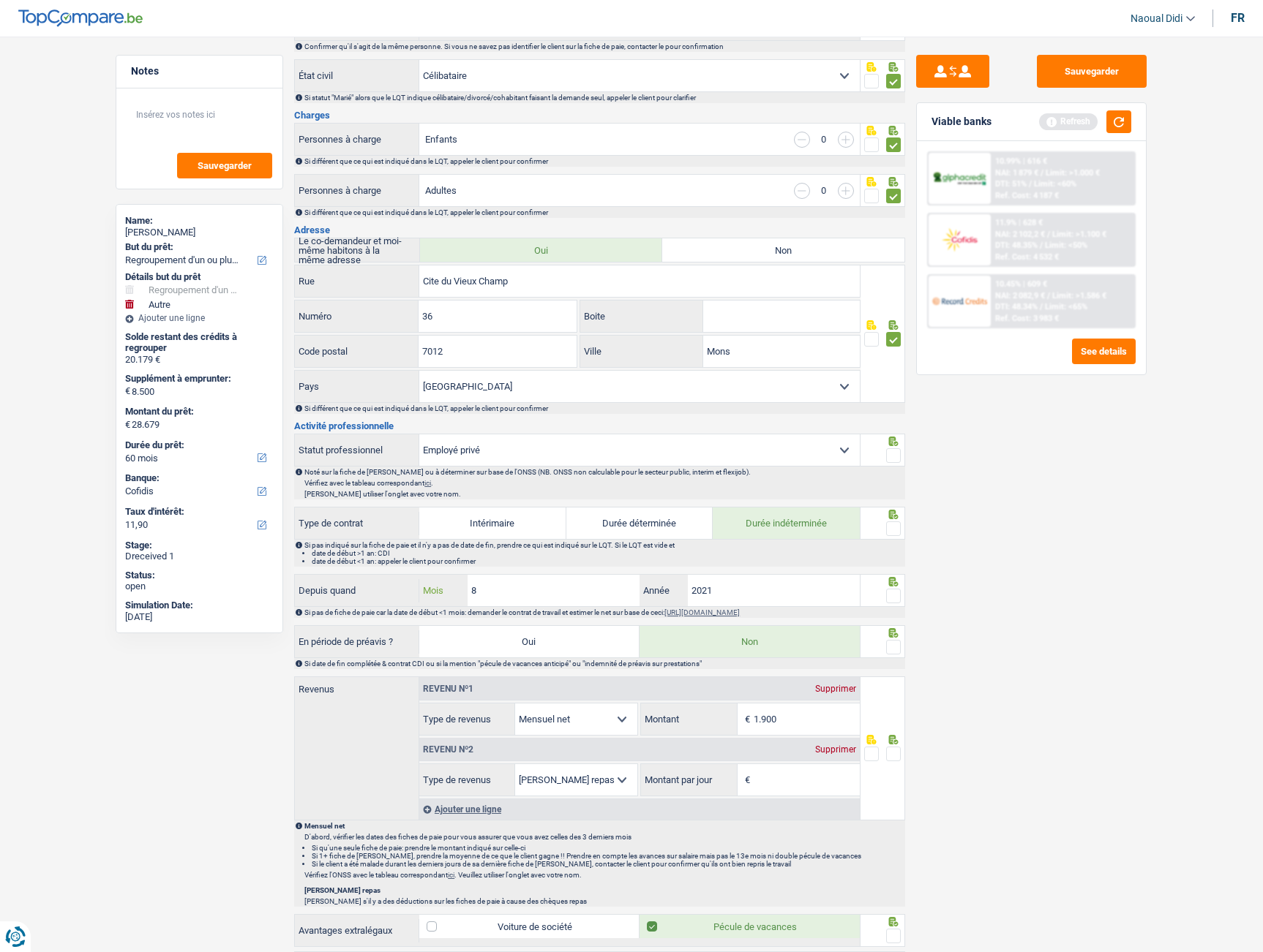
click at [569, 588] on input "8" at bounding box center [553, 590] width 172 height 32
type input "11"
click at [898, 595] on span at bounding box center [893, 595] width 15 height 15
click at [0, 0] on input "radio" at bounding box center [0, 0] width 0 height 0
click at [894, 527] on span at bounding box center [893, 528] width 15 height 15
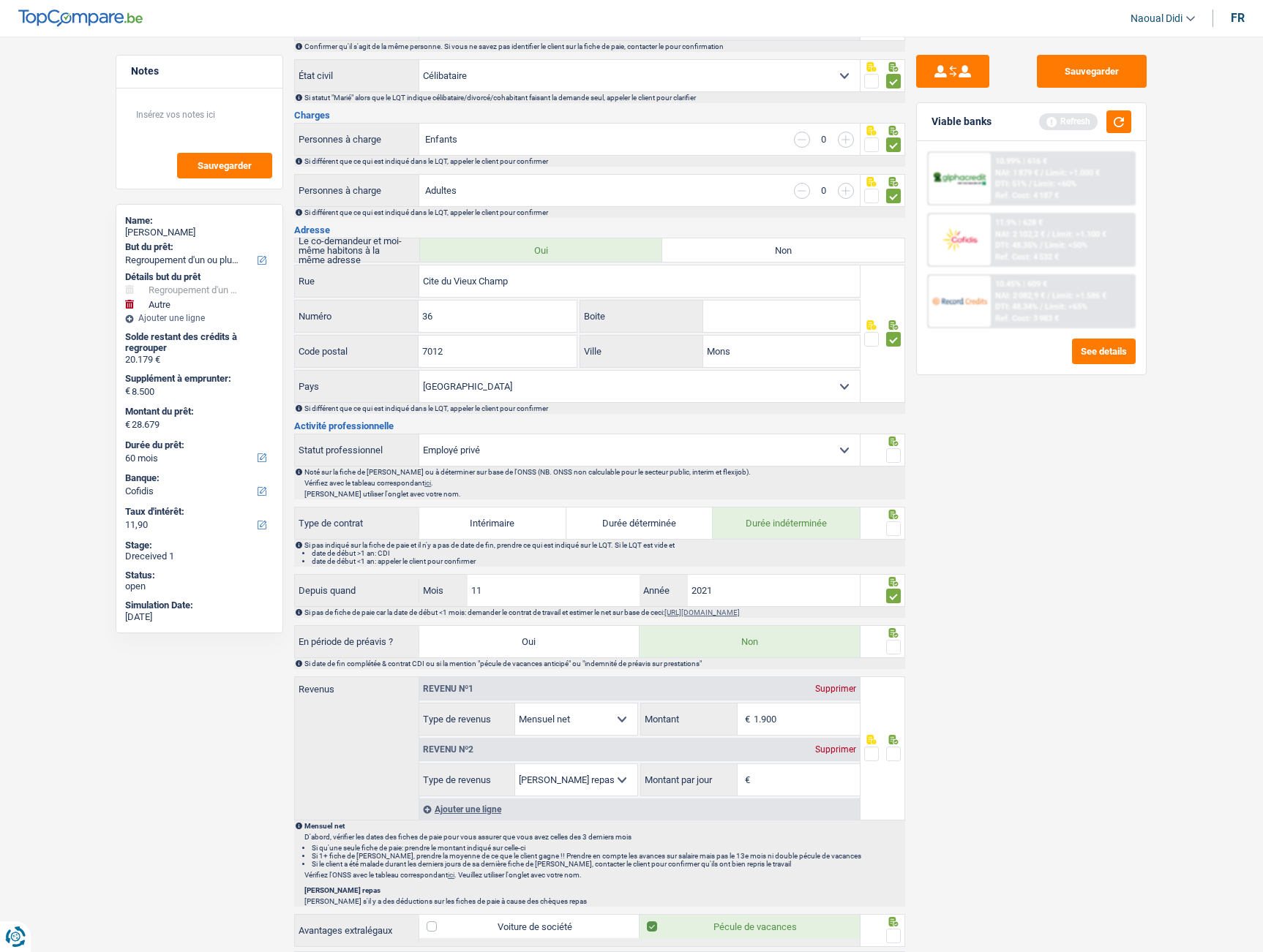
click at [0, 0] on input "radio" at bounding box center [0, 0] width 0 height 0
click at [894, 455] on span at bounding box center [893, 455] width 15 height 15
click at [0, 0] on input "radio" at bounding box center [0, 0] width 0 height 0
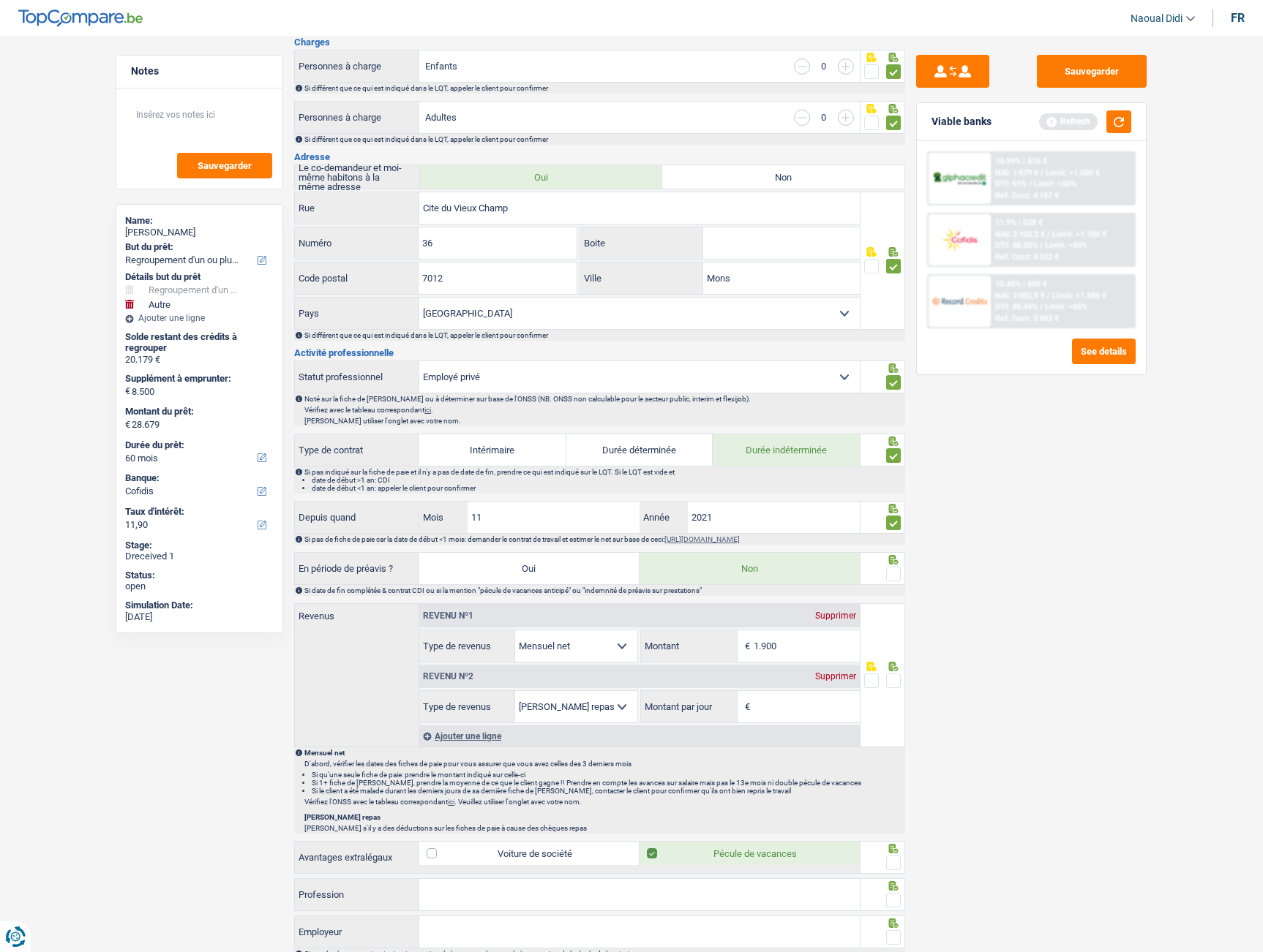
scroll to position [366, 0]
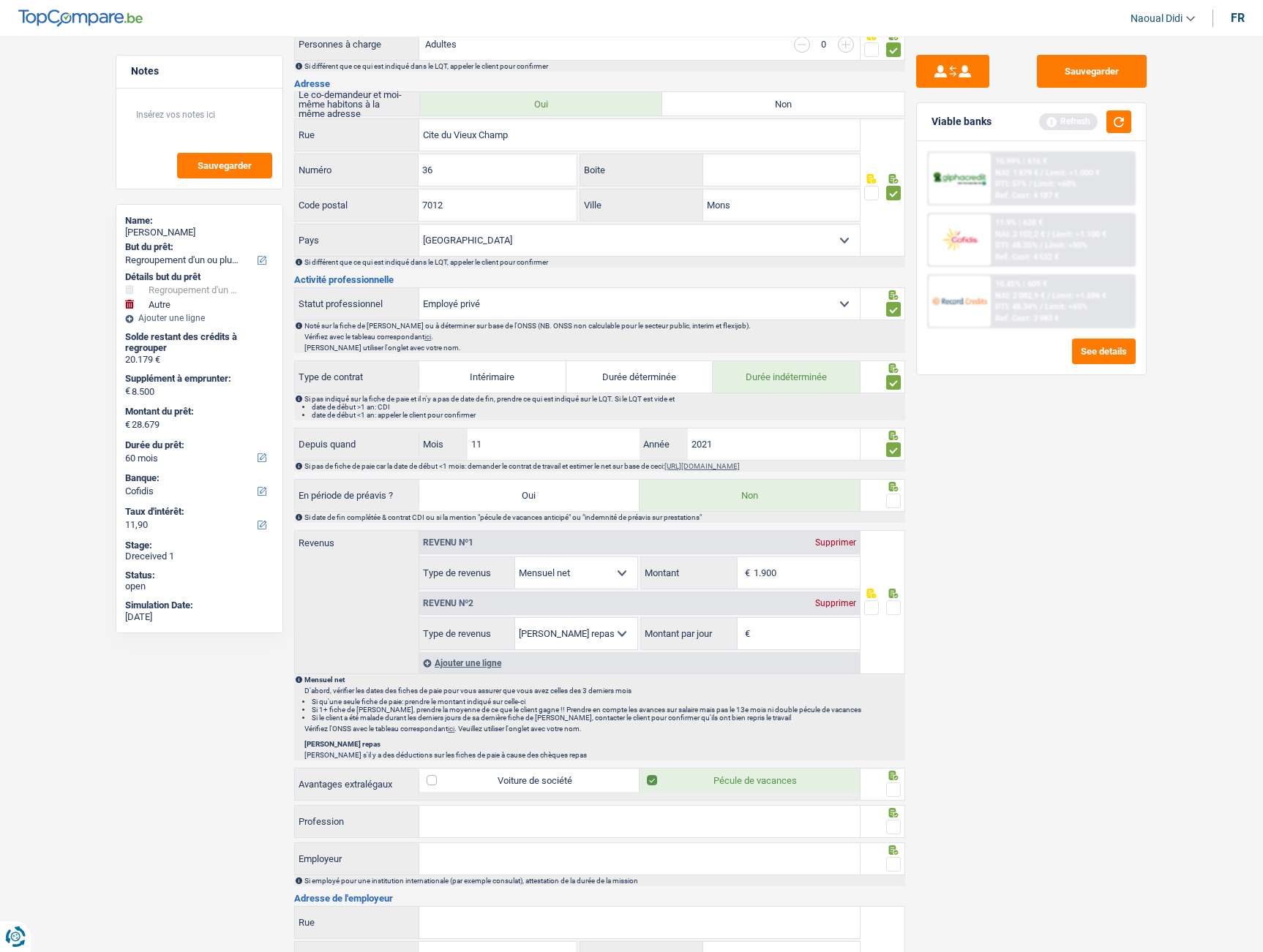
click at [893, 503] on span at bounding box center [893, 501] width 15 height 15
click at [0, 0] on input "radio" at bounding box center [0, 0] width 0 height 0
click at [804, 565] on input "1.900" at bounding box center [807, 572] width 106 height 32
click at [806, 563] on input "19" at bounding box center [807, 572] width 106 height 32
type input "1.995"
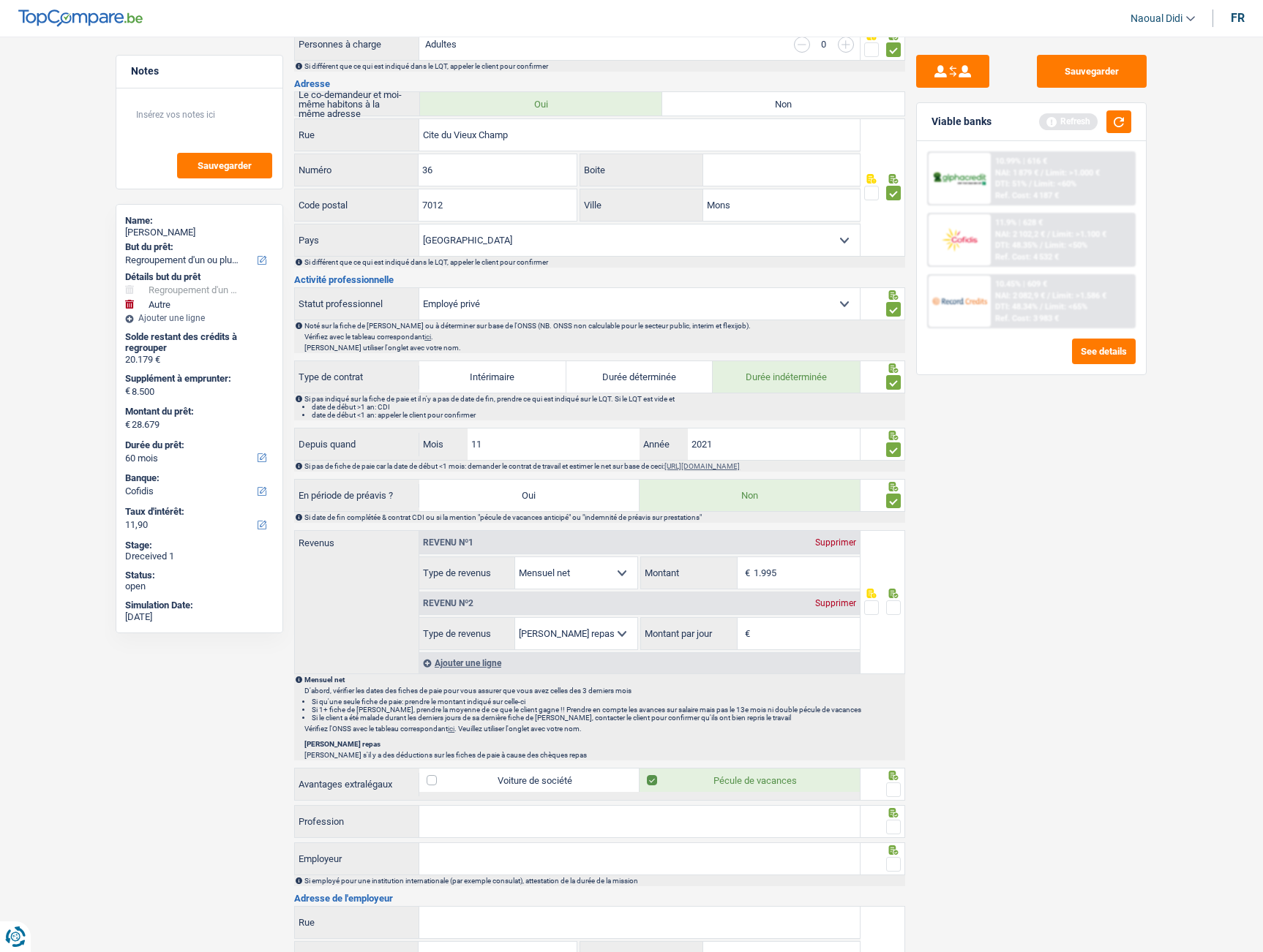
click at [831, 599] on div "Supprimer" at bounding box center [835, 603] width 49 height 8
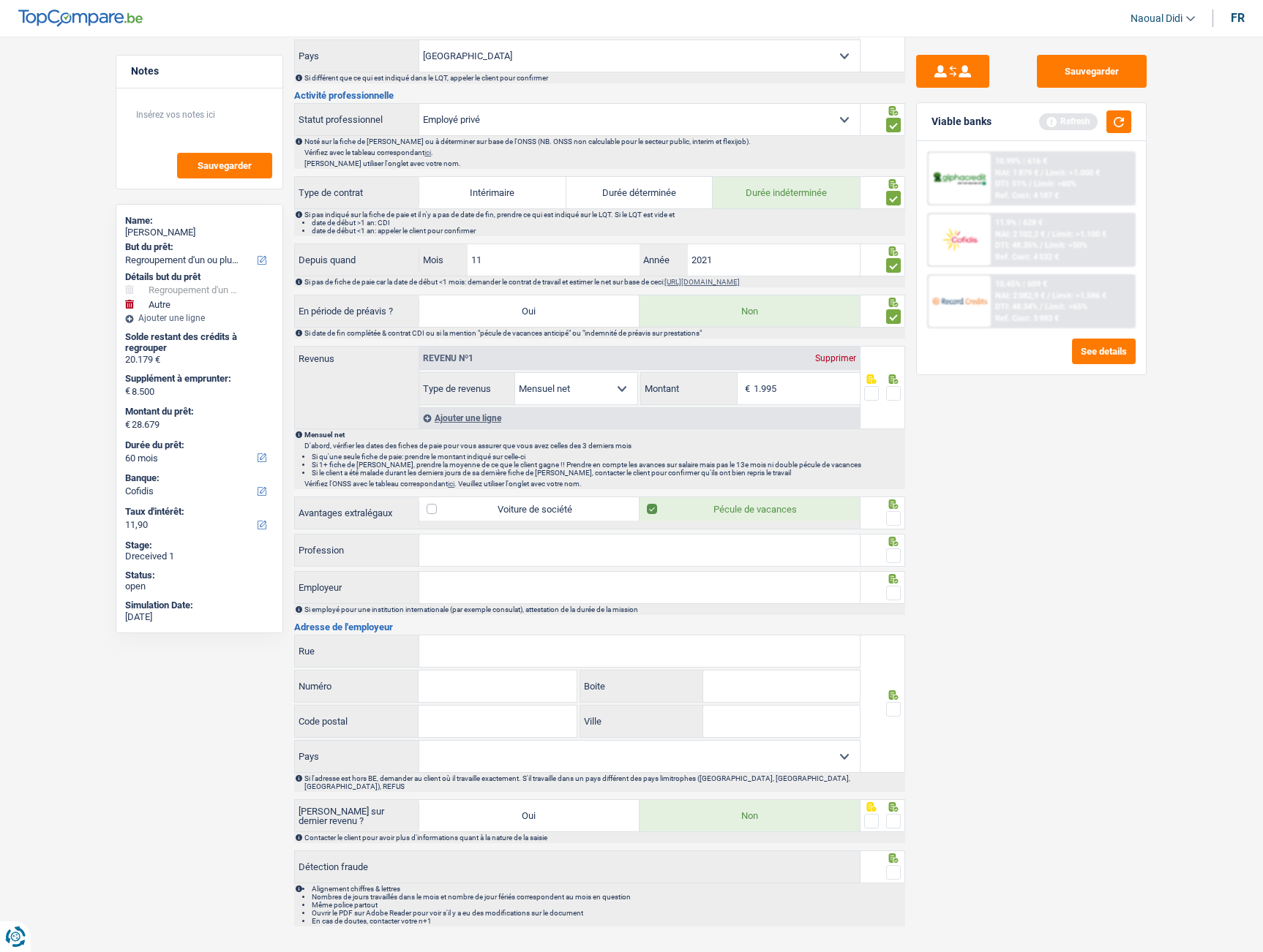
scroll to position [568, 0]
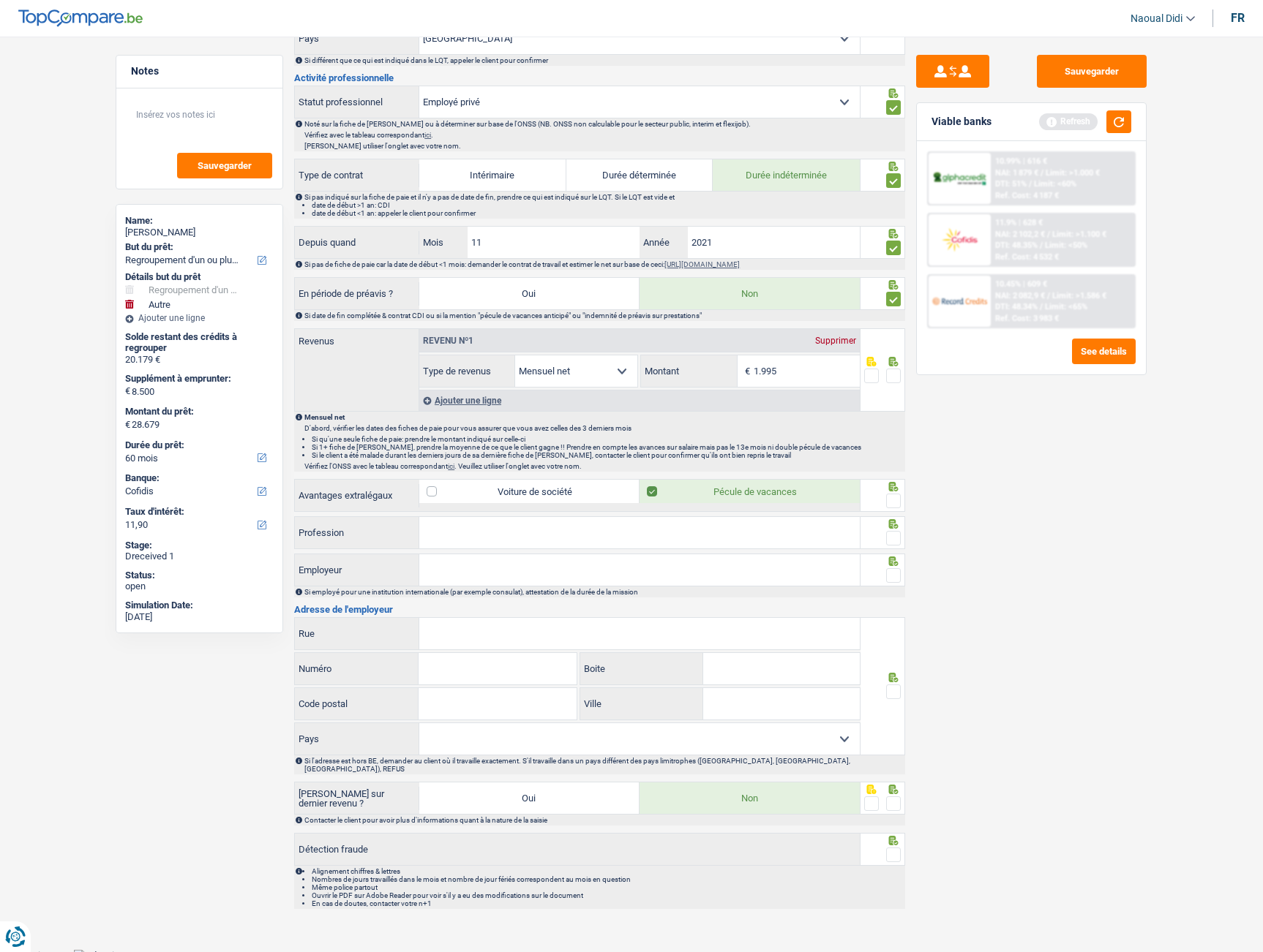
click at [528, 532] on input "Profession" at bounding box center [640, 532] width 441 height 32
type input "Caissière"
click at [450, 573] on input "Employeur" at bounding box center [640, 570] width 441 height 32
click at [467, 572] on input "Employeur" at bounding box center [640, 570] width 441 height 32
paste input "DUBELDIS"
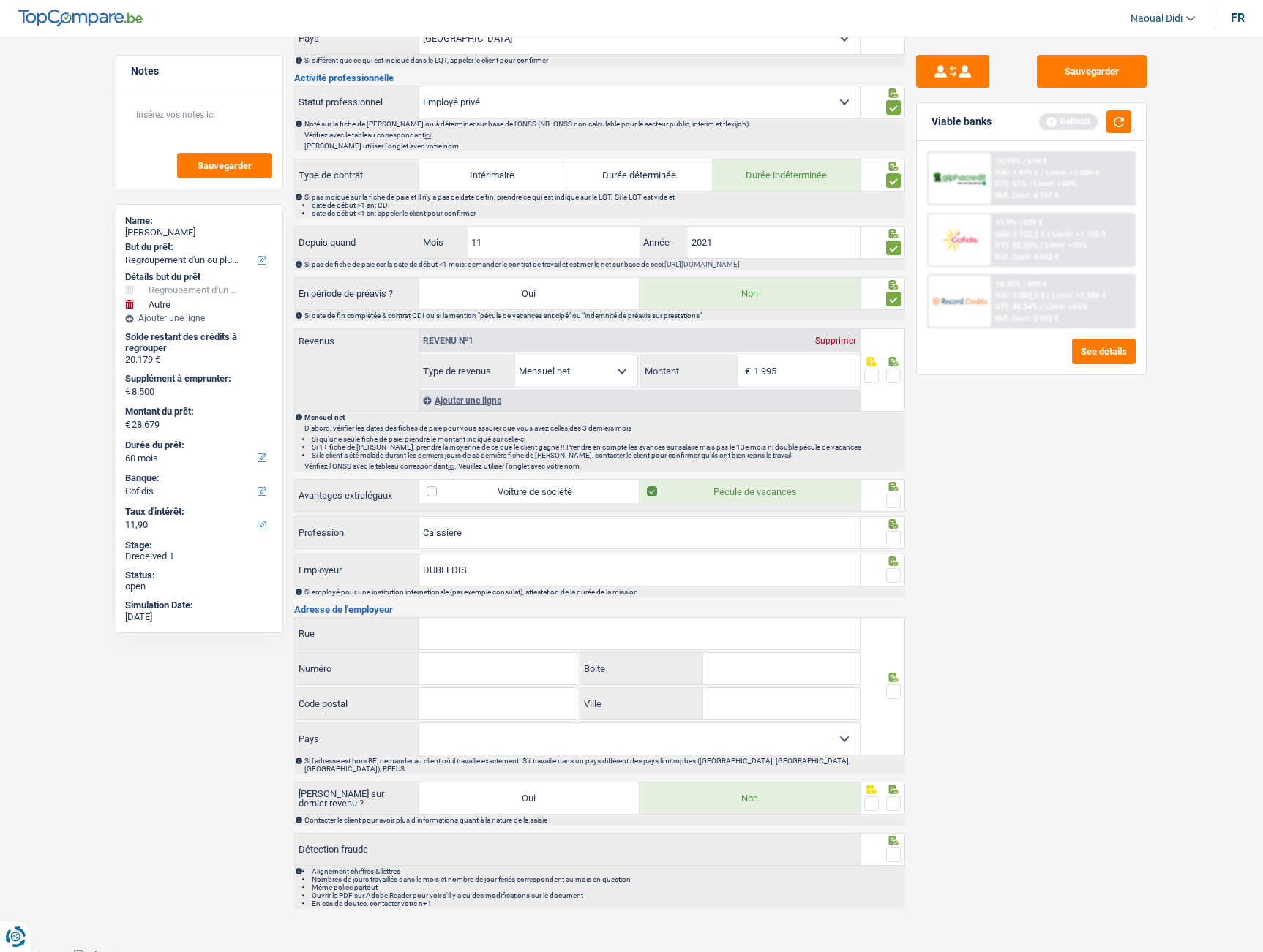
type input "DUBELDIS"
click at [480, 641] on input "Rue" at bounding box center [640, 633] width 441 height 32
click at [613, 608] on h3 "Adresse de l'employeur" at bounding box center [600, 609] width 611 height 9
click at [609, 629] on input "Rue" at bounding box center [640, 633] width 441 height 32
paste input "[STREET_ADDRESS]"
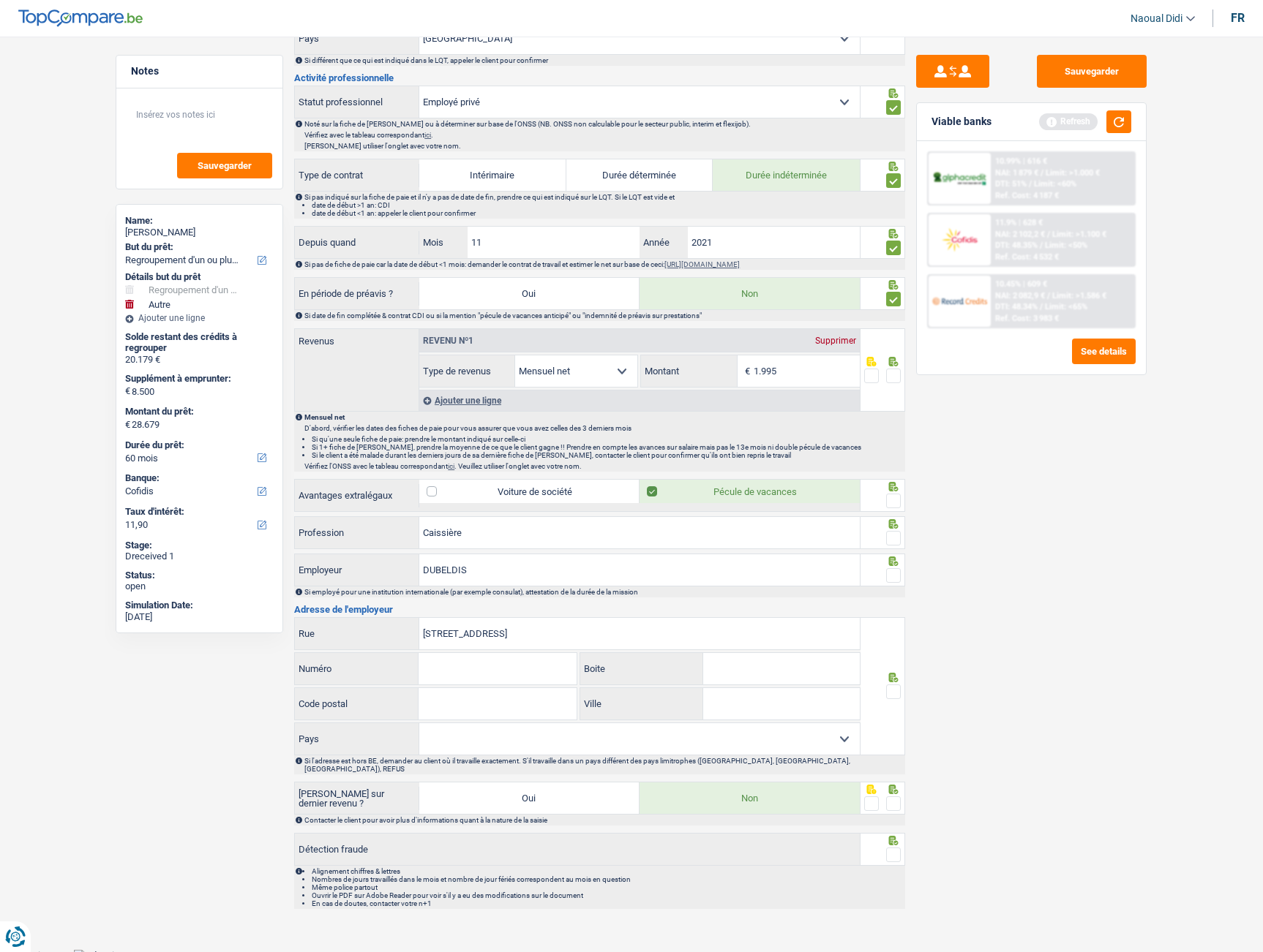
type input "[STREET_ADDRESS]"
click at [462, 668] on input "Numéro" at bounding box center [497, 669] width 157 height 32
type input "23"
click at [524, 625] on input "[STREET_ADDRESS]" at bounding box center [640, 633] width 441 height 32
type input "[GEOGRAPHIC_DATA]"
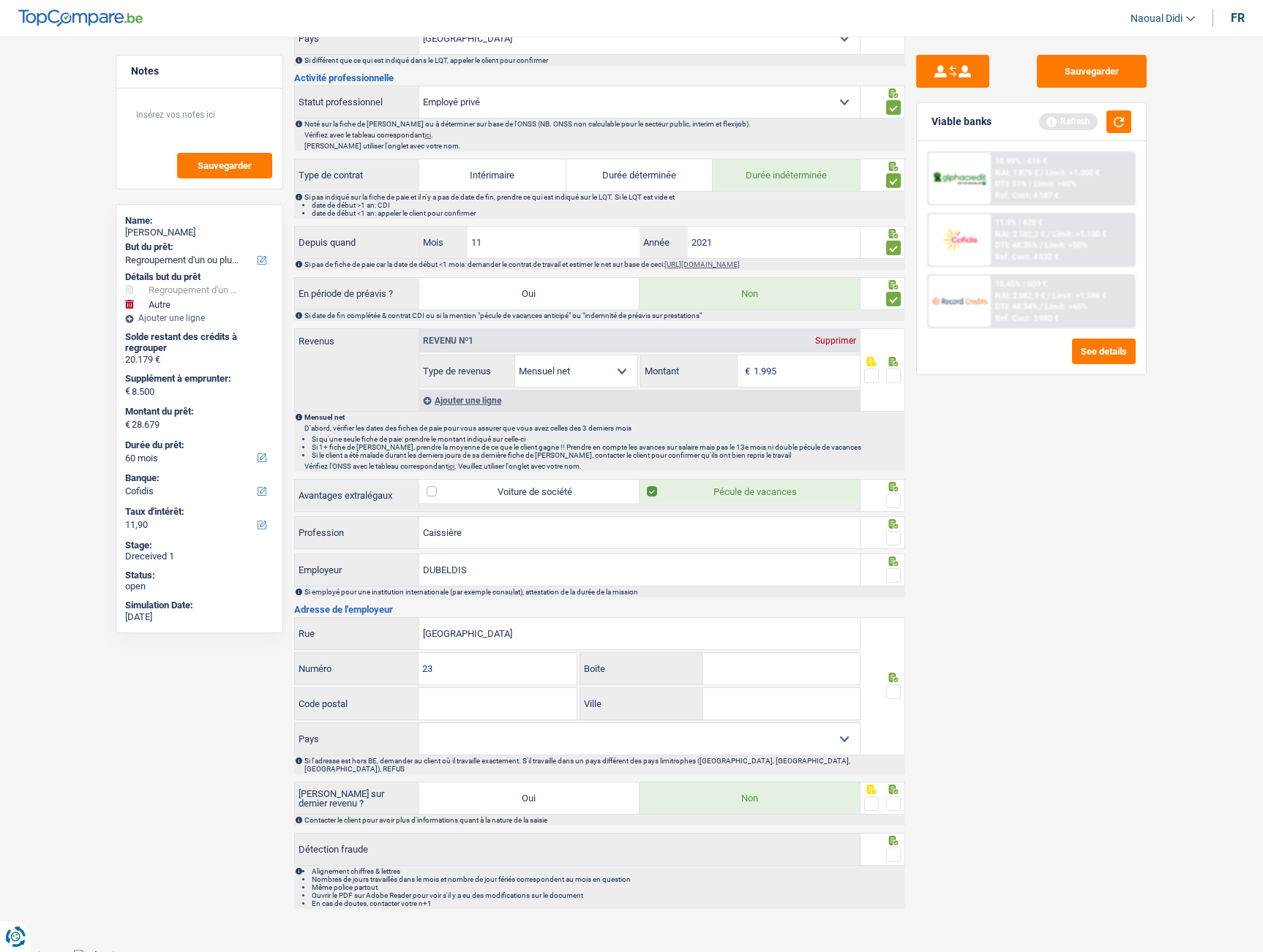
click at [484, 711] on input "Code postal" at bounding box center [497, 703] width 157 height 32
paste input "7911"
type input "7911"
click at [755, 710] on input "Ville" at bounding box center [781, 703] width 156 height 32
click at [722, 707] on input "Ville" at bounding box center [781, 703] width 156 height 32
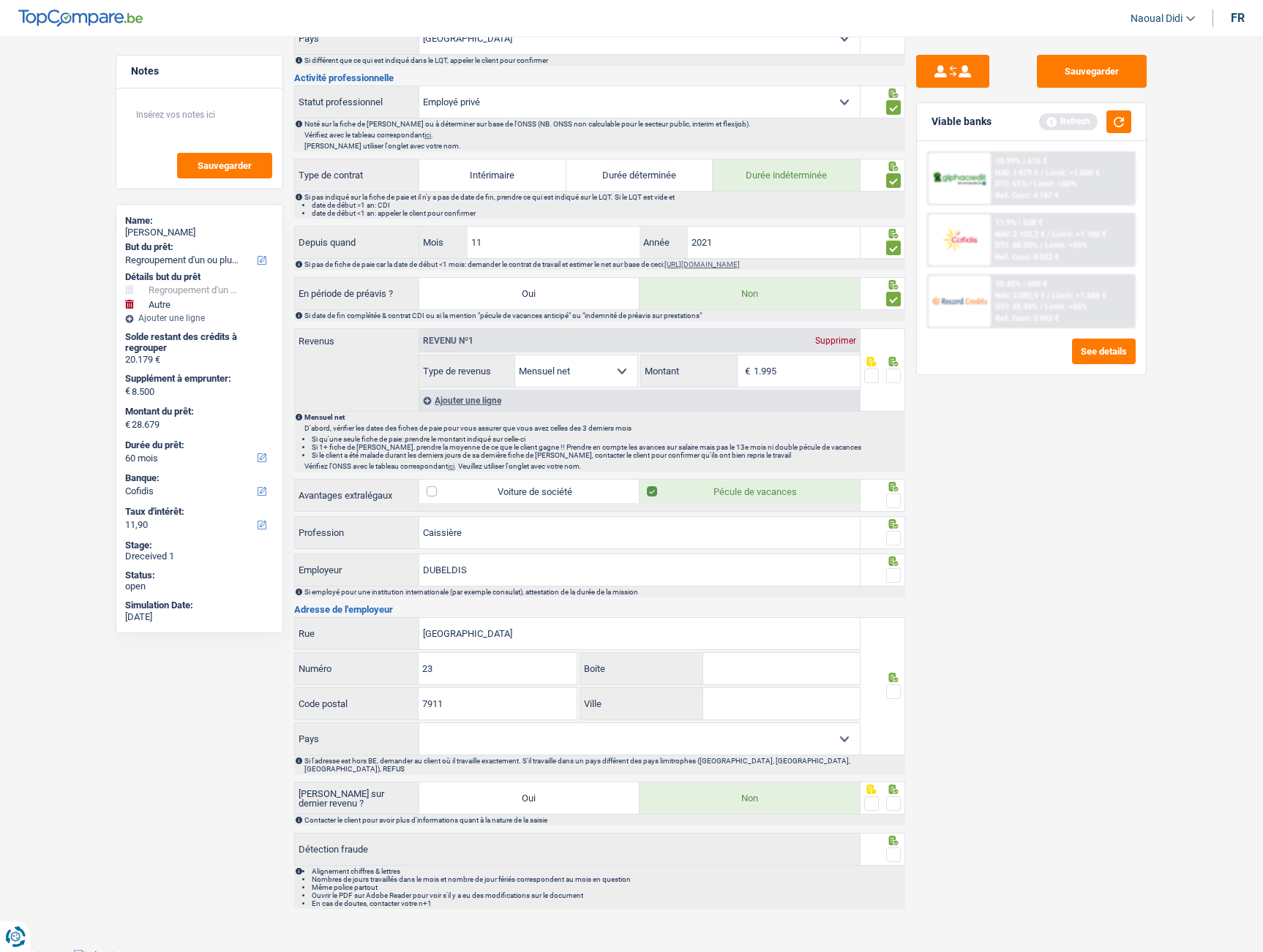
paste input "BUISSENA"
type input "BUISSENAL"
click at [888, 693] on span at bounding box center [893, 692] width 15 height 15
click at [0, 0] on input "radio" at bounding box center [0, 0] width 0 height 0
click at [892, 574] on span at bounding box center [893, 575] width 15 height 15
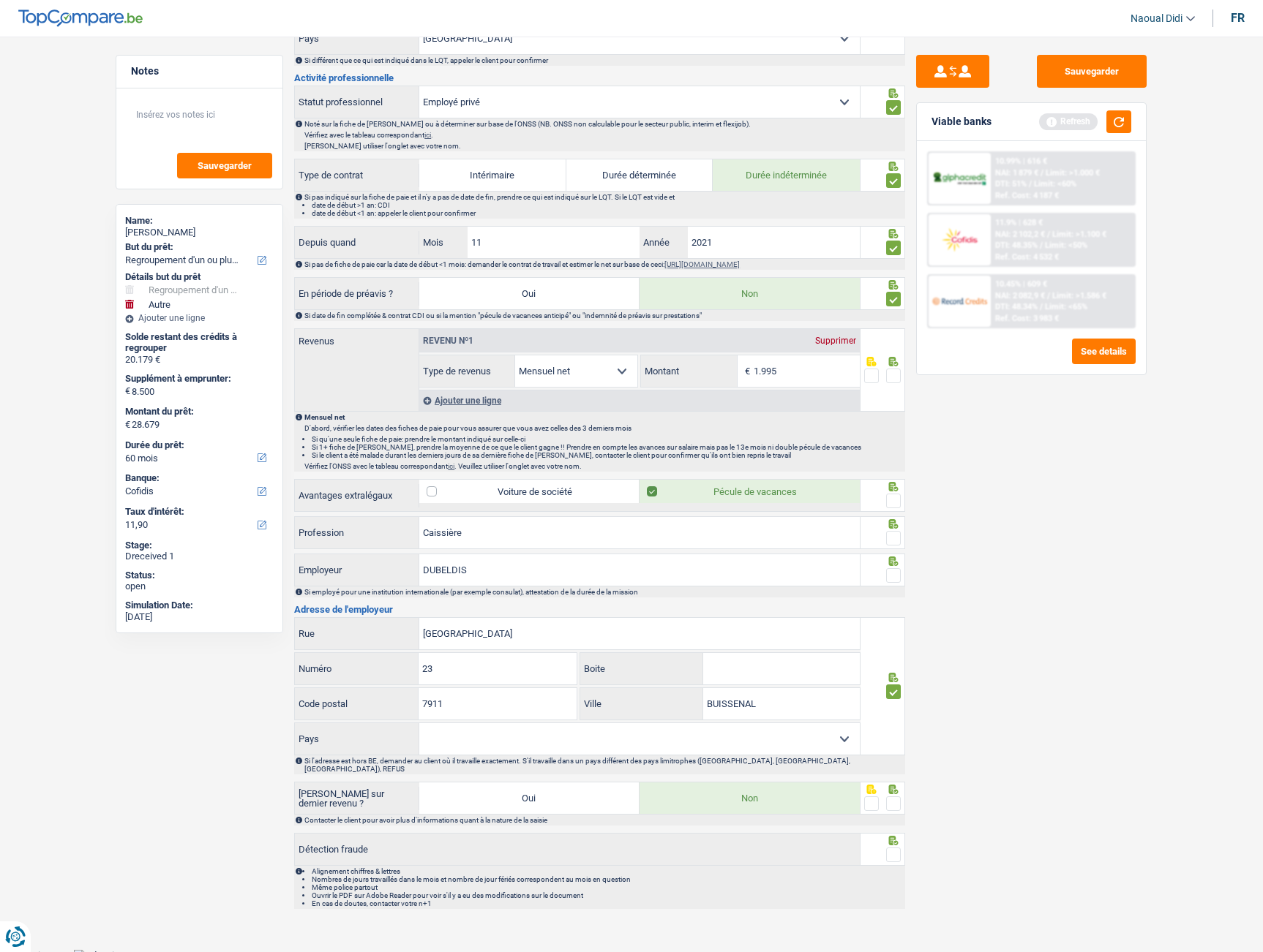
click at [0, 0] on input "radio" at bounding box center [0, 0] width 0 height 0
click at [888, 536] on span at bounding box center [893, 538] width 15 height 15
click at [0, 0] on input "radio" at bounding box center [0, 0] width 0 height 0
click at [892, 505] on span at bounding box center [893, 501] width 15 height 15
click at [0, 0] on input "radio" at bounding box center [0, 0] width 0 height 0
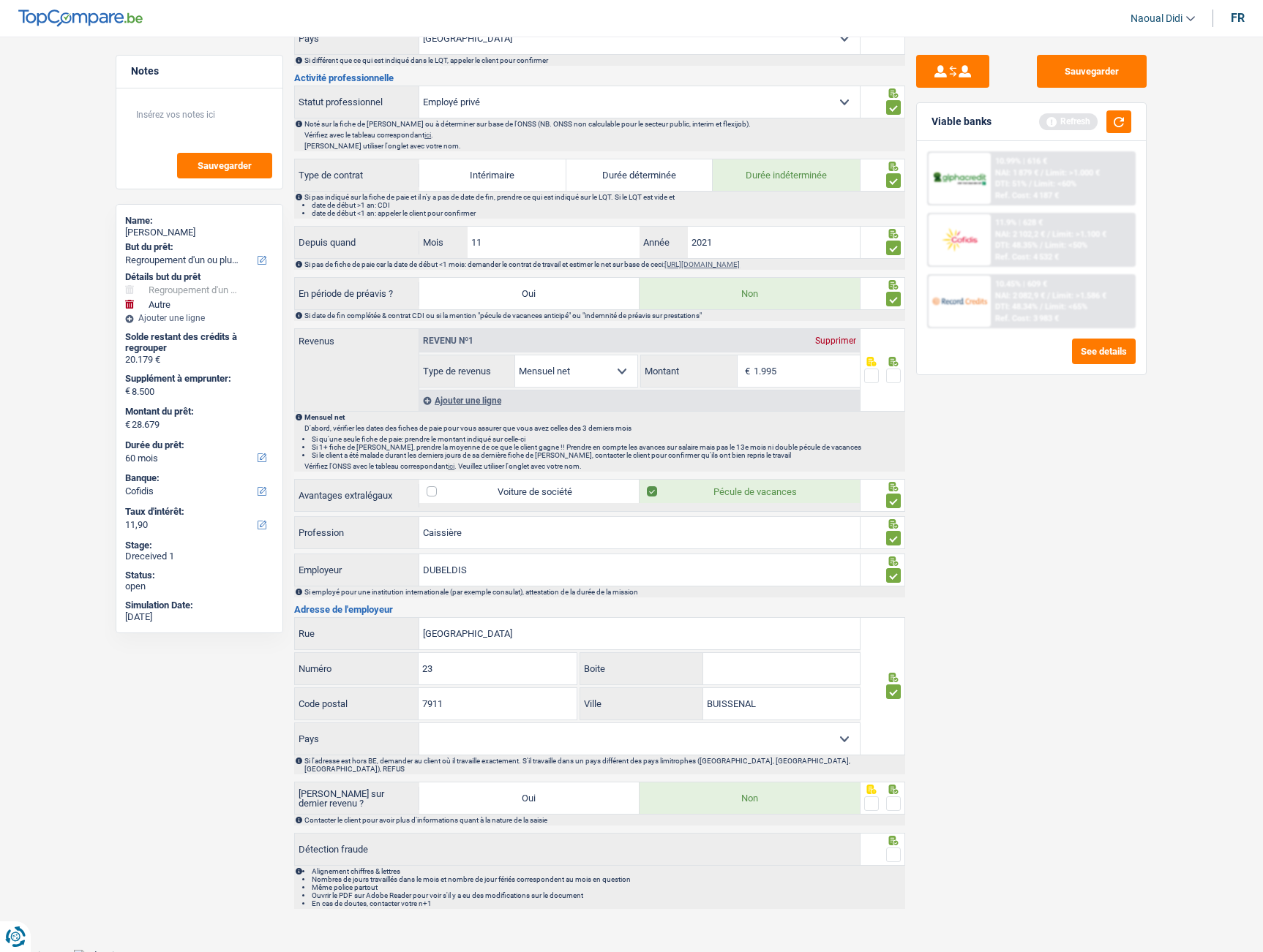
click at [895, 796] on span at bounding box center [893, 803] width 15 height 15
click at [0, 0] on input "radio" at bounding box center [0, 0] width 0 height 0
click at [894, 847] on span at bounding box center [893, 854] width 15 height 15
click at [0, 0] on input "radio" at bounding box center [0, 0] width 0 height 0
click at [1095, 69] on button "Sauvegarder" at bounding box center [1091, 71] width 109 height 33
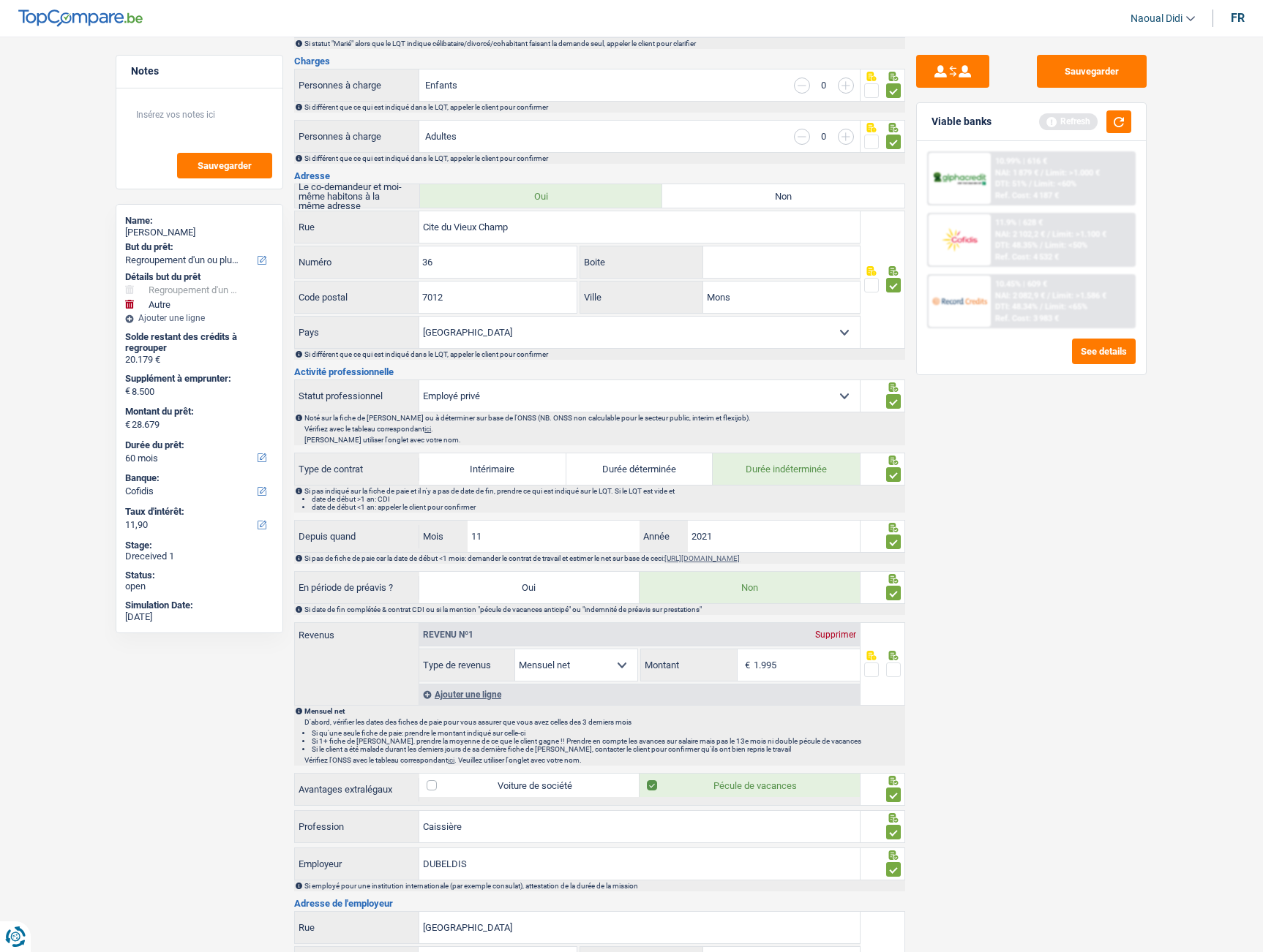
scroll to position [0, 0]
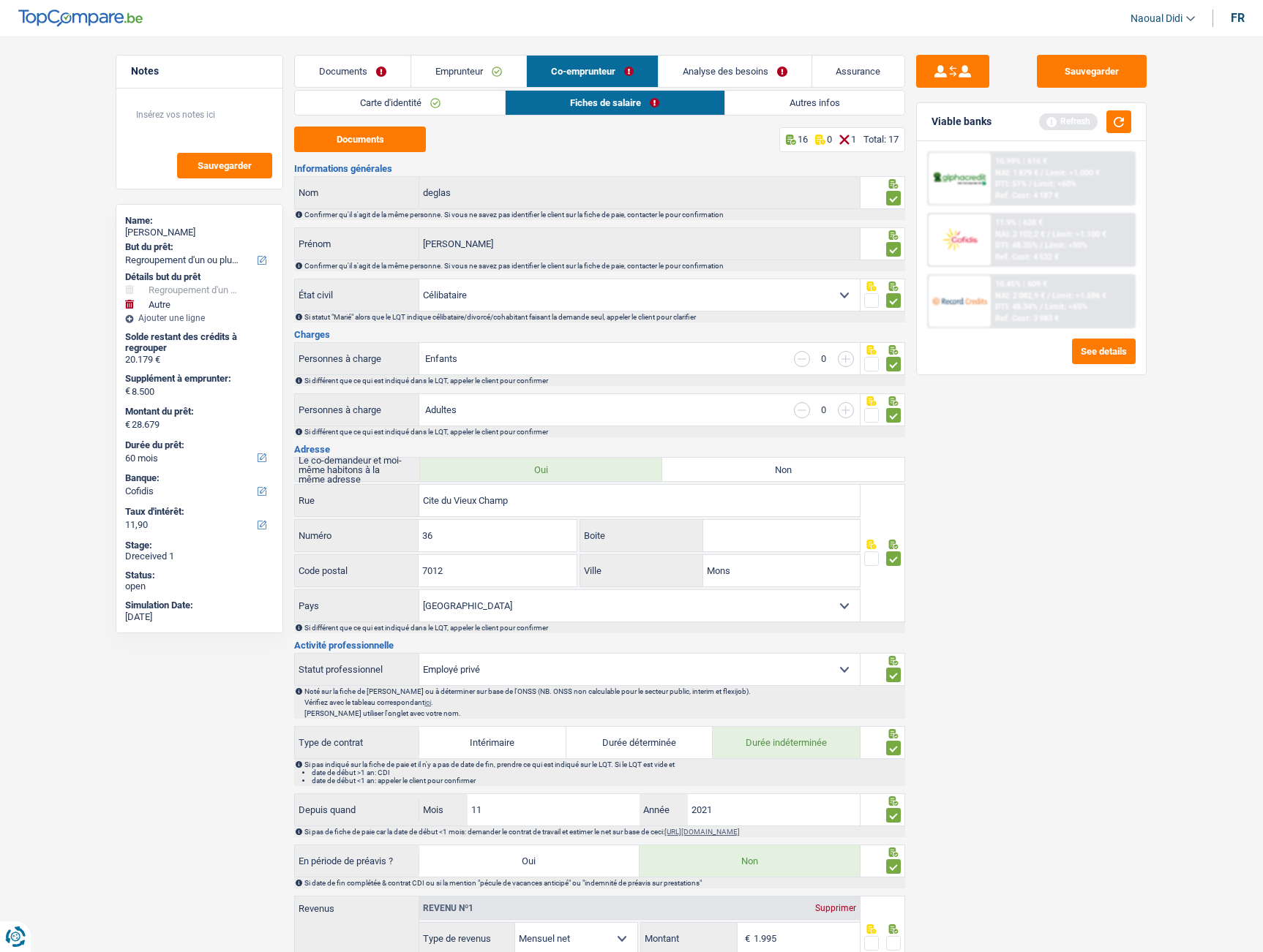
click at [806, 106] on link "Autres infos" at bounding box center [815, 102] width 180 height 24
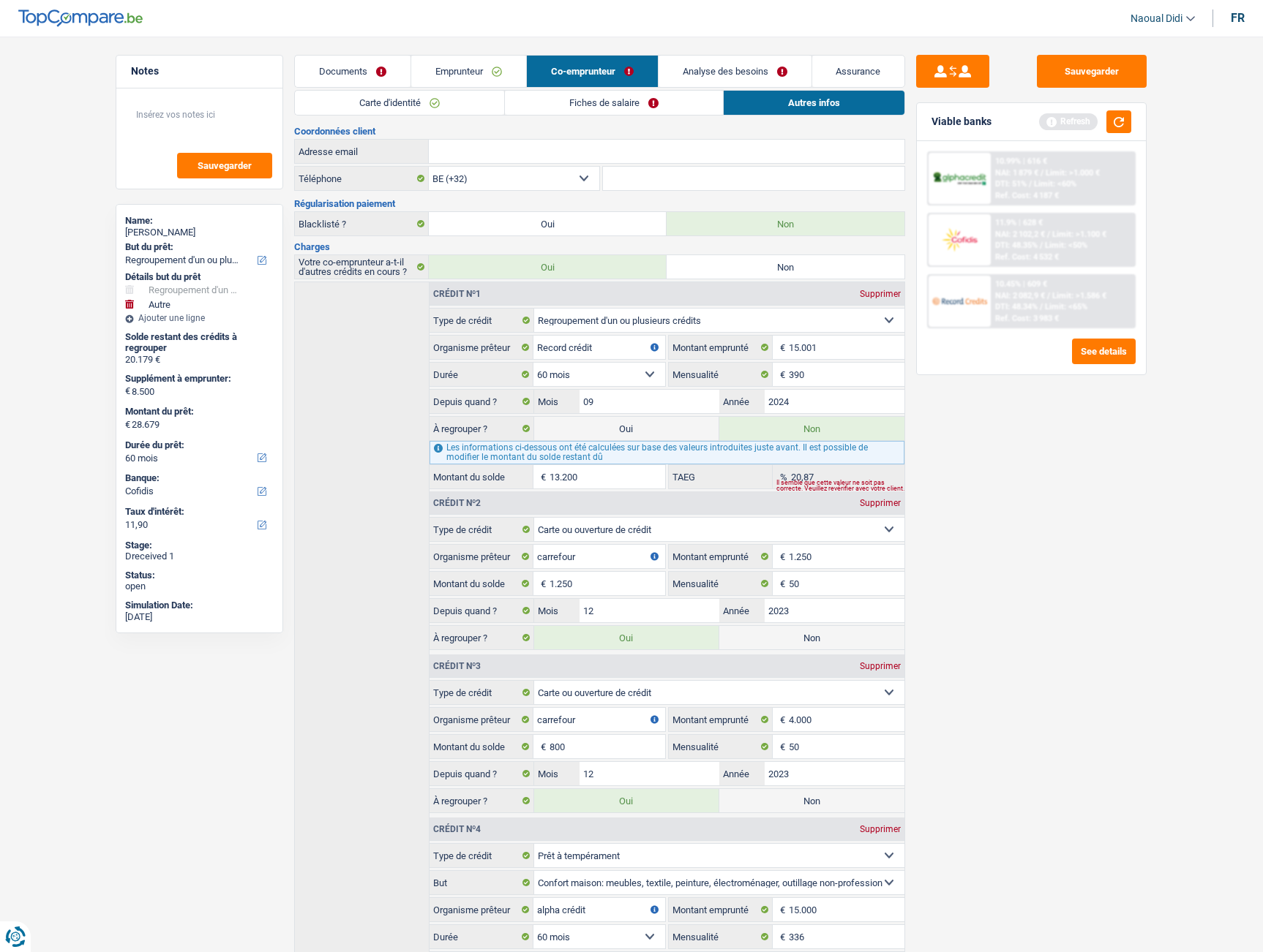
click at [463, 75] on link "Emprunteur" at bounding box center [469, 71] width 115 height 32
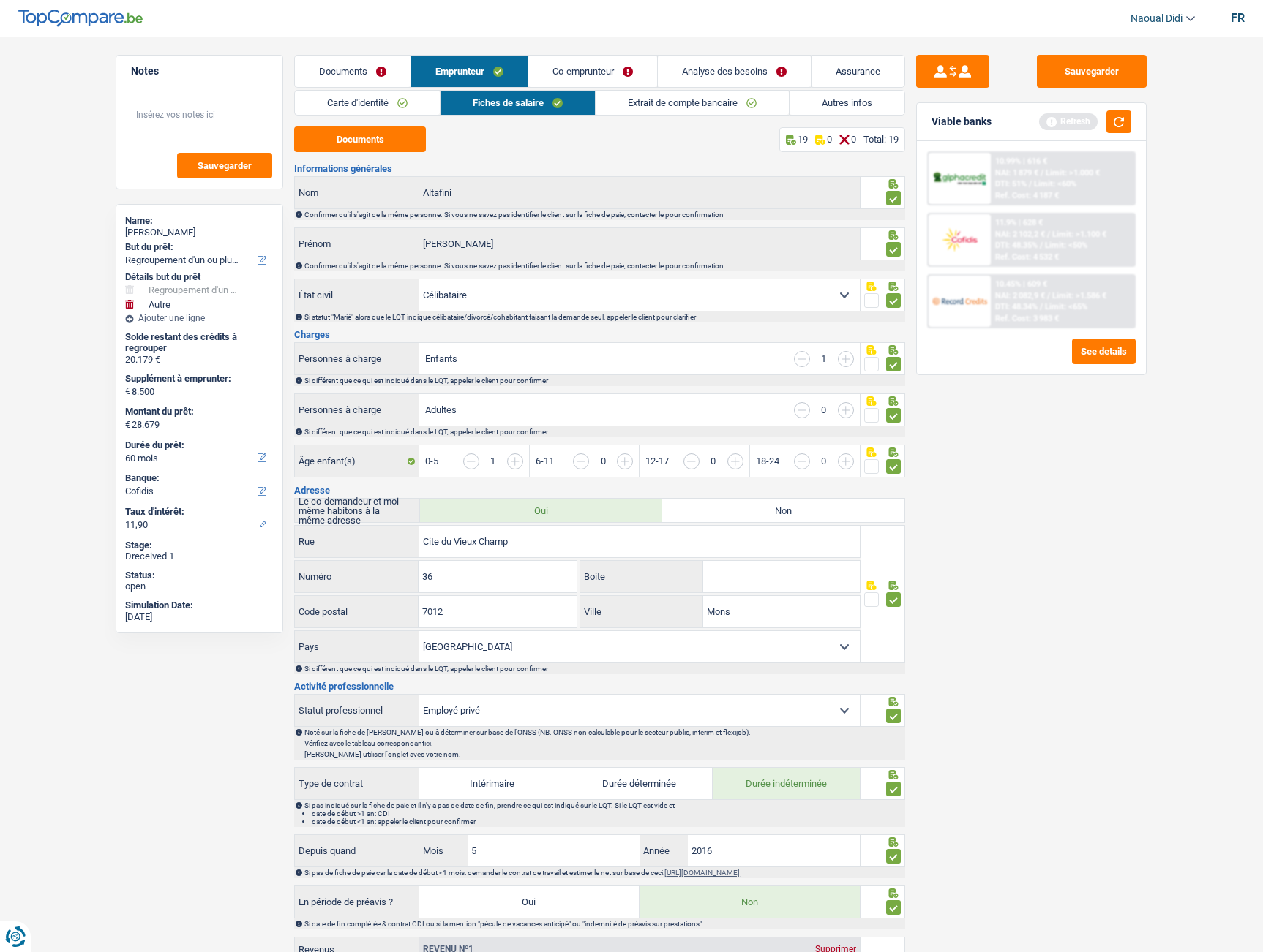
click at [825, 104] on link "Autres infos" at bounding box center [846, 102] width 115 height 24
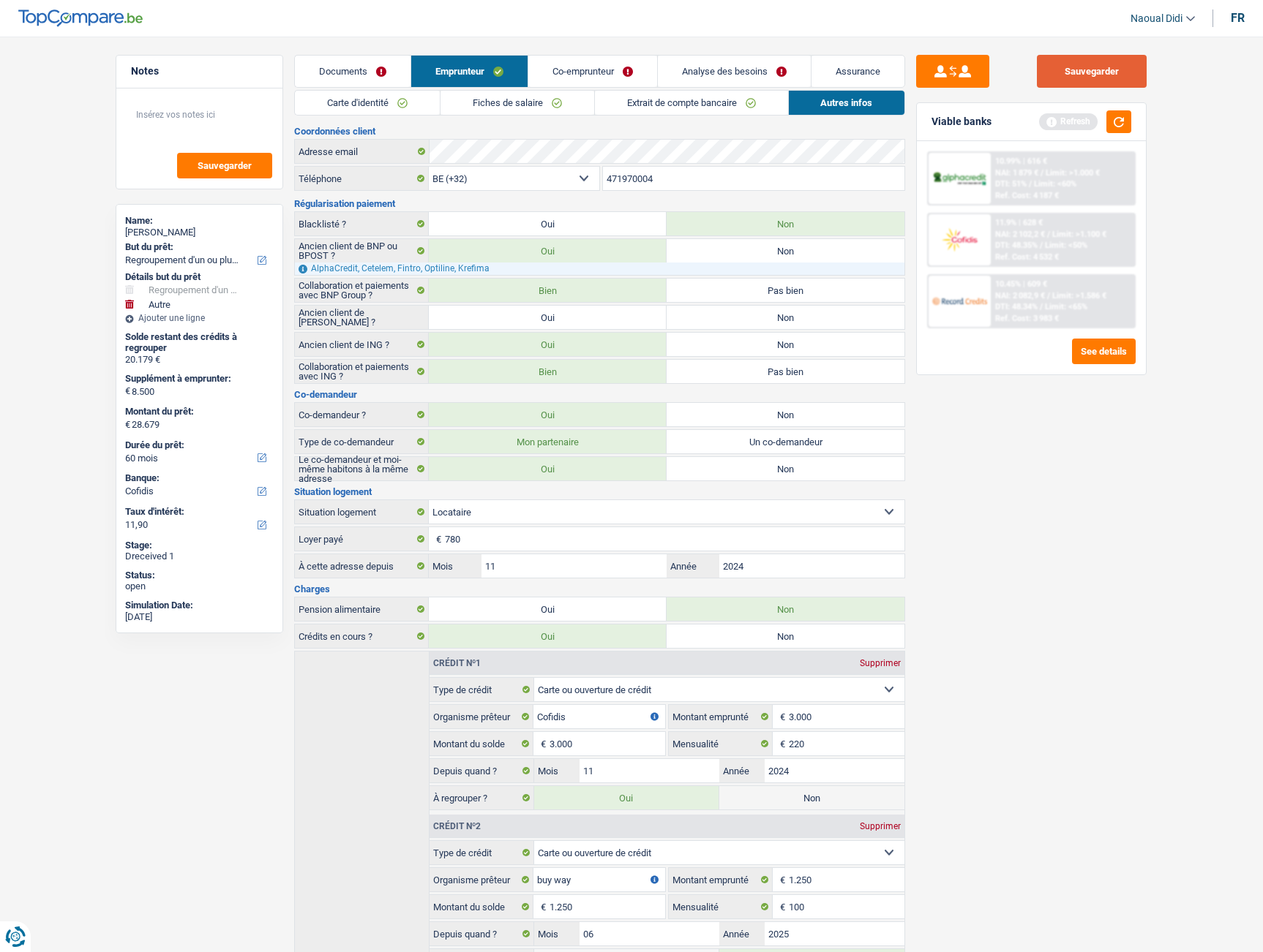
click at [1094, 72] on button "Sauvegarder" at bounding box center [1091, 71] width 109 height 33
click at [1119, 123] on button "button" at bounding box center [1119, 121] width 25 height 22
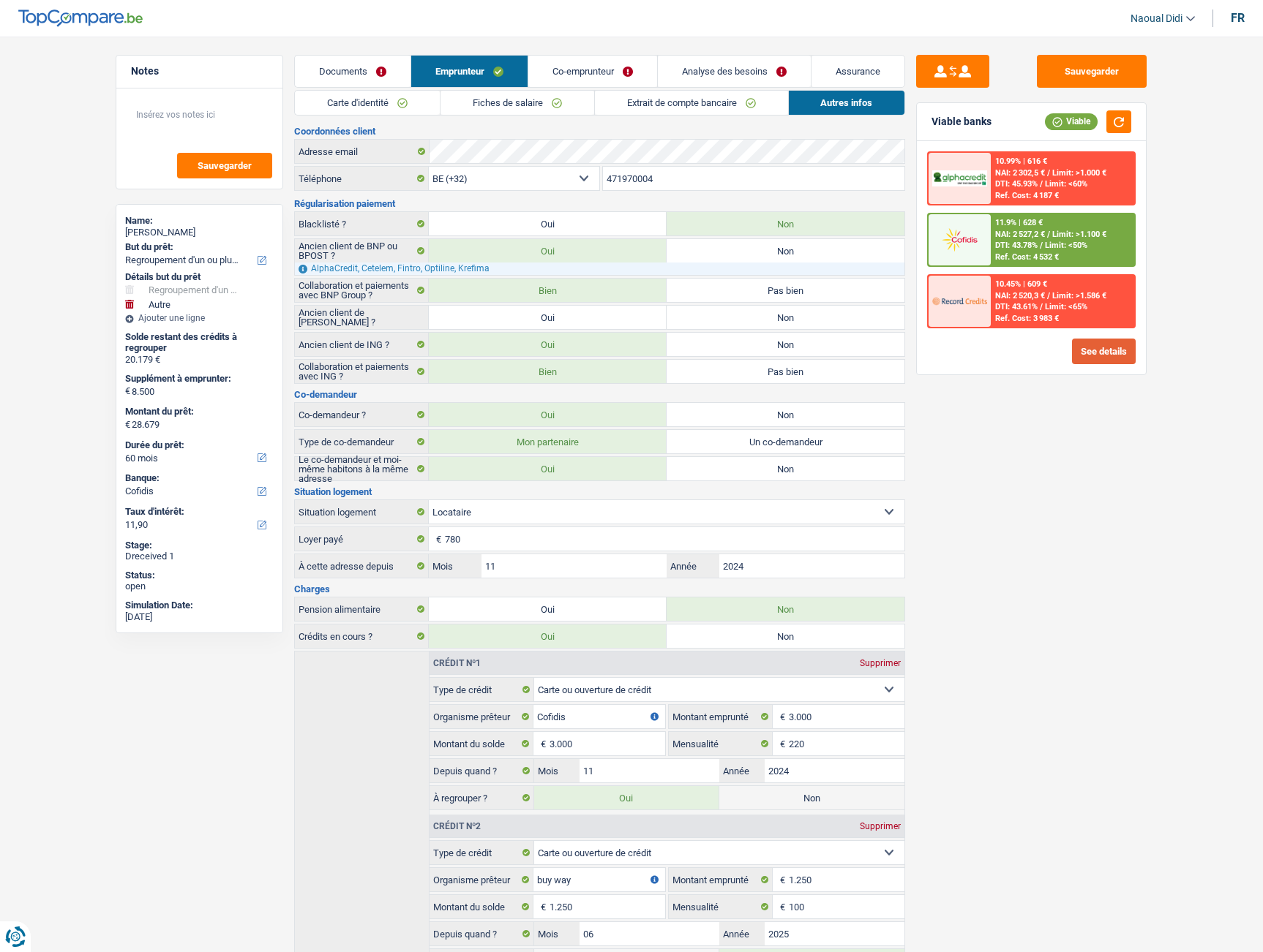
click at [1096, 352] on button "See details" at bounding box center [1103, 351] width 64 height 25
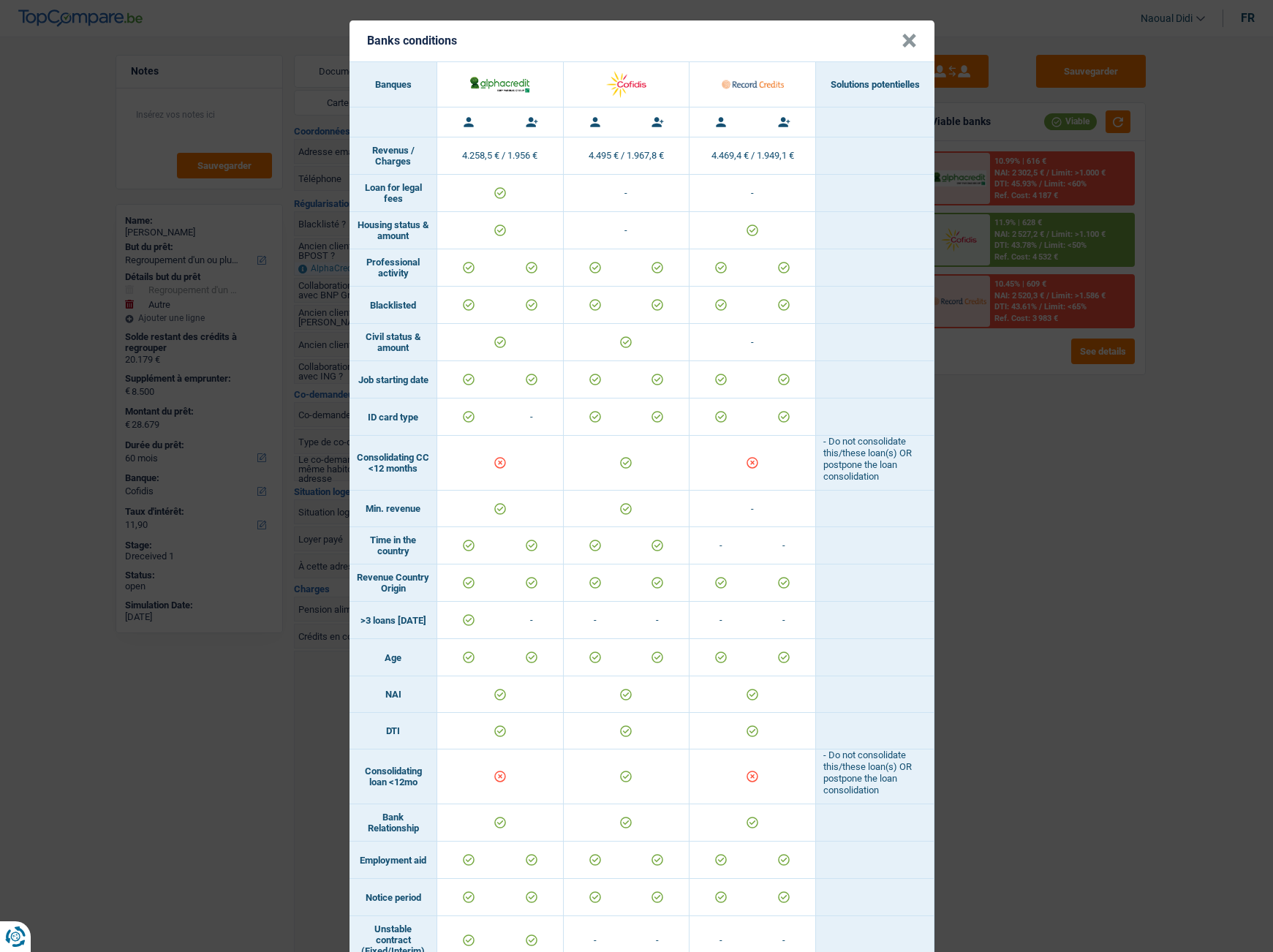
click at [905, 35] on button "×" at bounding box center [910, 41] width 15 height 15
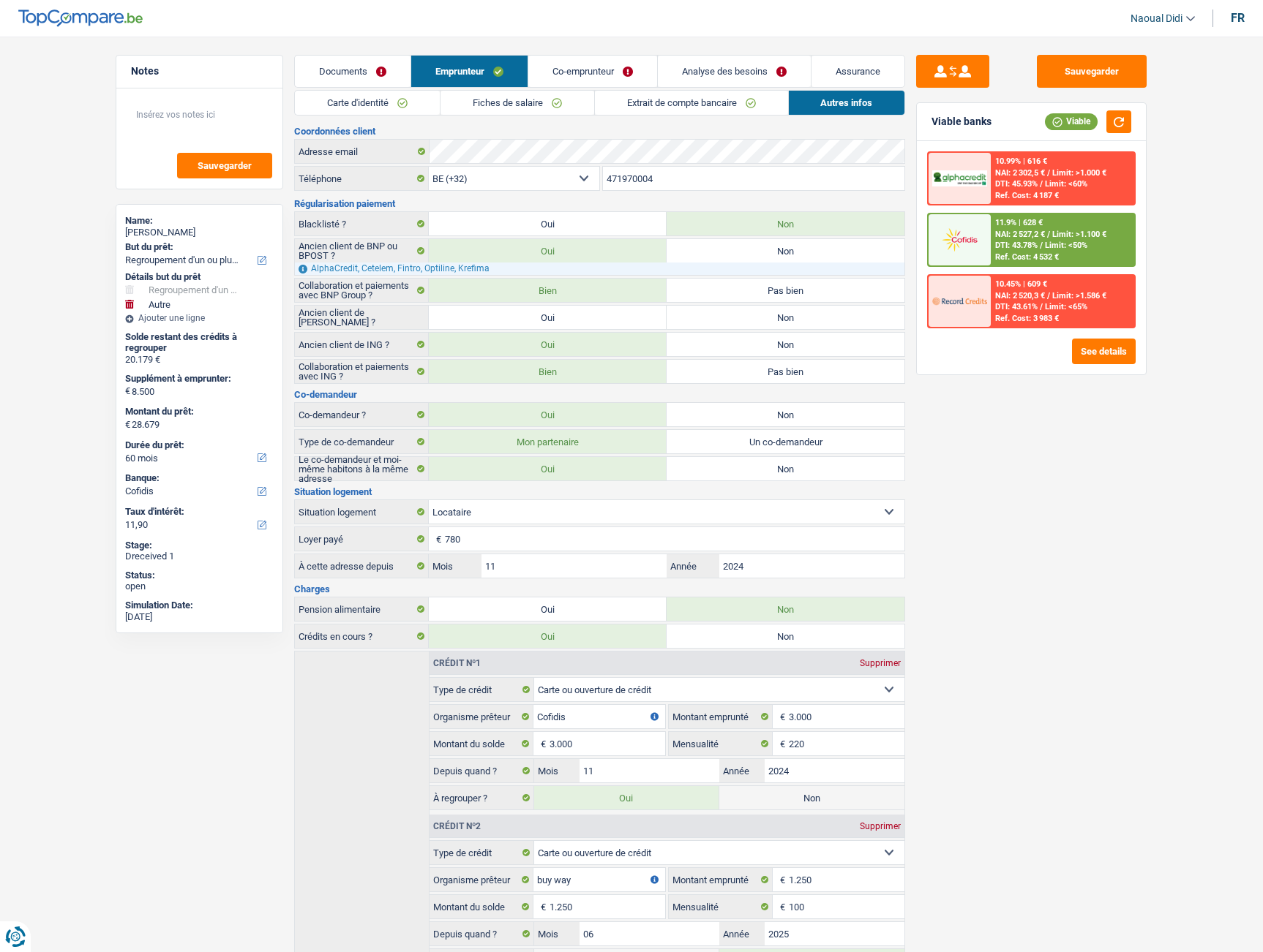
click at [1003, 238] on span "NAI: 2 527,2 €" at bounding box center [1019, 234] width 50 height 9
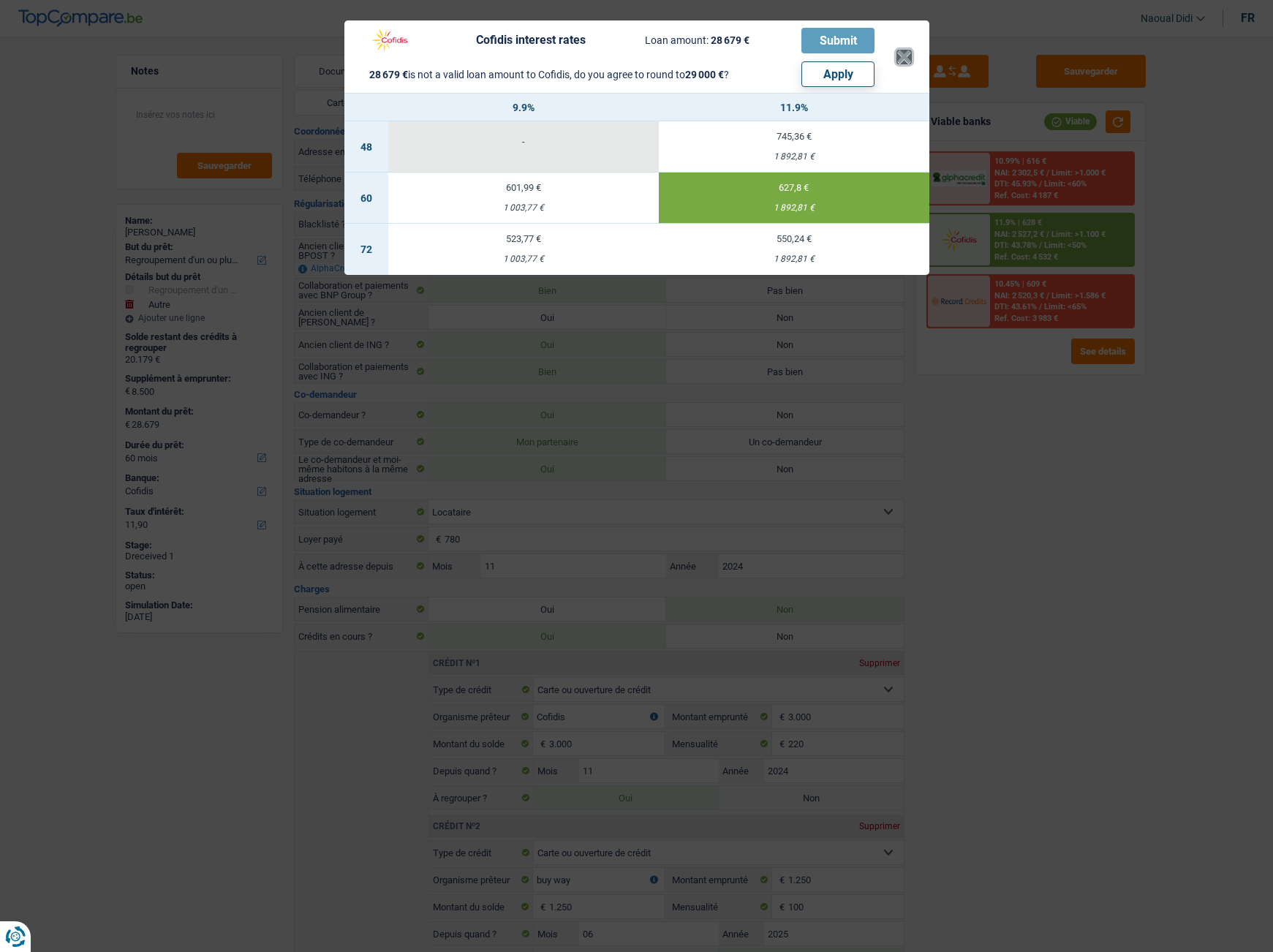
click at [901, 52] on button "×" at bounding box center [904, 57] width 15 height 15
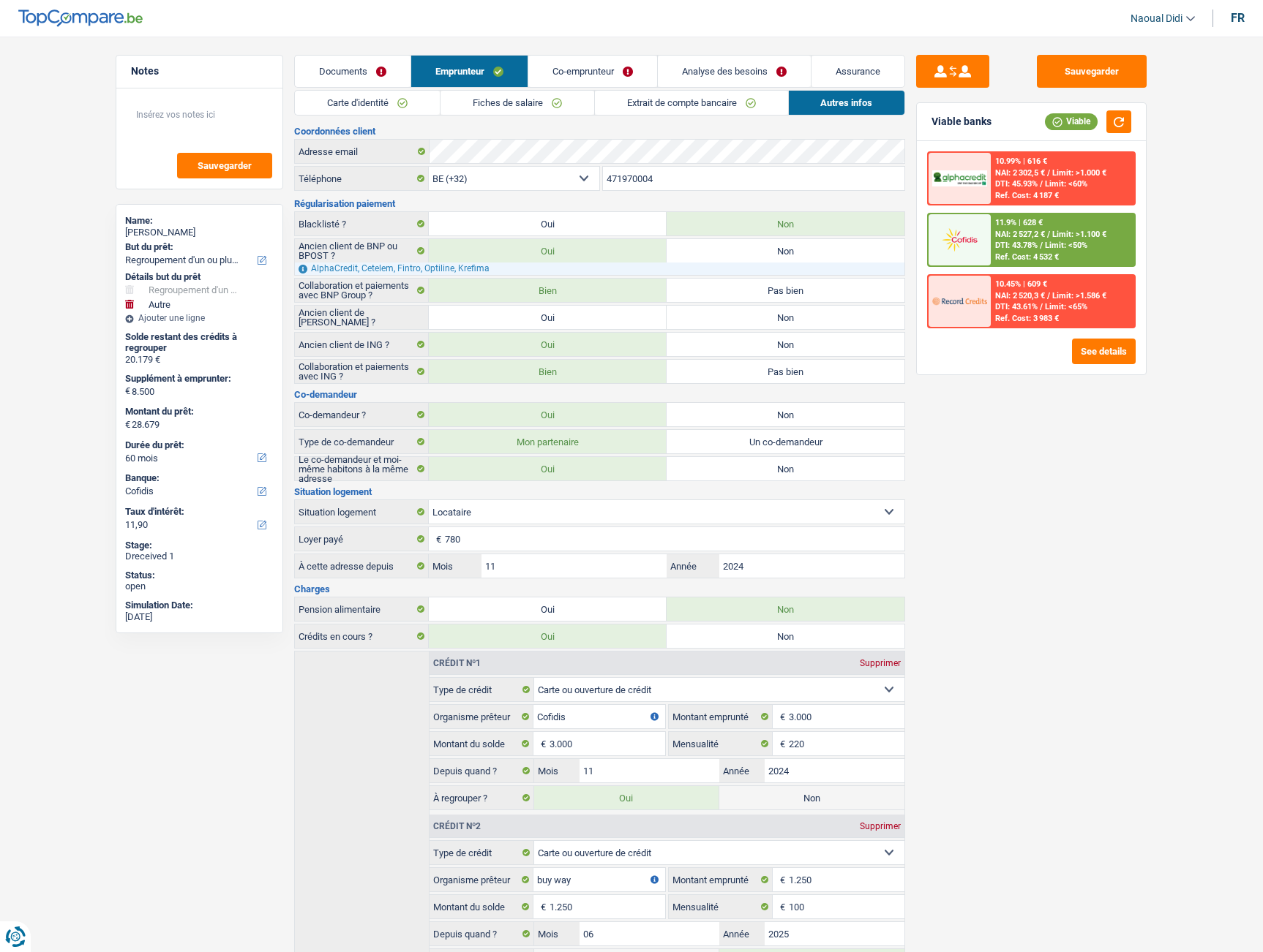
click at [699, 55] on li "Analyse des besoins" at bounding box center [734, 71] width 153 height 33
click at [704, 65] on link "Analyse des besoins" at bounding box center [734, 71] width 153 height 32
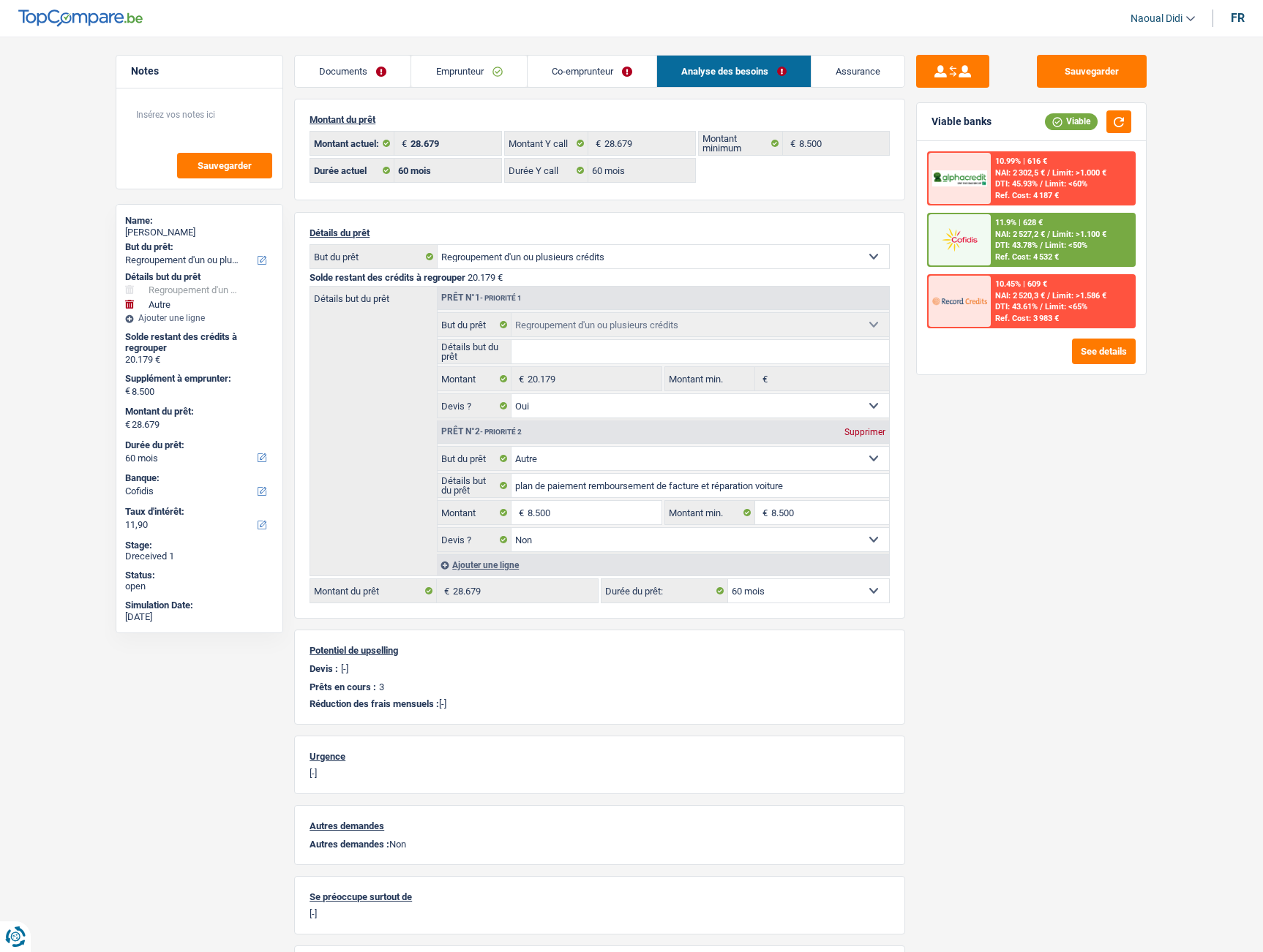
click at [998, 245] on span "DTI: 43.78%" at bounding box center [1016, 245] width 42 height 9
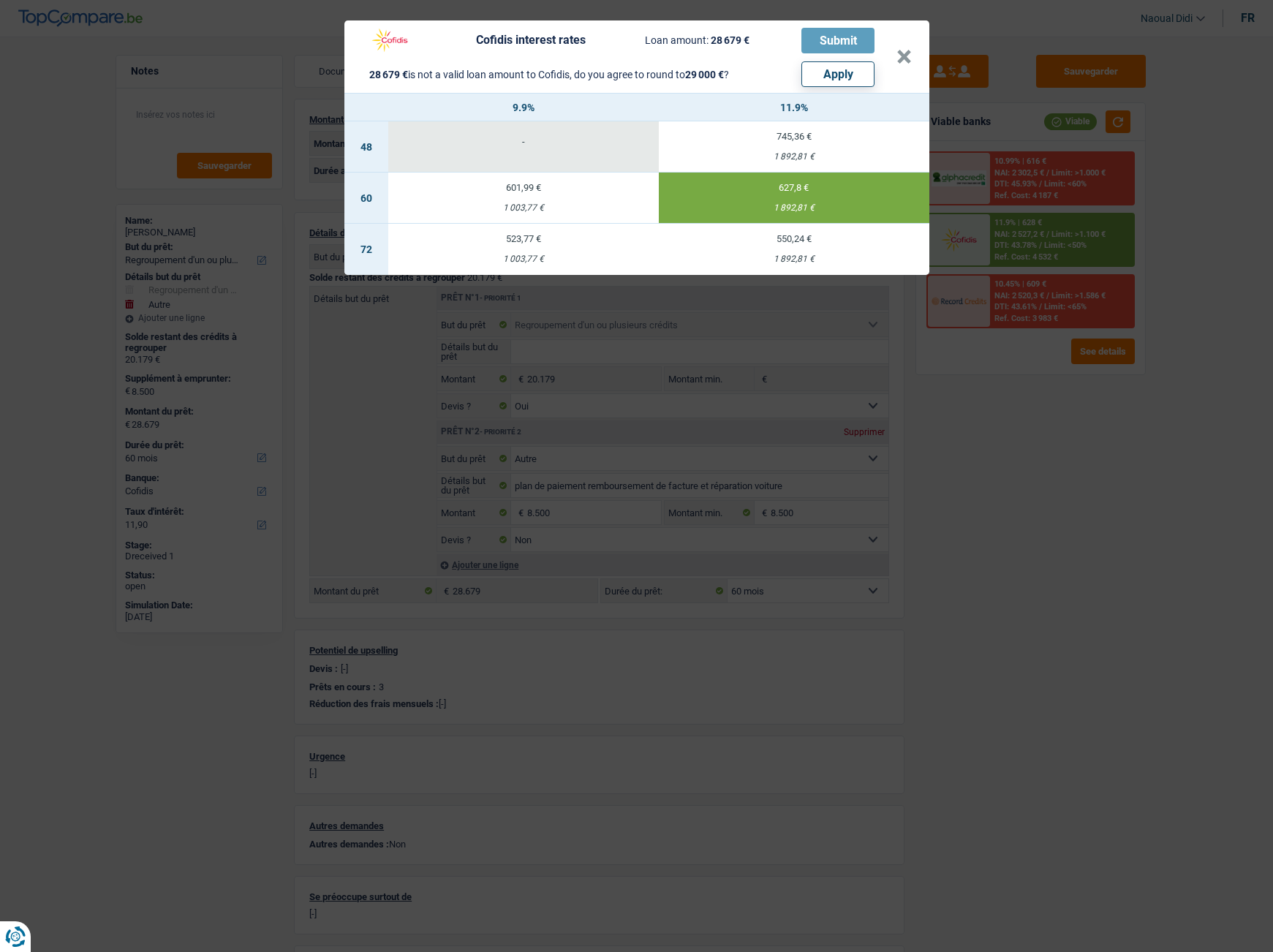
click at [846, 77] on button "Apply" at bounding box center [838, 74] width 73 height 25
type input "8.821"
type input "29.000"
select select "120"
type input "29.000"
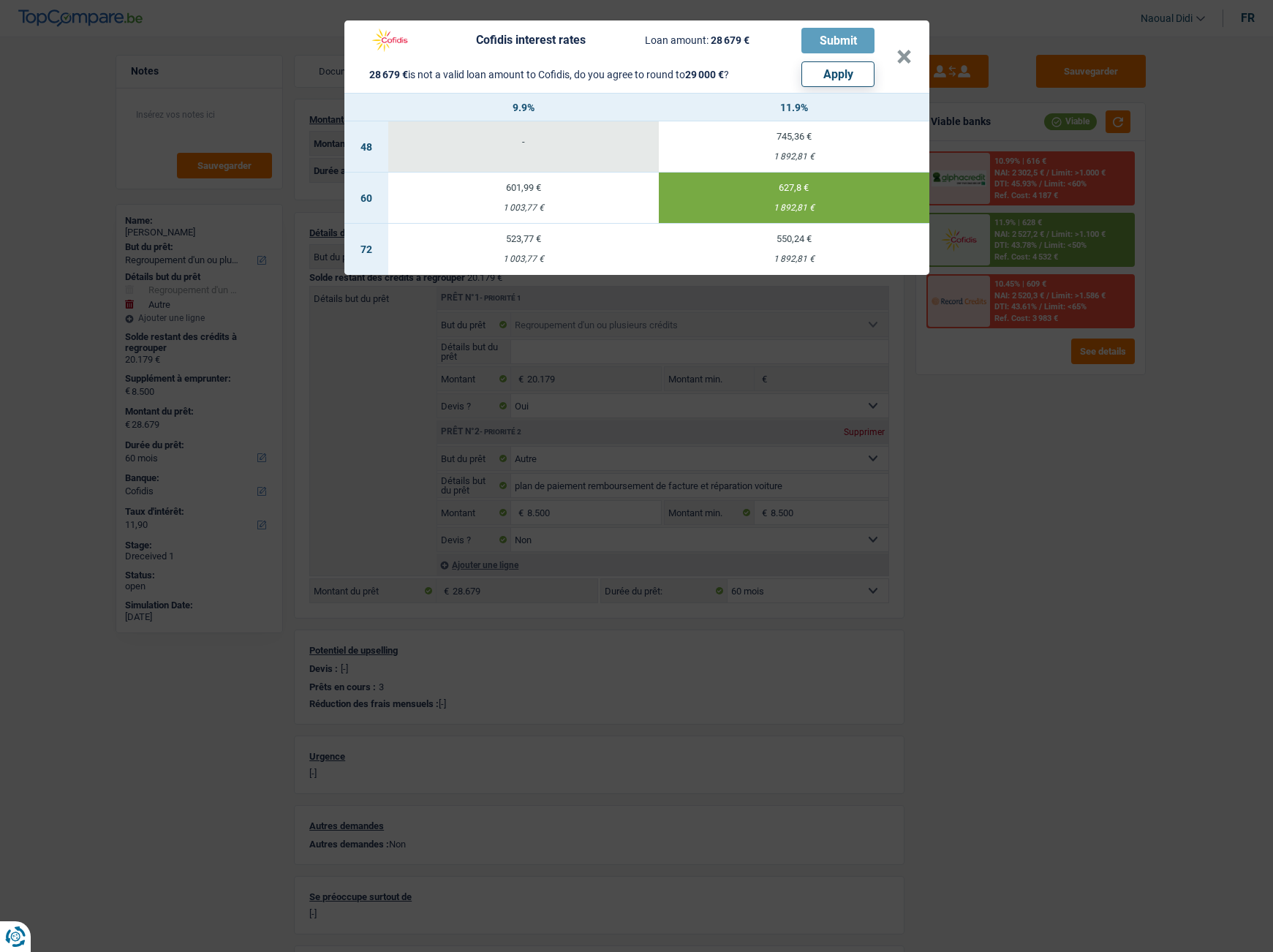
select select "120"
type input "8.821"
type input "29.000"
select select "120"
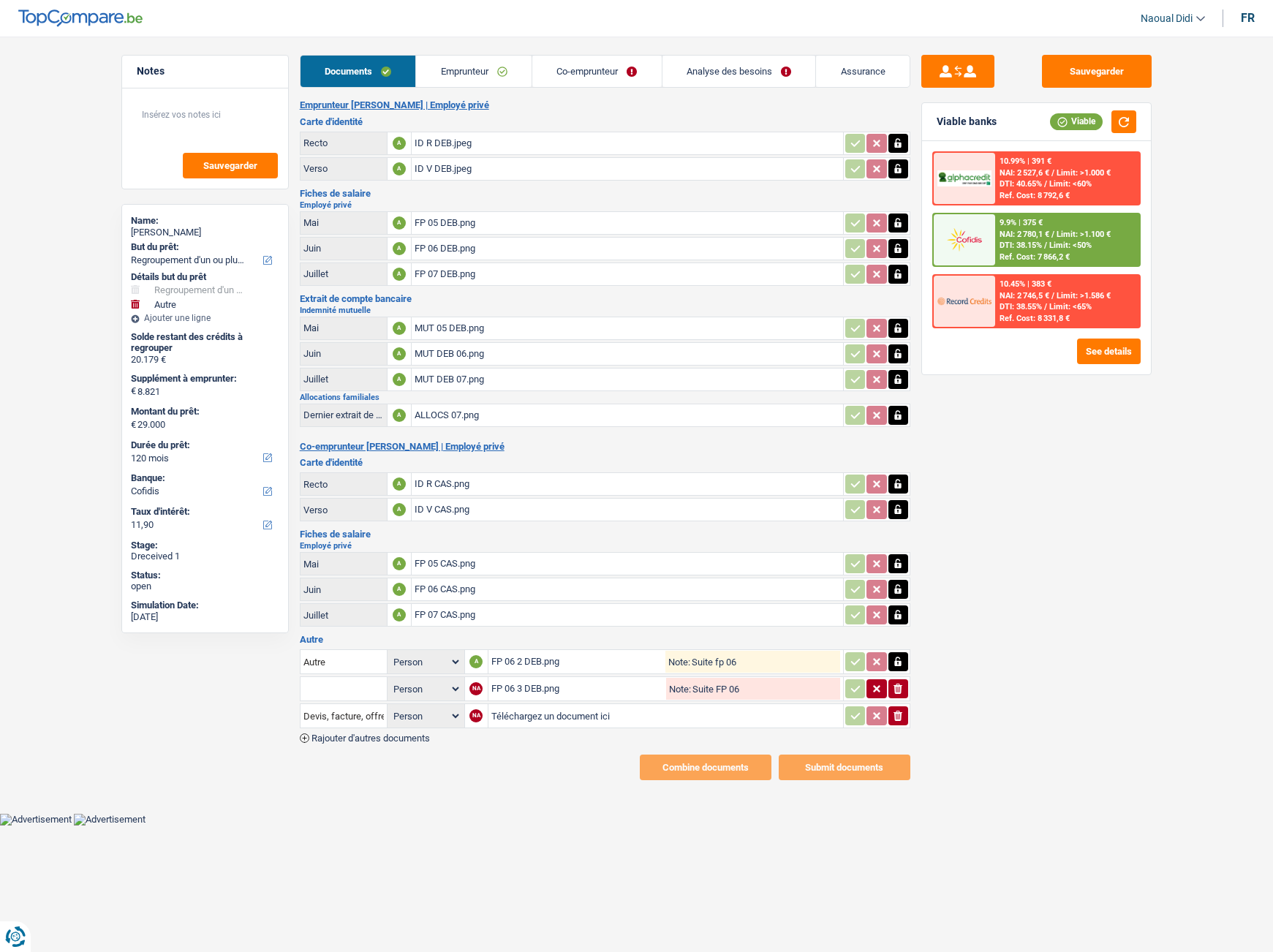
select select "refinancing"
select select "other"
select select "120"
select select "cofidis"
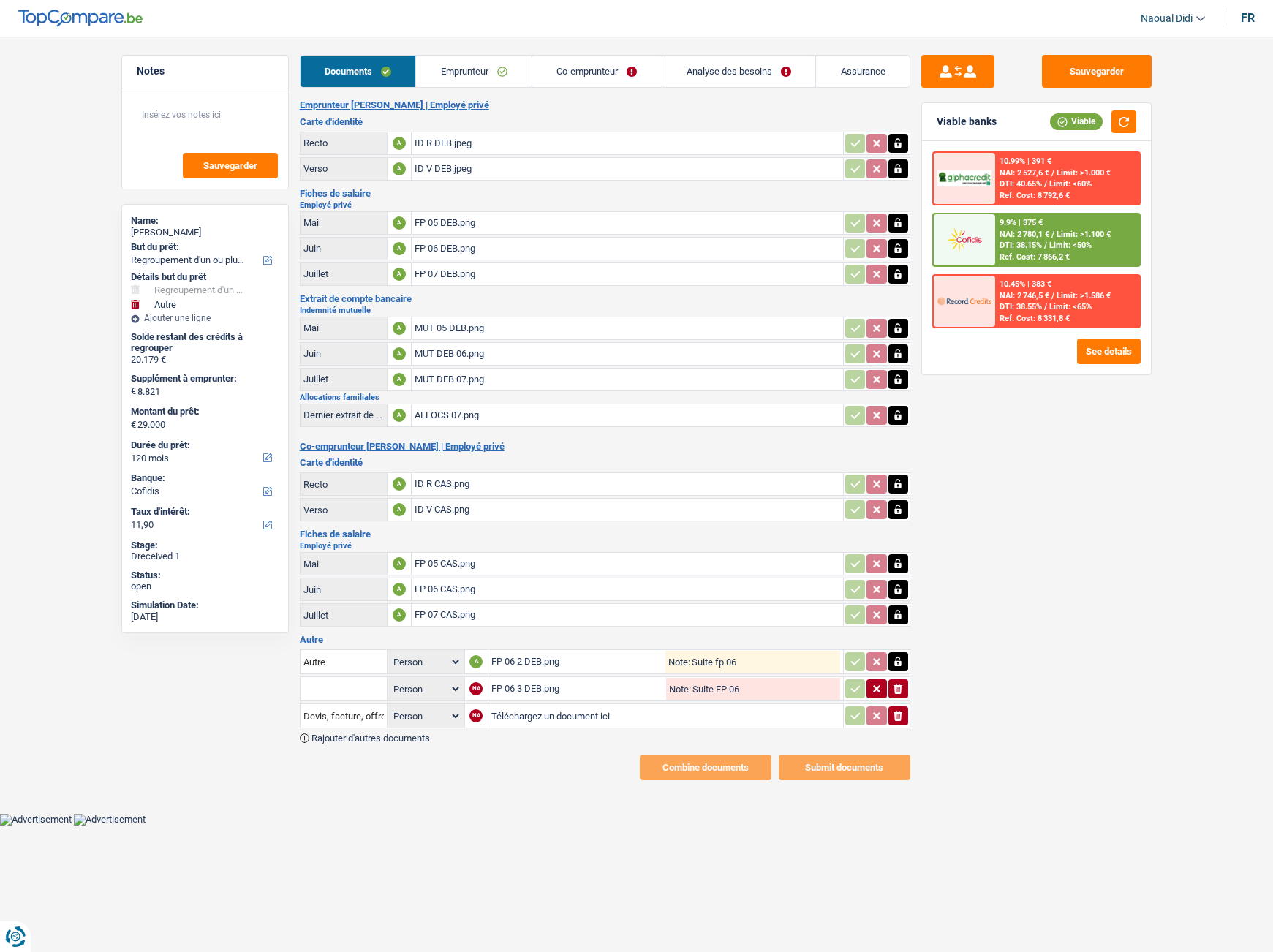
select select "120"
select select "60"
select select "refinancing"
select select "yes"
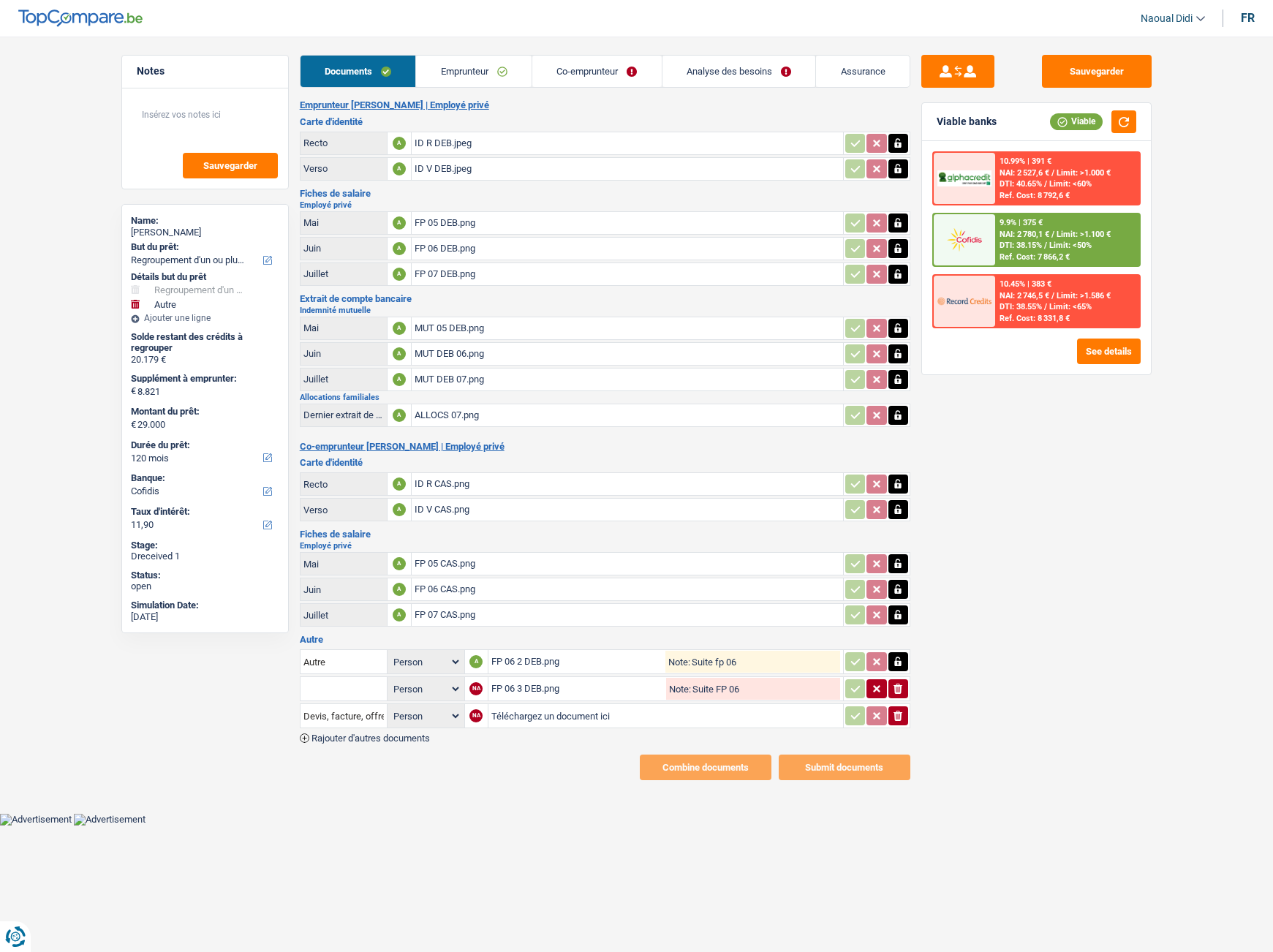
select select "other"
select select "false"
click at [1064, 247] on span "Limit: <50%" at bounding box center [1070, 245] width 42 height 9
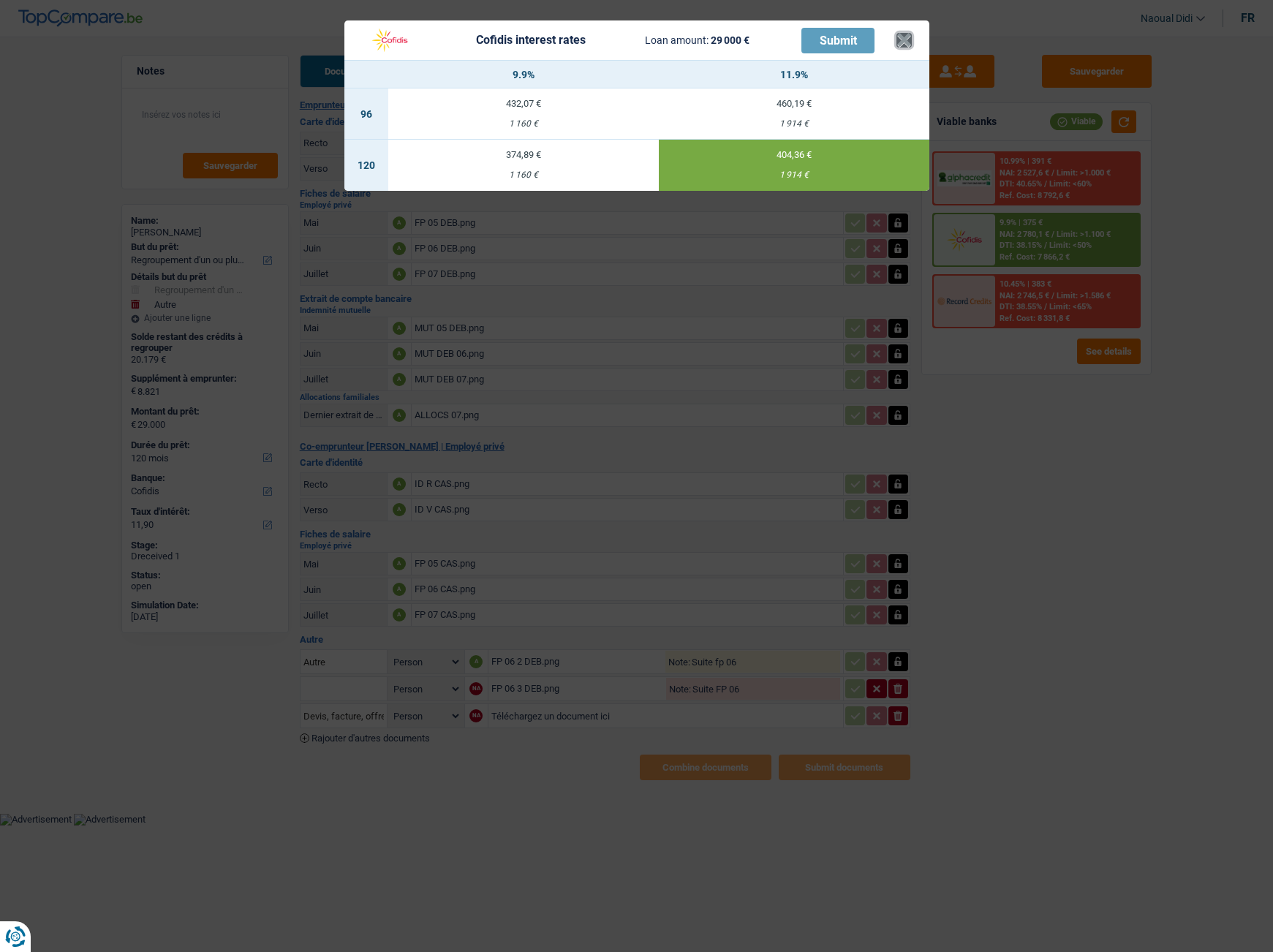
click at [900, 48] on button "×" at bounding box center [904, 40] width 15 height 15
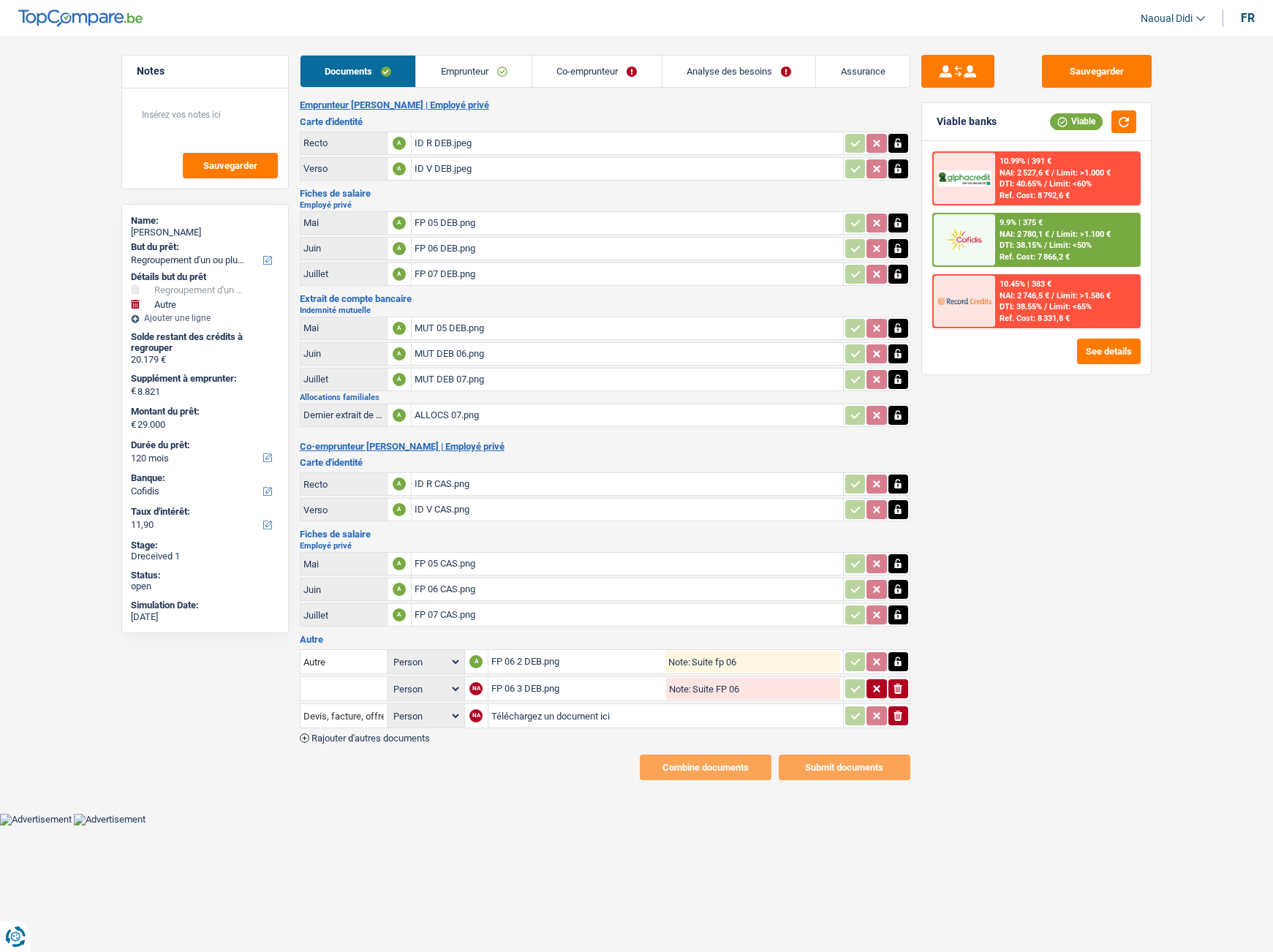
click at [450, 59] on link "Emprunteur" at bounding box center [474, 71] width 116 height 32
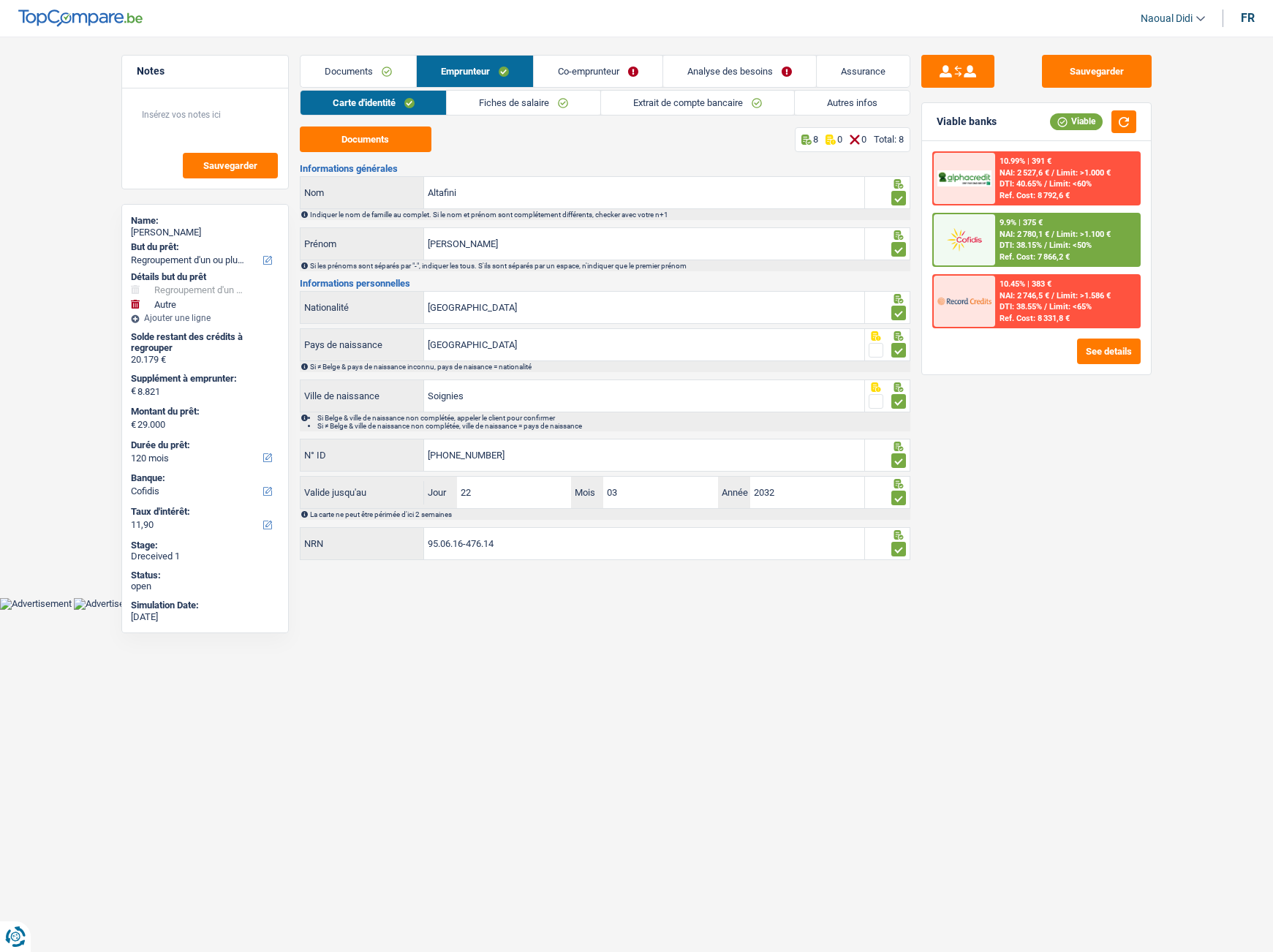
click at [698, 72] on link "Analyse des besoins" at bounding box center [739, 71] width 152 height 32
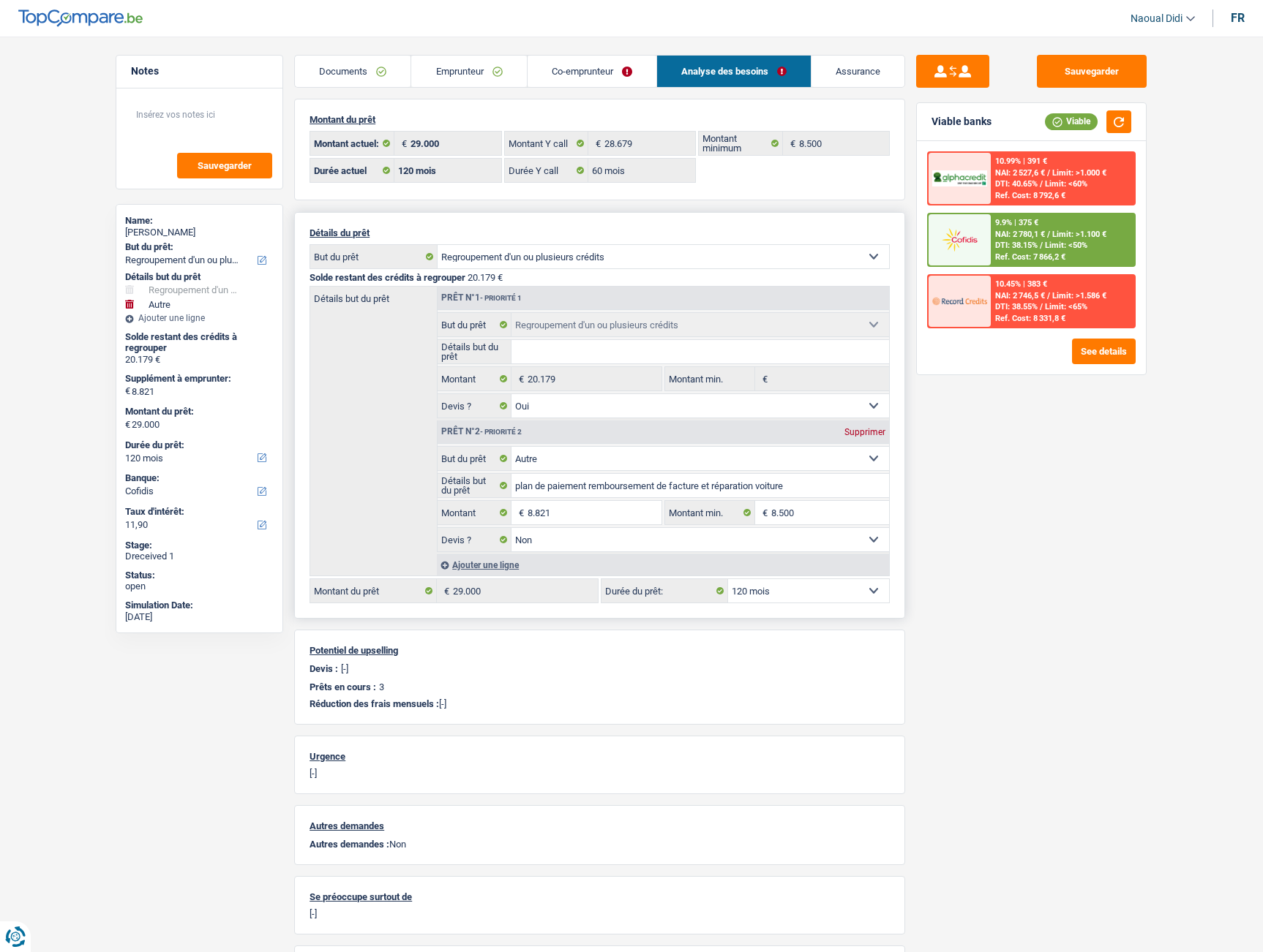
click at [788, 583] on select "12 mois 18 mois 24 mois 30 mois 36 mois 42 mois 48 mois 60 mois 72 mois 84 mois…" at bounding box center [808, 591] width 161 height 23
click at [821, 598] on select "12 mois 18 mois 24 mois 30 mois 36 mois 42 mois 48 mois 60 mois 72 mois 84 mois…" at bounding box center [808, 591] width 161 height 23
select select "60"
click at [728, 579] on select "12 mois 18 mois 24 mois 30 mois 36 mois 42 mois 48 mois 60 mois 72 mois 84 mois…" at bounding box center [808, 591] width 161 height 23
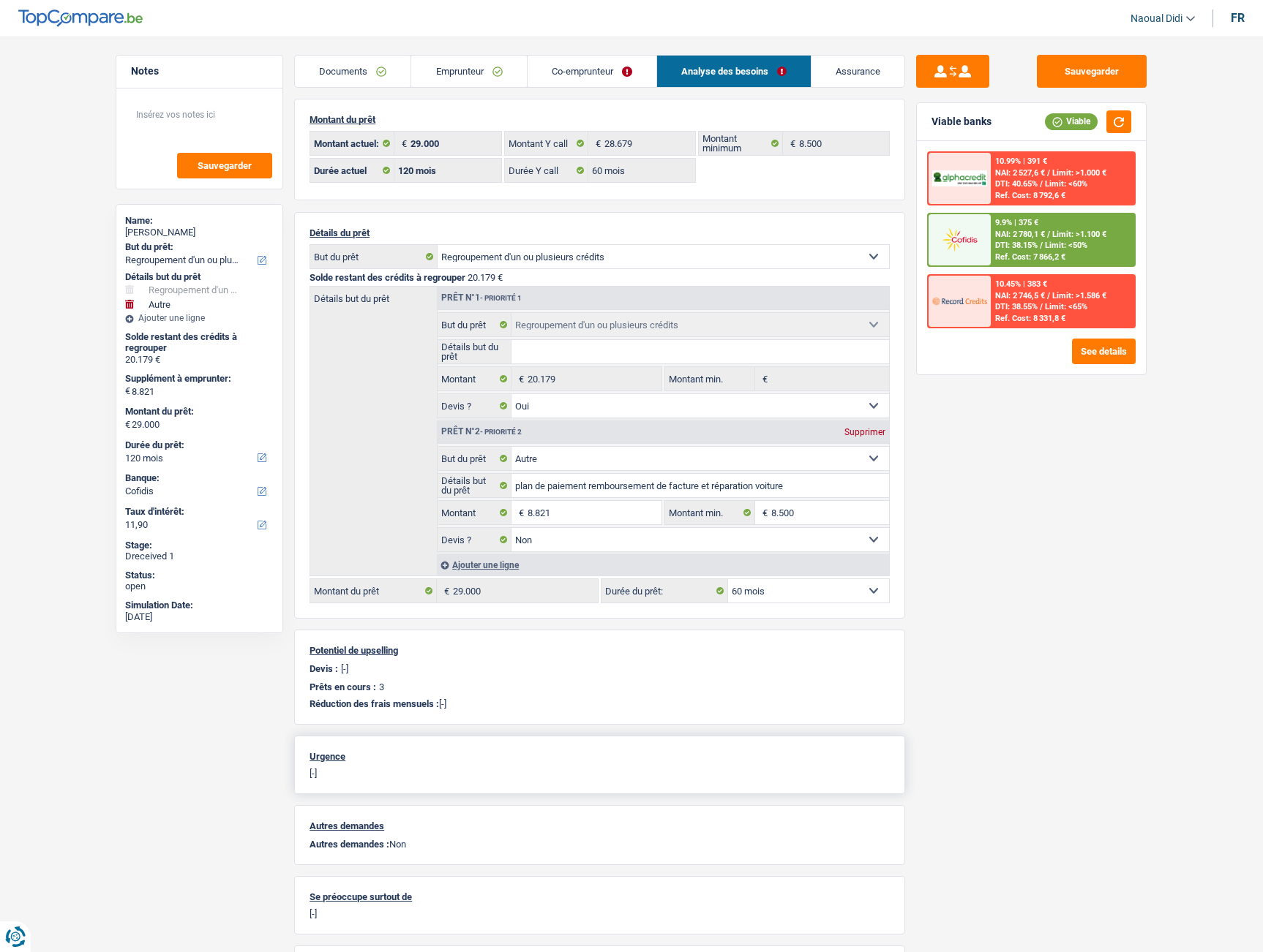
select select "60"
drag, startPoint x: 831, startPoint y: 596, endPoint x: 821, endPoint y: 599, distance: 10.4
click at [831, 596] on select "12 mois 18 mois 24 mois 30 mois 36 mois 42 mois 48 mois 60 mois 72 mois 84 mois…" at bounding box center [808, 591] width 161 height 23
select select "120"
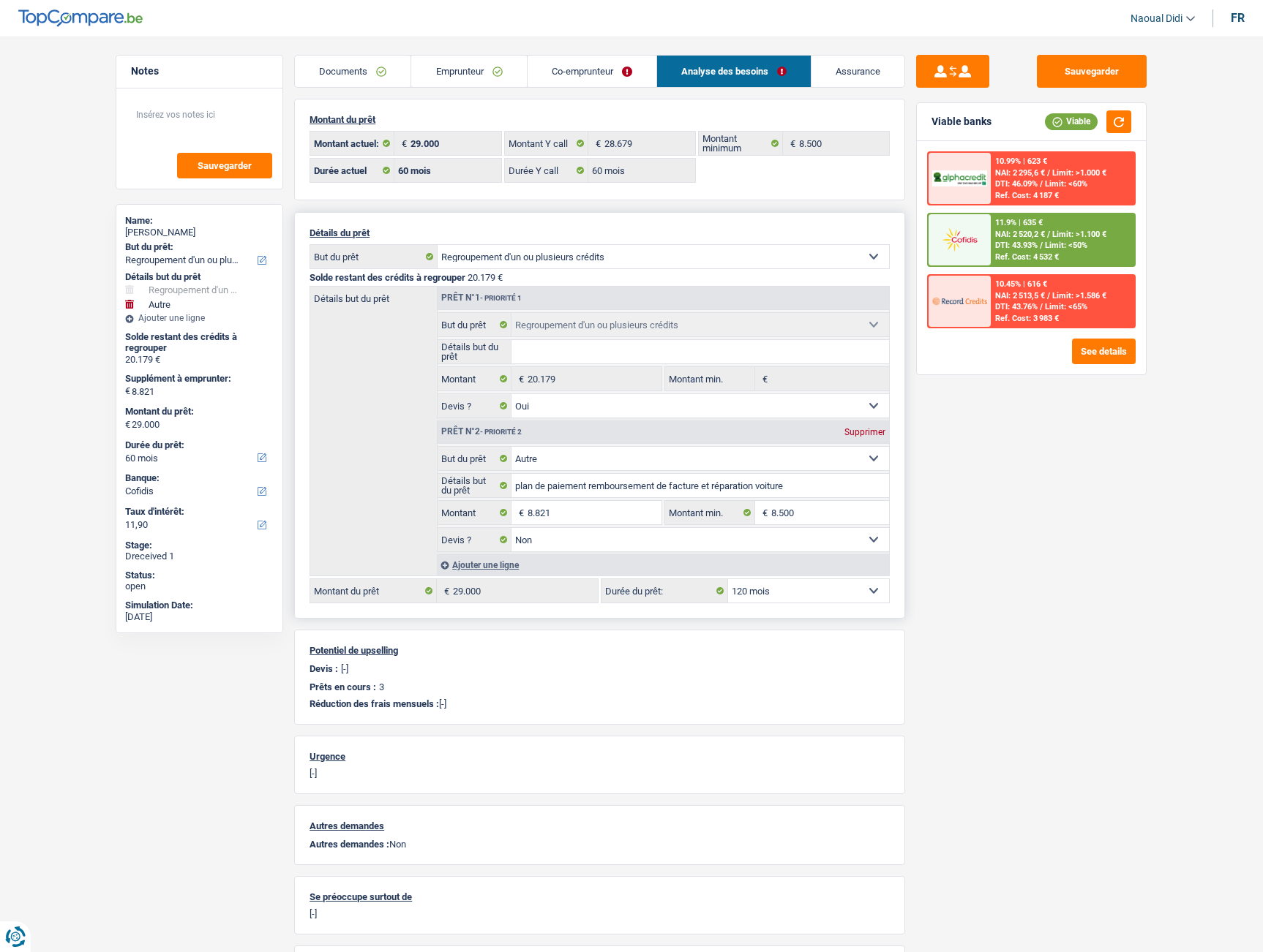
click at [728, 579] on select "12 mois 18 mois 24 mois 30 mois 36 mois 42 mois 48 mois 60 mois 72 mois 84 mois…" at bounding box center [808, 591] width 161 height 23
select select "120"
click at [763, 583] on select "12 mois 18 mois 24 mois 30 mois 36 mois 42 mois 48 mois 60 mois 72 mois 84 mois…" at bounding box center [808, 591] width 161 height 23
select select "60"
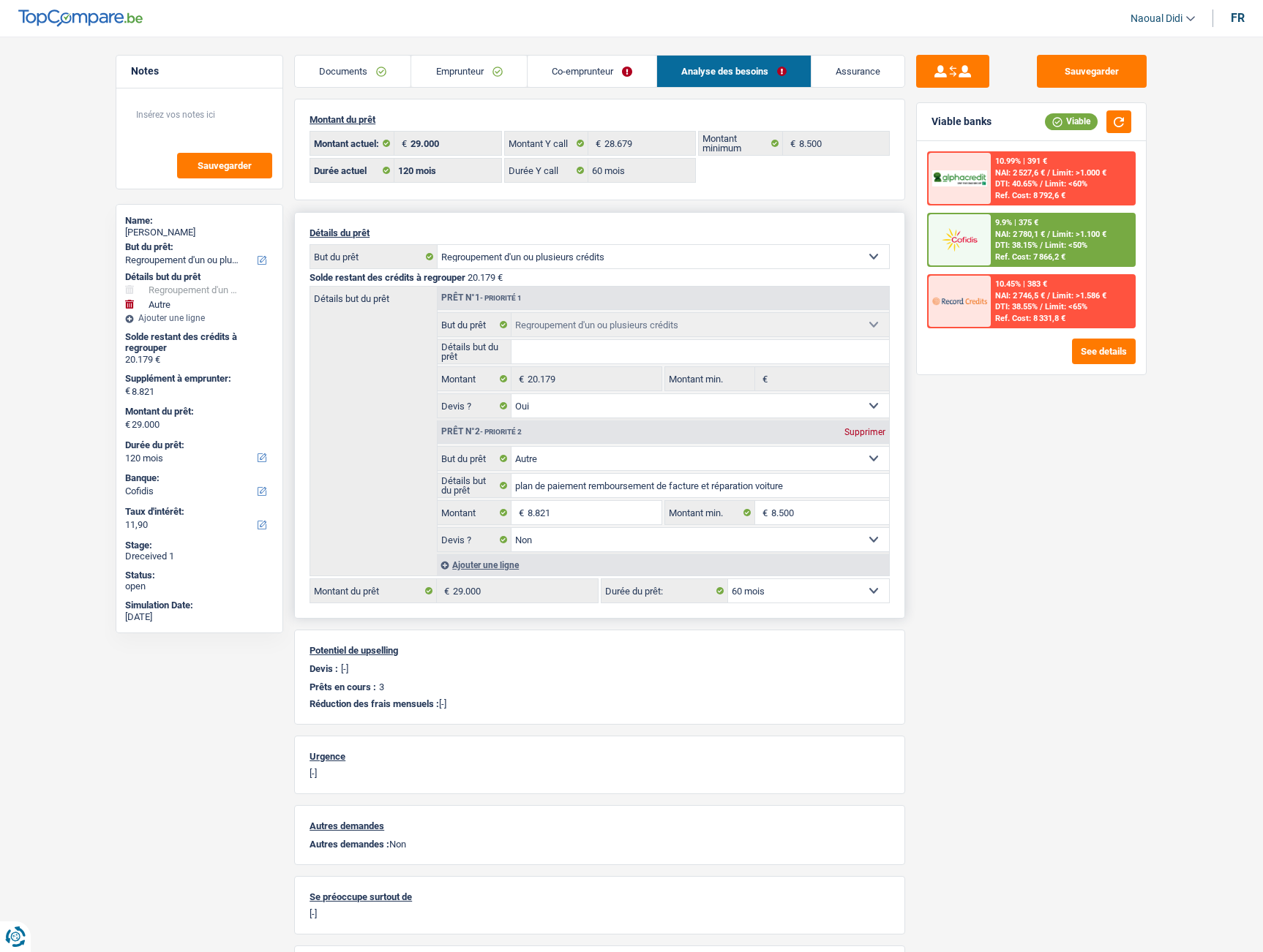
click at [728, 579] on select "12 mois 18 mois 24 mois 30 mois 36 mois 42 mois 48 mois 60 mois 72 mois 84 mois…" at bounding box center [808, 591] width 161 height 23
select select "60"
click at [1034, 224] on div "11.9% | 635 €" at bounding box center [1019, 223] width 48 height 9
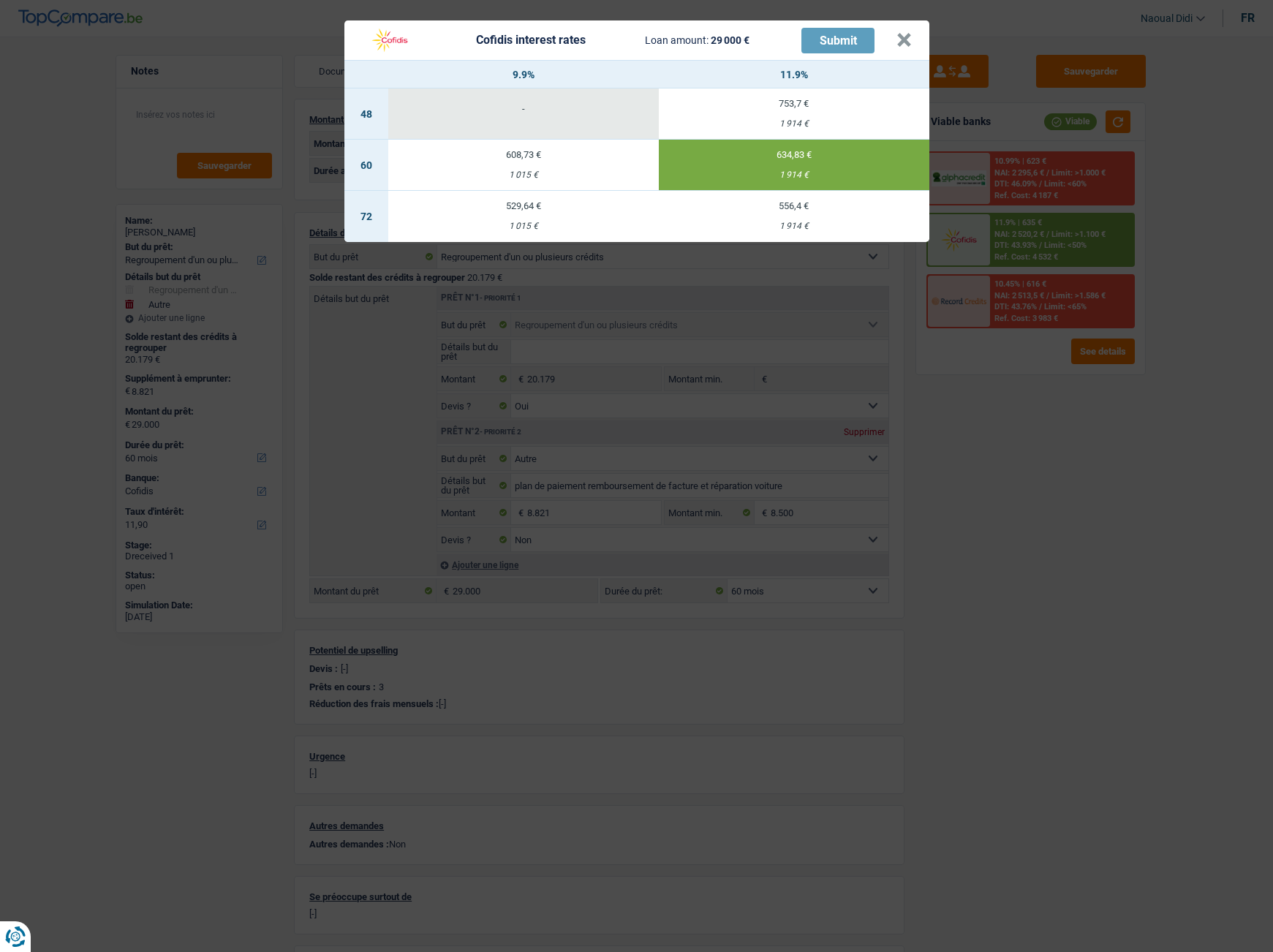
click at [564, 155] on div "608,73 €" at bounding box center [523, 155] width 270 height 9
type input "9,90"
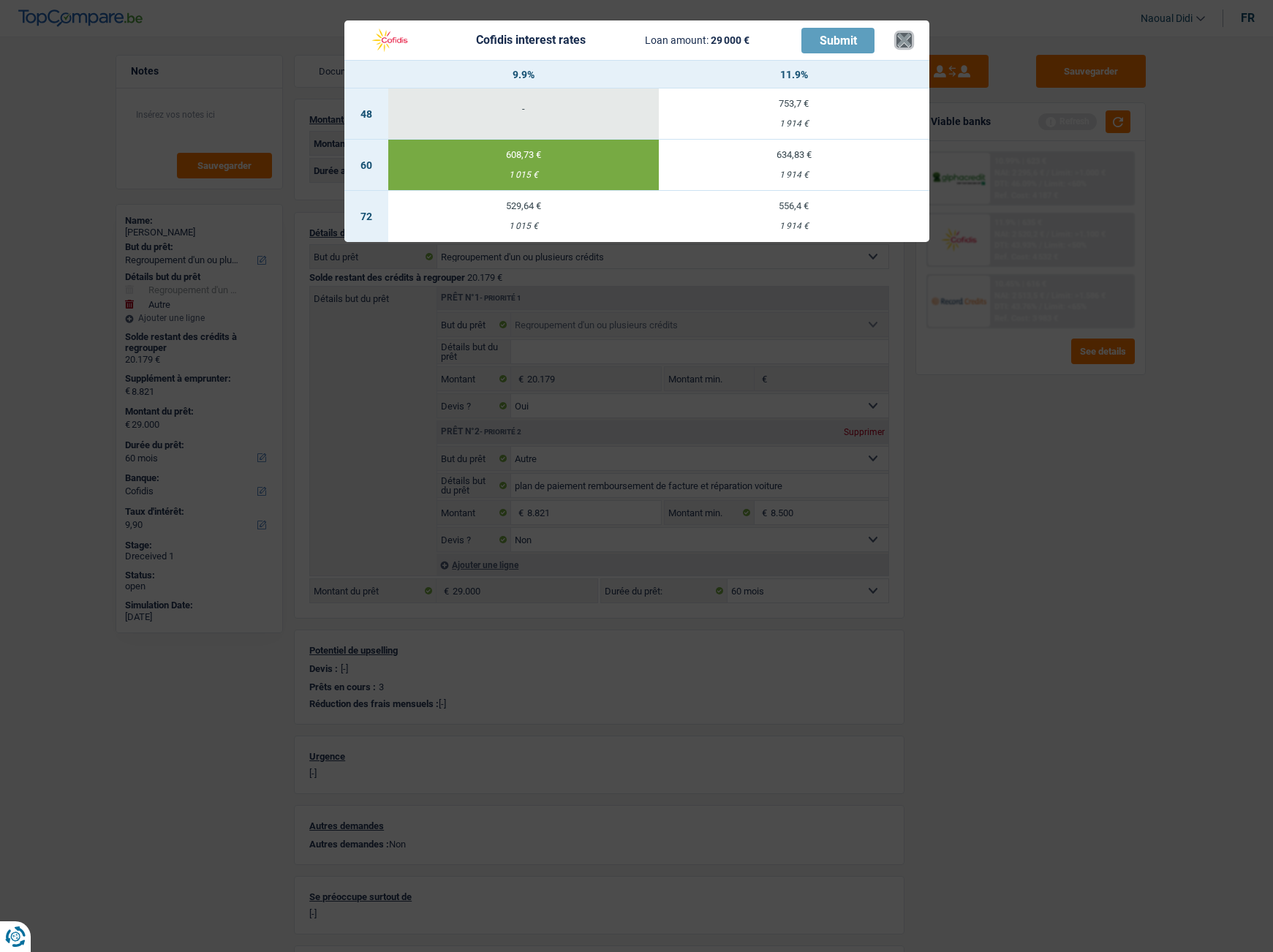
click at [900, 40] on button "×" at bounding box center [904, 40] width 15 height 15
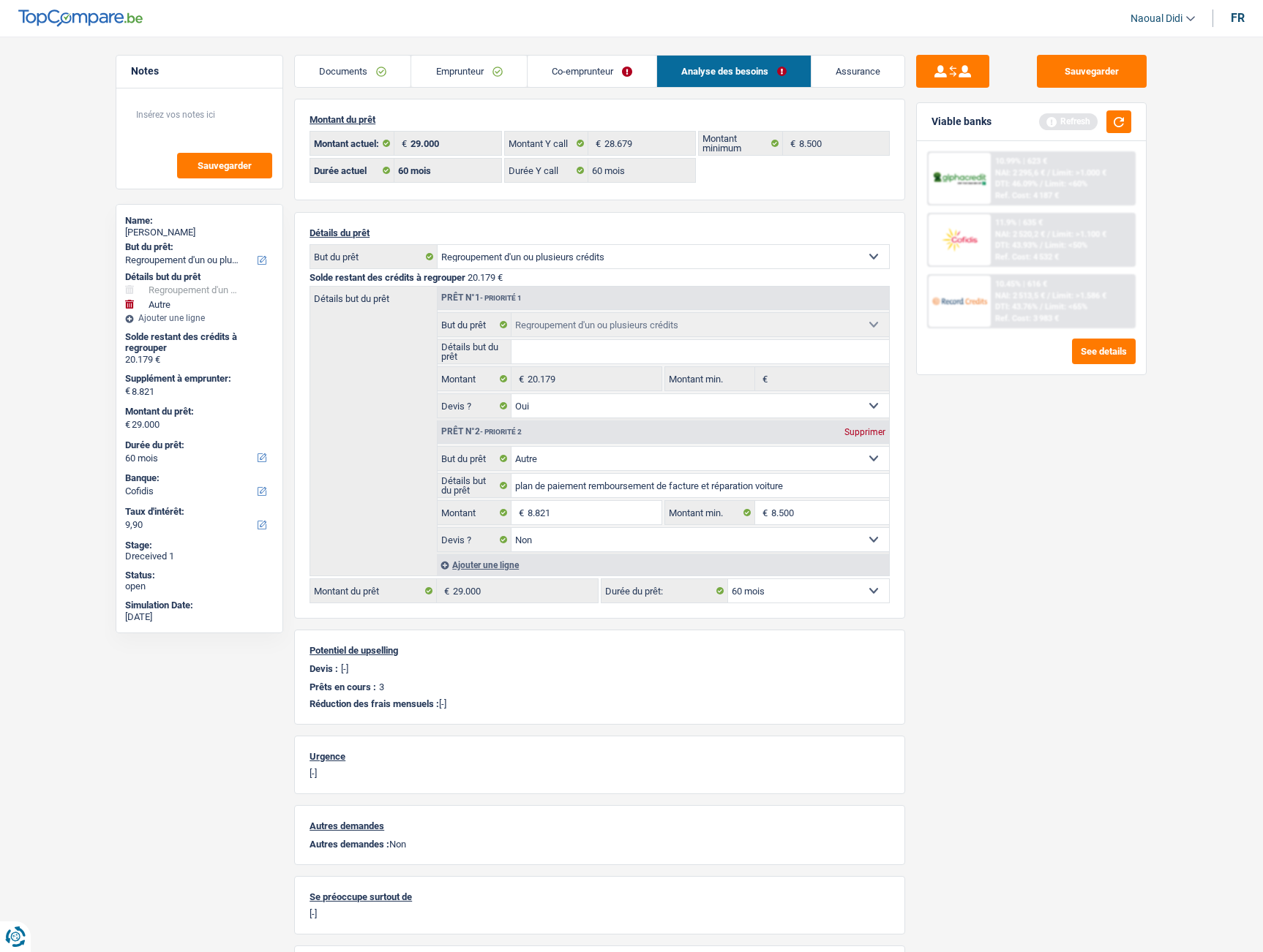
click at [567, 76] on link "Co-emprunteur" at bounding box center [592, 71] width 129 height 32
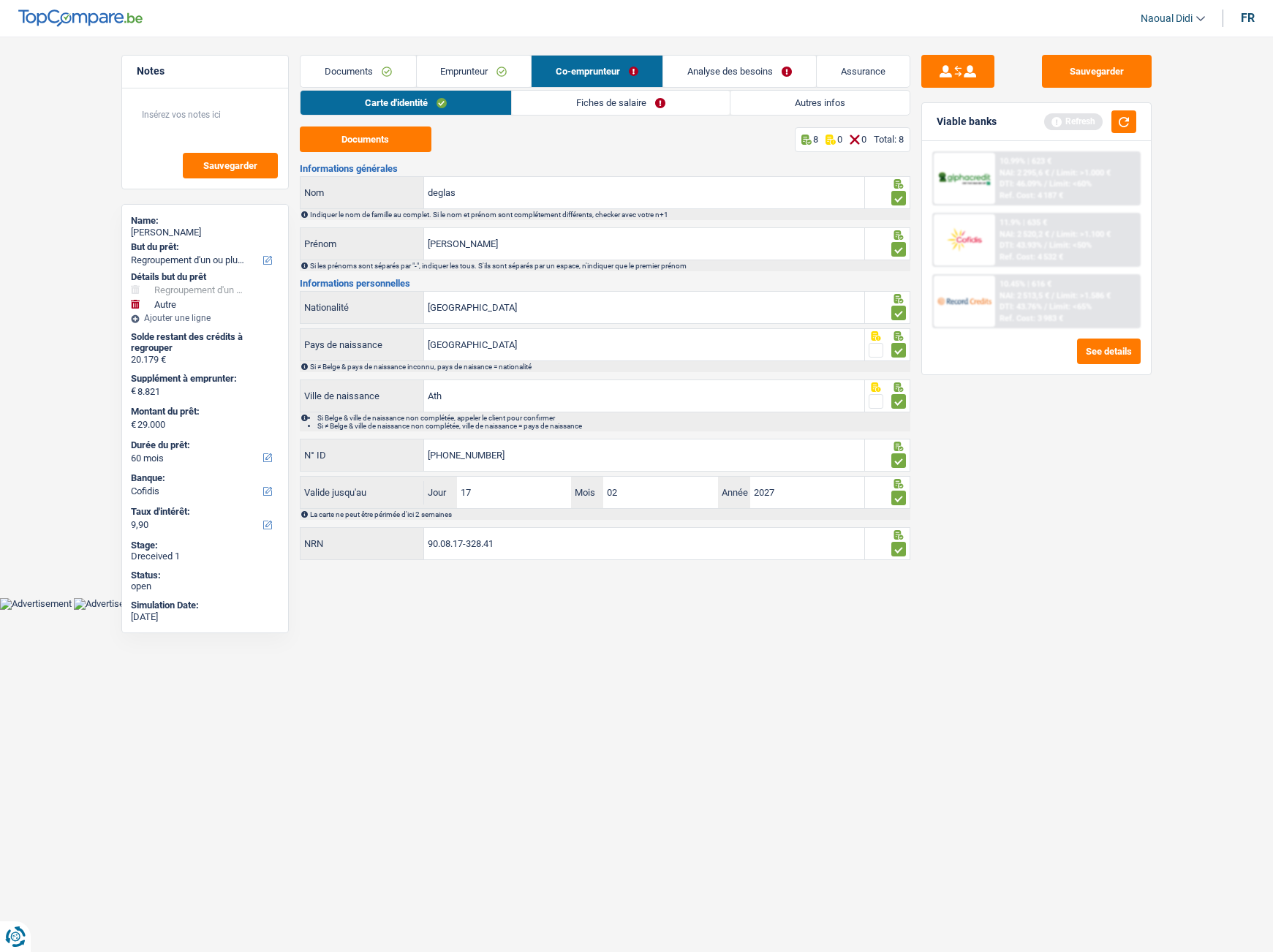
click at [583, 108] on link "Fiches de salaire" at bounding box center [621, 102] width 218 height 24
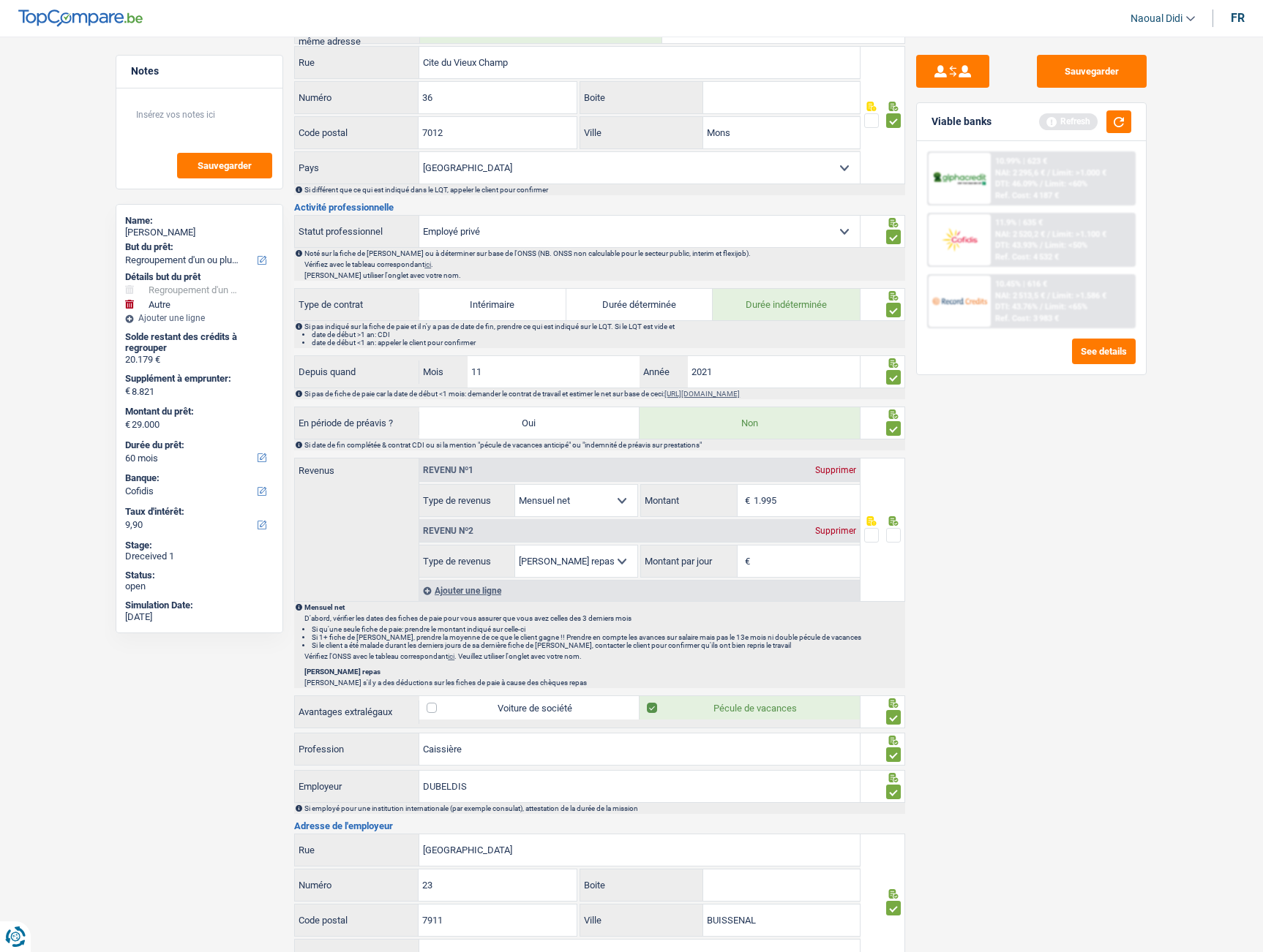
scroll to position [439, 0]
click at [893, 536] on span at bounding box center [893, 535] width 15 height 15
click at [0, 0] on input "radio" at bounding box center [0, 0] width 0 height 0
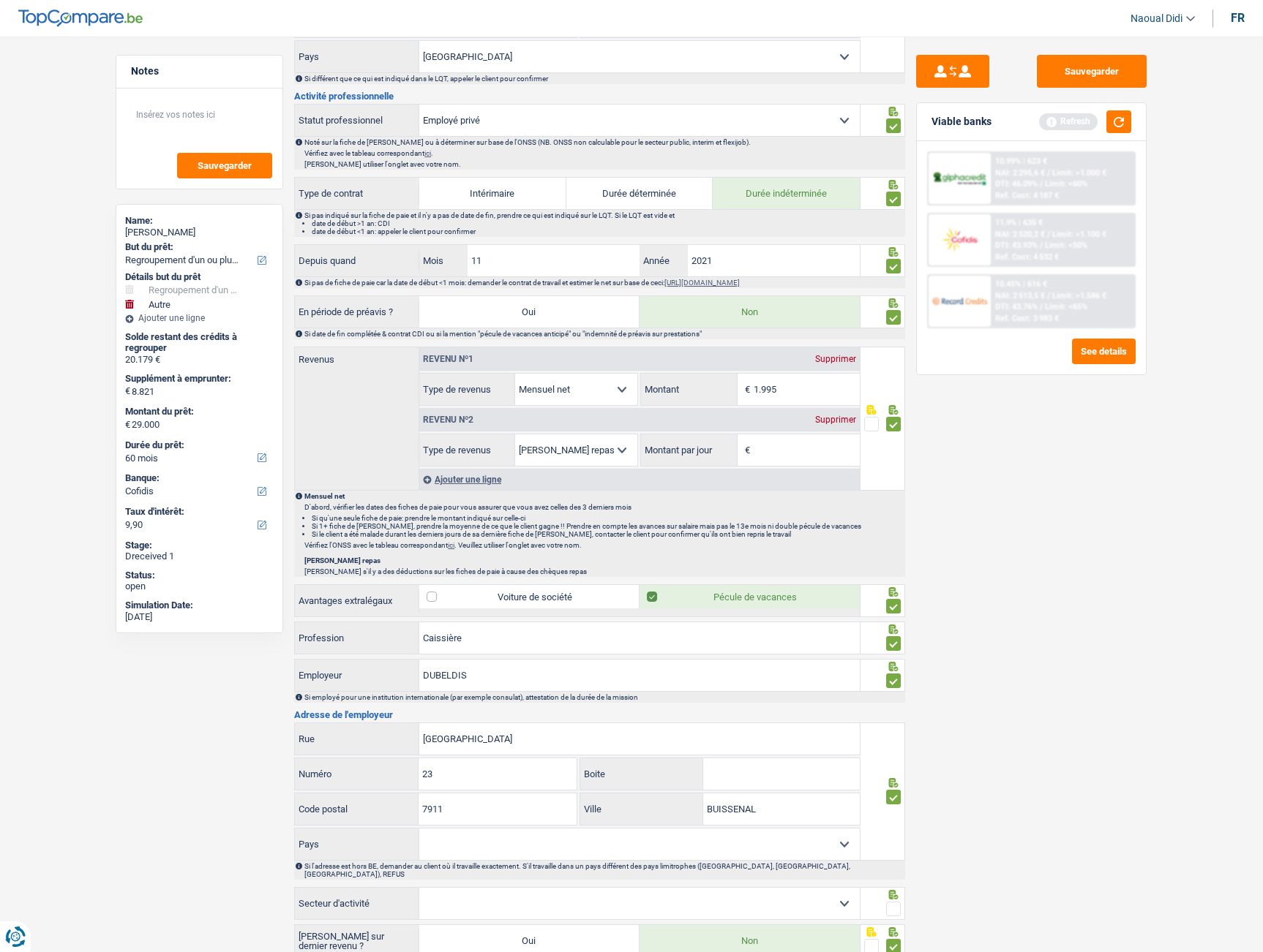
scroll to position [692, 0]
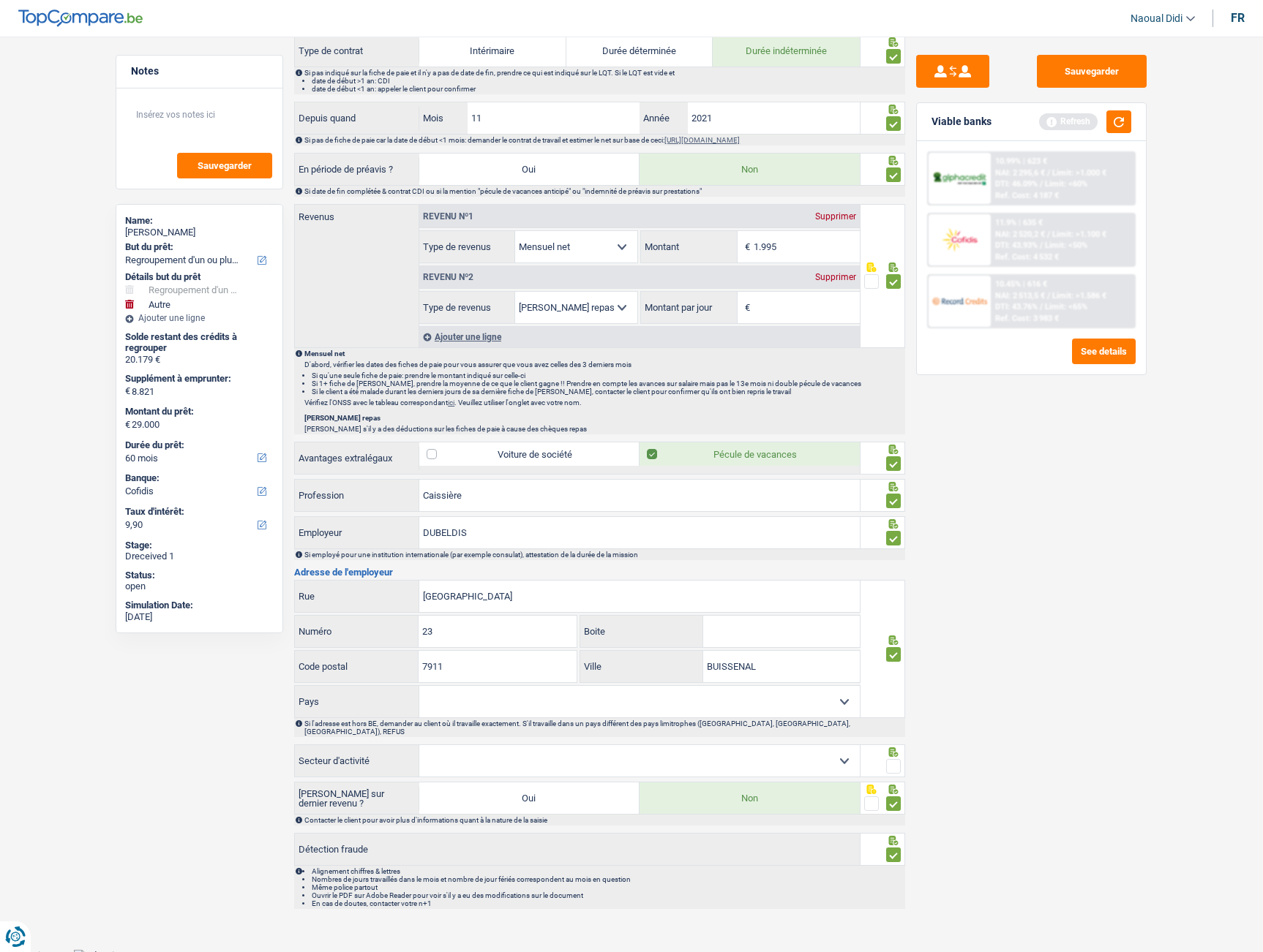
click at [552, 760] on select "Agriculture/Pêche Industrie Horeca Courier/Fitness/Taxi Construction Banques/As…" at bounding box center [640, 760] width 441 height 32
select select "bigCompanies"
click at [419, 745] on select "Agriculture/Pêche Industrie Horeca Courier/Fitness/Taxi Construction Banques/As…" at bounding box center [640, 760] width 441 height 32
click at [892, 759] on span at bounding box center [893, 766] width 15 height 15
click at [0, 0] on input "radio" at bounding box center [0, 0] width 0 height 0
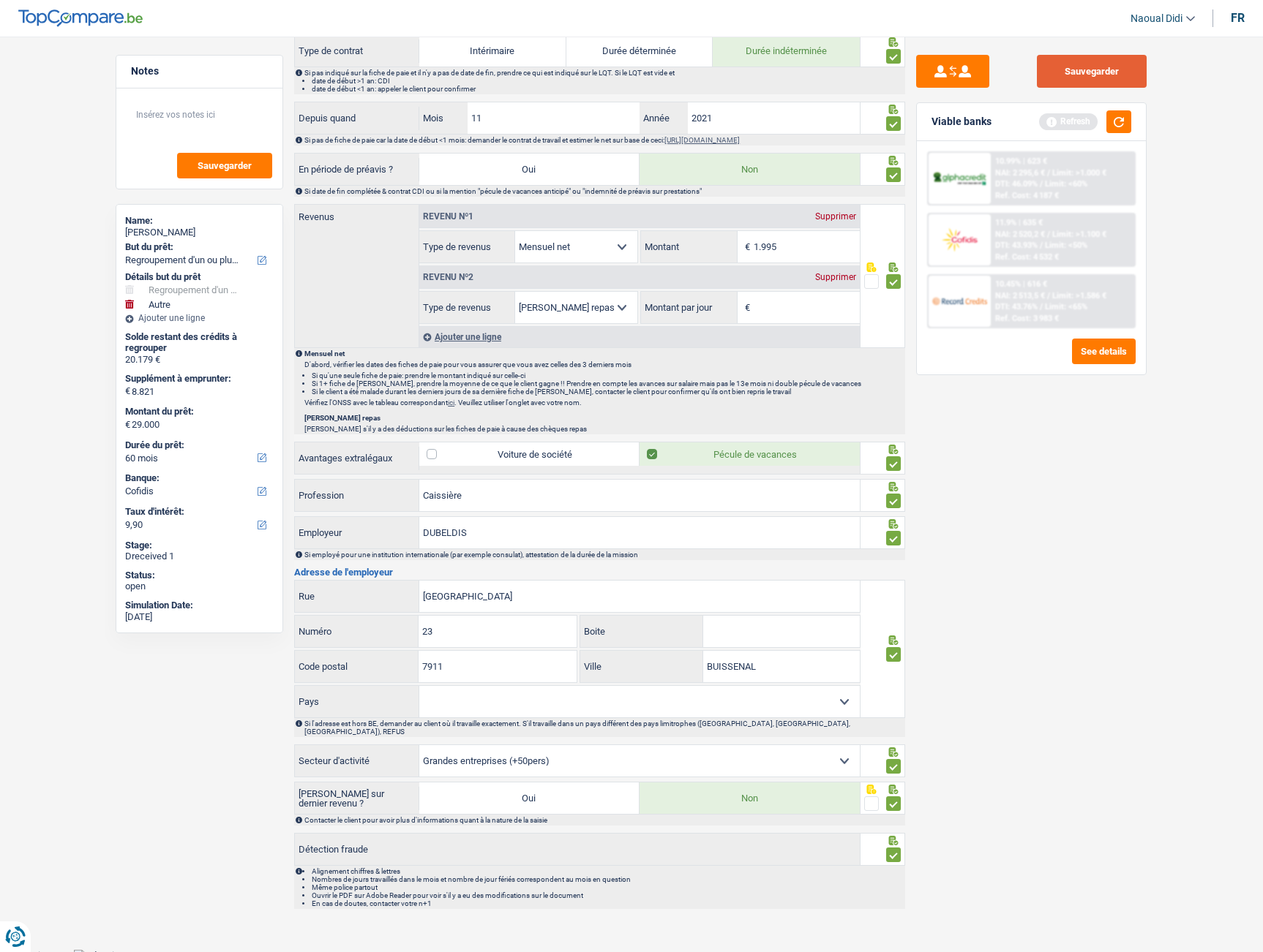
click at [1109, 67] on button "Sauvegarder" at bounding box center [1091, 71] width 109 height 33
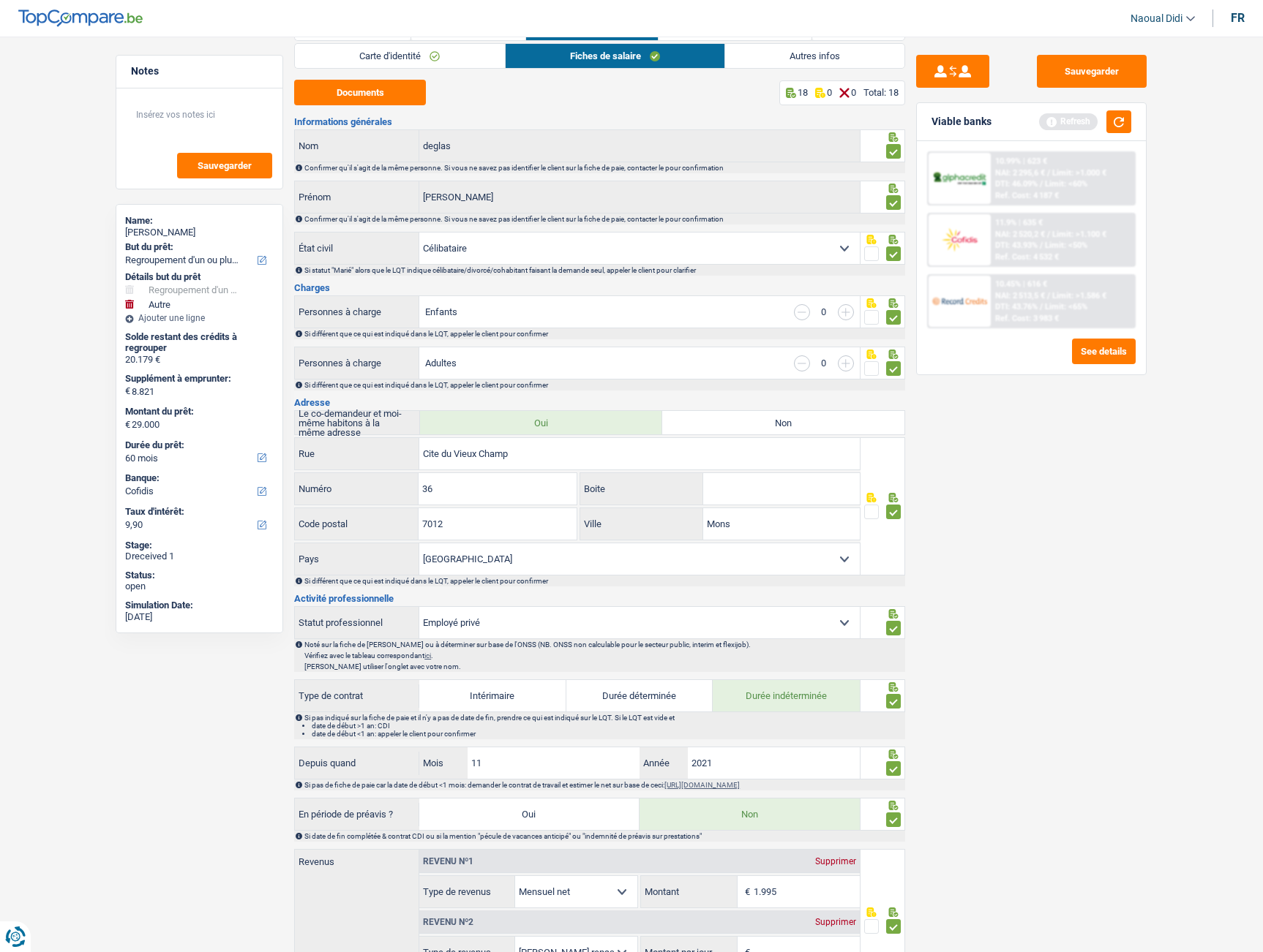
scroll to position [0, 0]
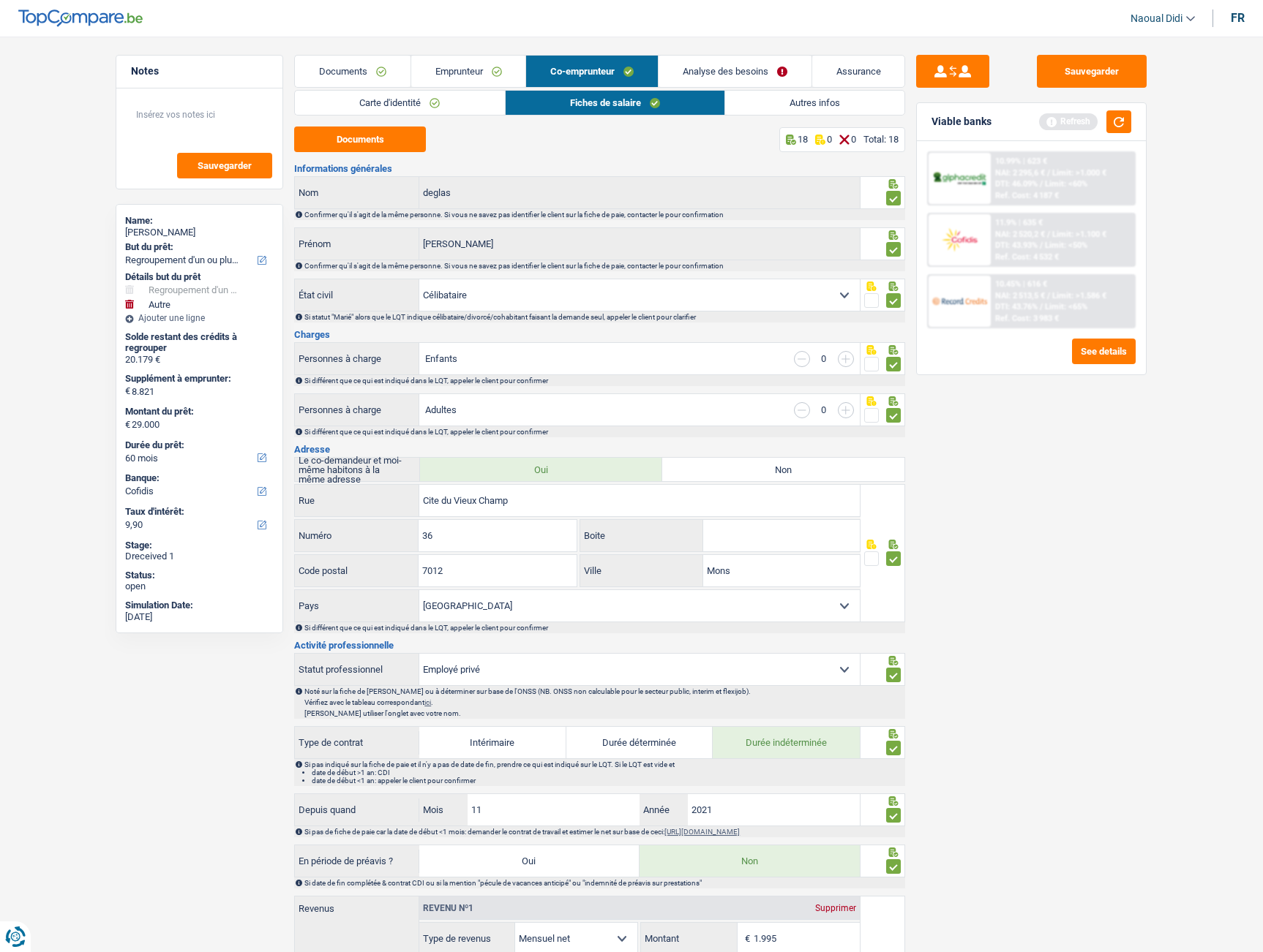
click at [794, 106] on link "Autres infos" at bounding box center [815, 102] width 180 height 24
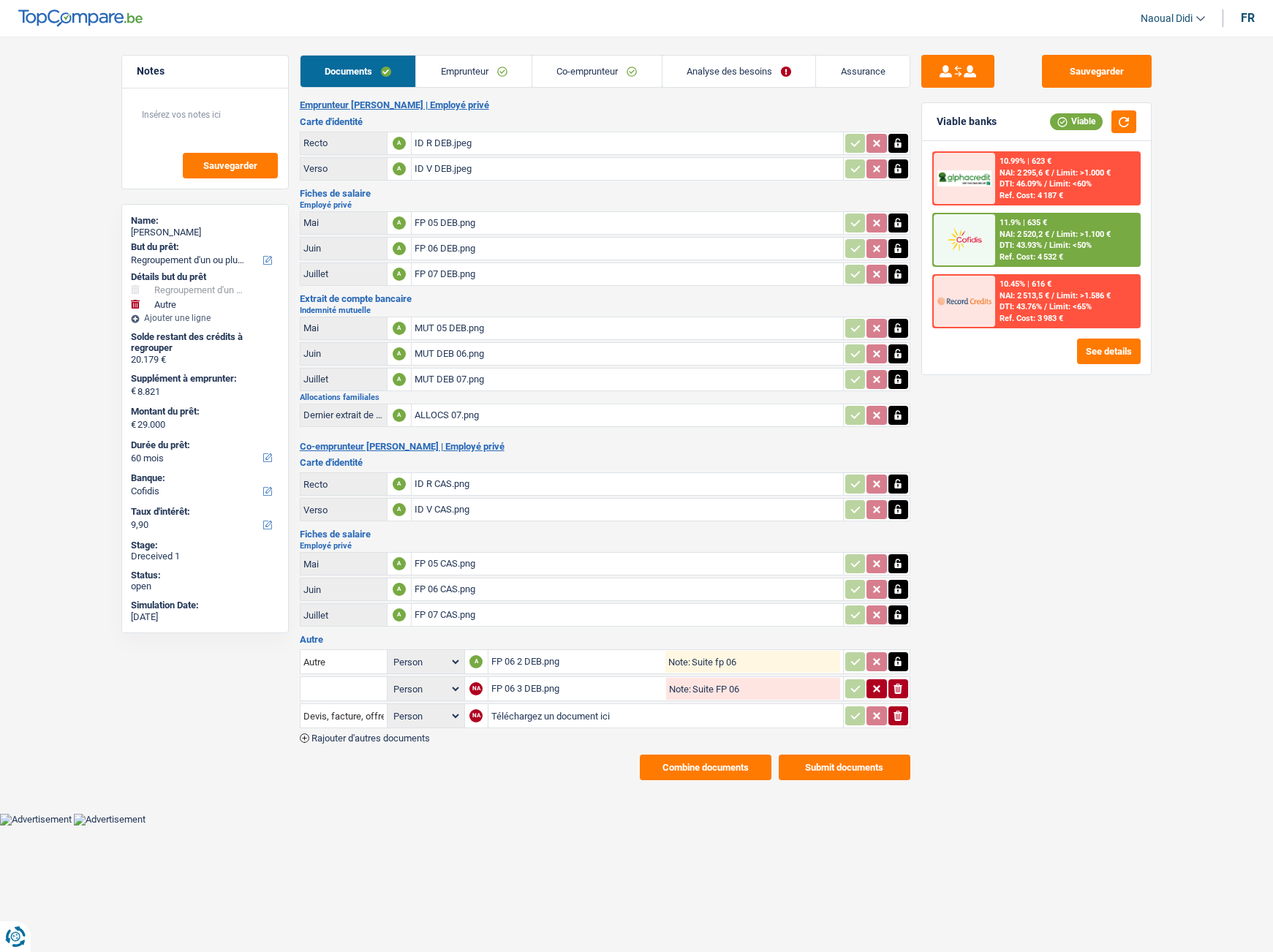
select select "refinancing"
select select "other"
select select "60"
select select "cofidis"
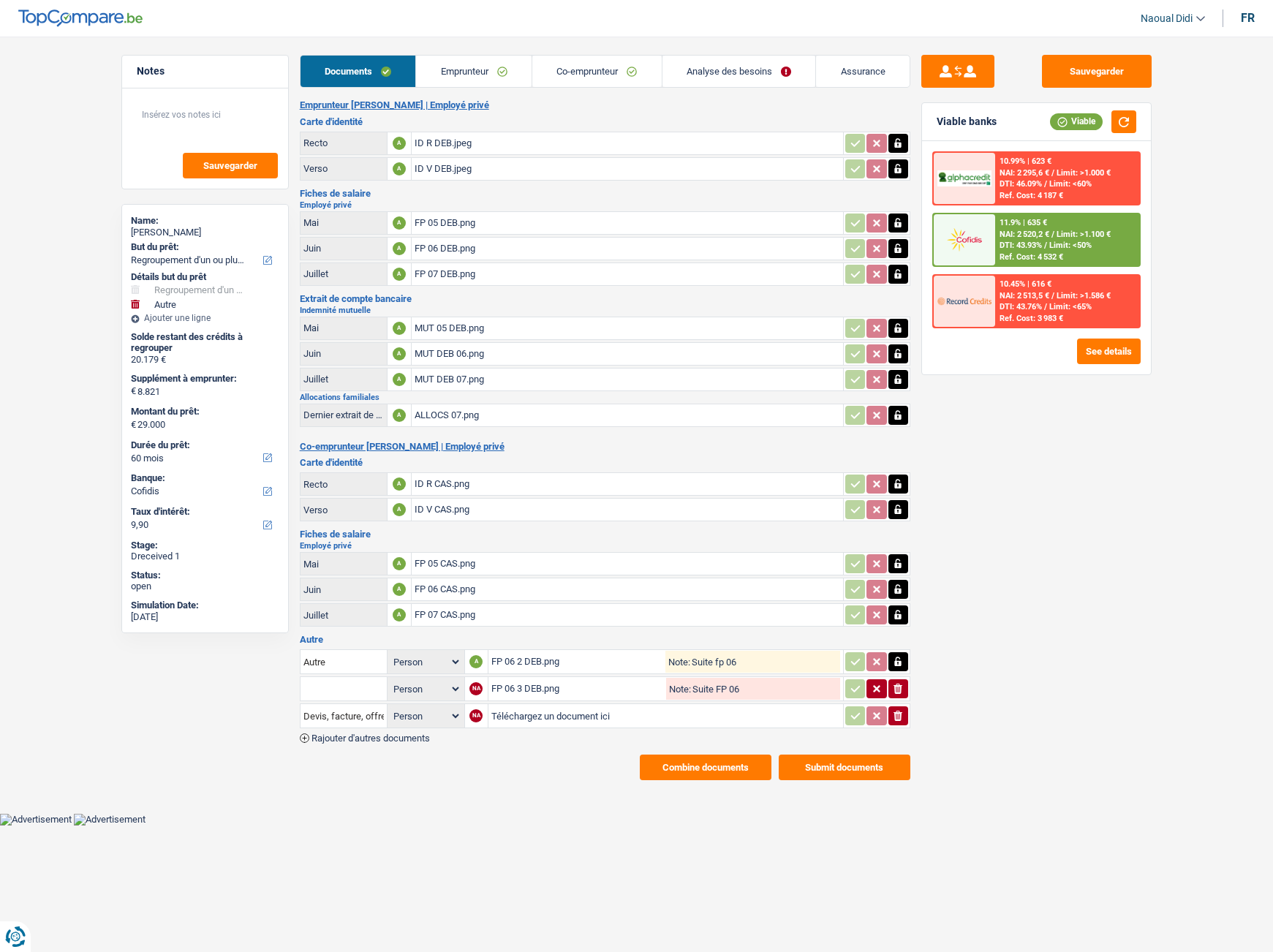
click at [1042, 243] on span "DTI: 43.93%" at bounding box center [1020, 245] width 42 height 9
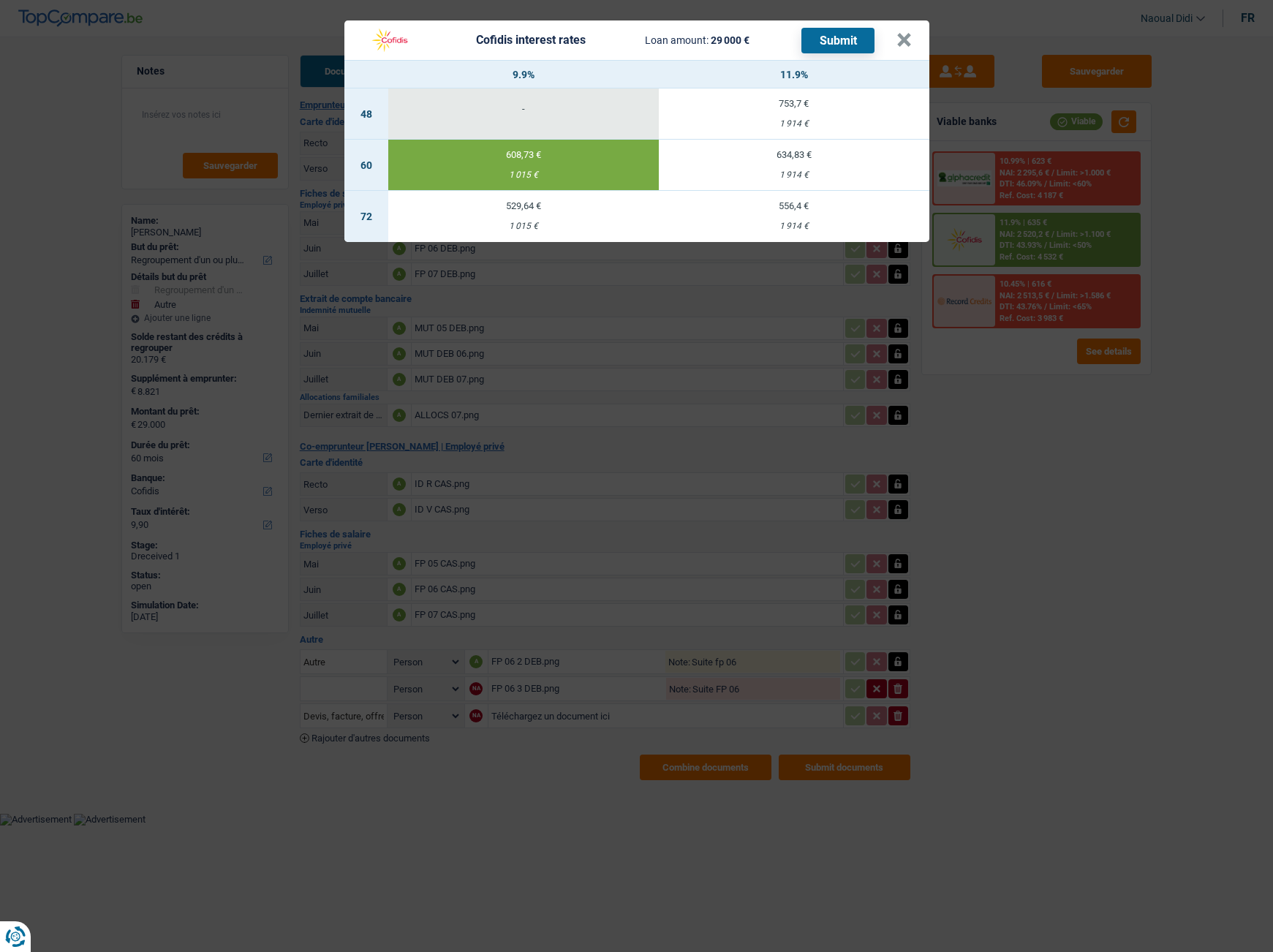
click at [853, 35] on button "Submit" at bounding box center [838, 40] width 73 height 25
click at [902, 36] on button "×" at bounding box center [904, 40] width 15 height 15
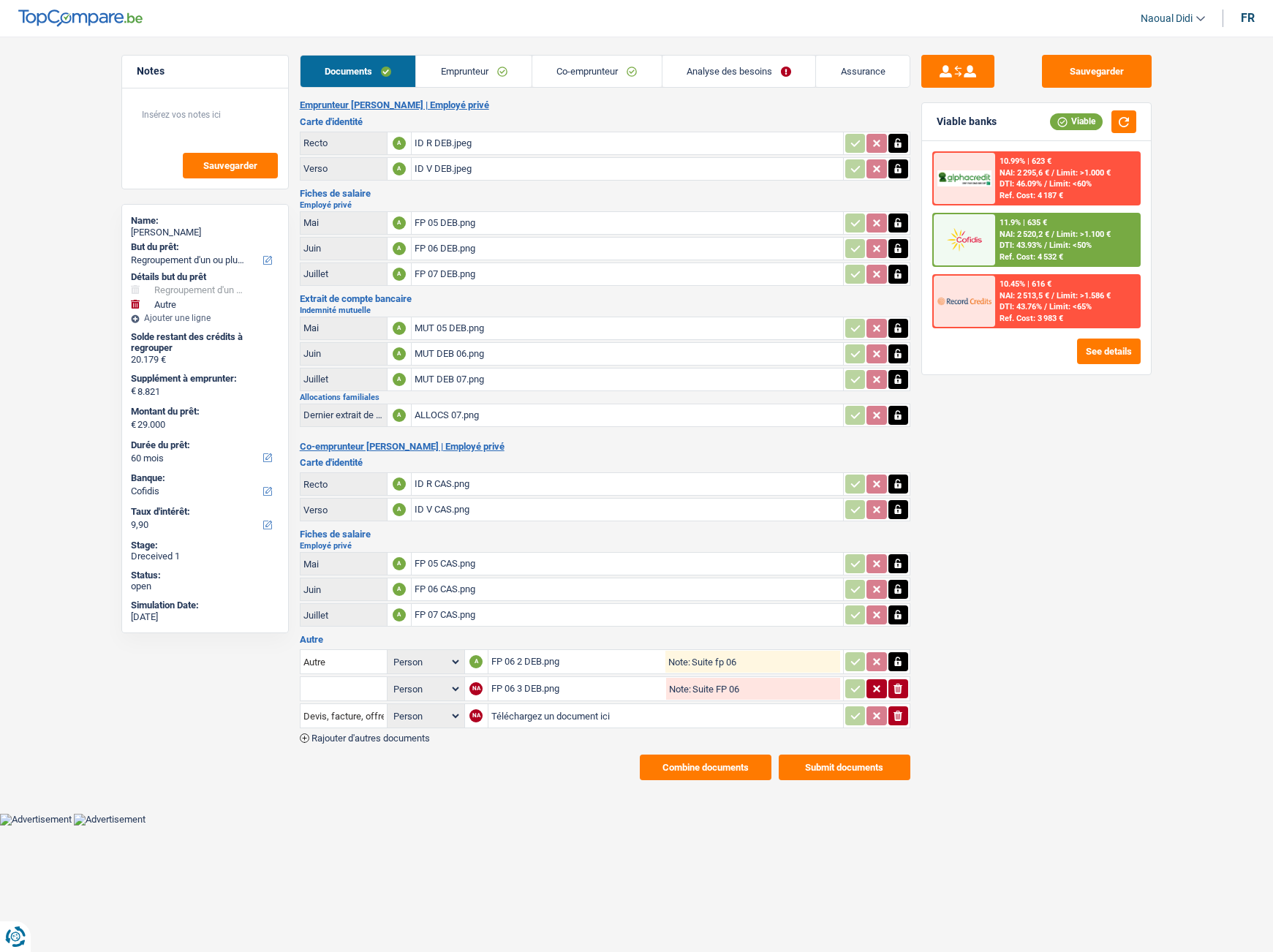
click at [502, 69] on link "Emprunteur" at bounding box center [474, 71] width 116 height 32
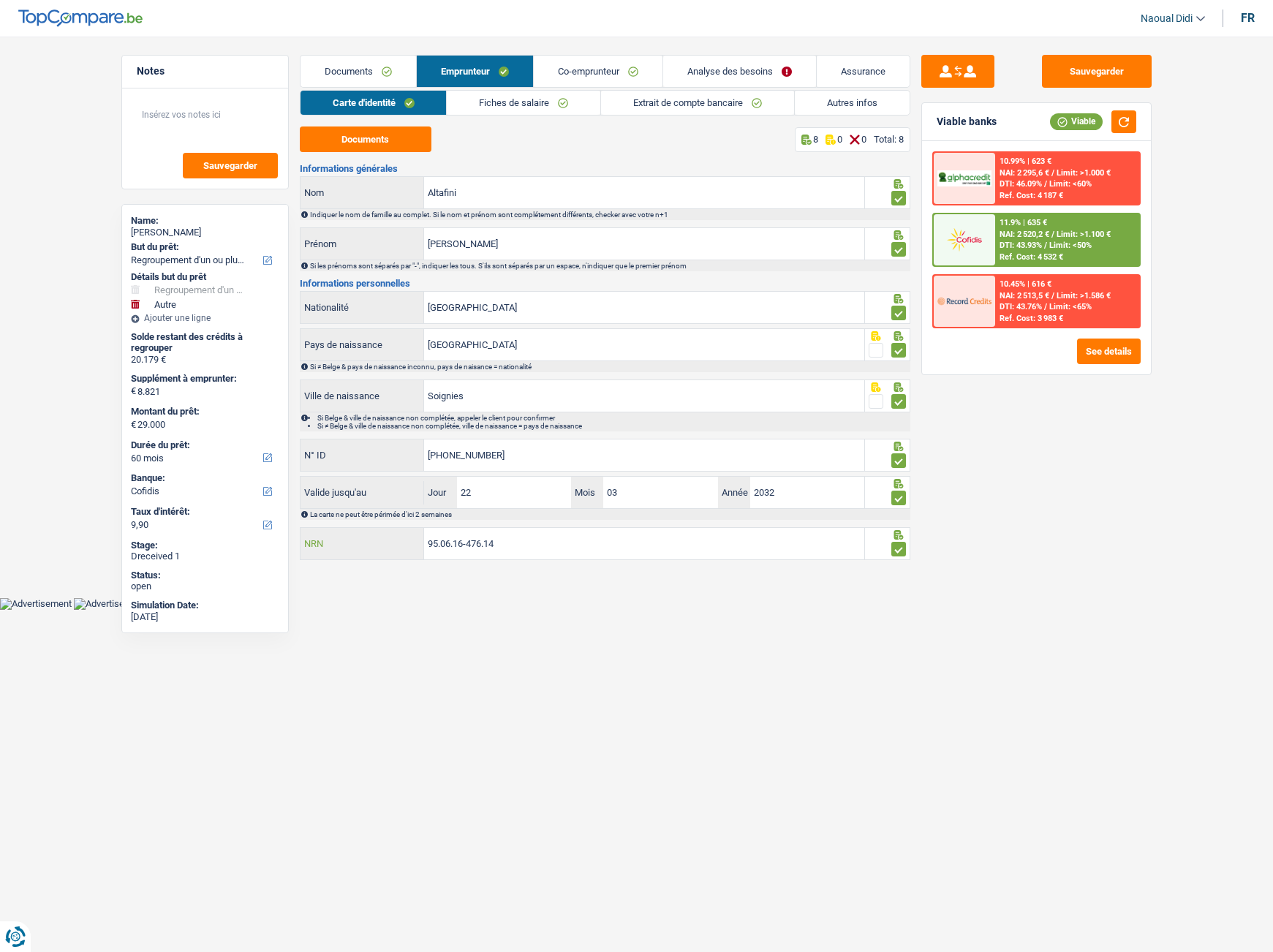
drag, startPoint x: 499, startPoint y: 555, endPoint x: 106, endPoint y: 564, distance: 393.1
click at [106, 564] on main "Notes Sauvegarder Name: [PERSON_NAME] But du prêt: Confort maison: meubles, tex…" at bounding box center [636, 309] width 1273 height 575
click at [736, 69] on link "Analyse des besoins" at bounding box center [739, 71] width 152 height 32
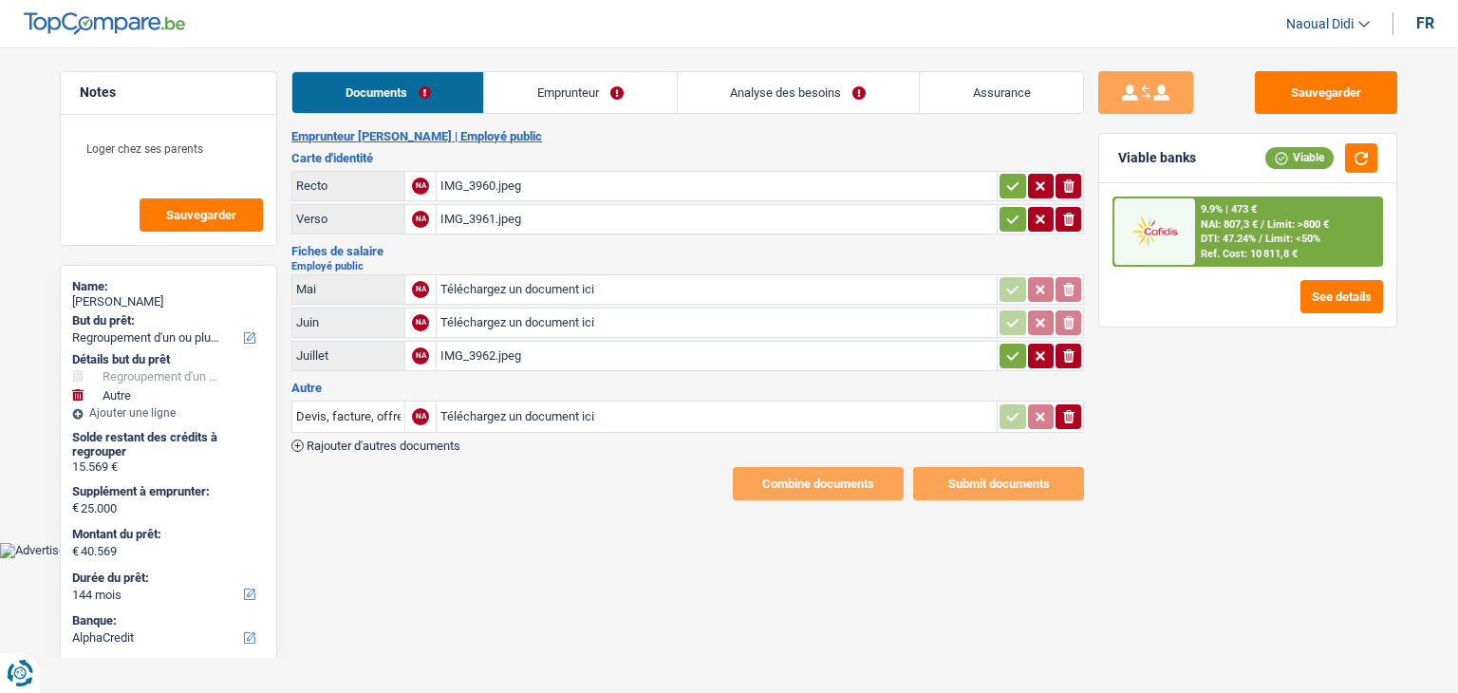
select select "refinancing"
select select "other"
select select "144"
select select "alphacredit"
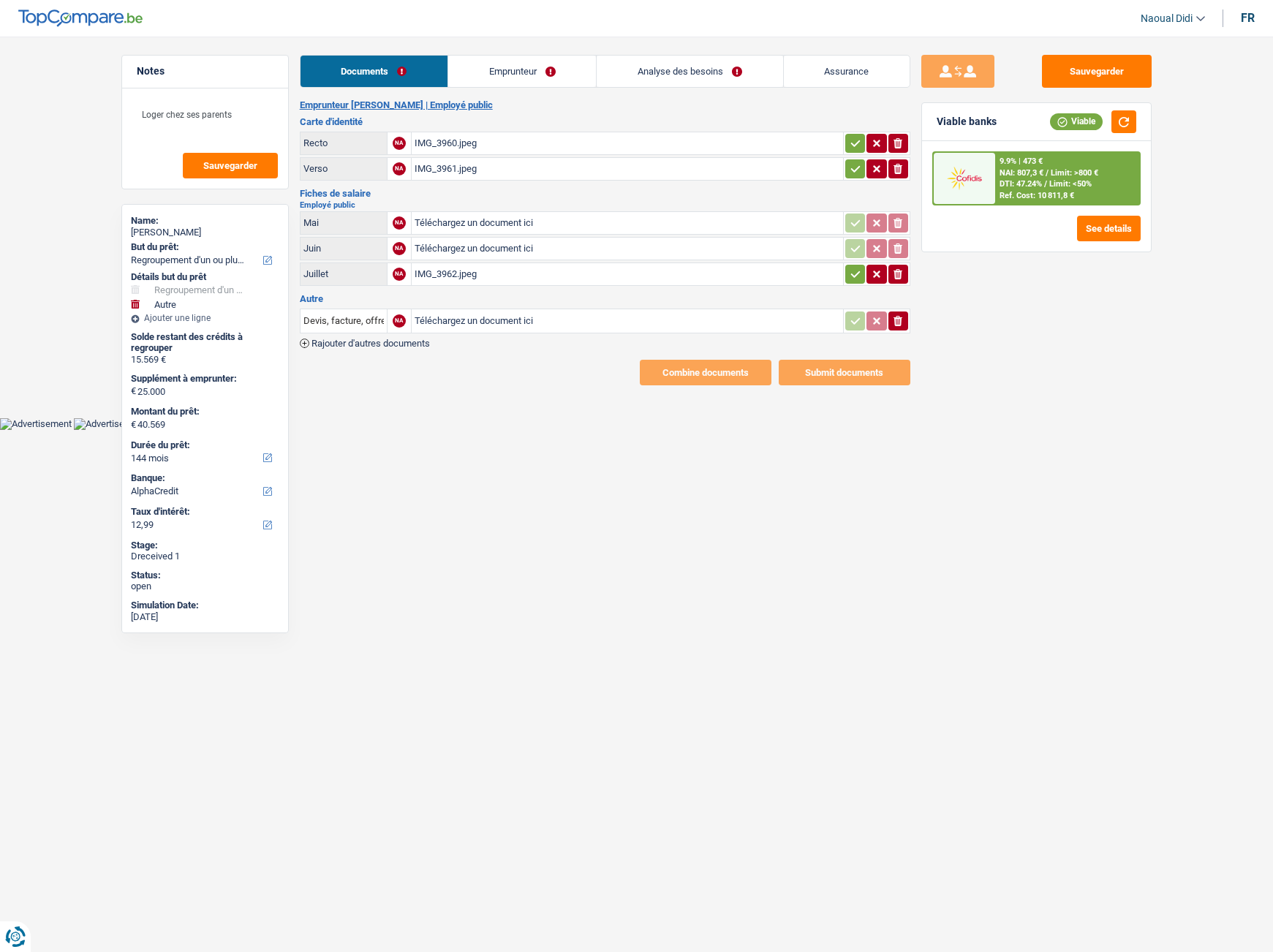
click at [461, 144] on div "IMG_3960.jpeg" at bounding box center [627, 143] width 426 height 22
click at [444, 276] on div "IMG_3962.jpeg" at bounding box center [627, 274] width 426 height 22
click at [471, 319] on input "Téléchargez un document ici" at bounding box center [627, 321] width 426 height 22
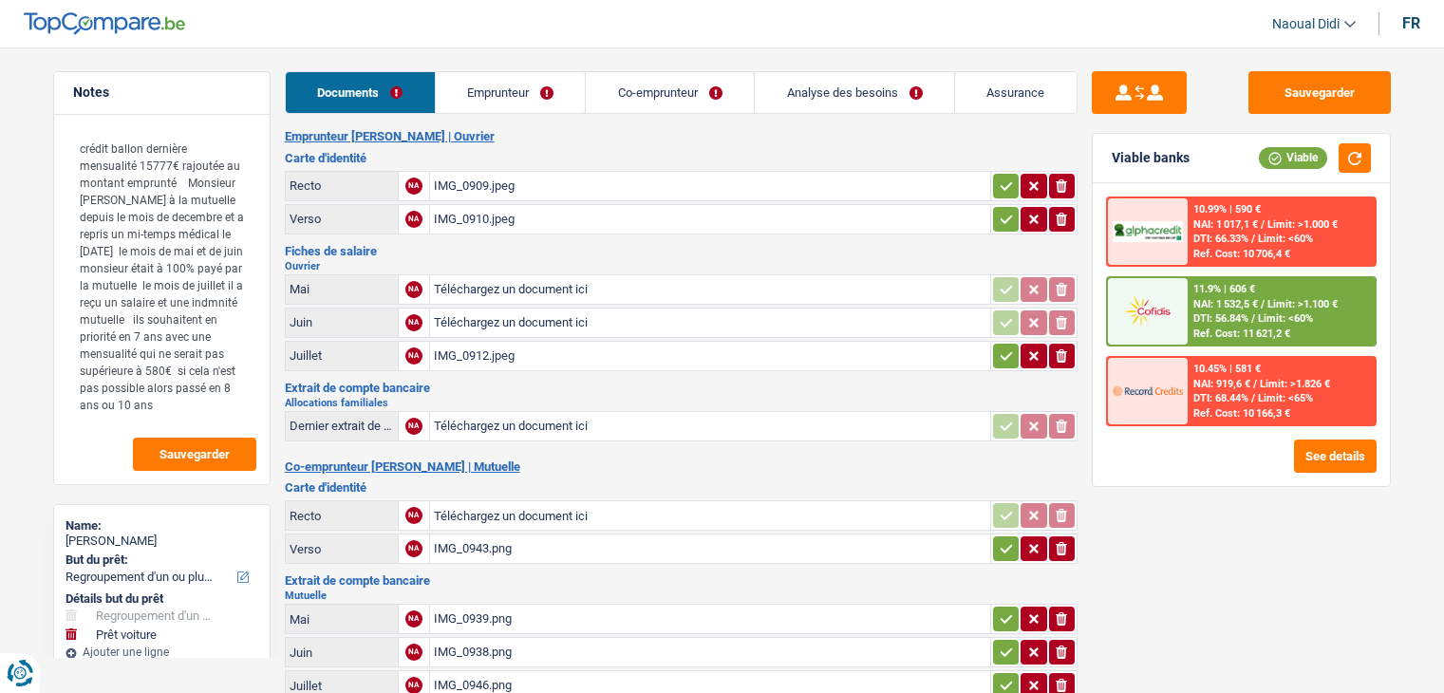
select select "refinancing"
select select "car"
select select "84"
select select "cofidis"
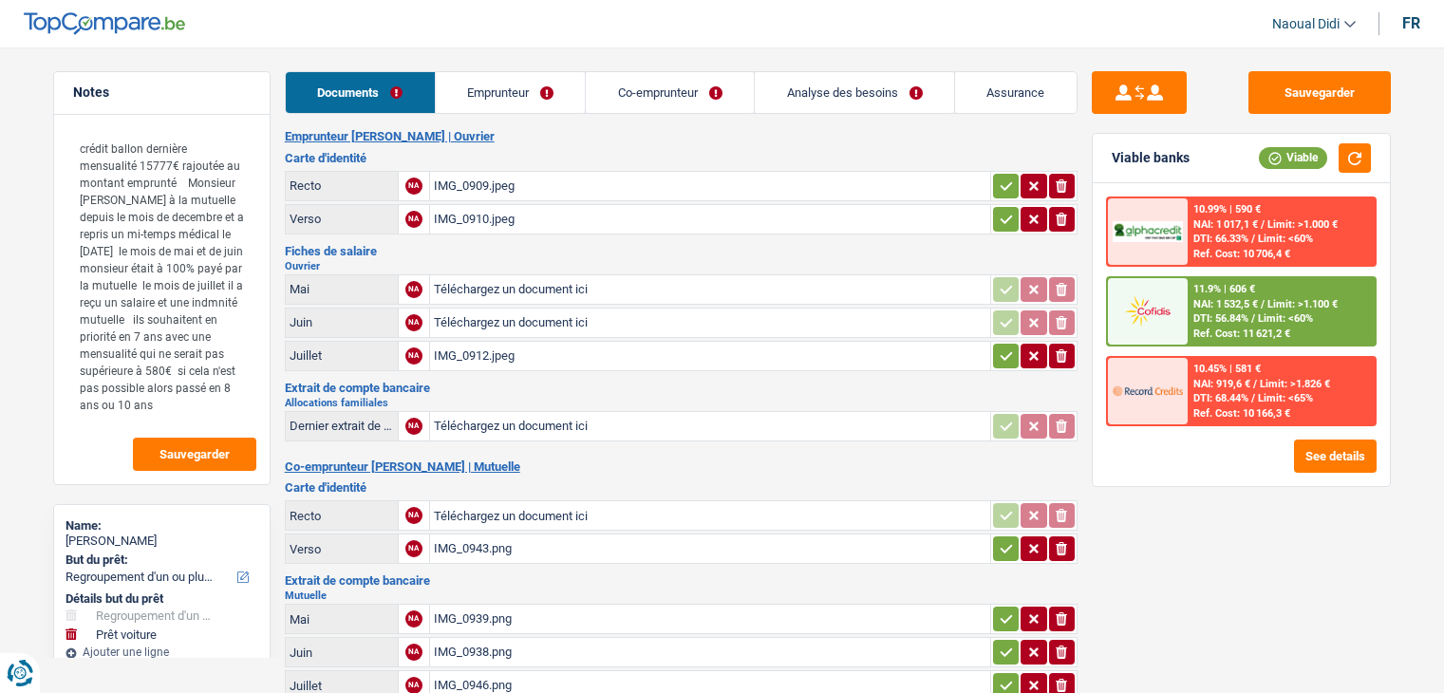
select select "refinancing"
select select "car"
select select "84"
select select "cofidis"
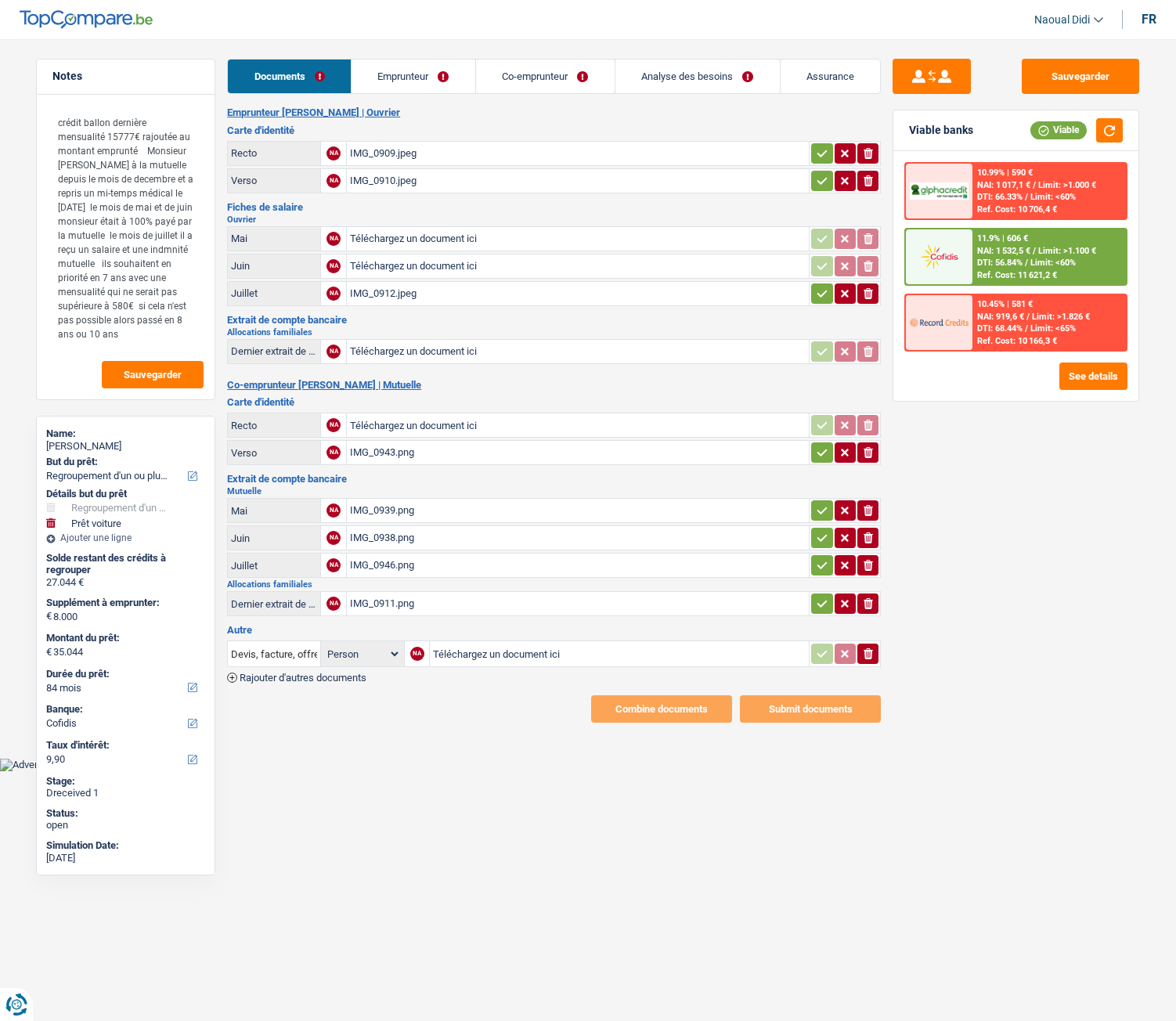
click at [364, 152] on div "IMG_0909.jpeg" at bounding box center [577, 153] width 456 height 23
click at [395, 173] on div "IMG_0910.jpeg" at bounding box center [577, 181] width 456 height 23
click at [390, 447] on div "IMG_0943.png" at bounding box center [577, 453] width 456 height 23
click at [408, 423] on input "Téléchargez un document ici" at bounding box center [577, 425] width 456 height 23
type input "C:\fakepath\IMG_0942.jpeg"
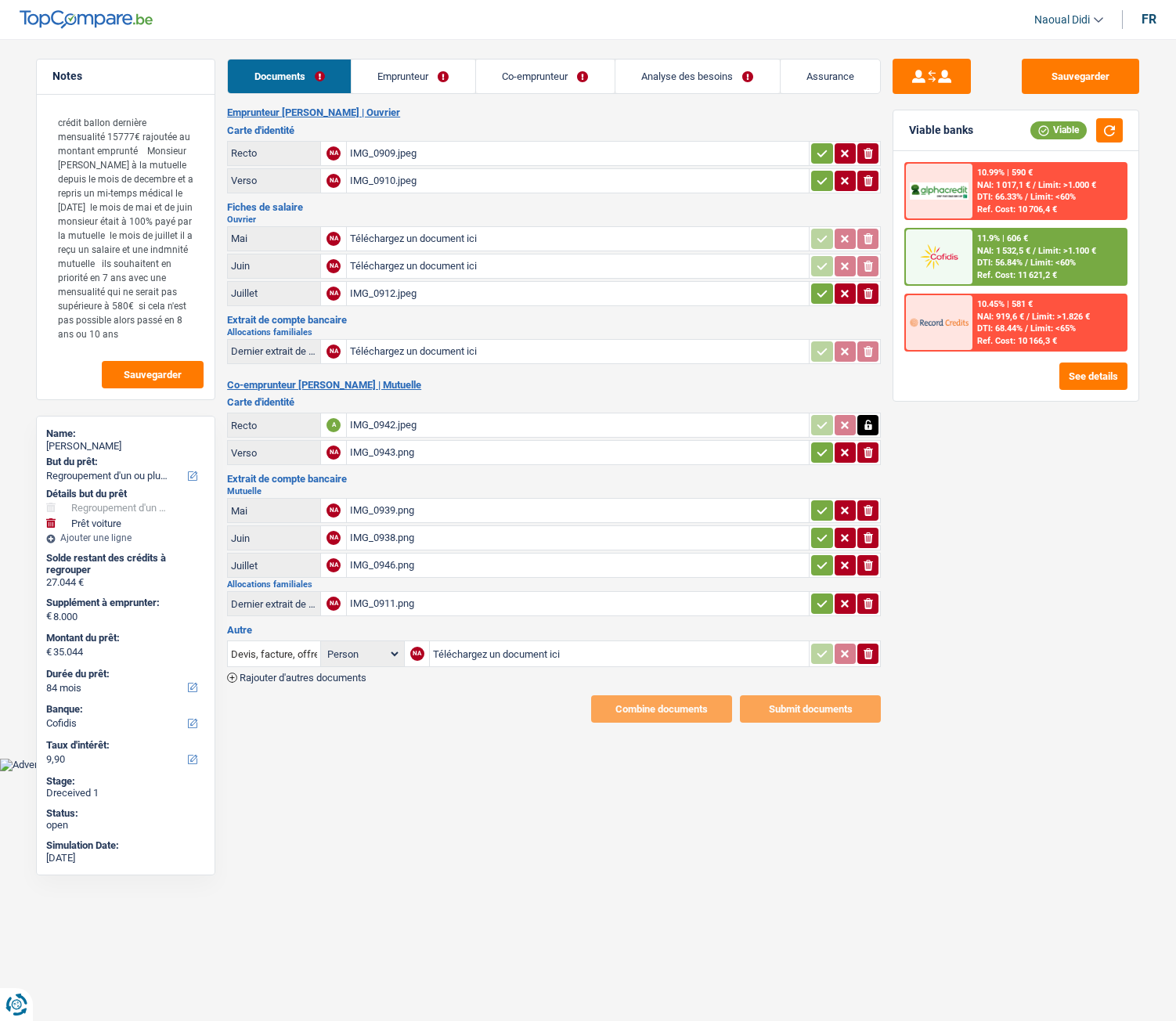
click at [824, 506] on icon "button" at bounding box center [821, 510] width 12 height 16
click at [821, 539] on icon "button" at bounding box center [822, 538] width 10 height 7
click at [816, 564] on icon "button" at bounding box center [821, 565] width 12 height 16
click at [819, 571] on icon "button" at bounding box center [821, 604] width 12 height 16
click at [819, 456] on icon "button" at bounding box center [822, 453] width 10 height 7
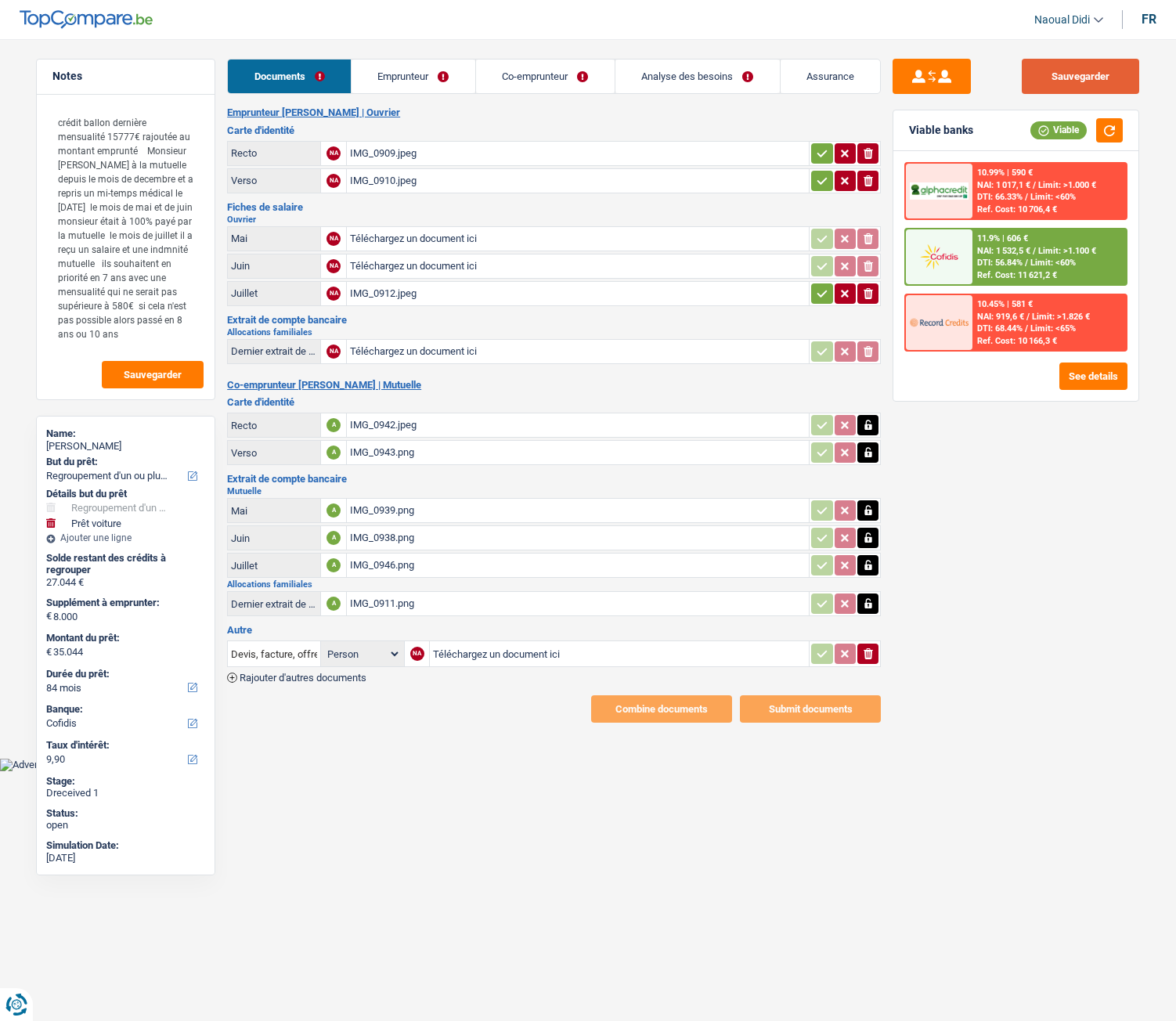
click at [1111, 67] on button "Sauvegarder" at bounding box center [1080, 76] width 117 height 35
click at [393, 70] on link "Emprunteur" at bounding box center [413, 76] width 124 height 34
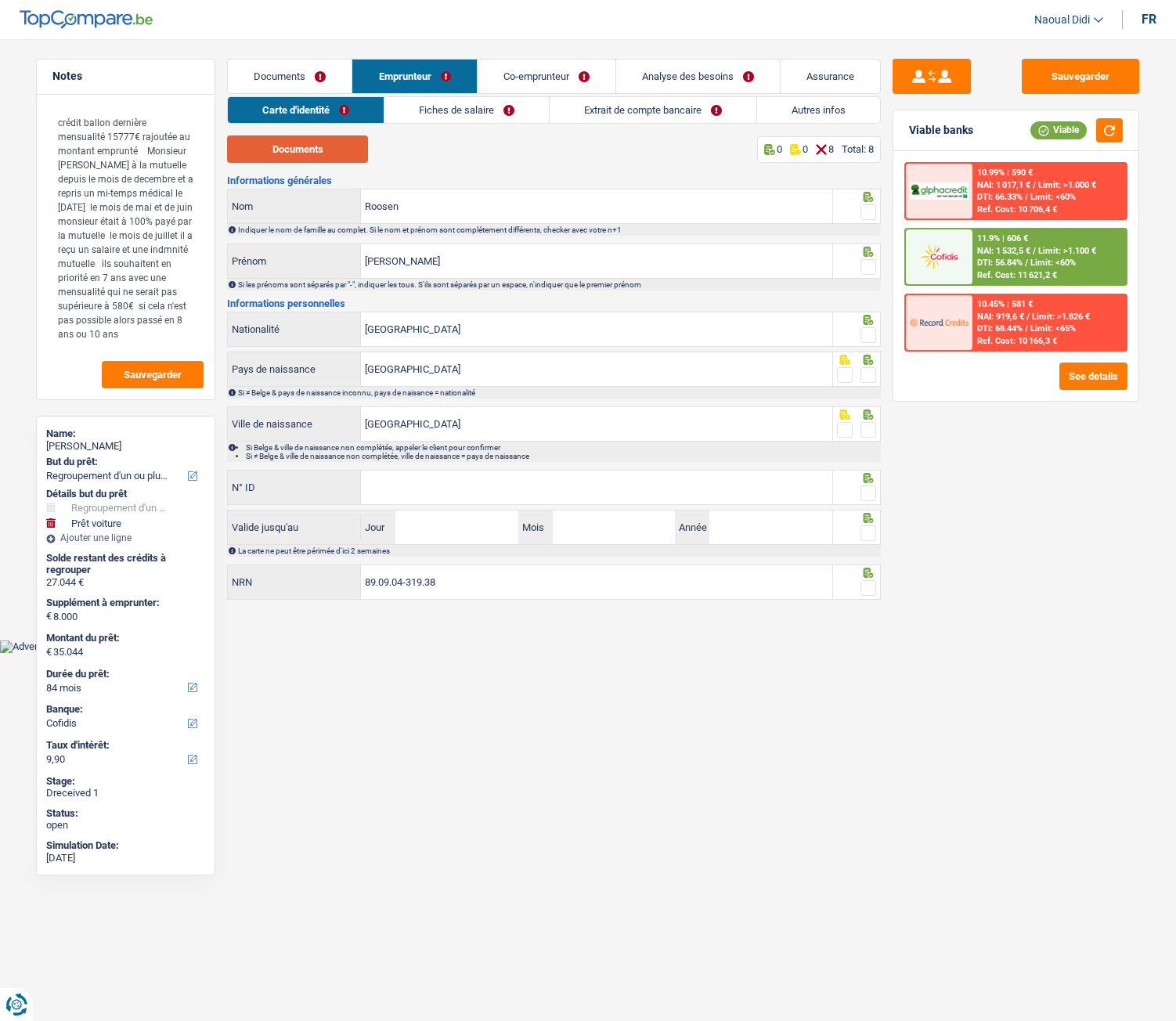
click at [268, 147] on button "Documents" at bounding box center [297, 148] width 141 height 27
click at [873, 212] on span at bounding box center [868, 212] width 16 height 16
click at [0, 0] on input "radio" at bounding box center [0, 0] width 0 height 0
click at [868, 271] on span at bounding box center [868, 266] width 16 height 16
click at [0, 0] on input "radio" at bounding box center [0, 0] width 0 height 0
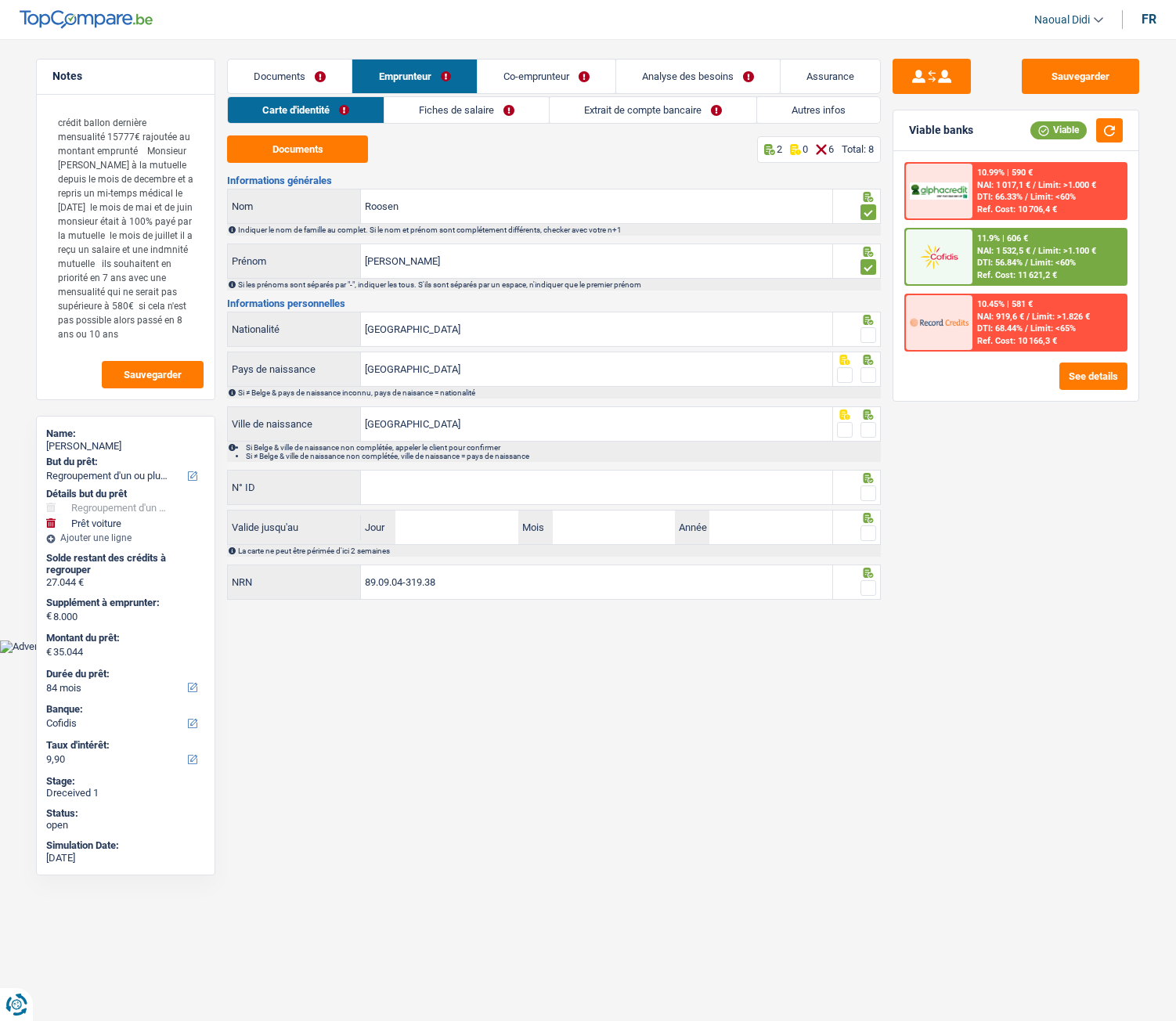
click at [868, 336] on span at bounding box center [868, 335] width 16 height 16
click at [0, 0] on input "radio" at bounding box center [0, 0] width 0 height 0
click at [869, 379] on span at bounding box center [868, 374] width 16 height 16
click at [0, 0] on input "radio" at bounding box center [0, 0] width 0 height 0
click at [867, 431] on span at bounding box center [868, 430] width 16 height 16
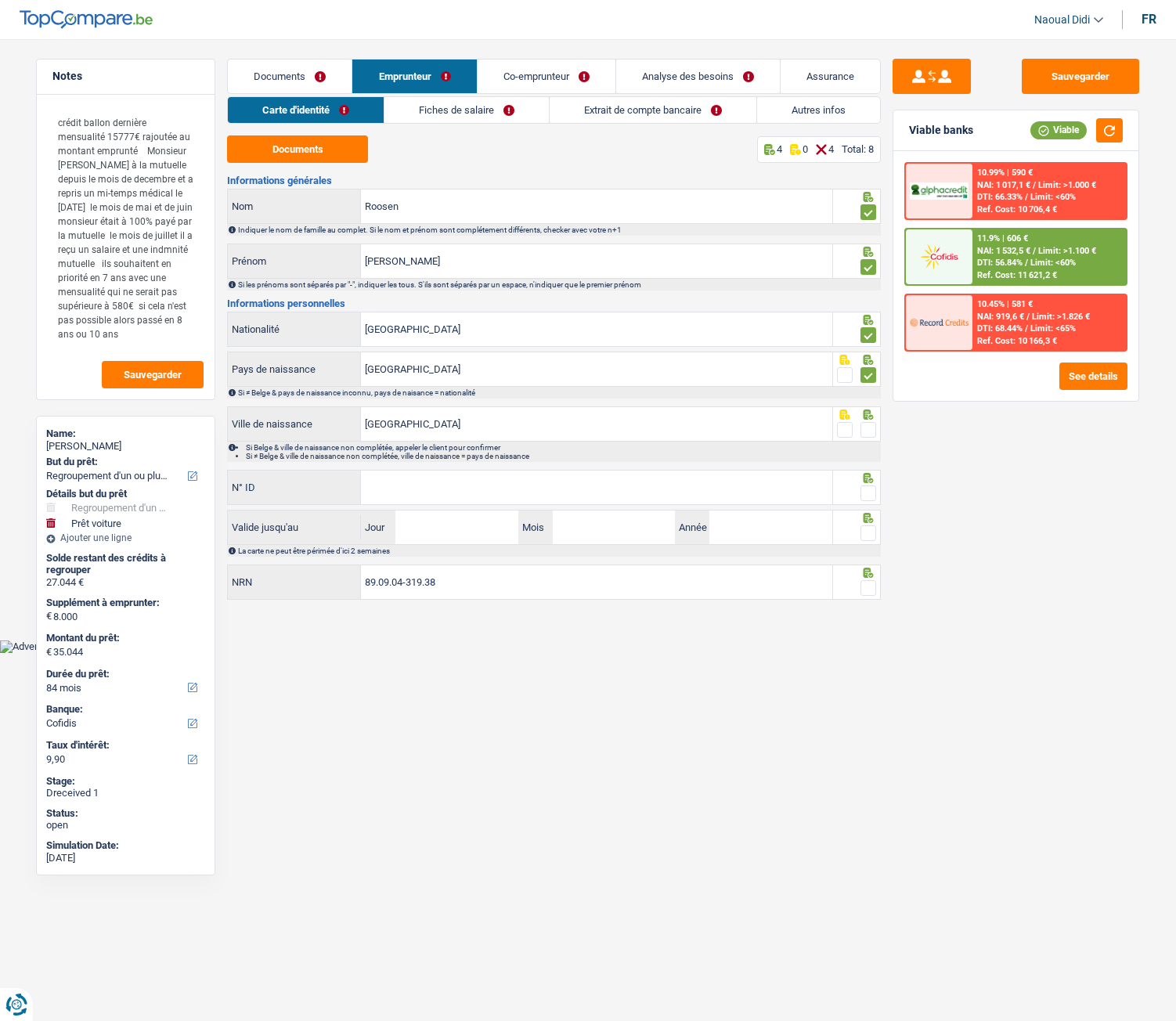
click at [0, 0] on input "radio" at bounding box center [0, 0] width 0 height 0
click at [496, 483] on input "N° ID" at bounding box center [597, 487] width 472 height 34
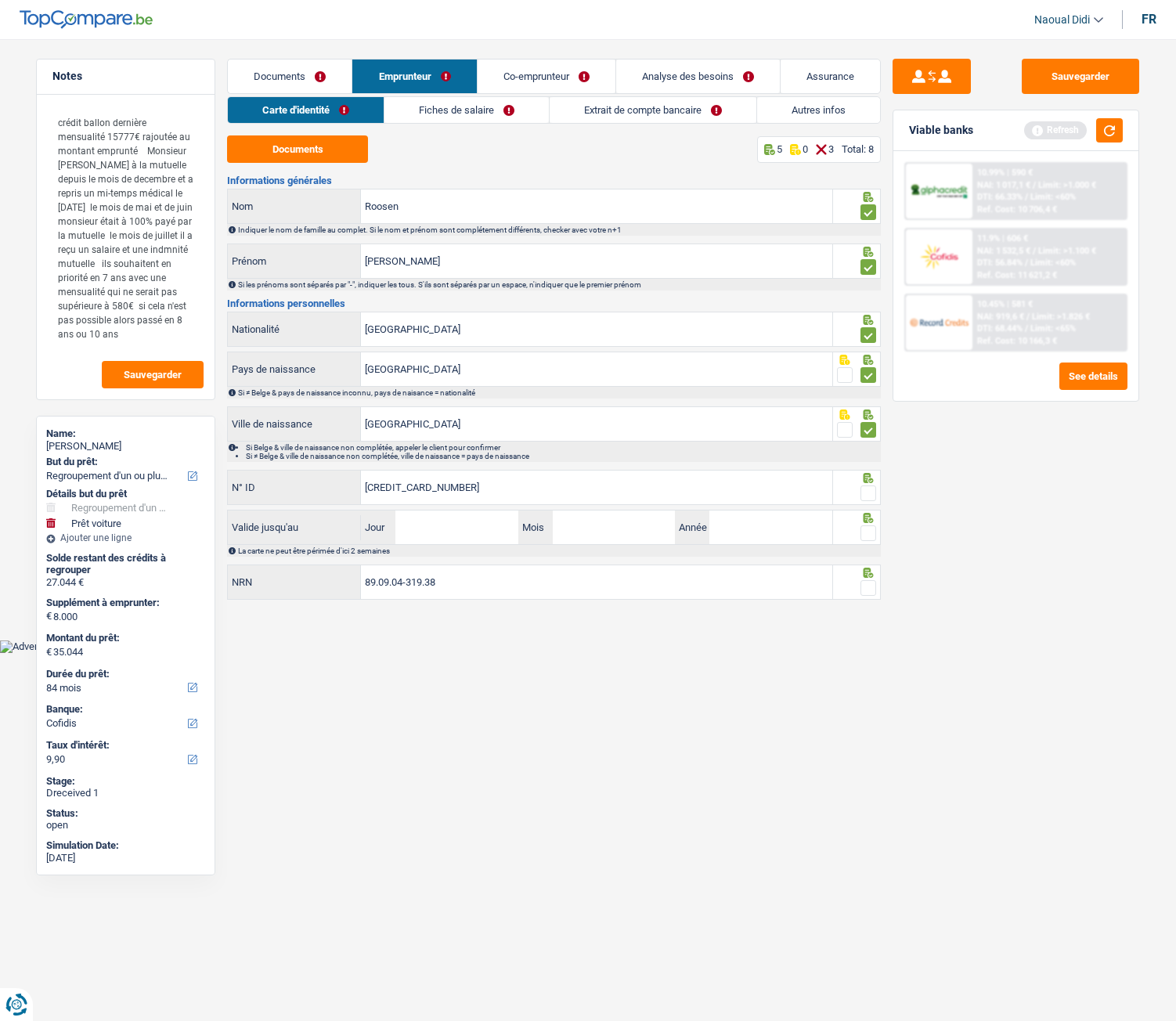
type input "[CREDIT_CARD_NUMBER]"
click at [454, 533] on input "Jour" at bounding box center [456, 527] width 122 height 34
type input "28"
type input "05"
type input "2035"
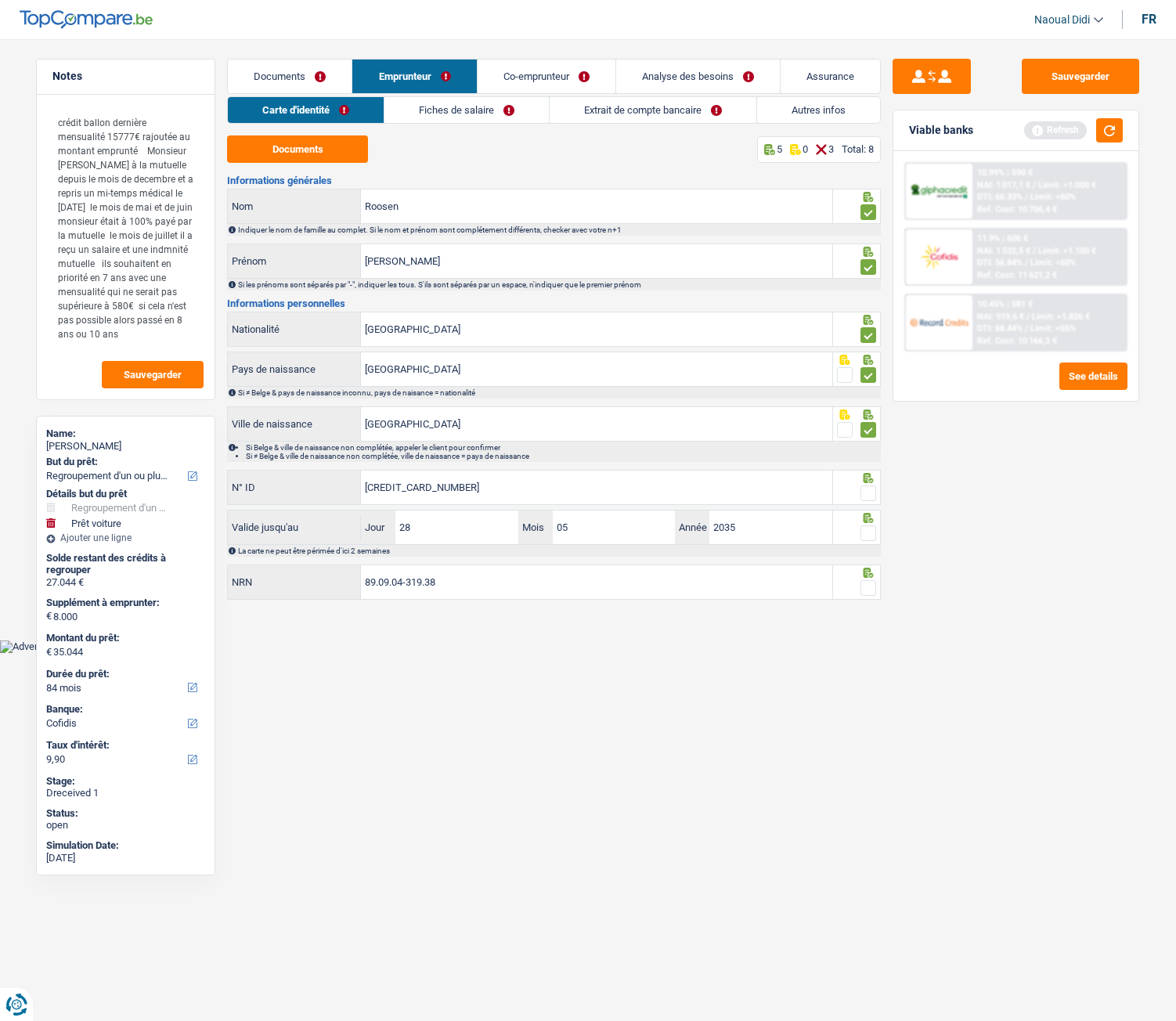
click at [867, 536] on span at bounding box center [868, 533] width 16 height 16
click at [0, 0] on input "radio" at bounding box center [0, 0] width 0 height 0
click at [869, 489] on span at bounding box center [868, 493] width 16 height 16
click at [0, 0] on input "radio" at bounding box center [0, 0] width 0 height 0
click at [865, 571] on span at bounding box center [868, 588] width 16 height 16
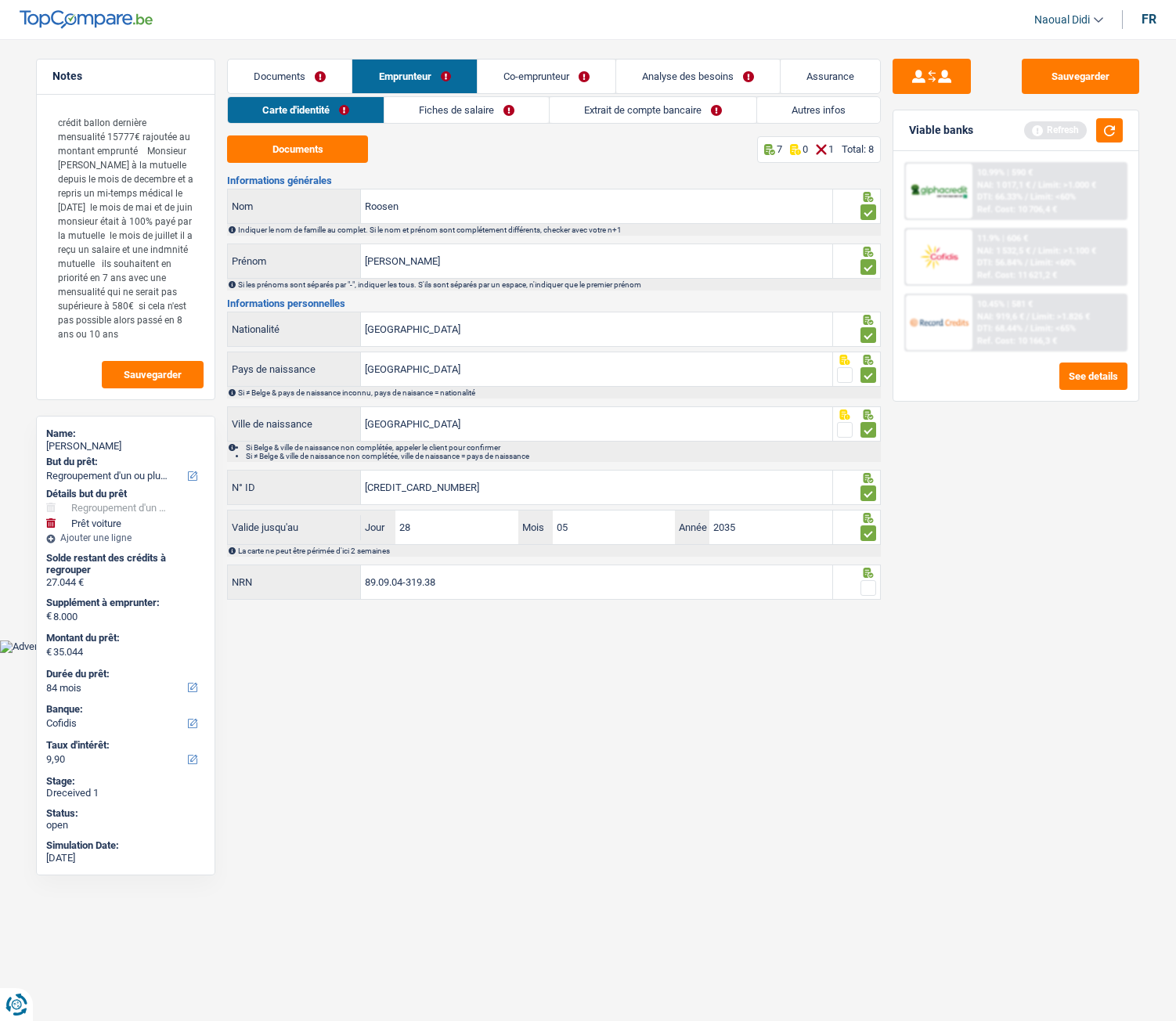
click at [0, 0] on input "radio" at bounding box center [0, 0] width 0 height 0
click at [1070, 54] on main "Notes crédit ballon dernière mensualité 15777€ rajoutée au montant emprunté Mon…" at bounding box center [588, 331] width 1176 height 616
click at [1072, 68] on button "Sauvegarder" at bounding box center [1080, 76] width 117 height 35
click at [473, 112] on link "Fiches de salaire" at bounding box center [467, 110] width 164 height 26
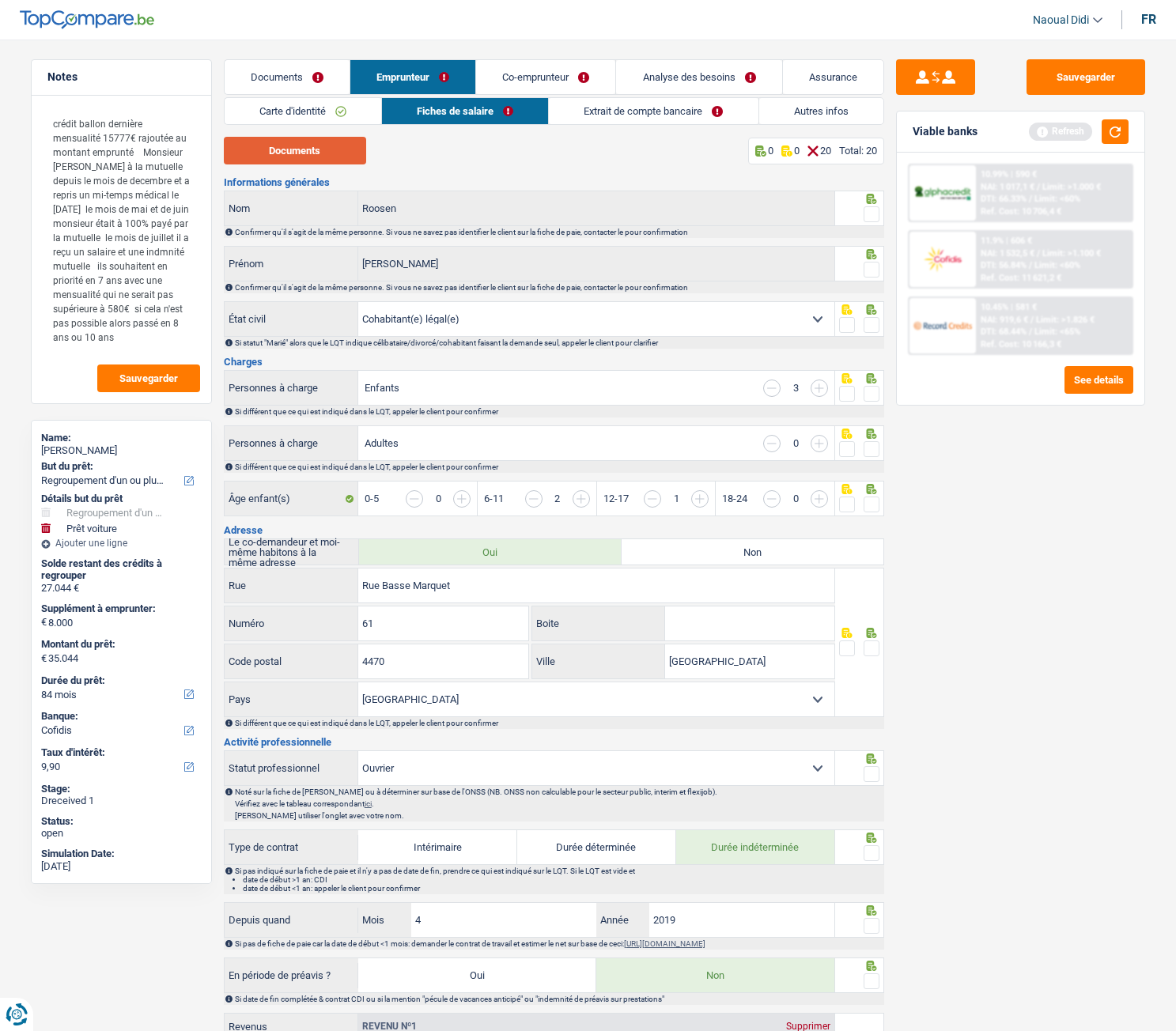
click at [321, 148] on button "Documents" at bounding box center [295, 150] width 142 height 27
click at [301, 156] on button "Documents" at bounding box center [295, 150] width 142 height 27
click at [635, 116] on link "Extrait de compte bancaire" at bounding box center [653, 111] width 209 height 26
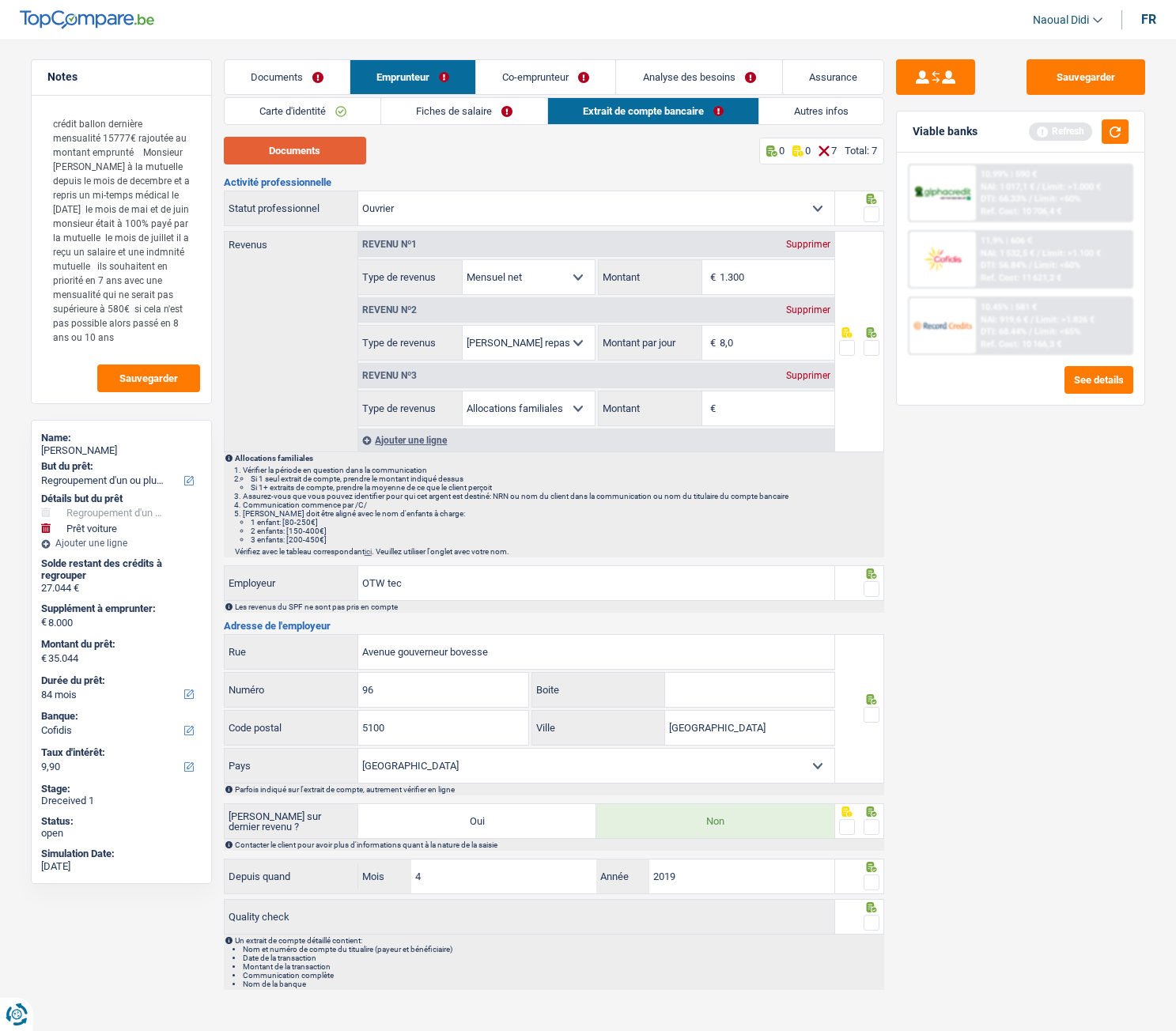
click at [287, 150] on button "Documents" at bounding box center [295, 150] width 142 height 27
click at [269, 112] on link "Carte d'identité" at bounding box center [303, 111] width 157 height 26
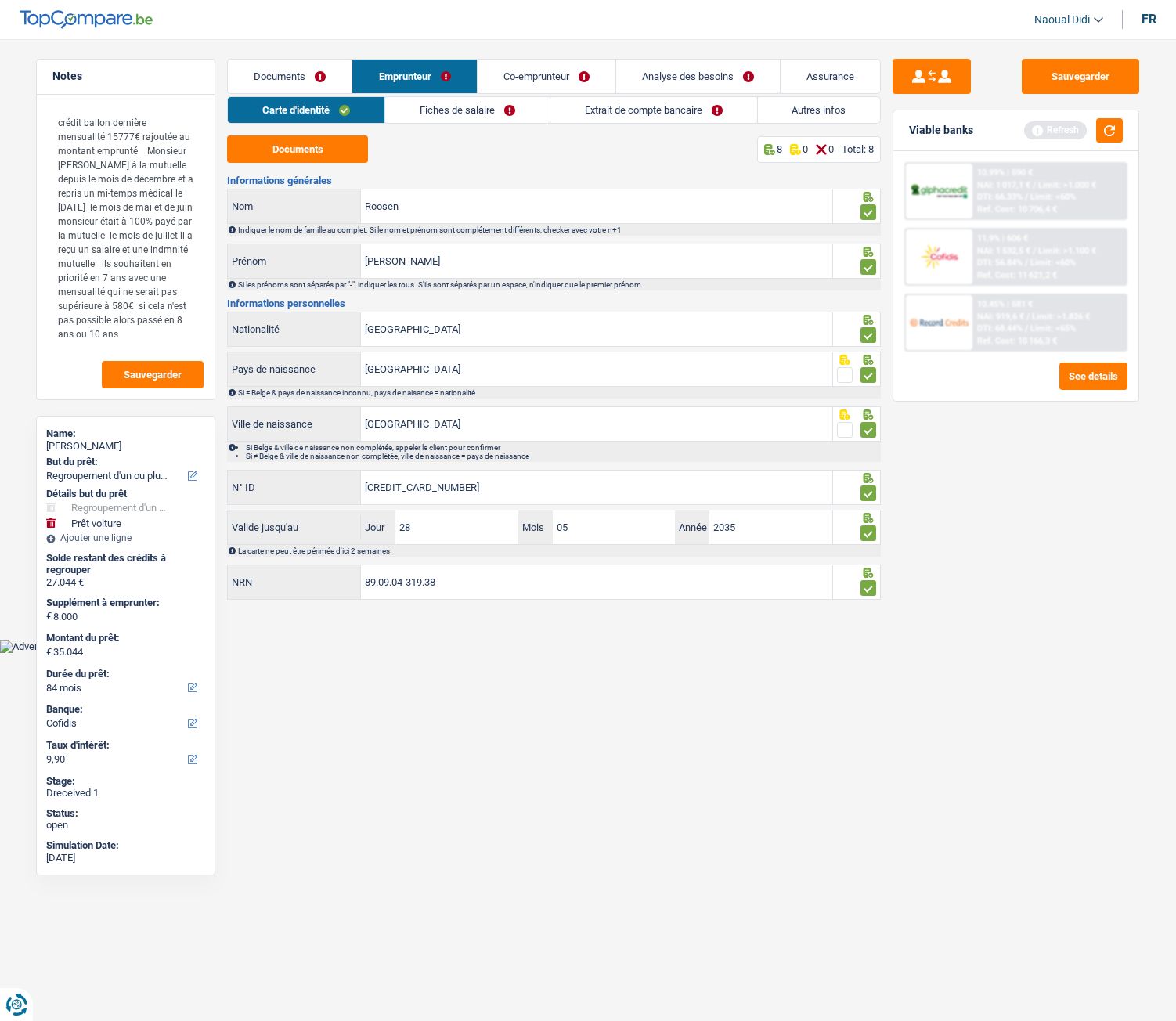
click at [456, 111] on link "Fiches de salaire" at bounding box center [467, 110] width 164 height 26
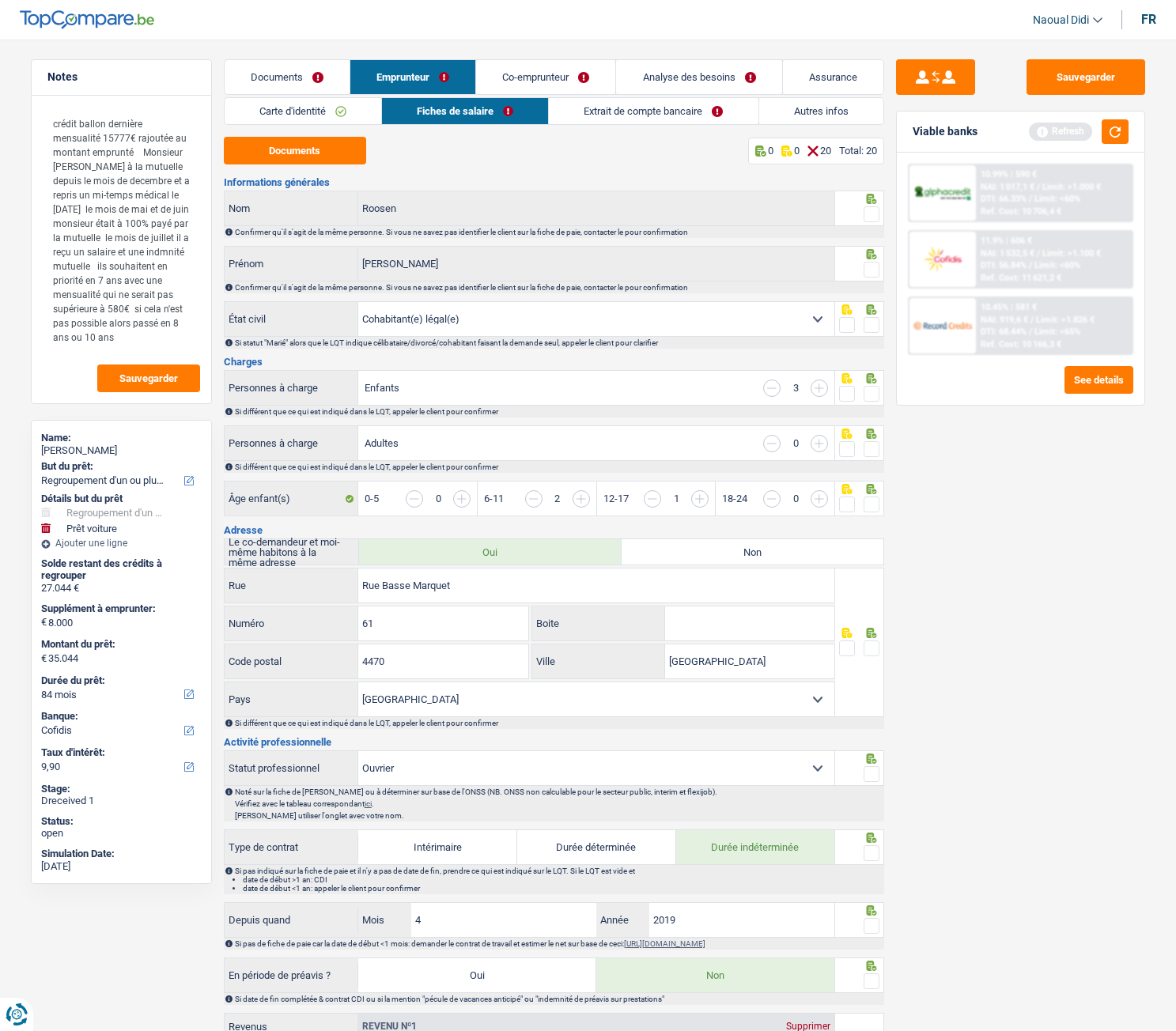
click at [646, 101] on link "Extrait de compte bancaire" at bounding box center [653, 111] width 209 height 26
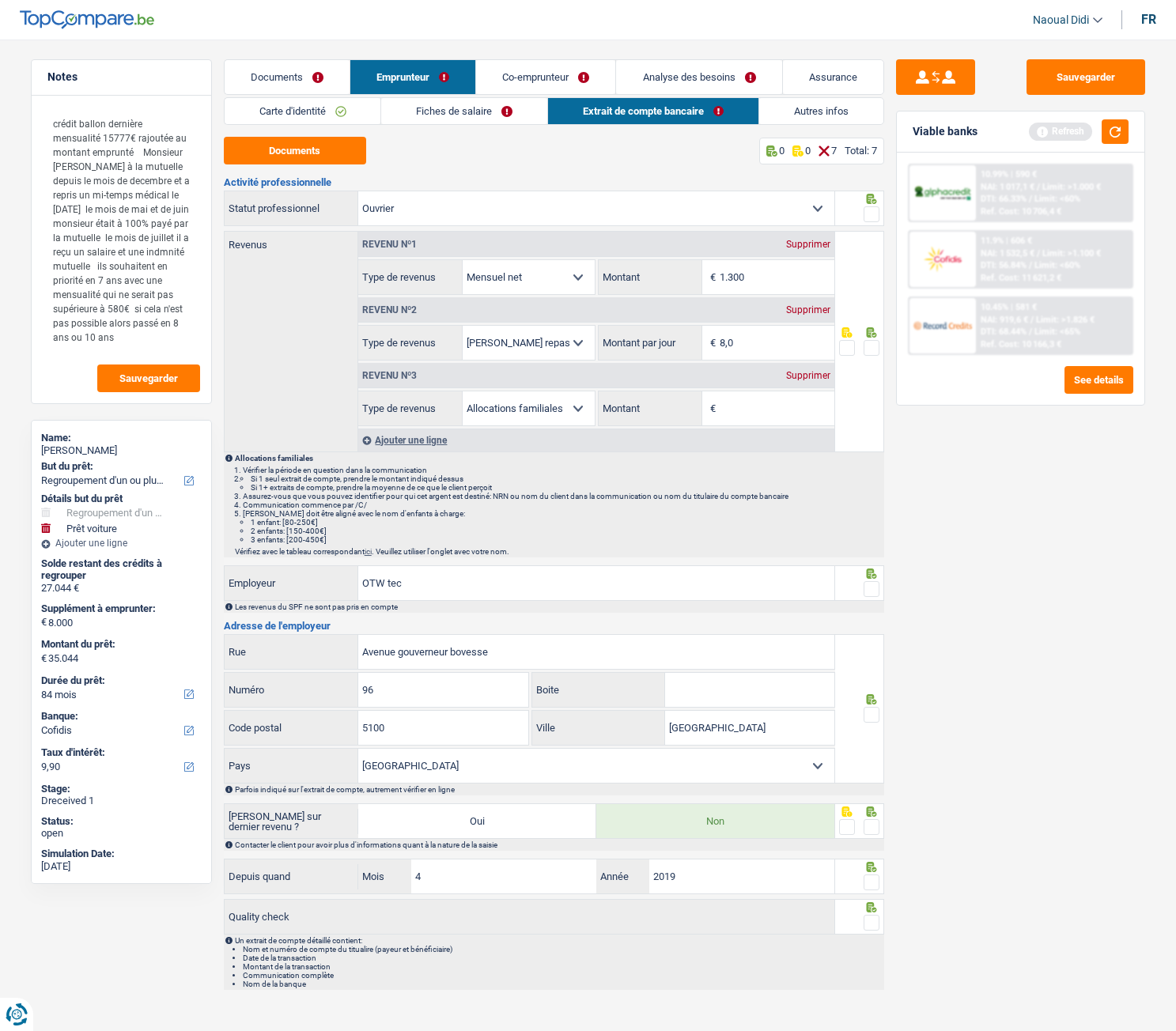
click at [476, 104] on link "Fiches de salaire" at bounding box center [464, 111] width 166 height 26
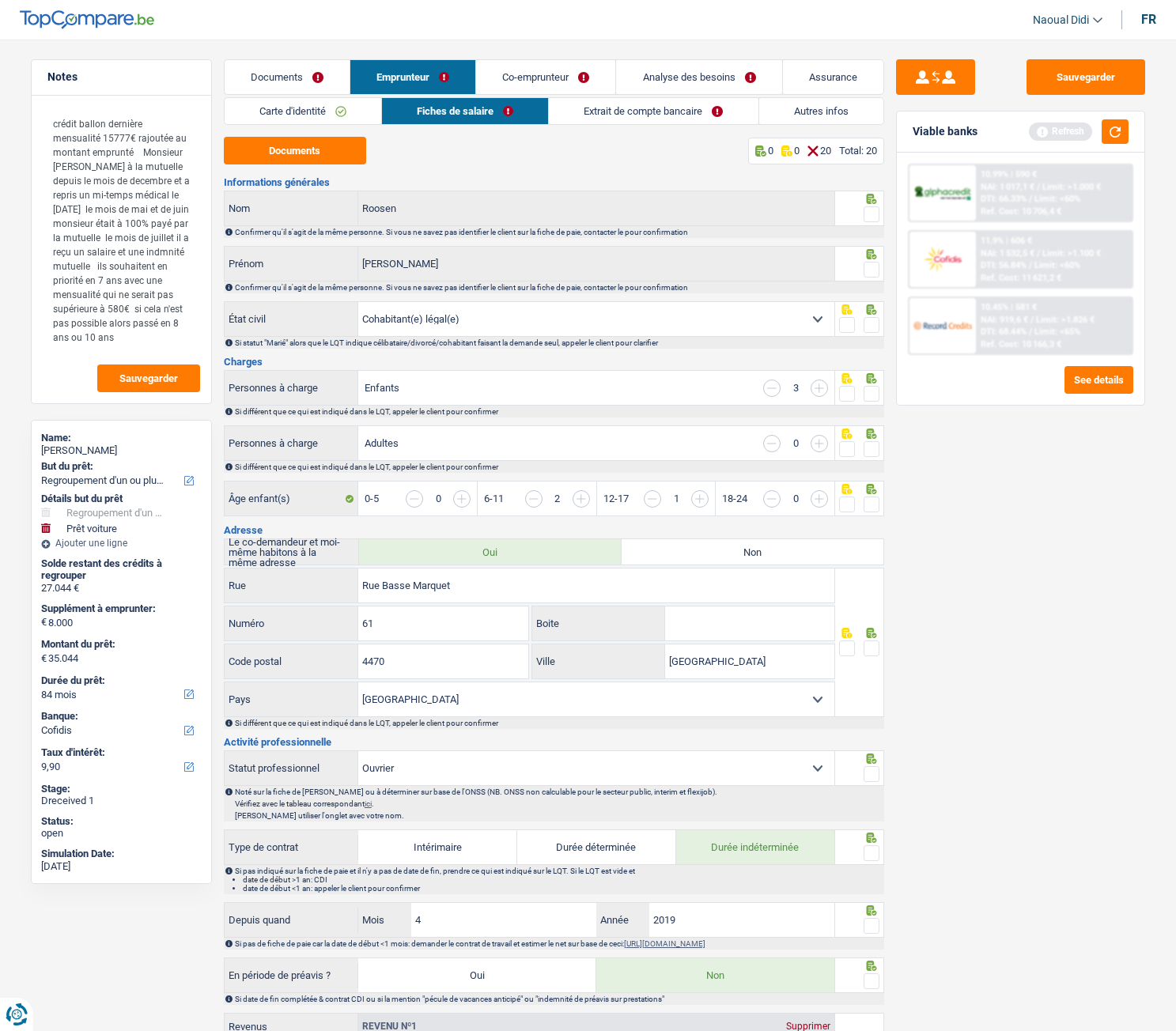
click at [591, 104] on link "Extrait de compte bancaire" at bounding box center [653, 111] width 209 height 26
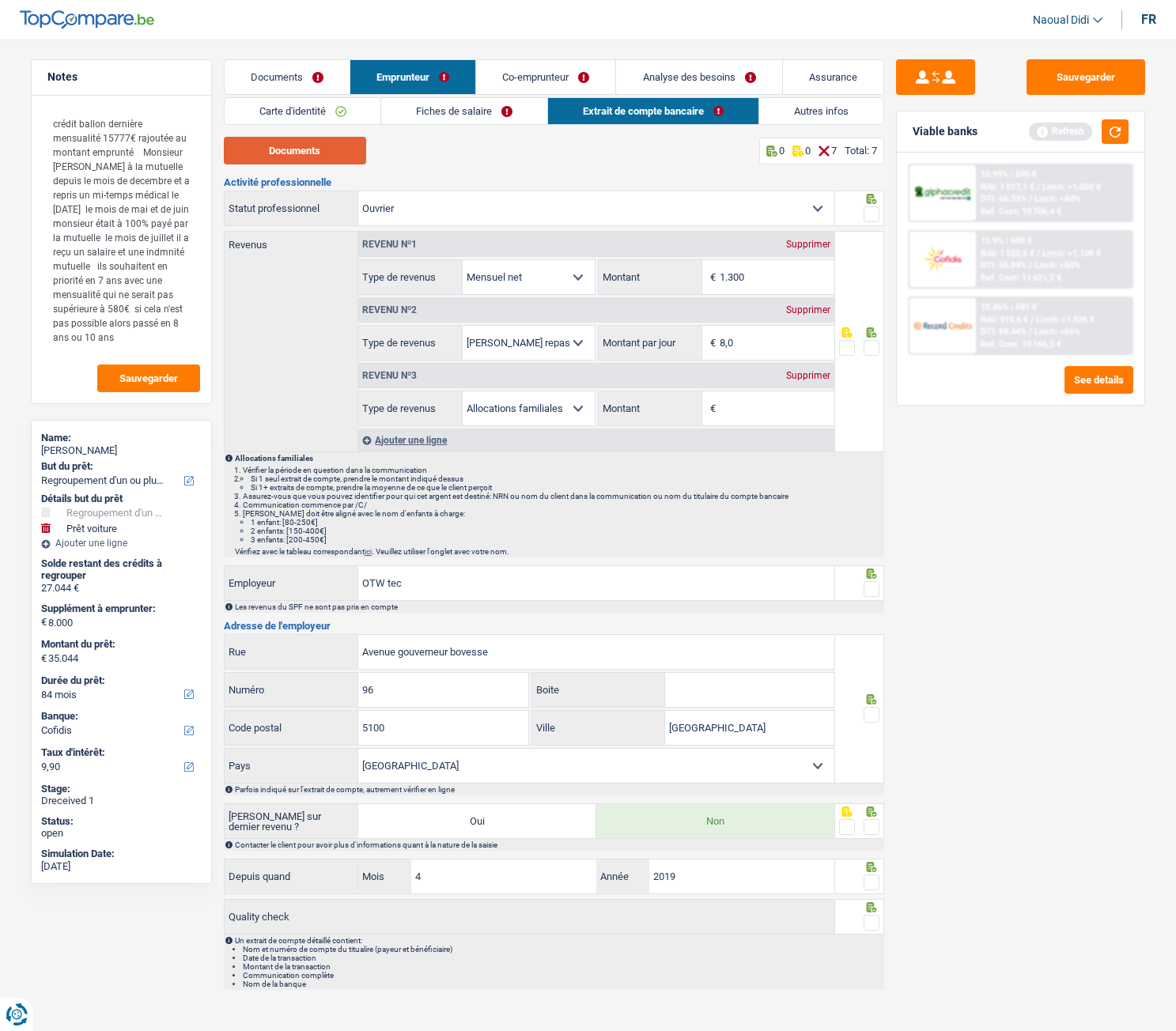
click at [301, 147] on button "Documents" at bounding box center [295, 150] width 142 height 27
click at [807, 216] on select "Ouvrier Employé privé Employé public Invalide Indépendant Pensionné Chômeur Mut…" at bounding box center [596, 208] width 476 height 34
select select "invalid"
click at [358, 192] on select "Ouvrier Employé privé Employé public Invalide Indépendant Pensionné Chômeur Mut…" at bounding box center [596, 208] width 476 height 34
select select
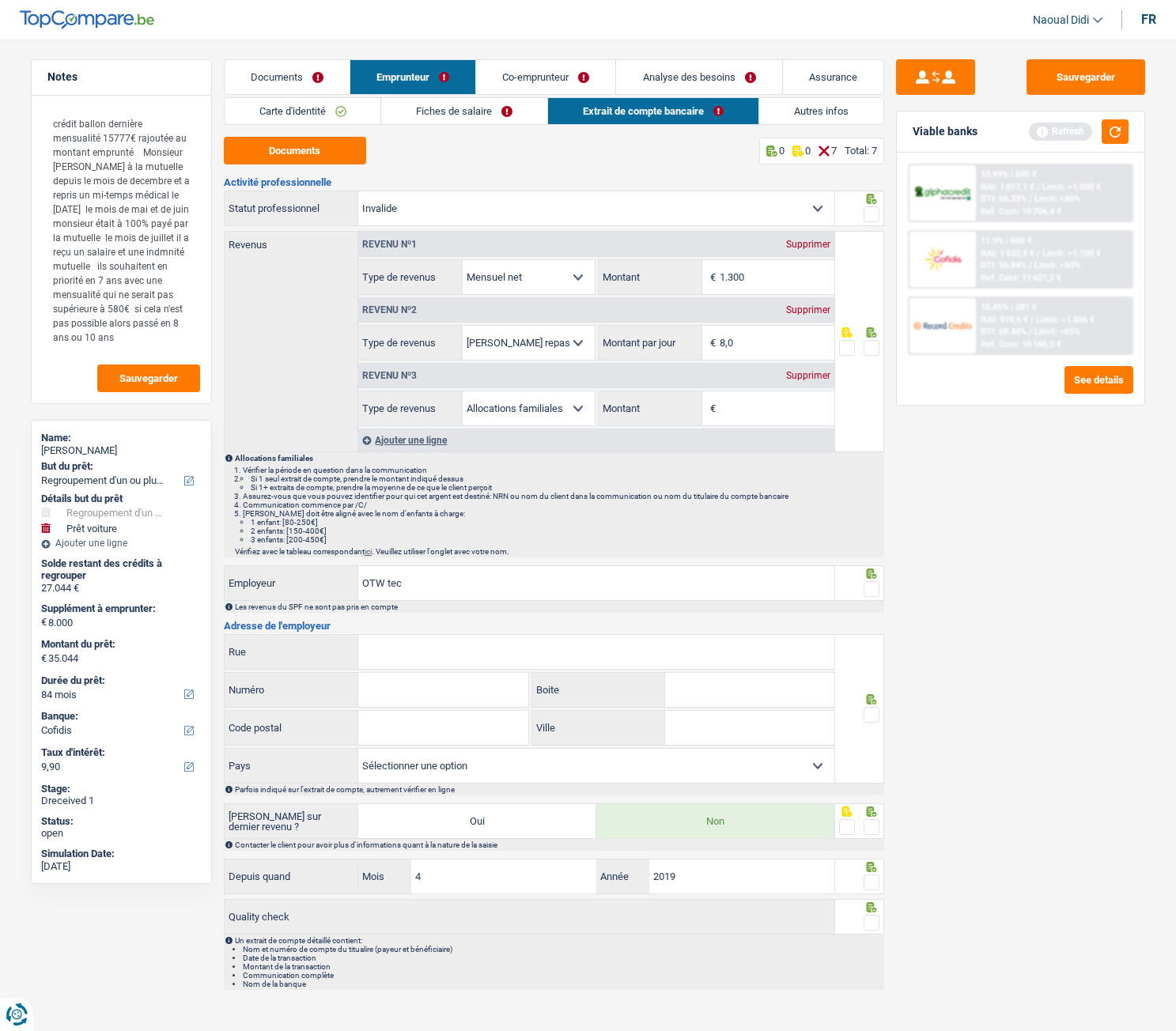
select select "disabilityPension"
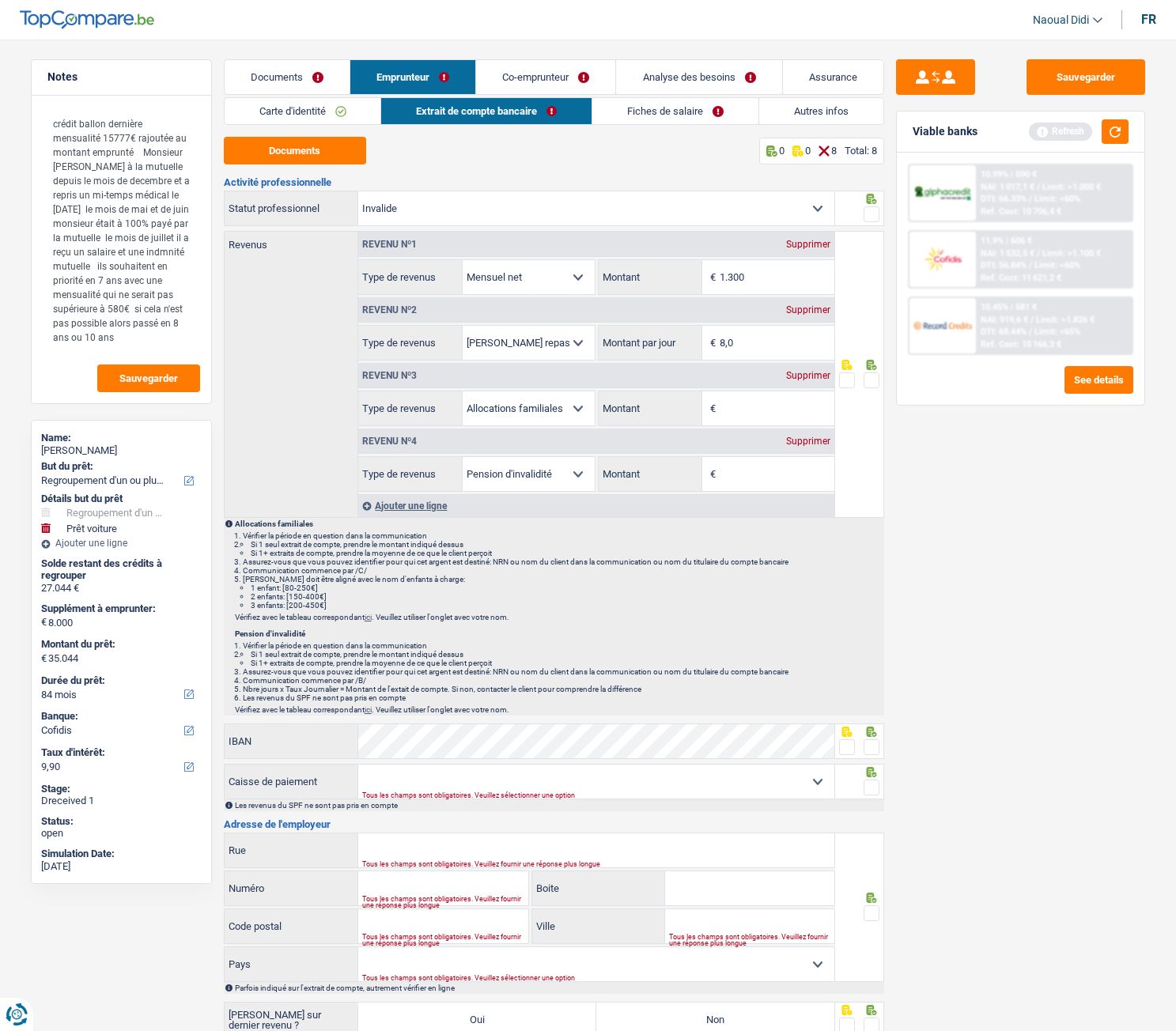
click at [817, 310] on div "Supprimer" at bounding box center [808, 309] width 52 height 9
select select "familyAllowances"
select select "disabilityPension"
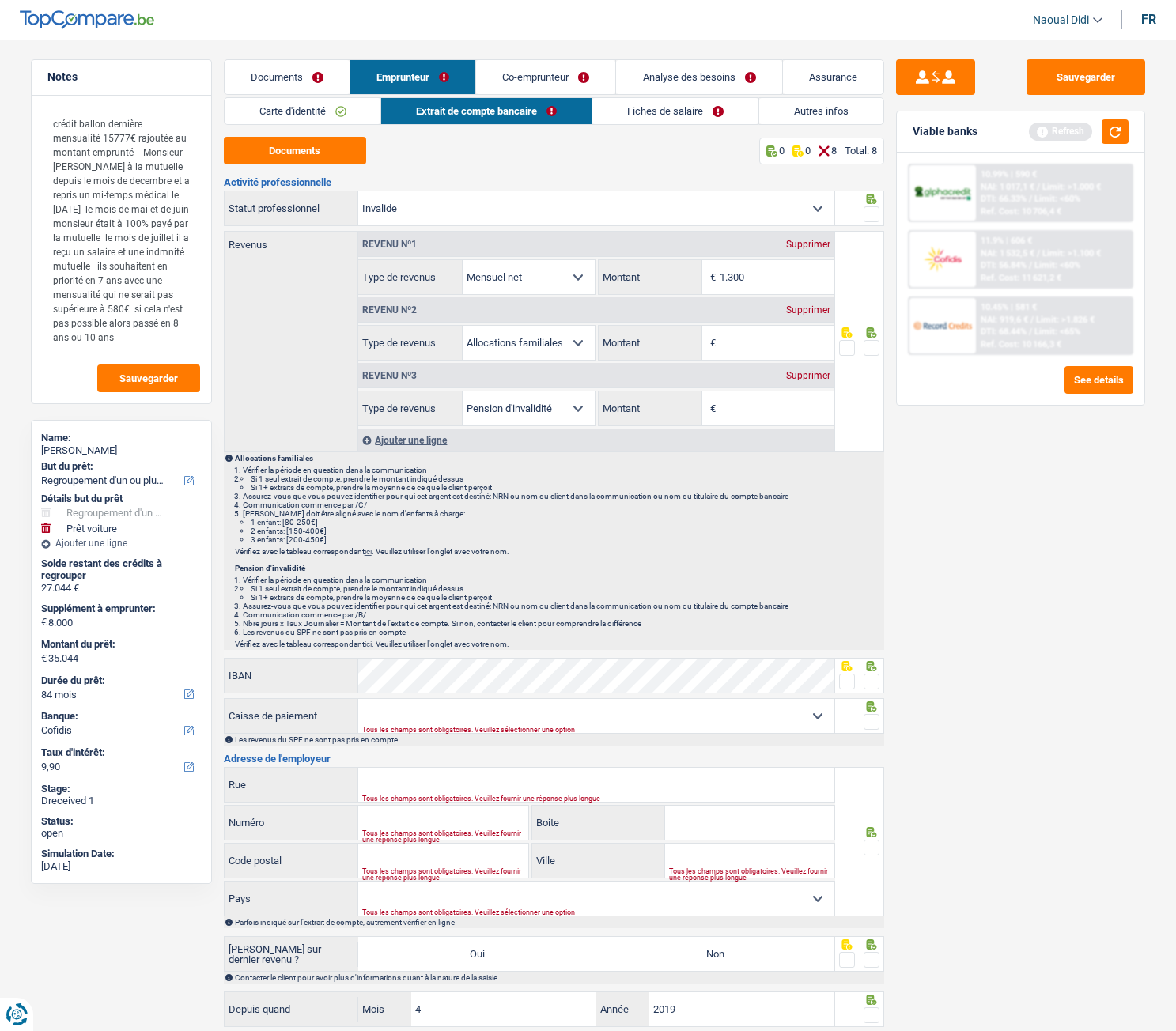
click at [805, 310] on div "Supprimer" at bounding box center [808, 309] width 52 height 9
select select "disabilityPension"
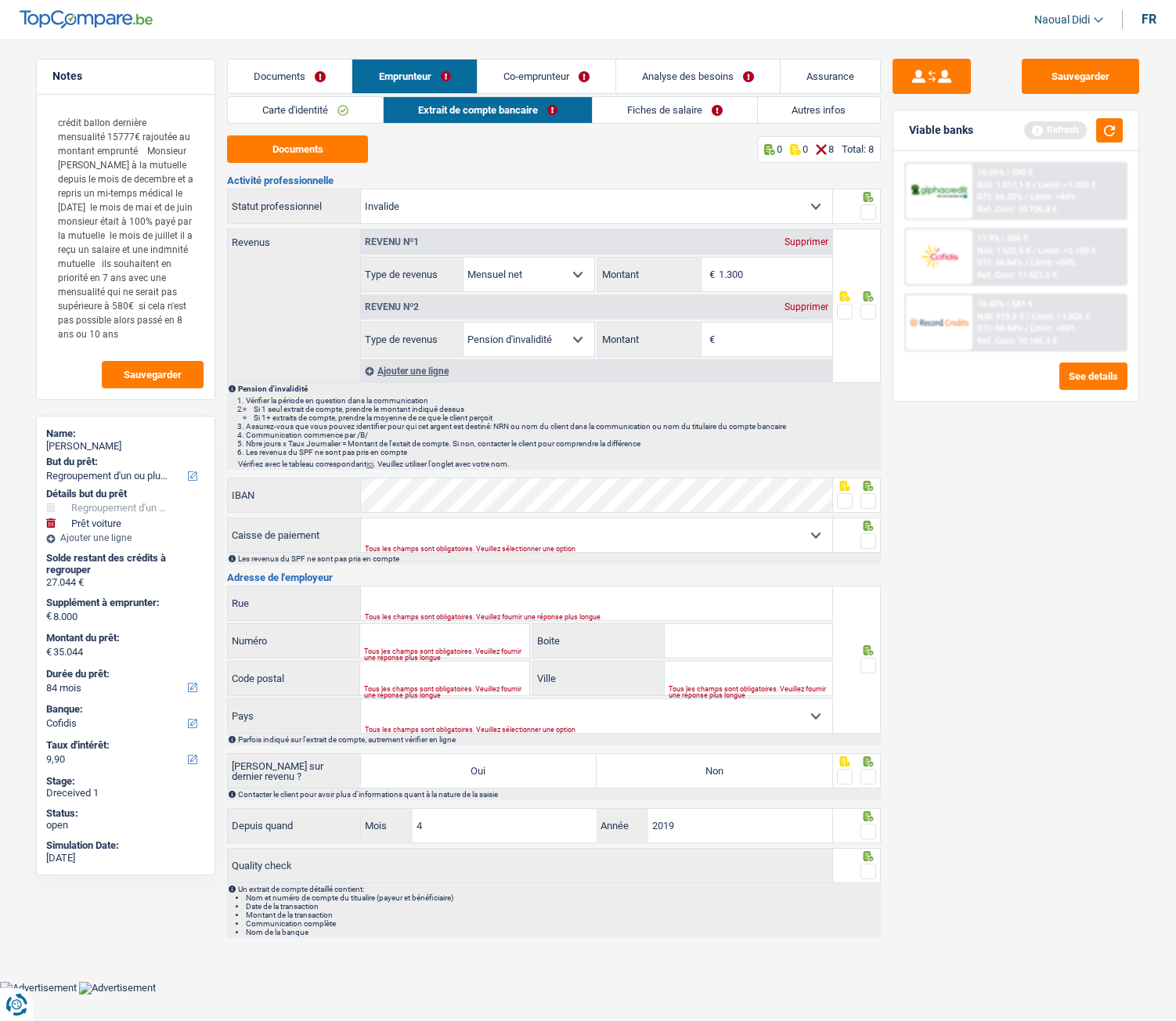
click at [817, 241] on div "Supprimer" at bounding box center [807, 242] width 52 height 9
select select "disabilityPension"
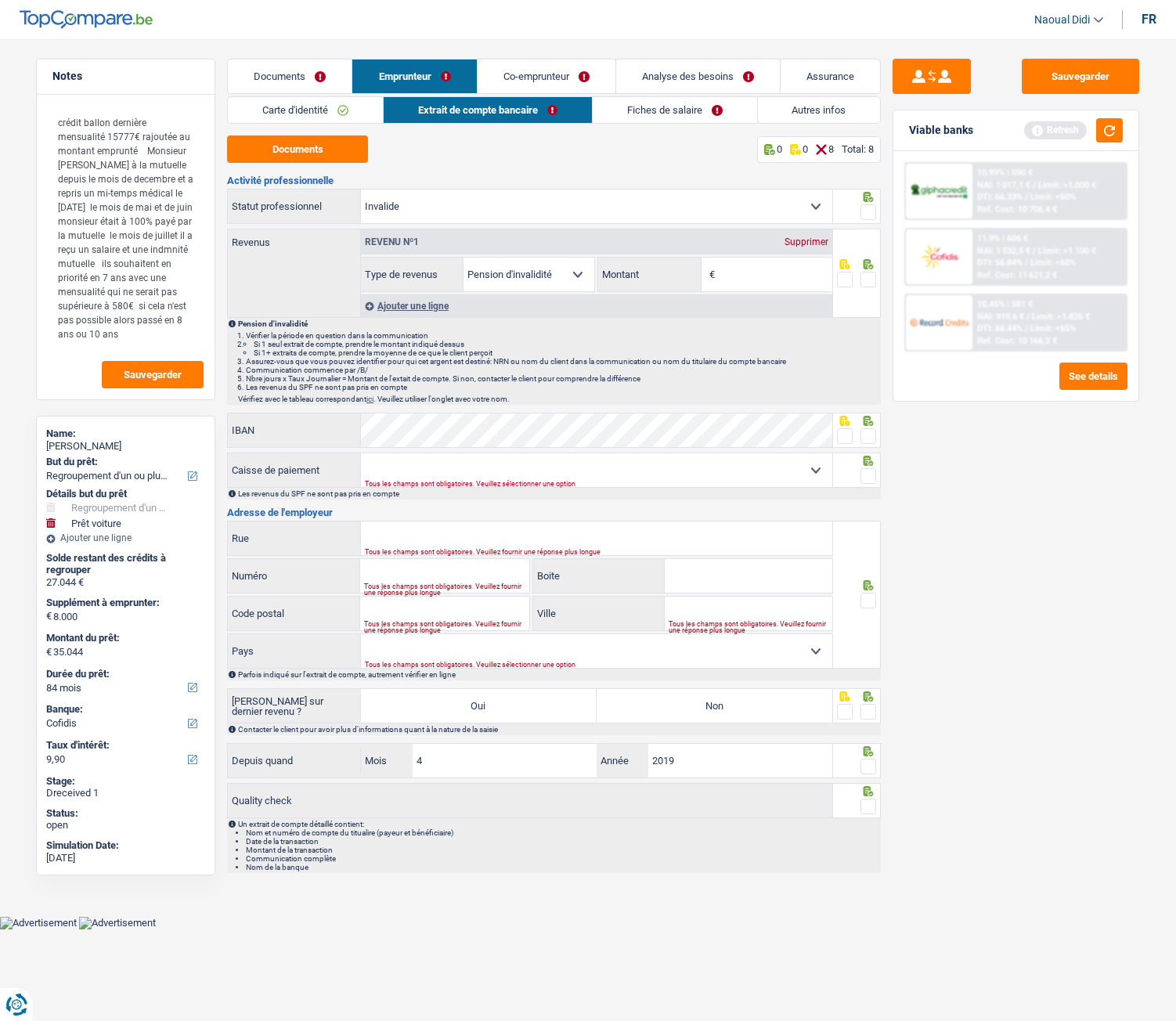
click at [739, 284] on input "Montant" at bounding box center [776, 274] width 114 height 34
click at [551, 273] on select "Allocation d'handicap Allocations chômage Allocations familiales Chèques repas …" at bounding box center [529, 274] width 131 height 34
select select "mutualityIndemnity"
click at [463, 257] on select "Allocation d'handicap Allocations chômage Allocations familiales Chèques repas …" at bounding box center [529, 274] width 131 height 34
click at [744, 271] on input "Montant" at bounding box center [776, 274] width 114 height 34
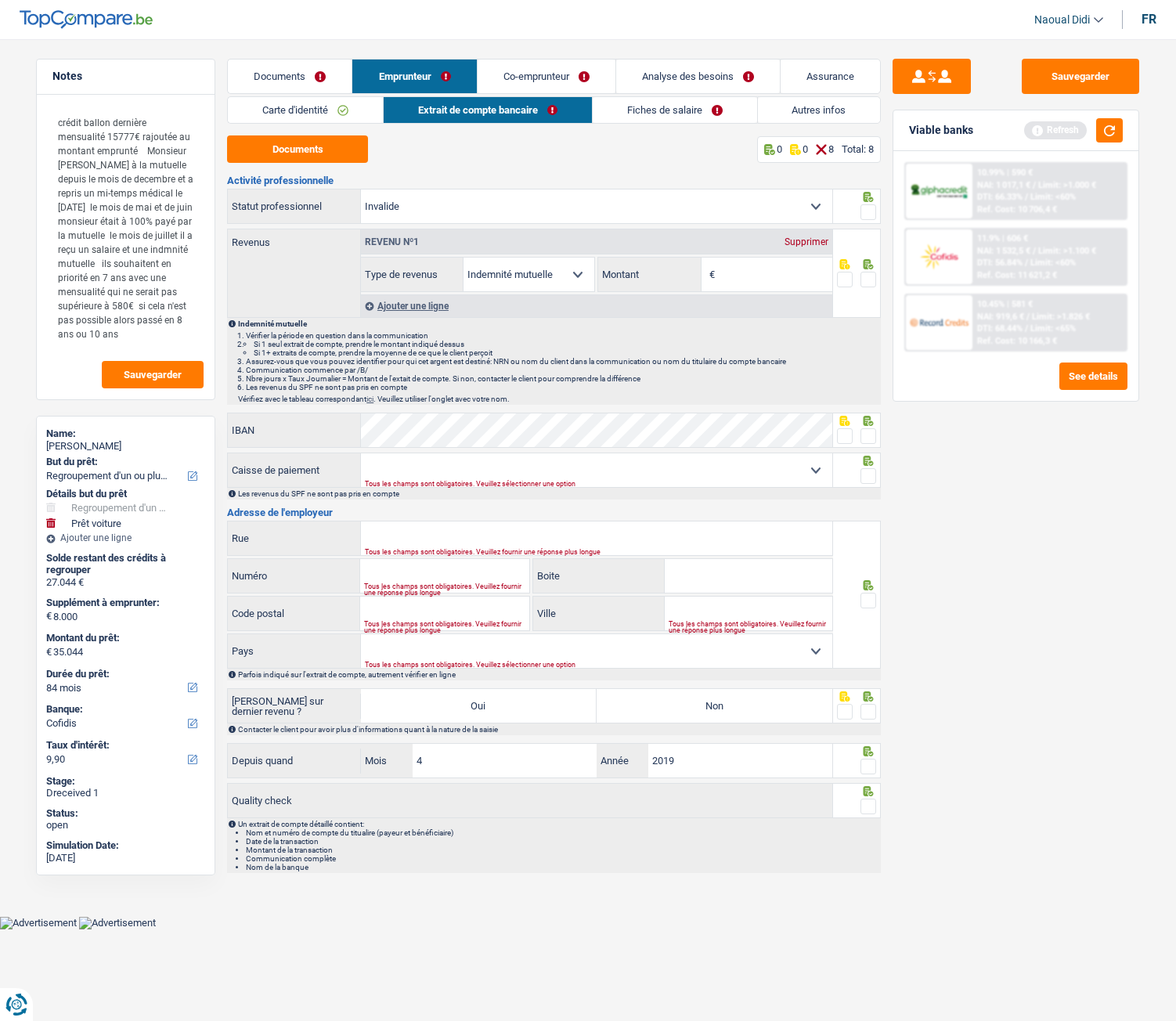
click at [773, 269] on input "Montant" at bounding box center [776, 274] width 114 height 34
type input "1.738"
click at [875, 283] on span at bounding box center [868, 279] width 16 height 16
click at [0, 0] on input "radio" at bounding box center [0, 0] width 0 height 0
click at [868, 215] on span at bounding box center [868, 212] width 16 height 16
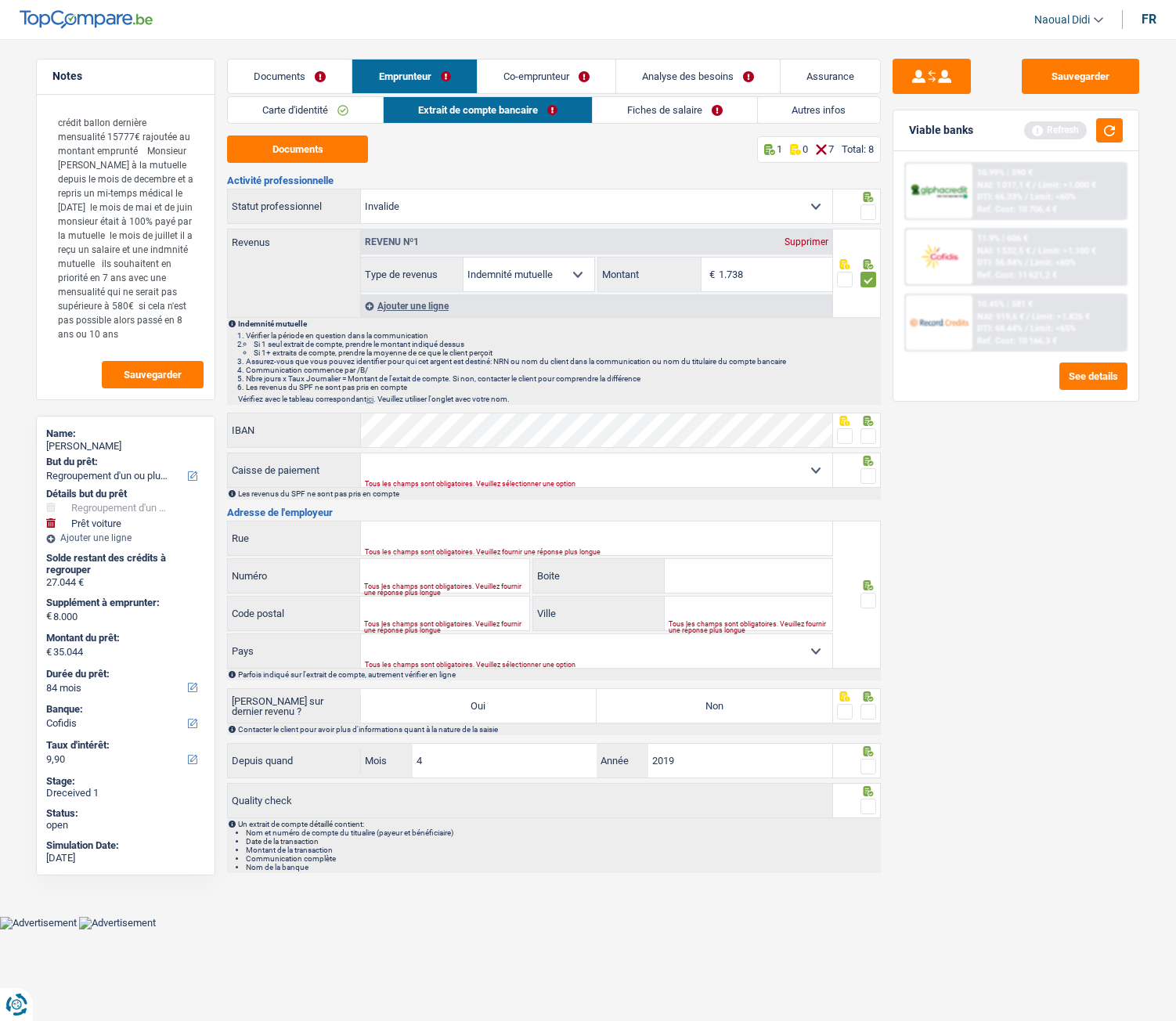
click at [0, 0] on input "radio" at bounding box center [0, 0] width 0 height 0
click at [563, 215] on select "Ouvrier Employé privé Employé public Invalide Indépendant Pensionné Chômeur Mut…" at bounding box center [597, 206] width 472 height 34
select select "mutuality"
click at [361, 190] on select "Ouvrier Employé privé Employé public Invalide Indépendant Pensionné Chômeur Mut…" at bounding box center [597, 206] width 472 height 34
select select "familyAllowances"
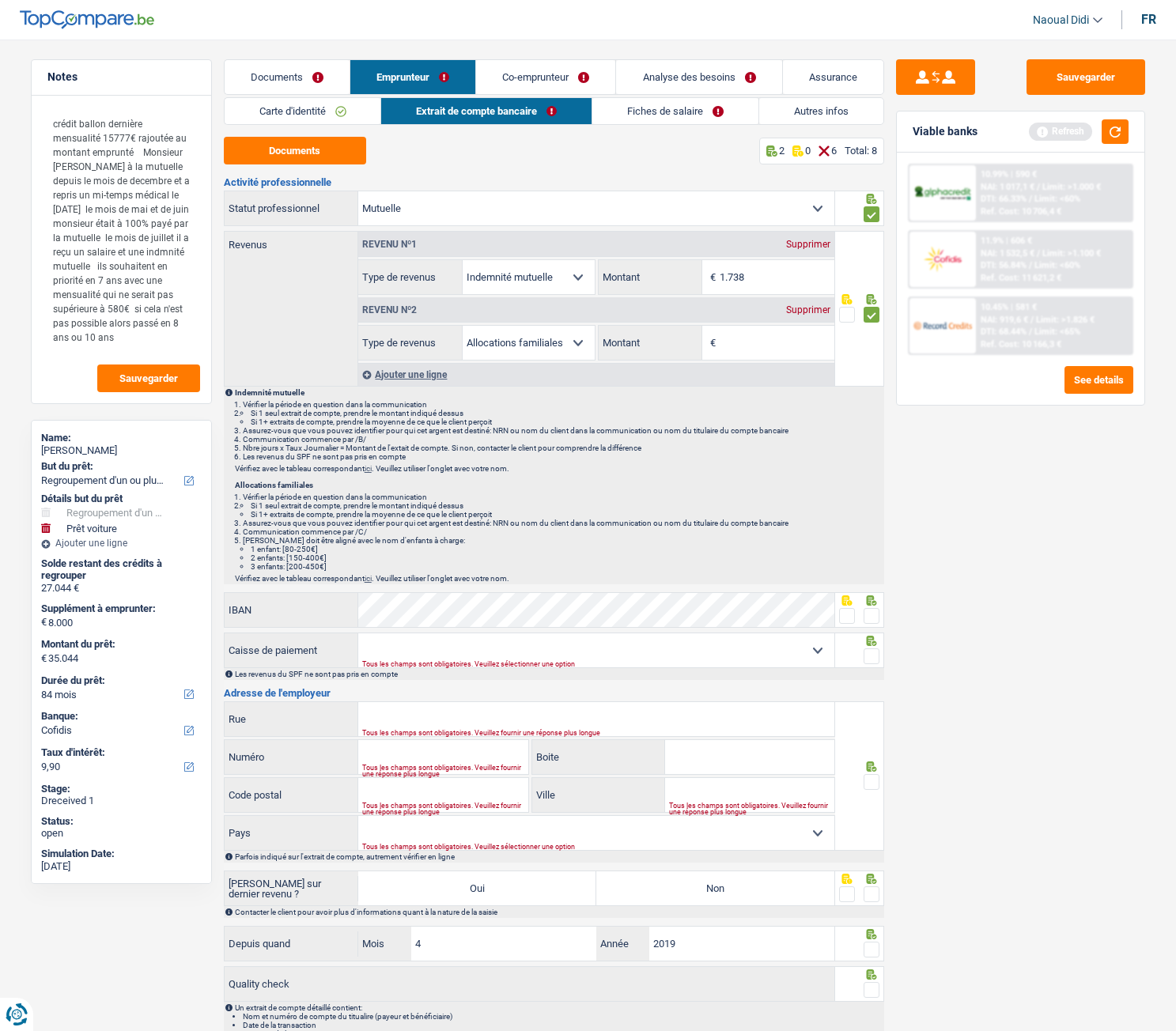
click at [878, 576] on span at bounding box center [871, 615] width 16 height 16
click at [0, 0] on input "radio" at bounding box center [0, 0] width 0 height 0
click at [871, 576] on span at bounding box center [871, 656] width 16 height 16
click at [0, 0] on input "radio" at bounding box center [0, 0] width 0 height 0
click at [439, 576] on select "Mutualité Chrétienne Mutualité Socialiste (Solidaris) SPF Sécurité Sociale Unio…" at bounding box center [596, 650] width 476 height 34
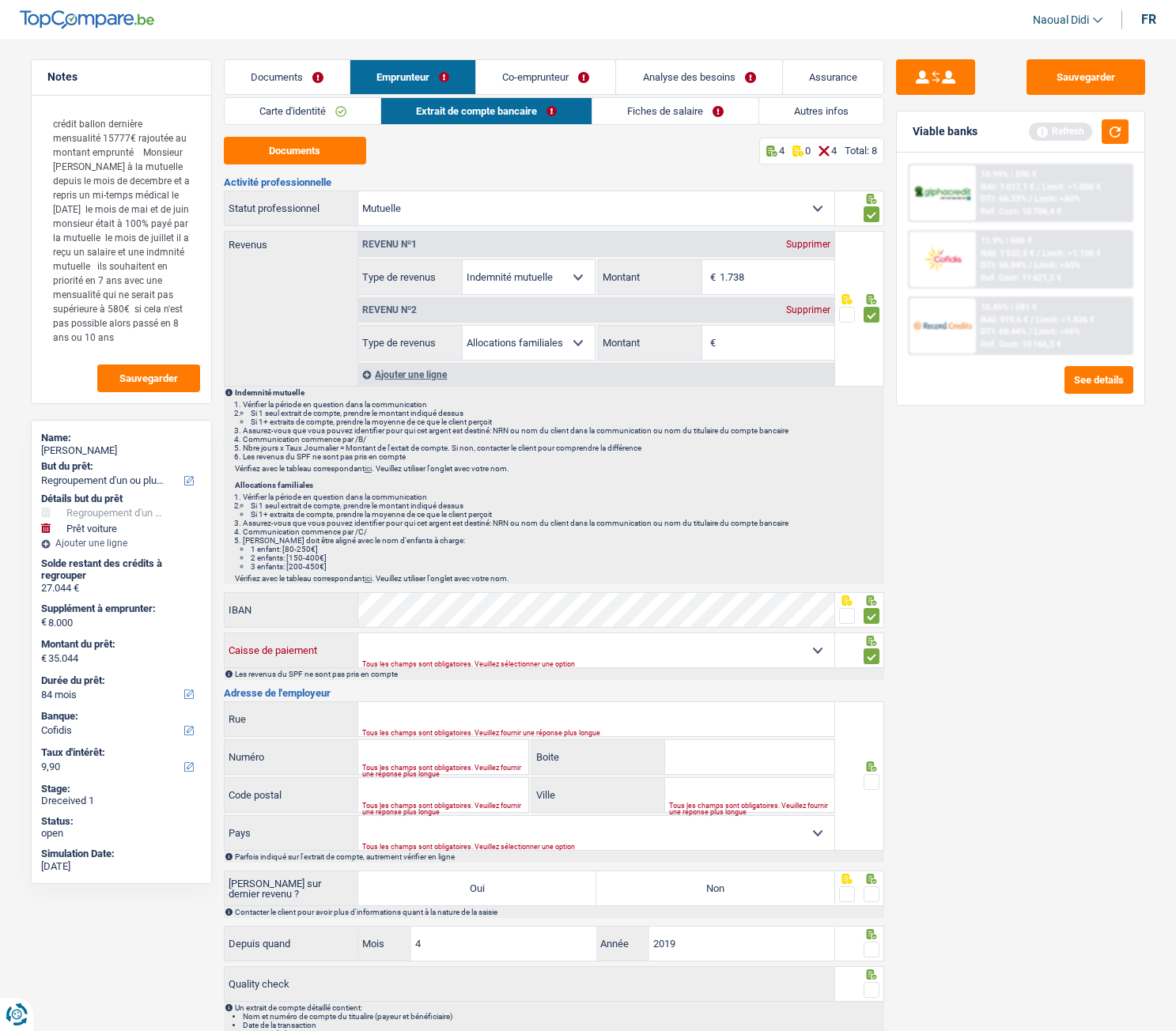
select select "solidaris"
click at [358, 576] on select "Mutualité Chrétienne Mutualité Socialiste (Solidaris) SPF Sécurité Sociale Unio…" at bounding box center [596, 650] width 476 height 34
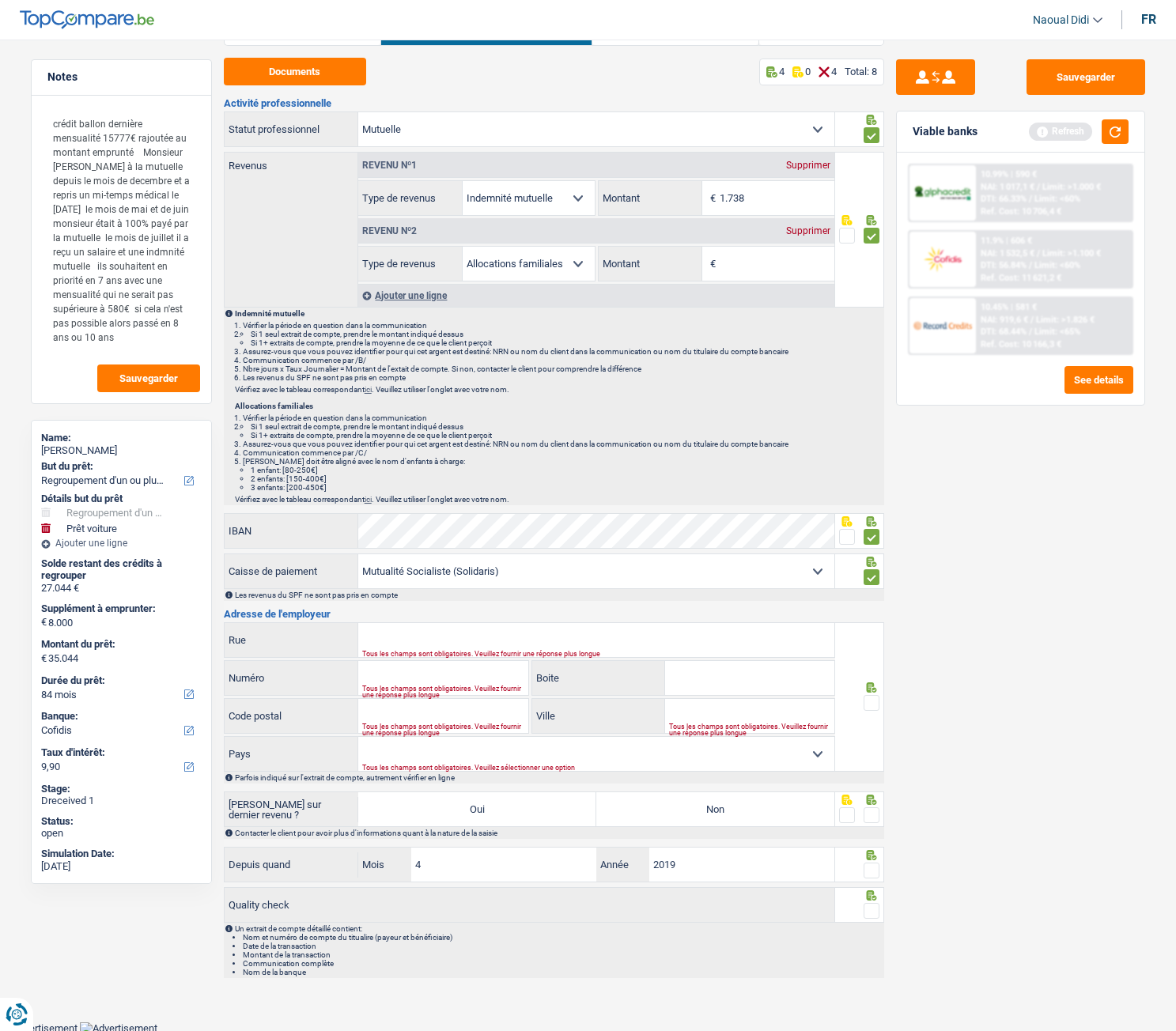
scroll to position [82, 0]
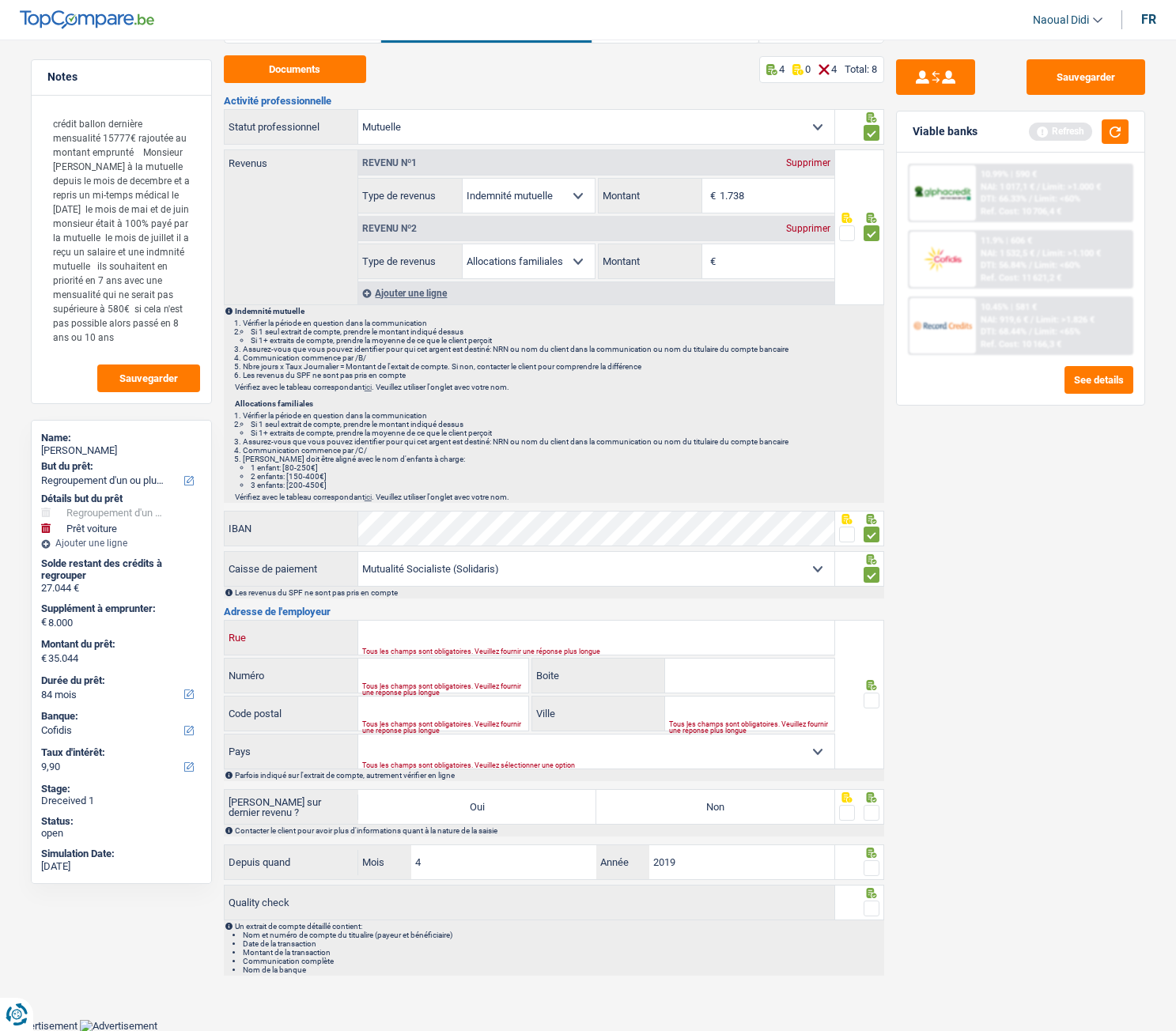
click at [400, 576] on input "Rue" at bounding box center [596, 637] width 476 height 34
click at [443, 576] on input "Rue" at bounding box center [596, 637] width 476 height 34
paste input "Rue du Midi 111, 1000 Bruxelles"
click at [701, 576] on input "Ville" at bounding box center [749, 713] width 169 height 34
click at [466, 576] on input "Rue du Midi 111, 1000 Bruxelles" at bounding box center [596, 637] width 476 height 34
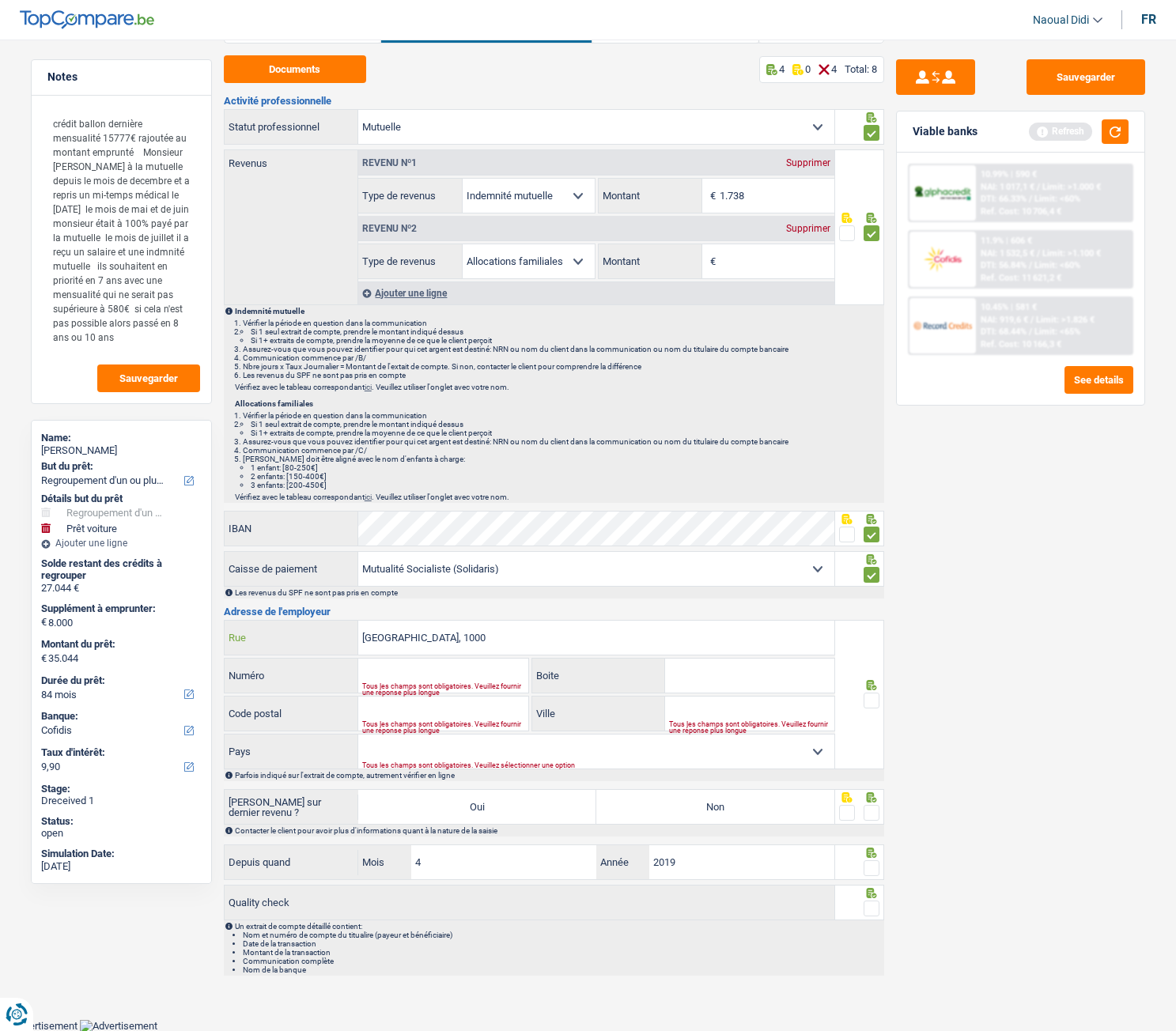
type input "Rue du Midi 111, 1000"
click at [741, 576] on input "Ville" at bounding box center [749, 713] width 169 height 34
paste input "[GEOGRAPHIC_DATA]"
type input "[GEOGRAPHIC_DATA]"
click at [443, 576] on input "Code postal" at bounding box center [443, 713] width 170 height 34
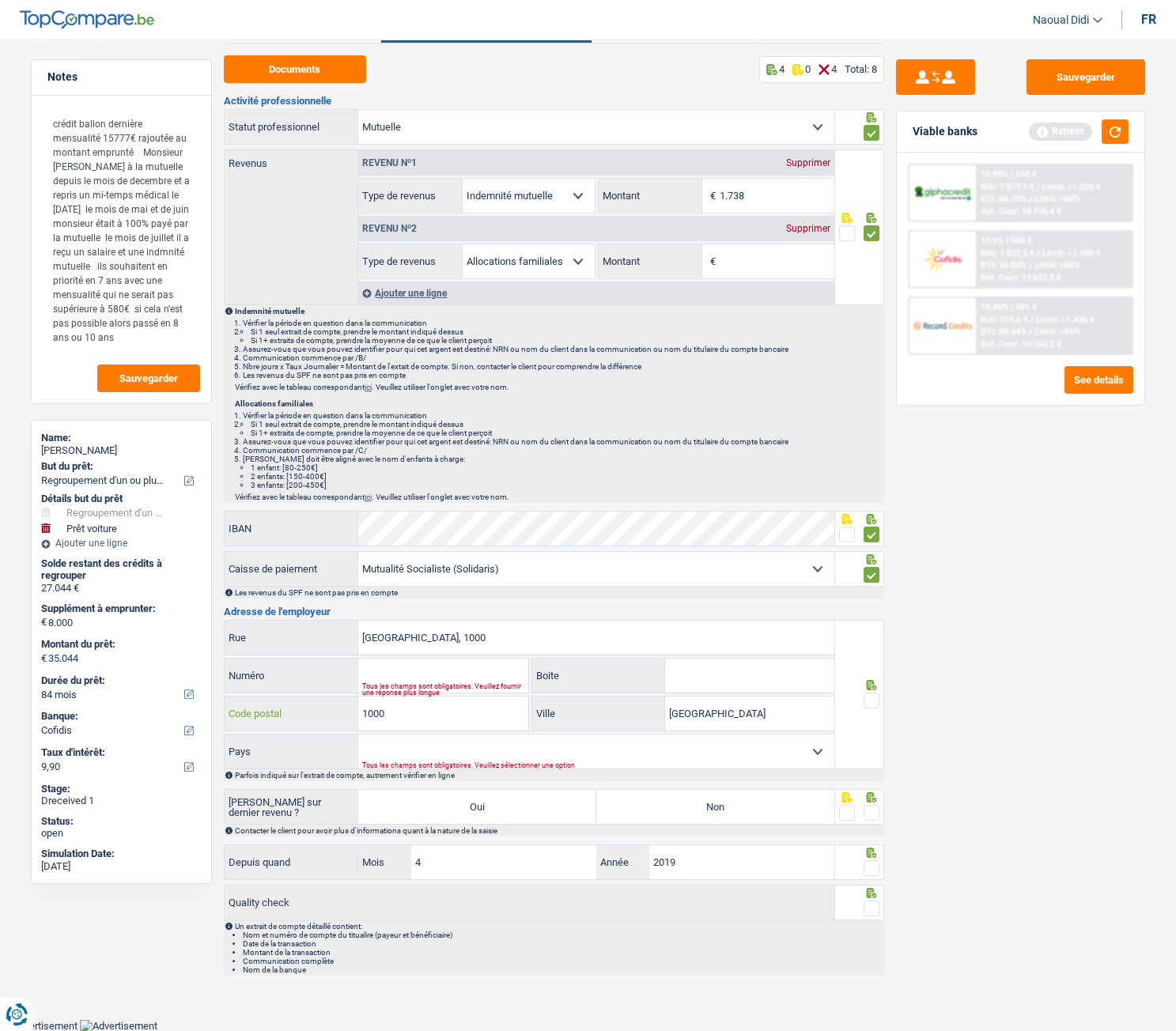
type input "1000"
click at [438, 576] on div "Tous les champs sont obligatoires. Veuillez fournir une réponse plus longue" at bounding box center [445, 690] width 166 height 7
click at [400, 576] on input "Numéro" at bounding box center [443, 675] width 170 height 34
type input "111"
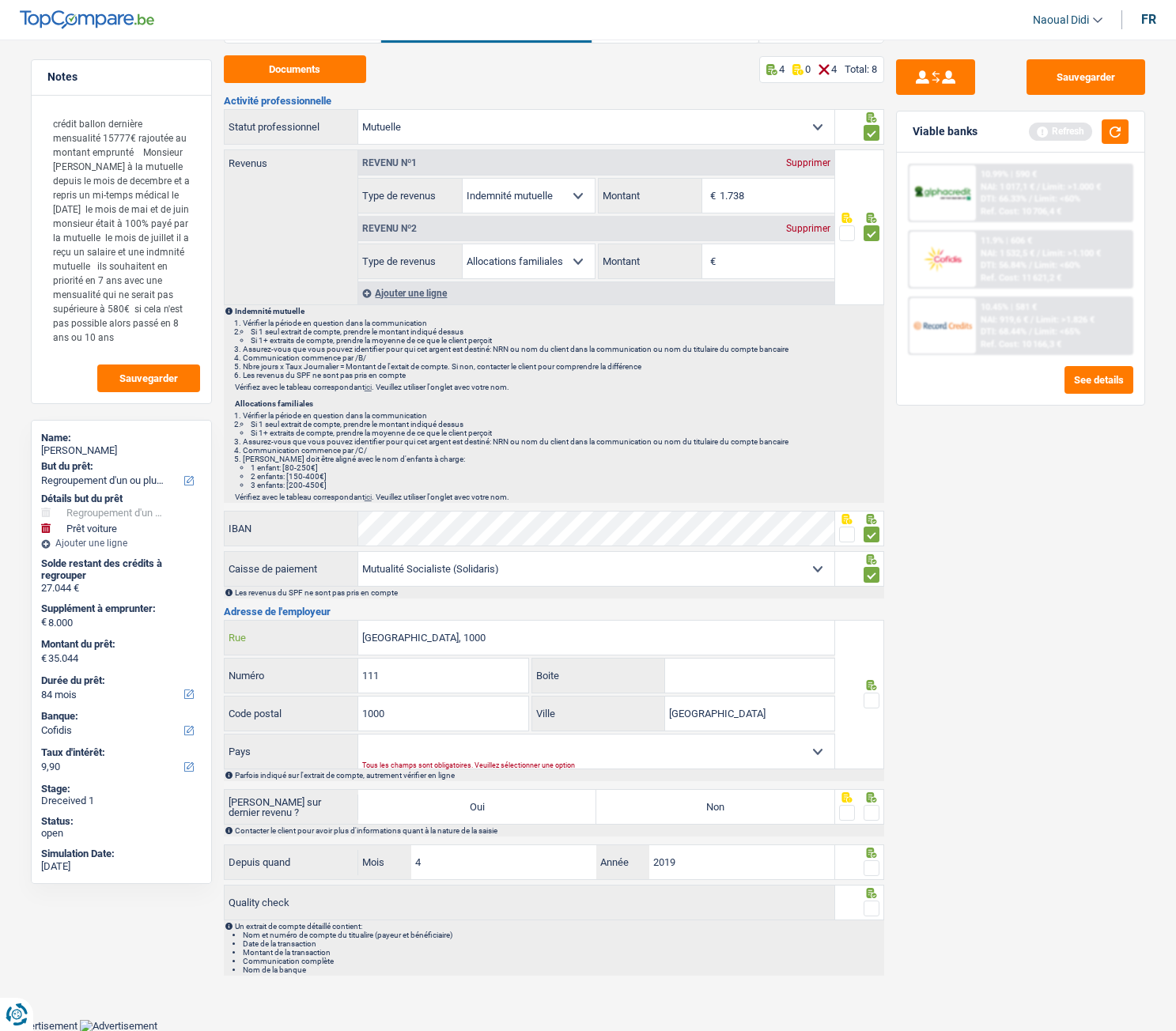
click at [485, 576] on input "Rue du Midi 111, 1000" at bounding box center [596, 637] width 476 height 34
type input "[GEOGRAPHIC_DATA]"
click at [877, 576] on span at bounding box center [871, 700] width 16 height 16
click at [0, 0] on input "radio" at bounding box center [0, 0] width 0 height 0
click at [600, 576] on select "Belgique Luxembourg Sélectionner une option" at bounding box center [596, 751] width 476 height 34
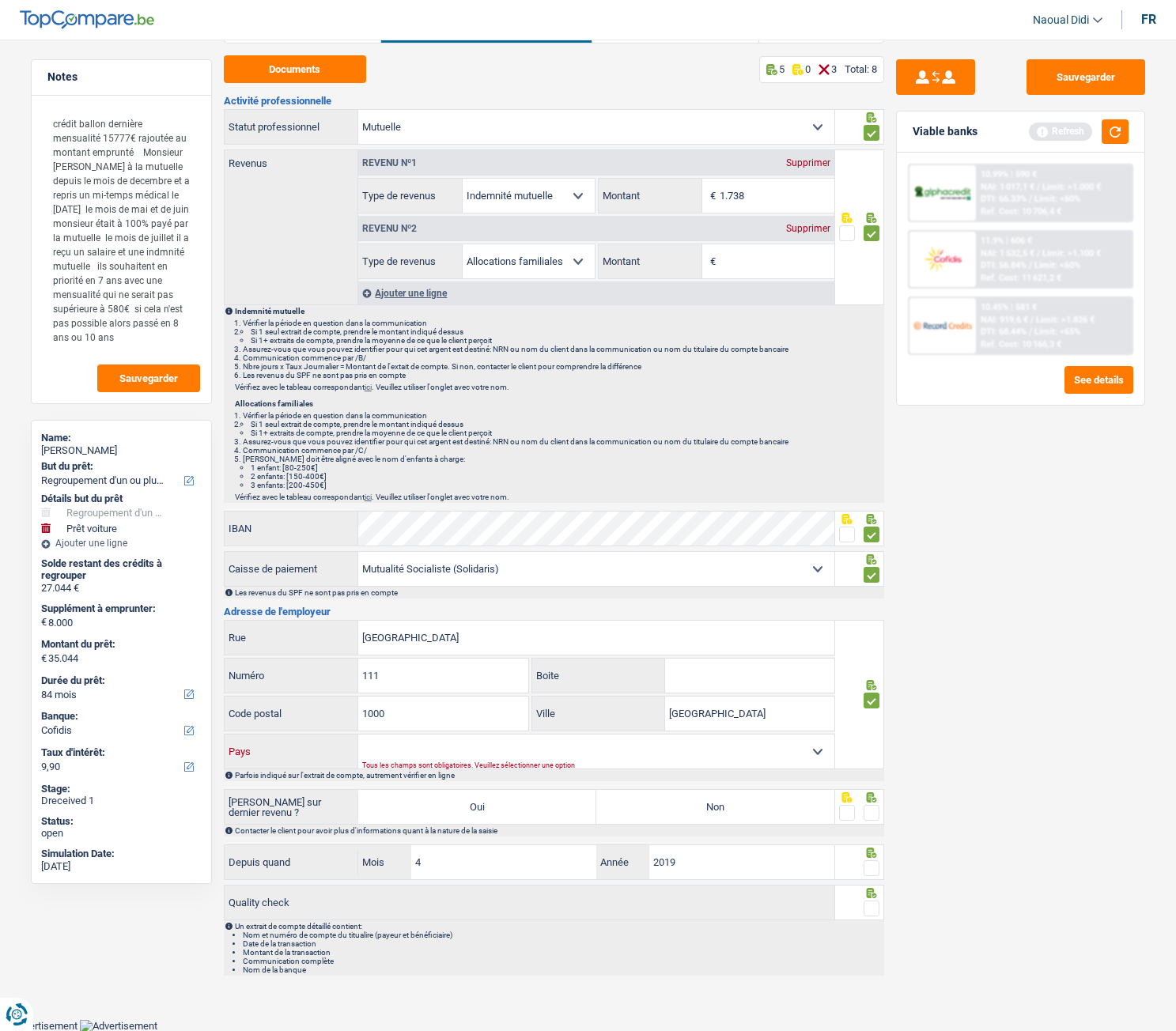
select select "BE"
click at [358, 576] on select "Belgique Luxembourg Sélectionner une option" at bounding box center [596, 751] width 476 height 34
click at [727, 576] on label "Non" at bounding box center [715, 806] width 238 height 34
click at [727, 576] on input "Non" at bounding box center [715, 806] width 238 height 34
radio input "true"
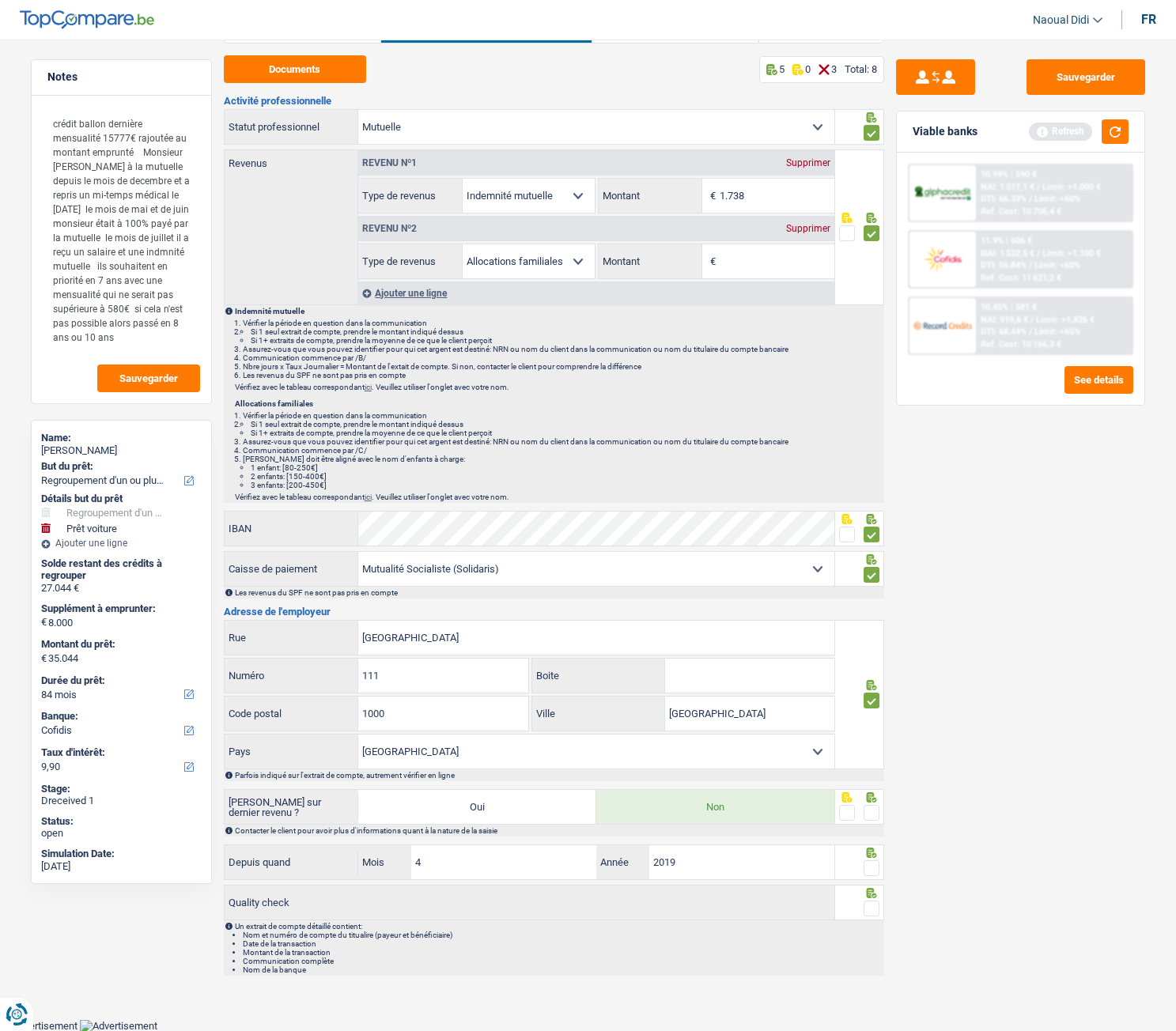
click at [876, 576] on span at bounding box center [871, 813] width 16 height 16
click at [0, 0] on input "radio" at bounding box center [0, 0] width 0 height 0
click at [875, 576] on span at bounding box center [871, 868] width 16 height 16
click at [0, 0] on input "radio" at bounding box center [0, 0] width 0 height 0
click at [873, 576] on span at bounding box center [871, 908] width 16 height 16
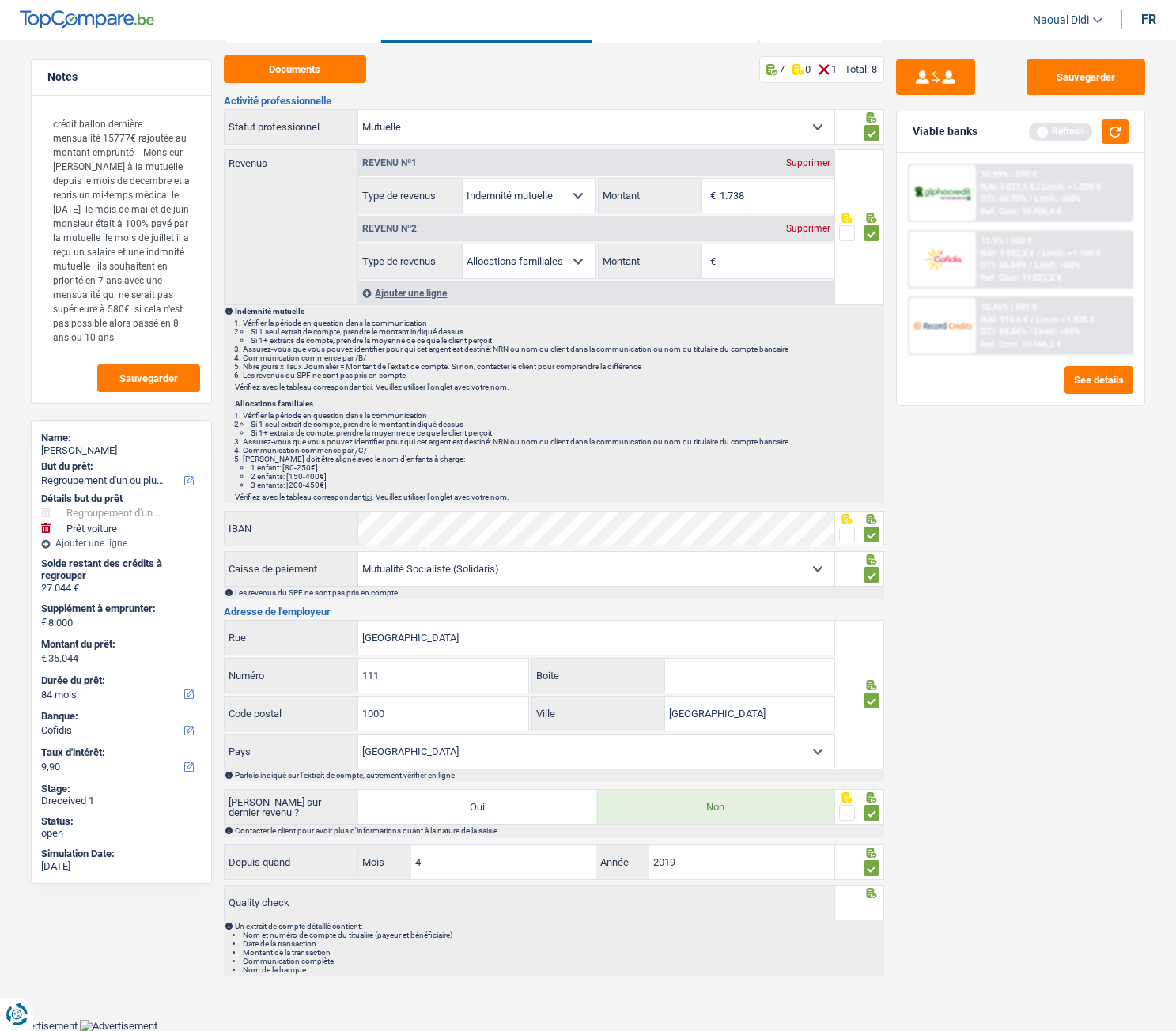
click at [0, 0] on input "radio" at bounding box center [0, 0] width 0 height 0
click at [1079, 85] on button "Sauvegarder" at bounding box center [1085, 77] width 118 height 36
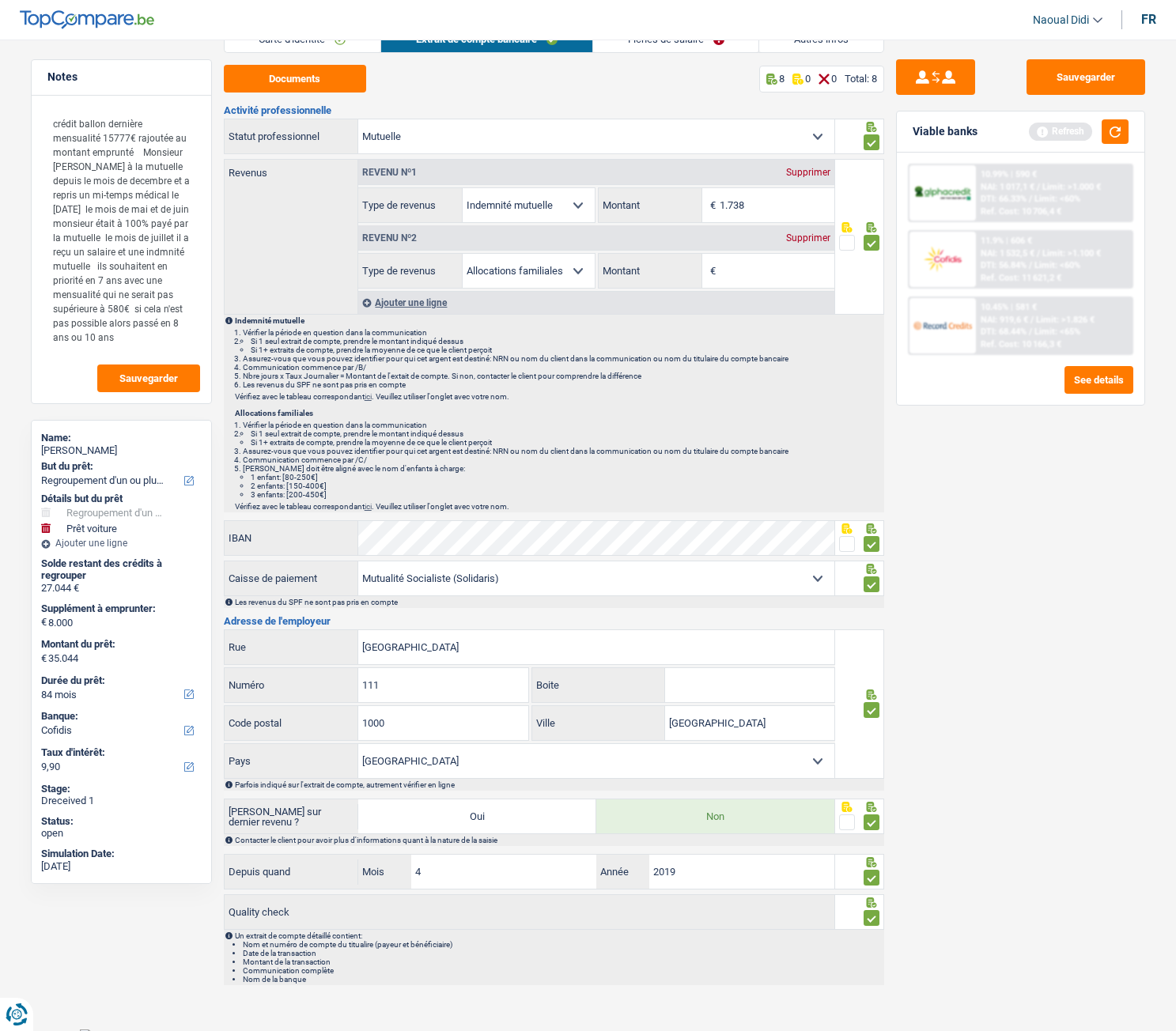
scroll to position [0, 0]
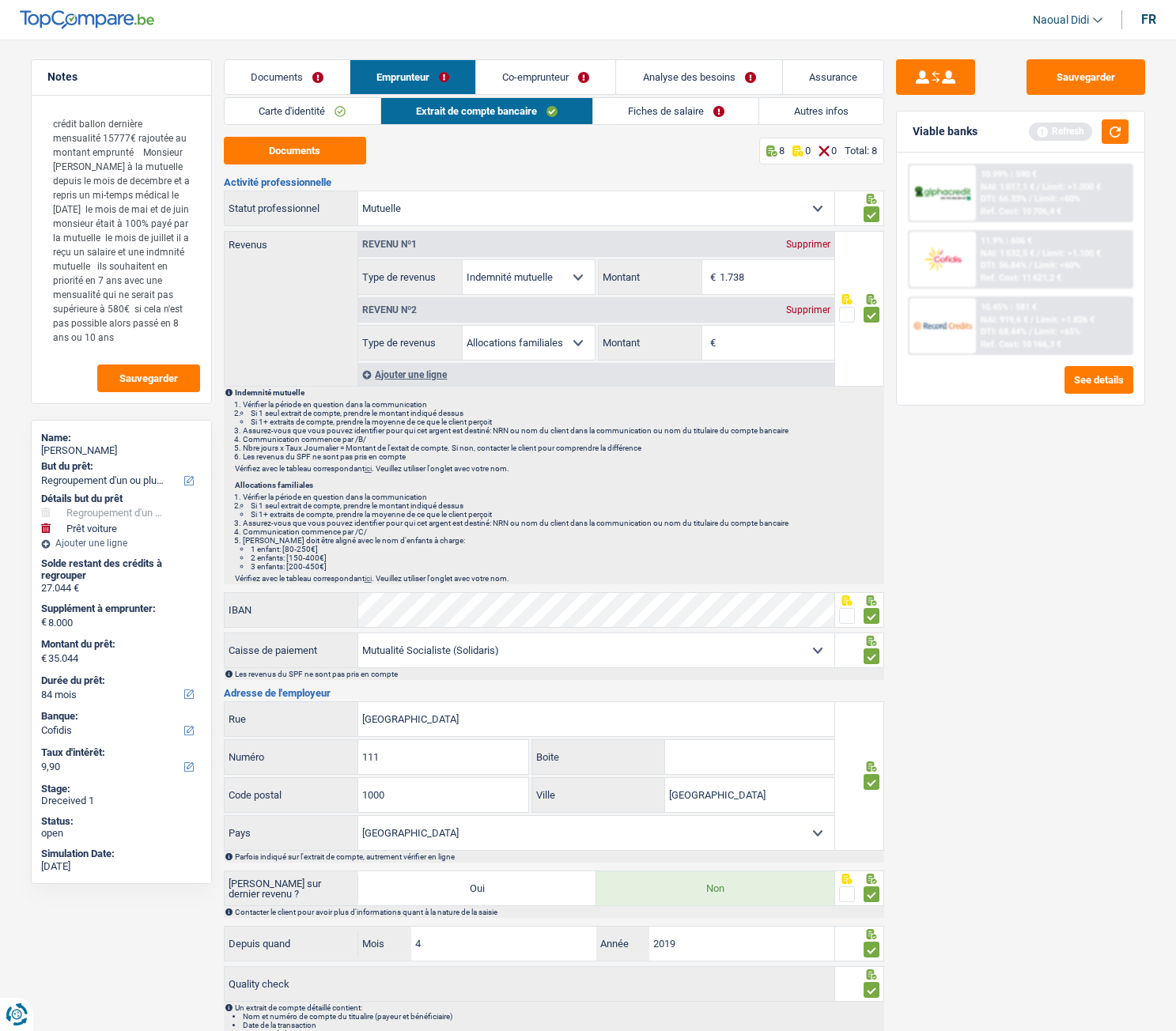
click at [660, 115] on link "Fiches de salaire" at bounding box center [675, 111] width 166 height 26
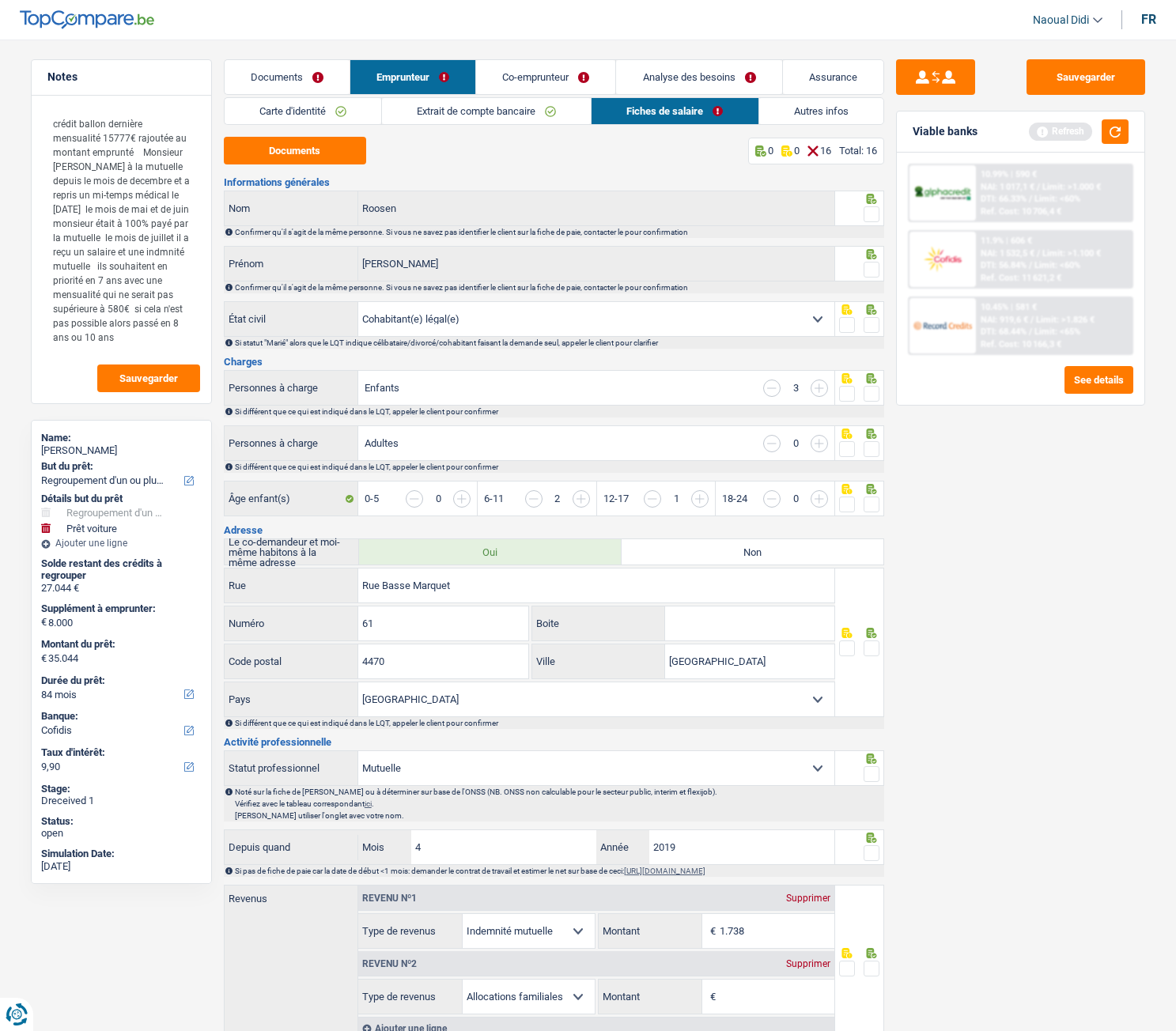
click at [871, 215] on span at bounding box center [871, 214] width 16 height 16
click at [0, 0] on input "radio" at bounding box center [0, 0] width 0 height 0
click at [877, 271] on span at bounding box center [871, 269] width 16 height 16
click at [0, 0] on input "radio" at bounding box center [0, 0] width 0 height 0
click at [876, 326] on span at bounding box center [871, 325] width 16 height 16
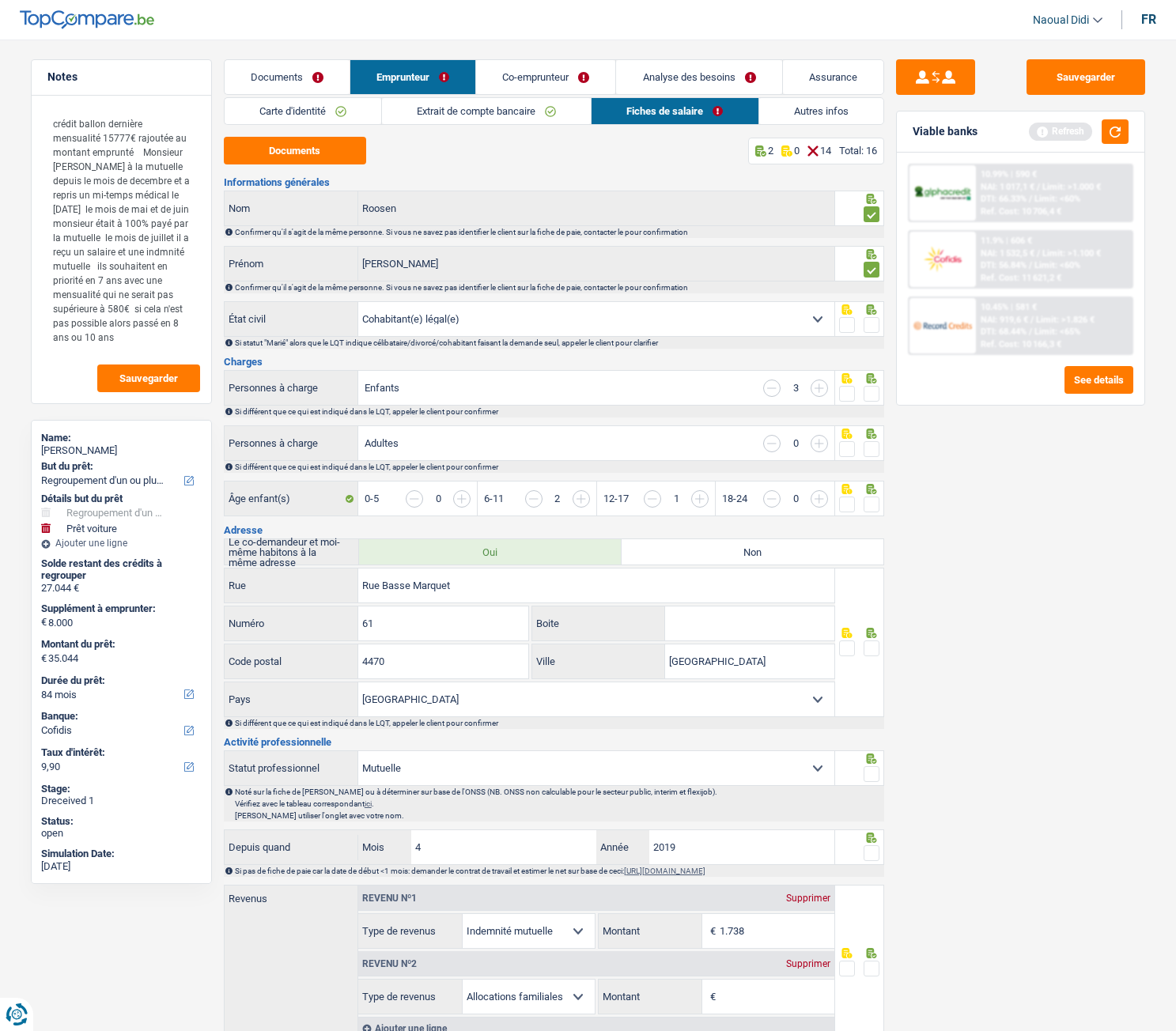
click at [0, 0] on input "radio" at bounding box center [0, 0] width 0 height 0
click at [555, 72] on link "Co-emprunteur" at bounding box center [546, 77] width 139 height 34
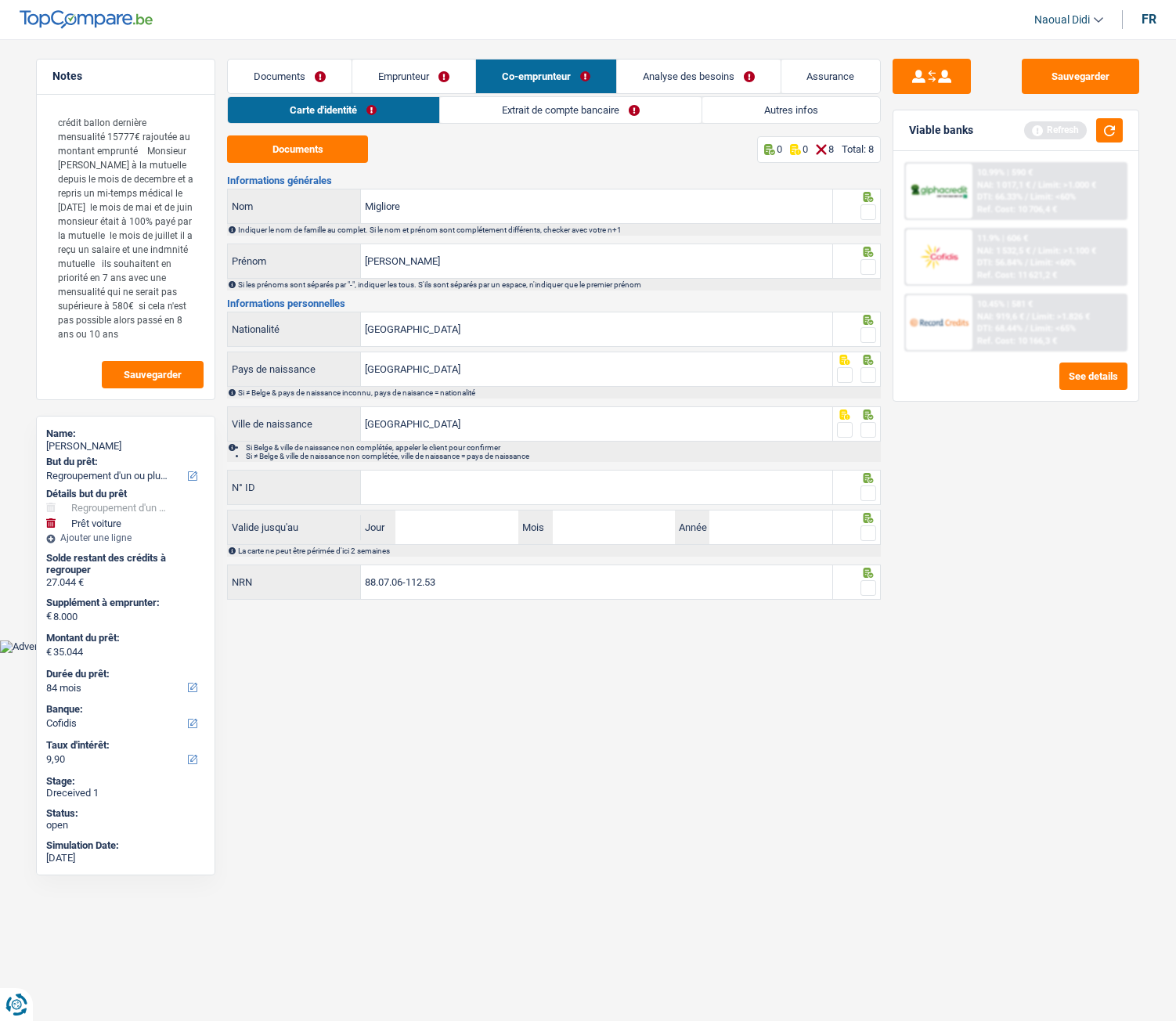
click at [529, 110] on link "Extrait de compte bancaire" at bounding box center [571, 110] width 261 height 26
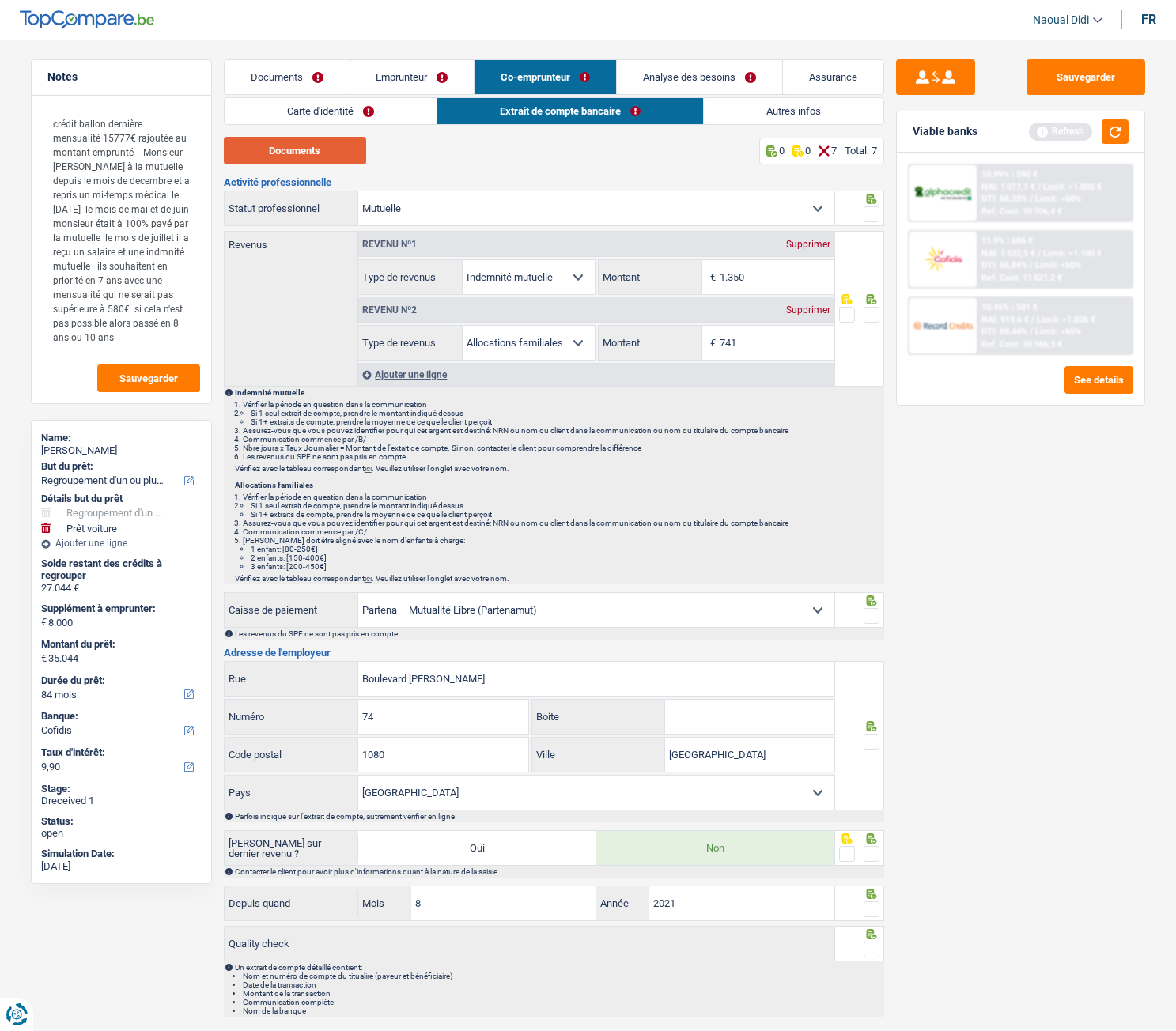
click at [271, 147] on button "Documents" at bounding box center [295, 150] width 142 height 27
click at [396, 81] on link "Emprunteur" at bounding box center [412, 77] width 124 height 34
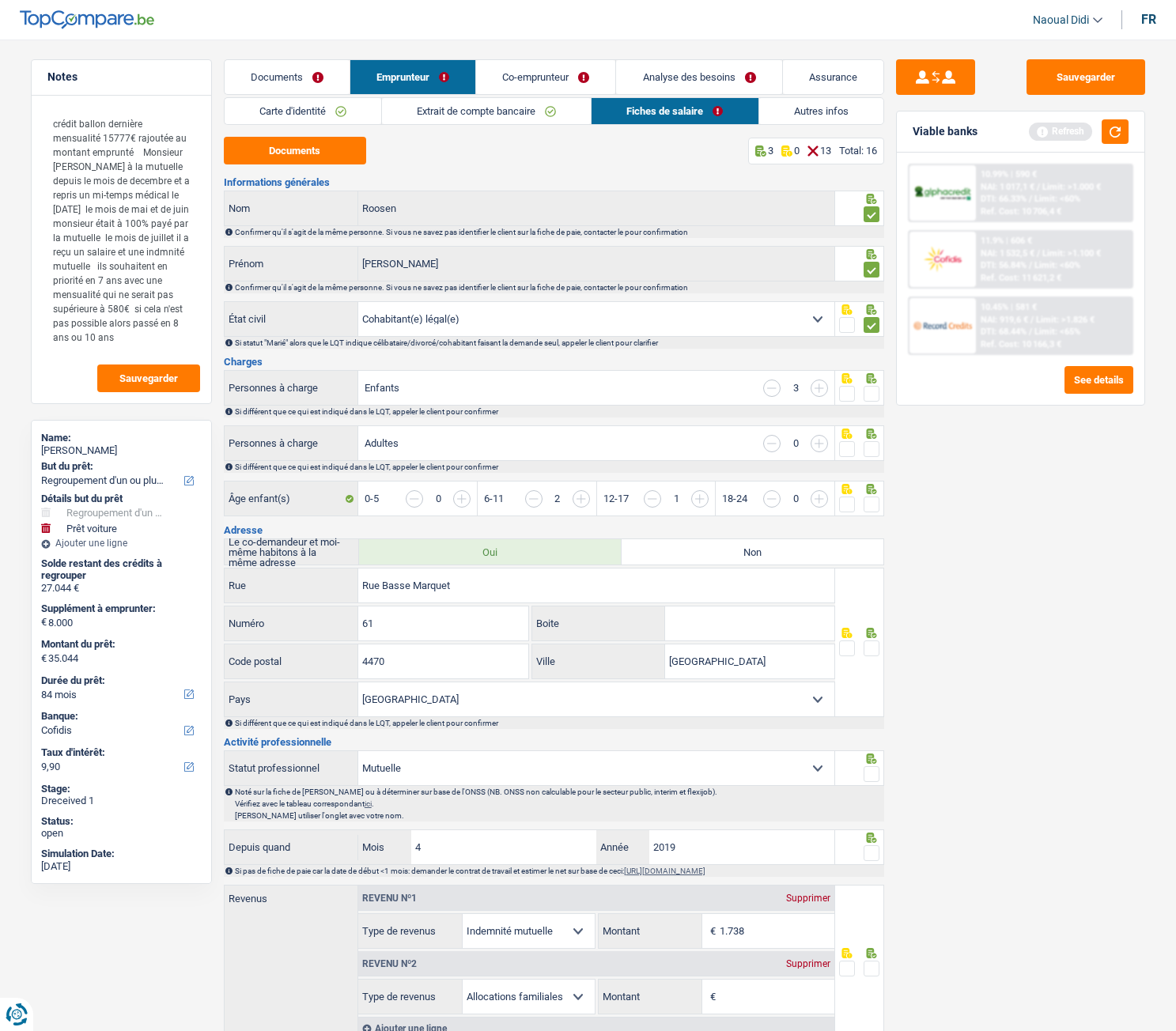
click at [770, 387] on input "button" at bounding box center [771, 388] width 17 height 17
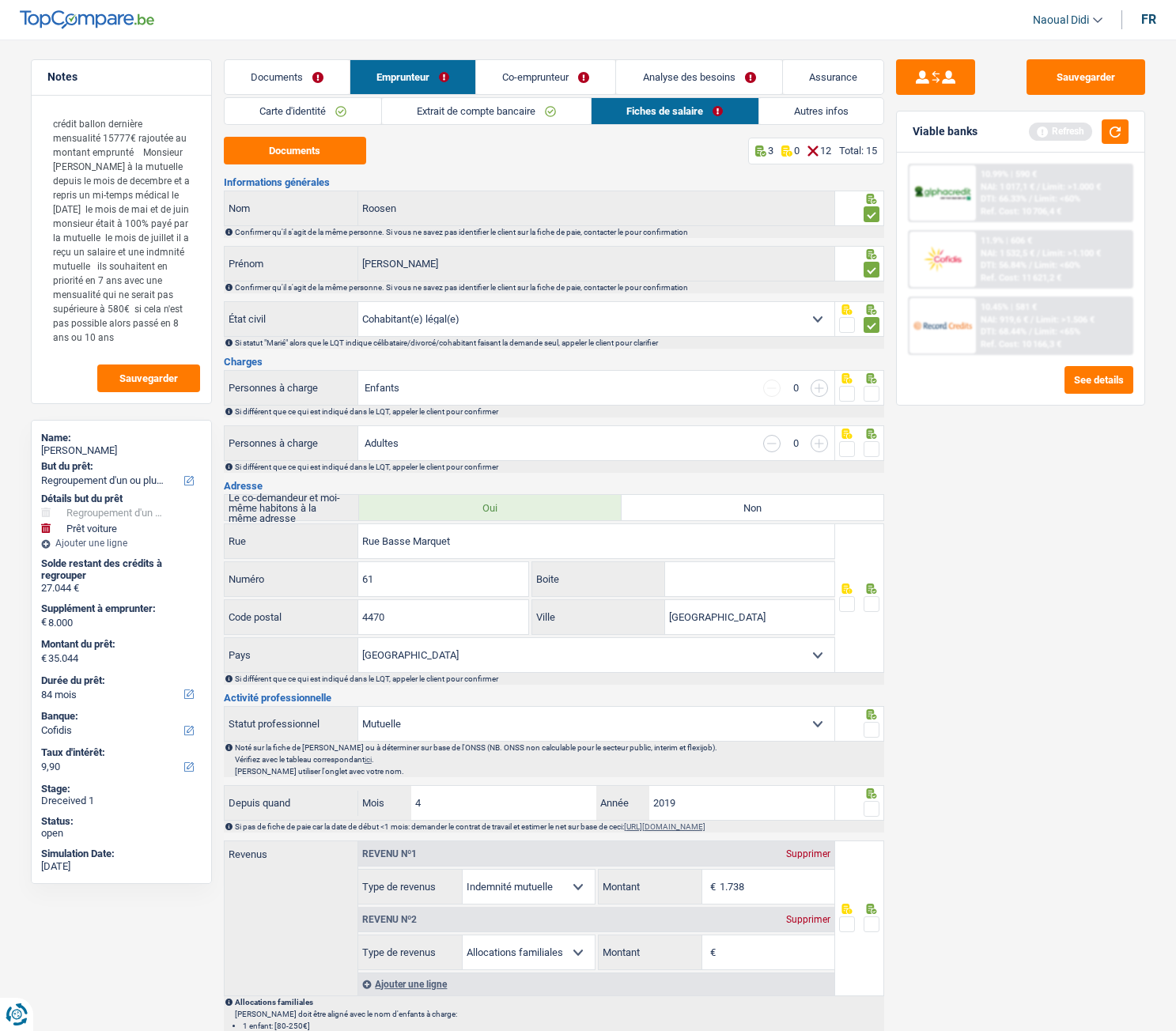
scroll to position [79, 0]
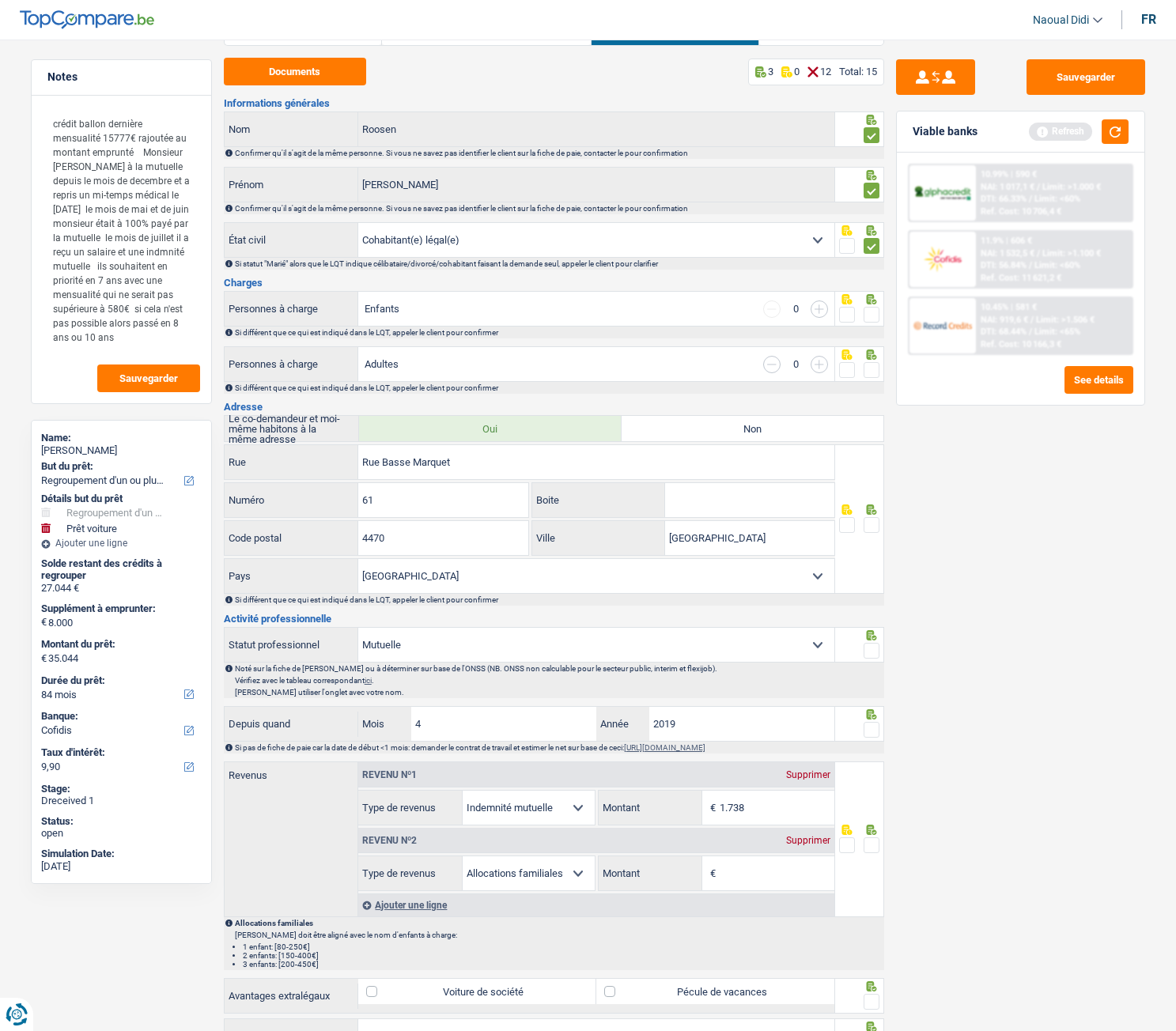
click at [875, 316] on span at bounding box center [871, 314] width 16 height 16
click at [0, 0] on input "radio" at bounding box center [0, 0] width 0 height 0
click at [870, 372] on span at bounding box center [871, 370] width 16 height 16
click at [0, 0] on input "radio" at bounding box center [0, 0] width 0 height 0
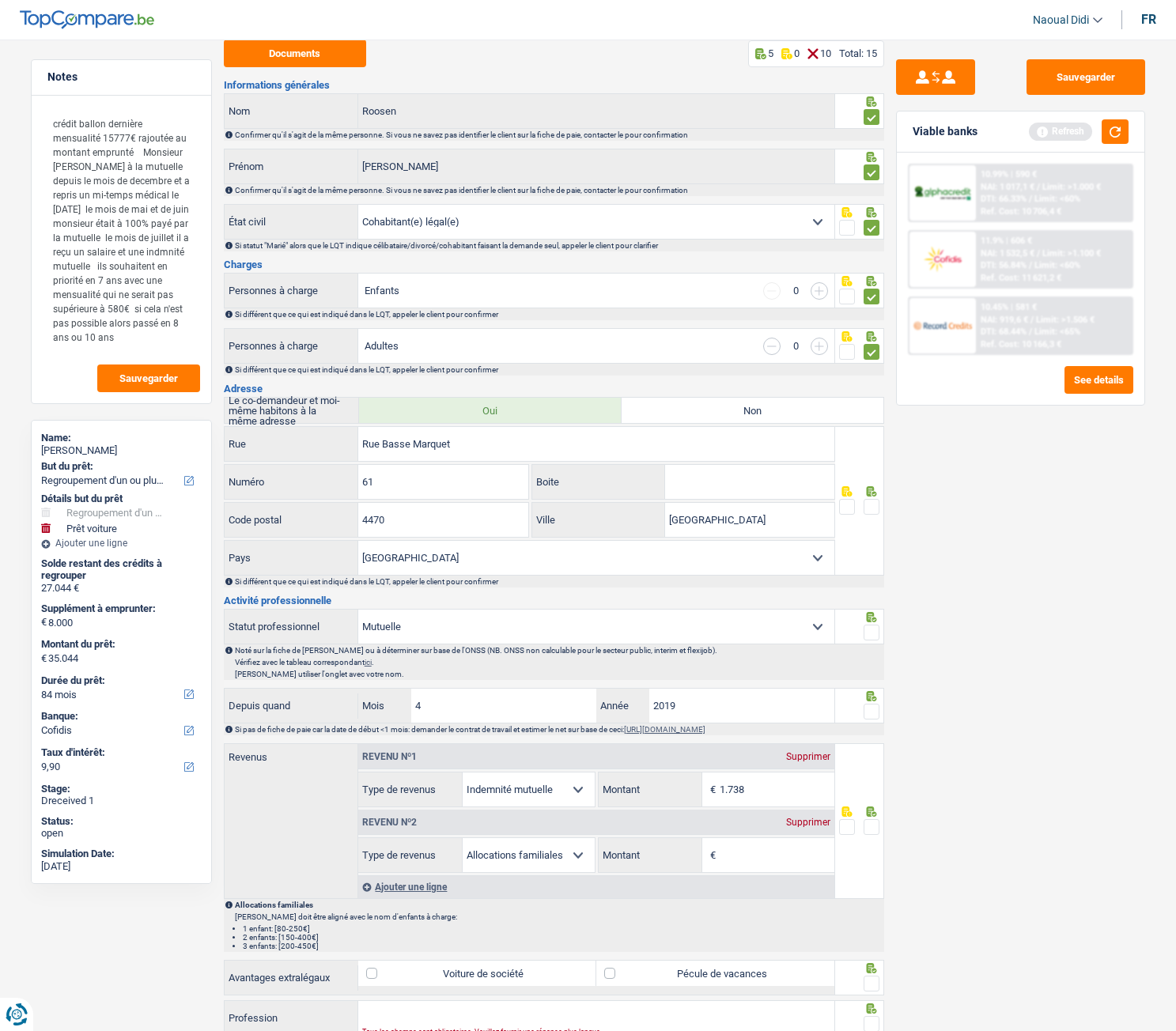
scroll to position [158, 0]
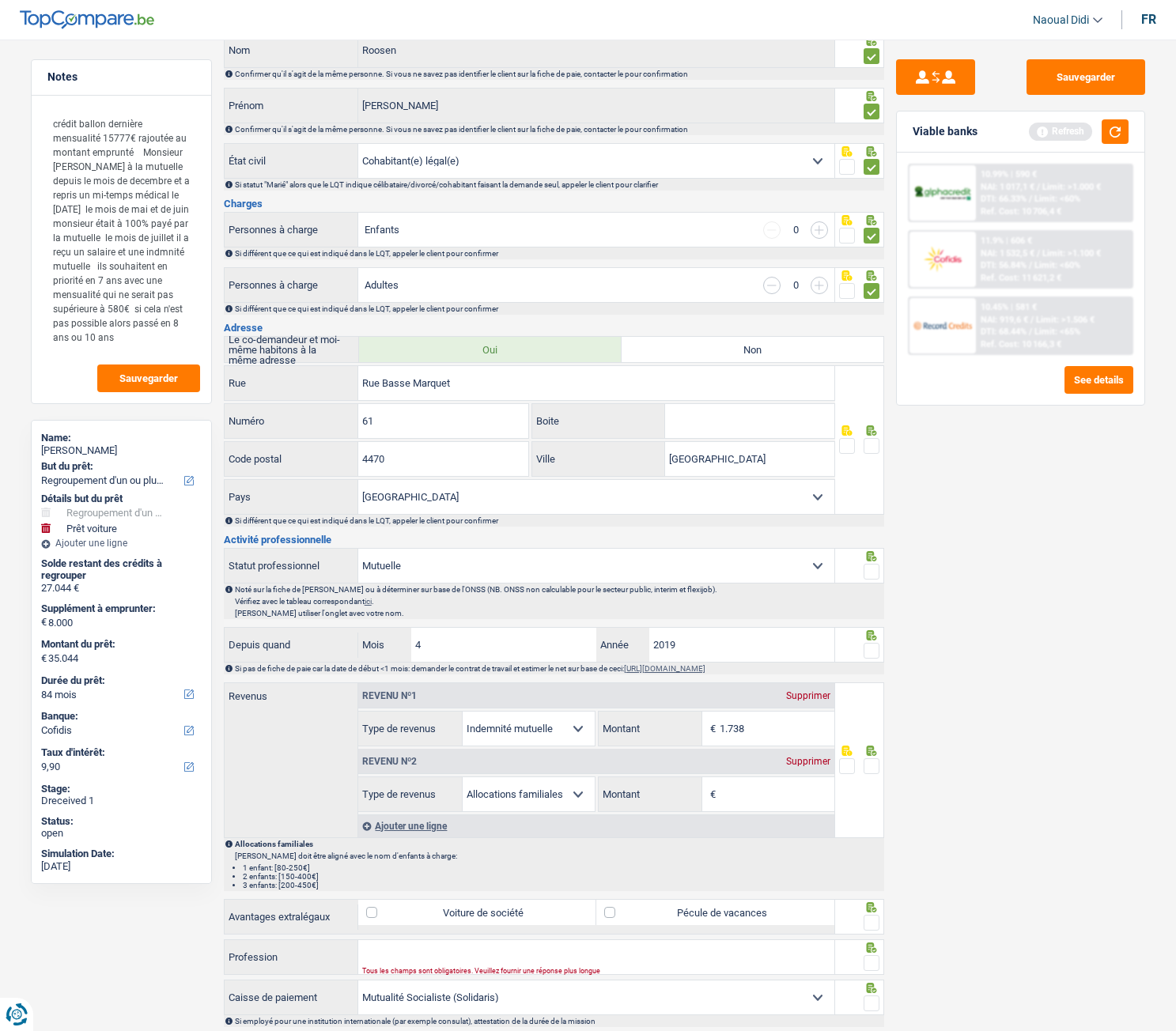
click at [875, 441] on span at bounding box center [871, 446] width 16 height 16
click at [0, 0] on input "radio" at bounding box center [0, 0] width 0 height 0
click at [870, 570] on span at bounding box center [871, 571] width 16 height 16
click at [0, 0] on input "radio" at bounding box center [0, 0] width 0 height 0
click at [875, 576] on span at bounding box center [871, 650] width 16 height 16
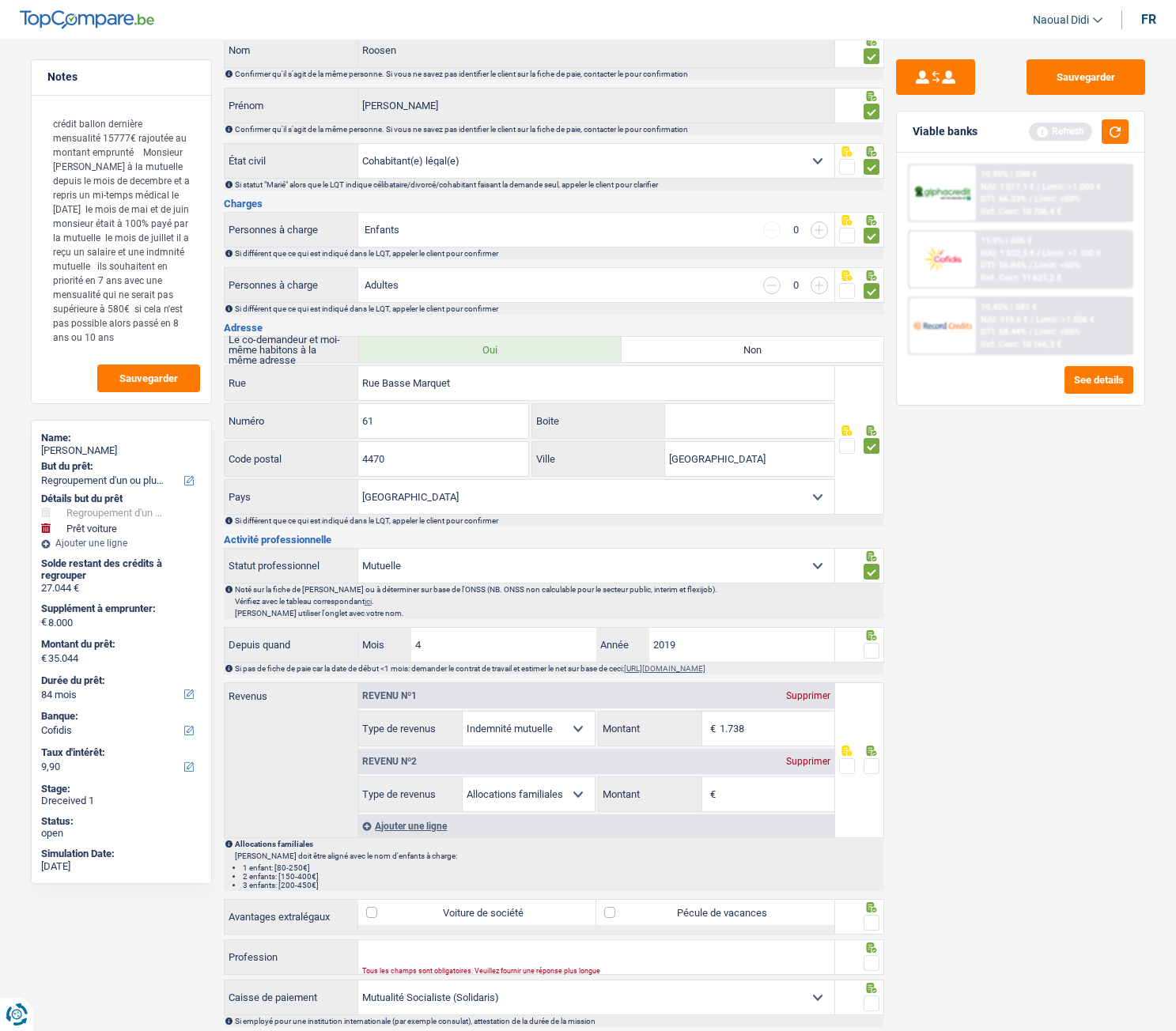
click at [0, 0] on input "radio" at bounding box center [0, 0] width 0 height 0
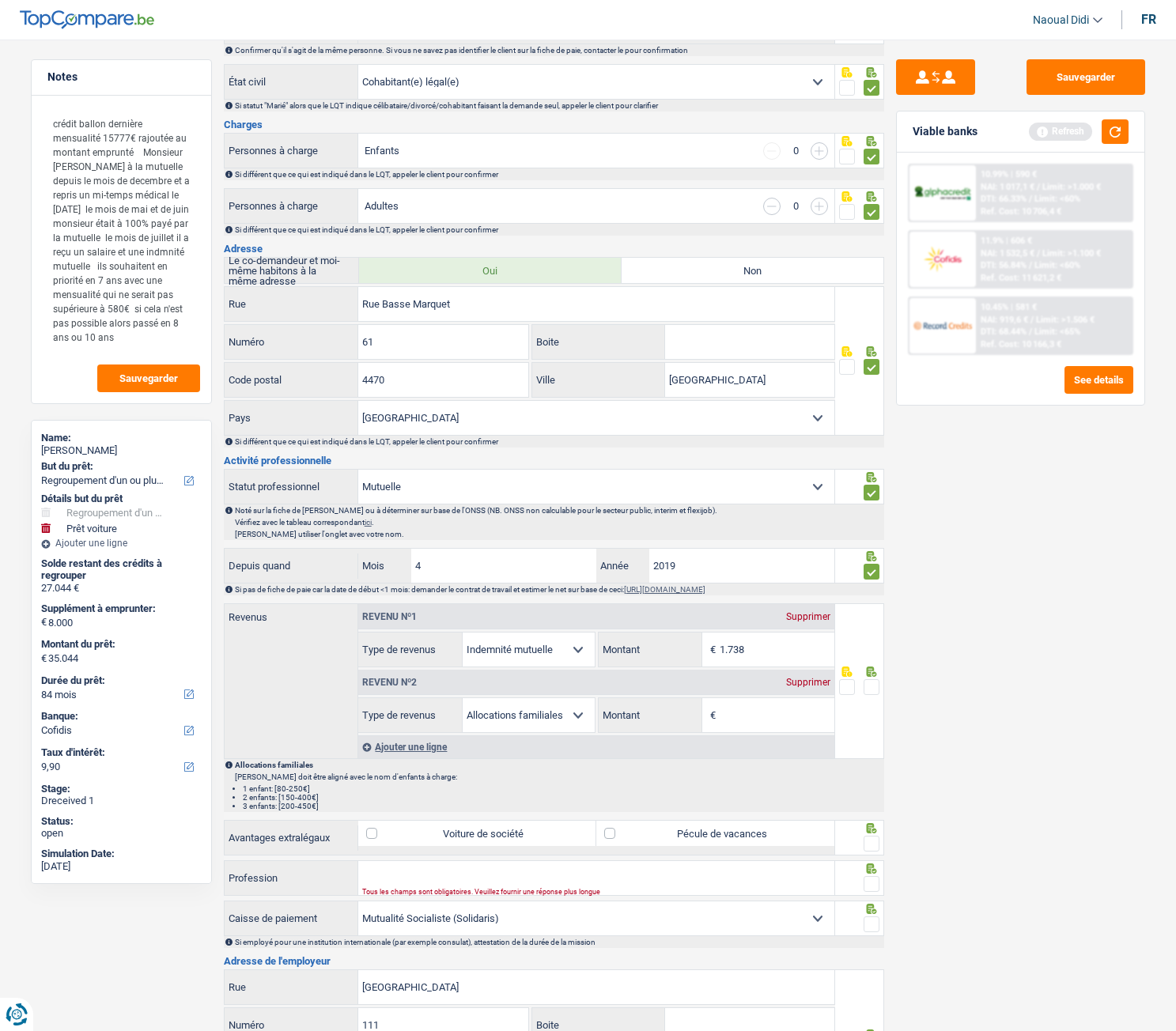
click at [866, 576] on span at bounding box center [871, 687] width 16 height 16
click at [0, 0] on input "radio" at bounding box center [0, 0] width 0 height 0
click at [805, 576] on div "Supprimer" at bounding box center [808, 682] width 52 height 9
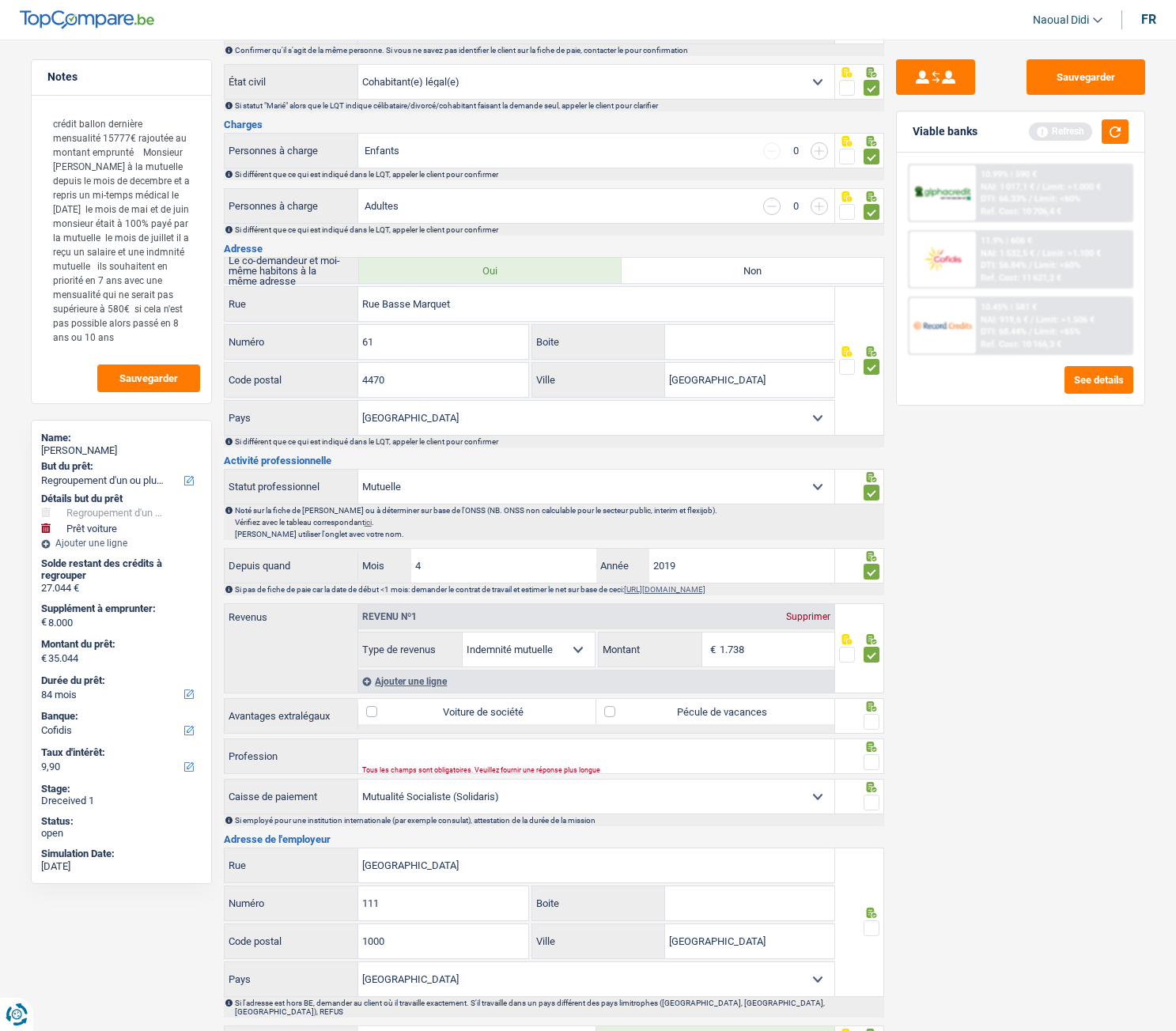
click at [871, 576] on span at bounding box center [871, 721] width 16 height 16
click at [0, 0] on input "radio" at bounding box center [0, 0] width 0 height 0
click at [611, 576] on label "Pécule de vacances" at bounding box center [715, 711] width 238 height 25
click at [611, 576] on input "Pécule de vacances" at bounding box center [715, 711] width 238 height 25
checkbox input "true"
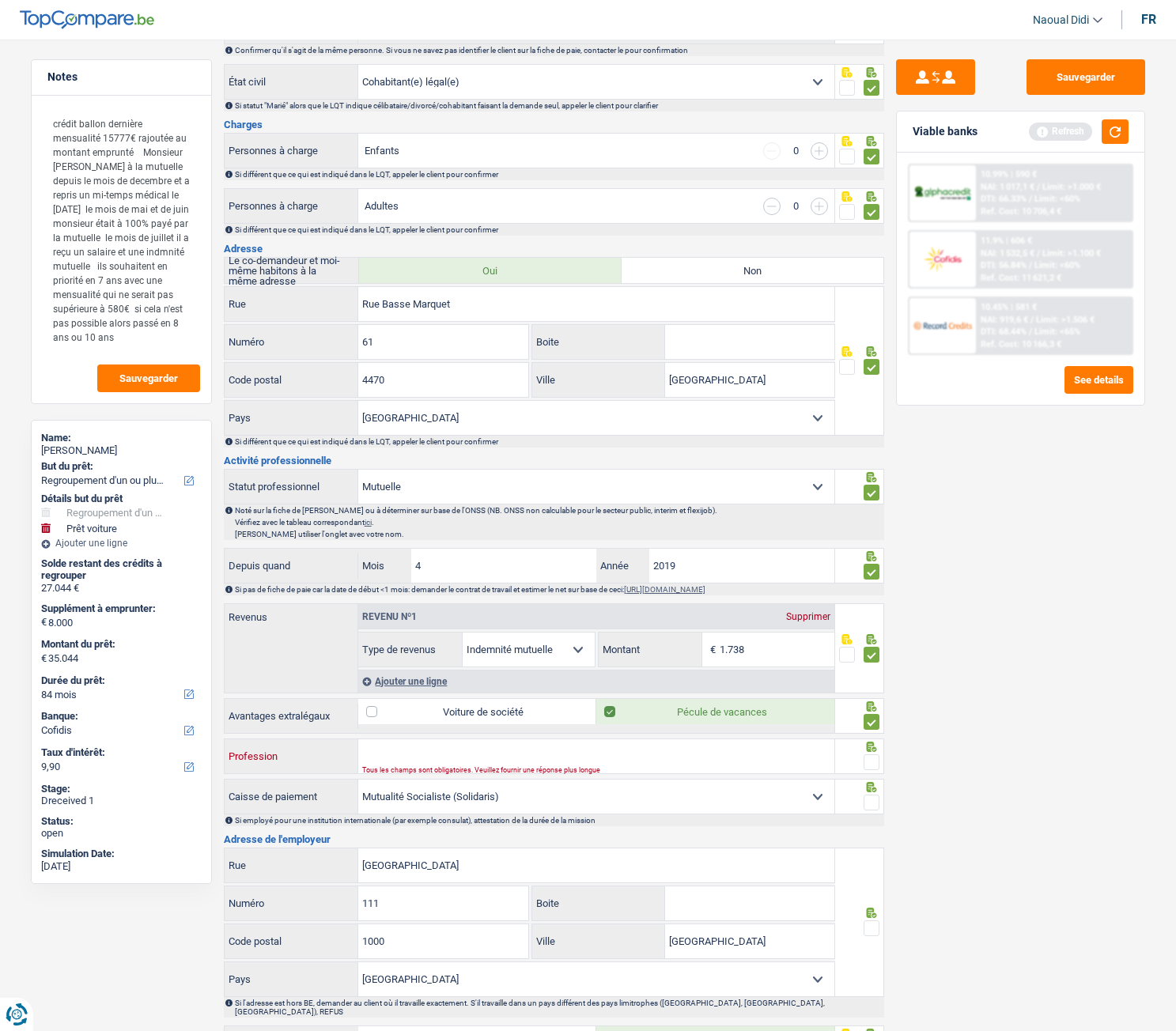
click at [466, 576] on input "Profession" at bounding box center [596, 756] width 476 height 34
click at [396, 576] on input "Profession" at bounding box center [596, 756] width 476 height 34
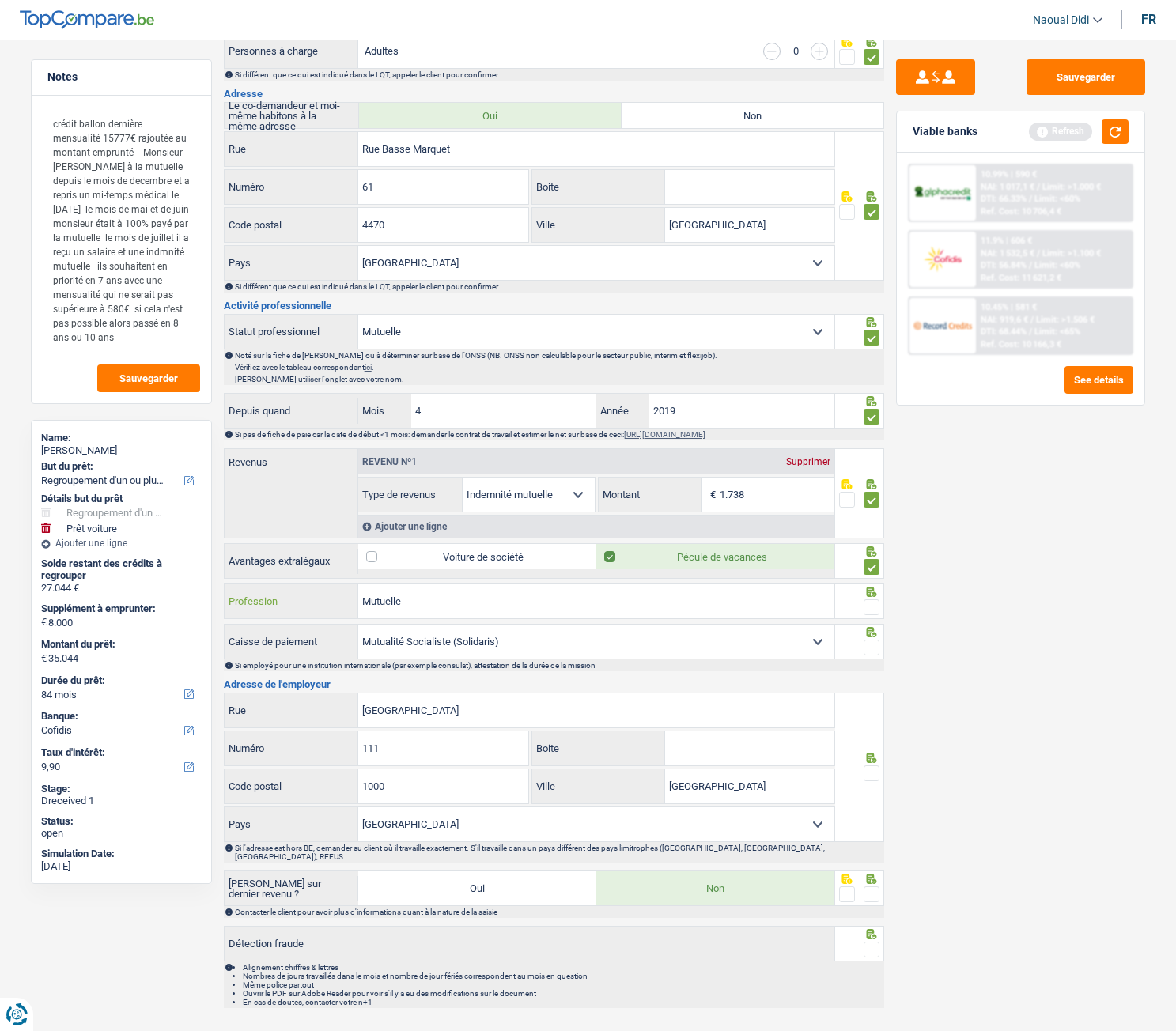
scroll to position [396, 0]
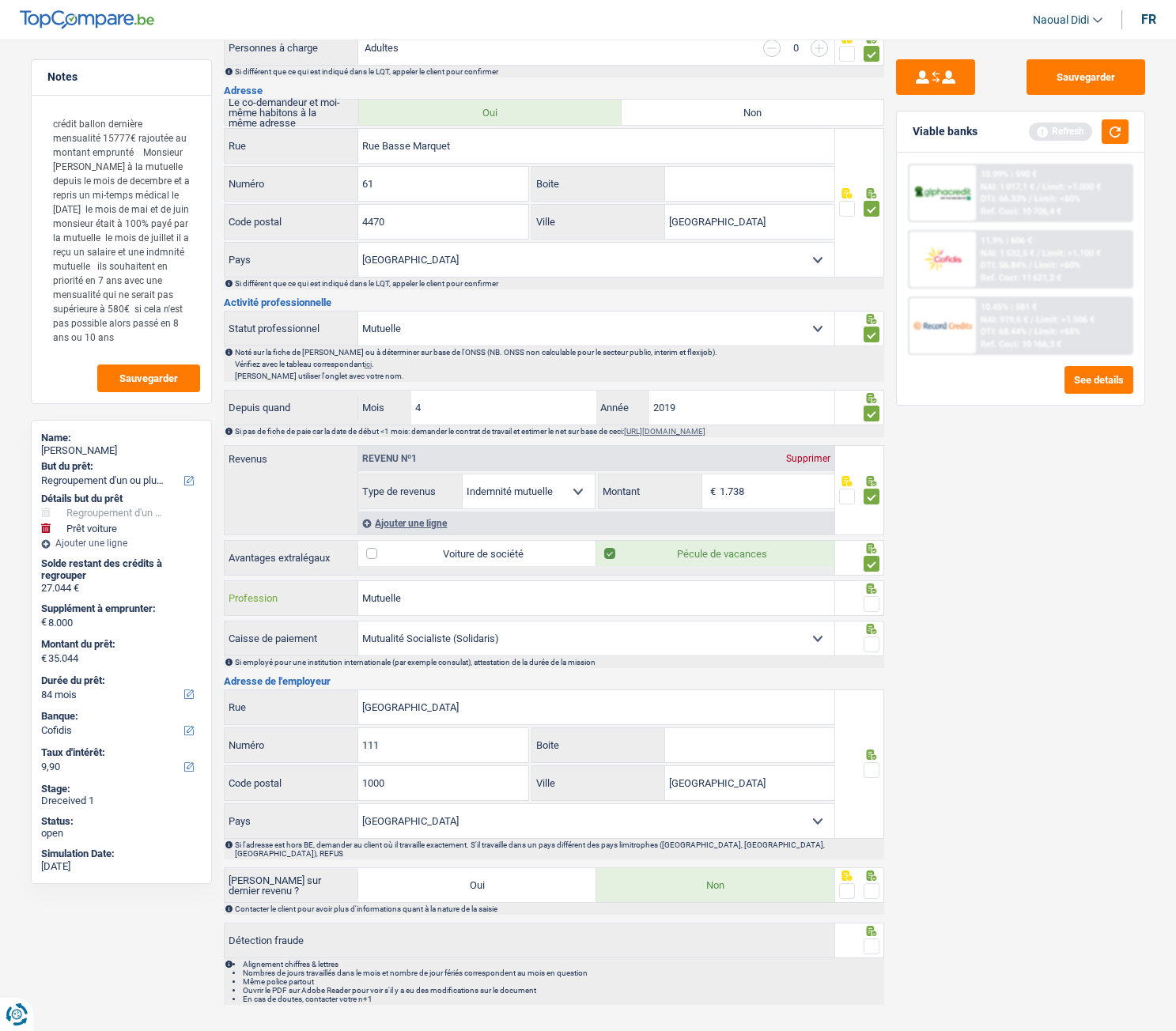
type input "Mutuelle"
click at [872, 576] on span at bounding box center [871, 644] width 16 height 16
click at [0, 0] on input "radio" at bounding box center [0, 0] width 0 height 0
click at [871, 576] on span at bounding box center [871, 604] width 16 height 16
click at [0, 0] on input "radio" at bounding box center [0, 0] width 0 height 0
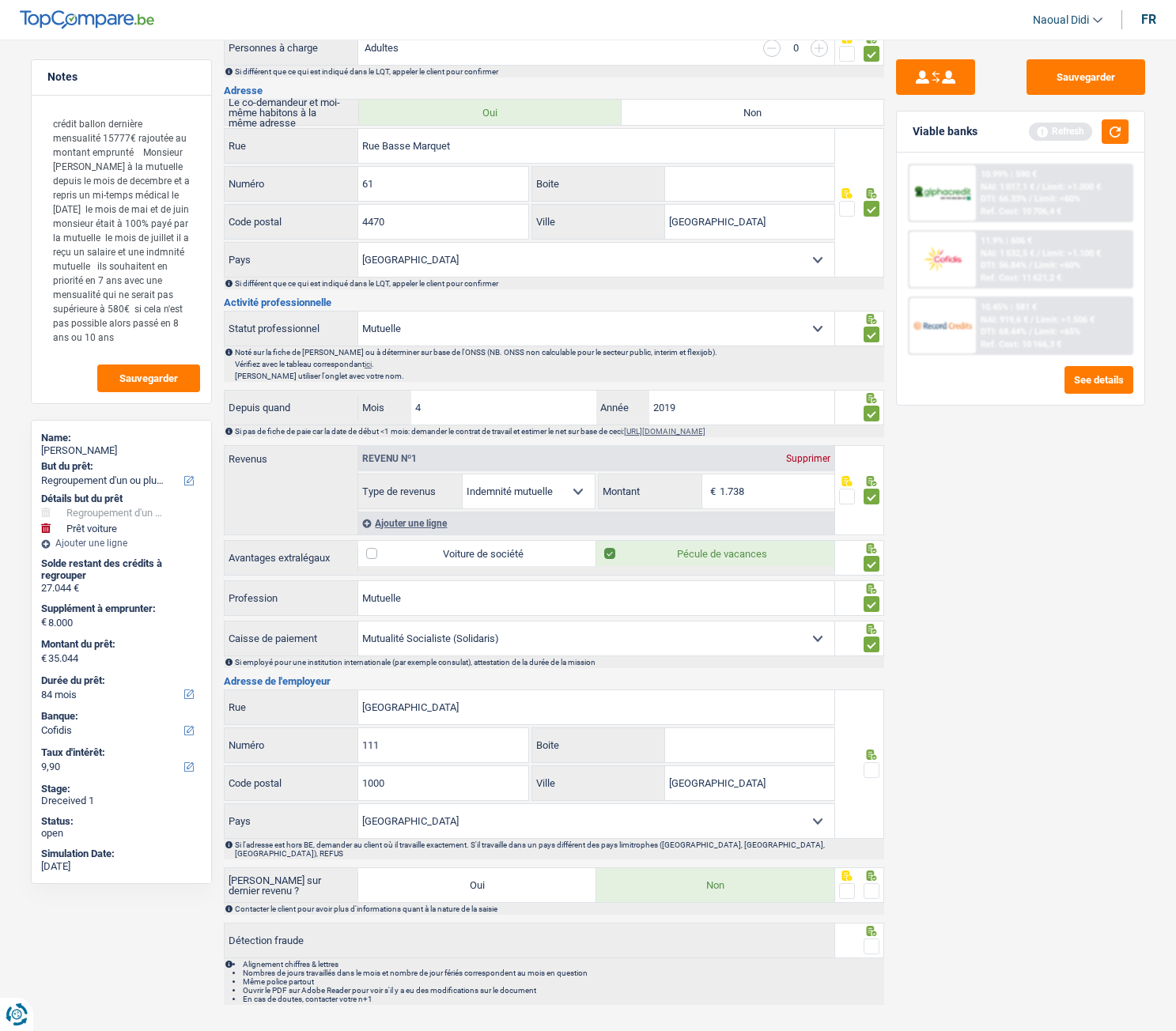
scroll to position [416, 0]
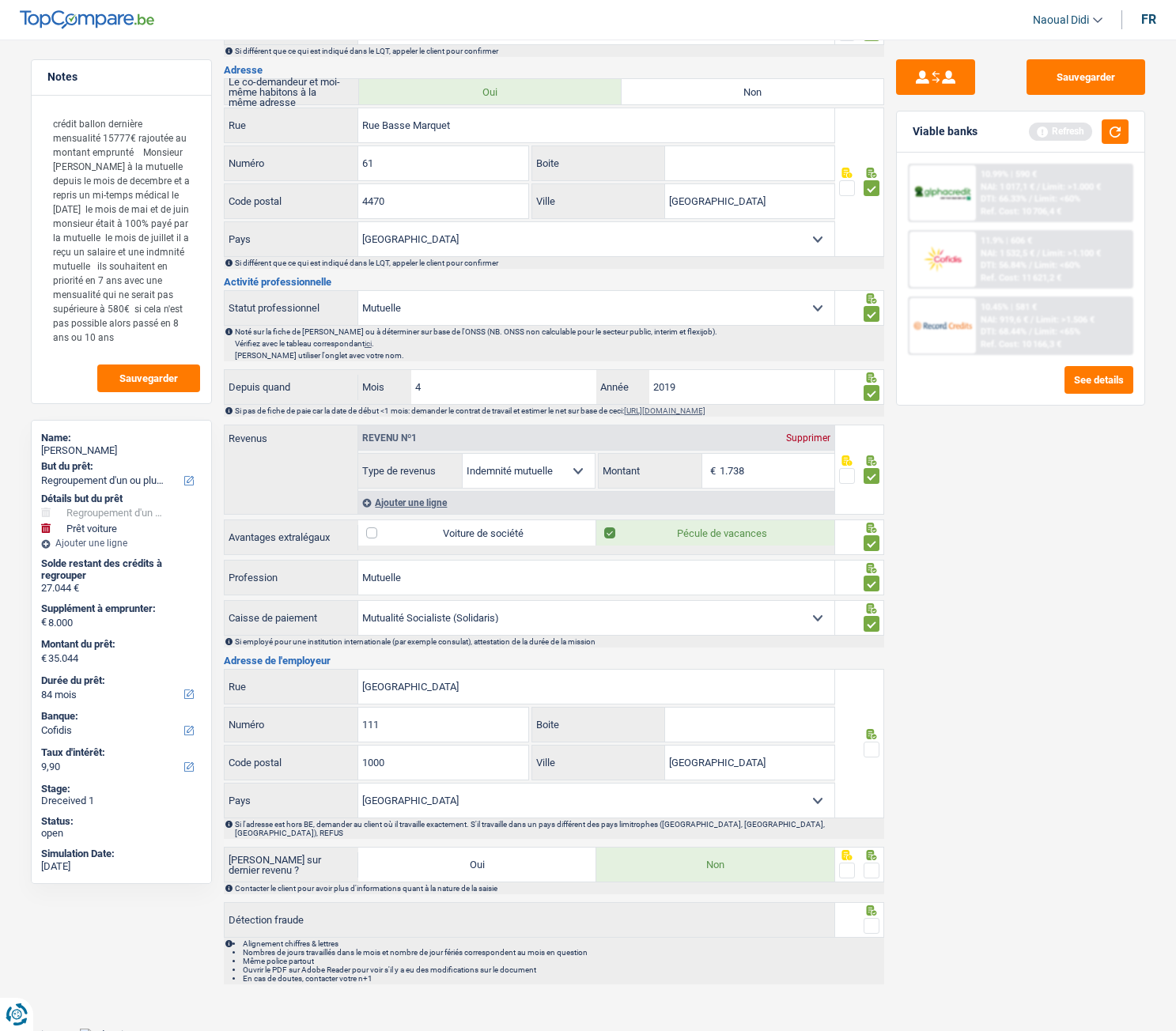
click at [871, 576] on span at bounding box center [871, 750] width 16 height 16
click at [0, 0] on input "radio" at bounding box center [0, 0] width 0 height 0
click at [871, 576] on span at bounding box center [871, 870] width 16 height 16
click at [0, 0] on input "radio" at bounding box center [0, 0] width 0 height 0
click at [873, 576] on span at bounding box center [871, 925] width 16 height 16
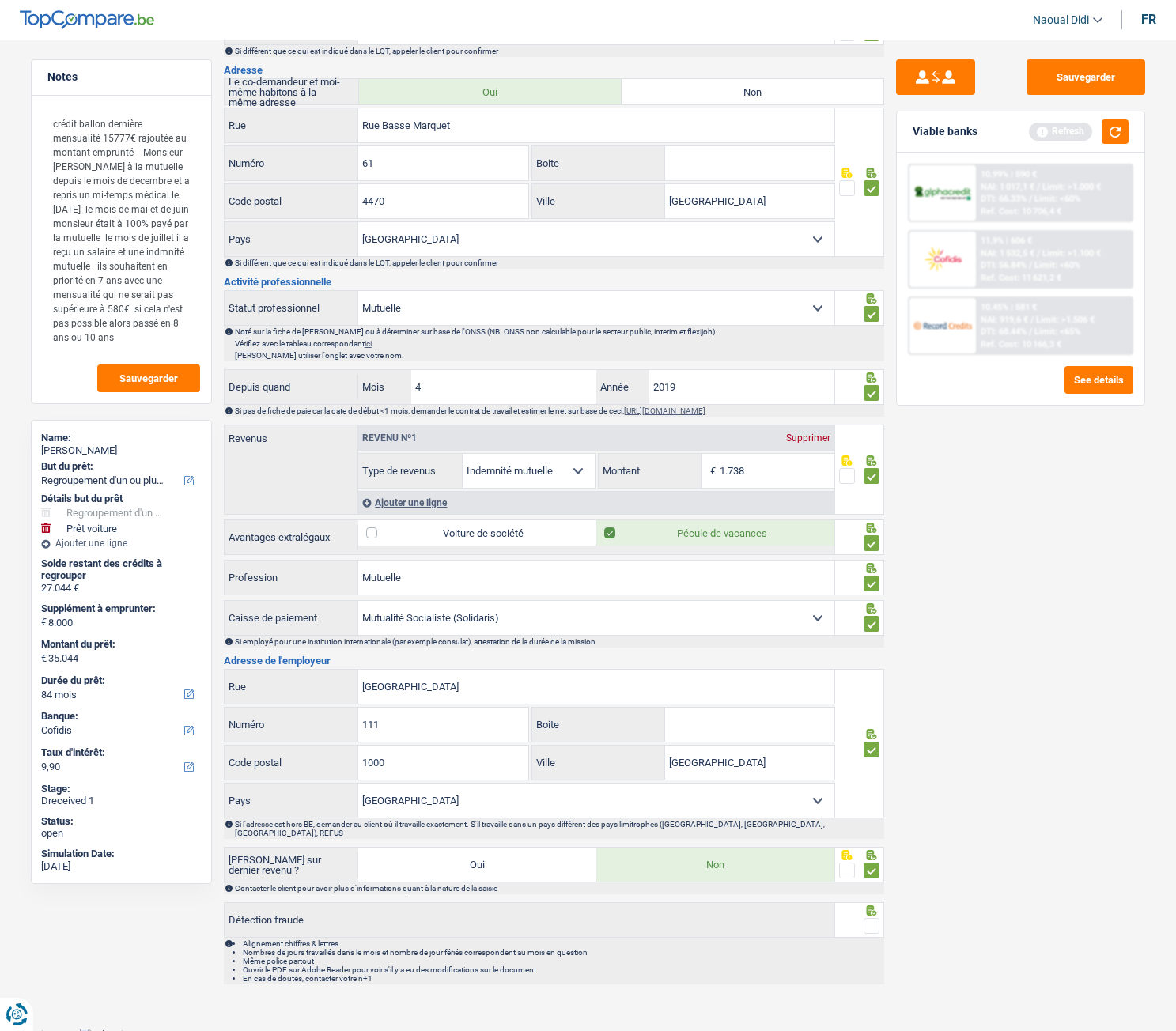
click at [0, 0] on input "radio" at bounding box center [0, 0] width 0 height 0
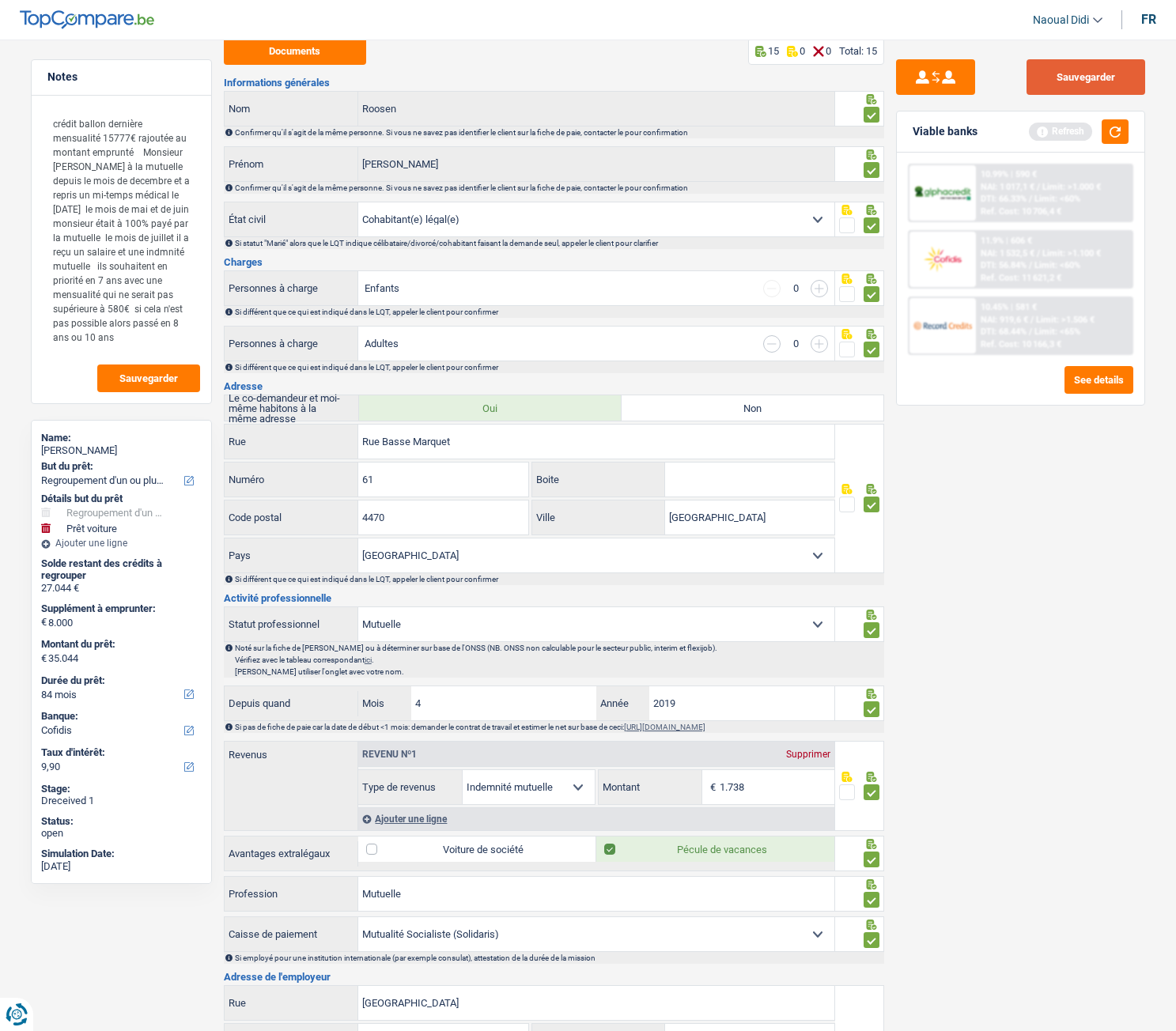
click at [1089, 94] on button "Sauvegarder" at bounding box center [1085, 77] width 118 height 36
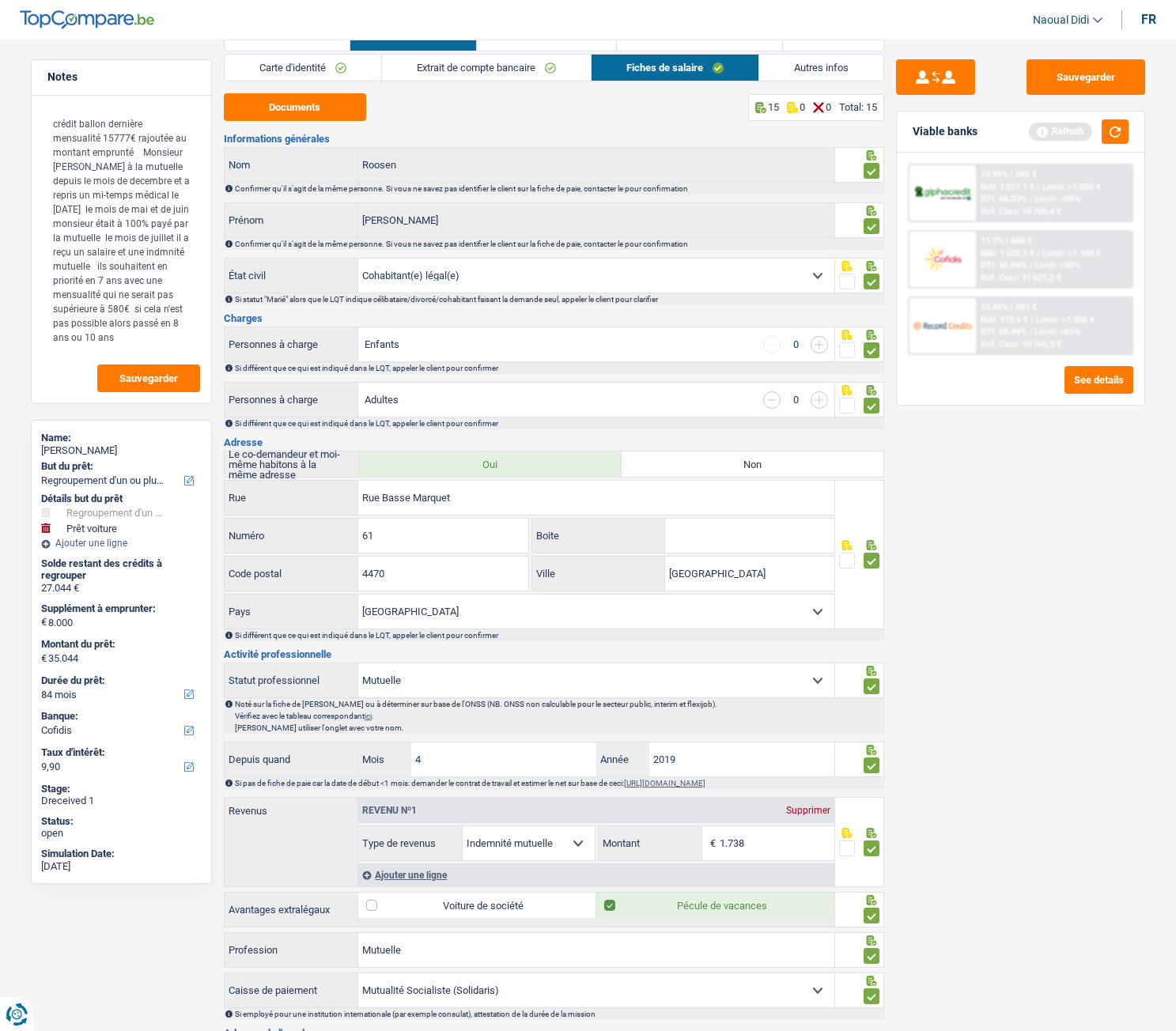
scroll to position [0, 0]
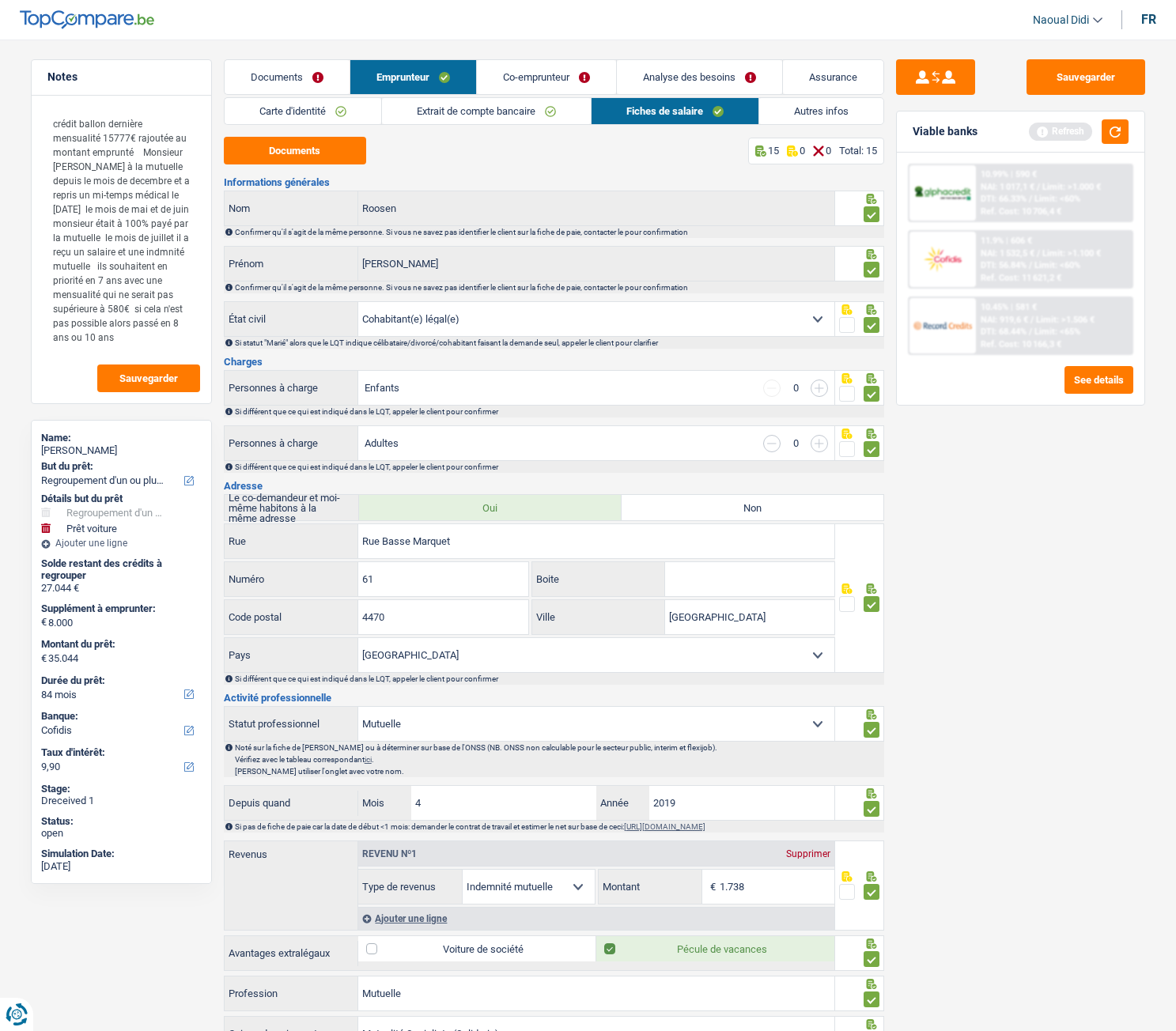
click at [790, 105] on link "Autres infos" at bounding box center [820, 111] width 124 height 26
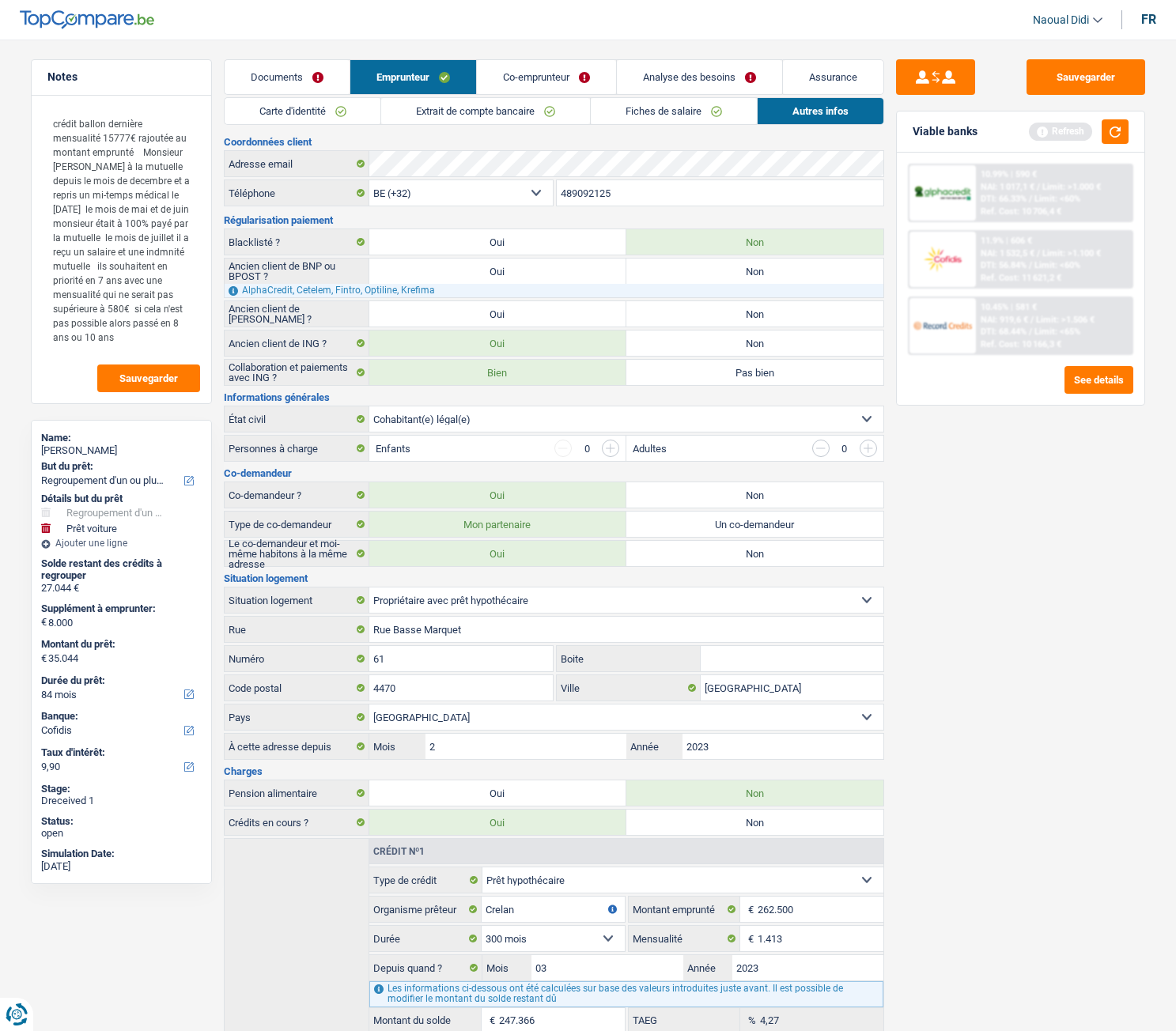
click at [522, 77] on link "Co-emprunteur" at bounding box center [546, 77] width 139 height 34
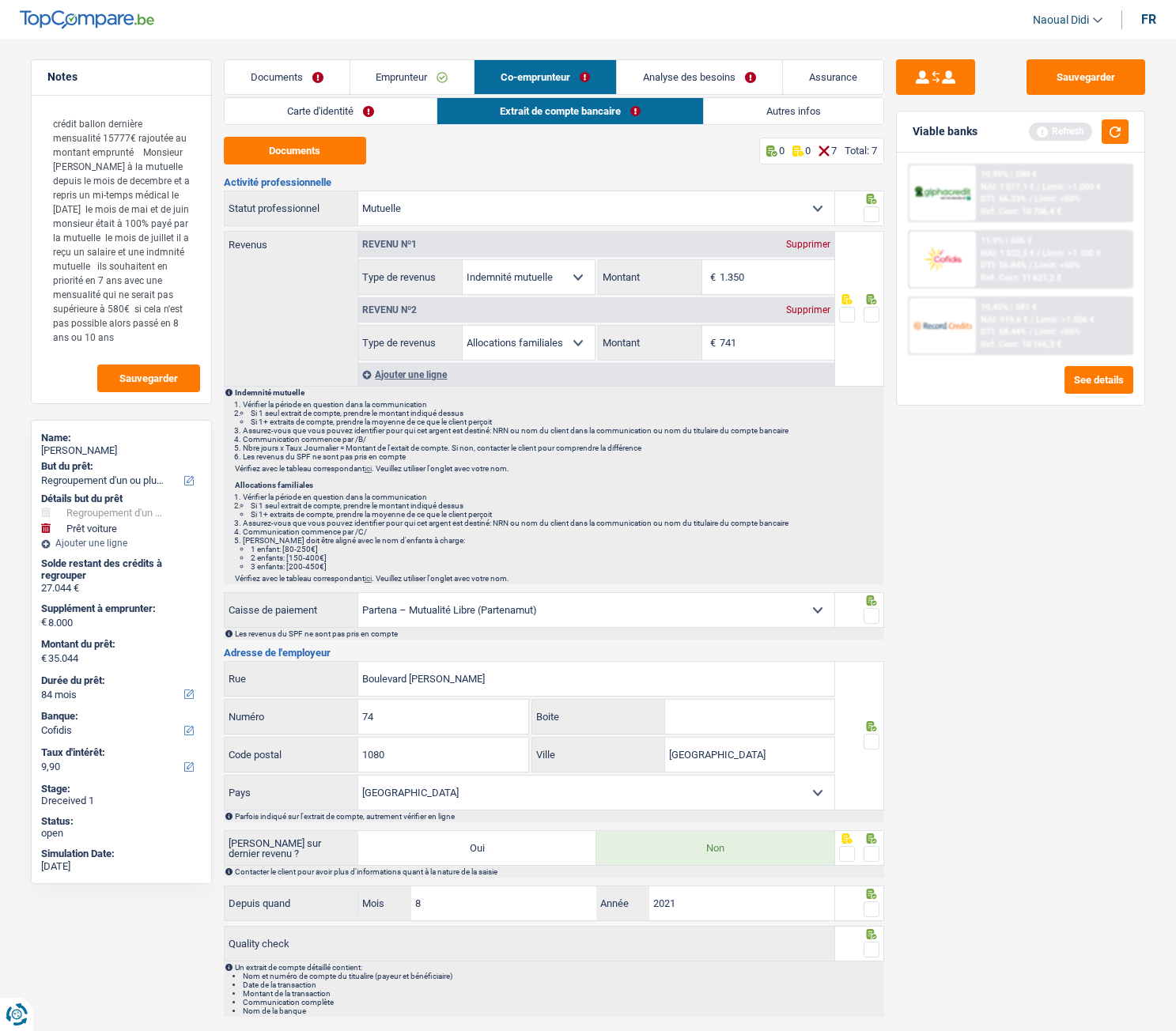
click at [321, 104] on link "Carte d'identité" at bounding box center [331, 111] width 212 height 26
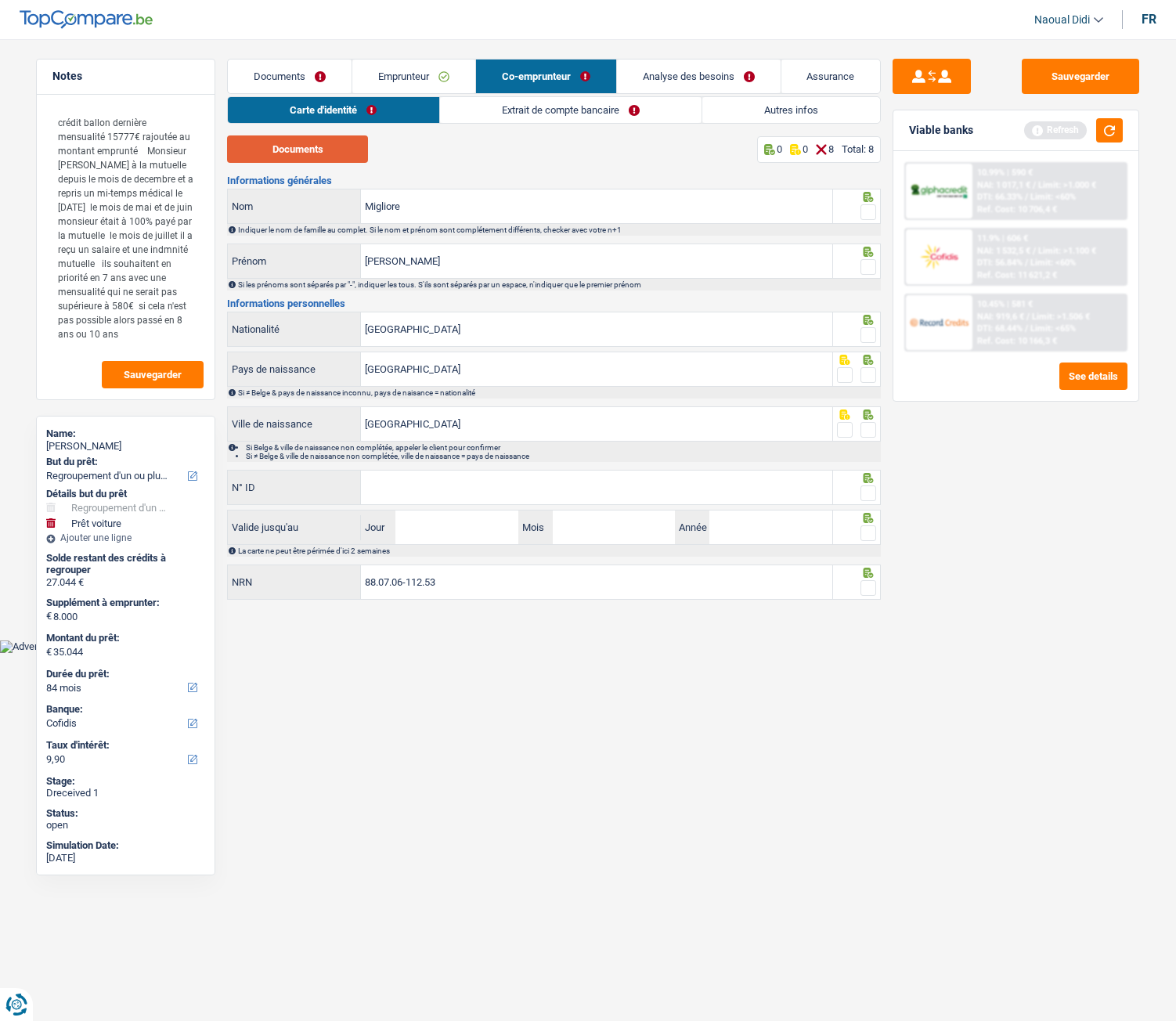
click at [300, 158] on button "Documents" at bounding box center [297, 148] width 141 height 27
click at [633, 501] on input "N° ID" at bounding box center [597, 487] width 472 height 34
click at [398, 474] on input "N° ID" at bounding box center [597, 487] width 472 height 34
type input "[PHONE_NUMBER]"
click at [421, 534] on input "Jour" at bounding box center [456, 527] width 122 height 34
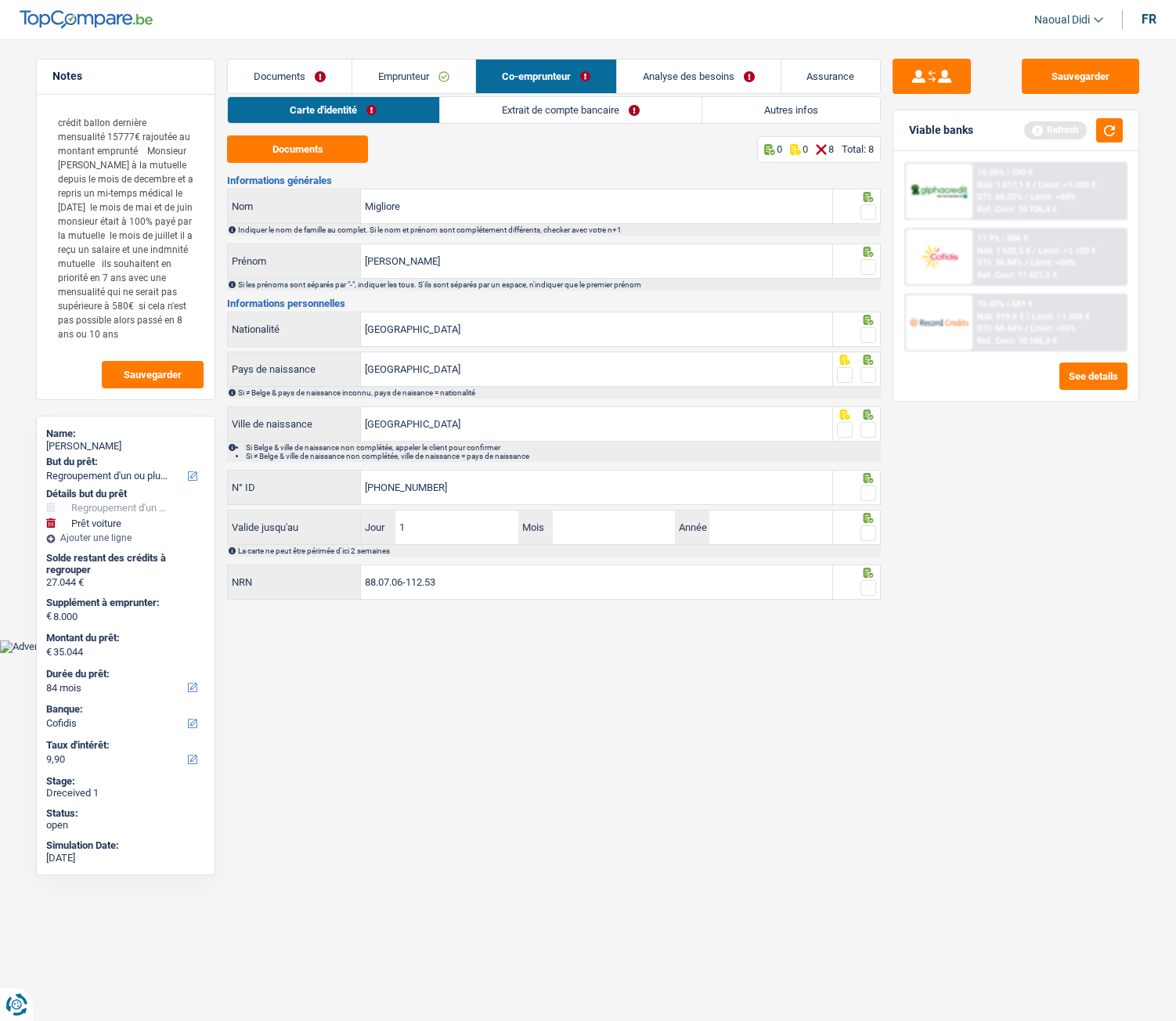
type input "14"
type input "07"
type input "2026"
click at [866, 218] on span at bounding box center [868, 212] width 16 height 16
click at [0, 0] on input "radio" at bounding box center [0, 0] width 0 height 0
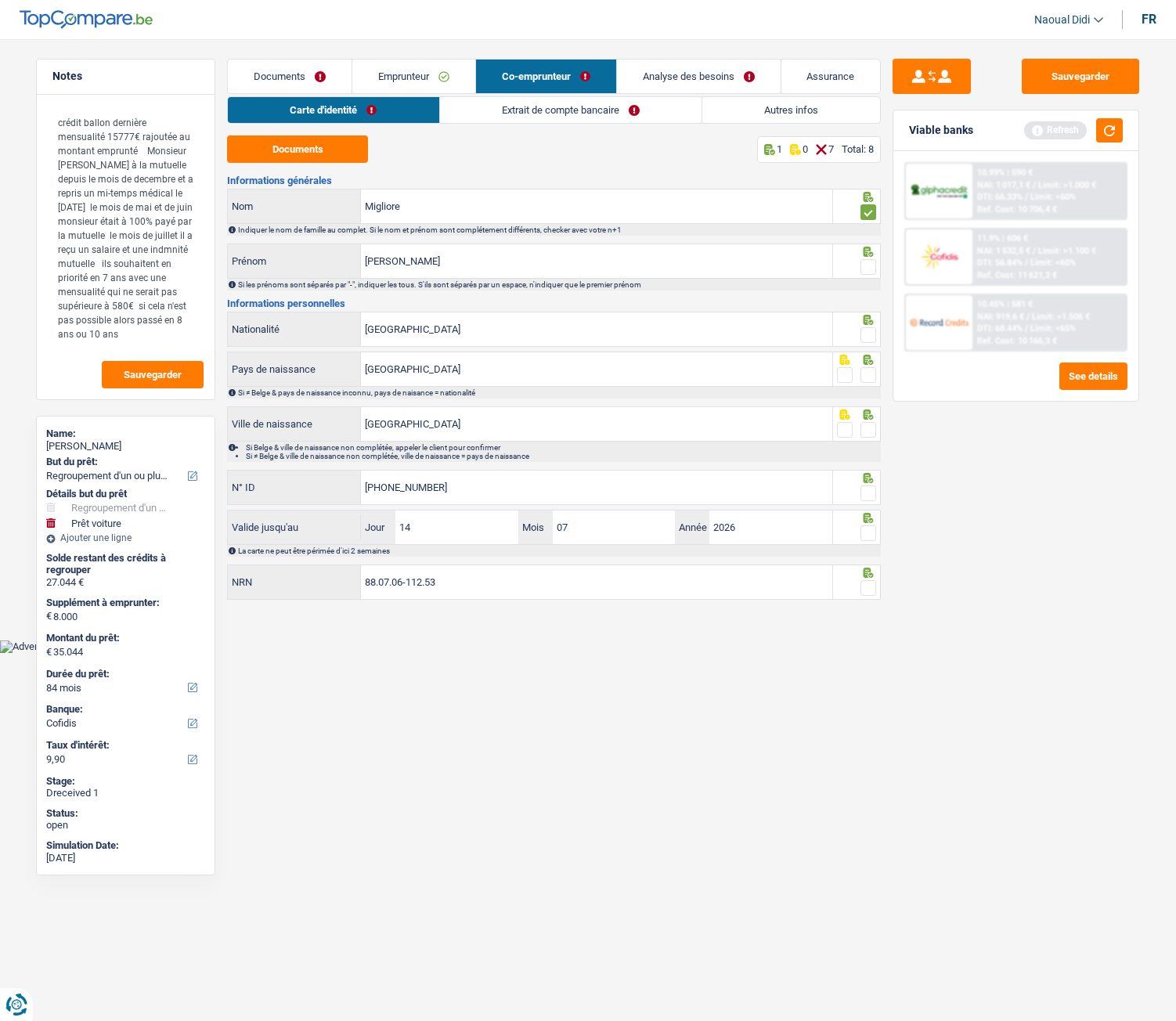
click at [871, 271] on span at bounding box center [868, 266] width 16 height 16
click at [0, 0] on input "radio" at bounding box center [0, 0] width 0 height 0
click at [867, 332] on span at bounding box center [868, 335] width 16 height 16
click at [0, 0] on input "radio" at bounding box center [0, 0] width 0 height 0
click at [868, 371] on span at bounding box center [868, 374] width 16 height 16
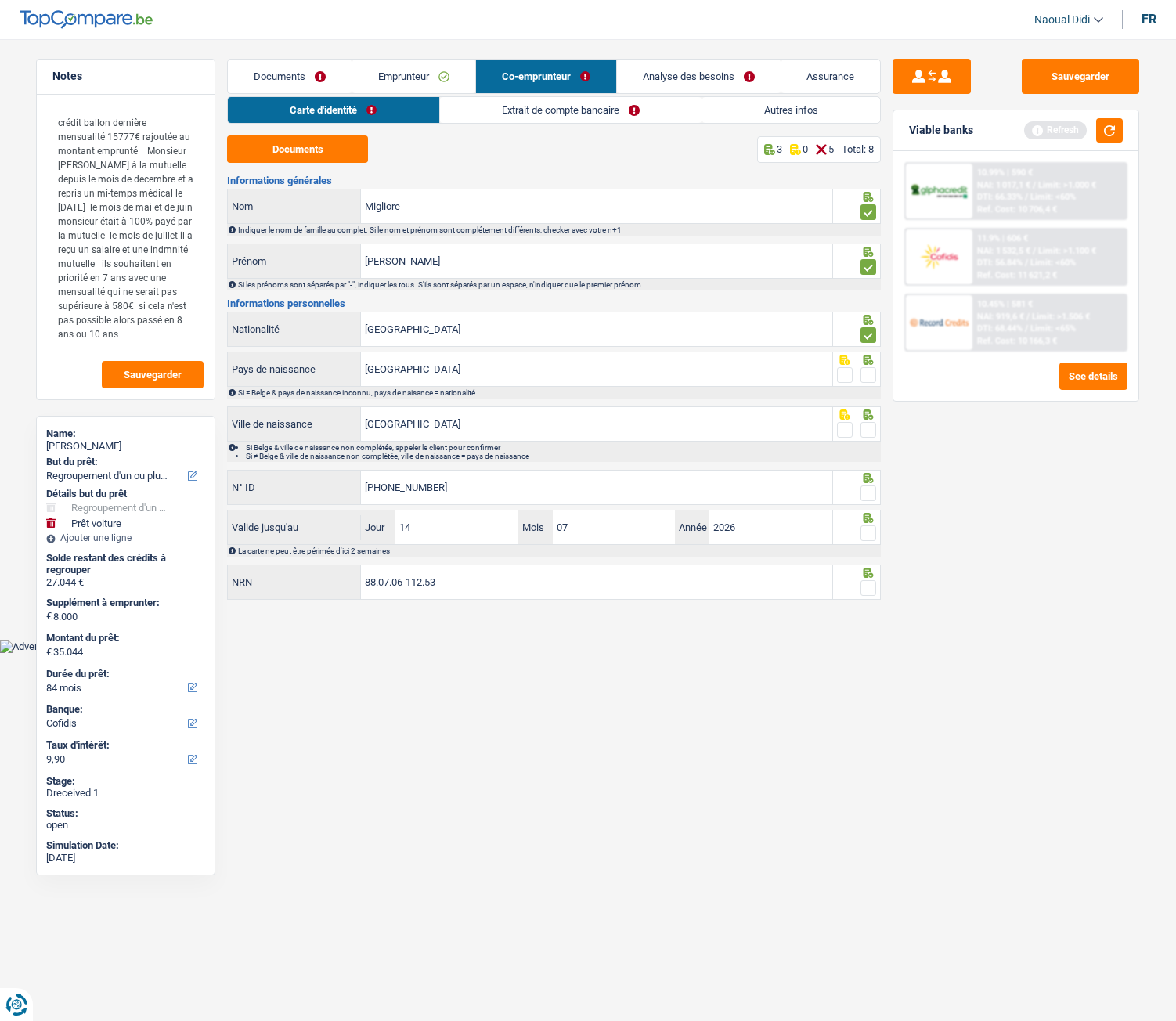
click at [0, 0] on input "radio" at bounding box center [0, 0] width 0 height 0
click at [859, 421] on fieldset at bounding box center [857, 431] width 40 height 20
click at [870, 430] on span at bounding box center [868, 430] width 16 height 16
click at [0, 0] on input "radio" at bounding box center [0, 0] width 0 height 0
click at [868, 497] on span at bounding box center [868, 493] width 16 height 16
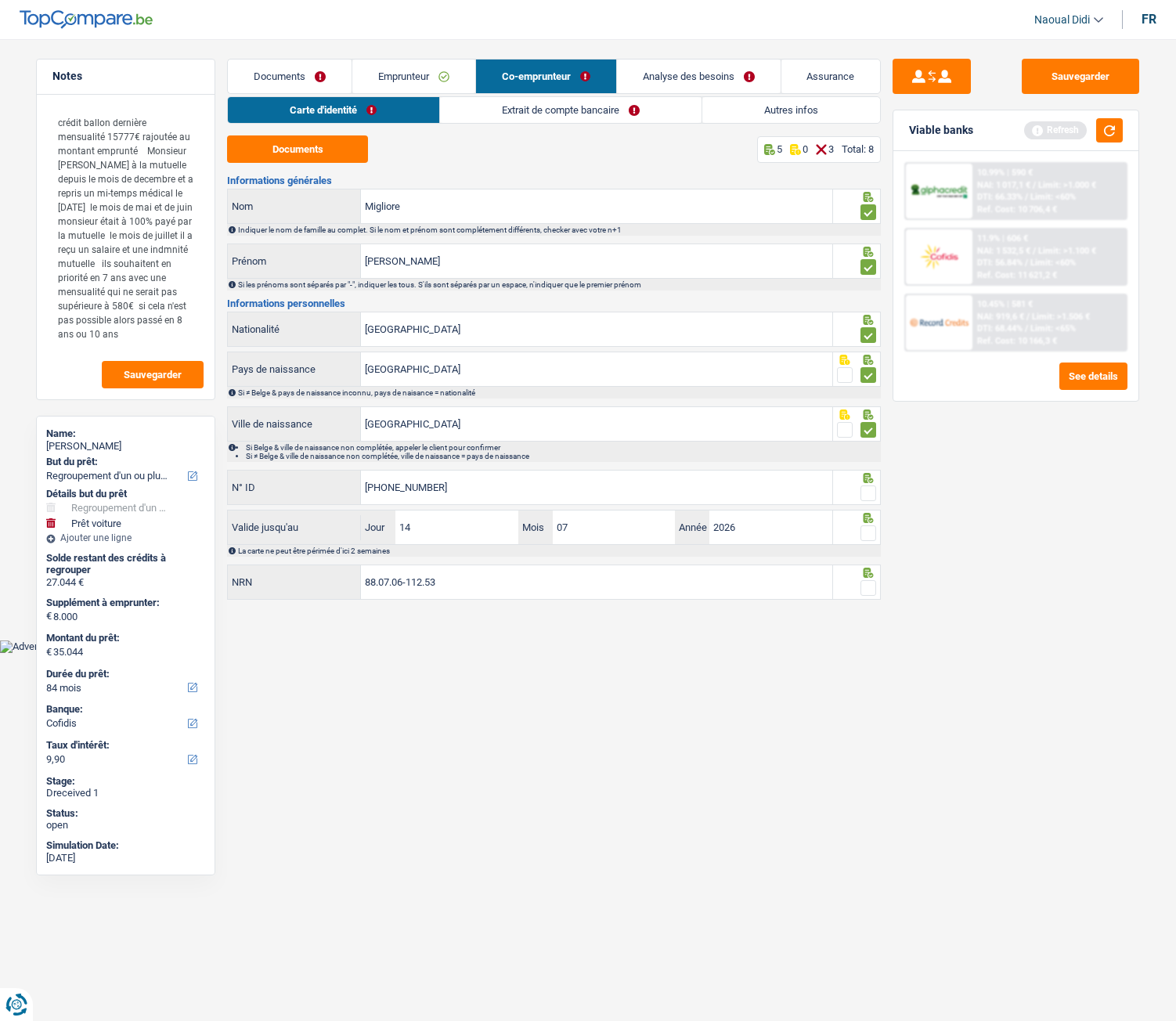
click at [0, 0] on input "radio" at bounding box center [0, 0] width 0 height 0
click at [867, 531] on span at bounding box center [868, 533] width 16 height 16
click at [0, 0] on input "radio" at bounding box center [0, 0] width 0 height 0
click at [861, 571] on span at bounding box center [868, 588] width 16 height 16
click at [0, 0] on input "radio" at bounding box center [0, 0] width 0 height 0
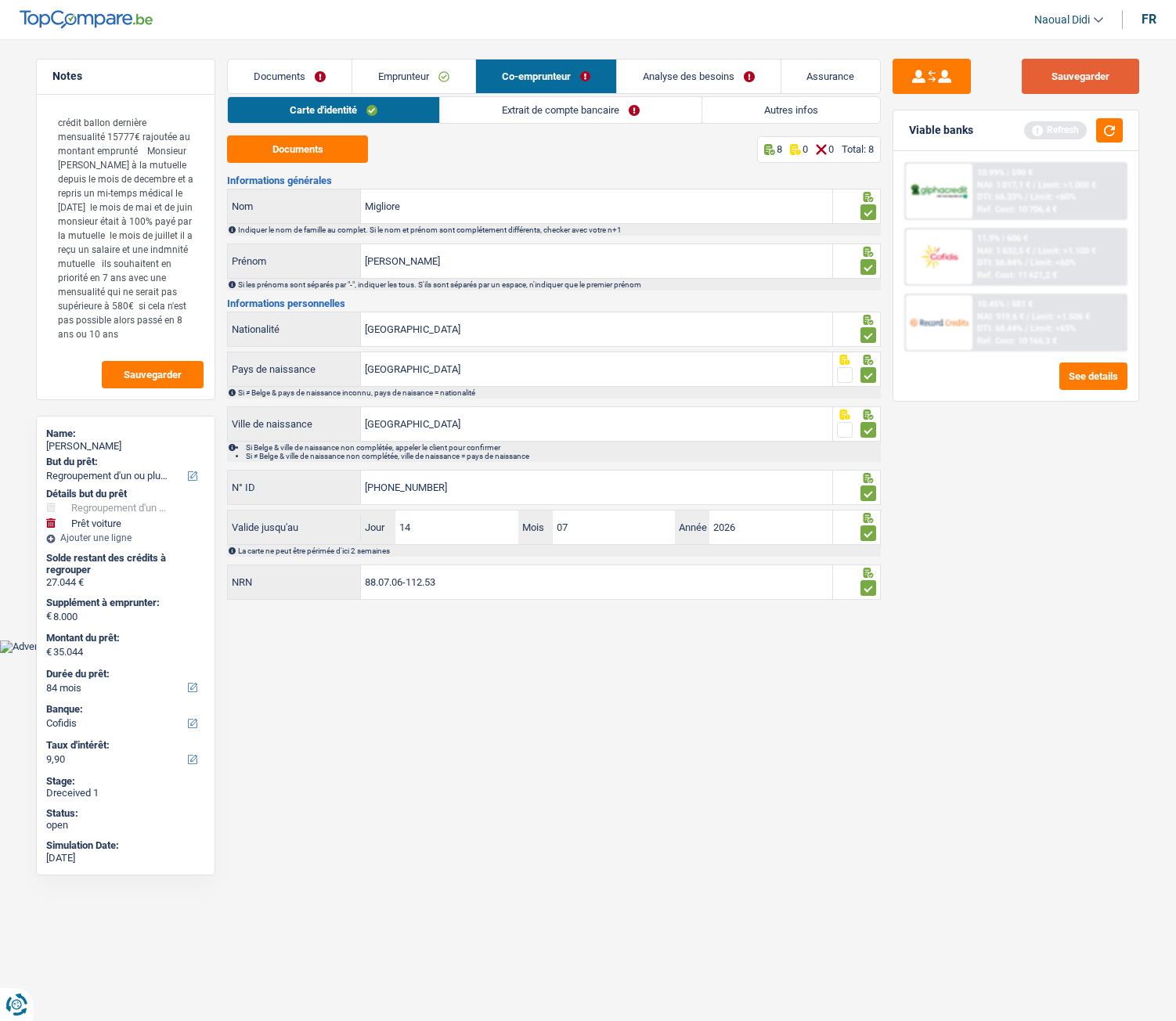
click at [1089, 78] on button "Sauvegarder" at bounding box center [1080, 76] width 117 height 35
click at [536, 108] on link "Extrait de compte bancaire" at bounding box center [571, 110] width 261 height 26
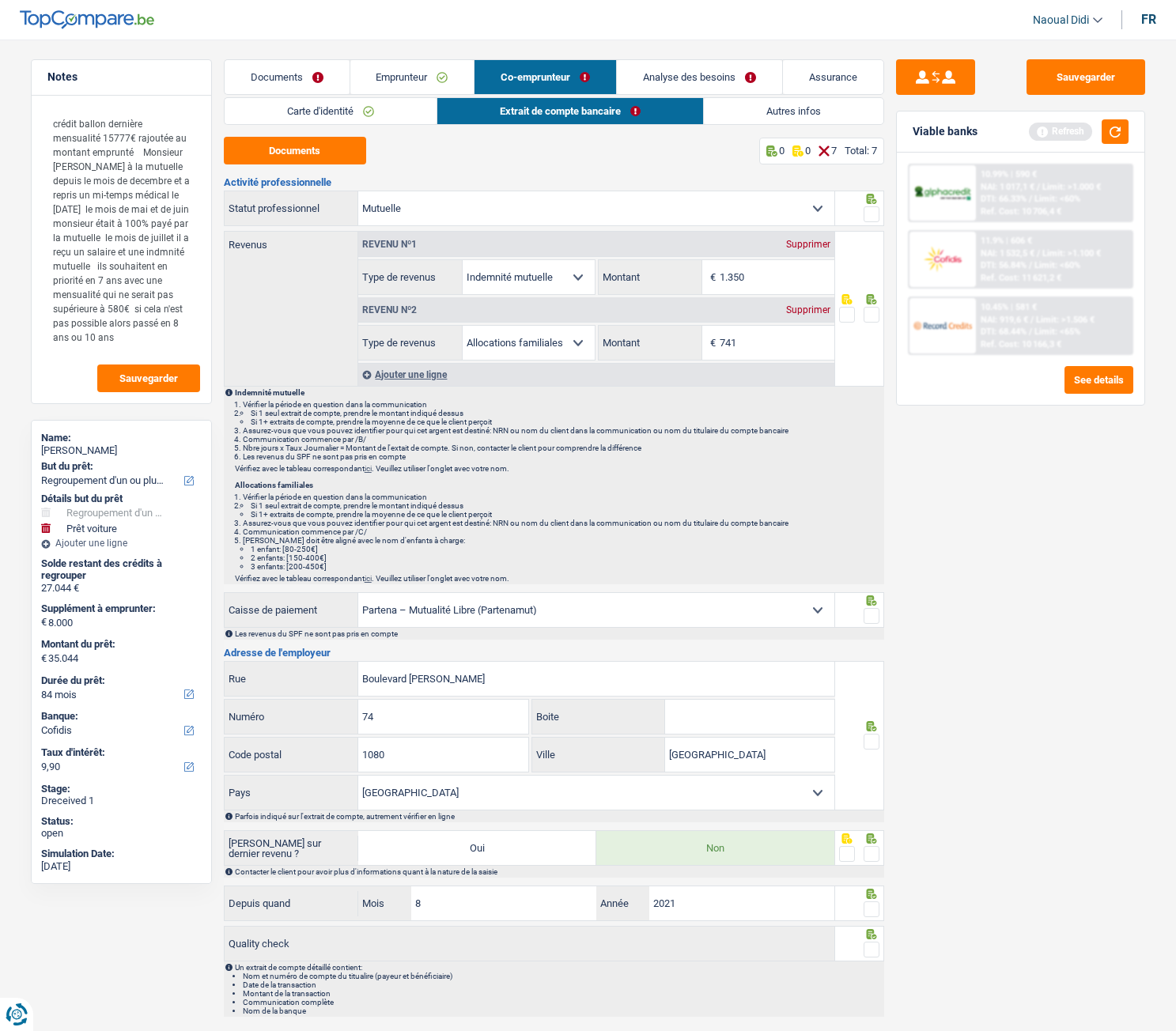
click at [362, 115] on link "Carte d'identité" at bounding box center [331, 111] width 212 height 26
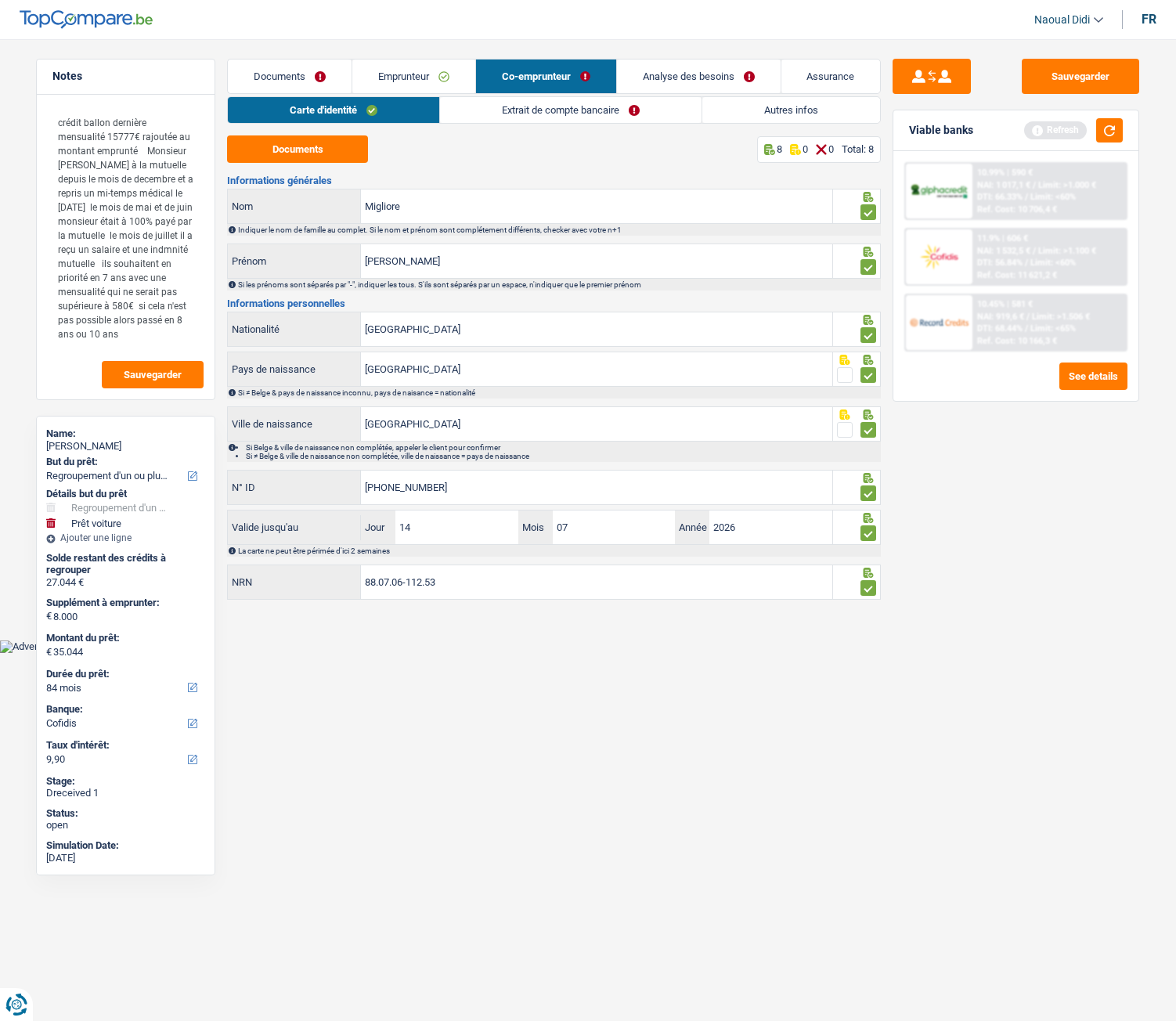
click at [512, 105] on link "Extrait de compte bancaire" at bounding box center [571, 110] width 261 height 26
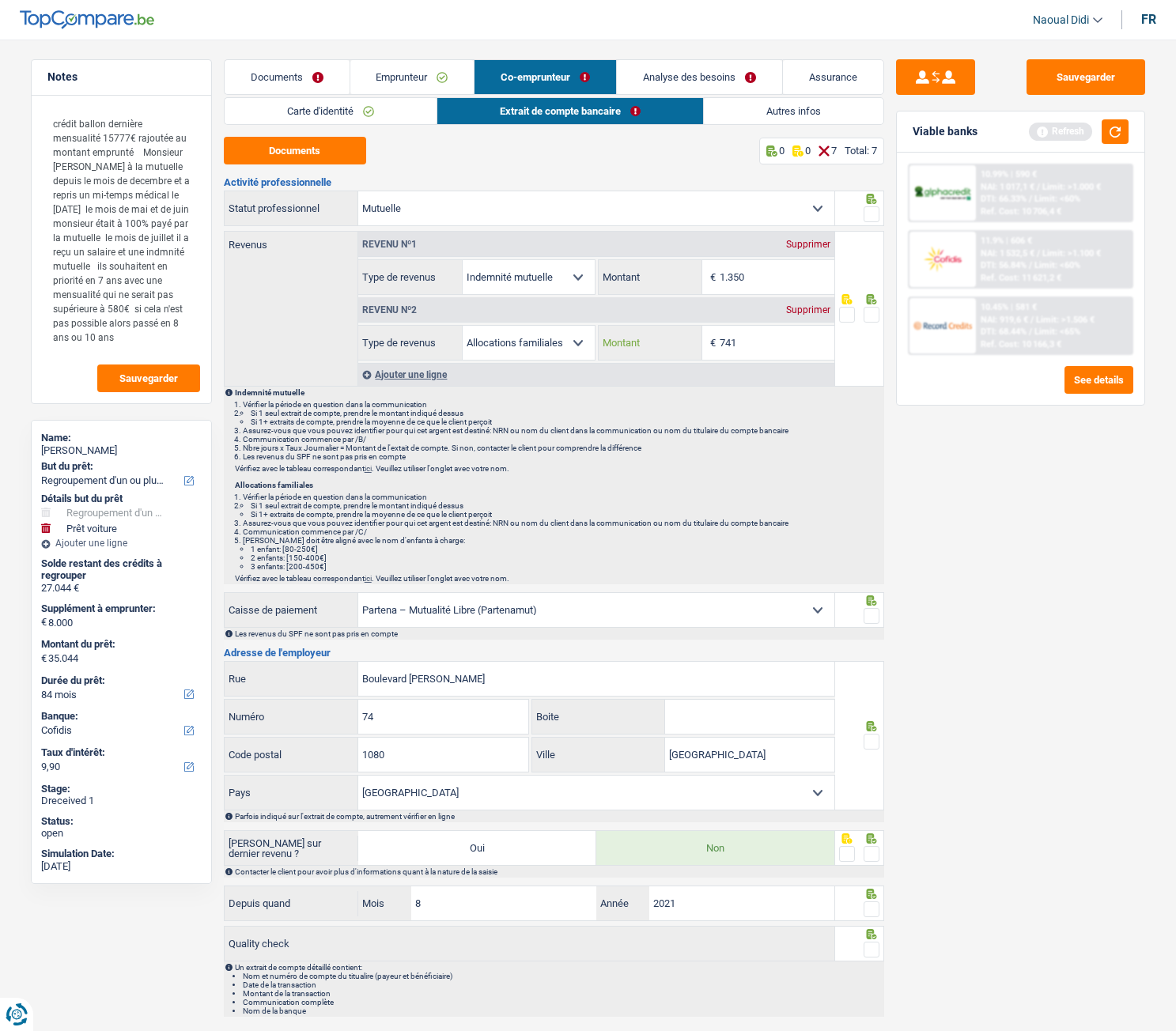
click at [767, 349] on input "741" at bounding box center [777, 342] width 115 height 34
type input "7"
type input "975"
click at [770, 277] on input "1.350" at bounding box center [777, 276] width 115 height 34
click at [781, 281] on input "1.350" at bounding box center [777, 276] width 115 height 34
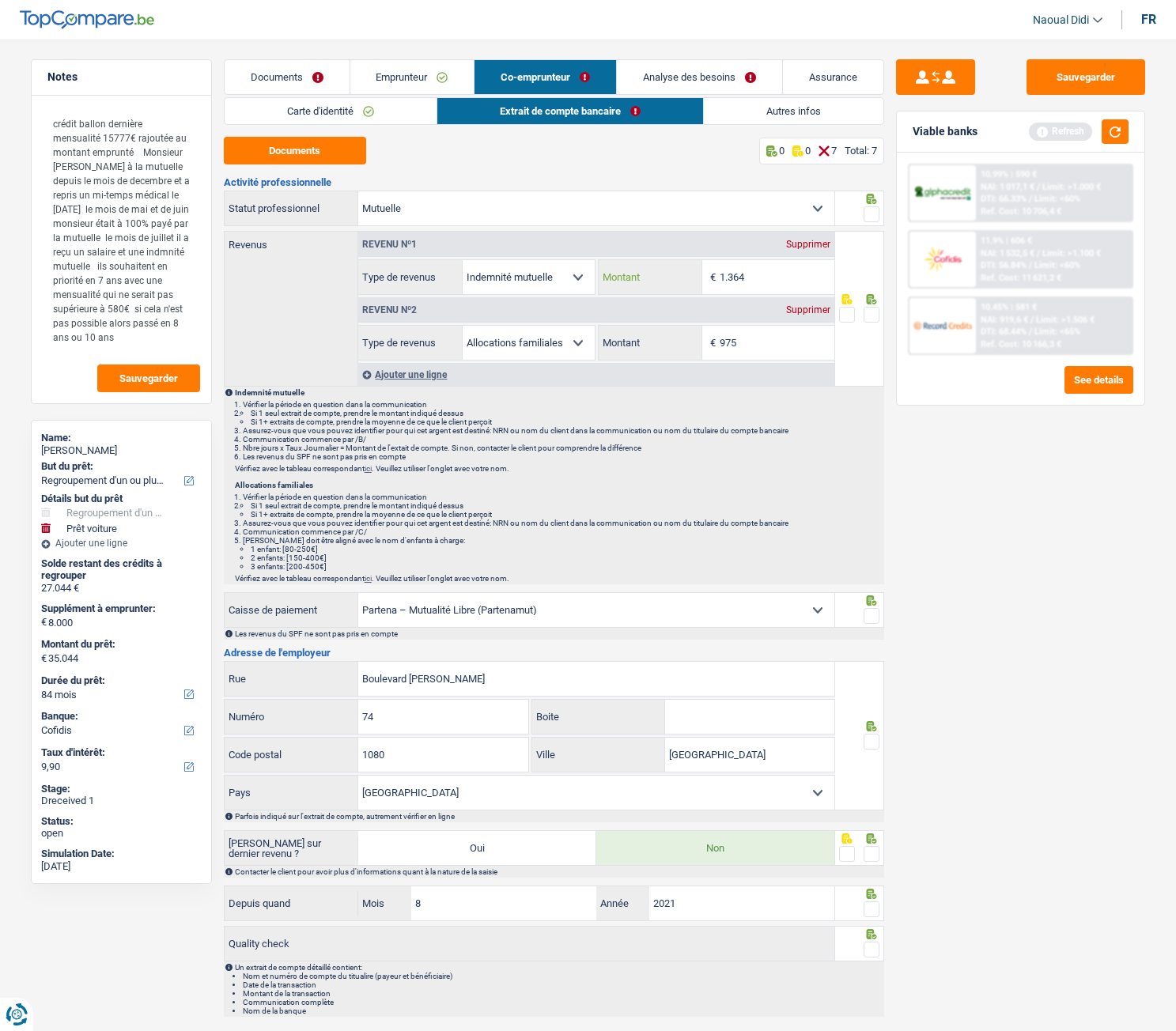
type input "1.364"
click at [871, 316] on span at bounding box center [871, 314] width 16 height 16
click at [0, 0] on input "radio" at bounding box center [0, 0] width 0 height 0
click at [873, 212] on span at bounding box center [871, 214] width 16 height 16
click at [0, 0] on input "radio" at bounding box center [0, 0] width 0 height 0
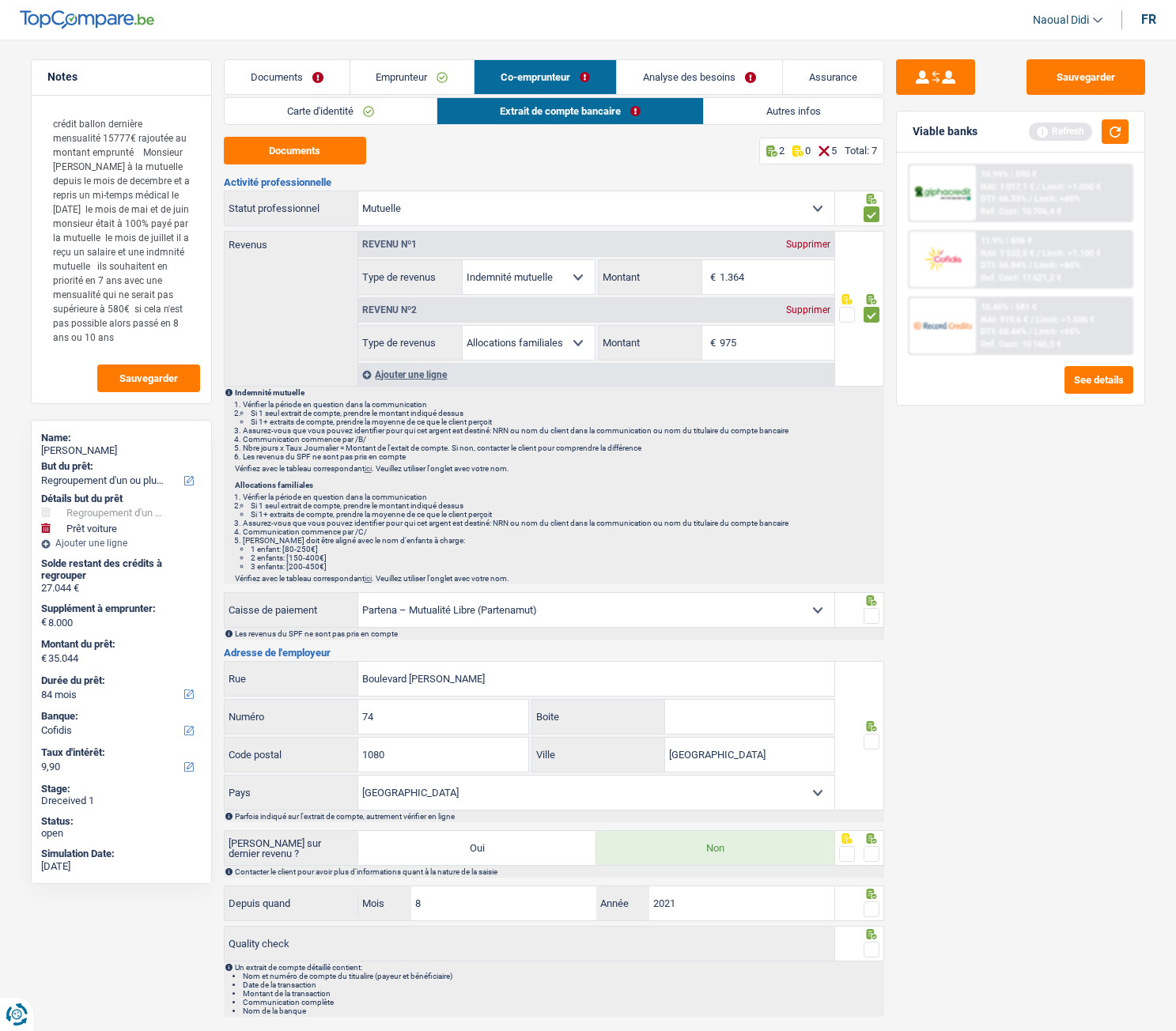
scroll to position [41, 0]
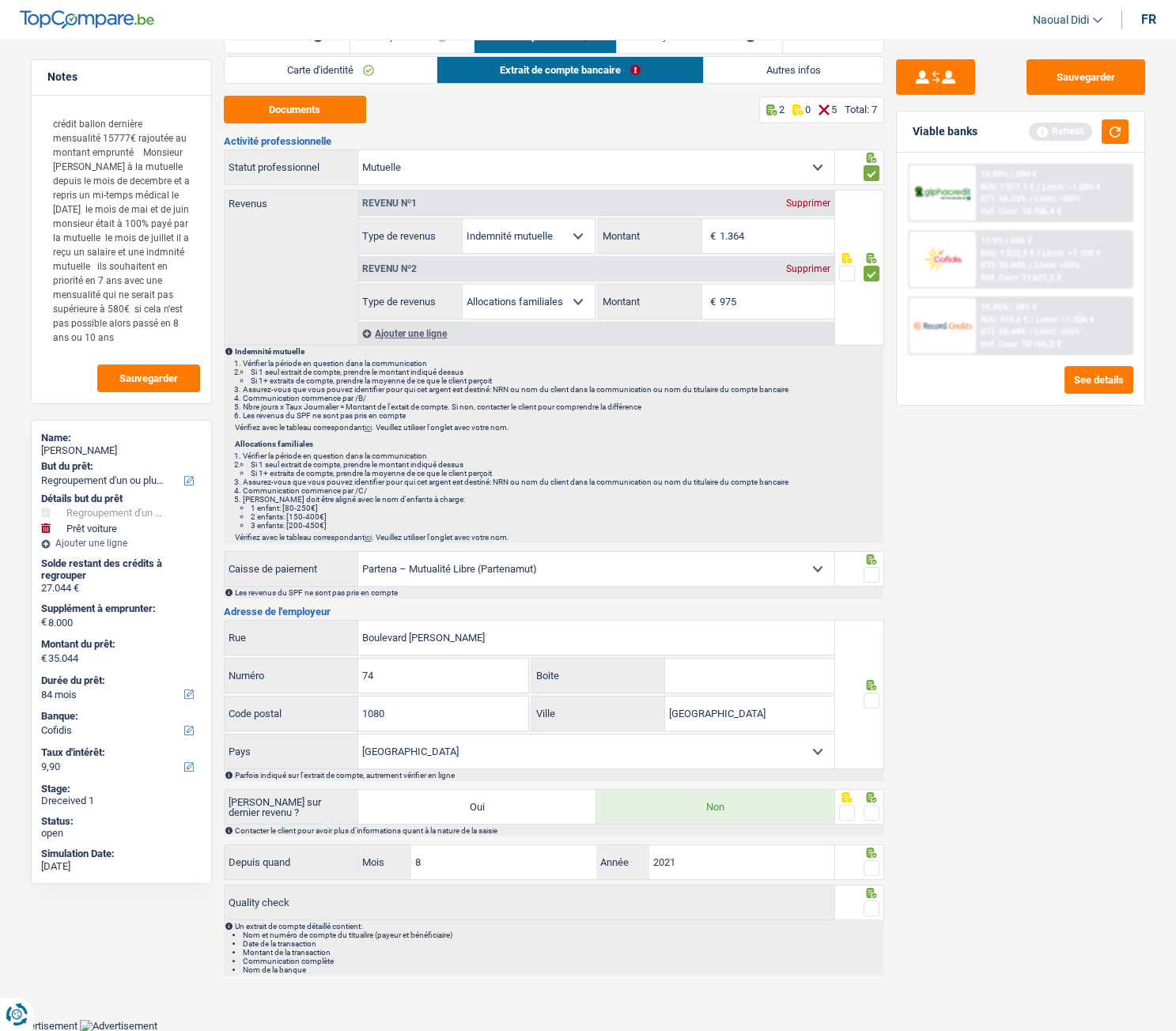
click at [867, 573] on span at bounding box center [871, 575] width 16 height 16
click at [0, 0] on input "radio" at bounding box center [0, 0] width 0 height 0
click at [869, 576] on span at bounding box center [871, 700] width 16 height 16
click at [0, 0] on input "radio" at bounding box center [0, 0] width 0 height 0
click at [870, 576] on span at bounding box center [871, 813] width 16 height 16
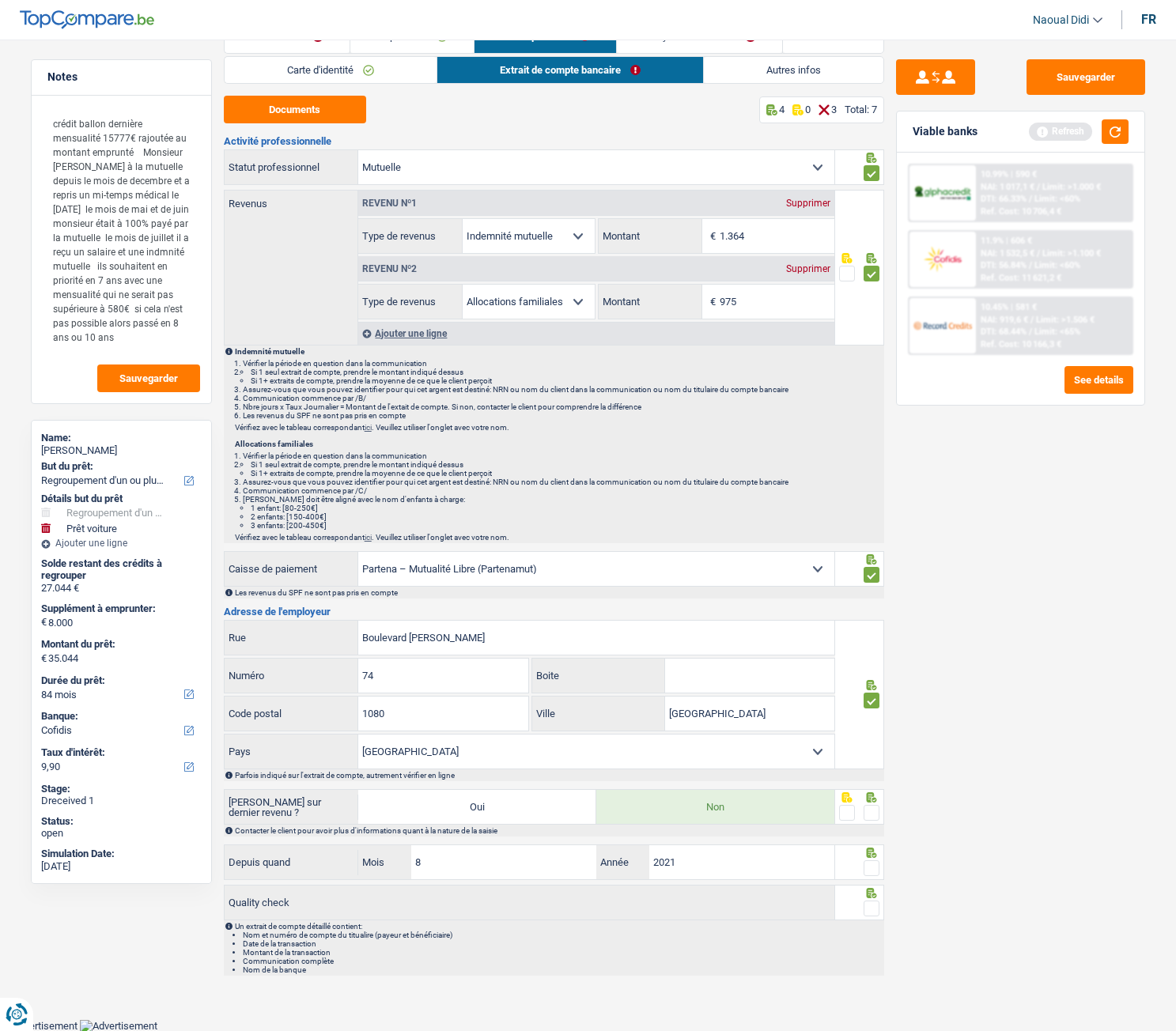
click at [0, 0] on input "radio" at bounding box center [0, 0] width 0 height 0
click at [871, 576] on span at bounding box center [871, 868] width 16 height 16
click at [0, 0] on input "radio" at bounding box center [0, 0] width 0 height 0
click at [870, 576] on span at bounding box center [871, 908] width 16 height 16
click at [0, 0] on input "radio" at bounding box center [0, 0] width 0 height 0
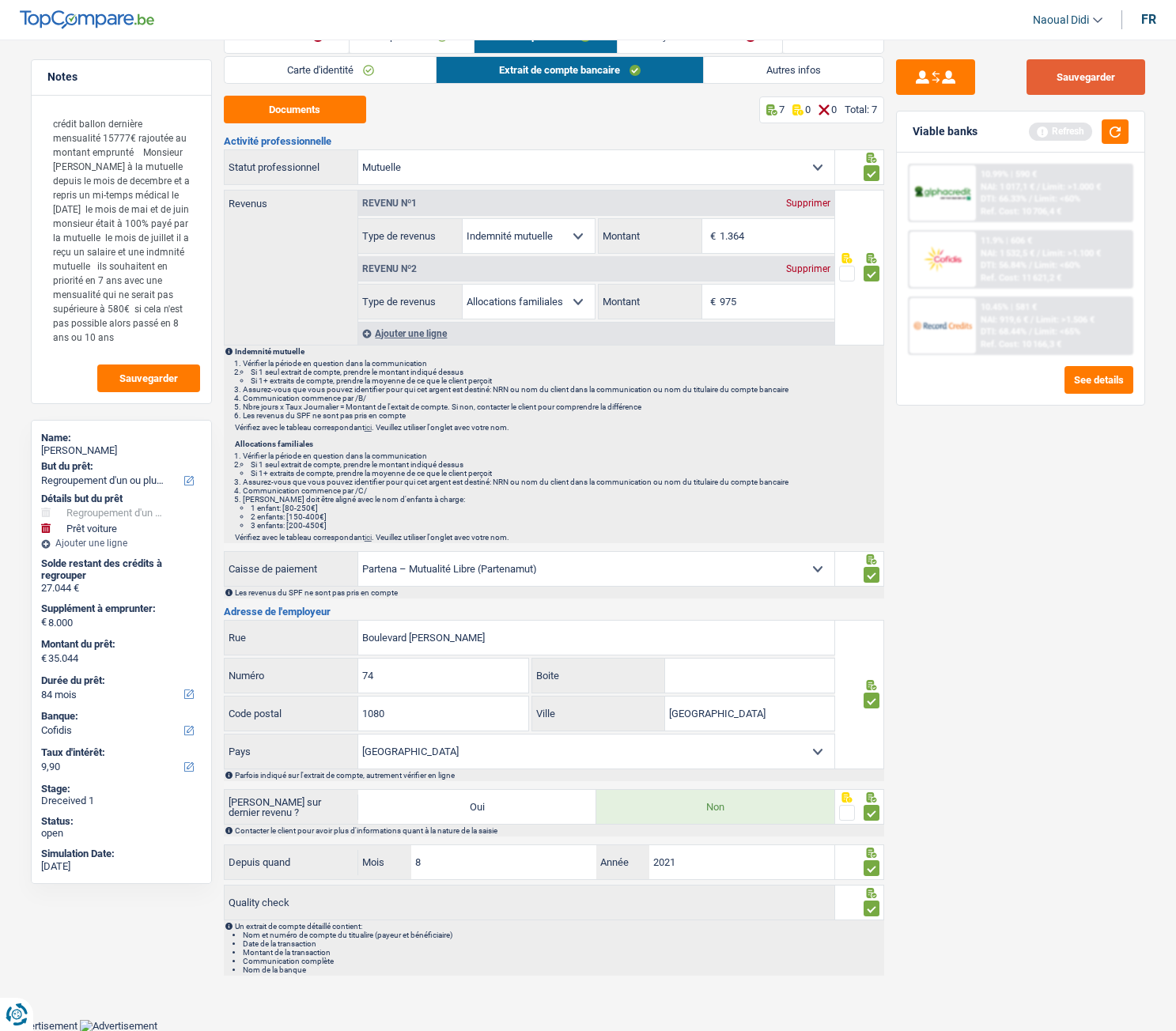
click at [1077, 78] on button "Sauvegarder" at bounding box center [1085, 77] width 118 height 36
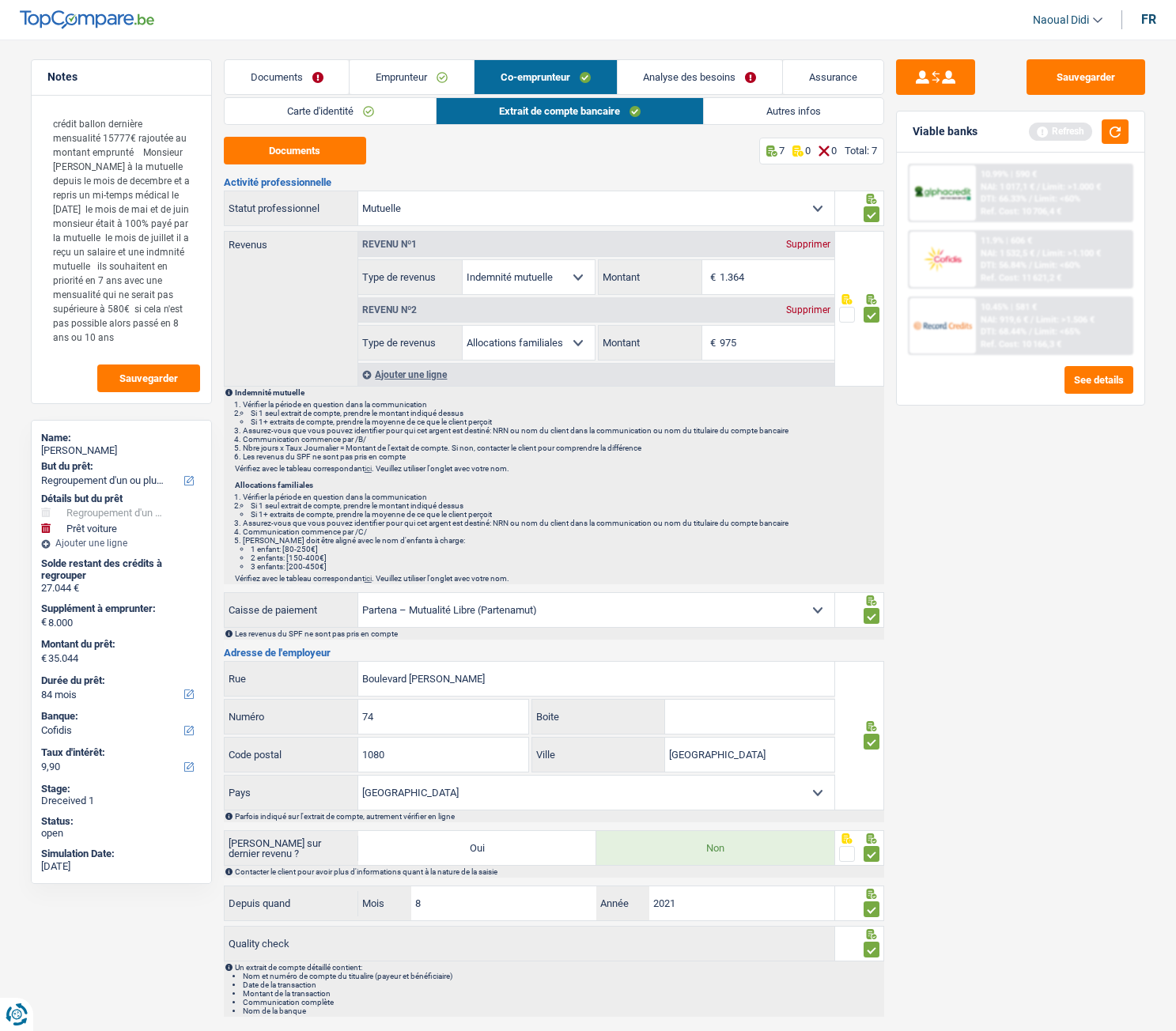
click at [795, 117] on link "Autres infos" at bounding box center [794, 111] width 180 height 26
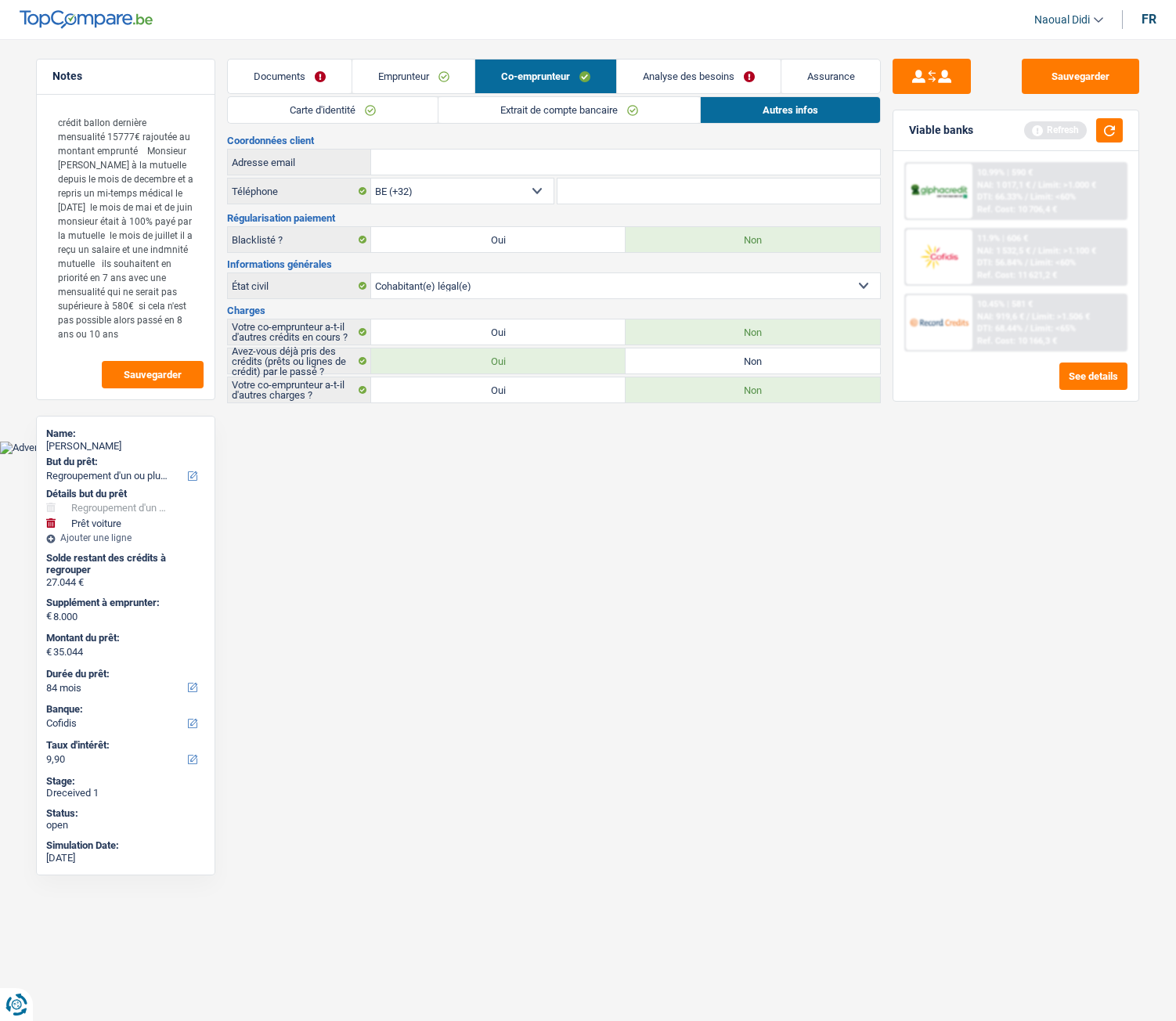
click at [661, 72] on link "Analyse des besoins" at bounding box center [699, 76] width 163 height 34
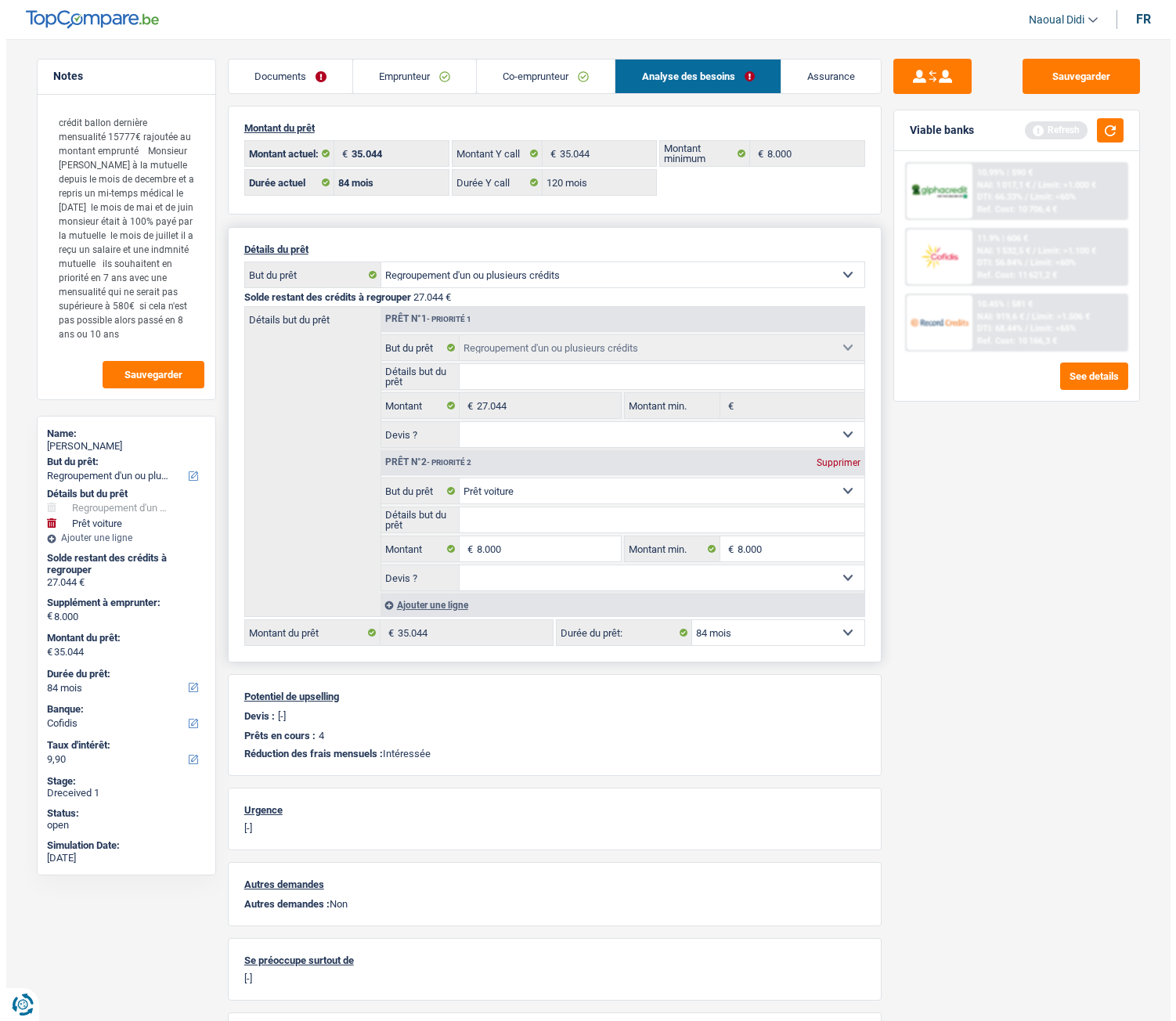
scroll to position [78, 0]
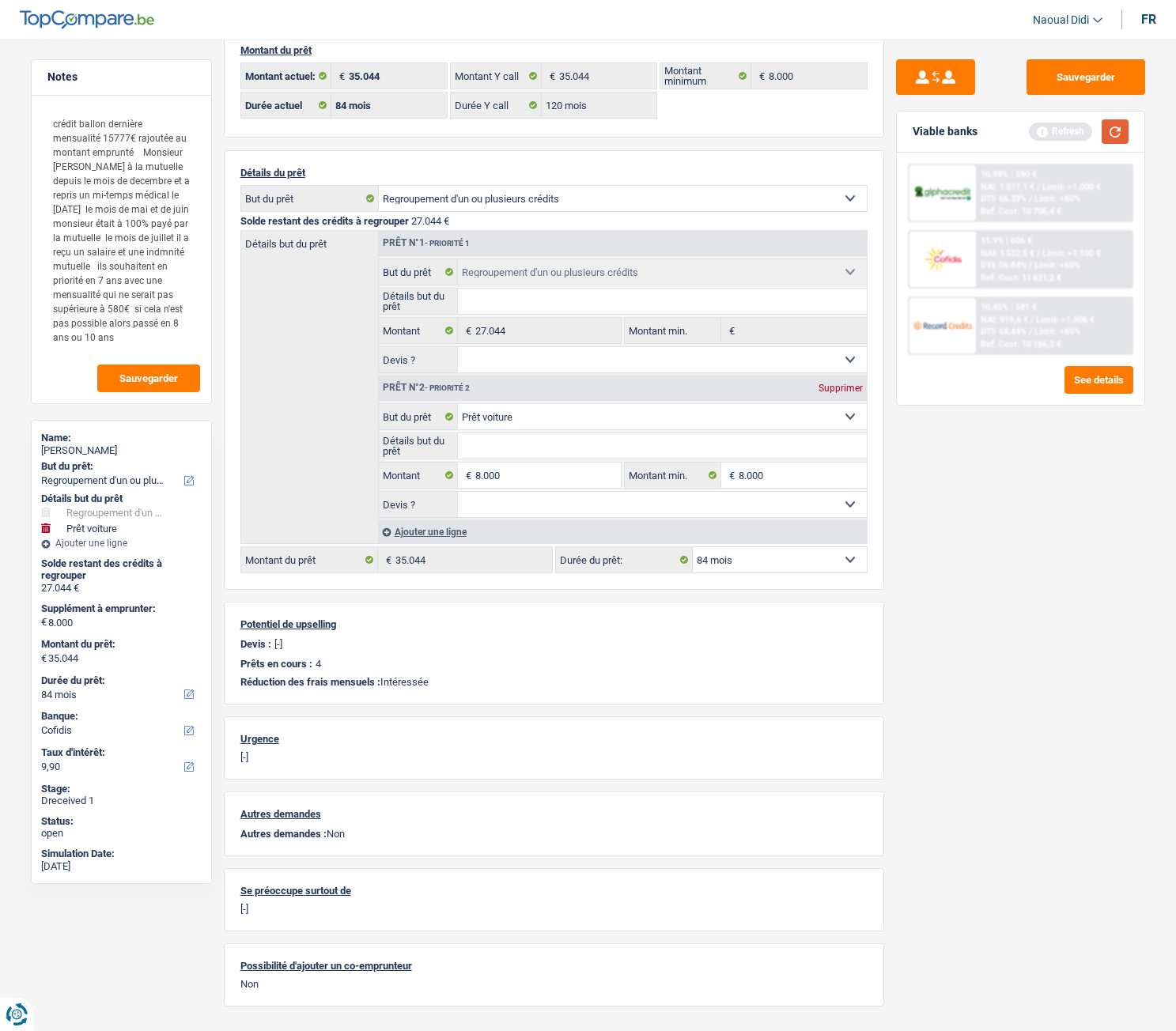
click at [1119, 132] on button "button" at bounding box center [1115, 131] width 27 height 24
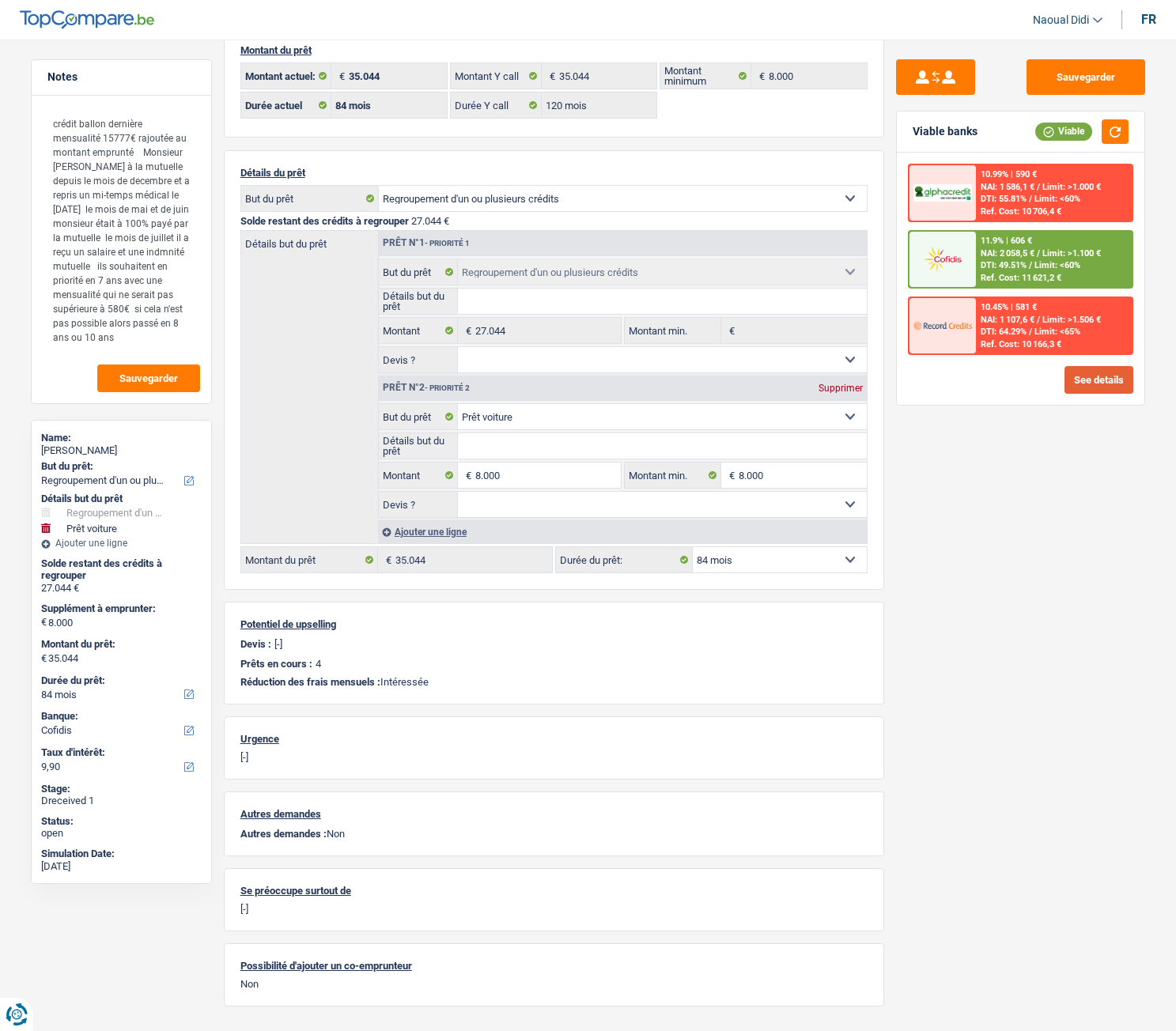
click at [1099, 376] on button "See details" at bounding box center [1099, 380] width 69 height 27
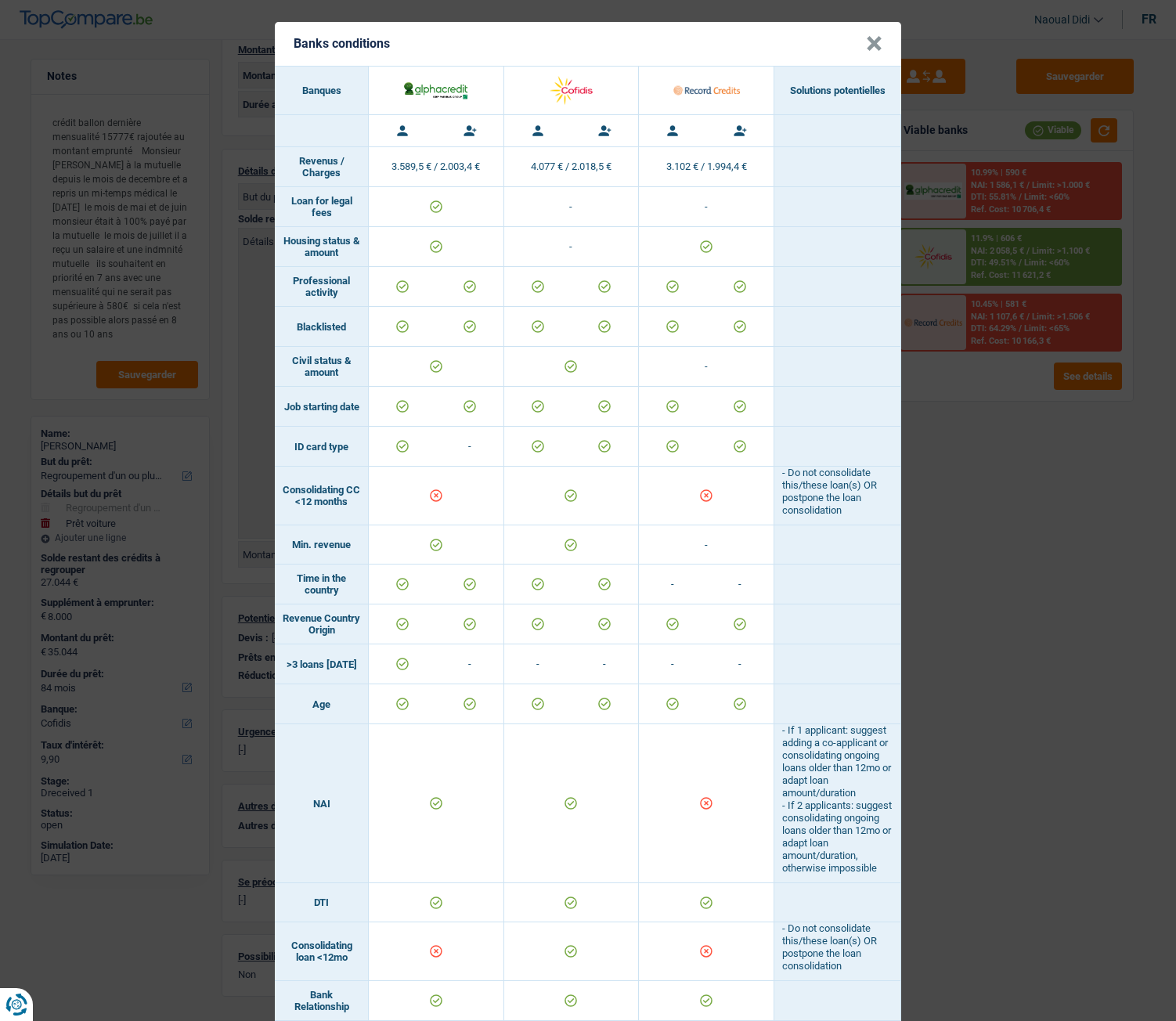
scroll to position [0, 0]
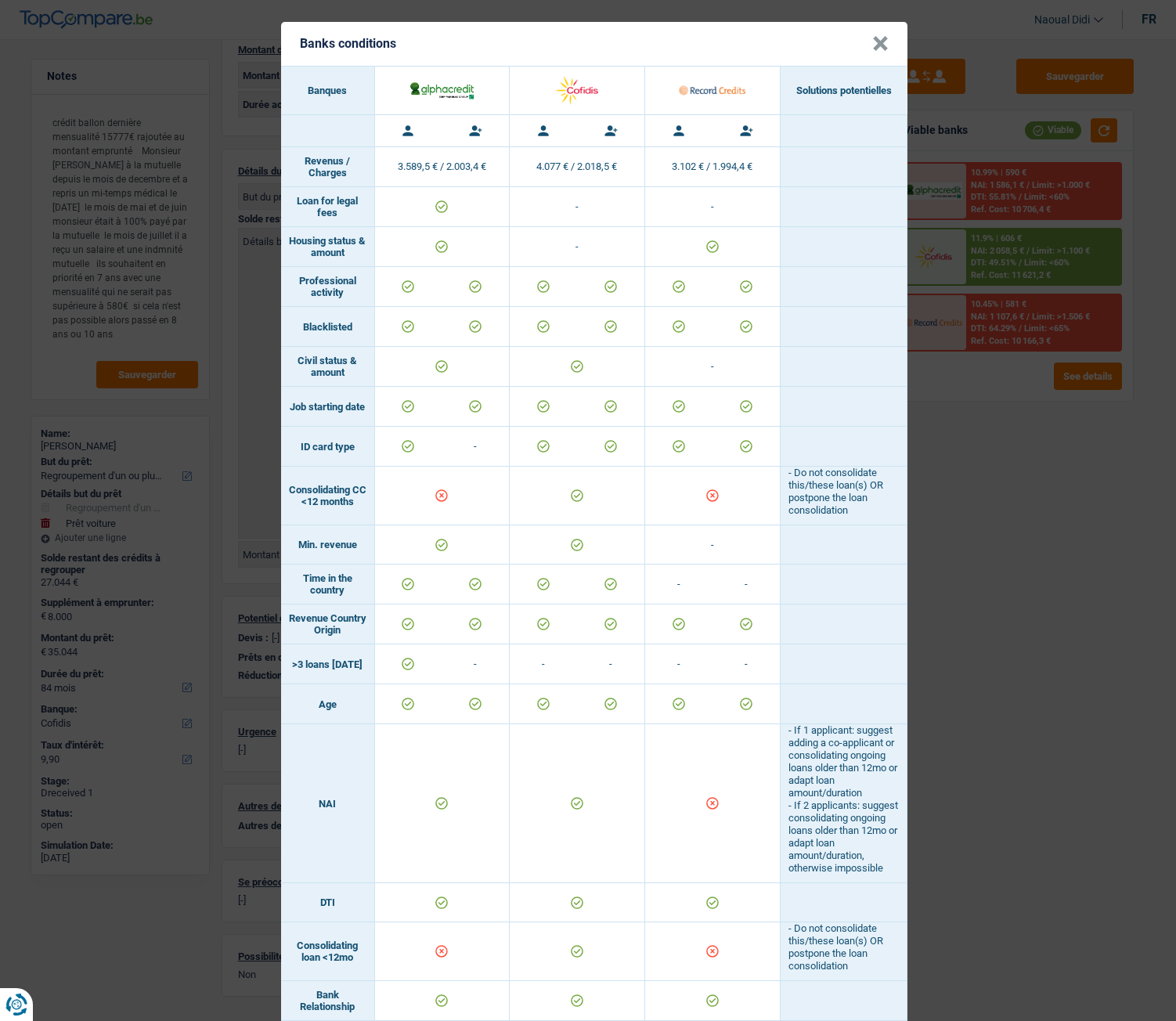
click at [881, 40] on button "×" at bounding box center [881, 44] width 16 height 16
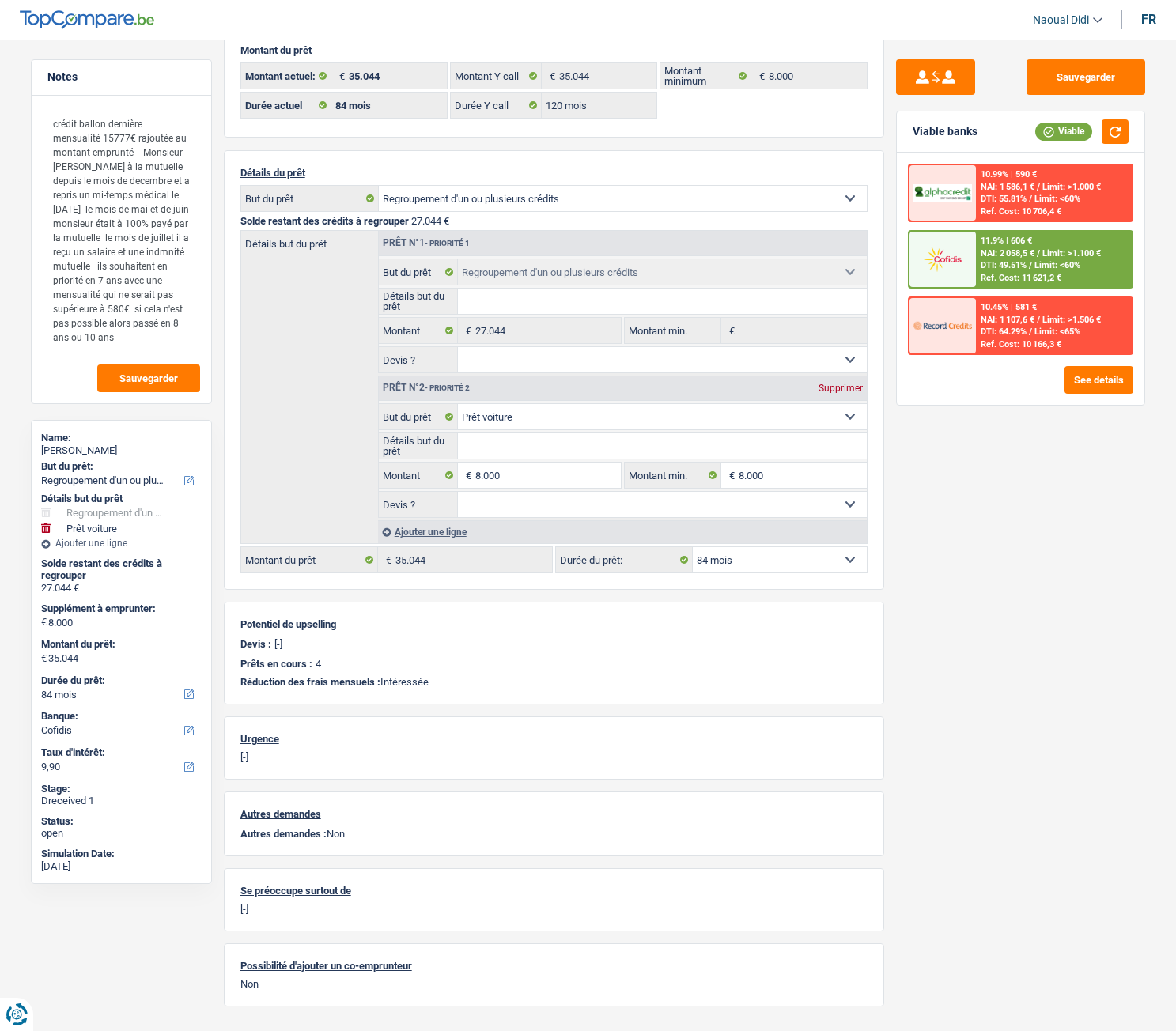
click at [1005, 262] on span "DTI: 49.51%" at bounding box center [1003, 265] width 46 height 10
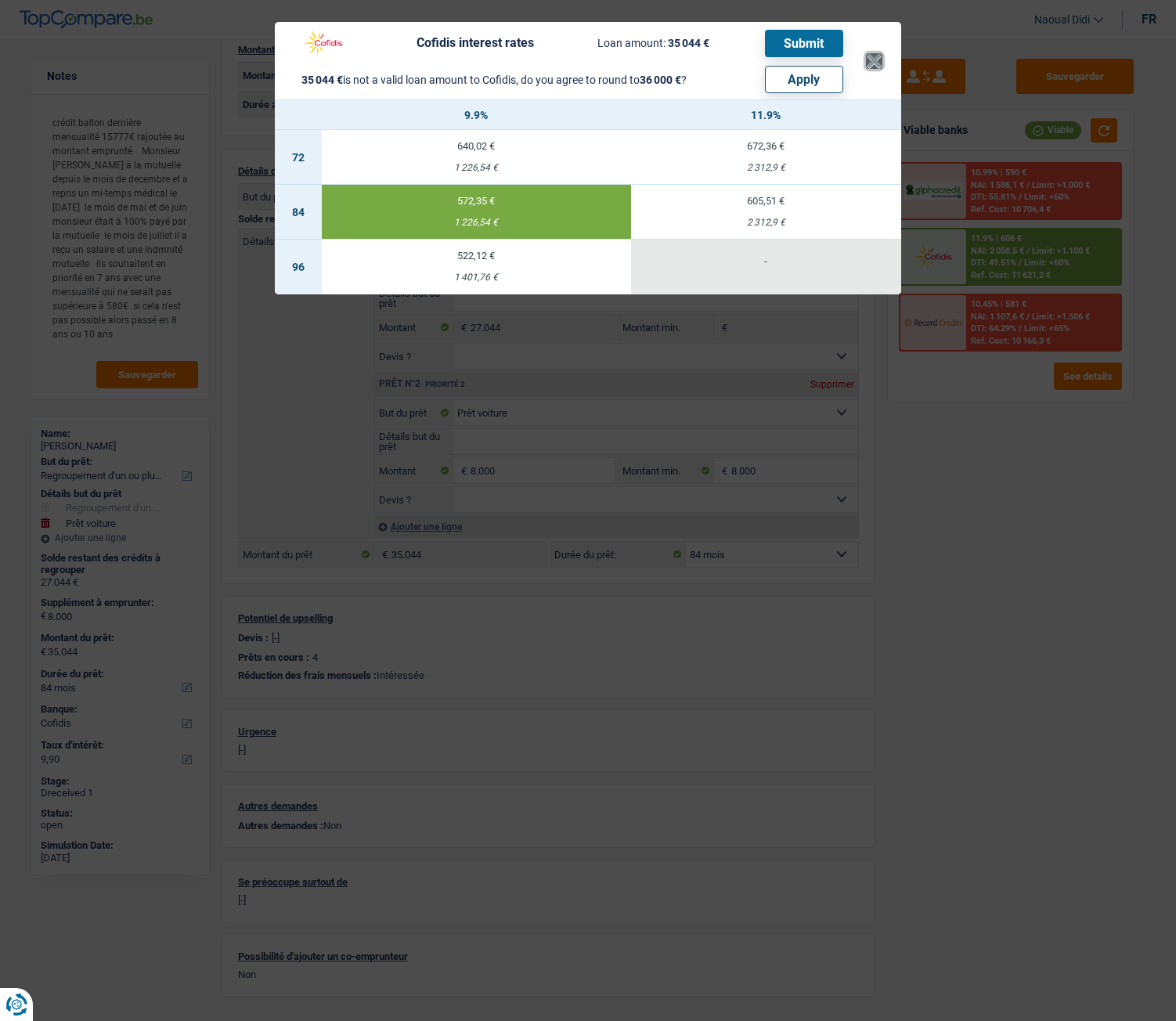
click at [875, 61] on button "×" at bounding box center [874, 61] width 16 height 16
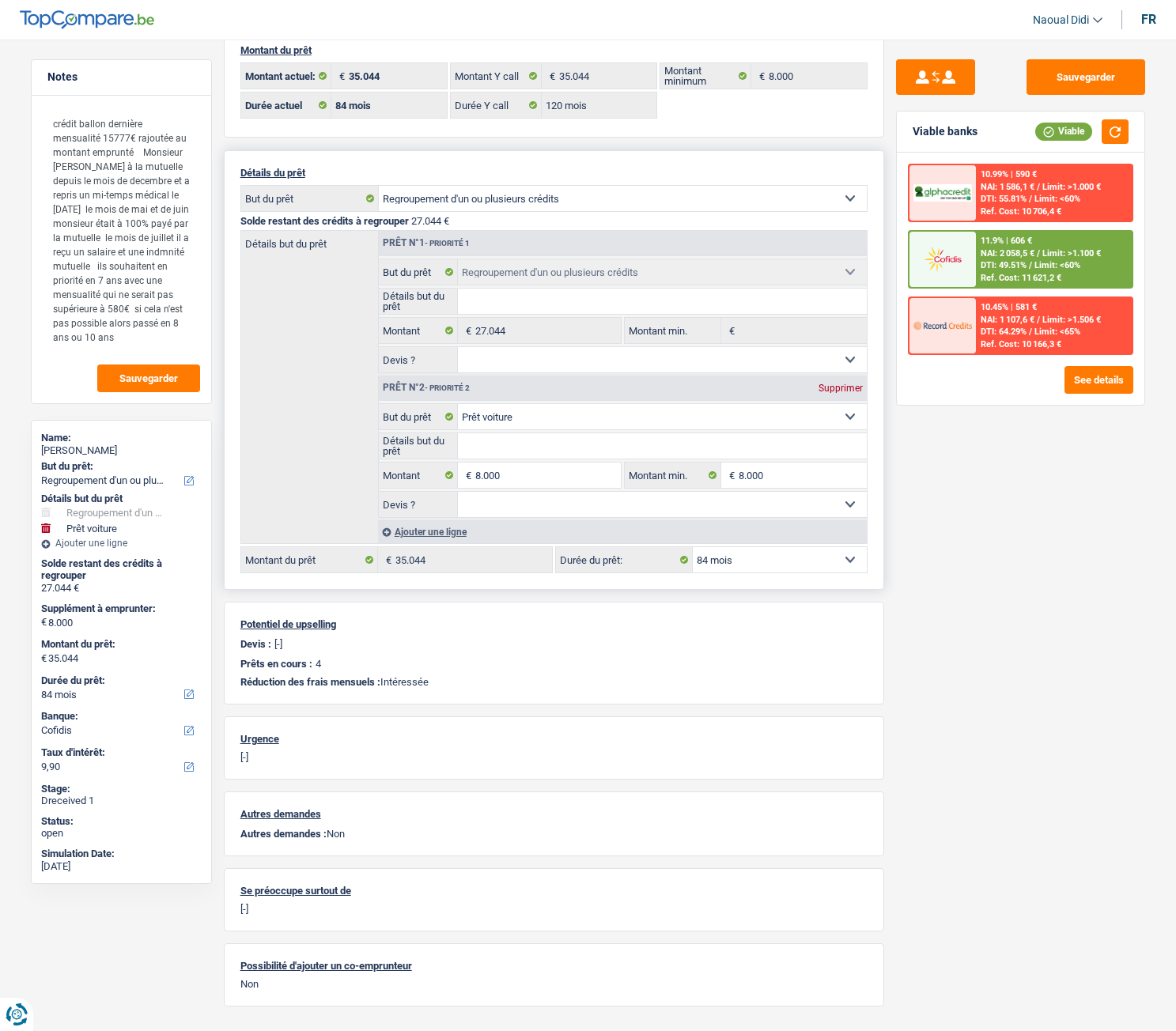
click at [730, 560] on select "12 mois 18 mois 24 mois 30 mois 36 mois 42 mois 48 mois 60 mois 72 mois 84 mois…" at bounding box center [780, 560] width 174 height 25
select select "120"
click at [693, 547] on select "12 mois 18 mois 24 mois 30 mois 36 mois 42 mois 48 mois 60 mois 72 mois 84 mois…" at bounding box center [780, 560] width 174 height 25
select select "120"
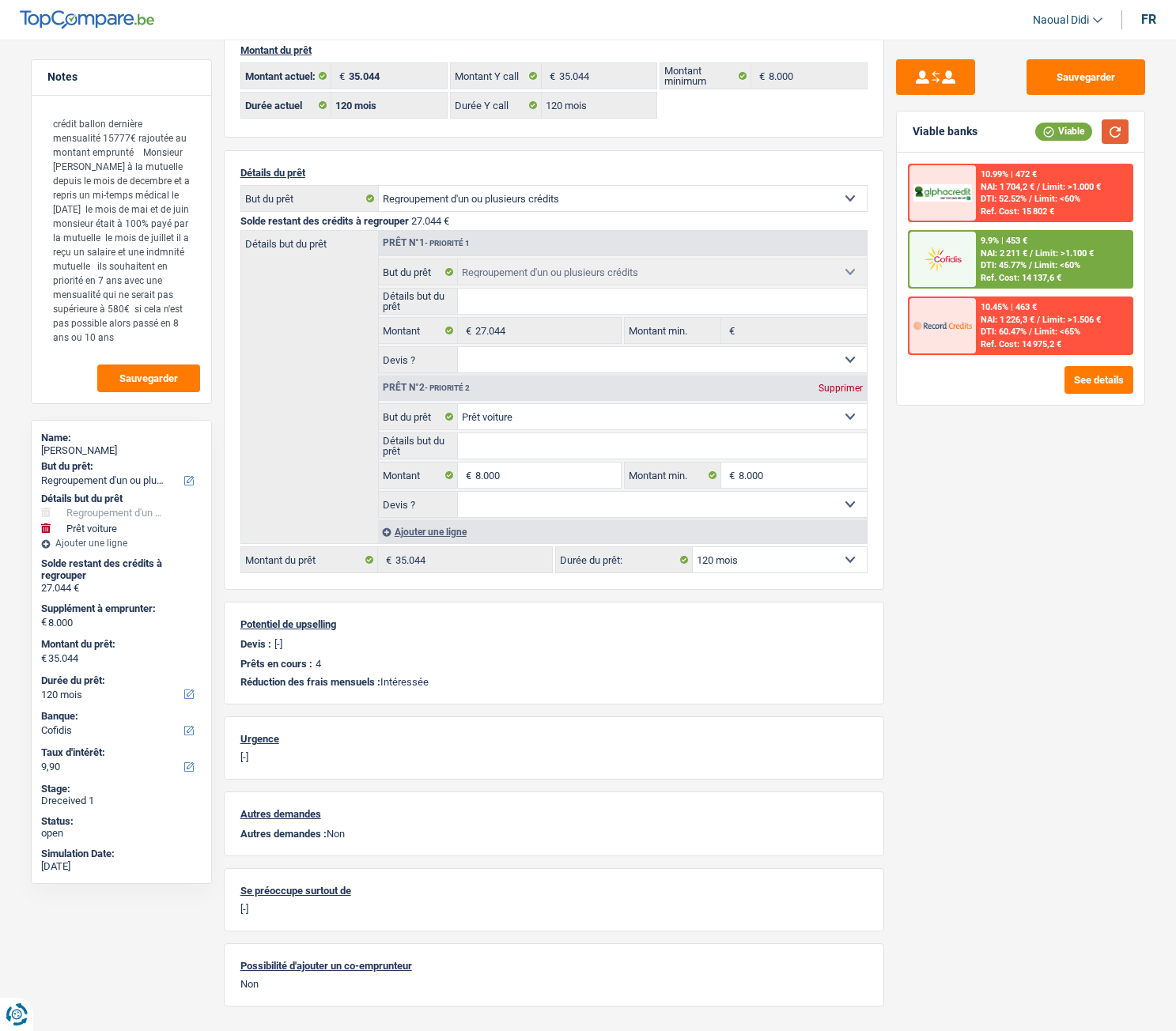
click at [1116, 127] on button "button" at bounding box center [1115, 131] width 27 height 24
click at [1011, 266] on span "DTI: 45.77%" at bounding box center [1003, 265] width 46 height 10
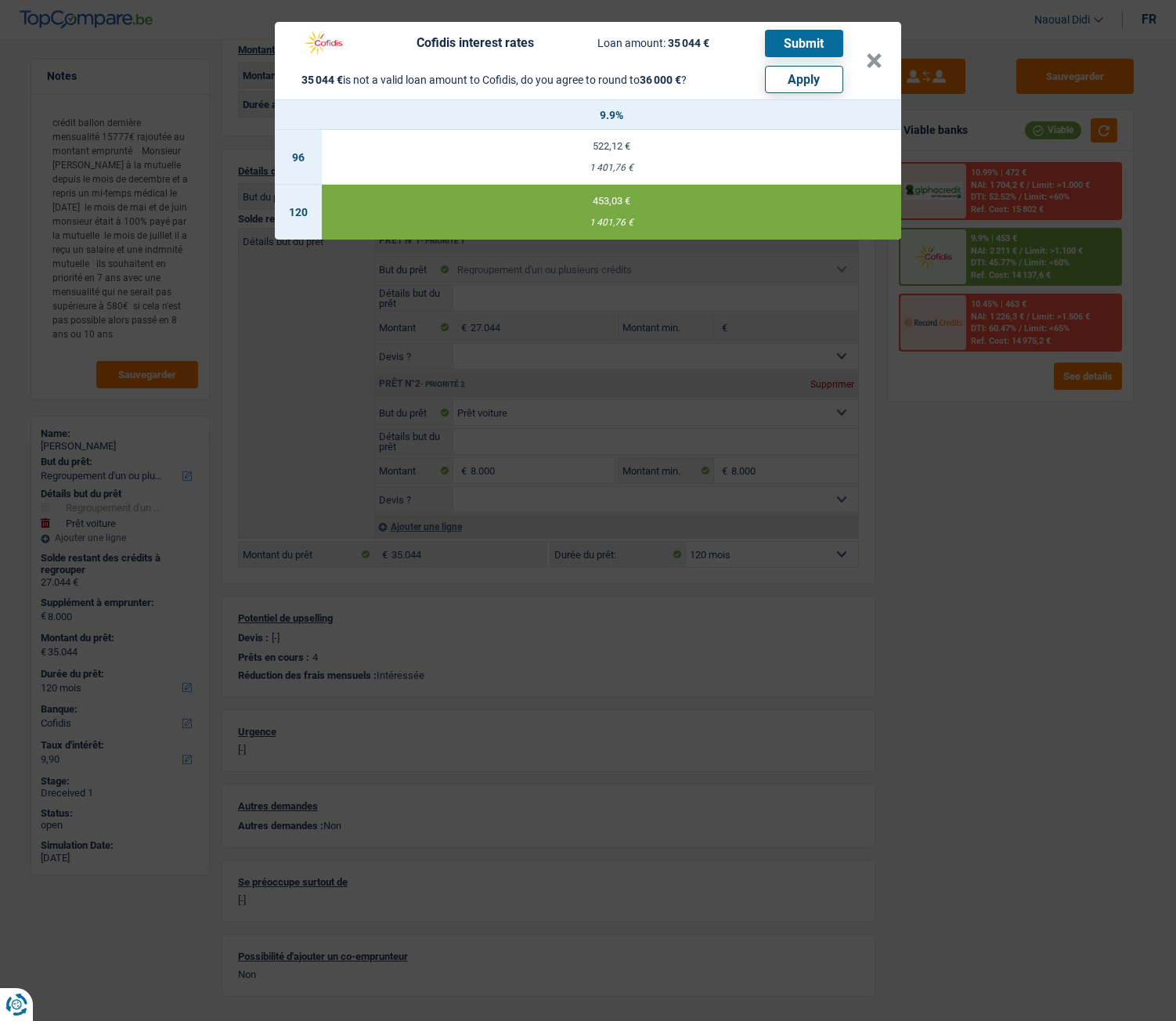
click at [807, 68] on button "Apply" at bounding box center [804, 79] width 78 height 27
type input "8.956"
type input "36.000"
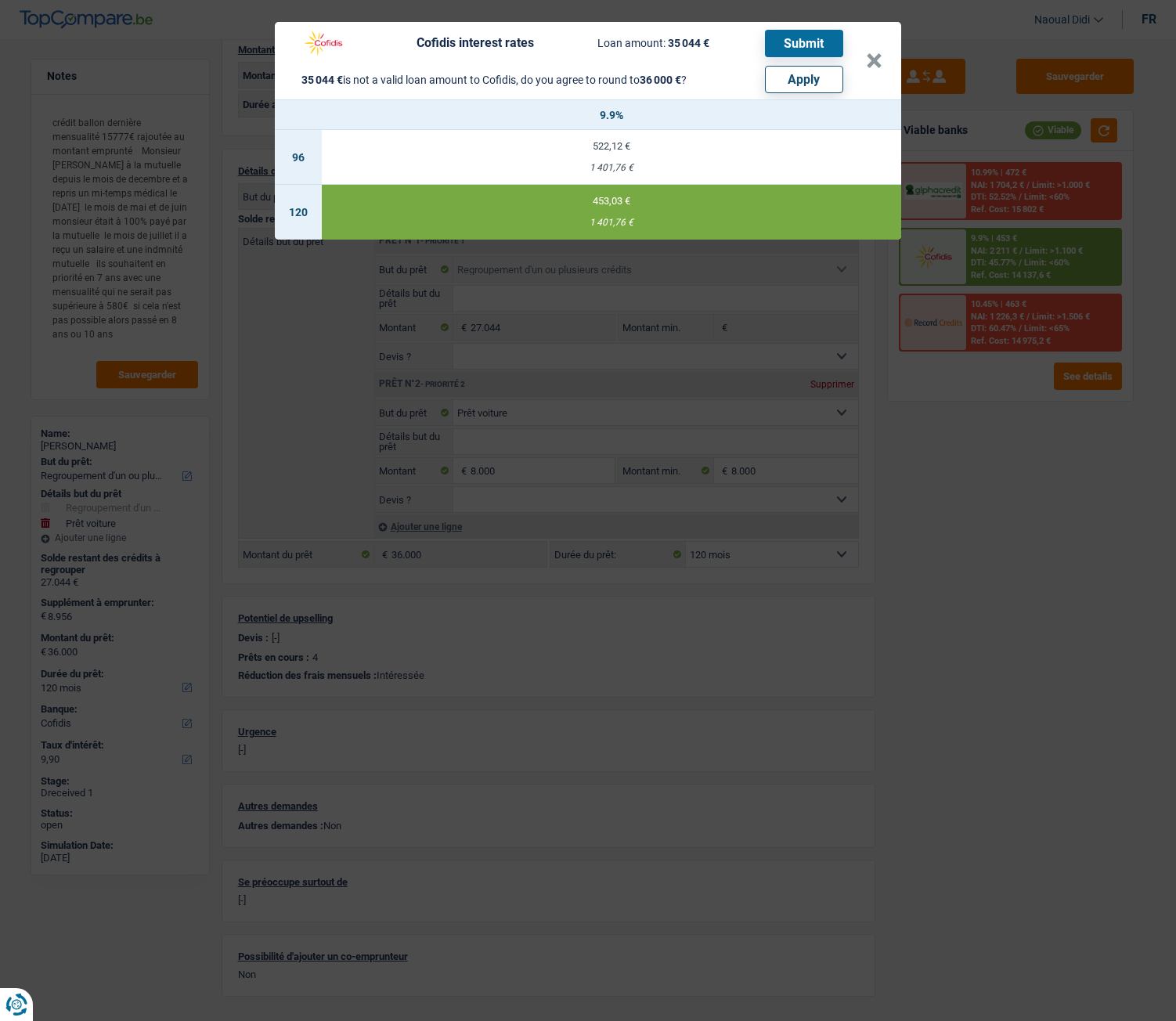
select select "other"
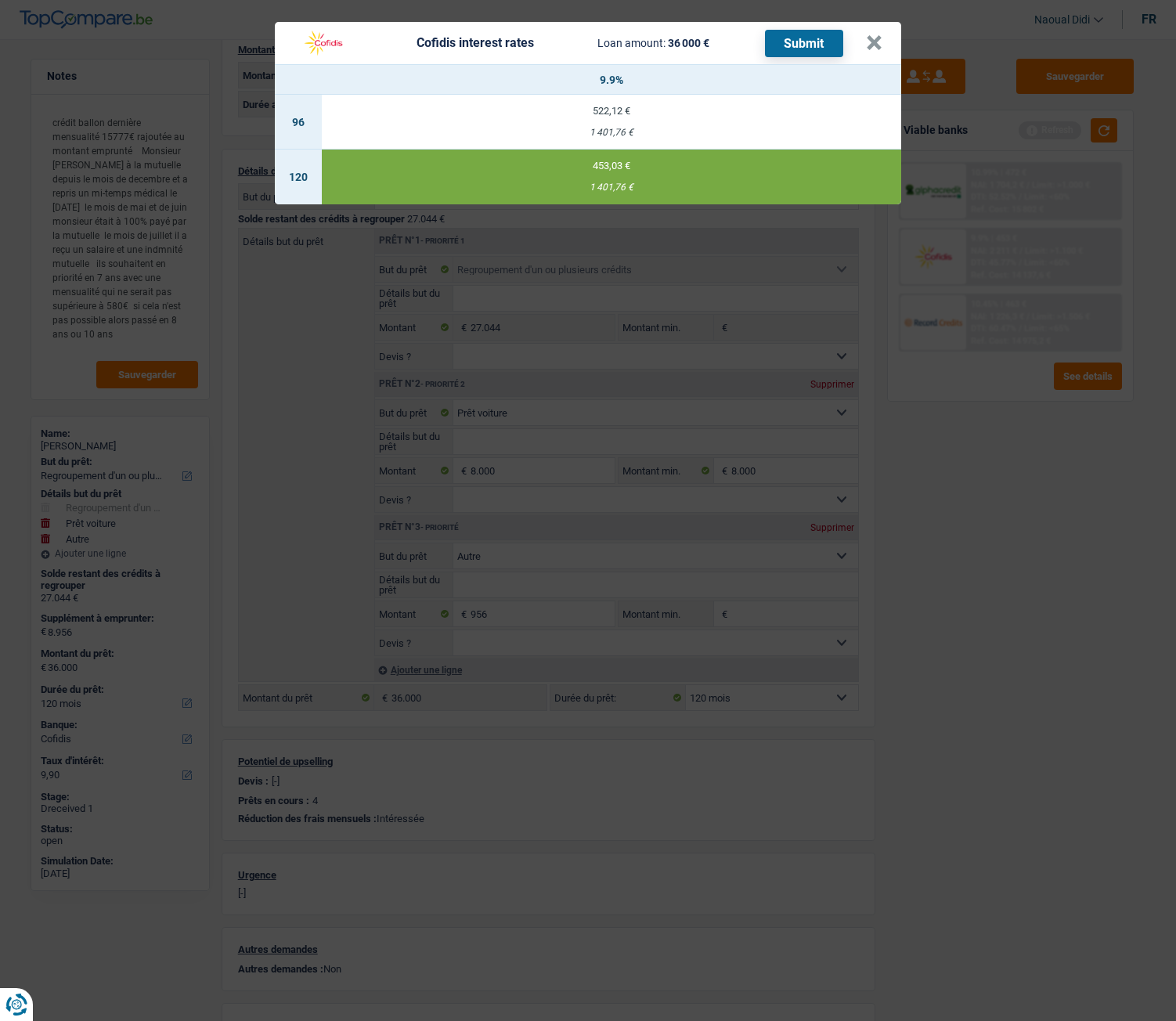
click at [821, 45] on button "Submit" at bounding box center [804, 43] width 78 height 27
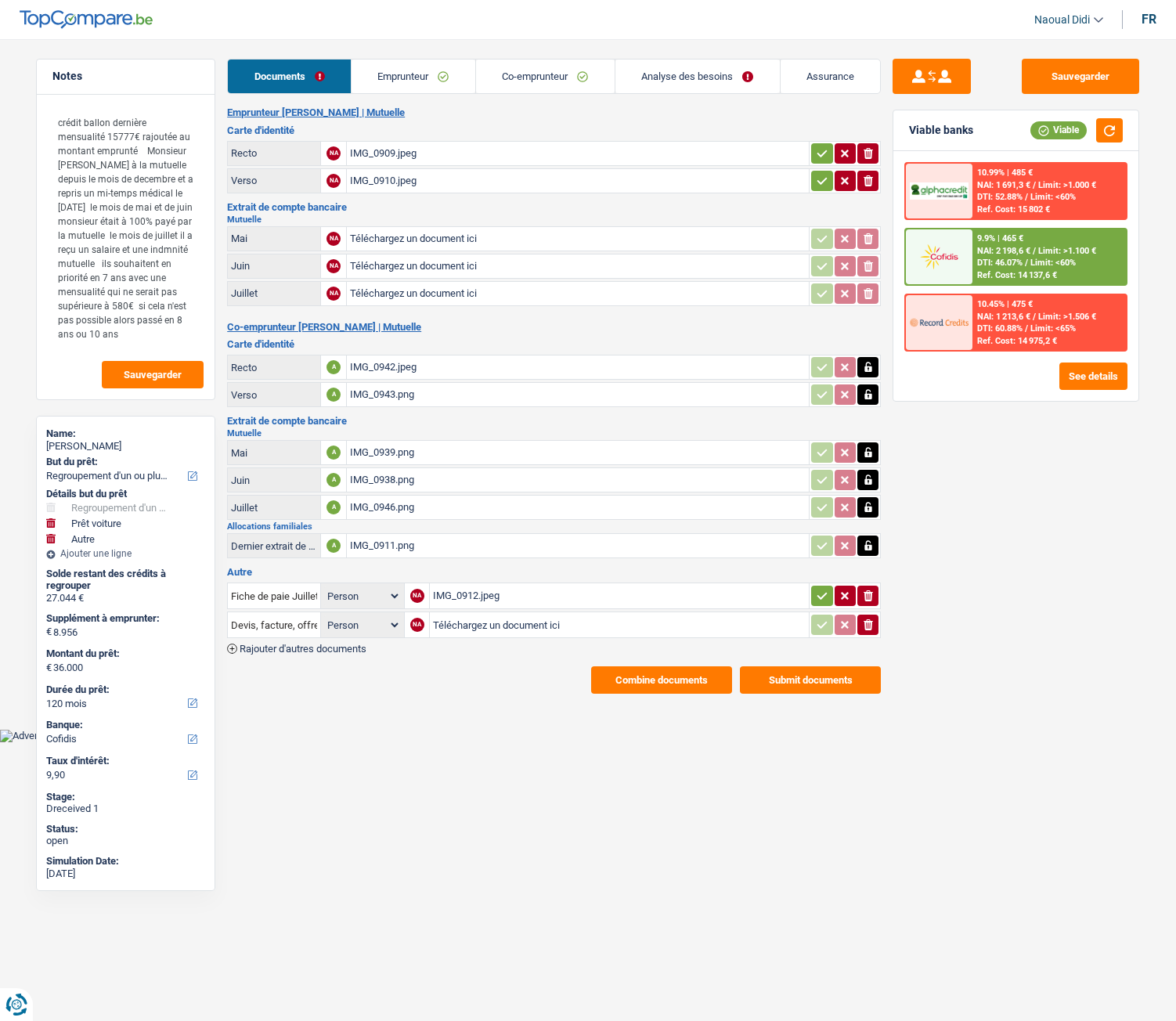
select select "refinancing"
select select "car"
select select "other"
select select "120"
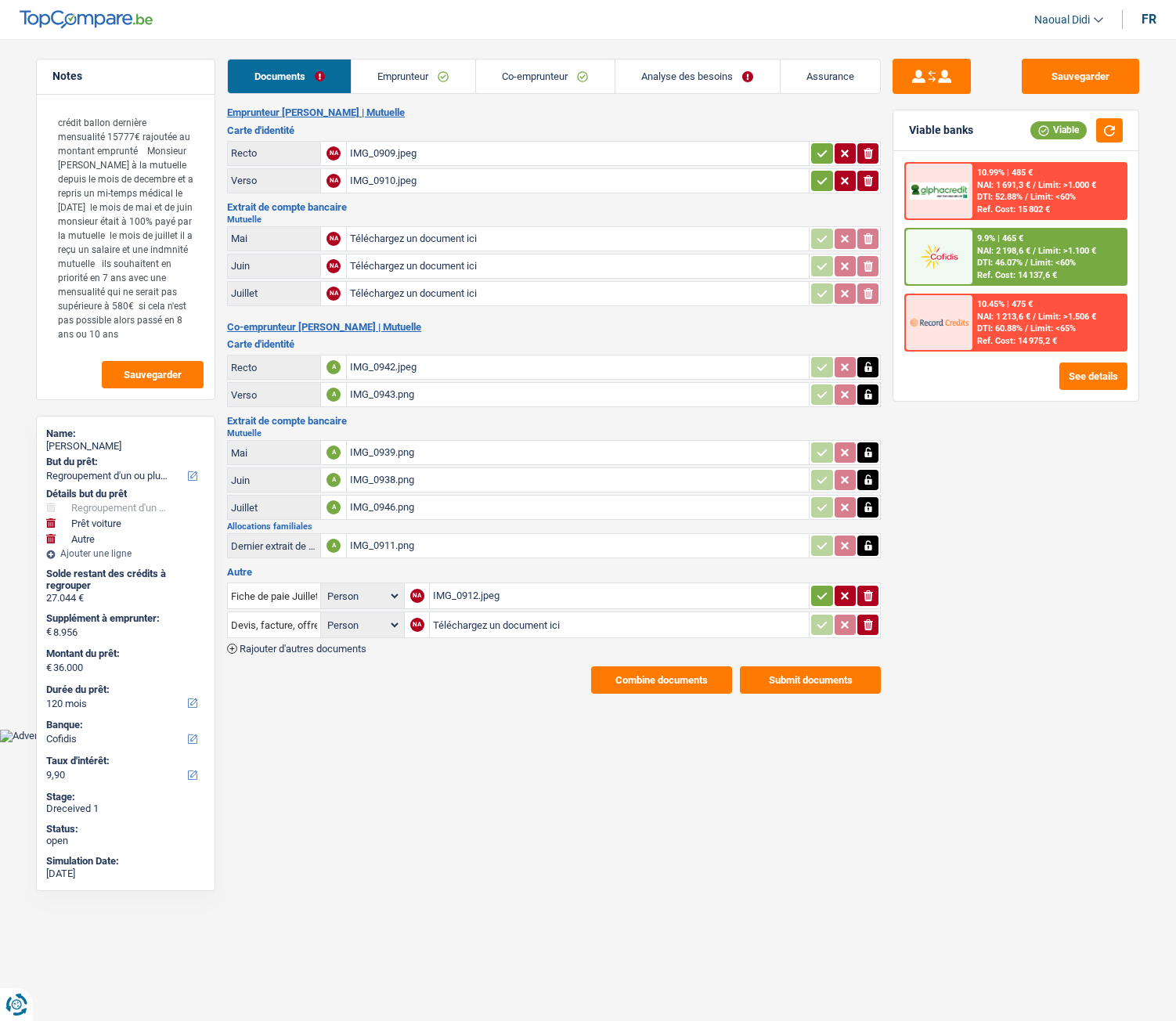
select select "cofidis"
click at [816, 151] on icon "button" at bounding box center [821, 153] width 12 height 16
click at [819, 178] on icon "button" at bounding box center [821, 181] width 12 height 16
click at [822, 595] on icon "button" at bounding box center [821, 595] width 12 height 16
click at [1097, 75] on button "Sauvegarder" at bounding box center [1080, 76] width 117 height 35
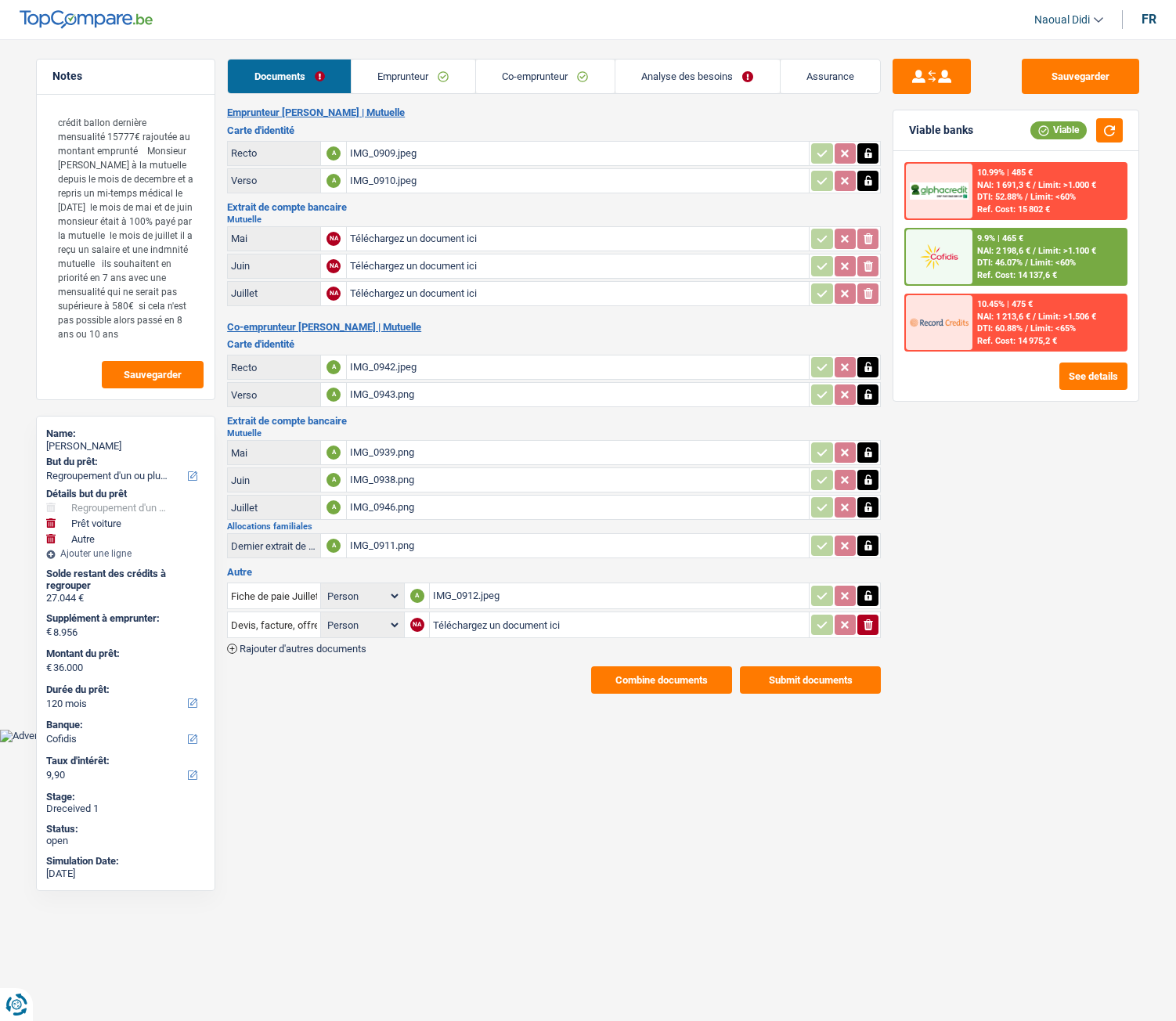
click at [1002, 256] on div "9.9% | 465 € NAI: 2 198,6 € / Limit: >1.100 € DTI: 46.07% / Limit: <60% Ref. Co…" at bounding box center [1049, 256] width 154 height 54
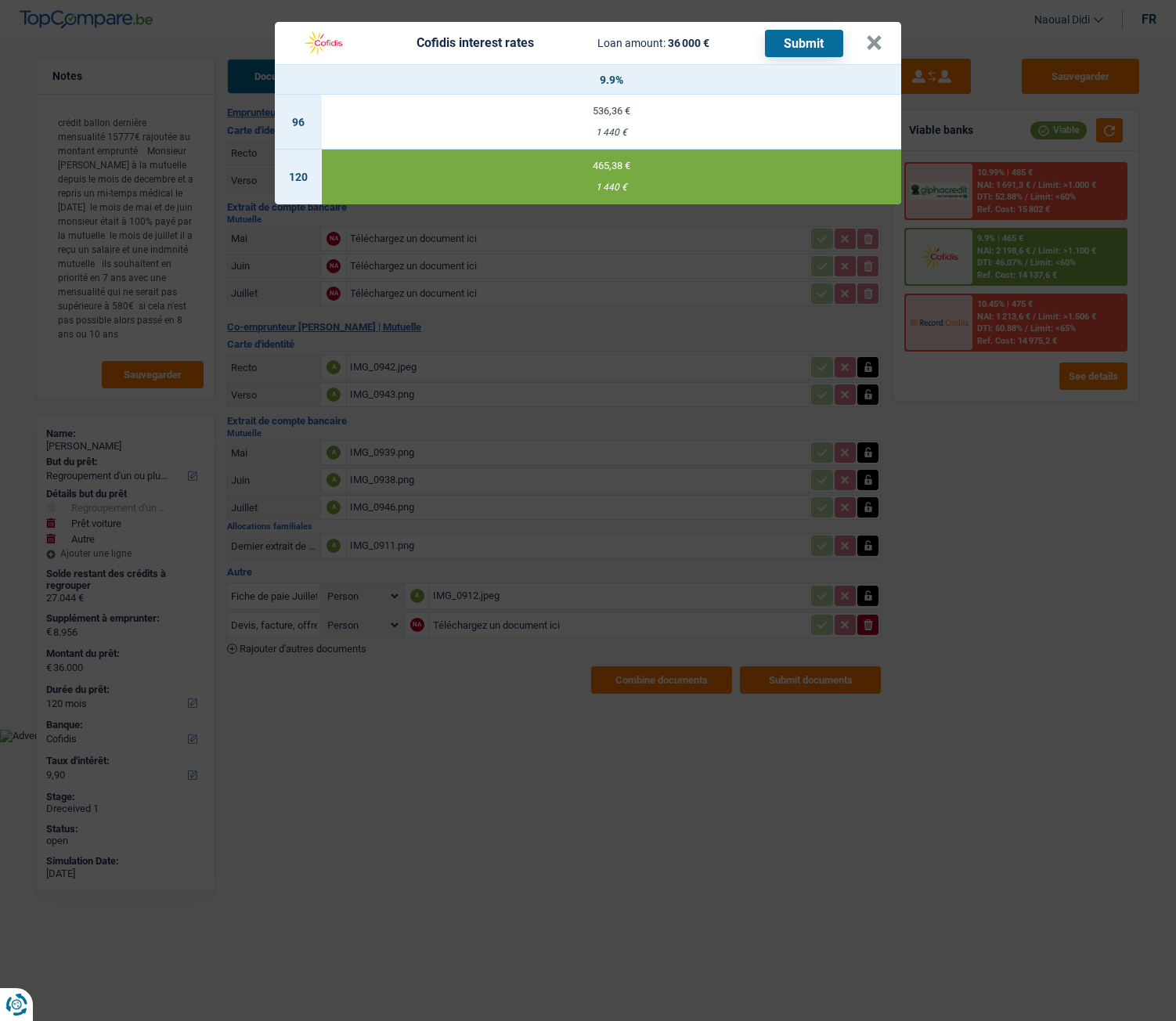
click at [793, 49] on button "Submit" at bounding box center [804, 43] width 78 height 27
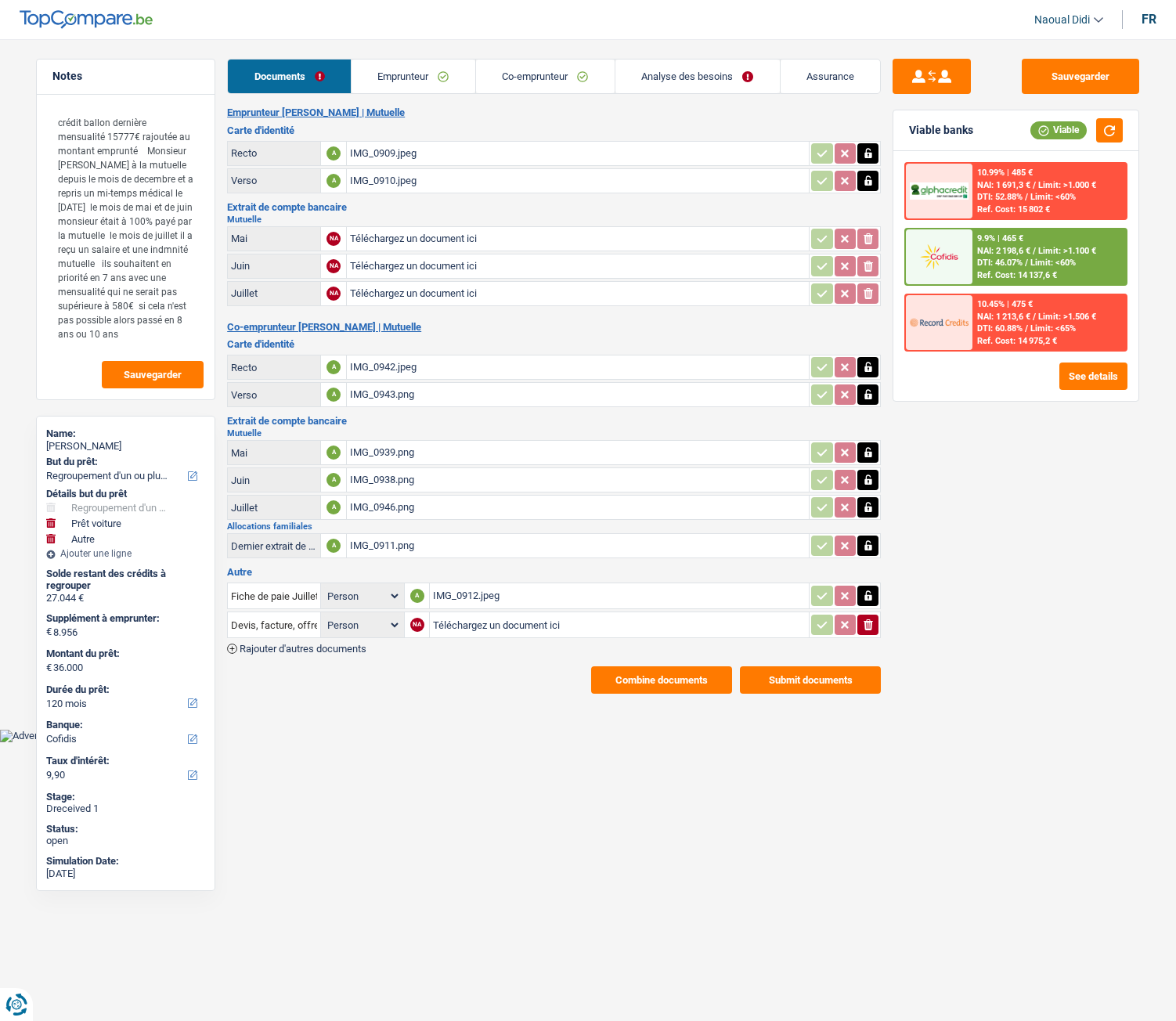
select select "refinancing"
select select "car"
select select "other"
select select "120"
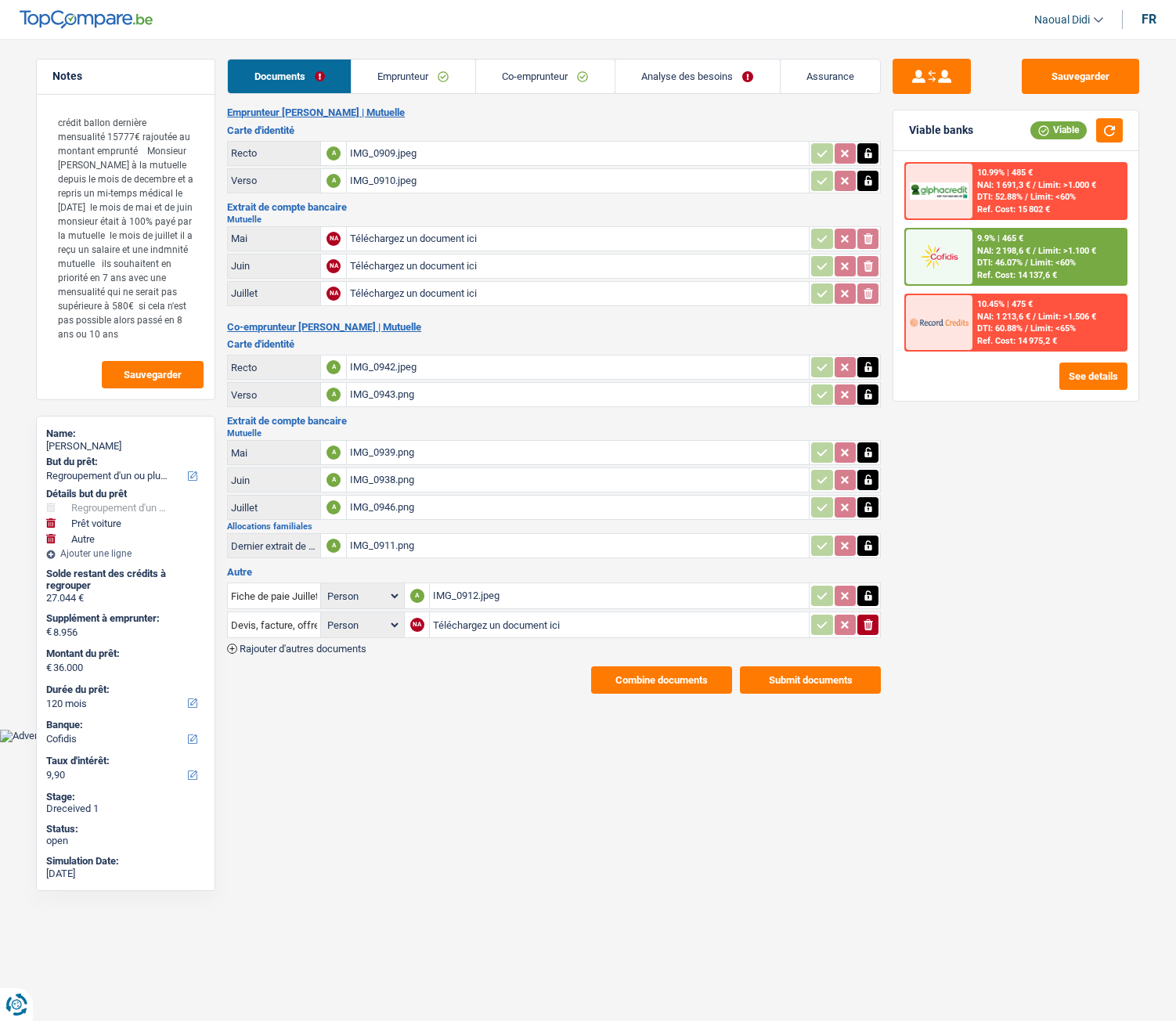
select select "cofidis"
click at [428, 73] on link "Emprunteur" at bounding box center [413, 76] width 124 height 34
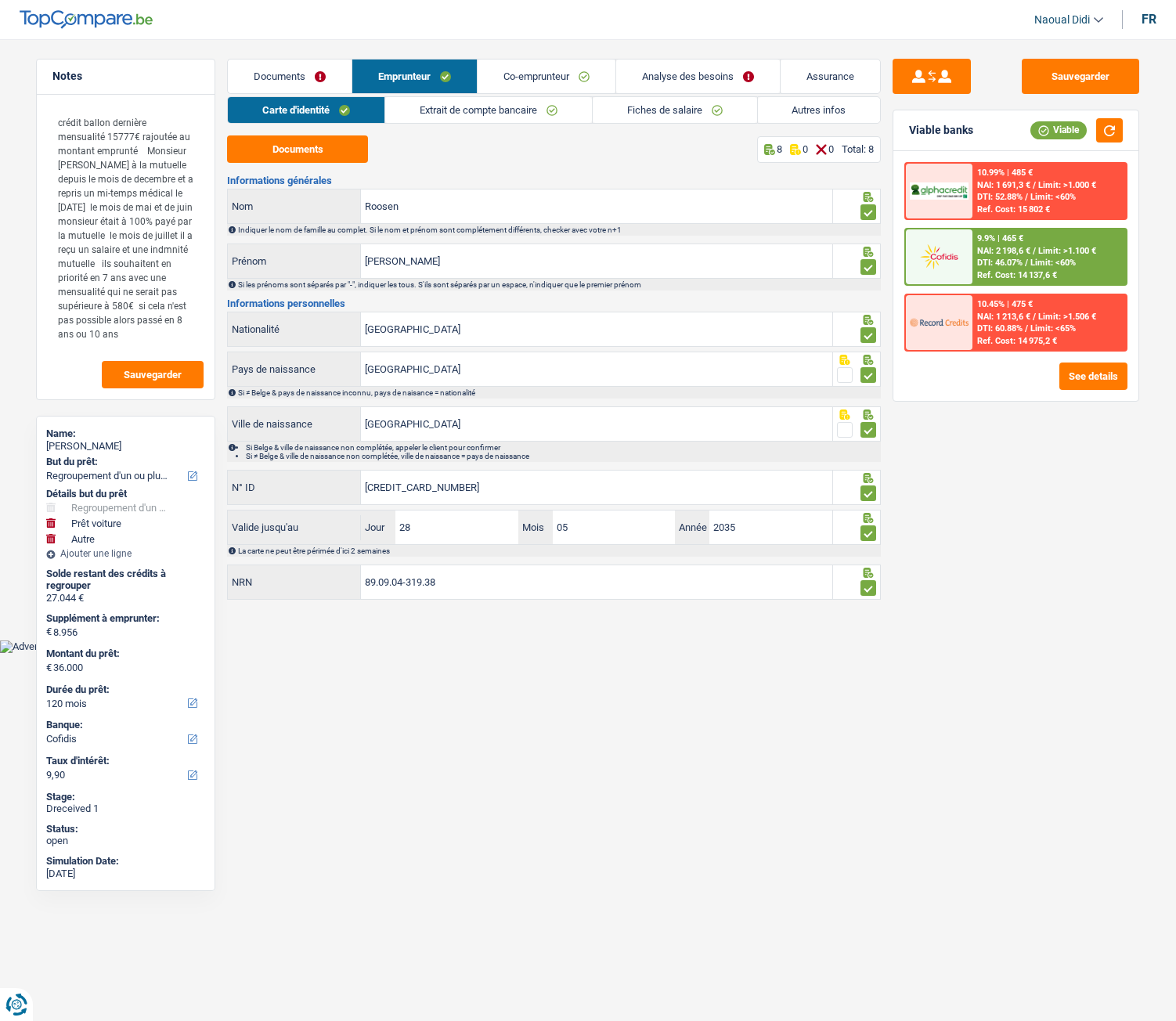
click at [540, 71] on link "Co-emprunteur" at bounding box center [546, 76] width 138 height 34
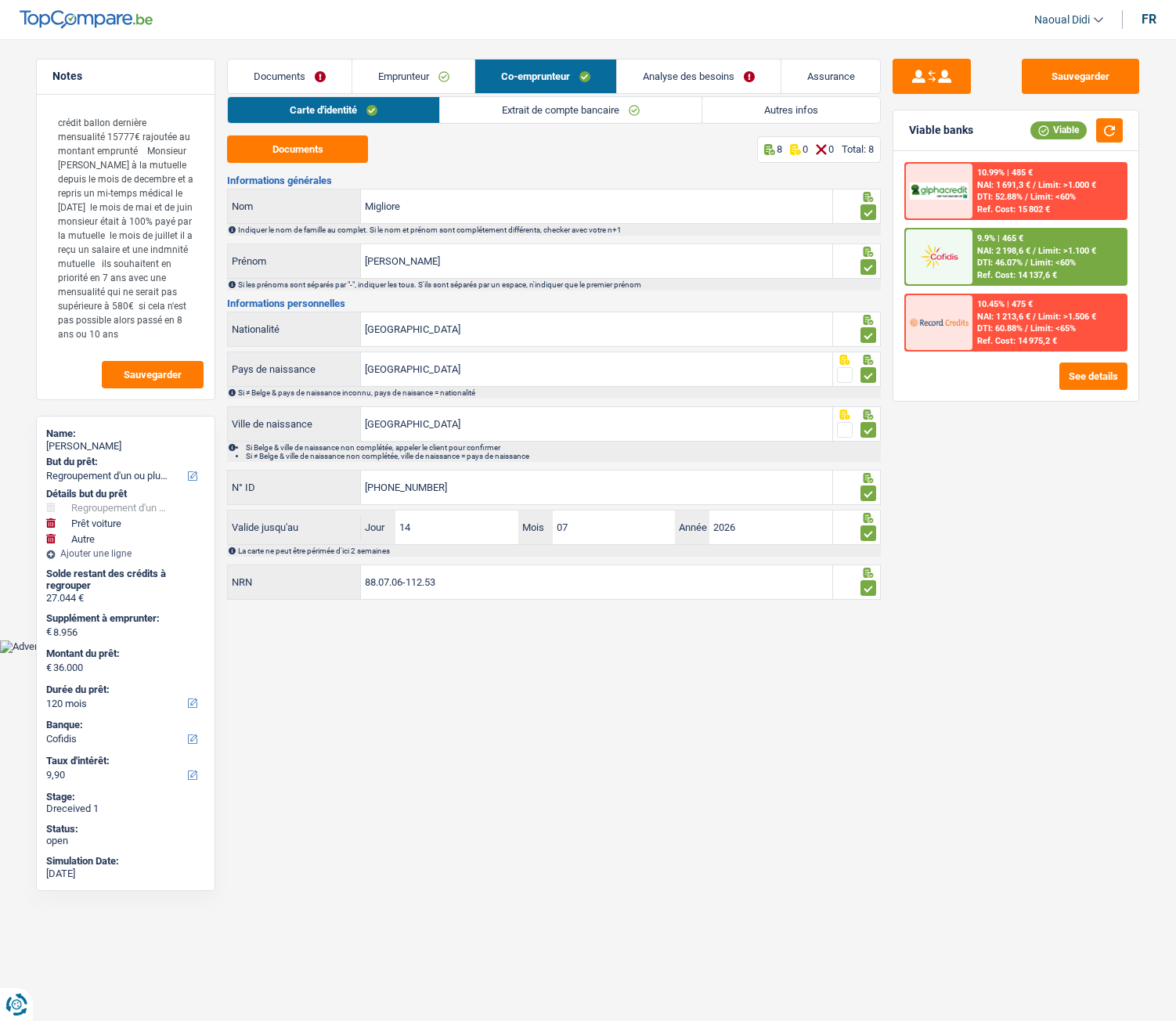
click at [549, 116] on link "Extrait de compte bancaire" at bounding box center [571, 110] width 261 height 26
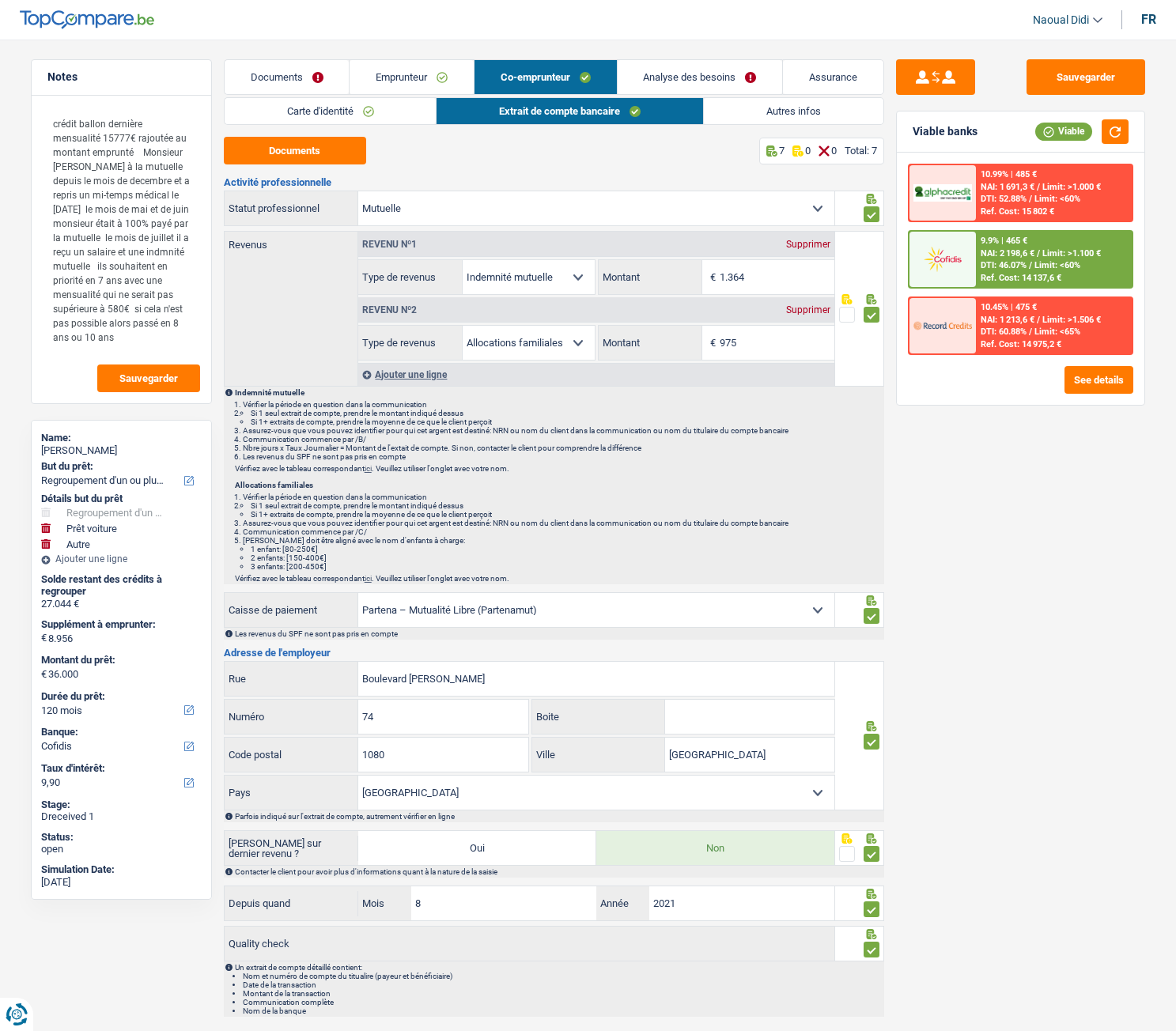
click at [667, 80] on link "Analyse des besoins" at bounding box center [700, 77] width 165 height 34
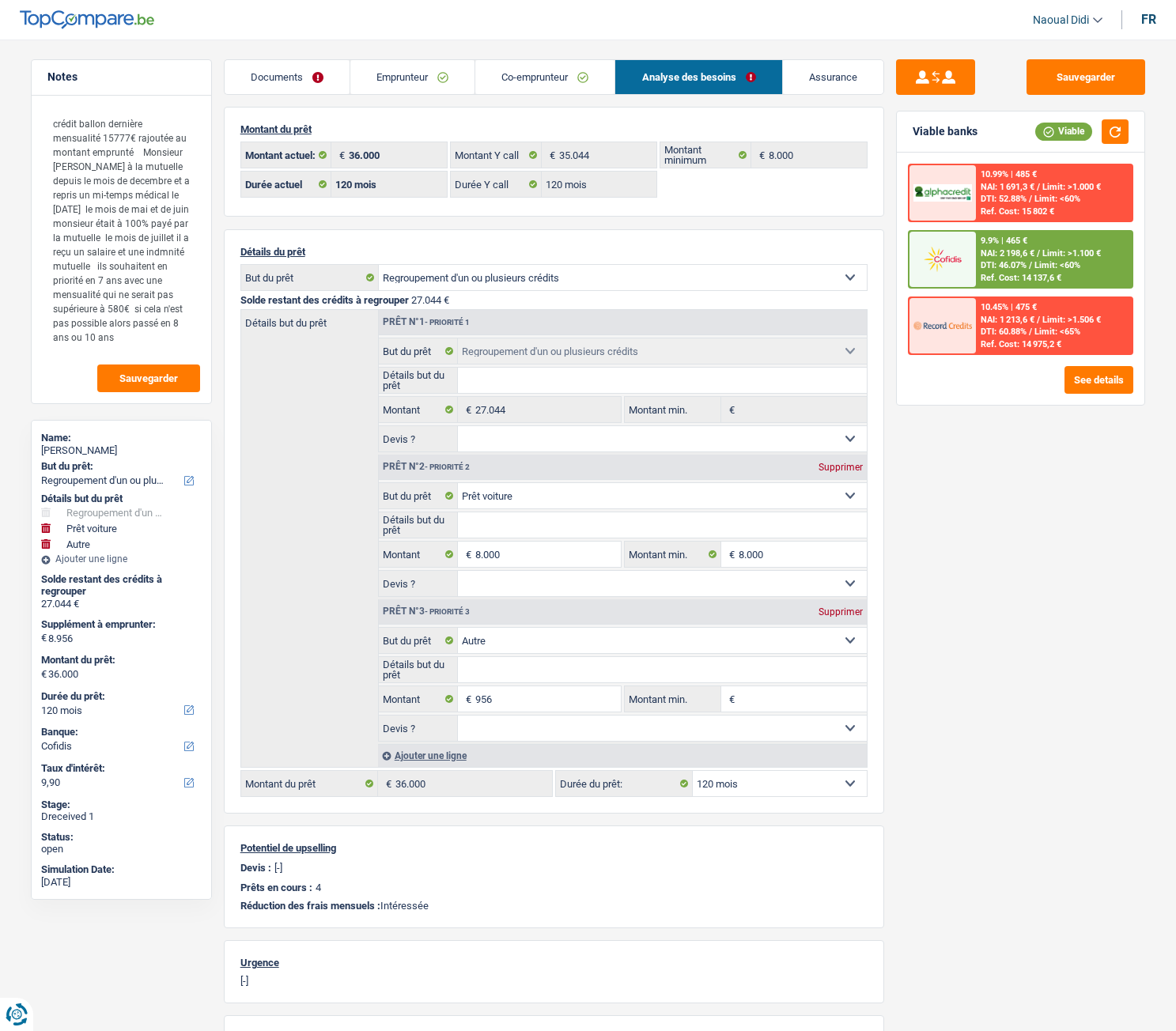
click at [428, 72] on link "Emprunteur" at bounding box center [412, 77] width 124 height 34
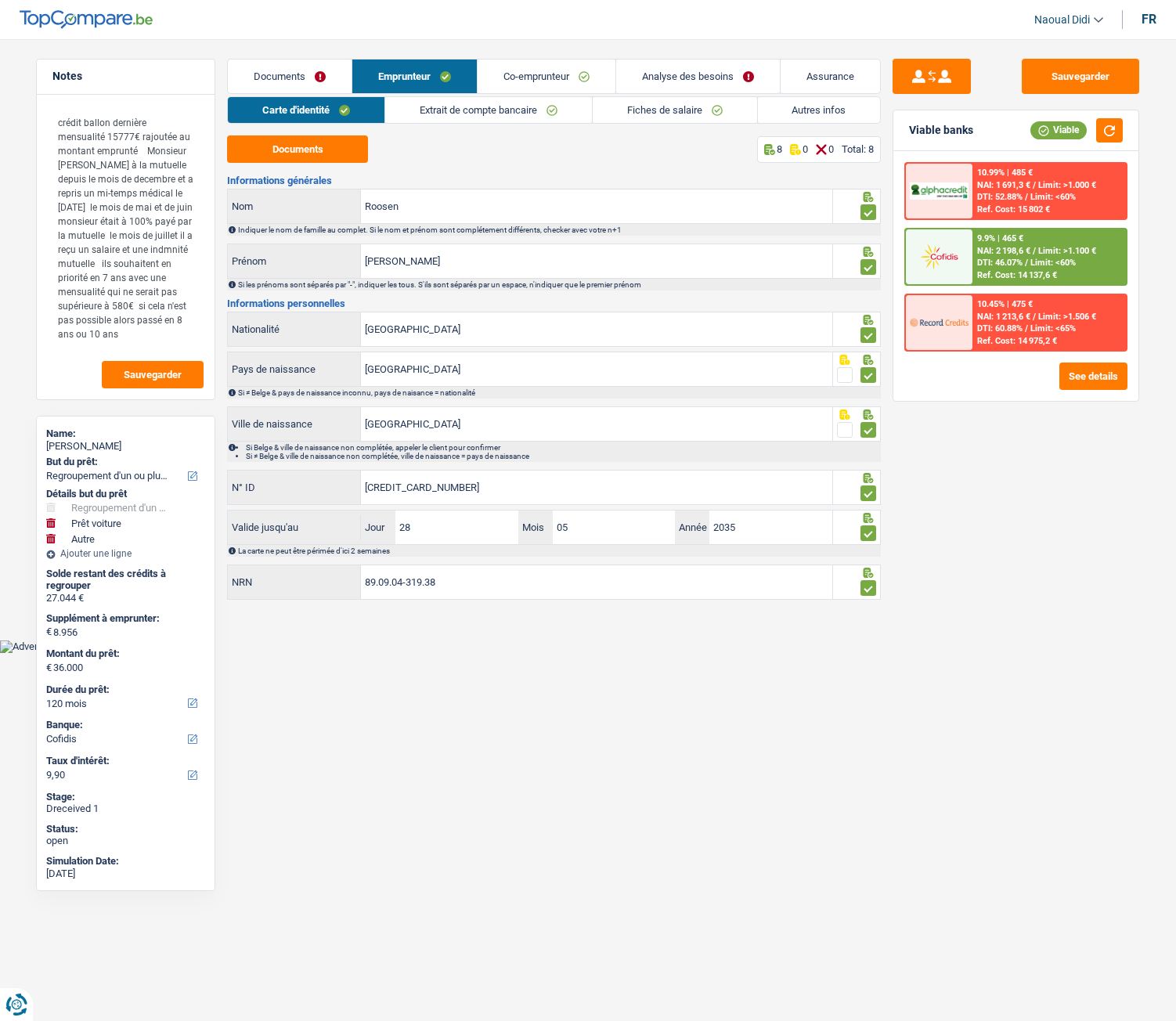
click at [505, 106] on link "Extrait de compte bancaire" at bounding box center [488, 110] width 207 height 26
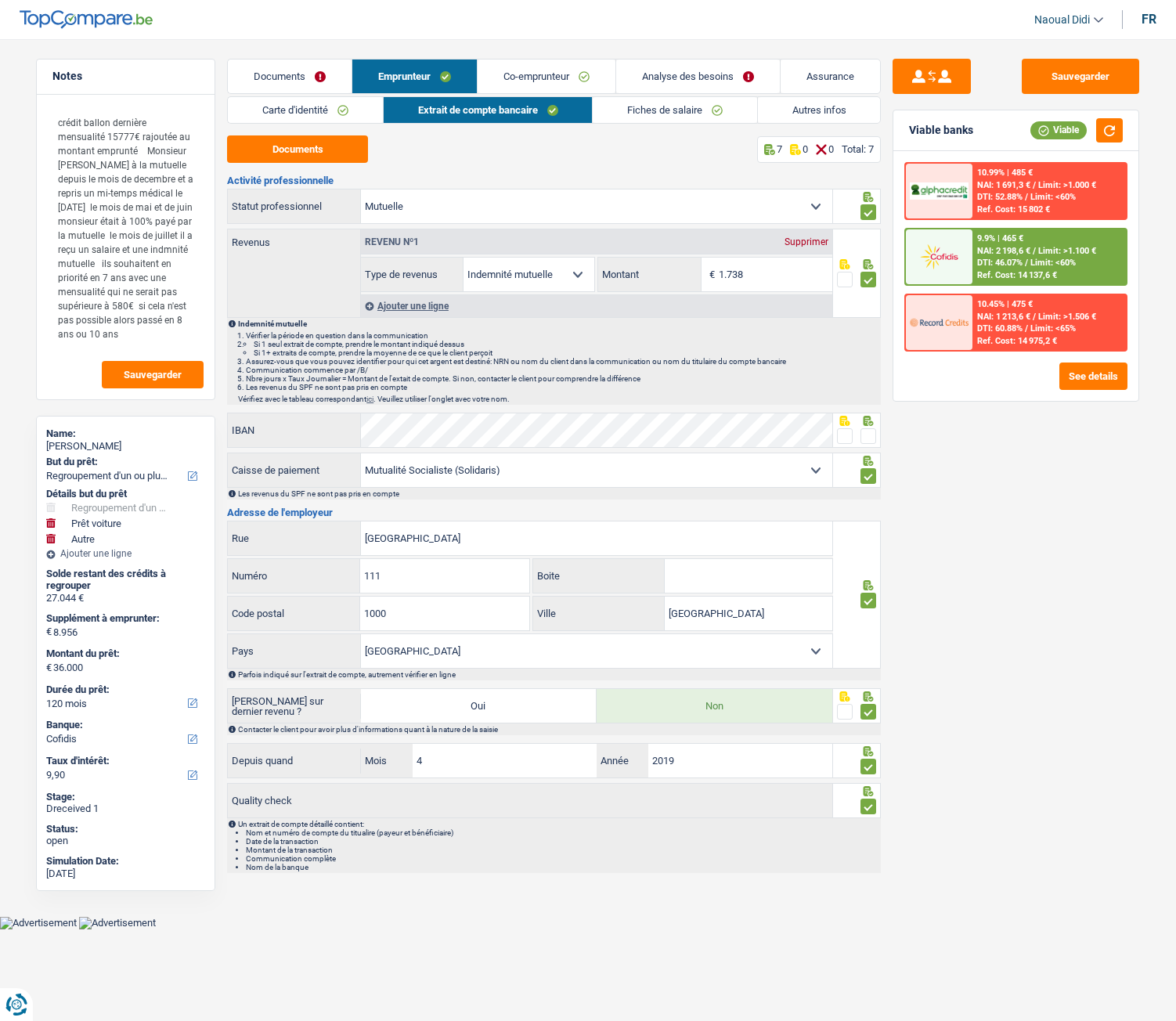
click at [569, 69] on link "Co-emprunteur" at bounding box center [546, 76] width 138 height 34
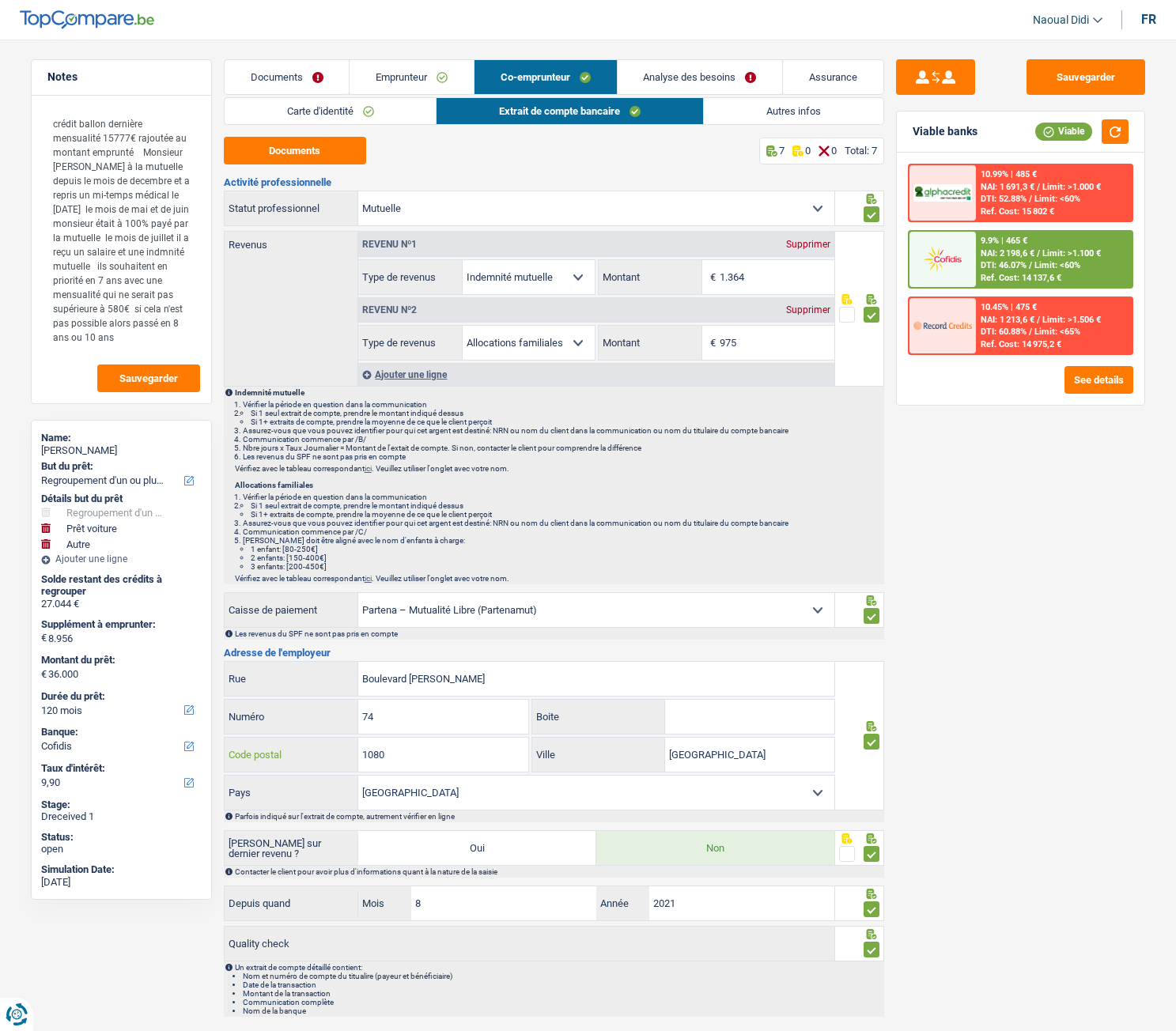
click at [423, 751] on input "1080" at bounding box center [443, 755] width 170 height 34
drag, startPoint x: 420, startPoint y: 740, endPoint x: 317, endPoint y: 736, distance: 103.1
click at [317, 736] on div "Boulevard [PERSON_NAME] Rue 74 Numéro Boite 1080 Code postal [GEOGRAPHIC_DATA] …" at bounding box center [530, 735] width 612 height 149
drag, startPoint x: 743, startPoint y: 749, endPoint x: 620, endPoint y: 742, distance: 123.2
click at [620, 742] on div "Bruxelles Ville" at bounding box center [683, 755] width 302 height 34
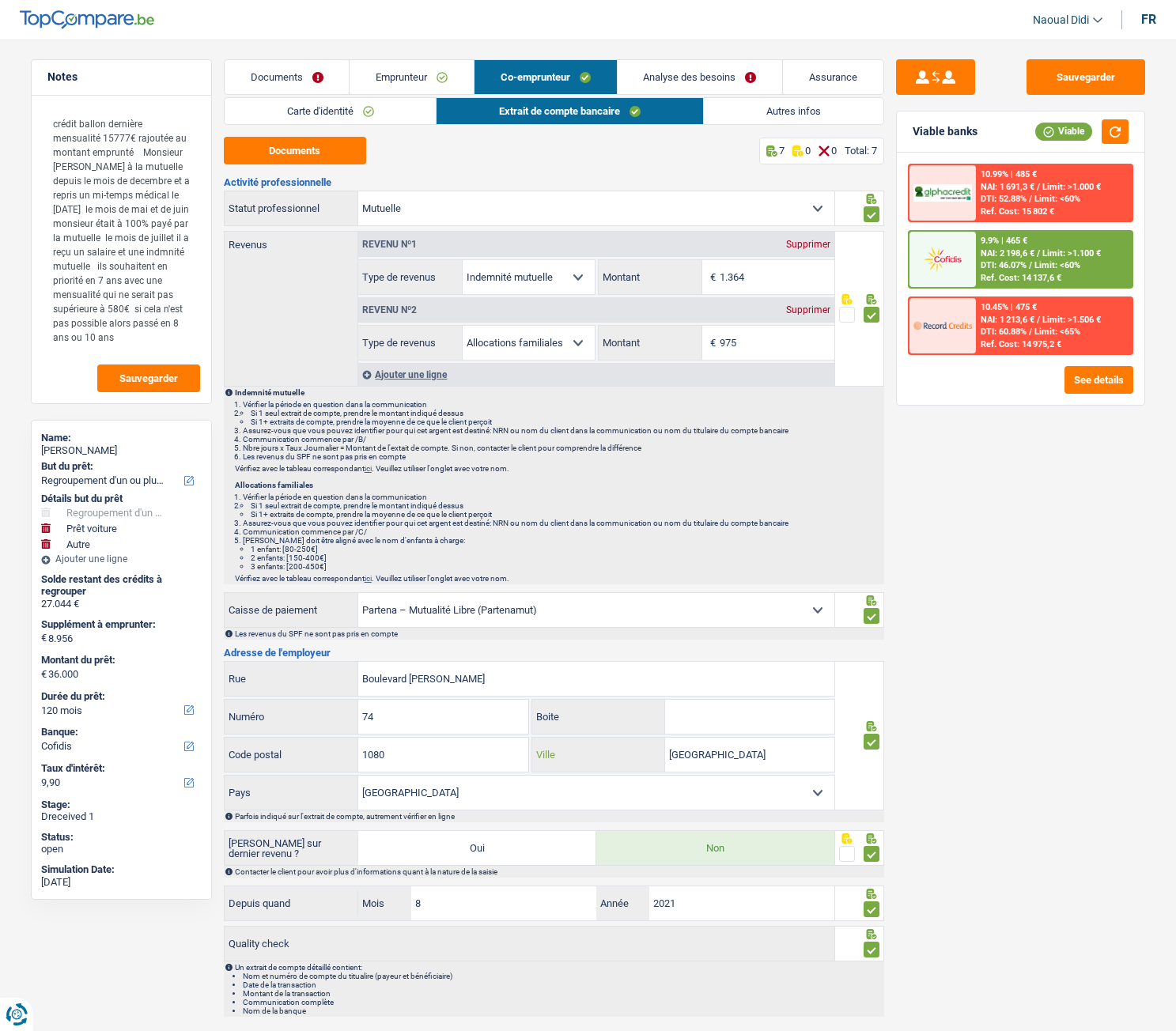
paste input "[GEOGRAPHIC_DATA]"
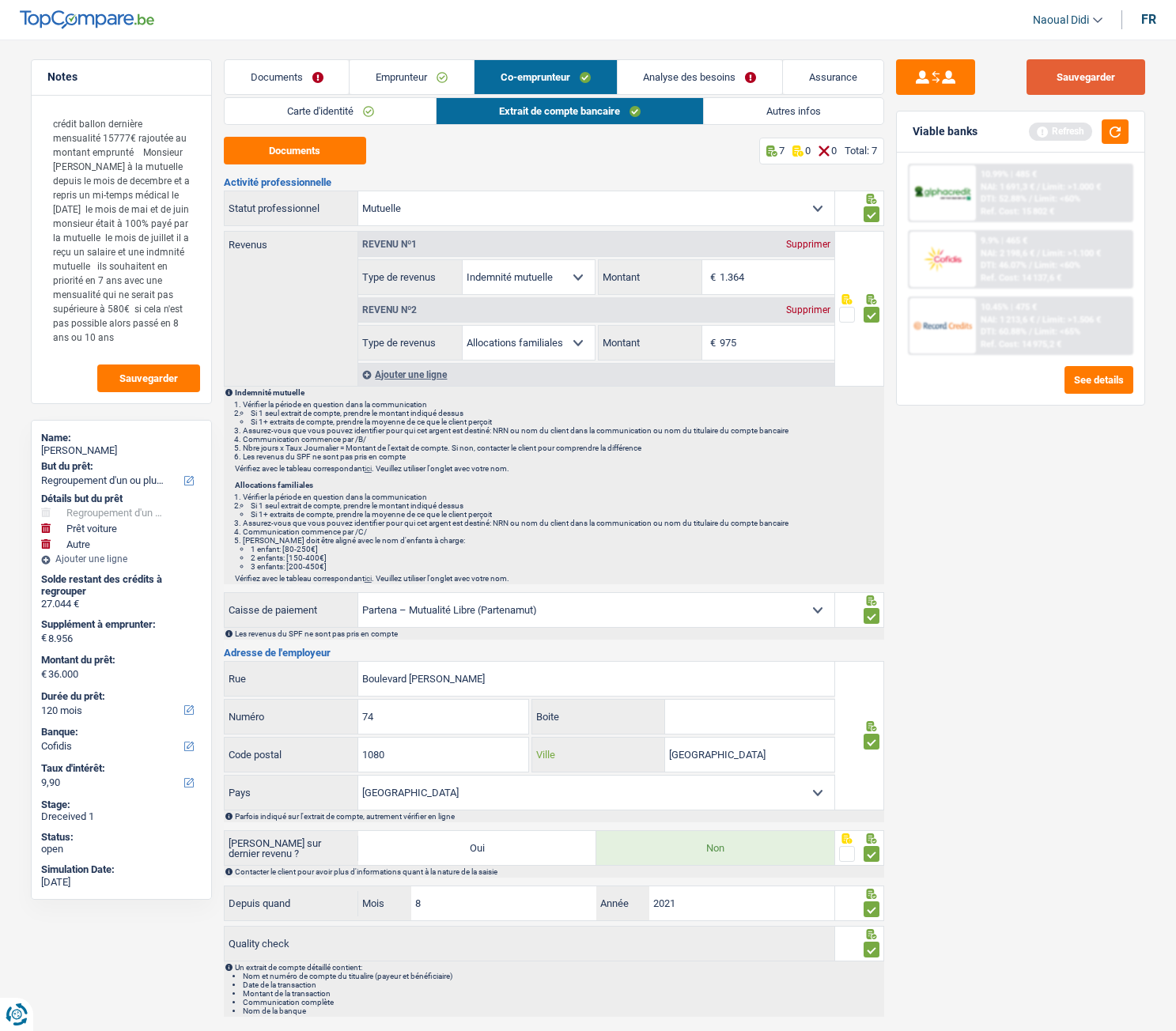
type input "[GEOGRAPHIC_DATA]"
click at [1066, 78] on button "Sauvegarder" at bounding box center [1085, 77] width 118 height 36
click at [1115, 135] on button "button" at bounding box center [1115, 131] width 27 height 24
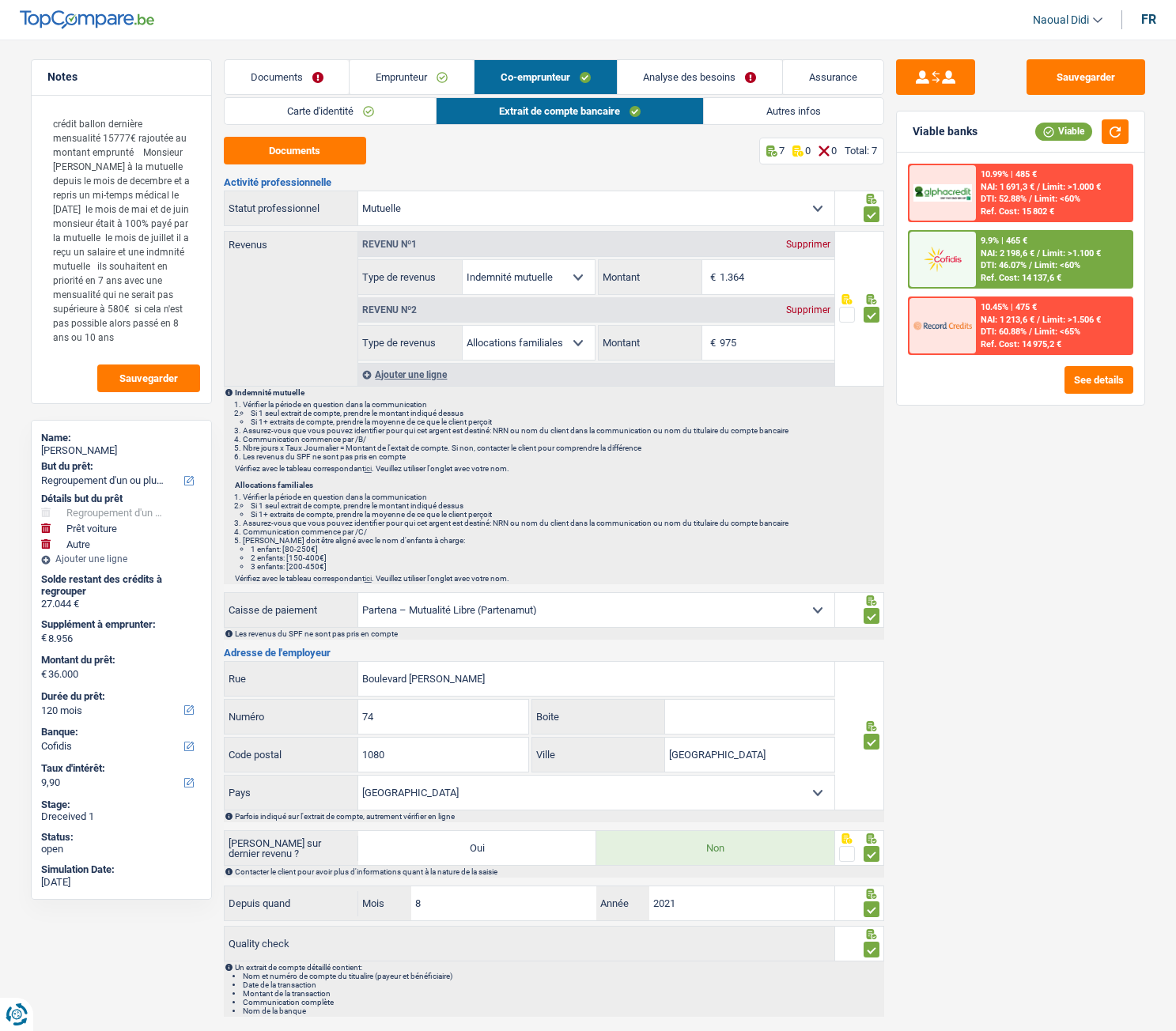
click at [1027, 248] on span "NAI: 2 198,6 €" at bounding box center [1007, 253] width 54 height 10
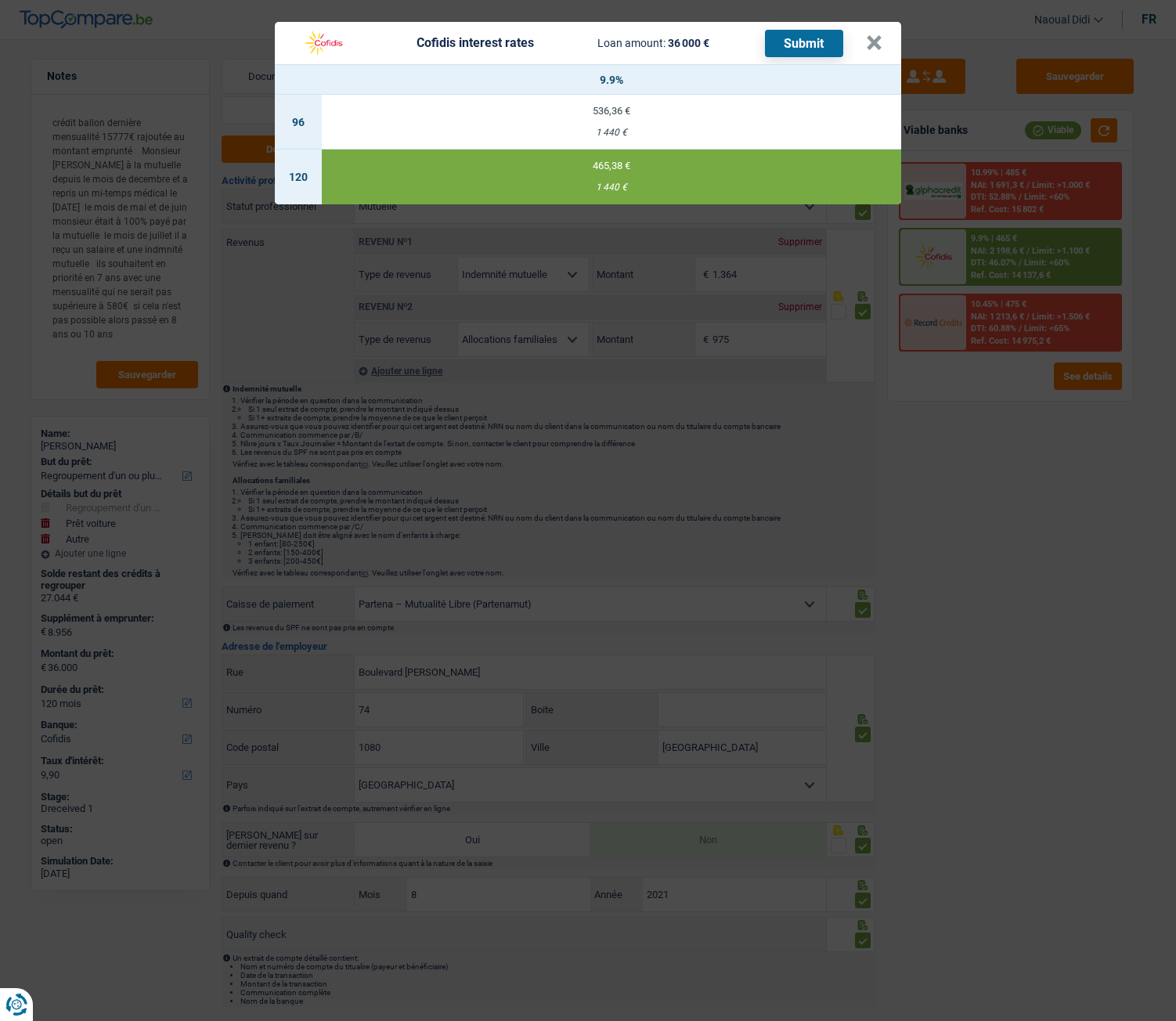
click at [809, 52] on button "Submit" at bounding box center [804, 43] width 78 height 27
click at [864, 44] on div "Cofidis interest rates Loan amount: 36 000 € Submit" at bounding box center [580, 43] width 572 height 30
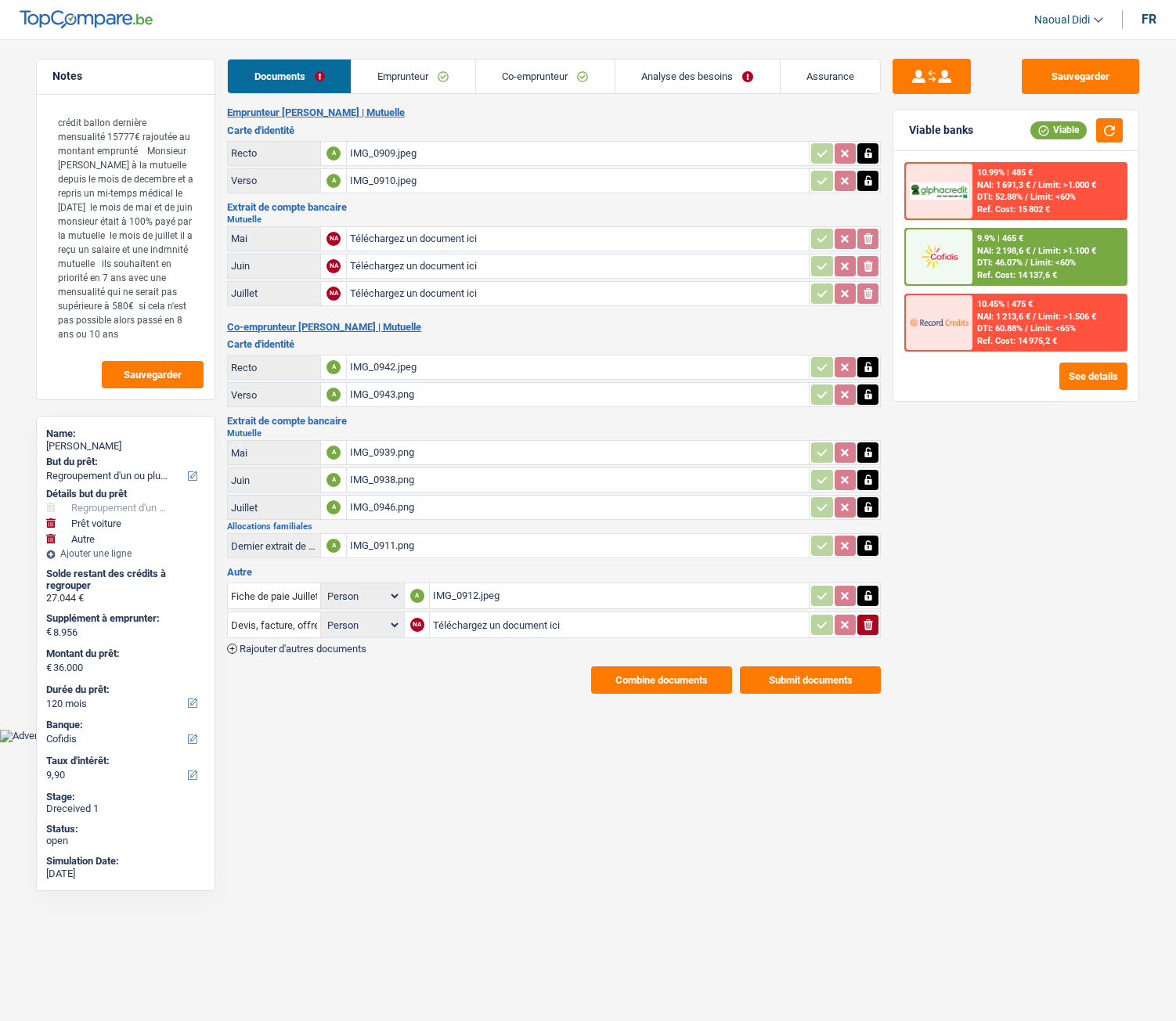
select select "refinancing"
select select "car"
select select "other"
select select "120"
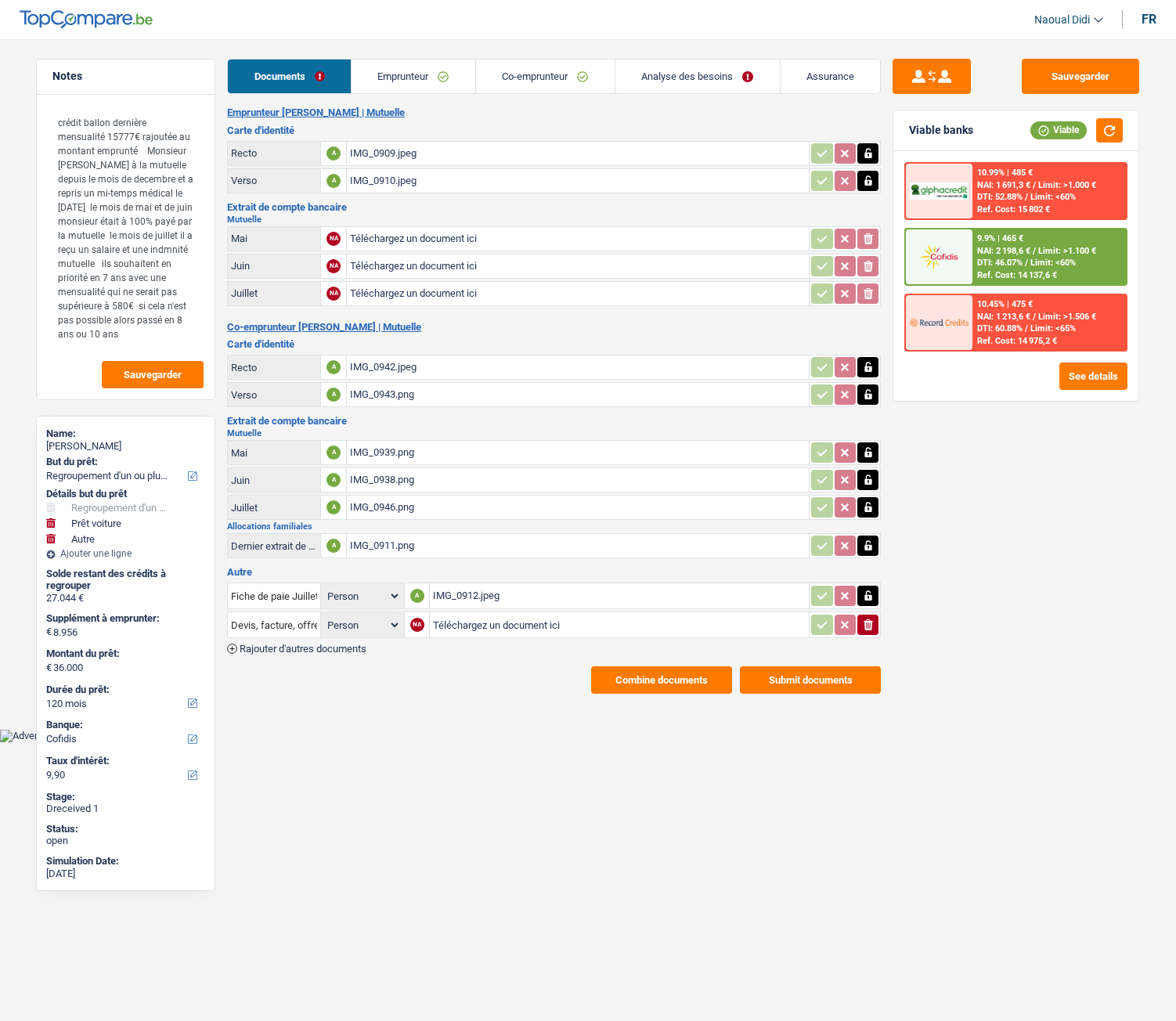
select select "cofidis"
click at [484, 596] on div "IMG_0912.jpeg" at bounding box center [619, 595] width 373 height 23
click at [873, 626] on icon "ionicons-v5-e" at bounding box center [868, 624] width 12 height 16
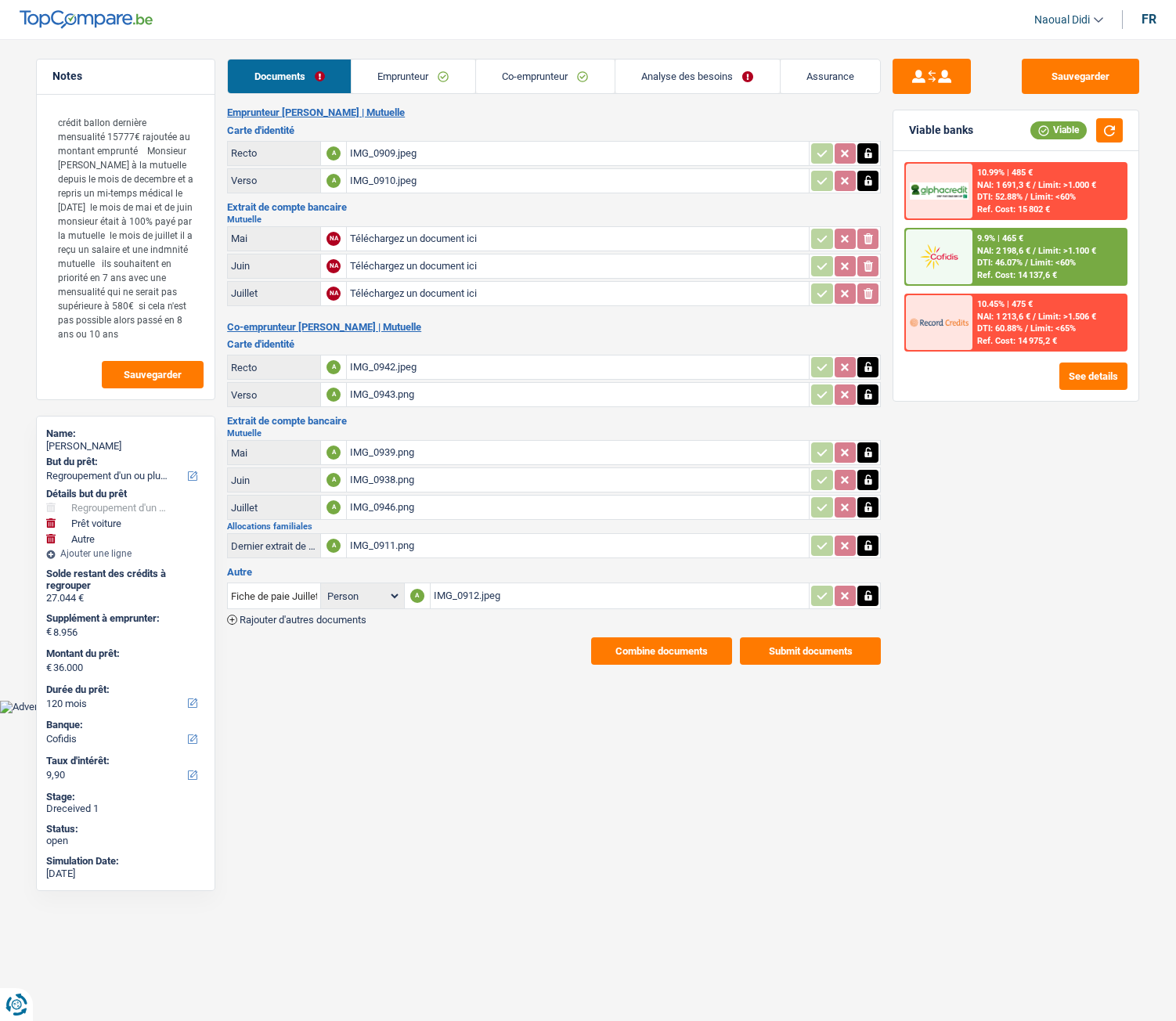
click at [414, 233] on input "Téléchargez un document ici" at bounding box center [577, 238] width 456 height 23
click at [394, 547] on div "IMG_0911.png" at bounding box center [577, 546] width 456 height 23
click at [393, 78] on link "Emprunteur" at bounding box center [413, 76] width 124 height 34
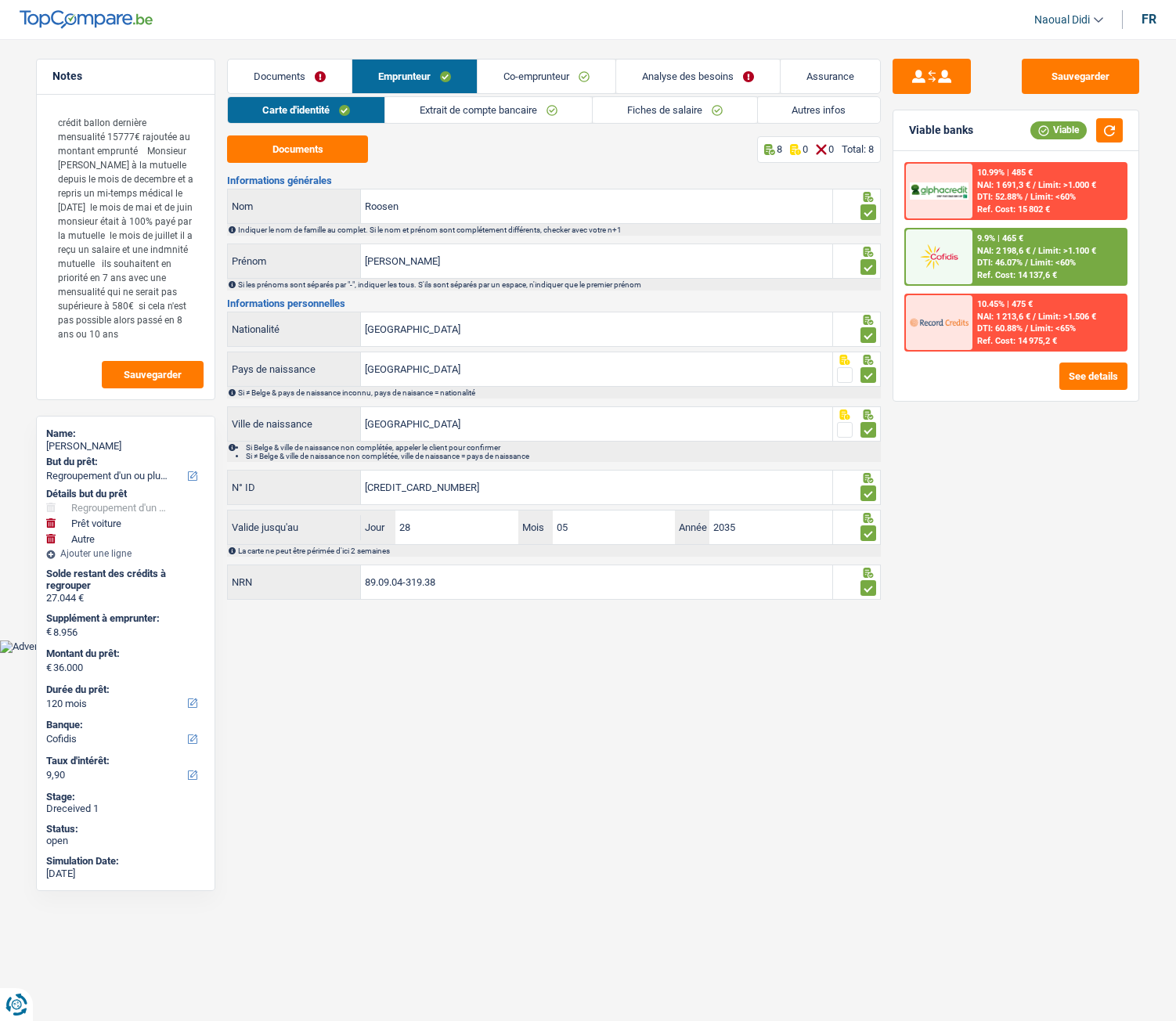
click at [487, 112] on link "Extrait de compte bancaire" at bounding box center [488, 110] width 207 height 26
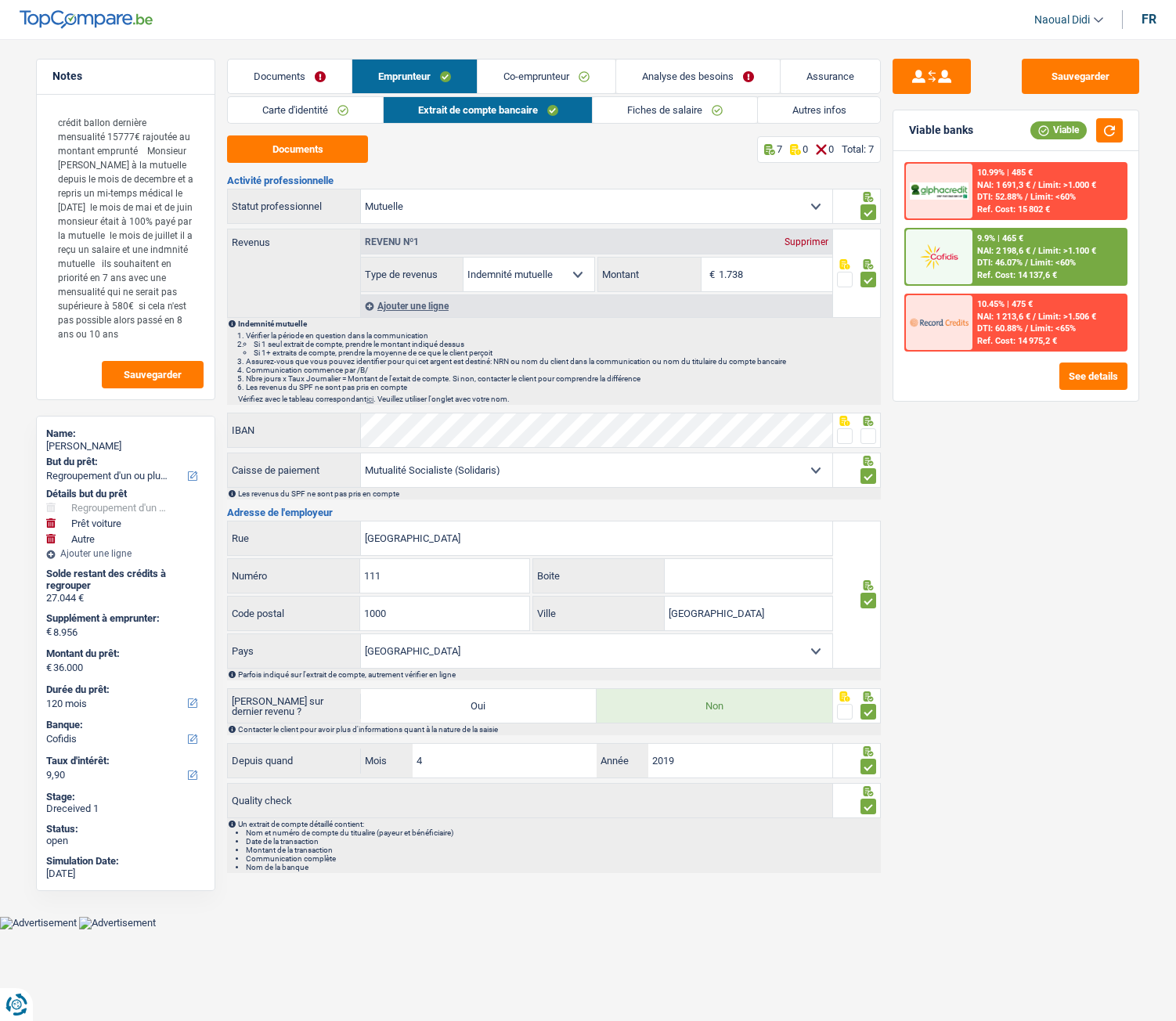
click at [287, 73] on link "Documents" at bounding box center [289, 76] width 124 height 34
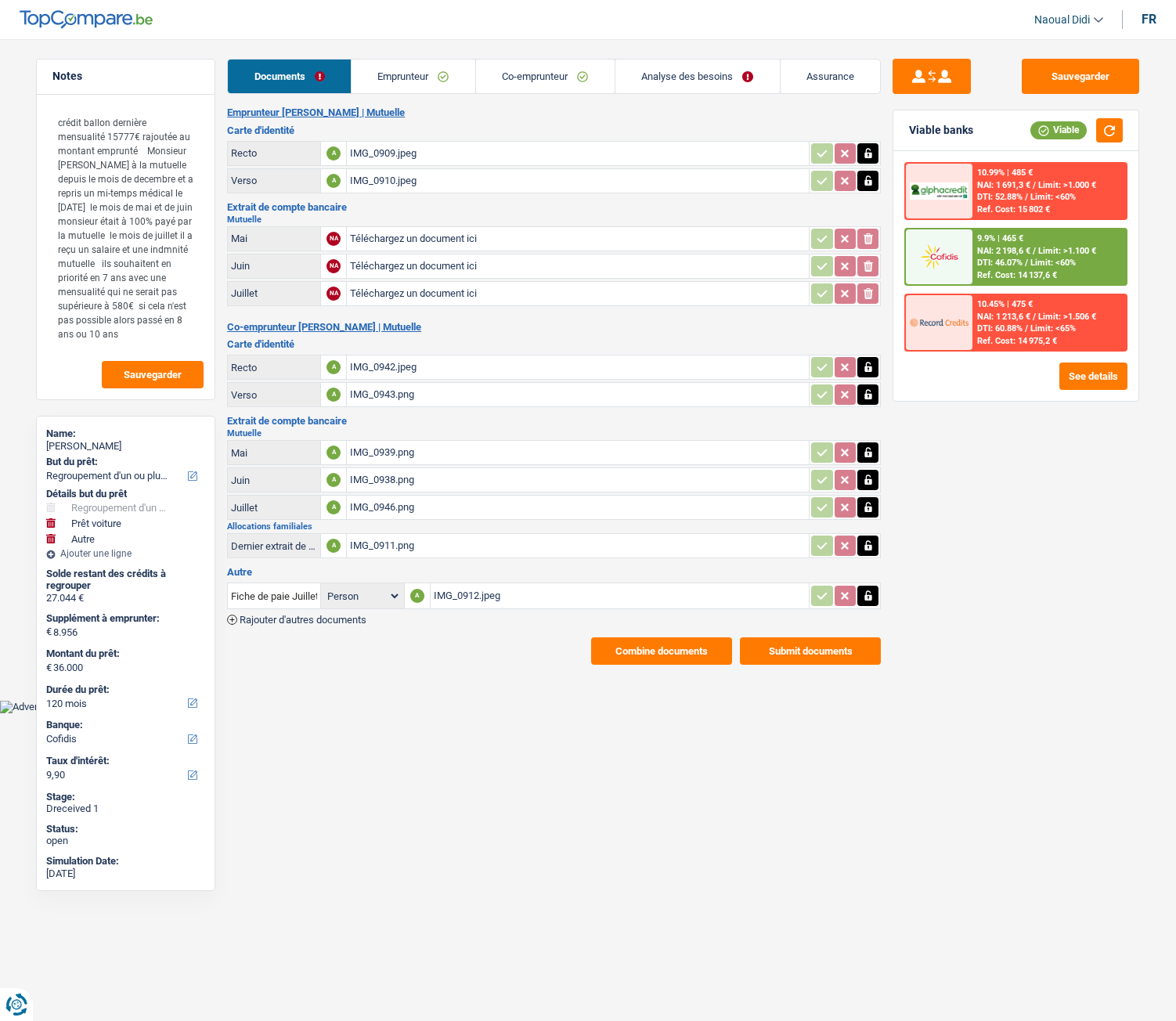
click at [383, 243] on input "Téléchargez un document ici" at bounding box center [577, 238] width 456 height 23
click at [458, 240] on input "Téléchargez un document ici" at bounding box center [577, 238] width 456 height 23
type input "C:\fakepath\mut 06.png"
click at [434, 266] on input "Téléchargez un document ici" at bounding box center [577, 266] width 456 height 23
type input "C:\fakepath\mut 07 1.png"
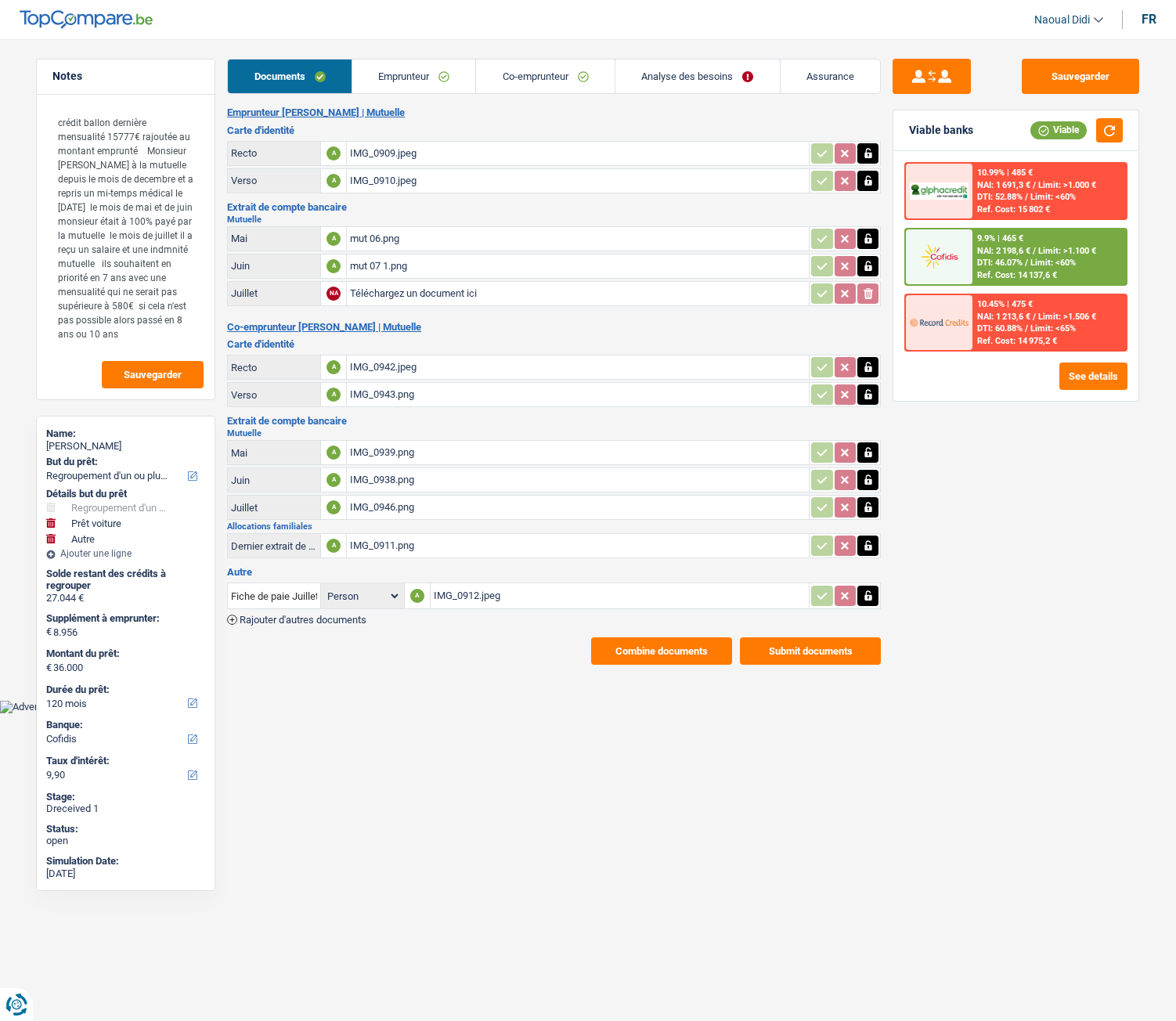
click at [397, 297] on input "Téléchargez un document ici" at bounding box center [577, 294] width 456 height 23
type input "C:\fakepath\mut 08.jpeg"
click at [1098, 78] on button "Sauvegarder" at bounding box center [1080, 76] width 117 height 35
click at [1042, 247] on span "Limit: >1.100 €" at bounding box center [1067, 251] width 58 height 10
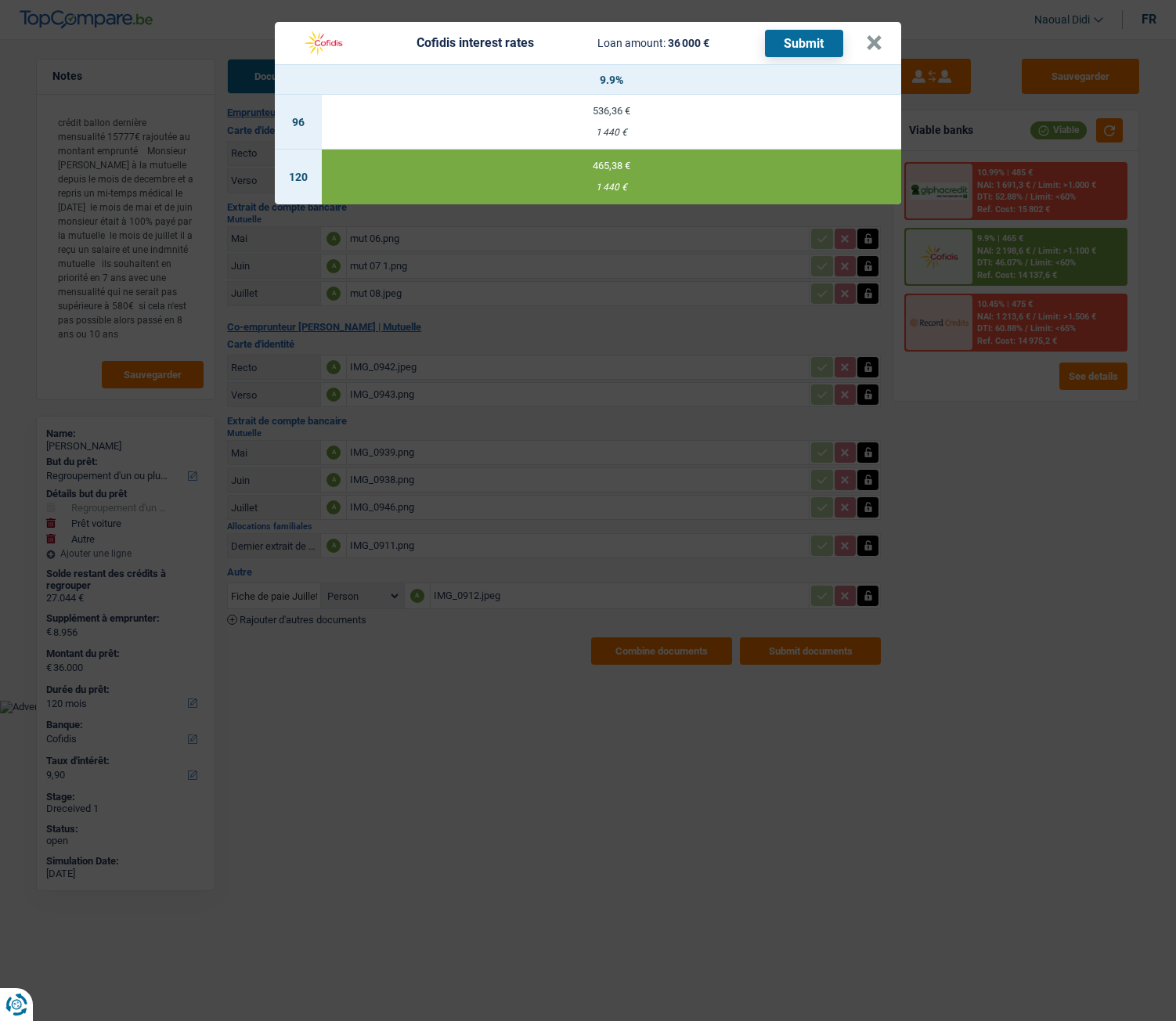
click at [815, 39] on button "Submit" at bounding box center [804, 43] width 78 height 27
click at [869, 40] on button "×" at bounding box center [874, 43] width 16 height 16
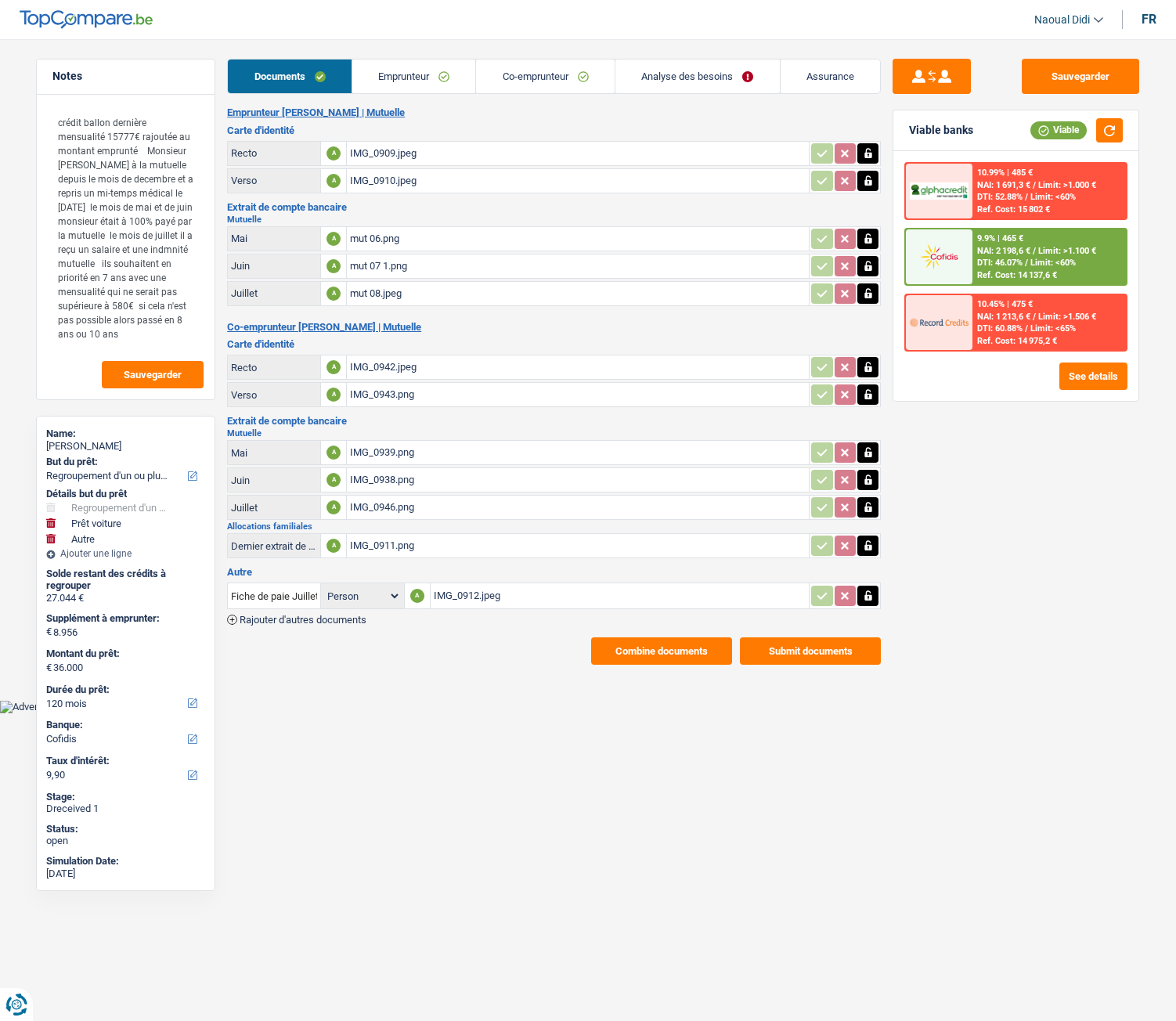
click at [399, 73] on link "Emprunteur" at bounding box center [414, 76] width 124 height 34
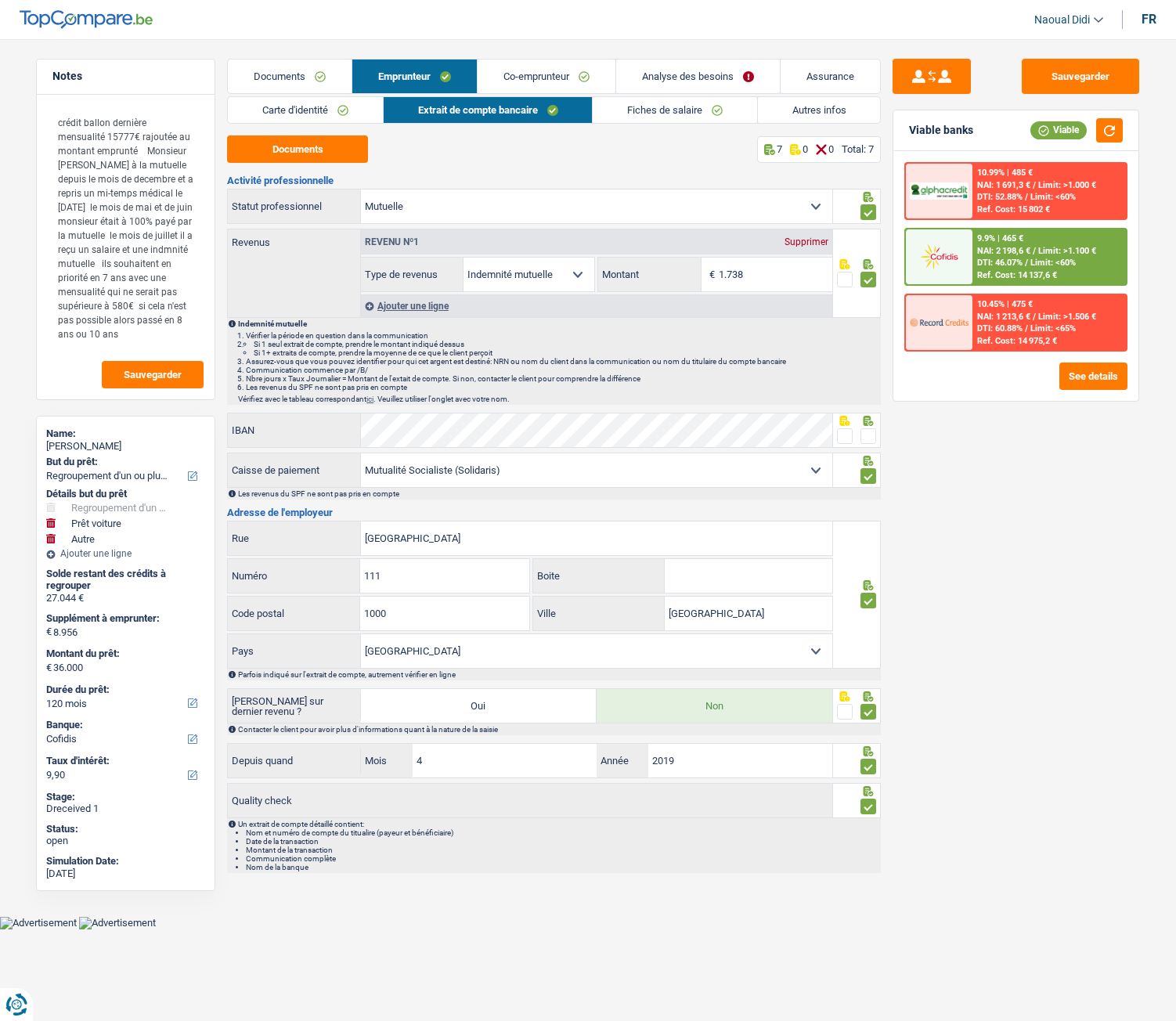
click at [324, 104] on link "Carte d'identité" at bounding box center [305, 110] width 155 height 26
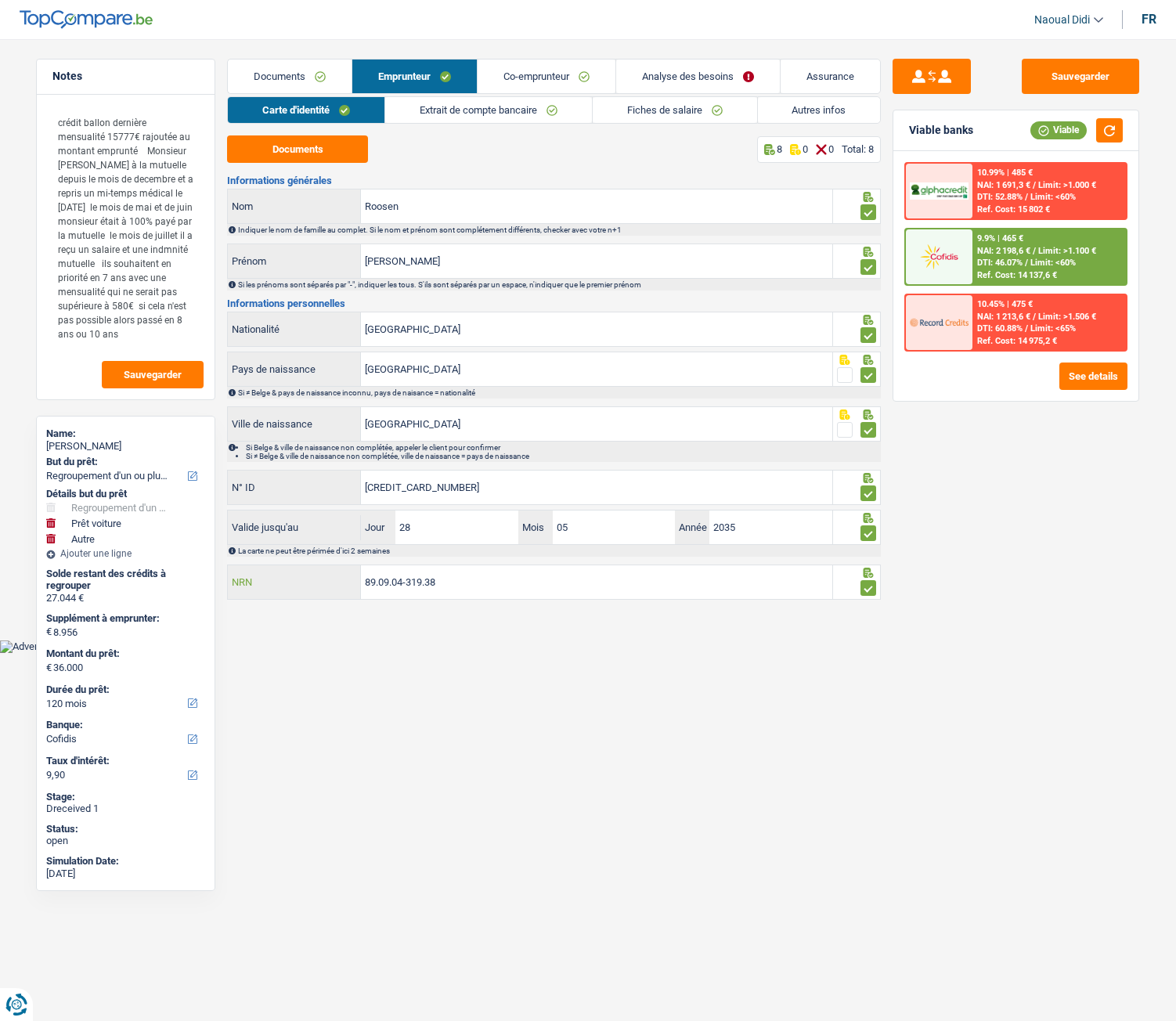
drag, startPoint x: 463, startPoint y: 589, endPoint x: 233, endPoint y: 572, distance: 230.6
click at [233, 572] on div "89.09.04-319.38 NRN" at bounding box center [529, 581] width 604 height 34
click at [1090, 381] on button "See details" at bounding box center [1094, 376] width 68 height 27
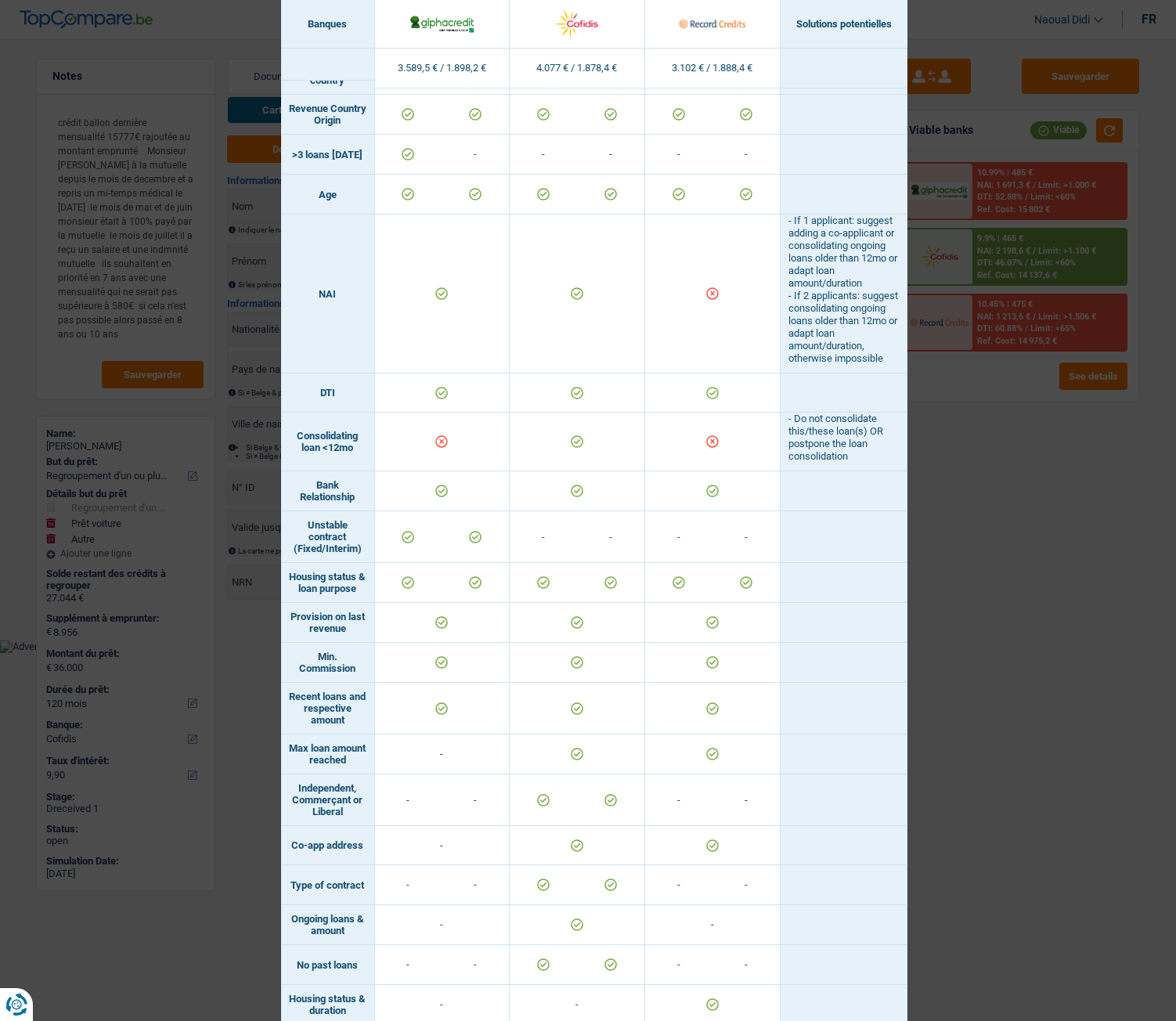
scroll to position [548, 0]
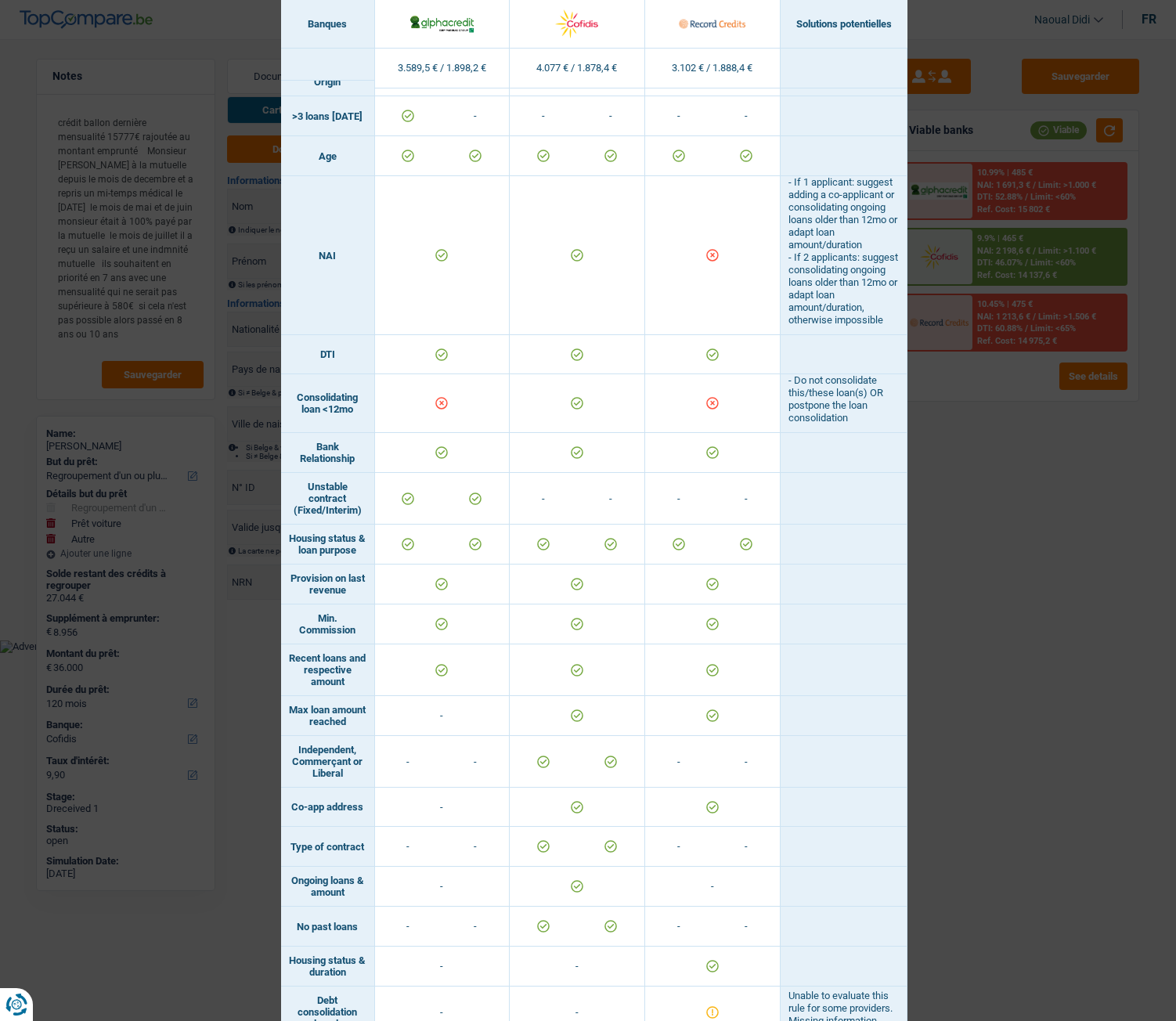
click at [1081, 674] on div "Banks conditions × Banques Solutions potentielles Revenus / Charges 3.589,5 € /…" at bounding box center [588, 510] width 1176 height 1021
